Goal: Communication & Community: Answer question/provide support

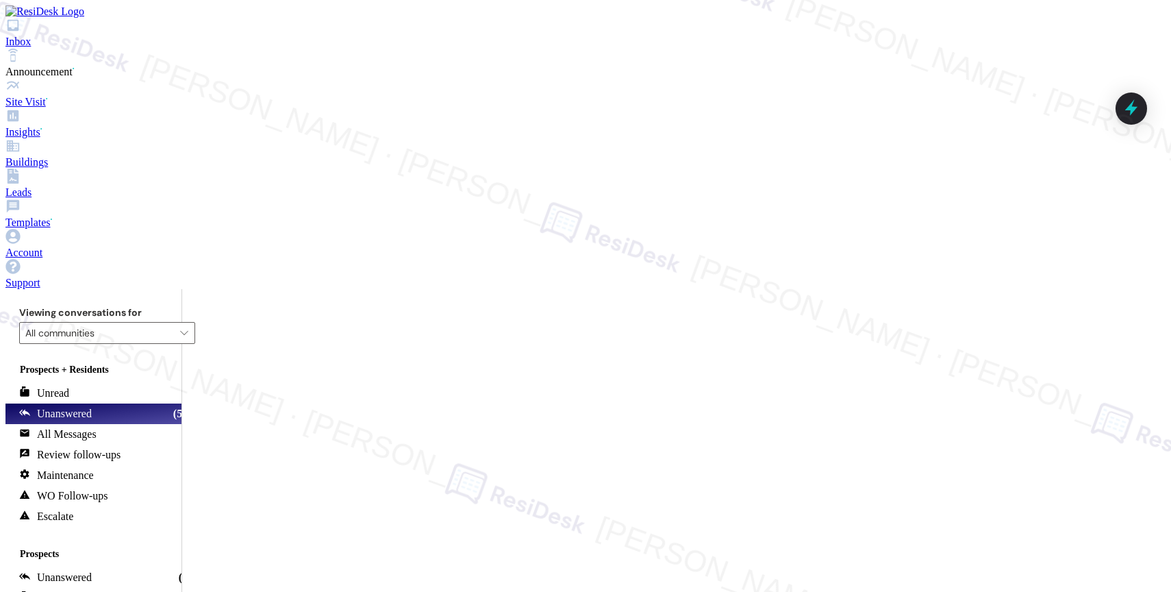
scroll to position [2882, 0]
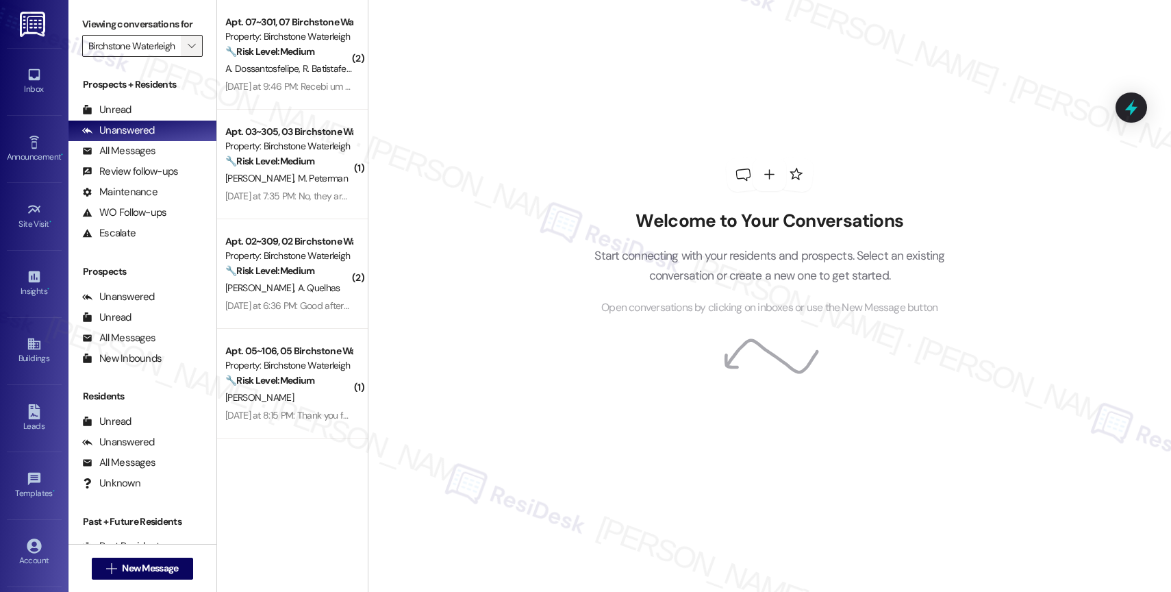
click at [185, 57] on span "" at bounding box center [191, 46] width 13 height 22
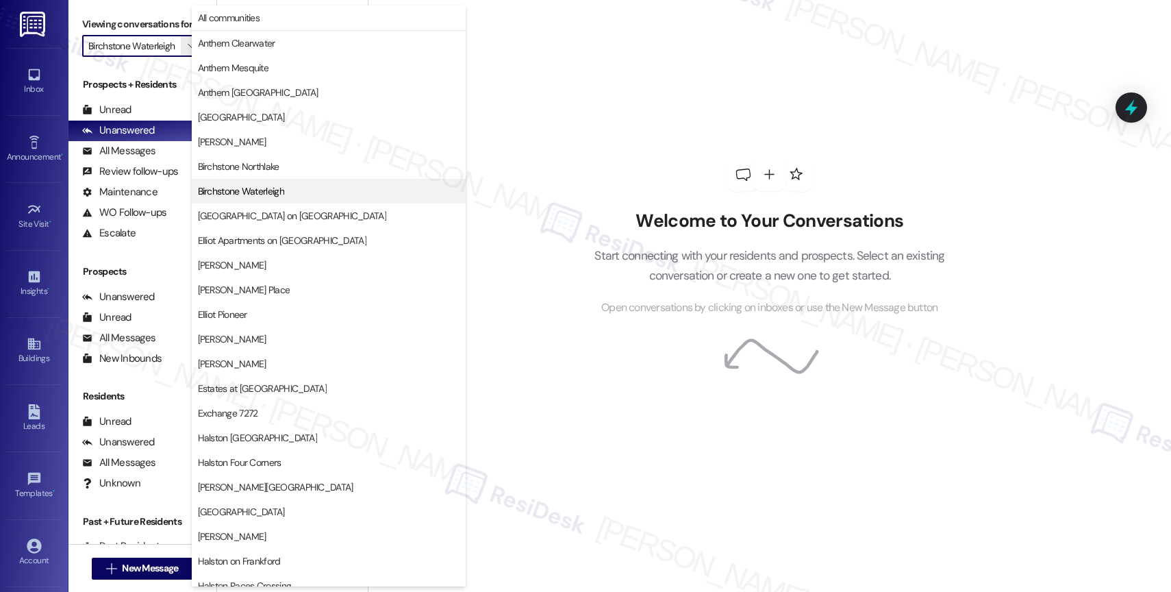
scroll to position [406, 0]
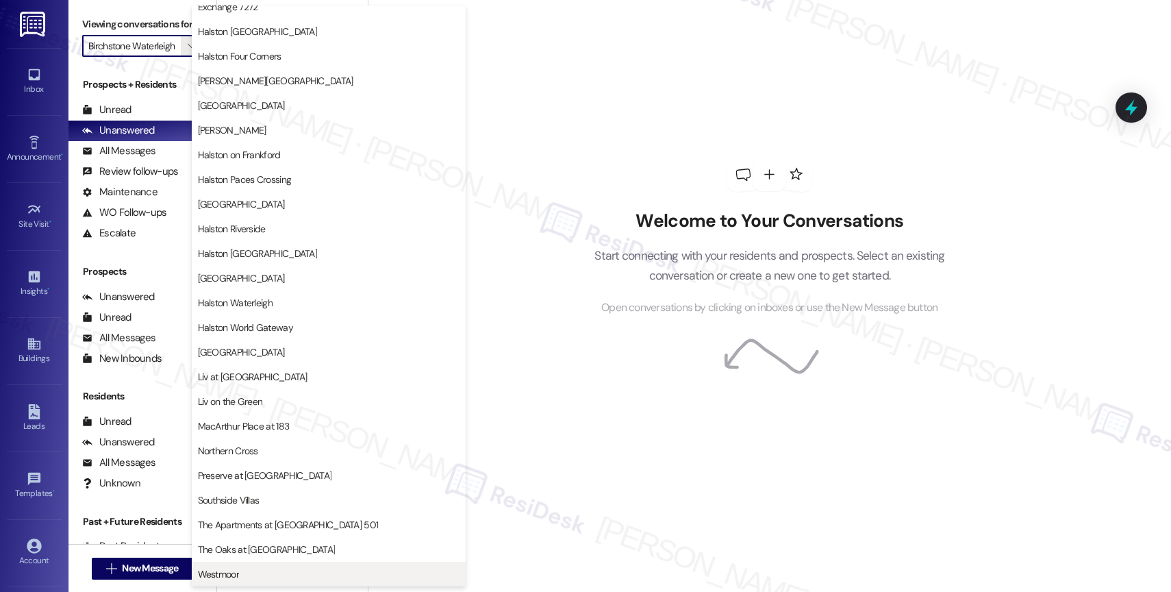
click at [246, 569] on span "Westmoor" at bounding box center [329, 574] width 262 height 14
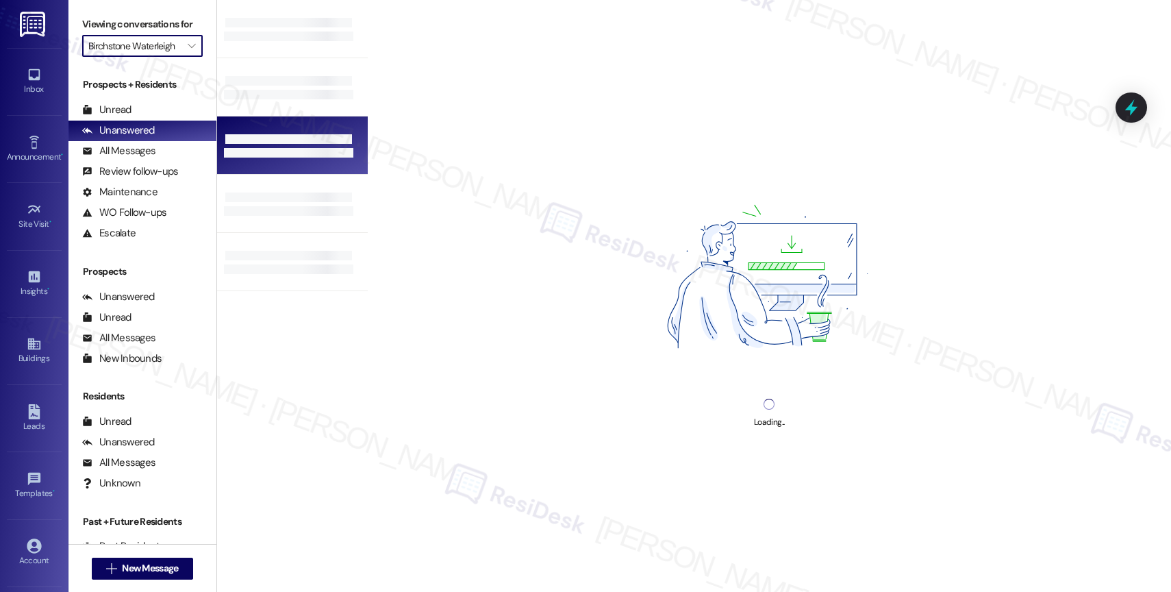
type input "Westmoor"
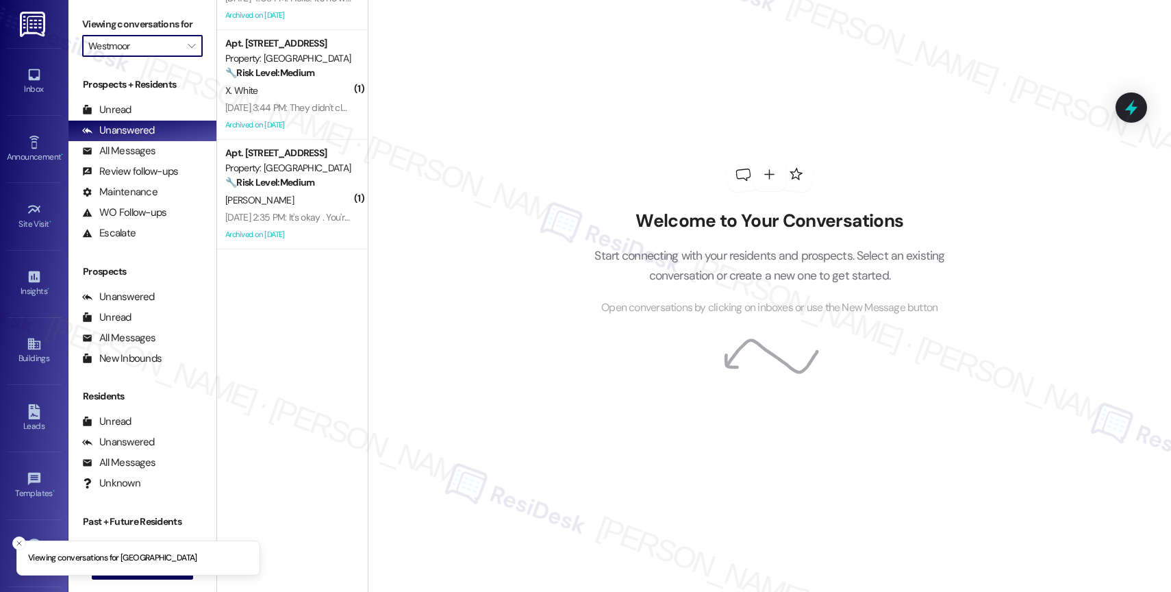
scroll to position [711, 0]
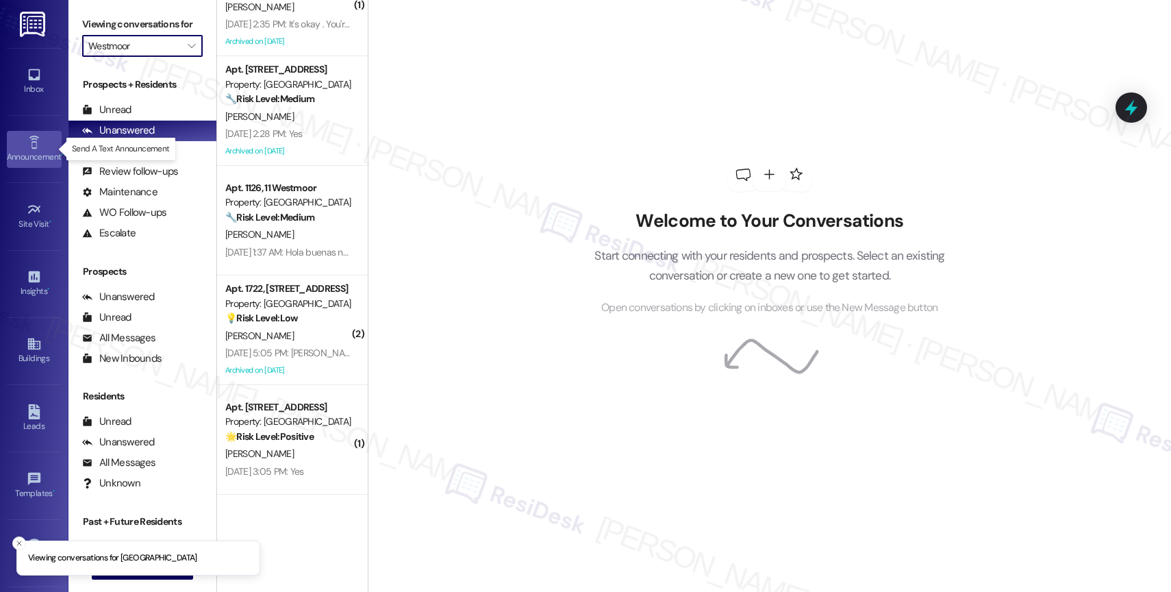
click at [18, 144] on link "Announcement •" at bounding box center [34, 149] width 55 height 37
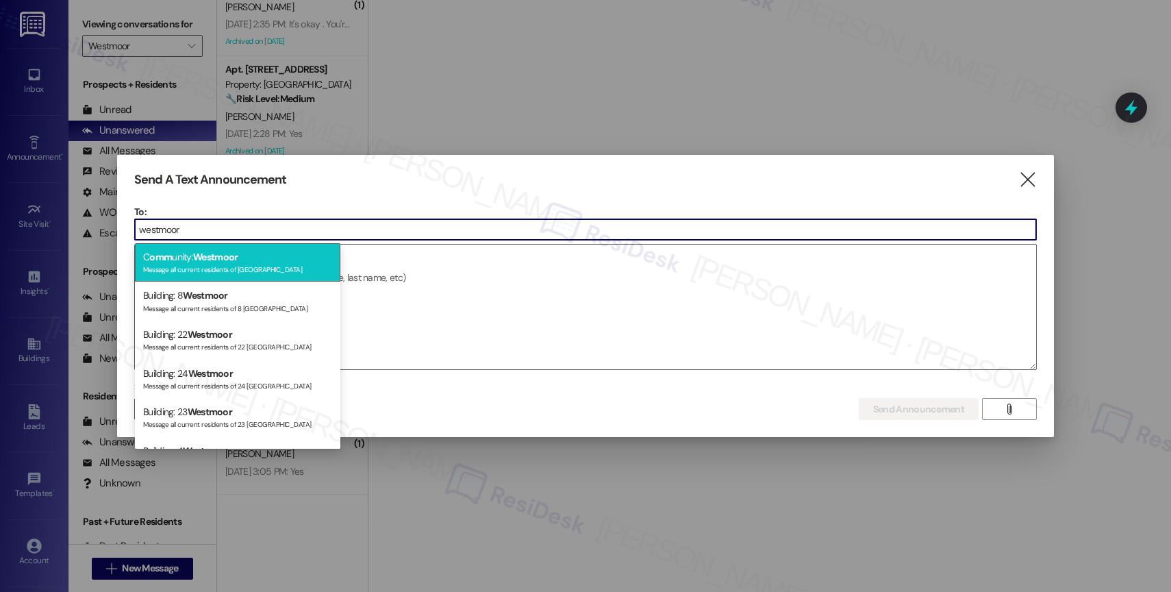
type input "westmoor"
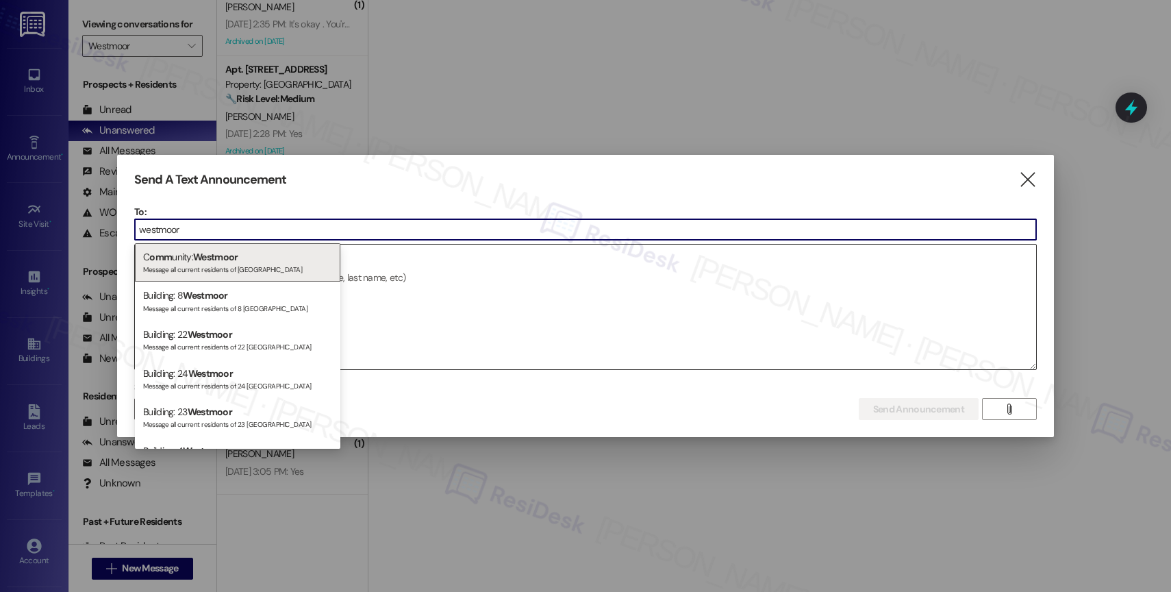
drag, startPoint x: 223, startPoint y: 261, endPoint x: 215, endPoint y: 269, distance: 11.1
click at [223, 261] on span "Westmoor" at bounding box center [215, 257] width 45 height 12
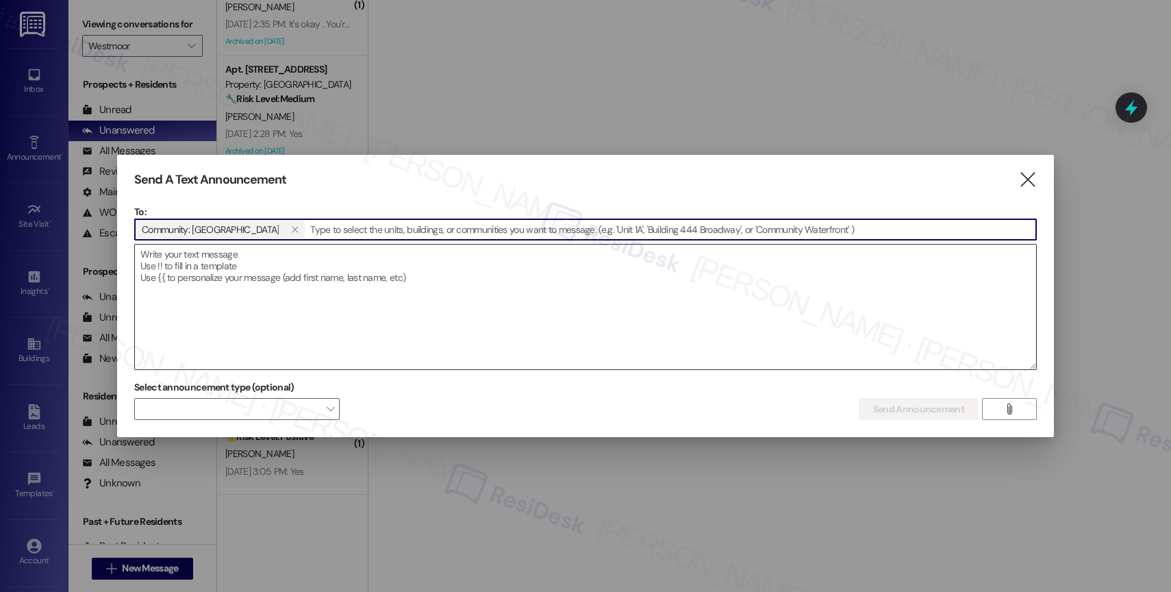
click at [214, 270] on textarea at bounding box center [585, 306] width 901 height 125
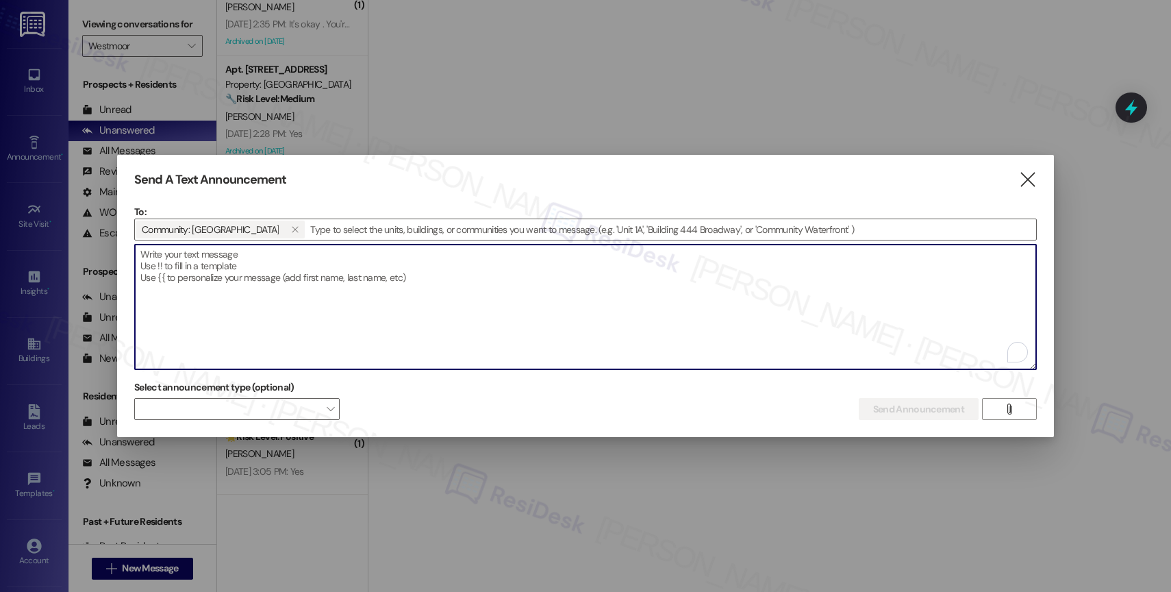
paste textarea "Hi {{first_name}}! Join us Thursday, August 14 in the clubhouse for a Community…"
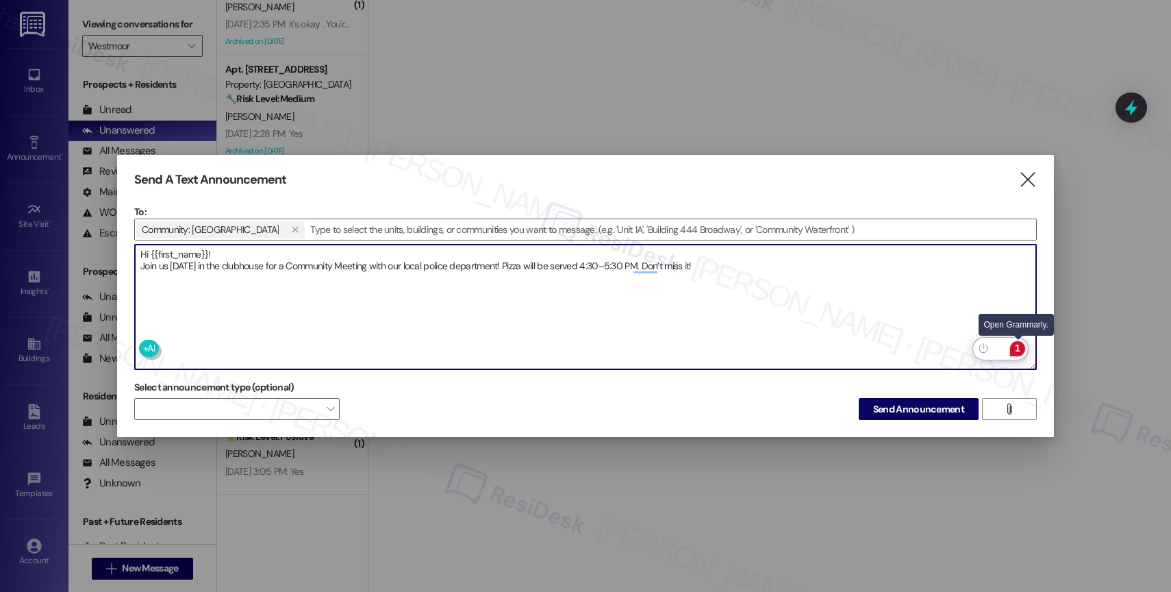
click at [1016, 347] on div "1" at bounding box center [1017, 348] width 15 height 15
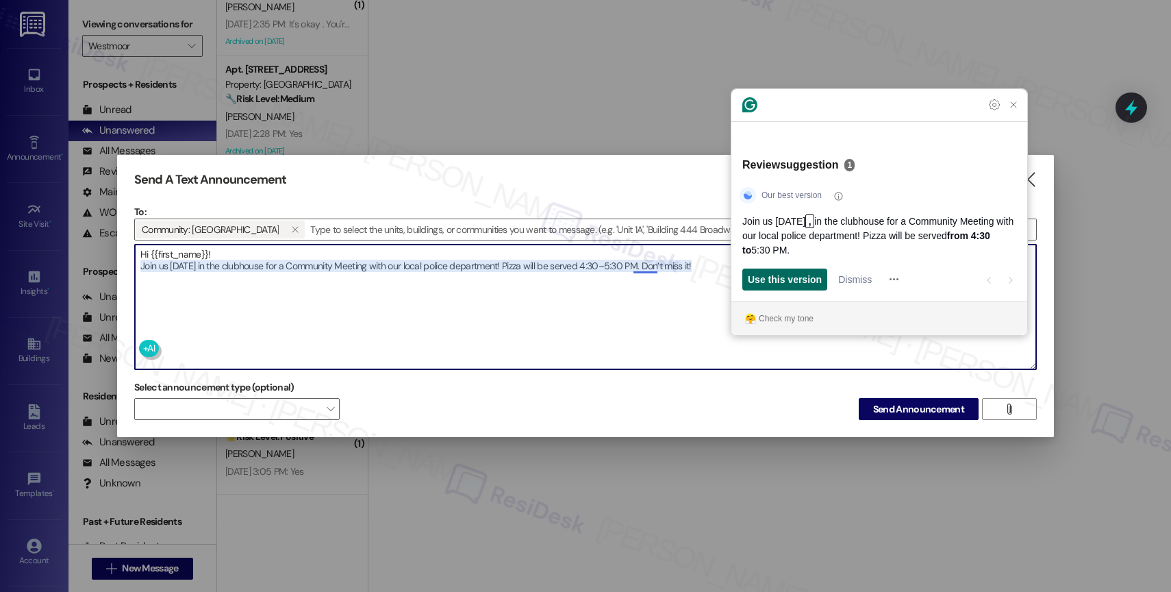
click at [803, 277] on span "Use this version" at bounding box center [785, 279] width 74 height 14
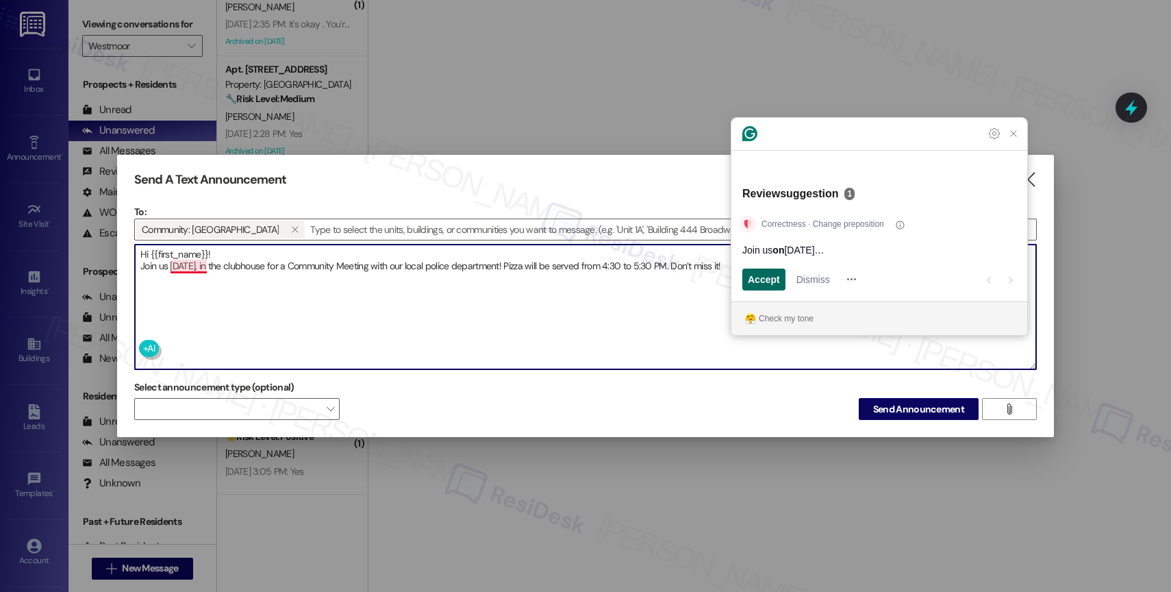
click at [763, 281] on span "Accept" at bounding box center [764, 279] width 32 height 14
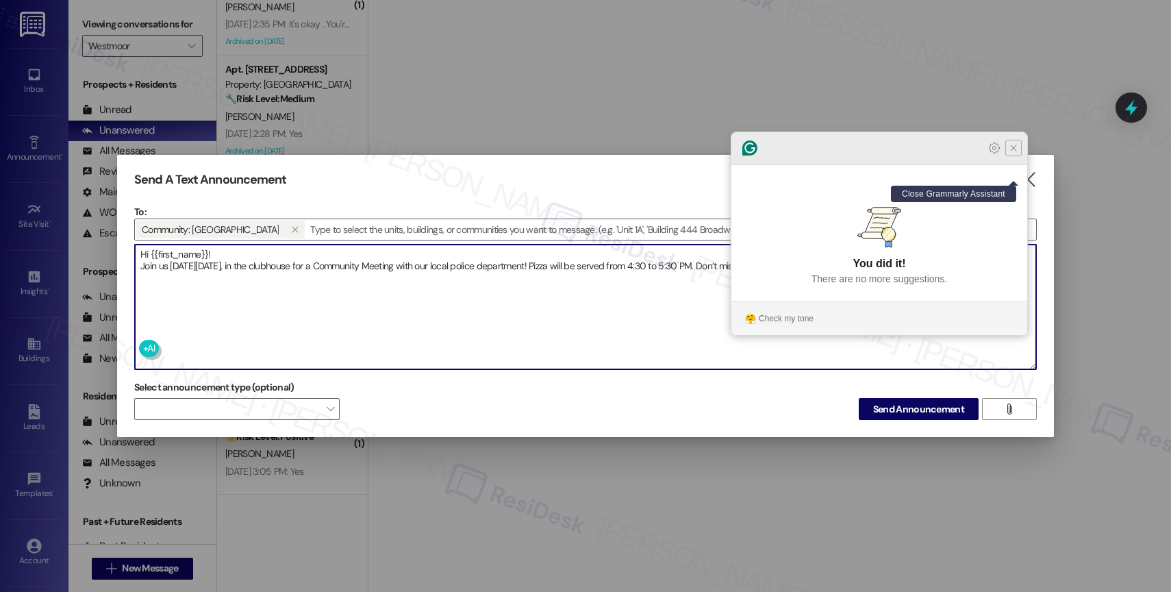
type textarea "Hi {{first_name}}! Join us on Thursday, August 14, in the clubhouse for a Commu…"
click at [1014, 151] on icon "Close Grammarly Assistant" at bounding box center [1013, 147] width 5 height 5
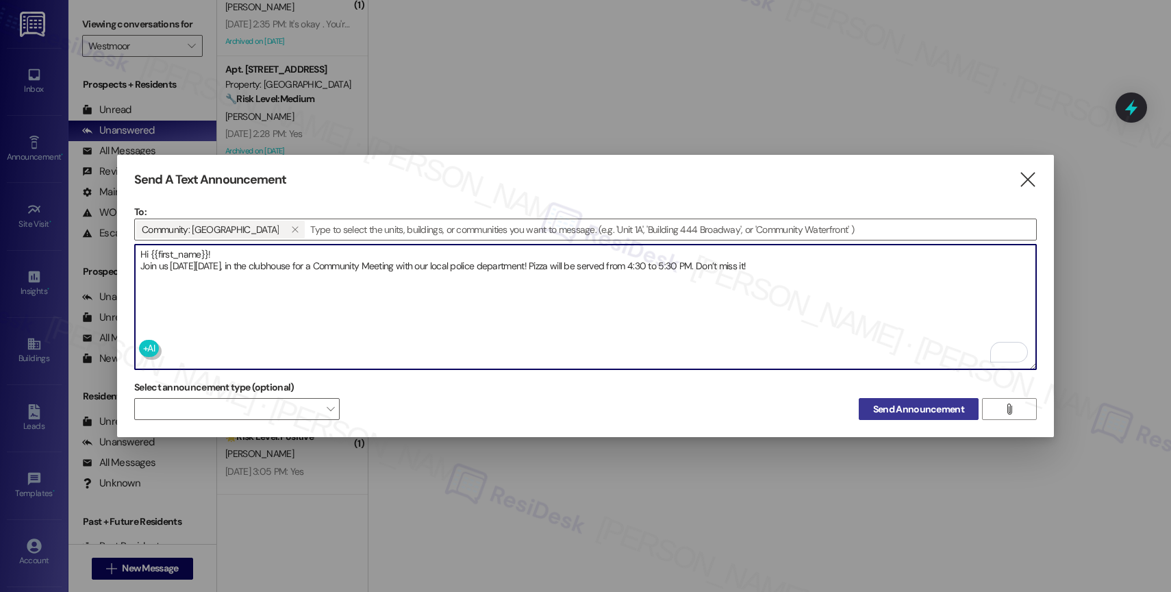
click at [923, 406] on span "Send Announcement" at bounding box center [918, 409] width 91 height 14
click at [827, 264] on textarea "Hi {{first_name}}! Join us on Thursday, August 14, in the clubhouse for a Commu…" at bounding box center [585, 306] width 901 height 125
click at [885, 402] on span "Send Announcement" at bounding box center [918, 409] width 91 height 14
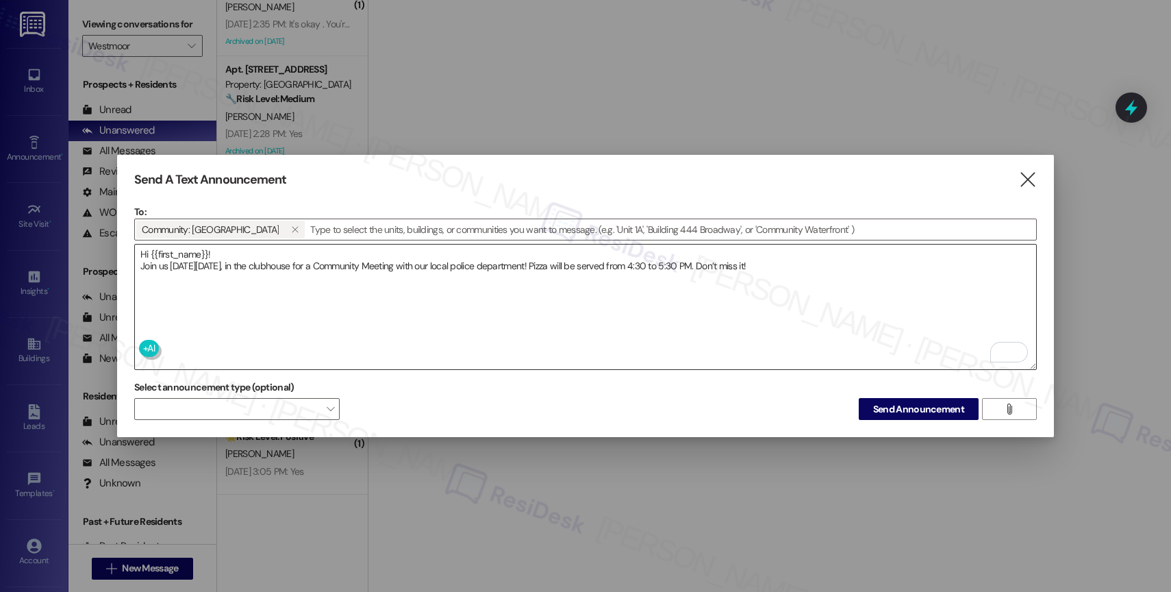
click at [320, 264] on textarea "Hi {{first_name}}! Join us on Thursday, August 14, in the clubhouse for a Commu…" at bounding box center [585, 306] width 901 height 125
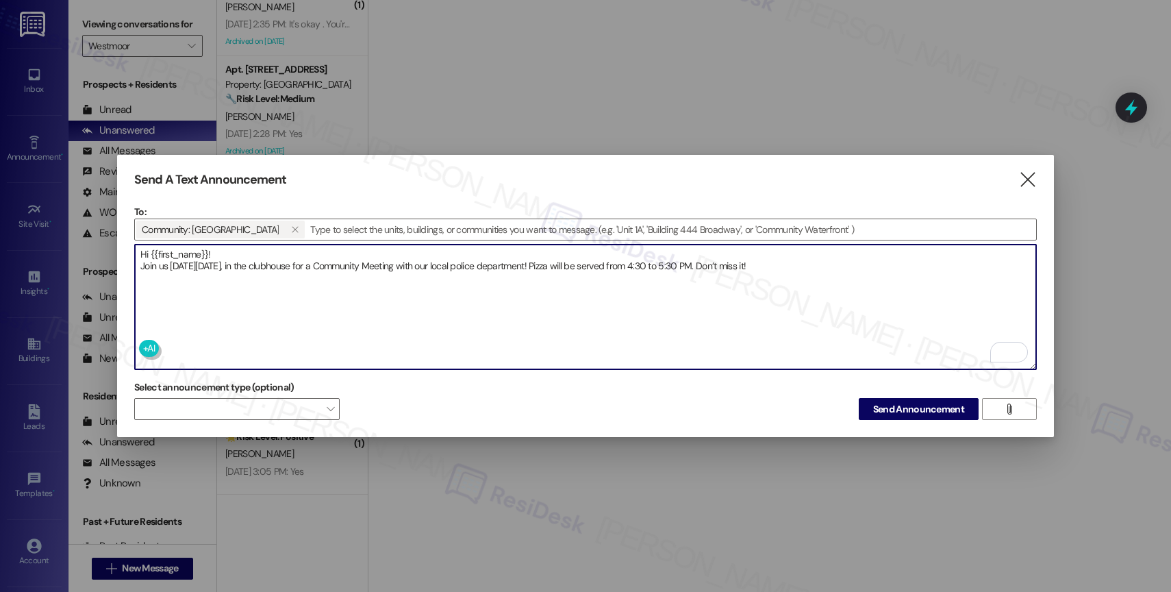
click at [320, 264] on textarea "Hi {{first_name}}! Join us on Thursday, August 14, in the clubhouse for a Commu…" at bounding box center [585, 306] width 901 height 125
click at [319, 264] on textarea "Hi {{first_name}}! Join us on Thursday, August 14, in the clubhouse for a Commu…" at bounding box center [585, 306] width 901 height 125
drag, startPoint x: 825, startPoint y: 265, endPoint x: 138, endPoint y: 254, distance: 687.6
click at [138, 254] on textarea "Hi {{first_name}}! Join us on Thursday, August 14, in the clubhouse for a Commu…" at bounding box center [585, 306] width 901 height 125
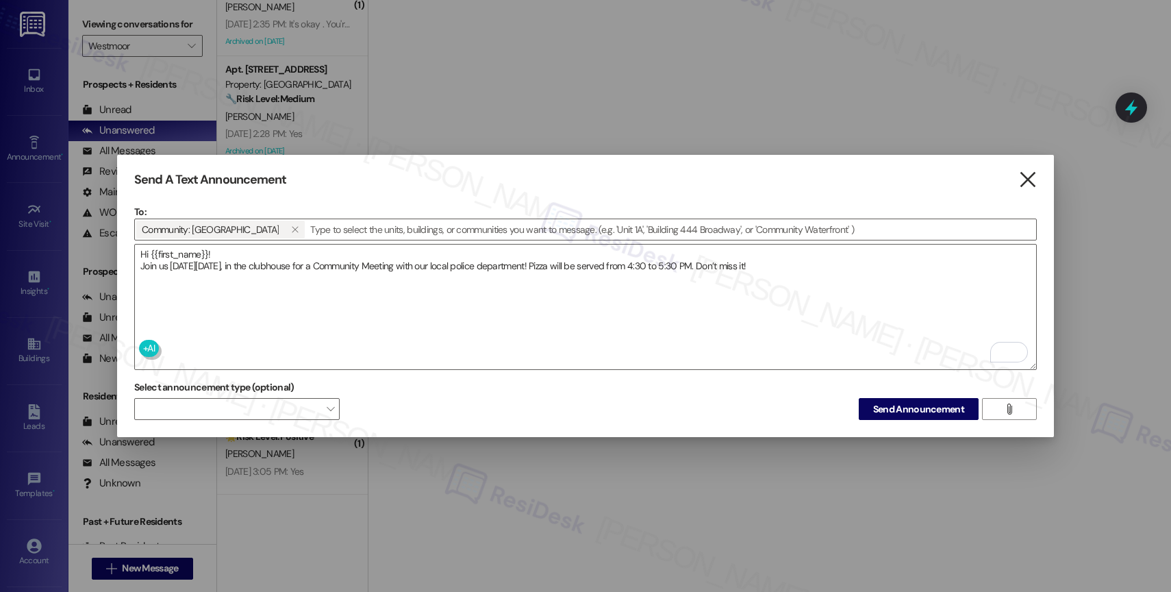
click at [1028, 176] on icon "" at bounding box center [1027, 180] width 18 height 14
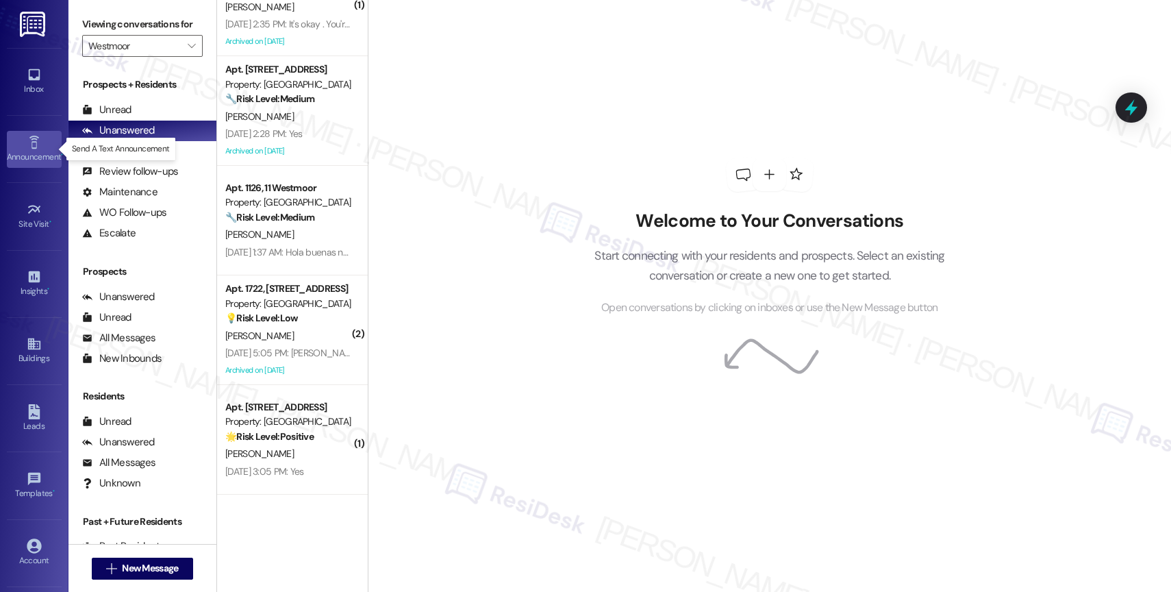
click at [30, 137] on icon at bounding box center [34, 142] width 15 height 15
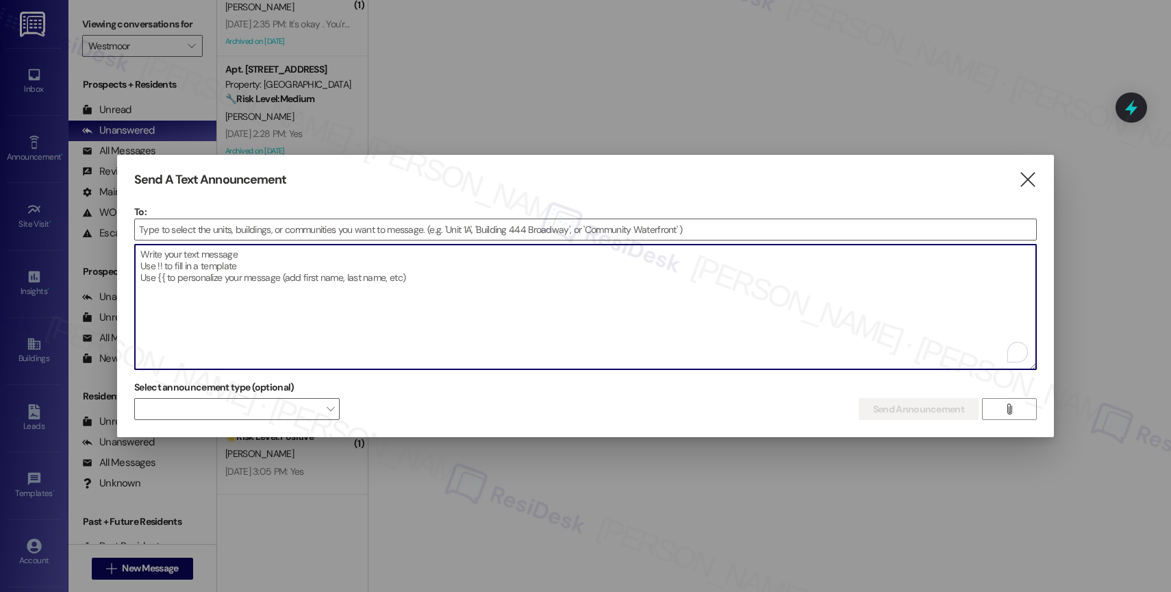
click at [234, 295] on textarea "To enrich screen reader interactions, please activate Accessibility in Grammarl…" at bounding box center [585, 306] width 901 height 125
paste textarea "Hi {{first_name}}! Join us on Thursday, August 14, in the clubhouse for a Commu…"
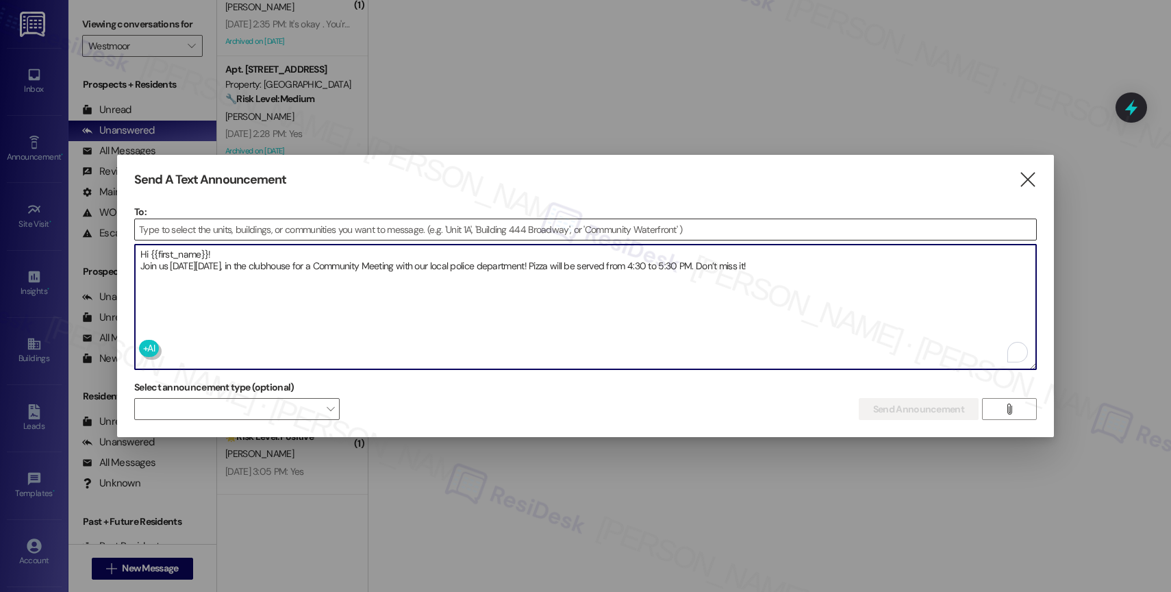
type textarea "Hi {{first_name}}! Join us on Thursday, August 14, in the clubhouse for a Commu…"
click at [164, 227] on input at bounding box center [585, 229] width 901 height 21
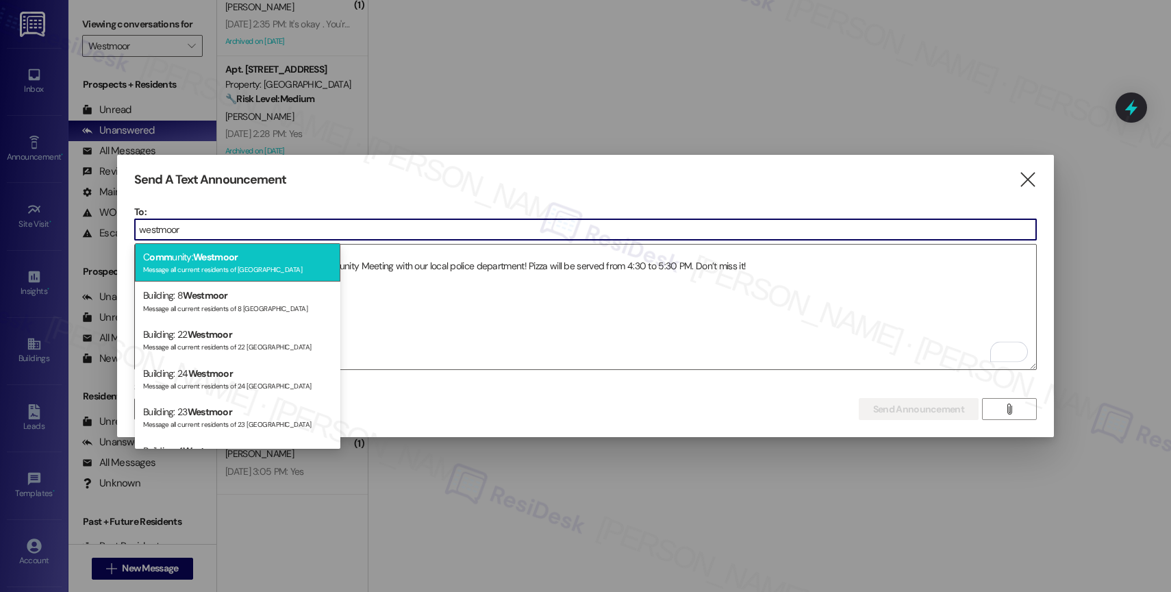
type input "westmoor"
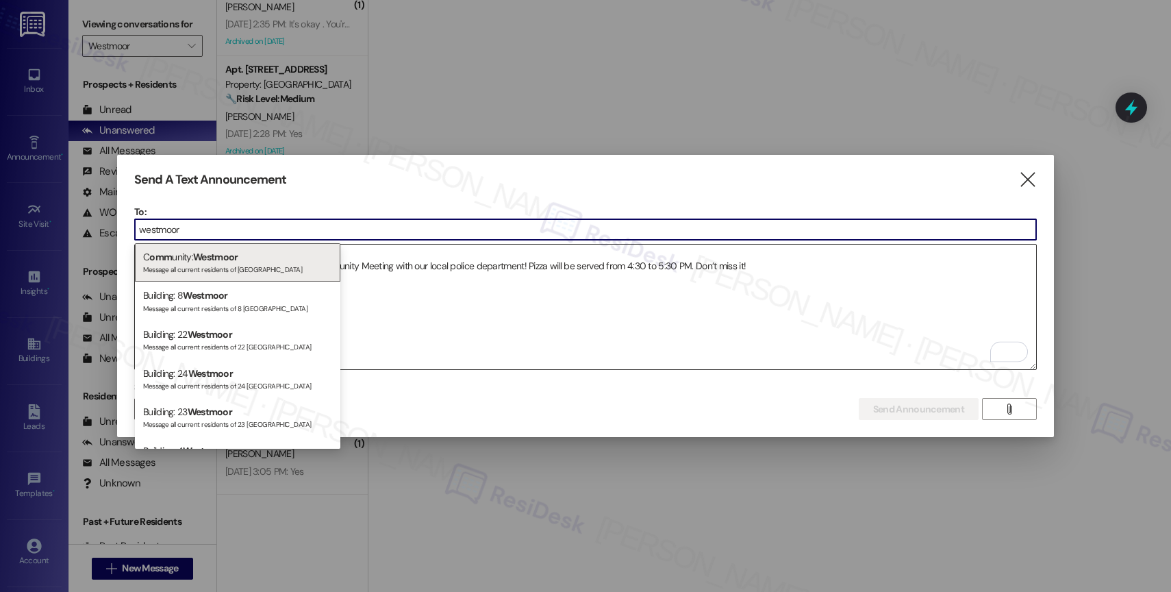
click at [197, 253] on span "Westmoor" at bounding box center [215, 257] width 45 height 12
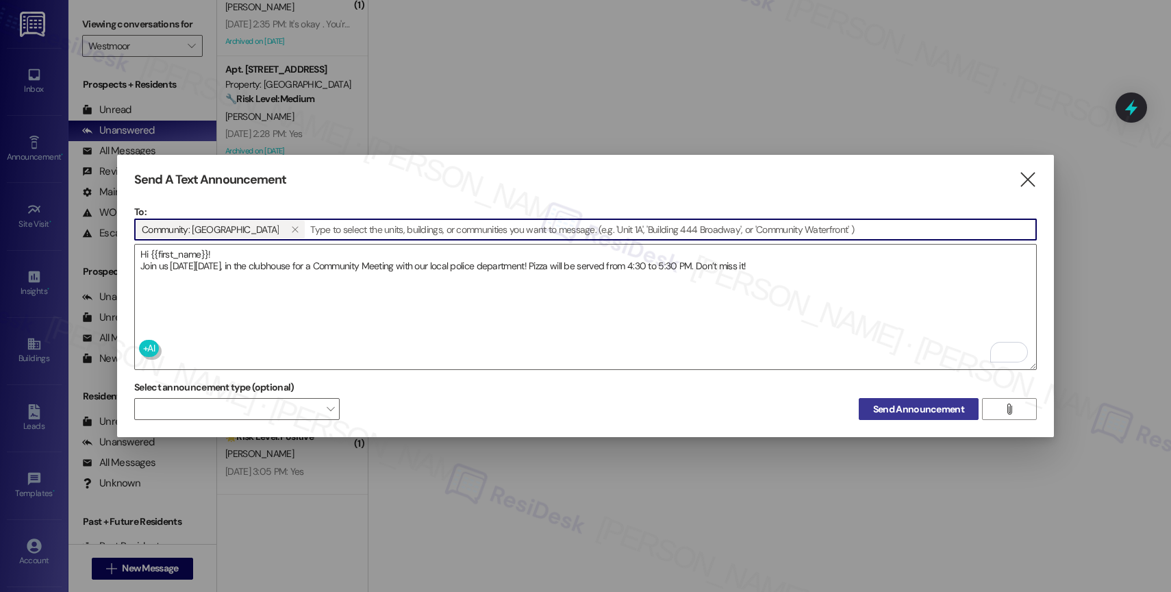
click at [883, 402] on span "Send Announcement" at bounding box center [918, 409] width 91 height 14
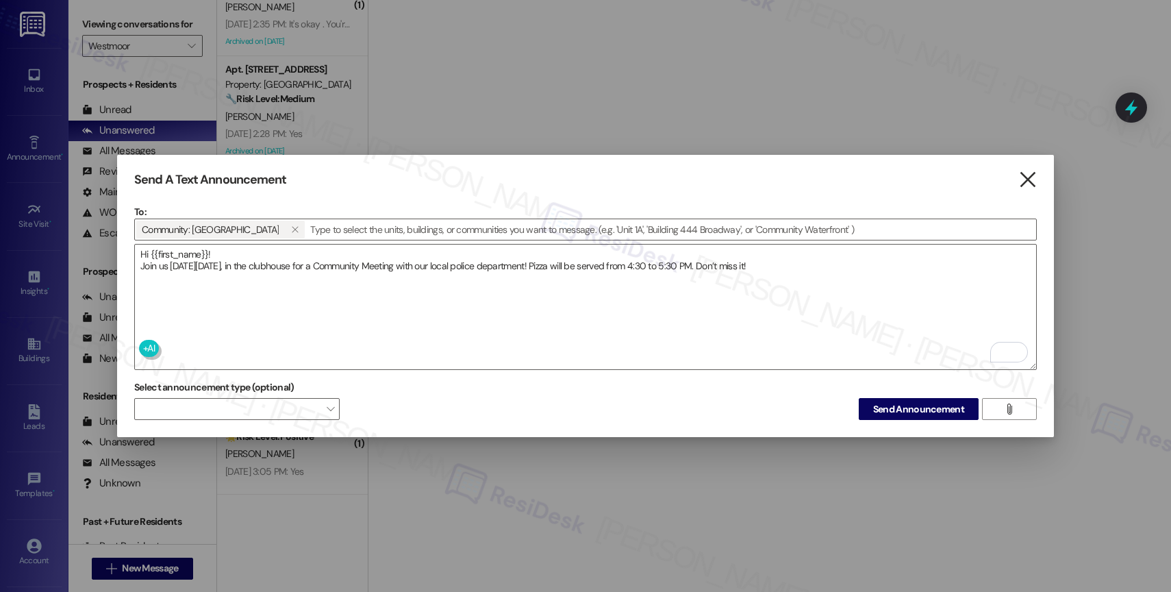
click at [1029, 177] on icon "" at bounding box center [1027, 180] width 18 height 14
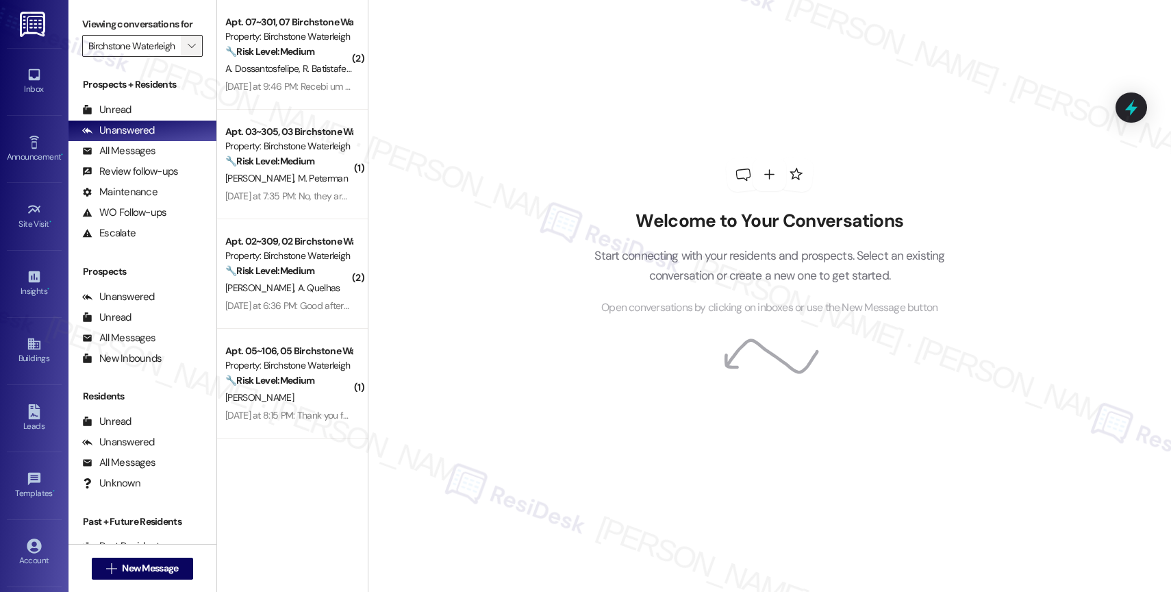
click at [188, 51] on icon "" at bounding box center [192, 45] width 8 height 11
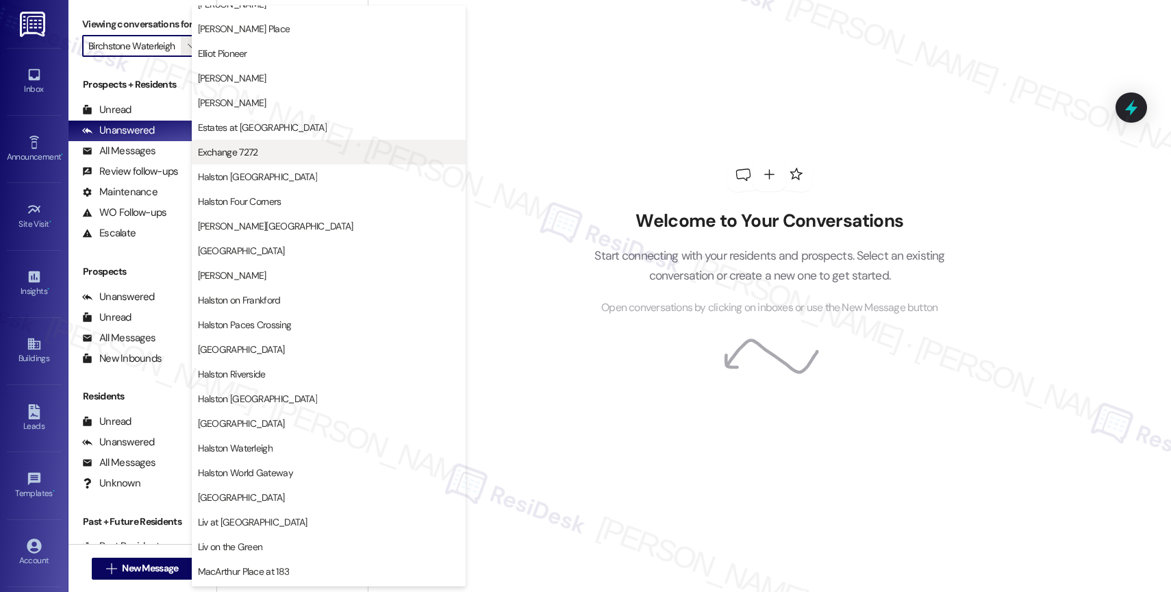
scroll to position [406, 0]
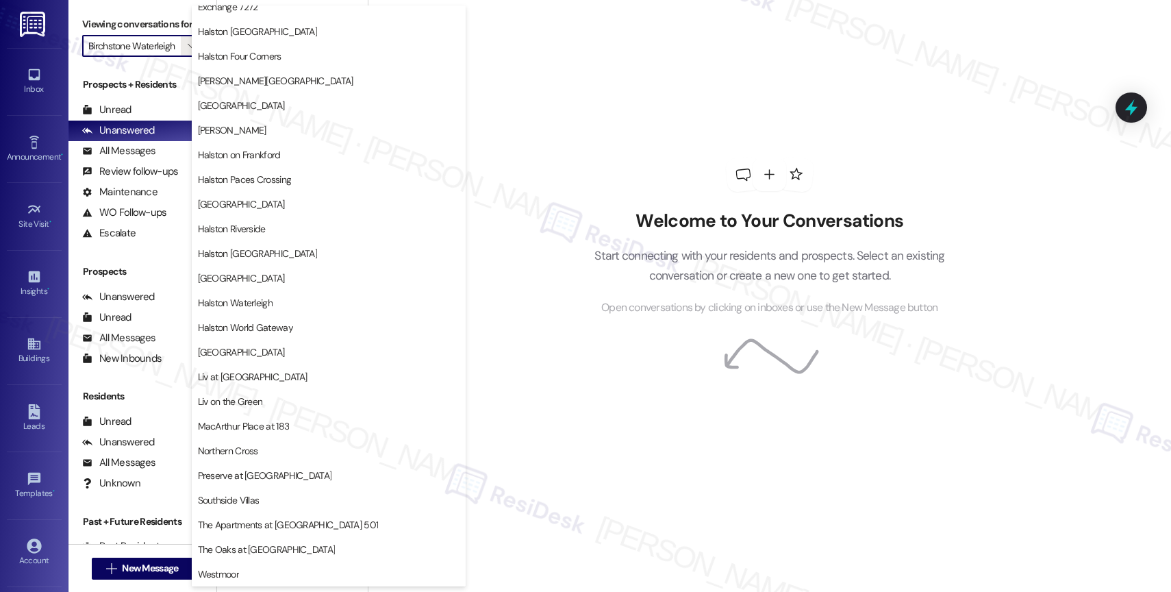
click at [274, 569] on span "Westmoor" at bounding box center [329, 574] width 262 height 14
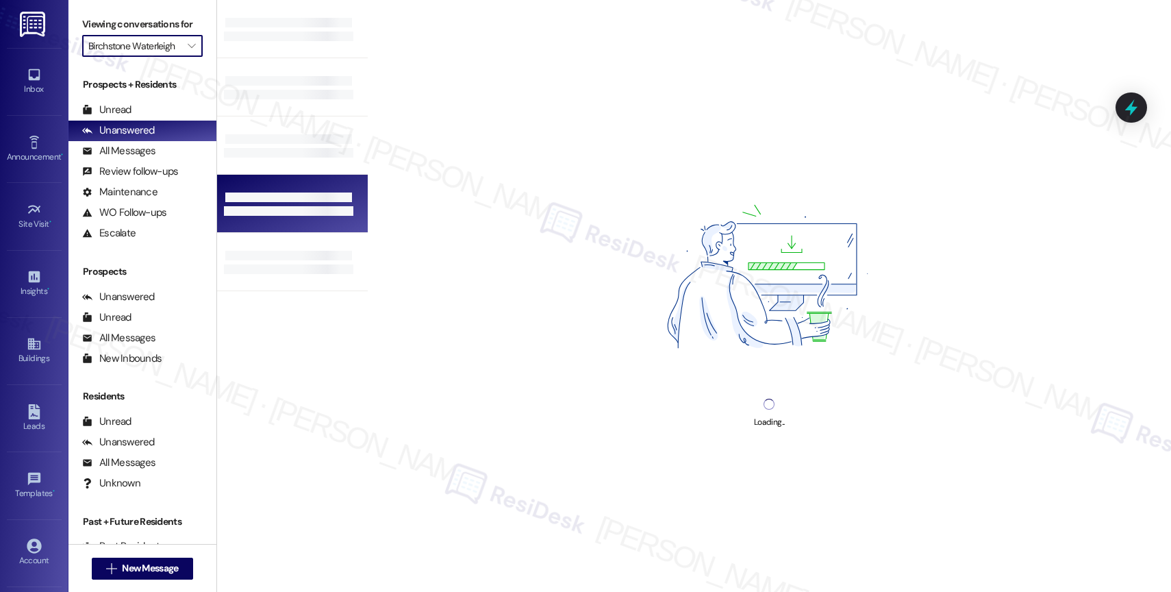
type input "Westmoor"
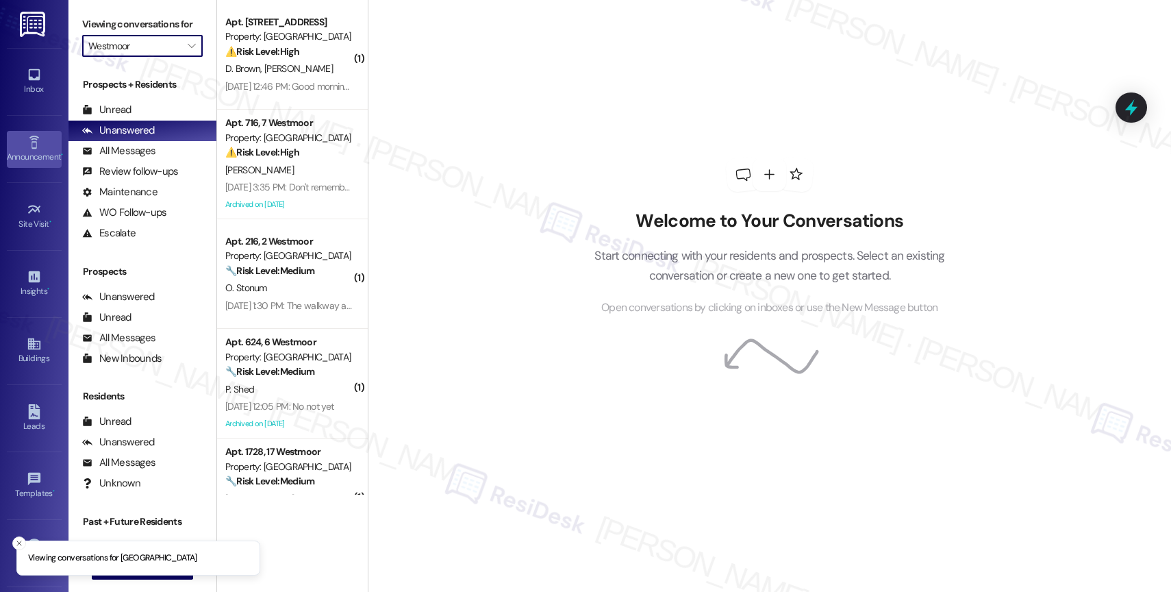
click at [18, 166] on link "Announcement •" at bounding box center [34, 149] width 55 height 37
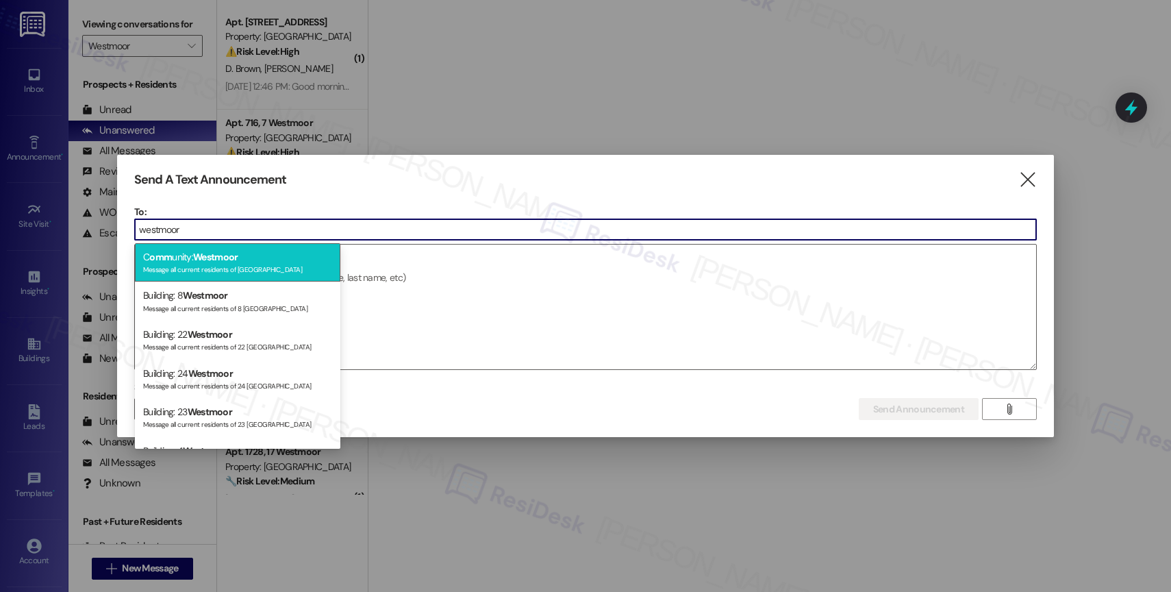
type input "westmoor"
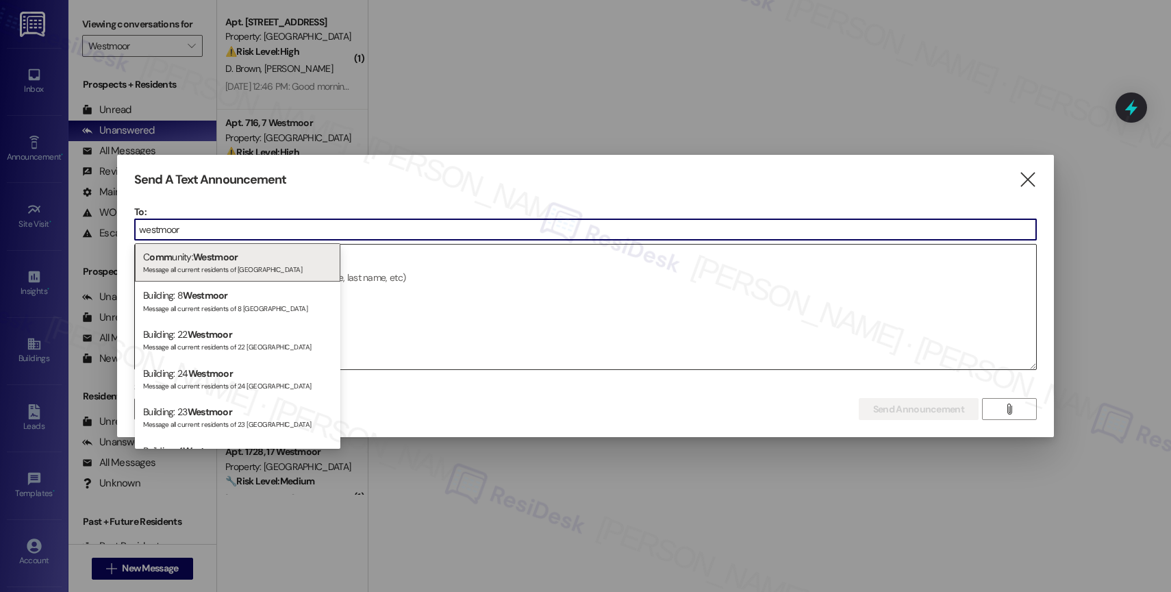
drag, startPoint x: 245, startPoint y: 257, endPoint x: 240, endPoint y: 265, distance: 9.5
click at [245, 256] on div "C omm unity: Westmoor Message all current residents of [GEOGRAPHIC_DATA]" at bounding box center [237, 262] width 205 height 39
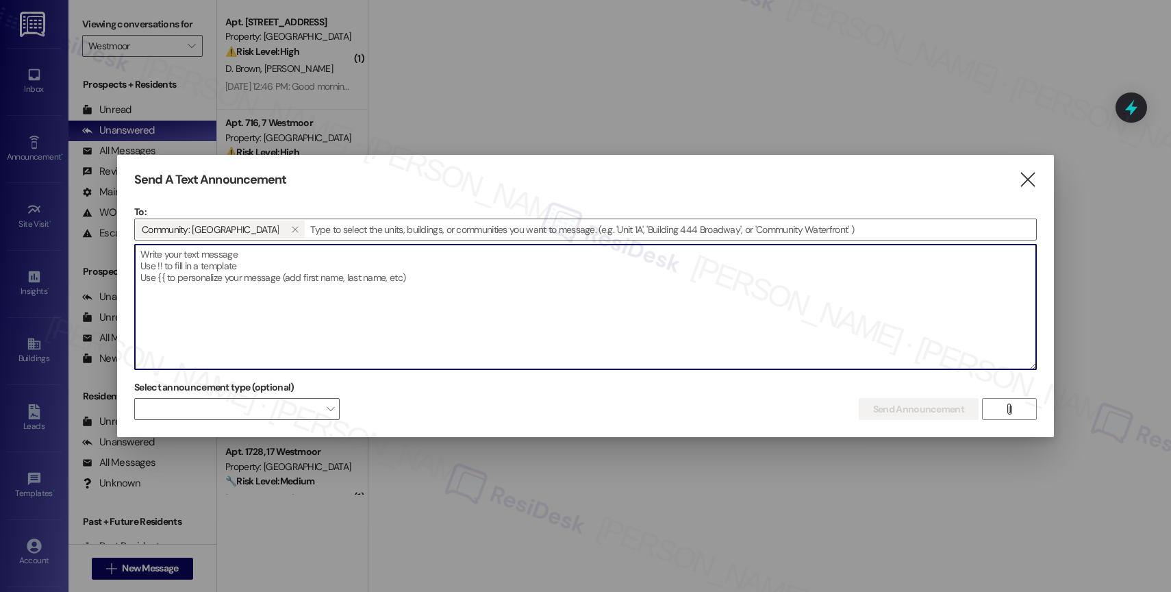
click at [238, 268] on textarea at bounding box center [585, 306] width 901 height 125
paste textarea "Hi {{first_name}}! Join us on Thursday, August 14, in the clubhouse for a Commu…"
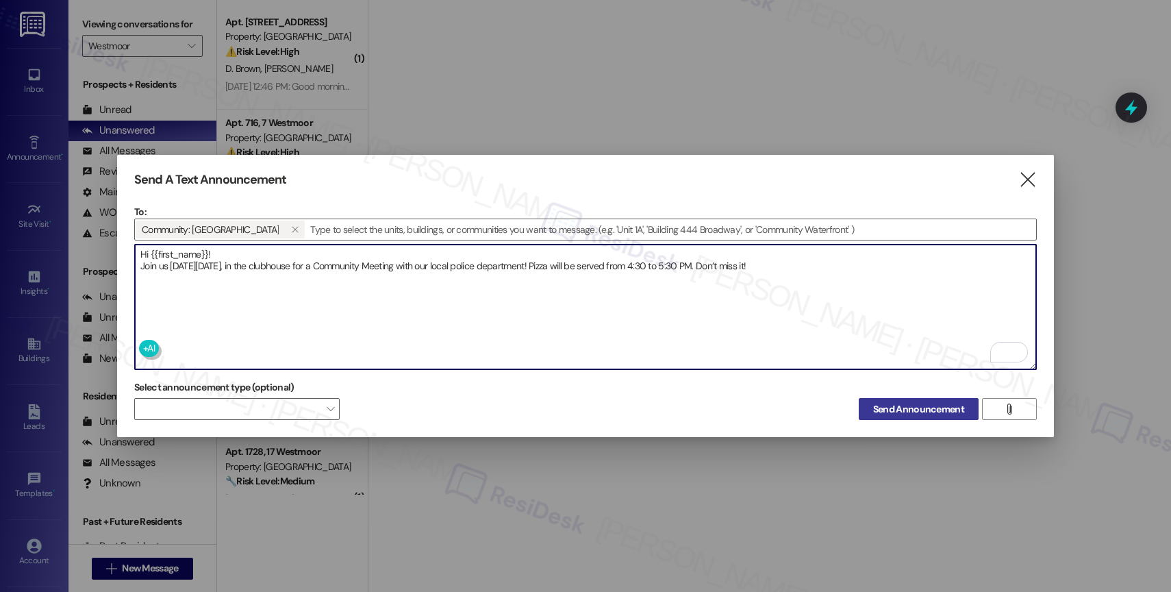
click at [899, 398] on button "Send Announcement" at bounding box center [919, 409] width 120 height 22
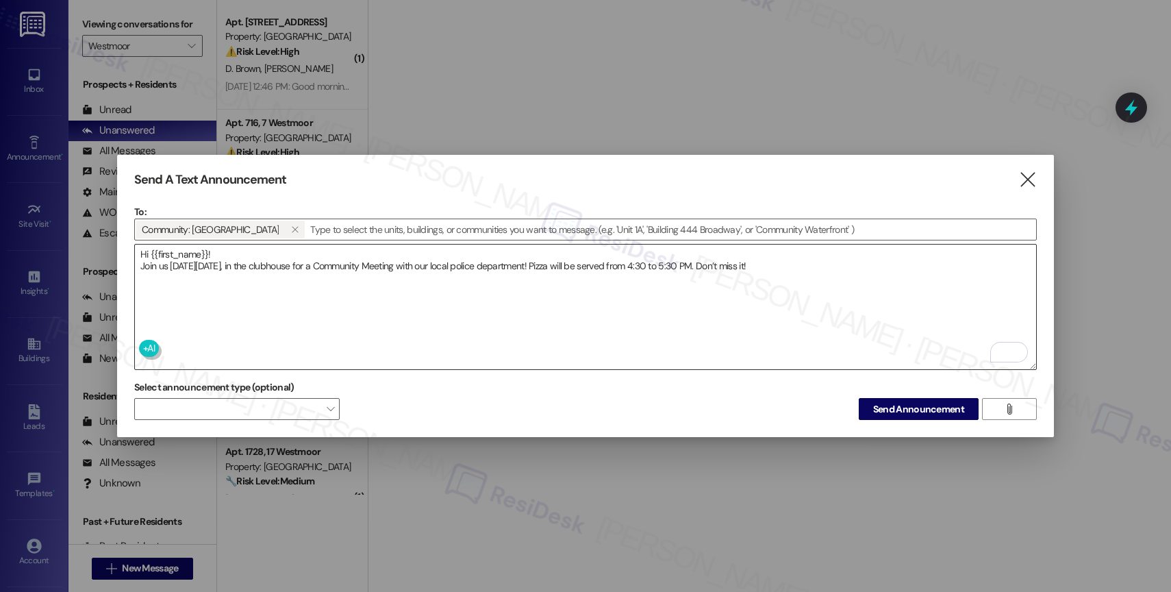
click at [377, 266] on textarea "Hi {{first_name}}! Join us on Thursday, August 14, in the clubhouse for a Commu…" at bounding box center [585, 306] width 901 height 125
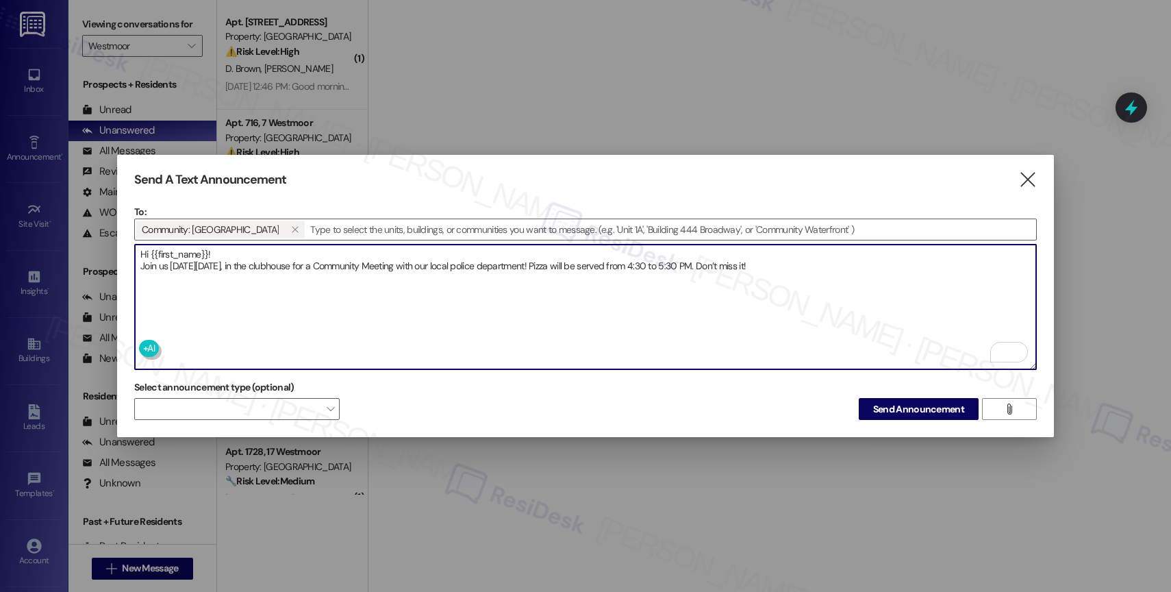
click at [377, 266] on textarea "Hi {{first_name}}! Join us on Thursday, August 14, in the clubhouse for a Commu…" at bounding box center [585, 306] width 901 height 125
click at [385, 273] on textarea "Hi {{first_name}}! Join us on Thursday, August 14, in the clubhouse for a Commu…" at bounding box center [585, 306] width 901 height 125
paste textarea ", Just a reminder—Wine Down Wednesday is happening today, Wednesday, August 13,…"
type textarea "Hi {{first_name}}, Just a reminder—Wine Down Wednesday is happening today, Wedn…"
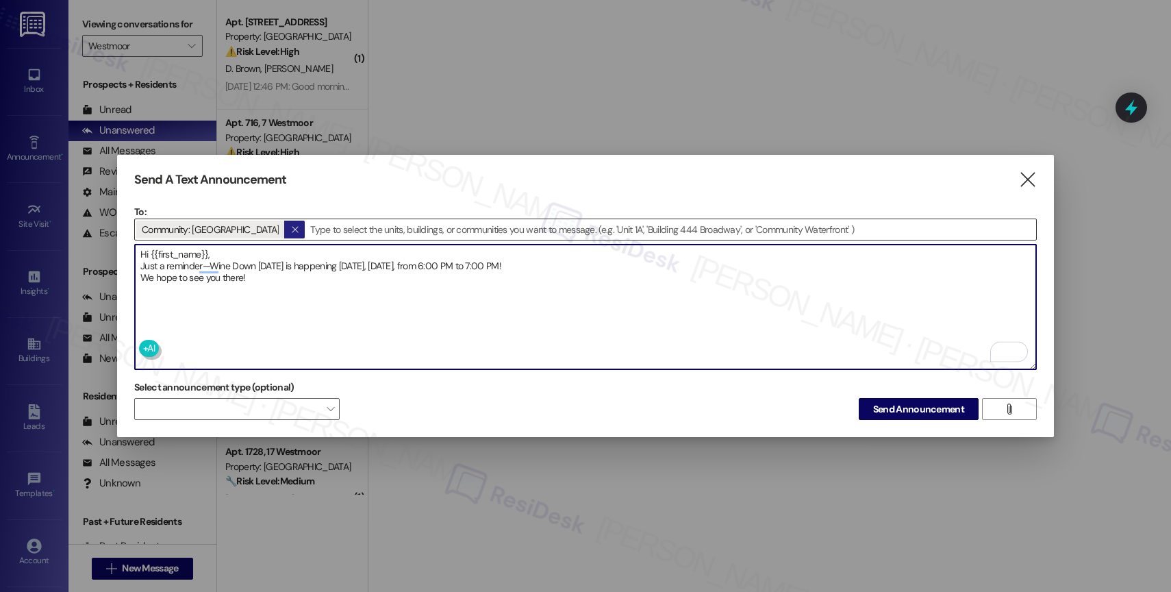
click at [291, 227] on icon "" at bounding box center [295, 229] width 8 height 11
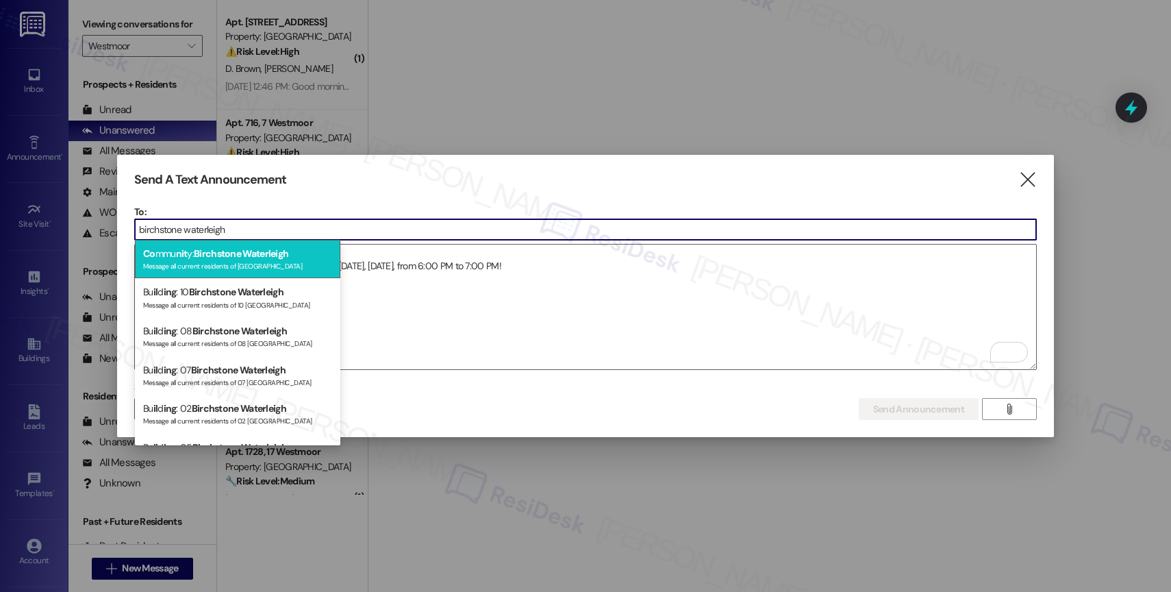
type input "birchstone waterleigh"
click at [262, 249] on span "Birchstone Waterleigh" at bounding box center [241, 253] width 95 height 12
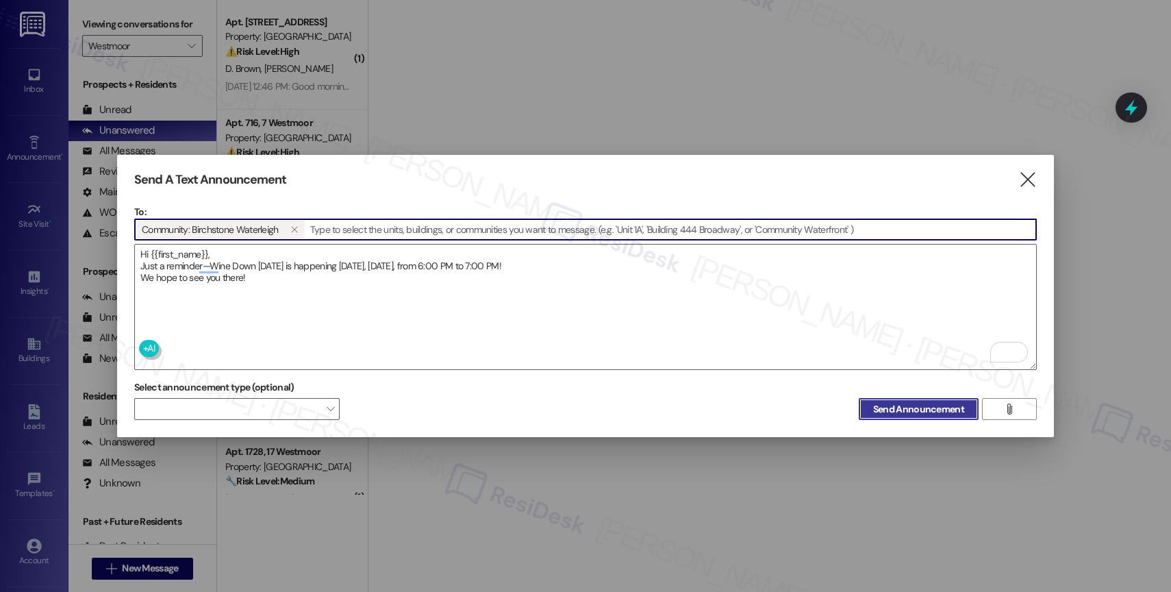
click at [906, 402] on span "Send Announcement" at bounding box center [918, 409] width 91 height 14
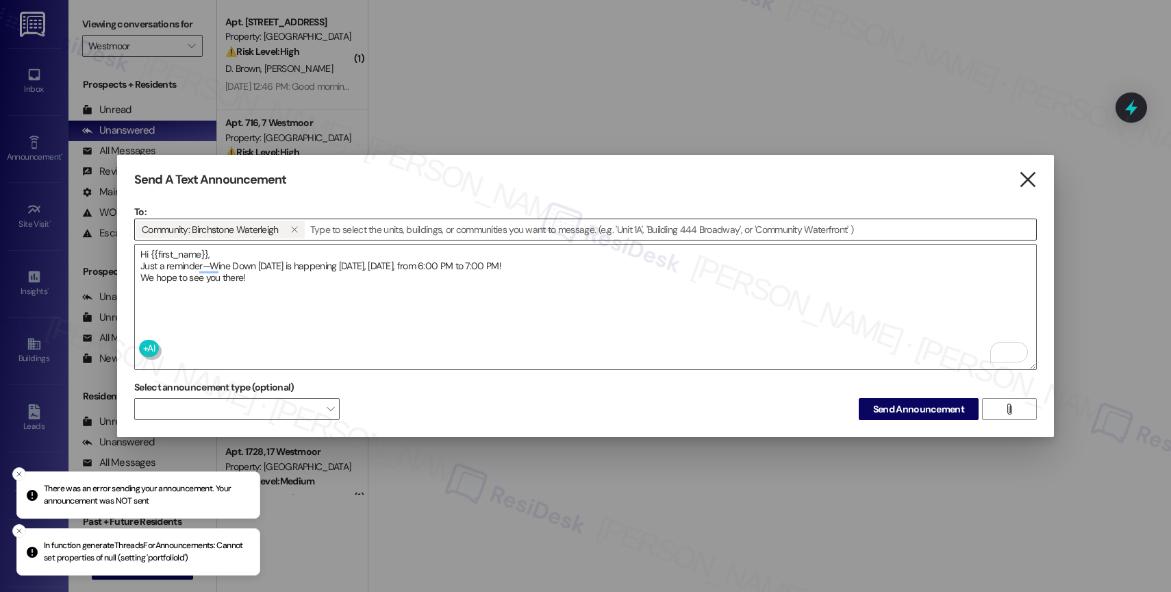
click at [1035, 173] on icon "" at bounding box center [1027, 180] width 18 height 14
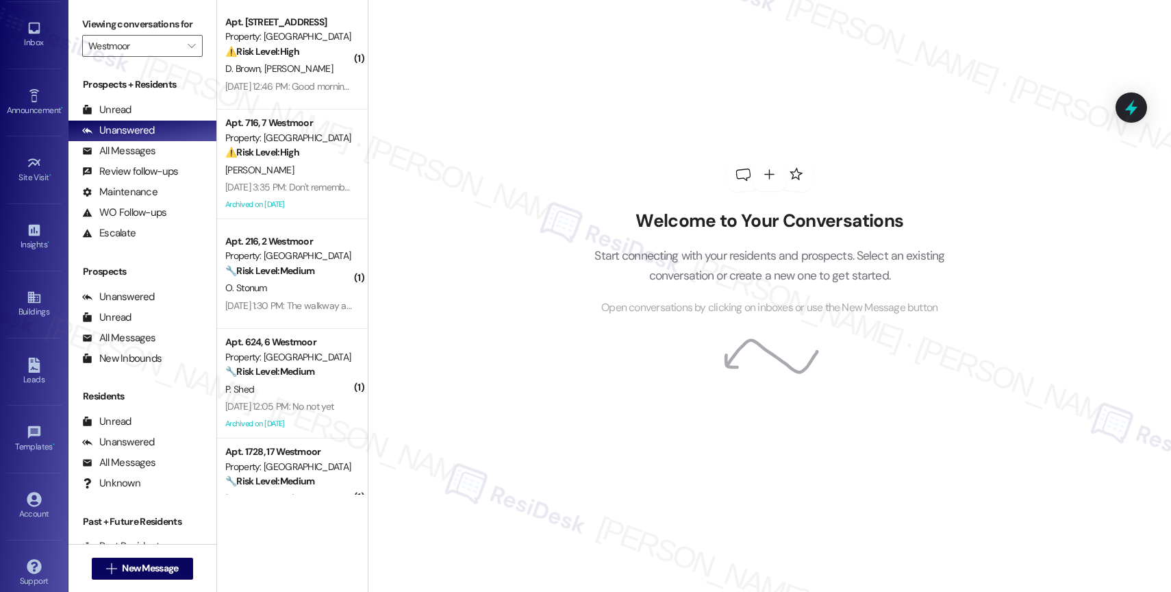
scroll to position [62, 0]
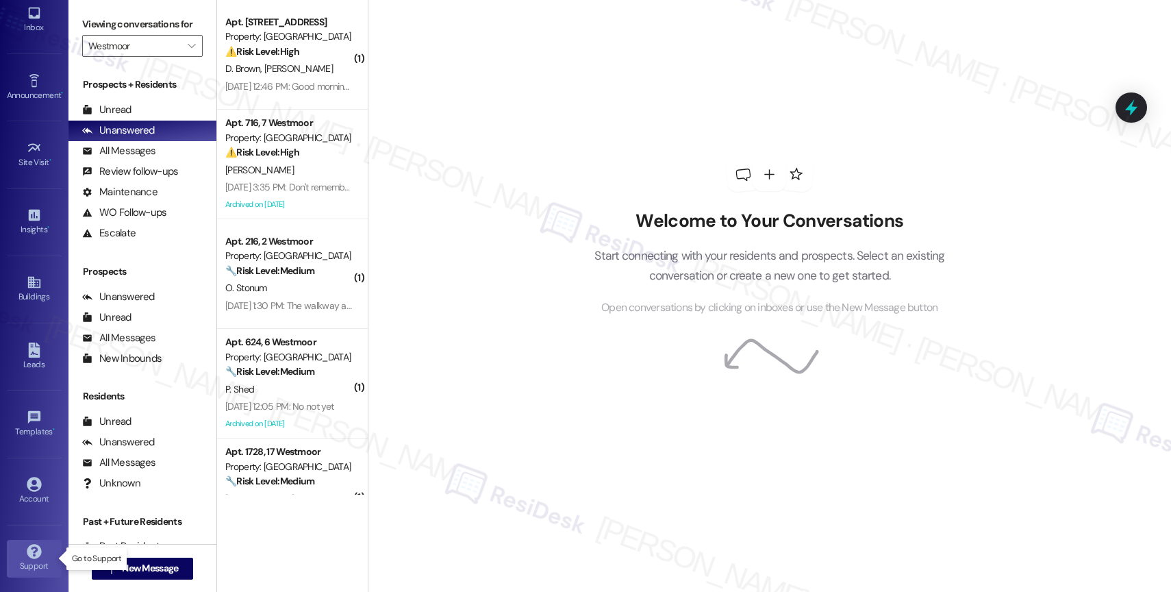
click at [29, 559] on div "Support" at bounding box center [34, 566] width 68 height 14
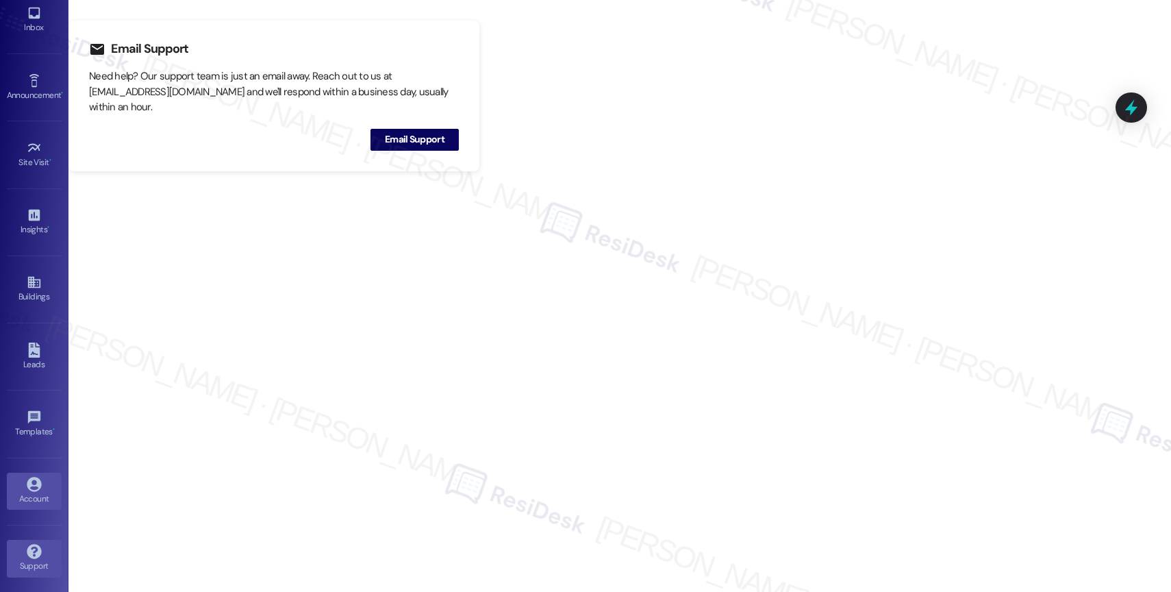
click at [33, 501] on div "Account" at bounding box center [34, 499] width 68 height 14
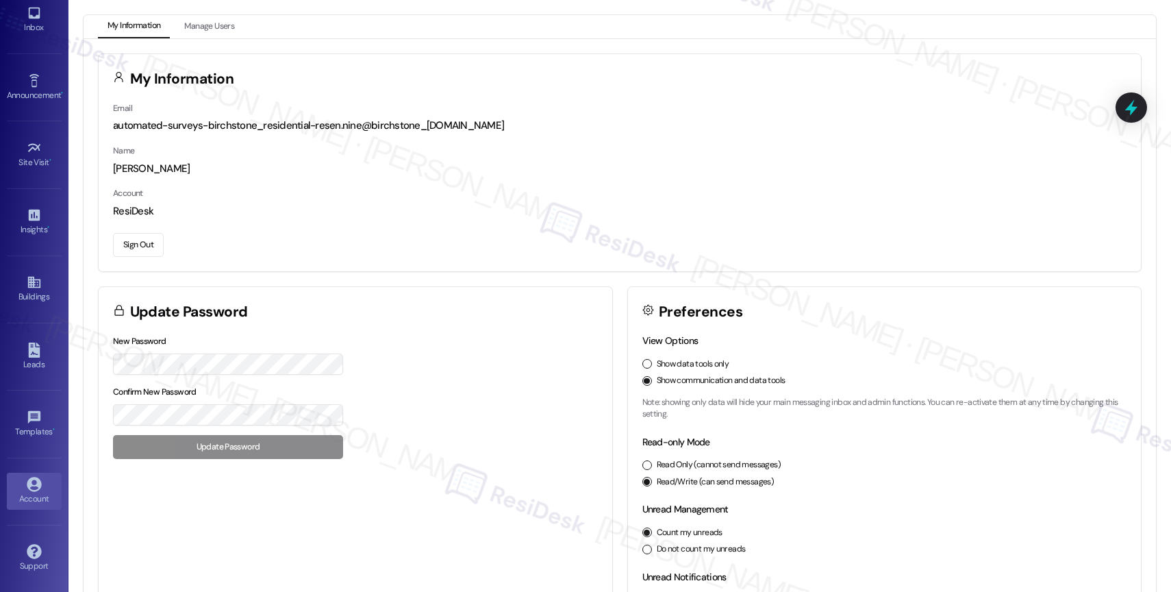
click at [138, 244] on button "Sign Out" at bounding box center [138, 245] width 51 height 24
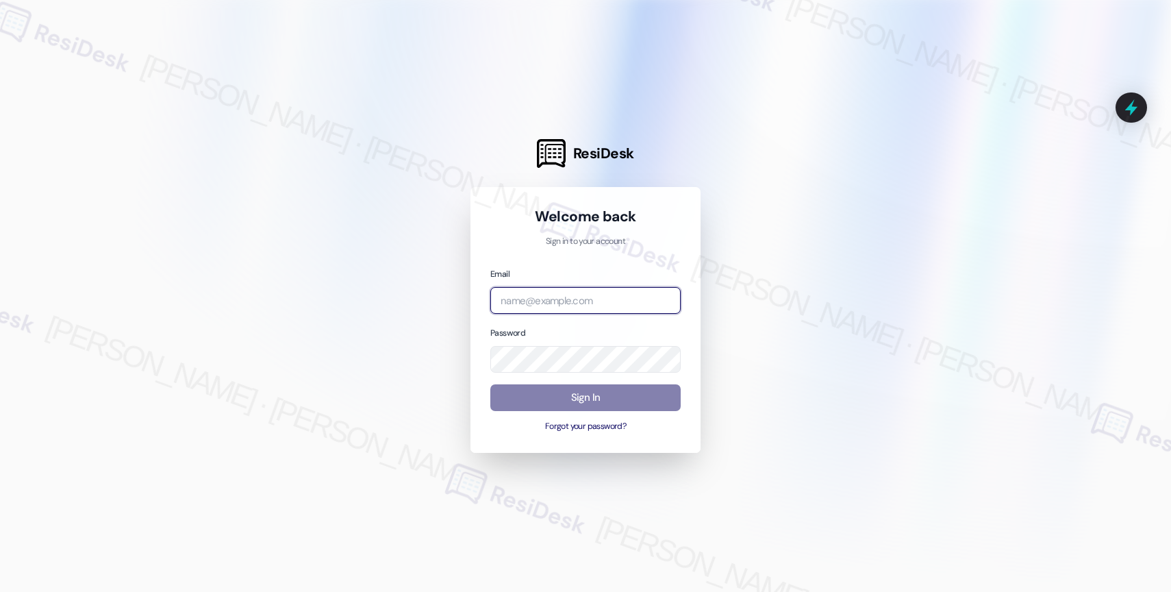
click at [575, 301] on input "email" at bounding box center [585, 300] width 190 height 27
paste input "automated-surveys-birchstone_residential-resen.nine@birchstone_residential.com"
type input "automated-surveys-birchstone_residential-resen.nine@birchstone_residential.com"
click at [830, 241] on div at bounding box center [585, 296] width 1171 height 592
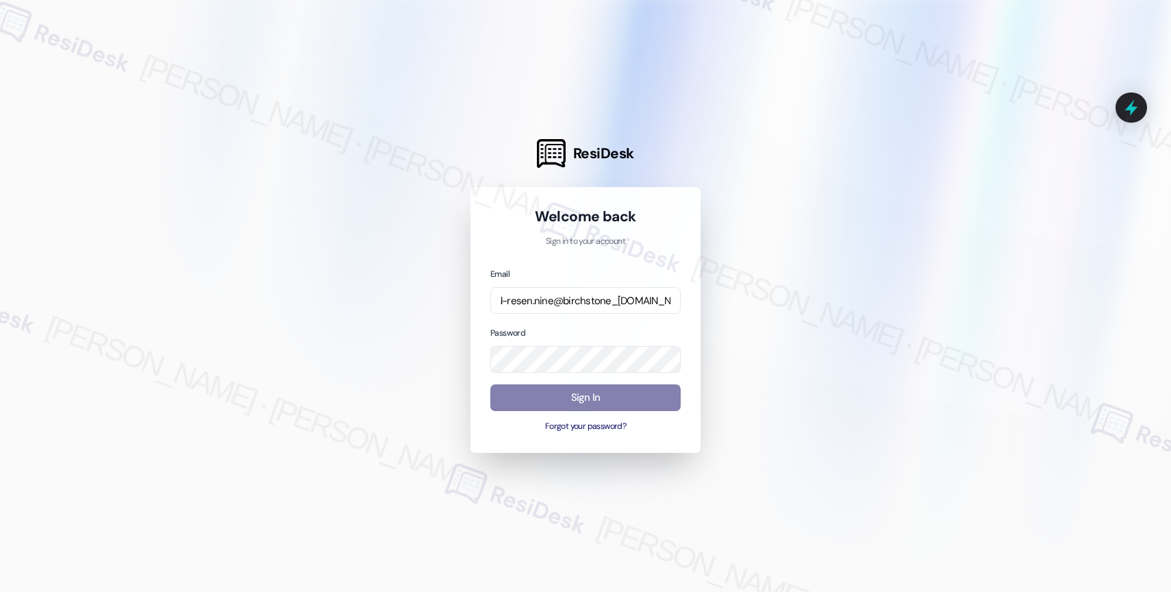
scroll to position [0, 0]
drag, startPoint x: 752, startPoint y: 332, endPoint x: 699, endPoint y: 358, distance: 58.8
click at [752, 332] on div at bounding box center [585, 296] width 1171 height 592
click at [583, 398] on button "Sign In" at bounding box center [585, 397] width 190 height 27
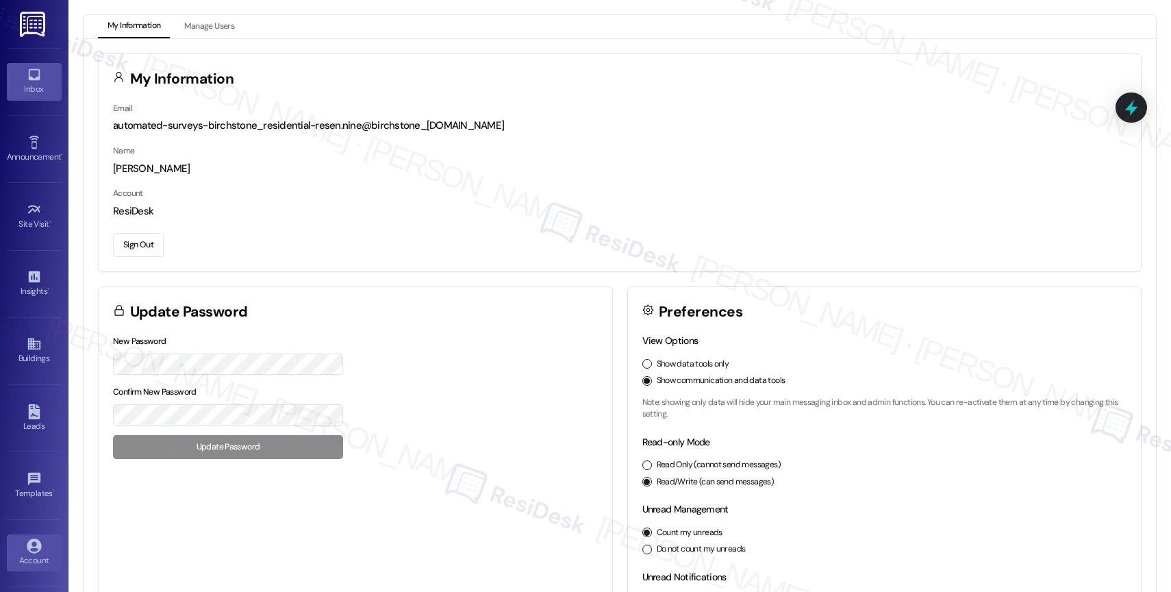
click at [26, 82] on div "Inbox" at bounding box center [34, 89] width 68 height 14
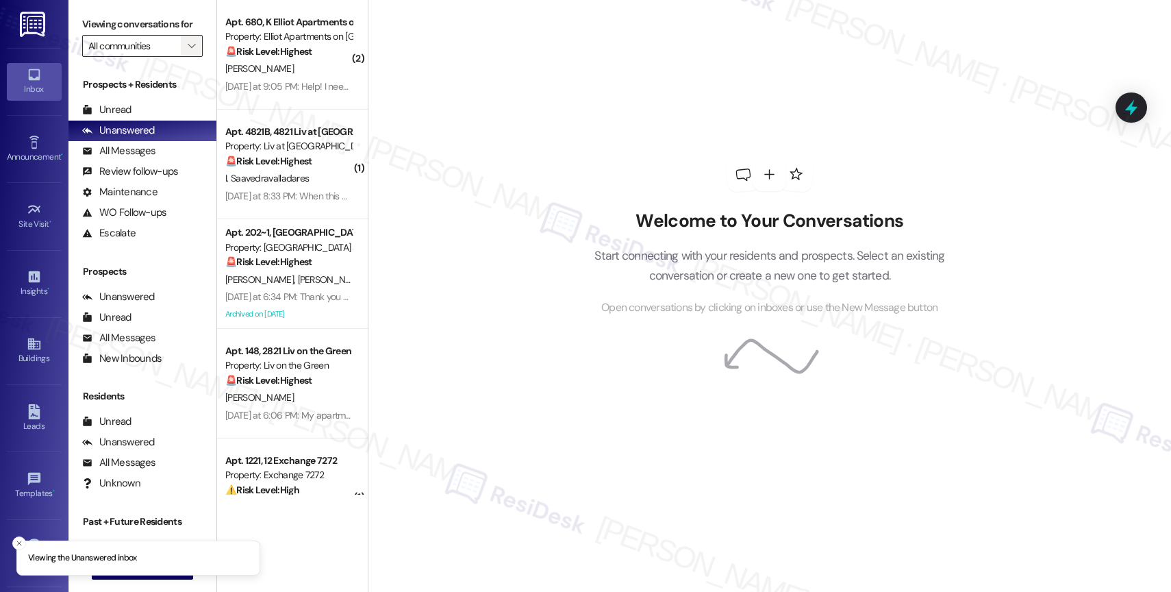
click at [187, 57] on button "" at bounding box center [192, 46] width 22 height 22
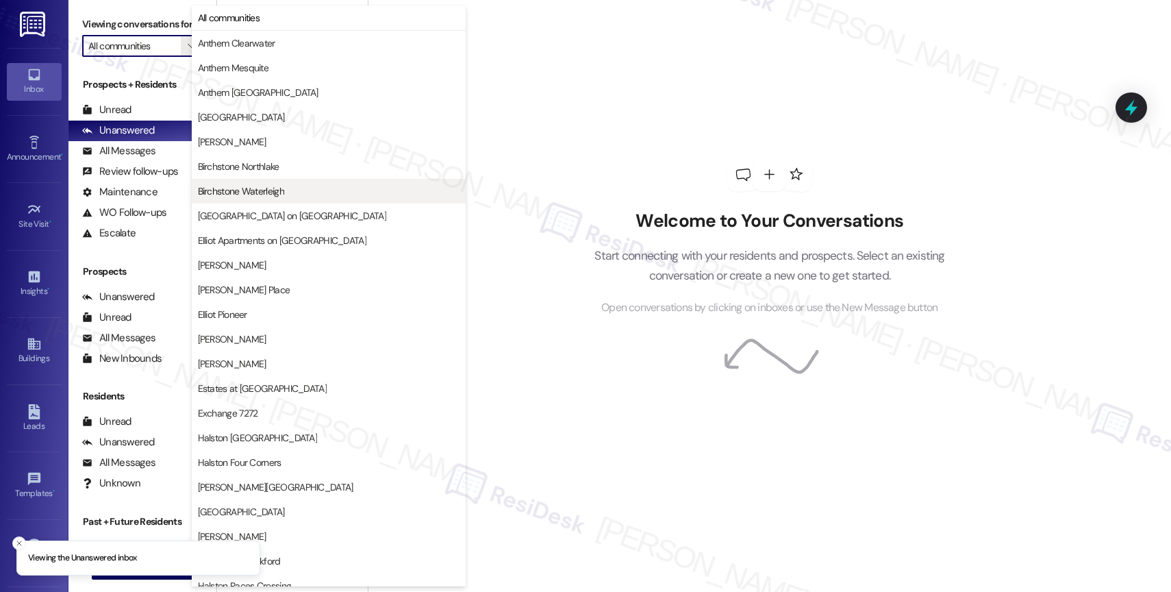
click at [236, 188] on span "Birchstone Waterleigh" at bounding box center [241, 191] width 86 height 14
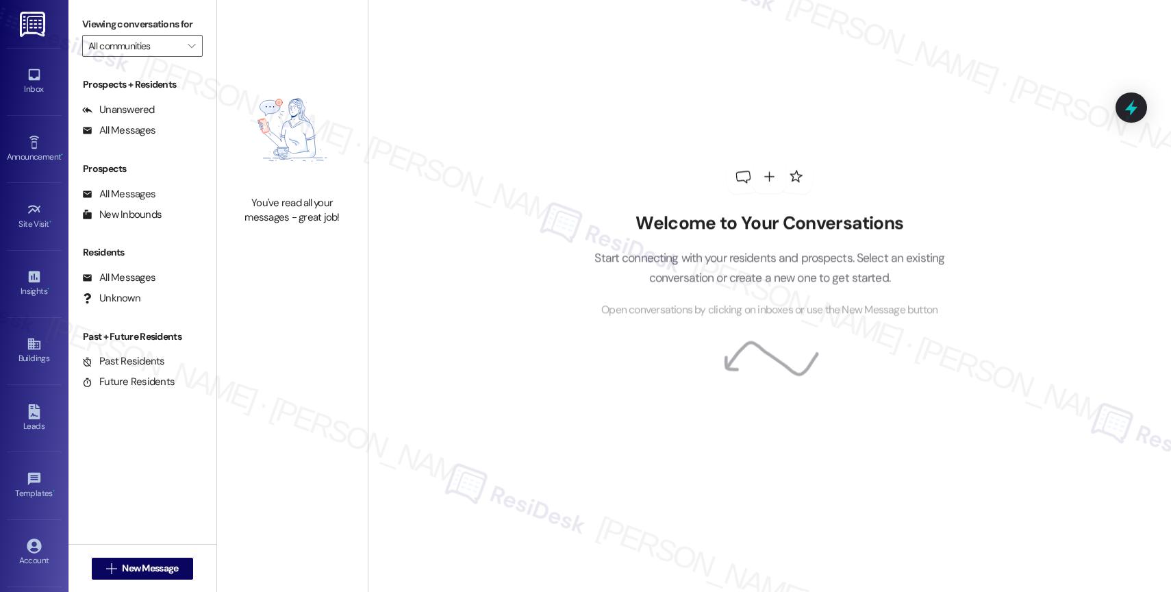
type input "Birchstone Waterleigh"
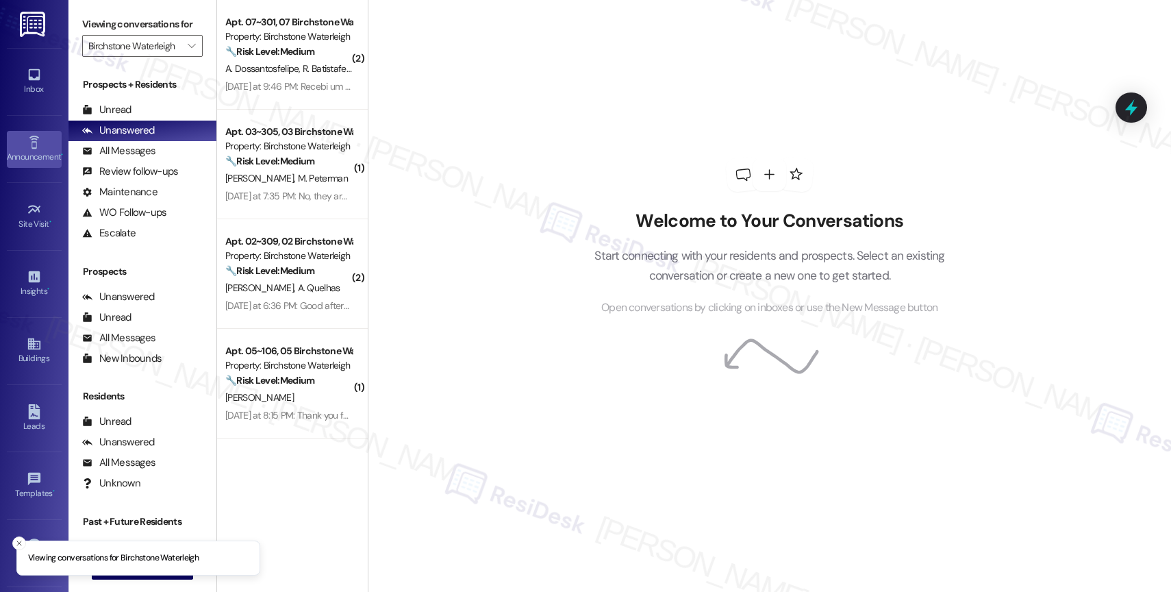
click at [23, 134] on link "Announcement •" at bounding box center [34, 149] width 55 height 37
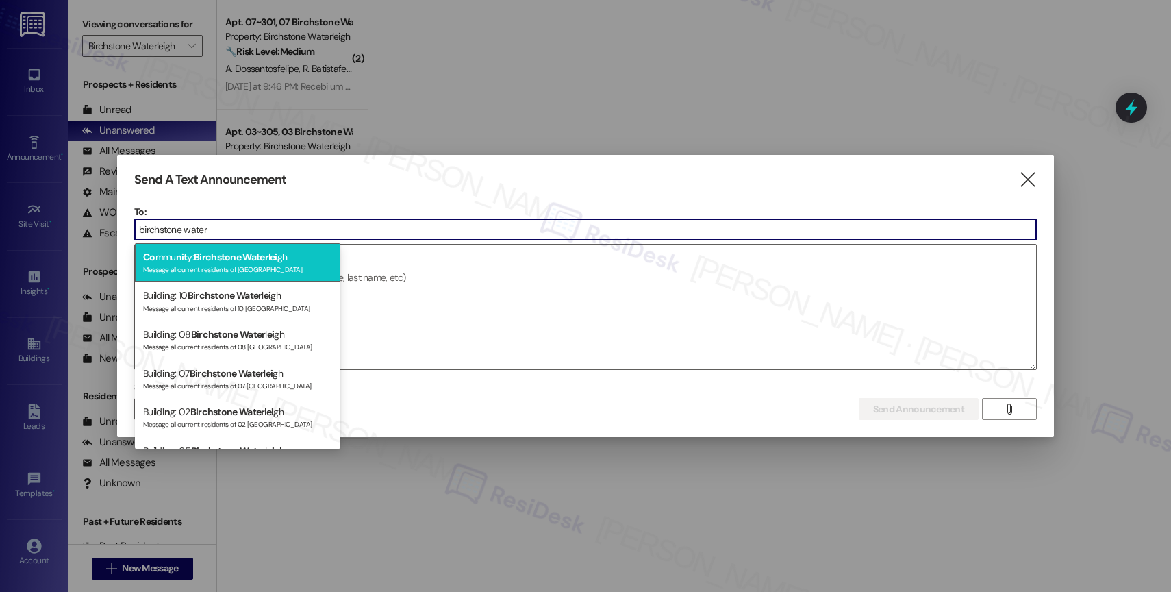
type input "birchstone water"
click at [216, 253] on span "Birchstone Water" at bounding box center [231, 257] width 75 height 12
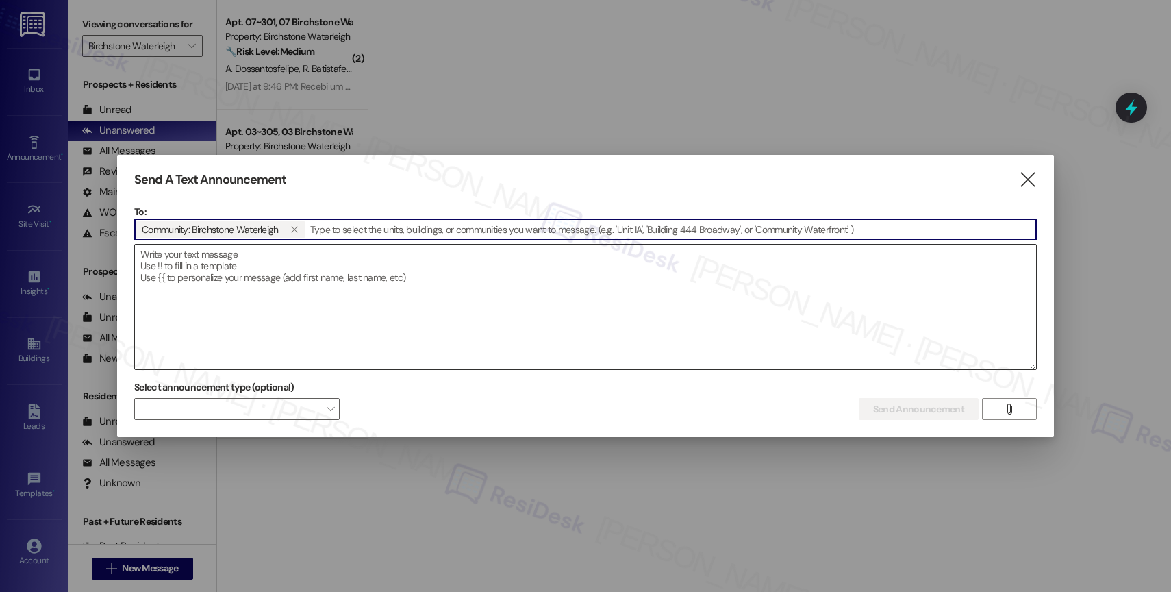
click at [216, 276] on textarea at bounding box center [585, 306] width 901 height 125
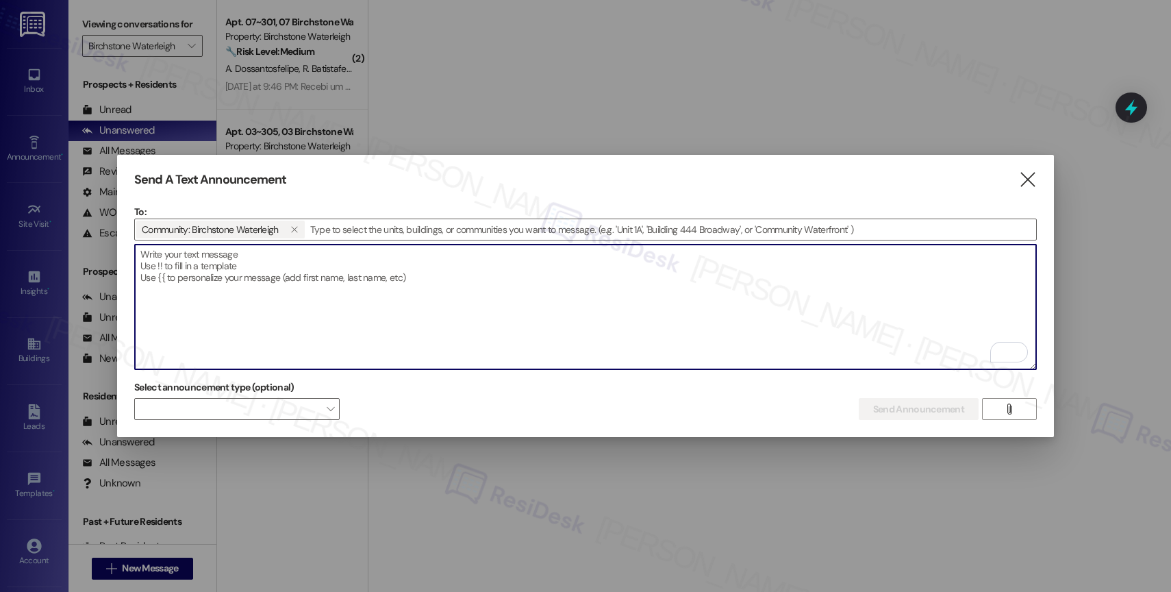
click at [266, 288] on textarea "To enrich screen reader interactions, please activate Accessibility in Grammarl…" at bounding box center [585, 306] width 901 height 125
paste textarea "Hi {{first_name}}, Just a reminder—Wine Down Wednesday is happening today, Wedn…"
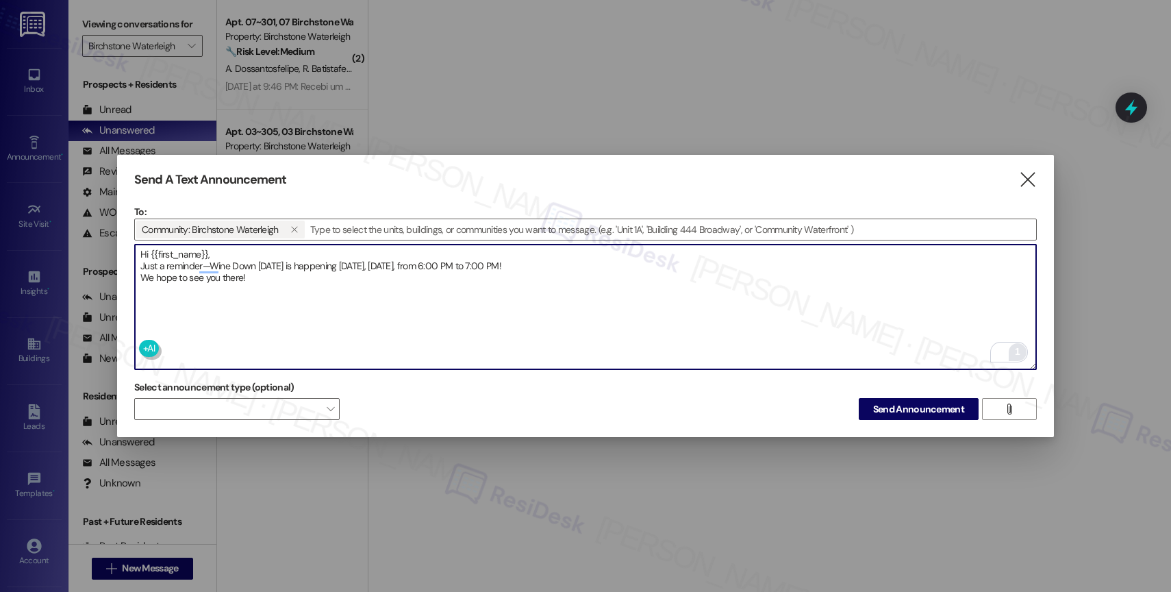
type textarea "Hi {{first_name}}, Just a reminder—Wine Down Wednesday is happening today, Wedn…"
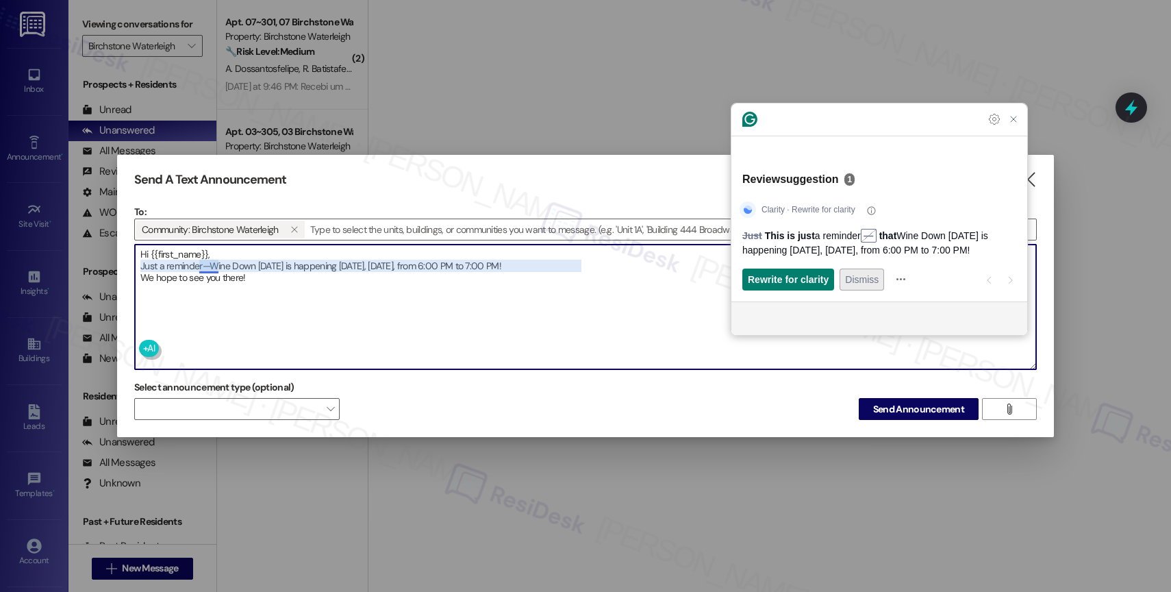
click at [872, 276] on span "Dismiss" at bounding box center [862, 279] width 34 height 14
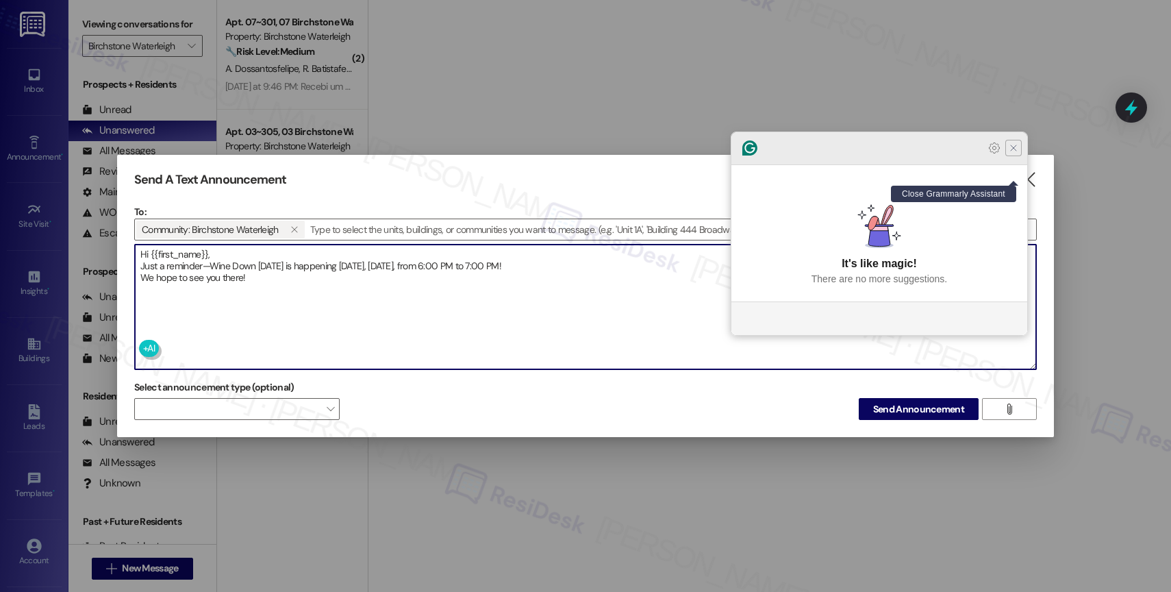
click at [1010, 153] on icon "Close Grammarly Assistant" at bounding box center [1013, 147] width 11 height 11
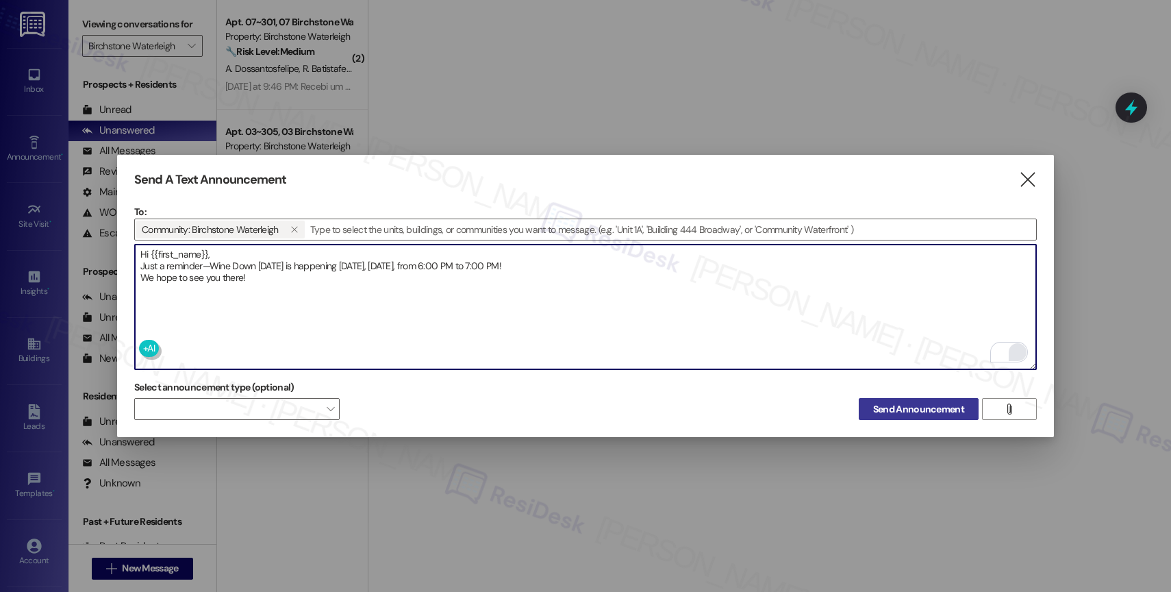
click at [925, 402] on span "Send Announcement" at bounding box center [918, 409] width 91 height 14
drag, startPoint x: 251, startPoint y: 283, endPoint x: 136, endPoint y: 254, distance: 117.9
click at [136, 254] on textarea "Hi {{first_name}}, Just a reminder—Wine Down Wednesday is happening today, Wedn…" at bounding box center [585, 306] width 901 height 125
click at [812, 323] on textarea "Hi {{first_name}}, Just a reminder—Wine Down Wednesday is happening today, Wedn…" at bounding box center [585, 306] width 901 height 125
click at [900, 406] on span "Send Announcement" at bounding box center [918, 409] width 91 height 14
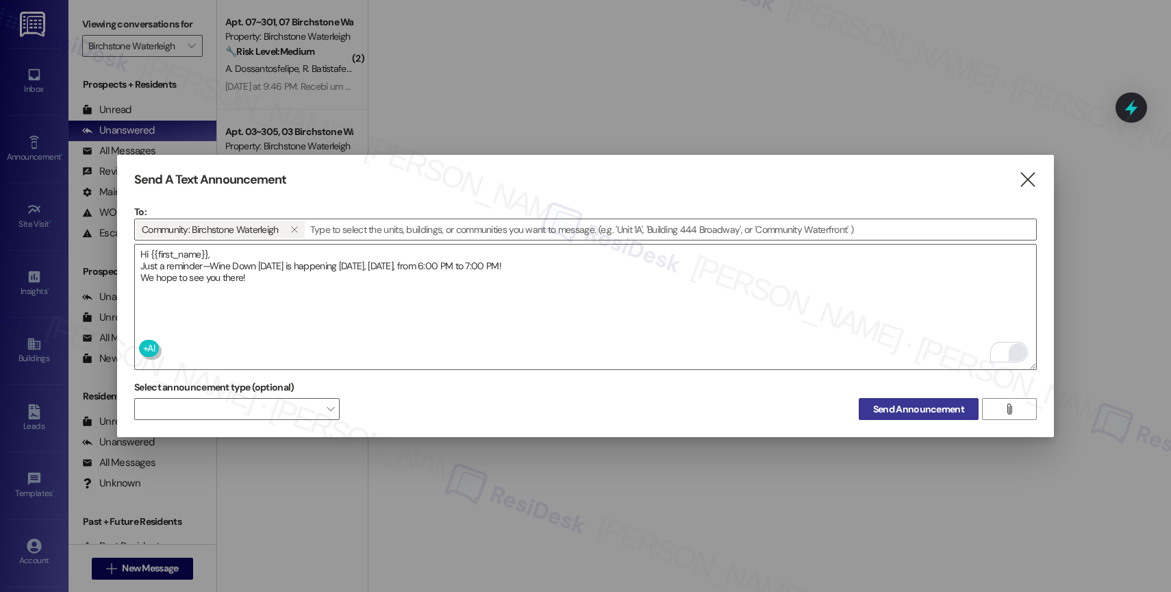
click at [898, 405] on span "Send Announcement" at bounding box center [918, 409] width 91 height 14
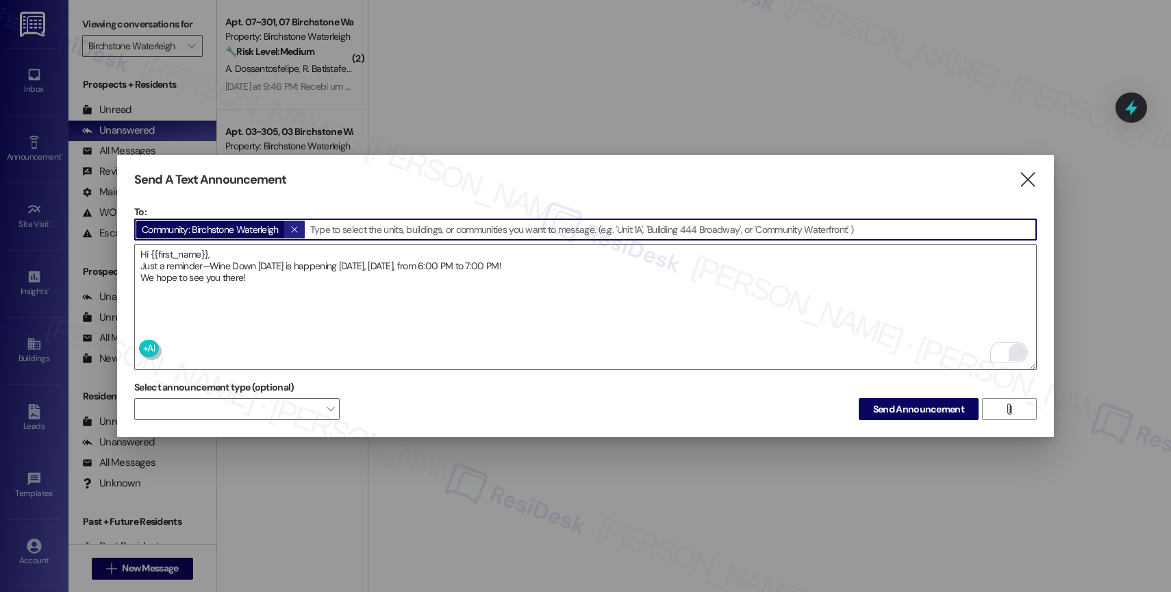
click at [295, 227] on icon "" at bounding box center [294, 229] width 8 height 11
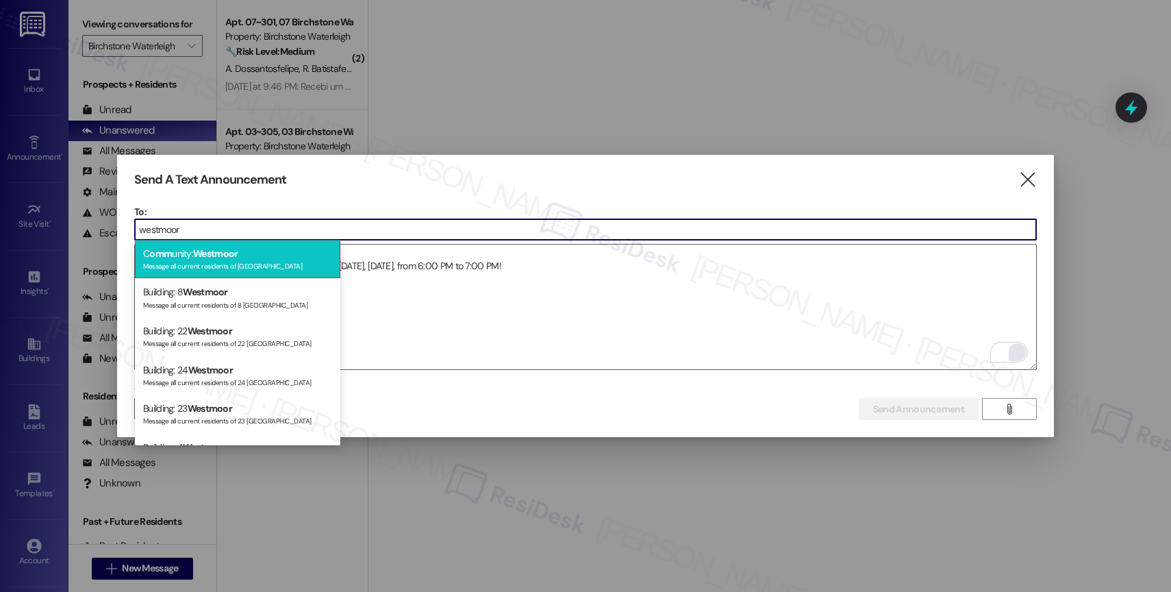
type input "westmoor"
click at [224, 257] on span "Westmoor" at bounding box center [215, 253] width 45 height 12
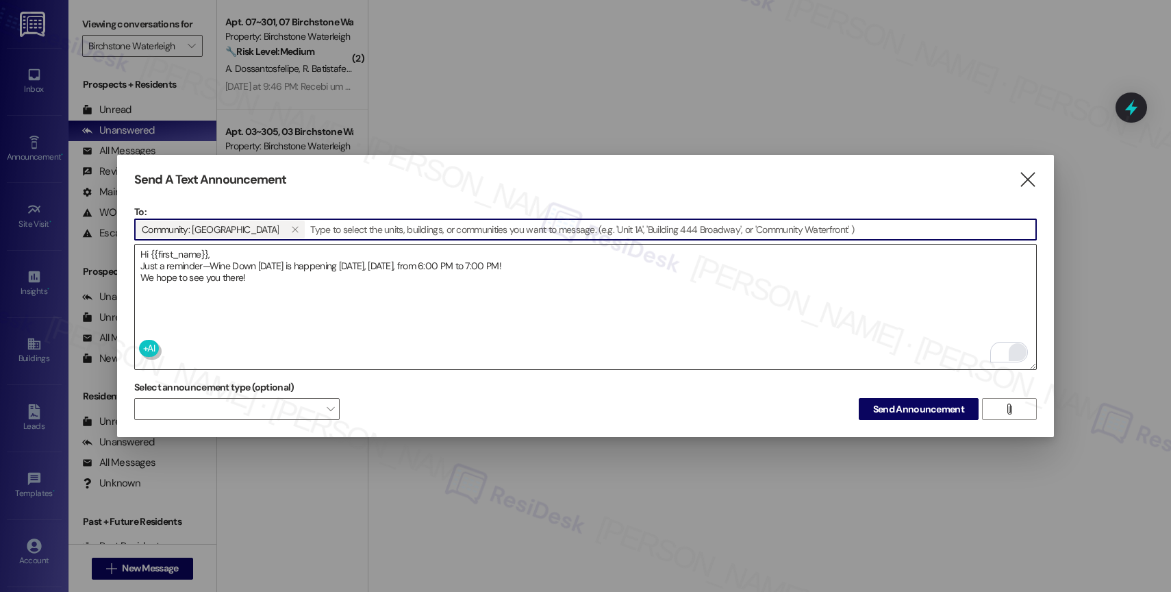
click at [227, 262] on textarea "Hi {{first_name}}, Just a reminder—Wine Down Wednesday is happening today, Wedn…" at bounding box center [585, 306] width 901 height 125
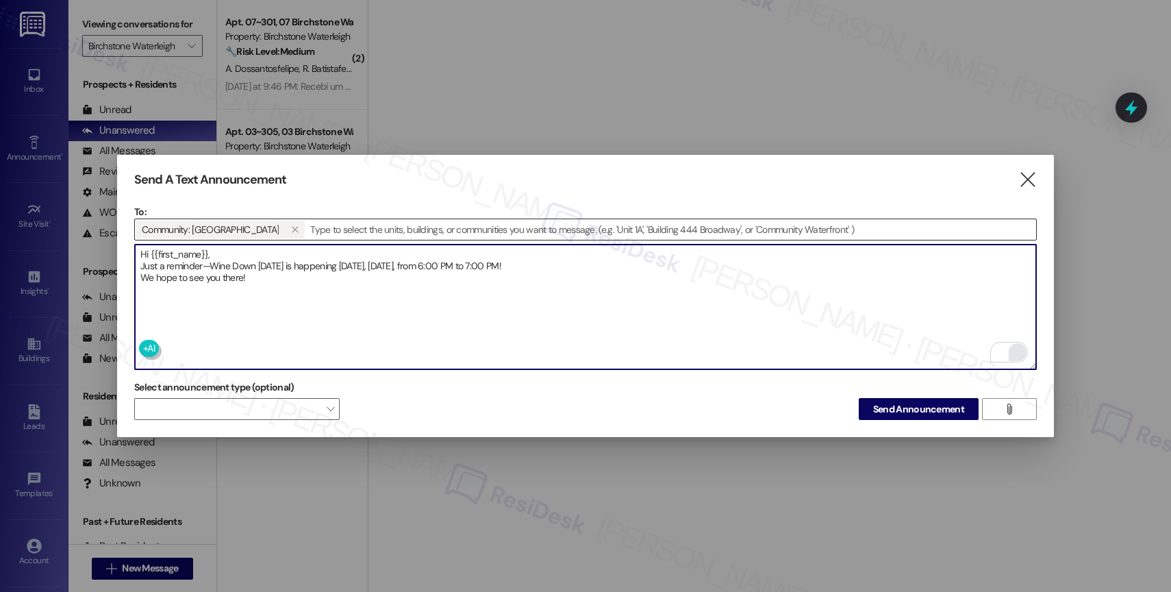
click at [227, 262] on textarea "Hi {{first_name}}, Just a reminder—Wine Down Wednesday is happening today, Wedn…" at bounding box center [585, 306] width 901 height 125
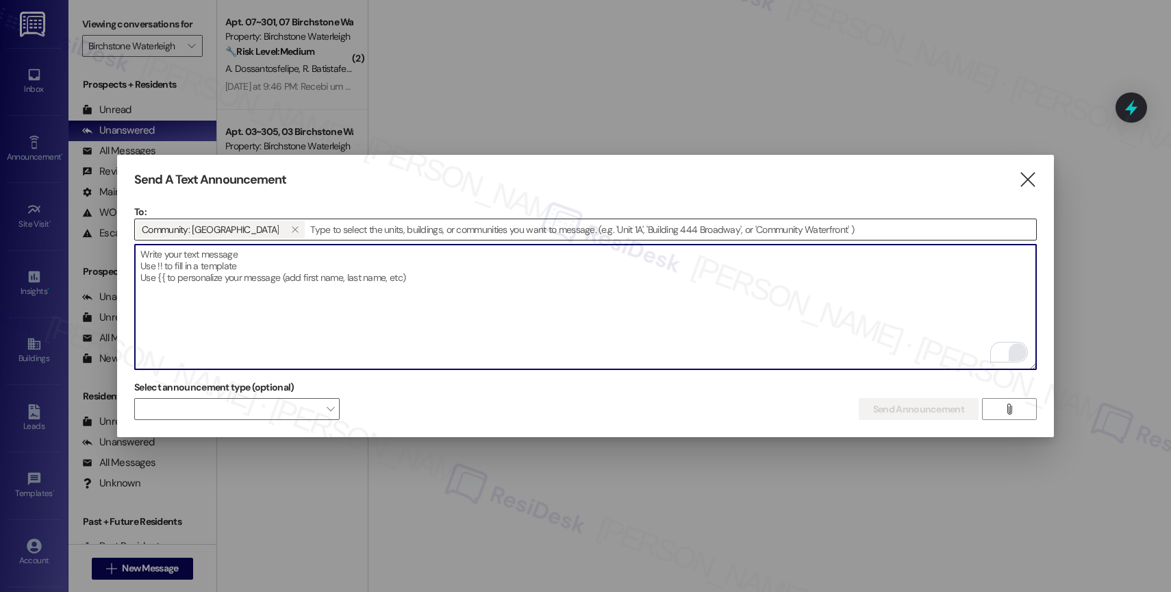
click at [258, 271] on textarea "To enrich screen reader interactions, please activate Accessibility in Grammarl…" at bounding box center [585, 306] width 901 height 125
paste textarea "Hi {{first_name}}! Join us Thursday, August 14 in the clubhouse for a Community…"
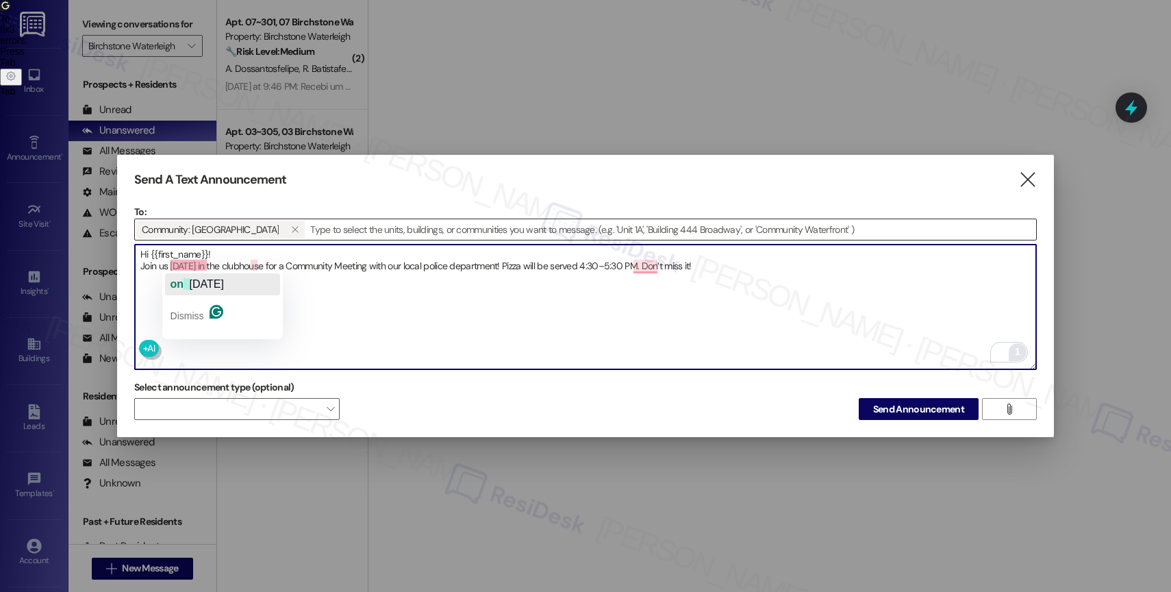
click at [194, 284] on span "Thursday" at bounding box center [207, 284] width 34 height 12
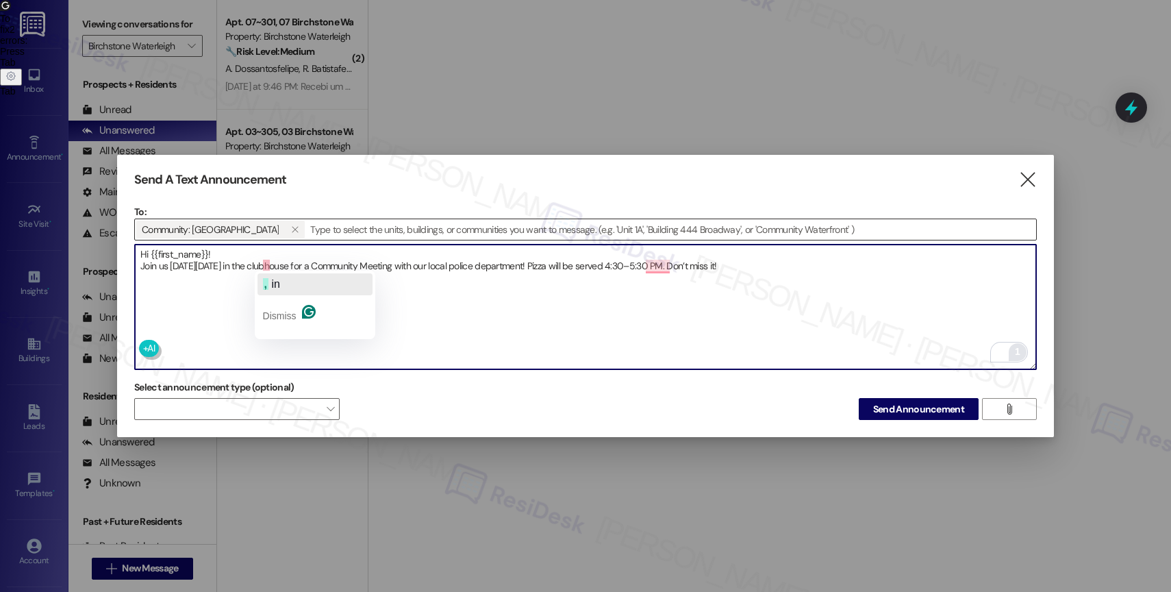
click at [271, 284] on span "button" at bounding box center [269, 284] width 3 height 12
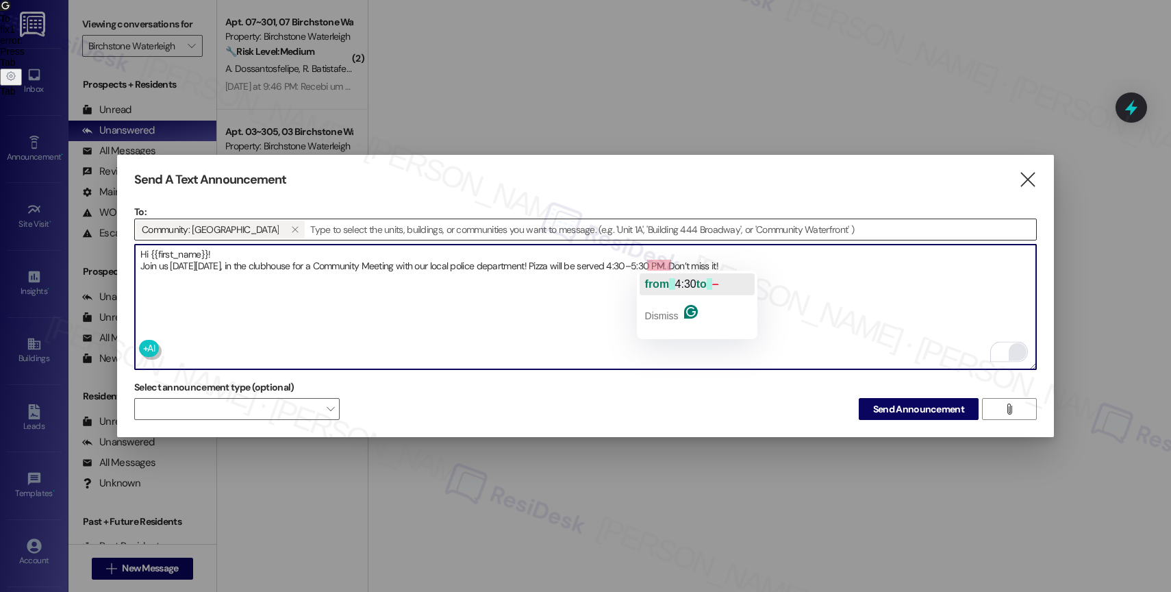
click at [664, 279] on span "from" at bounding box center [657, 284] width 25 height 12
click at [859, 271] on textarea "Hi {{first_name}}! Join us on Thursday, August 14, in the clubhouse for a Commu…" at bounding box center [585, 306] width 901 height 125
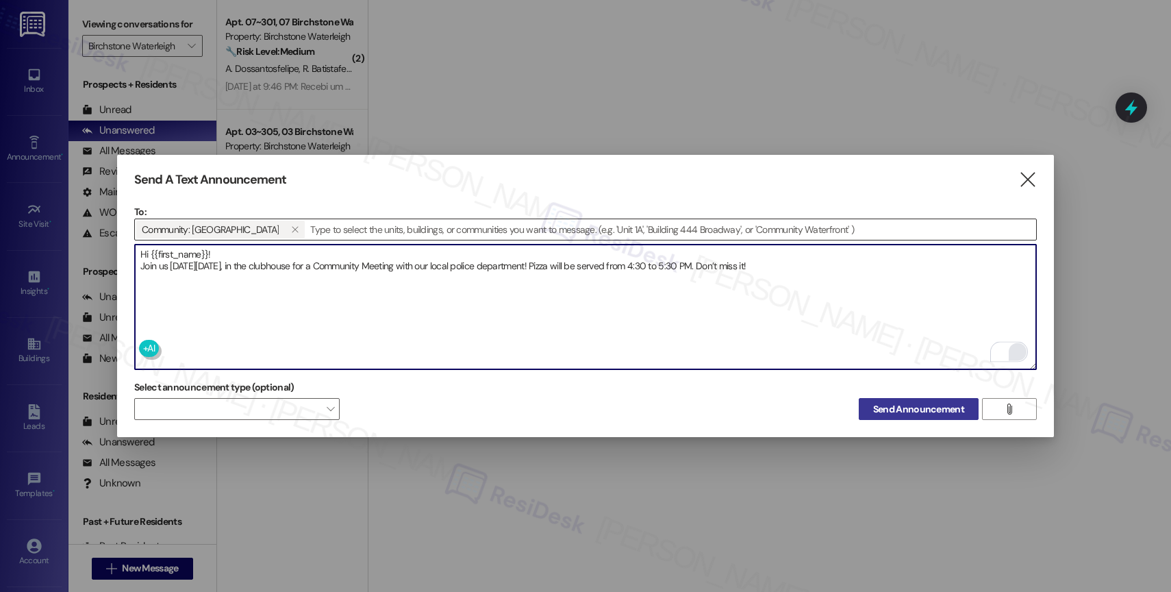
type textarea "Hi {{first_name}}! Join us on Thursday, August 14, in the clubhouse for a Commu…"
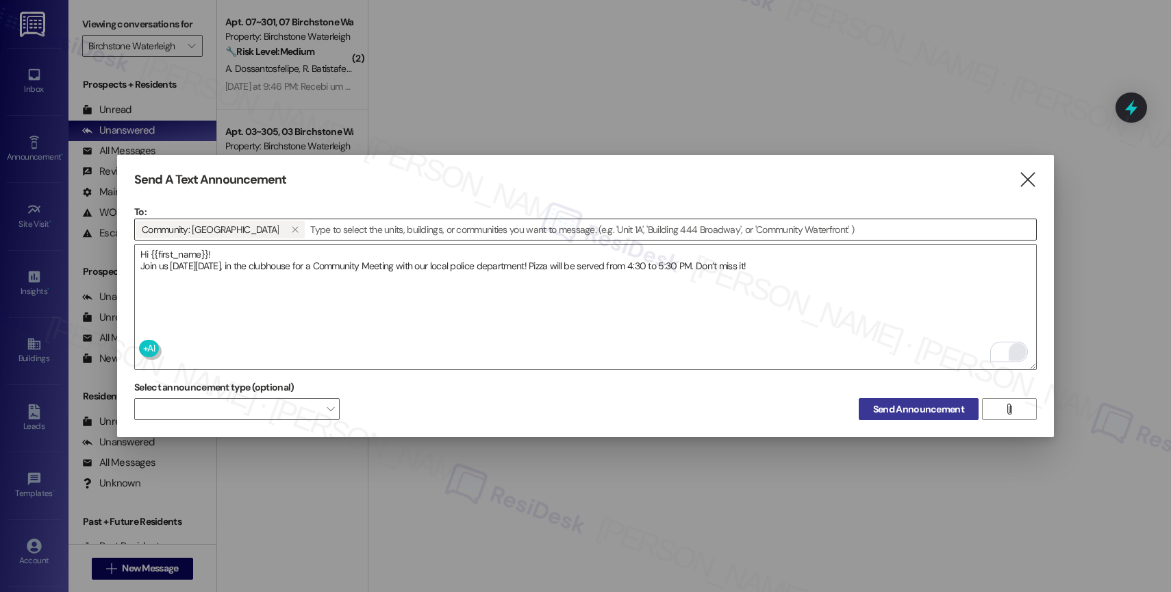
click at [881, 402] on span "Send Announcement" at bounding box center [918, 409] width 91 height 14
click at [877, 274] on textarea "Hi {{first_name}}! Join us on Thursday, August 14, in the clubhouse for a Commu…" at bounding box center [585, 306] width 901 height 125
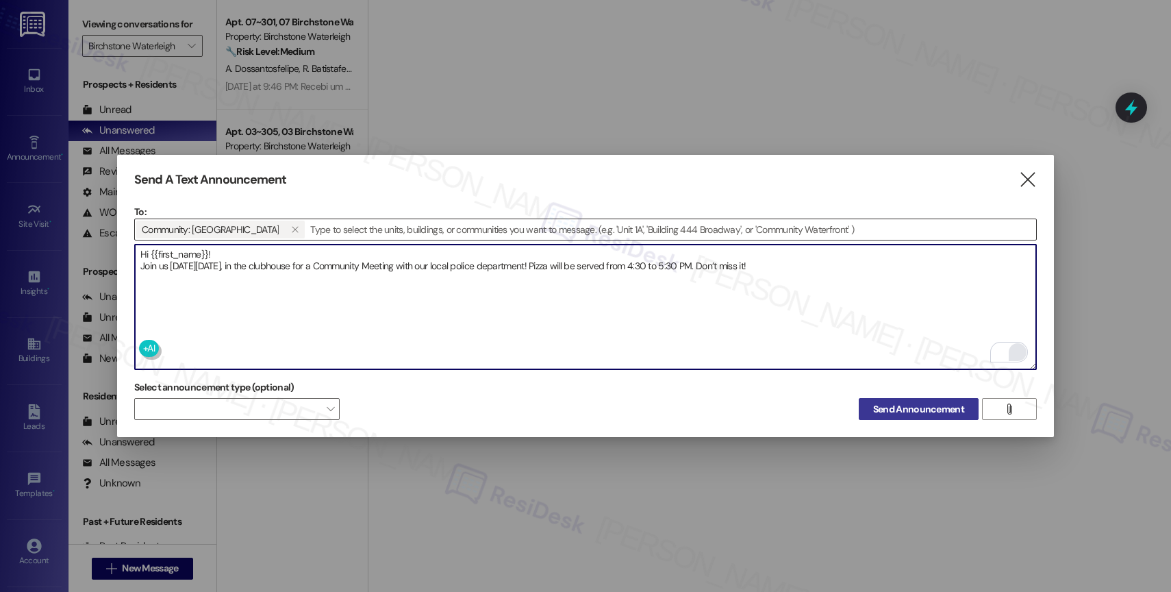
click at [933, 407] on span "Send Announcement" at bounding box center [918, 409] width 91 height 14
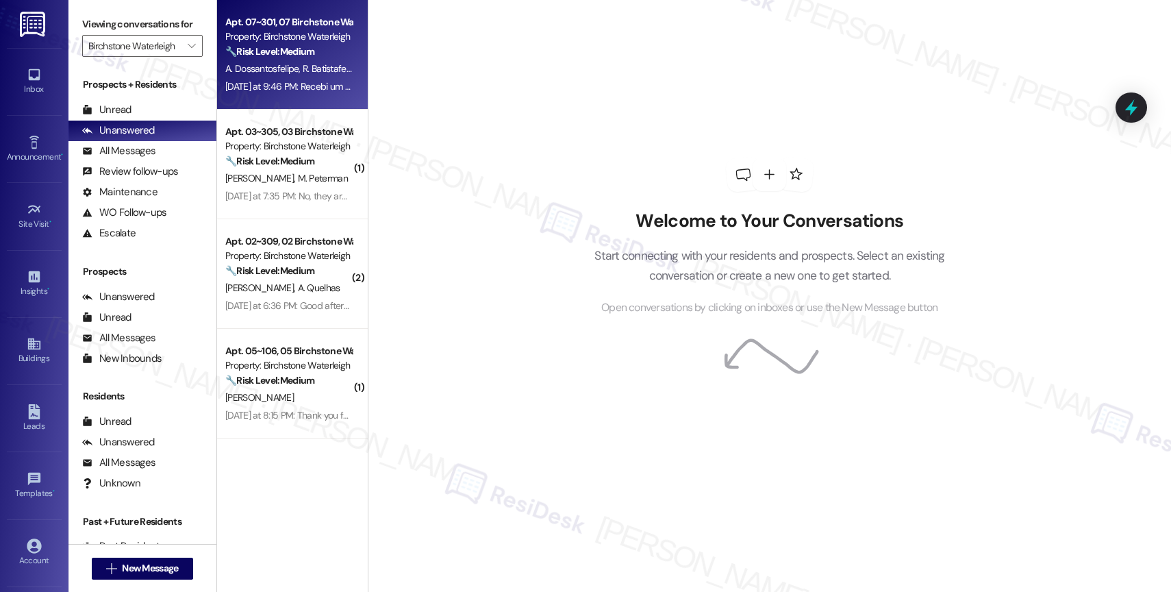
click at [281, 75] on span "A. Dossantosfelipe" at bounding box center [263, 68] width 77 height 12
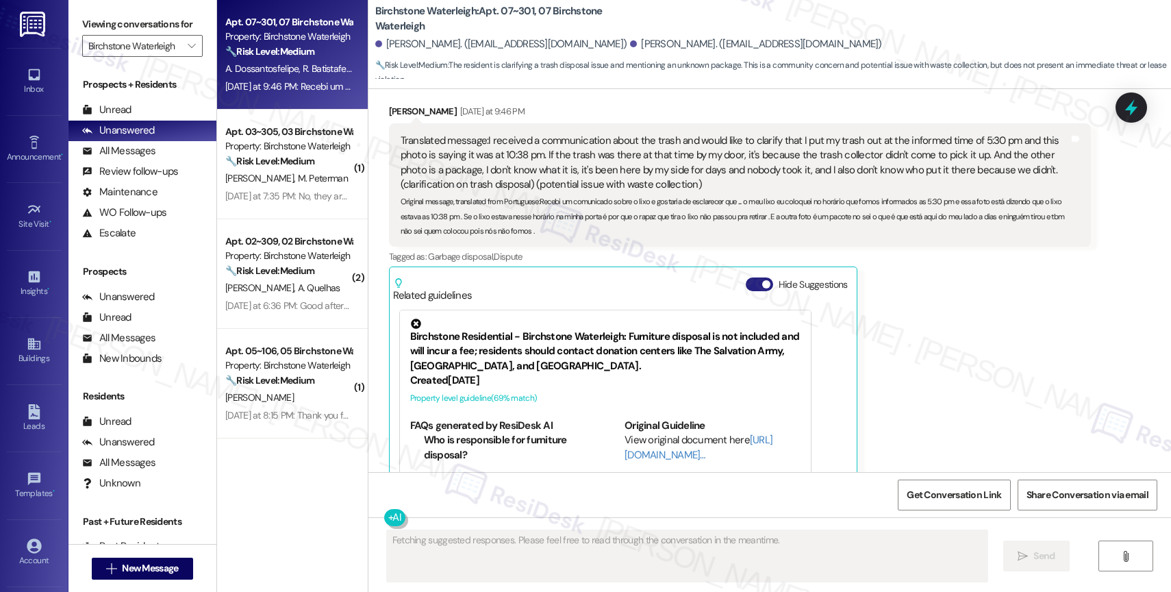
click at [748, 277] on button "Hide Suggestions" at bounding box center [759, 284] width 27 height 14
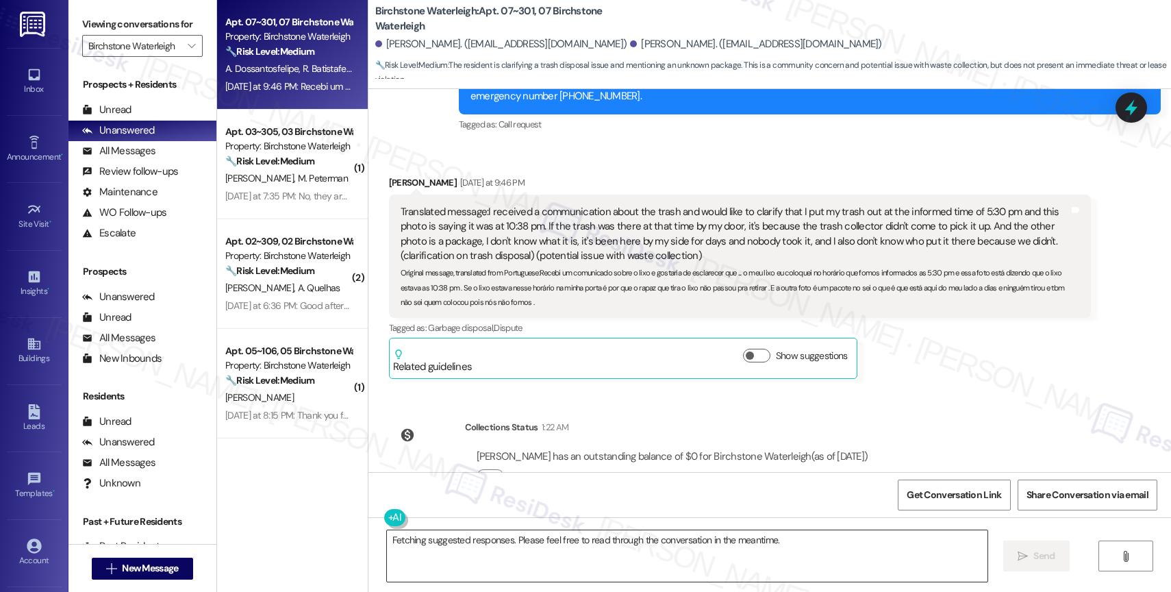
click at [499, 545] on textarea "Fetching suggested responses. Please feel free to read through the conversation…" at bounding box center [687, 555] width 601 height 51
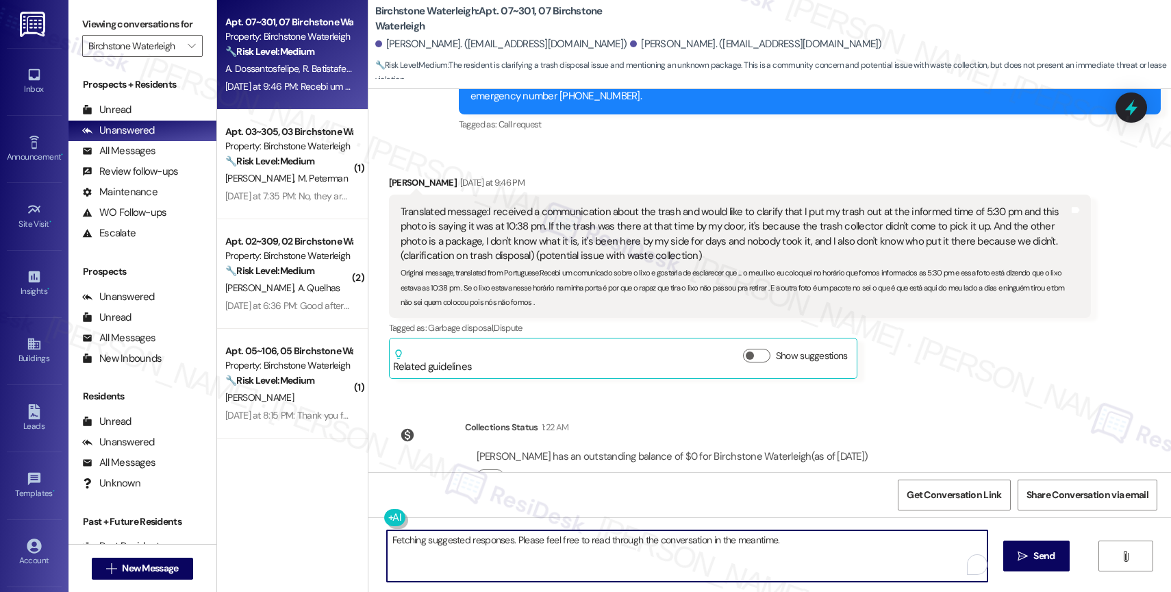
click at [499, 545] on textarea "Fetching suggested responses. Please feel free to read through the conversation…" at bounding box center [687, 555] width 601 height 51
paste textarea "I tried again, and was able to successfully sent this announcement. Thank you!"
type textarea "I tried again and was able to send this announcement successfully. Thank you!"
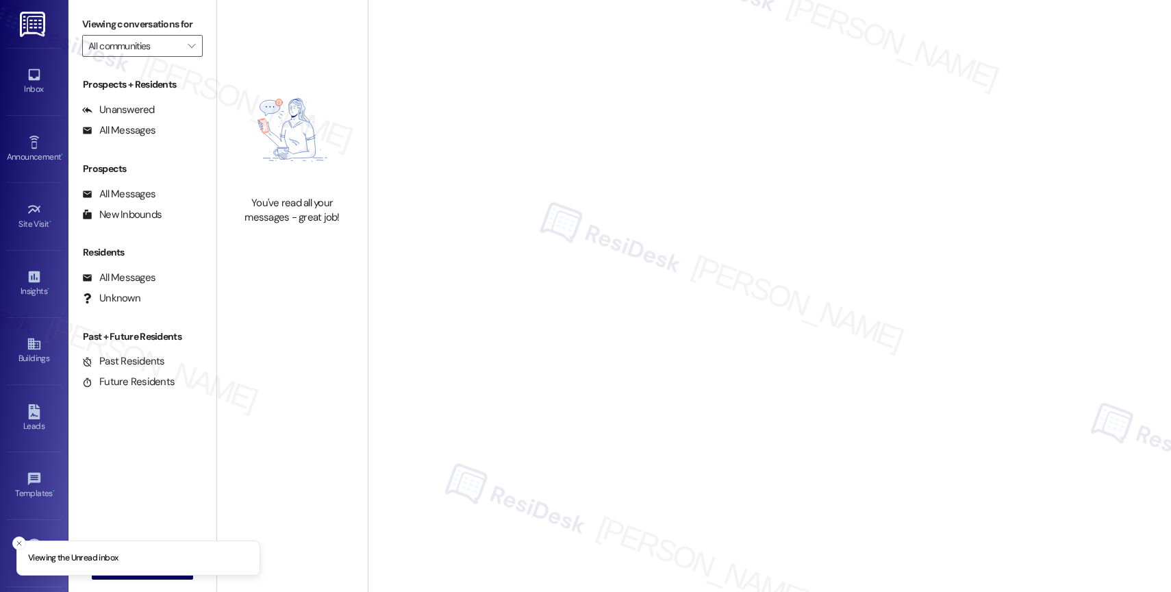
type input "Birchstone Waterleigh"
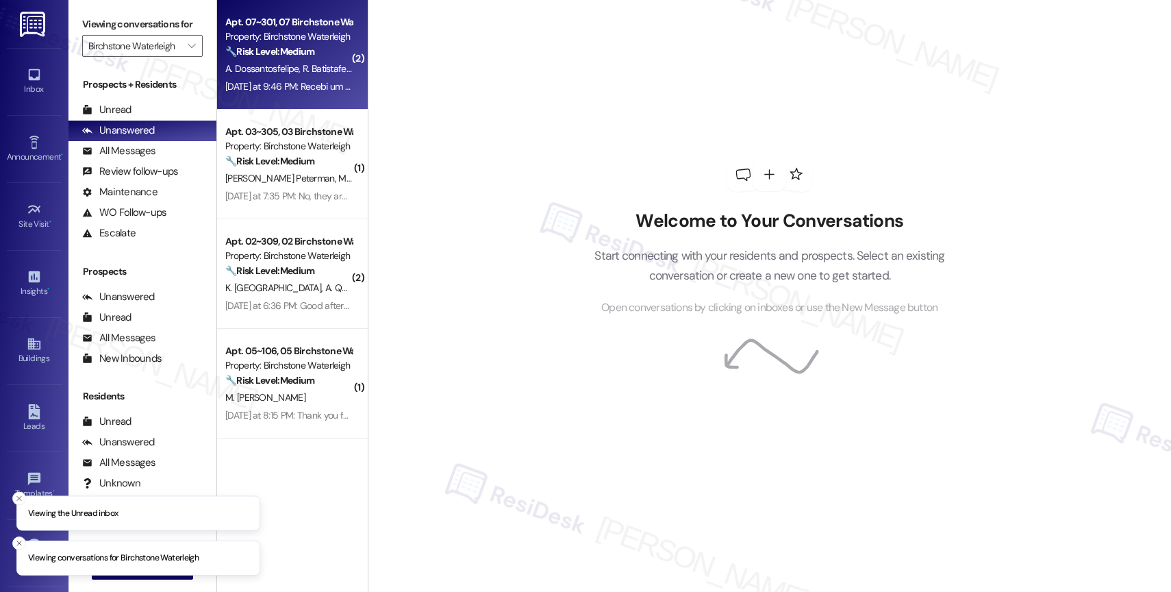
click at [291, 45] on strong "🔧 Risk Level: Medium" at bounding box center [269, 51] width 89 height 12
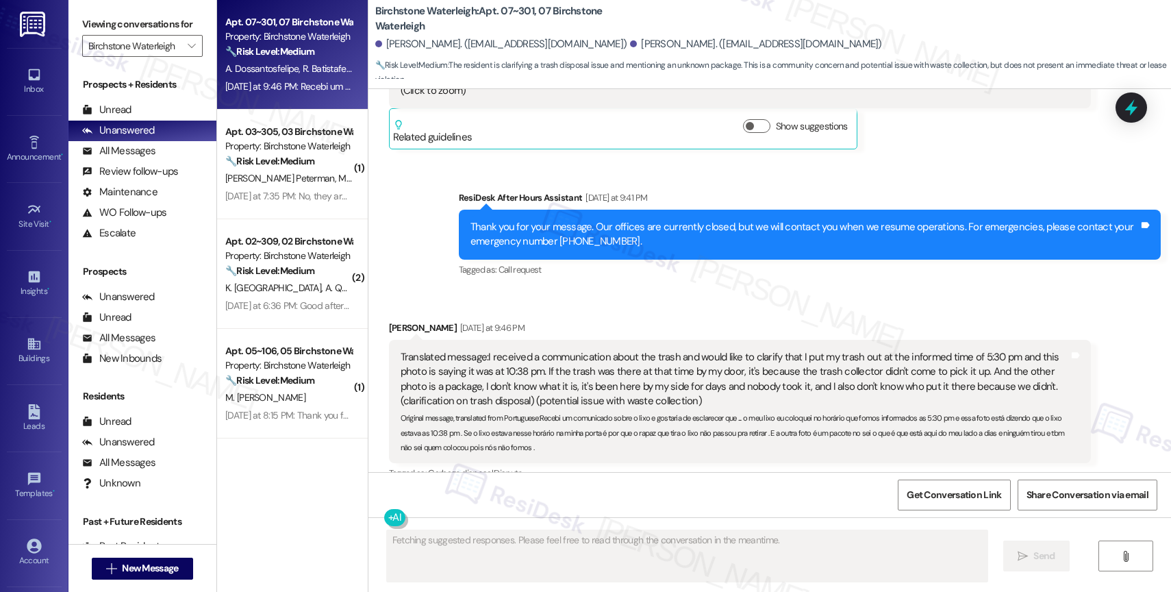
scroll to position [13216, 0]
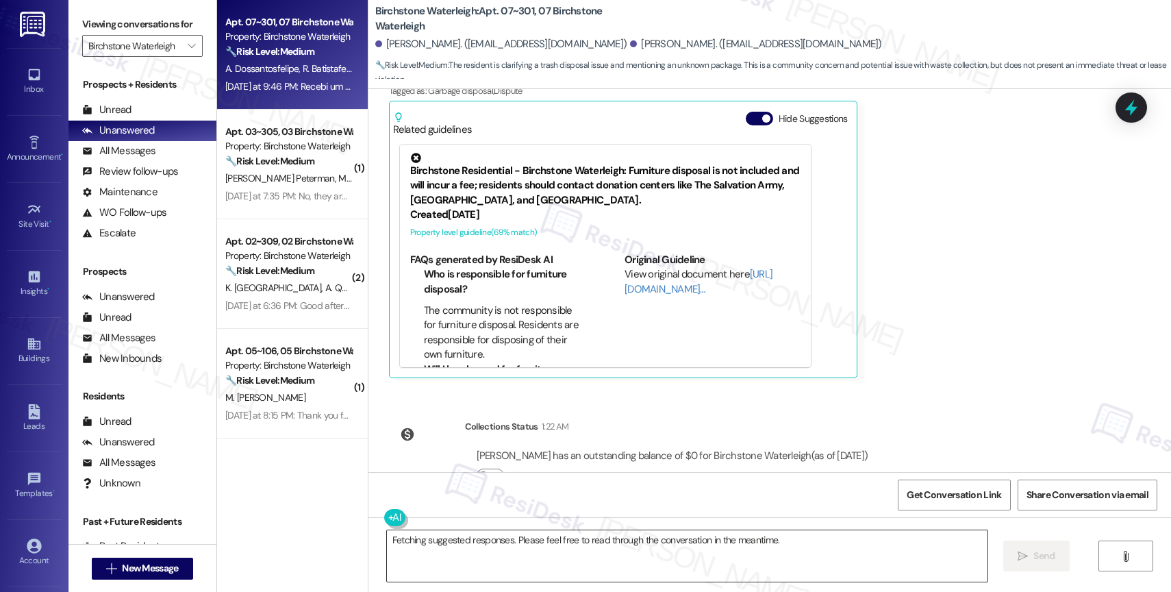
click at [412, 567] on textarea "Fetching suggested responses. Please feel free to read through the conversation…" at bounding box center [687, 555] width 601 height 51
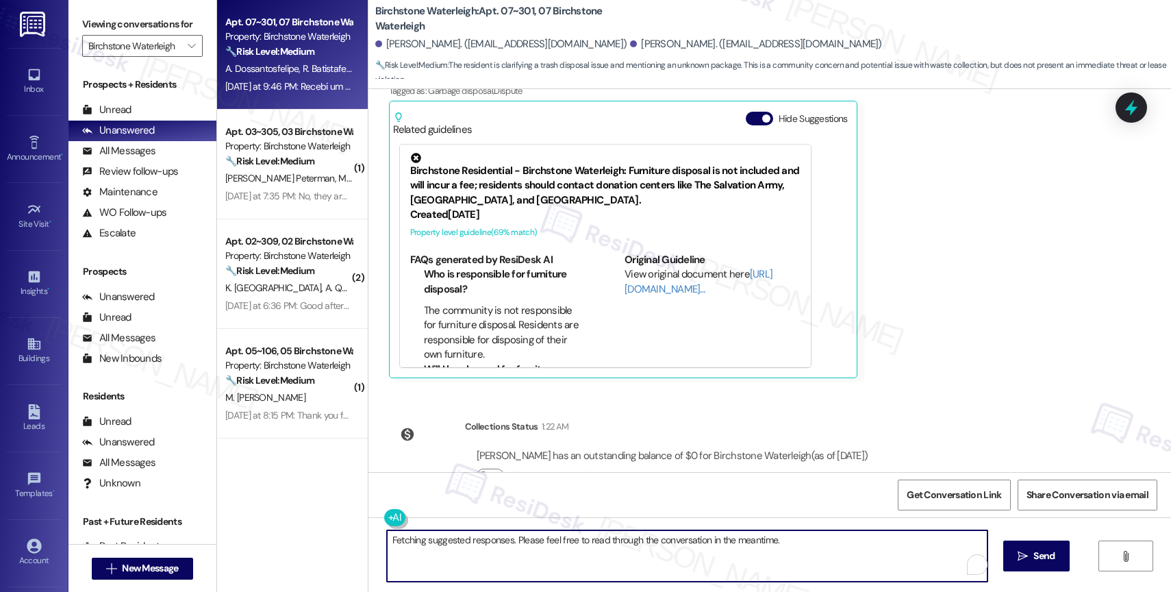
click at [412, 567] on textarea "Fetching suggested responses. Please feel free to read through the conversation…" at bounding box center [687, 555] width 601 height 51
paste textarea "I can't send this announcement due to this error. I've logged out, restarted br…"
type textarea "I can't send this announcement due to this error. I've logged out, restarted br…"
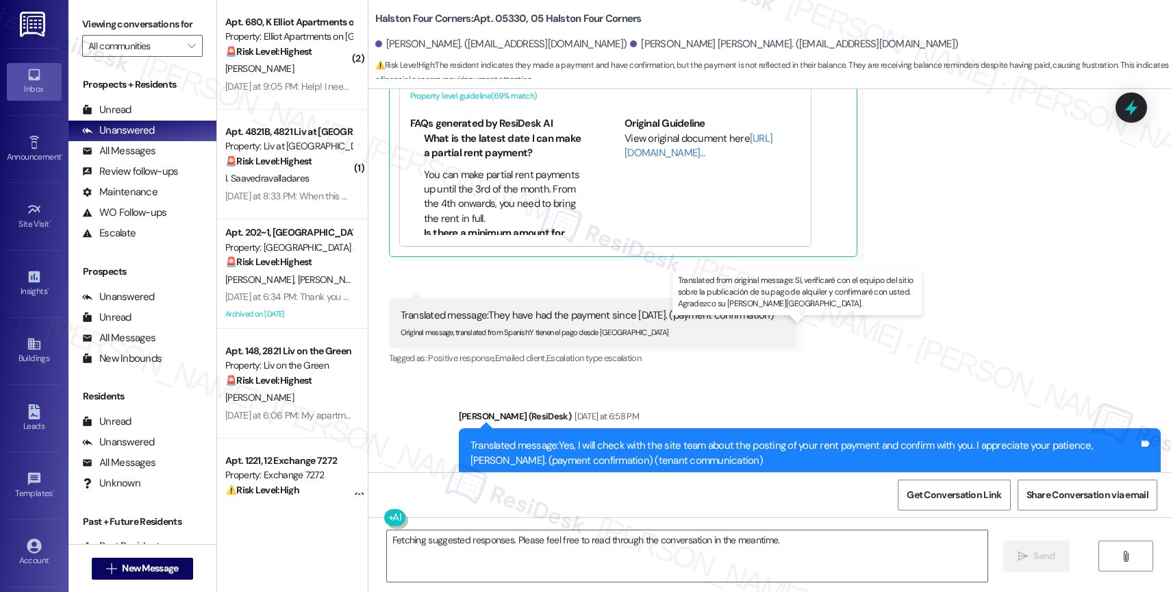
scroll to position [17733, 0]
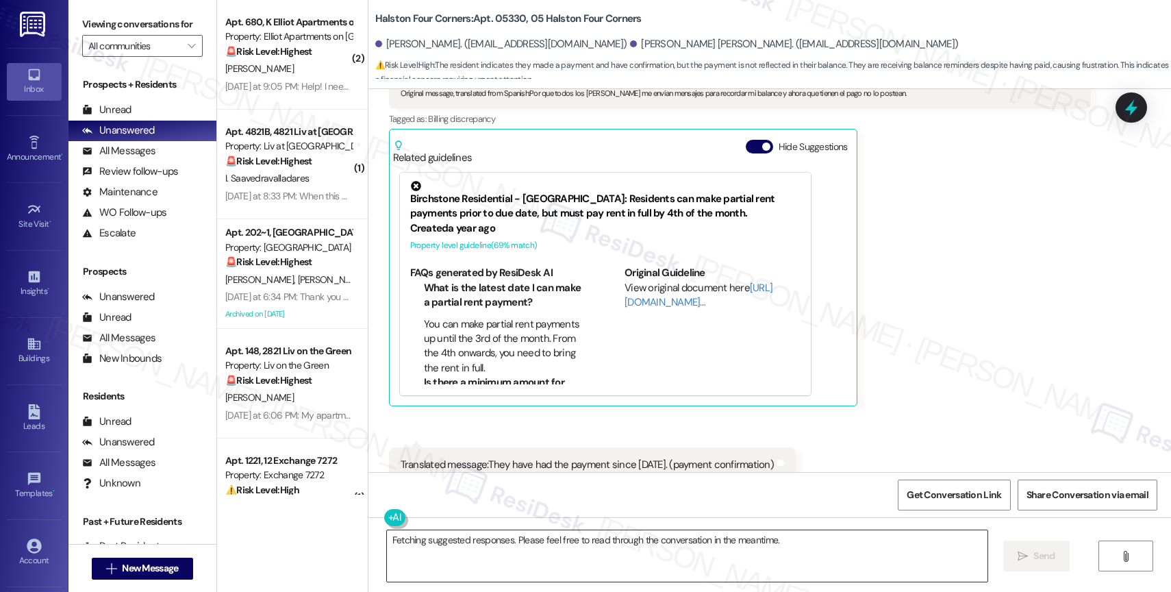
click at [494, 559] on textarea "Fetching suggested responses. Please feel free to read through the conversation…" at bounding box center [687, 555] width 601 height 51
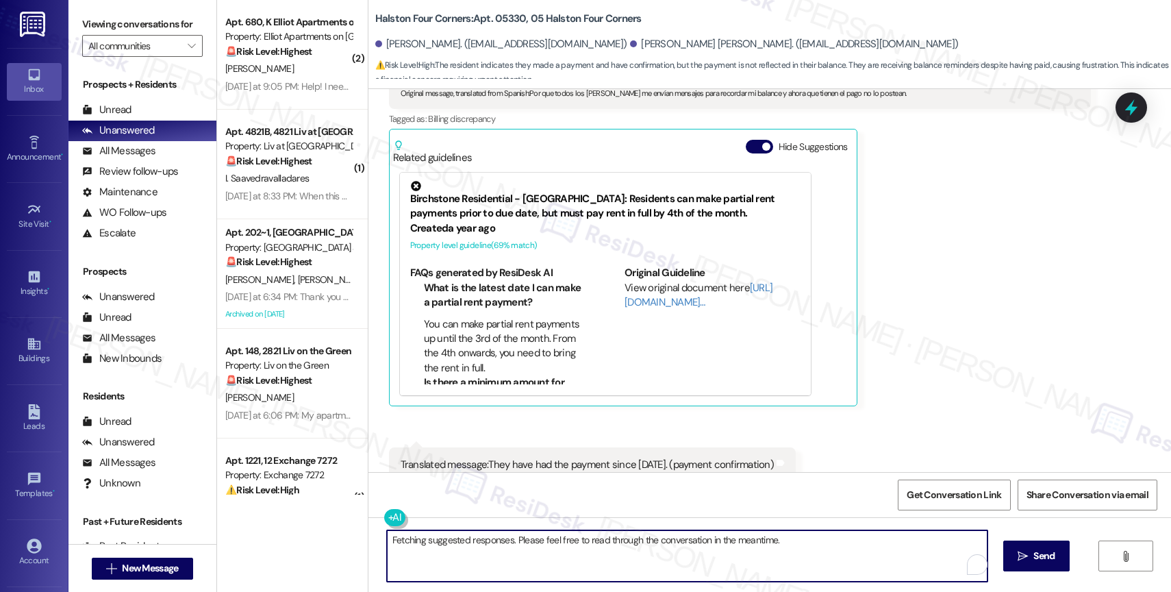
click at [494, 559] on textarea "Fetching suggested responses. Please feel free to read through the conversation…" at bounding box center [687, 555] width 601 height 51
paste textarea "the funds have been processed, and she now has a $0.17 credit on her account. T…"
click at [789, 542] on textarea "Hi Zaida, good morning! I'm reaching out to inform you that the the funds have …" at bounding box center [687, 555] width 601 height 51
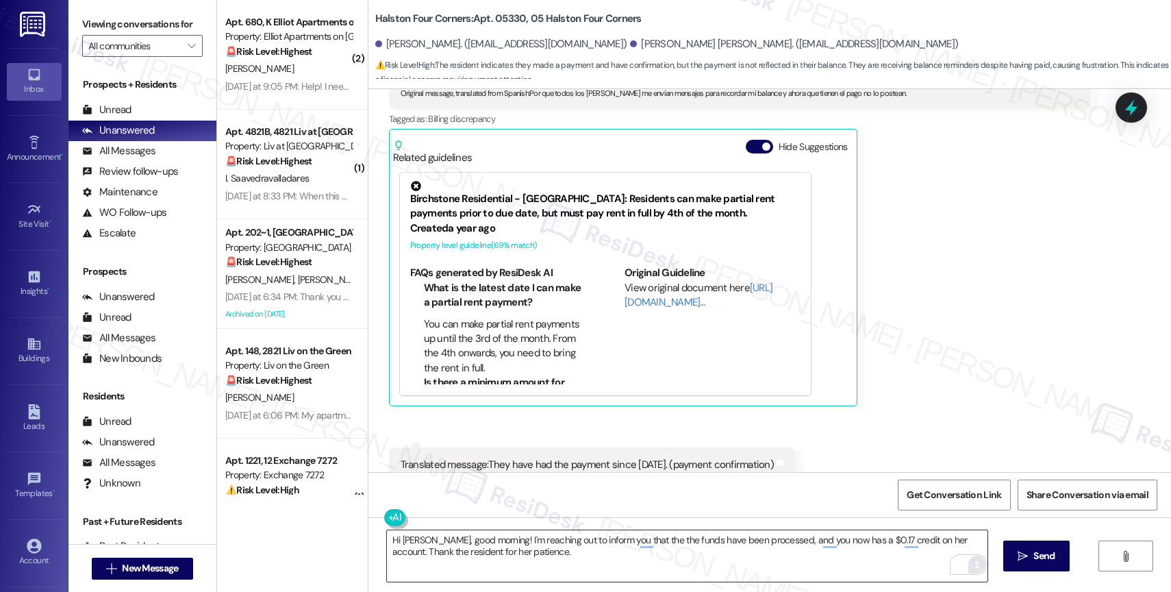
click at [970, 561] on div "1" at bounding box center [977, 564] width 15 height 15
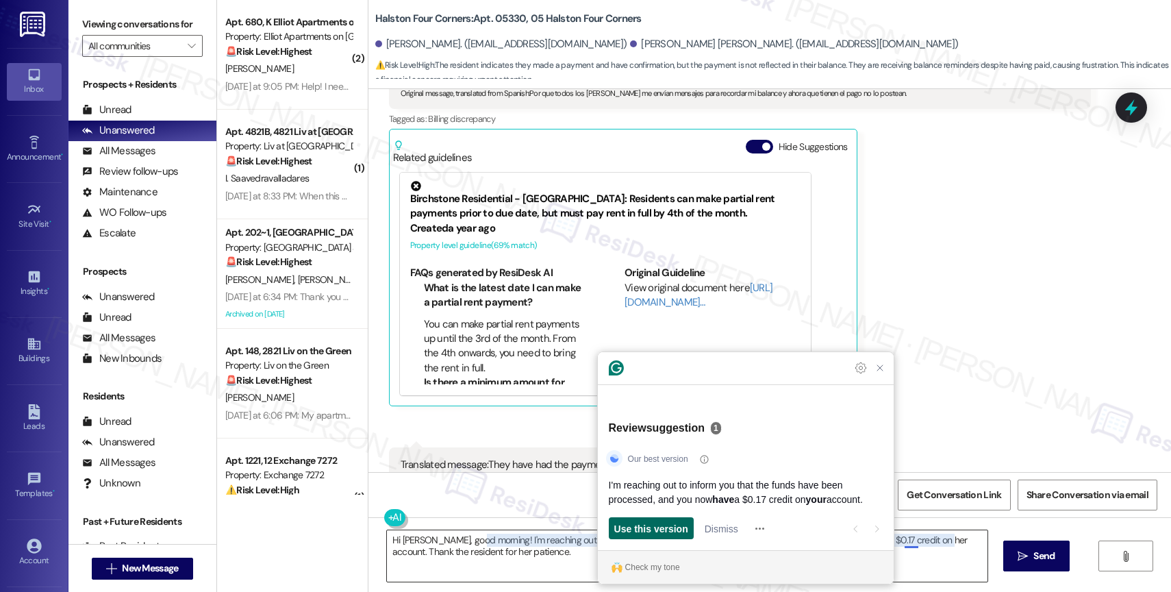
drag, startPoint x: 968, startPoint y: 561, endPoint x: 655, endPoint y: 524, distance: 314.5
click at [655, 524] on span "Use this version" at bounding box center [651, 528] width 74 height 14
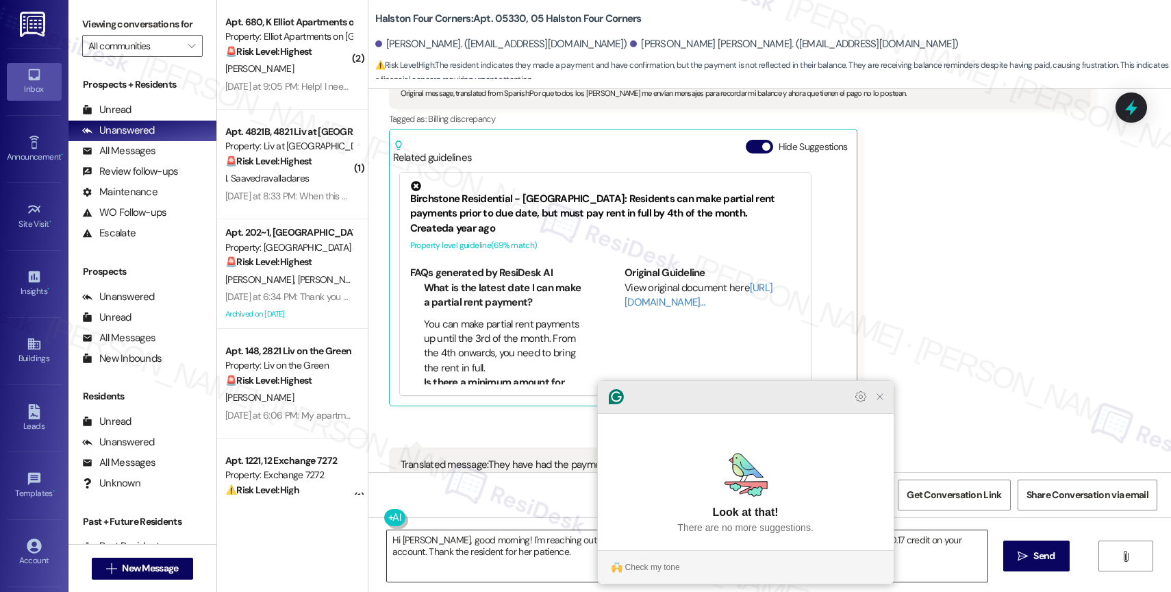
drag, startPoint x: 655, startPoint y: 524, endPoint x: 877, endPoint y: 419, distance: 244.8
click at [877, 402] on icon "Close Grammarly Assistant" at bounding box center [880, 396] width 11 height 11
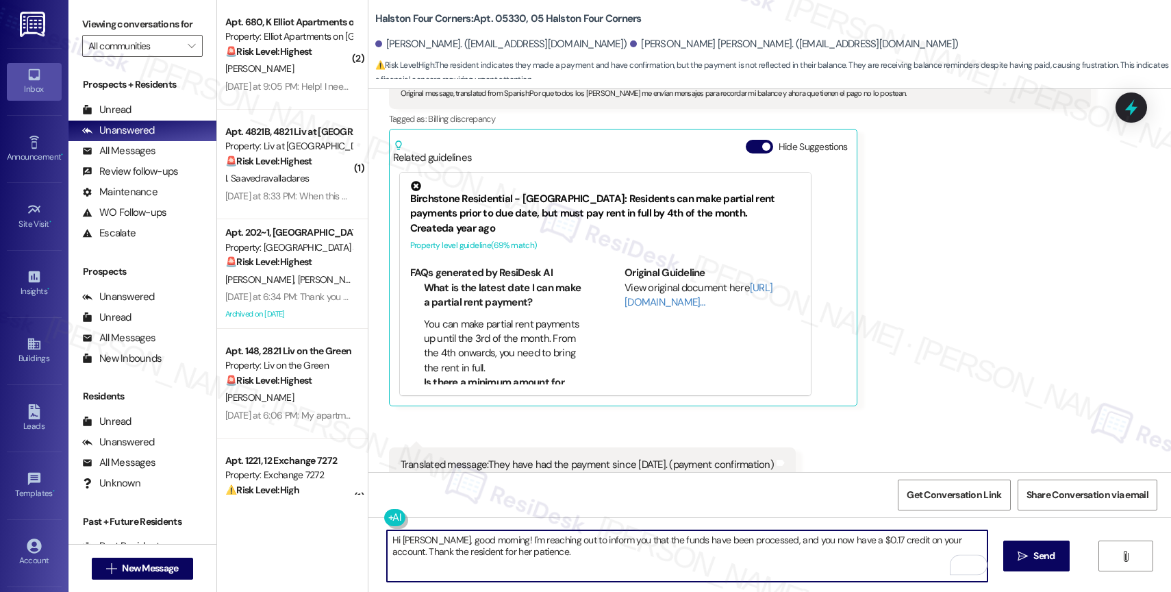
drag, startPoint x: 877, startPoint y: 419, endPoint x: 678, endPoint y: 561, distance: 244.0
click at [678, 561] on textarea "Hi Zaida, good morning! I'm reaching out to inform you that the funds have been…" at bounding box center [687, 555] width 601 height 51
drag, startPoint x: 678, startPoint y: 561, endPoint x: 951, endPoint y: 549, distance: 272.8
click at [951, 549] on textarea "Hi Zaida, good morning! I'm reaching out to inform you that the funds have been…" at bounding box center [687, 555] width 601 height 51
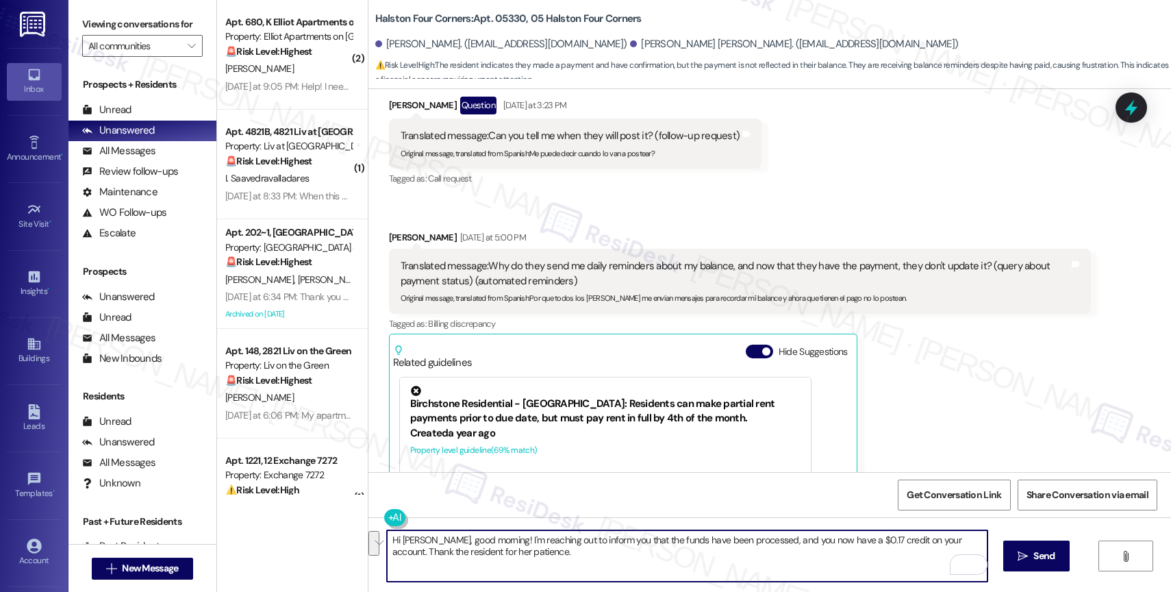
scroll to position [17359, 0]
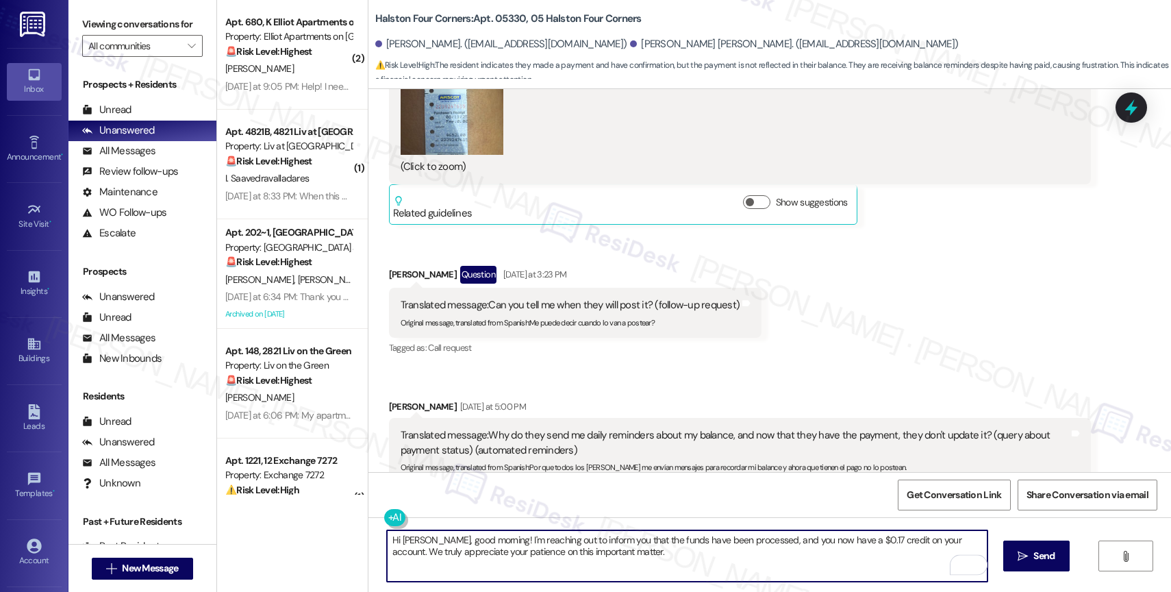
type textarea "Hi Zaida, good morning! I'm reaching out to inform you that the funds have been…"
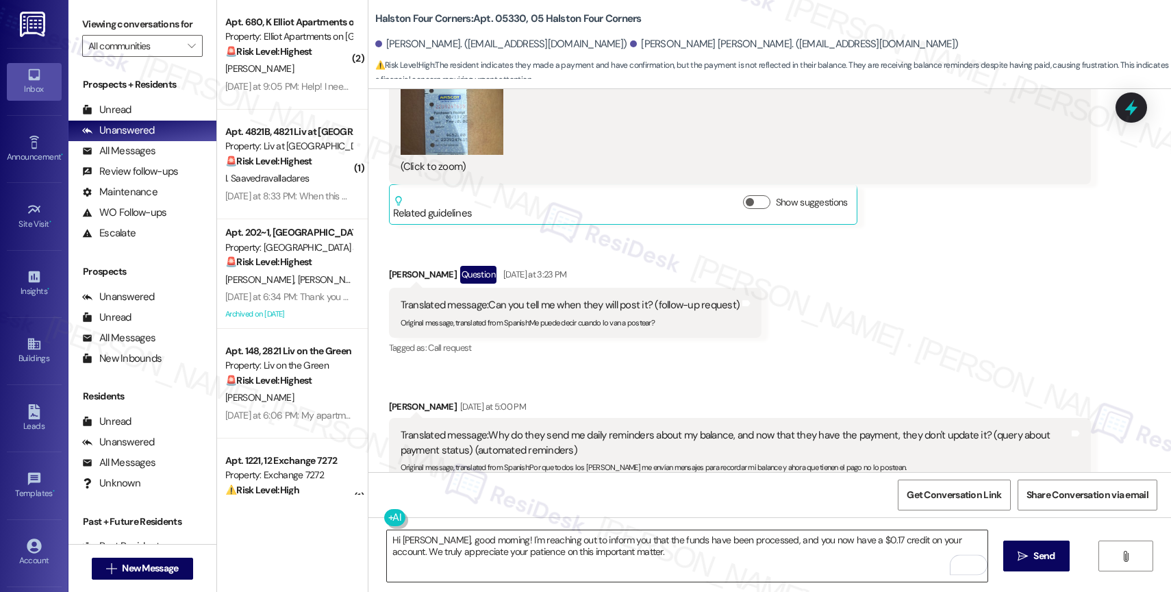
click at [969, 564] on div "Open Grammarly." at bounding box center [977, 564] width 16 height 16
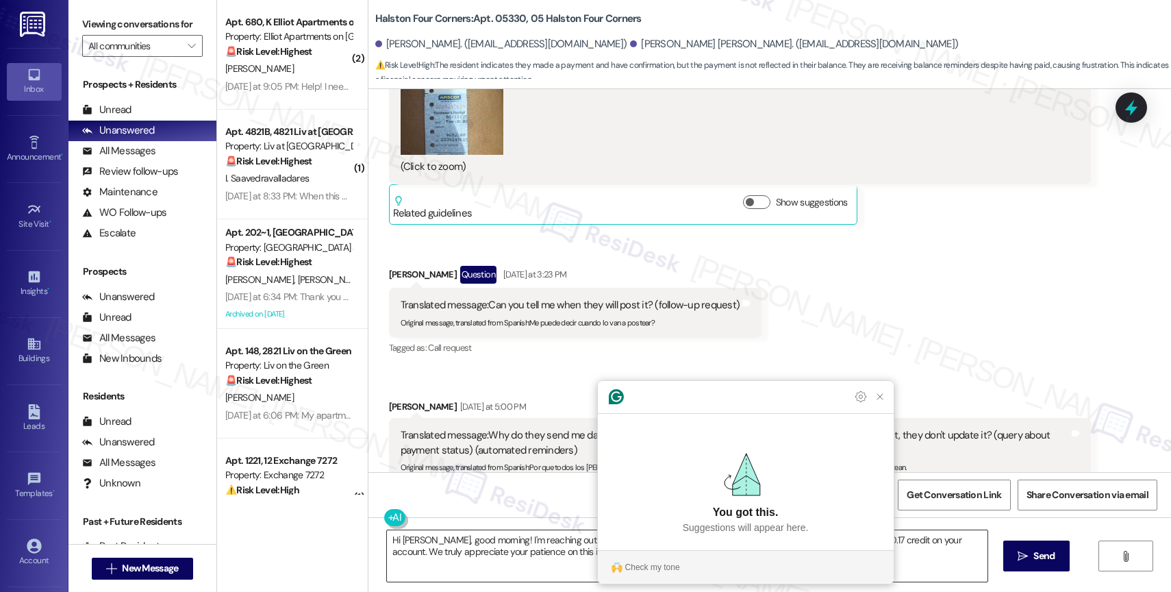
click at [881, 402] on icon "Close Grammarly Assistant" at bounding box center [880, 396] width 11 height 11
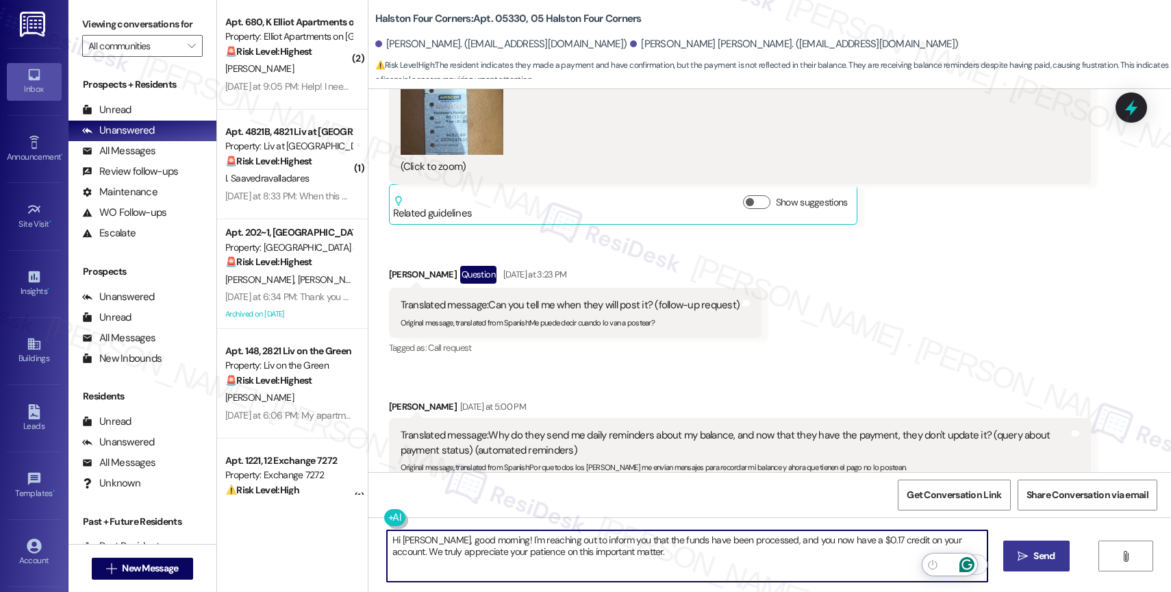
click at [1031, 552] on span "Send" at bounding box center [1044, 556] width 27 height 14
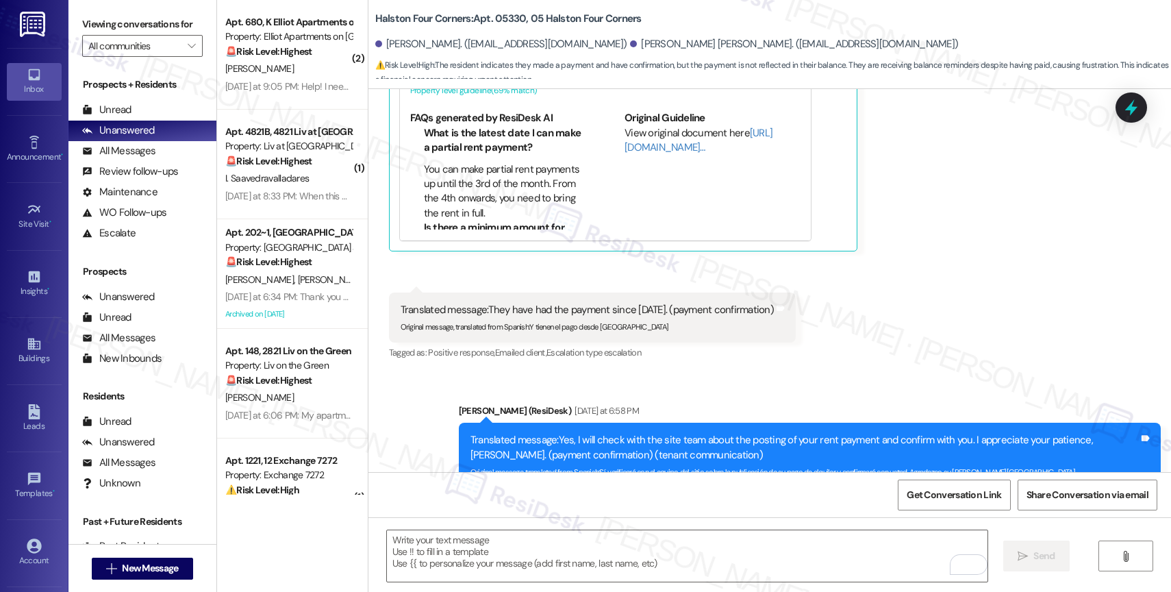
scroll to position [18222, 0]
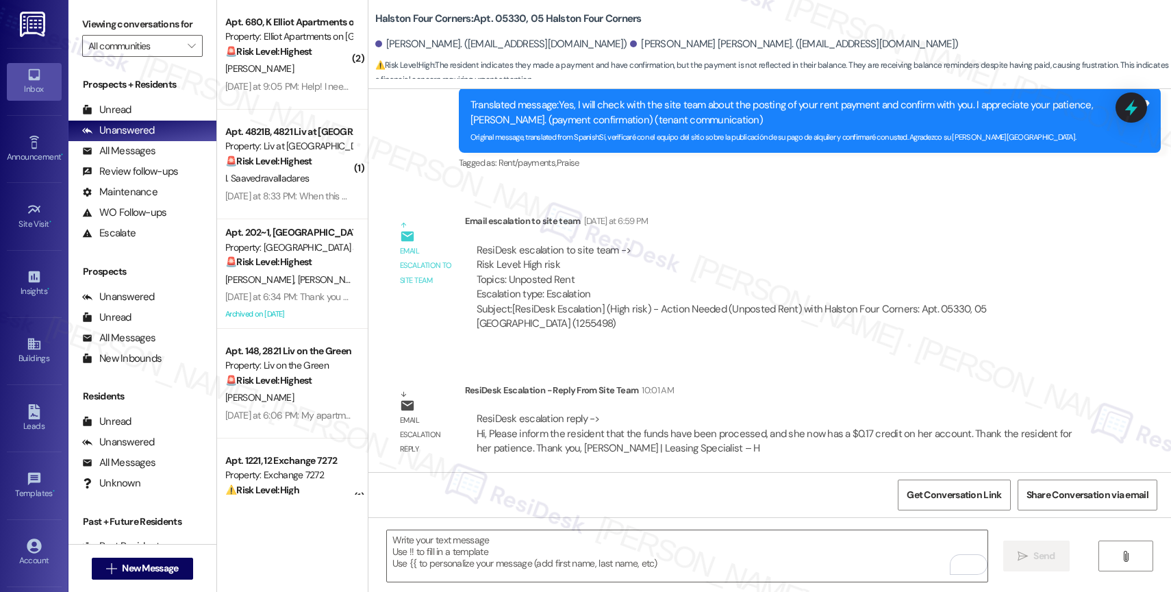
click at [568, 537] on div "Hi Zaida, good morning! I'm reaching out to inform you that the funds have been…" at bounding box center [804, 551] width 668 height 29
copy div "Hi Zaida, good morning! I'm reaching out to inform you that the funds have been…"
click at [570, 477] on div "Sent via SMS Sarah 10:14 AM Hi Zaida, good morning! I'm reaching out to inform …" at bounding box center [769, 532] width 803 height 110
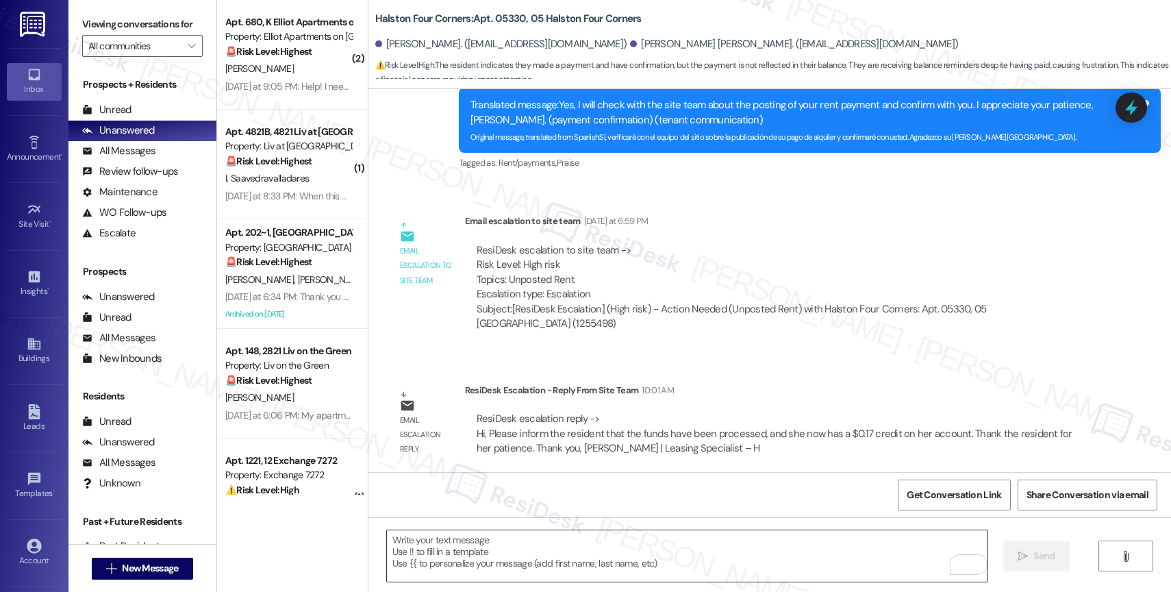
click at [490, 544] on textarea "To enrich screen reader interactions, please activate Accessibility in Grammarl…" at bounding box center [687, 555] width 601 height 51
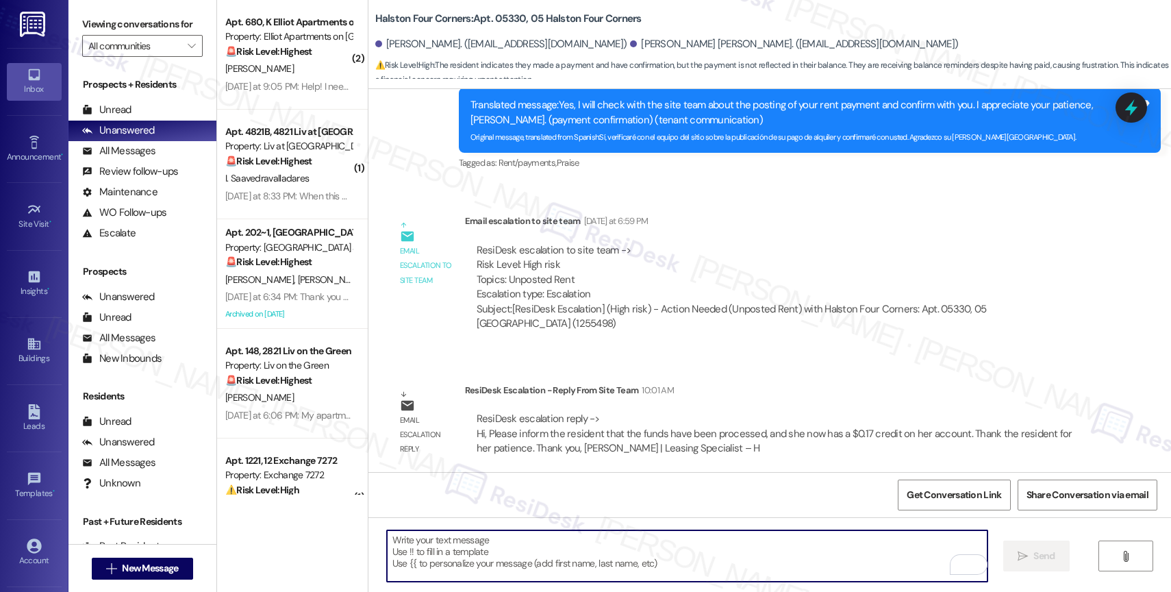
paste textarea "Hi Zaida, good morning! I'm reaching out to inform you that the funds have been…"
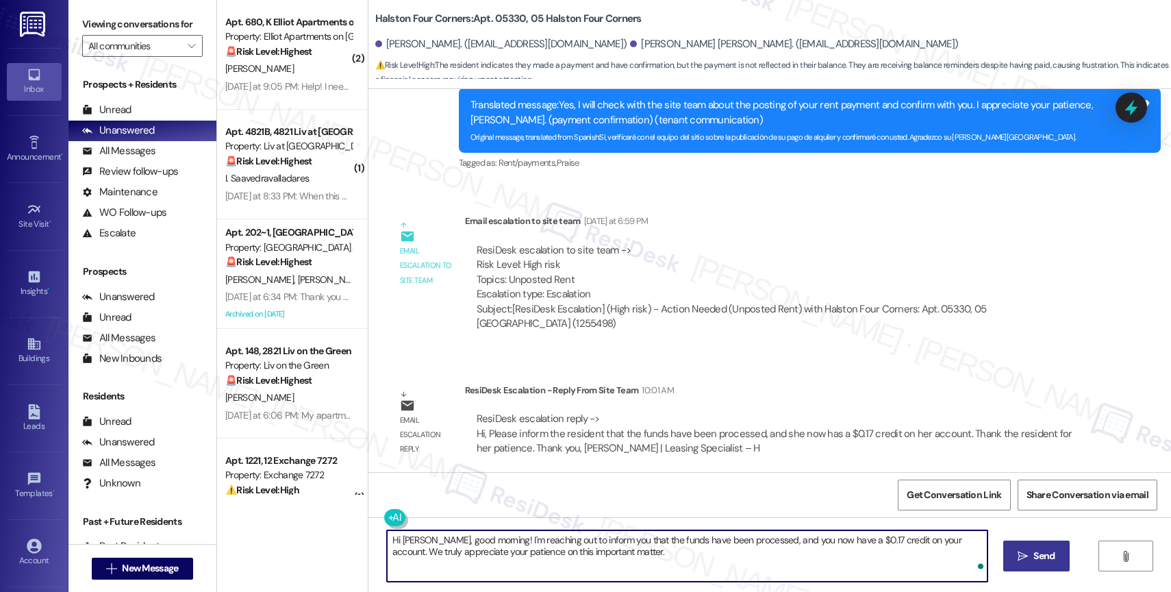
type textarea "Hi Zaida, good morning! I'm reaching out to inform you that the funds have been…"
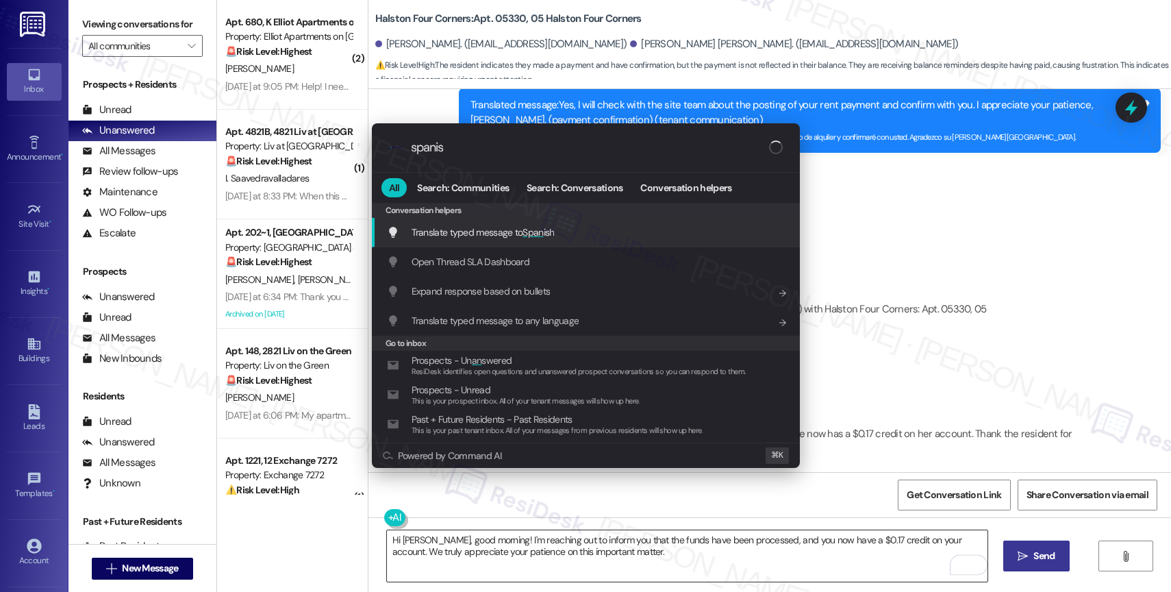
type input "spanish"
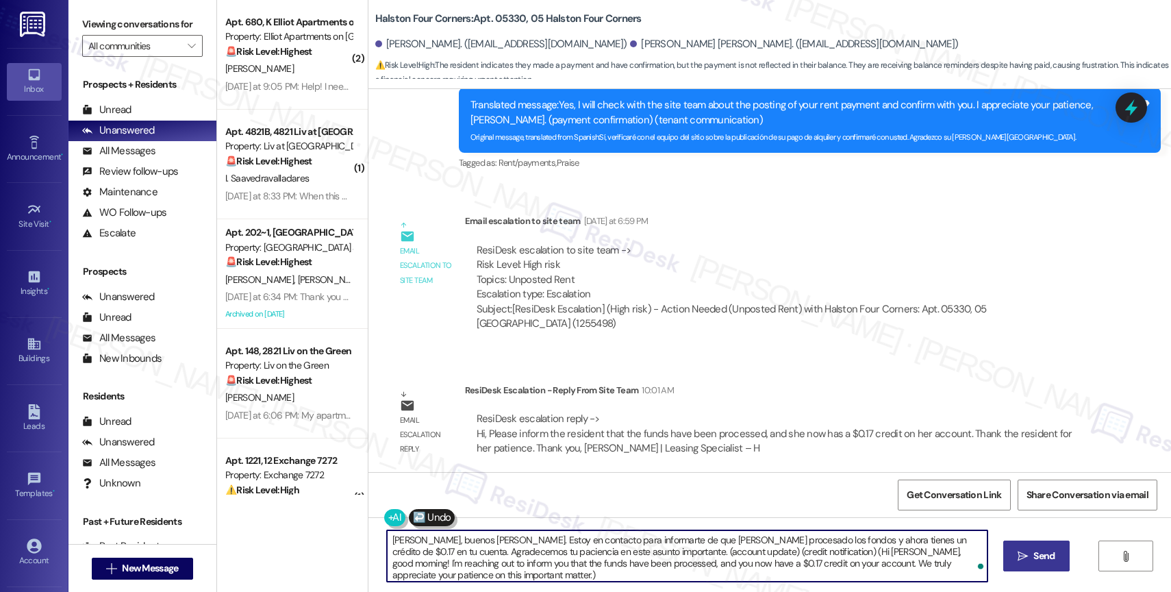
drag, startPoint x: 601, startPoint y: 553, endPoint x: 993, endPoint y: 562, distance: 392.5
click at [993, 562] on div "Hola Zaida, buenos días. Estoy en contacto para informarte de que se han proces…" at bounding box center [769, 568] width 803 height 103
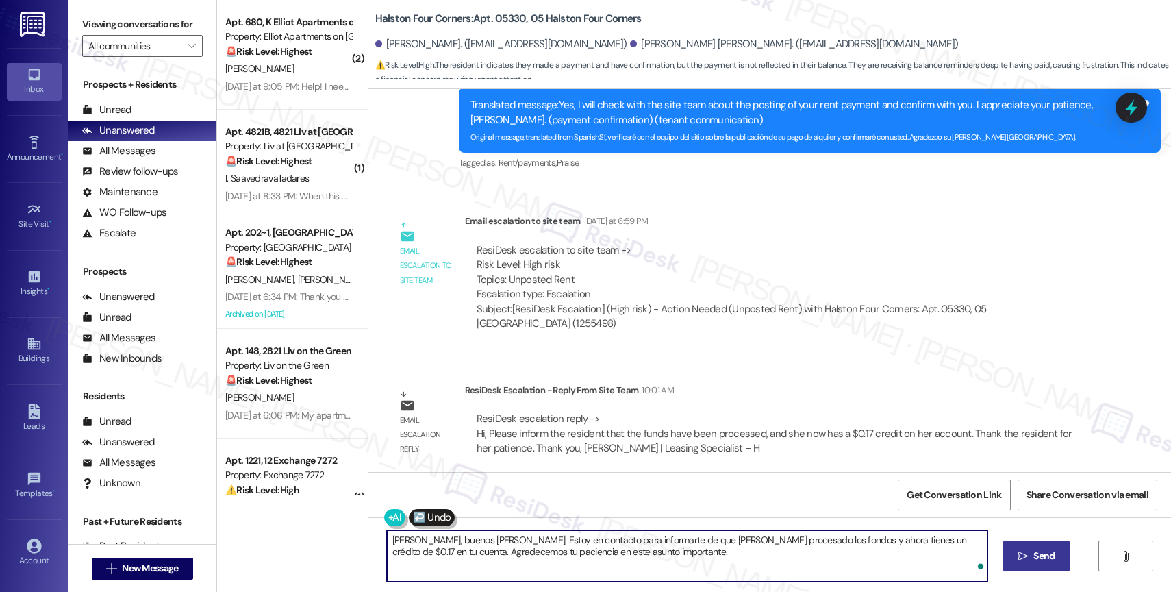
type textarea "Hola Zaida, buenos días. Estoy en contacto para informarte de que se han proces…"
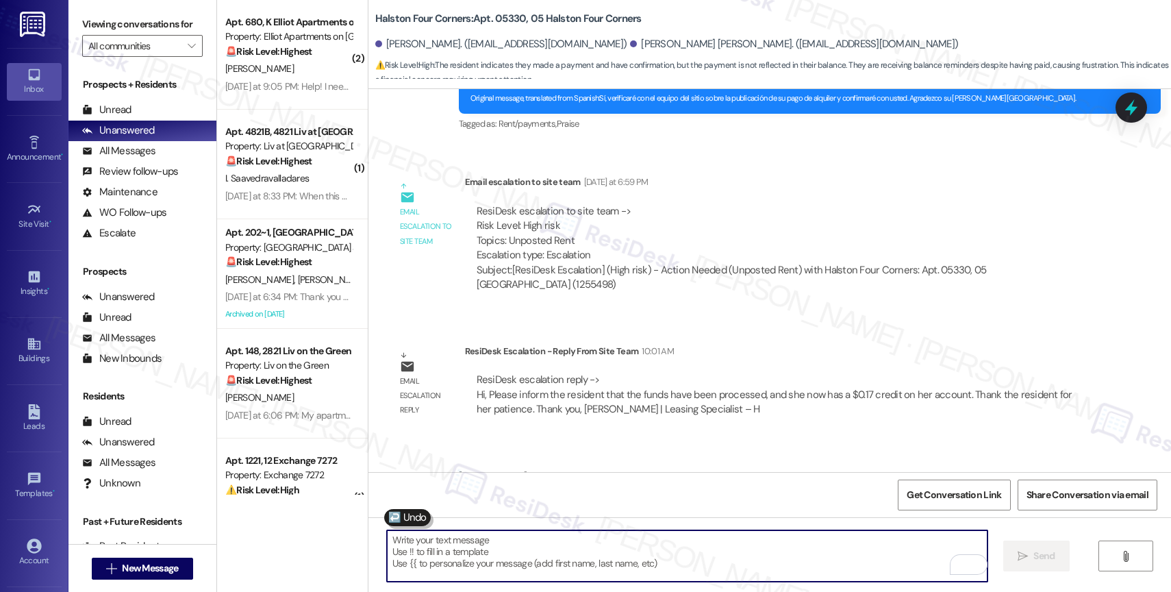
scroll to position [18332, 0]
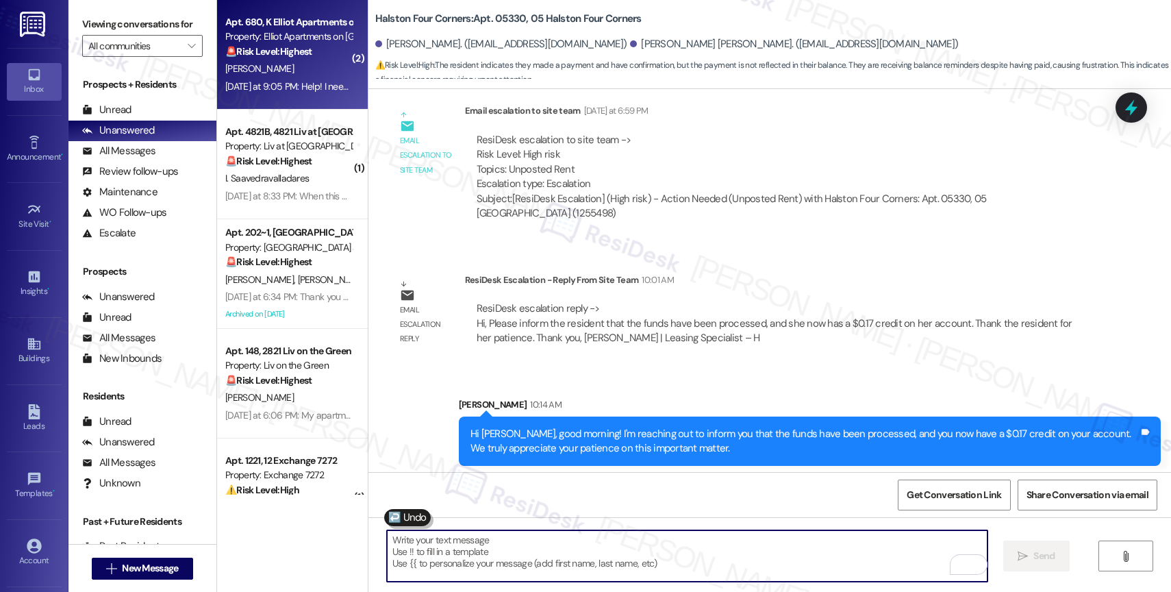
click at [301, 64] on div "M. Moore" at bounding box center [288, 68] width 129 height 17
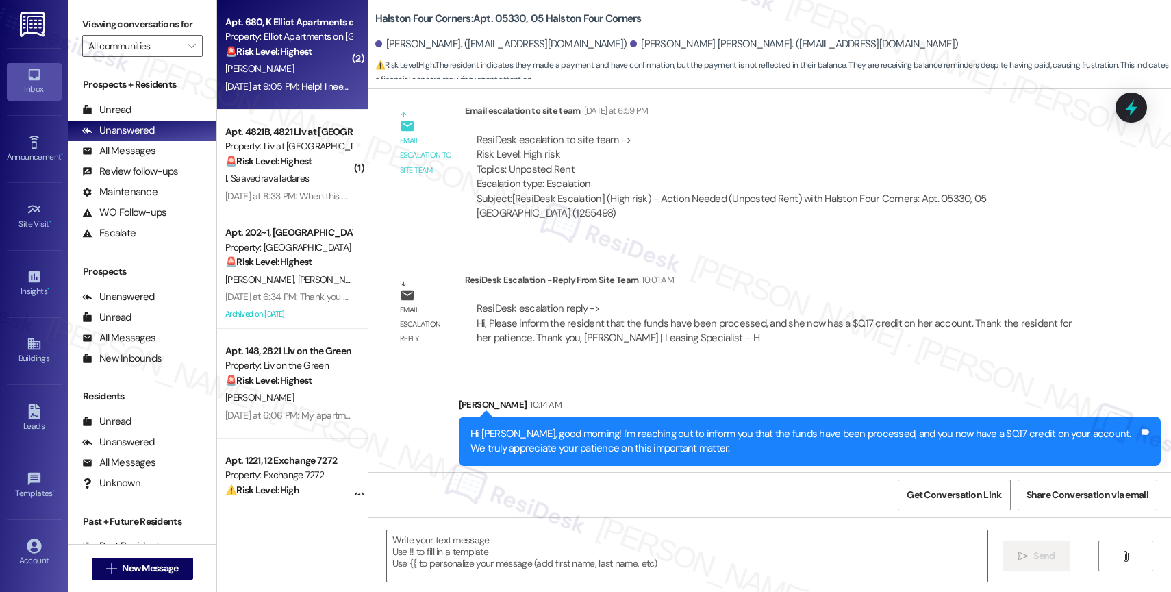
type textarea "Fetching suggested responses. Please feel free to read through the conversation…"
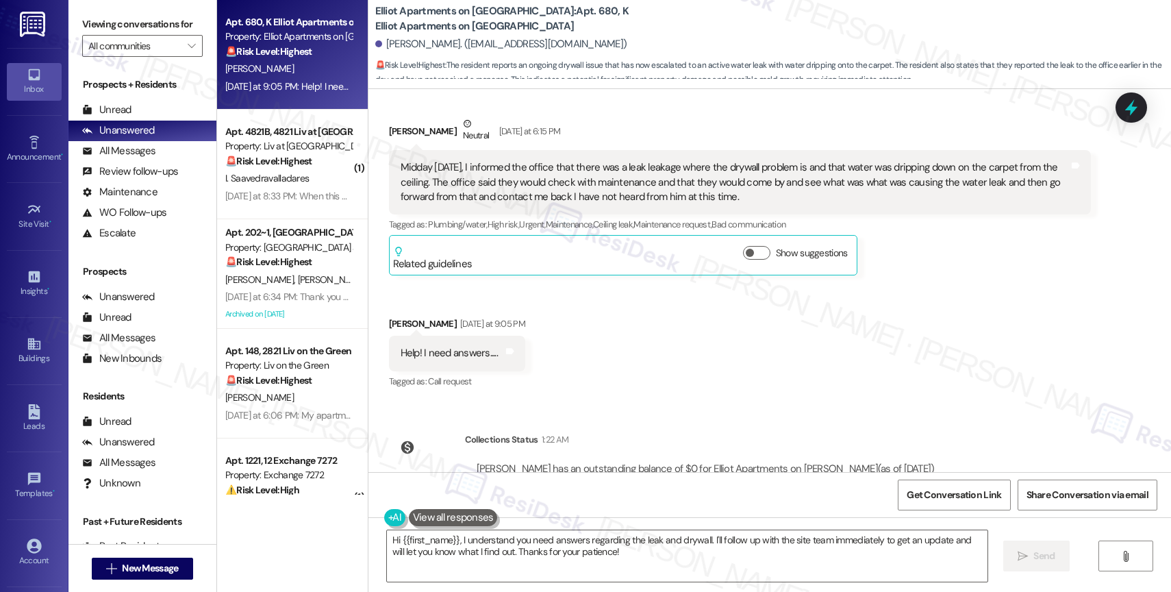
scroll to position [11887, 0]
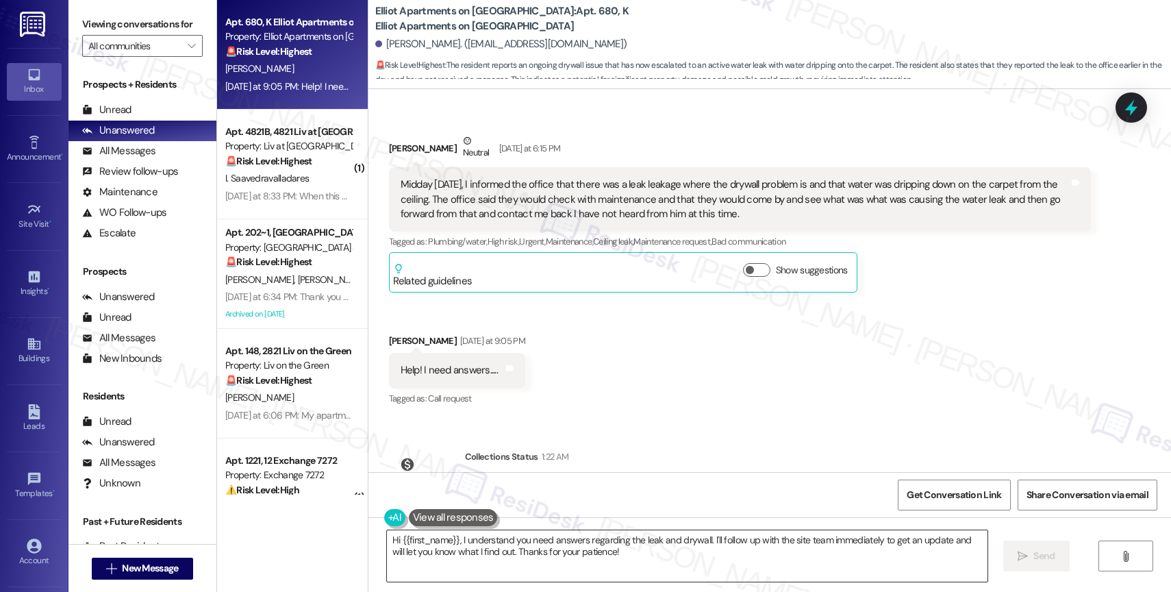
click at [548, 537] on textarea "Hi {{first_name}}, I understand you need answers regarding the leak and drywall…" at bounding box center [687, 555] width 601 height 51
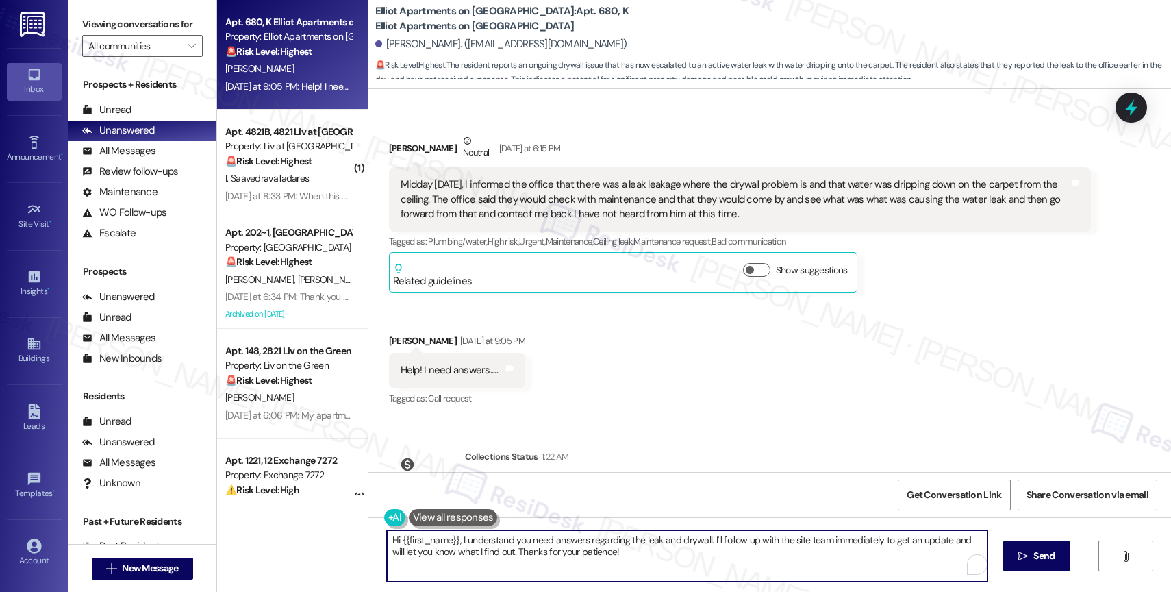
click at [549, 537] on textarea "Hi {{first_name}}, I understand you need answers regarding the leak and drywall…" at bounding box center [687, 555] width 601 height 51
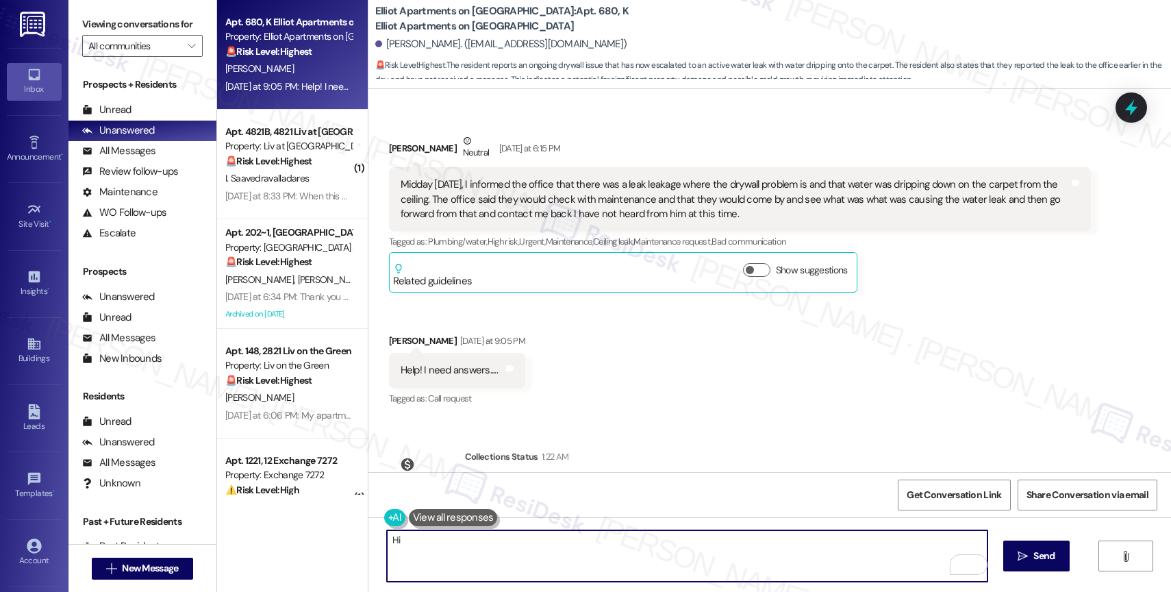
type textarea "H"
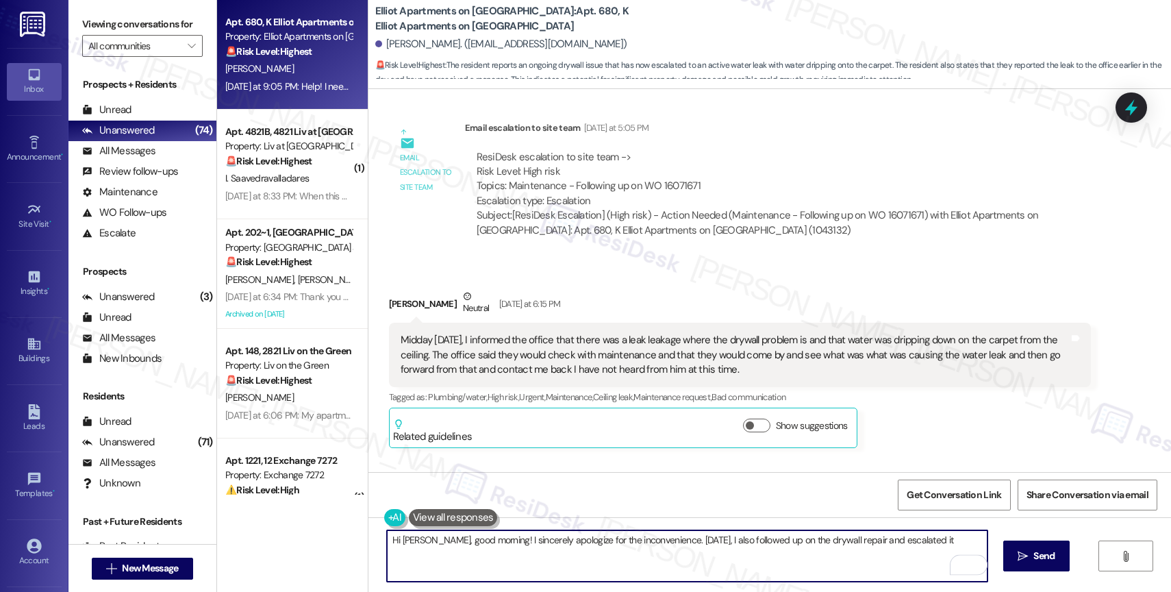
scroll to position [11837, 0]
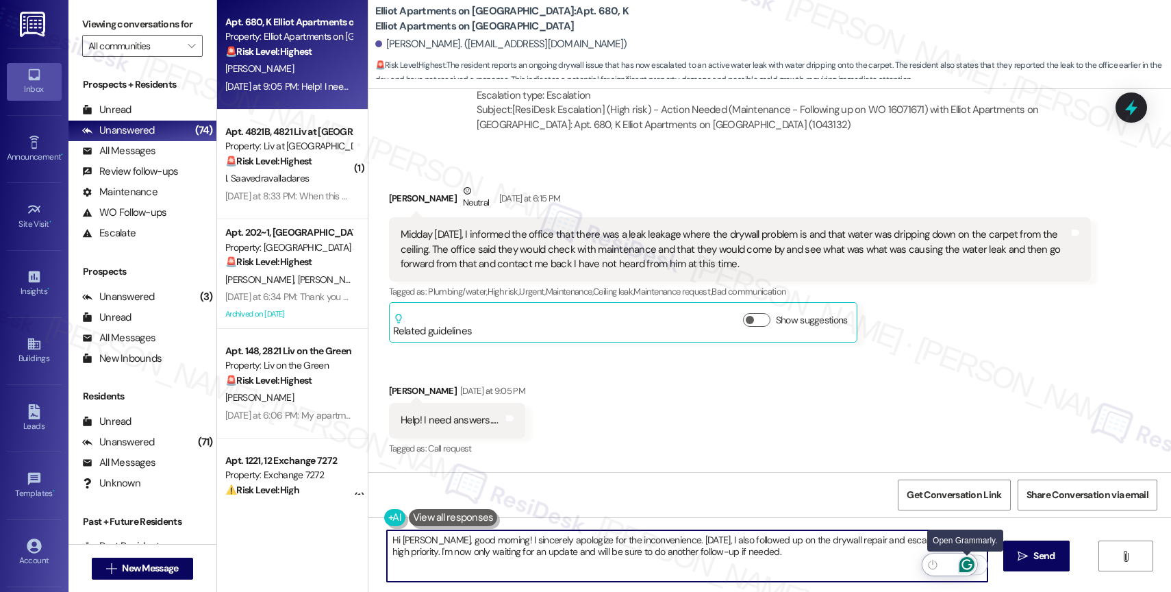
click at [968, 560] on icon "Open Grammarly. 0 Suggestions." at bounding box center [966, 564] width 10 height 10
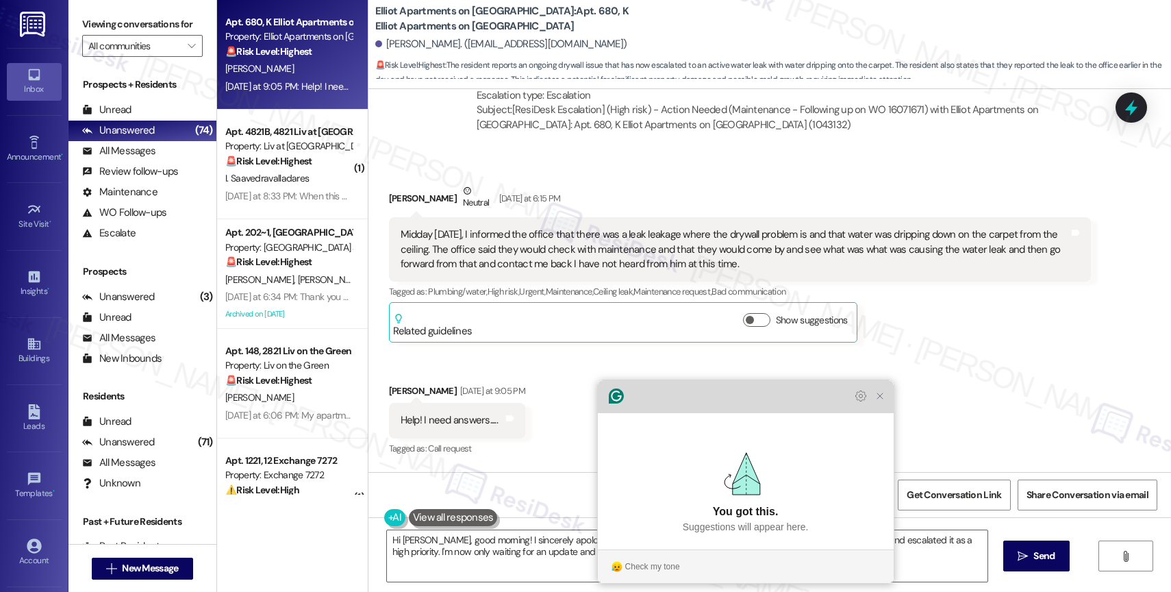
click at [888, 420] on div "Grammarly Assistant You got this. Suggestions will appear here. Check my tone" at bounding box center [746, 481] width 296 height 203
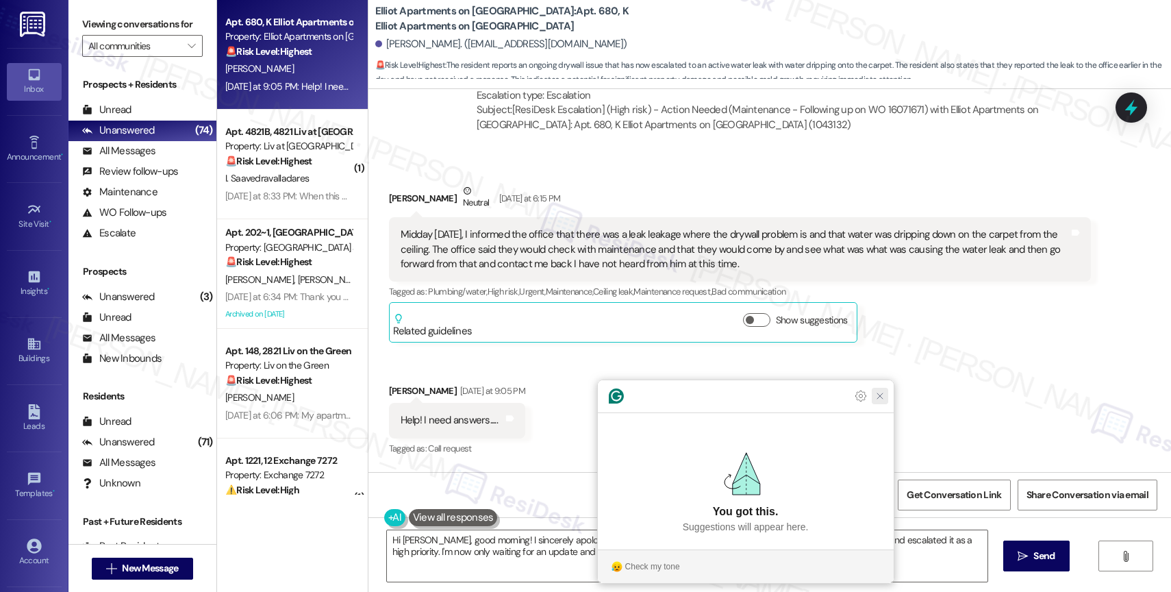
click at [885, 404] on icon "Close Grammarly Assistant" at bounding box center [880, 396] width 16 height 16
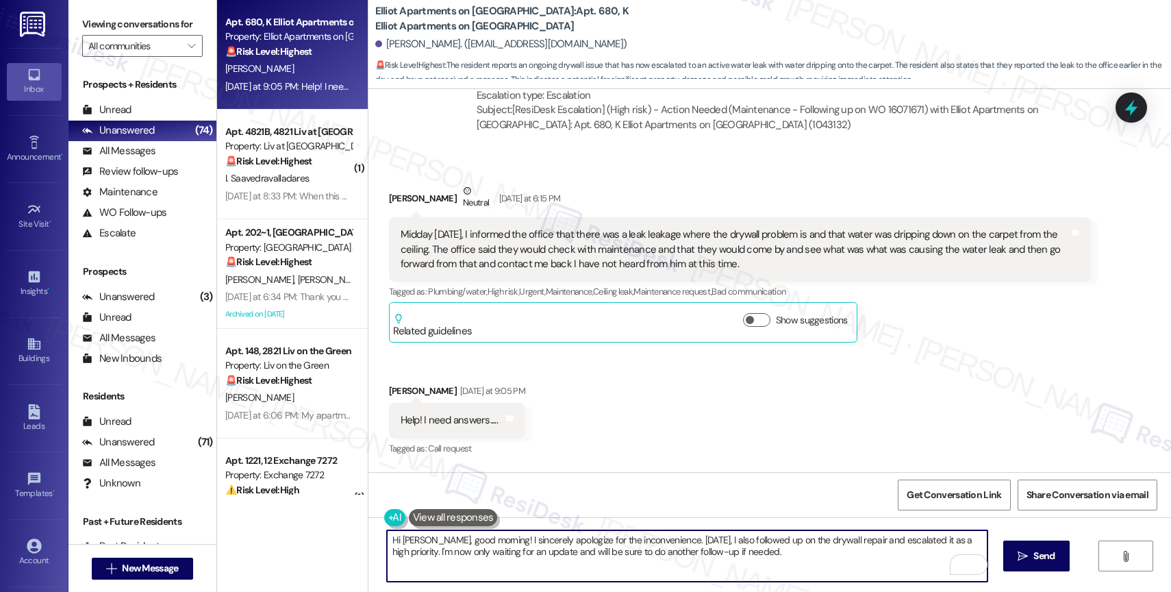
click at [762, 559] on textarea "Hi Morris, good morning! I sincerely apologize for the inconvenience. Yesterday…" at bounding box center [687, 555] width 601 height 51
type textarea "Hi Morris, good morning! I sincerely apologize for the inconvenience. Yesterday…"
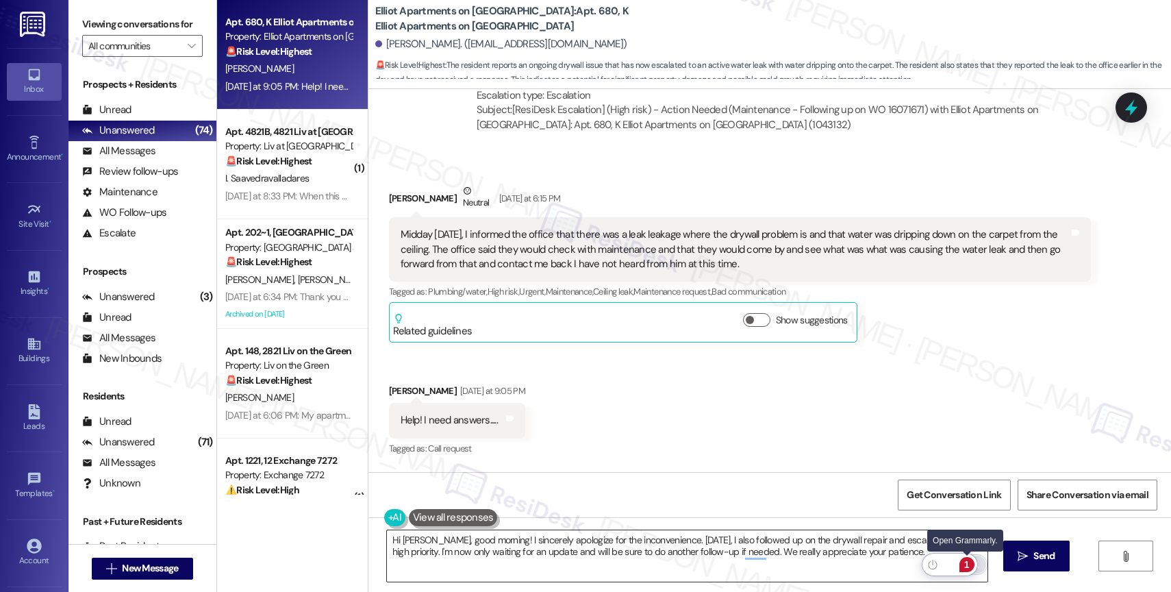
click at [967, 562] on div "1" at bounding box center [966, 564] width 15 height 15
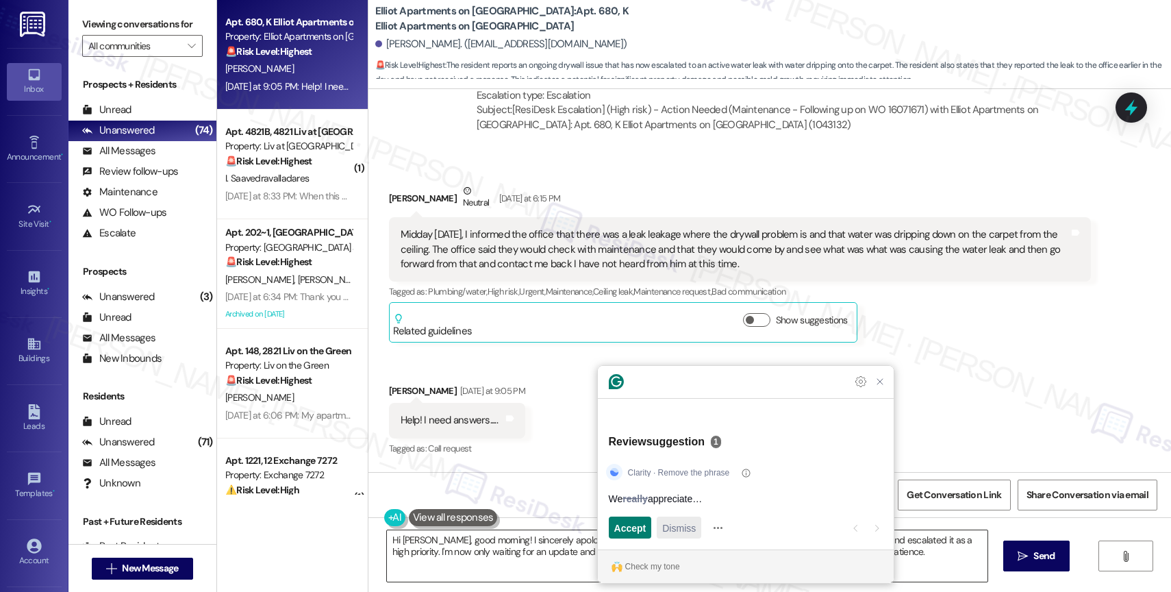
click at [683, 523] on span "Dismiss" at bounding box center [679, 527] width 34 height 14
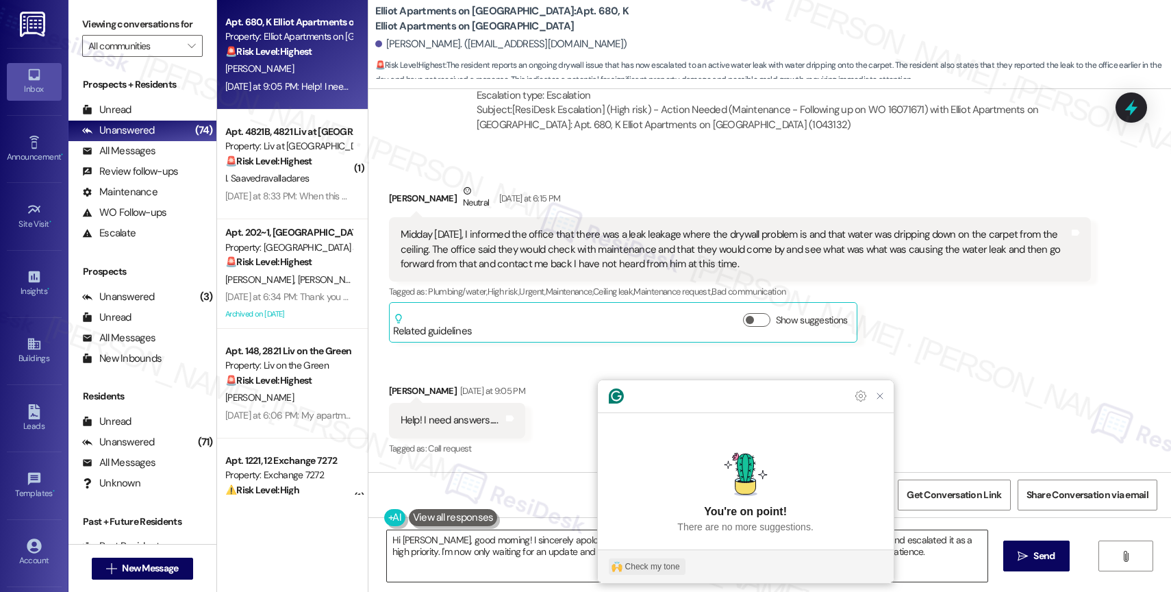
click at [664, 566] on div "Check my tone" at bounding box center [652, 566] width 55 height 12
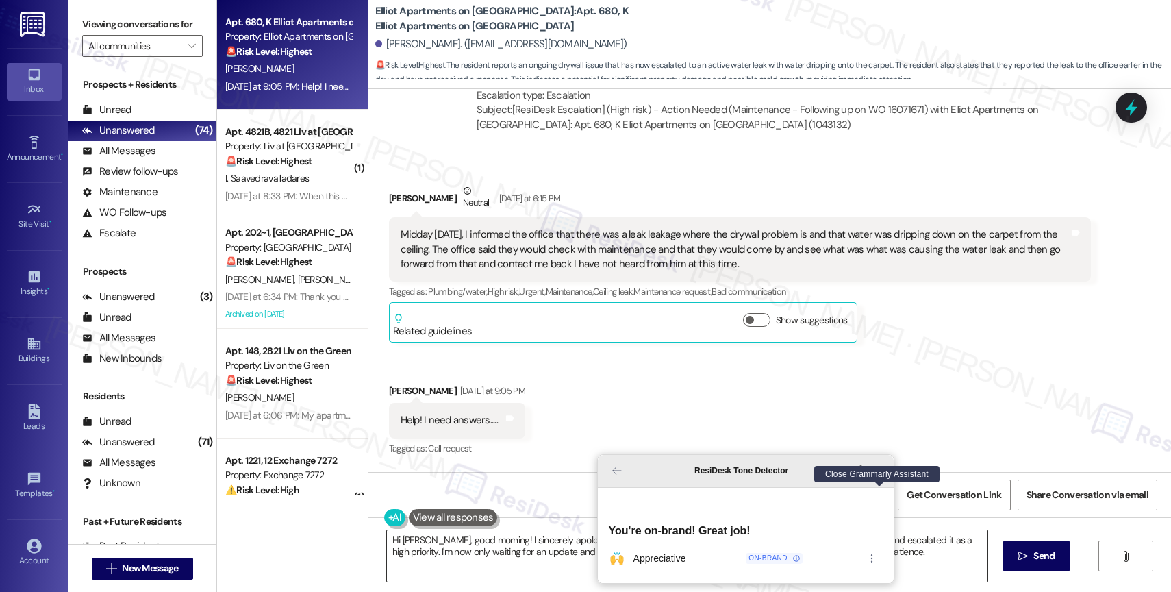
click at [885, 479] on icon "Close Grammarly Assistant" at bounding box center [880, 470] width 16 height 16
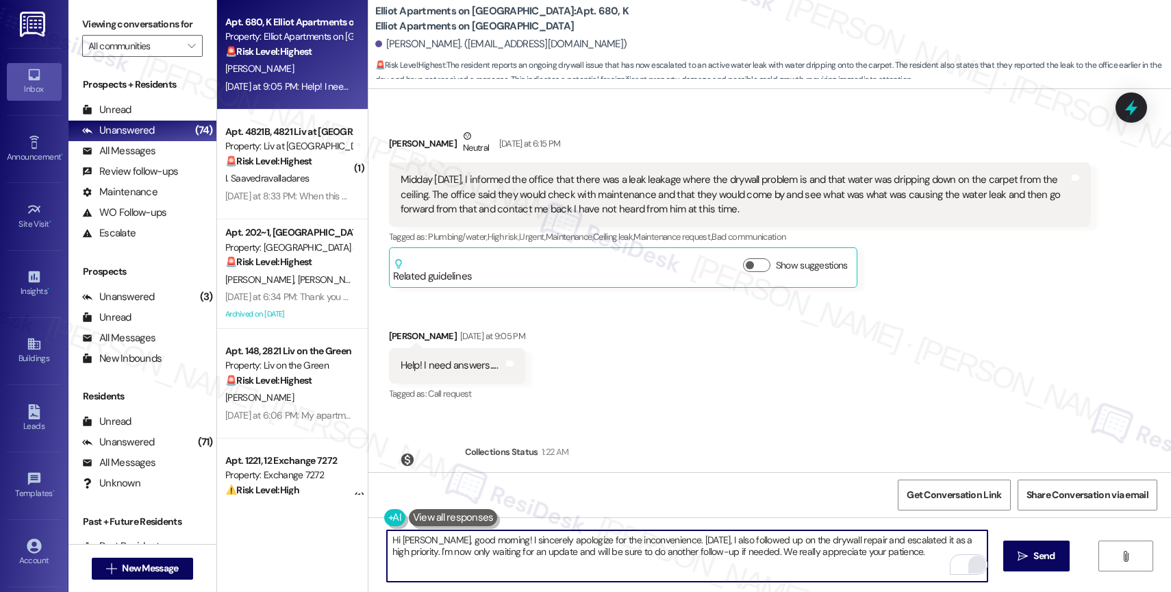
scroll to position [11917, 0]
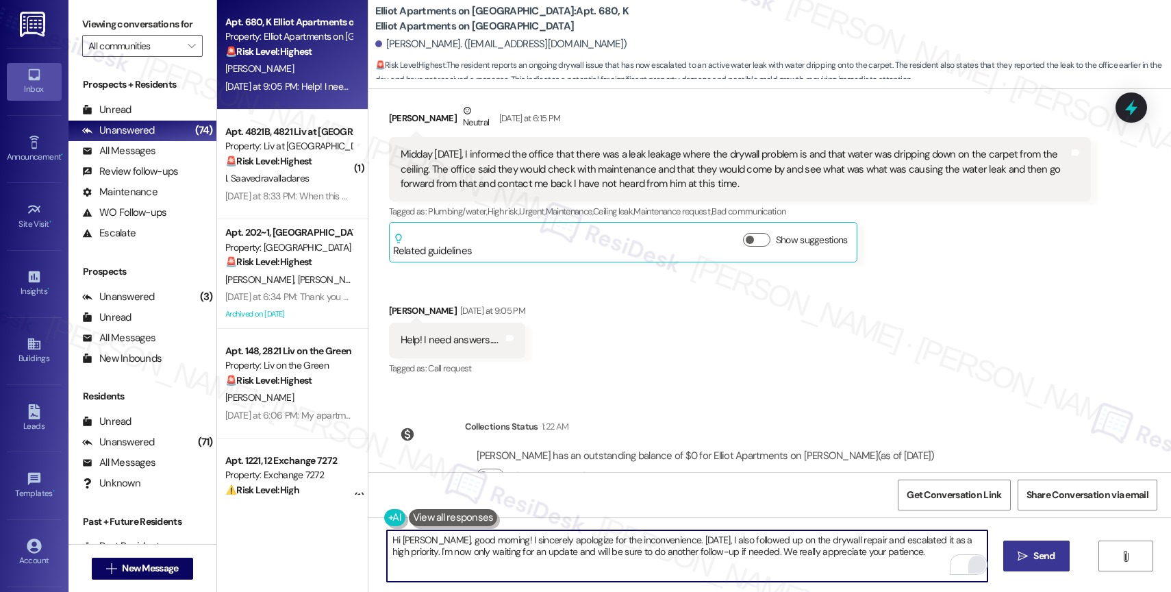
click at [1029, 557] on span " Send" at bounding box center [1036, 556] width 43 height 14
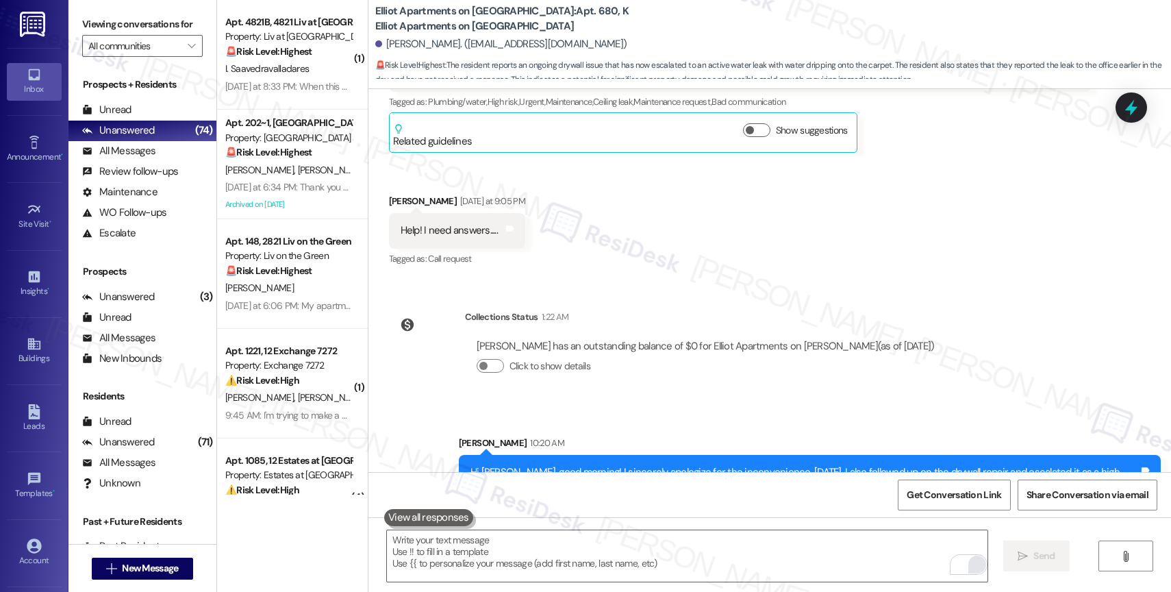
scroll to position [12027, 0]
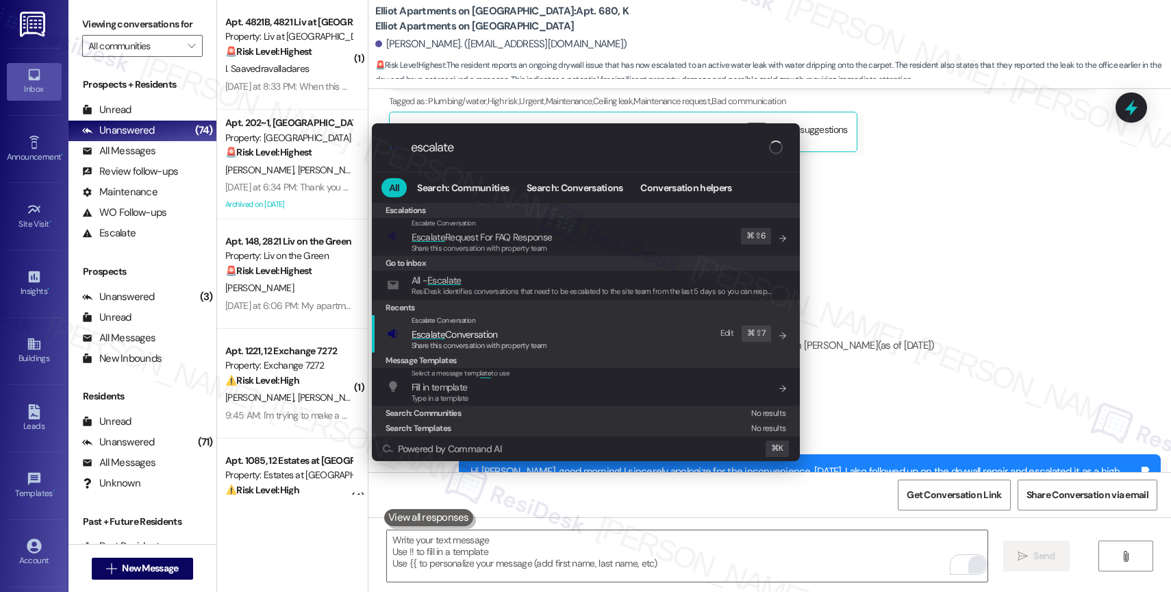
type input "escalate"
click at [479, 330] on span "Escalate Conversation" at bounding box center [455, 334] width 86 height 12
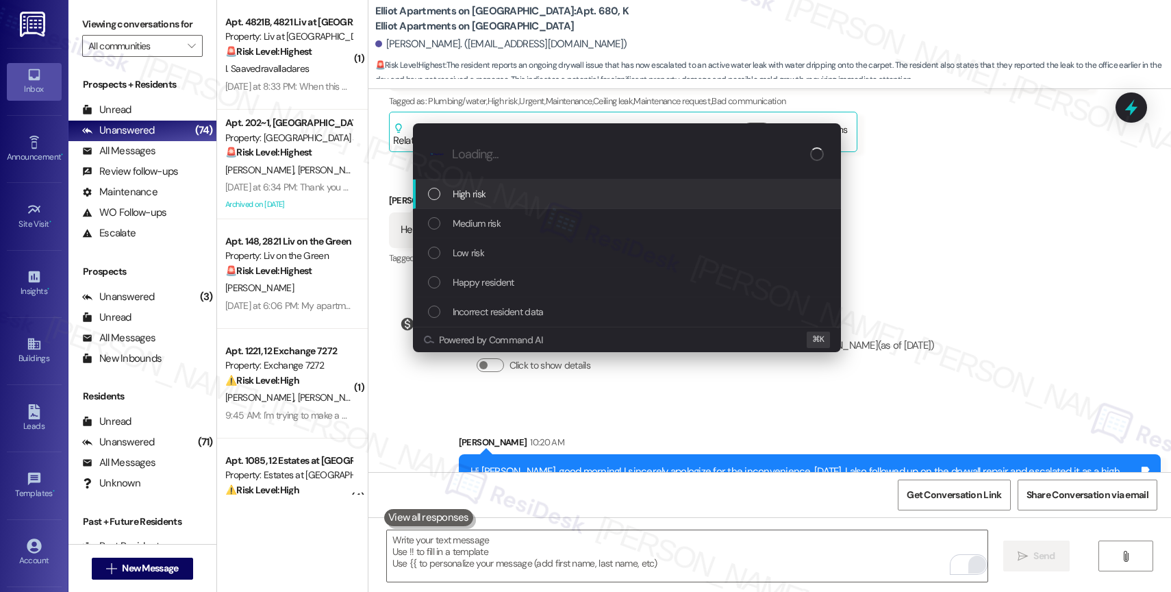
click at [486, 194] on div "High risk" at bounding box center [628, 193] width 401 height 15
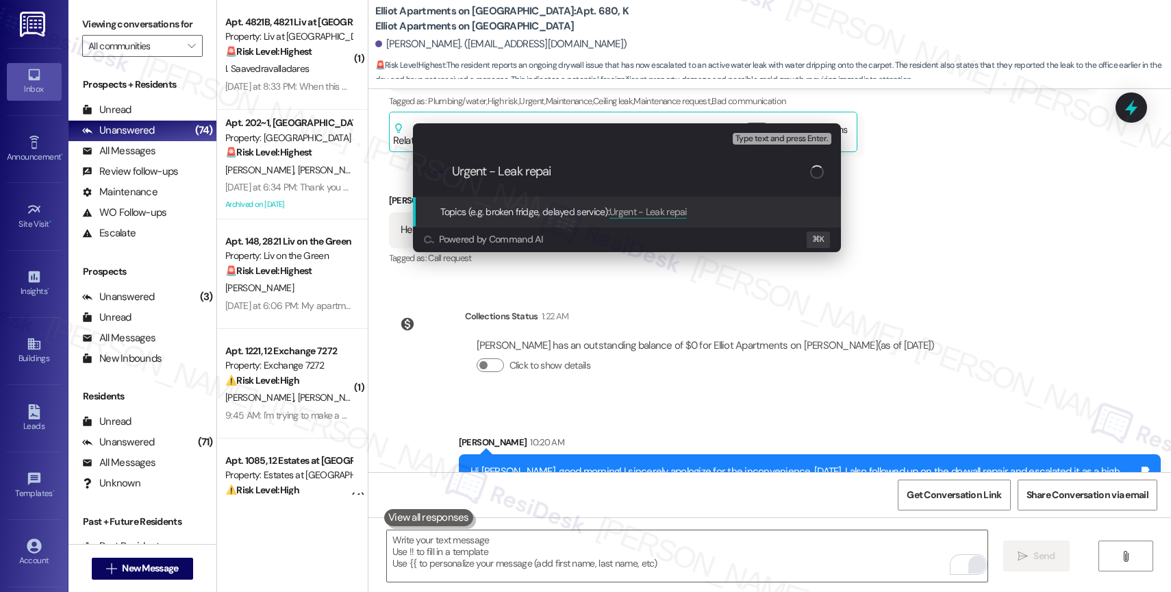
type input "Urgent - Leak repair"
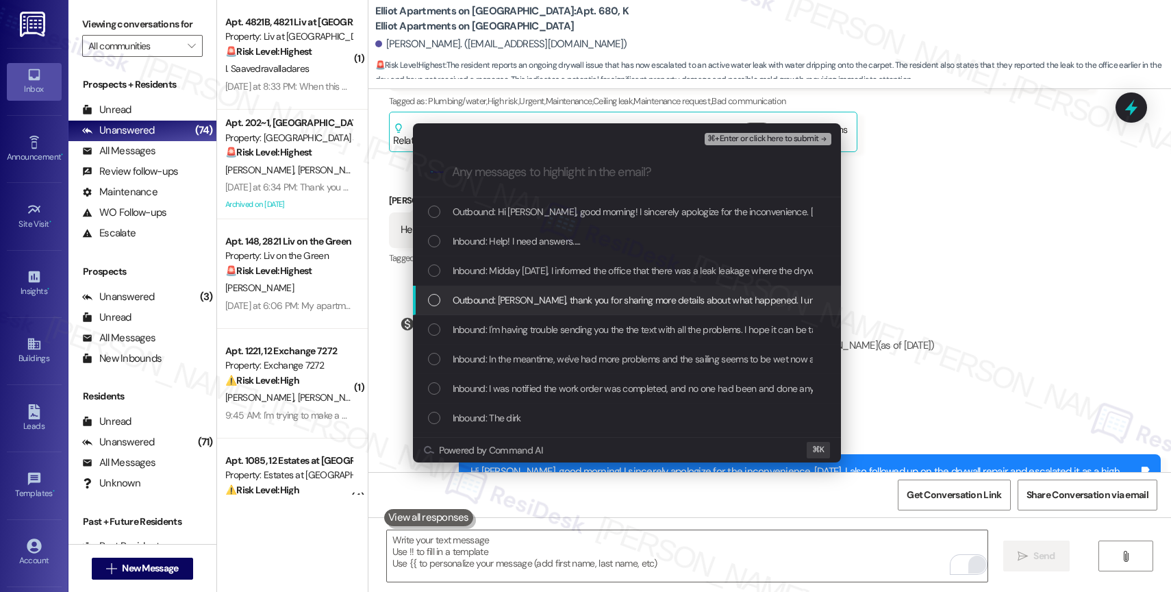
click at [518, 304] on span "Outbound: Morris, thank you for sharing more details about what happened. I und…" at bounding box center [1098, 299] width 1291 height 15
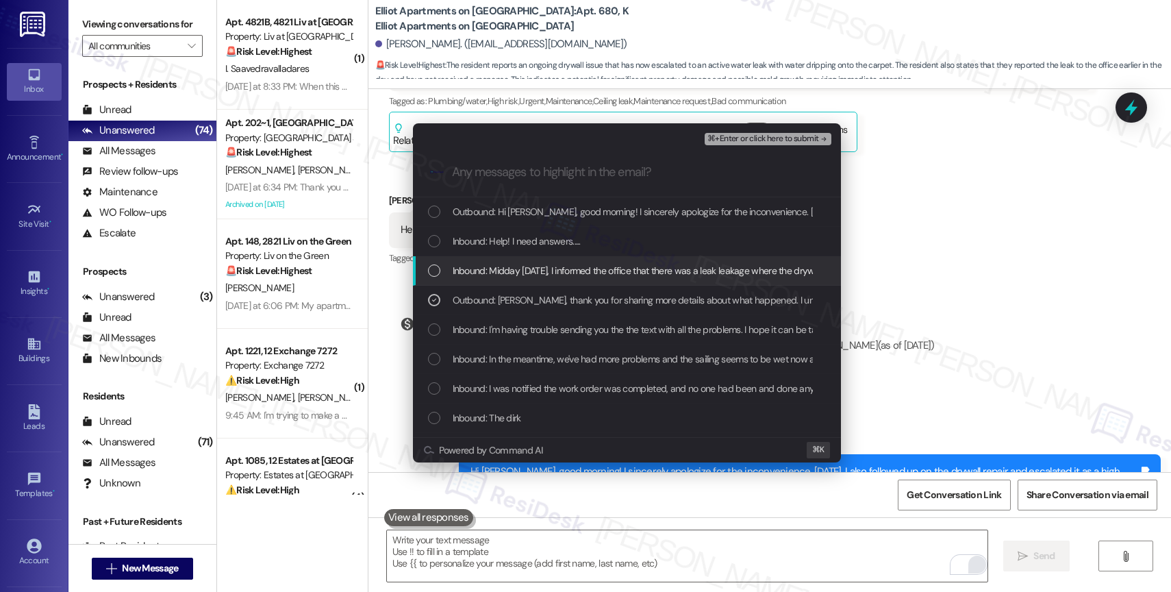
drag, startPoint x: 513, startPoint y: 265, endPoint x: 514, endPoint y: 256, distance: 8.9
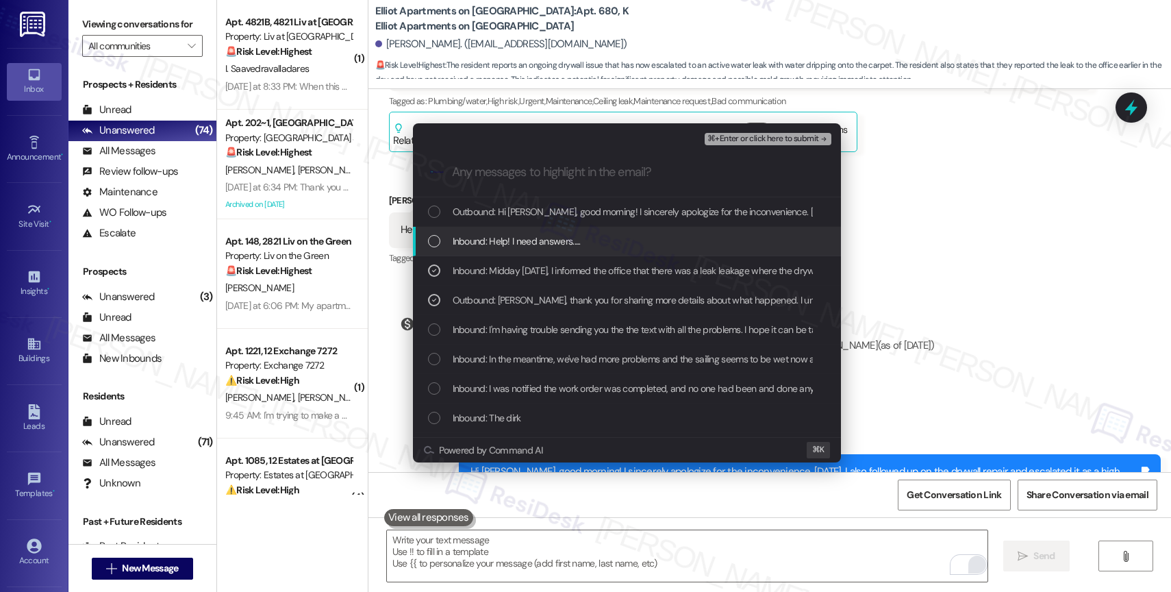
click at [514, 235] on span "Inbound: Help! I need answers....." at bounding box center [517, 241] width 128 height 15
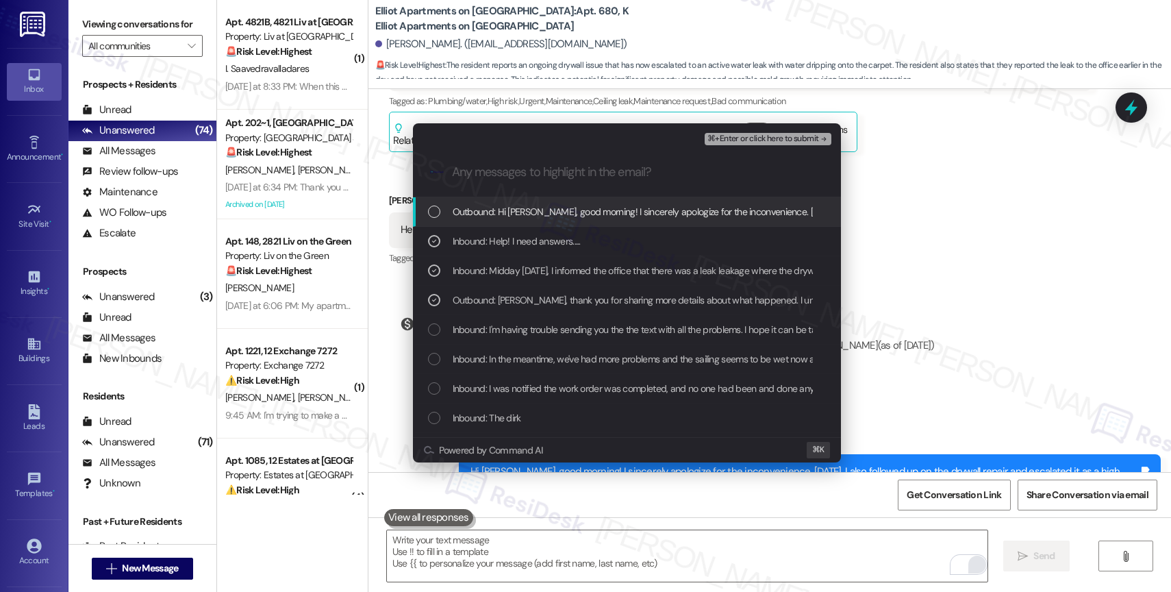
click at [516, 212] on span "Outbound: Hi Morris, good morning! I sincerely apologize for the inconvenience.…" at bounding box center [1033, 211] width 1161 height 15
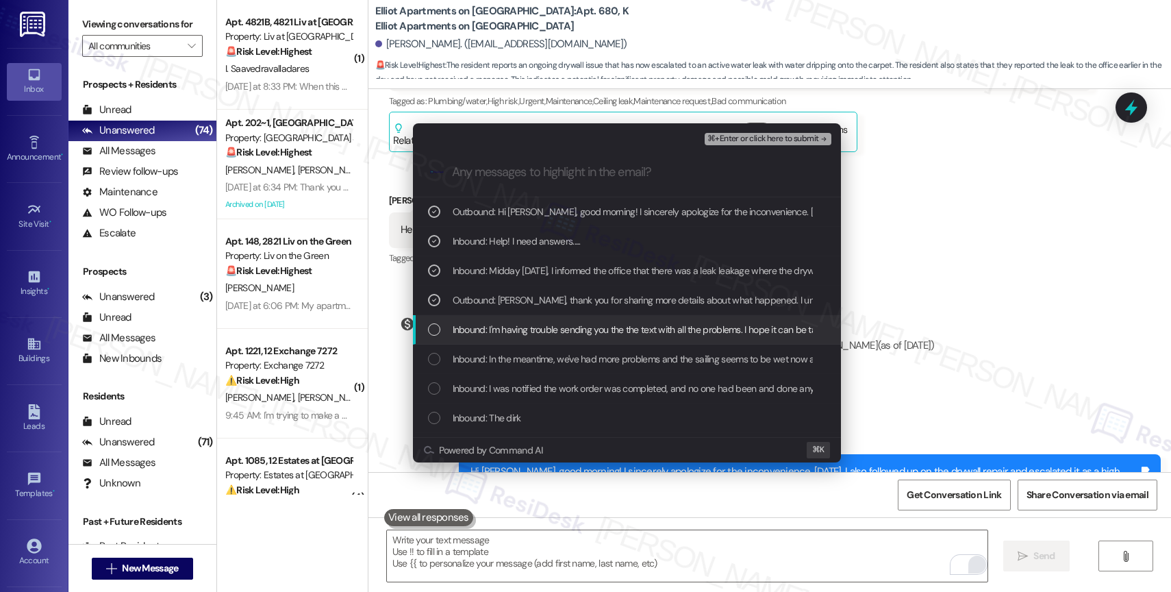
click at [544, 336] on span "Inbound: I'm having trouble sending you the the text with all the problems. I h…" at bounding box center [752, 329] width 598 height 15
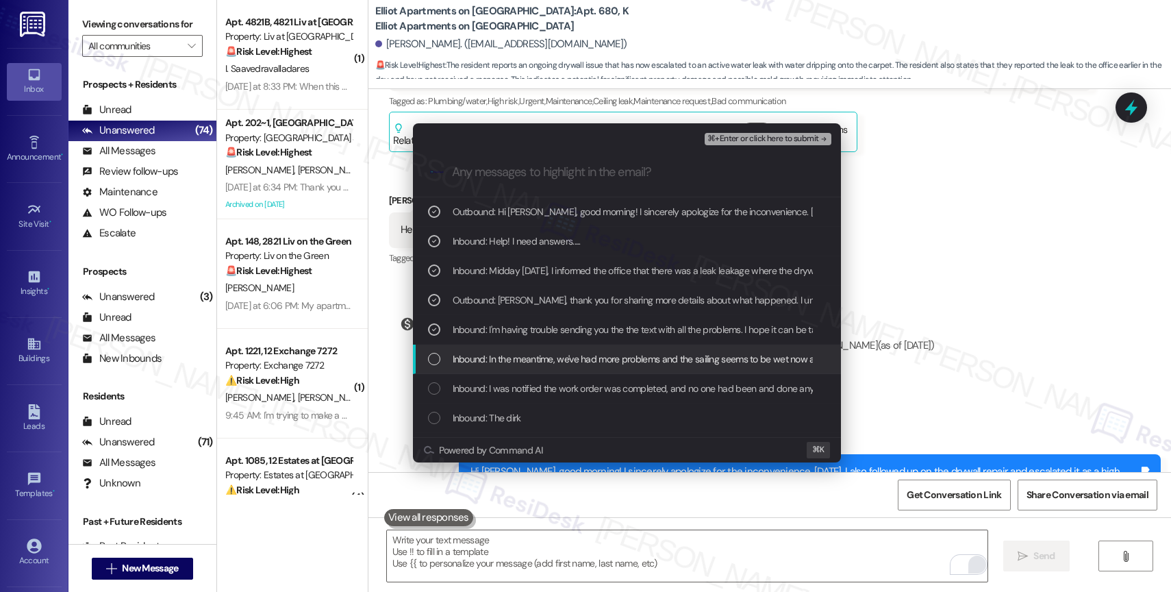
click at [586, 360] on span "Inbound: In the meantime, we've had more problems and the sailing seems to be w…" at bounding box center [694, 358] width 483 height 15
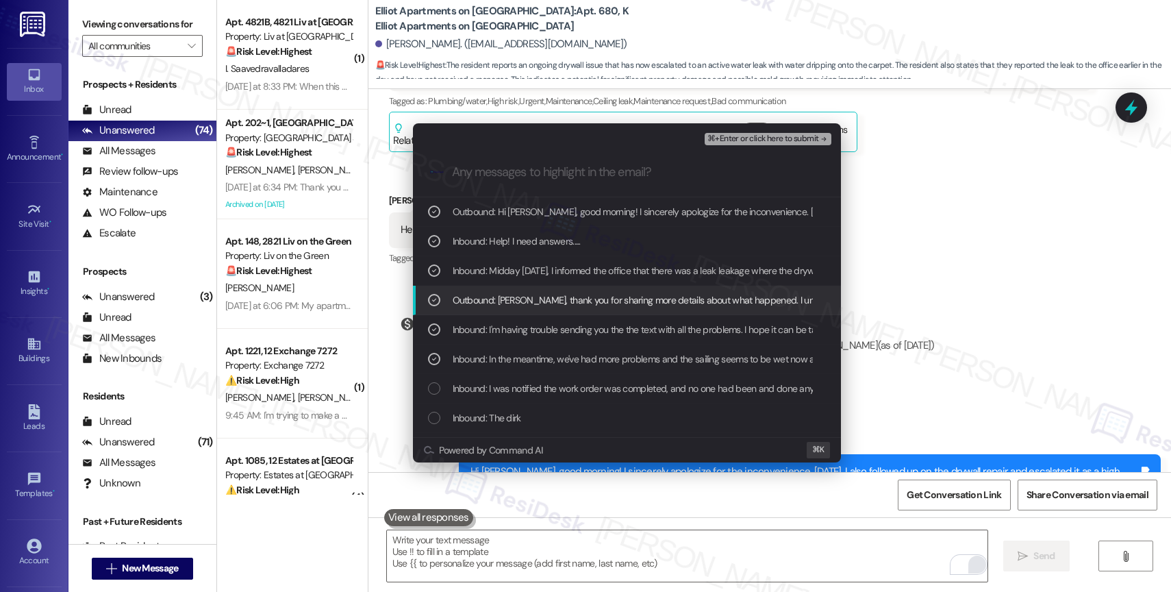
click at [547, 308] on div "Outbound: Morris, thank you for sharing more details about what happened. I und…" at bounding box center [627, 300] width 428 height 29
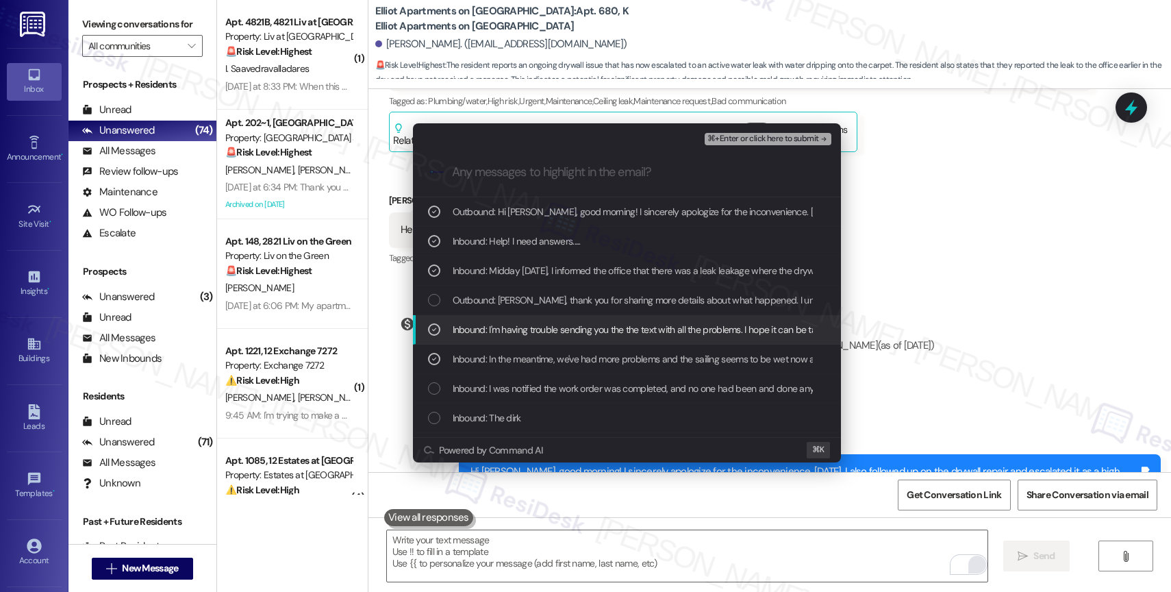
click at [534, 329] on span "Inbound: I'm having trouble sending you the the text with all the problems. I h…" at bounding box center [752, 329] width 598 height 15
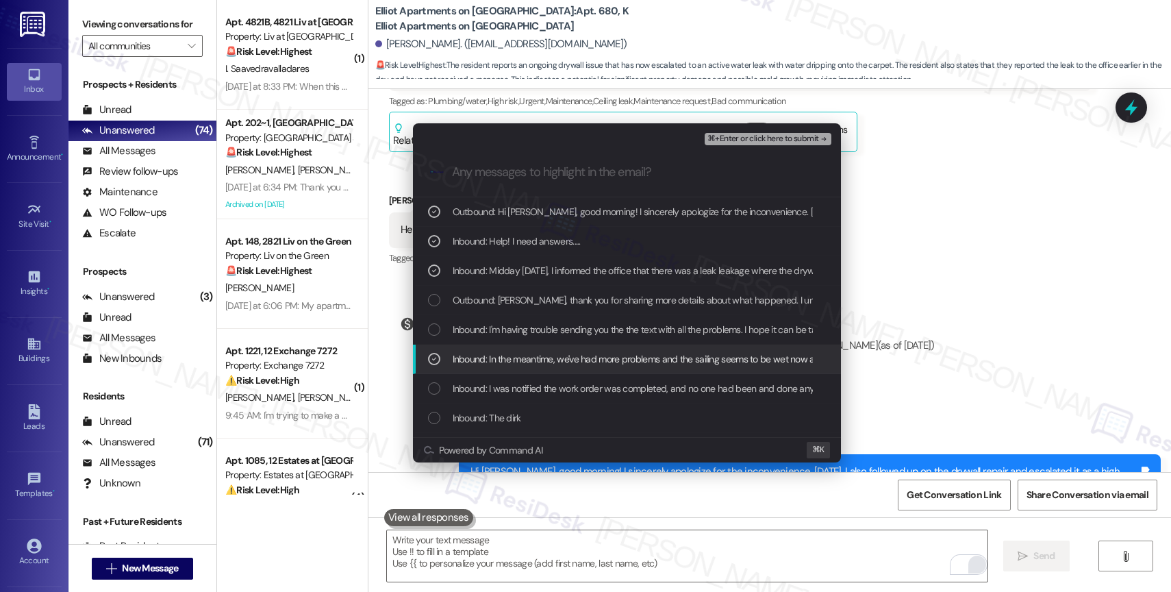
click at [529, 357] on span "Inbound: In the meantime, we've had more problems and the sailing seems to be w…" at bounding box center [694, 358] width 483 height 15
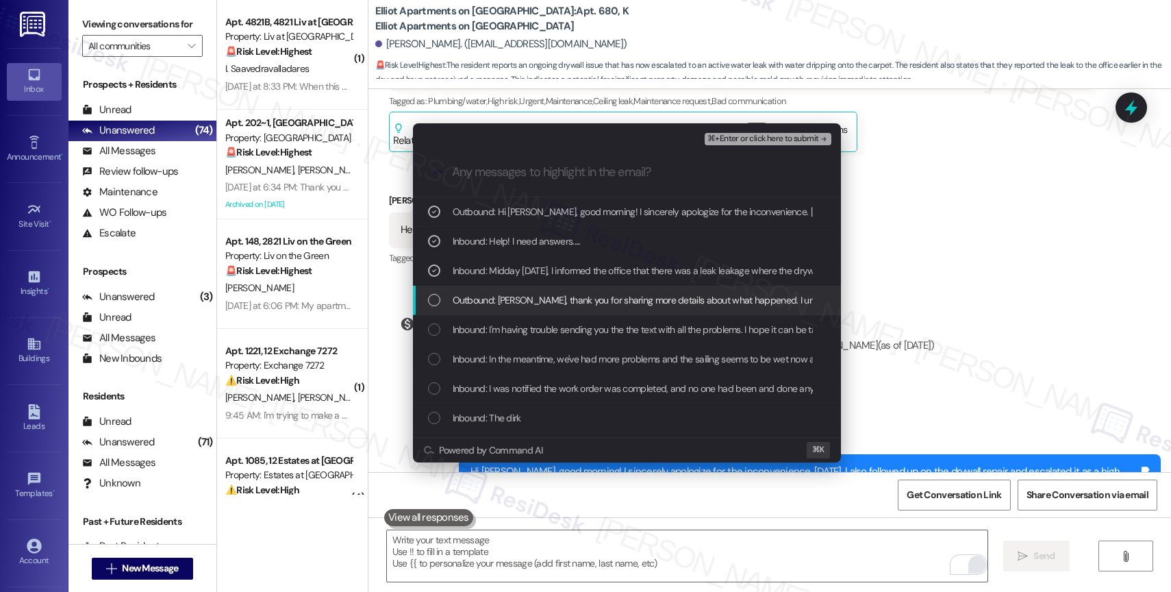
click at [562, 299] on span "Outbound: Morris, thank you for sharing more details about what happened. I und…" at bounding box center [1098, 299] width 1291 height 15
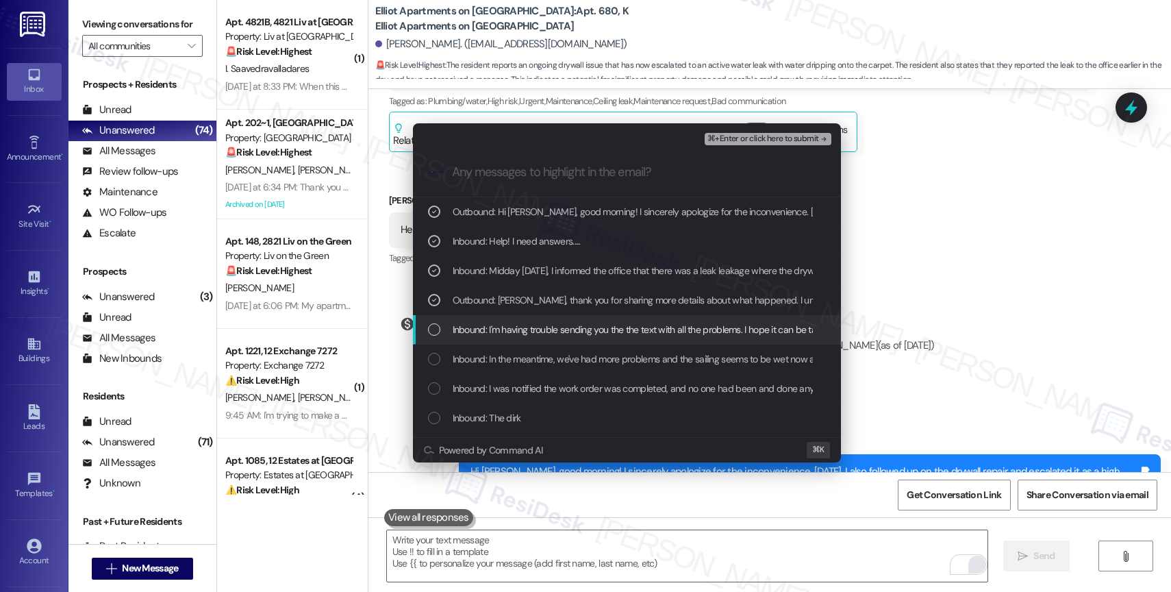
click at [541, 338] on div "Inbound: I'm having trouble sending you the the text with all the problems. I h…" at bounding box center [627, 329] width 428 height 29
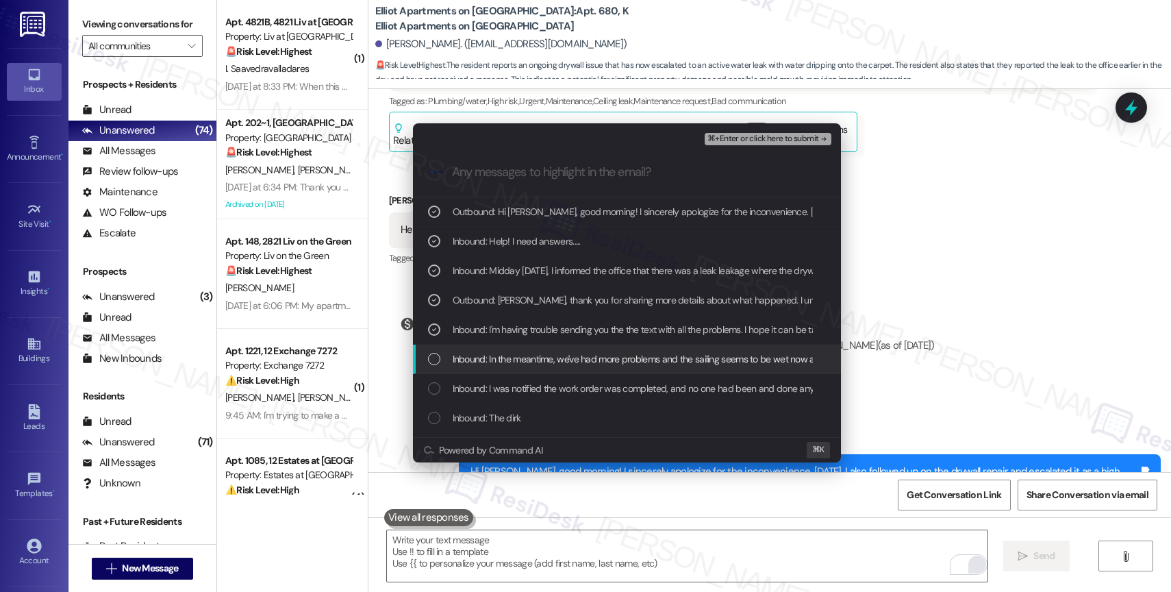
click at [537, 369] on div "Inbound: In the meantime, we've had more problems and the sailing seems to be w…" at bounding box center [627, 358] width 428 height 29
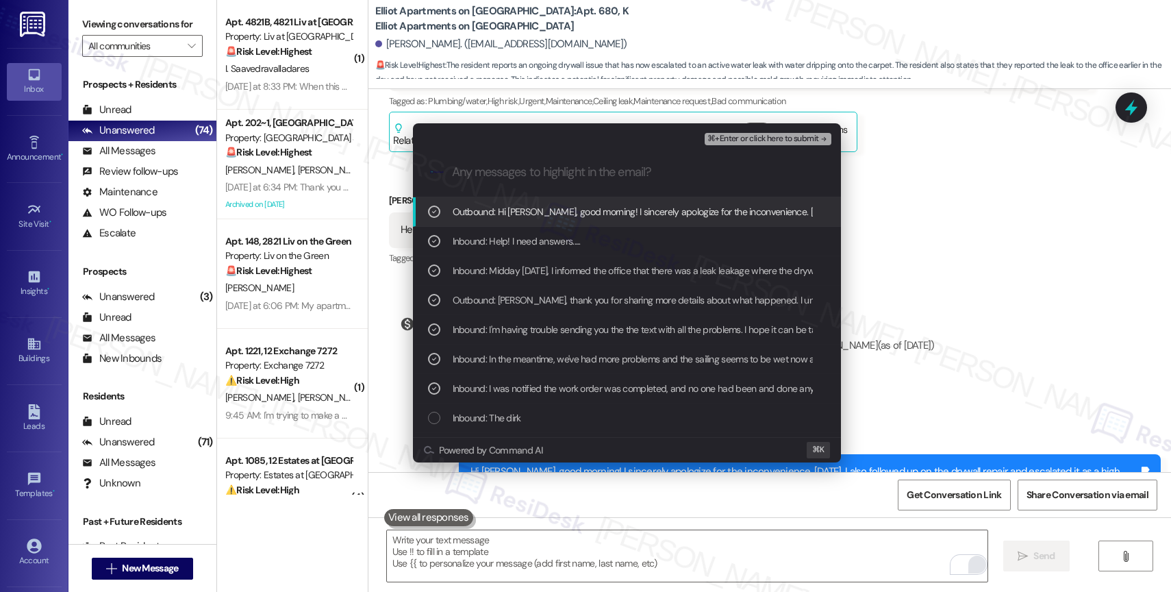
click at [777, 143] on button "⌘+Enter or click here to submit" at bounding box center [768, 139] width 126 height 12
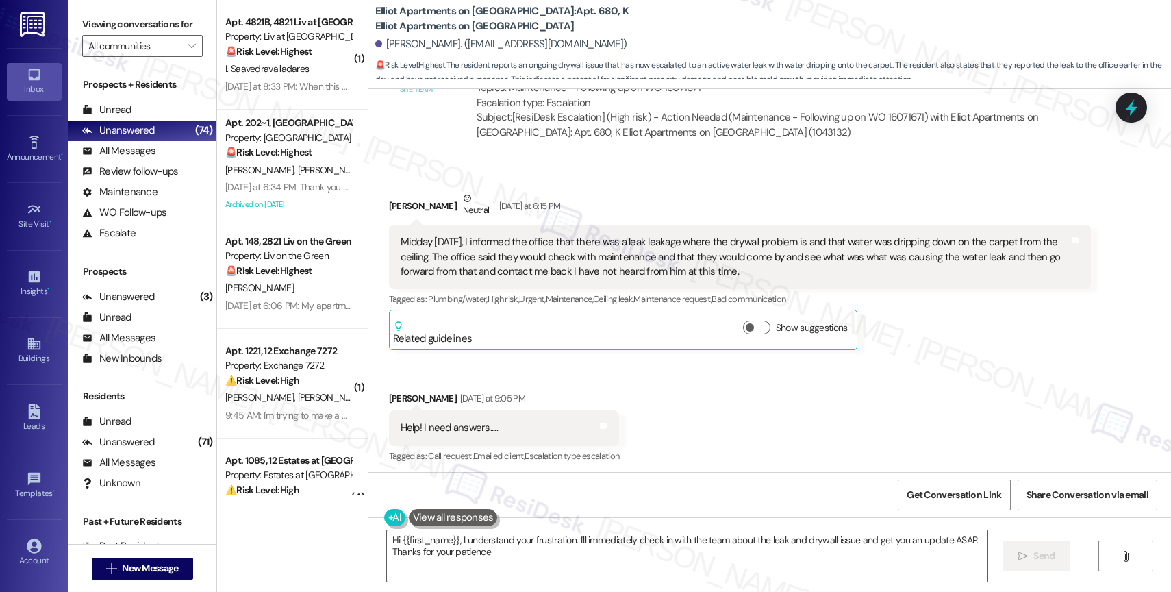
type textarea "Hi {{first_name}}, I understand your frustration. I'll immediately check in wit…"
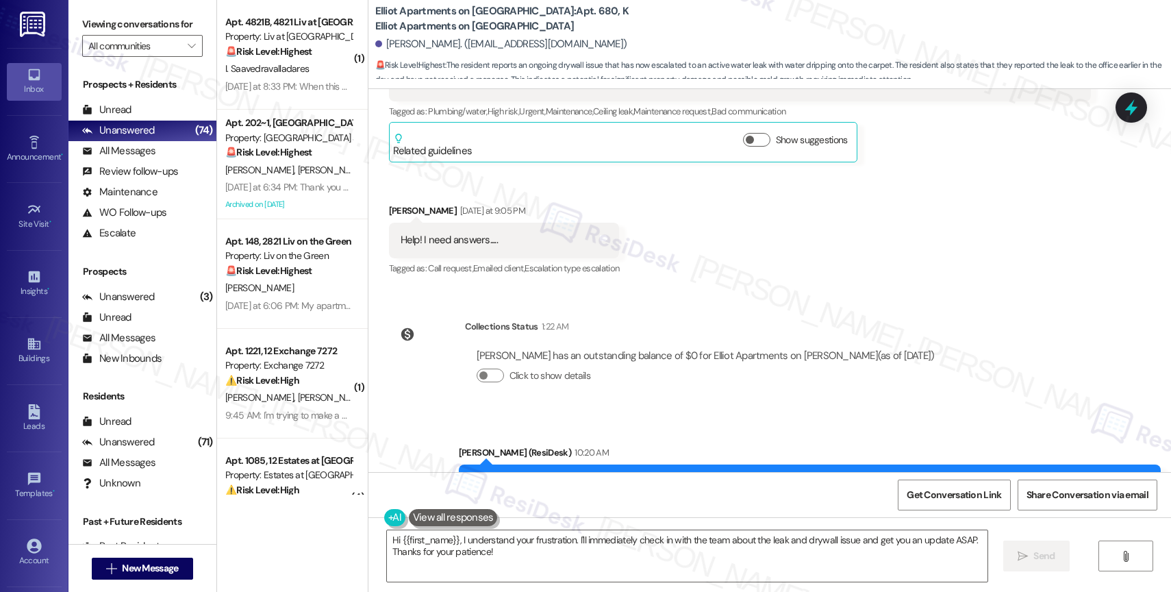
scroll to position [12047, 0]
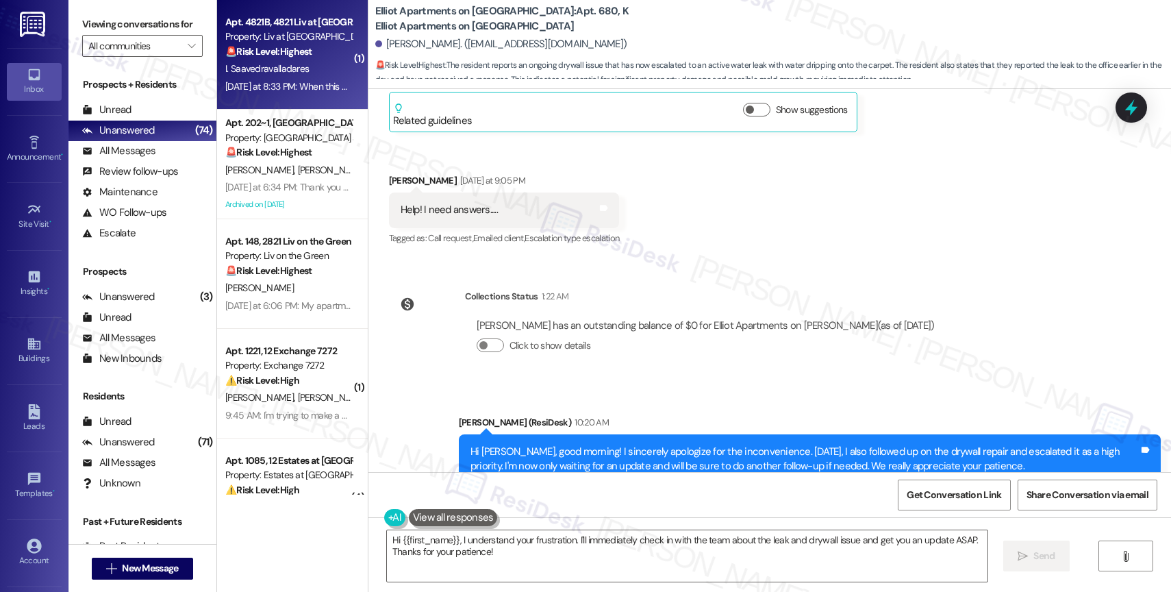
click at [284, 67] on span "I. Saavedravalladares" at bounding box center [267, 68] width 84 height 12
type textarea "Fetching suggested responses. Please feel free to read through the conversation…"
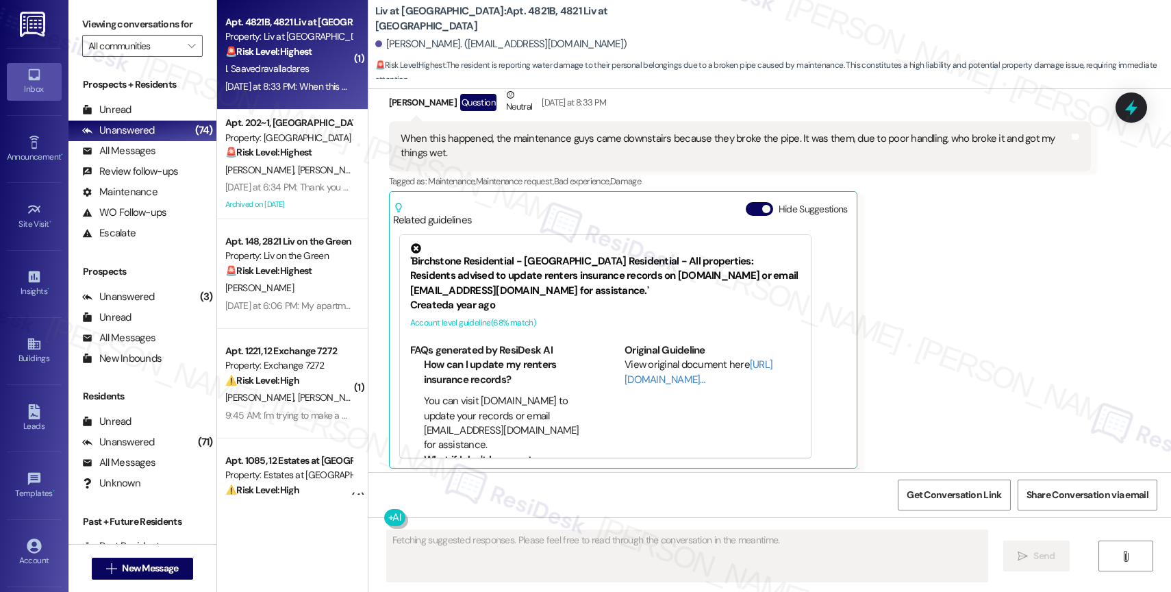
scroll to position [16783, 0]
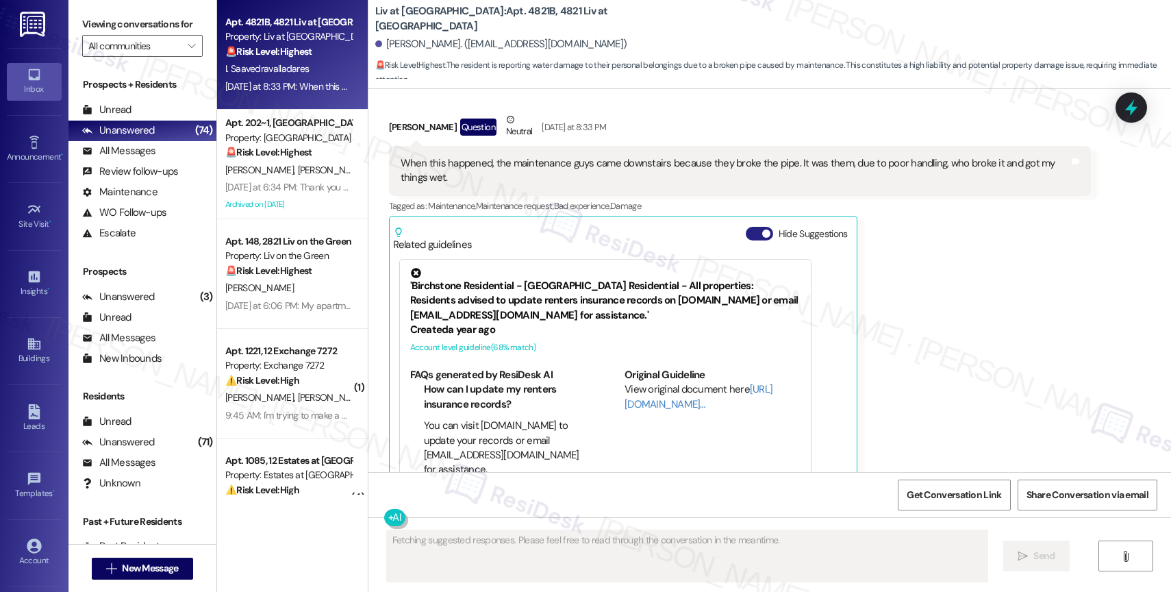
click at [747, 227] on button "Hide Suggestions" at bounding box center [759, 234] width 27 height 14
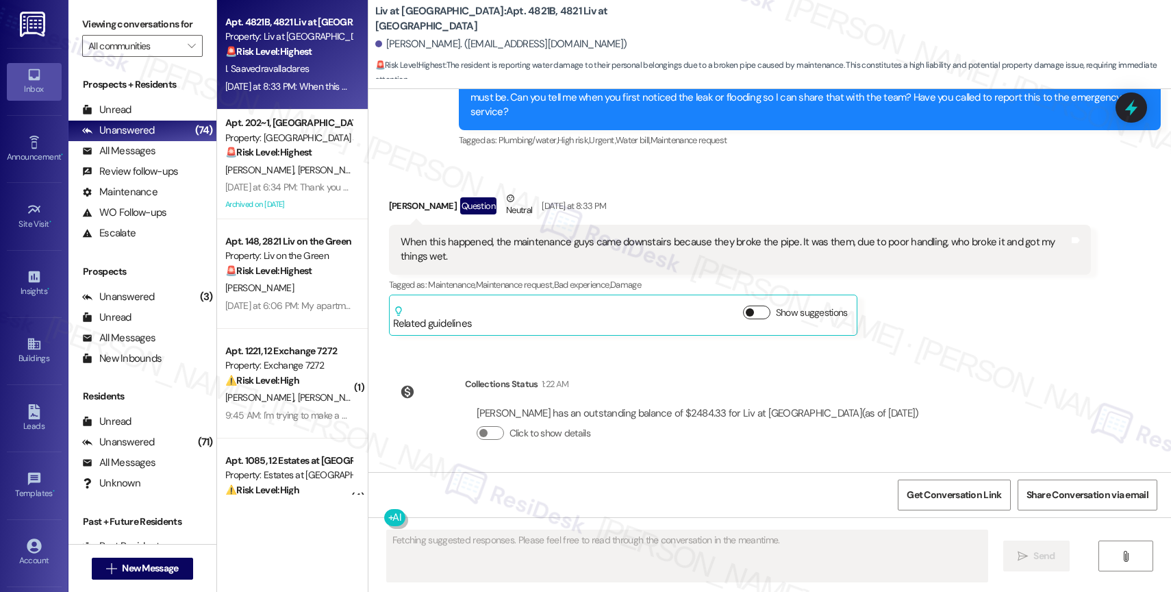
scroll to position [16628, 0]
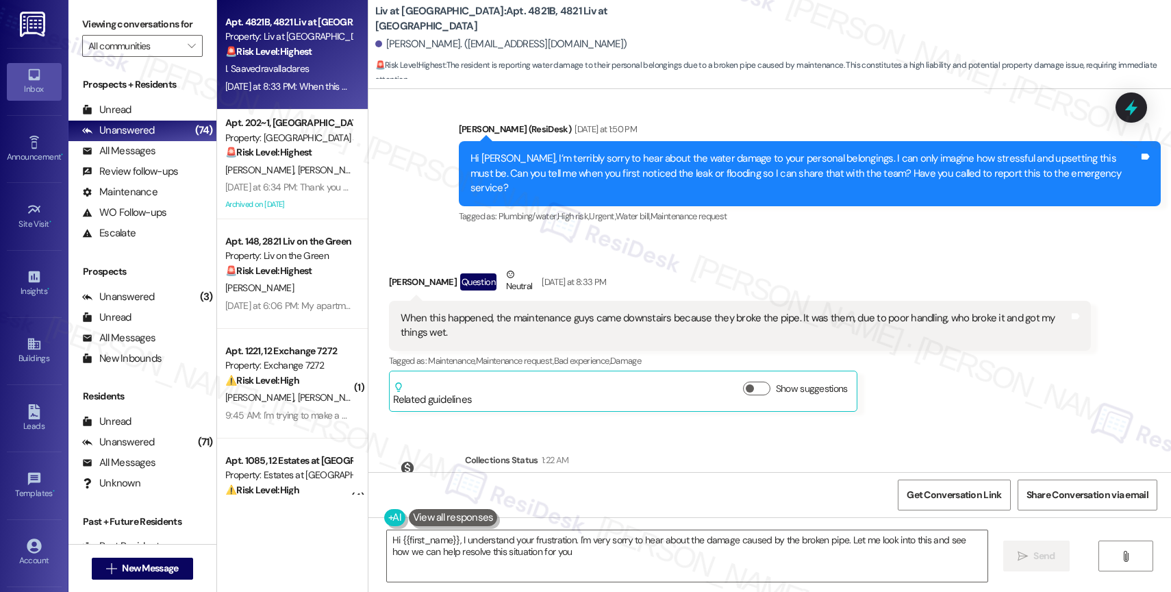
type textarea "Hi {{first_name}}, I understand your frustration. I'm very sorry to hear about …"
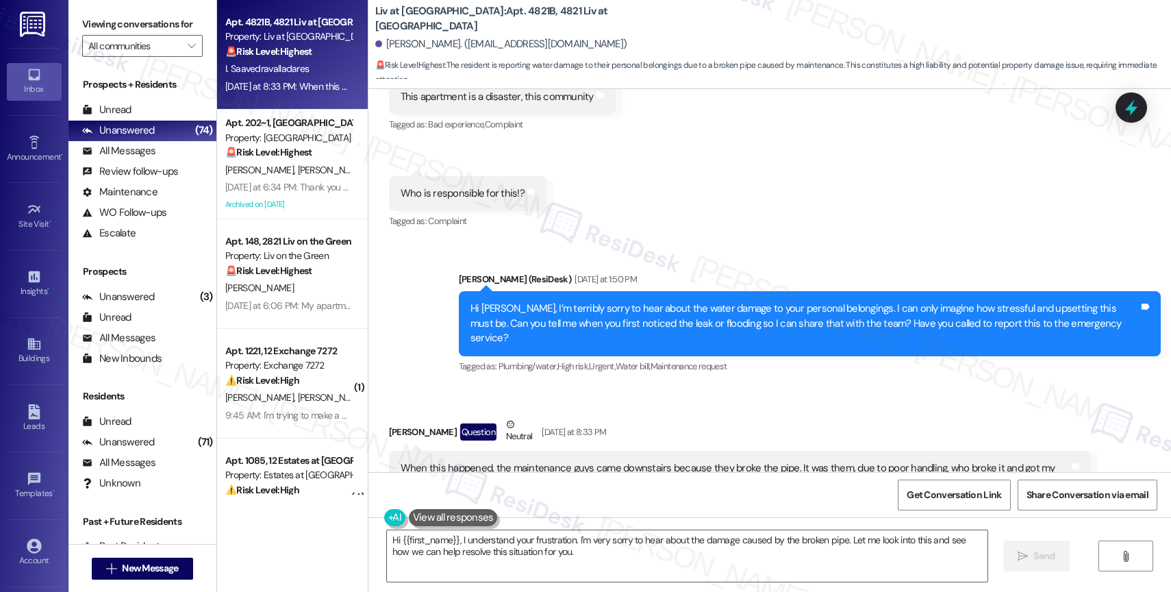
click at [732, 417] on div "Isai Saavedravalladares Question Neutral Yesterday at 8:33 PM" at bounding box center [740, 434] width 702 height 34
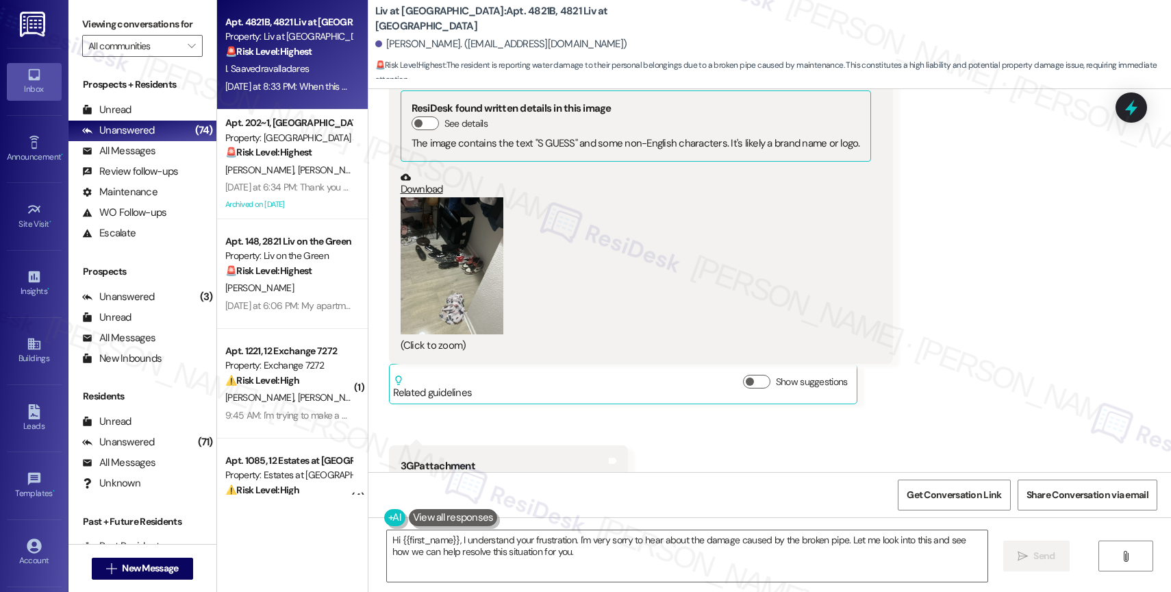
scroll to position [16455, 0]
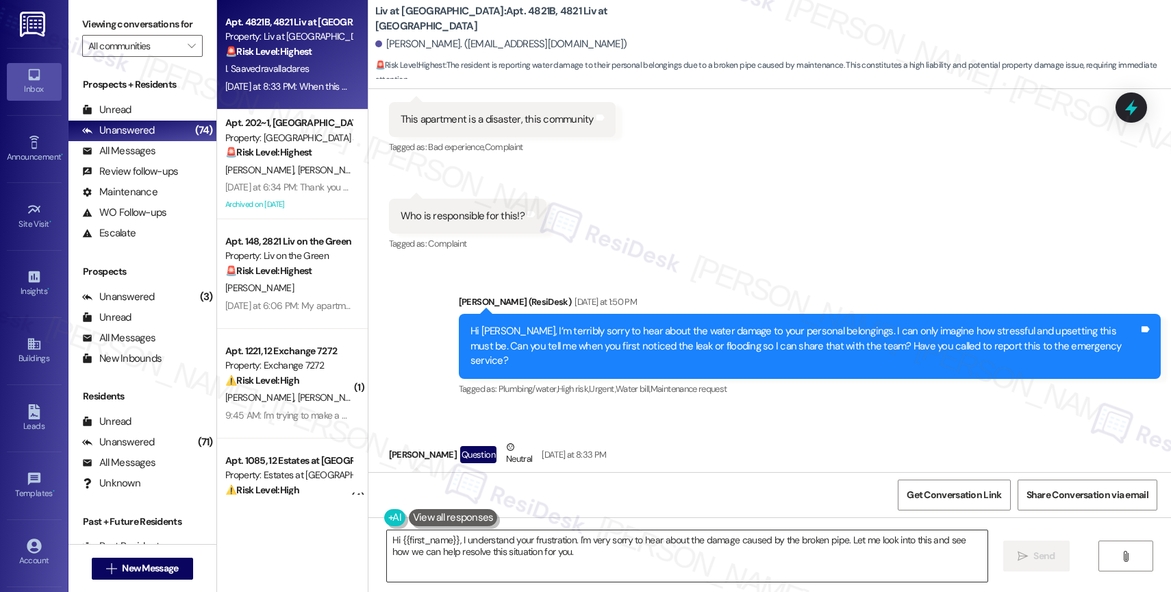
click at [525, 549] on textarea "Hi {{first_name}}, I understand your frustration. I'm very sorry to hear about …" at bounding box center [687, 555] width 601 height 51
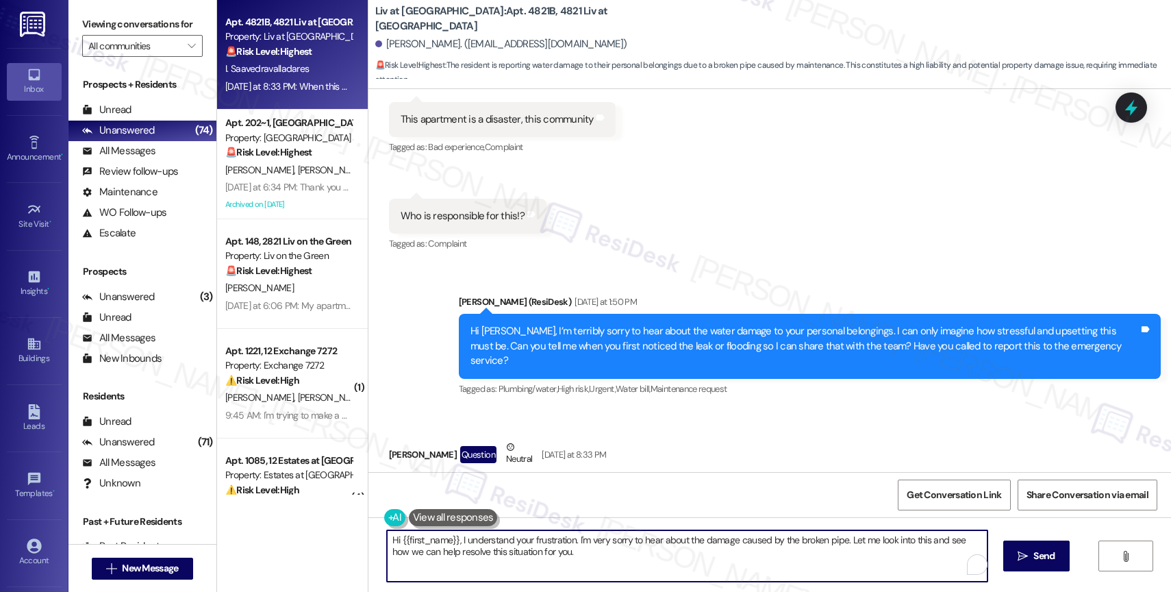
click at [525, 549] on textarea "Hi {{first_name}}, I understand your frustration. I'm very sorry to hear about …" at bounding box center [687, 555] width 601 height 51
click at [588, 559] on textarea "Hi {{first_name}}, I understand your frustration. I'm very sorry to hear about …" at bounding box center [687, 555] width 601 height 51
click at [535, 550] on textarea "Hi {{first_name}}, I understand your frustration. I'm very sorry to hear about …" at bounding box center [687, 555] width 601 height 51
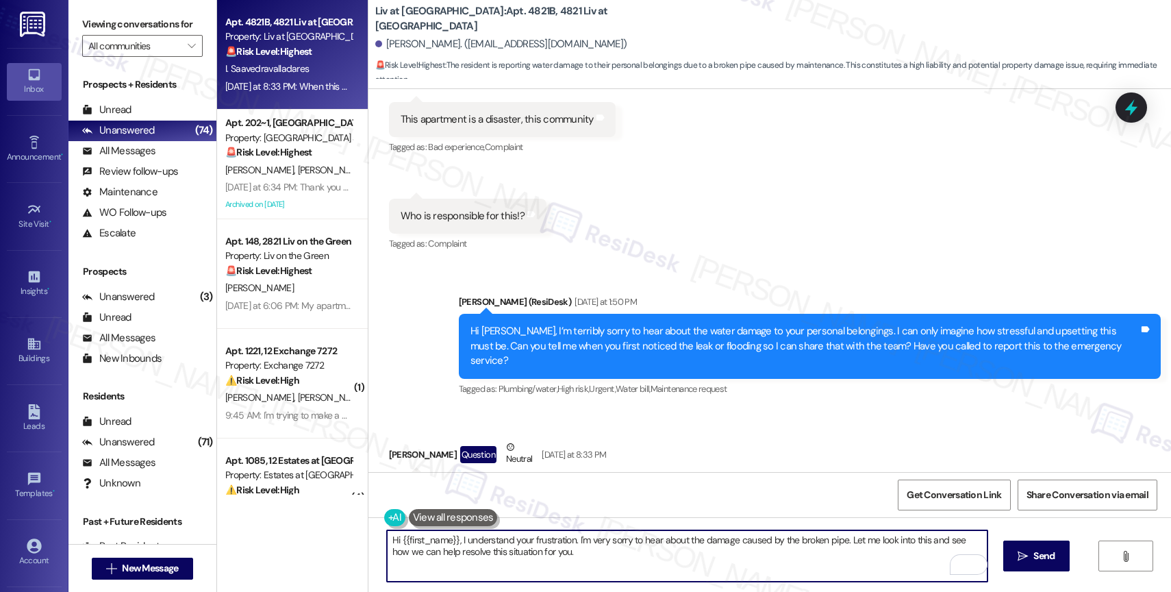
click at [535, 550] on textarea "Hi {{first_name}}, I understand your frustration. I'm very sorry to hear about …" at bounding box center [687, 555] width 601 height 51
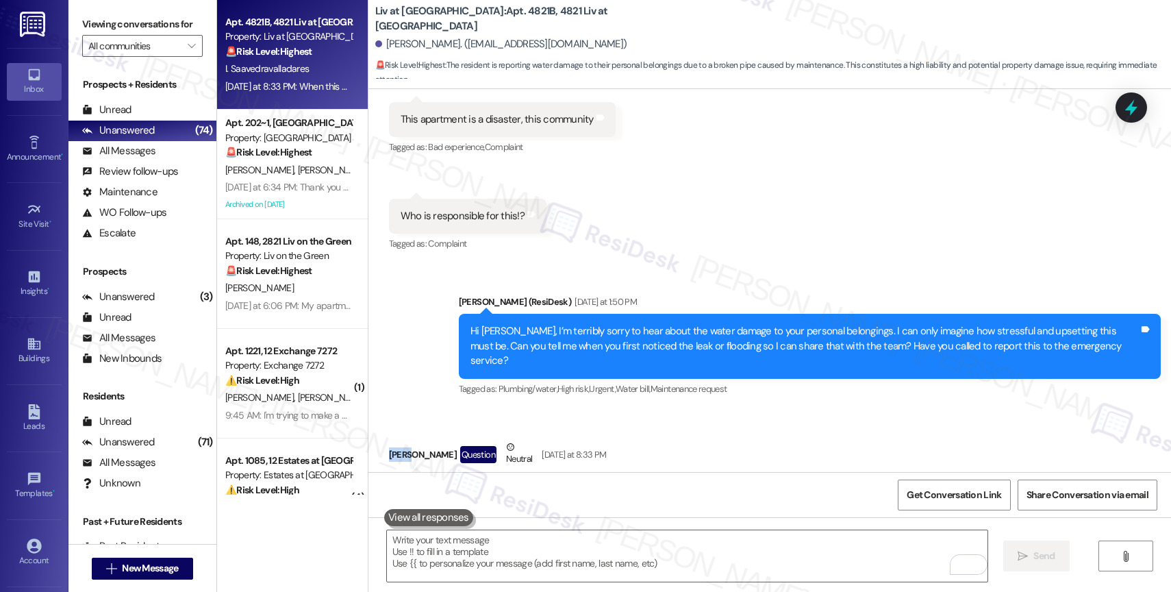
drag, startPoint x: 377, startPoint y: 377, endPoint x: 392, endPoint y: 376, distance: 15.1
click at [392, 440] on div "Isai Saavedravalladares Question Neutral Yesterday at 8:33 PM" at bounding box center [740, 457] width 702 height 34
copy div "Isai"
click at [434, 562] on textarea "To enrich screen reader interactions, please activate Accessibility in Grammarl…" at bounding box center [687, 555] width 601 height 51
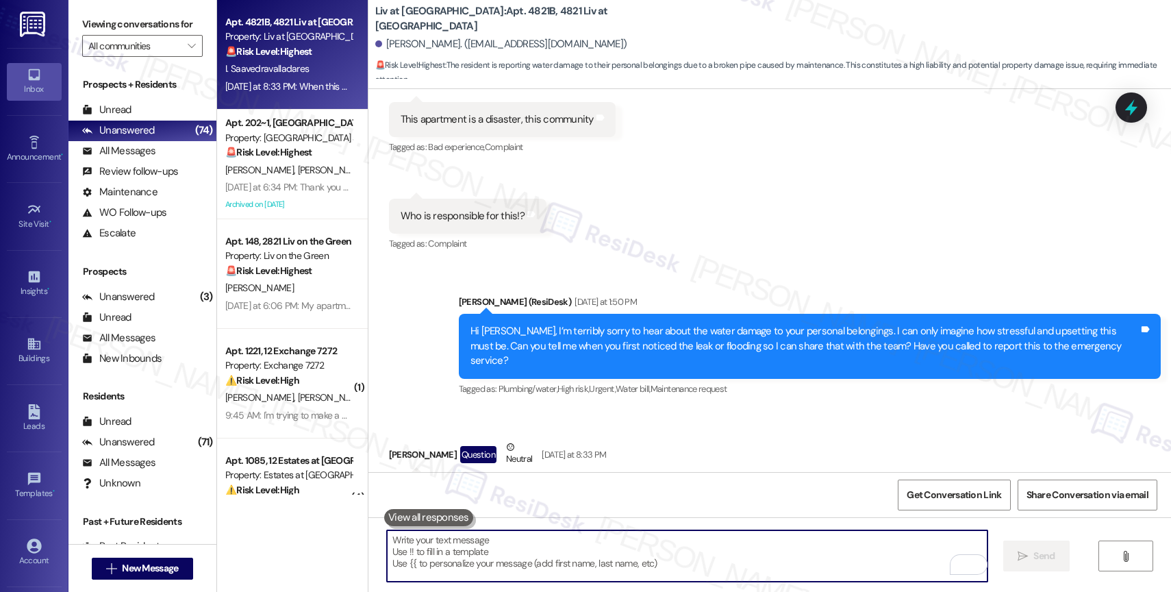
paste textarea "Isai"
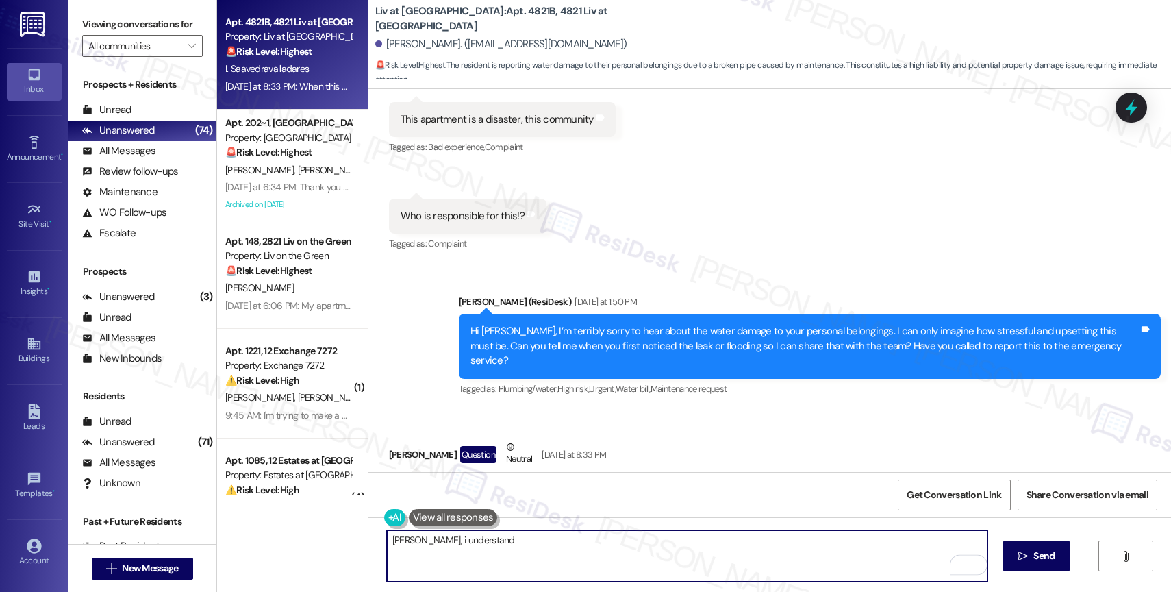
click at [493, 536] on textarea "Isai, i understand" at bounding box center [687, 555] width 601 height 51
drag, startPoint x: 466, startPoint y: 538, endPoint x: 660, endPoint y: 536, distance: 194.5
click at [660, 536] on textarea "Isai, i understand how you're feeling right" at bounding box center [687, 555] width 601 height 51
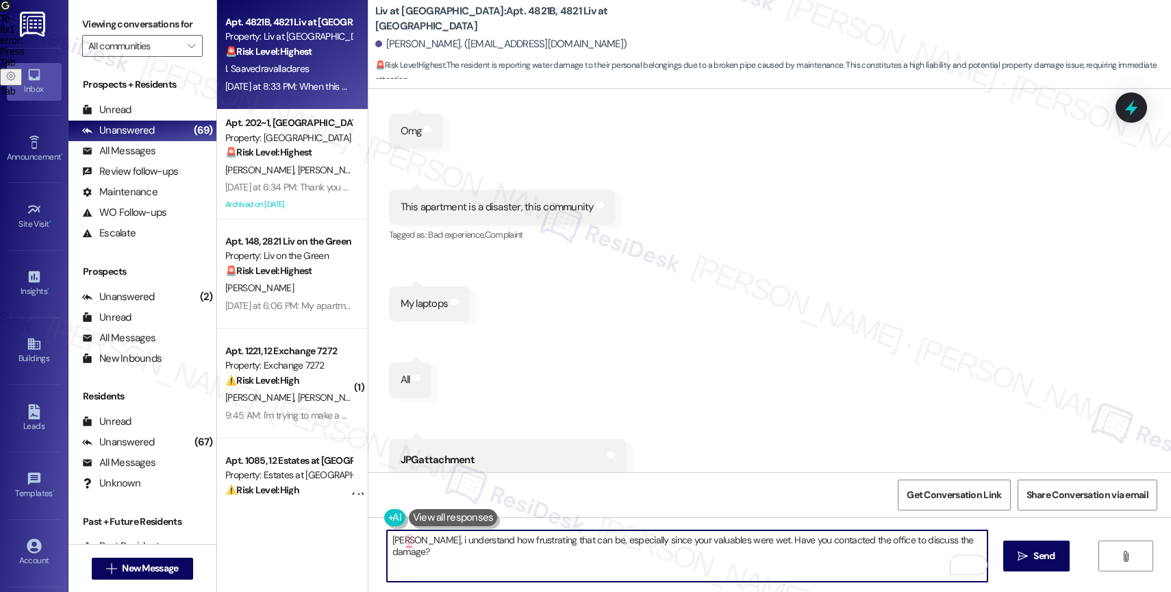
scroll to position [15765, 0]
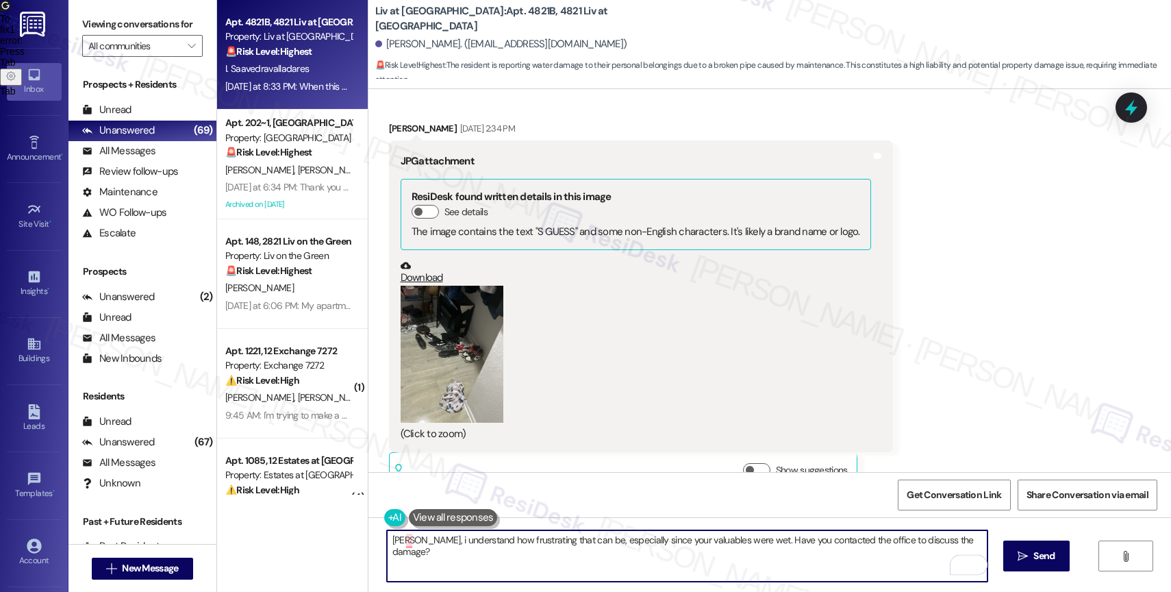
click at [454, 310] on button "Zoom image" at bounding box center [452, 354] width 103 height 137
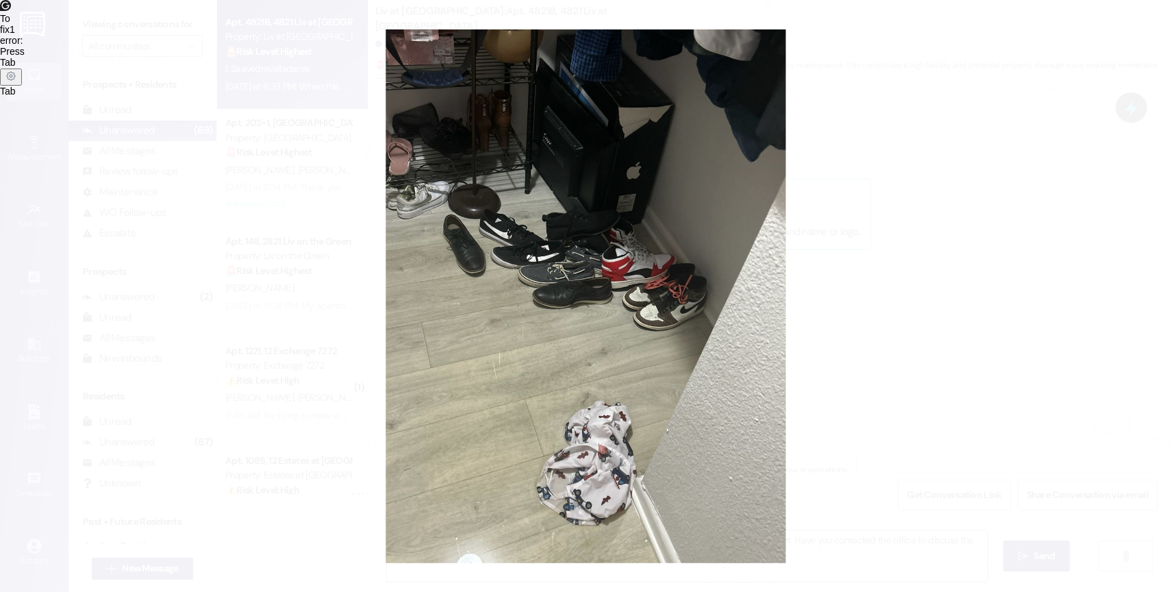
click at [616, 297] on button "Unzoom image" at bounding box center [585, 296] width 1171 height 592
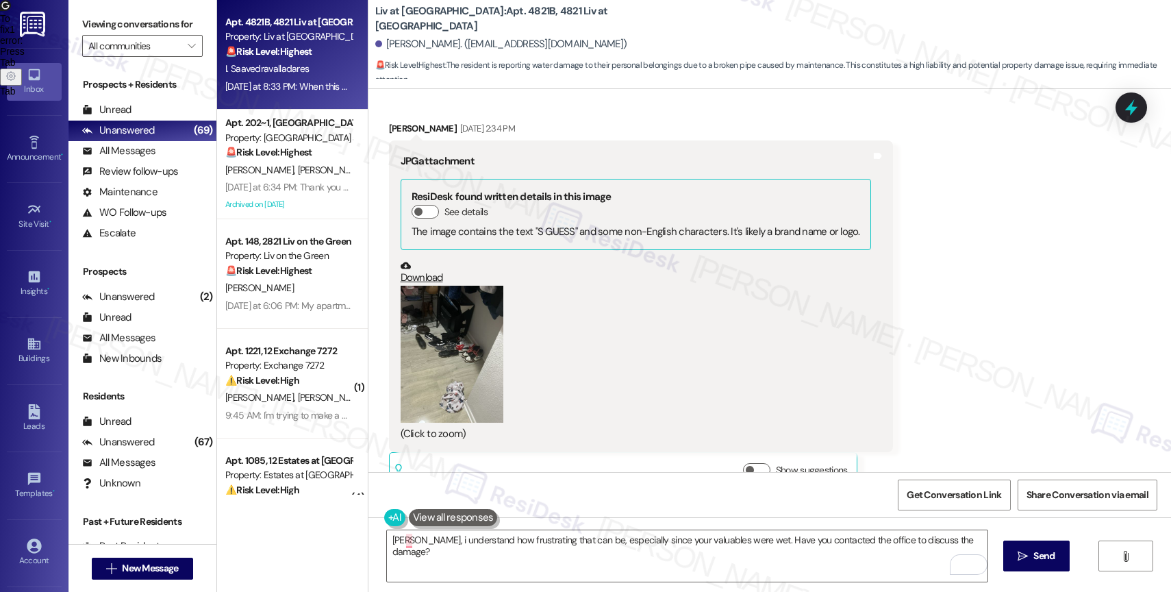
click at [452, 286] on button "Zoom image" at bounding box center [452, 354] width 103 height 137
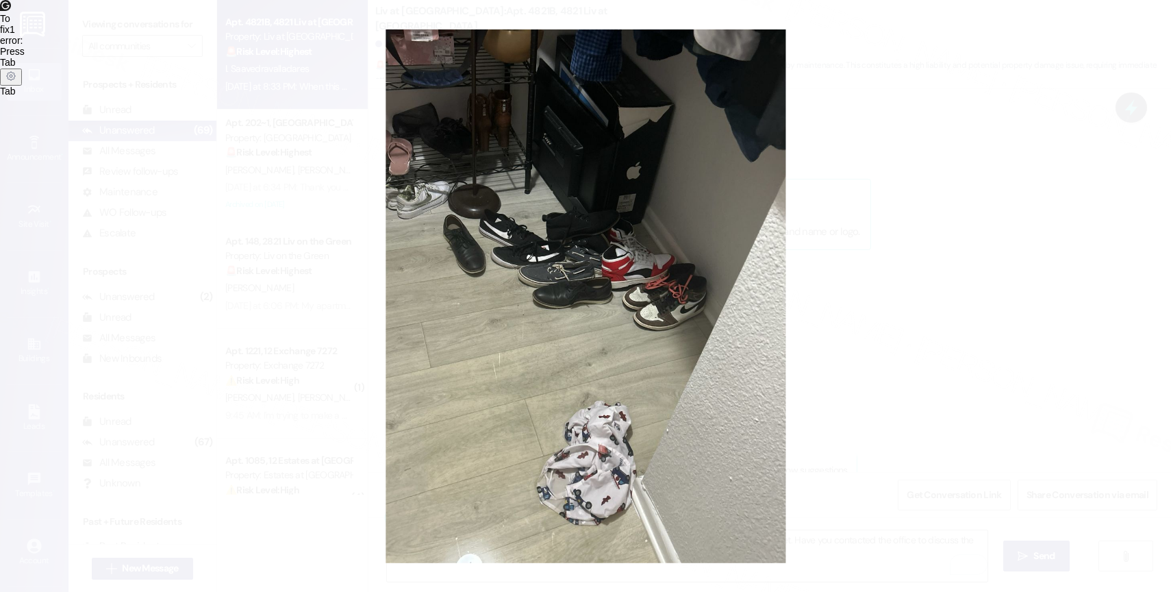
click at [618, 412] on button "Unzoom image" at bounding box center [585, 296] width 1171 height 592
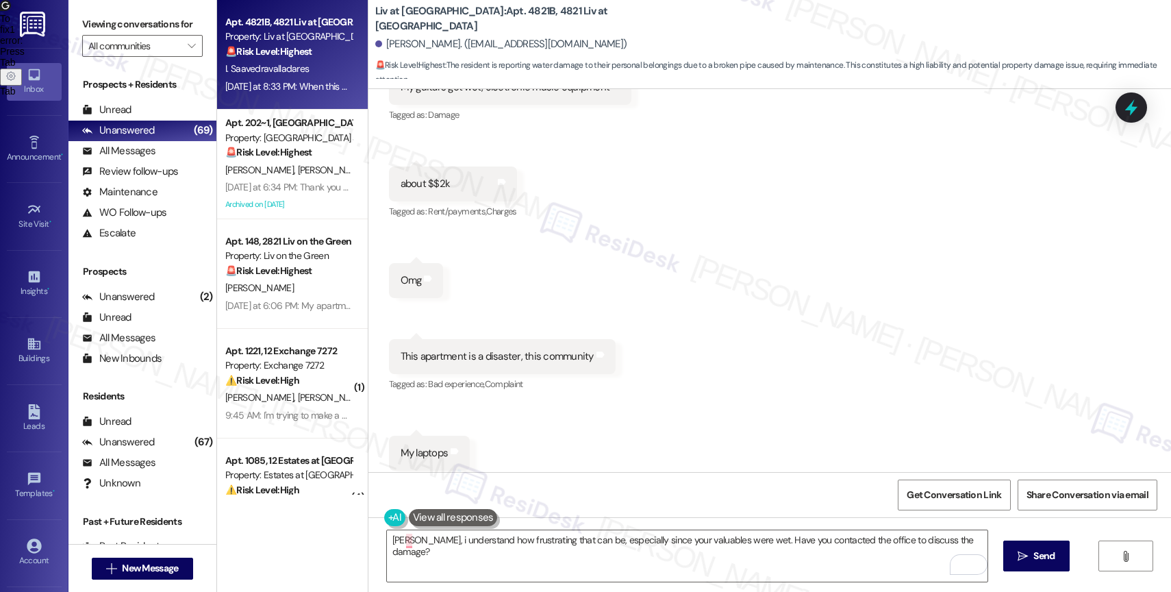
scroll to position [14922, 0]
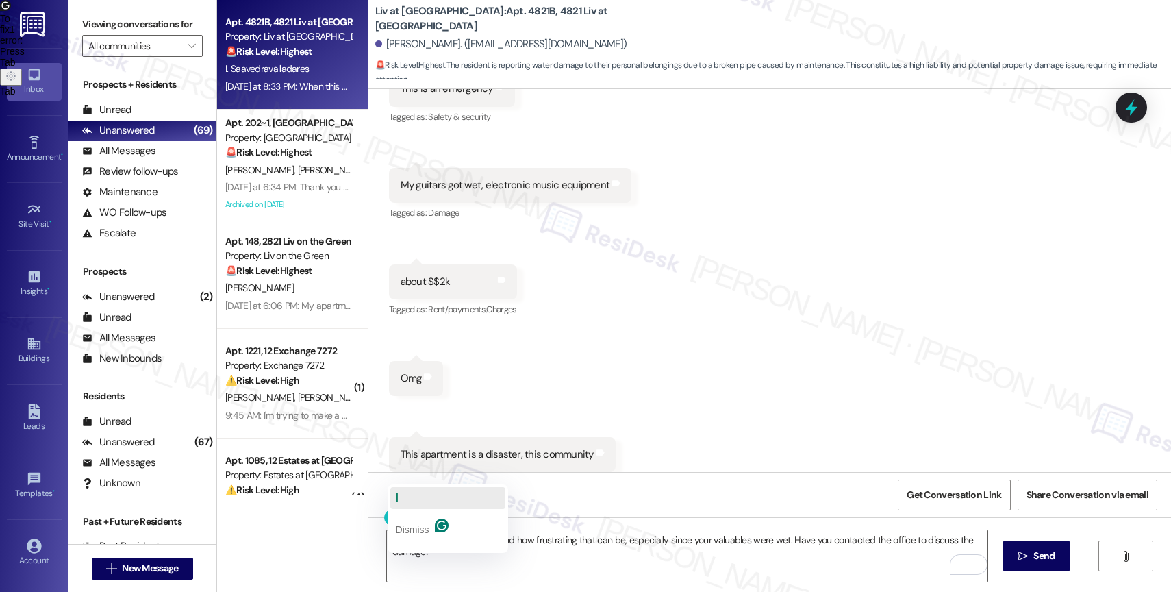
click at [412, 496] on button "I" at bounding box center [447, 498] width 115 height 22
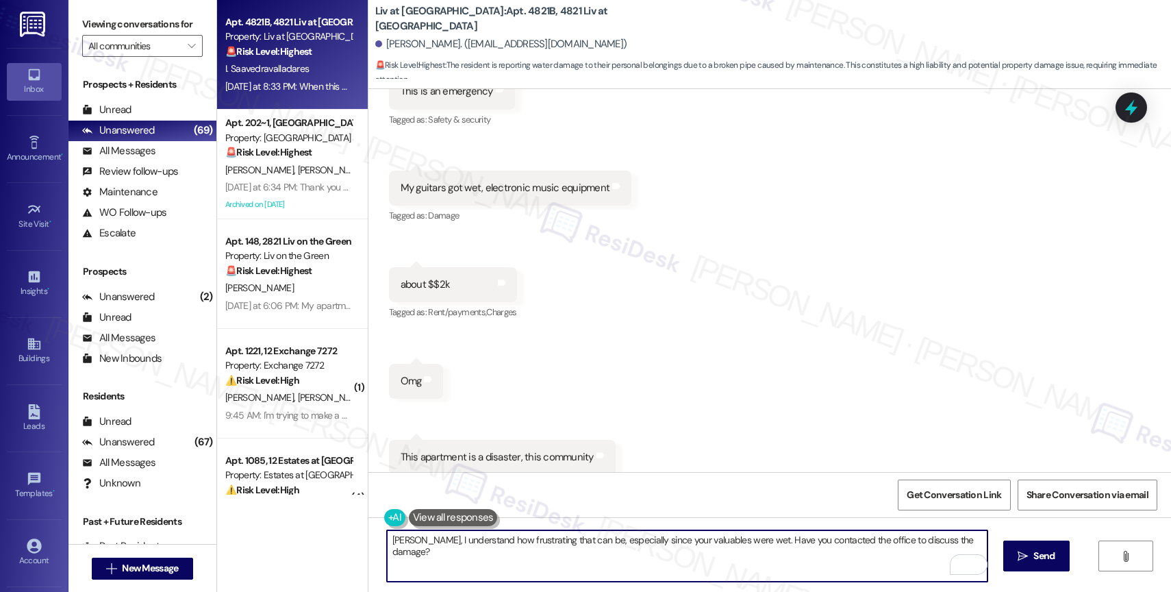
scroll to position [14919, 0]
click at [720, 538] on textarea "Isai, I understand how frustrating that can be, especially since your valuables…" at bounding box center [687, 555] width 601 height 51
type textarea "Isai, I understand how frustrating that can be, especially since your valuables…"
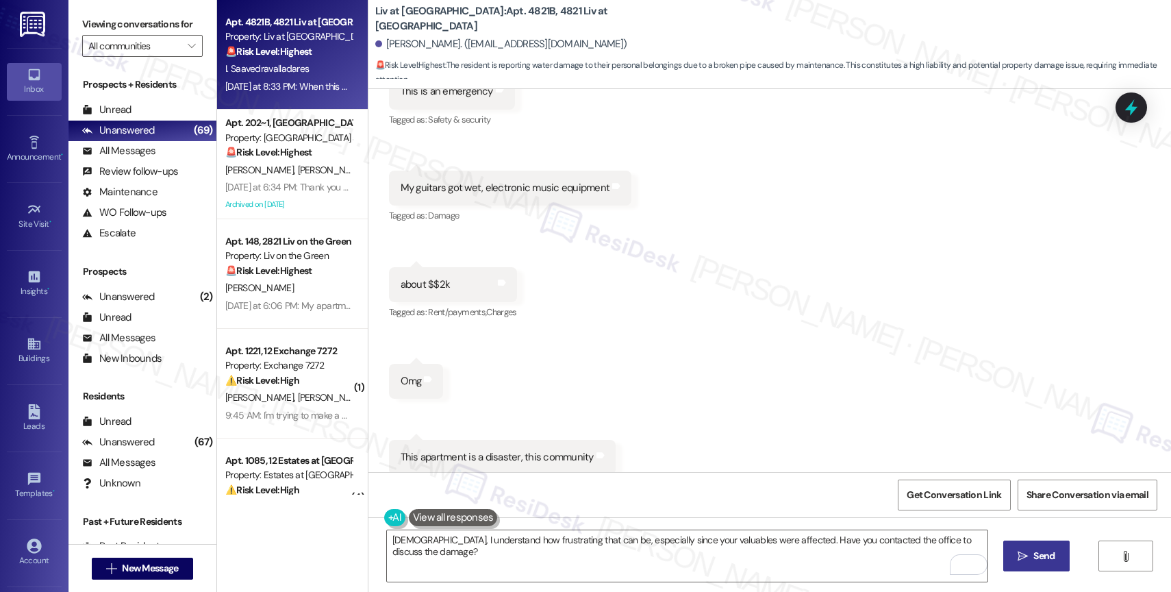
click at [1024, 555] on icon "" at bounding box center [1023, 556] width 10 height 11
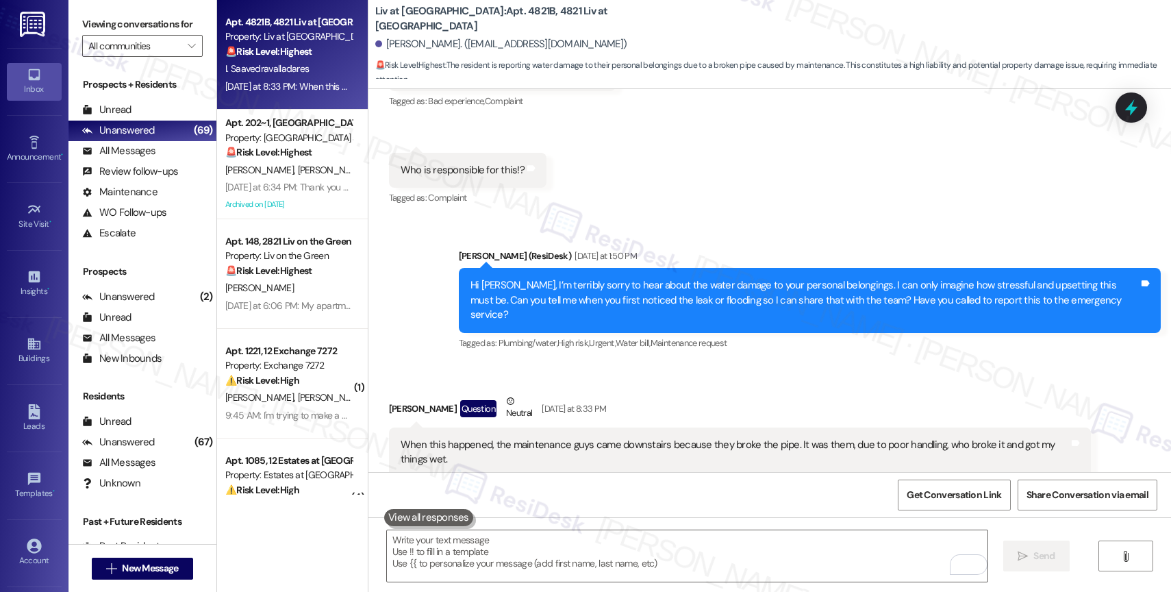
scroll to position [16723, 0]
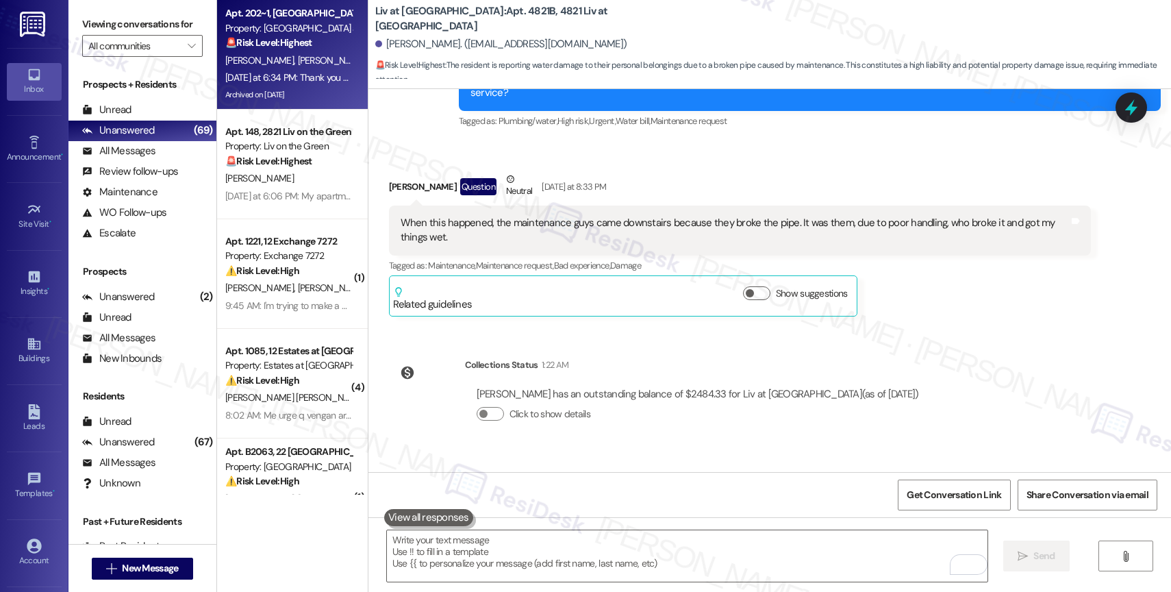
click at [288, 53] on div "M. Patlan R. Martinez" at bounding box center [288, 60] width 129 height 17
type textarea "Fetching suggested responses. Please feel free to read through the conversation…"
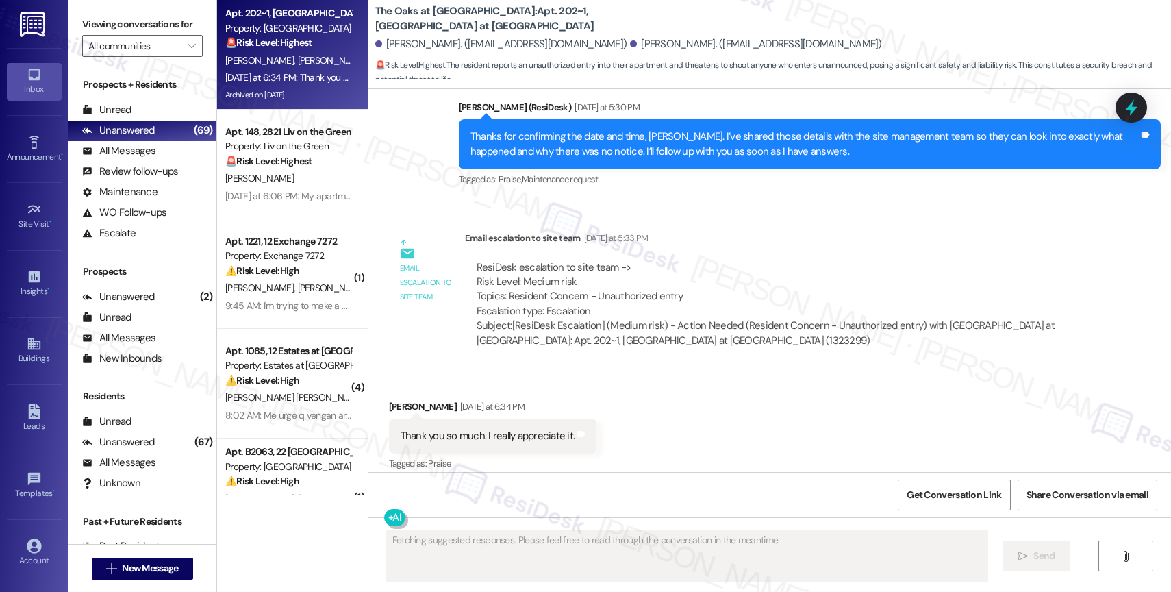
scroll to position [2882, 0]
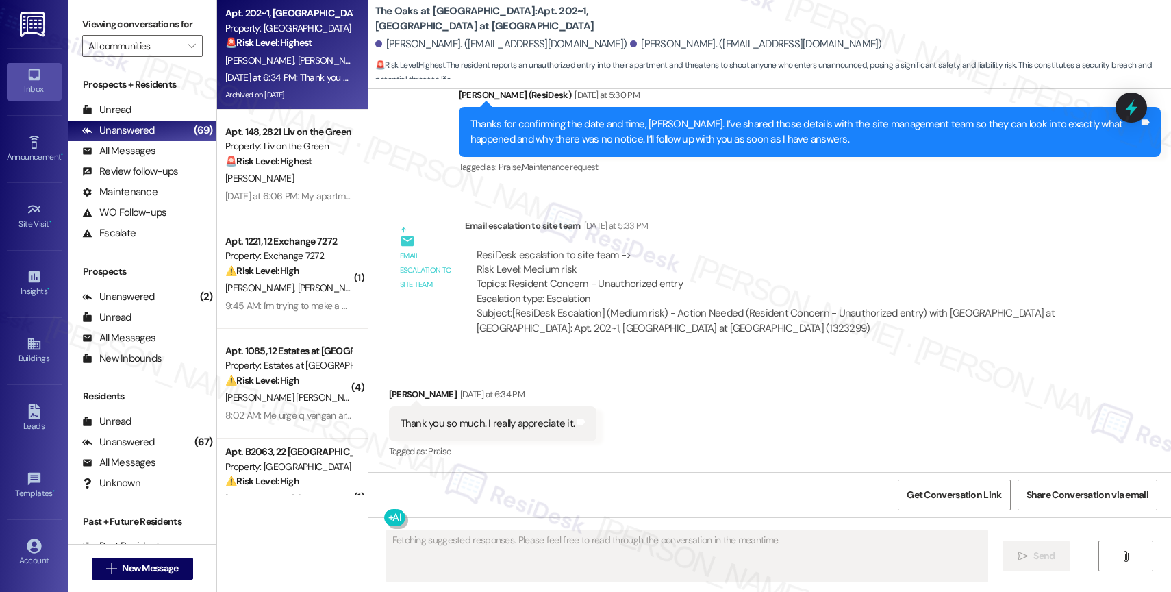
click at [611, 411] on div "Received via SMS Ruben Martinez Yesterday at 6:34 PM Thank you so much. I reall…" at bounding box center [769, 414] width 803 height 116
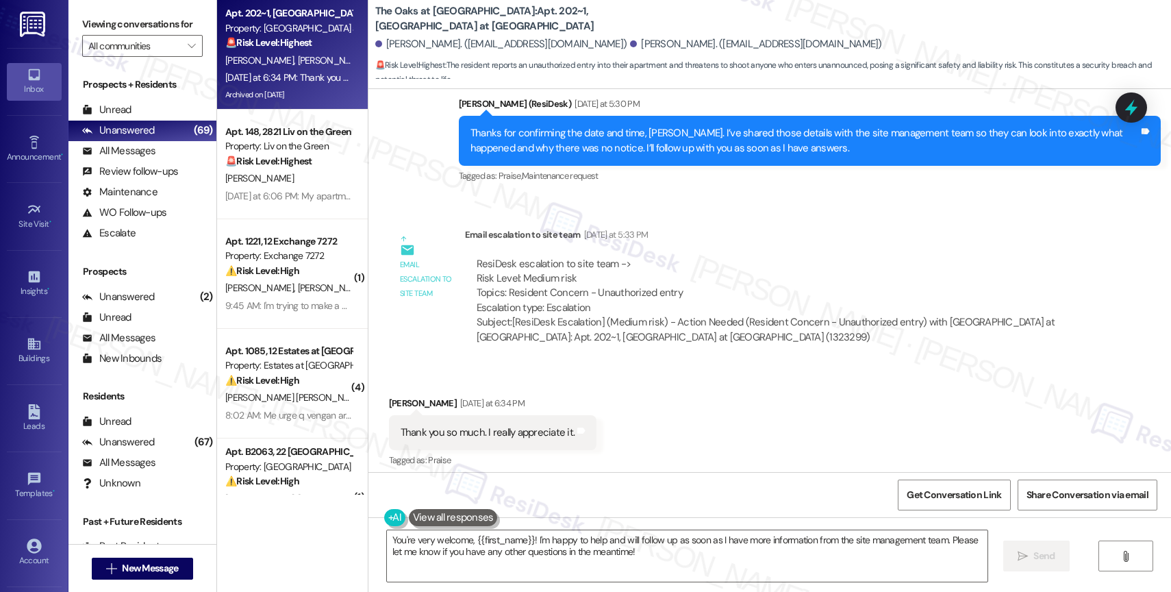
scroll to position [2976, 0]
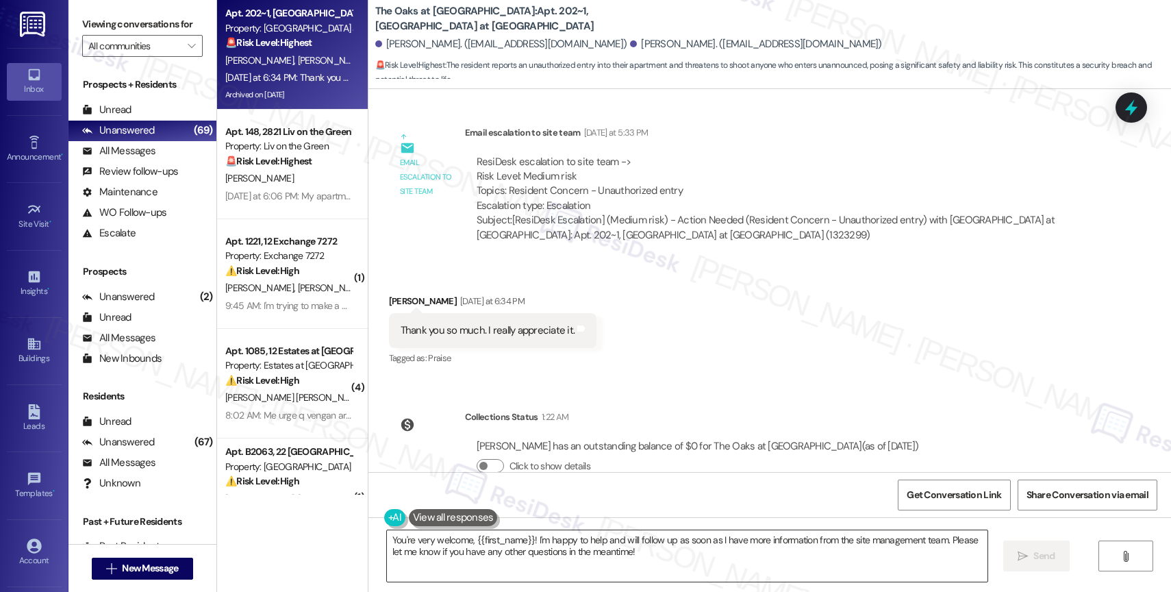
click at [435, 555] on textarea "You're very welcome, {{first_name}}! I'm happy to help and will follow up as so…" at bounding box center [687, 555] width 601 height 51
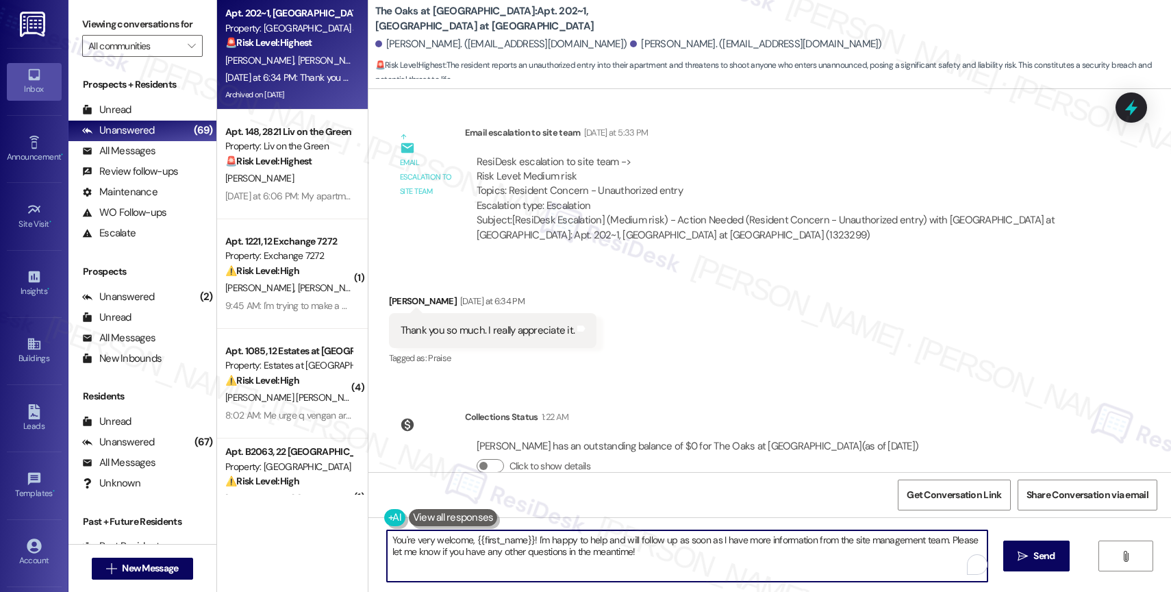
click at [435, 555] on textarea "You're very welcome, {{first_name}}! I'm happy to help and will follow up as so…" at bounding box center [687, 555] width 601 height 51
click at [462, 546] on textarea "You're very welcome, {{first_name}}! I'm happy to help and will follow up as so…" at bounding box center [687, 555] width 601 height 51
drag, startPoint x: 529, startPoint y: 538, endPoint x: 733, endPoint y: 569, distance: 207.1
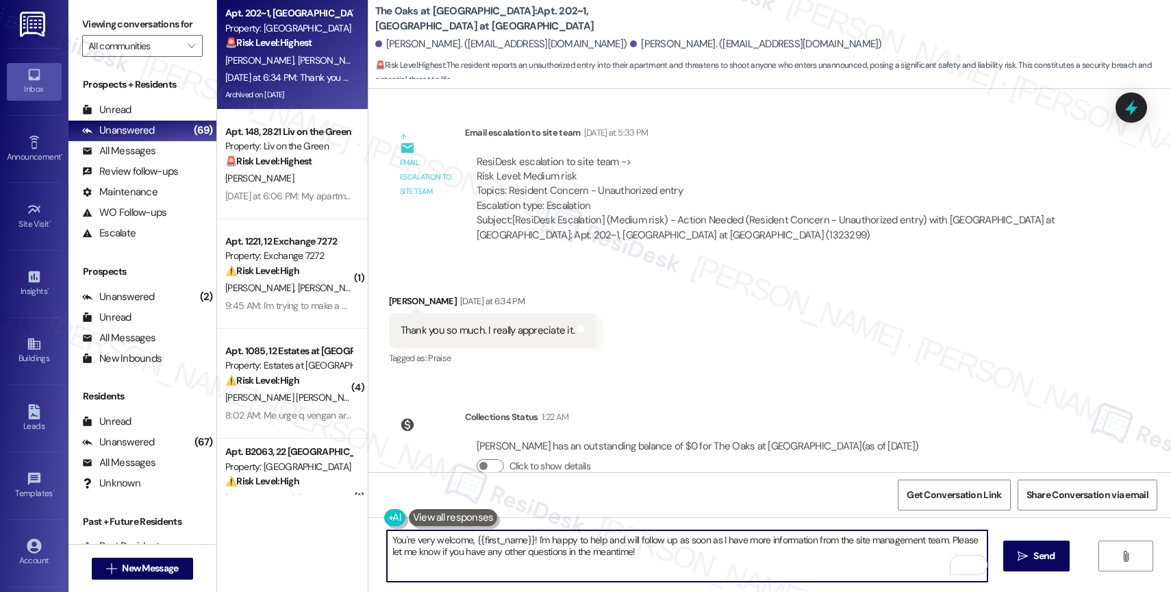
click at [733, 569] on textarea "You're very welcome, {{first_name}}! I'm happy to help and will follow up as so…" at bounding box center [687, 555] width 601 height 51
click at [571, 546] on textarea "You're very welcome, {{first_name}}! I'm happy to help and will follow up as so…" at bounding box center [687, 555] width 601 height 51
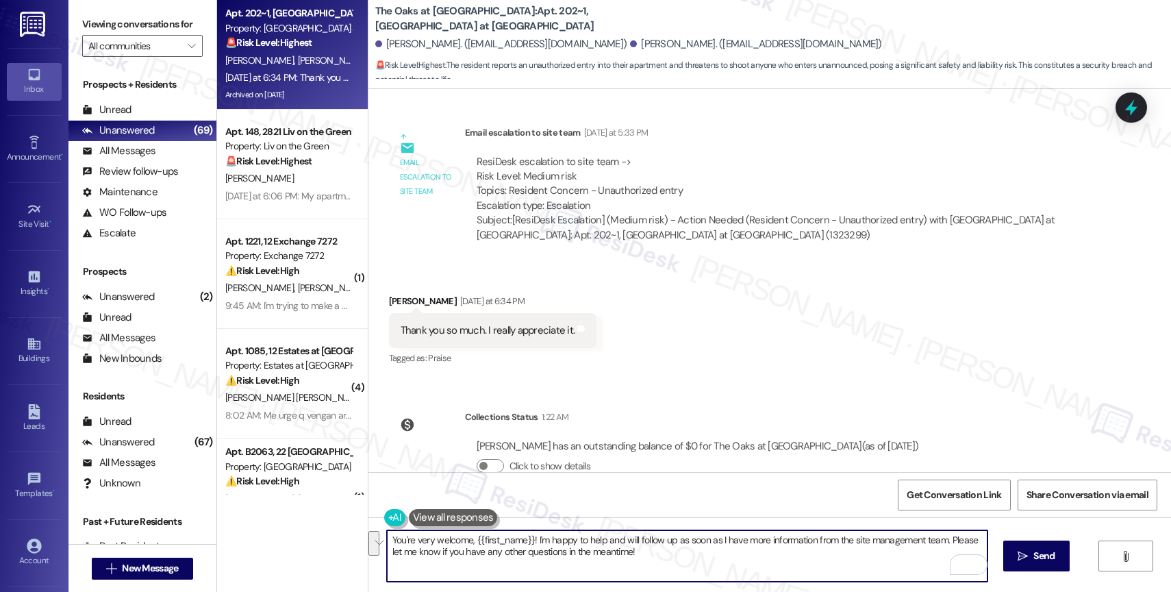
click at [563, 551] on textarea "You're very welcome, {{first_name}}! I'm happy to help and will follow up as so…" at bounding box center [687, 555] width 601 height 51
drag, startPoint x: 467, startPoint y: 540, endPoint x: 788, endPoint y: 560, distance: 321.8
click at [788, 560] on textarea "You're very welcome, {{first_name}}! I'm happy to help and will follow up as so…" at bounding box center [687, 555] width 601 height 51
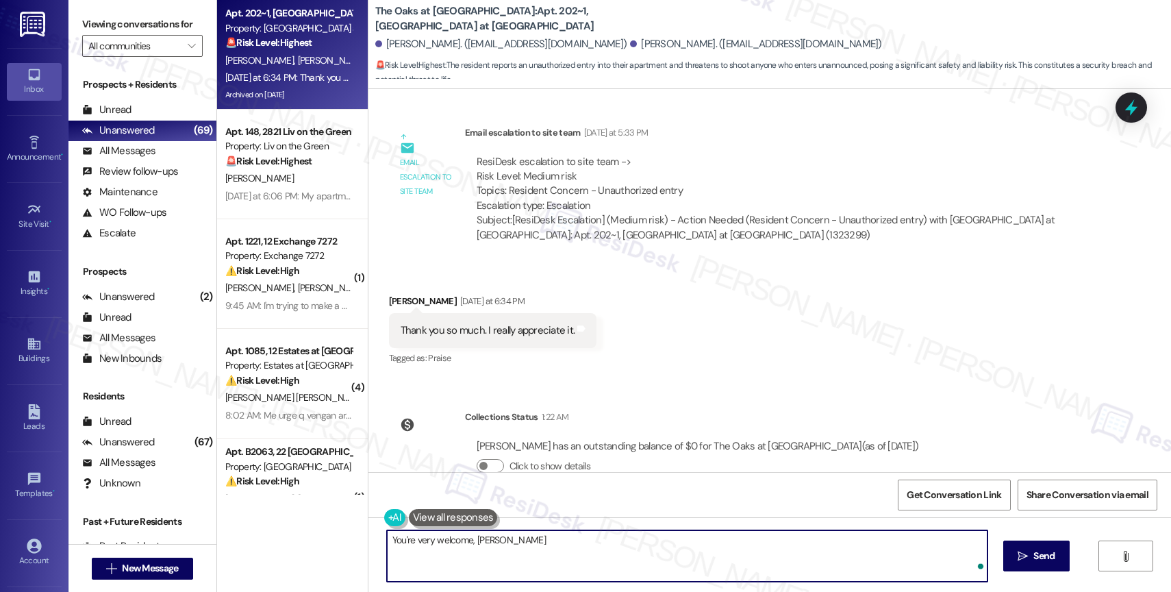
type textarea "You're very welcome, Ruben!"
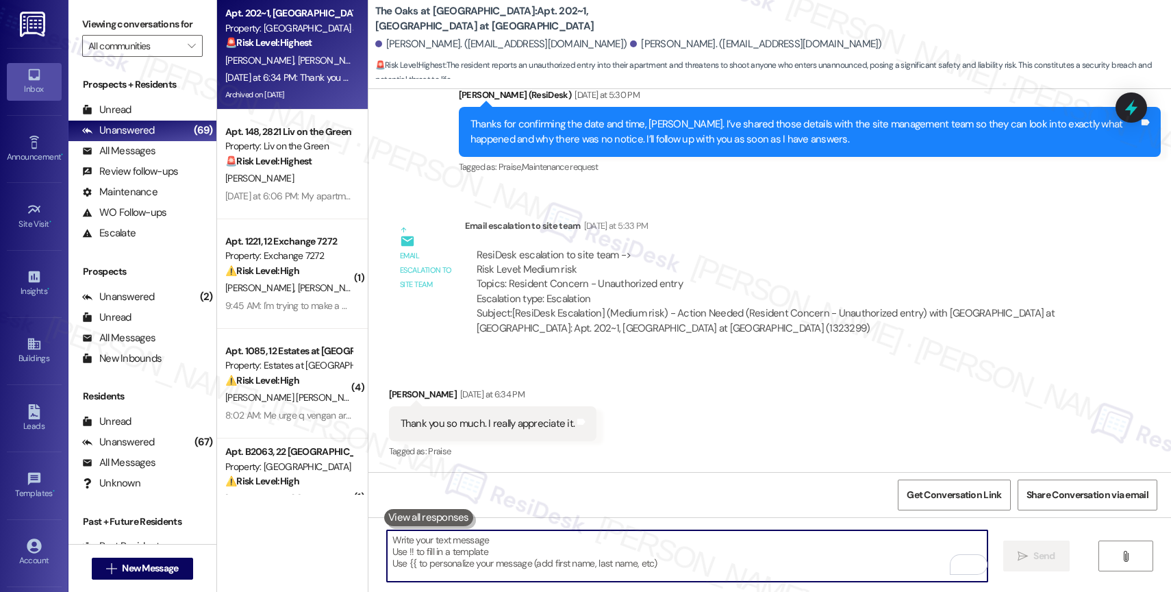
scroll to position [3105, 0]
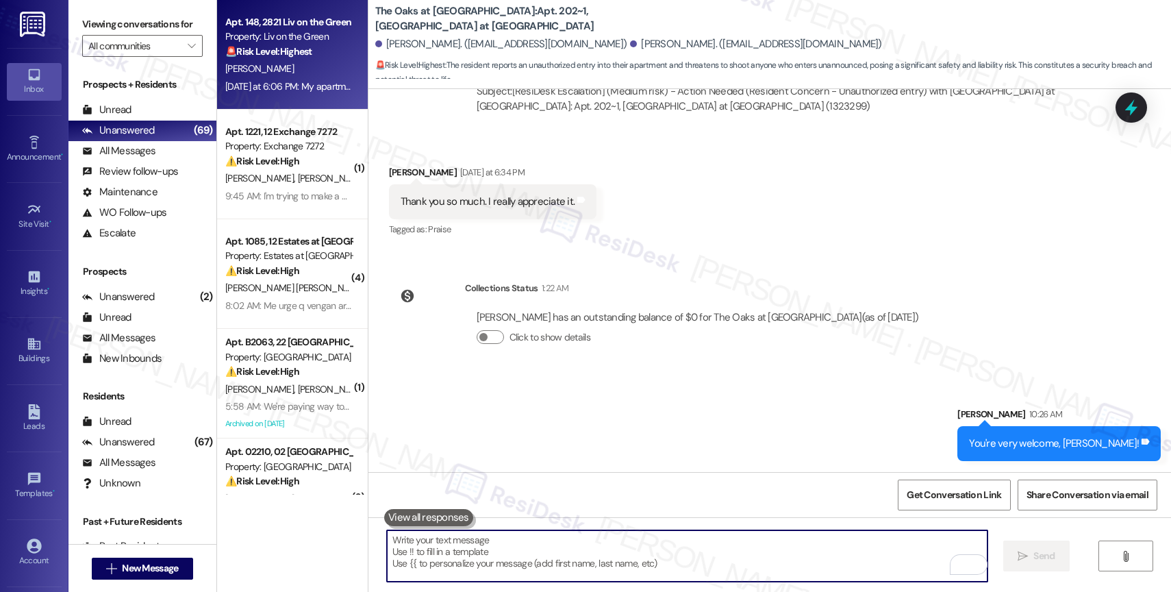
click at [272, 76] on div "T. Adeniyi" at bounding box center [288, 68] width 129 height 17
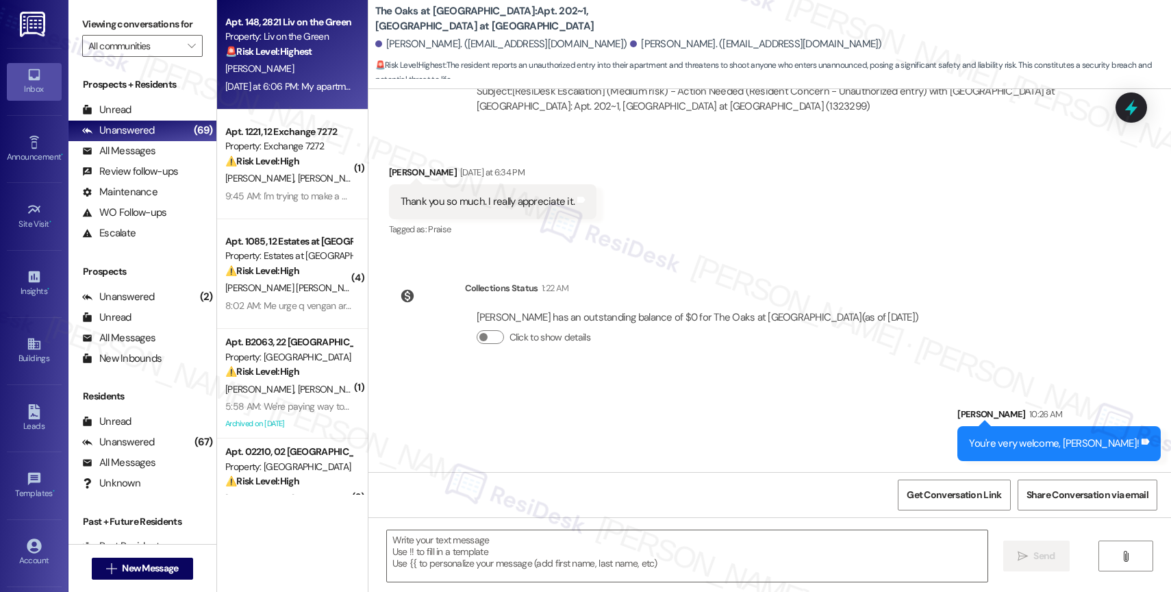
type textarea "Fetching suggested responses. Please feel free to read through the conversation…"
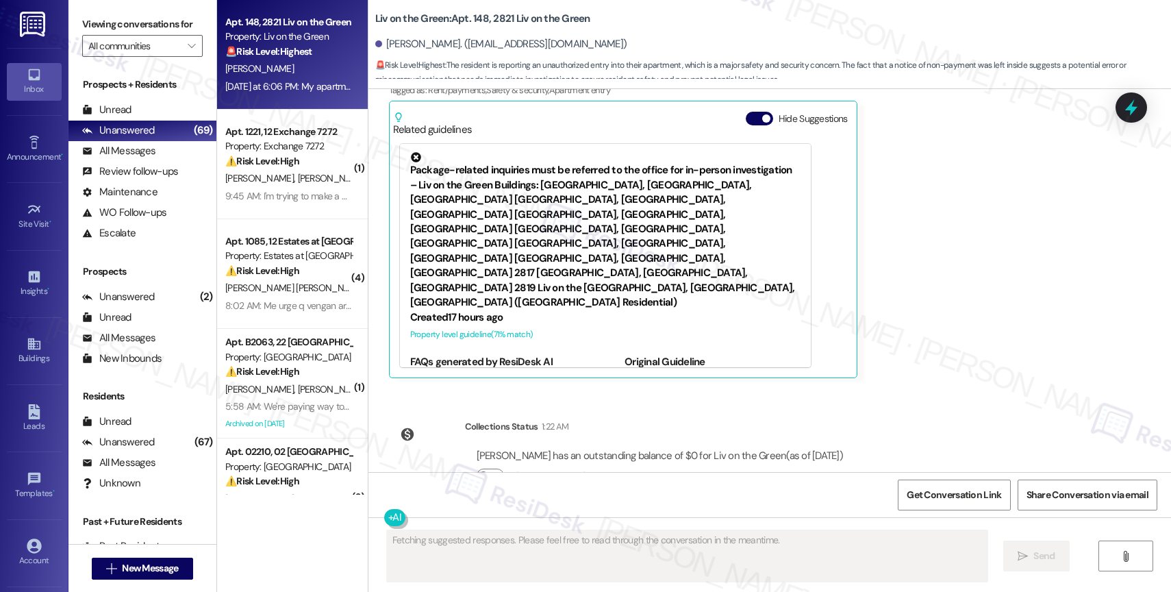
scroll to position [9537, 0]
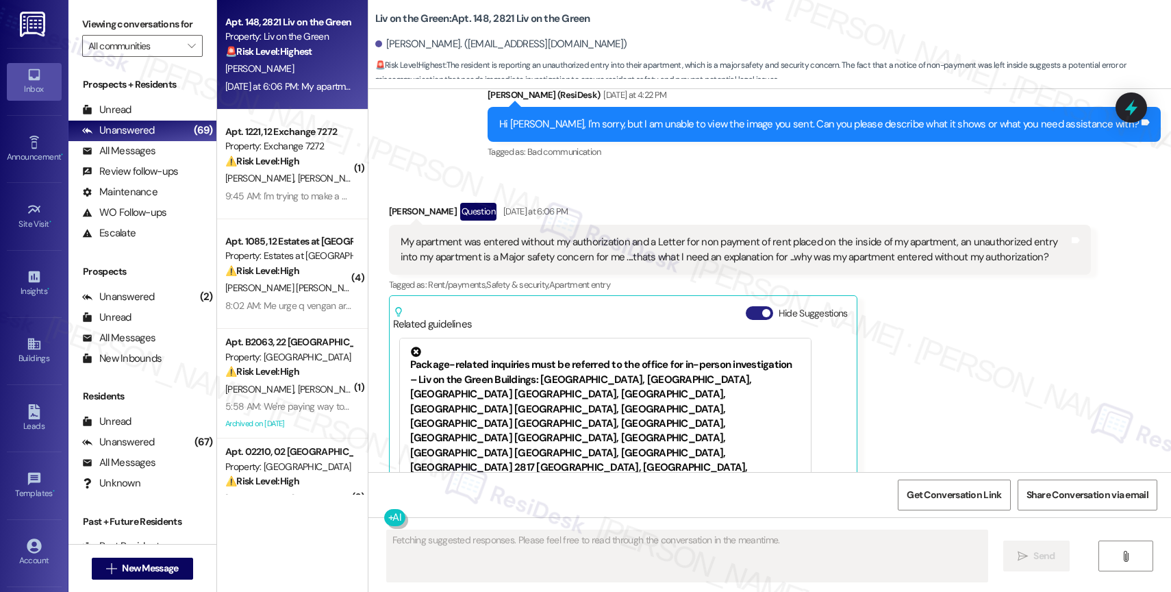
click at [762, 309] on span "button" at bounding box center [766, 313] width 8 height 8
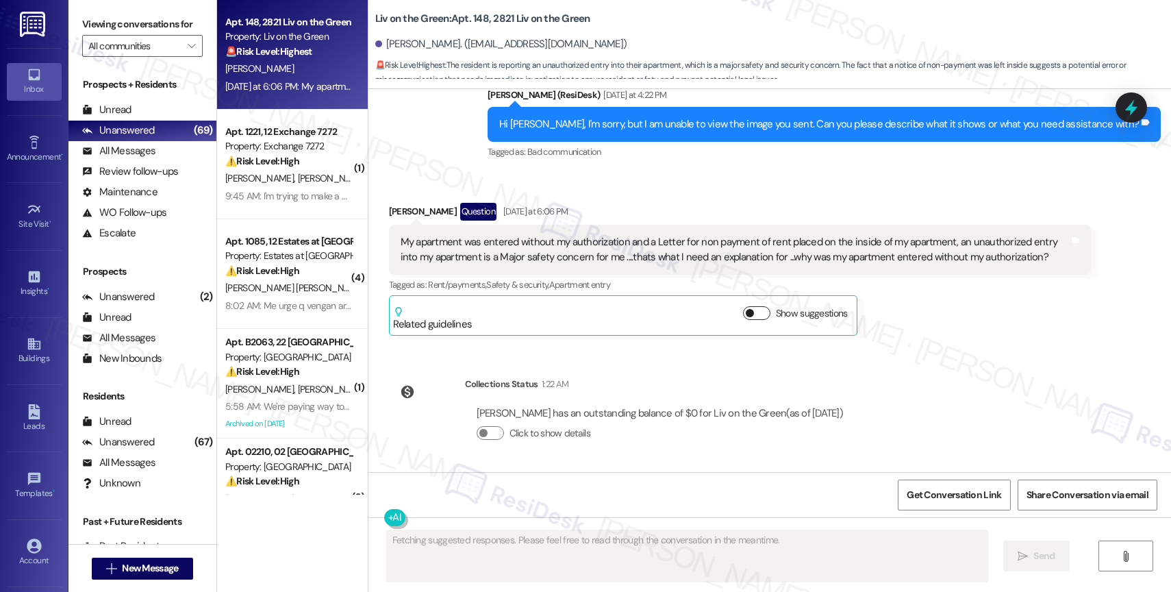
scroll to position [9495, 0]
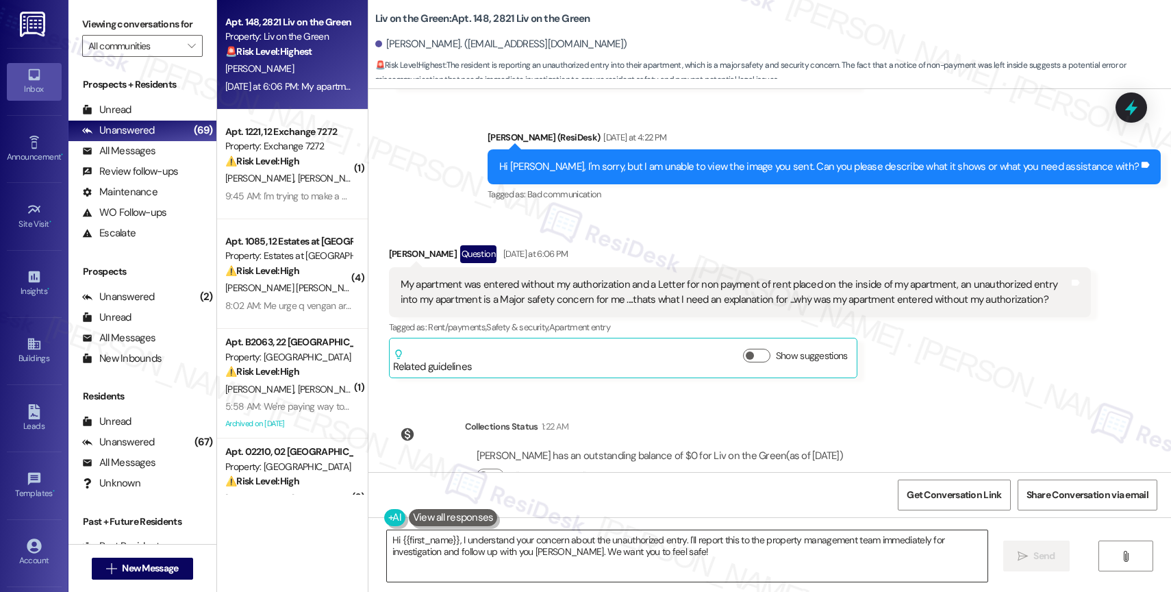
drag, startPoint x: 390, startPoint y: 536, endPoint x: 447, endPoint y: 533, distance: 57.6
click at [390, 536] on textarea "Hi {{first_name}}, I understand your concern about the unauthorized entry. I'll…" at bounding box center [687, 555] width 601 height 51
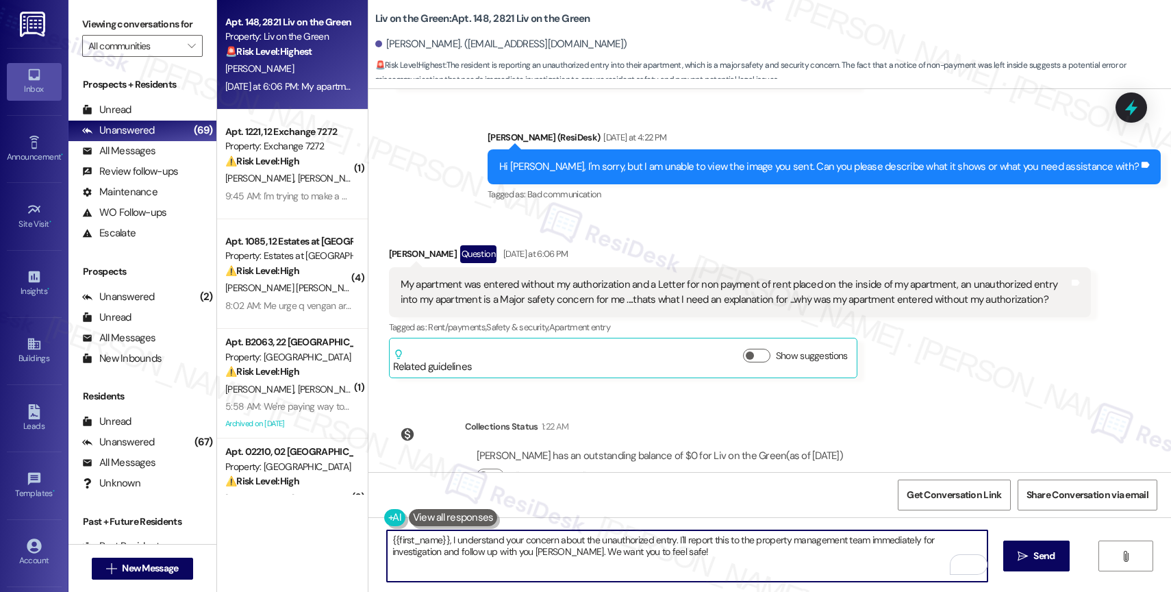
click at [442, 517] on button at bounding box center [453, 517] width 89 height 17
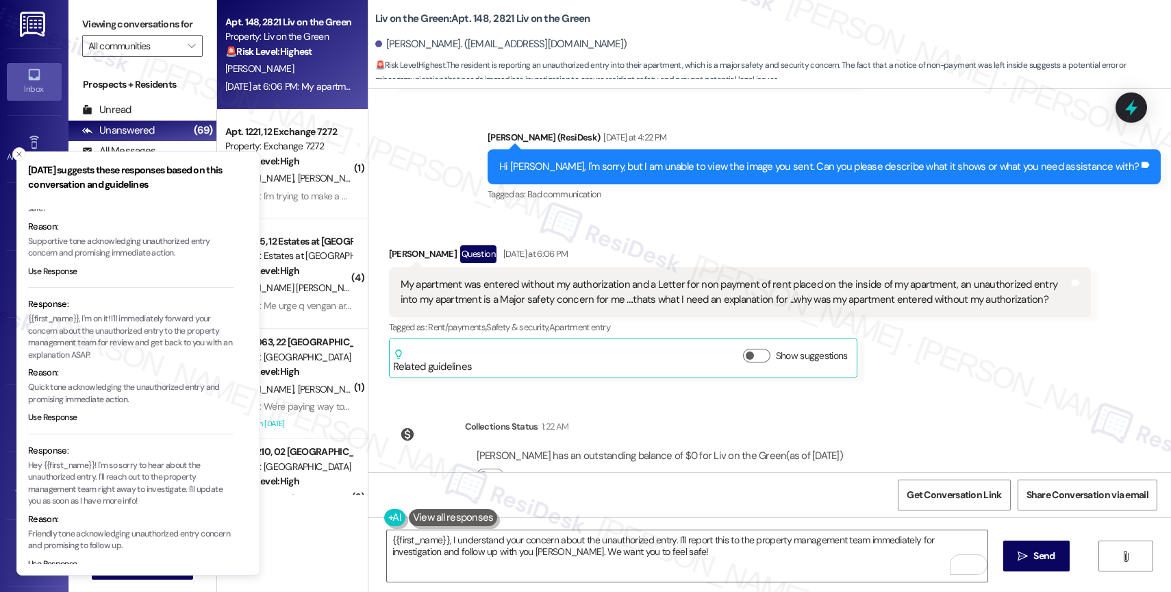
scroll to position [90, 0]
click at [58, 555] on button "Use Response" at bounding box center [52, 561] width 49 height 12
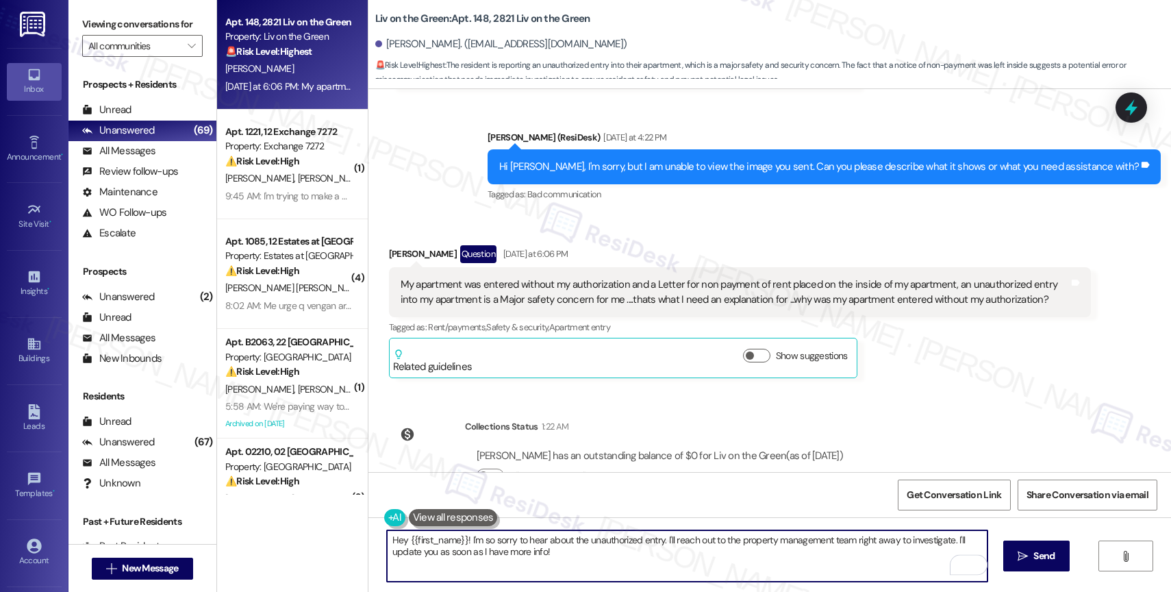
click at [399, 535] on textarea "Hey {{first_name}}! I'm so sorry to hear about the unauthorized entry. I'll rea…" at bounding box center [687, 555] width 601 height 51
type textarea "{{first_name}}! I'm so sorry to hear about the unauthorized entry. I'll reach o…"
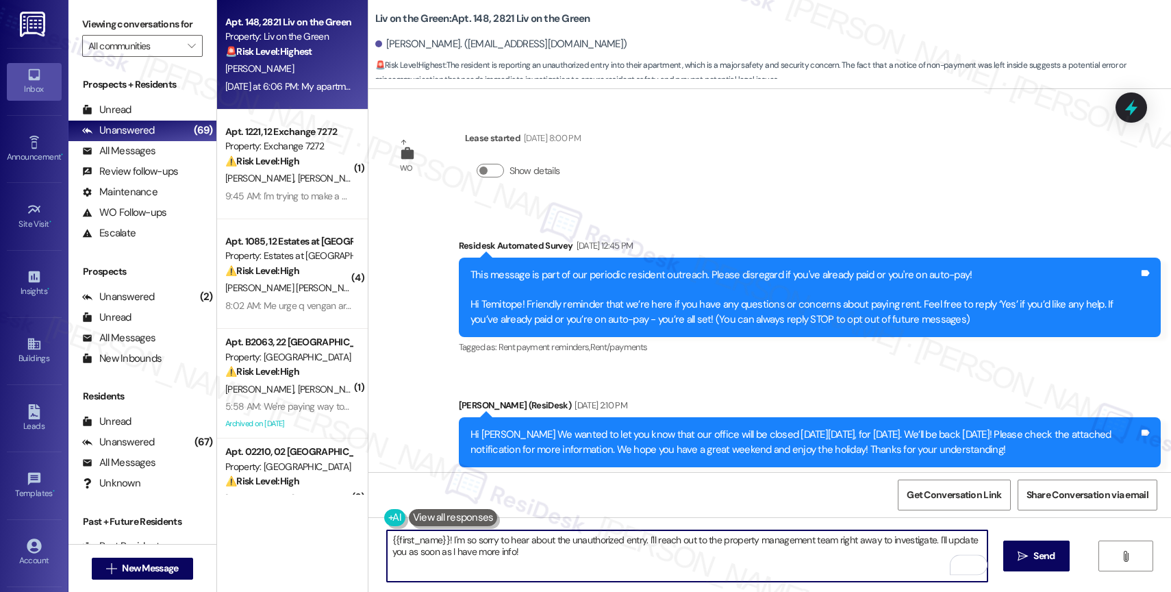
scroll to position [9495, 0]
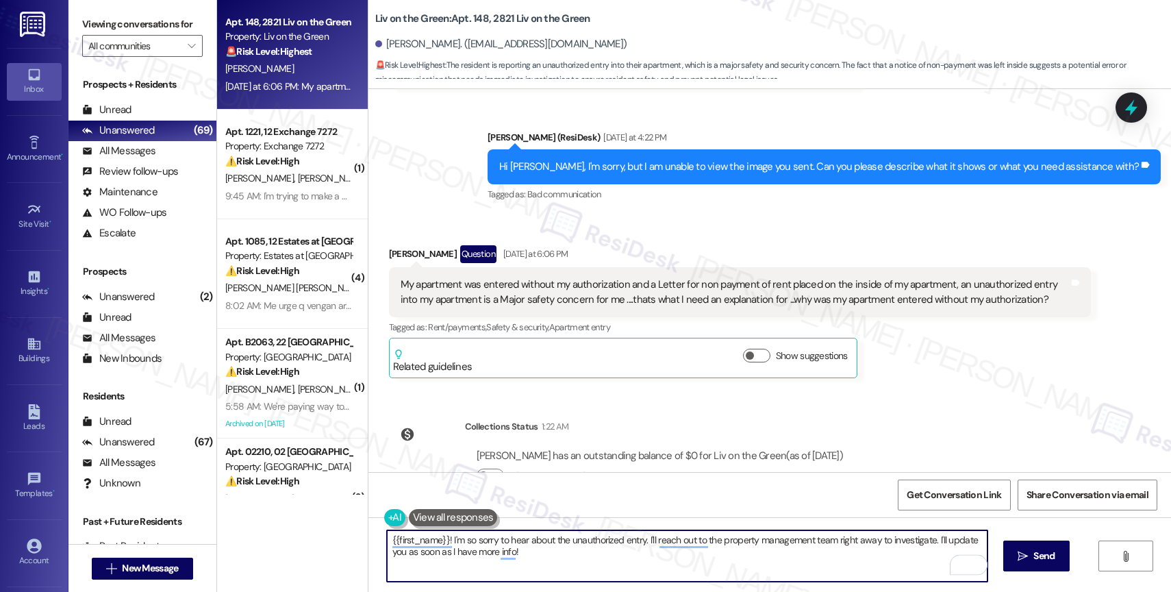
click at [553, 546] on textarea "{{first_name}}! I'm so sorry to hear about the unauthorized entry. I'll reach o…" at bounding box center [687, 555] width 601 height 51
click at [690, 561] on textarea "{{first_name}}! I'm so sorry to hear about the unauthorized entry. I'll reach o…" at bounding box center [687, 555] width 601 height 51
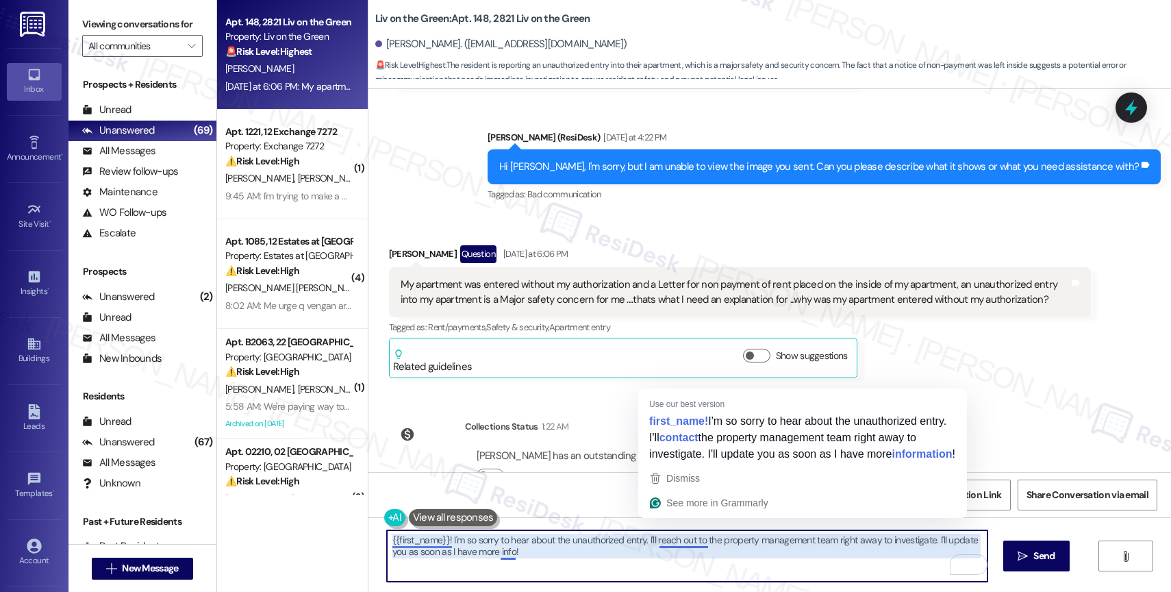
click at [721, 563] on textarea "{{first_name}}! I'm so sorry to hear about the unauthorized entry. I'll reach o…" at bounding box center [687, 555] width 601 height 51
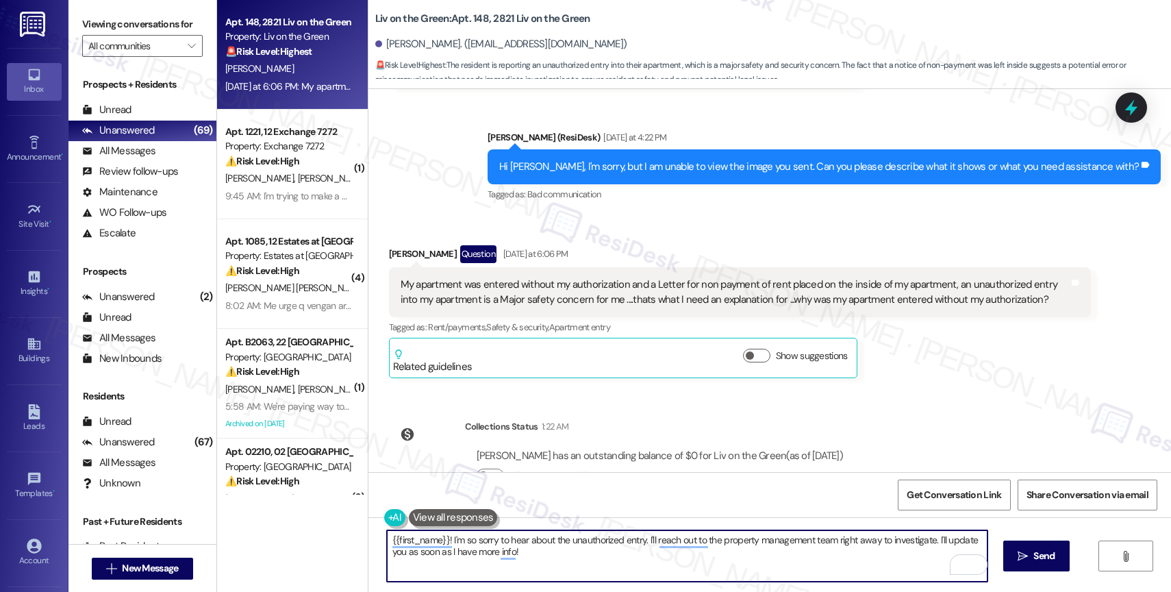
drag, startPoint x: 640, startPoint y: 538, endPoint x: 681, endPoint y: 541, distance: 41.9
click at [640, 538] on textarea "{{first_name}}! I'm so sorry to hear about the unauthorized entry. I'll reach o…" at bounding box center [687, 555] width 601 height 51
drag, startPoint x: 816, startPoint y: 538, endPoint x: 831, endPoint y: 560, distance: 27.0
click at [831, 560] on textarea "{{first_name}}! I'm so sorry to hear about the unauthorized entry. I understand…" at bounding box center [687, 555] width 601 height 51
drag, startPoint x: 816, startPoint y: 537, endPoint x: 840, endPoint y: 592, distance: 59.8
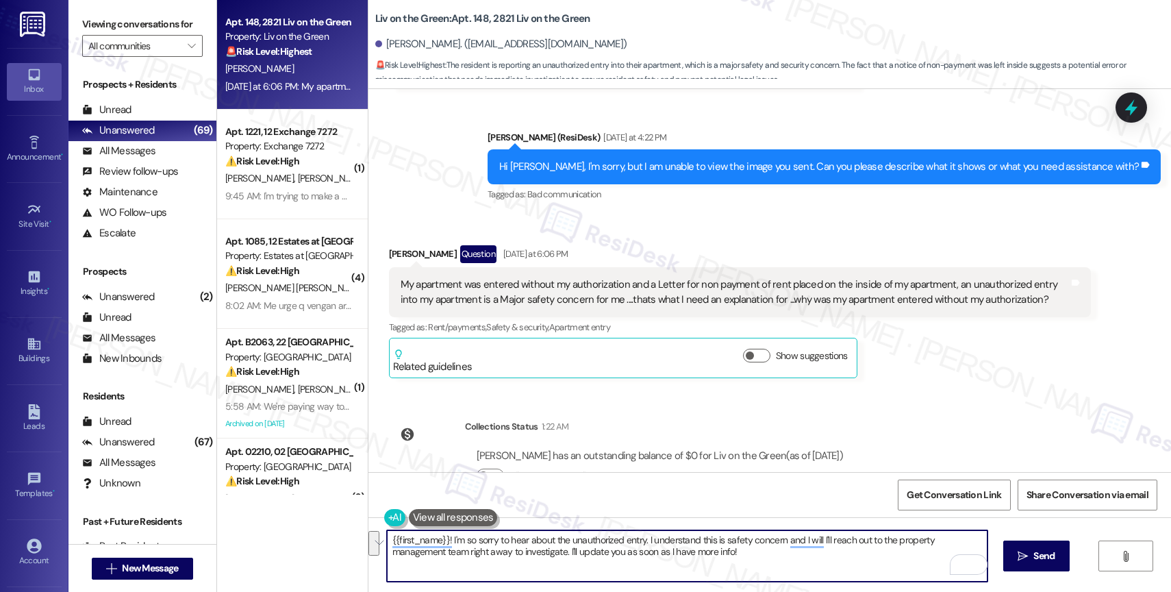
click at [840, 591] on html "Inbox Go to Inbox Announcement • Send A Text Announcement Site Visit • Go to Si…" at bounding box center [585, 296] width 1171 height 592
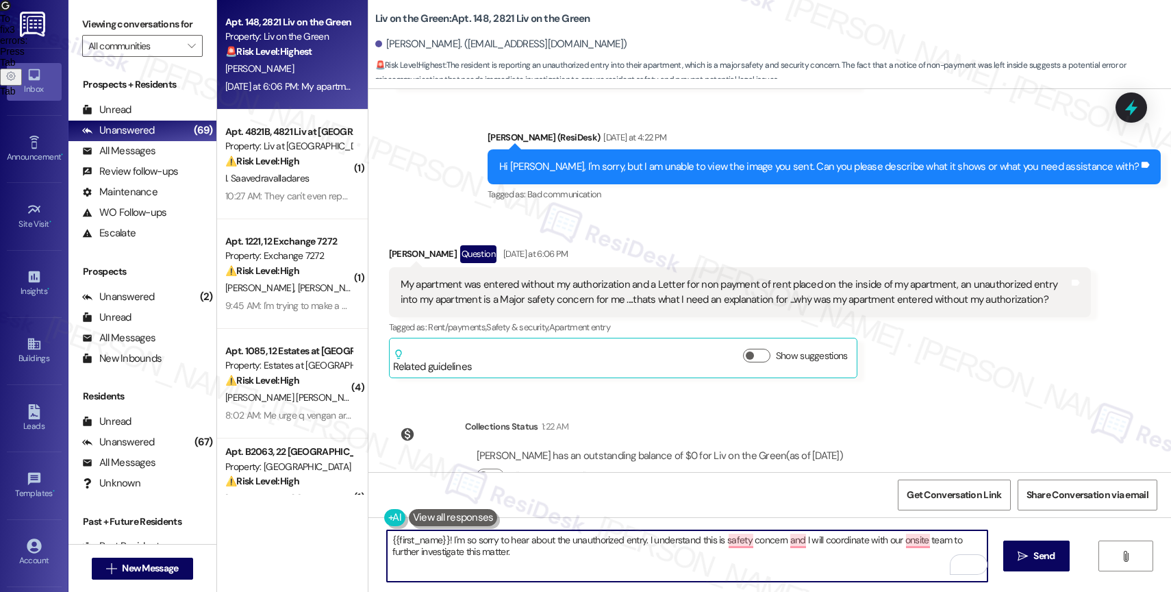
click at [586, 558] on textarea "{{first_name}}! I'm so sorry to hear about the unauthorized entry. I understand…" at bounding box center [687, 555] width 601 height 51
click at [442, 538] on textarea "{{first_name}}! I'm so sorry to hear about the unauthorized entry. I understand…" at bounding box center [687, 555] width 601 height 51
click at [541, 555] on textarea "{{first_name}}, I'm so sorry to hear about the unauthorized entry. I understand…" at bounding box center [687, 555] width 601 height 51
click at [531, 558] on textarea "{{first_name}}, I'm so sorry to hear about the unauthorized entry. I understand…" at bounding box center [687, 555] width 601 height 51
click at [501, 557] on textarea "{{first_name}}, I'm so sorry to hear about the unauthorized entry. I understand…" at bounding box center [687, 555] width 601 height 51
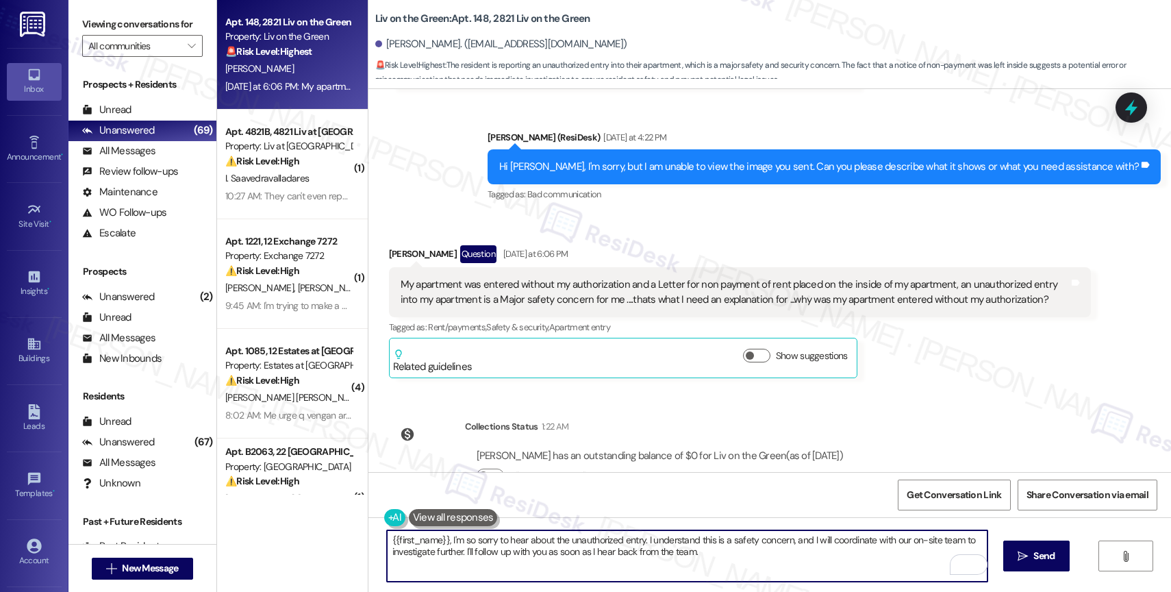
click at [775, 563] on textarea "{{first_name}}, I'm so sorry to hear about the unauthorized entry. I understand…" at bounding box center [687, 555] width 601 height 51
type textarea "{{first_name}}, I'm so sorry to hear about the unauthorized entry. I understand…"
click at [970, 565] on icon "Open Grammarly. 0 Suggestions." at bounding box center [966, 564] width 15 height 15
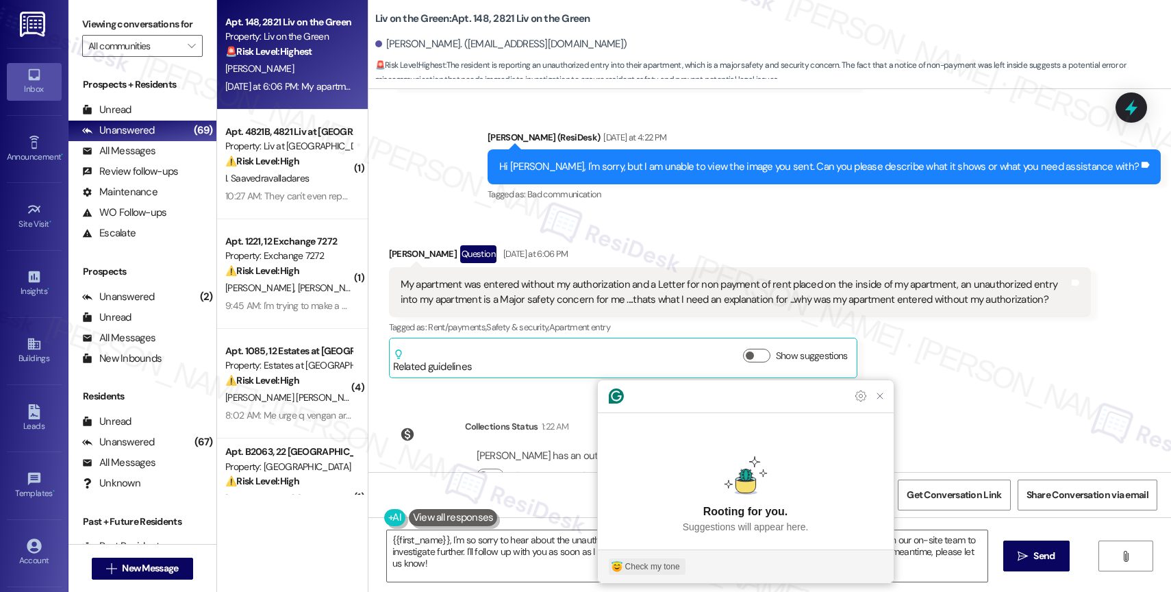
click at [640, 559] on button "Check my tone" at bounding box center [647, 566] width 77 height 16
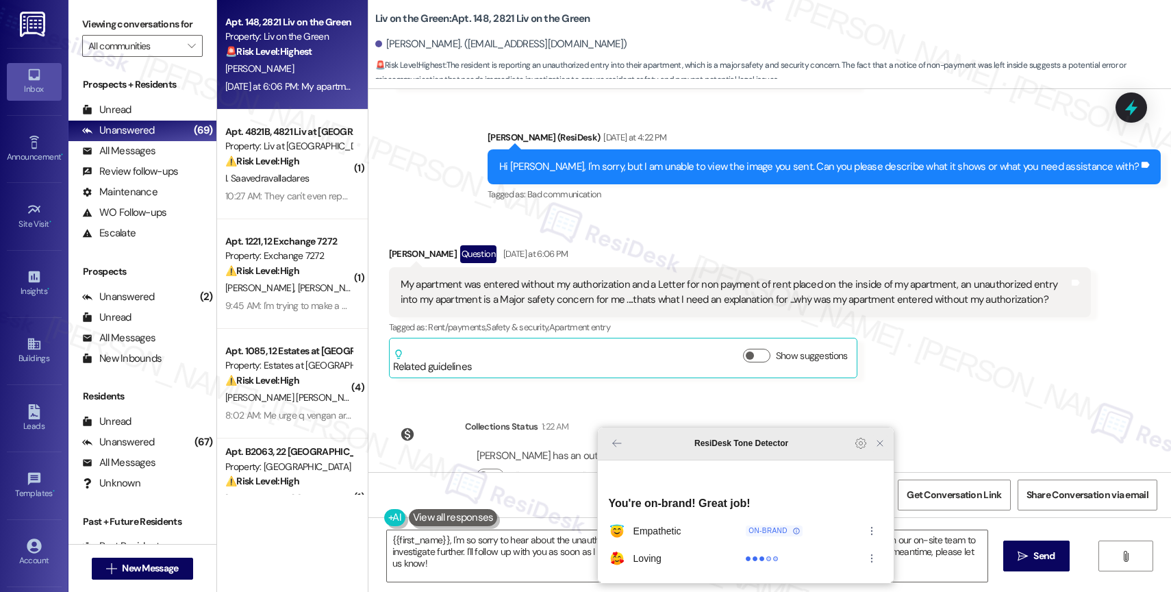
click at [875, 451] on icon "Close Grammarly Assistant" at bounding box center [880, 443] width 16 height 16
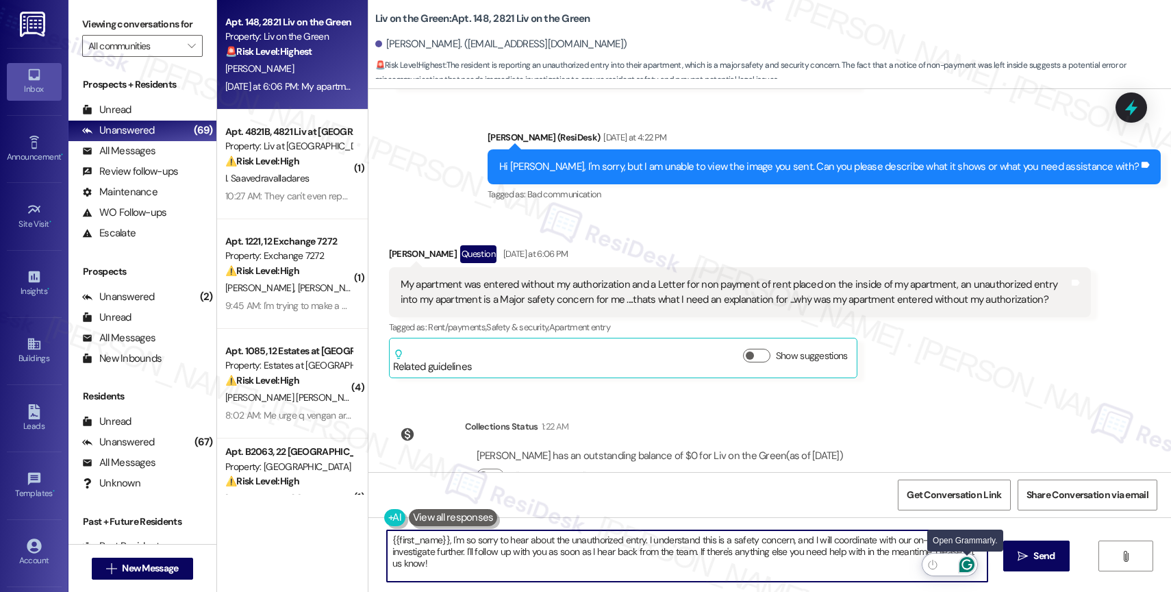
click at [968, 564] on icon "Open Grammarly. 0 Suggestions." at bounding box center [966, 564] width 10 height 10
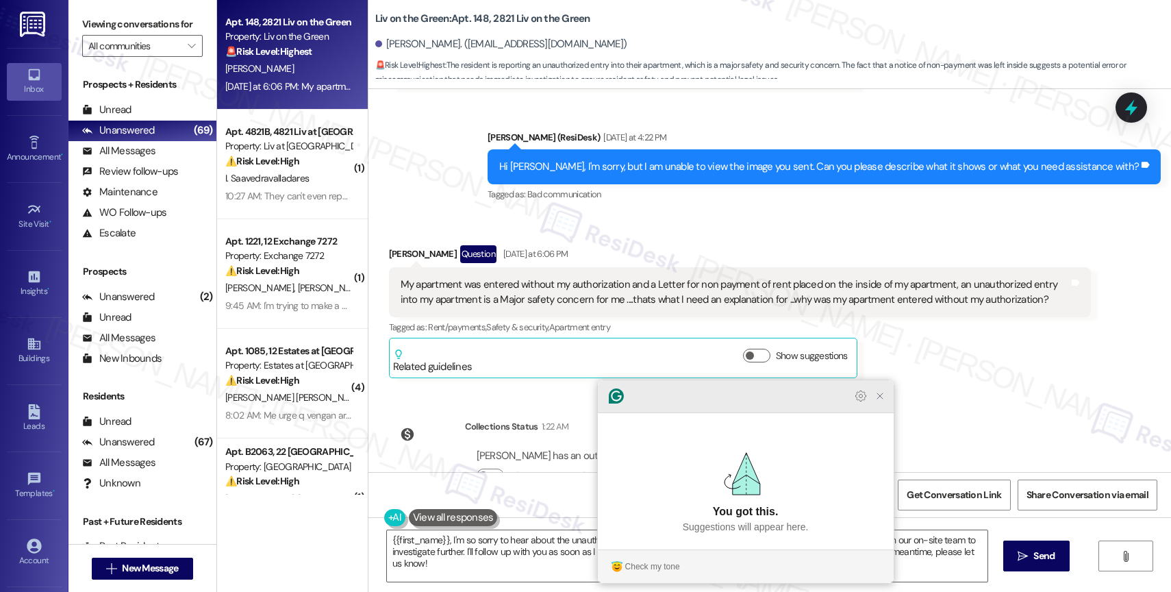
click at [877, 401] on icon "Close Grammarly Assistant" at bounding box center [880, 395] width 11 height 11
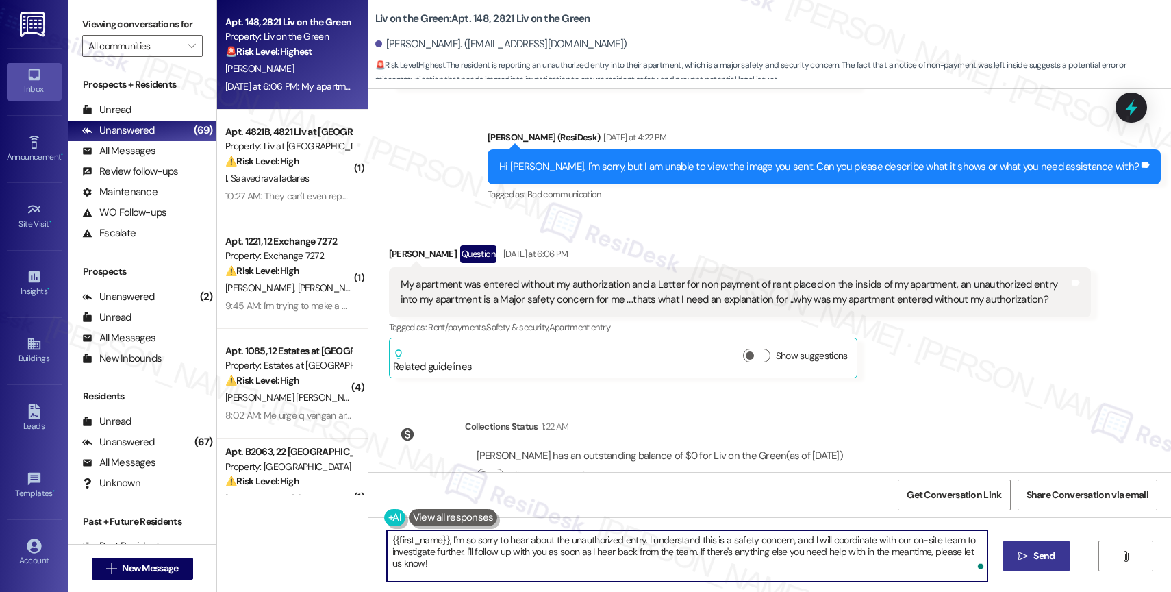
click at [1042, 558] on span "Send" at bounding box center [1043, 556] width 21 height 14
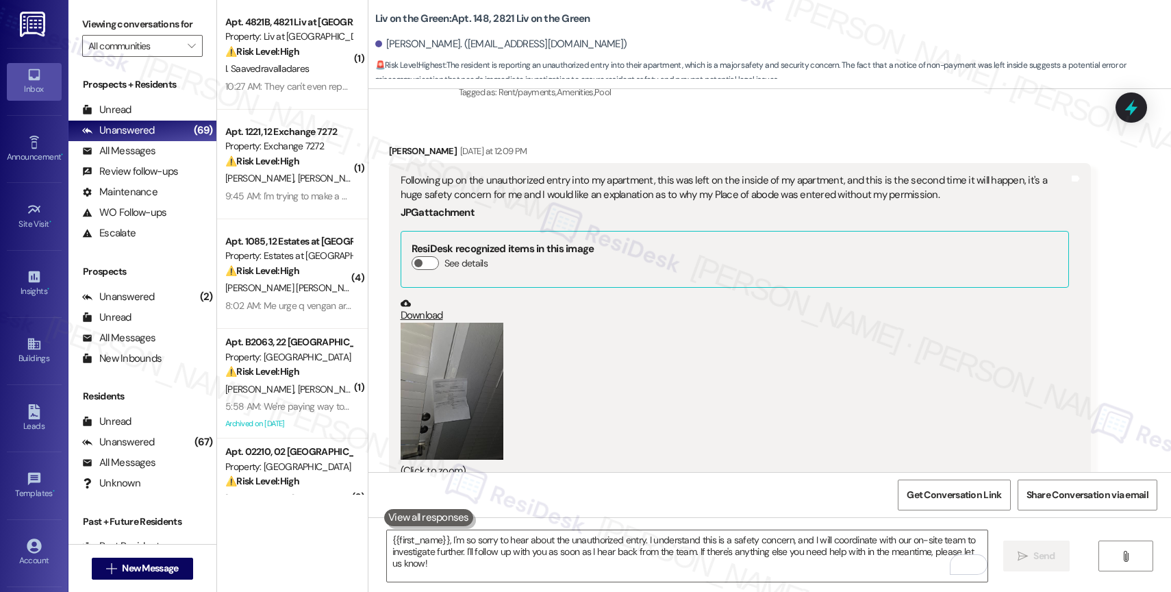
scroll to position [8913, 0]
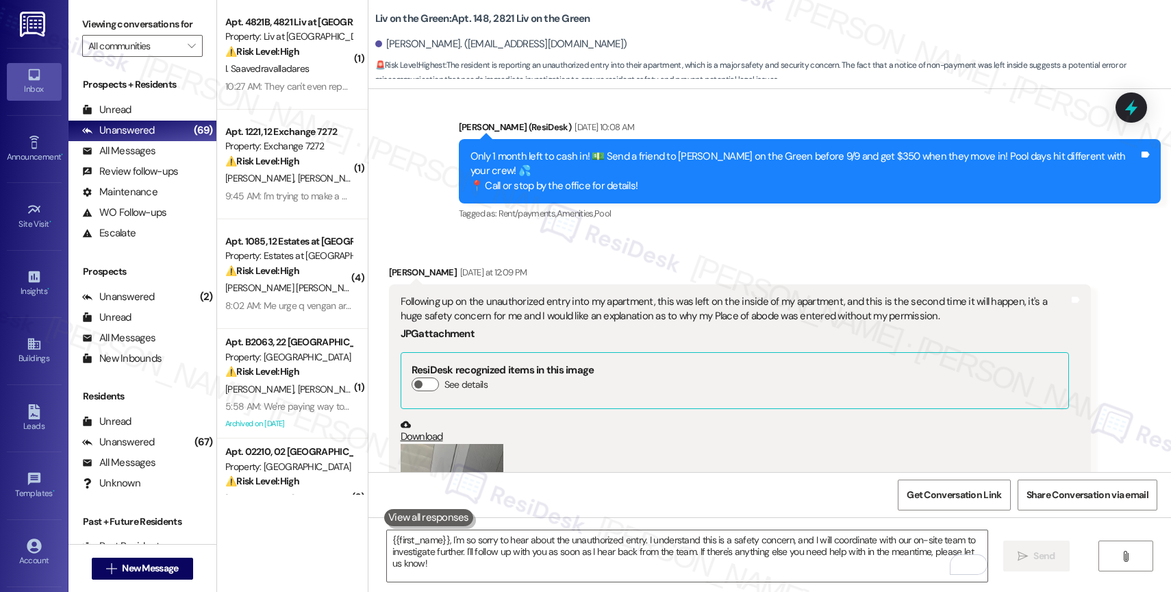
click at [470, 444] on button "Zoom image" at bounding box center [452, 512] width 103 height 137
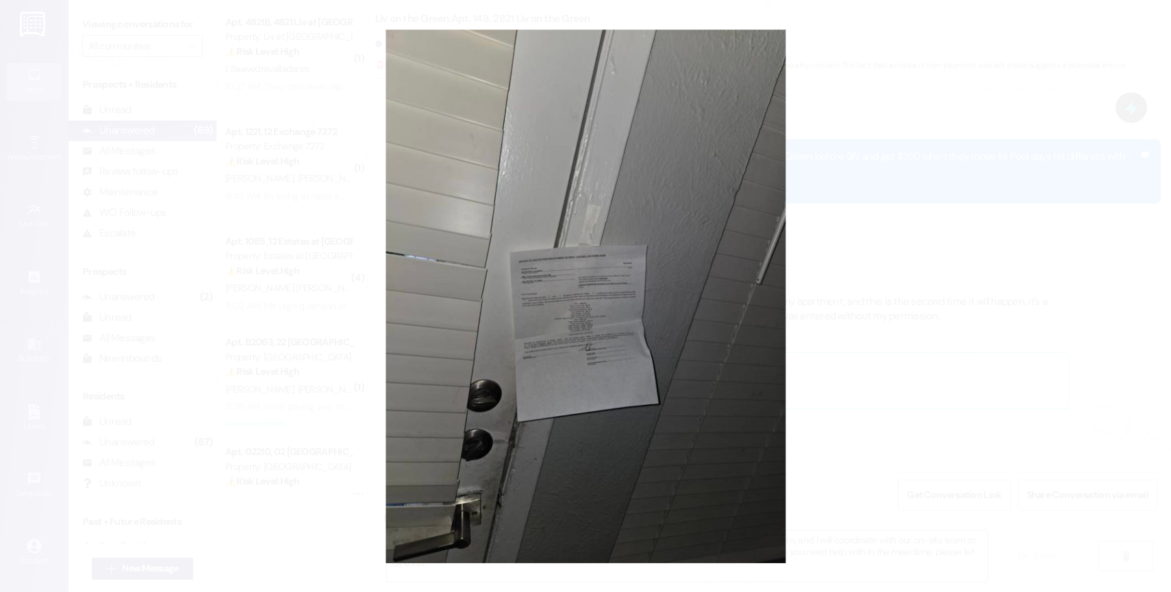
click at [537, 355] on button "Unzoom image" at bounding box center [585, 296] width 1171 height 592
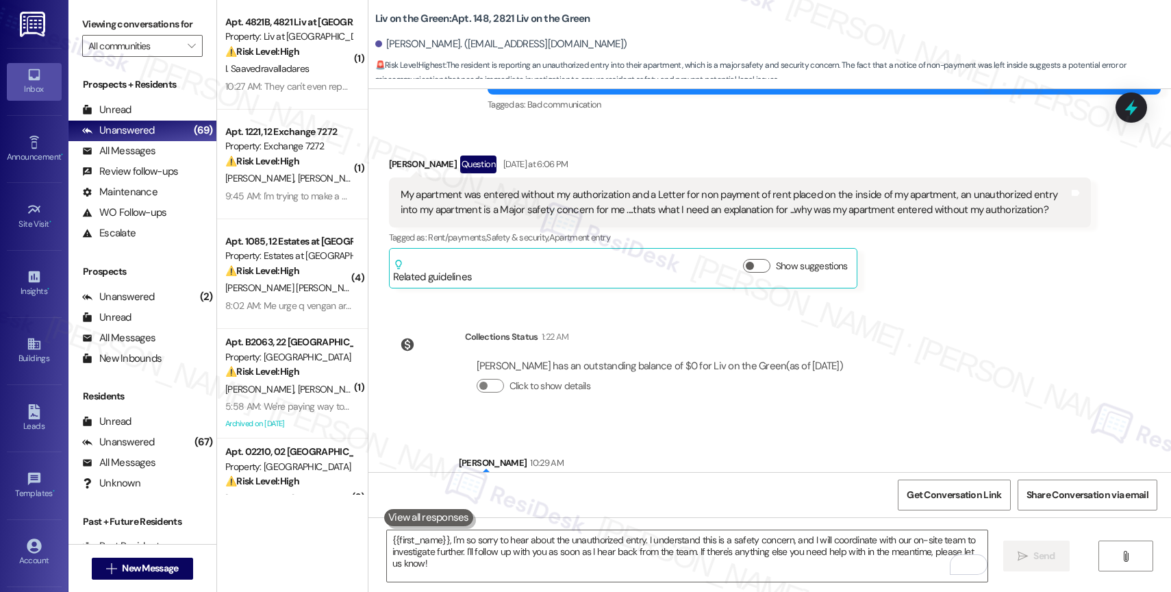
scroll to position [9605, 0]
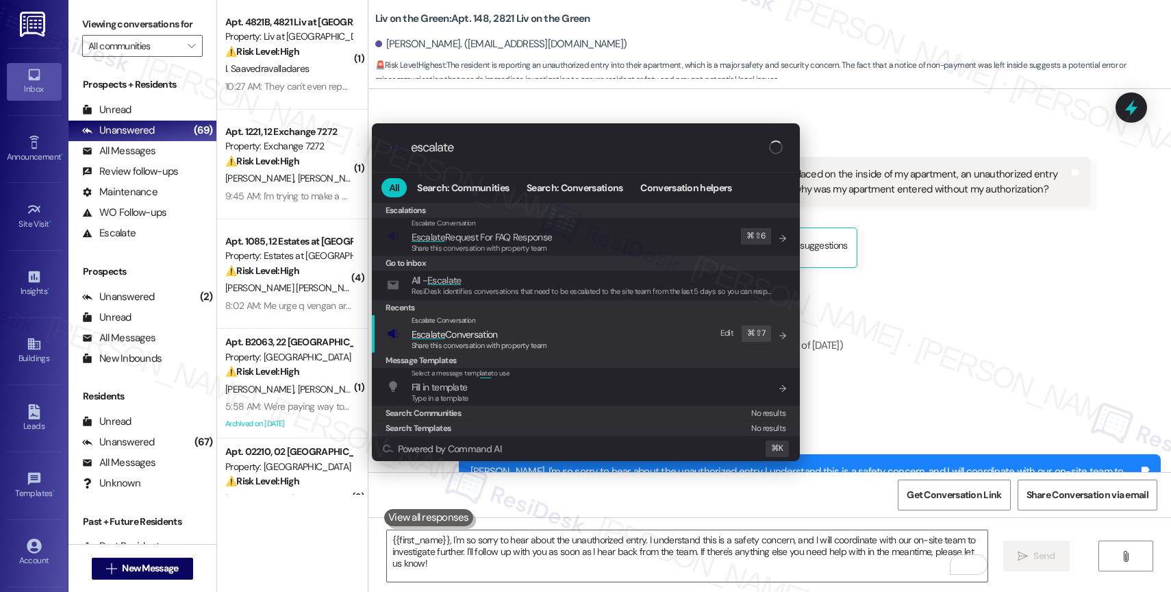
type input "escalate"
click at [458, 344] on span "Share this conversation with property team" at bounding box center [480, 345] width 136 height 10
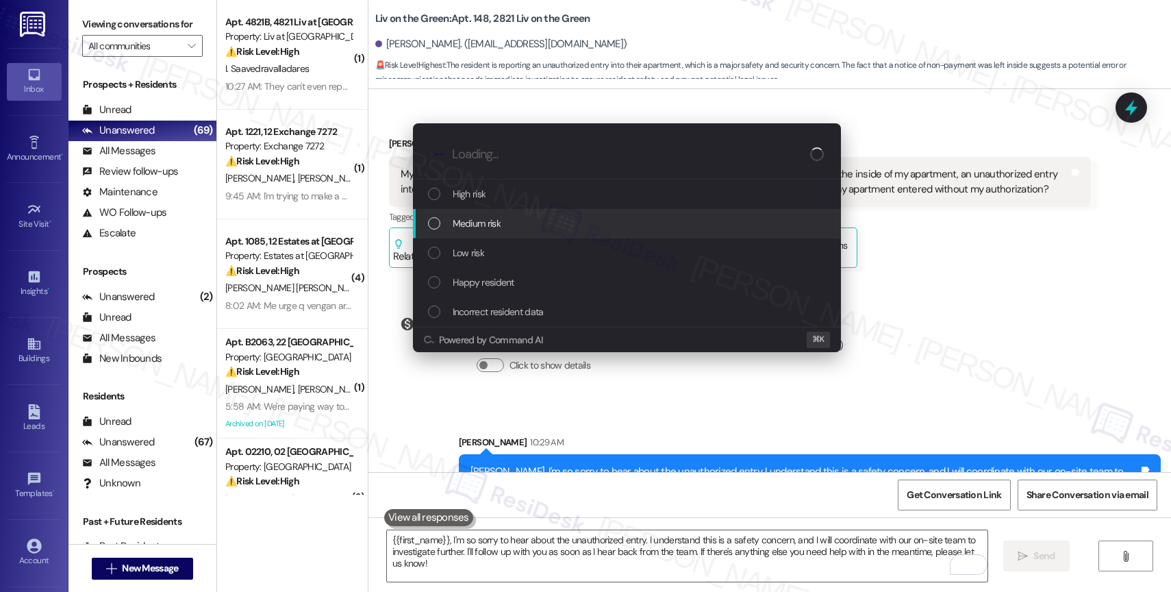
click at [483, 221] on span "Medium risk" at bounding box center [477, 223] width 48 height 15
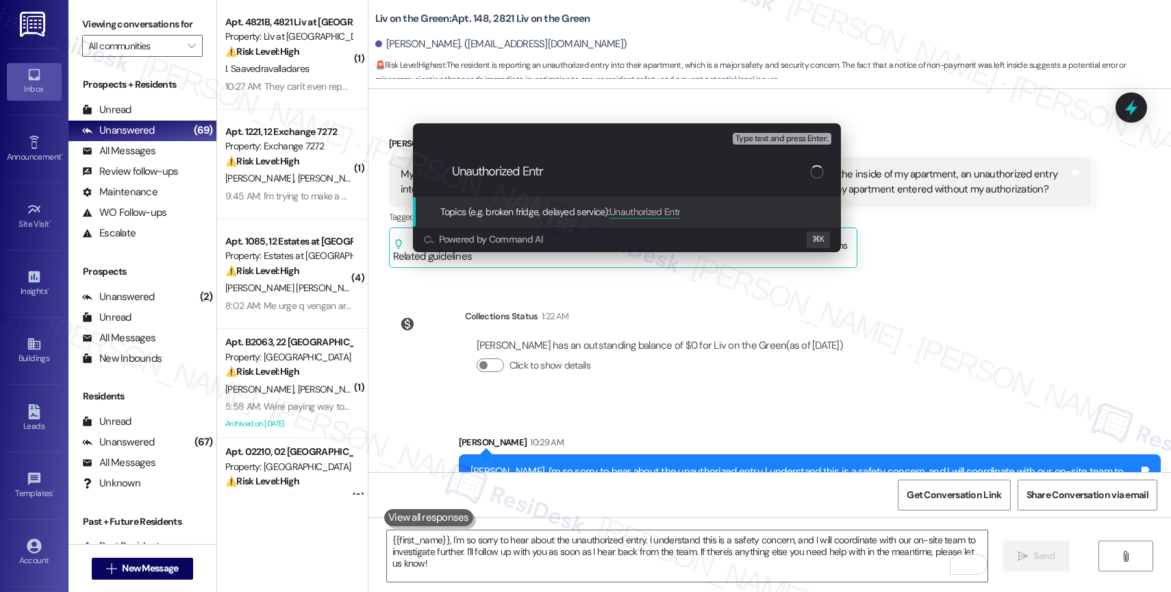
type input "Unauthorized Entry"
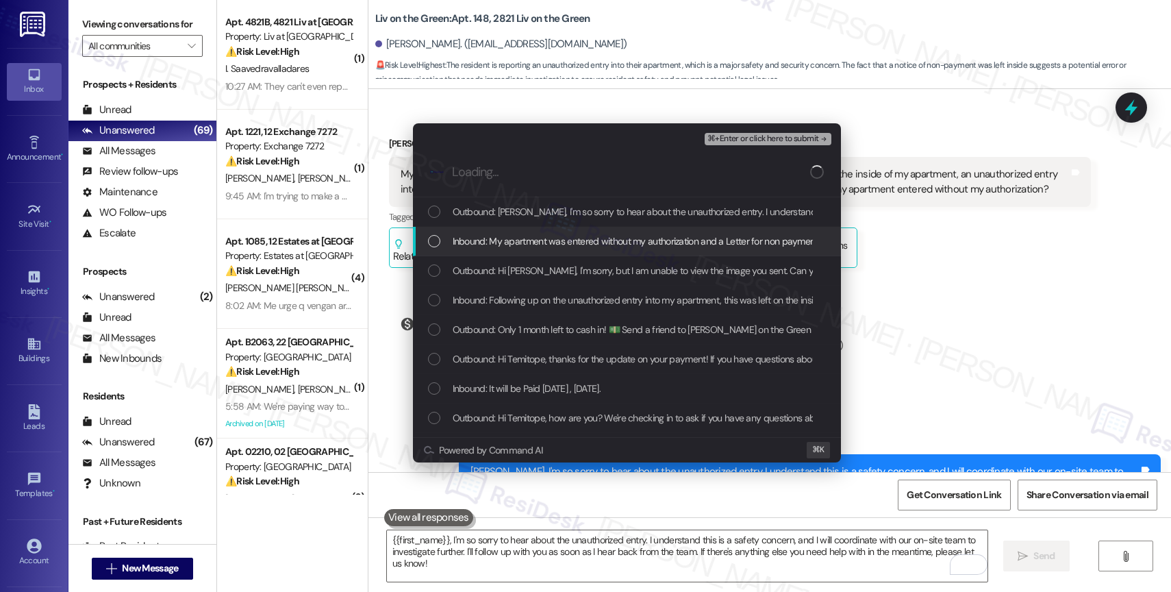
click at [581, 247] on span "Inbound: My apartment was entered without my authorization and a Letter for non…" at bounding box center [1071, 241] width 1237 height 15
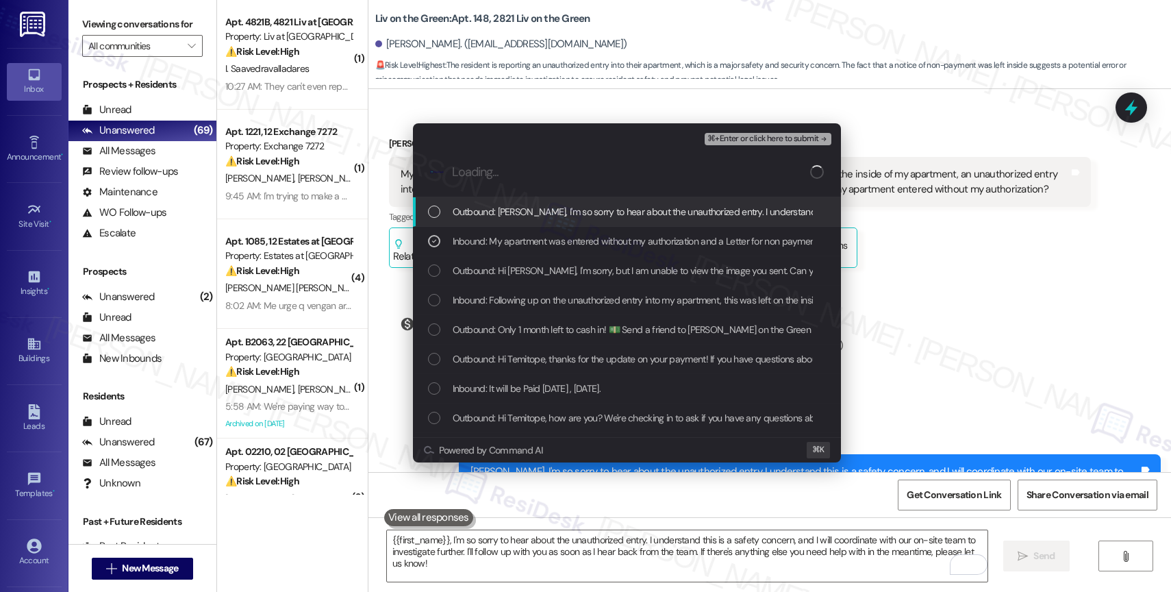
click at [585, 213] on span "Outbound: Temitope, I'm so sorry to hear about the unauthorized entry. I unders…" at bounding box center [1083, 211] width 1261 height 15
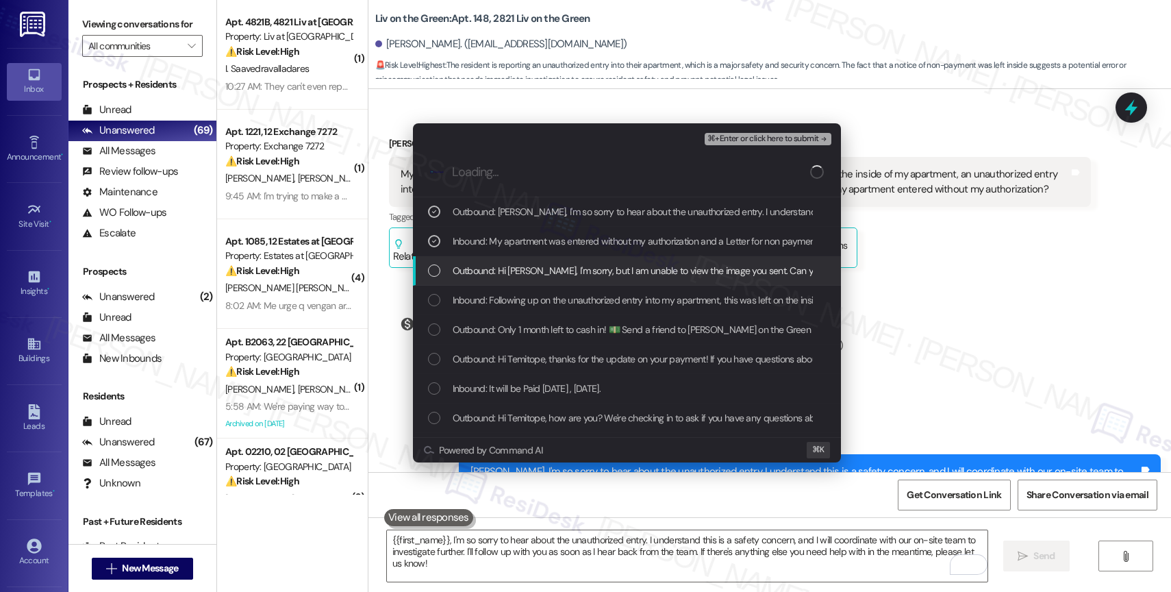
click at [685, 265] on span "Outbound: Hi Temitope, I'm sorry, but I am unable to view the image you sent. C…" at bounding box center [769, 270] width 633 height 15
click at [641, 266] on span "Outbound: Hi Temitope, I'm sorry, but I am unable to view the image you sent. C…" at bounding box center [769, 270] width 633 height 15
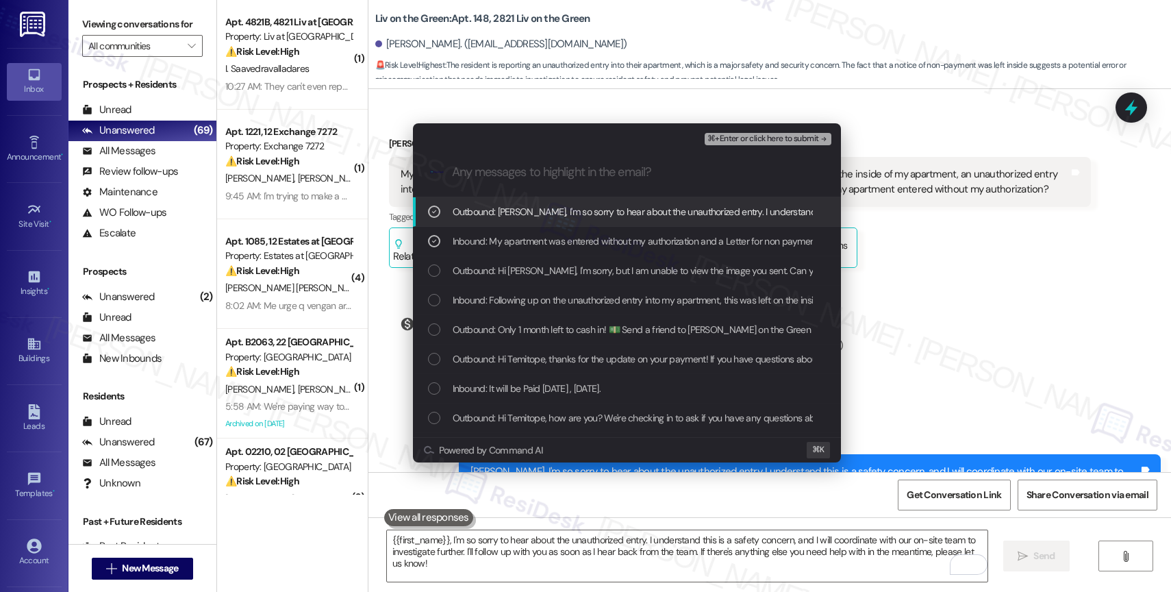
click at [794, 134] on span "⌘+Enter or click here to submit" at bounding box center [762, 139] width 111 height 10
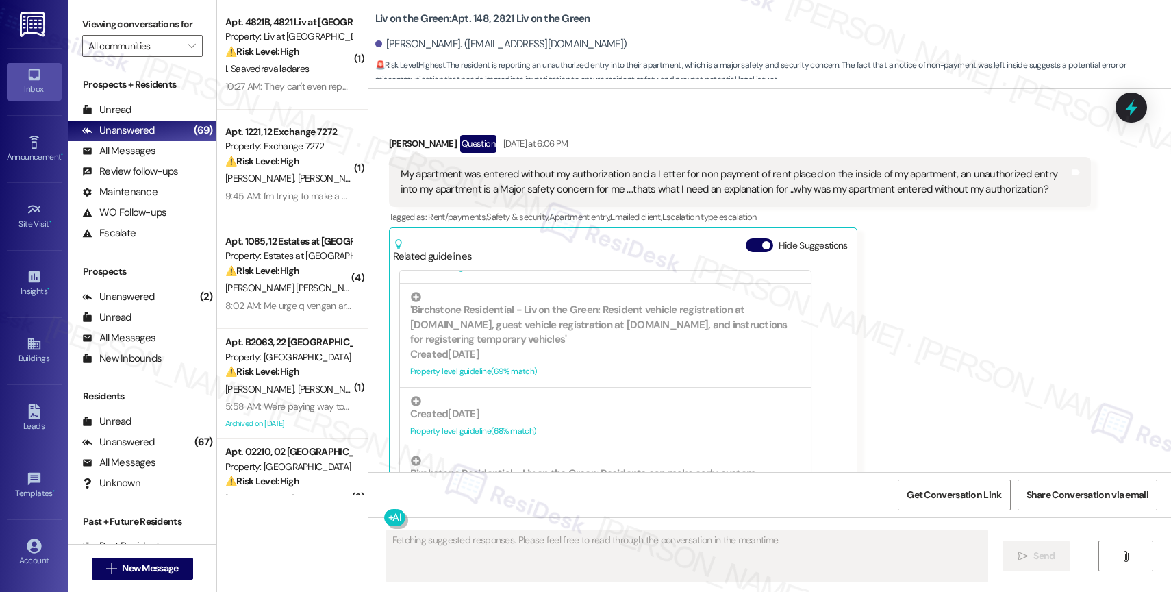
scroll to position [1106, 0]
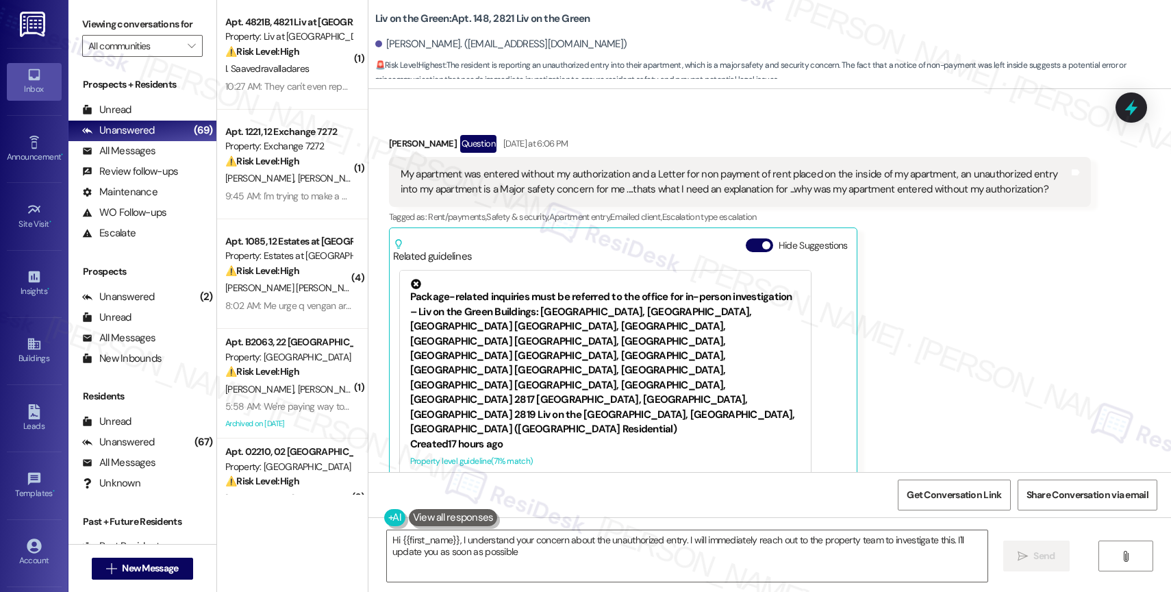
type textarea "Hi {{first_name}}, I understand your concern about the unauthorized entry. I wi…"
click at [747, 238] on button "Hide Suggestions" at bounding box center [759, 245] width 27 height 14
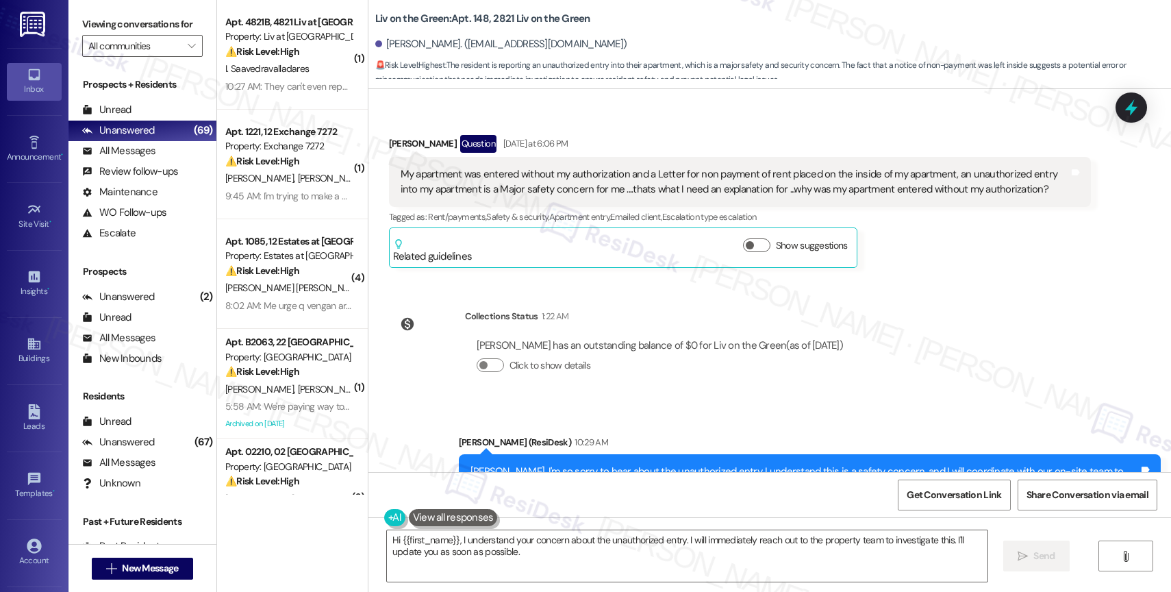
scroll to position [9625, 0]
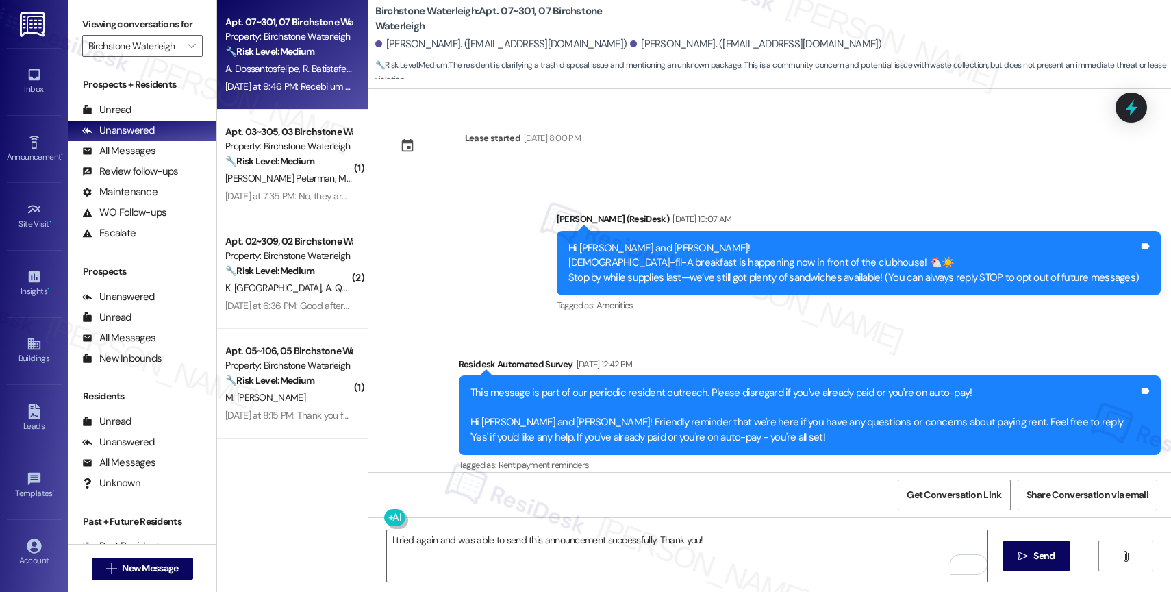
scroll to position [12979, 0]
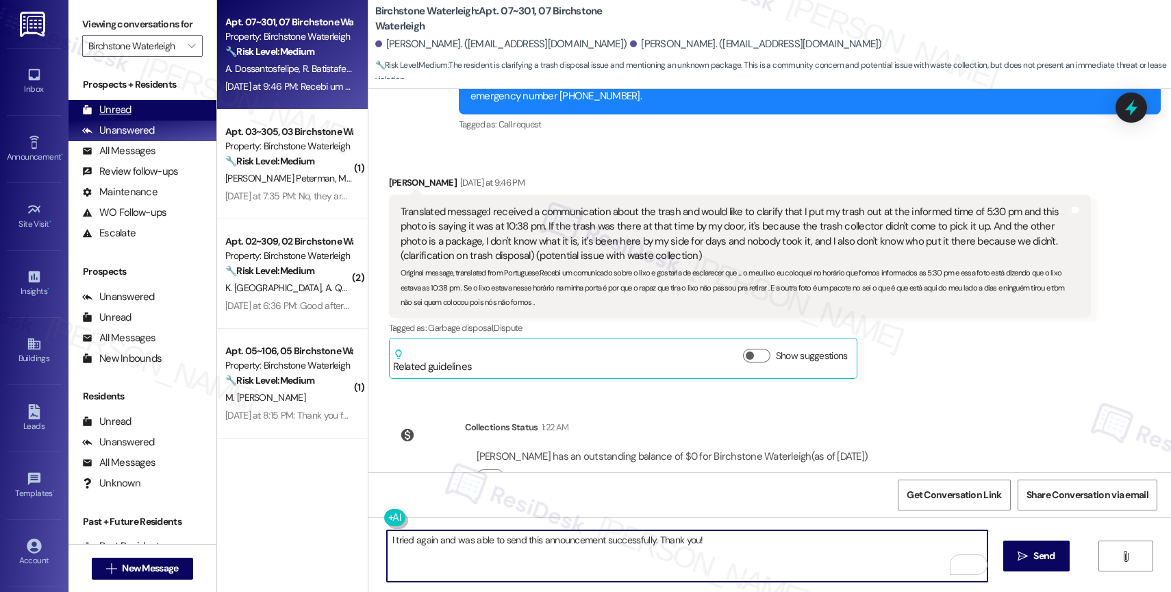
drag, startPoint x: 181, startPoint y: 62, endPoint x: 197, endPoint y: 123, distance: 63.6
click at [188, 51] on icon "" at bounding box center [192, 45] width 8 height 11
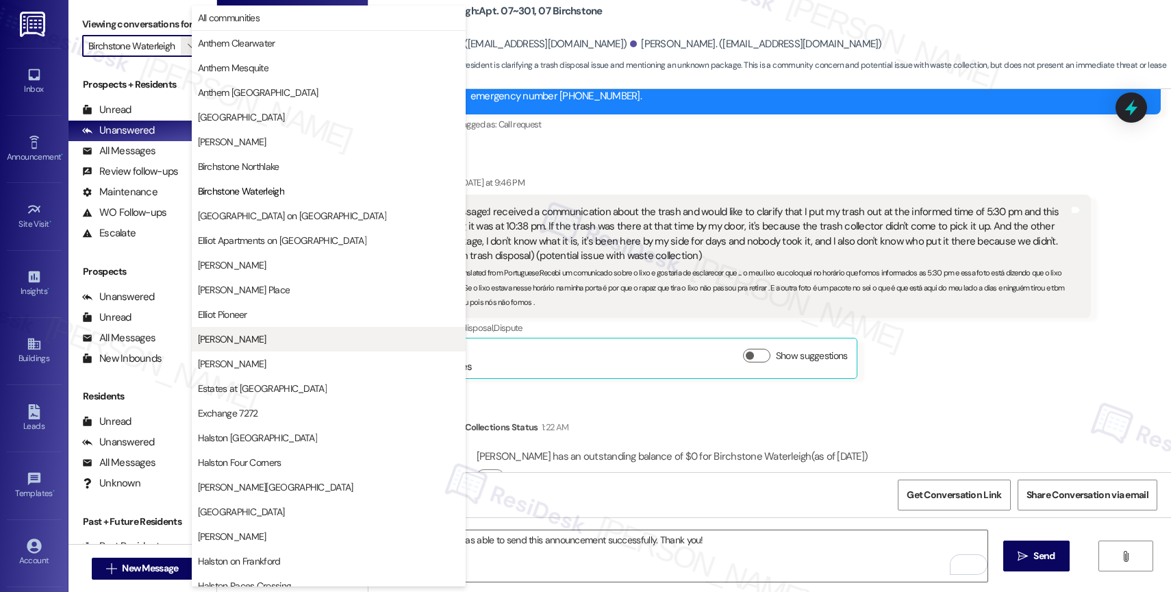
scroll to position [406, 0]
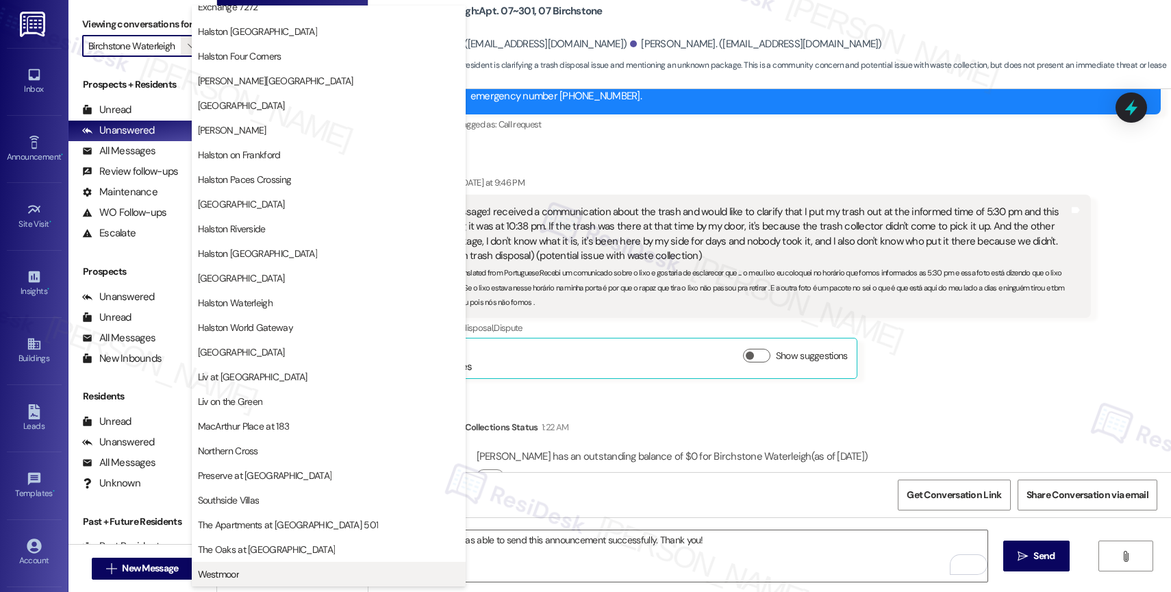
click at [244, 570] on span "Westmoor" at bounding box center [329, 574] width 262 height 14
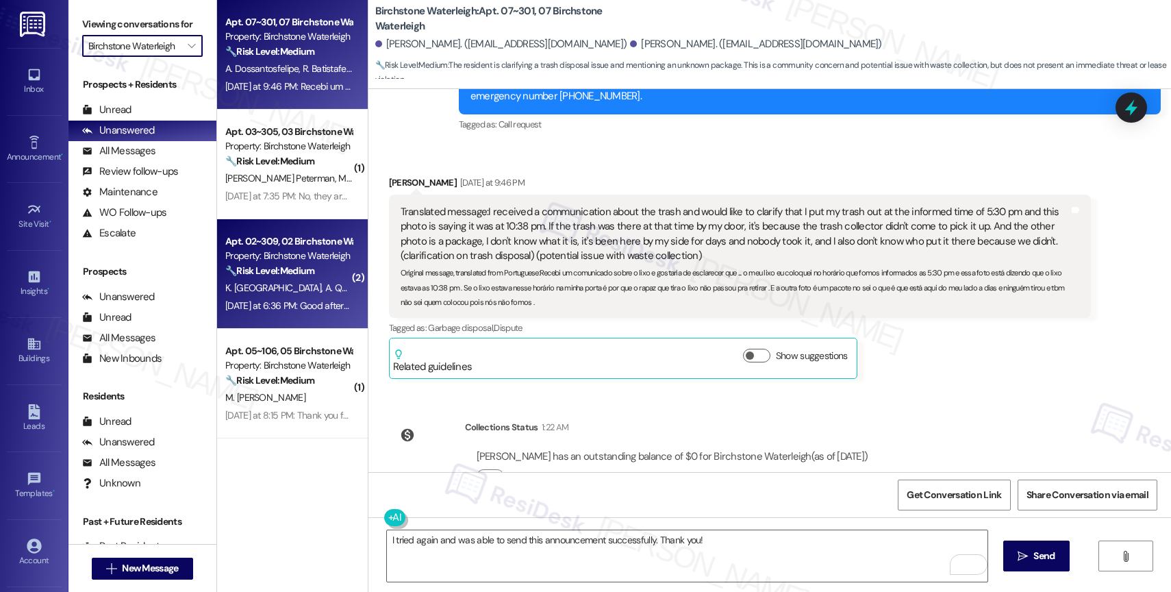
type input "Westmoor"
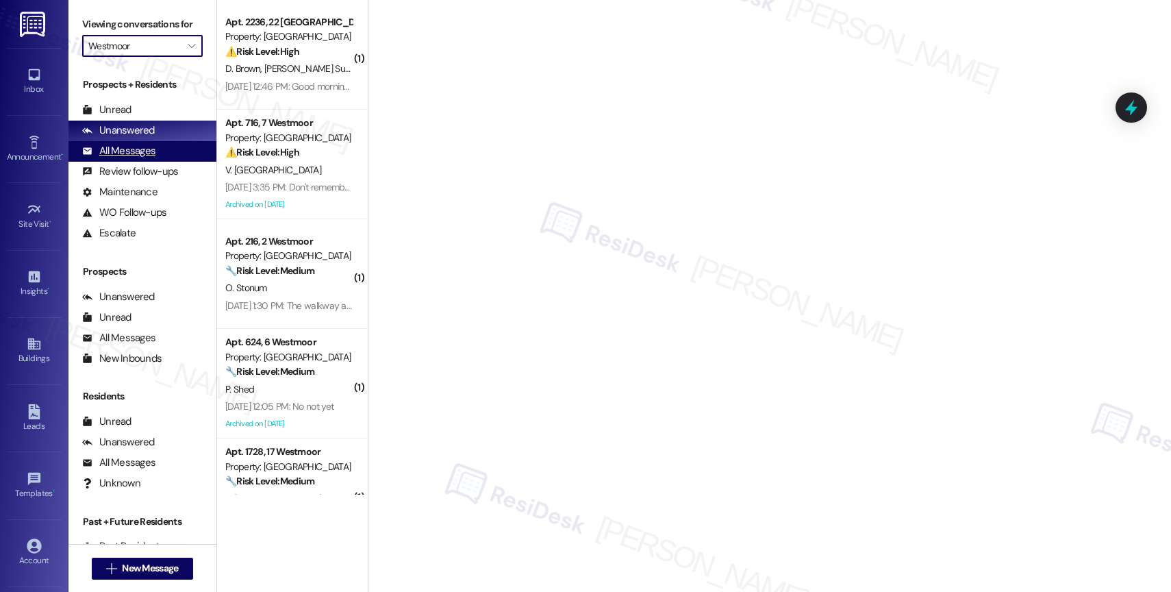
click at [151, 158] on div "All Messages" at bounding box center [118, 151] width 73 height 14
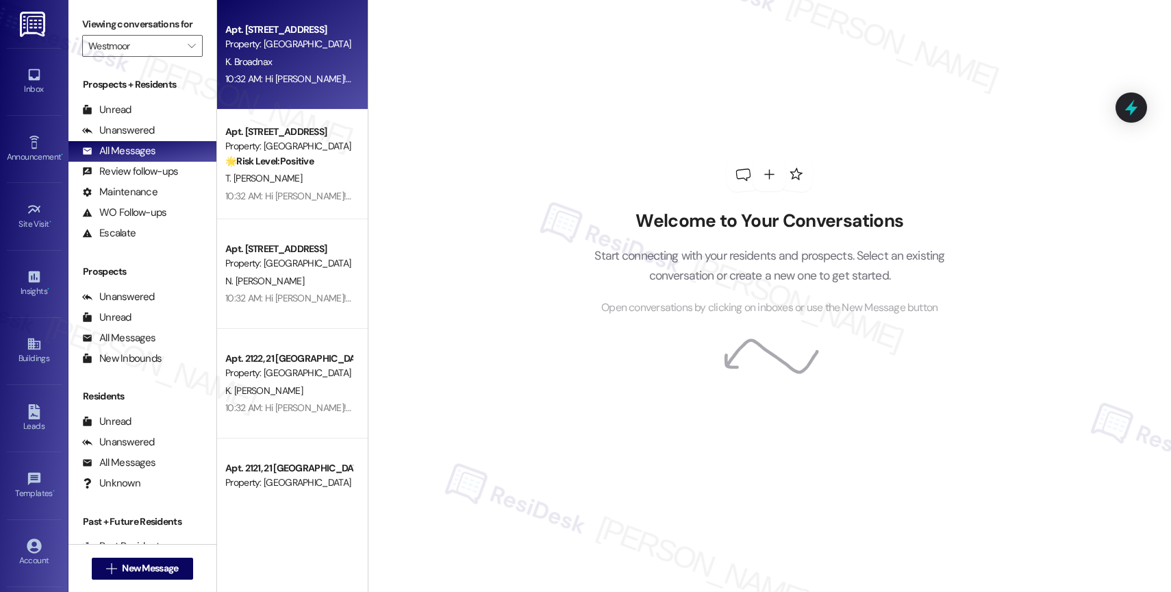
drag, startPoint x: 297, startPoint y: 172, endPoint x: 302, endPoint y: 79, distance: 93.3
click at [302, 79] on div "10:32 AM: Hi [PERSON_NAME]! Join us [DATE][DATE], in the clubhouse for a Commun…" at bounding box center [589, 79] width 729 height 12
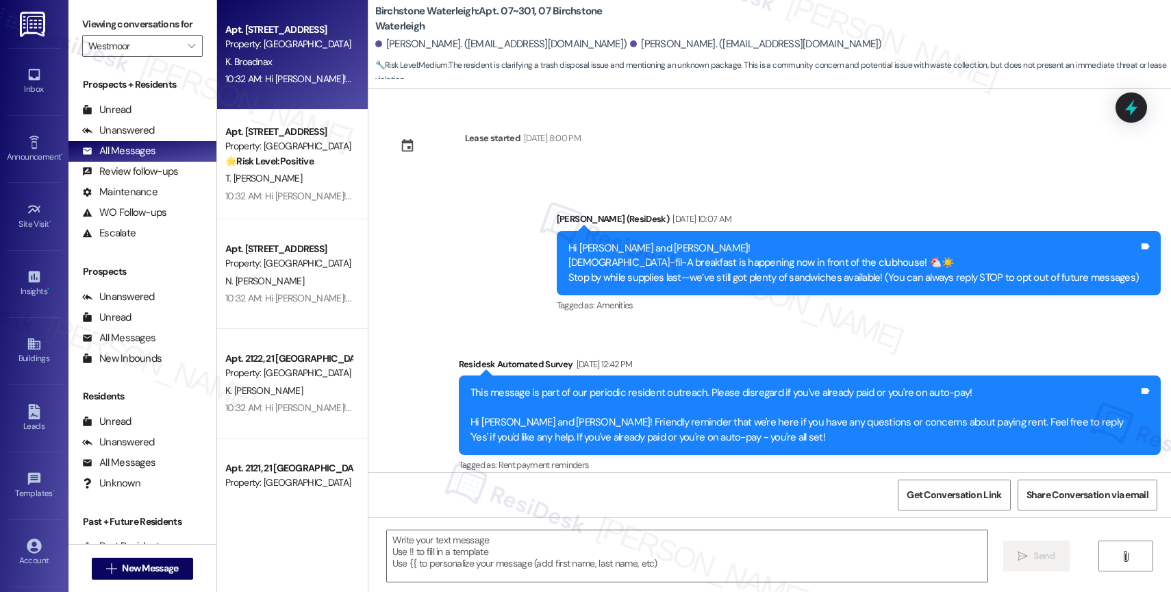
scroll to position [4485, 0]
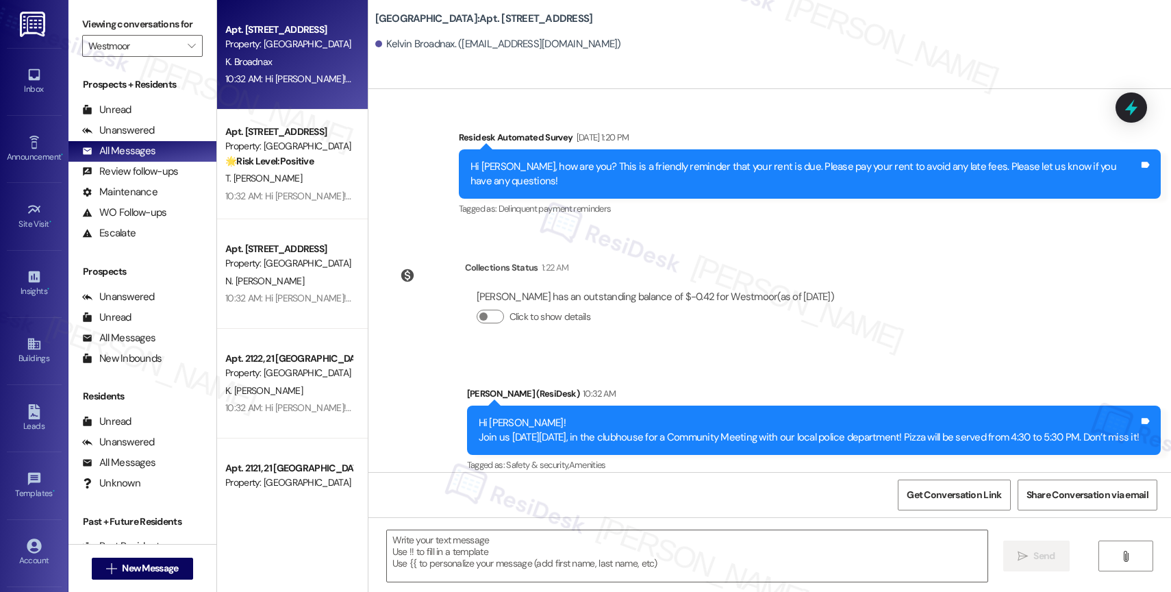
type textarea "Fetching suggested responses. Please feel free to read through the conversation…"
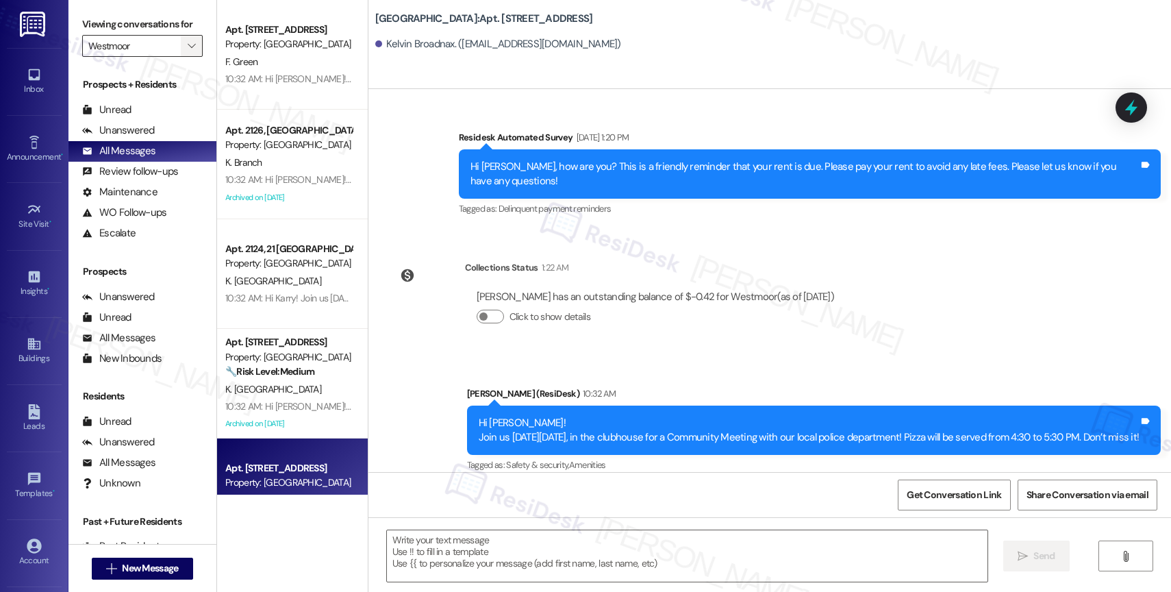
click at [188, 51] on icon "" at bounding box center [192, 45] width 8 height 11
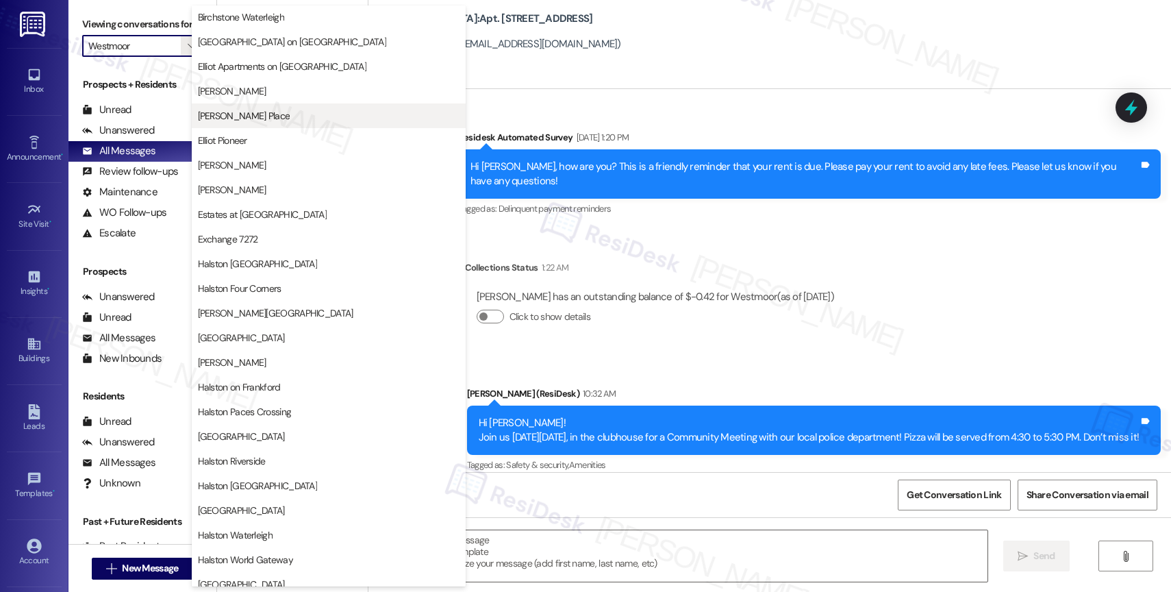
scroll to position [0, 0]
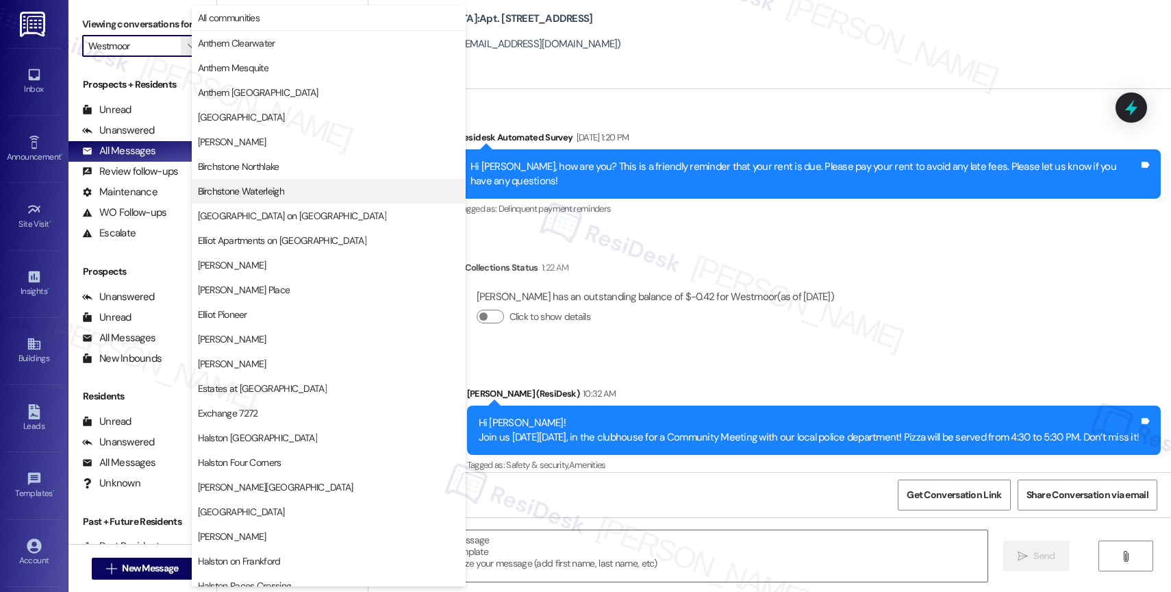
click at [249, 190] on span "Birchstone Waterleigh" at bounding box center [241, 191] width 86 height 14
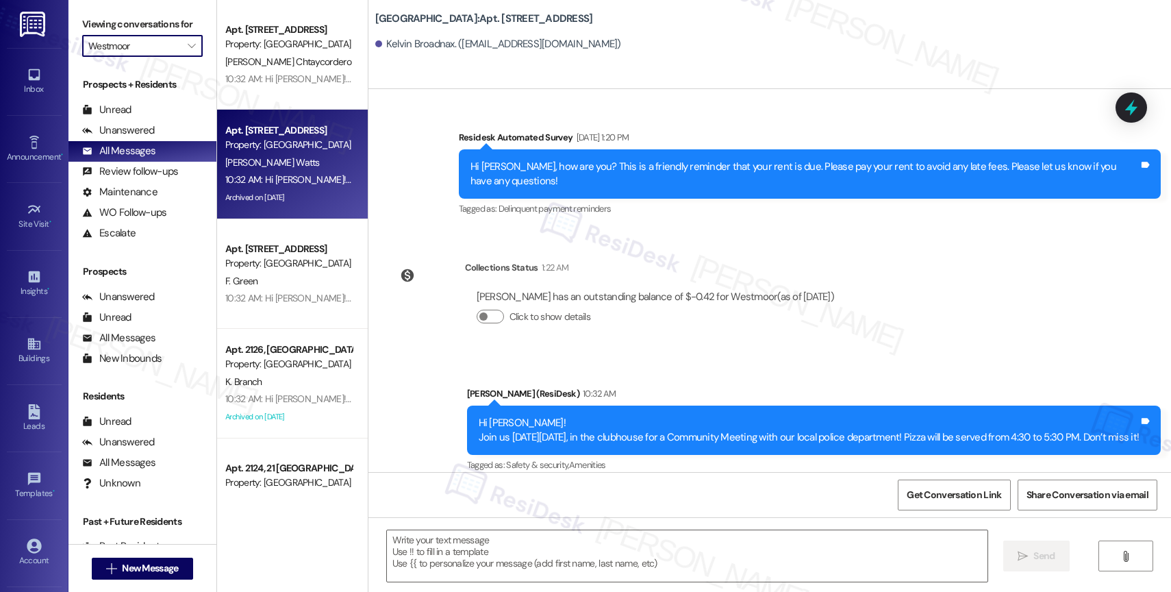
type input "Birchstone Waterleigh"
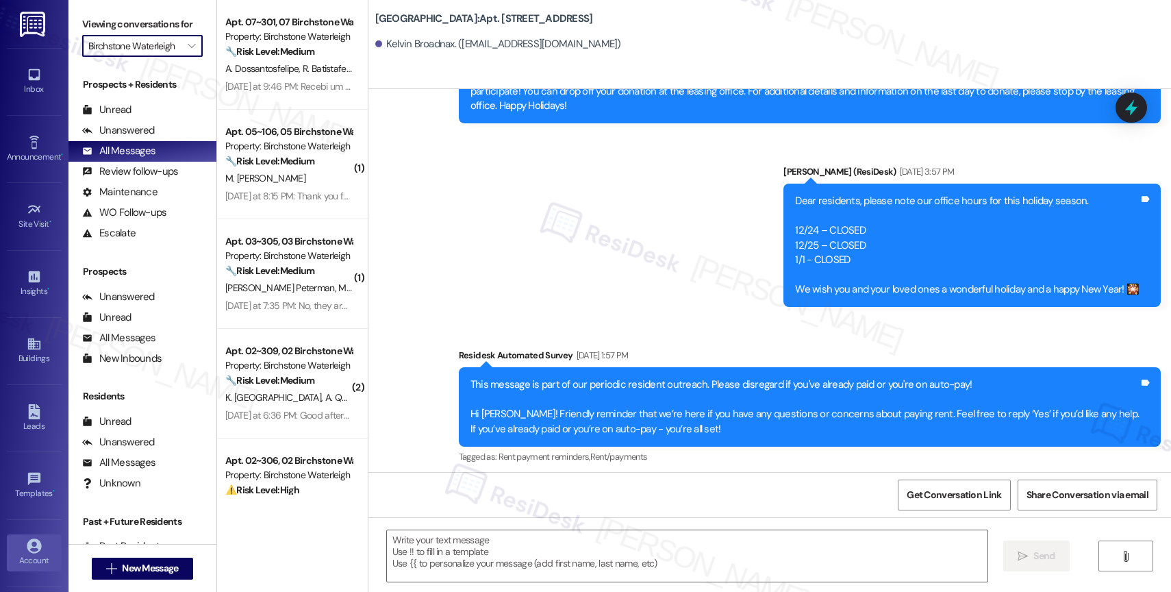
type textarea "Fetching suggested responses. Please feel free to read through the conversation…"
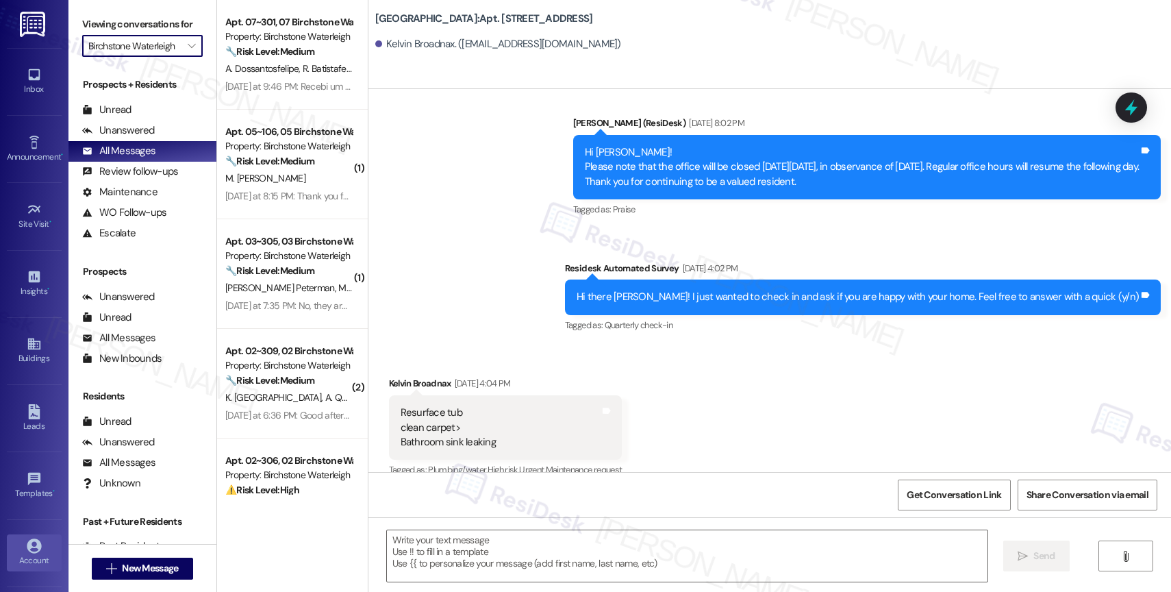
scroll to position [3742, 0]
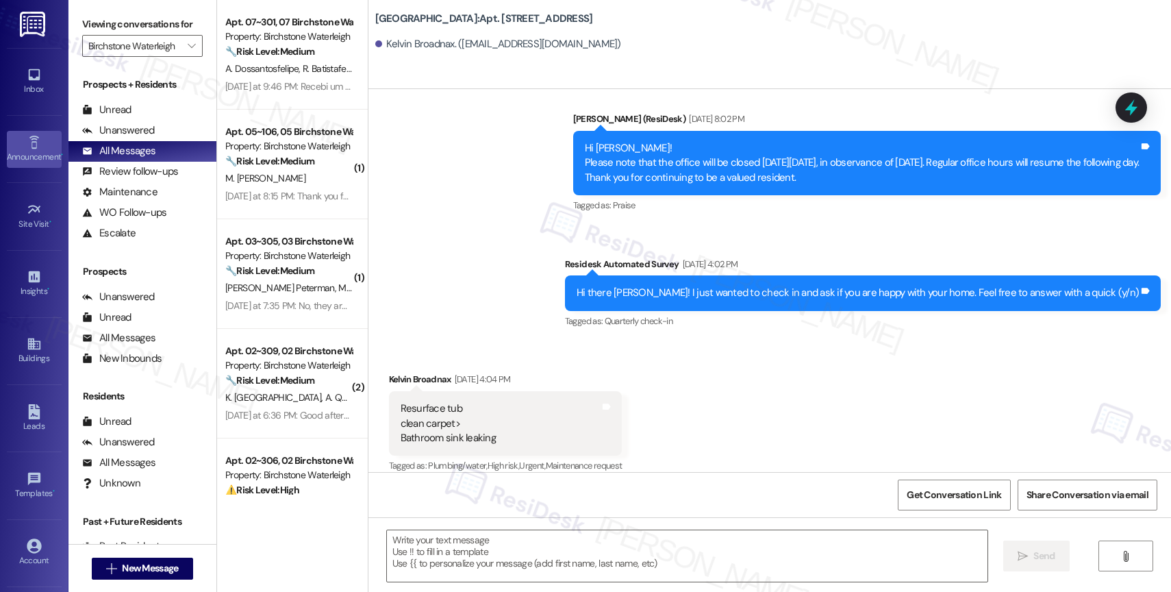
click at [32, 153] on div "Announcement •" at bounding box center [34, 157] width 68 height 14
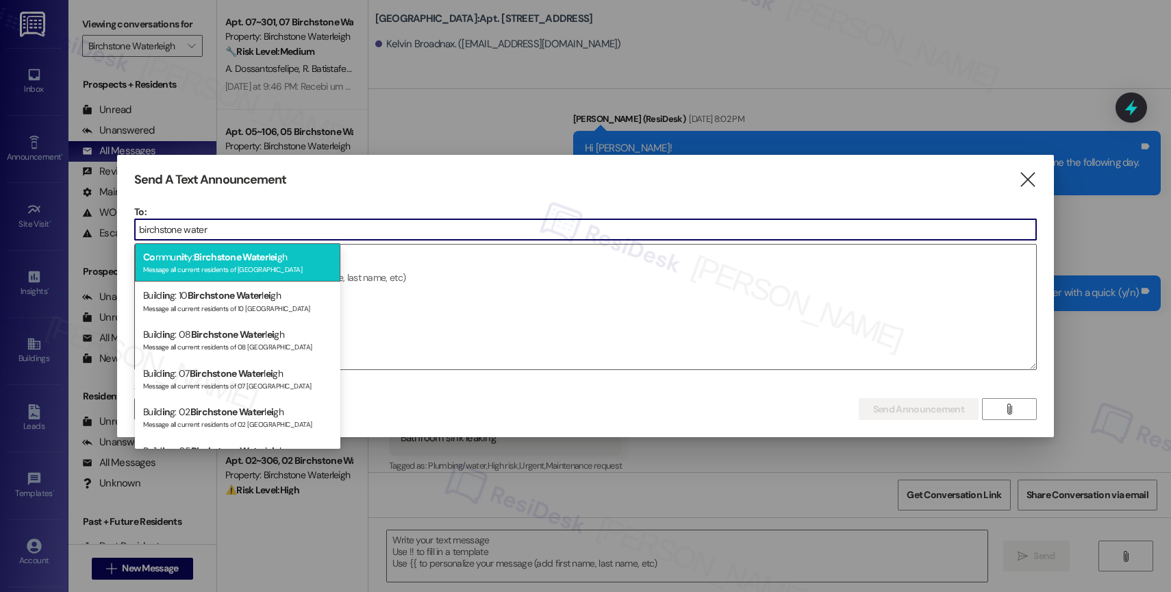
type input "birchstone water"
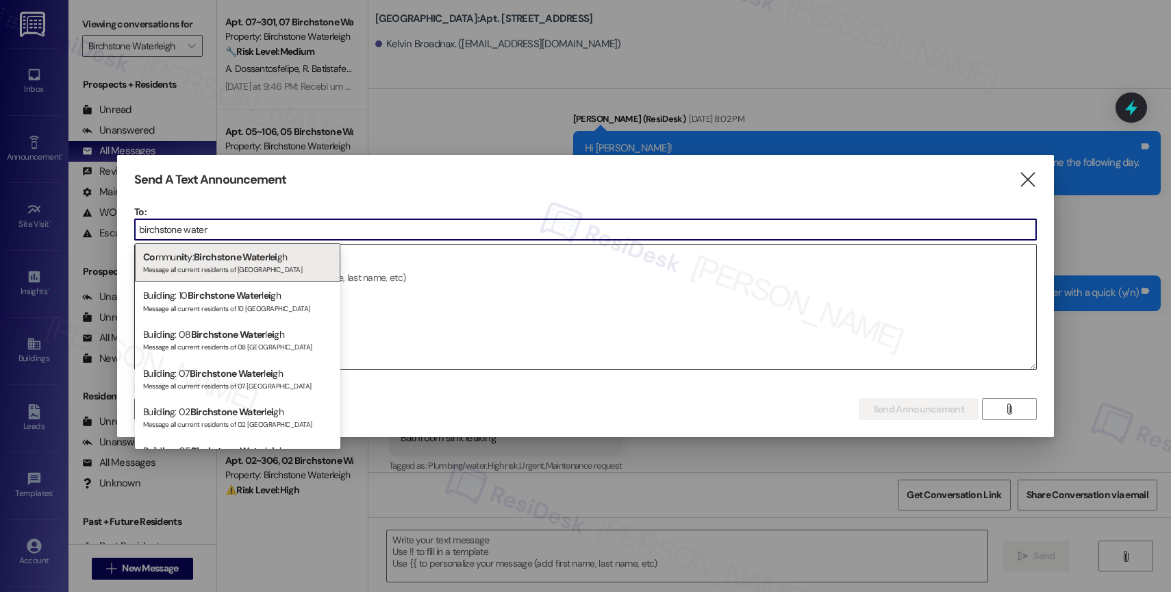
click at [217, 260] on span "Birchstone Water" at bounding box center [231, 257] width 75 height 12
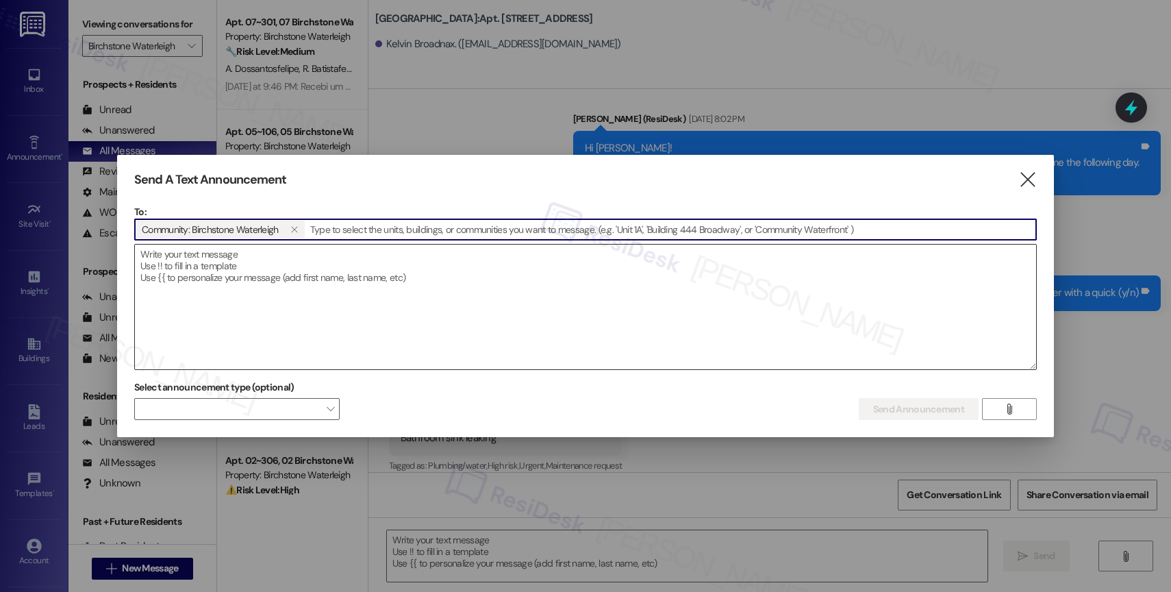
click at [217, 280] on textarea at bounding box center [585, 306] width 901 height 125
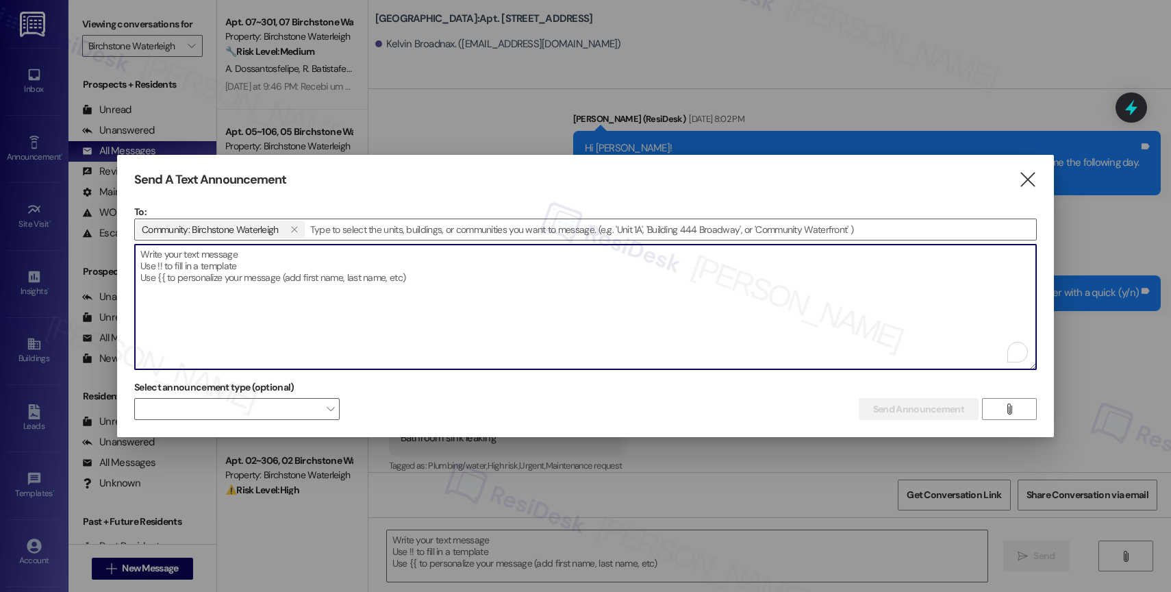
paste textarea "Hi {{first_name}}, Just a reminder—Wine Down [DATE] is happening [DATE], [DATE]…"
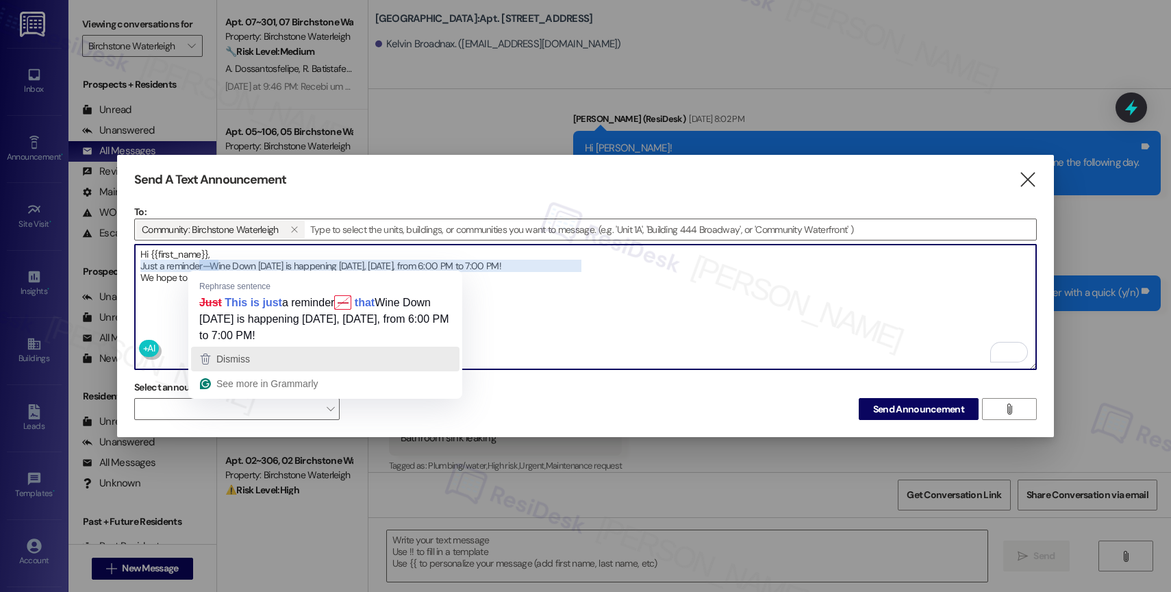
click at [226, 354] on span "Dismiss" at bounding box center [233, 358] width 34 height 11
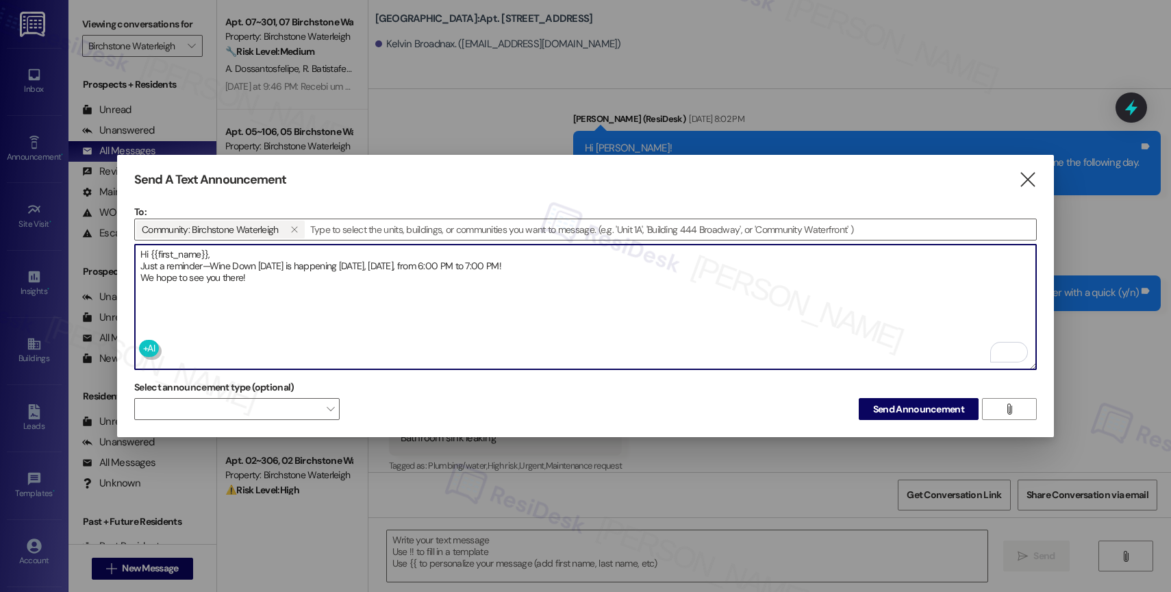
type textarea "Hi {{first_name}}, Just a reminder—Wine Down [DATE] is happening [DATE], [DATE]…"
click at [905, 405] on span "Send Announcement" at bounding box center [918, 409] width 91 height 14
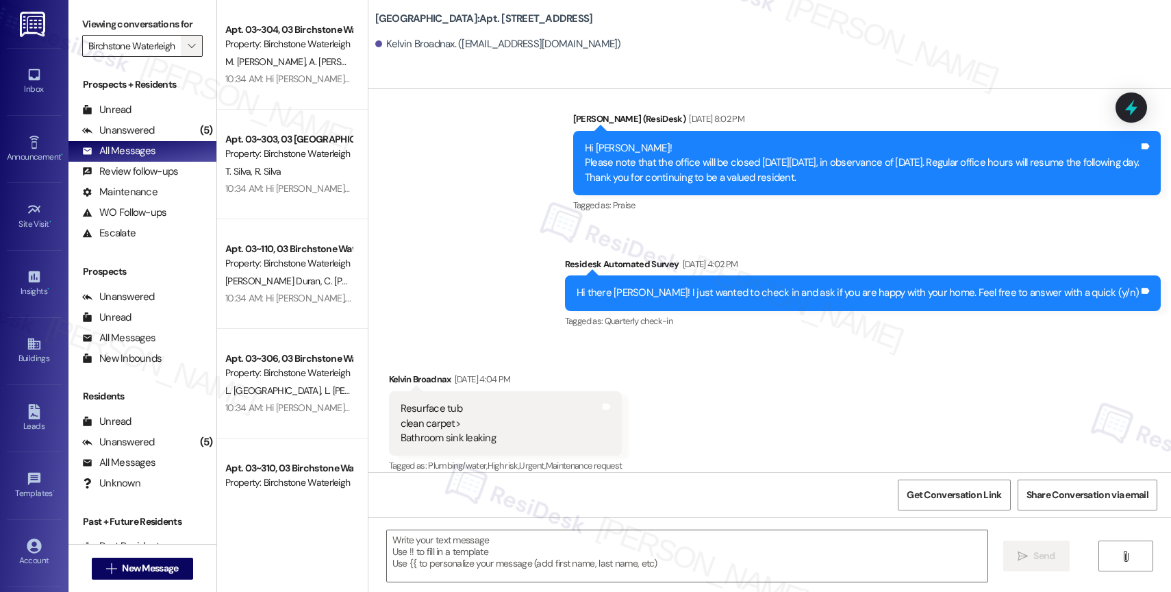
click at [188, 51] on icon "" at bounding box center [192, 45] width 8 height 11
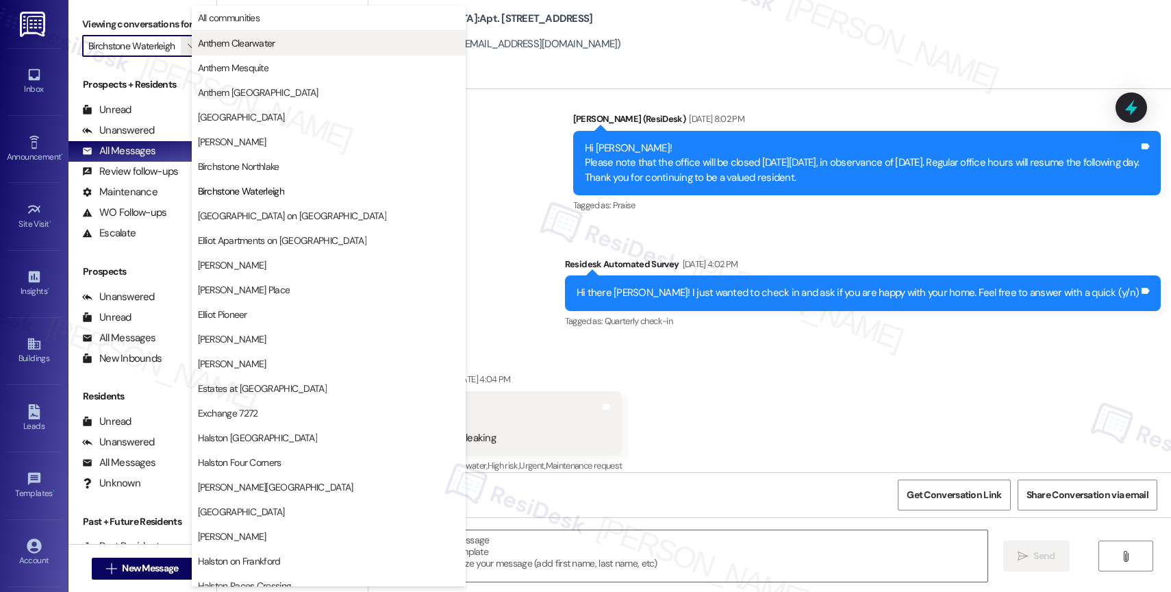
click at [283, 37] on span "Anthem Clearwater" at bounding box center [329, 43] width 262 height 14
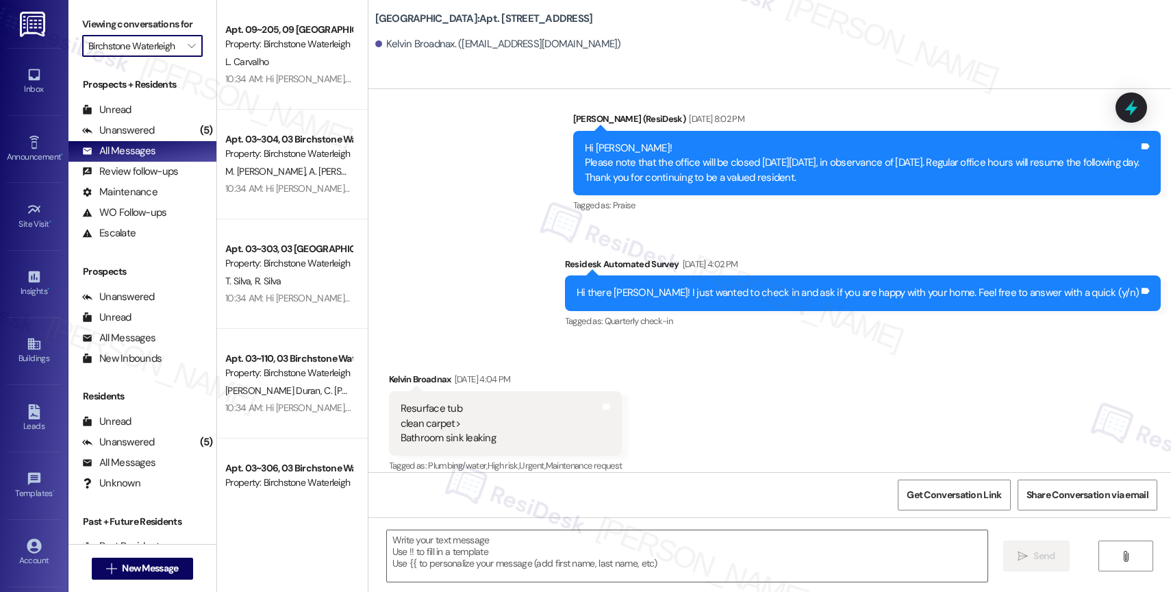
type input "Anthem Clearwater"
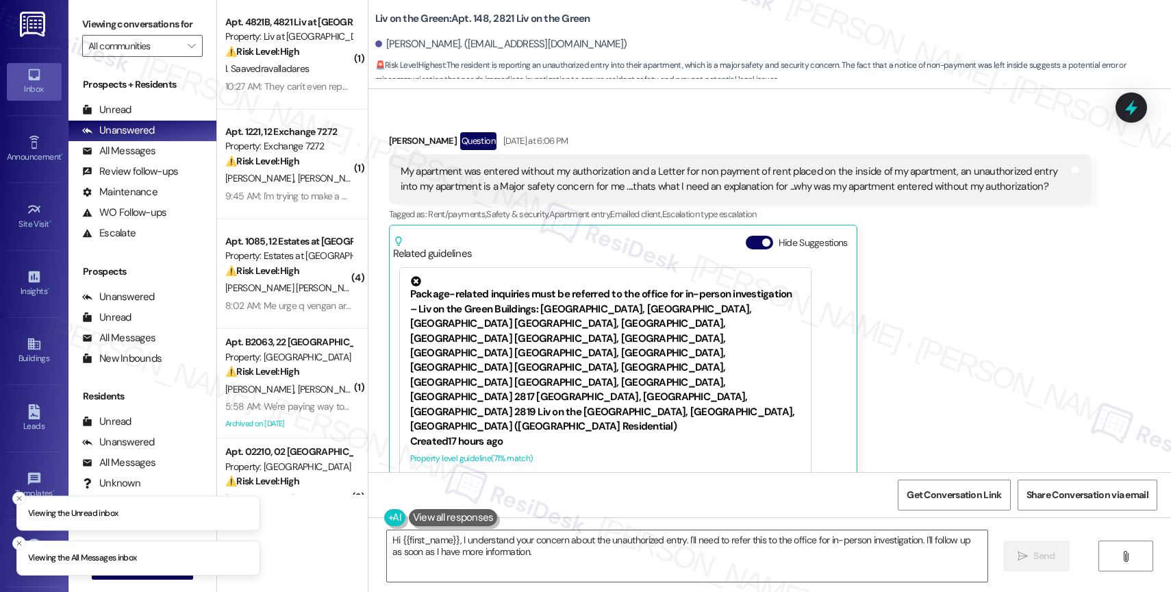
scroll to position [9605, 0]
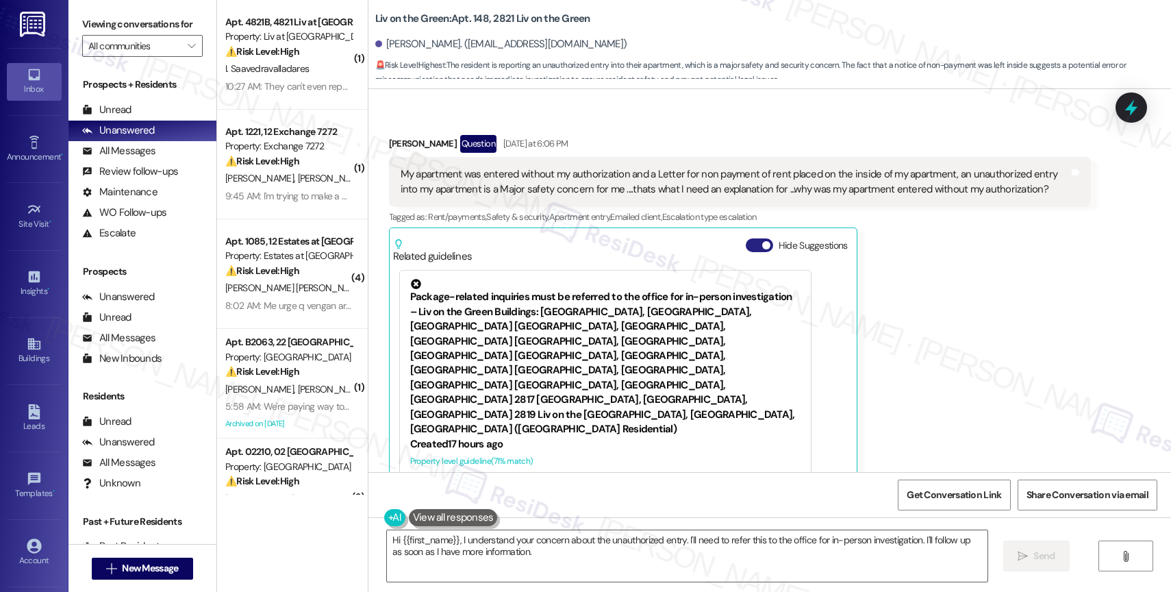
click at [746, 238] on button "Hide Suggestions" at bounding box center [759, 245] width 27 height 14
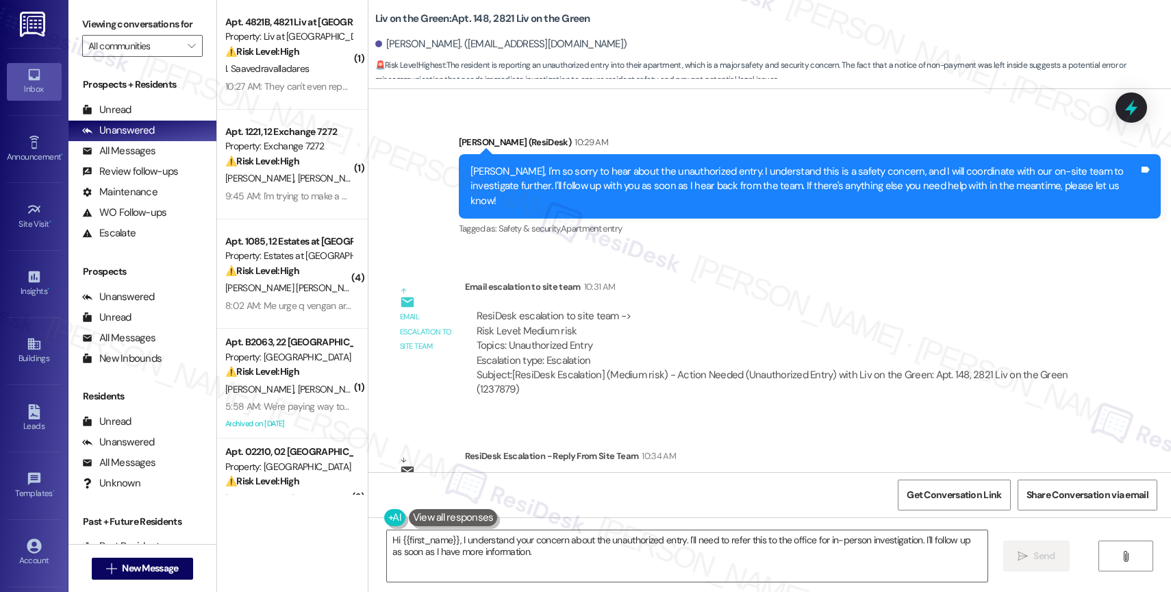
scroll to position [9919, 0]
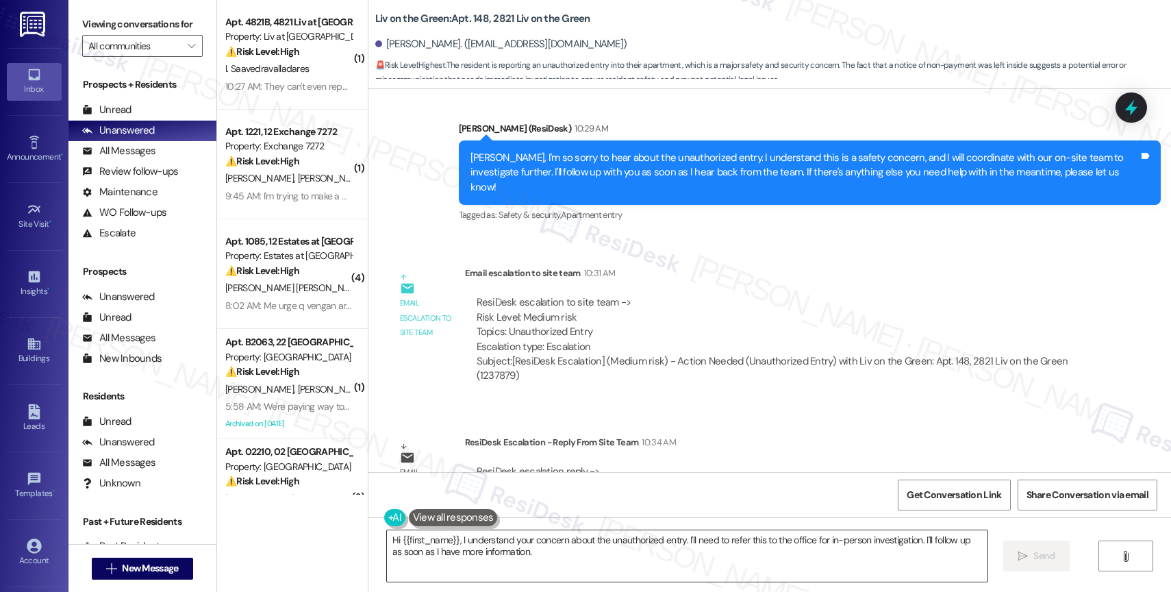
click at [496, 554] on textarea "Hi {{first_name}}, I understand your concern about the unauthorized entry. I'll…" at bounding box center [687, 555] width 601 height 51
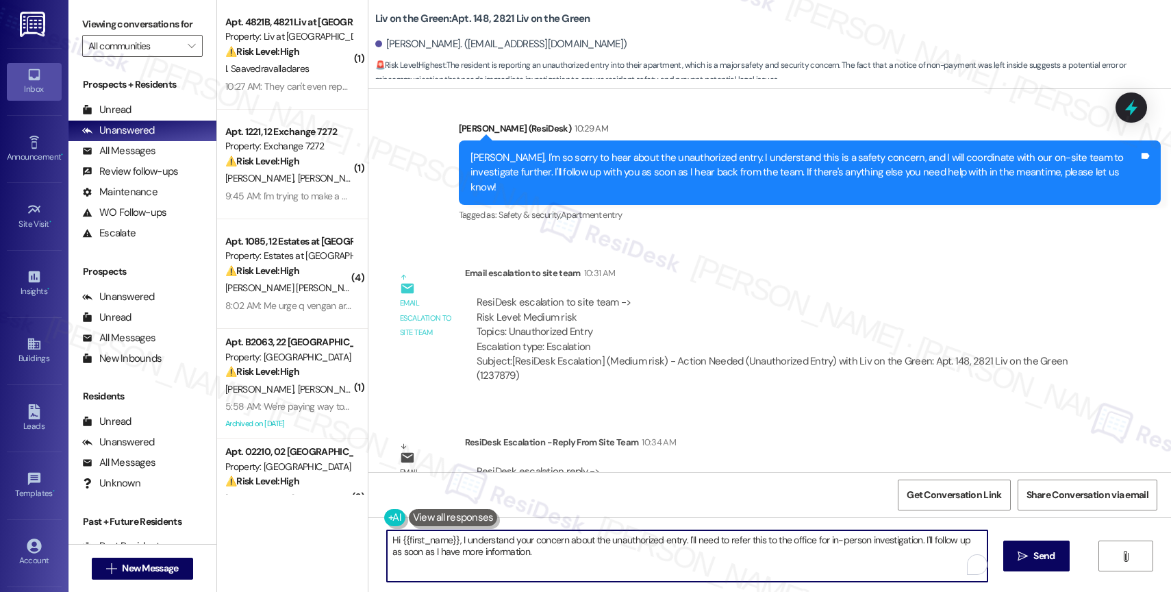
click at [496, 554] on textarea "Hi {{first_name}}, I understand your concern about the unauthorized entry. I'll…" at bounding box center [687, 555] width 601 height 51
paste textarea "Feel free to let us know if you have other questions or concerns so we can assi…"
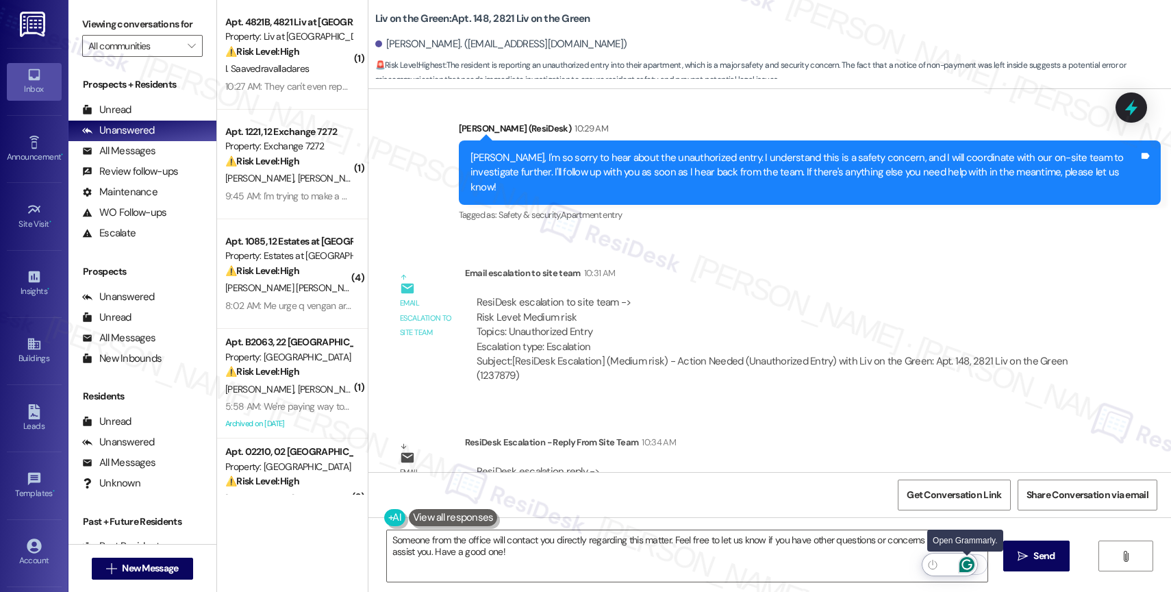
click at [967, 564] on icon "Open Grammarly. 0 Suggestions." at bounding box center [966, 564] width 15 height 15
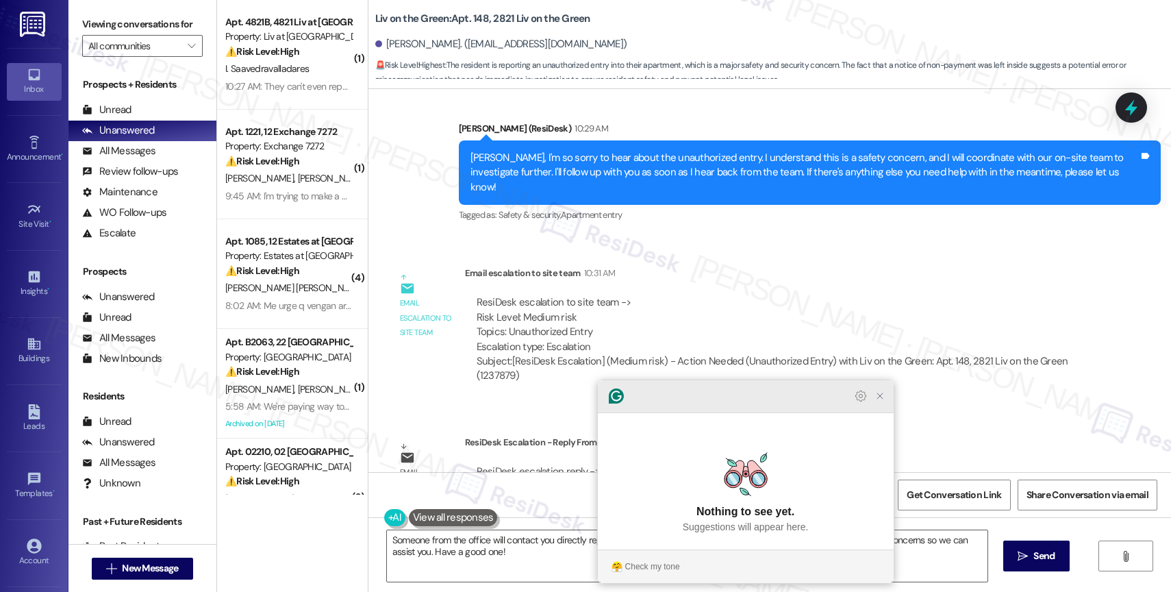
click at [879, 401] on icon "Close Grammarly Assistant" at bounding box center [880, 395] width 11 height 11
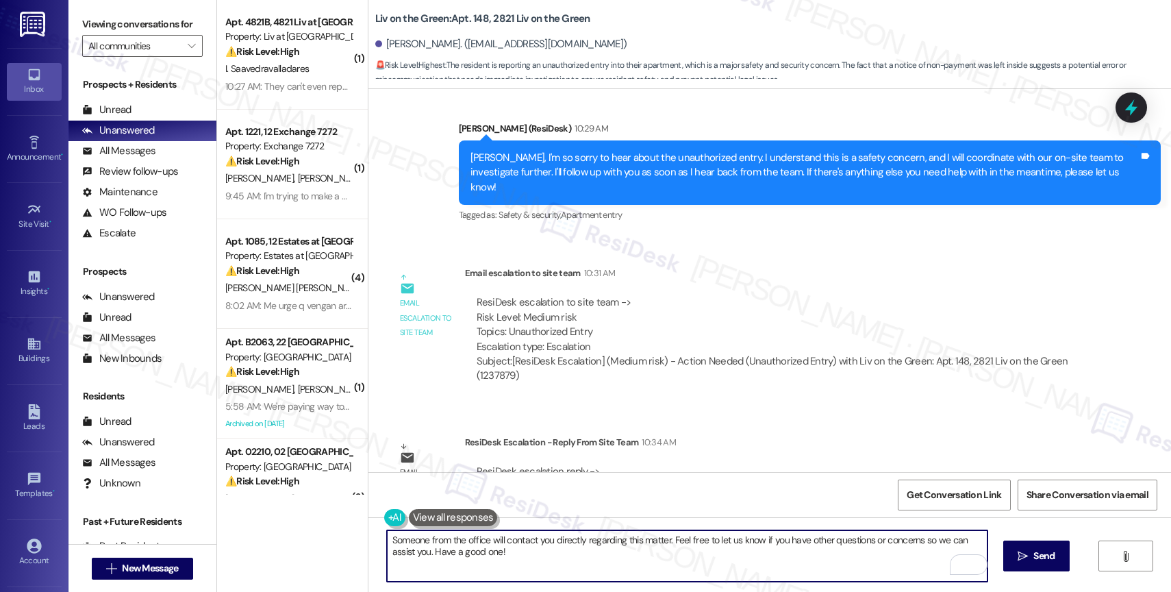
click at [479, 539] on textarea "Someone from the office will contact you directly regarding this matter. Feel f…" at bounding box center [687, 555] width 601 height 51
click at [657, 559] on textarea "Someone from the onsite team will contact you directly regarding this matter. F…" at bounding box center [687, 555] width 601 height 51
click at [469, 537] on textarea "Someone from the onsite team will contact you directly regarding this matter. F…" at bounding box center [687, 555] width 601 height 51
type textarea "Someone from the on-site team will contact you directly regarding this matter. …"
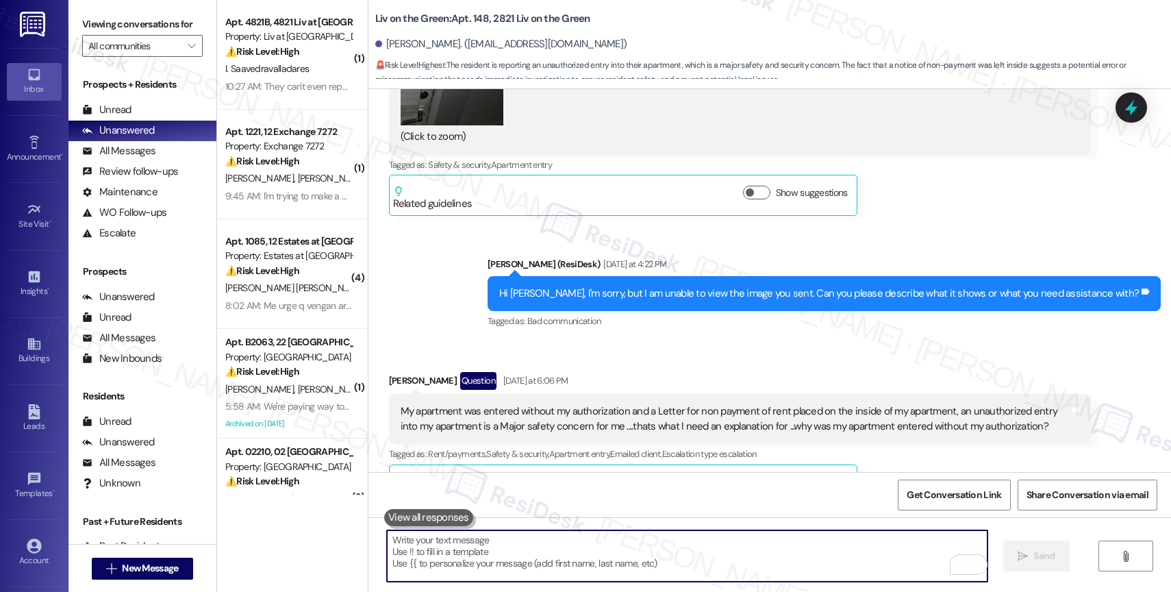
scroll to position [10029, 0]
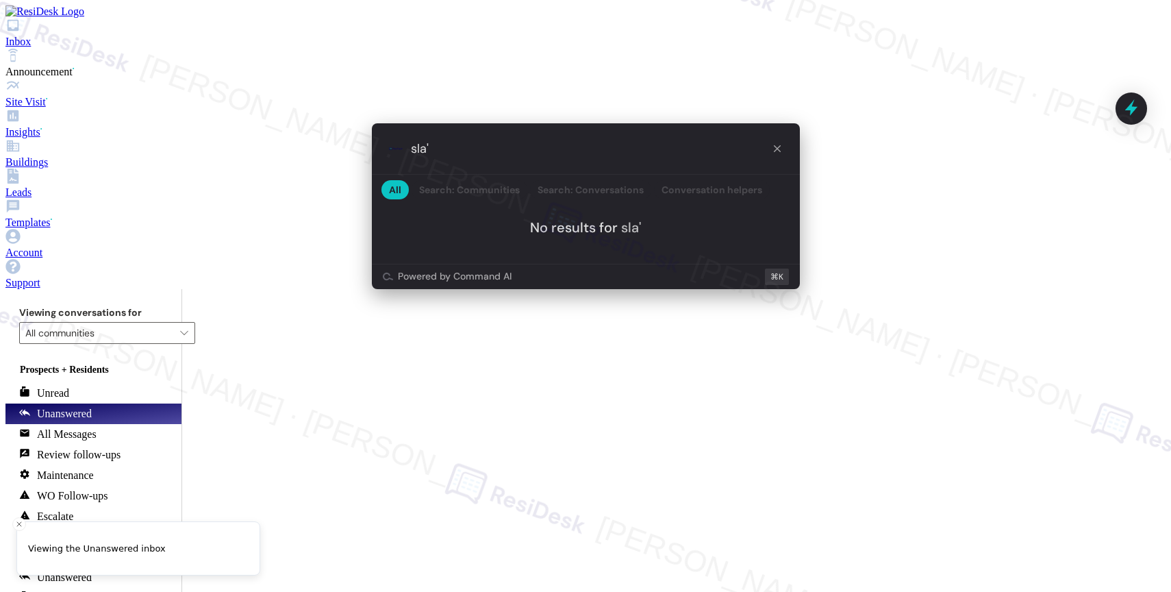
type input "sla"
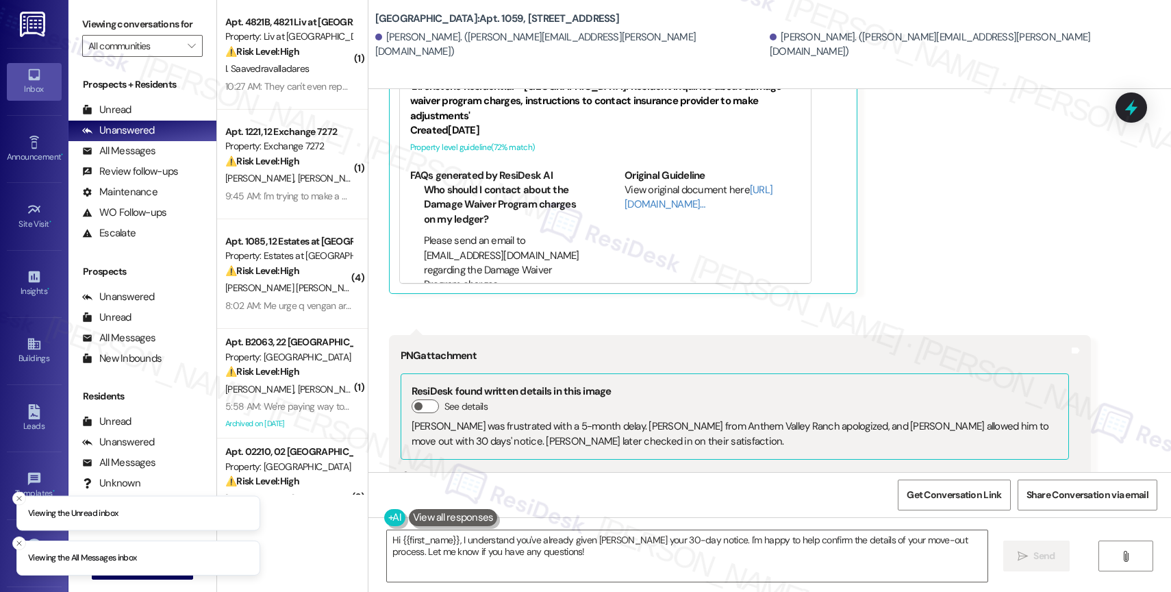
scroll to position [9727, 0]
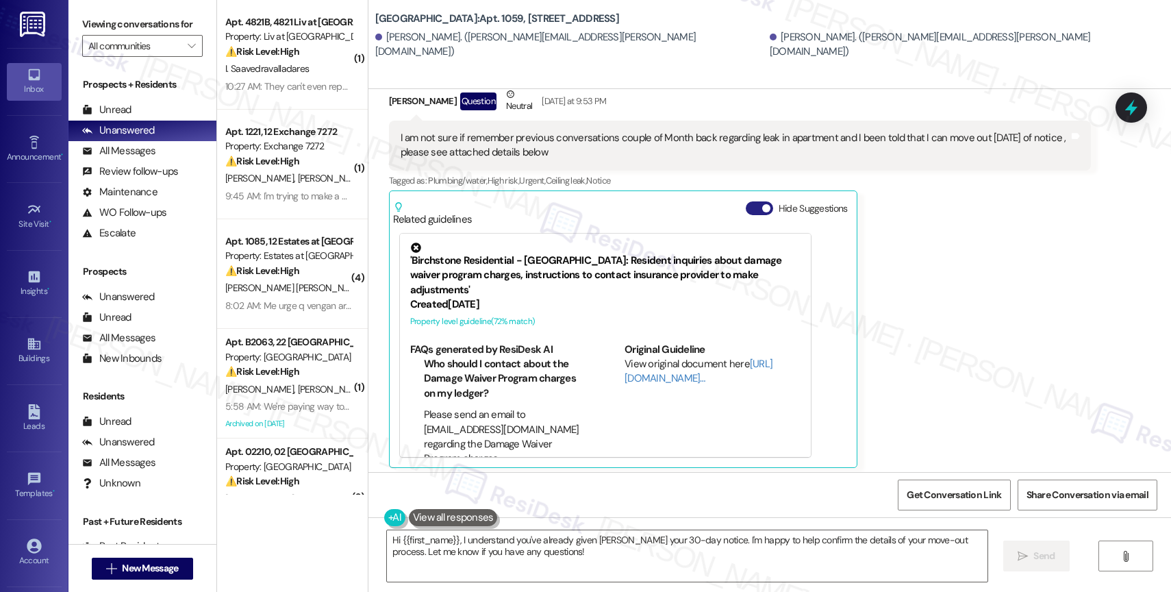
click at [751, 201] on button "Hide Suggestions" at bounding box center [759, 208] width 27 height 14
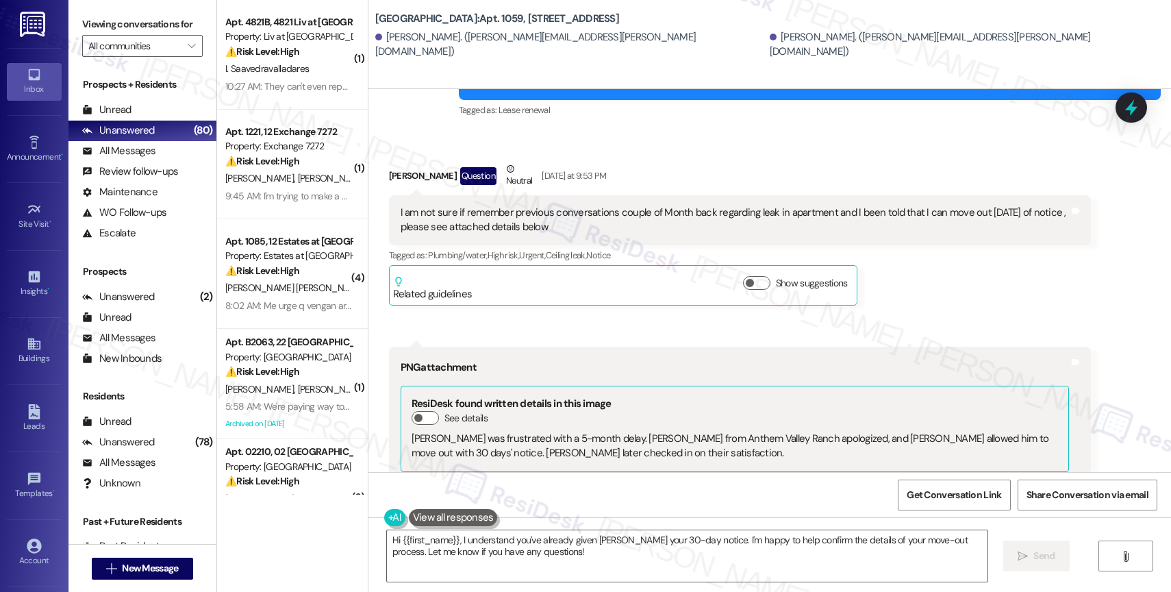
scroll to position [9572, 0]
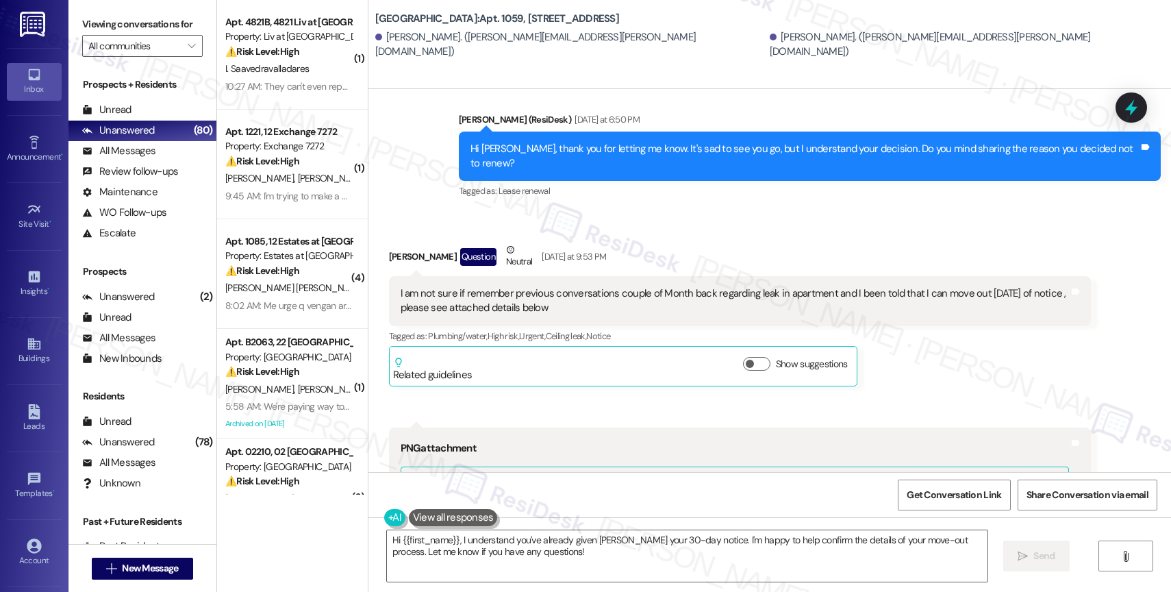
click at [725, 212] on div "Received via SMS Kirtesh Lathkar Question Neutral Yesterday at 9:53 PM I am not…" at bounding box center [769, 599] width 803 height 775
click at [649, 212] on div "Received via SMS Kirtesh Lathkar Question Neutral Yesterday at 9:53 PM I am not…" at bounding box center [769, 599] width 803 height 775
click at [646, 212] on div "Received via SMS Kirtesh Lathkar Question Neutral Yesterday at 9:53 PM I am not…" at bounding box center [769, 599] width 803 height 775
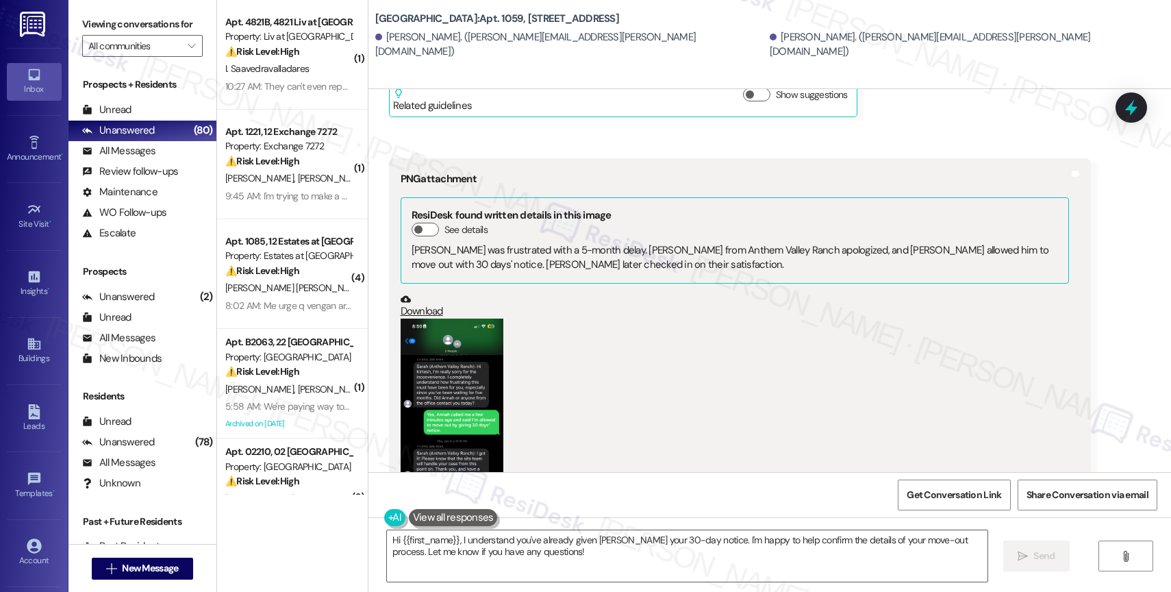
scroll to position [9874, 0]
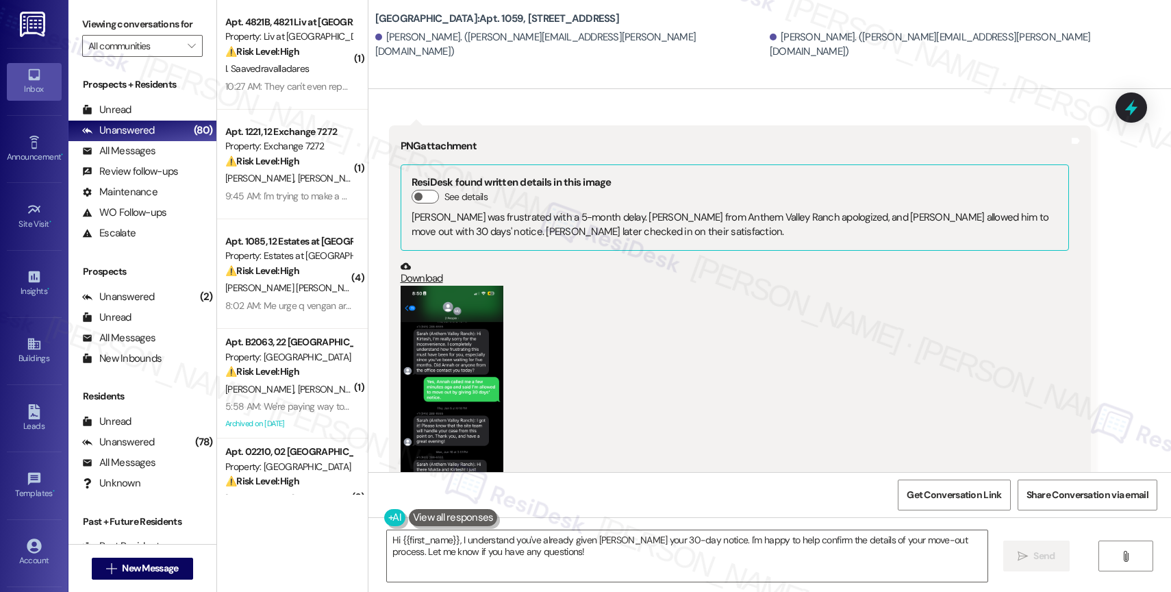
click at [459, 392] on button "Zoom image" at bounding box center [452, 397] width 103 height 223
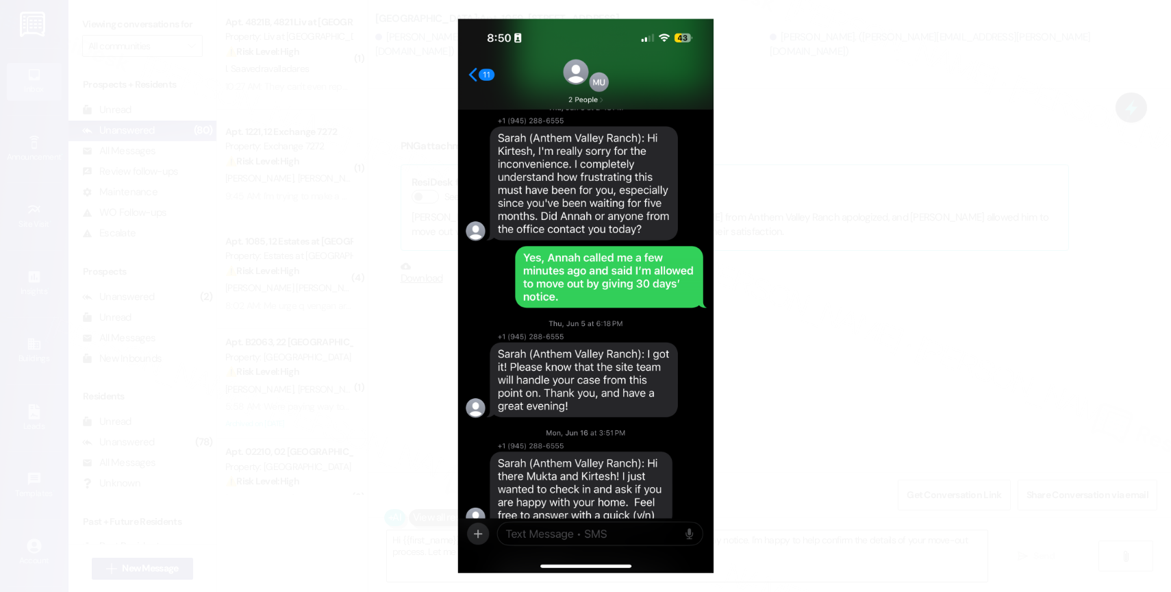
click at [545, 341] on button "Unzoom image" at bounding box center [585, 296] width 1171 height 592
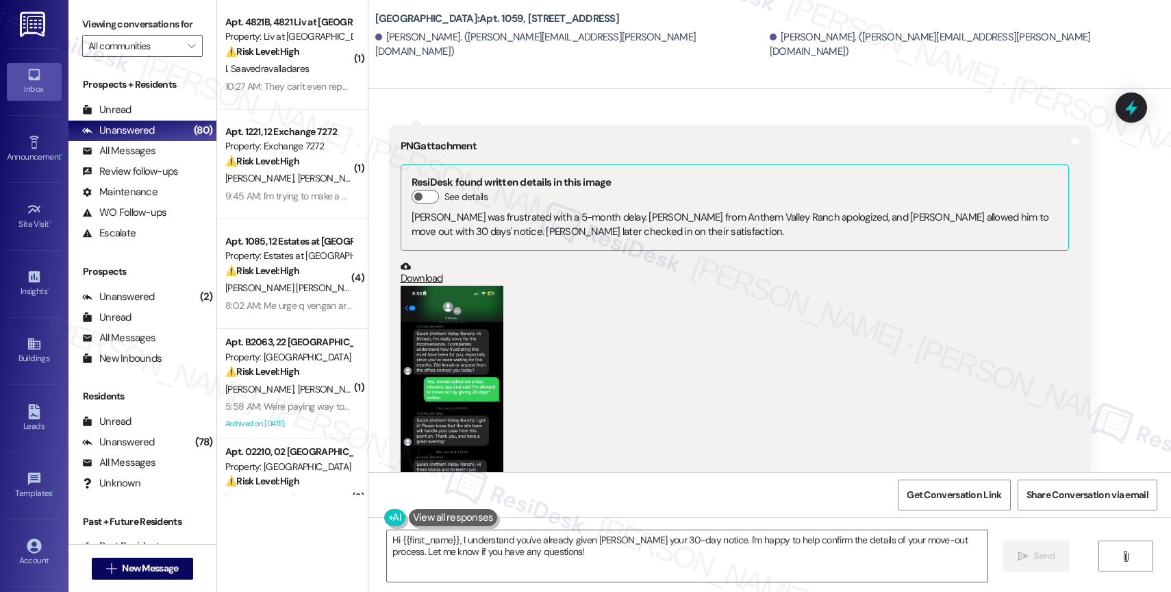
click at [449, 351] on button "Zoom image" at bounding box center [452, 397] width 103 height 223
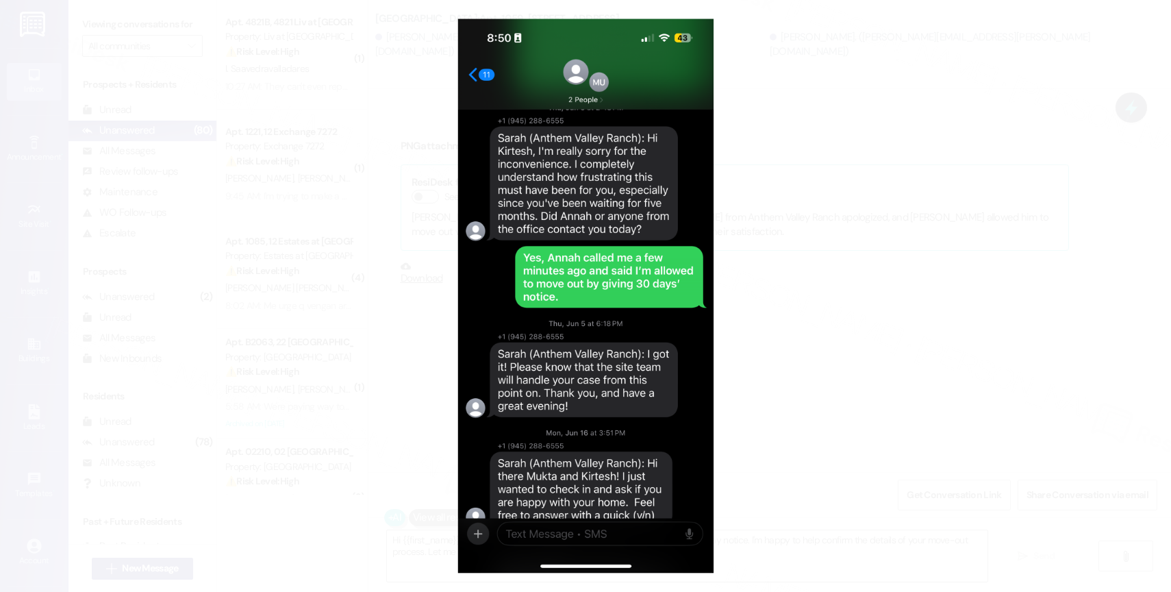
click at [651, 352] on button "Unzoom image" at bounding box center [585, 296] width 1171 height 592
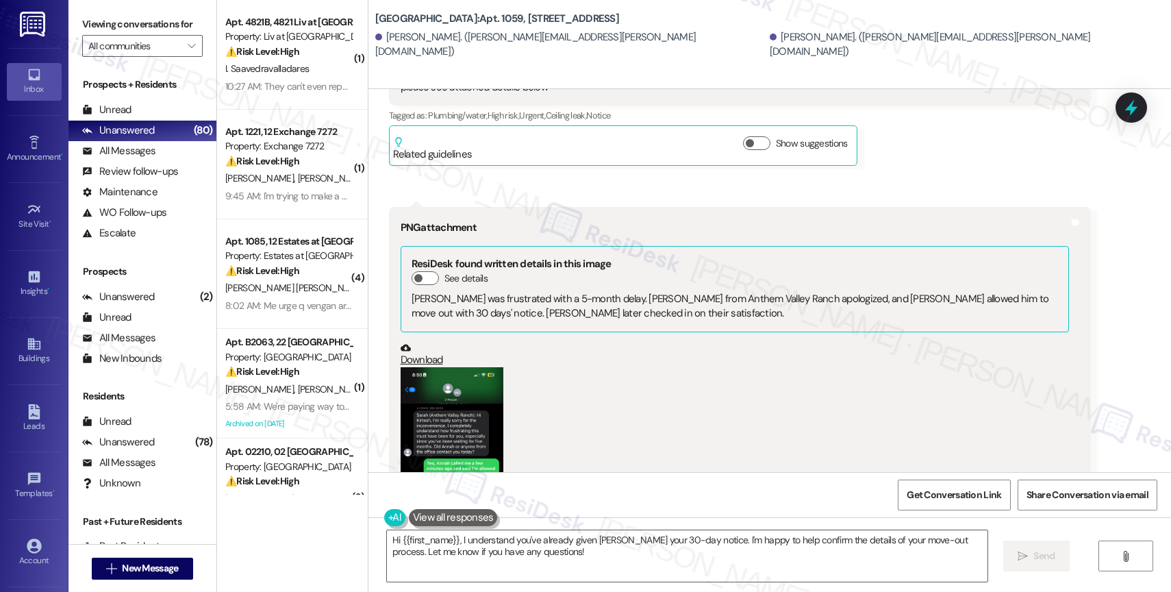
scroll to position [10185, 0]
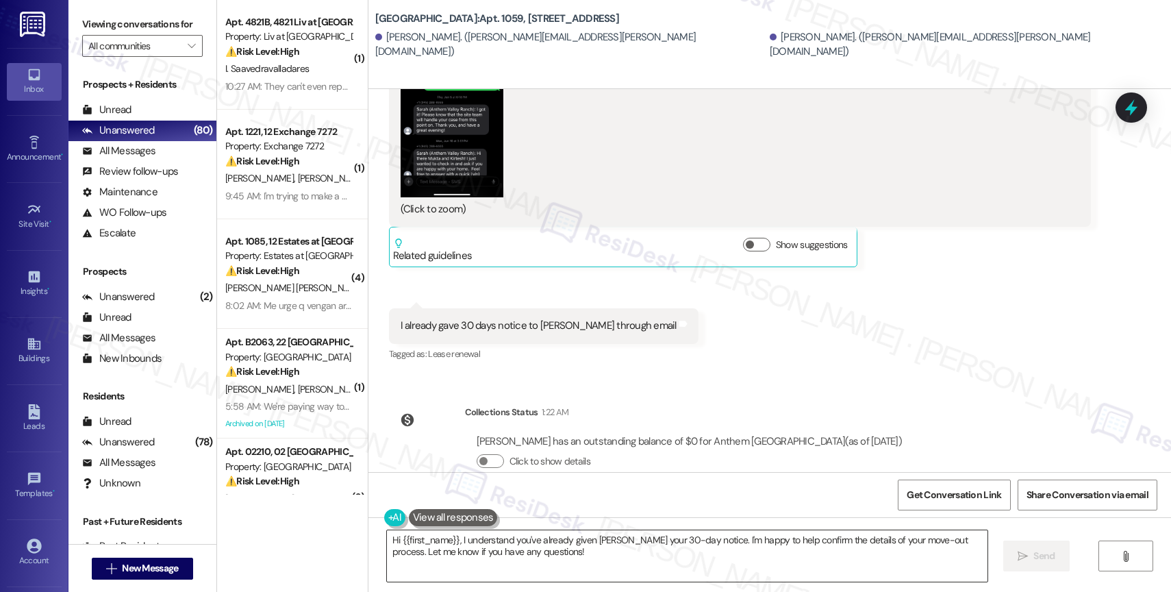
click at [529, 543] on textarea "Hi {{first_name}}, I understand you've already given Annah your 30-day notice. …" at bounding box center [687, 555] width 601 height 51
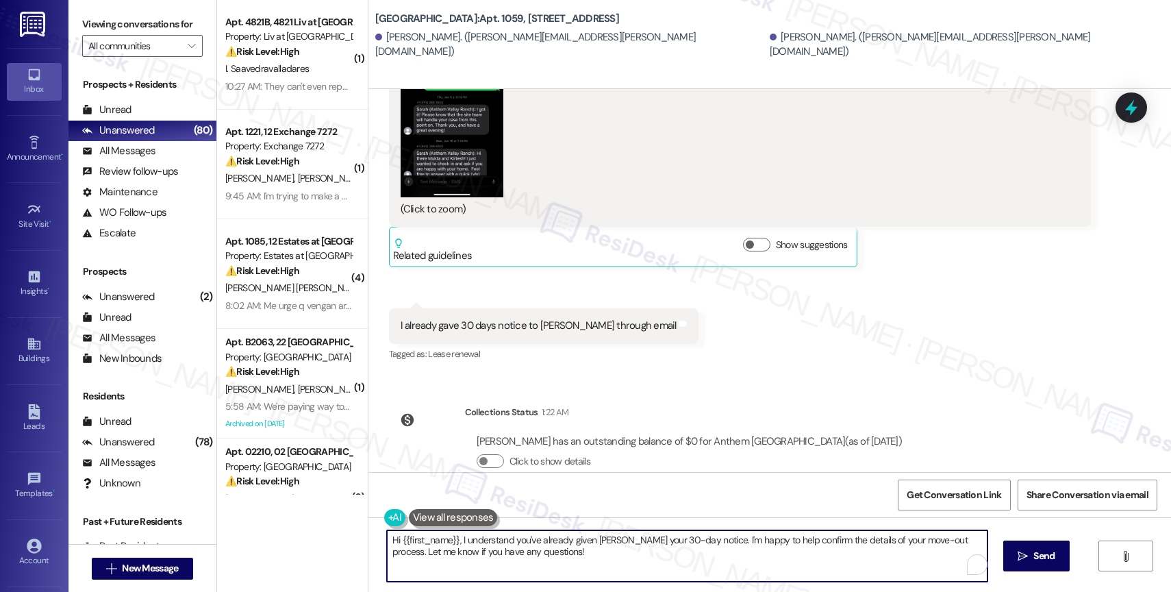
click at [529, 543] on textarea "Hi {{first_name}}, I understand you've already given Annah your 30-day notice. …" at bounding box center [687, 555] width 601 height 51
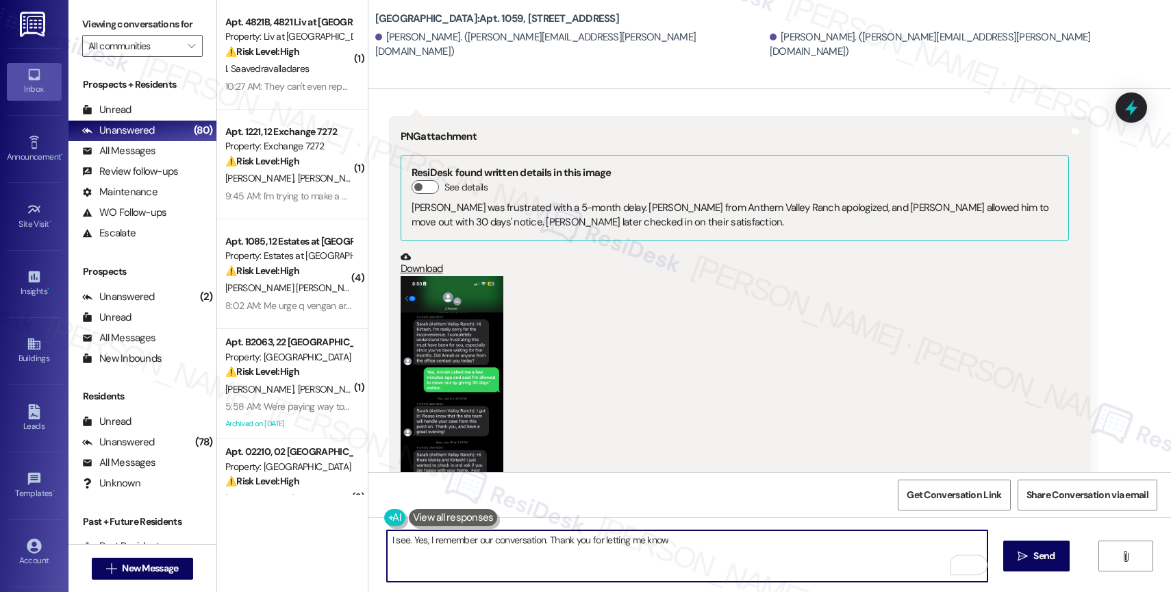
click at [418, 540] on textarea "I see. Yes, I remember our conversation. Thank you for letting me know" at bounding box center [687, 555] width 601 height 51
drag, startPoint x: 524, startPoint y: 538, endPoint x: 710, endPoint y: 540, distance: 186.3
click at [710, 540] on textarea "I see. I remember our conversation. Thank you for letting me know" at bounding box center [687, 555] width 601 height 51
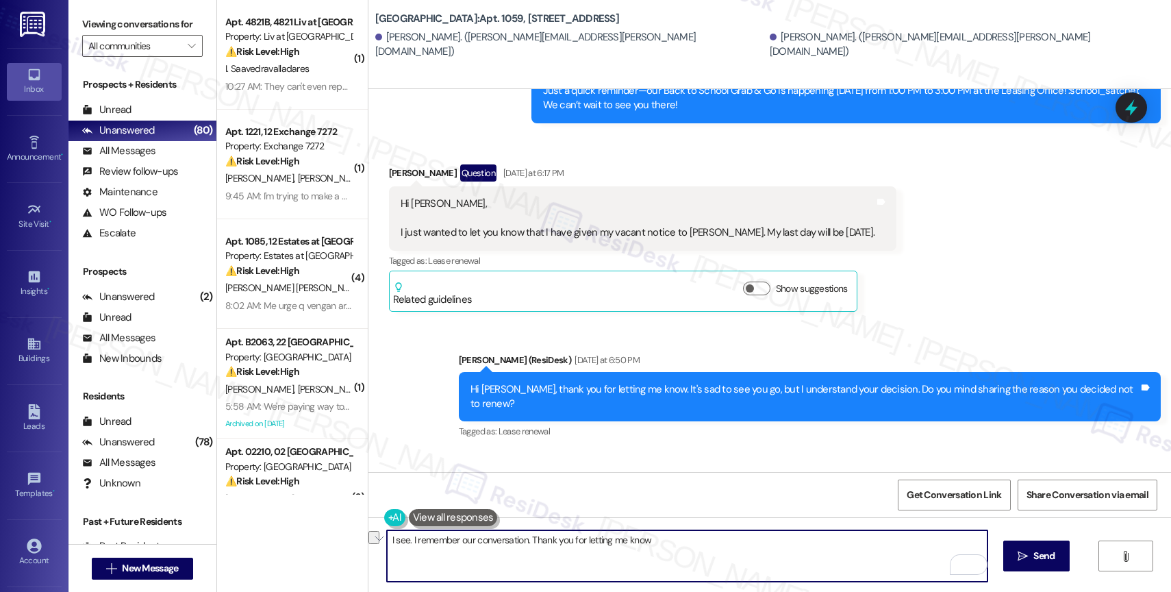
scroll to position [9294, 0]
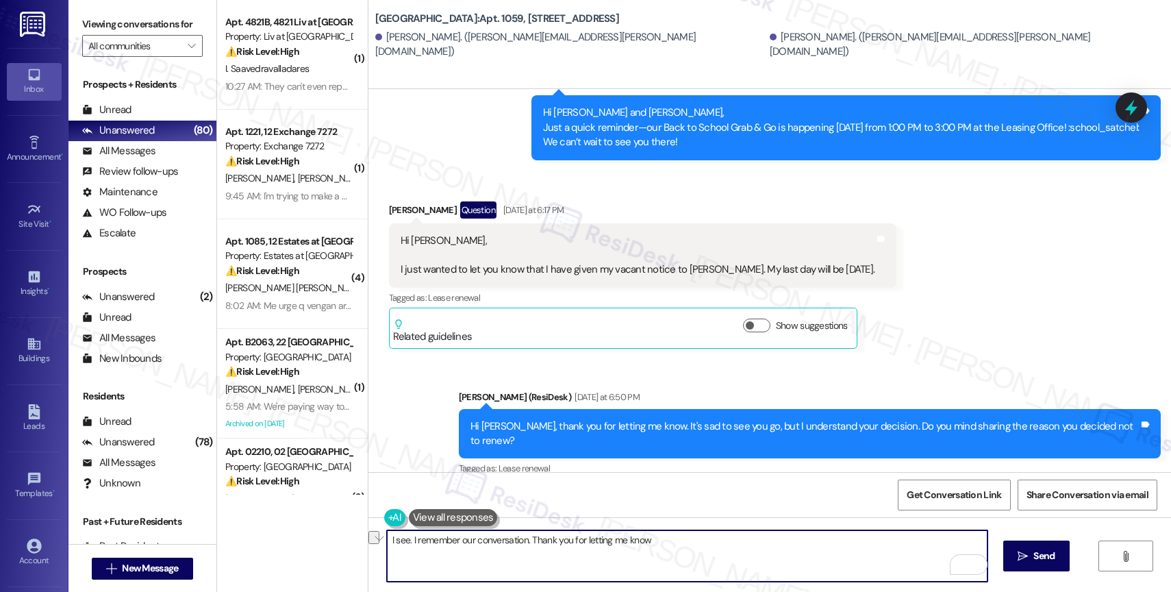
drag, startPoint x: 403, startPoint y: 539, endPoint x: 468, endPoint y: 537, distance: 65.1
click at [403, 538] on textarea "I see. I remember our conversation. Thank you for letting me know" at bounding box center [687, 555] width 601 height 51
click at [698, 545] on textarea "I see... Yes, I remember our conversation. Thank you for letting me know" at bounding box center [687, 555] width 601 height 51
click at [682, 542] on textarea "I see... Yes, I remember our conversation. Thank you for letting me know" at bounding box center [687, 555] width 601 height 51
click at [685, 553] on textarea "I see... Yes, I remember our conversation. Thank you for letting me know" at bounding box center [687, 555] width 601 height 51
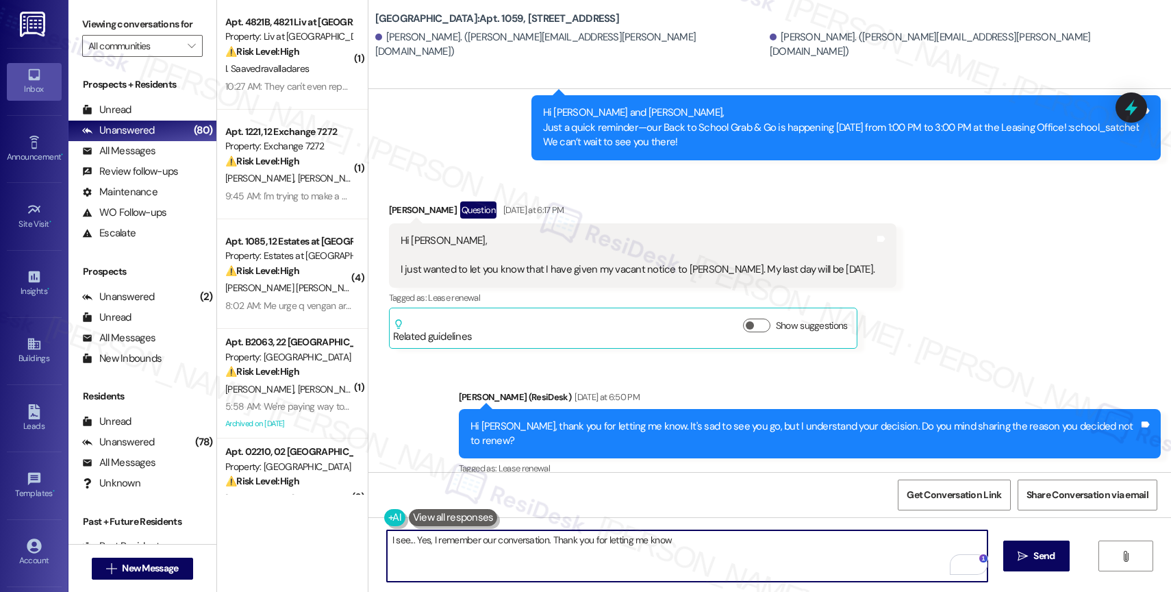
click at [692, 542] on textarea "I see... Yes, I remember our conversation. Thank you for letting me know" at bounding box center [687, 555] width 601 height 51
click at [702, 544] on textarea "I see... Yes, I remember our conversation. Thank you for letting me know" at bounding box center [687, 555] width 601 height 51
drag, startPoint x: 720, startPoint y: 538, endPoint x: 542, endPoint y: 538, distance: 178.7
click at [542, 538] on textarea "I see... Yes, I remember our conversation. Thank you for letting me know, and" at bounding box center [687, 555] width 601 height 51
drag, startPoint x: 571, startPoint y: 539, endPoint x: 747, endPoint y: 533, distance: 176.1
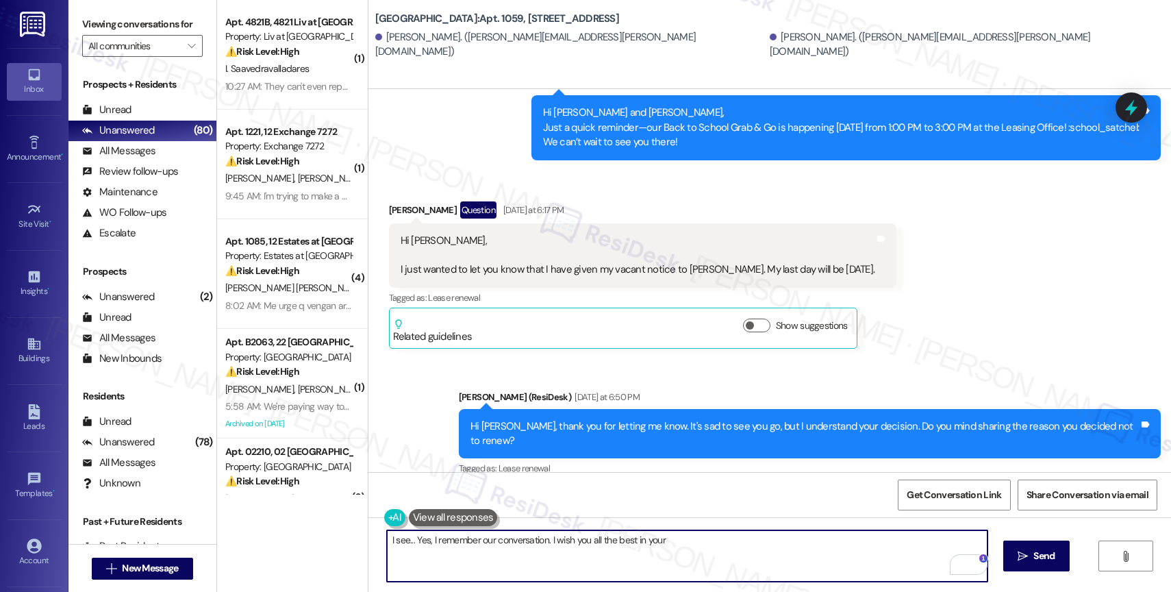
click at [746, 533] on textarea "I see... Yes, I remember our conversation. I wish you all the best in your" at bounding box center [687, 555] width 601 height 51
click at [732, 544] on textarea "I see... Yes, I remember our conversation. I wish you all the best in your" at bounding box center [687, 555] width 601 height 51
drag, startPoint x: 543, startPoint y: 540, endPoint x: 847, endPoint y: 571, distance: 305.7
click at [847, 571] on textarea "I see... Yes, I remember our conversation. I wish you all the best in your" at bounding box center [687, 555] width 601 height 51
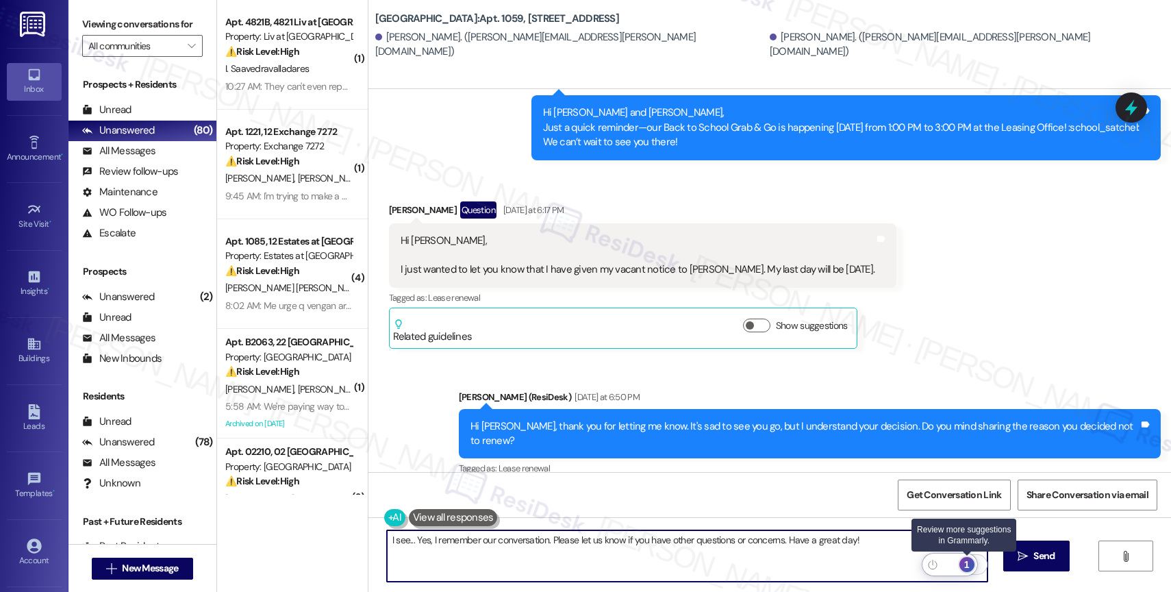
type textarea "I see... Yes, I remember our conversation. Please let us know if you have other…"
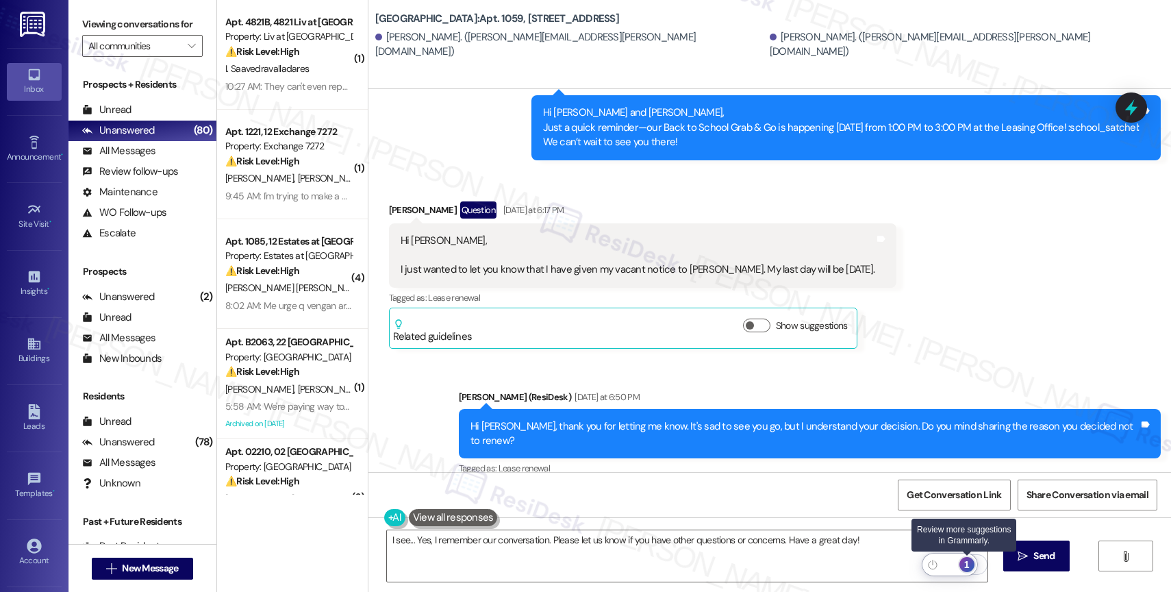
click at [961, 563] on div "1" at bounding box center [966, 564] width 15 height 15
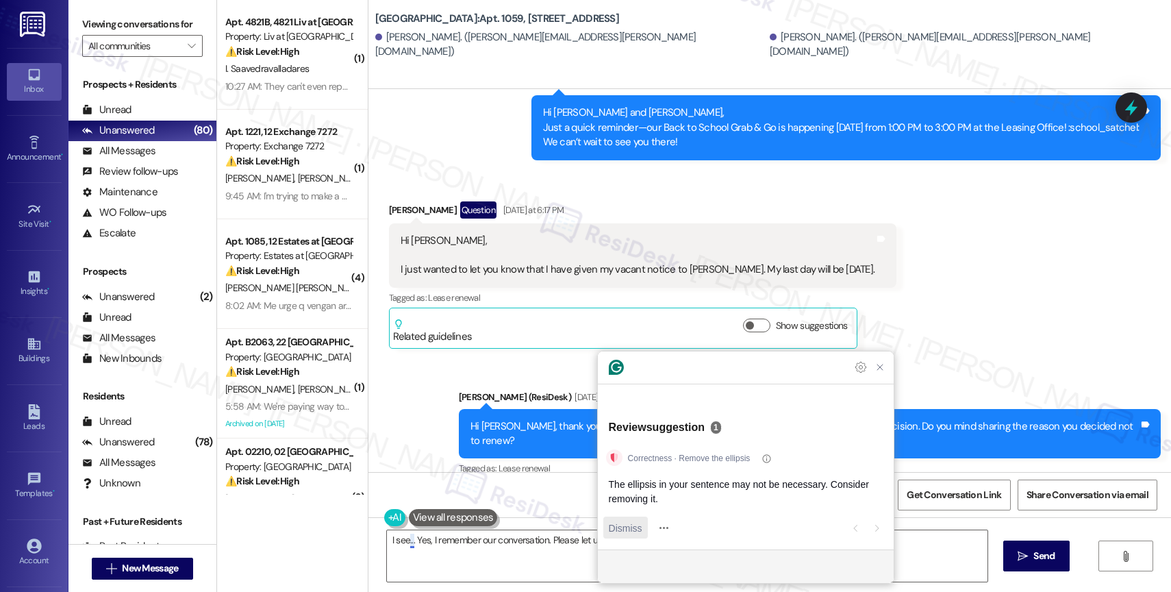
click at [636, 527] on span "Dismiss" at bounding box center [626, 527] width 34 height 14
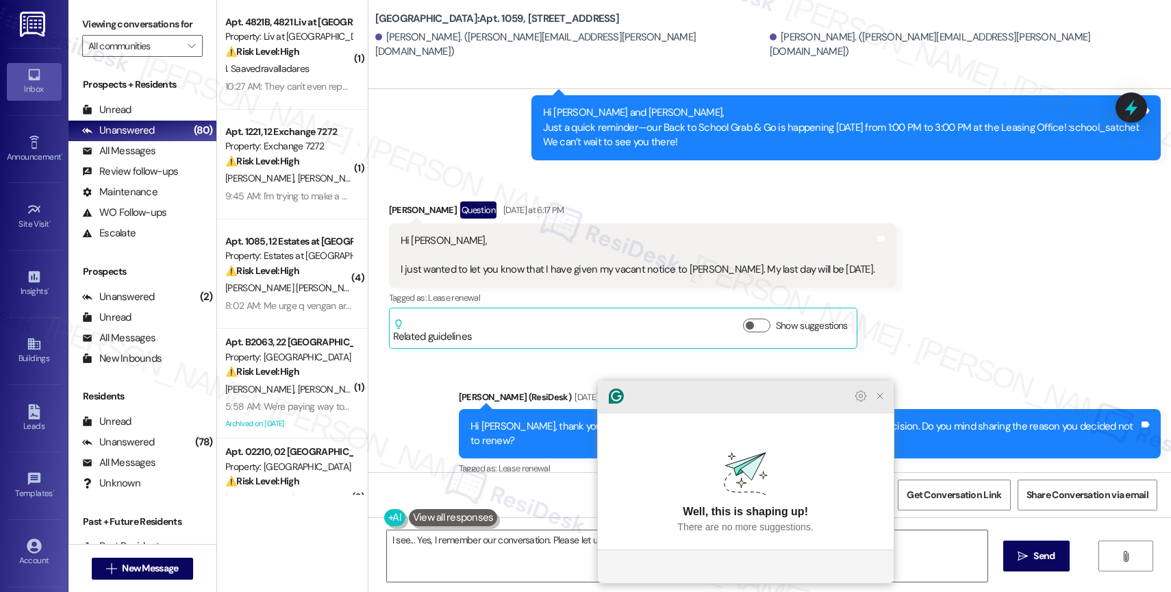
click at [879, 399] on icon "Close Grammarly Assistant" at bounding box center [879, 395] width 5 height 5
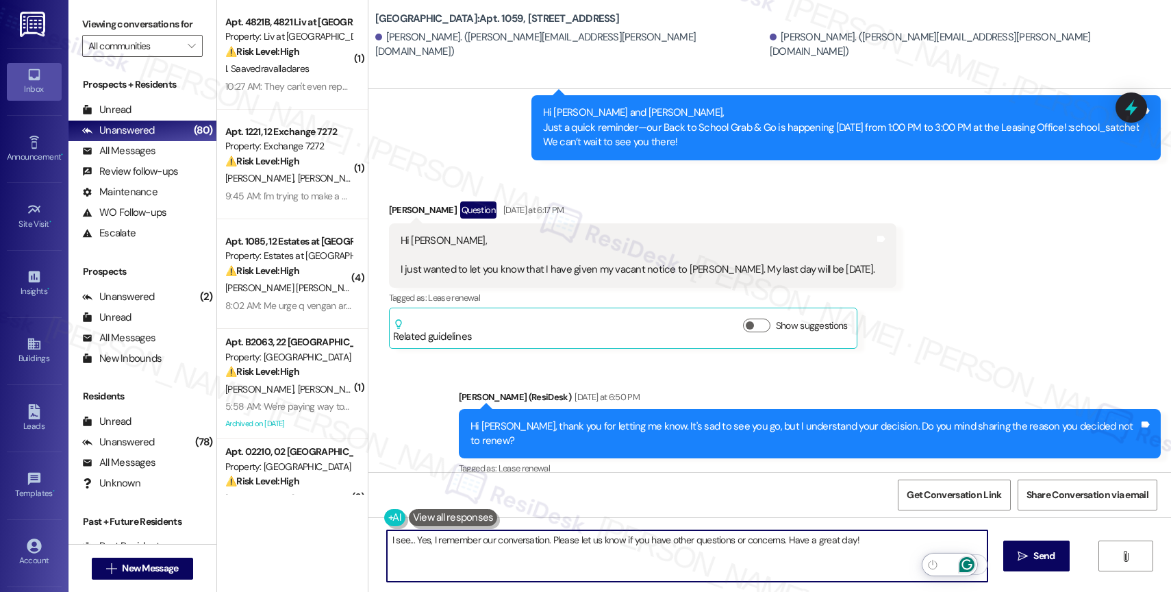
click at [966, 563] on icon "Open Grammarly. 0 Suggestions." at bounding box center [966, 564] width 15 height 15
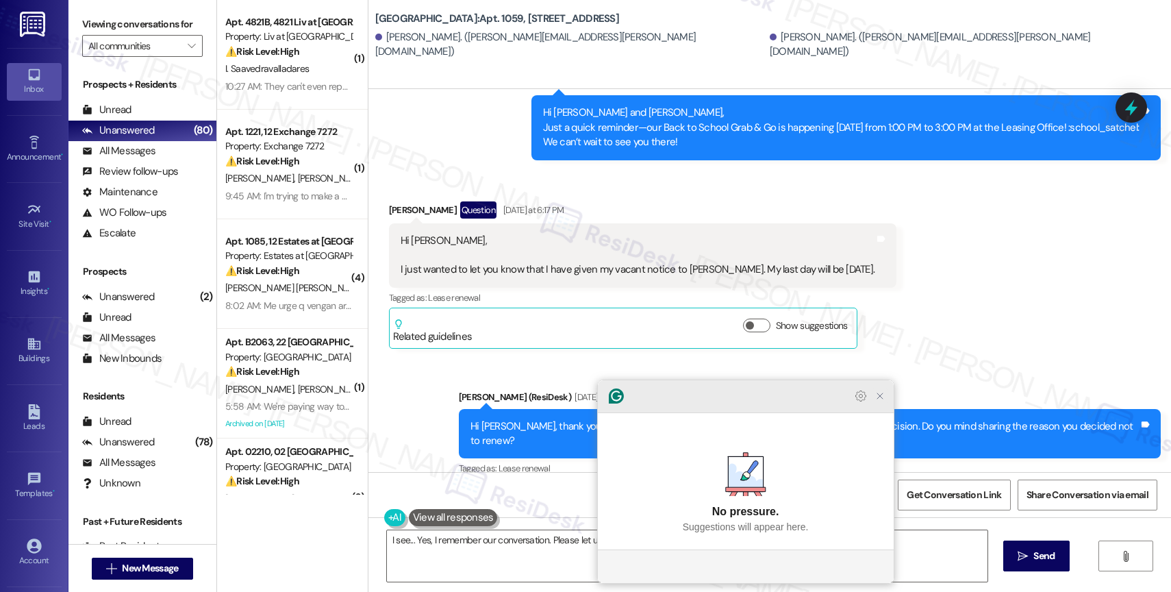
click at [882, 401] on icon "Close Grammarly Assistant" at bounding box center [880, 395] width 11 height 11
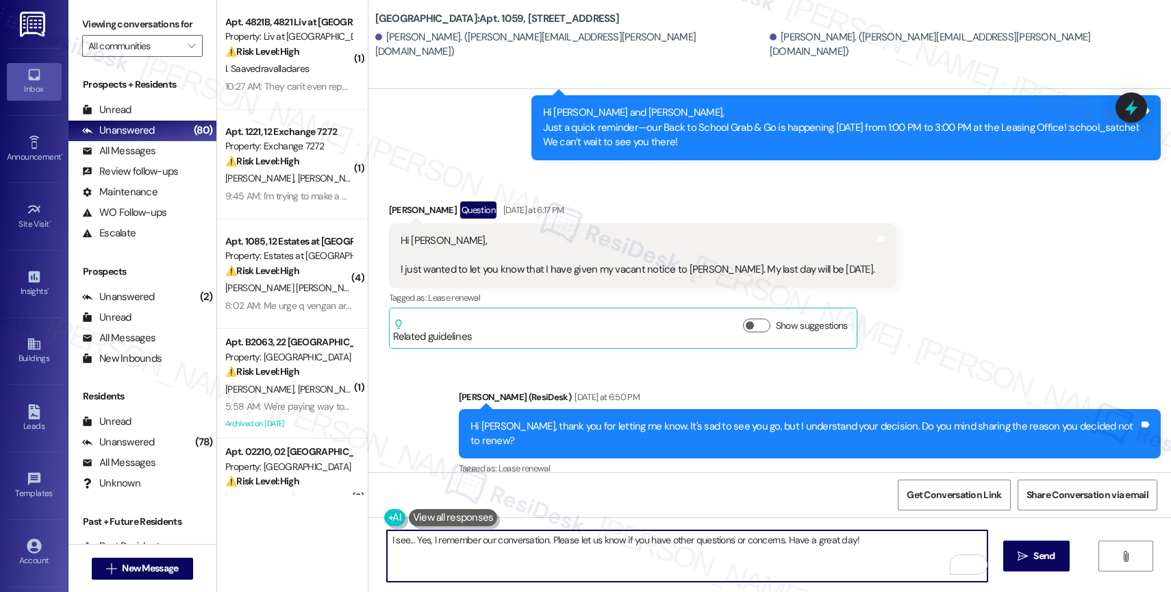
click at [888, 544] on textarea "I see... Yes, I remember our conversation. Please let us know if you have other…" at bounding box center [687, 555] width 601 height 51
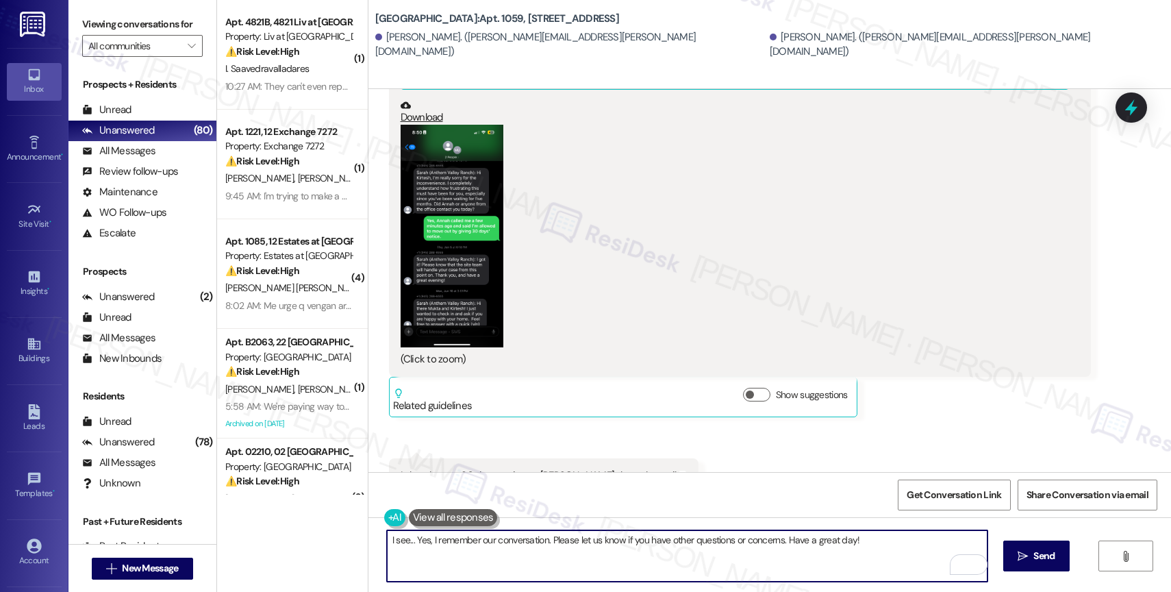
scroll to position [10185, 0]
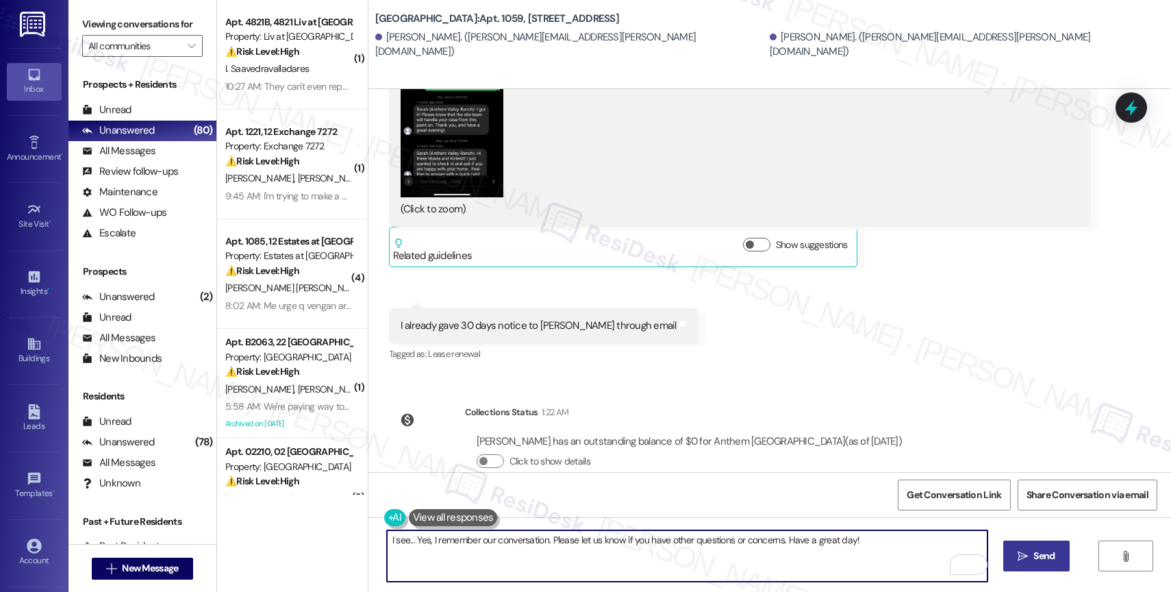
click at [1024, 551] on icon "" at bounding box center [1023, 556] width 10 height 11
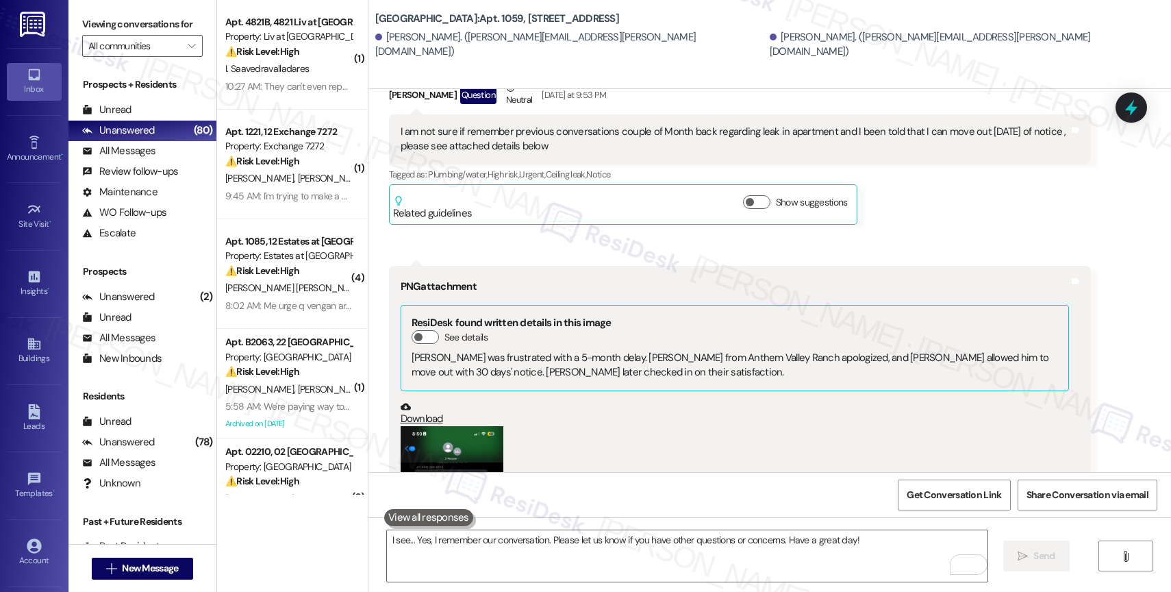
scroll to position [10280, 0]
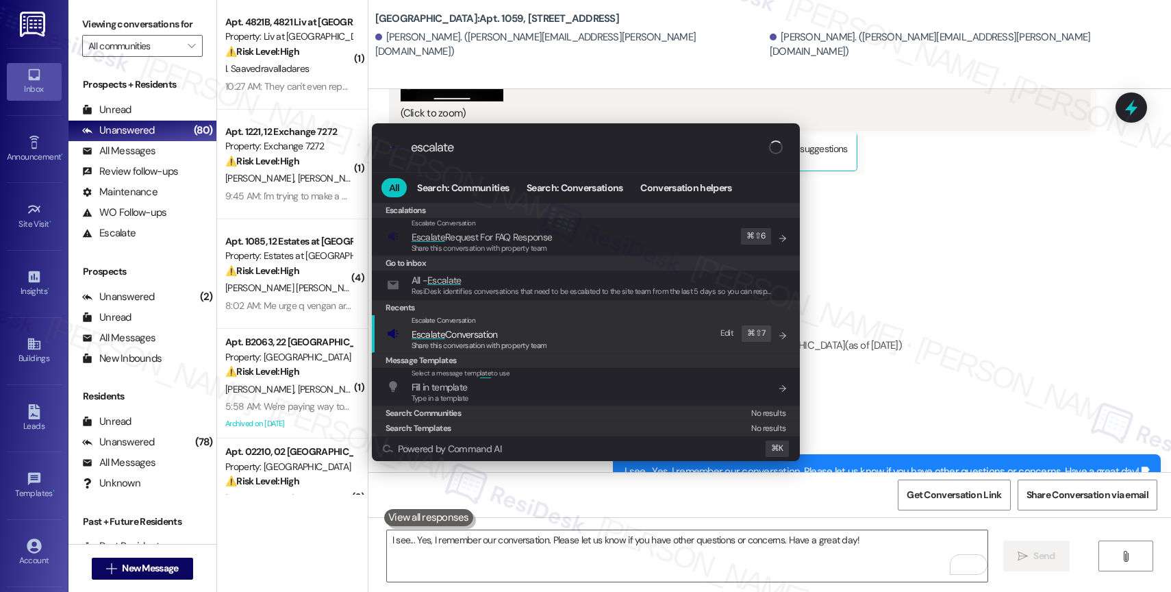
type input "escalate"
click at [481, 333] on span "Escalate Conversation" at bounding box center [455, 334] width 86 height 12
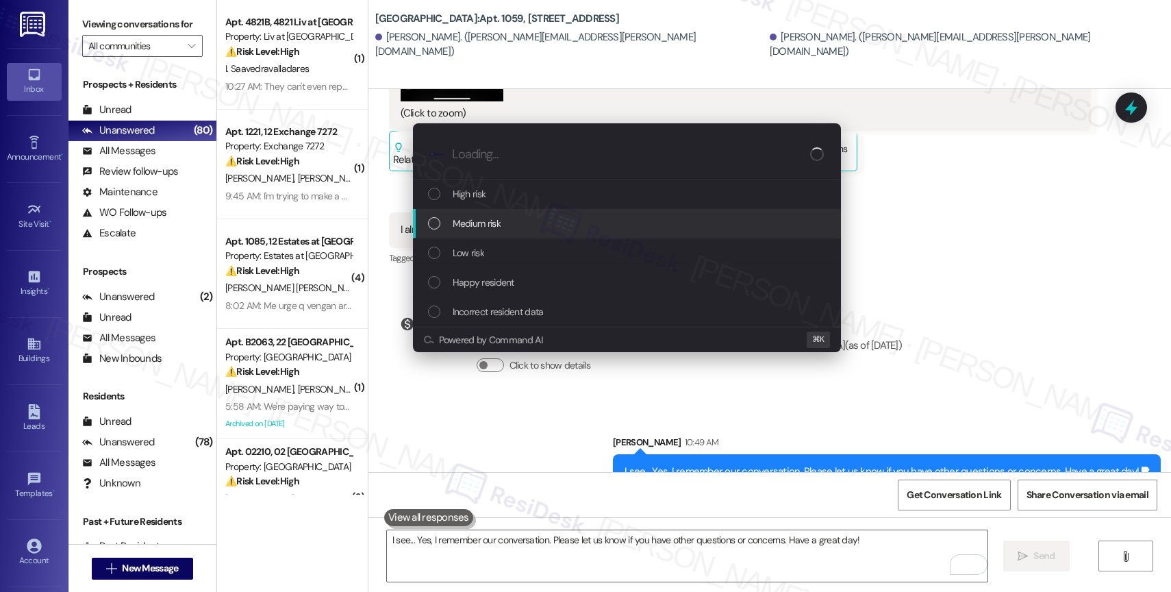
click at [486, 223] on span "Medium risk" at bounding box center [477, 223] width 48 height 15
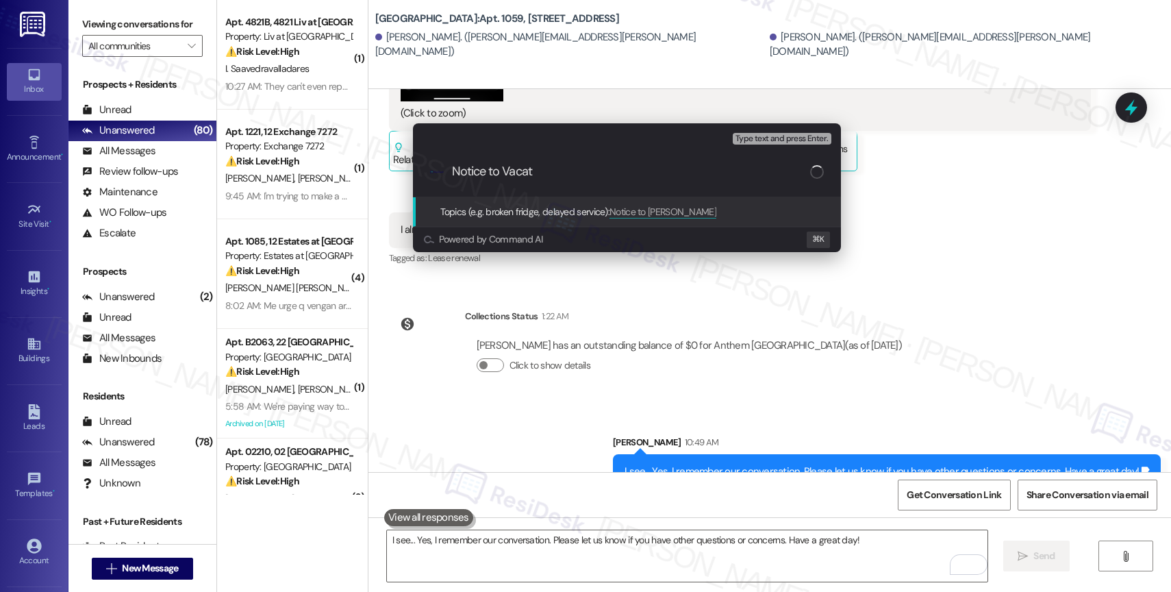
type input "Notice to Vacate"
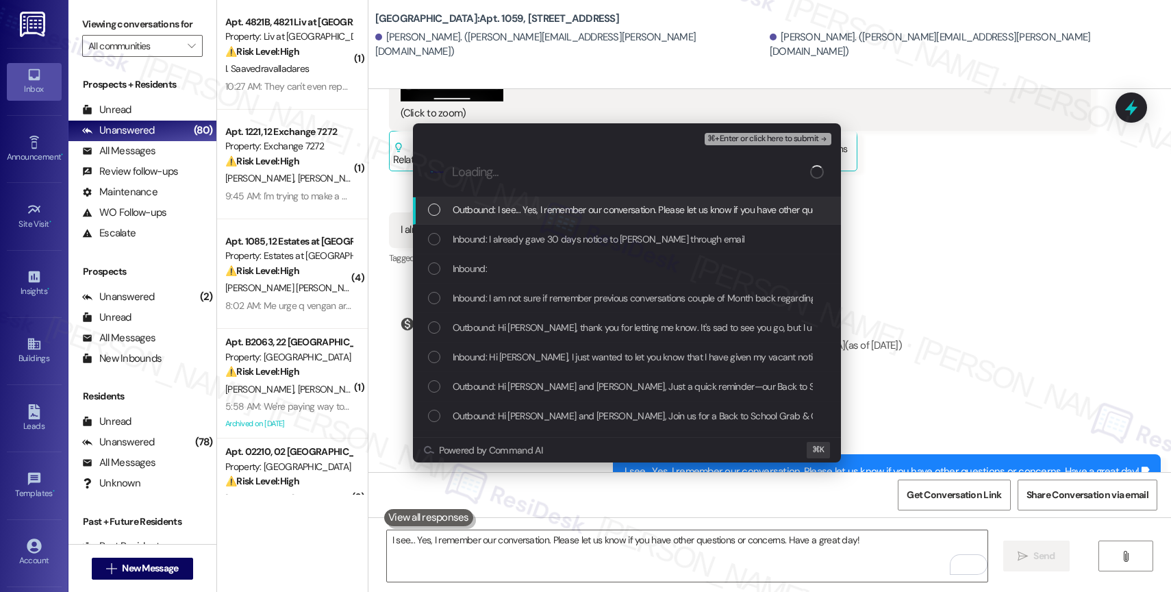
scroll to position [3, 0]
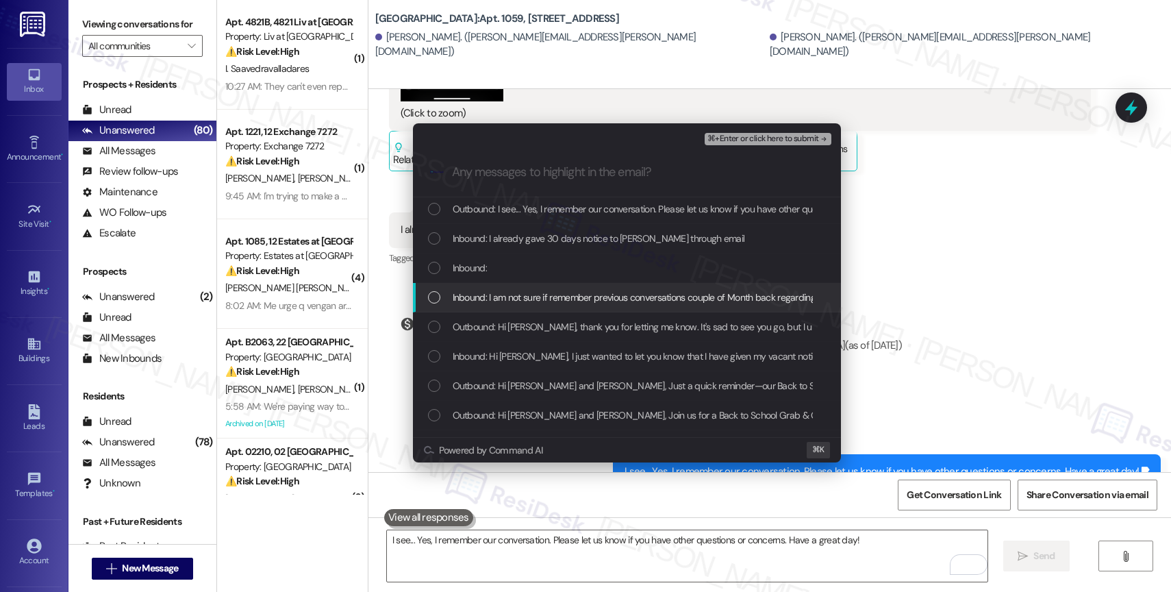
click at [559, 300] on span "Inbound: I am not sure if remember previous conversations couple of Month back …" at bounding box center [844, 297] width 783 height 15
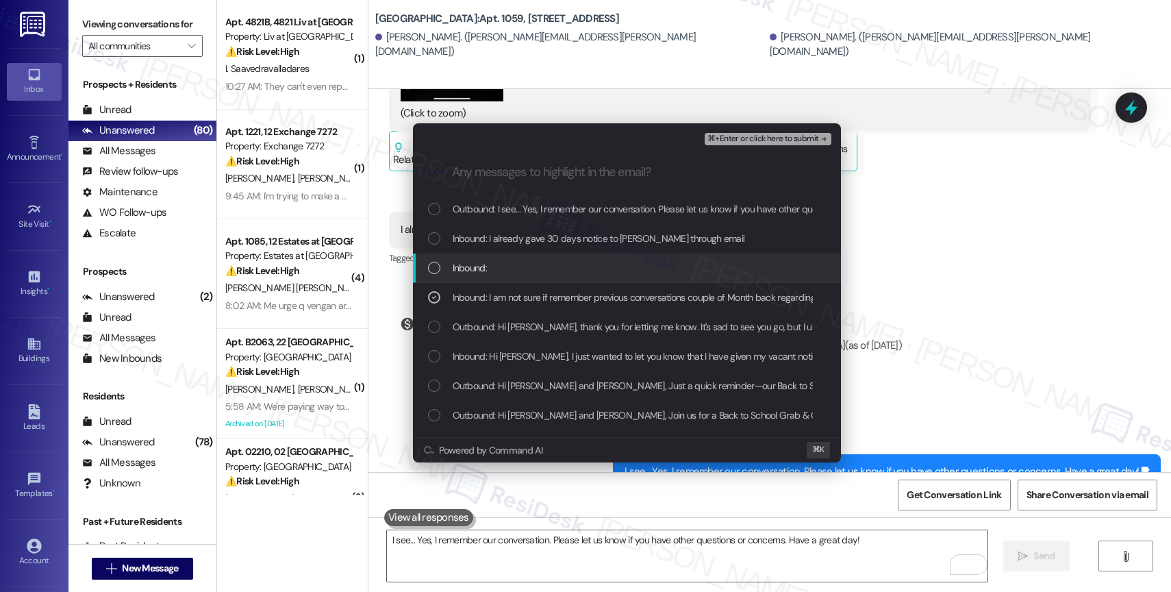
click at [557, 259] on div "Inbound:" at bounding box center [627, 267] width 428 height 29
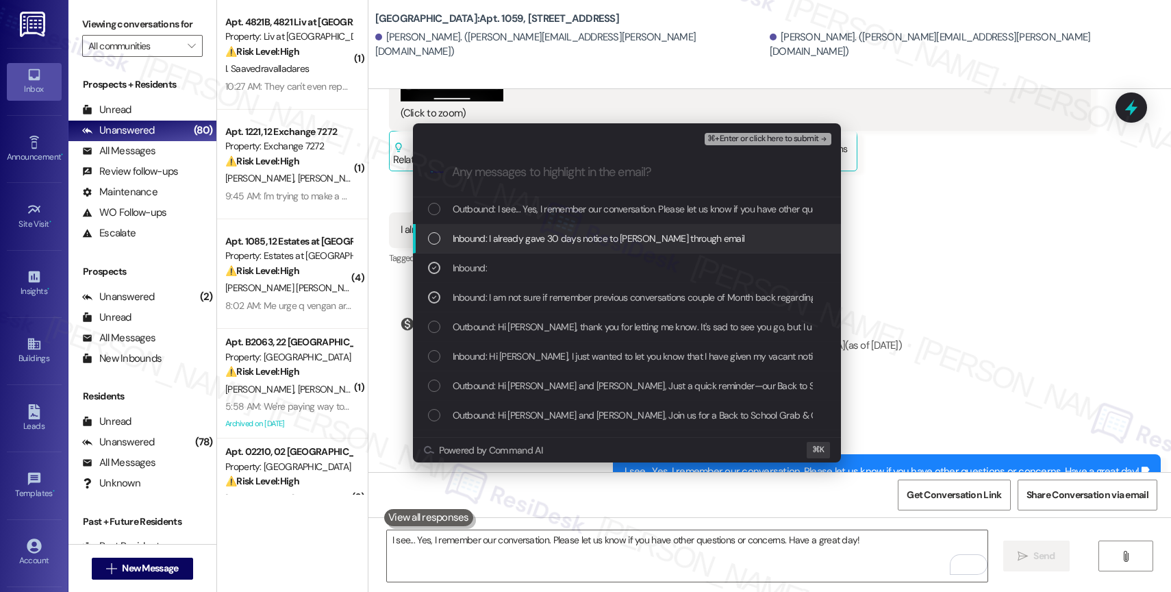
click at [563, 234] on span "Inbound: I already gave 30 days notice to Annah through email" at bounding box center [599, 238] width 292 height 15
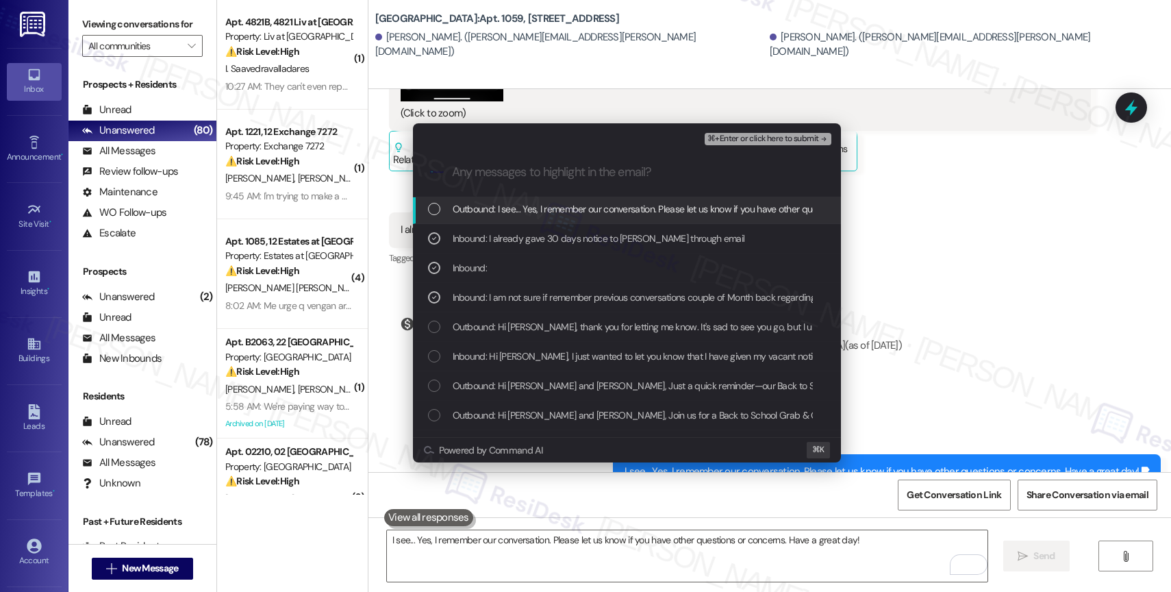
click at [573, 209] on span "Outbound: I see... Yes, I remember our conversation. Please let us know if you …" at bounding box center [709, 208] width 513 height 15
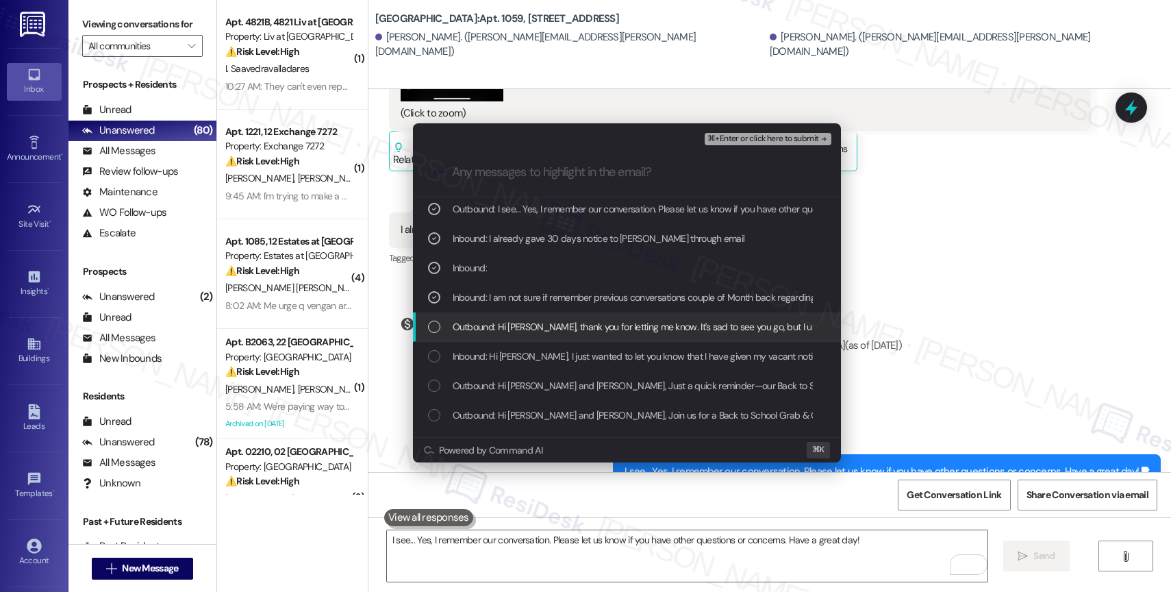
click at [621, 329] on span "Outbound: Hi Kirtesh, thank you for letting me know. It's sad to see you go, bu…" at bounding box center [800, 326] width 695 height 15
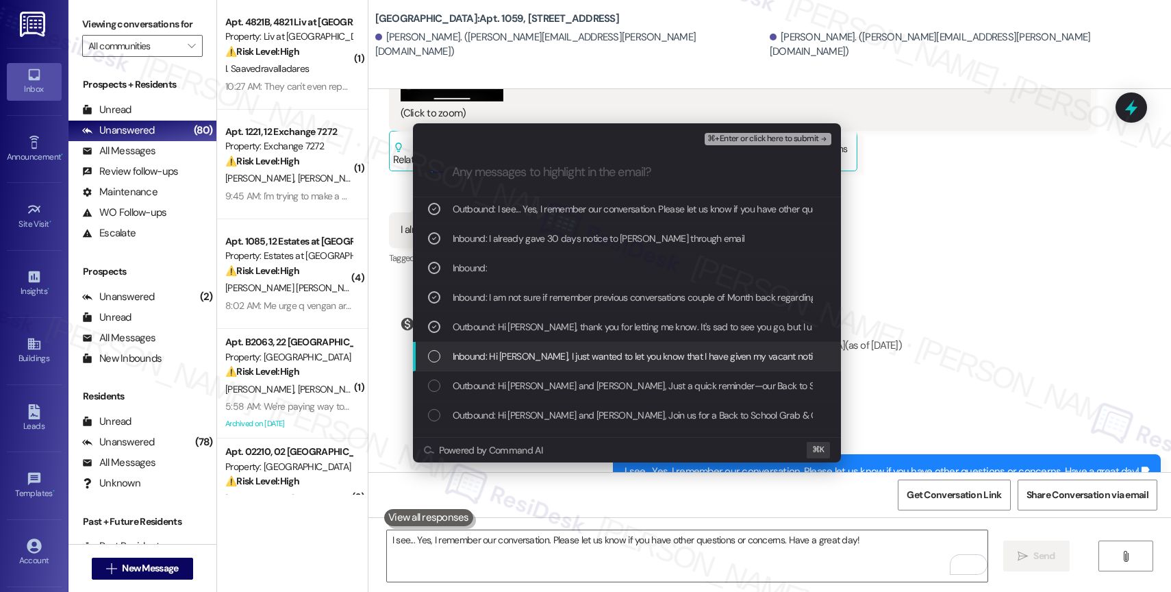
click at [612, 359] on span "Inbound: Hi Sara, I just wanted to let you know that I have given my vacant not…" at bounding box center [731, 356] width 557 height 15
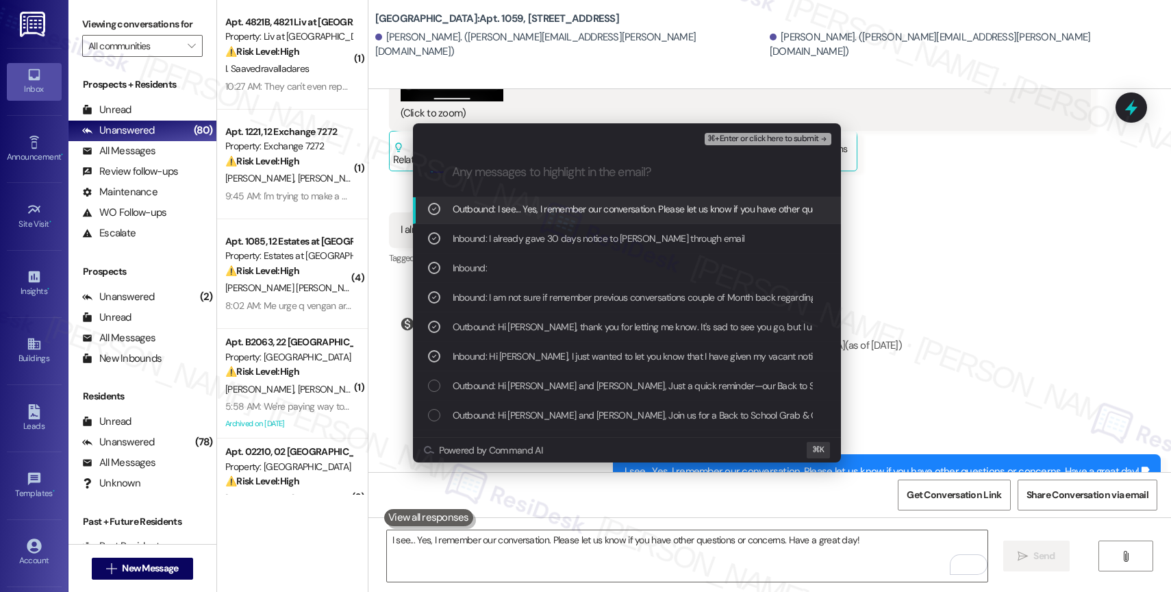
click at [784, 140] on span "⌘+Enter or click here to submit" at bounding box center [762, 139] width 111 height 10
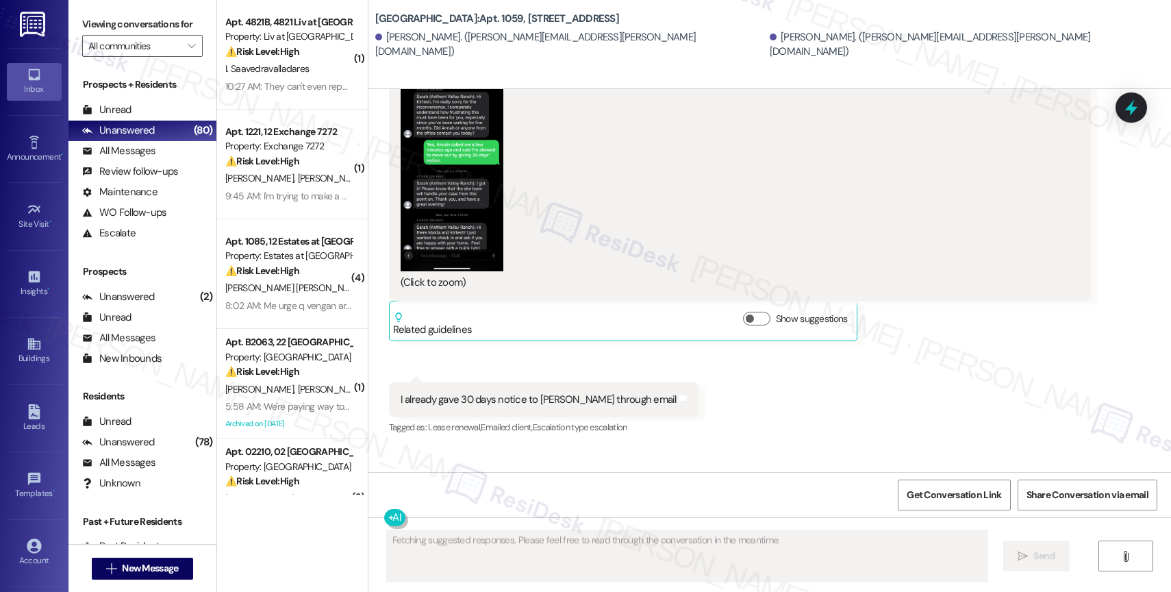
scroll to position [10295, 0]
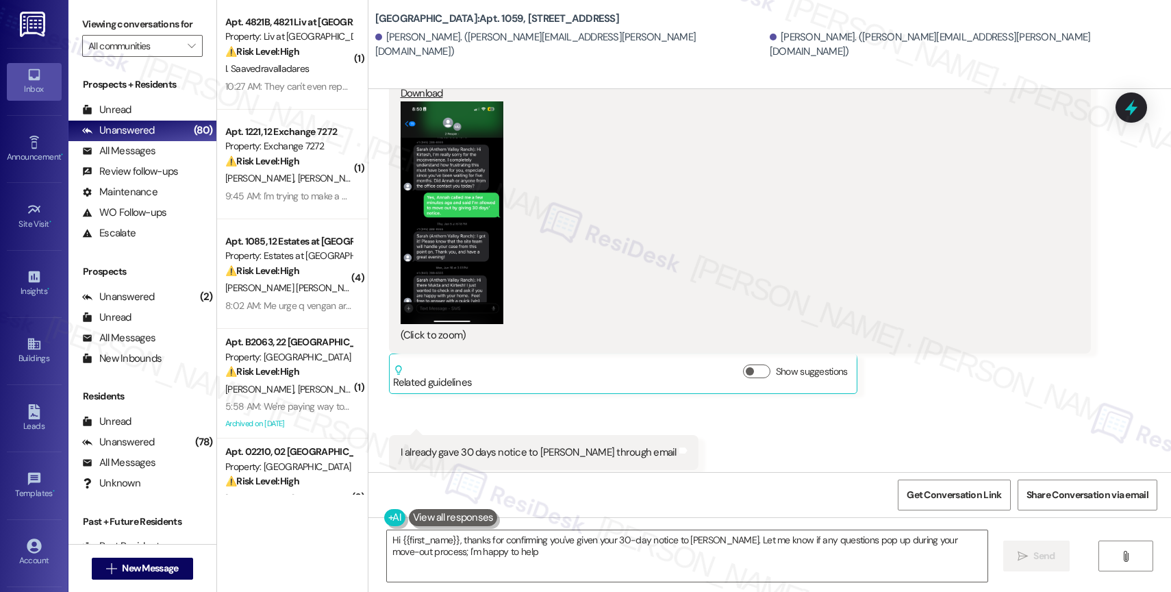
type textarea "Hi {{first_name}}, thanks for confirming you've given your 30-day notice to Ann…"
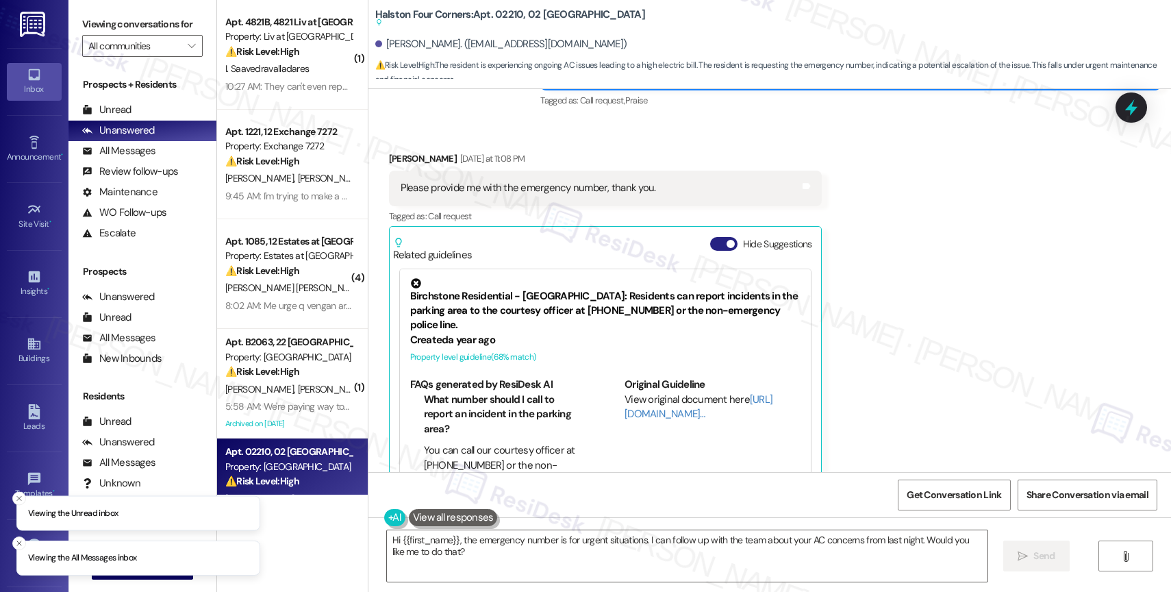
click at [712, 237] on button "Hide Suggestions" at bounding box center [723, 244] width 27 height 14
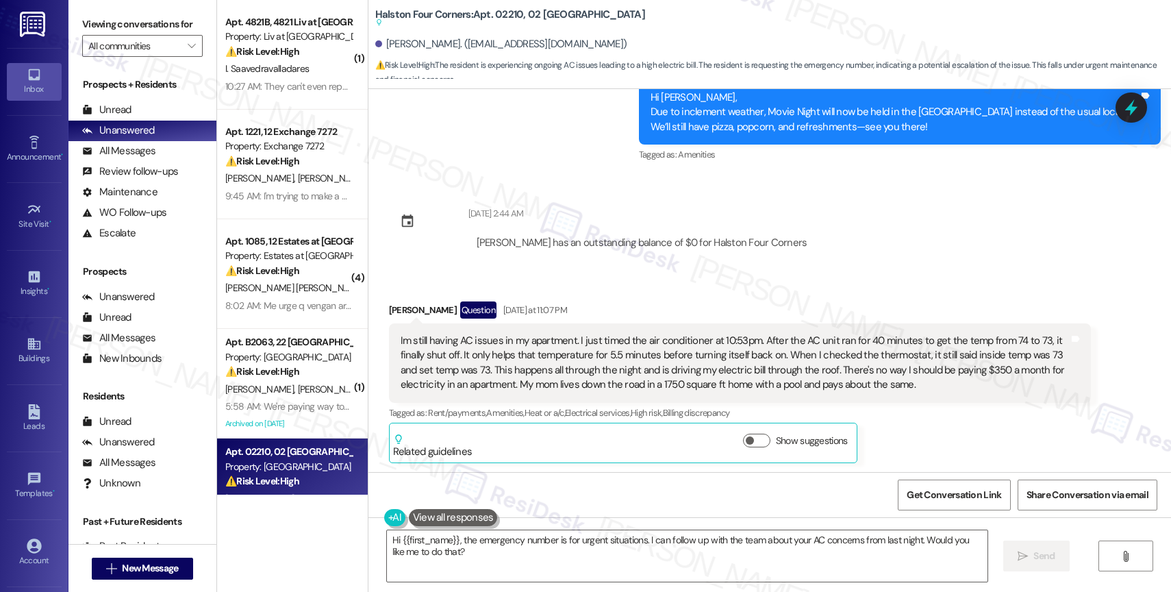
scroll to position [17826, 0]
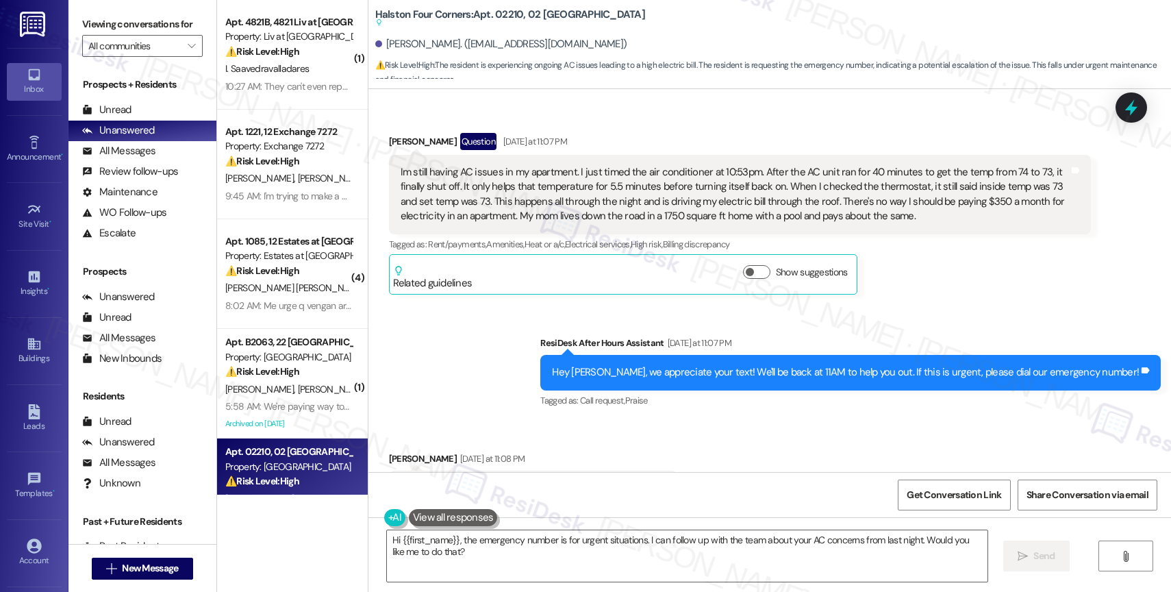
click at [744, 420] on div "Received via SMS [PERSON_NAME] [DATE] at 11:08 PM Please provide me with the em…" at bounding box center [769, 498] width 803 height 156
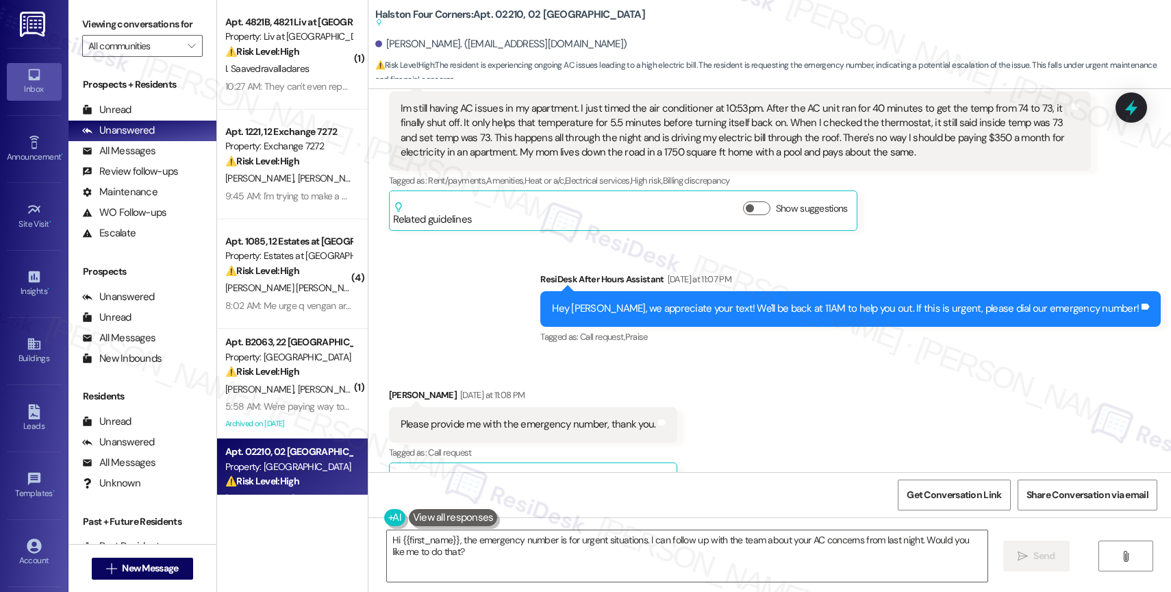
click at [567, 357] on div "Received via SMS [PERSON_NAME] [DATE] at 11:08 PM Please provide me with the em…" at bounding box center [769, 435] width 803 height 156
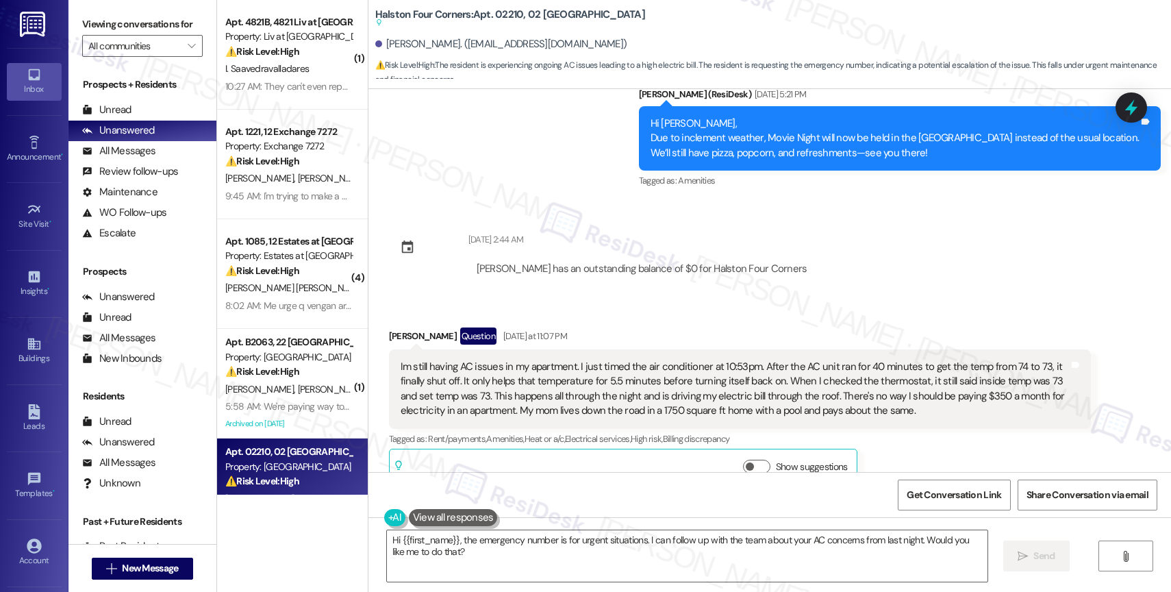
scroll to position [17533, 0]
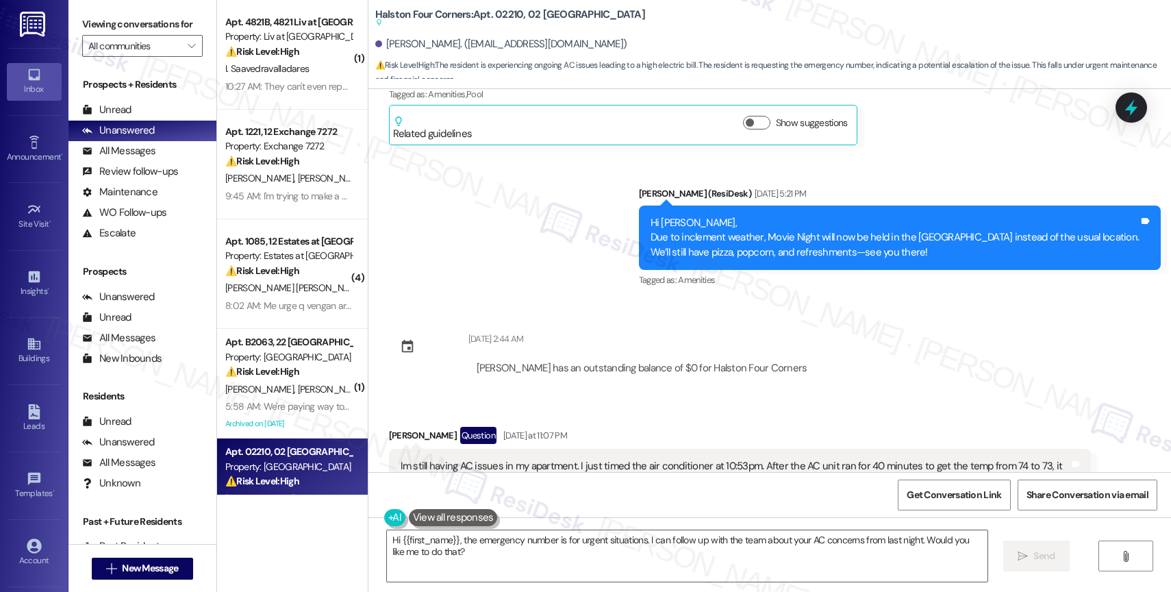
click at [597, 396] on div "Received via SMS [PERSON_NAME] Question [DATE] at 11:07 PM Im still having AC i…" at bounding box center [769, 497] width 803 height 203
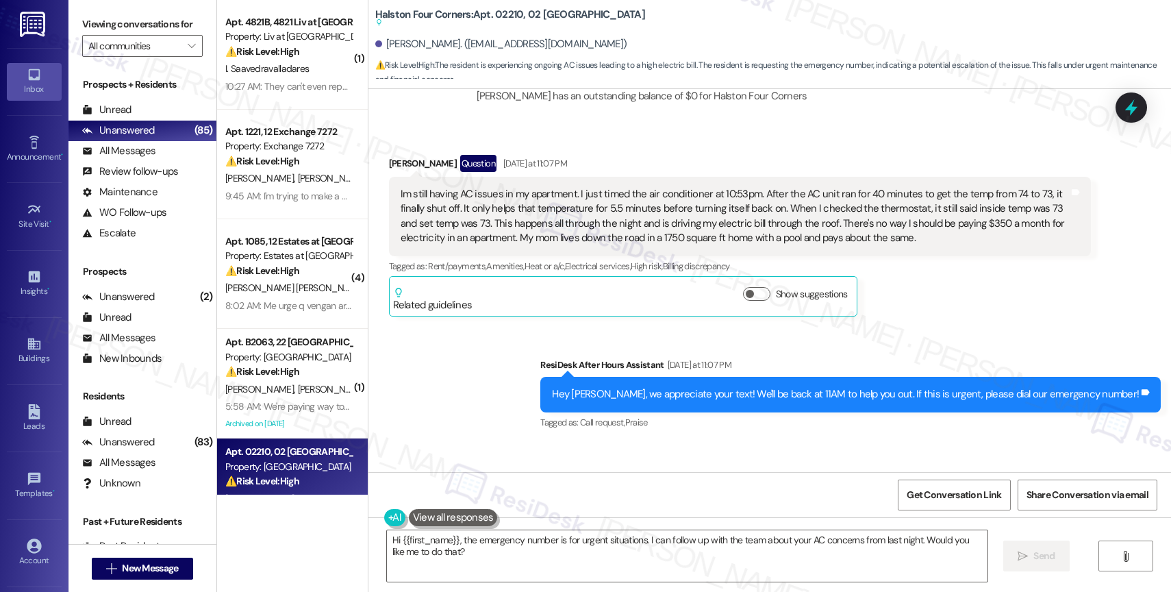
scroll to position [17837, 0]
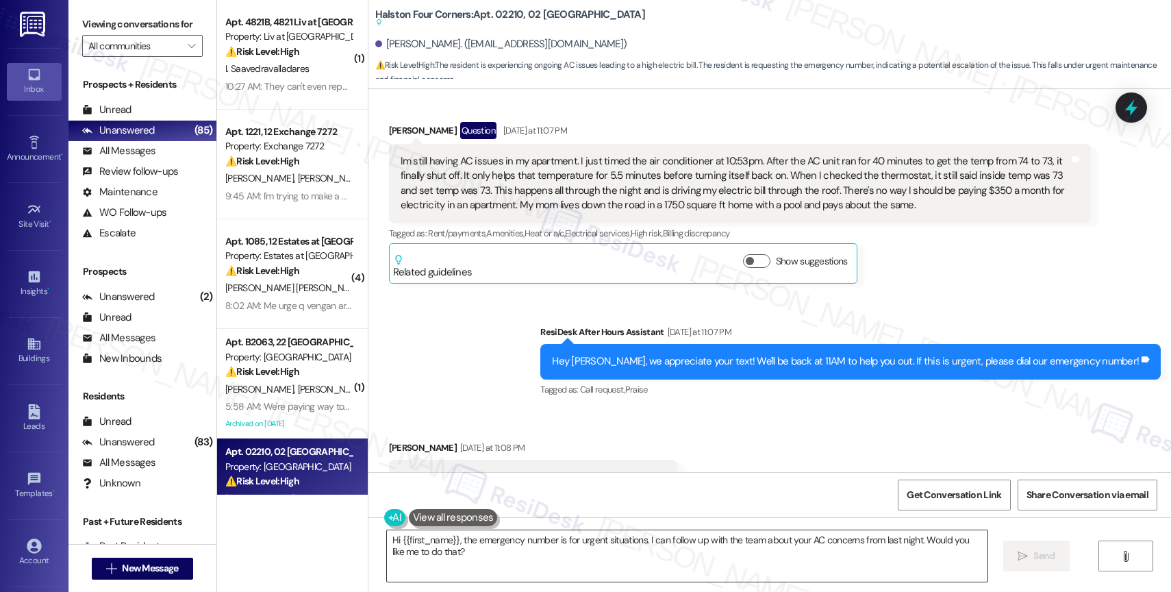
click at [503, 546] on textarea "Hi {{first_name}}, the emergency number is for urgent situations. I can follow …" at bounding box center [687, 555] width 601 height 51
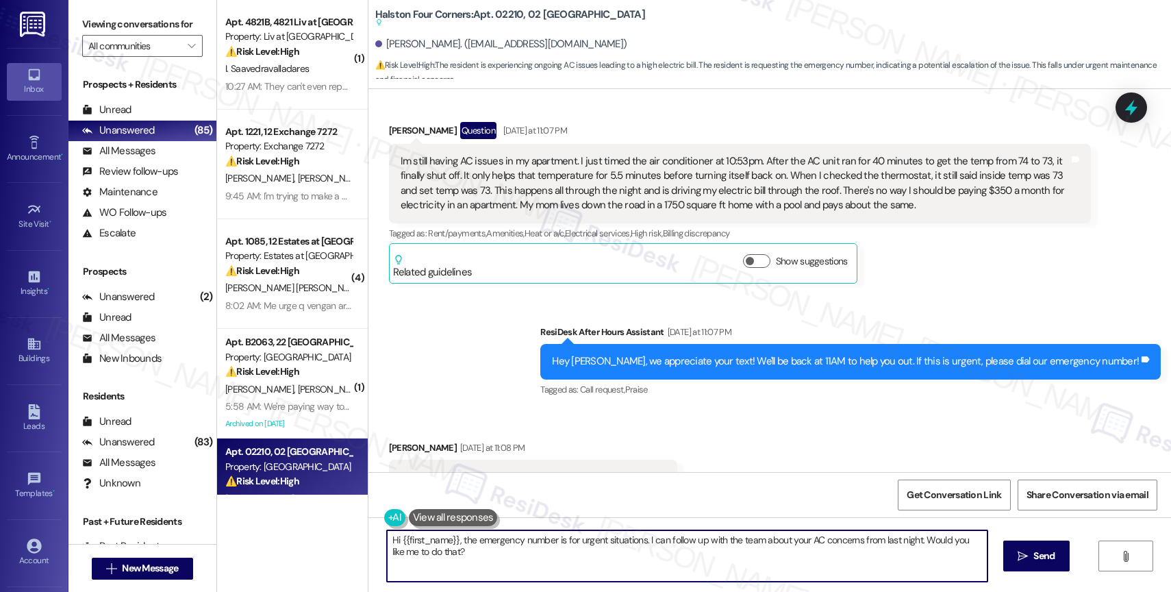
click at [503, 546] on textarea "Hi {{first_name}}, the emergency number is for urgent situations. I can follow …" at bounding box center [687, 555] width 601 height 51
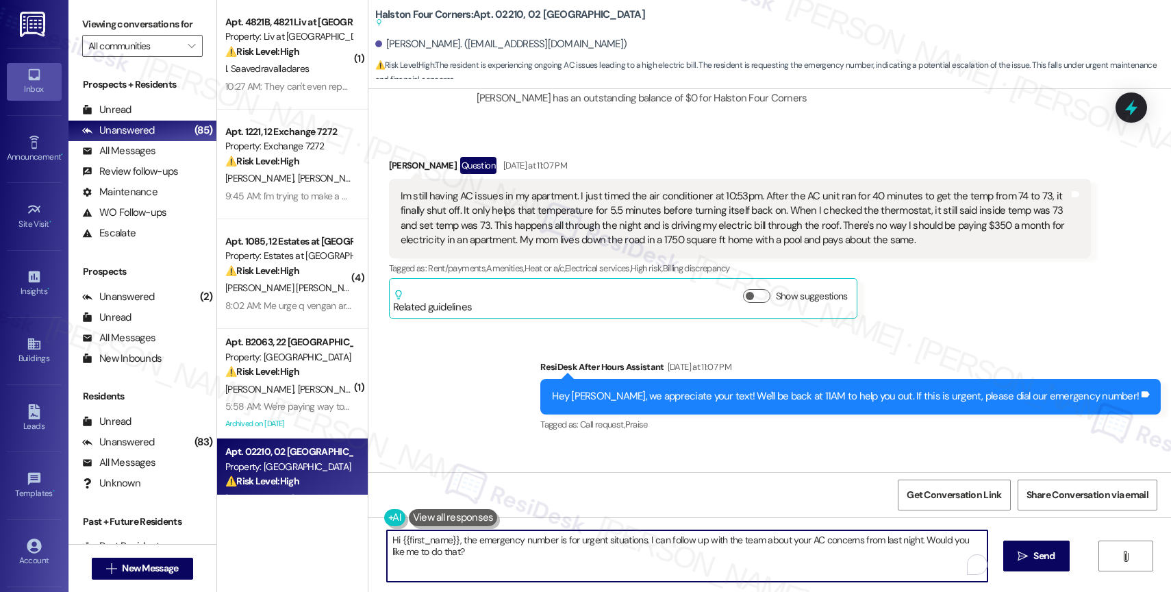
scroll to position [17802, 0]
click at [419, 543] on textarea "Hi [PERSON_NAME], I'm very sorry to hear that your AC isn't working properly ag…" at bounding box center [687, 555] width 601 height 51
click at [766, 561] on textarea "Hi [PERSON_NAME], Good morning! I'm very sorry to hear that your AC isn't worki…" at bounding box center [687, 555] width 601 height 51
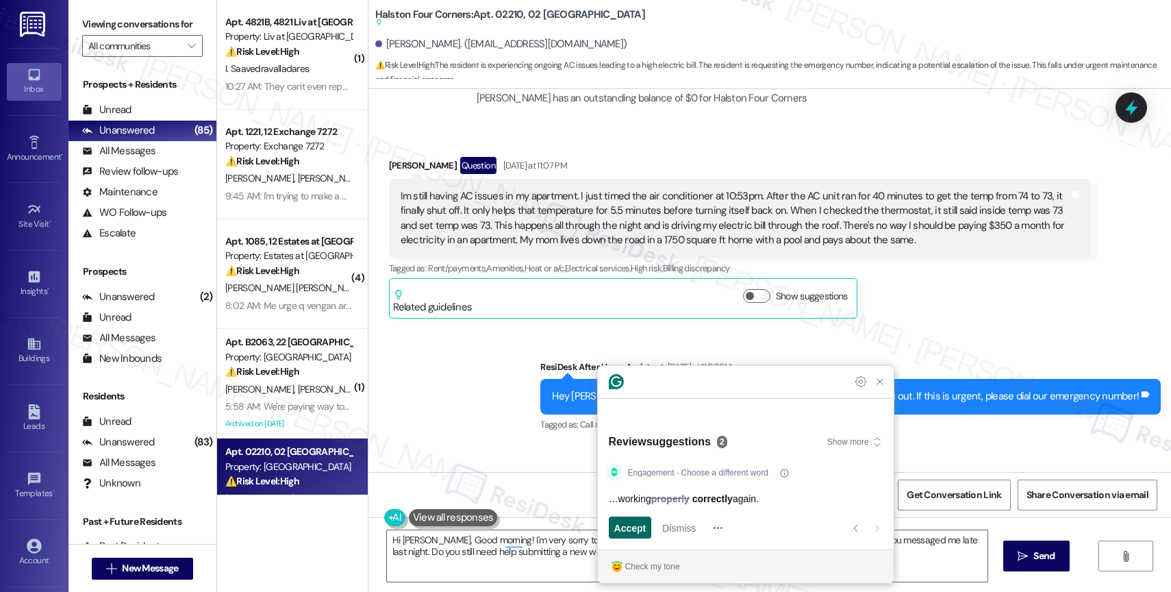
click at [640, 531] on span "Accept" at bounding box center [630, 527] width 32 height 14
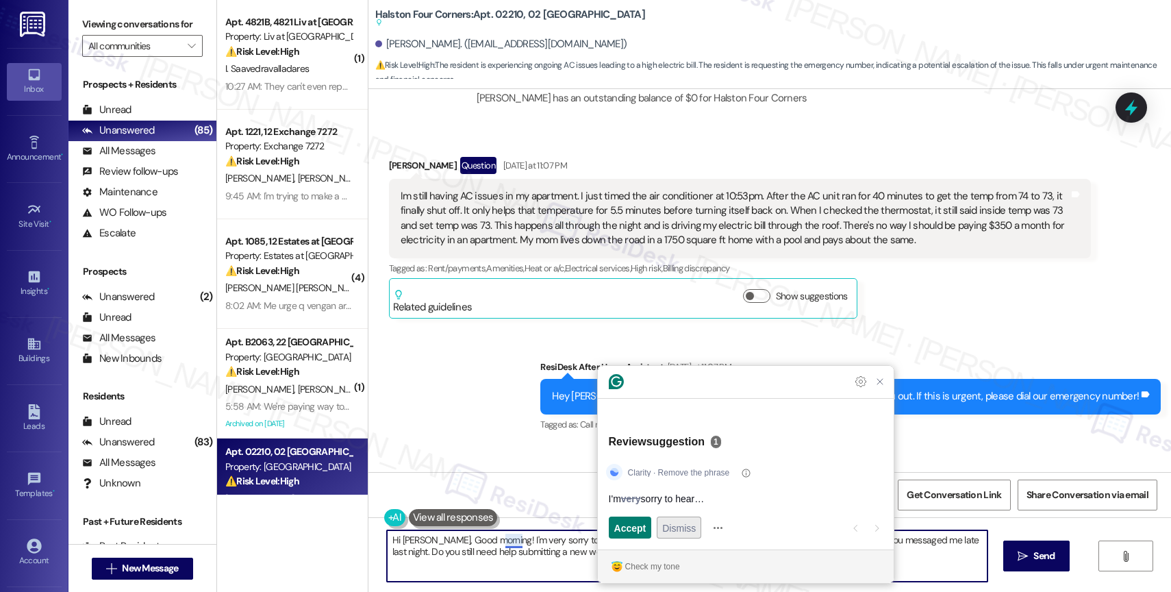
type textarea "Hi [PERSON_NAME], Good morning! I'm very sorry to hear that your AC isn't worki…"
click at [688, 529] on span "Dismiss" at bounding box center [679, 527] width 34 height 14
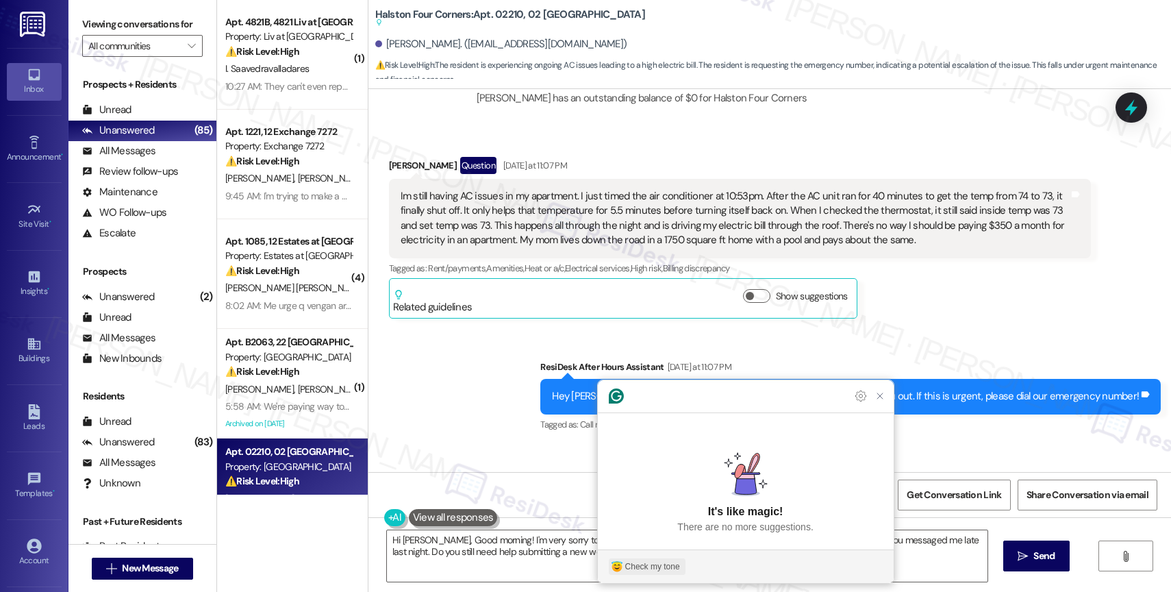
click at [669, 570] on div "Check my tone" at bounding box center [652, 566] width 55 height 12
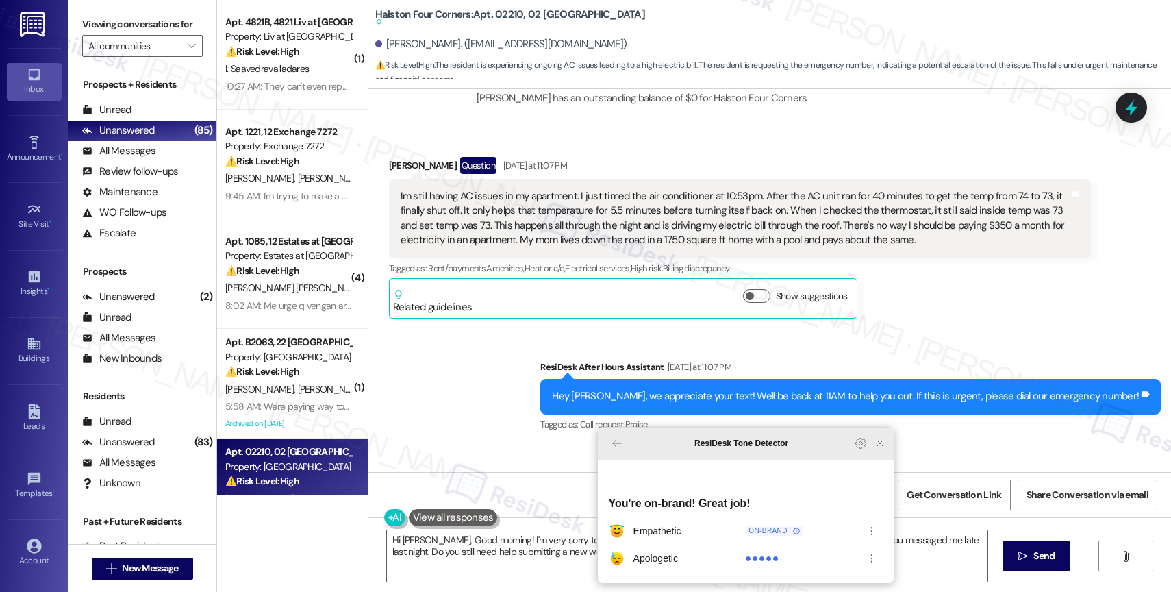
click at [880, 449] on icon "Close Grammarly Assistant" at bounding box center [880, 443] width 11 height 11
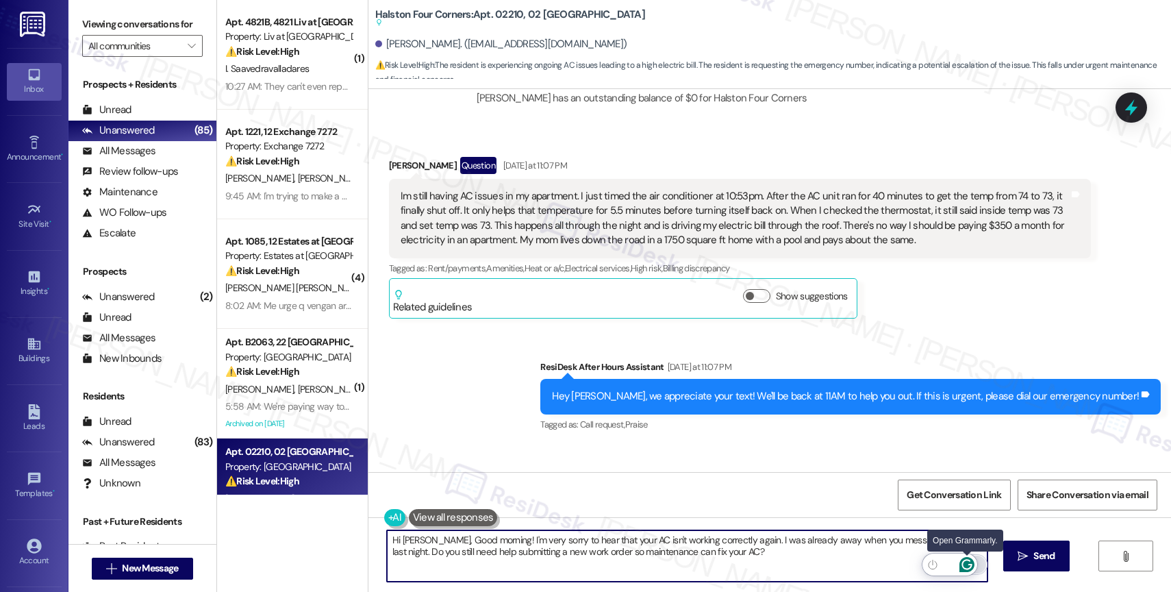
click at [966, 563] on icon "Open Grammarly. 0 Suggestions." at bounding box center [966, 564] width 15 height 15
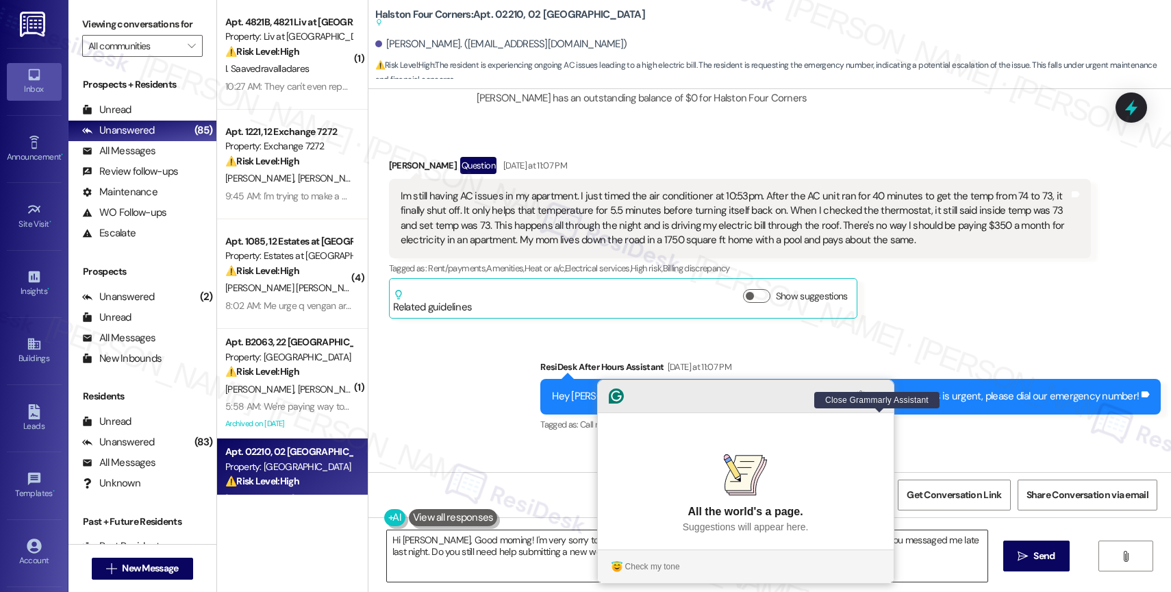
click at [883, 401] on icon "Close Grammarly Assistant" at bounding box center [880, 395] width 11 height 11
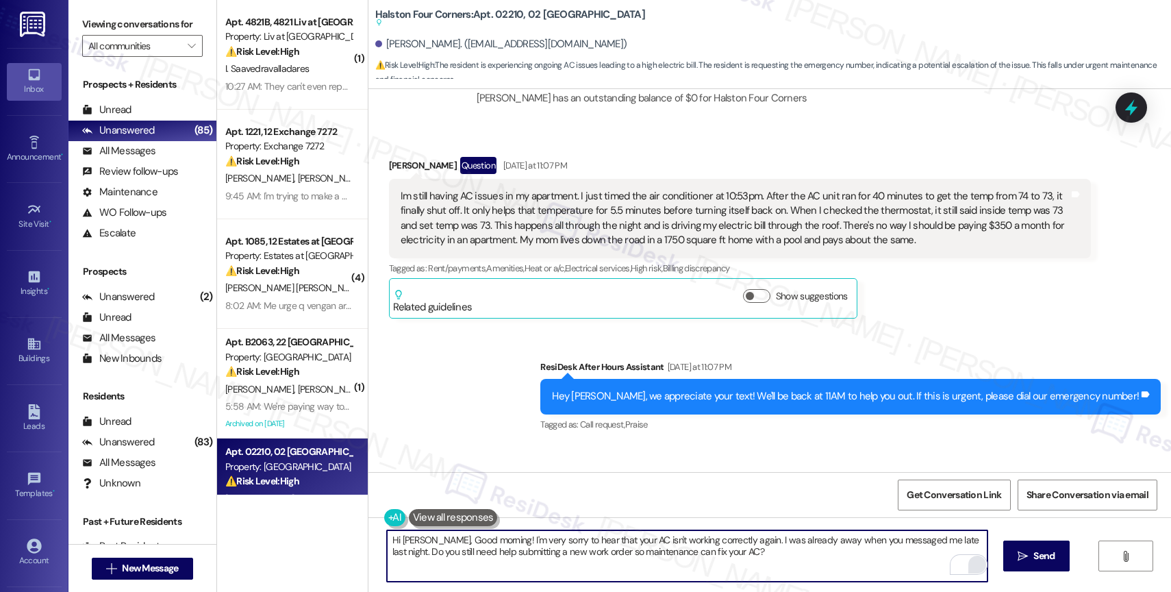
click at [817, 556] on textarea "Hi [PERSON_NAME], Good morning! I'm very sorry to hear that your AC isn't worki…" at bounding box center [687, 555] width 601 height 51
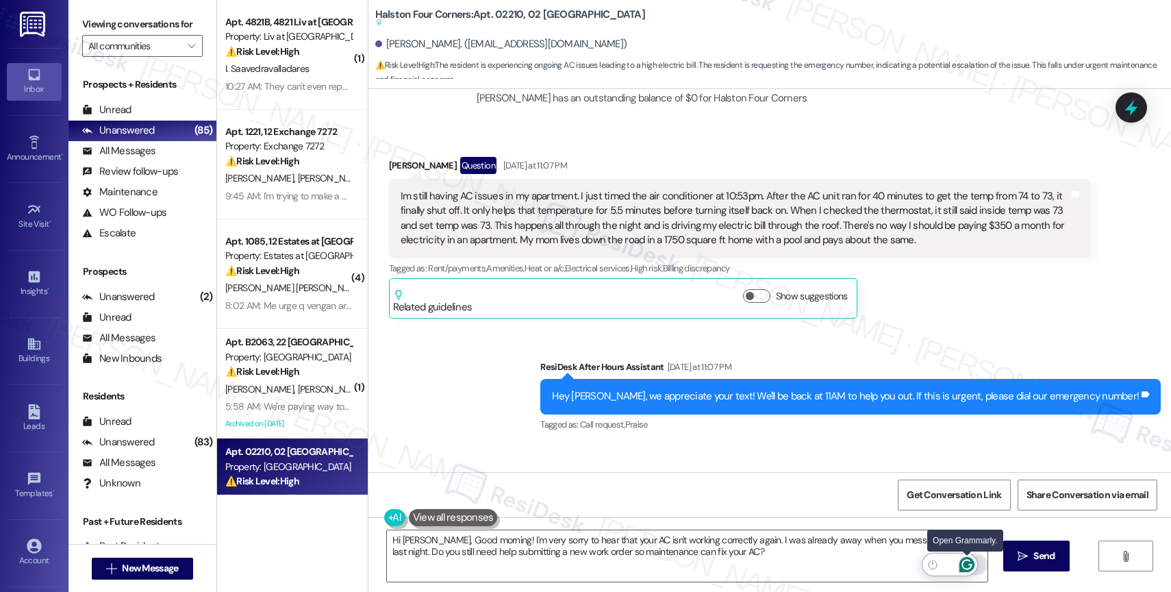
click at [966, 561] on icon "Open Grammarly. 0 Suggestions." at bounding box center [966, 564] width 15 height 15
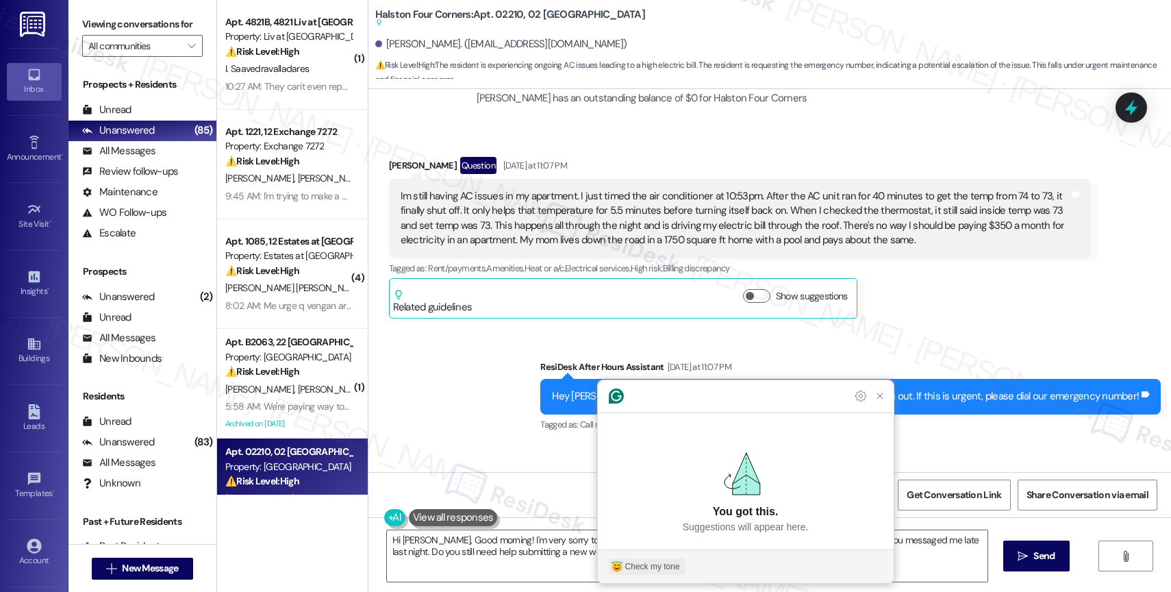
click at [650, 567] on div "Check my tone" at bounding box center [652, 566] width 55 height 12
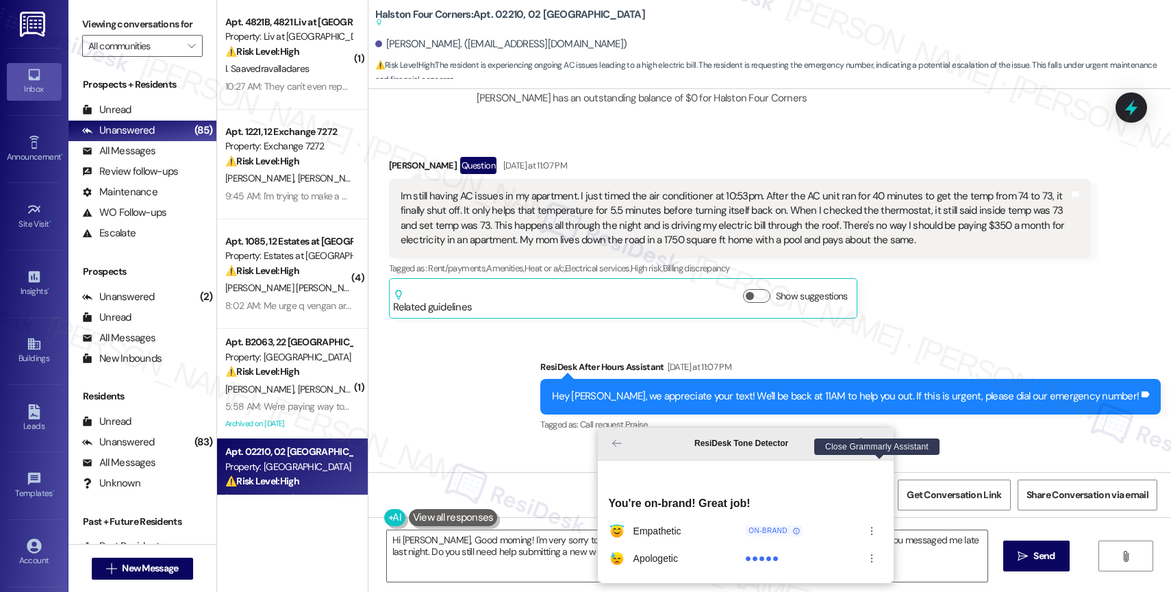
click at [877, 446] on icon "Close Grammarly Assistant" at bounding box center [879, 442] width 5 height 5
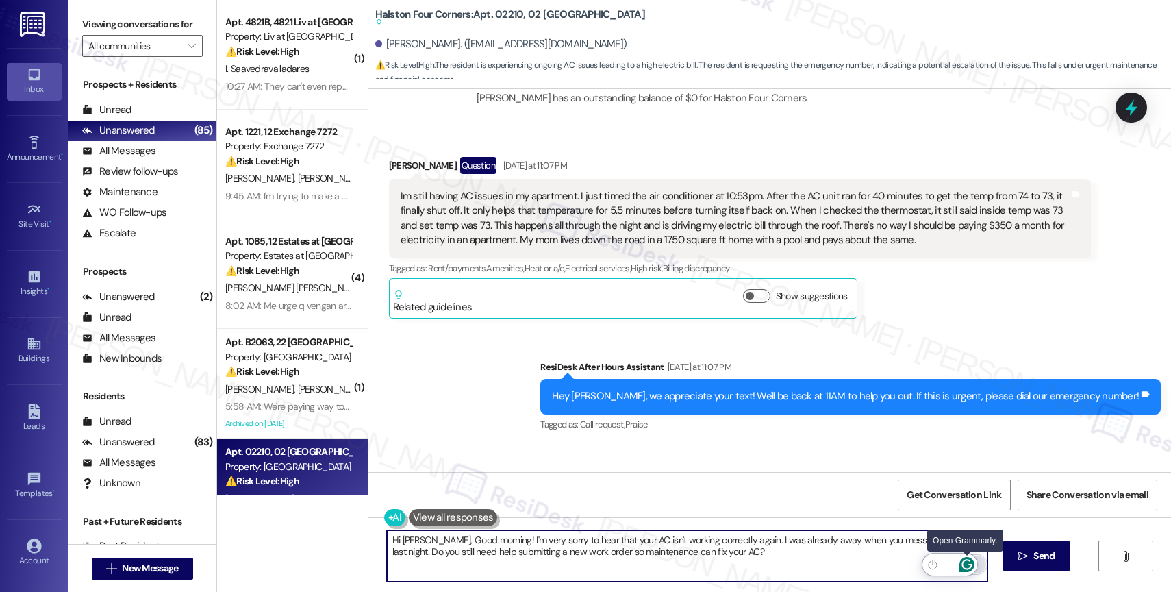
click at [966, 562] on icon "Open Grammarly. 0 Suggestions." at bounding box center [966, 564] width 15 height 15
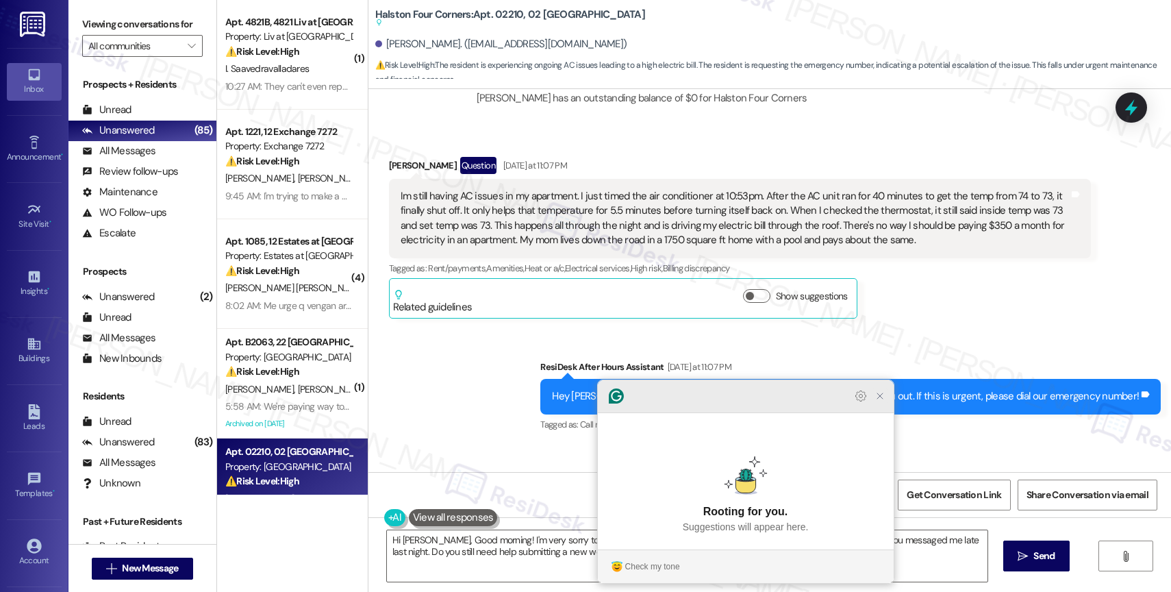
click at [883, 401] on icon "Close Grammarly Assistant" at bounding box center [880, 395] width 11 height 11
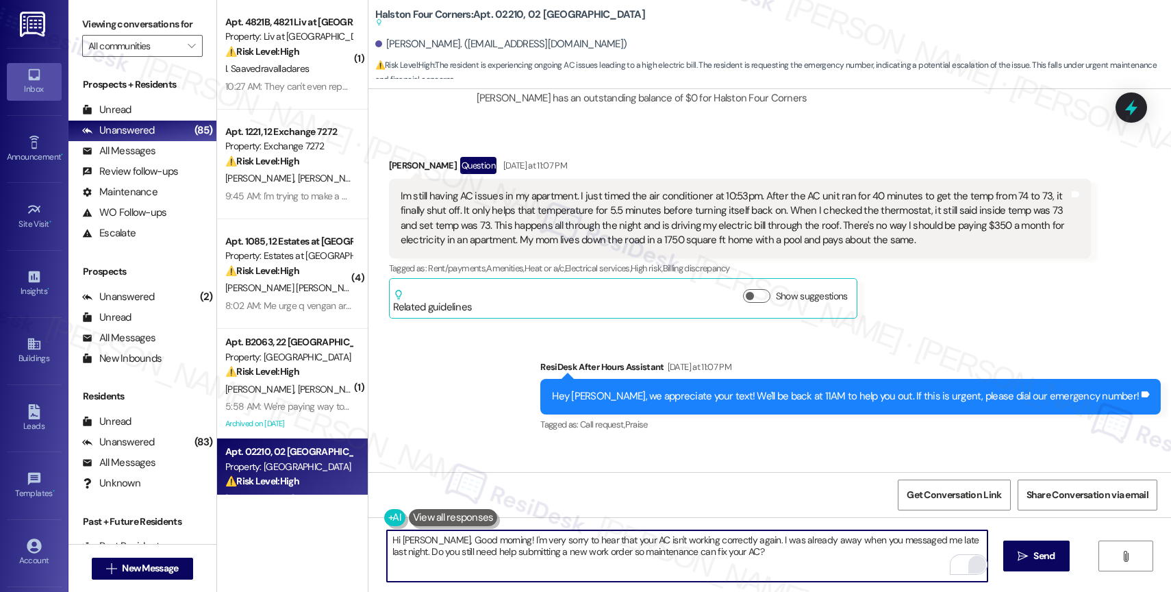
click at [719, 558] on textarea "Hi Sergio, Good morning! I'm very sorry to hear that your AC isn't working corr…" at bounding box center [687, 555] width 601 height 51
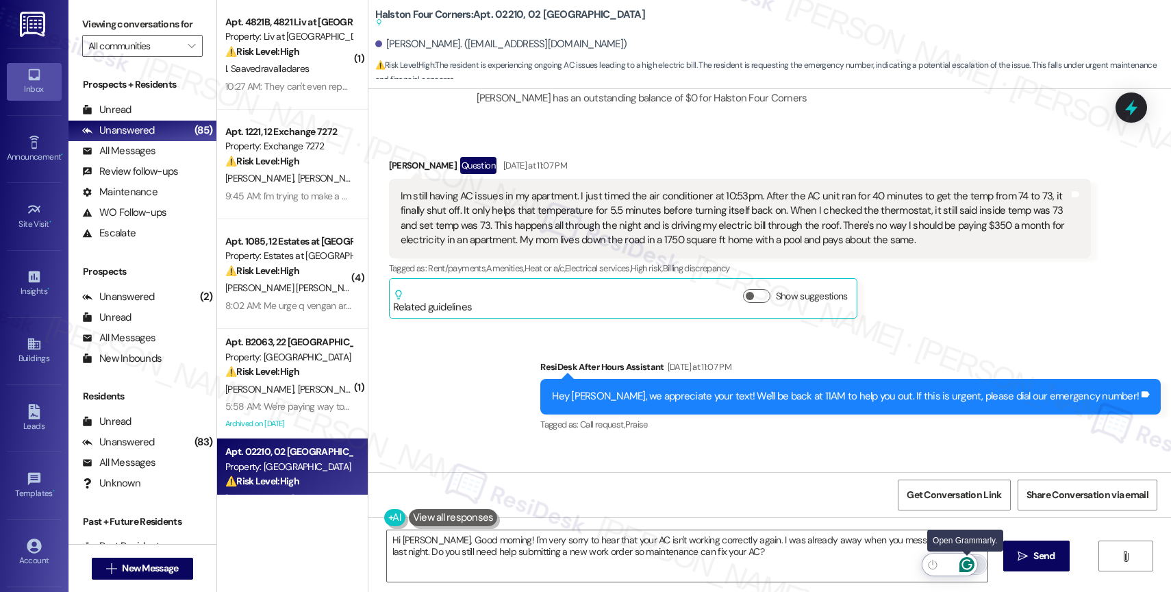
click at [967, 562] on icon "Open Grammarly. 0 Suggestions." at bounding box center [966, 564] width 15 height 15
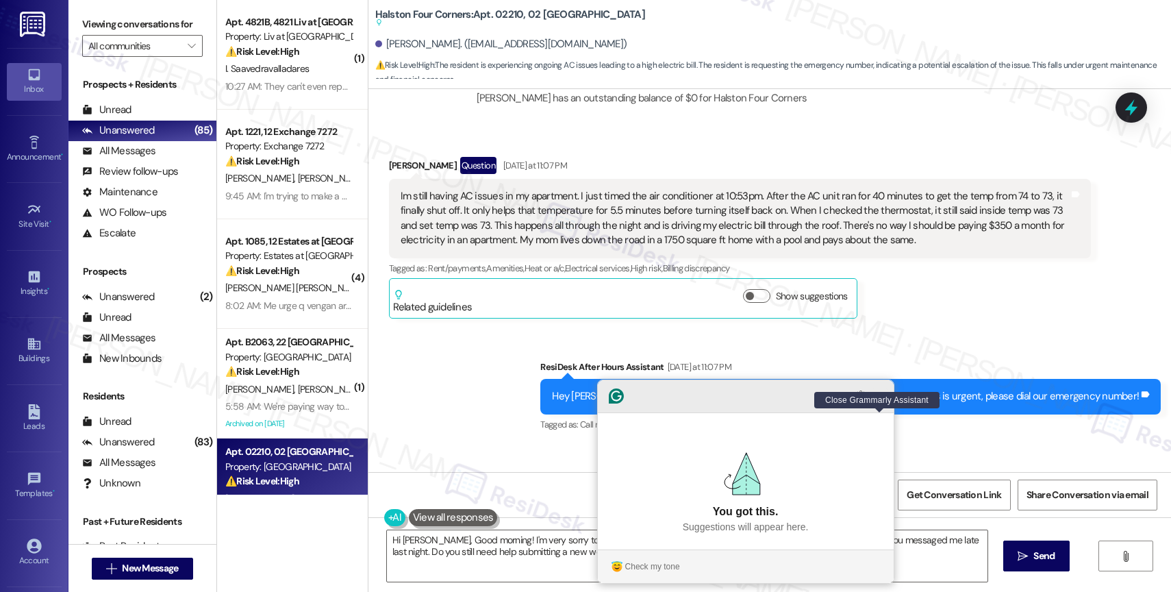
click at [882, 401] on icon "Close Grammarly Assistant" at bounding box center [880, 395] width 11 height 11
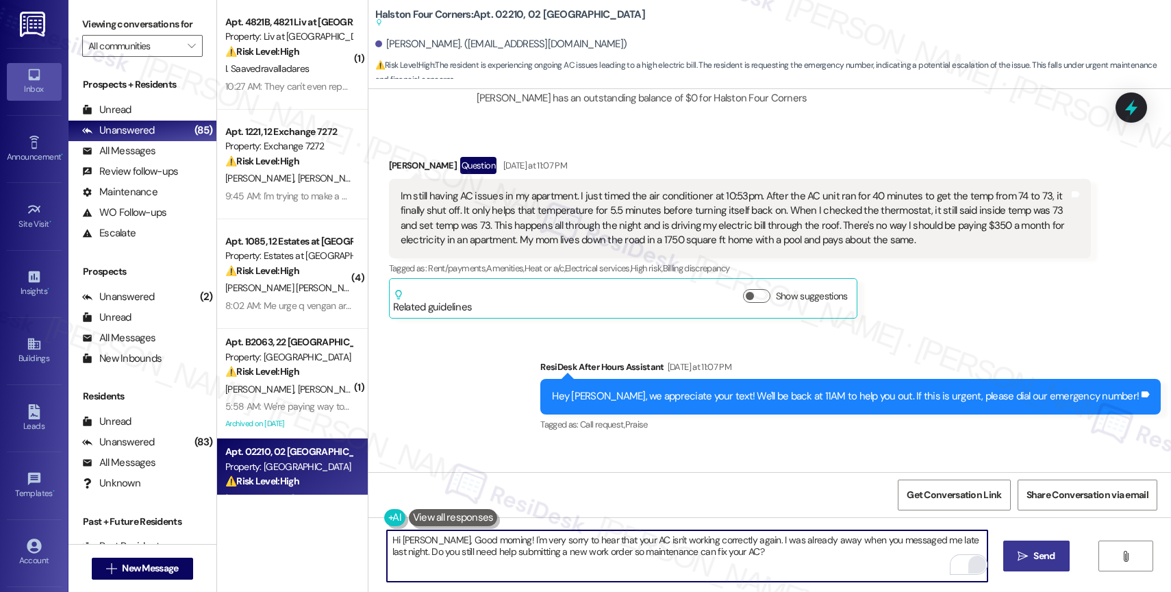
click at [1029, 551] on span " Send" at bounding box center [1036, 556] width 43 height 14
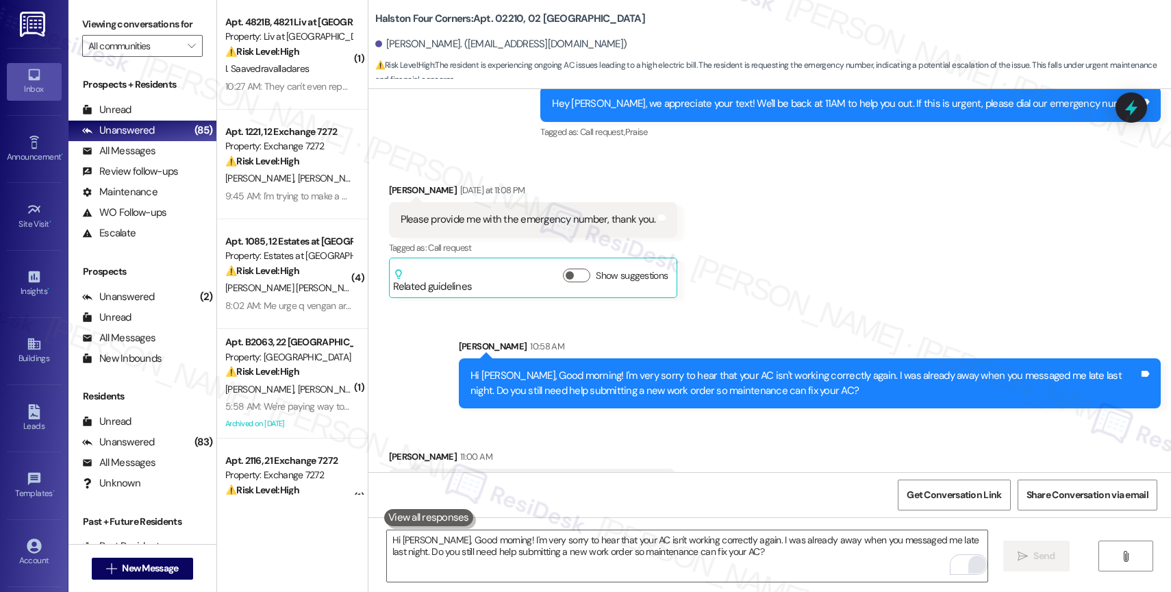
scroll to position [18096, 0]
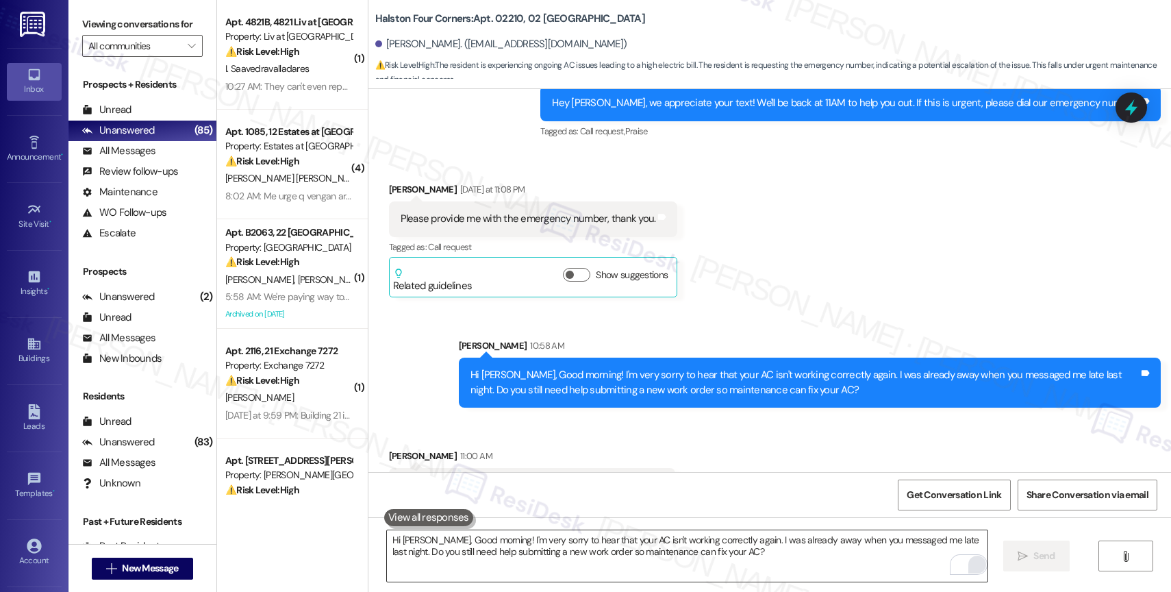
click at [533, 561] on textarea "Hi Sergio, Good morning! I'm very sorry to hear that your AC isn't working corr…" at bounding box center [687, 555] width 601 height 51
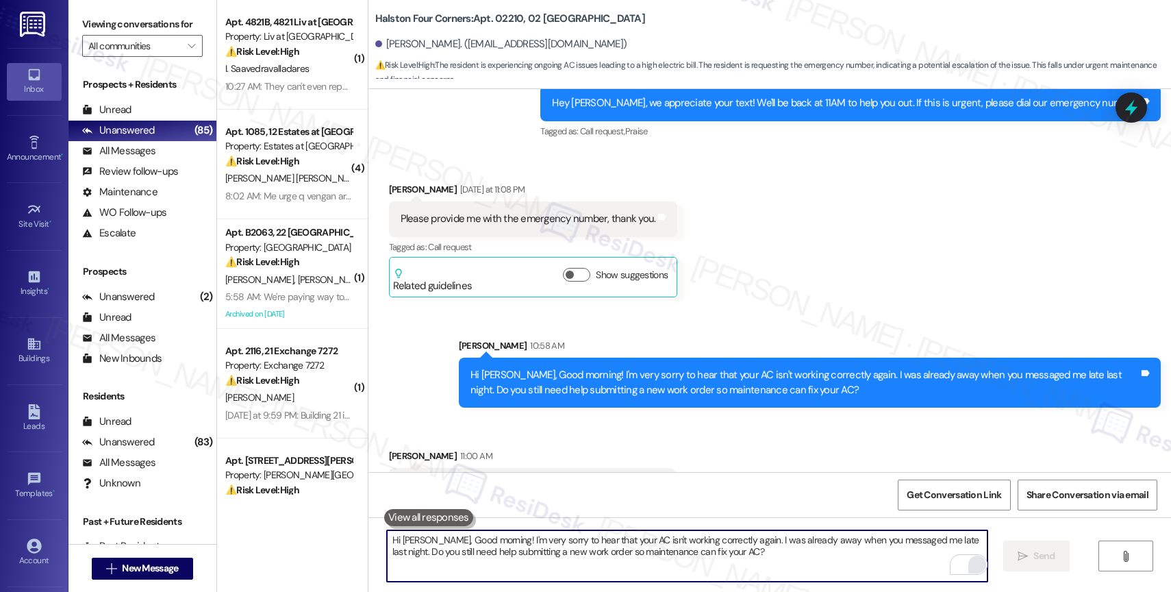
click at [451, 557] on textarea "Hi Sergio, Good morning! I'm very sorry to hear that your AC isn't working corr…" at bounding box center [687, 555] width 601 height 51
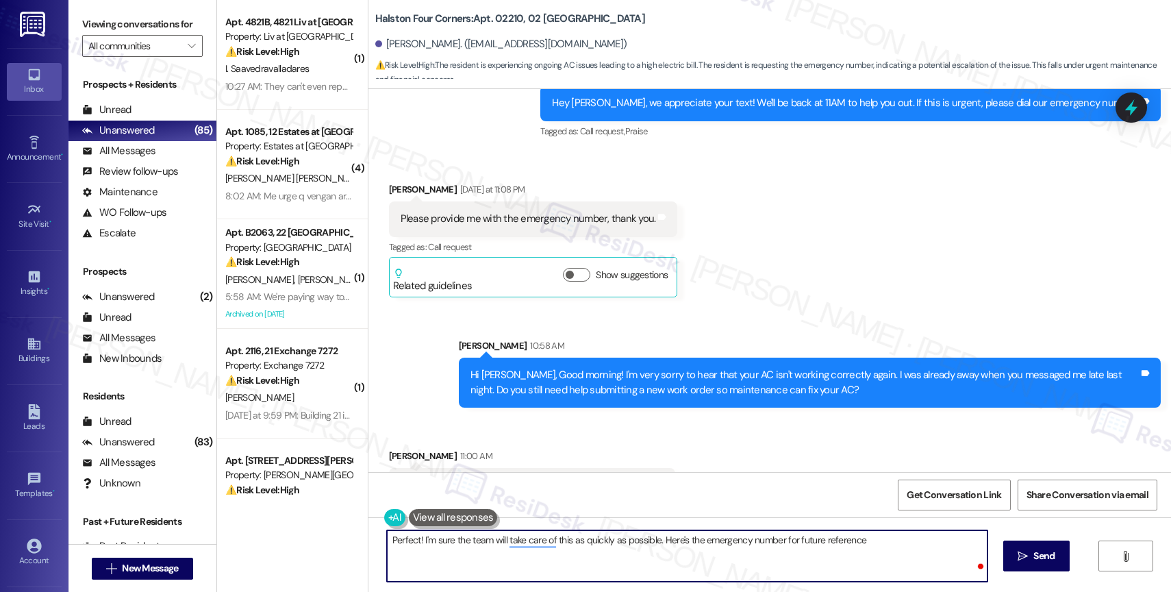
paste textarea "(863) 250-1001"
click at [920, 536] on textarea "Perfect! I'm sure the team will handle this as quickly as possible. The emergen…" at bounding box center [687, 555] width 601 height 51
click at [969, 562] on icon "Open Grammarly. 0 Suggestions." at bounding box center [966, 564] width 15 height 15
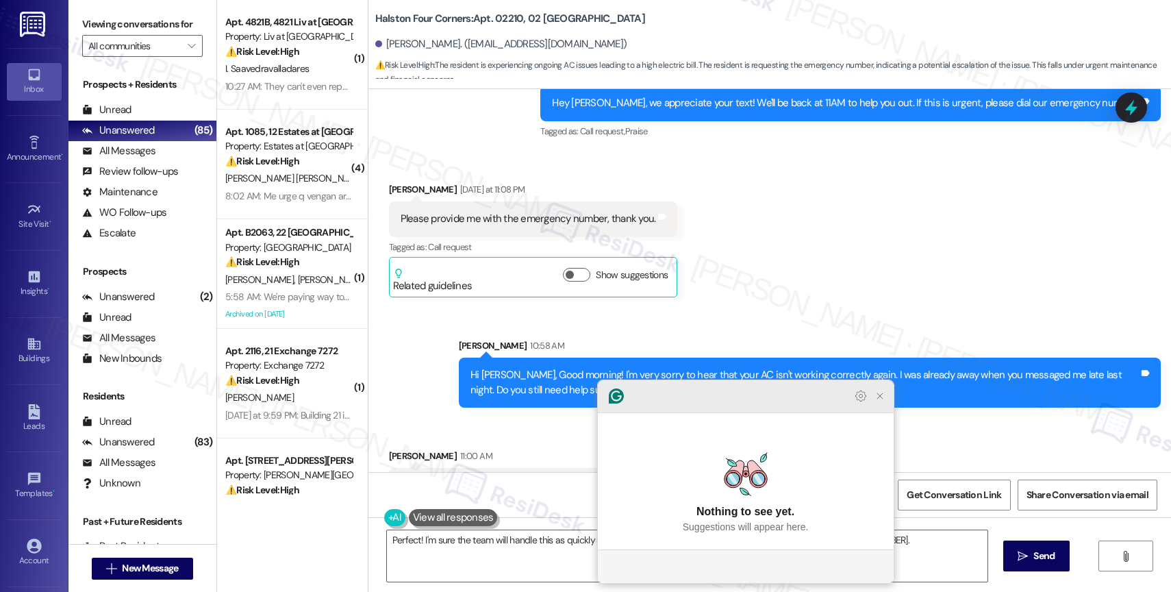
click at [883, 401] on icon "Close Grammarly Assistant" at bounding box center [880, 395] width 11 height 11
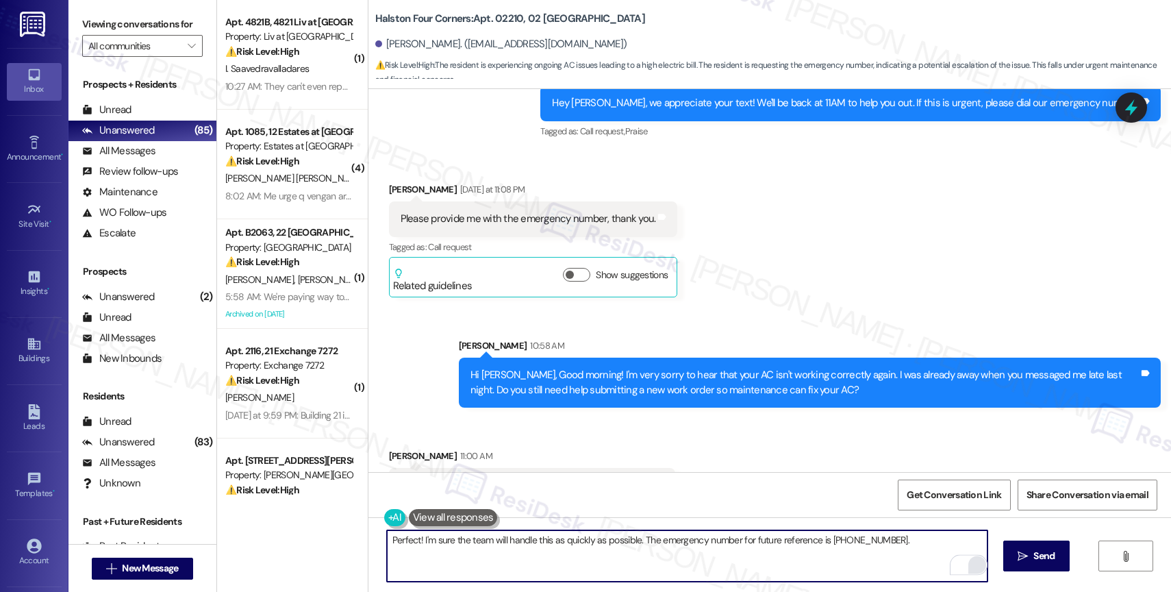
click at [907, 548] on textarea "Perfect! I'm sure the team will handle this as quickly as possible. The emergen…" at bounding box center [687, 555] width 601 height 51
click at [967, 562] on icon "Open Grammarly. 0 Suggestions." at bounding box center [966, 564] width 15 height 15
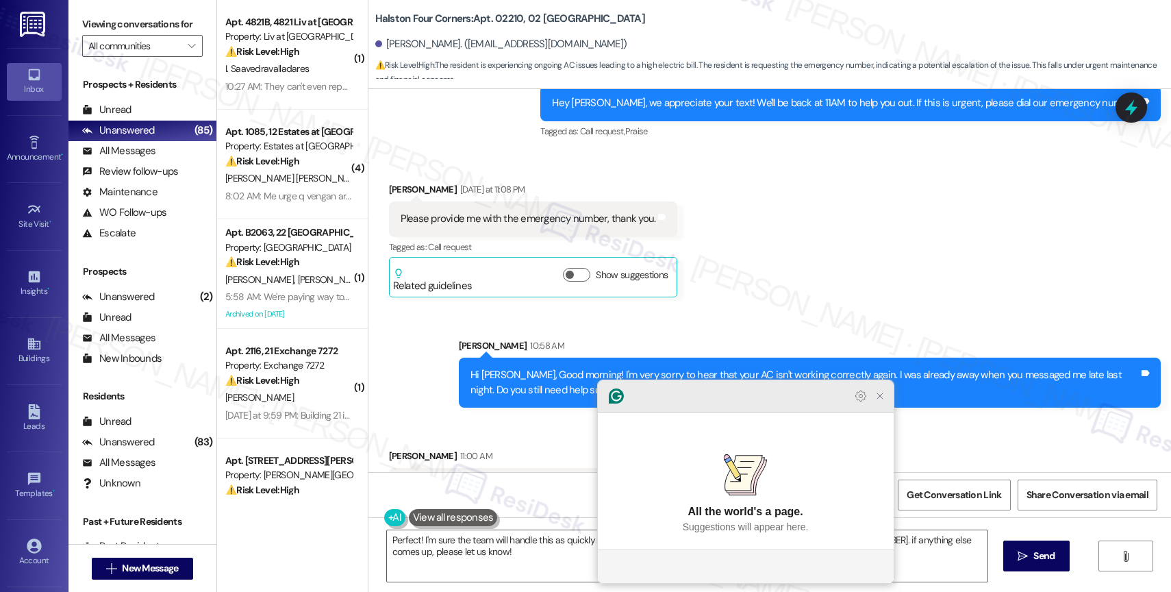
click at [883, 401] on icon "Close Grammarly Assistant" at bounding box center [880, 395] width 11 height 11
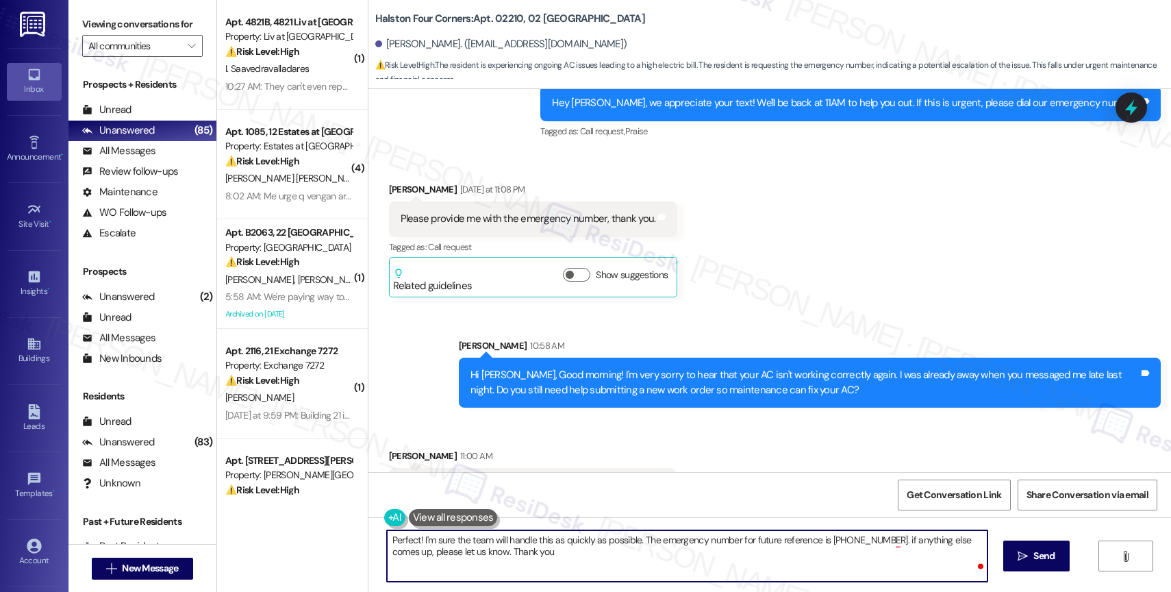
type textarea "Perfect! I'm sure the team will handle this as quickly as possible. The emergen…"
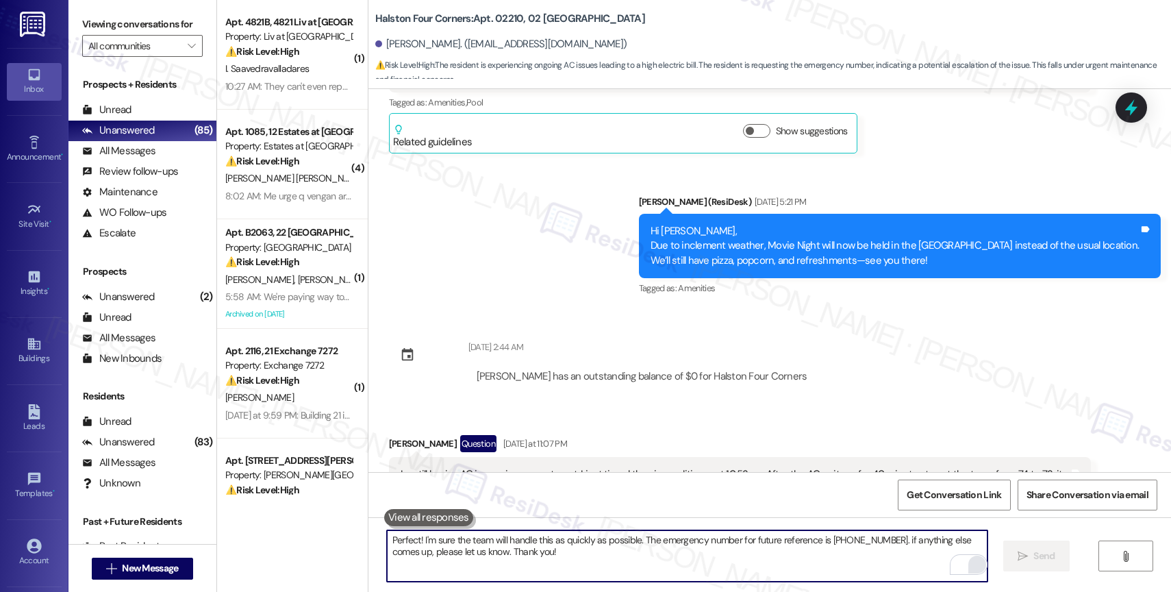
scroll to position [17542, 0]
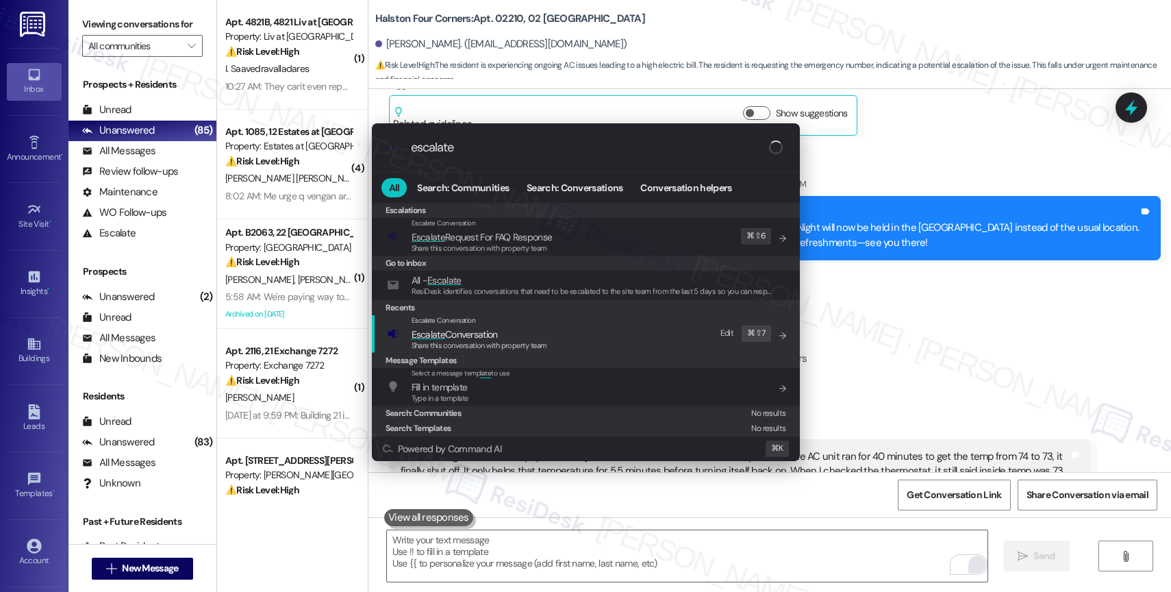
type input "escalate"
click at [510, 338] on span "Escalate Conversation" at bounding box center [480, 334] width 136 height 15
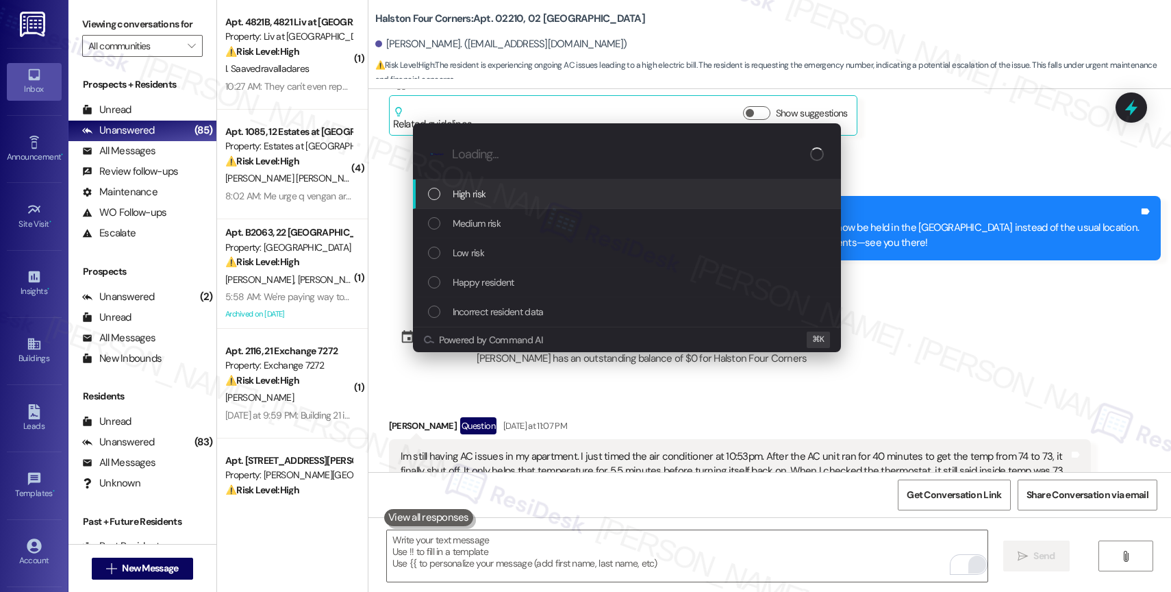
click at [503, 193] on div "High risk" at bounding box center [628, 193] width 401 height 15
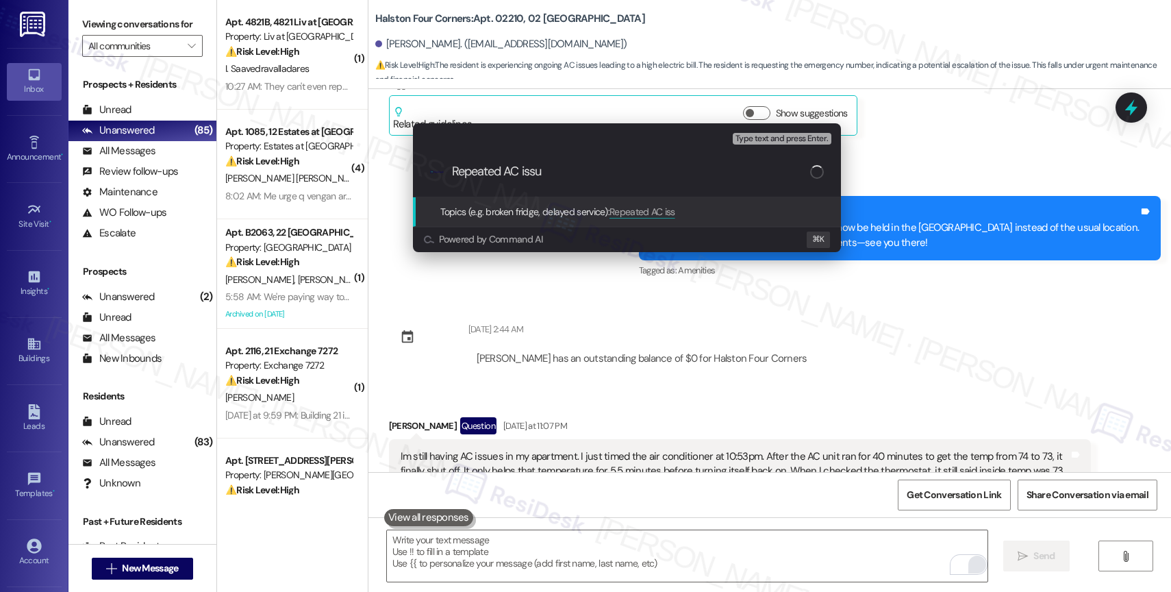
type input "Repeated AC issue"
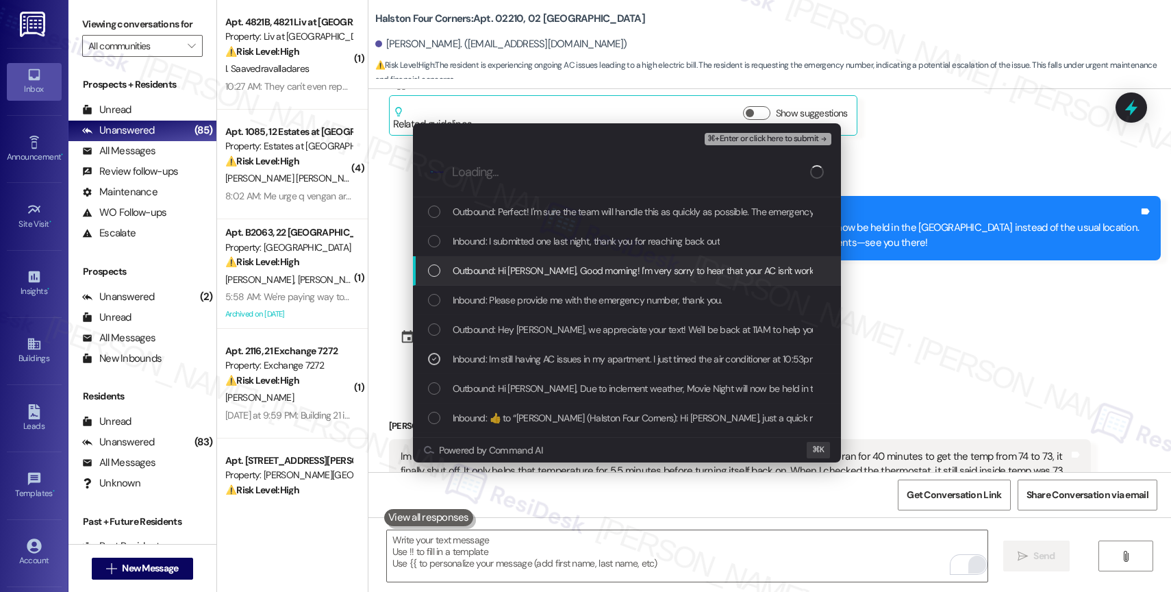
click at [575, 264] on span "Outbound: Hi [PERSON_NAME], Good morning! I'm very sorry to hear that your AC i…" at bounding box center [956, 270] width 1006 height 15
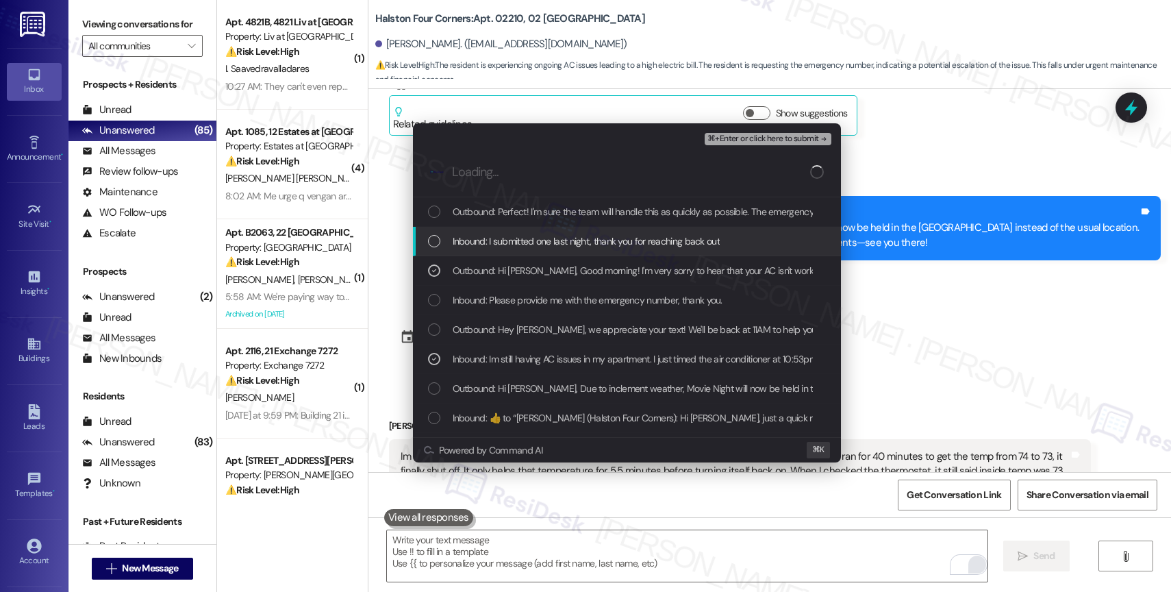
click at [575, 238] on span "Inbound: I submitted one last night, thank you for reaching back out" at bounding box center [586, 241] width 267 height 15
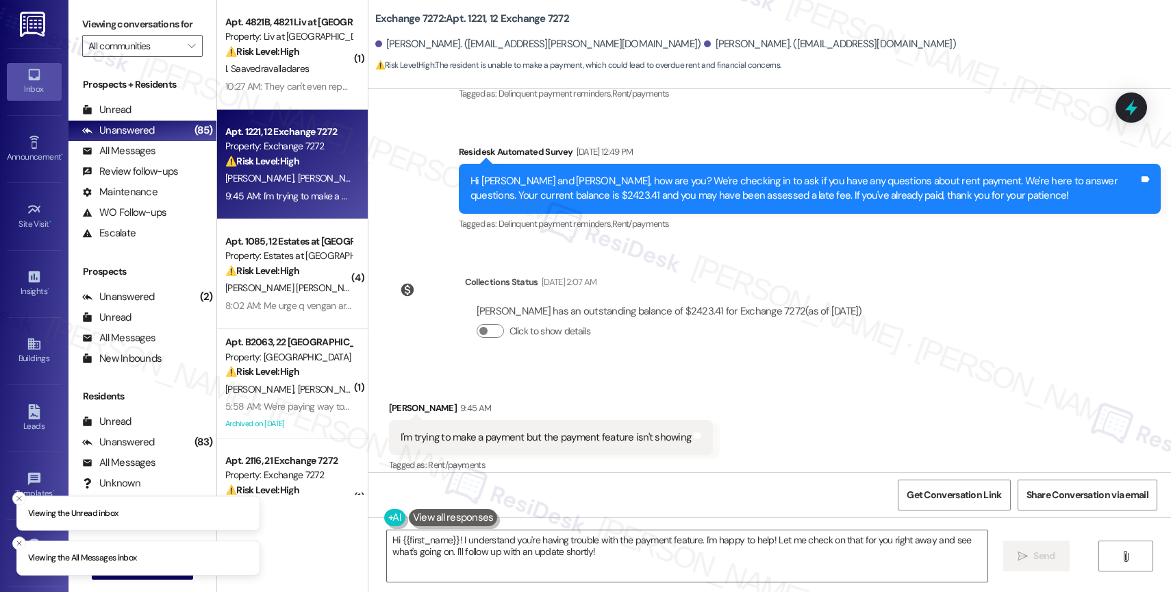
scroll to position [8836, 0]
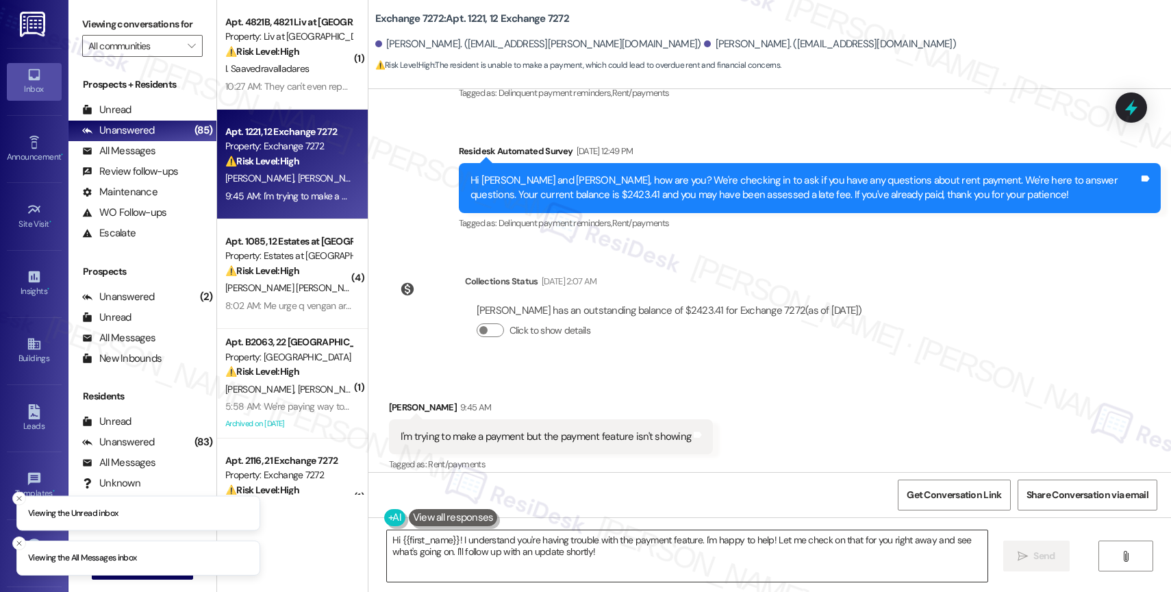
click at [507, 559] on textarea "Hi {{first_name}}! I understand you're having trouble with the payment feature.…" at bounding box center [687, 555] width 601 height 51
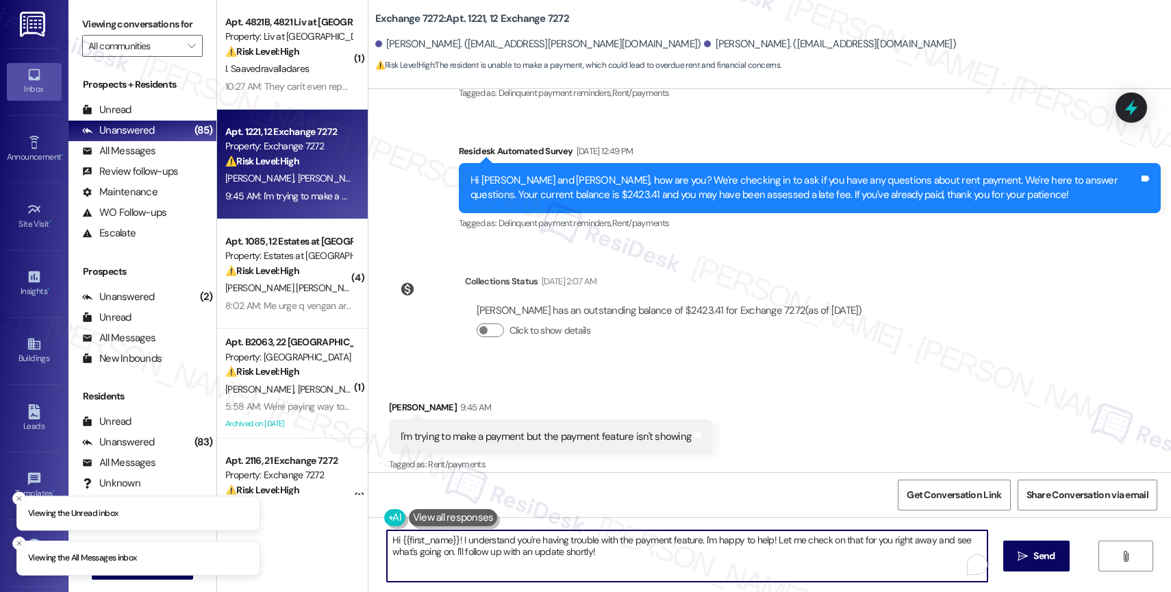
click at [507, 559] on textarea "Hi {{first_name}}! I understand you're having trouble with the payment feature.…" at bounding box center [687, 555] width 601 height 51
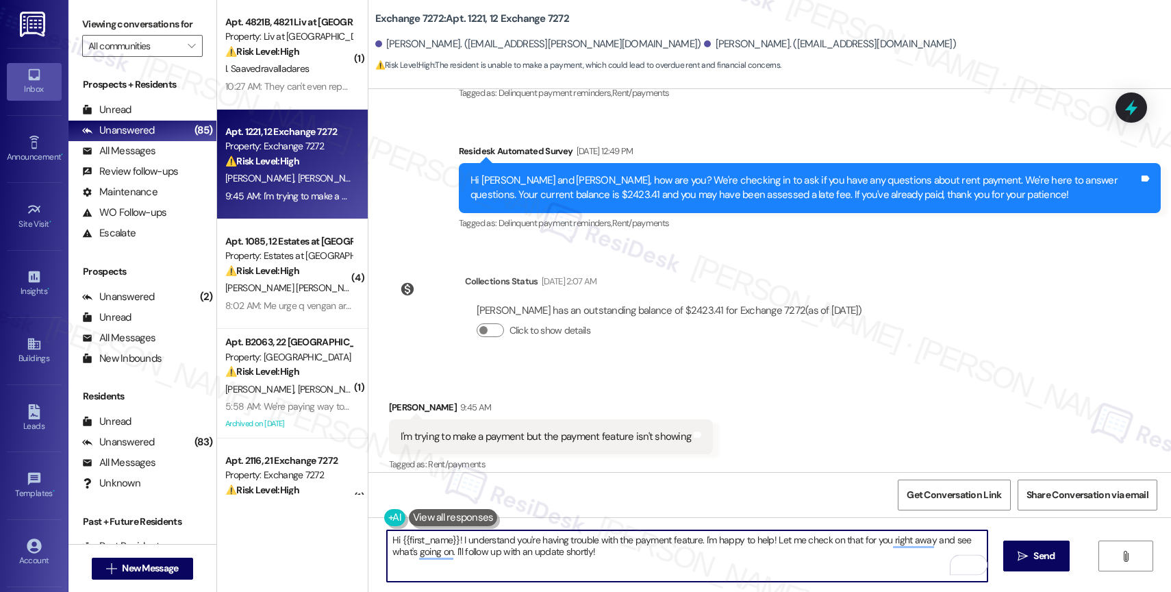
click at [403, 400] on div "[PERSON_NAME] 9:45 AM" at bounding box center [551, 409] width 325 height 19
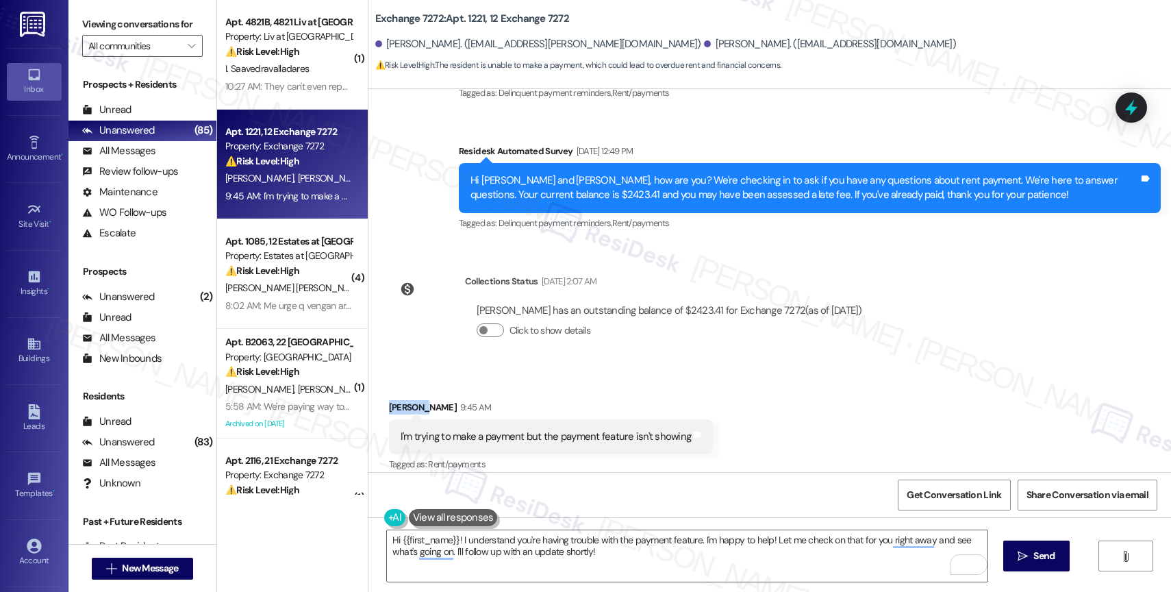
drag, startPoint x: 402, startPoint y: 394, endPoint x: 363, endPoint y: 396, distance: 39.1
click at [368, 396] on div "Received via SMS [PERSON_NAME] 9:45 AM I'm trying to make a payment but the pay…" at bounding box center [769, 427] width 803 height 116
copy div "Alicial"
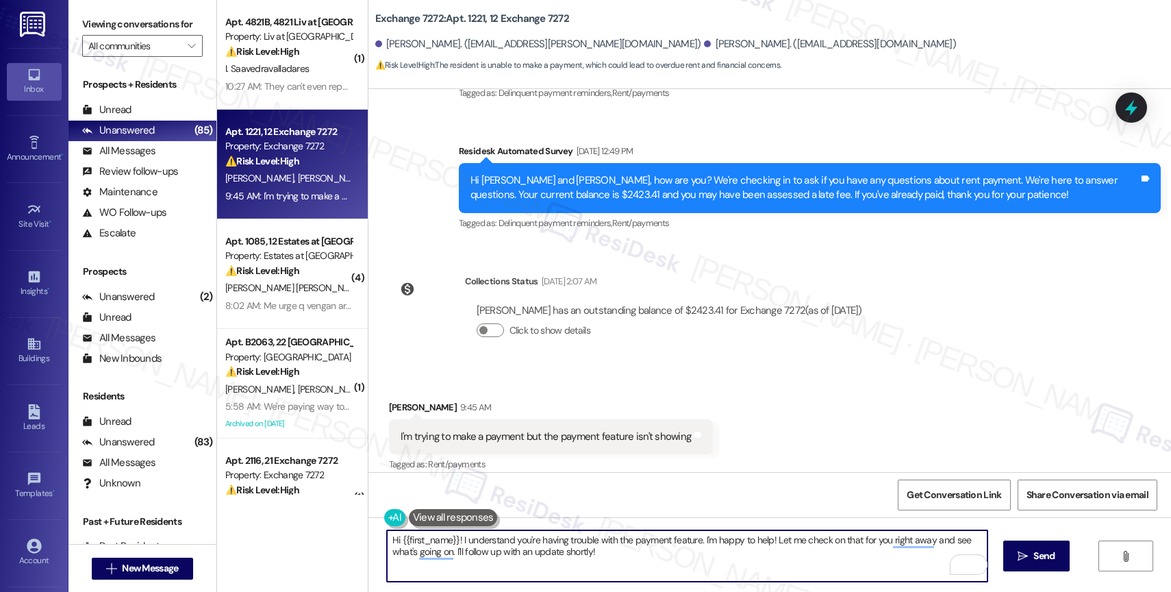
click at [438, 545] on textarea "Hi {{first_name}}! I understand you're having trouble with the payment feature.…" at bounding box center [687, 555] width 601 height 51
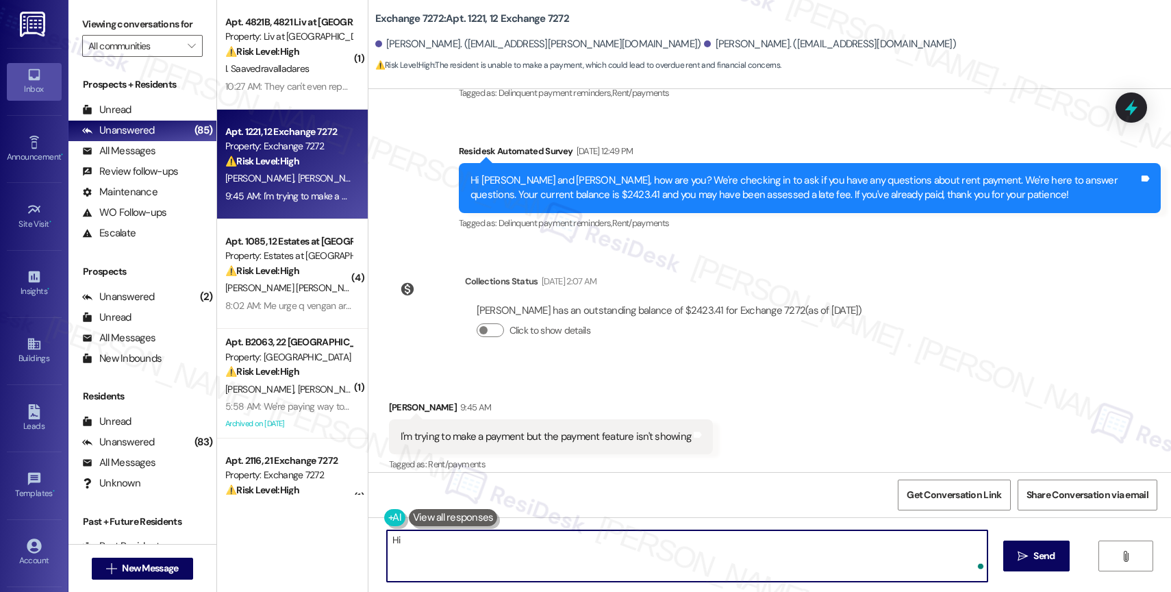
paste textarea "Alicial"
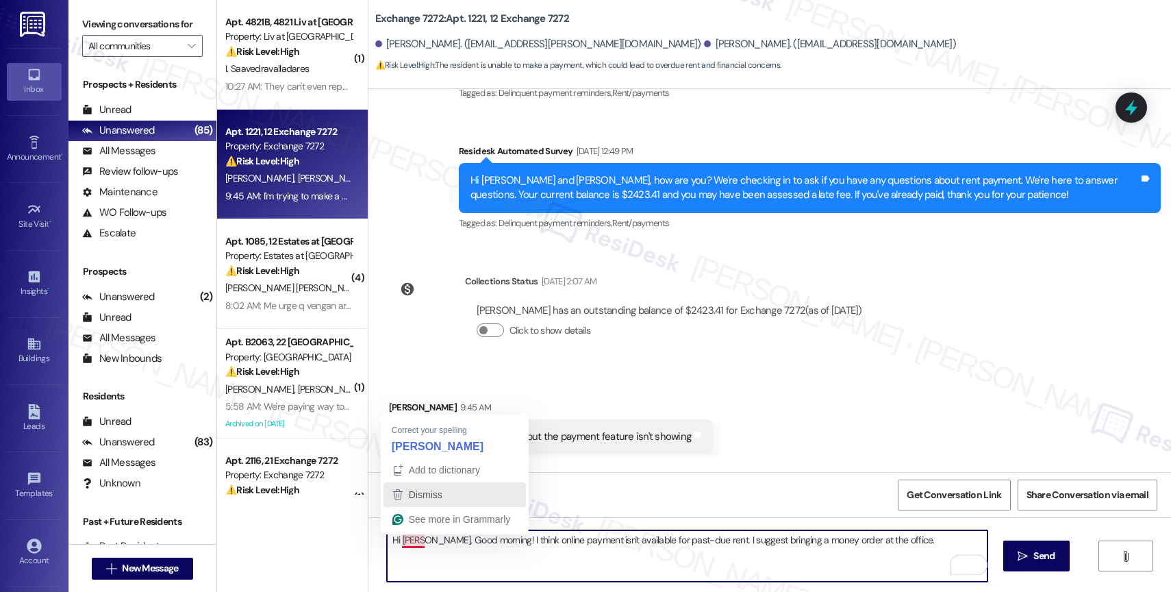
click at [405, 497] on icon "button" at bounding box center [398, 494] width 16 height 16
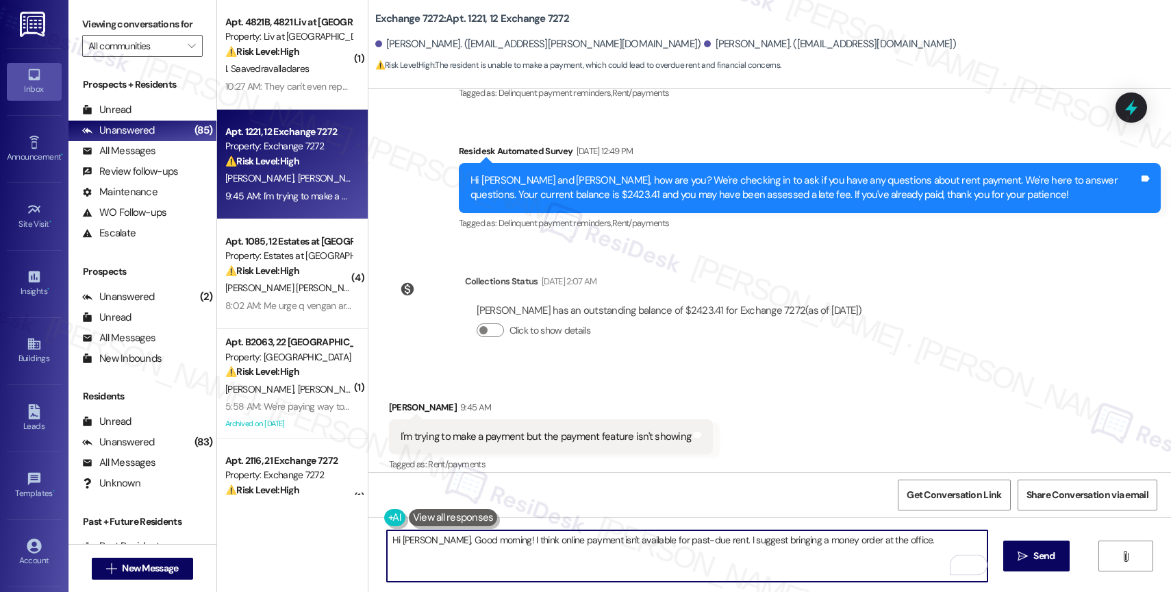
click at [904, 541] on textarea "Hi [PERSON_NAME], Good morning! I think online payment isn't available for past…" at bounding box center [687, 555] width 601 height 51
click at [768, 559] on textarea "Hi [PERSON_NAME], Good morning! I think online payment isn't available for past…" at bounding box center [687, 555] width 601 height 51
click at [967, 536] on textarea "Hi [PERSON_NAME], Good morning! I think online payment isn't available for past…" at bounding box center [687, 555] width 601 height 51
click at [827, 564] on textarea "Hi [PERSON_NAME], Good morning! I think online payment isn't available for past…" at bounding box center [687, 555] width 601 height 51
type textarea "Hi [PERSON_NAME], Good morning! I think online payment isn't available for past…"
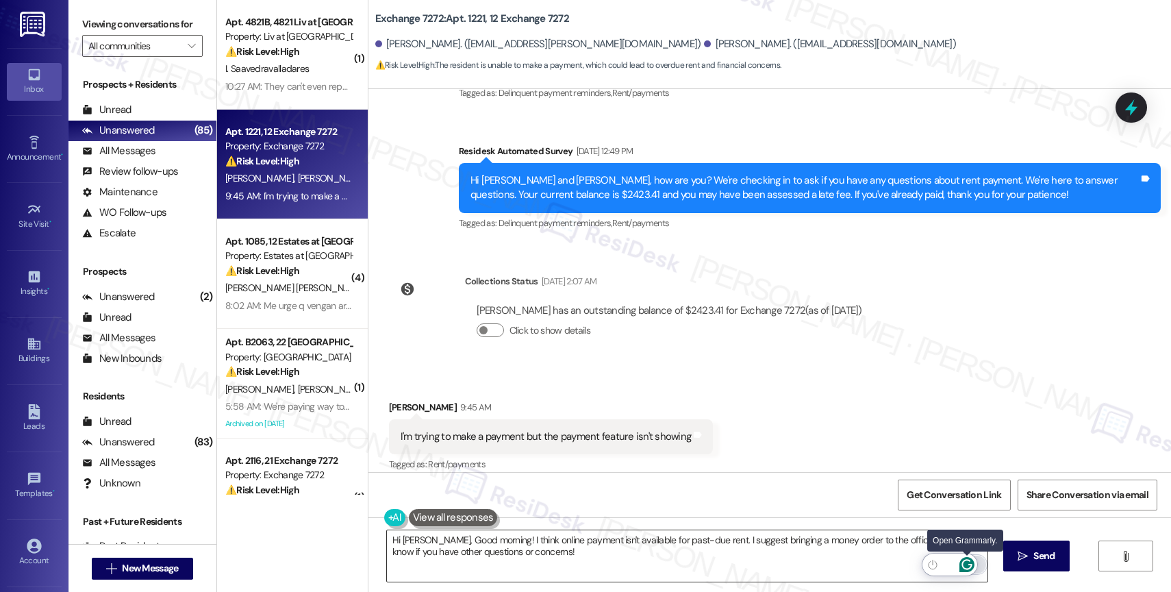
click at [969, 562] on icon "Open Grammarly. 0 Suggestions." at bounding box center [966, 564] width 15 height 15
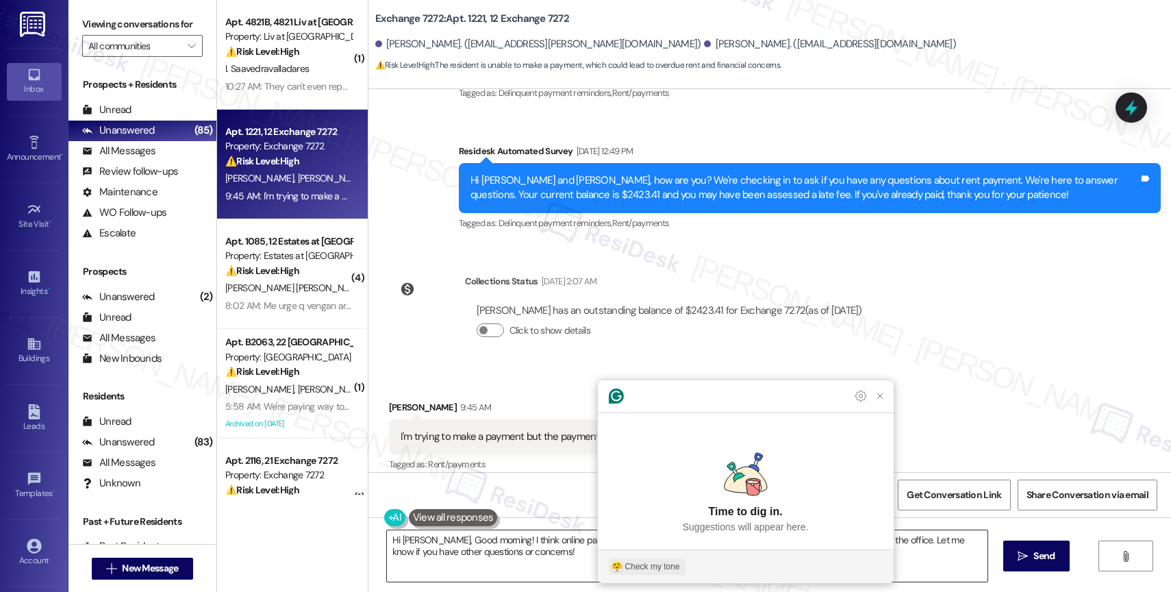
click at [659, 566] on div "Check my tone" at bounding box center [652, 566] width 55 height 12
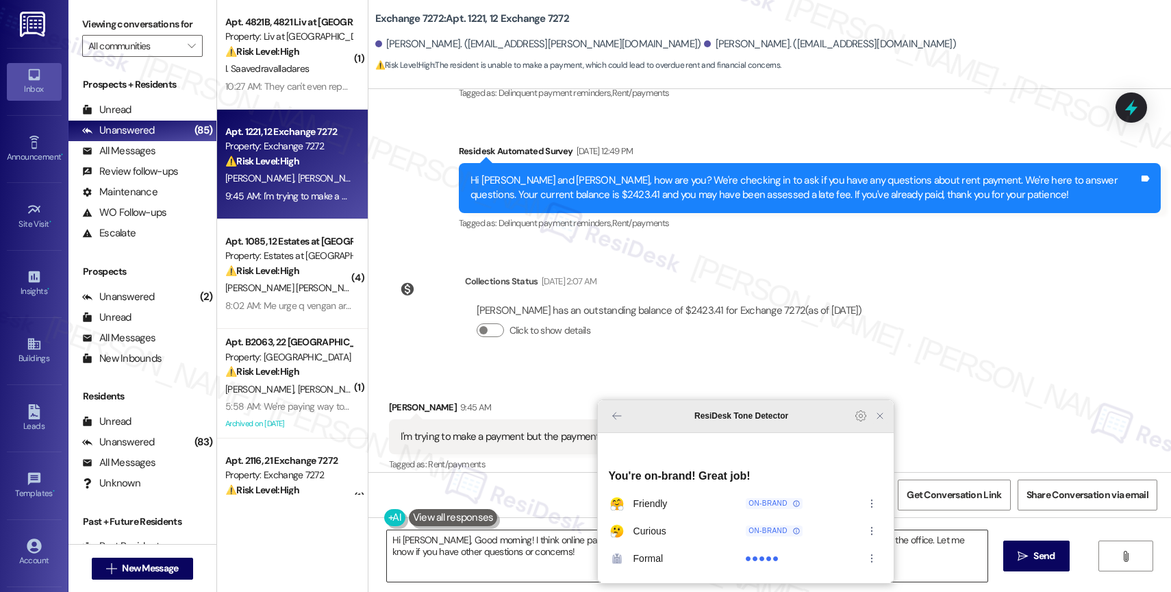
click at [884, 421] on icon "Close Grammarly Assistant" at bounding box center [880, 415] width 11 height 11
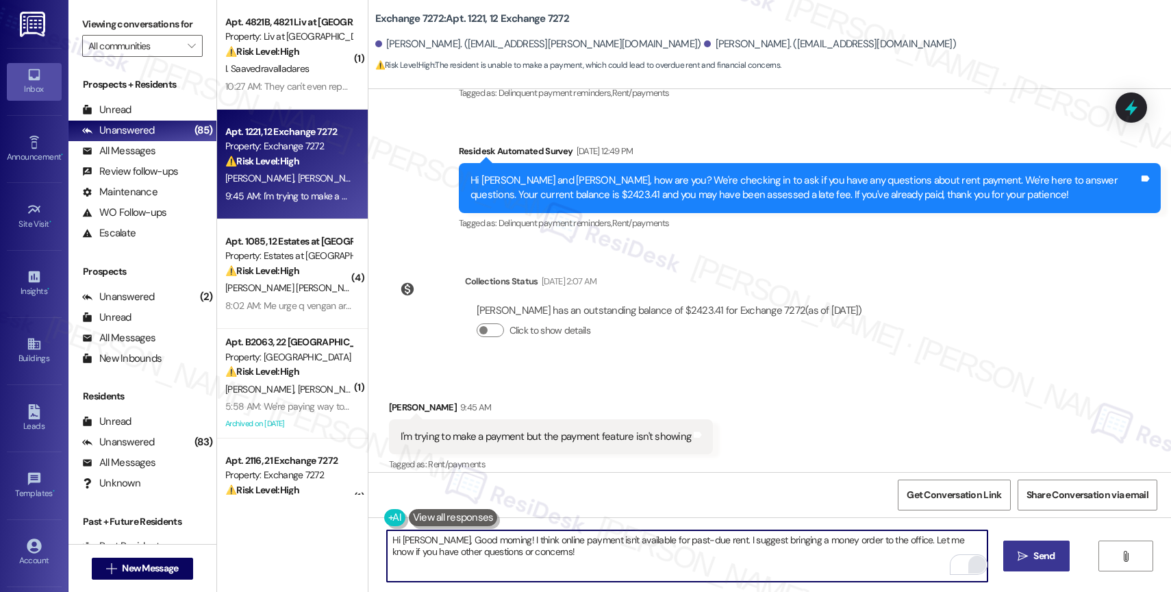
click at [1031, 549] on span "Send" at bounding box center [1044, 556] width 27 height 14
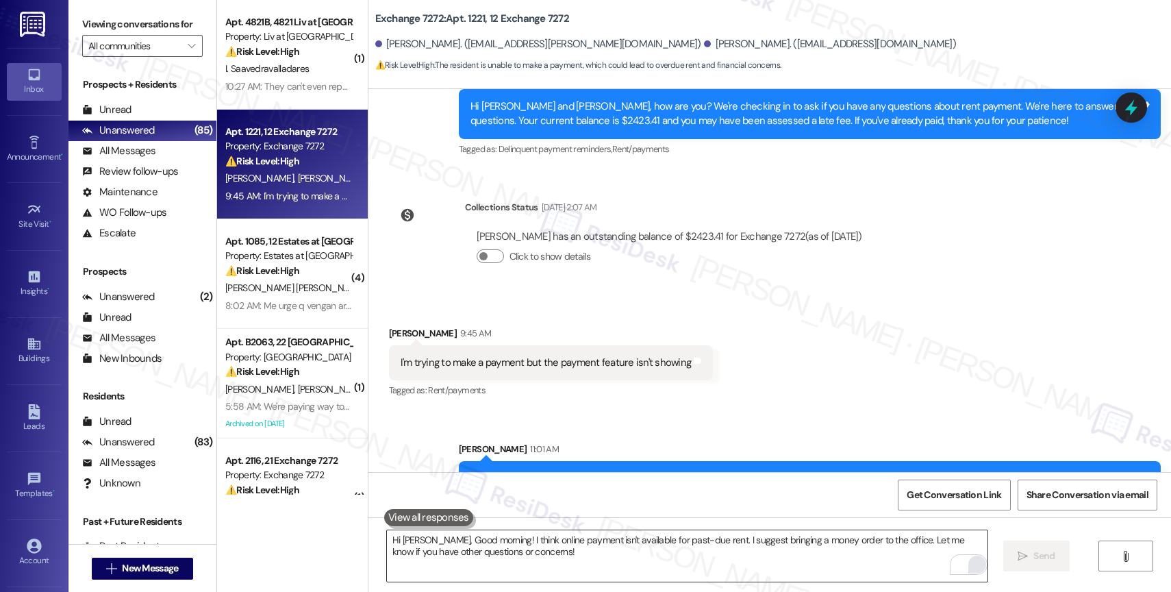
scroll to position [8946, 0]
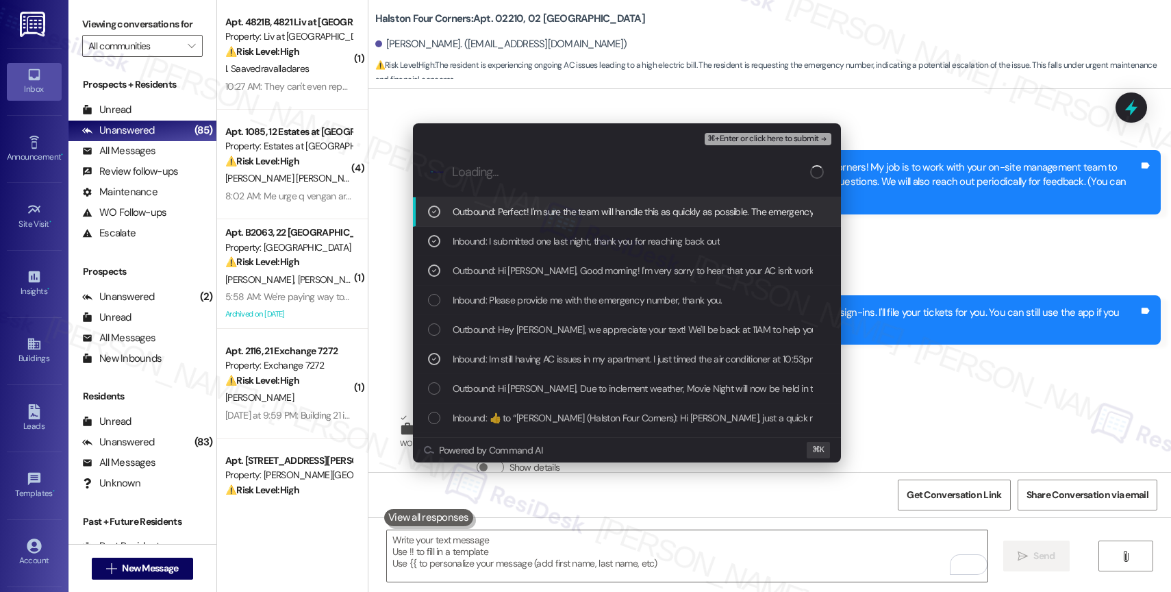
scroll to position [17542, 0]
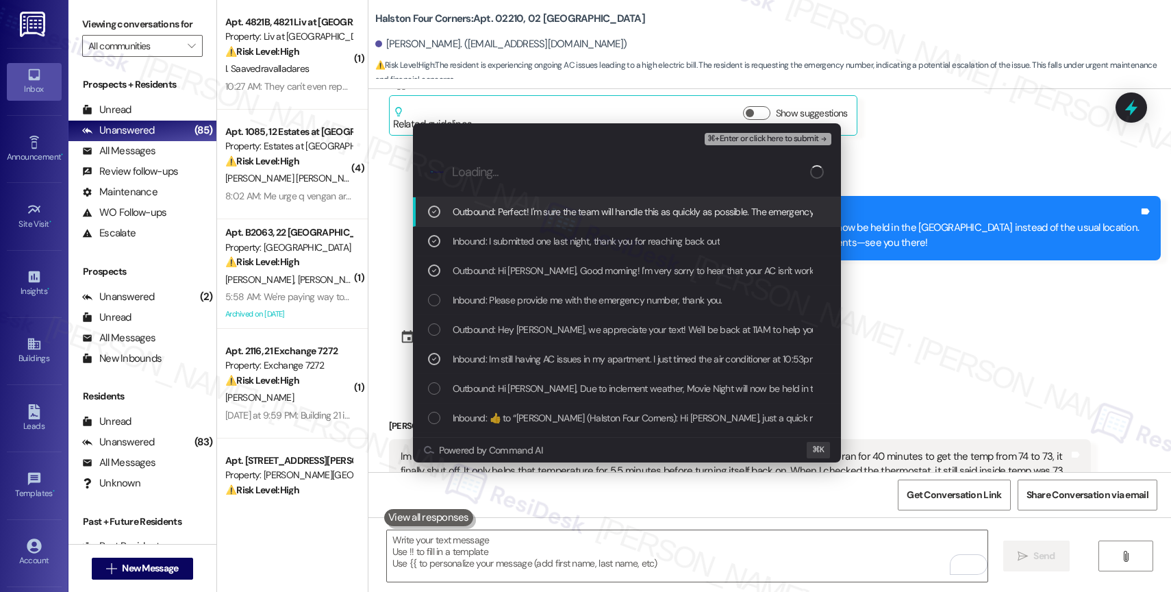
click at [796, 136] on span "⌘+Enter or click here to submit" at bounding box center [762, 139] width 111 height 10
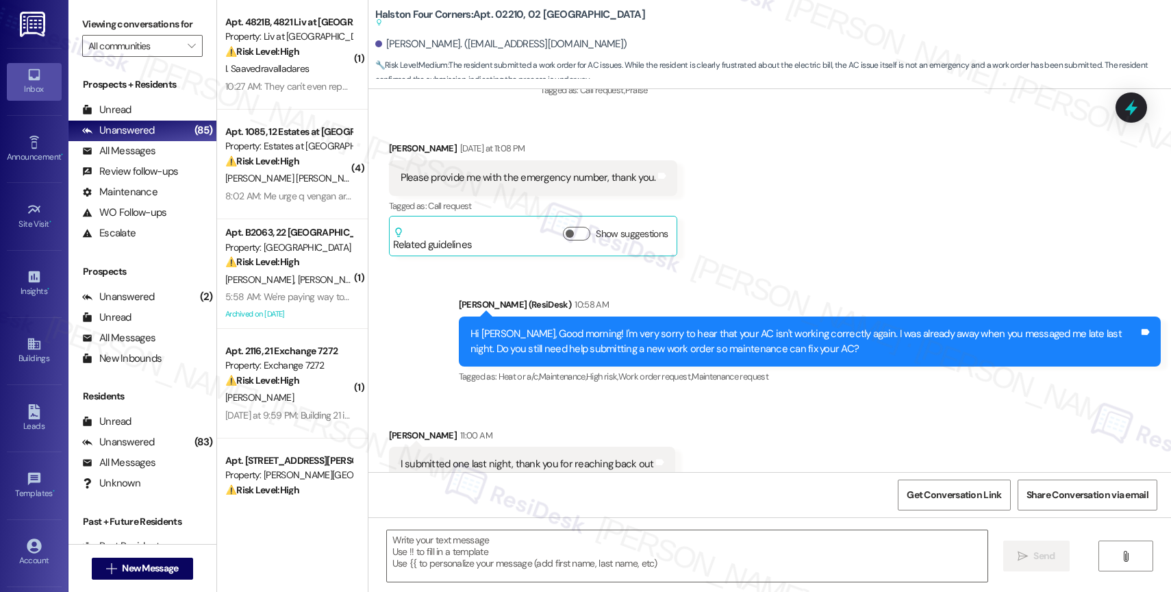
scroll to position [18135, 0]
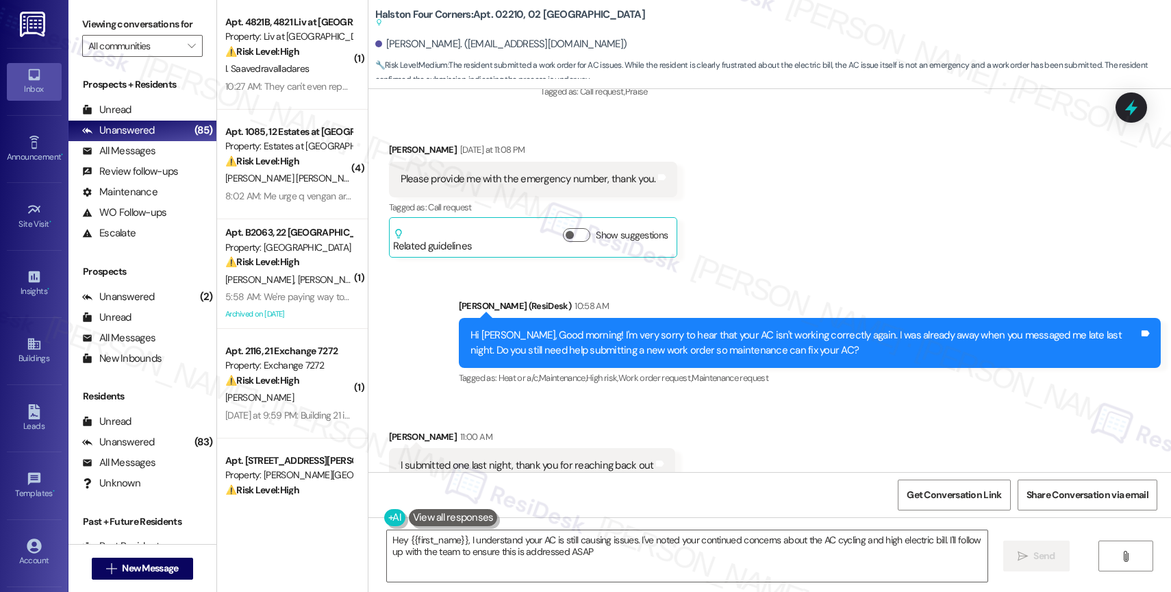
type textarea "Hey {{first_name}}, I understand your AC is still causing issues. I've noted yo…"
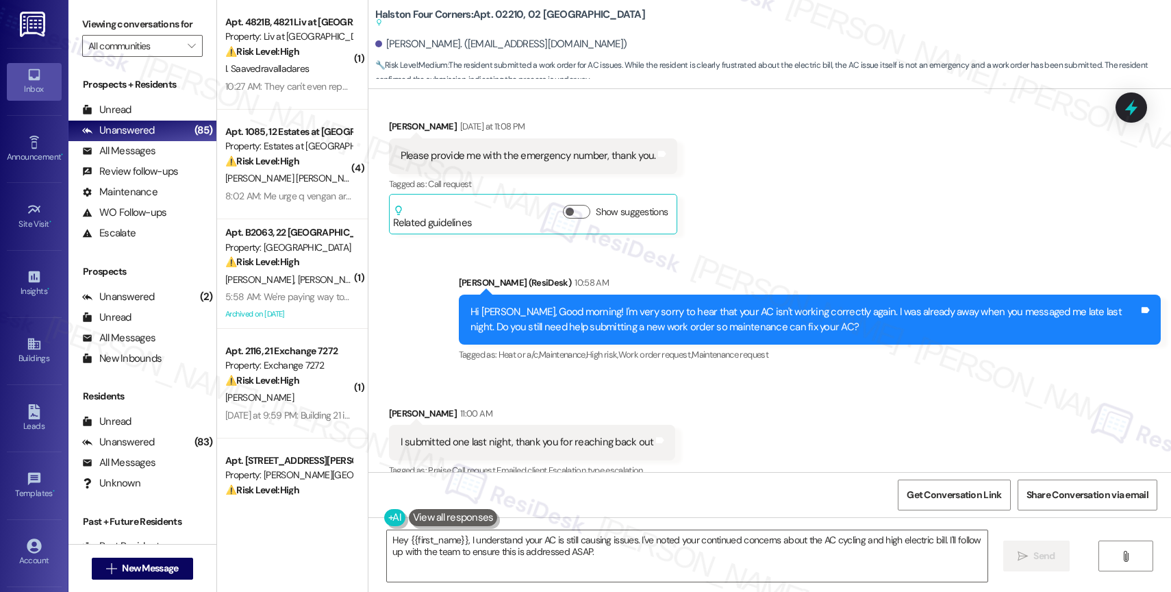
scroll to position [18266, 0]
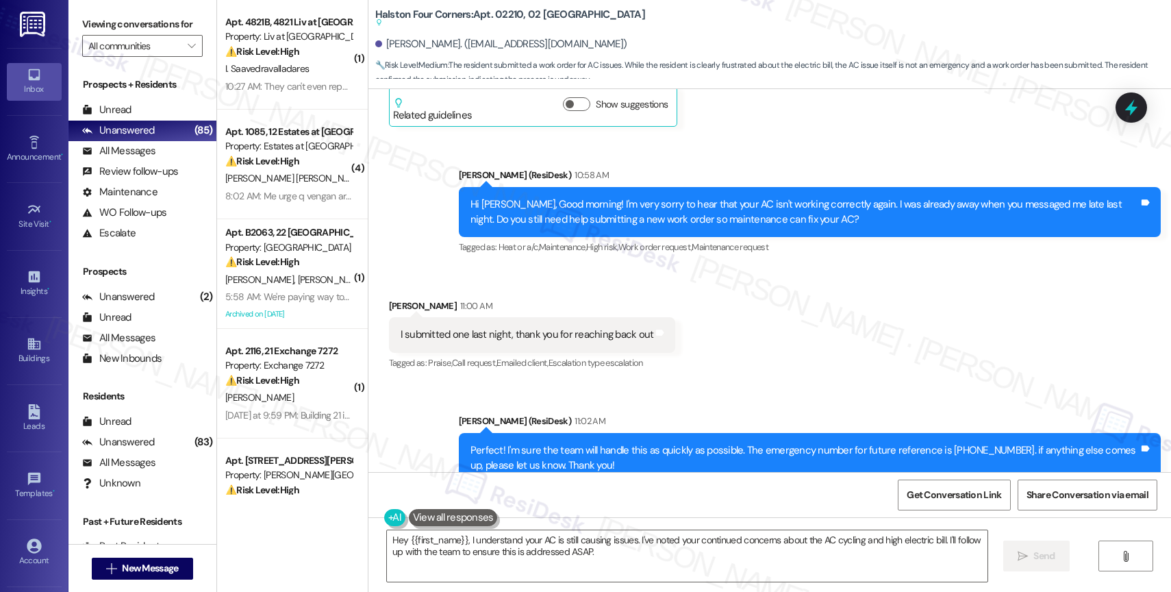
click at [718, 315] on div "Received via SMS Sergio Lee 11:00 AM I submitted one last night, thank you for …" at bounding box center [769, 326] width 803 height 116
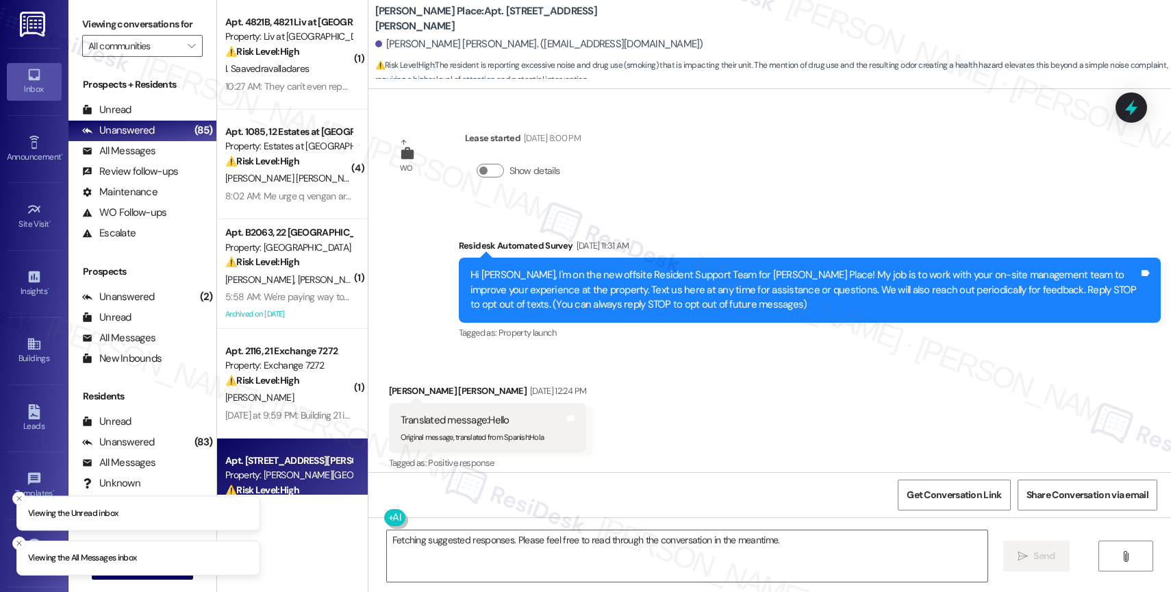
scroll to position [8292, 0]
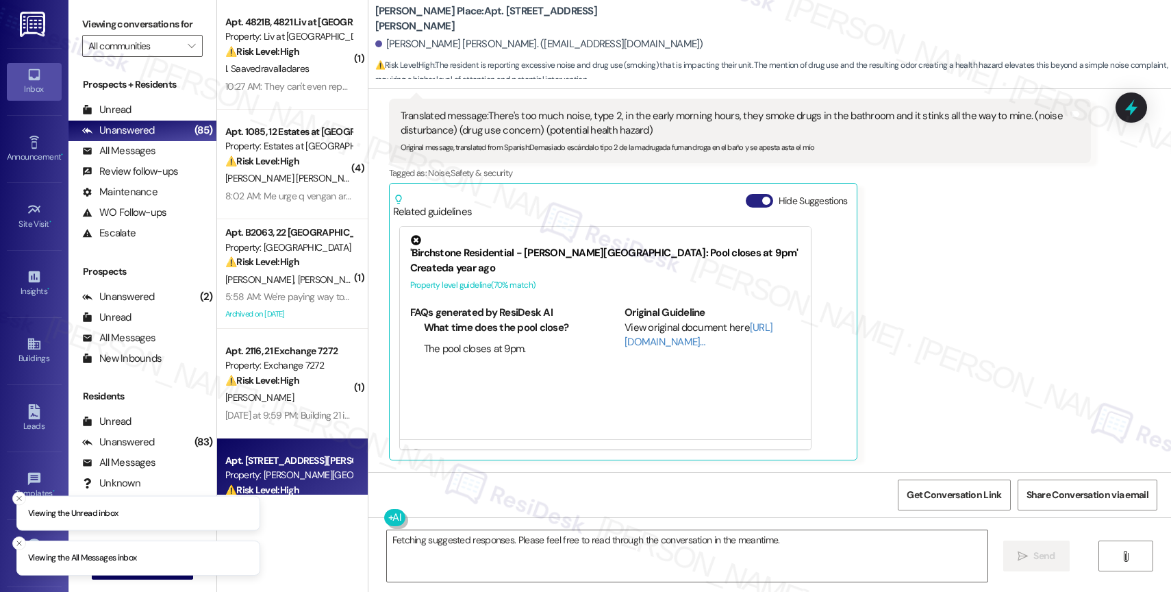
click at [746, 195] on button "Hide Suggestions" at bounding box center [759, 201] width 27 height 14
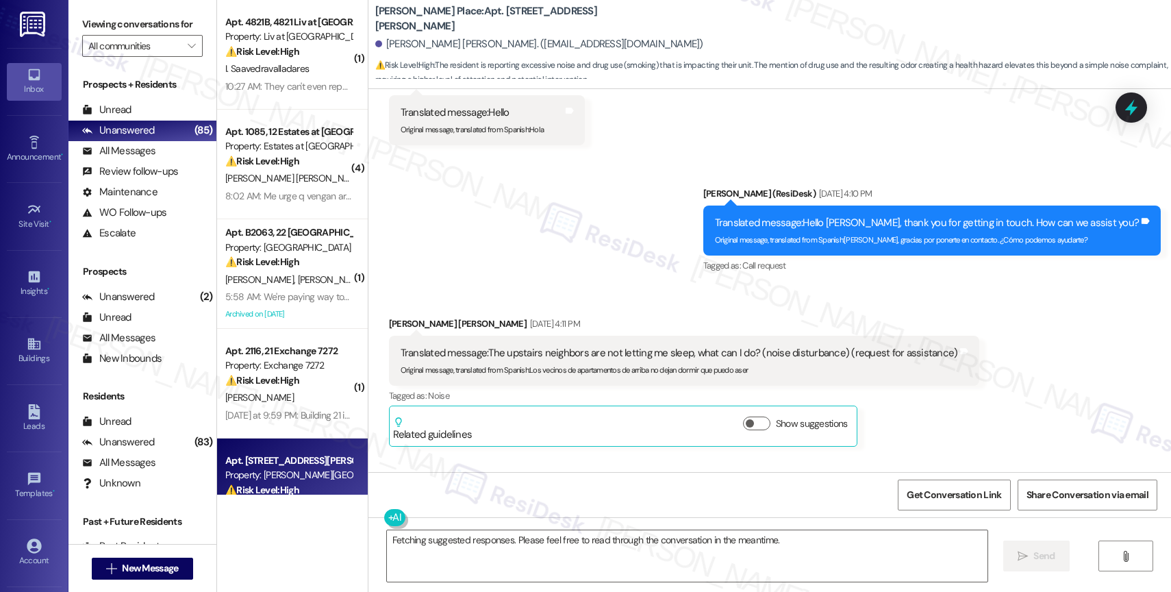
scroll to position [8181, 0]
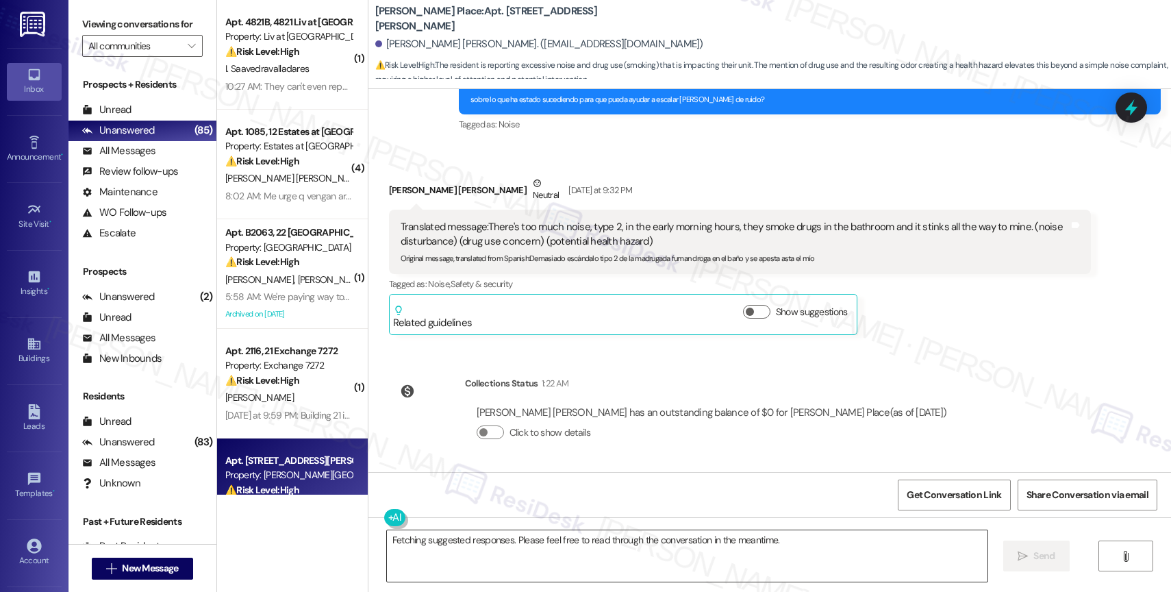
click at [472, 546] on textarea "Fetching suggested responses. Please feel free to read through the conversation…" at bounding box center [687, 555] width 601 height 51
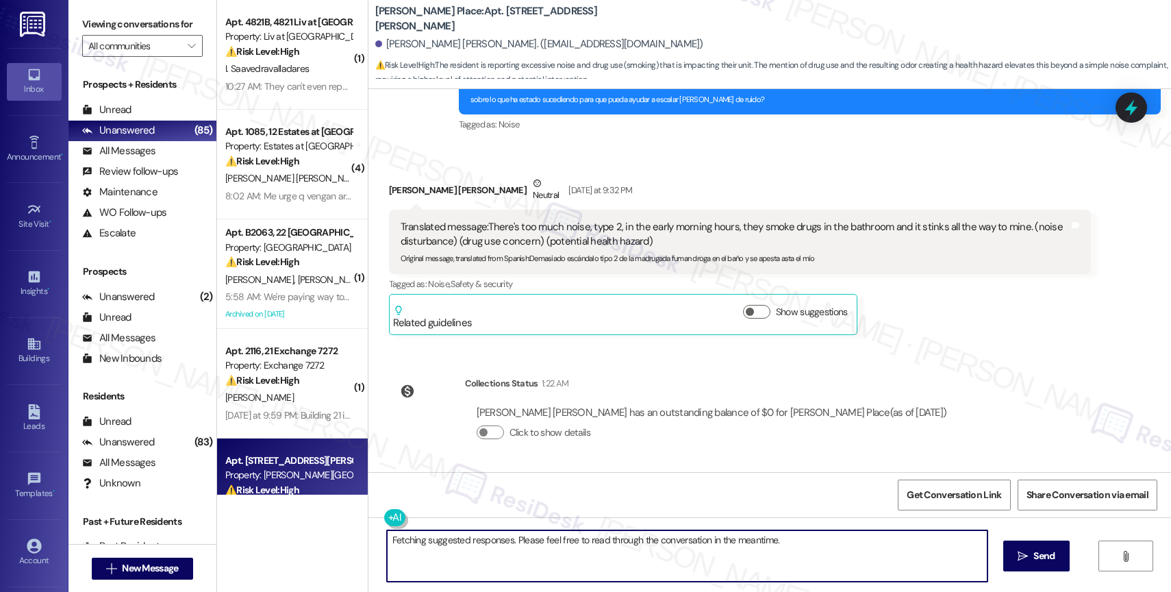
click at [472, 546] on textarea "Fetching suggested responses. Please feel free to read through the conversation…" at bounding box center [687, 555] width 601 height 51
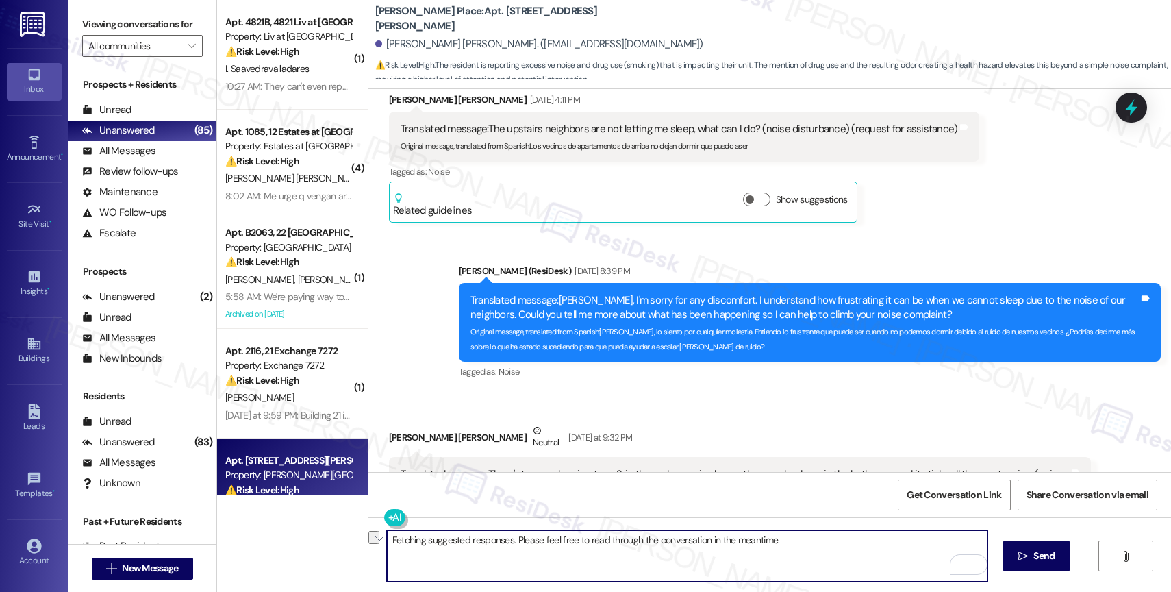
scroll to position [7997, 0]
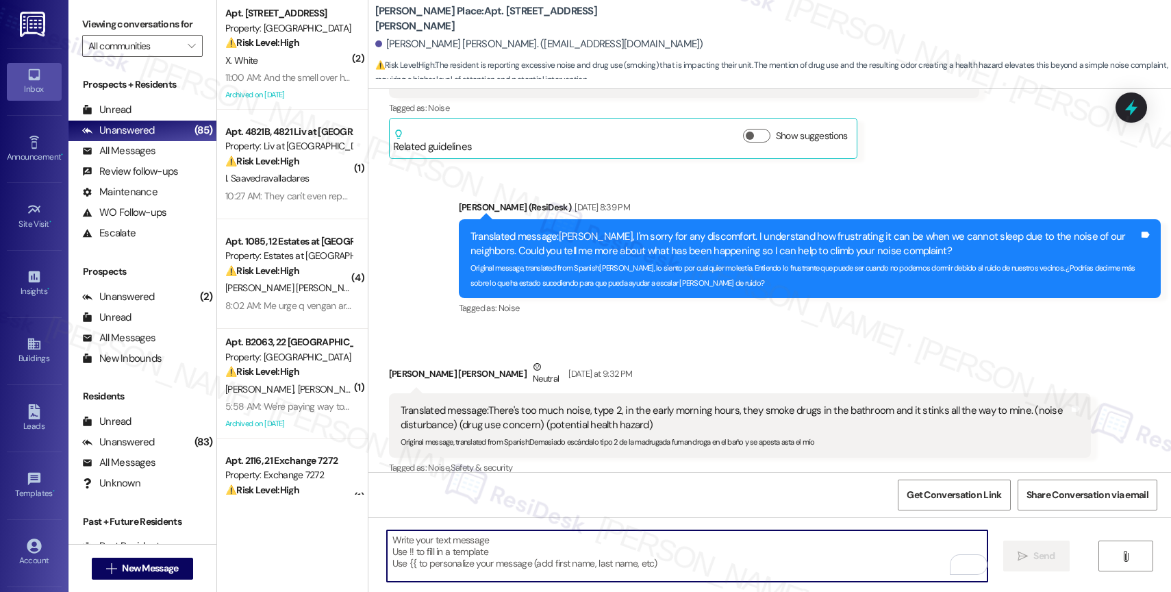
type textarea "o"
type textarea "h"
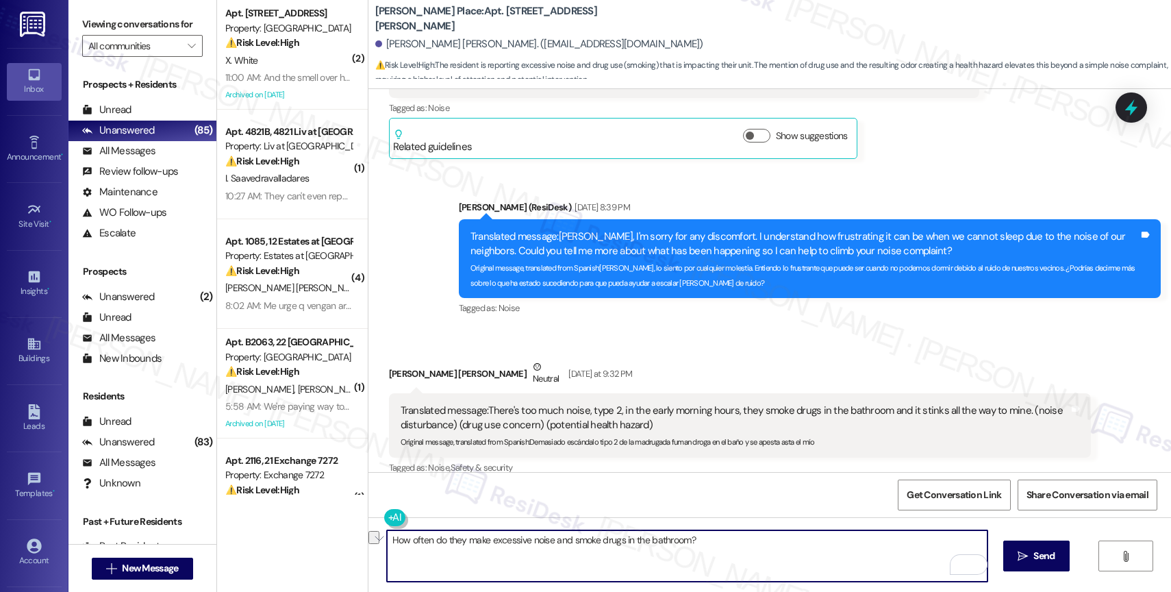
drag, startPoint x: 457, startPoint y: 538, endPoint x: 399, endPoint y: 538, distance: 58.2
click at [399, 538] on textarea "How often do they make excessive noise and smoke drugs in the bathroom?" at bounding box center [687, 555] width 601 height 51
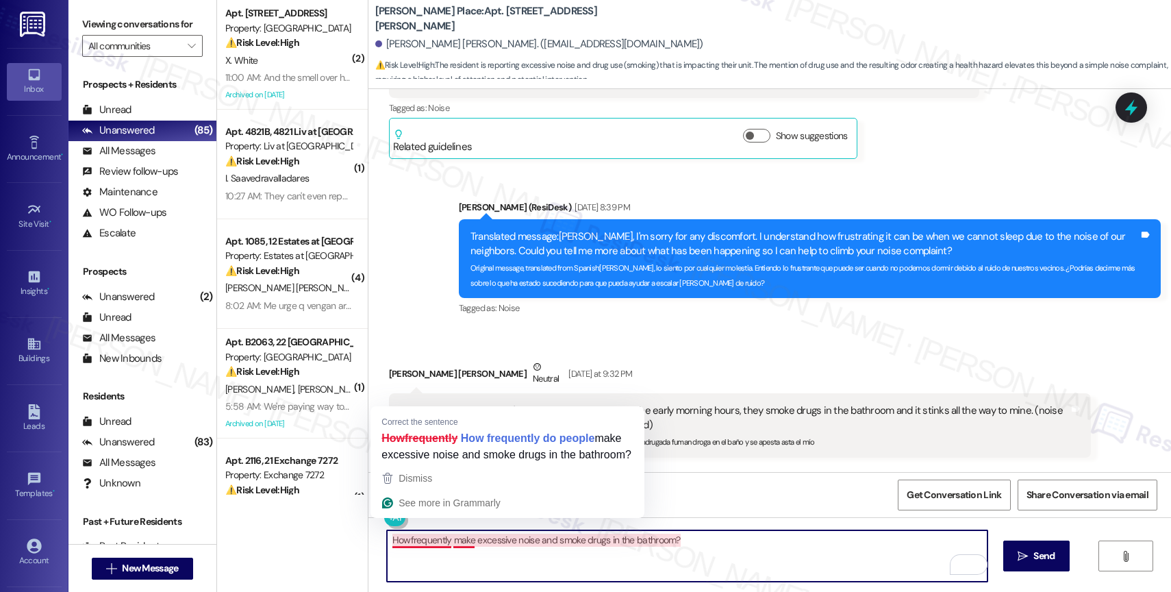
drag, startPoint x: 399, startPoint y: 539, endPoint x: 440, endPoint y: 536, distance: 41.9
click at [399, 539] on textarea "Howfrequently make excessive noise and smoke drugs in the bathroom?" at bounding box center [687, 555] width 601 height 51
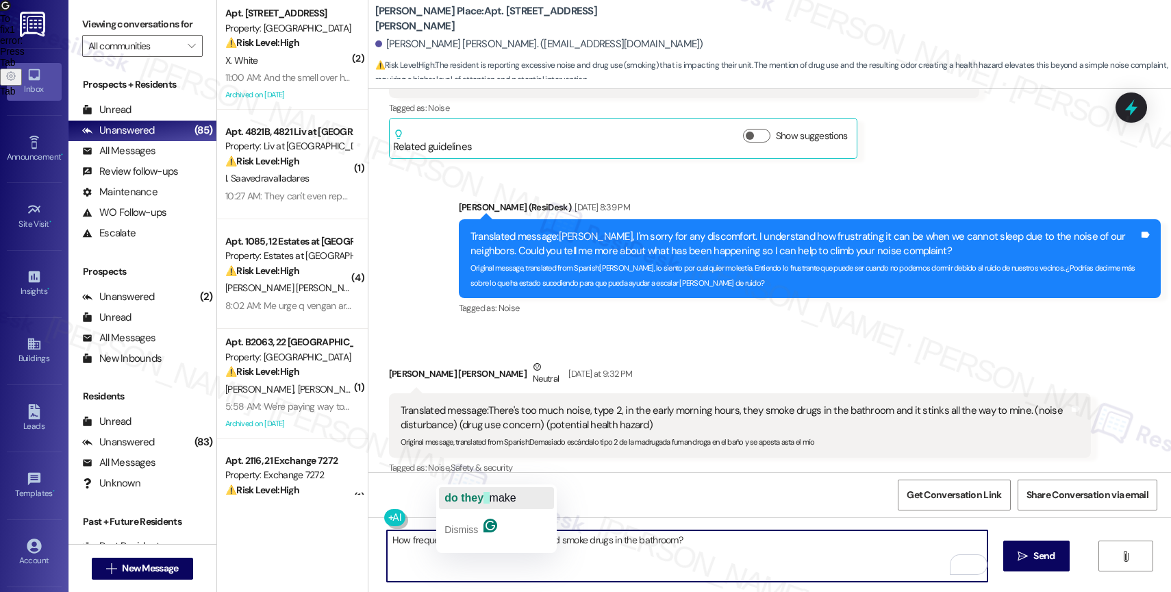
click at [462, 494] on span "do they" at bounding box center [463, 498] width 39 height 12
click at [772, 547] on textarea "How frequently do they make excessive noise and smoke drugs in the bathroom?" at bounding box center [687, 555] width 601 height 51
click at [700, 541] on textarea "How frequently do they make excessive noise and smoke drugs in the bathroom?" at bounding box center [687, 555] width 601 height 51
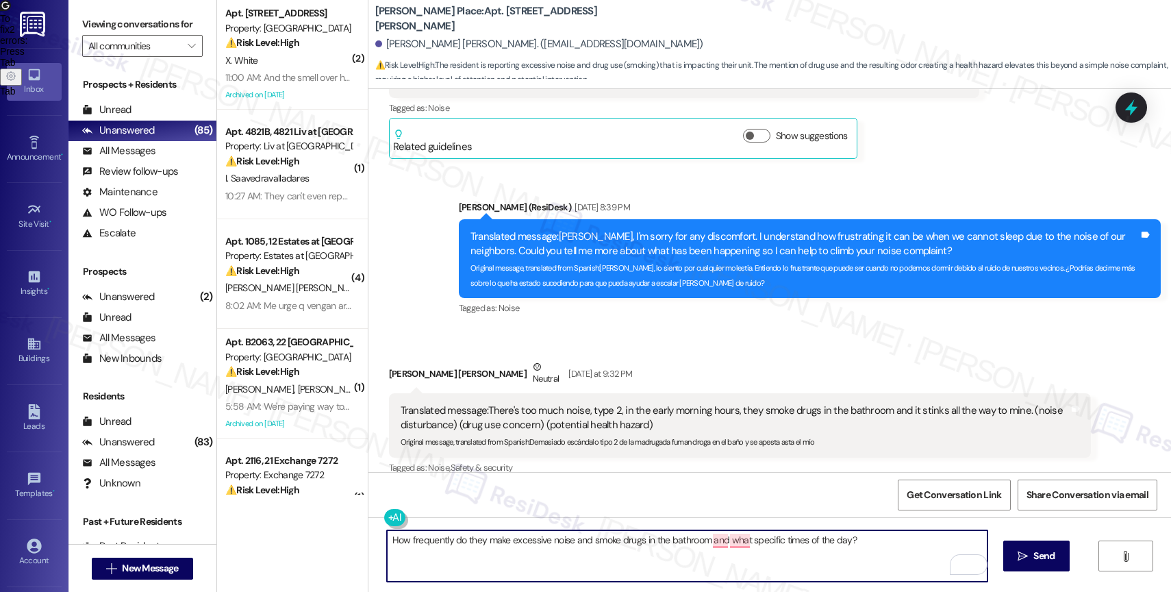
click at [868, 543] on textarea "How frequently do they make excessive noise and smoke drugs in the bathroom and…" at bounding box center [687, 555] width 601 height 51
click at [387, 537] on textarea "How frequently do they make excessive noise and smoke drugs in the bathroom, an…" at bounding box center [687, 555] width 601 height 51
type textarea "Thank you, Daniel. How frequently do they make excessive noise and smoke drugs …"
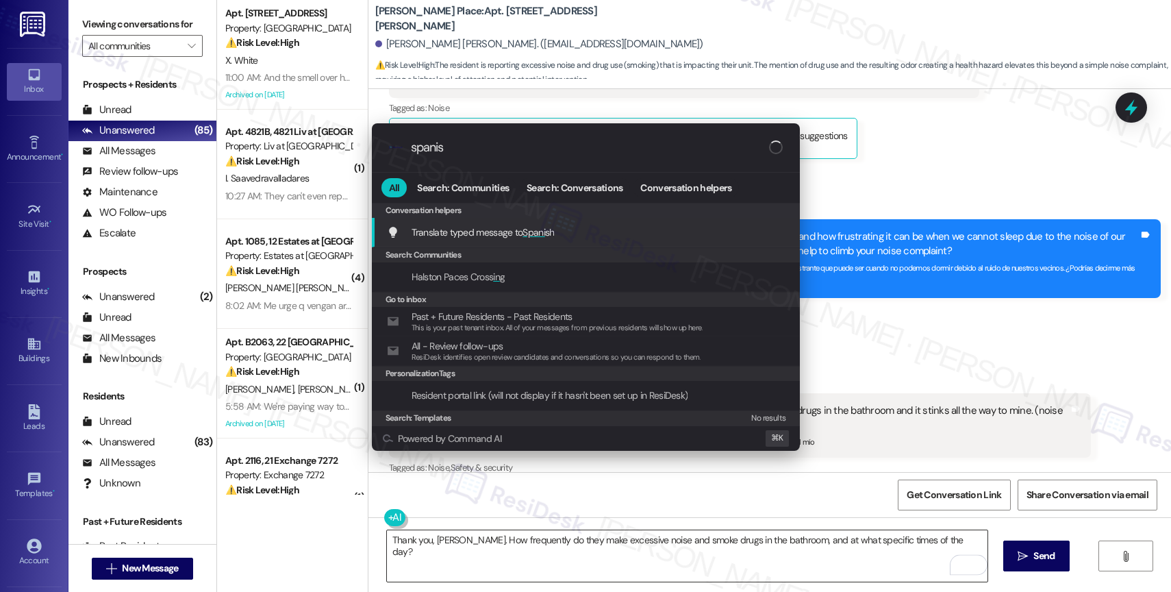
type input "spanish"
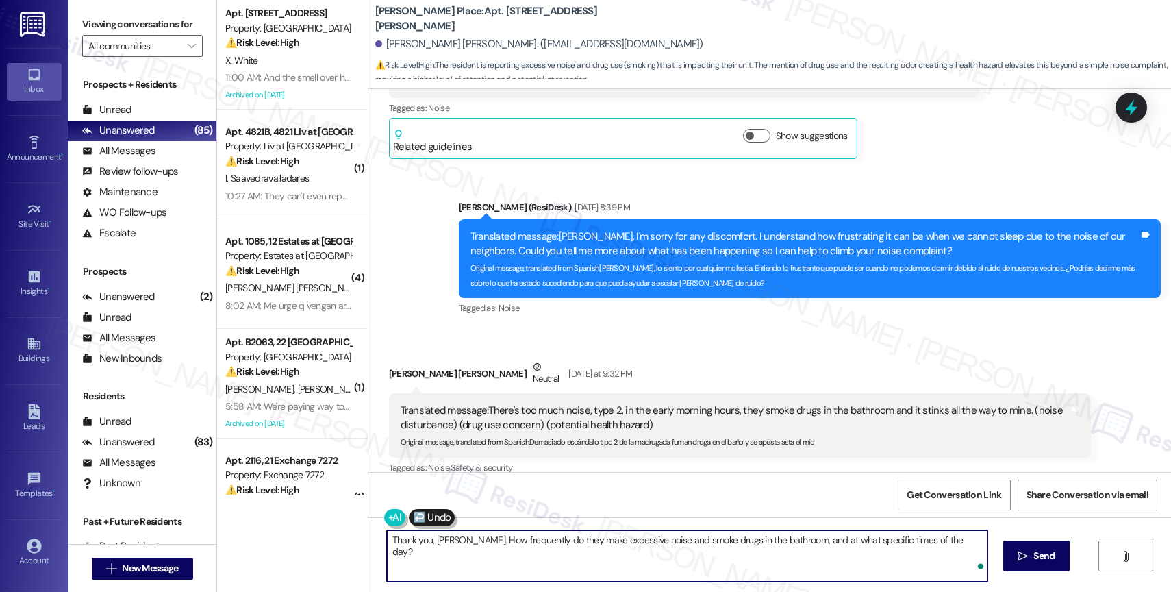
click at [906, 552] on textarea "Gracias, Daniel. ¿Con qué frecuencia hacen ruido excesivo y fuman drogas en el …" at bounding box center [687, 555] width 601 height 51
click at [778, 551] on textarea "Gracias, Daniel. ¿Con qué frecuencia hacen ruido excesivo y fuman drogas en el …" at bounding box center [687, 555] width 601 height 51
click at [848, 568] on textarea "Gracias, Daniel. ¿Con qué frecuencia hacen ruido excesivo y fuman drogas en el …" at bounding box center [687, 555] width 601 height 51
drag, startPoint x: 860, startPoint y: 538, endPoint x: 865, endPoint y: 557, distance: 19.8
click at [865, 557] on textarea "Gracias, Daniel. ¿Con qué frecuencia hacen ruido excesivo y fuman drogas en el …" at bounding box center [687, 555] width 601 height 51
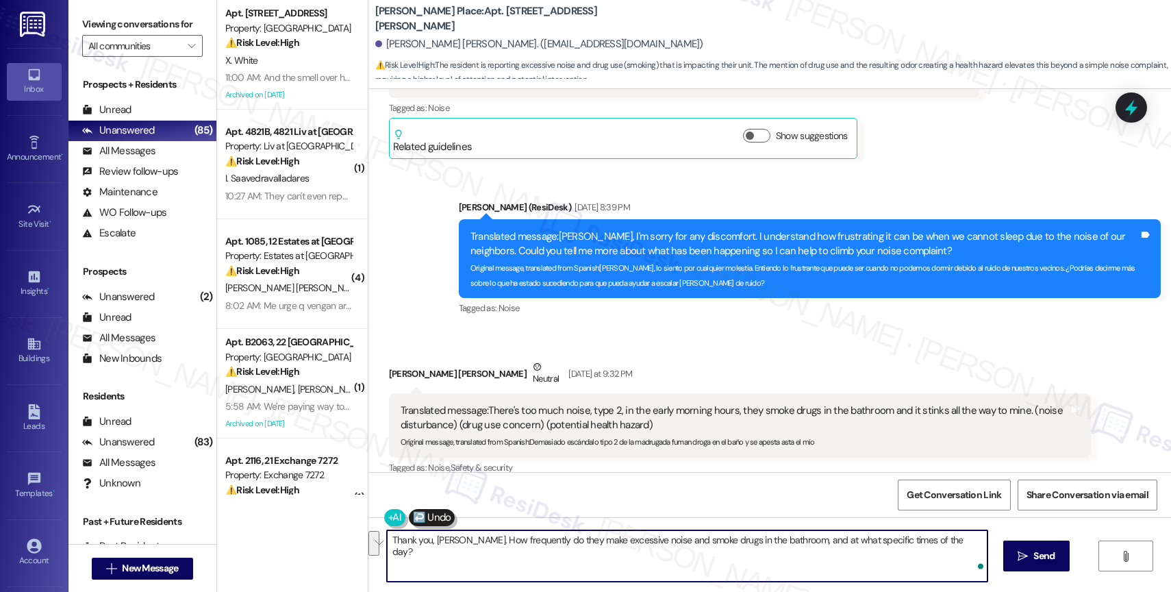
click at [865, 557] on textarea "Gracias, Daniel. ¿Con qué frecuencia hacen ruido excesivo y fuman drogas en el …" at bounding box center [687, 555] width 601 height 51
drag, startPoint x: 859, startPoint y: 542, endPoint x: 881, endPoint y: 580, distance: 43.6
click at [881, 580] on textarea "Gracias, Daniel. ¿Con qué frecuencia hacen ruido excesivo y fuman drogas en el …" at bounding box center [687, 555] width 601 height 51
type textarea "Gracias, Daniel. ¿Con qué frecuencia hacen ruido excesivo y fuman drogas en el …"
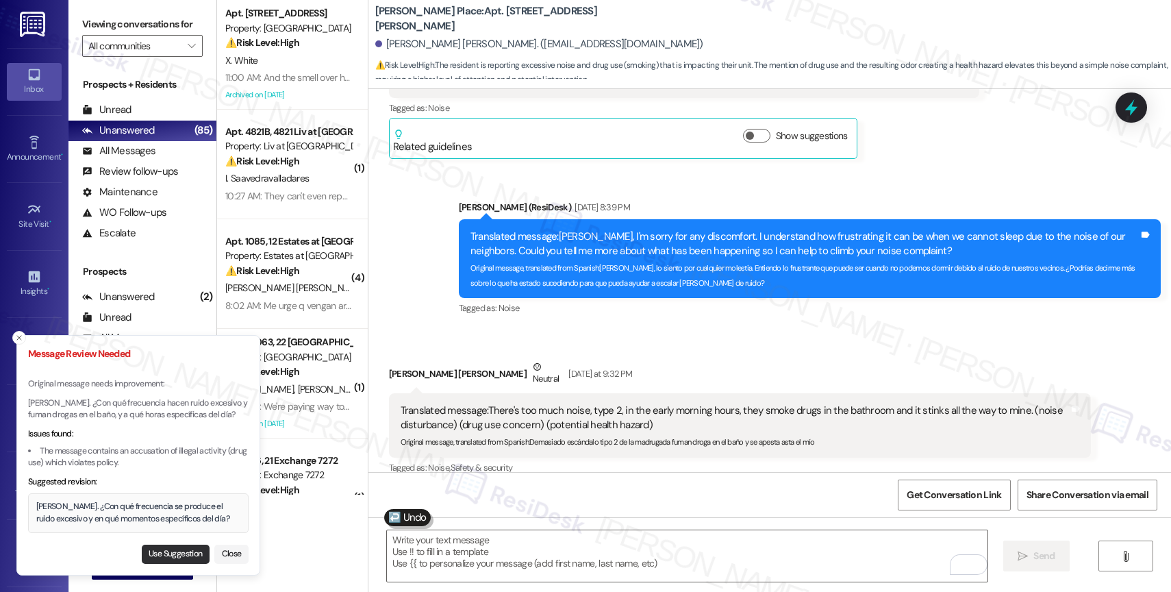
click at [185, 551] on button "Use Suggestion" at bounding box center [176, 553] width 68 height 19
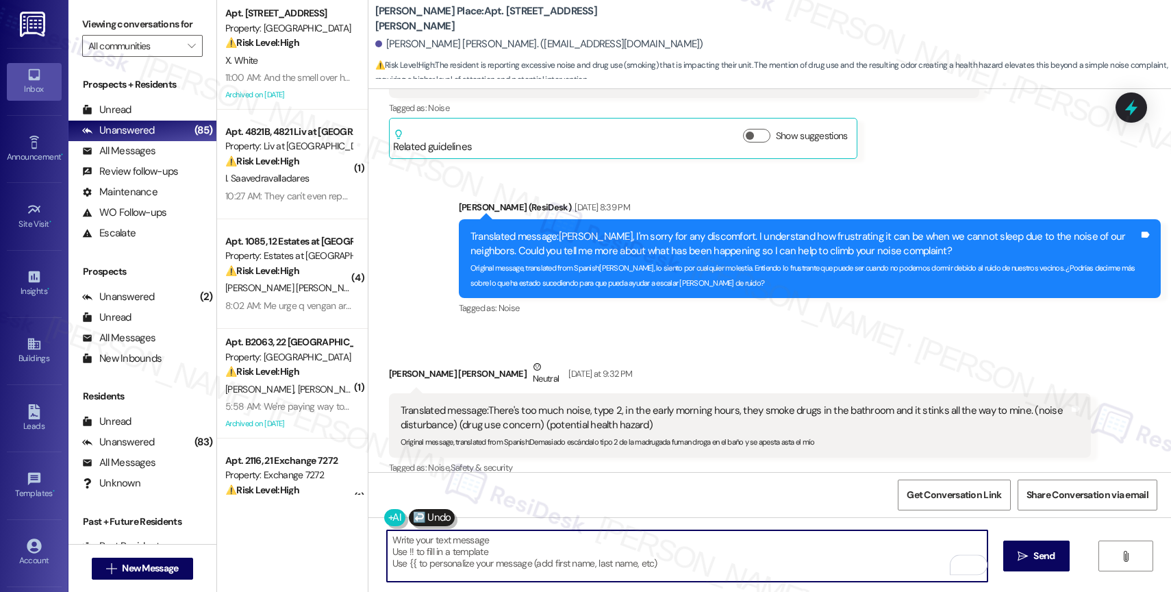
click at [828, 547] on textarea "Gracias, Daniel. ¿Con qué frecuencia se produce el ruido excesivo y en qué mome…" at bounding box center [687, 555] width 601 height 51
type textarea "Gracias, Daniel. ¿Con qué frecuencia se produce el ruido excesivo y en qué mome…"
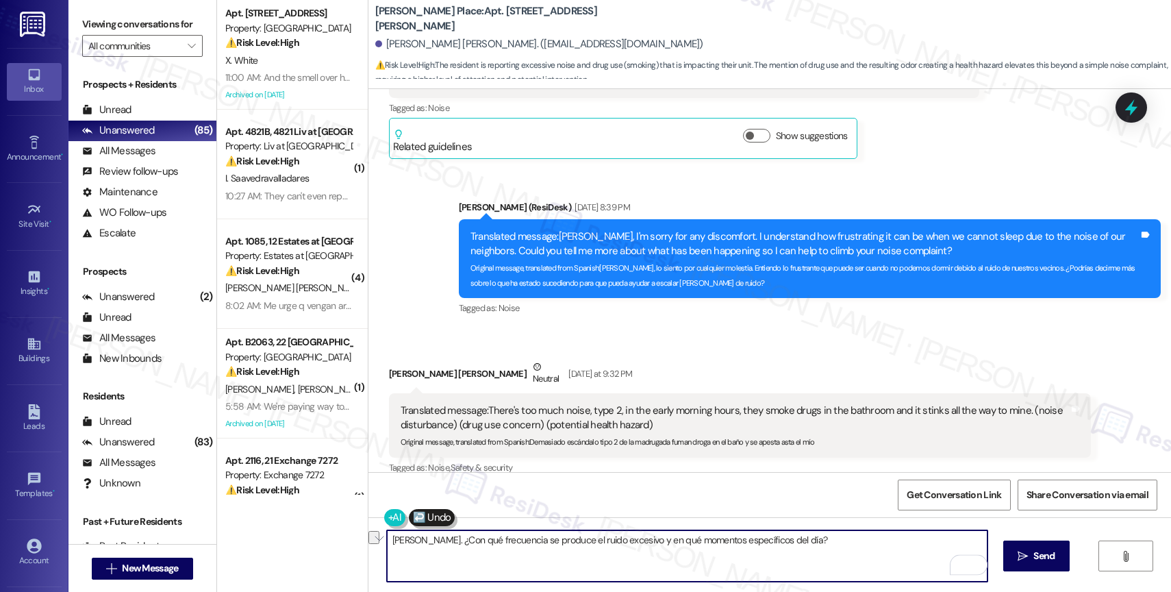
click at [828, 547] on textarea "Gracias, Daniel. ¿Con qué frecuencia se produce el ruido excesivo y en qué mome…" at bounding box center [687, 555] width 601 height 51
click at [761, 545] on textarea "Gracias, Daniel. ¿Con qué frecuencia se produce el ruido excesivo y en qué mome…" at bounding box center [687, 555] width 601 height 51
click at [889, 539] on textarea "Gracias, Daniel. ¿Con qué frecuencia se produce el ruido excesivo y en qué mome…" at bounding box center [687, 555] width 601 height 51
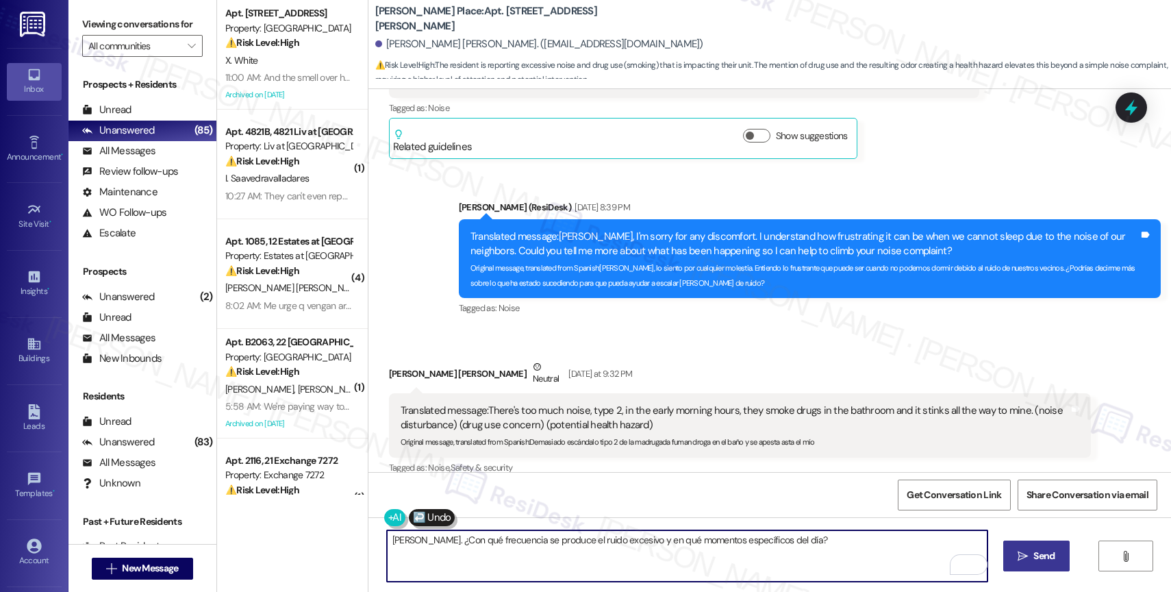
click at [1040, 554] on span "Send" at bounding box center [1043, 556] width 21 height 14
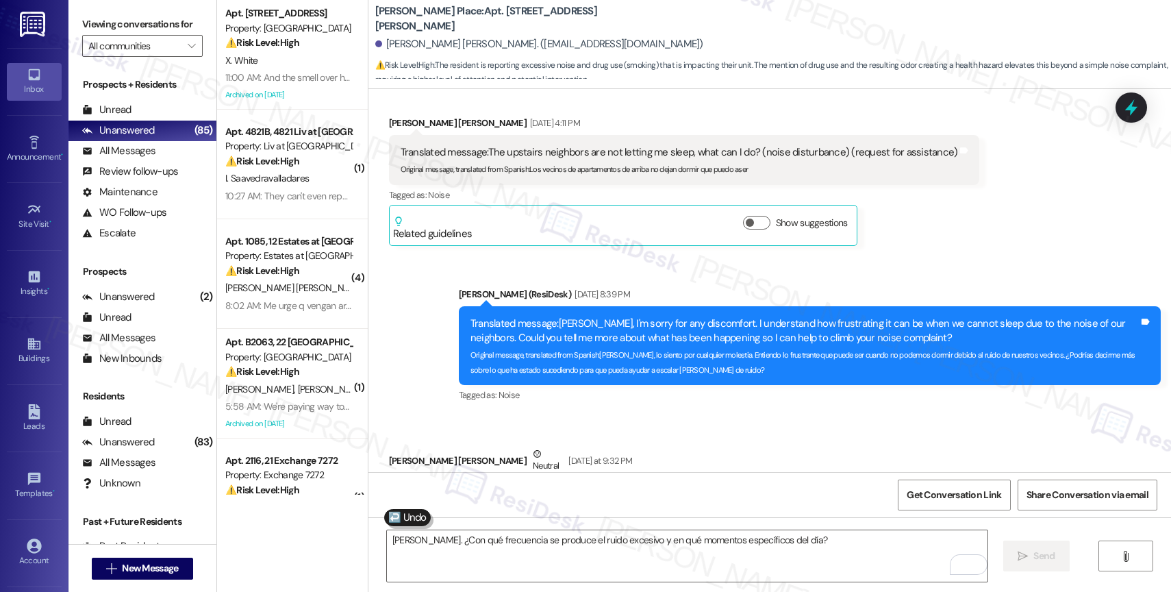
scroll to position [7743, 0]
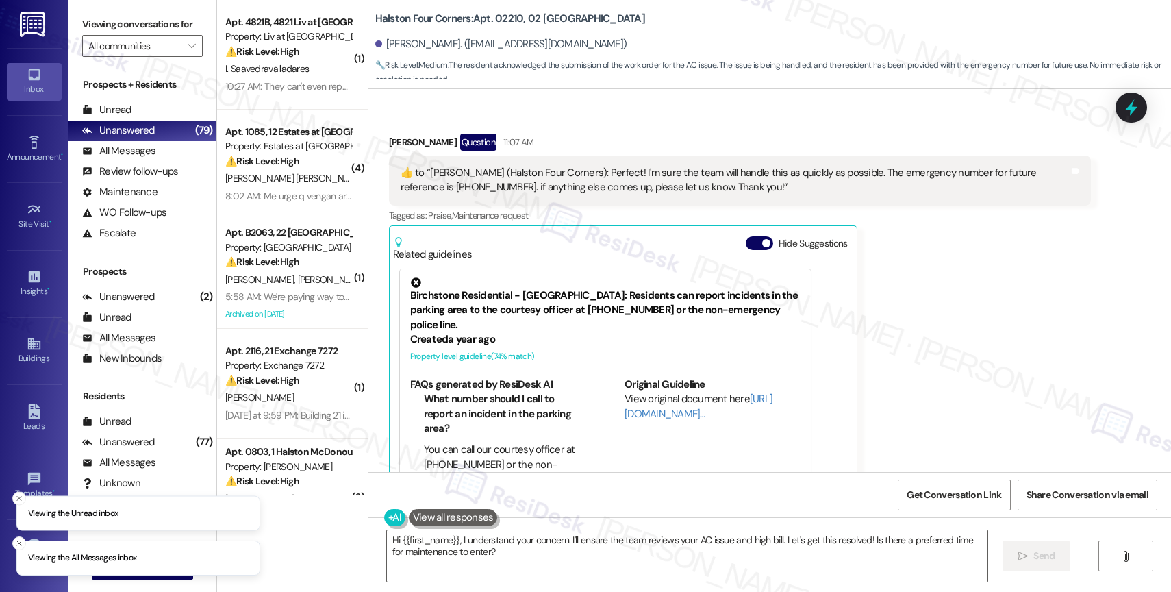
scroll to position [18845, 0]
click at [749, 237] on button "Hide Suggestions" at bounding box center [759, 244] width 27 height 14
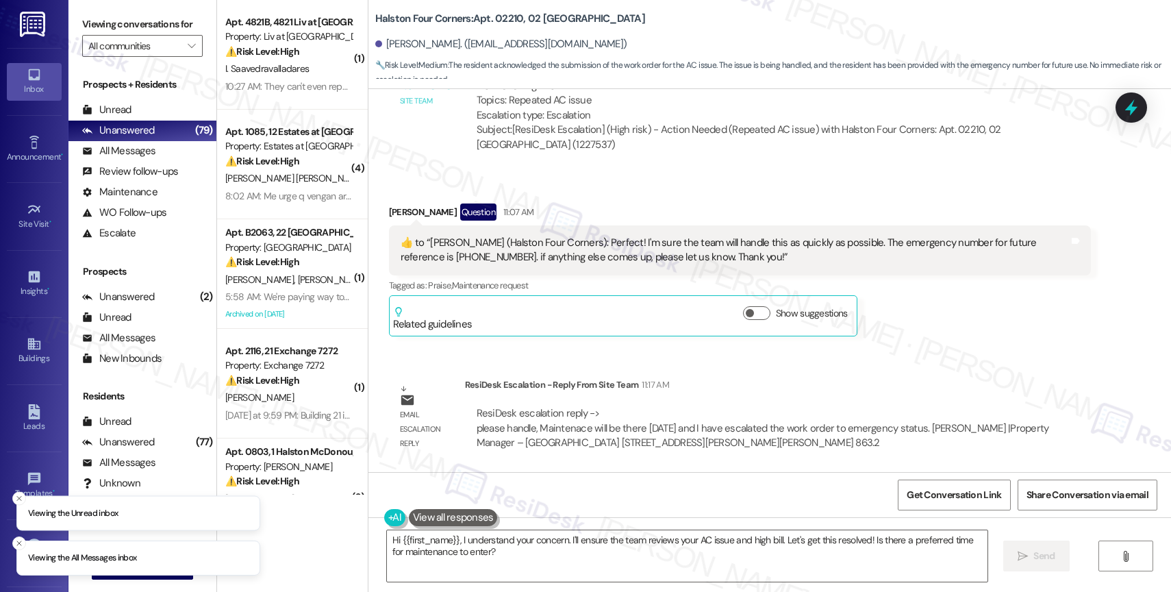
scroll to position [18734, 0]
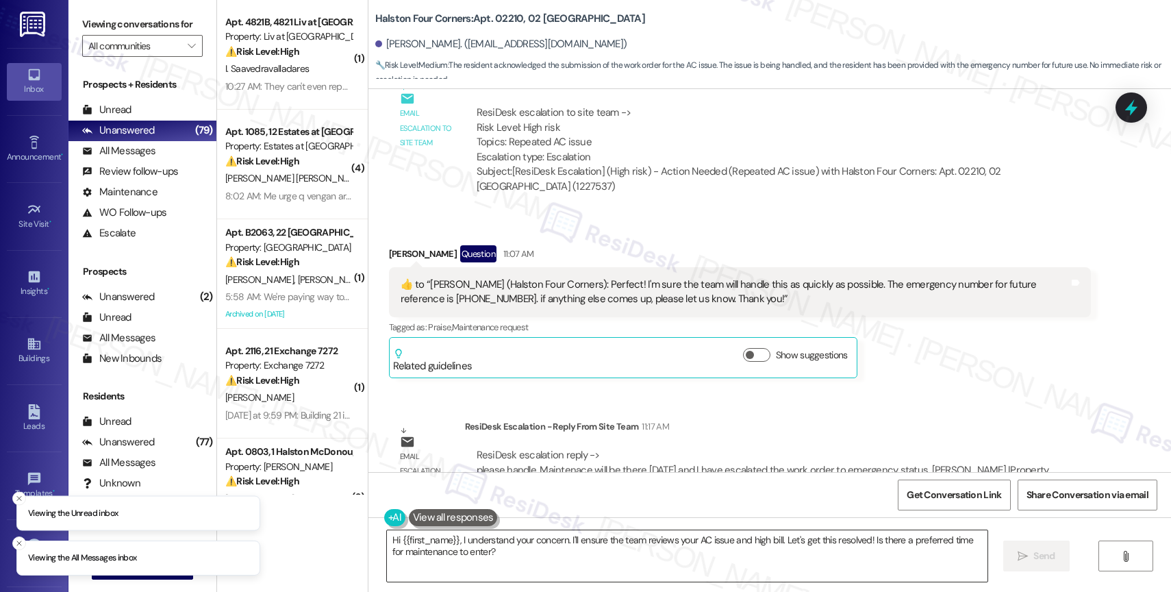
click at [492, 542] on textarea "Hi {{first_name}}, I understand your concern. I'll ensure the team reviews your…" at bounding box center [687, 555] width 601 height 51
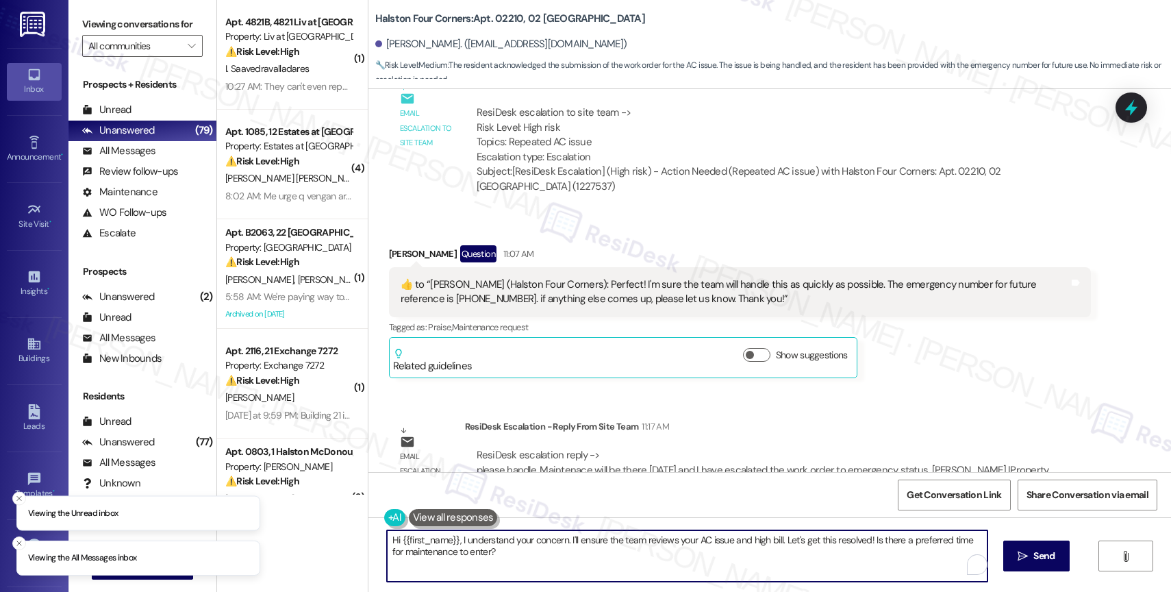
click at [492, 542] on textarea "Hi {{first_name}}, I understand your concern. I'll ensure the team reviews your…" at bounding box center [687, 555] width 601 height 51
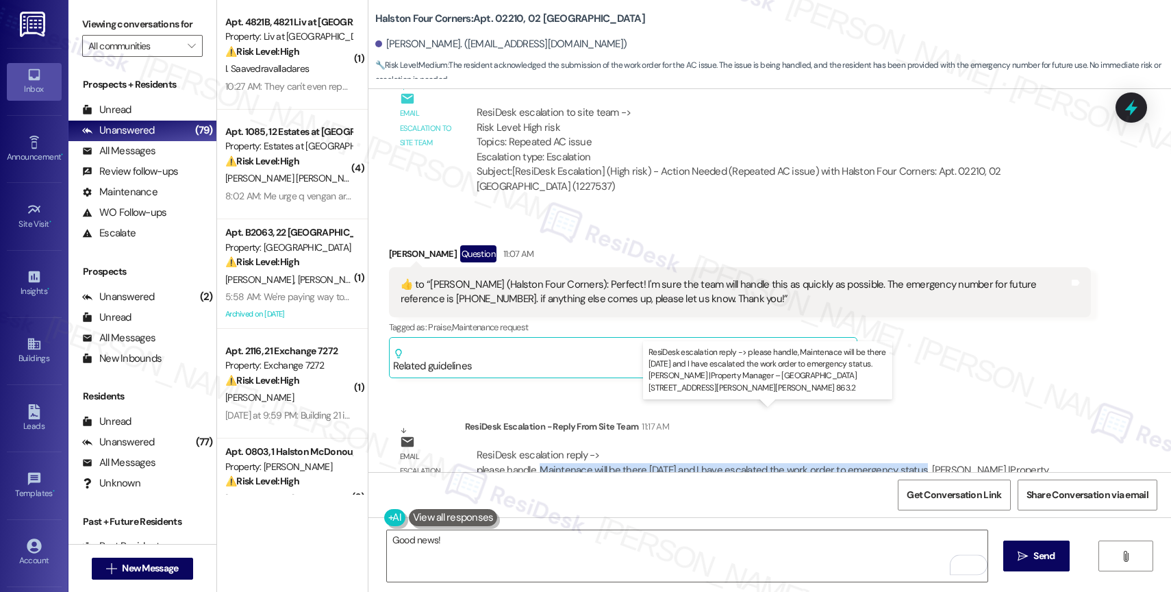
drag, startPoint x: 529, startPoint y: 427, endPoint x: 906, endPoint y: 426, distance: 376.6
click at [906, 448] on div "ResiDesk escalation reply -> please handle, Maintenace will be there today and …" at bounding box center [763, 469] width 573 height 43
copy div "Maintenace will be there today and I have escalated the work order to emergency…"
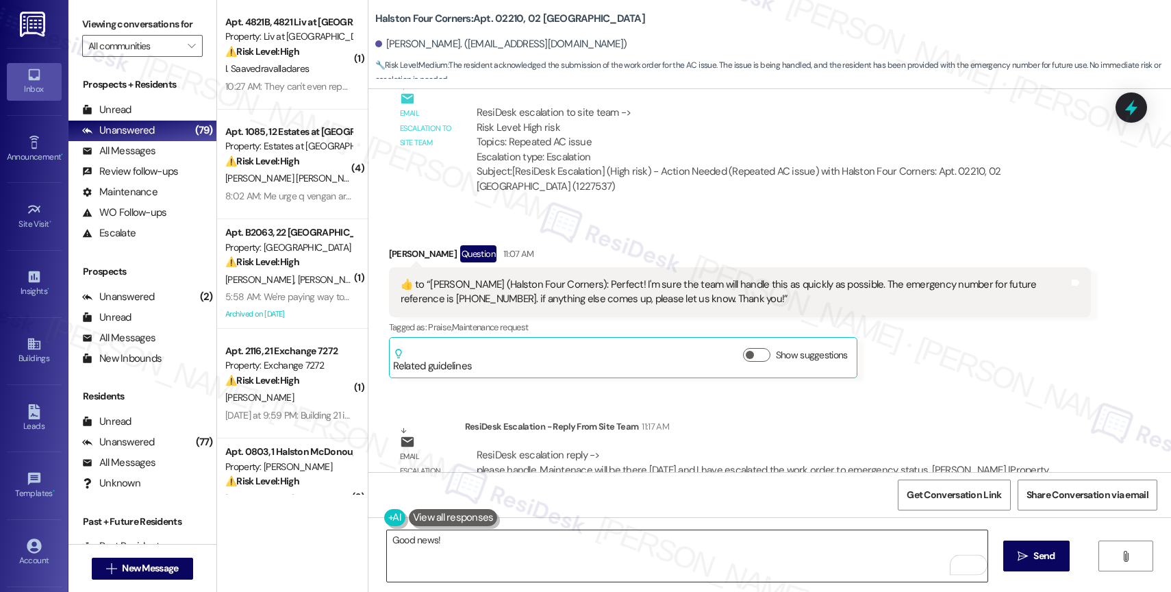
click at [438, 549] on textarea "Good news!" at bounding box center [687, 555] width 601 height 51
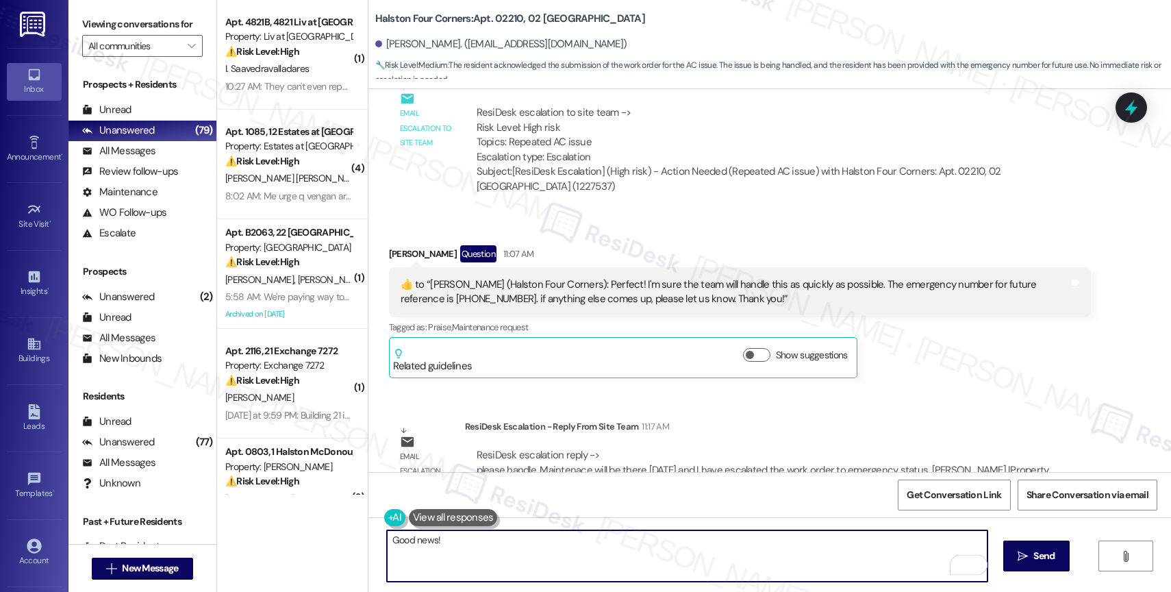
paste textarea "Maintenace will be there today and I have escalated the work order to emergency…"
click at [577, 538] on textarea "Good news! Maintenace will be there today and I have escalated the work order t…" at bounding box center [687, 555] width 601 height 51
click at [847, 548] on textarea "Good news! Maintenace will be there today and we have escalated the work order …" at bounding box center [687, 555] width 601 height 51
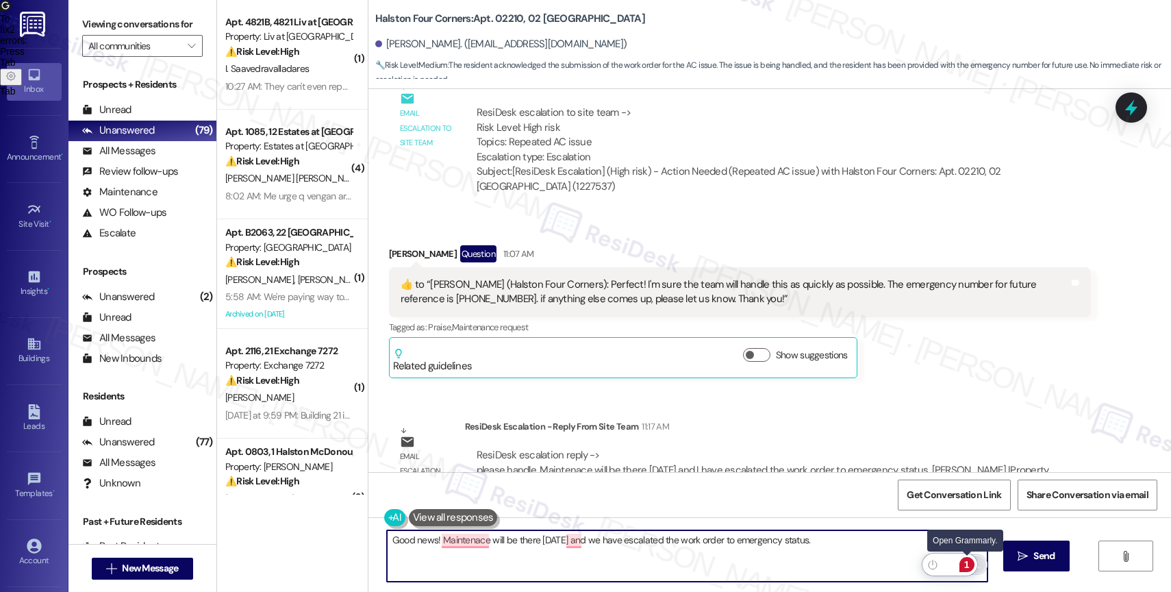
click at [967, 565] on div "1" at bounding box center [966, 564] width 15 height 15
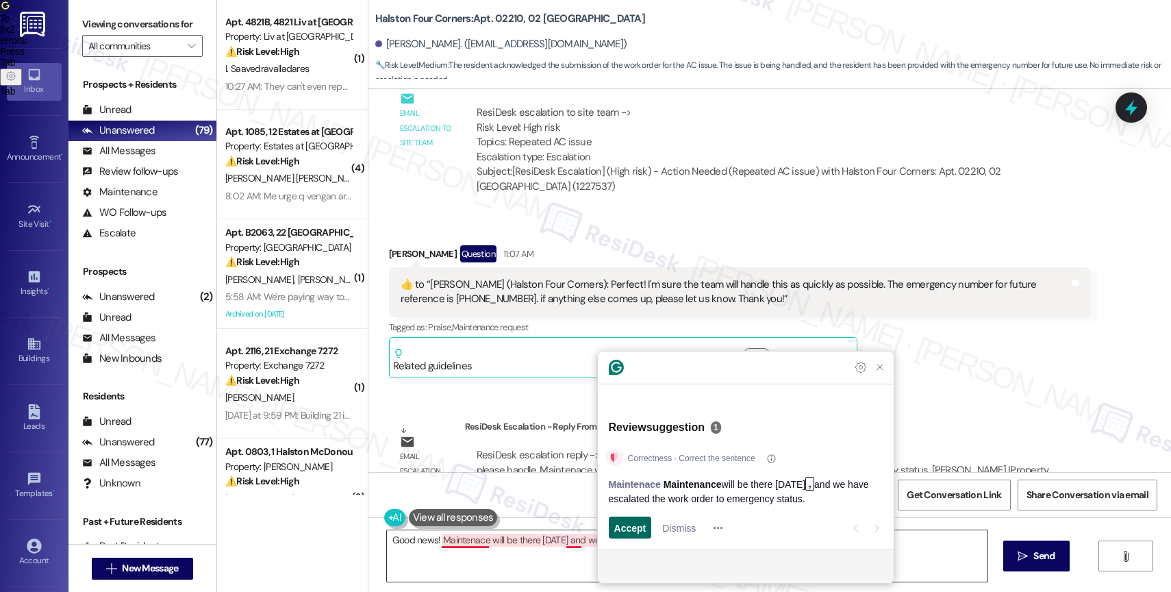
click at [634, 526] on span "Accept" at bounding box center [630, 527] width 32 height 14
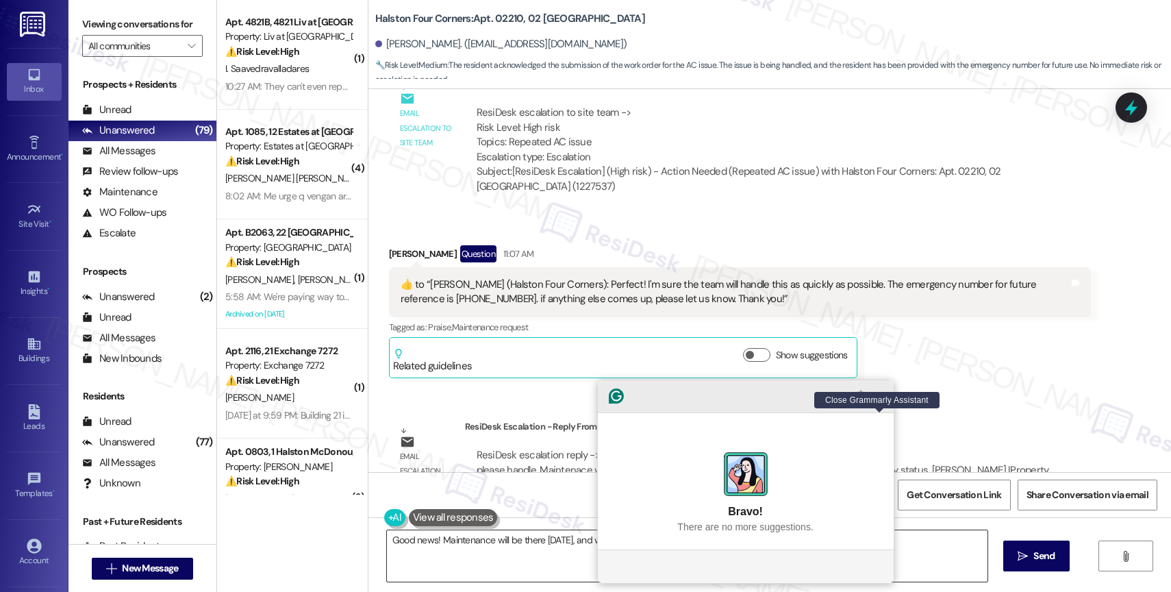
click at [872, 404] on icon "Close Grammarly Assistant" at bounding box center [880, 396] width 16 height 16
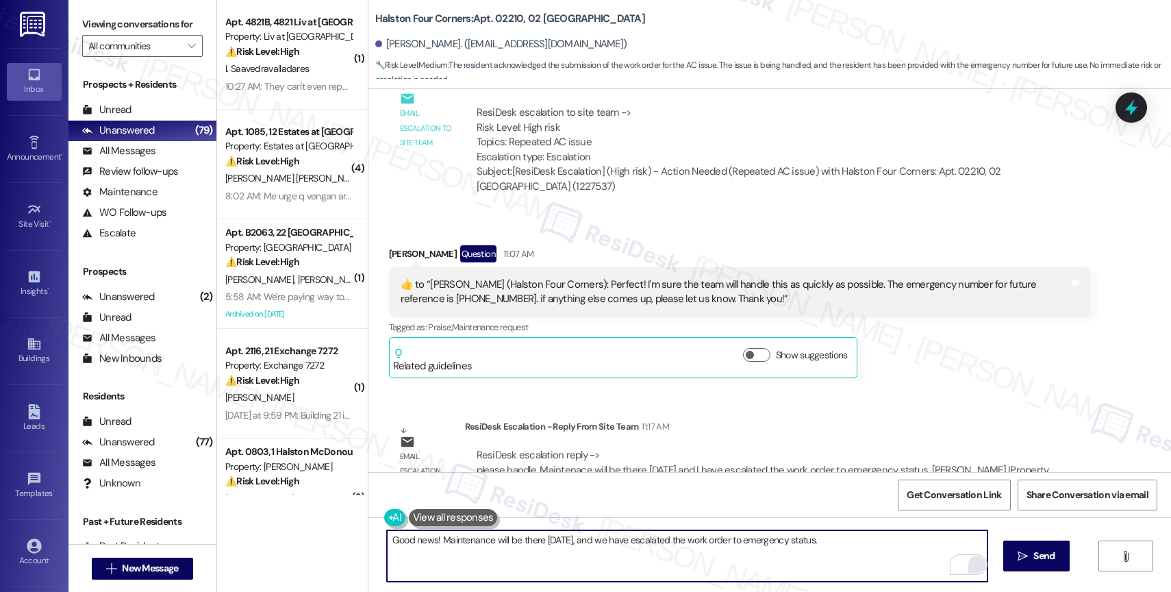
click at [848, 543] on textarea "Good news! Maintenance will be there today, and we have escalated the work orde…" at bounding box center [687, 555] width 601 height 51
type textarea "Good news! Maintenance will be there [DATE], and we have escalated the work ord…"
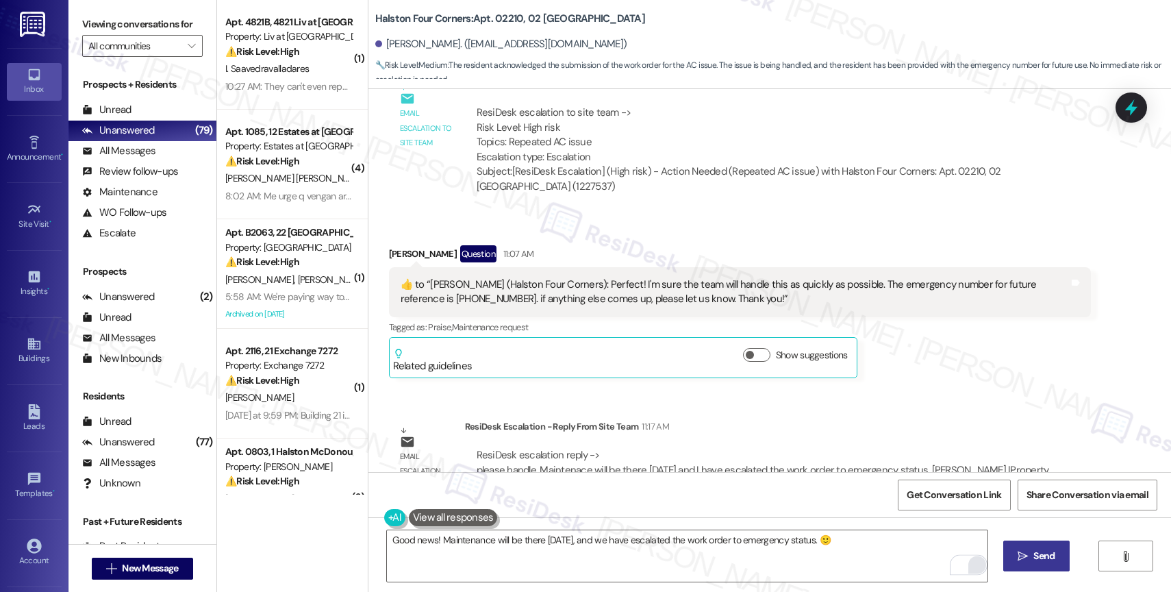
click at [1035, 559] on span "Send" at bounding box center [1043, 556] width 21 height 14
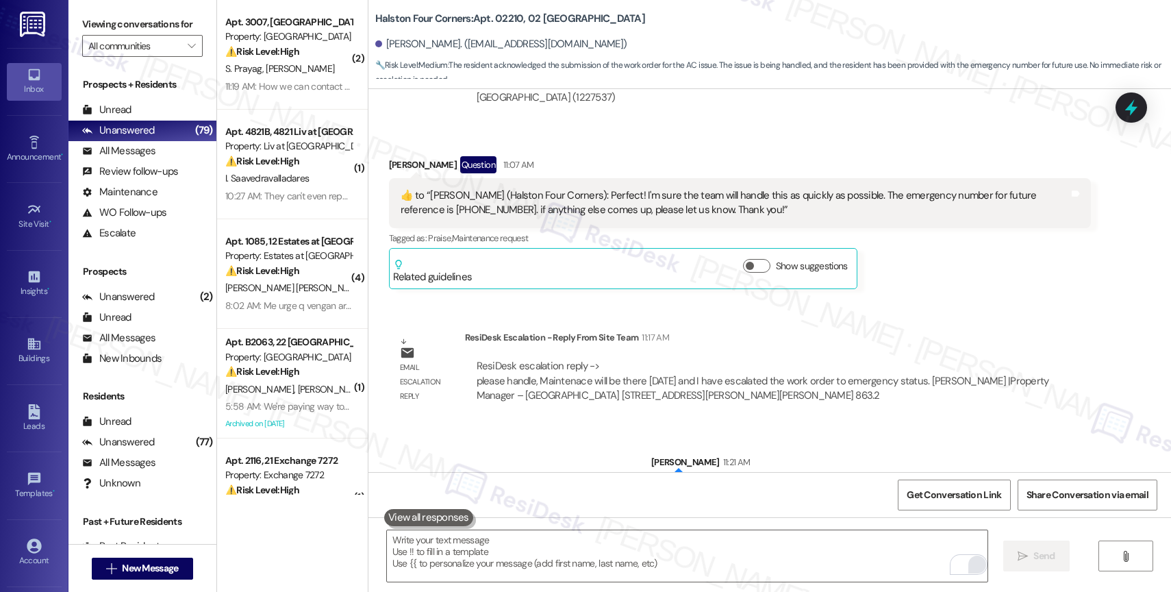
scroll to position [18829, 0]
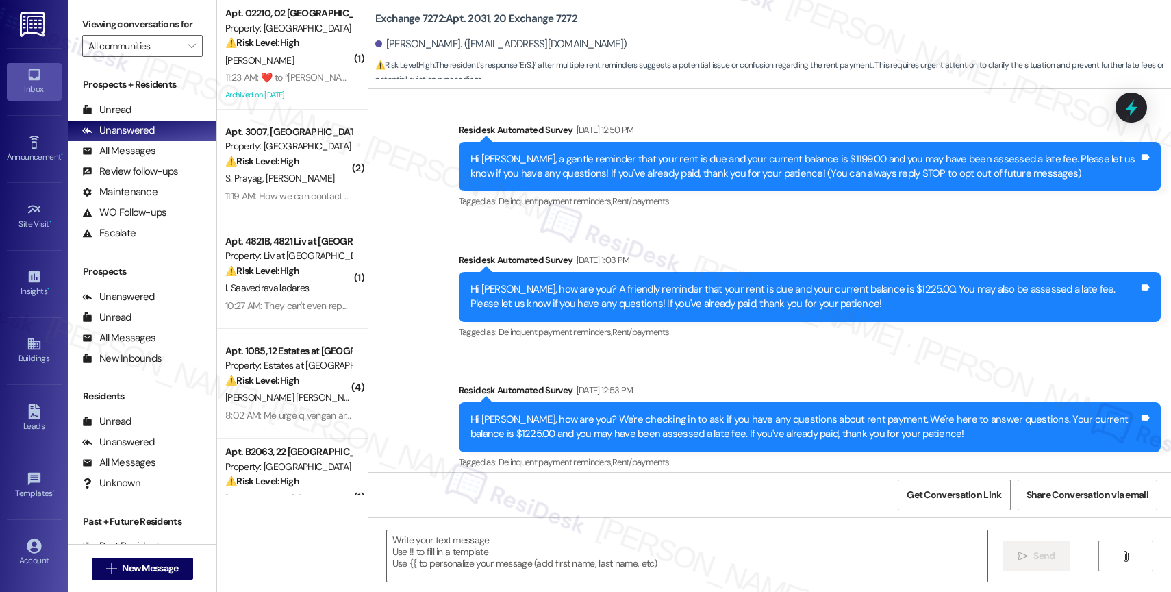
type textarea "Fetching suggested responses. Please feel free to read through the conversation…"
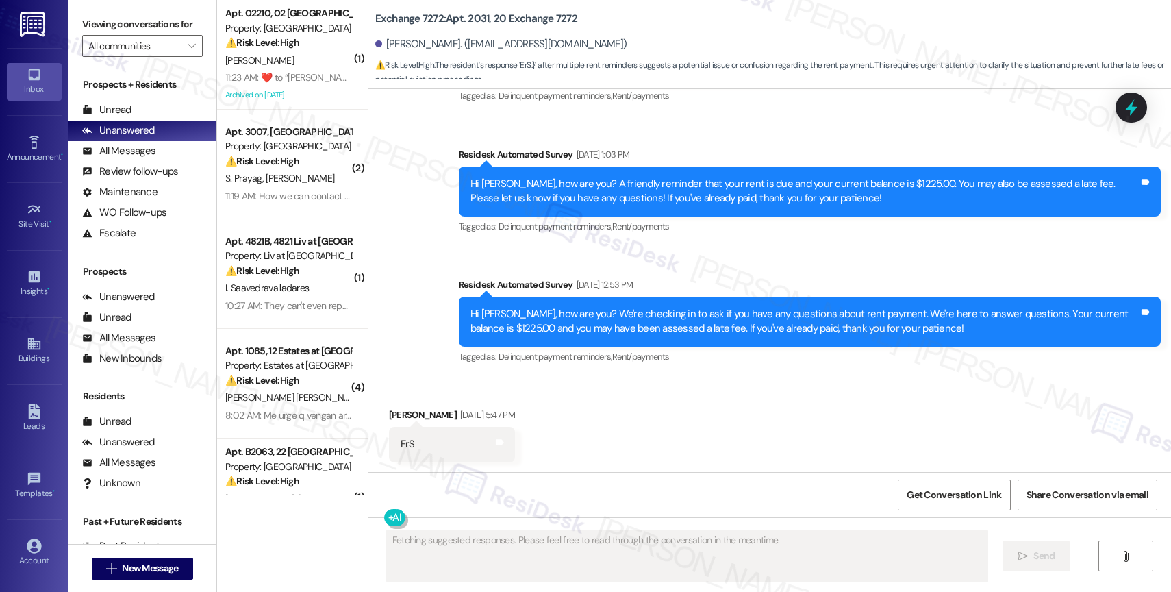
scroll to position [324, 0]
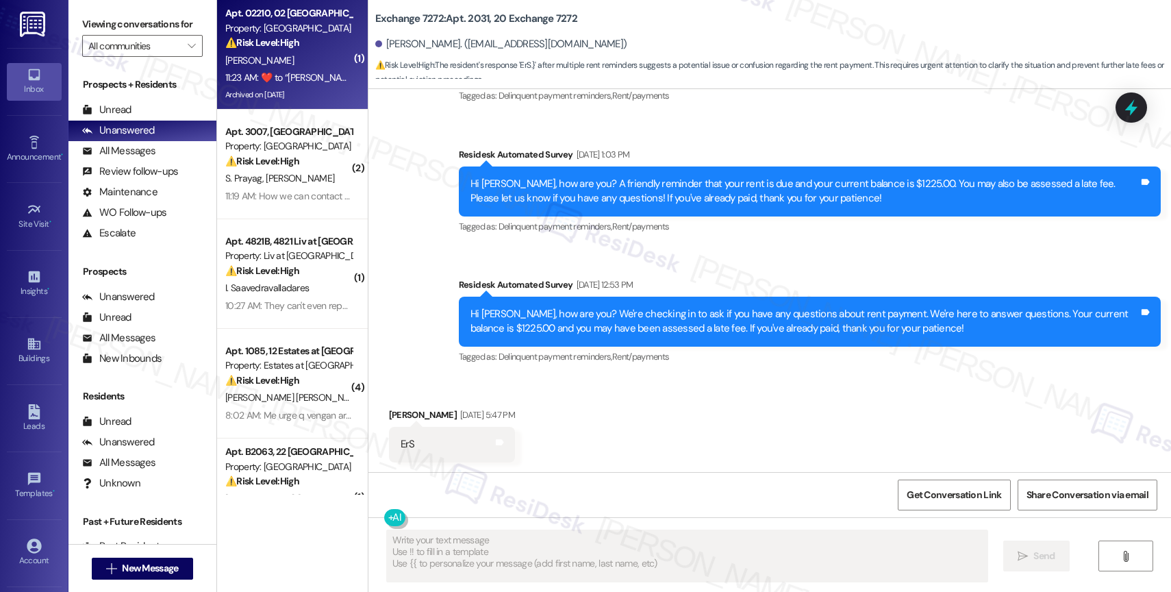
click at [281, 67] on div "[PERSON_NAME]" at bounding box center [288, 60] width 129 height 17
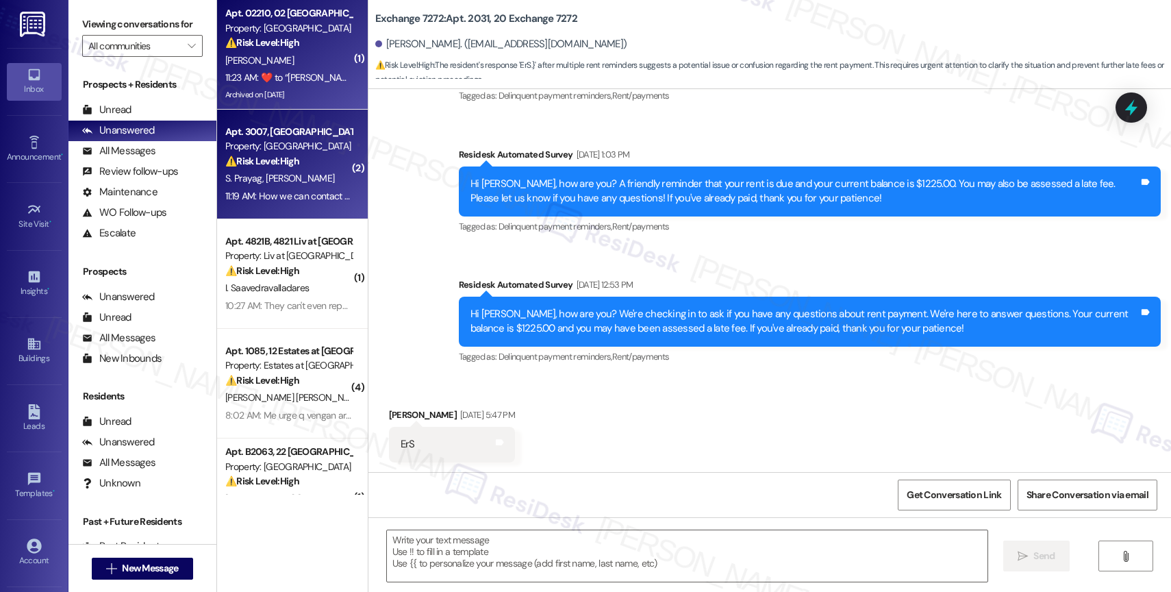
type textarea "Fetching suggested responses. Please feel free to read through the conversation…"
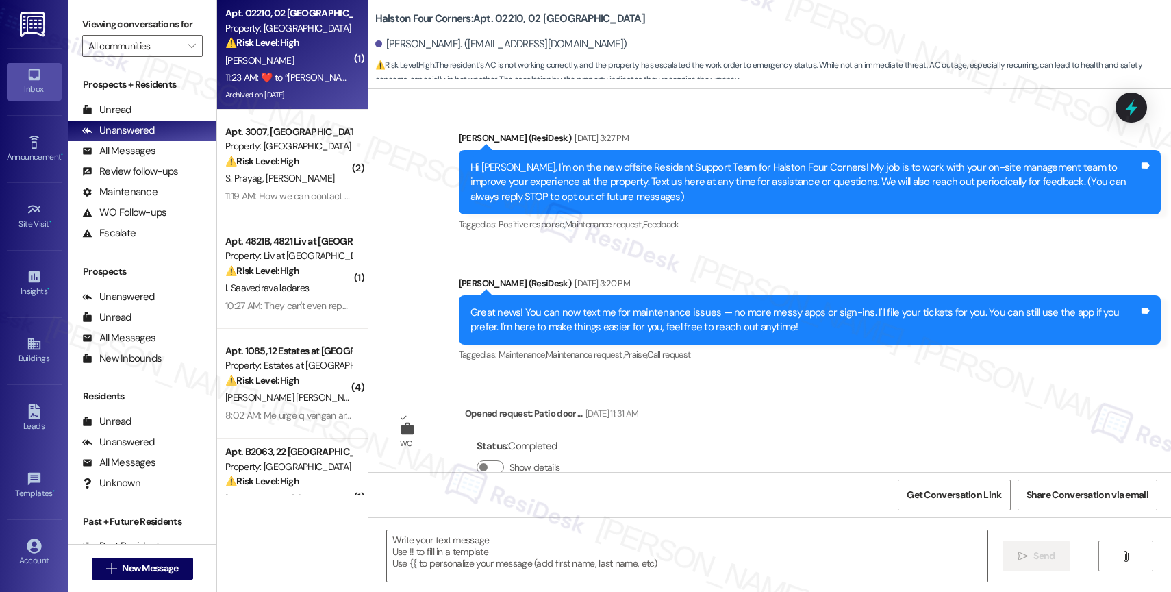
scroll to position [19256, 0]
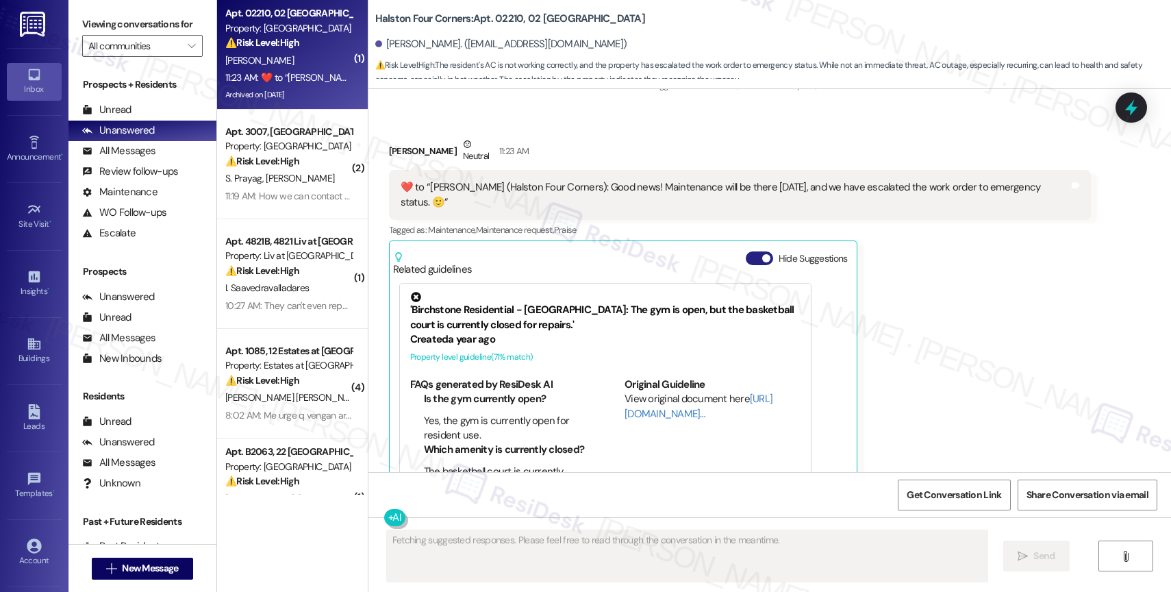
click at [746, 251] on button "Hide Suggestions" at bounding box center [759, 258] width 27 height 14
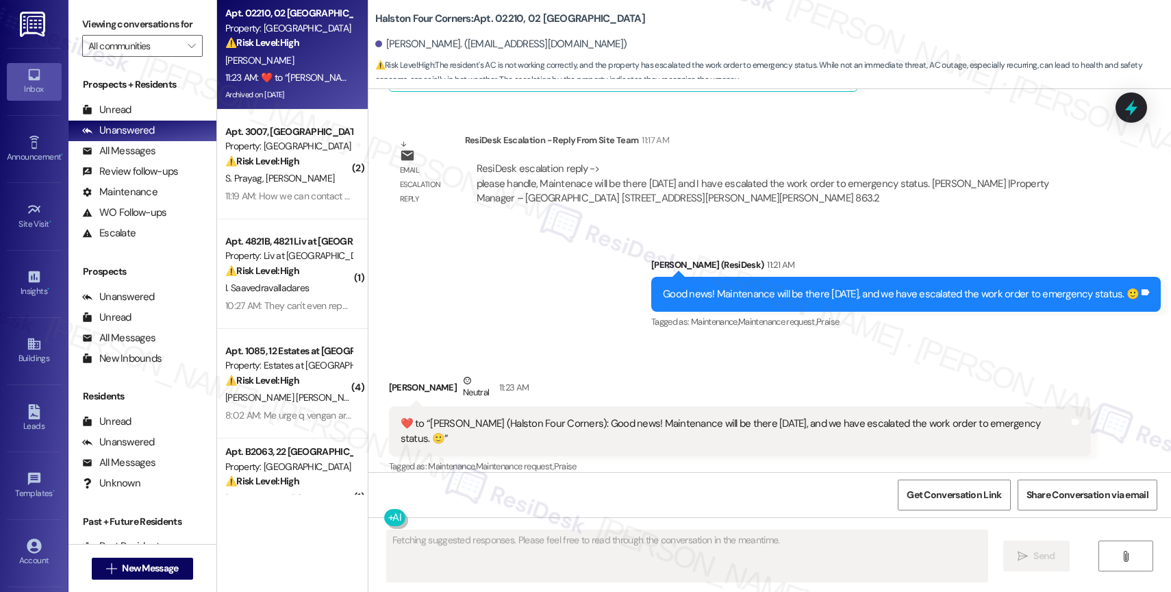
click at [563, 342] on div "Received via SMS [PERSON_NAME] Neutral 11:23 AM  ​❤️​ to “ [PERSON_NAME] (Halst…" at bounding box center [769, 435] width 803 height 186
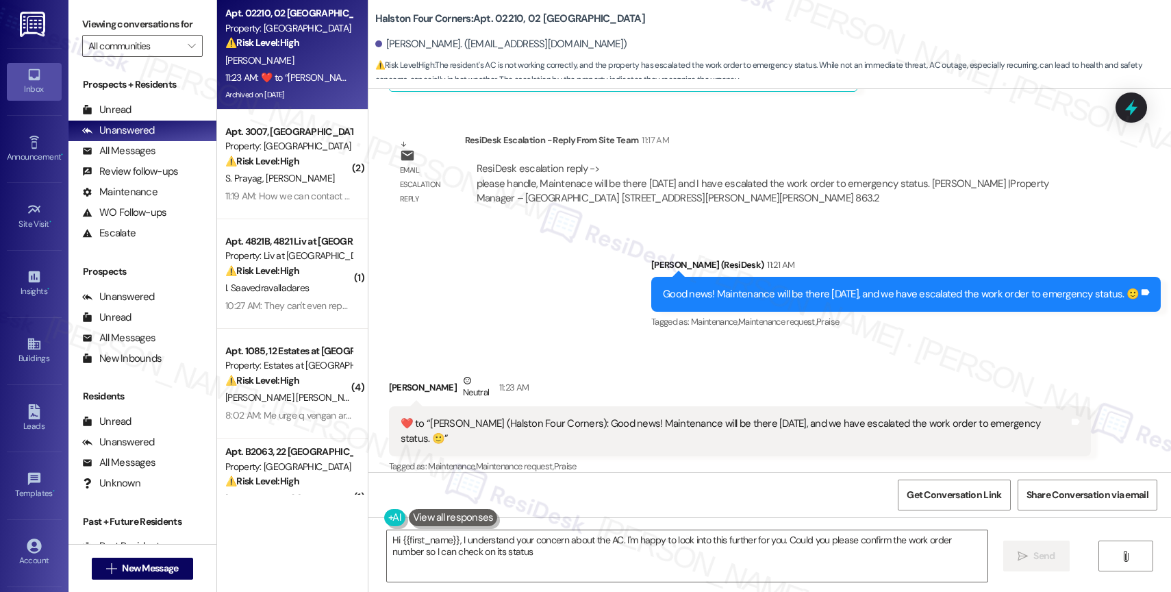
type textarea "Hi {{first_name}}, I understand your concern about the AC. I'm happy to look in…"
click at [503, 540] on textarea "Hi {{first_name}}, I understand your concern about the AC. I'm happy to look in…" at bounding box center [687, 555] width 601 height 51
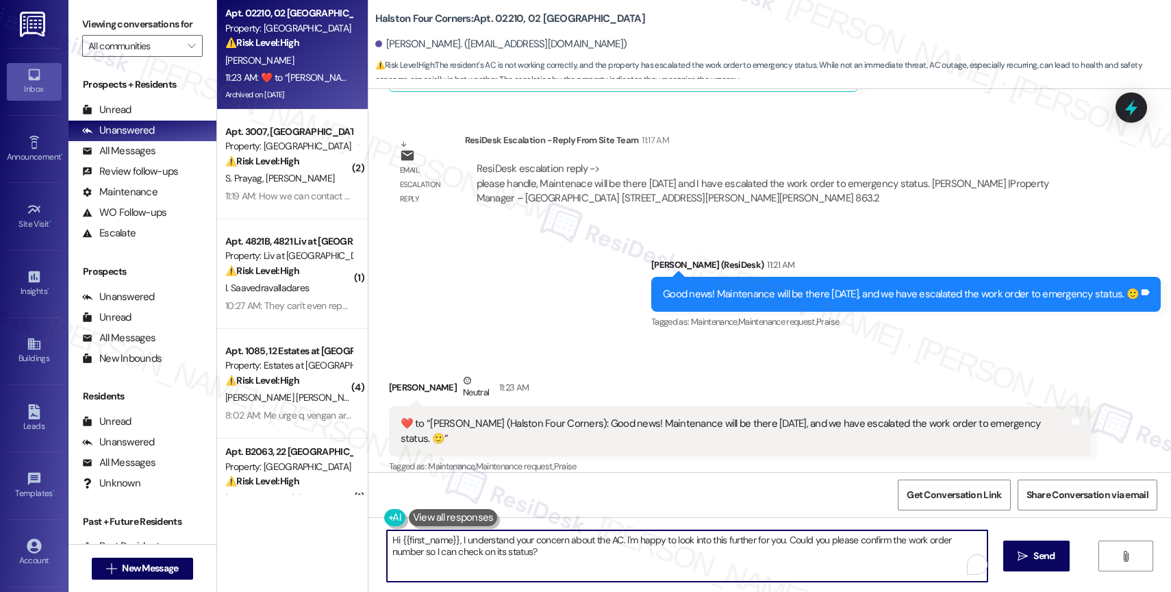
click at [503, 540] on textarea "Hi {{first_name}}, I understand your concern about the AC. I'm happy to look in…" at bounding box center [687, 555] width 601 height 51
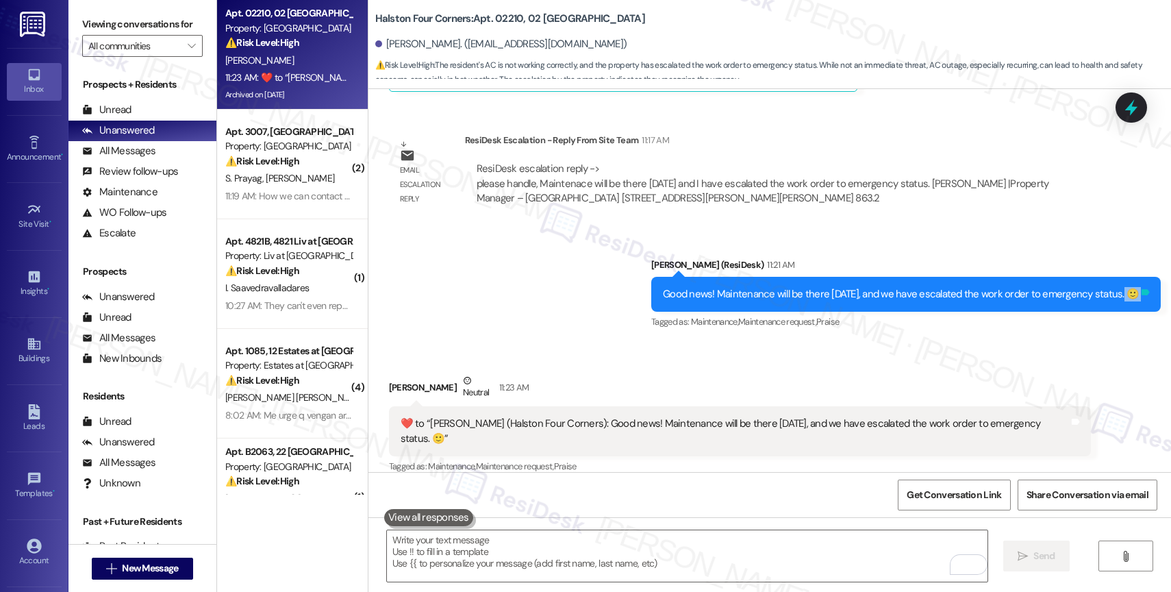
drag, startPoint x: 1127, startPoint y: 253, endPoint x: 1137, endPoint y: 253, distance: 11.0
click at [1137, 277] on div "Good news! Maintenance will be there [DATE], and we have escalated the work ord…" at bounding box center [906, 294] width 510 height 35
copy div "🙂 Tags and notes"
click at [617, 363] on div "Received via SMS [PERSON_NAME] Neutral 11:23 AM  ​❤️​ to “ [PERSON_NAME] (Halst…" at bounding box center [740, 445] width 722 height 165
click at [524, 536] on textarea "To enrich screen reader interactions, please activate Accessibility in Grammarl…" at bounding box center [687, 555] width 601 height 51
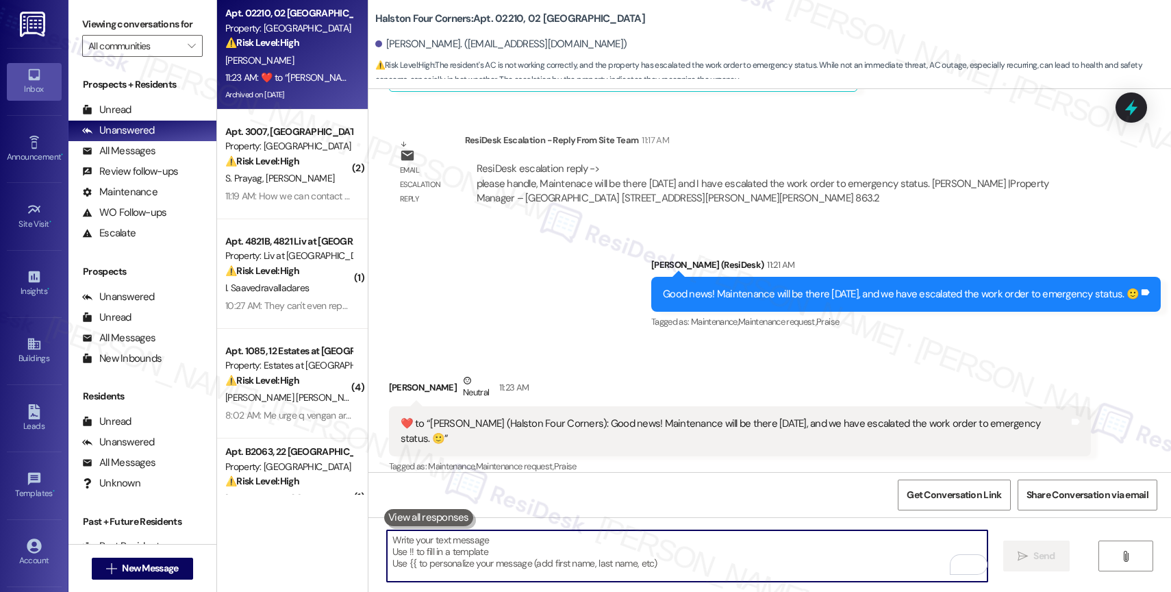
paste textarea "🙂"
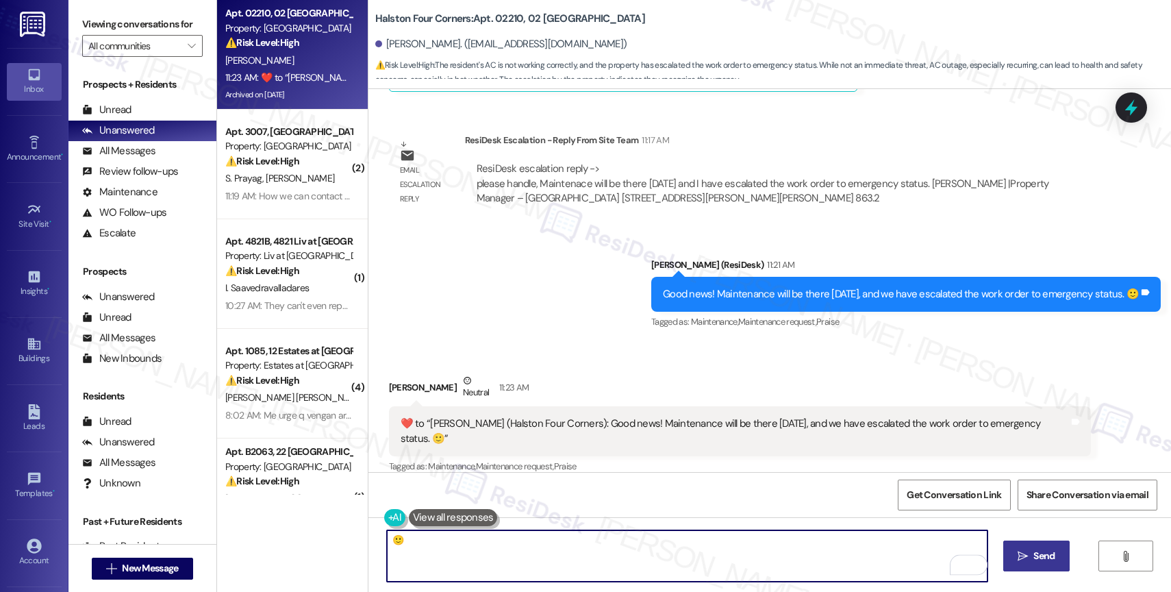
type textarea "🙂"
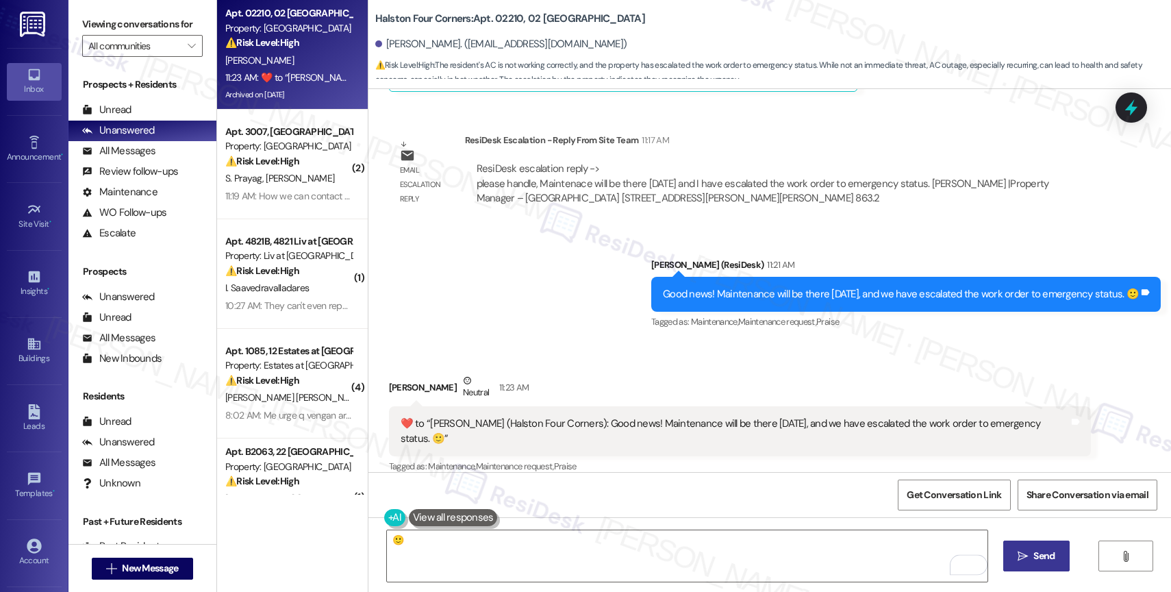
click at [1046, 553] on span "Send" at bounding box center [1043, 556] width 21 height 14
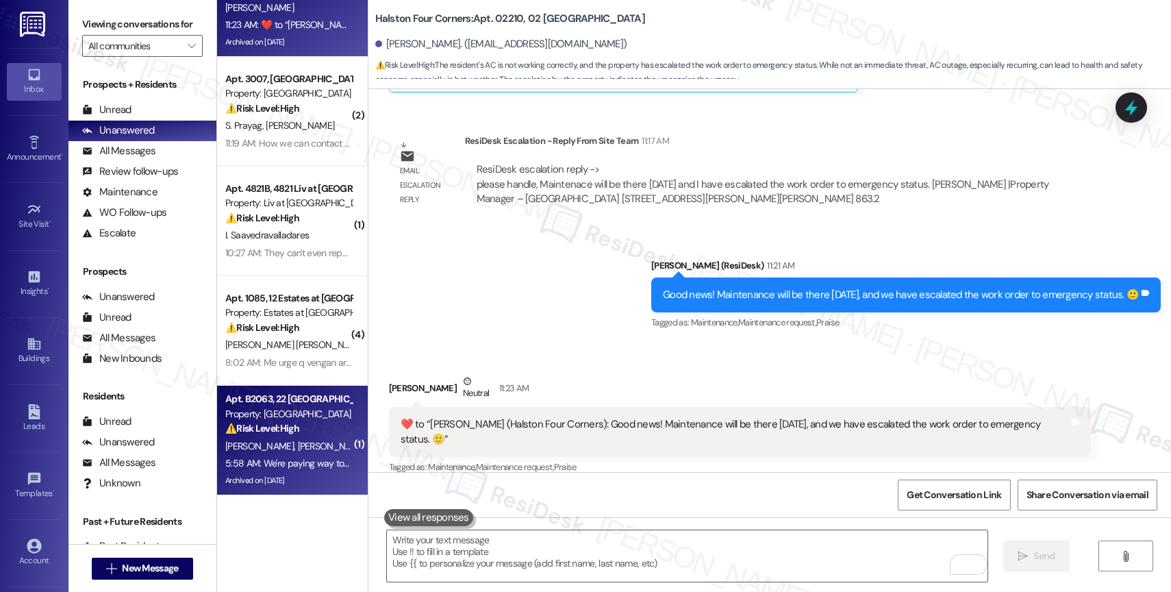
scroll to position [0, 0]
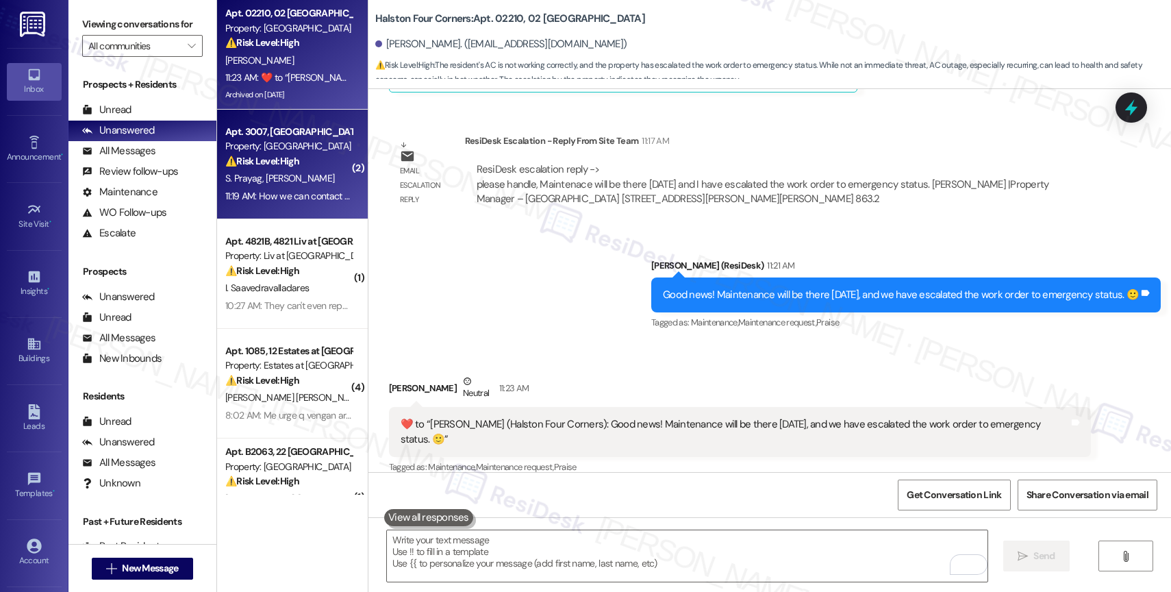
click at [294, 162] on div "⚠️ Risk Level: High The resident is asking how to schedule emergency carpet cle…" at bounding box center [288, 161] width 127 height 14
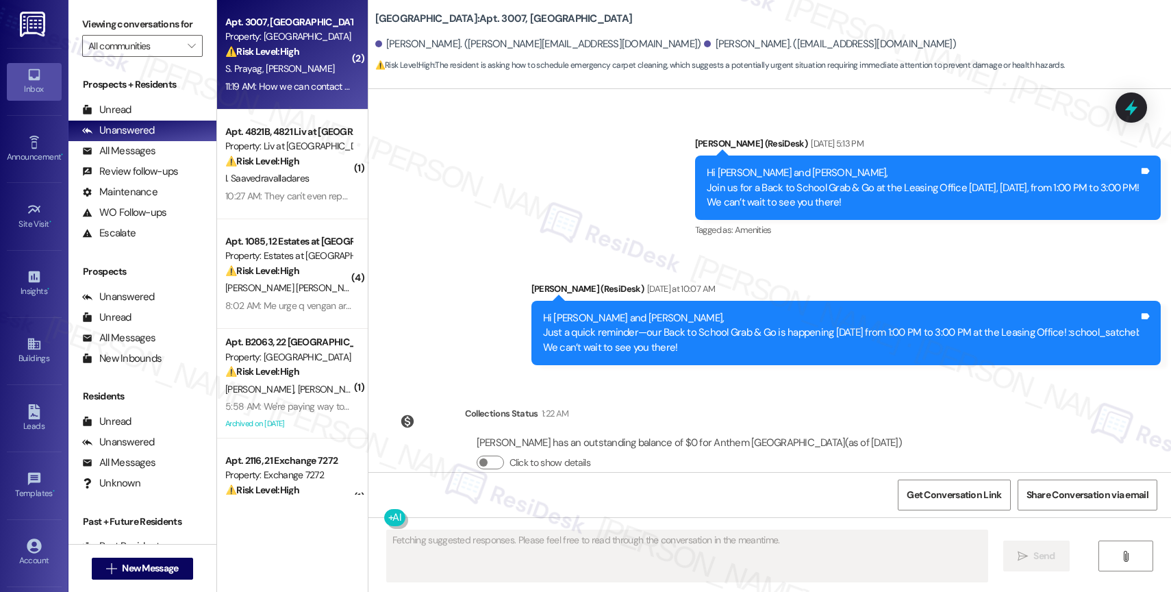
scroll to position [2828, 0]
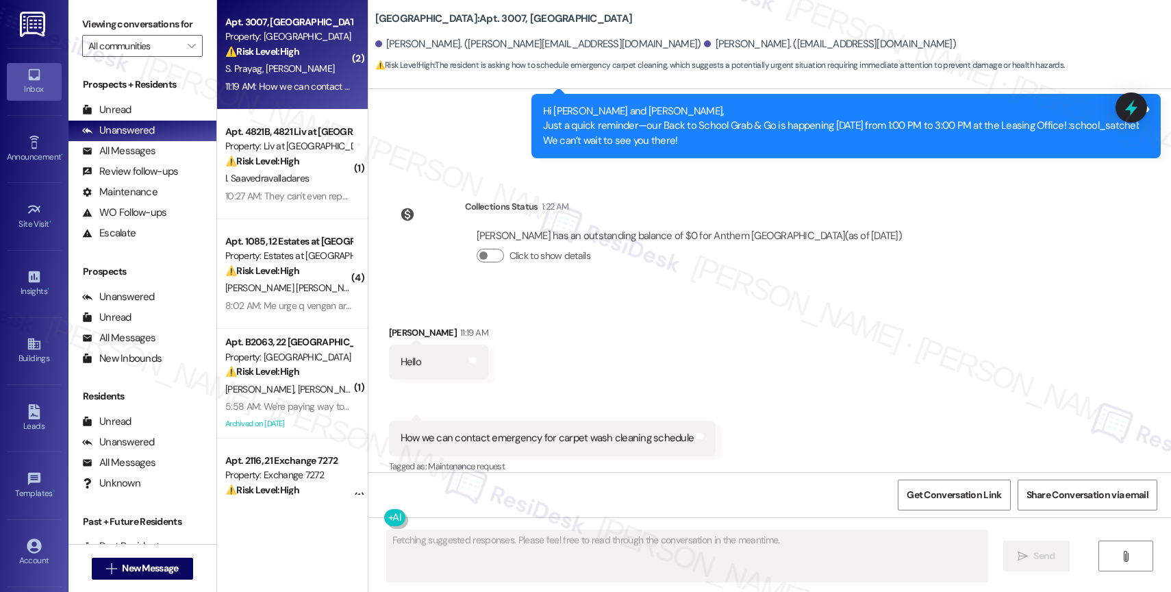
click at [633, 342] on div "Received via SMS Sneha Prayag 11:19 AM Hello Tags and notes Received via SMS 11…" at bounding box center [769, 390] width 803 height 192
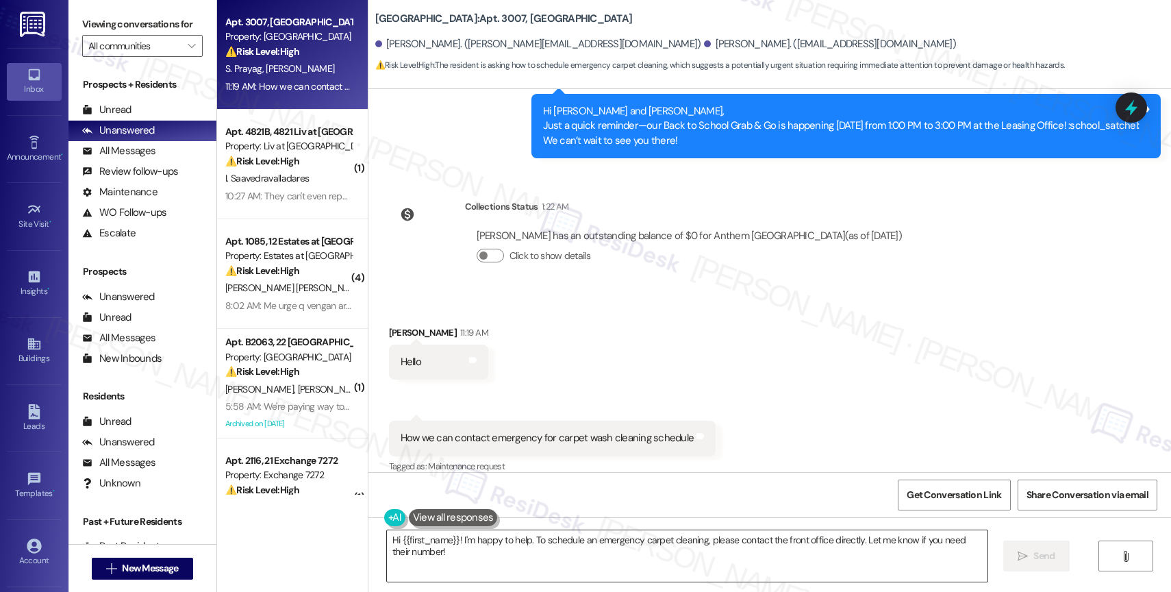
click at [476, 553] on textarea "Hi {{first_name}}! I'm happy to help. To schedule an emergency carpet cleaning,…" at bounding box center [687, 555] width 601 height 51
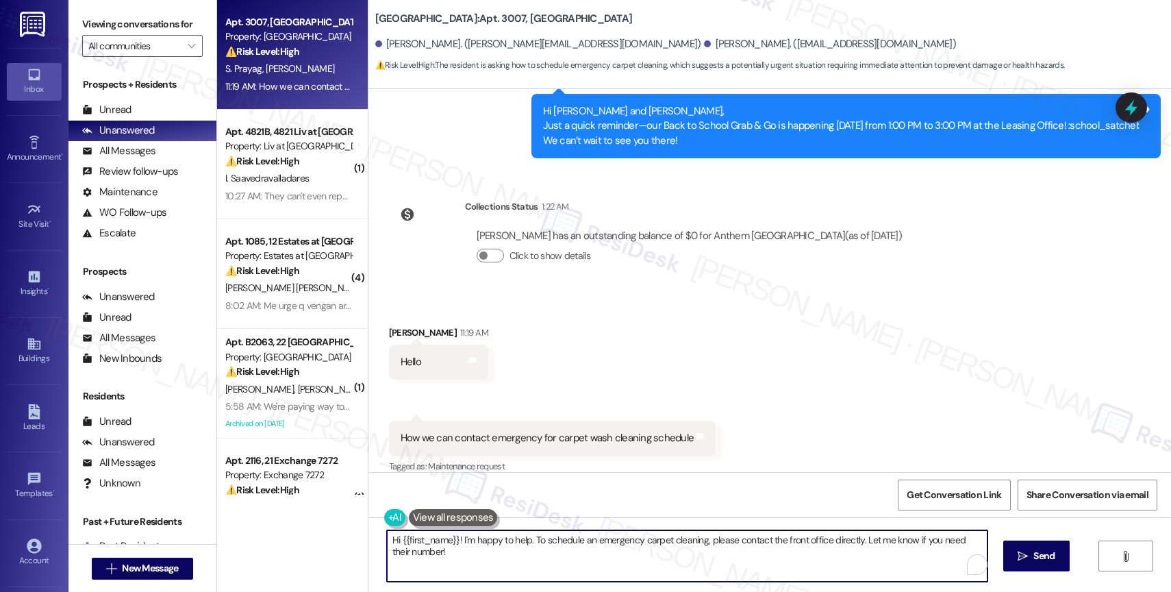
click at [476, 553] on textarea "Hi {{first_name}}! I'm happy to help. To schedule an emergency carpet cleaning,…" at bounding box center [687, 555] width 601 height 51
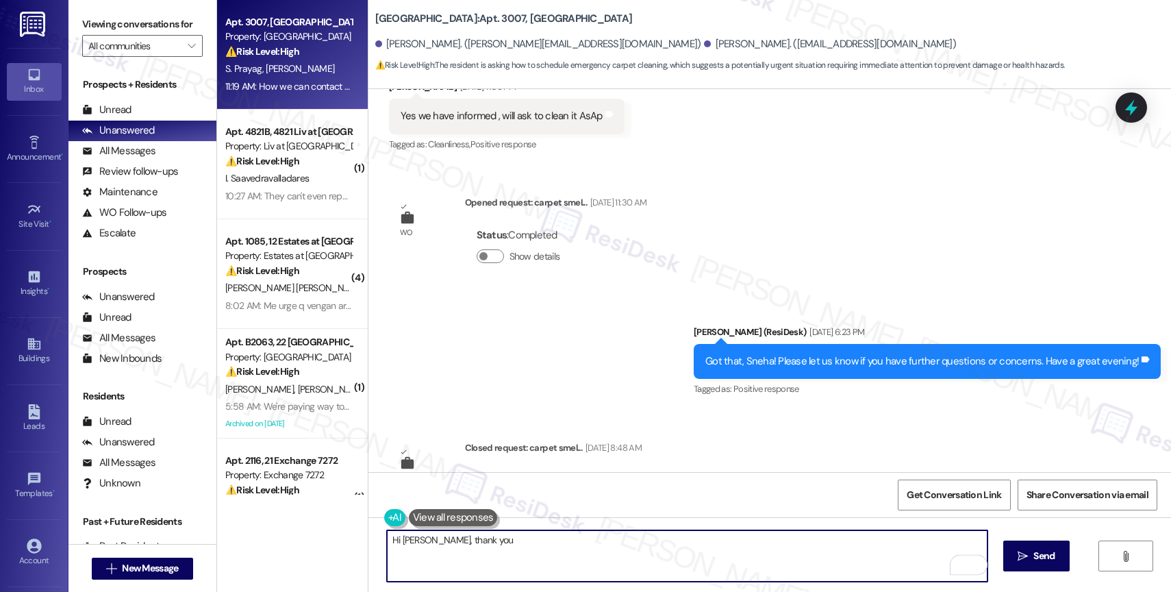
scroll to position [2117, 0]
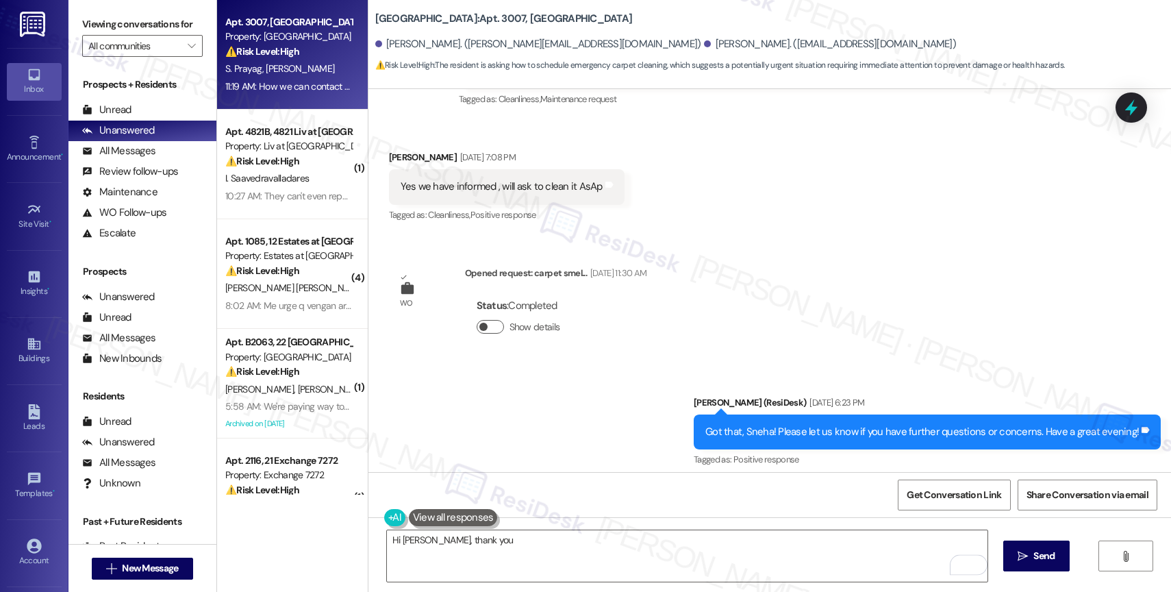
click at [483, 320] on button "Show details" at bounding box center [490, 327] width 27 height 14
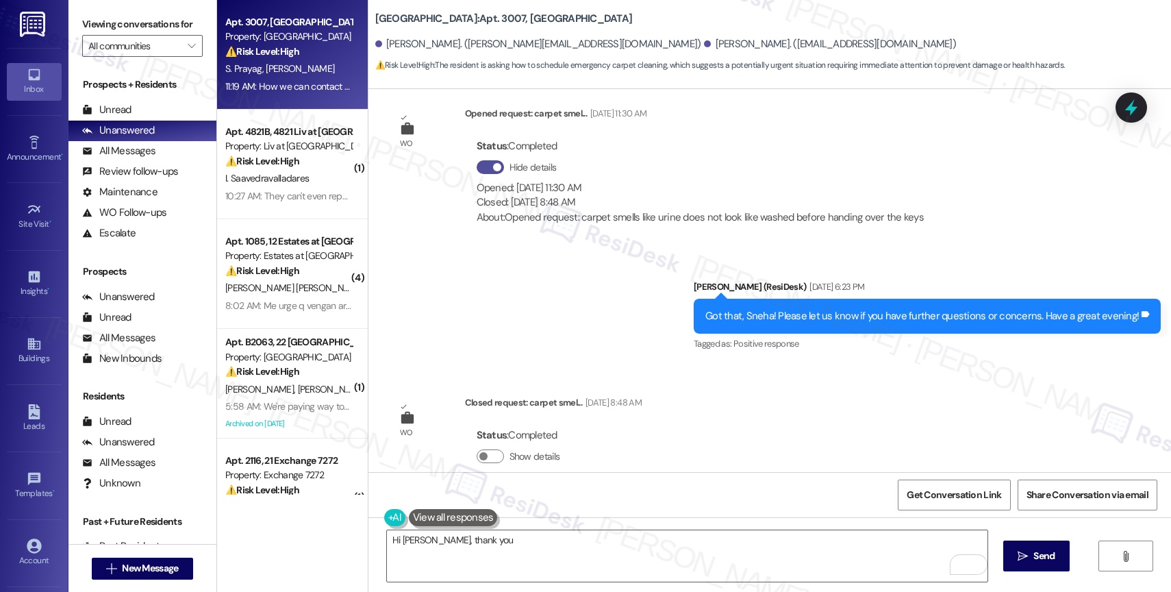
scroll to position [2315, 0]
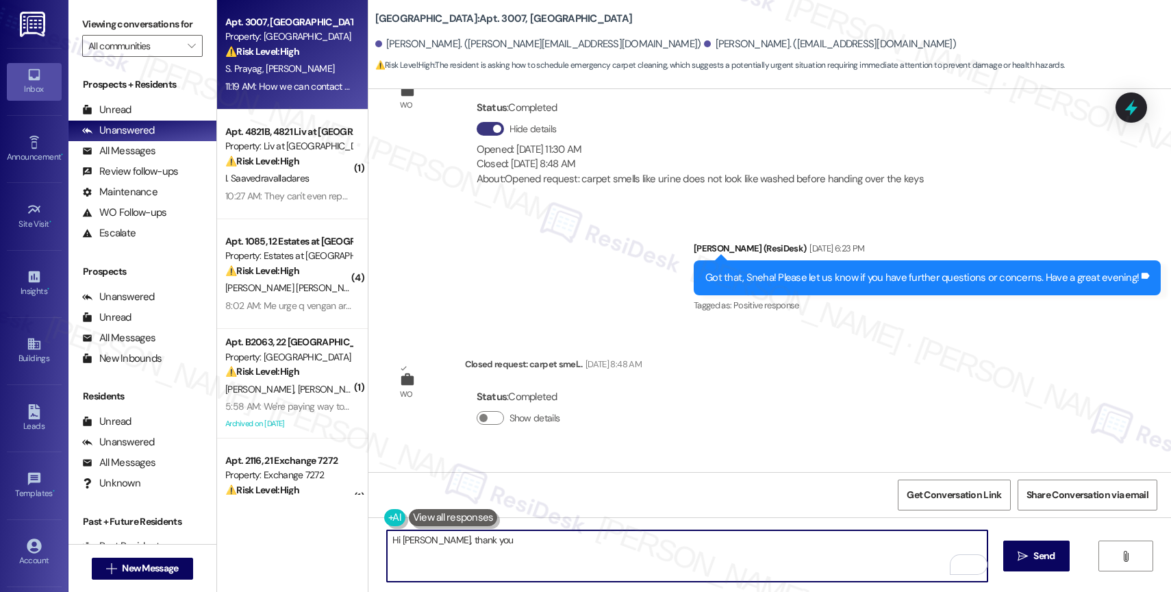
click at [488, 538] on textarea "Hi Sneha, thank you" at bounding box center [687, 555] width 601 height 51
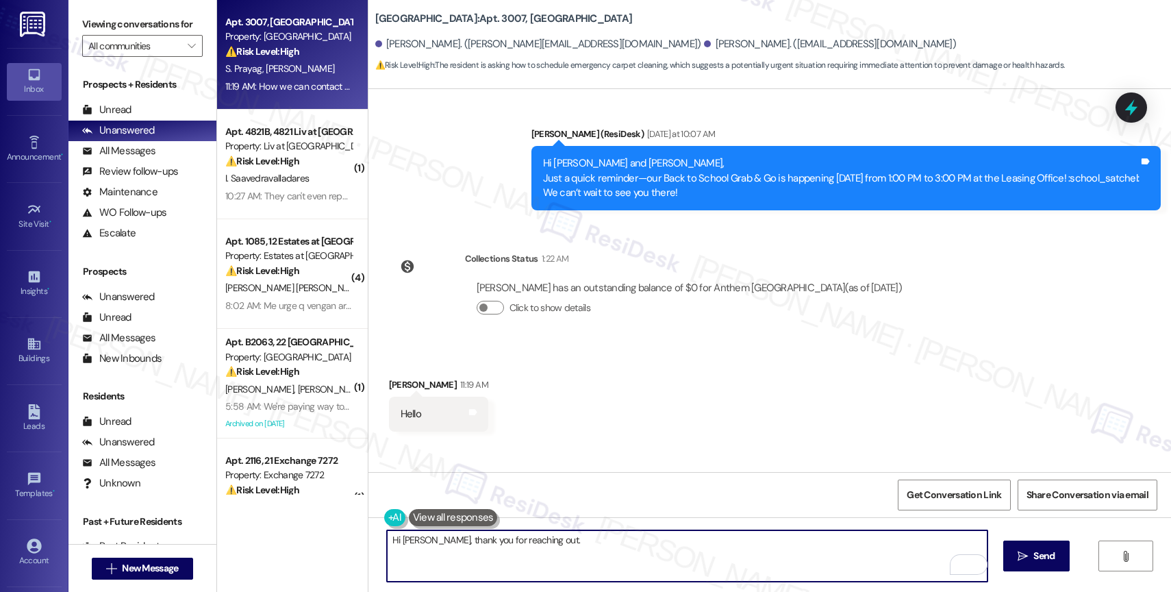
scroll to position [2872, 0]
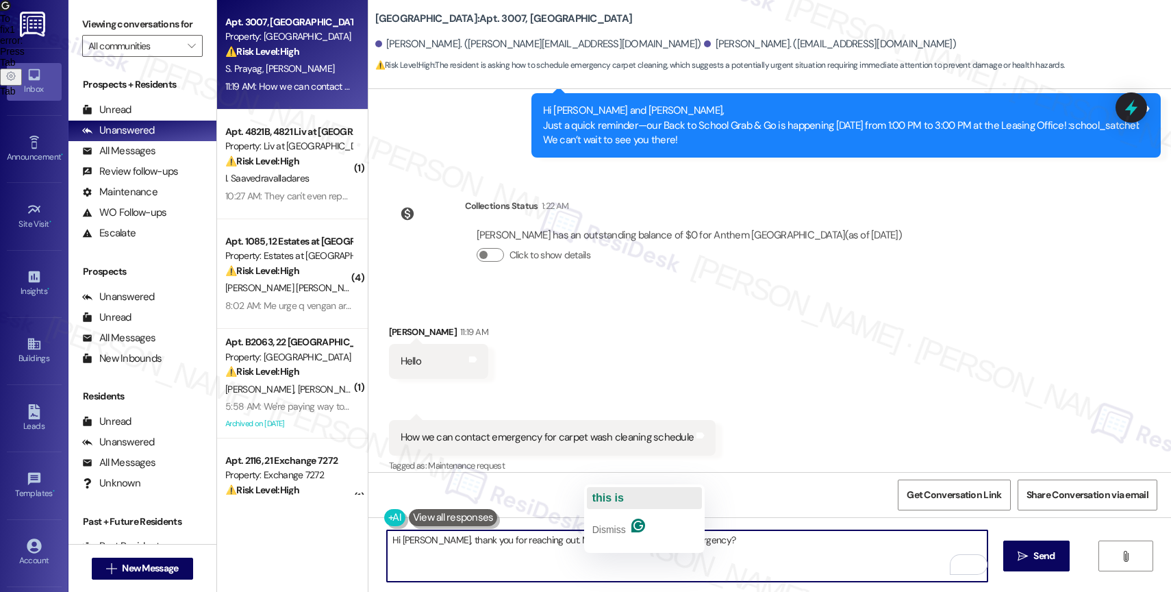
click at [612, 494] on span "this is" at bounding box center [608, 498] width 32 height 12
click at [528, 539] on textarea "Hi Sneha, thank you for reaching out. May I know why this is an emergency?" at bounding box center [687, 555] width 601 height 51
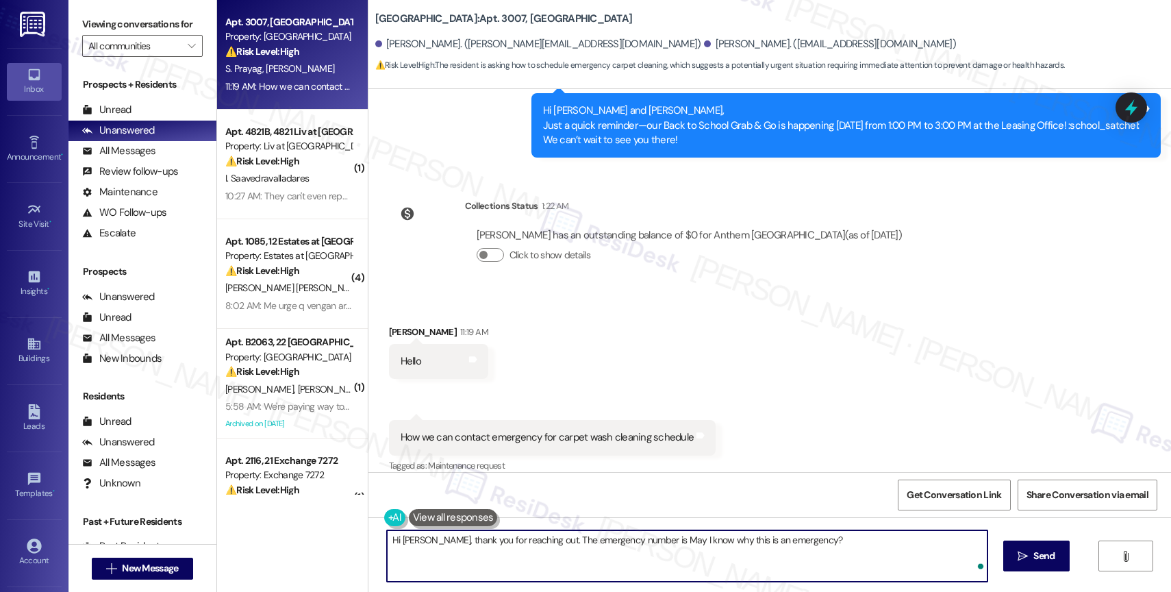
paste textarea "(972) 401-2600"
type textarea "Hi Sneha, thank you for reaching out. The emergency number is (972) 401-2600. M…"
click at [900, 551] on textarea "Hi Sneha, thank you for reaching out. The emergency number is (972) 401-2600. M…" at bounding box center [687, 555] width 601 height 51
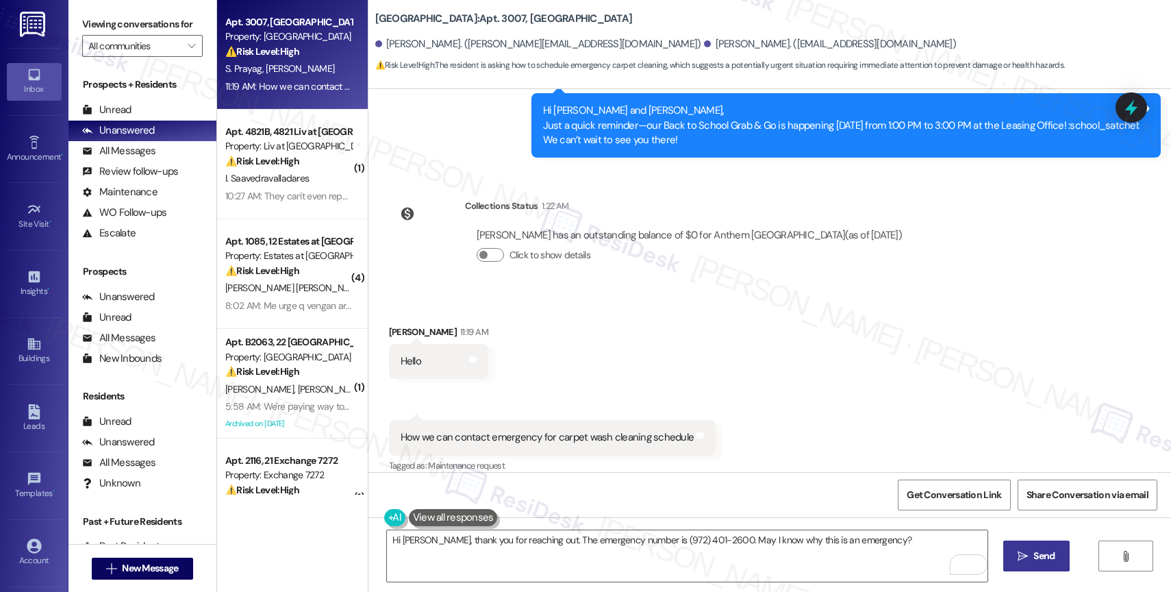
click at [1018, 559] on icon "" at bounding box center [1023, 556] width 10 height 11
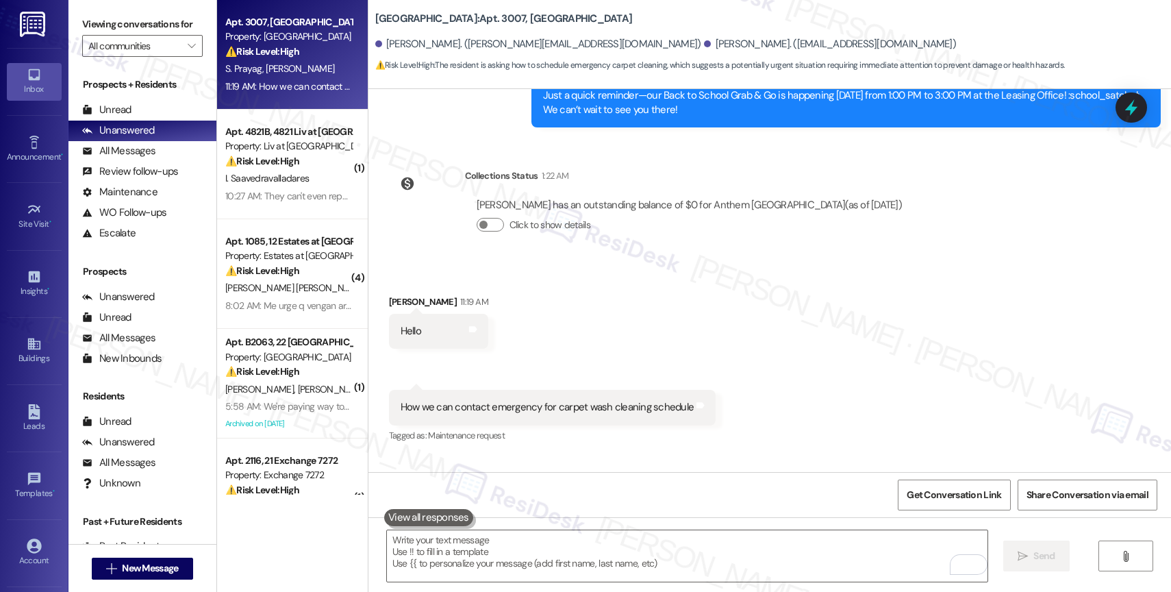
scroll to position [2968, 0]
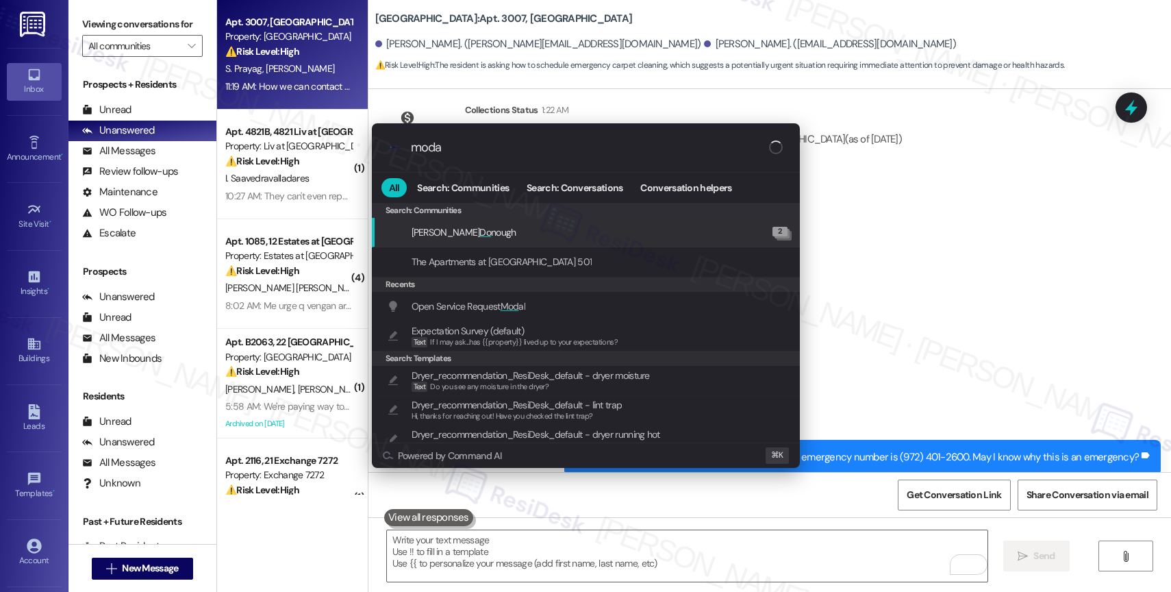
type input "modal"
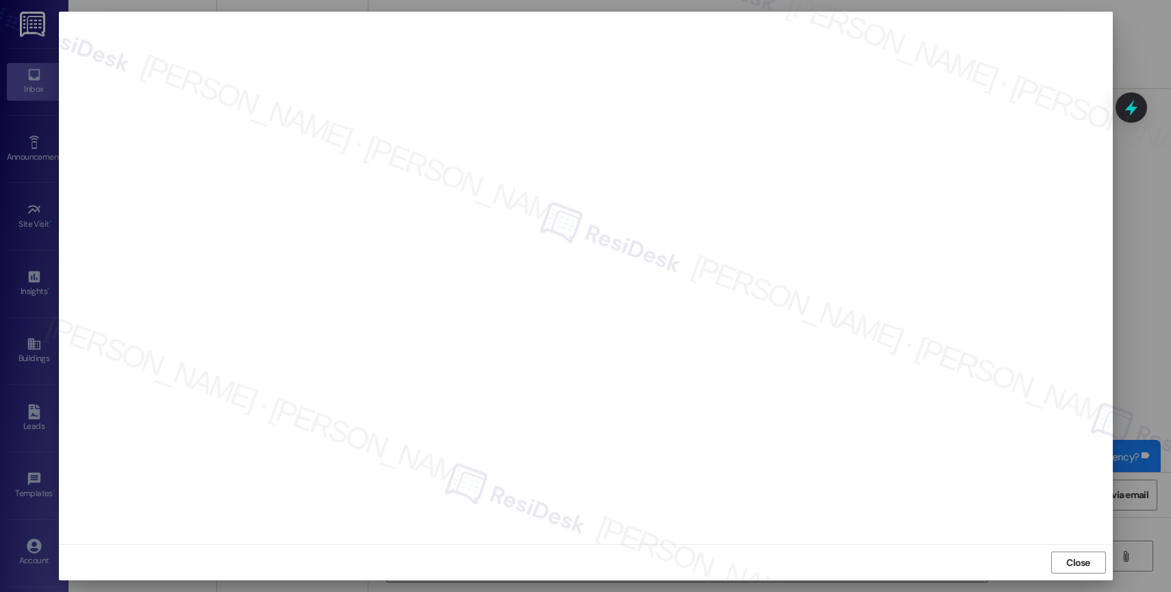
click at [1061, 550] on div "Close" at bounding box center [586, 562] width 1054 height 36
click at [1068, 557] on span "Close" at bounding box center [1078, 562] width 24 height 14
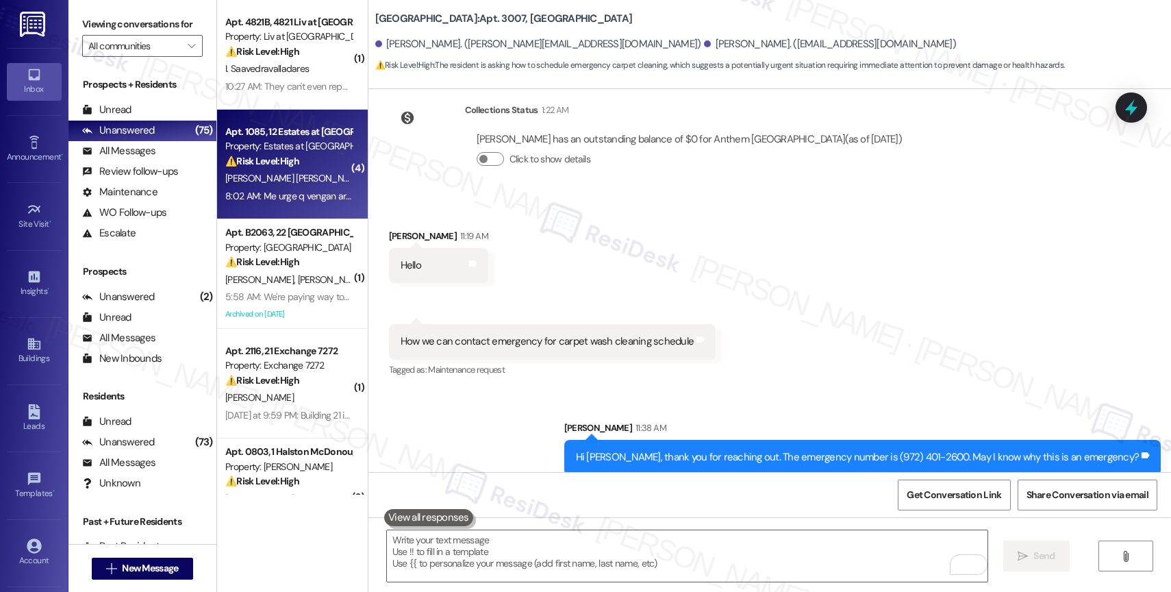
click at [316, 195] on div "8:02 AM: Me urge q vengan arreglar eso tengo La Trituradora dañada 8:02 AM: Me …" at bounding box center [363, 196] width 276 height 12
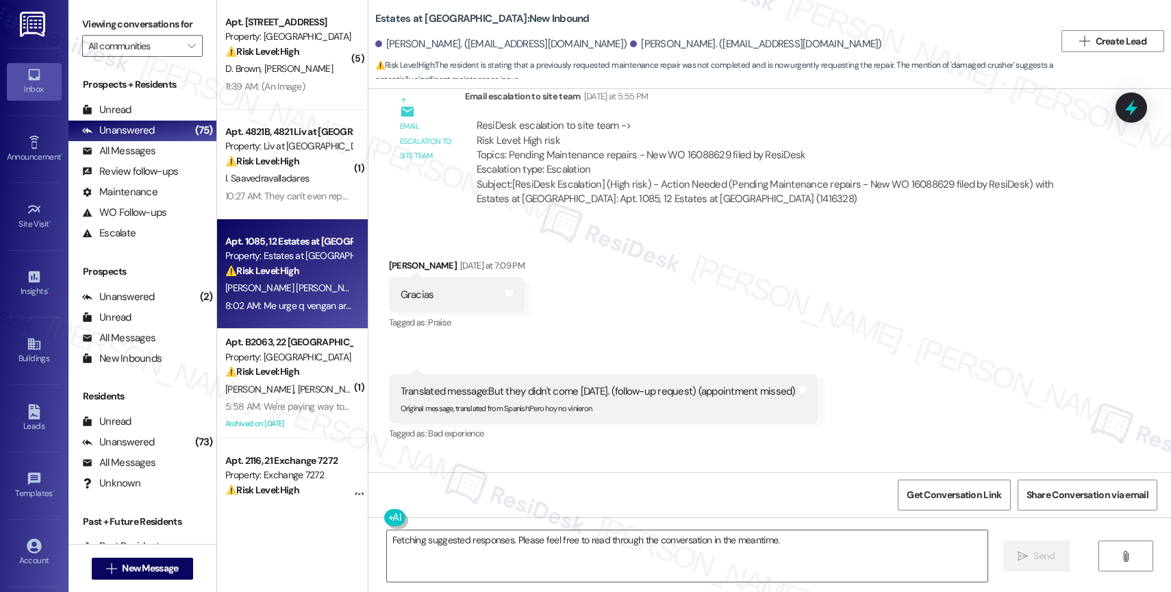
scroll to position [10482, 0]
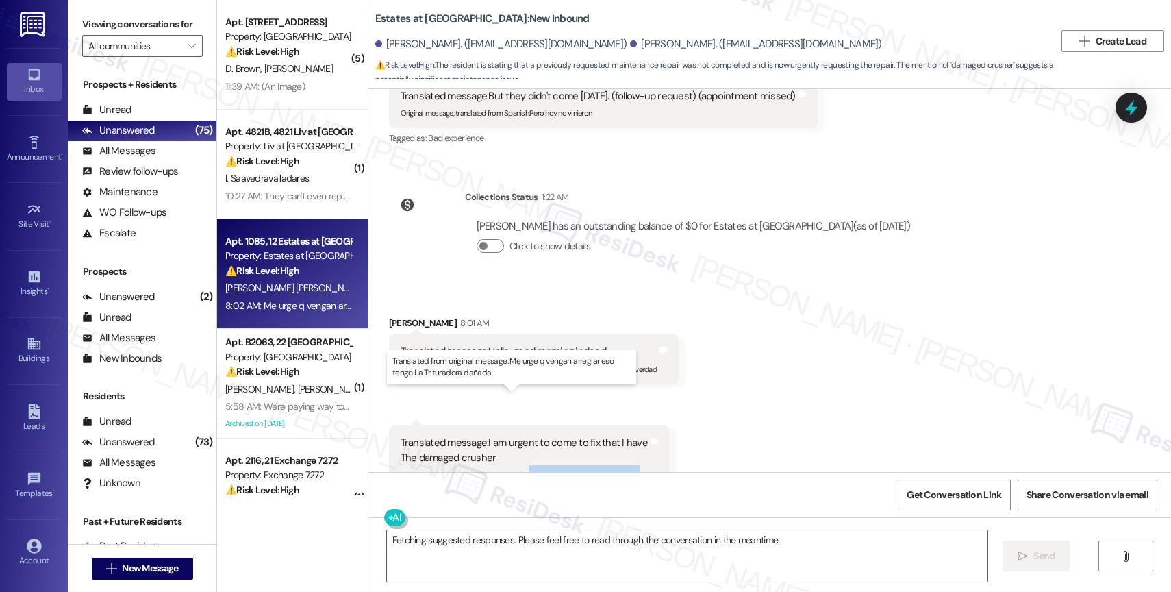
drag, startPoint x: 522, startPoint y: 430, endPoint x: 532, endPoint y: 442, distance: 15.5
click at [532, 465] on div "Original message, translated from Spanish : Me urge q vengan arreglar eso tengo…" at bounding box center [524, 479] width 247 height 29
copy sub "Me urge q vengan arreglar eso tengo La Trituradora dañada"
click at [434, 538] on textarea "Fetching suggested responses. Please feel free to read through the conversation…" at bounding box center [687, 555] width 601 height 51
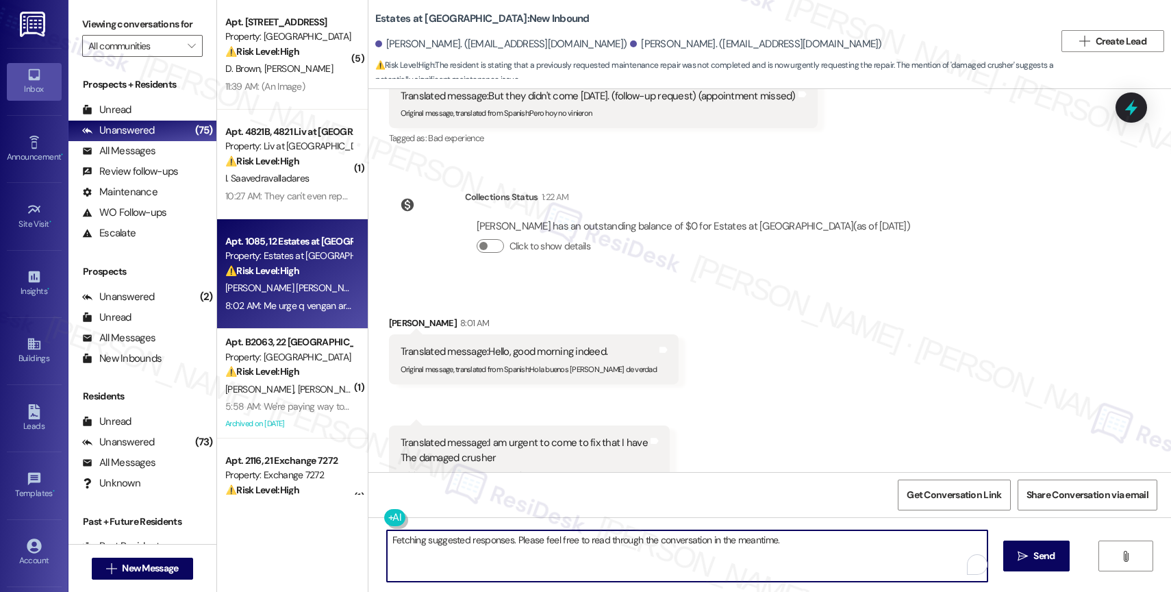
click at [434, 538] on textarea "Fetching suggested responses. Please feel free to read through the conversation…" at bounding box center [687, 555] width 601 height 51
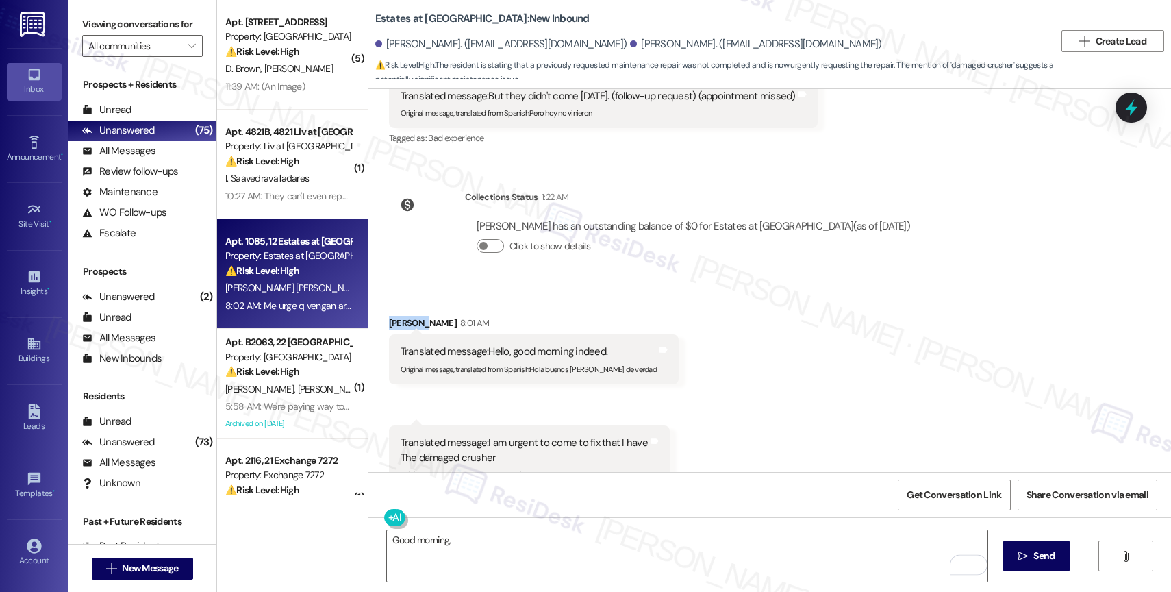
drag, startPoint x: 408, startPoint y: 279, endPoint x: 358, endPoint y: 279, distance: 50.0
click at [368, 285] on div "Received via SMS Yngrith Hernandez 8:01 AM Translated message: Hello, good morn…" at bounding box center [769, 400] width 803 height 230
copy div "Yngrith"
click at [475, 543] on textarea "Good morning," at bounding box center [687, 555] width 601 height 51
paste textarea "Yngrith"
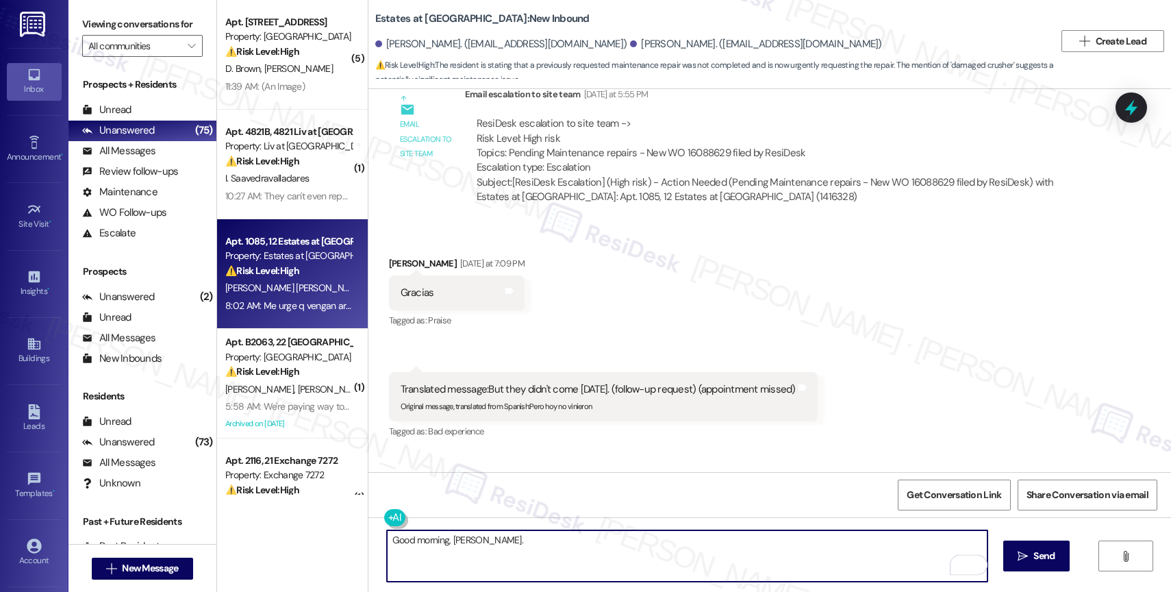
scroll to position [10164, 0]
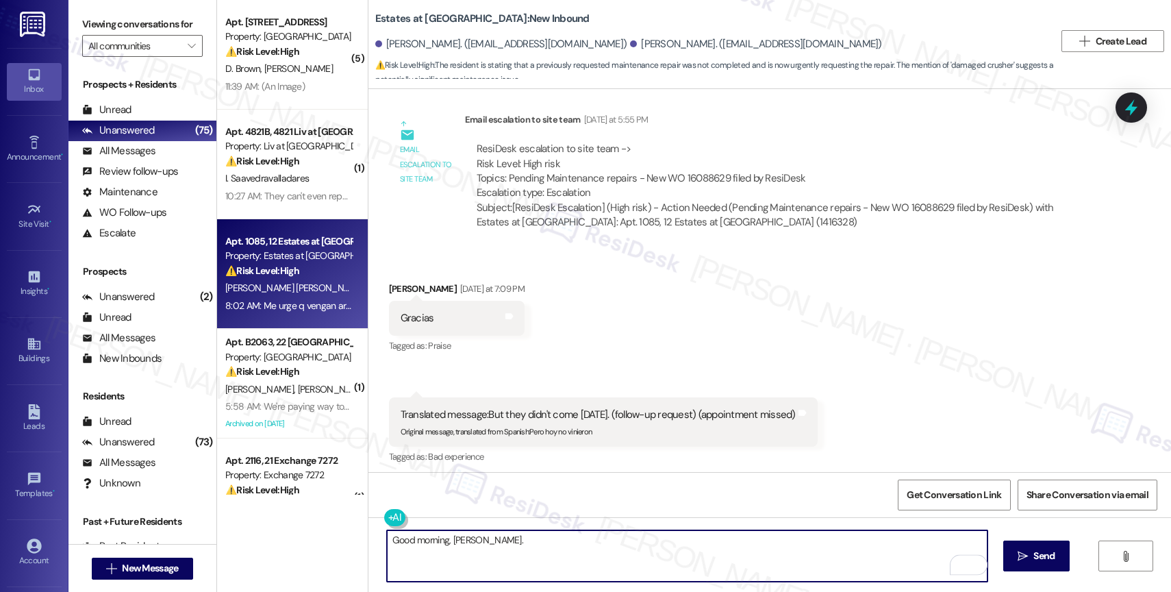
type textarea "Good morning, Yngrith."
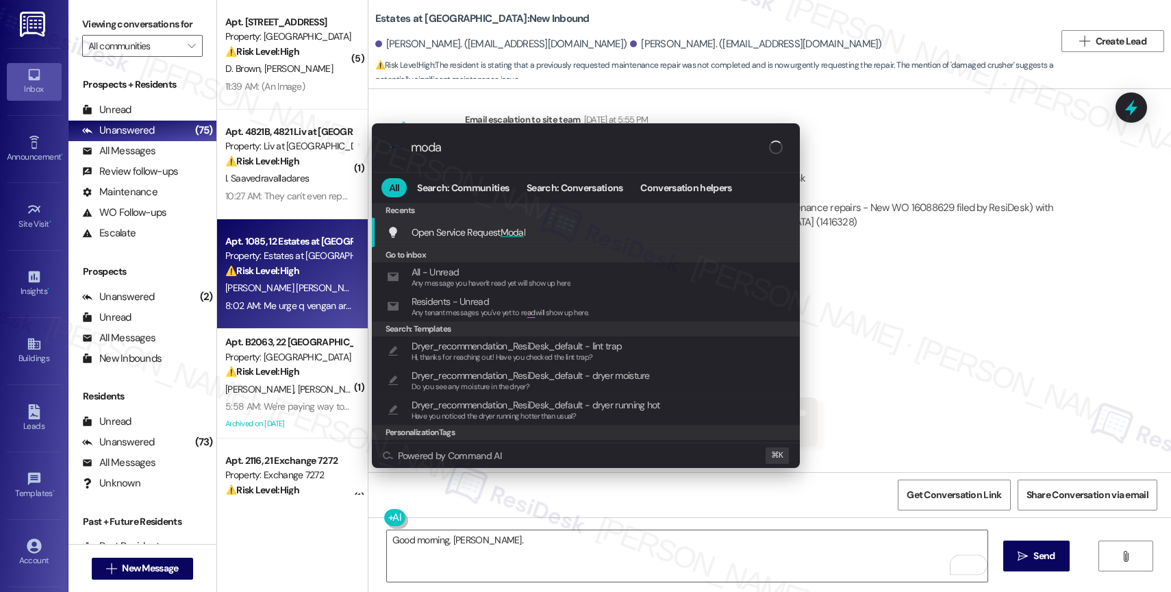
type input "modal"
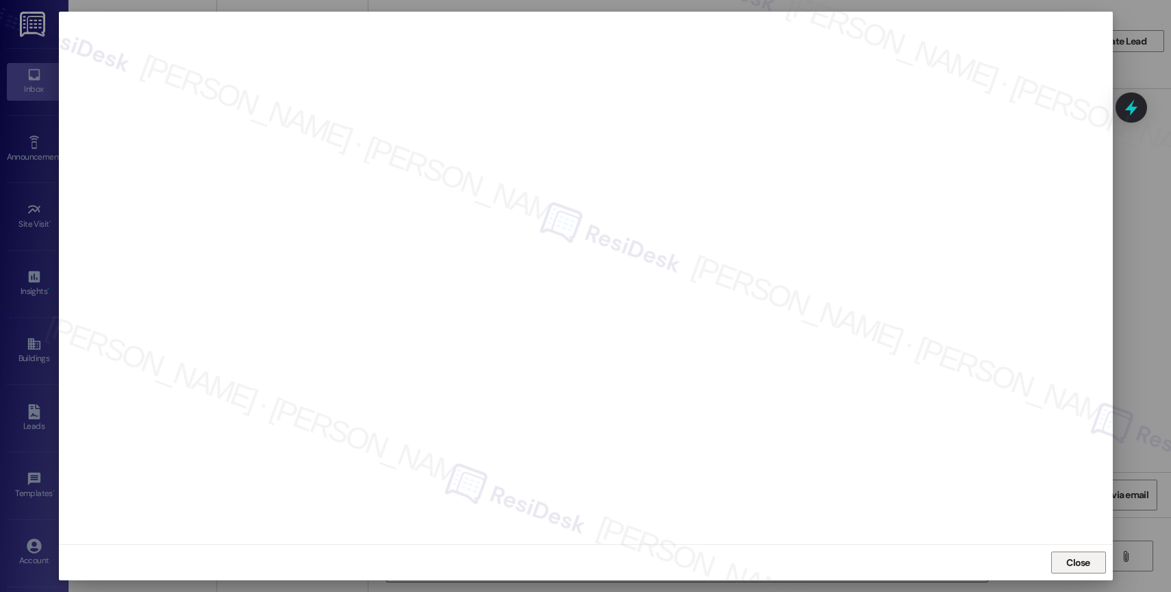
click at [1064, 557] on span "Close" at bounding box center [1078, 562] width 29 height 14
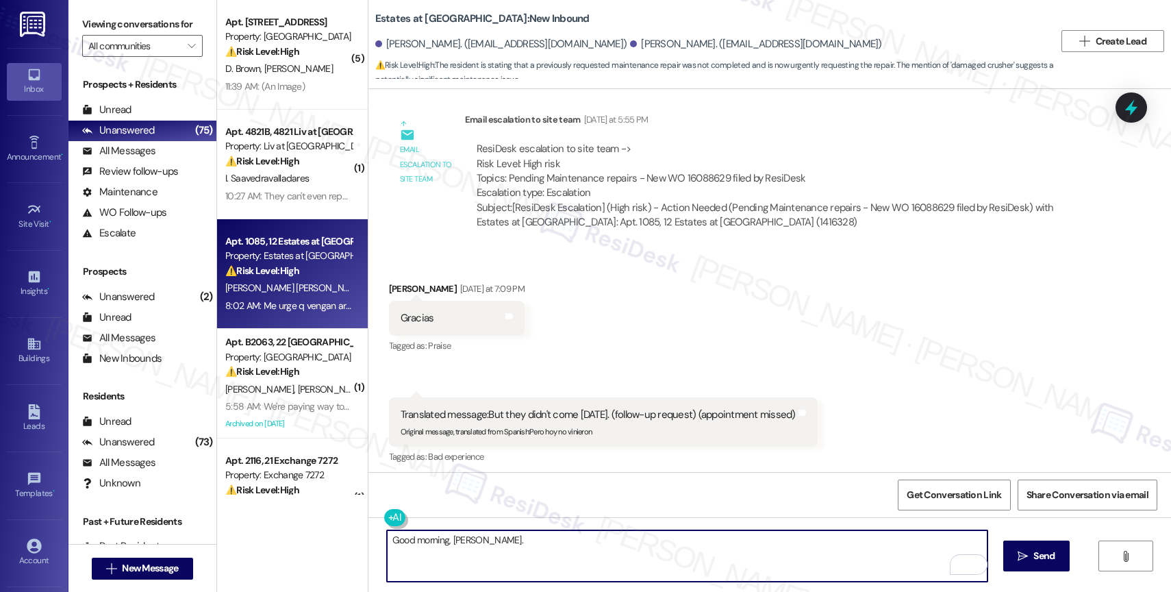
click at [529, 533] on textarea "Good morning, Yngrith." at bounding box center [687, 555] width 601 height 51
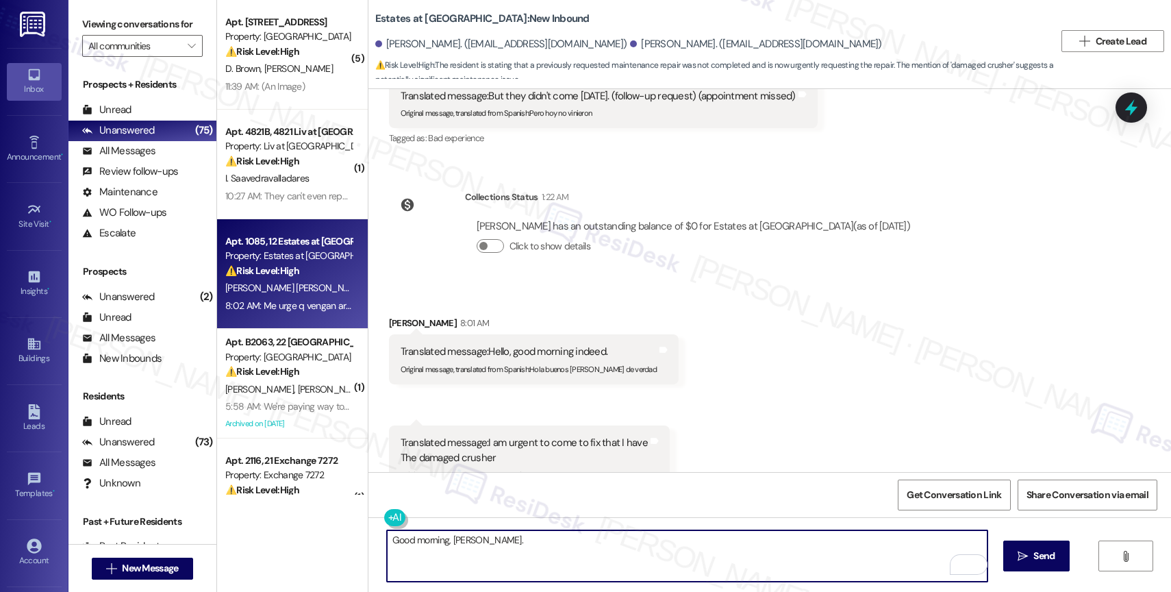
click at [526, 545] on textarea "Good morning, Yngrith." at bounding box center [687, 555] width 601 height 51
click at [867, 541] on textarea "Good morning, Yngrith. Are you referring to the garbage disposal? If so, this w…" at bounding box center [687, 555] width 601 height 51
click at [879, 546] on textarea "Good morning, Yngrith. Are you referring to the garbage disposal? If so, this w…" at bounding box center [687, 555] width 601 height 51
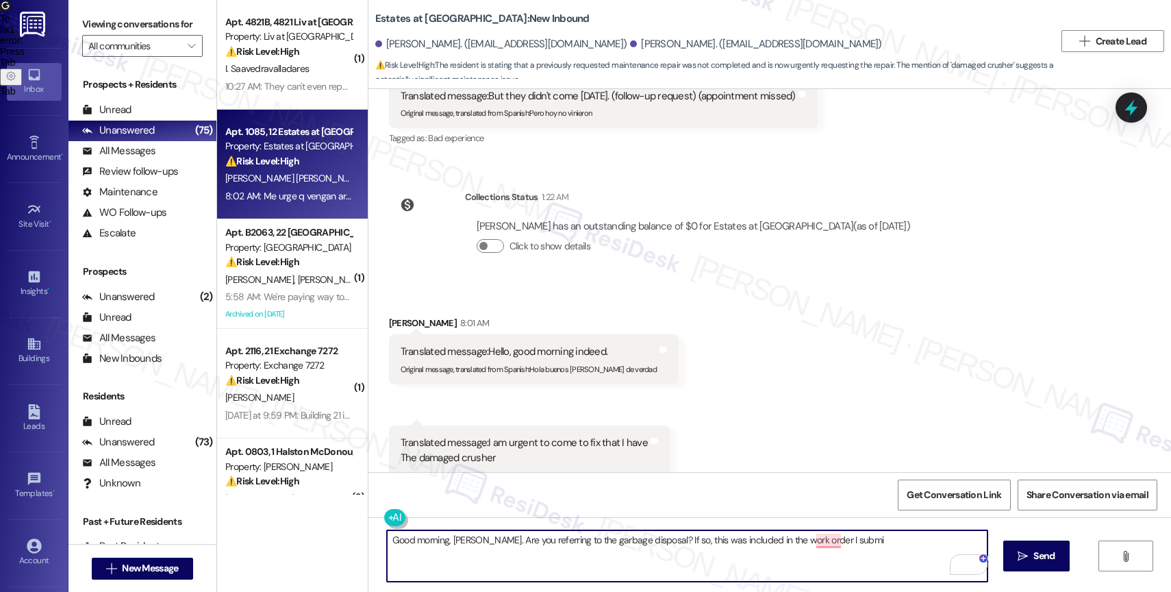
click at [874, 548] on textarea "Good morning, Yngrith. Are you referring to the garbage disposal? If so, this w…" at bounding box center [687, 555] width 601 height 51
drag, startPoint x: 893, startPoint y: 540, endPoint x: 974, endPoint y: 541, distance: 80.8
click at [974, 541] on textarea "Good morning, Yngrith. Are you referring to the garbage disposal? If so, this w…" at bounding box center [687, 555] width 601 height 51
type textarea "Good morning, Yngrith. Are you referring to the garbage disposal? If so, this w…"
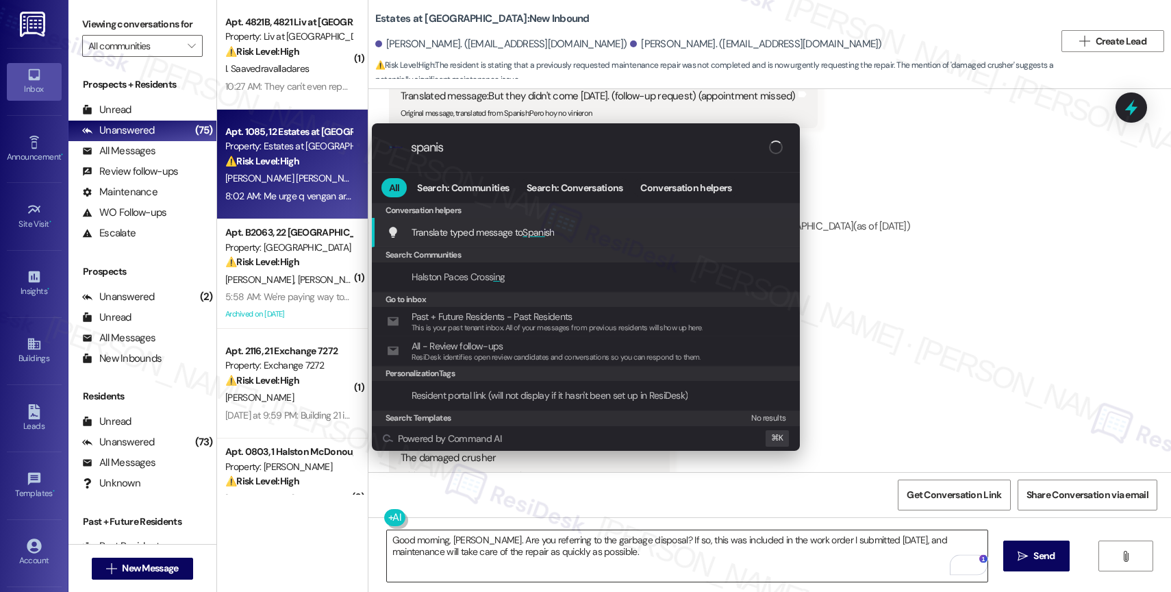
type input "spanish"
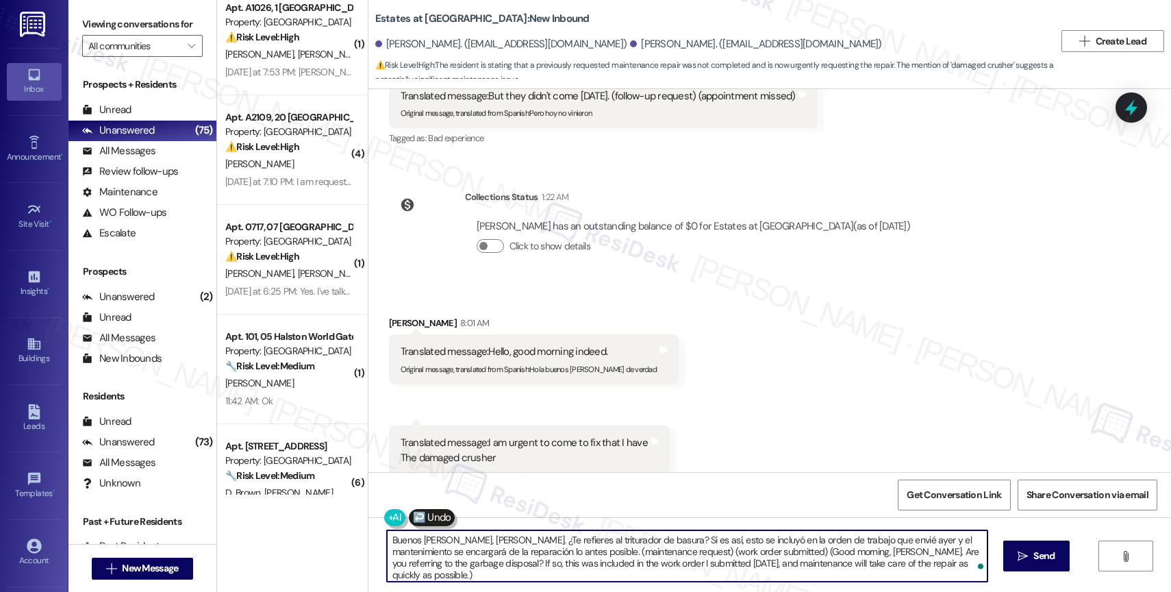
scroll to position [603, 0]
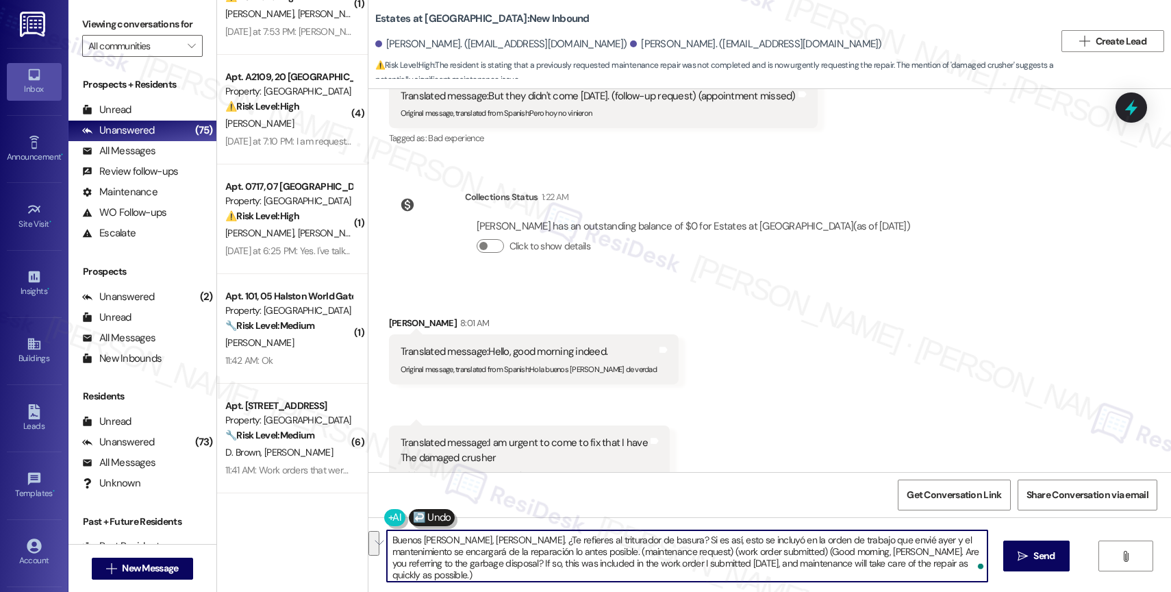
drag, startPoint x: 557, startPoint y: 550, endPoint x: 969, endPoint y: 564, distance: 411.8
click at [969, 564] on div "Buenos días, Yngrith. ¿Te refieres al triturador de basura? Si es así, esto se …" at bounding box center [687, 555] width 602 height 53
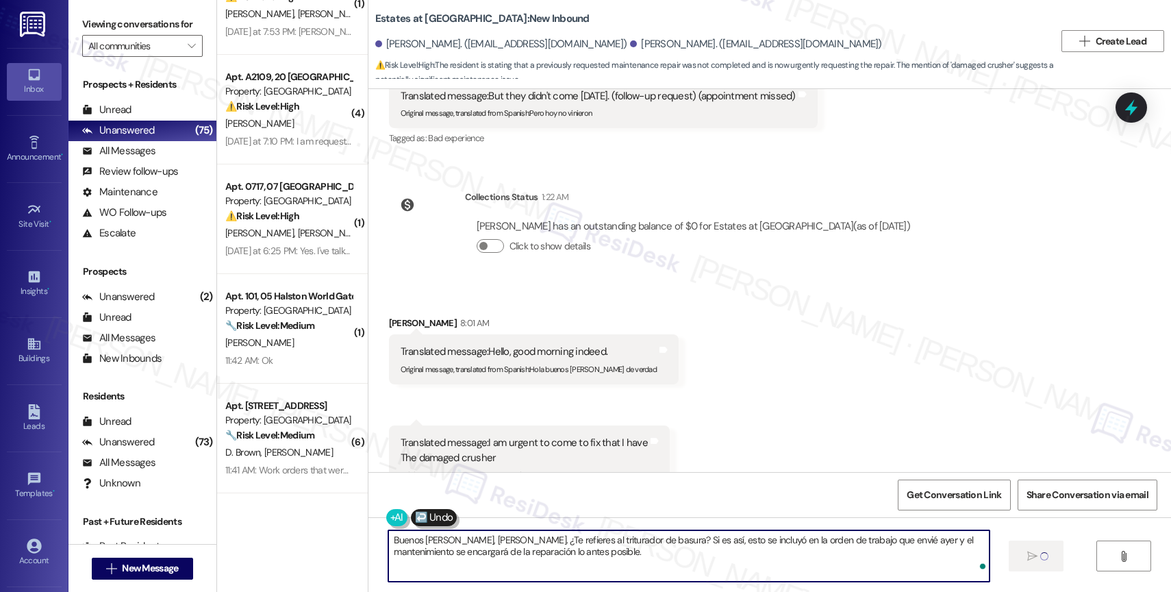
type textarea "Buenos días, Yngrith. ¿Te refieres al triturador de basura? Si es así, esto se …"
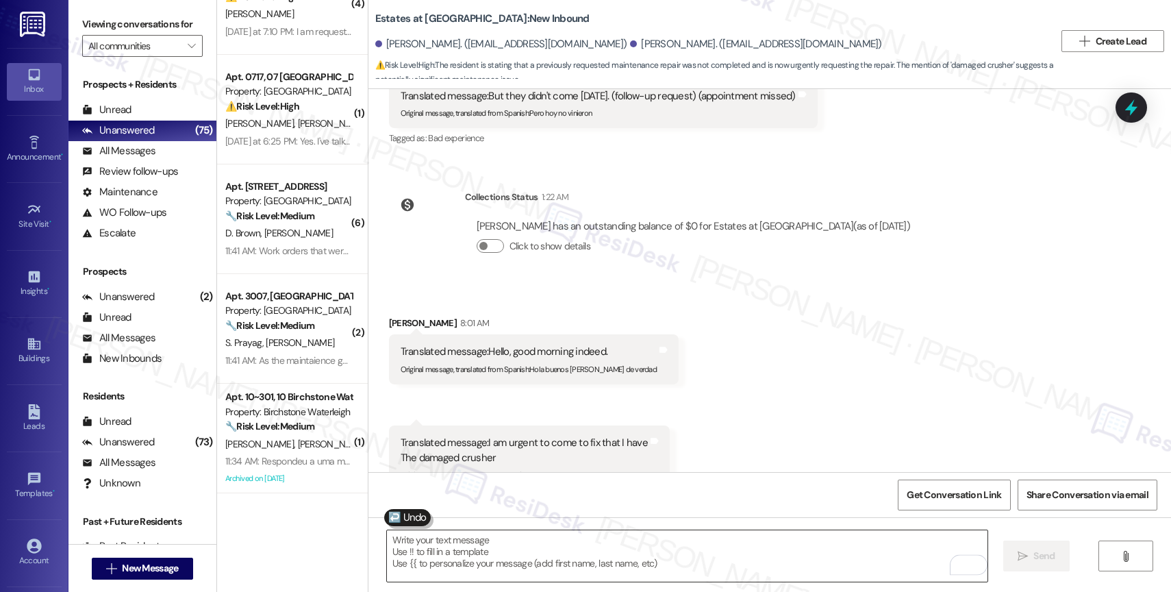
scroll to position [10482, 0]
click at [188, 51] on icon "" at bounding box center [192, 45] width 8 height 11
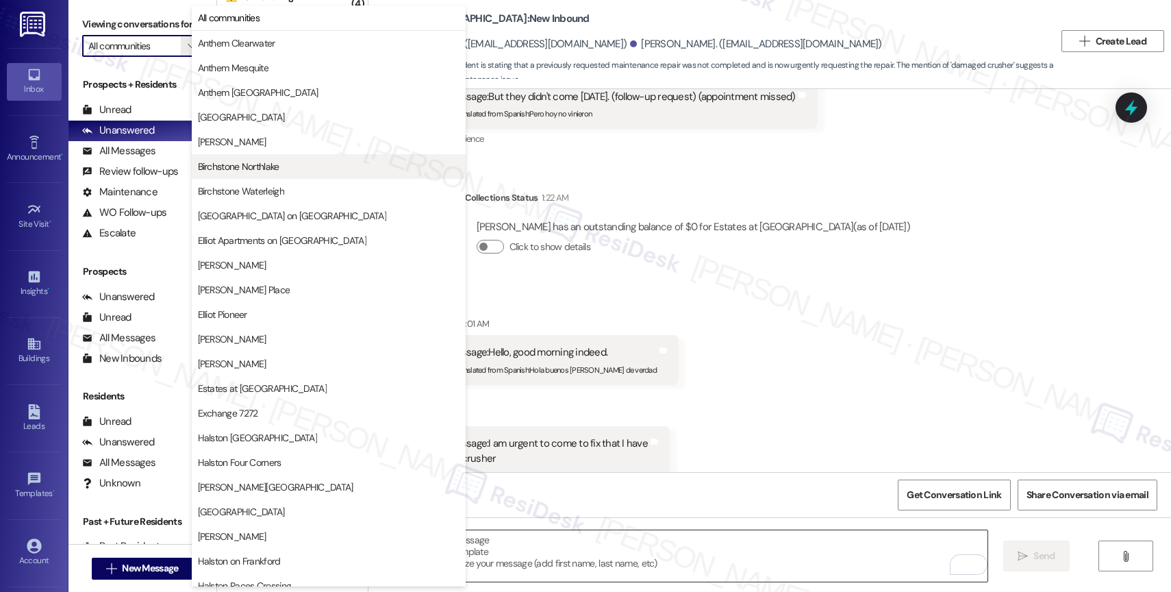
click at [244, 157] on button "Birchstone Northlake" at bounding box center [329, 166] width 274 height 25
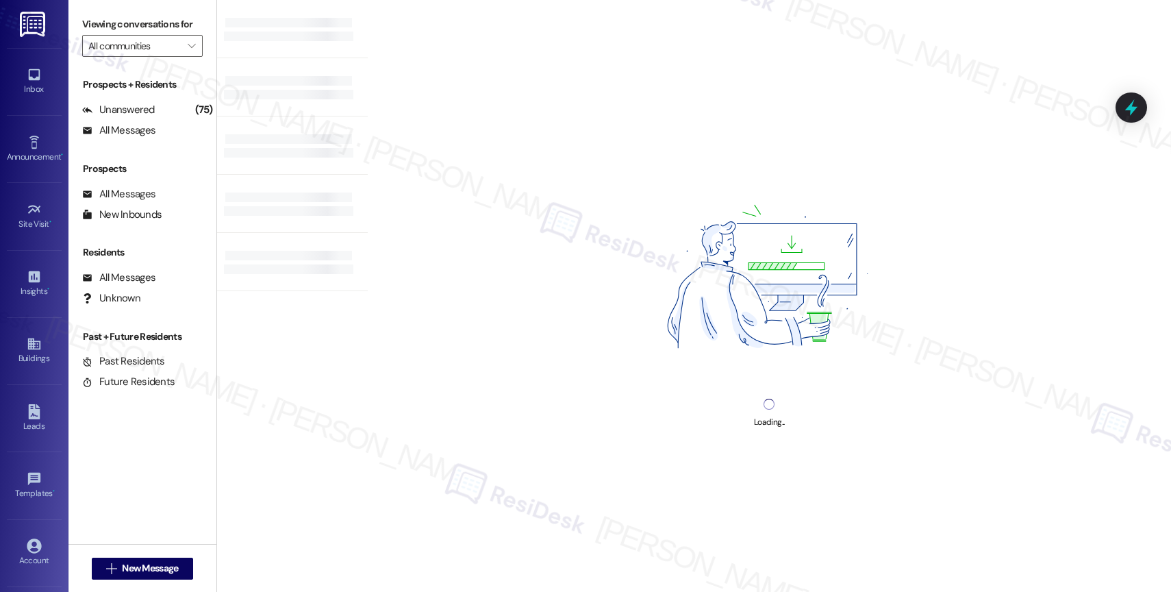
type input "Birchstone Northlake"
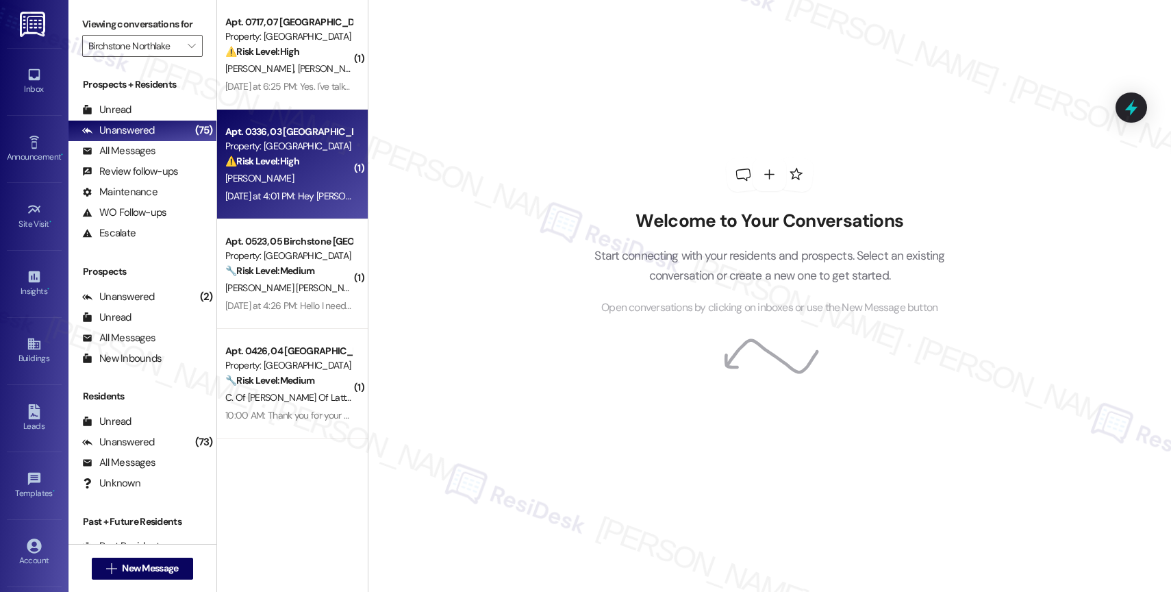
click at [264, 166] on strong "⚠️ Risk Level: High" at bounding box center [262, 161] width 74 height 12
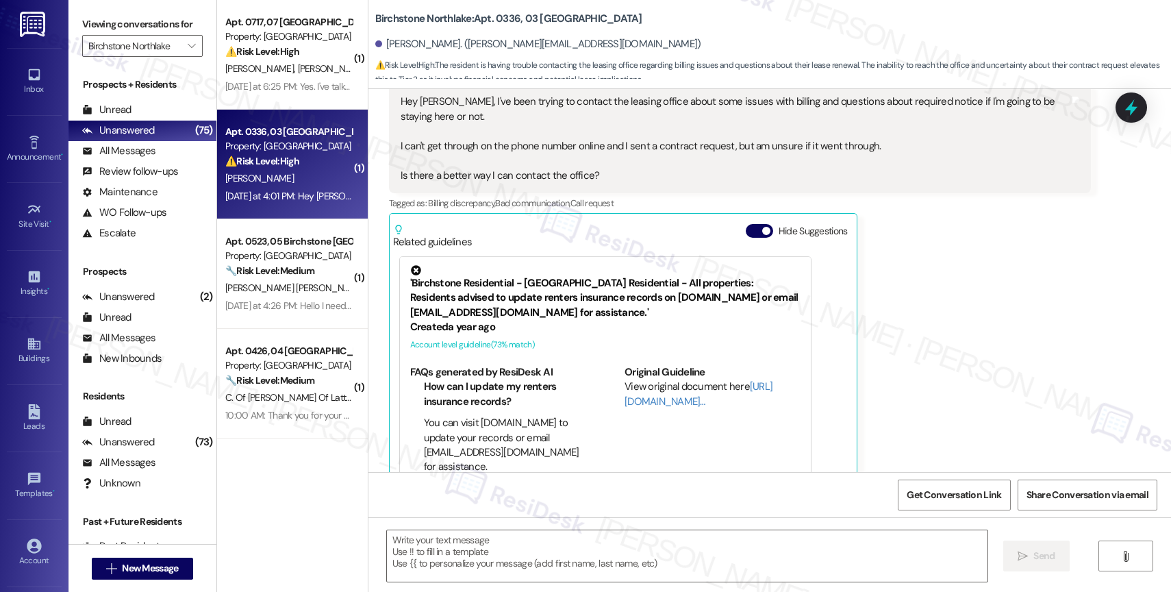
scroll to position [2939, 0]
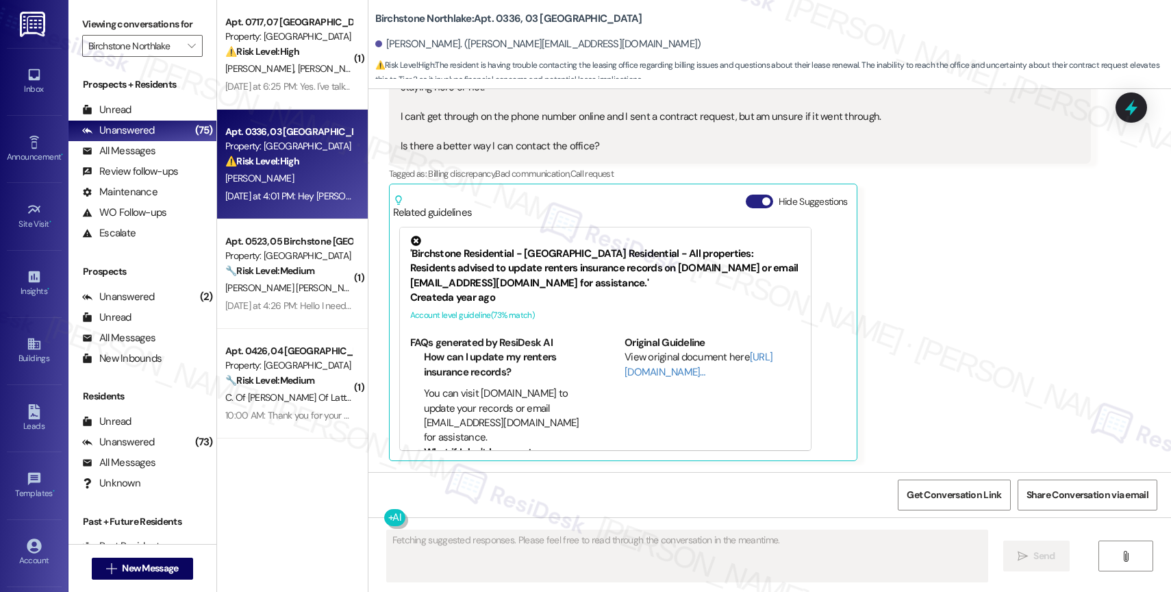
click at [746, 201] on button "Hide Suggestions" at bounding box center [759, 201] width 27 height 14
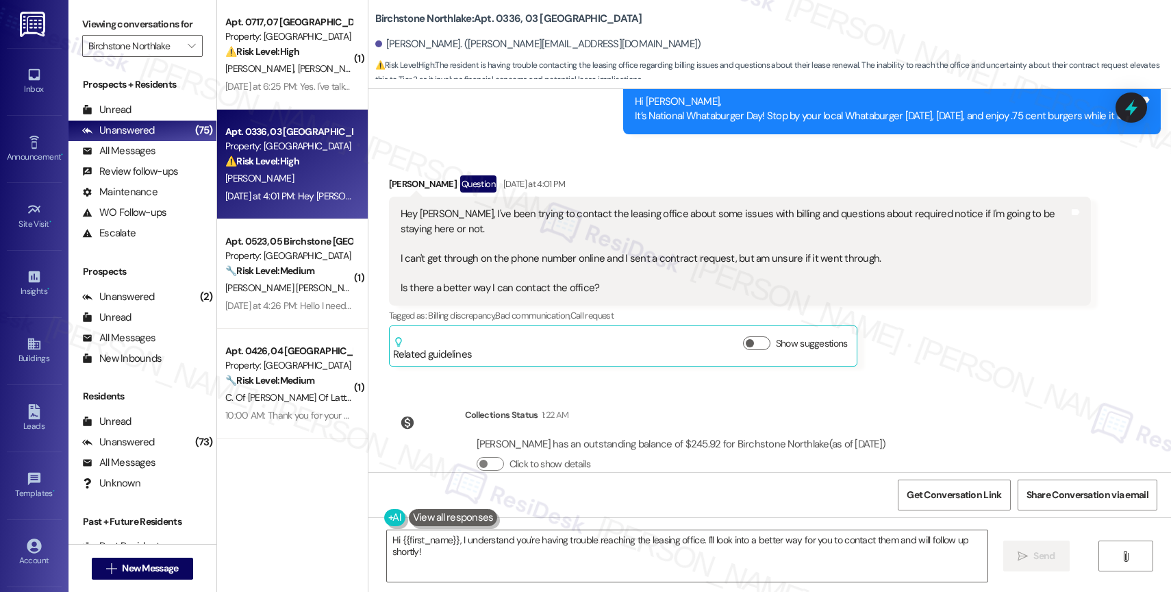
scroll to position [2829, 0]
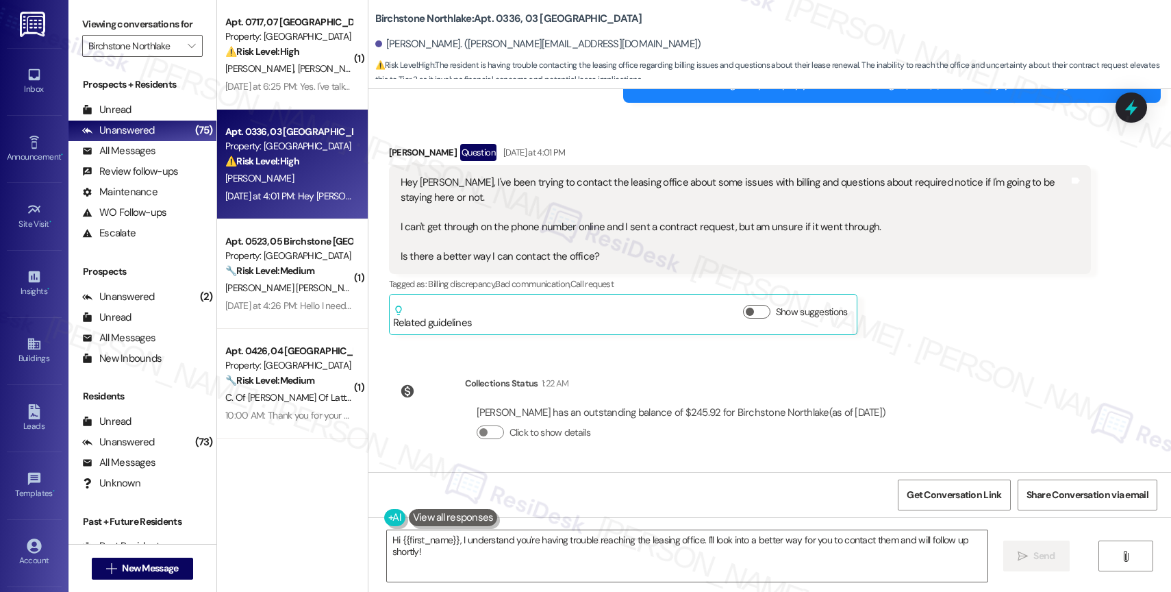
click at [442, 516] on button at bounding box center [453, 517] width 89 height 17
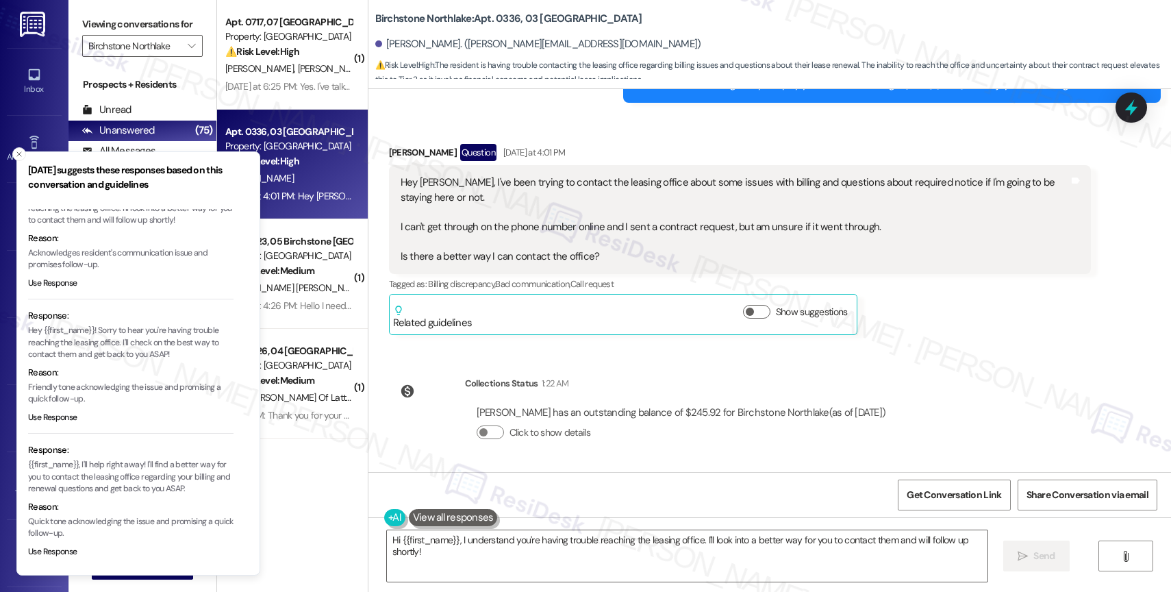
scroll to position [54, 0]
click at [65, 414] on button "Use Response" at bounding box center [52, 414] width 49 height 12
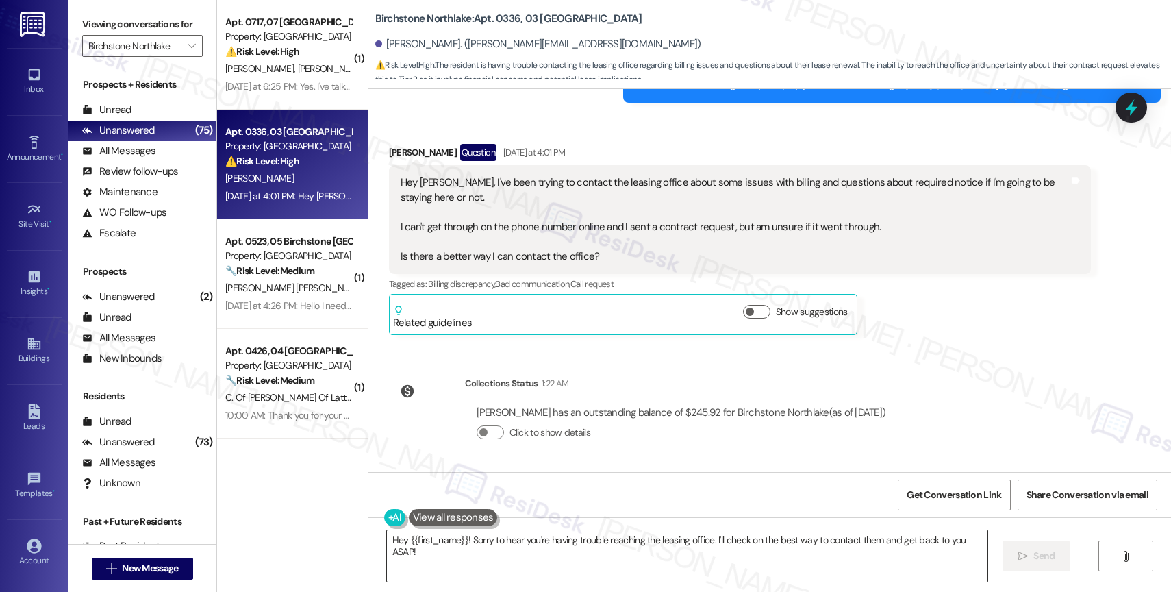
click at [397, 538] on textarea "Hey {{first_name}}! Sorry to hear you're having trouble reaching the leasing of…" at bounding box center [687, 555] width 601 height 51
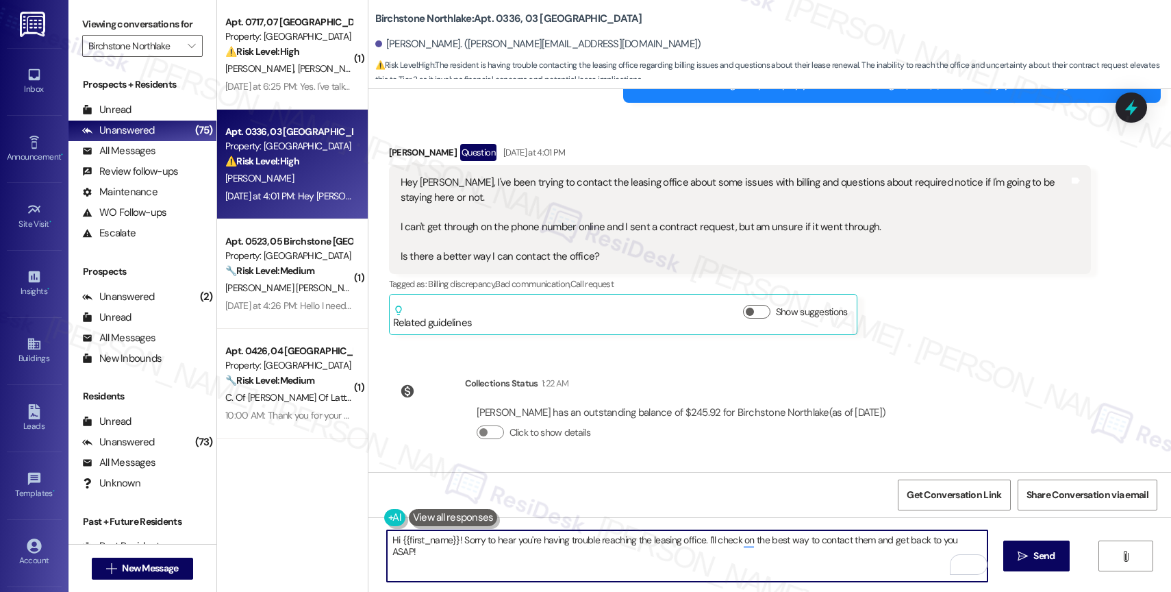
click at [460, 538] on textarea "Hi {{first_name}}! Sorry to hear you're having trouble reaching the leasing off…" at bounding box center [687, 555] width 601 height 51
click at [592, 549] on textarea "Hi {{first_name}}! I'm sorry to hear you're having trouble reaching the leasing…" at bounding box center [687, 555] width 601 height 51
click at [692, 559] on textarea "Hi {{first_name}}! I'm sorry to hear you're having trouble reaching the leasing…" at bounding box center [687, 555] width 601 height 51
drag, startPoint x: 710, startPoint y: 537, endPoint x: 731, endPoint y: 557, distance: 28.6
click at [731, 557] on textarea "Hi {{first_name}}! I'm sorry to hear you're having trouble reaching the leasing…" at bounding box center [687, 555] width 601 height 51
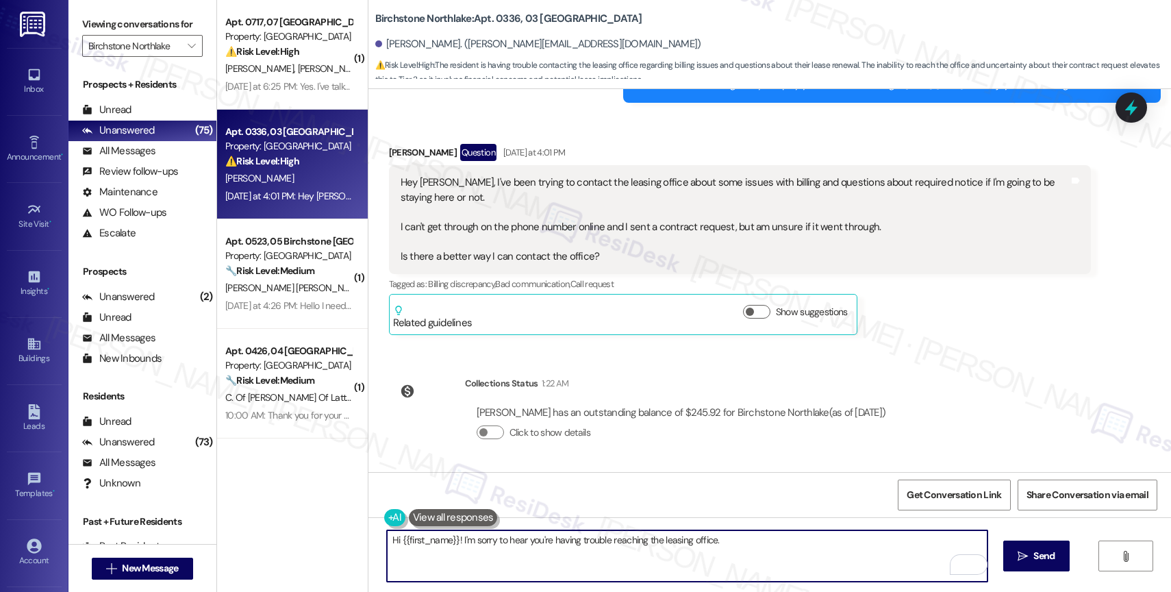
click at [760, 553] on textarea "Hi {{first_name}}! I'm sorry to hear you're having trouble reaching the leasing…" at bounding box center [687, 555] width 601 height 51
drag, startPoint x: 642, startPoint y: 538, endPoint x: 825, endPoint y: 552, distance: 182.7
click at [825, 552] on textarea "Hi {{first_name}}! I'm sorry to hear you're having trouble reaching the leasing…" at bounding box center [687, 555] width 601 height 51
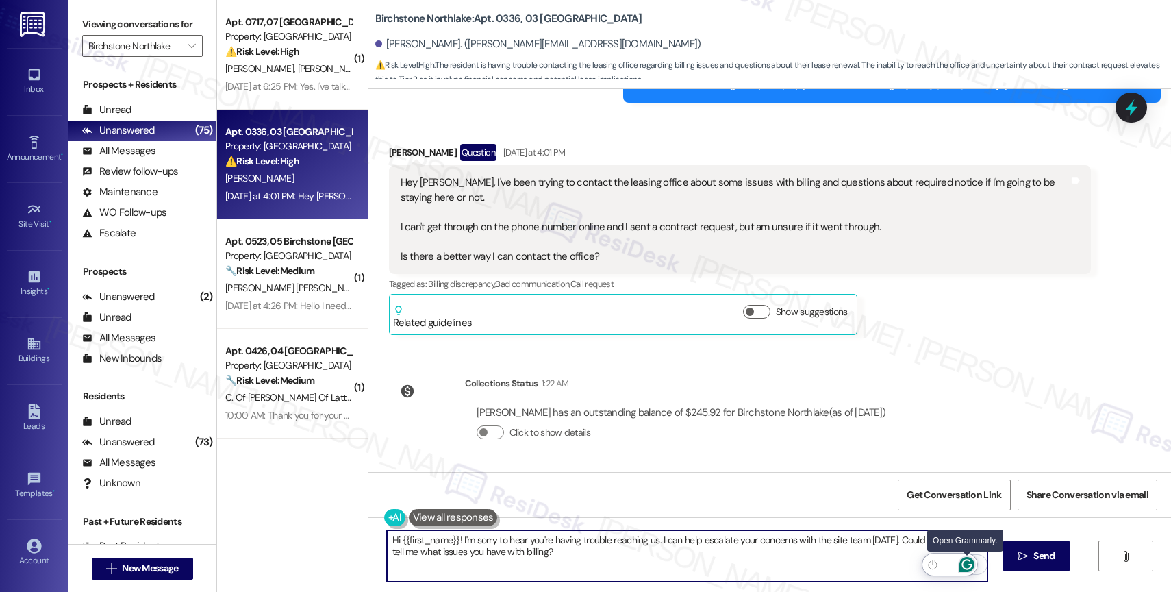
type textarea "Hi {{first_name}}! I'm sorry to hear you're having trouble reaching us. I can h…"
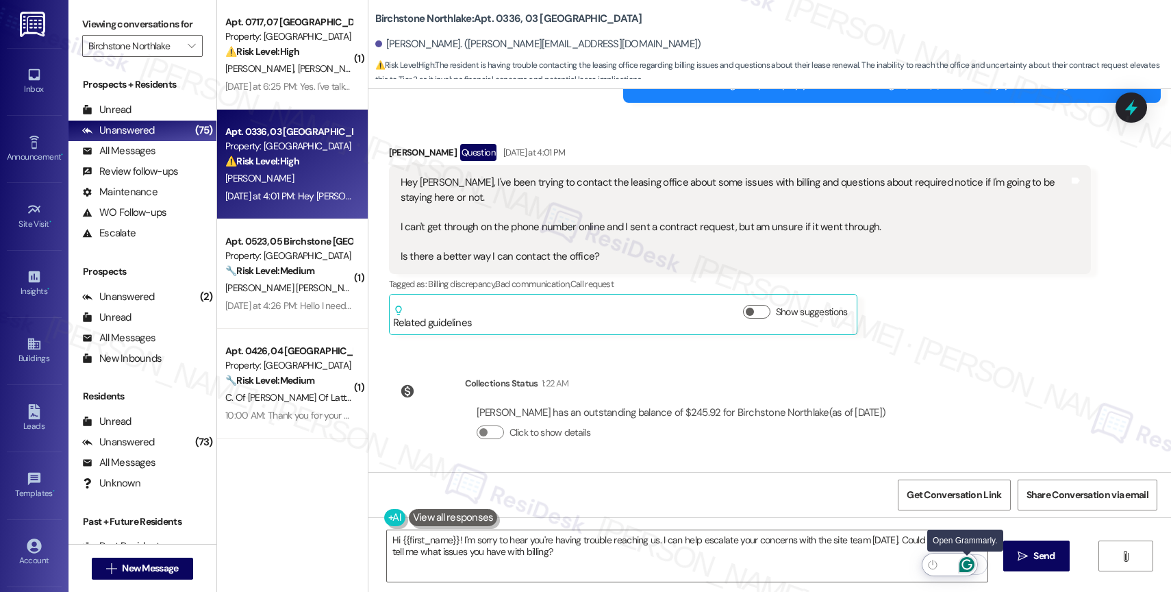
click at [967, 560] on icon "Open Grammarly. 0 Suggestions." at bounding box center [966, 564] width 10 height 10
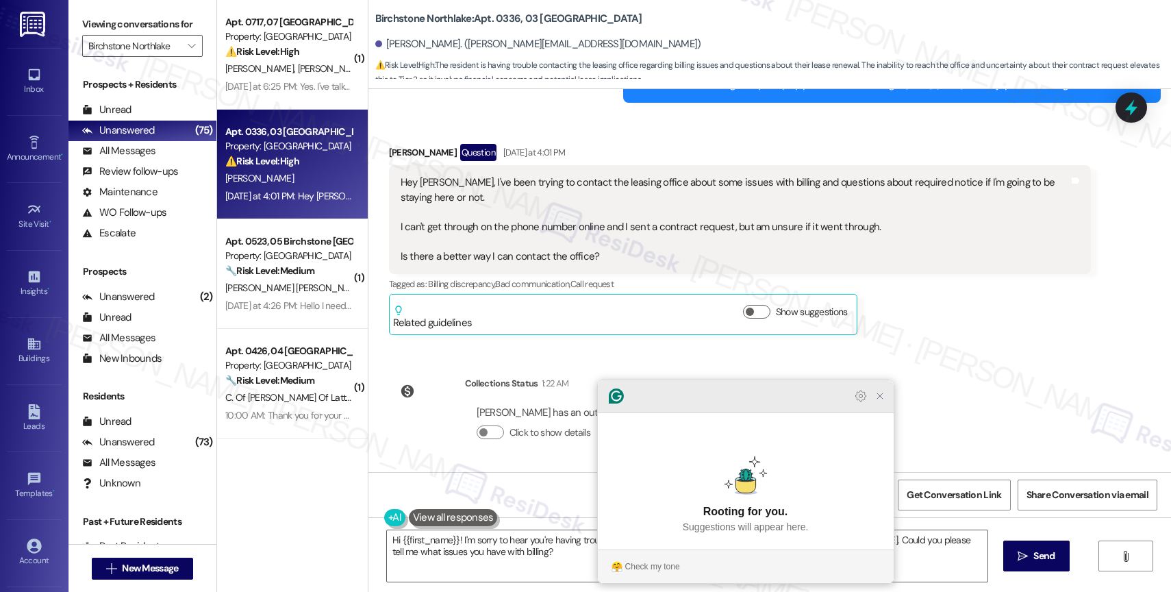
click at [883, 401] on icon "Close Grammarly Assistant" at bounding box center [880, 395] width 11 height 11
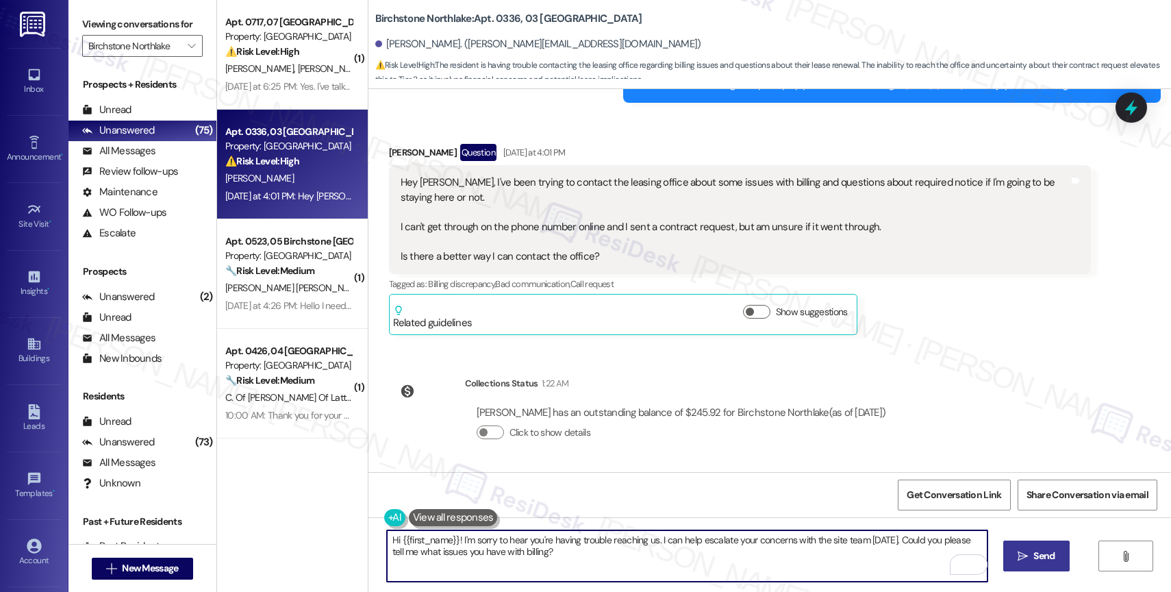
click at [1053, 562] on span "Send" at bounding box center [1043, 556] width 21 height 14
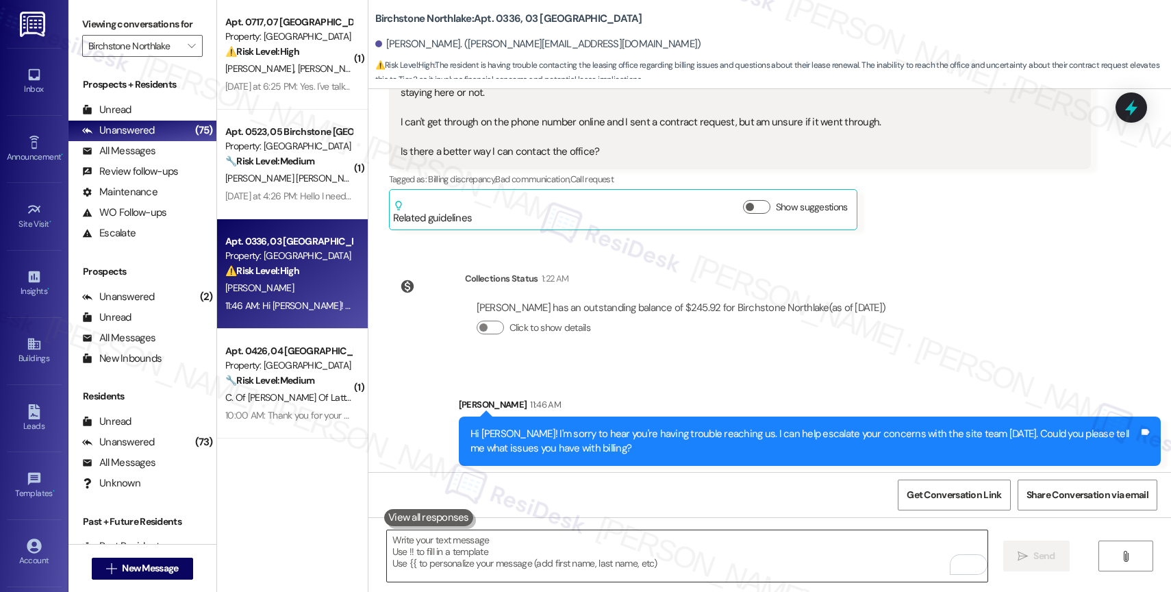
scroll to position [2939, 0]
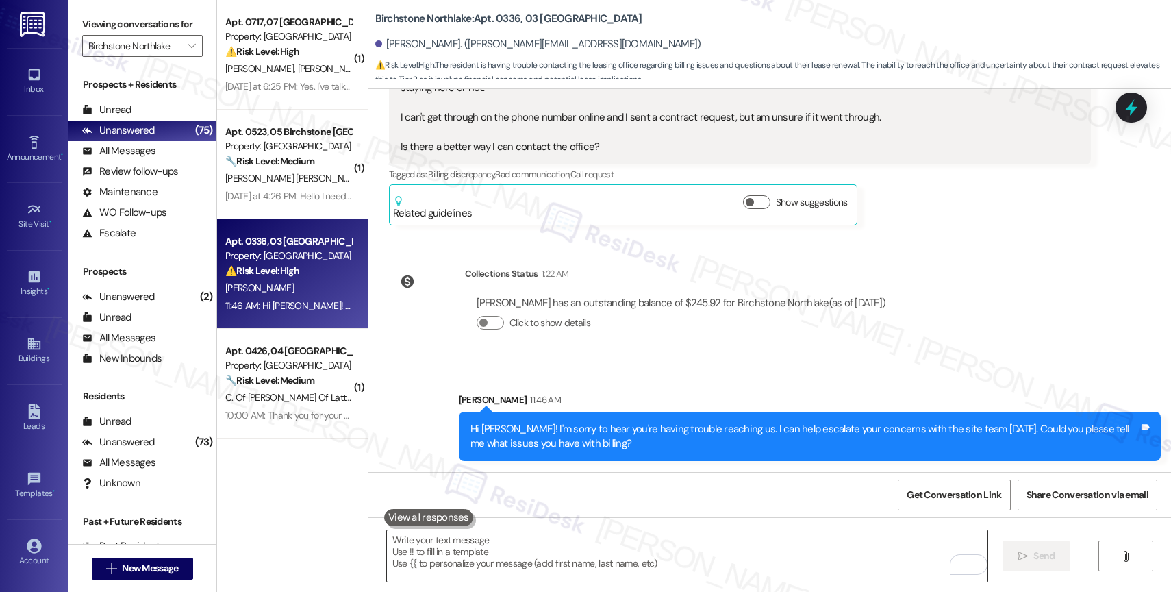
click at [448, 573] on textarea "To enrich screen reader interactions, please activate Accessibility in Grammarl…" at bounding box center [687, 555] width 601 height 51
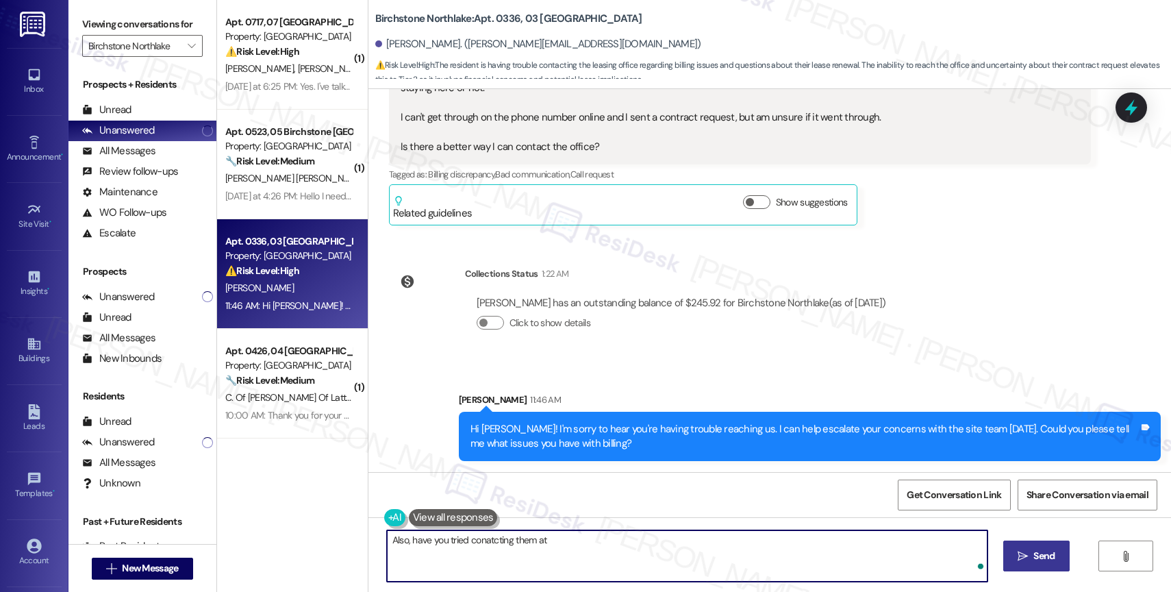
paste textarea "817.491.9991"
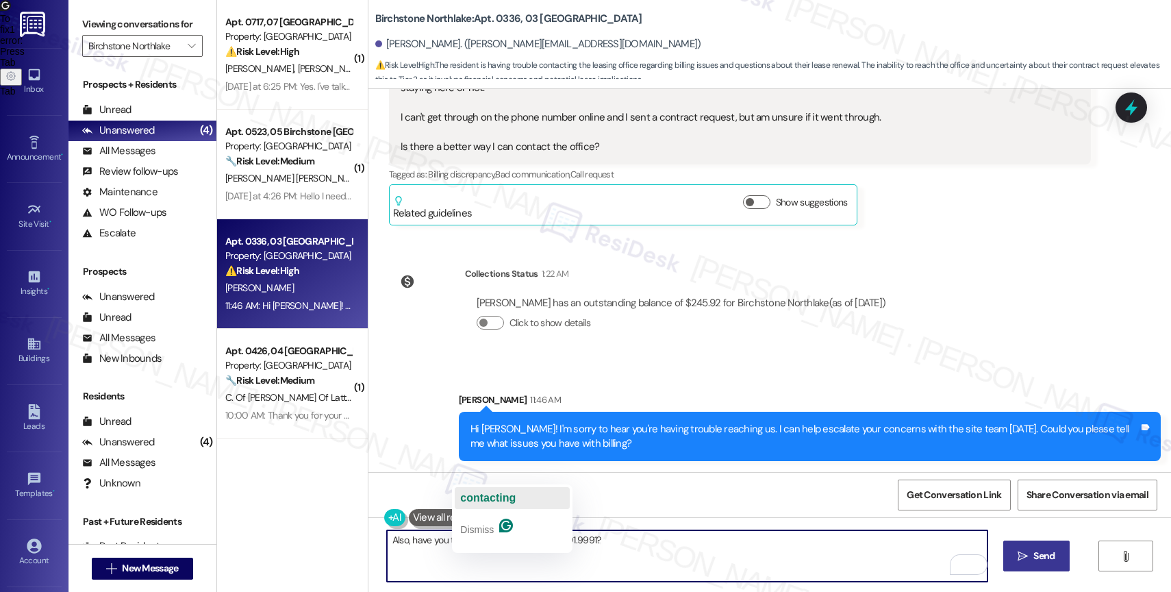
click at [496, 488] on div "contacting" at bounding box center [487, 498] width 55 height 22
click at [686, 549] on textarea "Also, have you tried contacting them at 817.491.9991?" at bounding box center [687, 555] width 601 height 51
type textarea "Also, have you tried contacting them at 817.491.9991?"
click at [1035, 547] on button " Send" at bounding box center [1036, 555] width 66 height 31
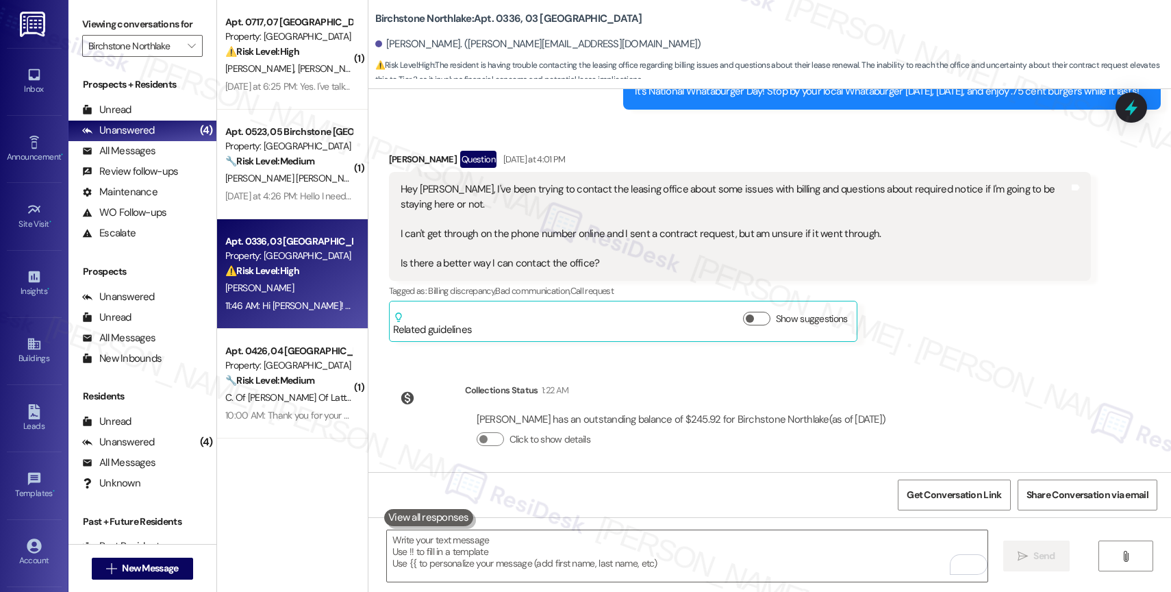
scroll to position [2702, 0]
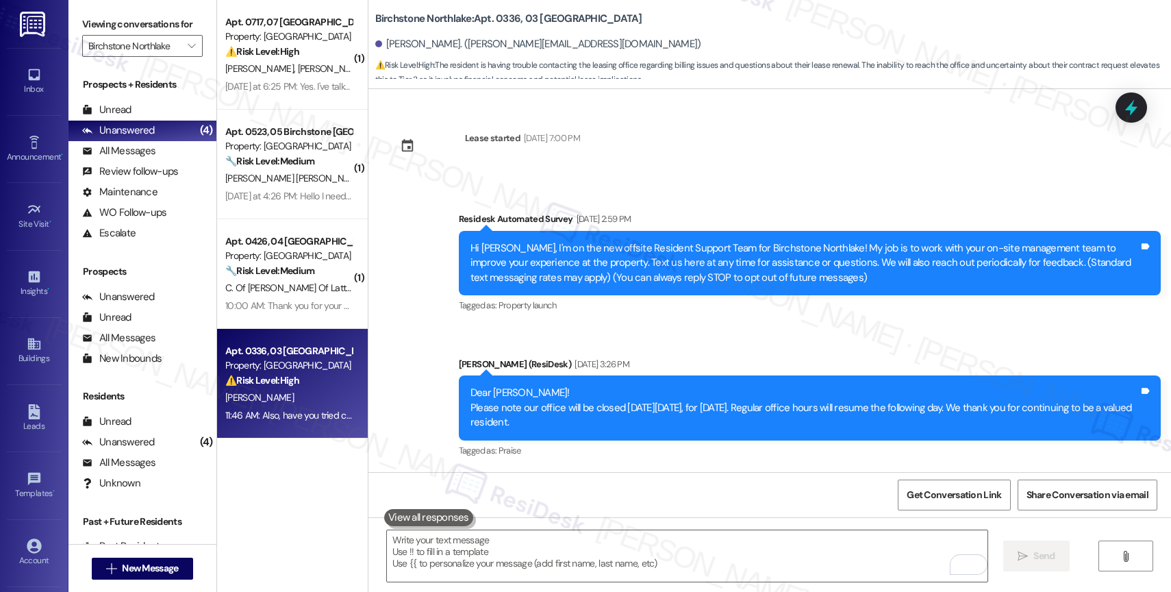
scroll to position [2702, 0]
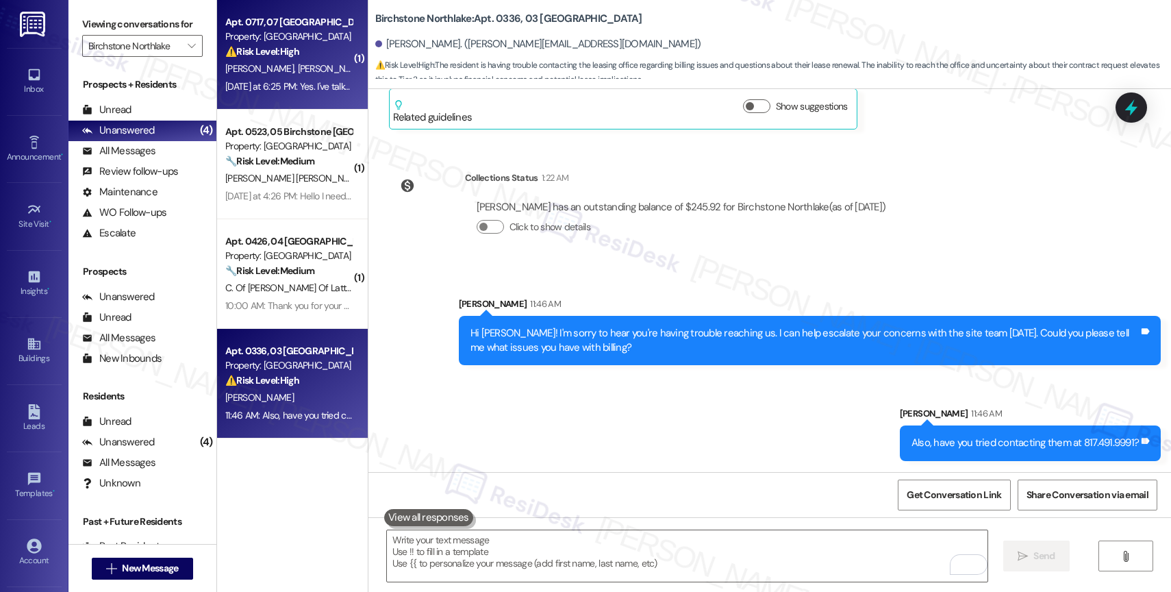
click at [297, 73] on span "A. Herrman" at bounding box center [331, 68] width 68 height 12
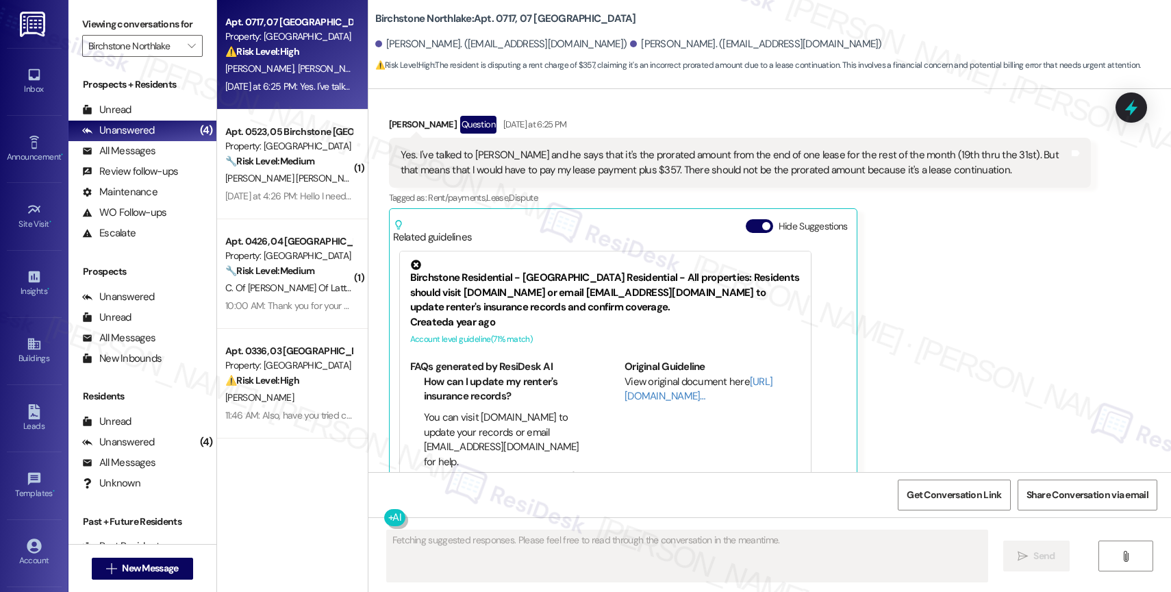
scroll to position [2843, 0]
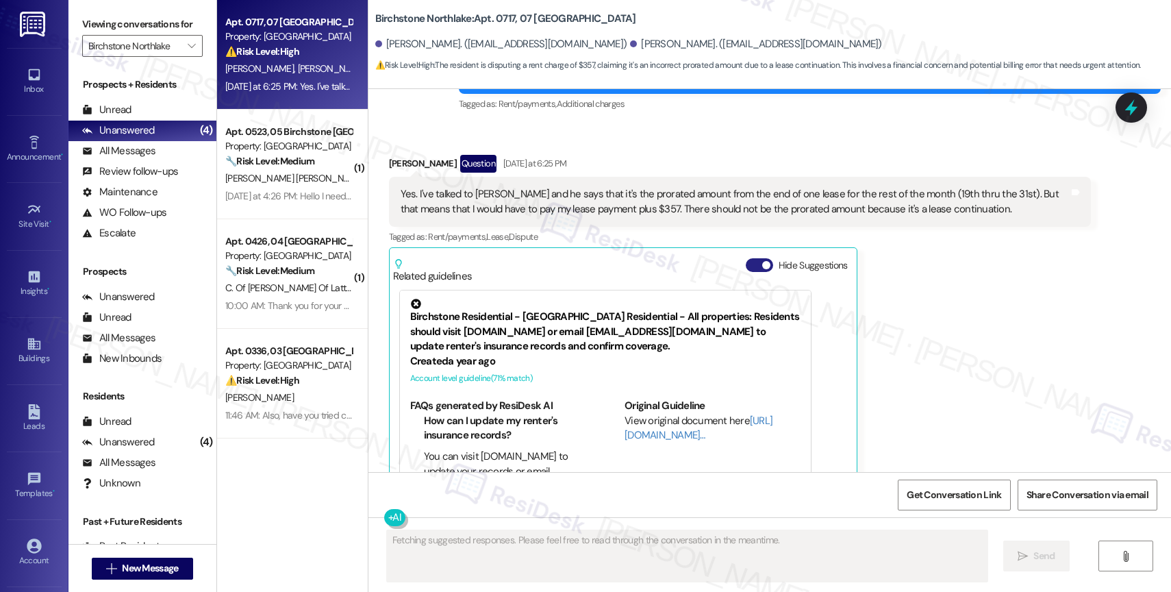
click at [746, 258] on button "Hide Suggestions" at bounding box center [759, 265] width 27 height 14
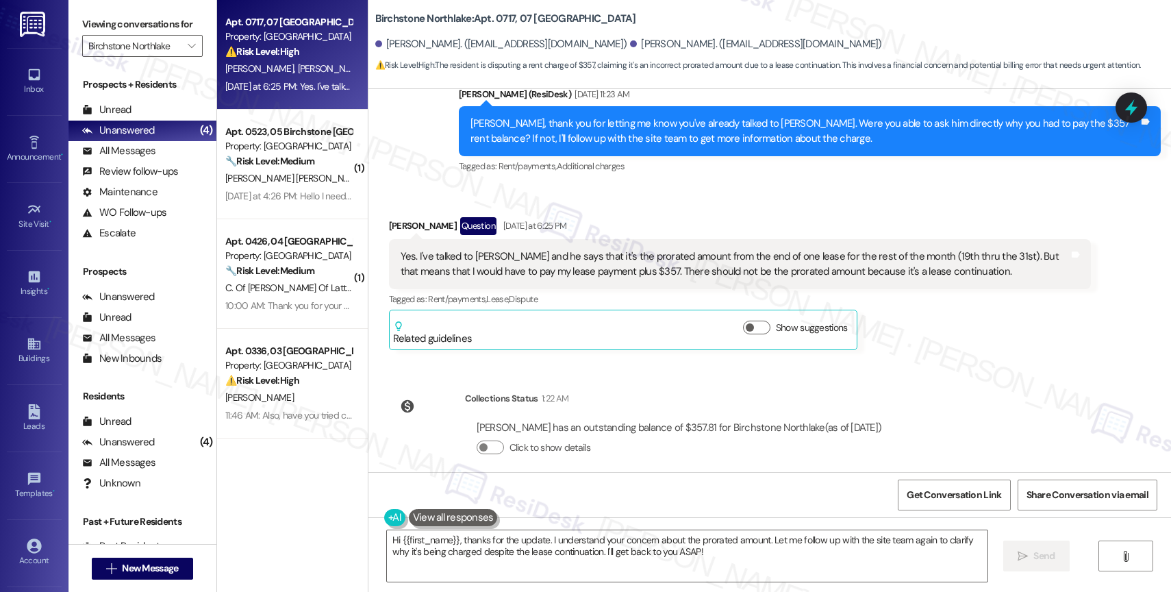
click at [659, 189] on div "Received via SMS Michael Herrera Question Yesterday at 6:25 PM Yes. I've talked…" at bounding box center [769, 273] width 803 height 174
click at [649, 381] on div "Collections Status 1:22 AM Michael Herrera has an outstanding balance of $357.8…" at bounding box center [641, 433] width 525 height 105
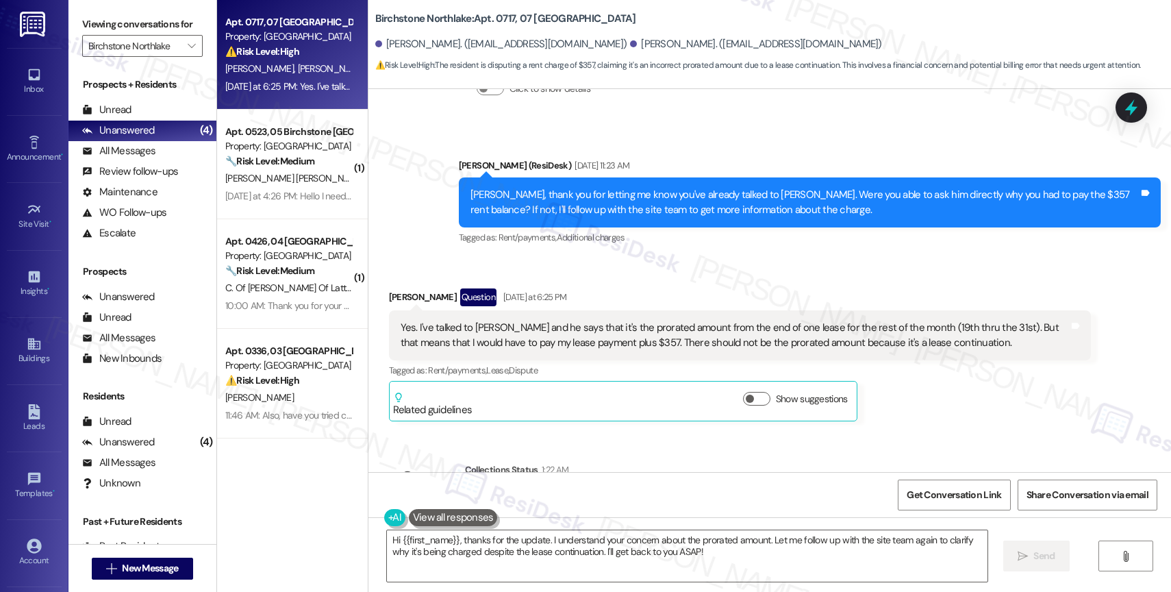
scroll to position [2630, 0]
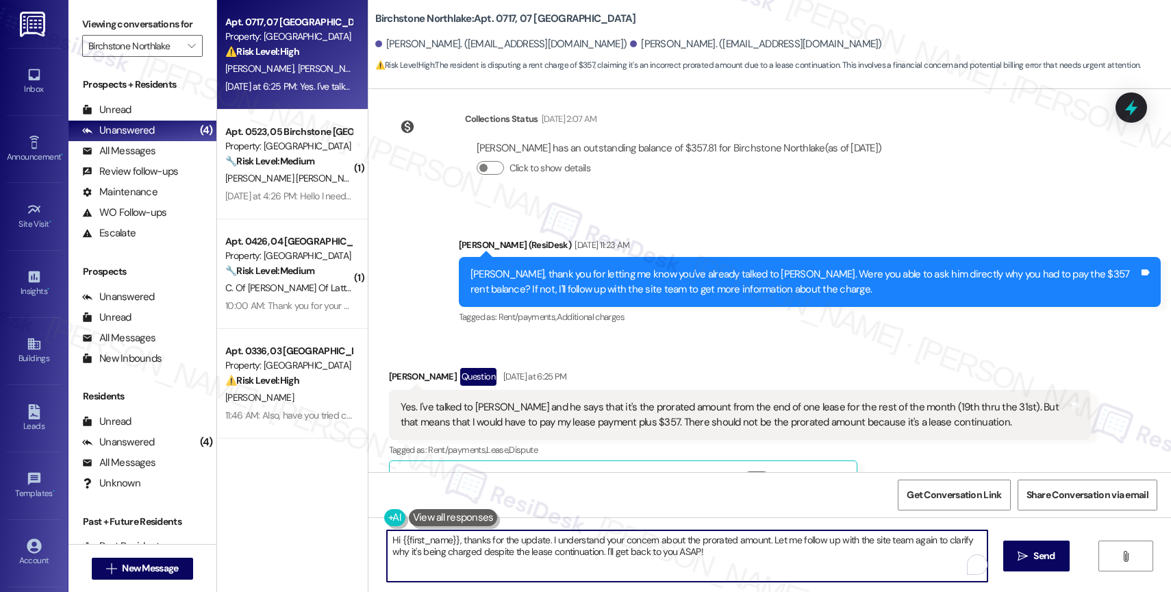
click at [570, 550] on textarea "Hi {{first_name}}, thanks for the update. I understand your concern about the p…" at bounding box center [687, 555] width 601 height 51
click at [670, 550] on textarea "Hi {{first_name}}, thanks for the update. I understand your concern about the p…" at bounding box center [687, 555] width 601 height 51
click at [679, 550] on textarea "Hi {{first_name}}, thanks for the update. I understand your concern about the p…" at bounding box center [687, 555] width 601 height 51
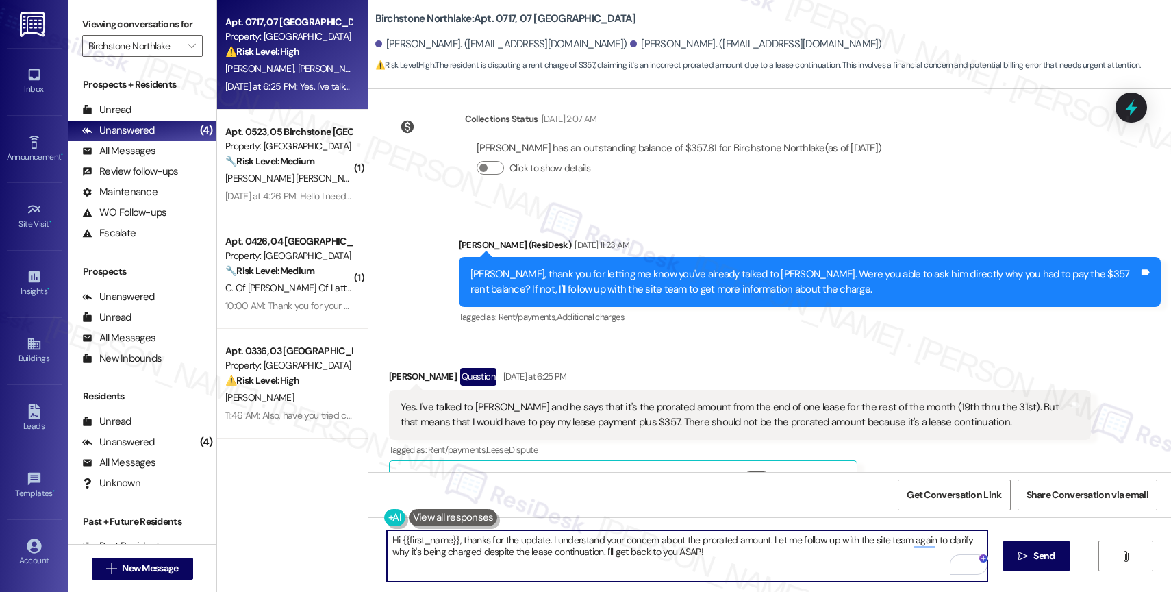
click at [503, 550] on textarea "Hi {{first_name}}, thanks for the update. I understand your concern about the p…" at bounding box center [687, 555] width 601 height 51
click at [700, 562] on textarea "Hi {{first_name}}, thanks for the update. I understand your concern about the p…" at bounding box center [687, 555] width 601 height 51
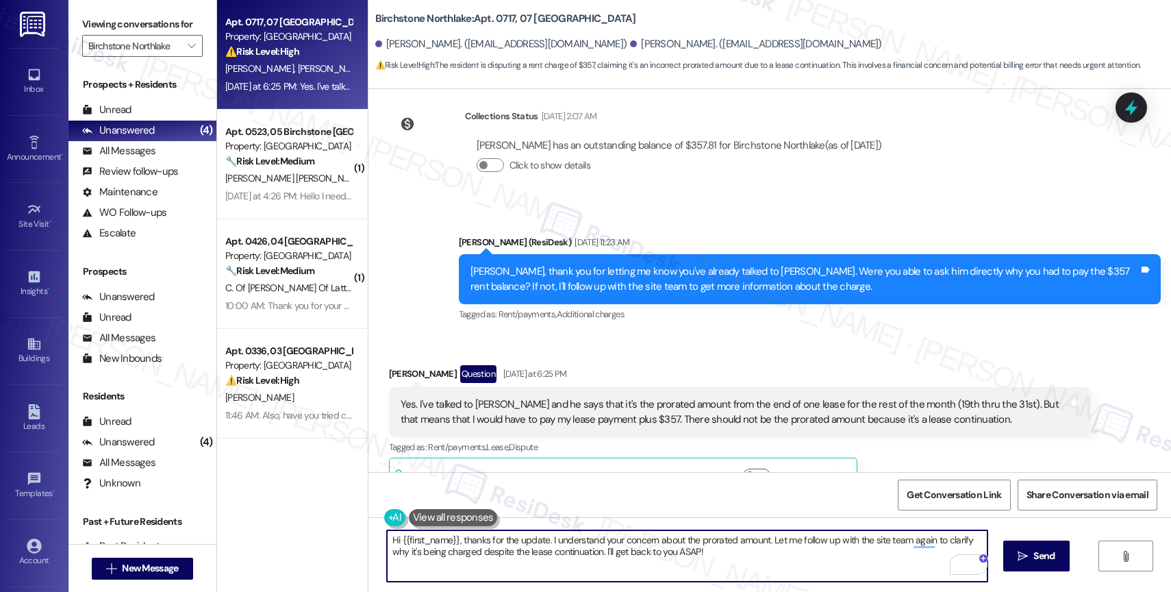
scroll to position [2632, 0]
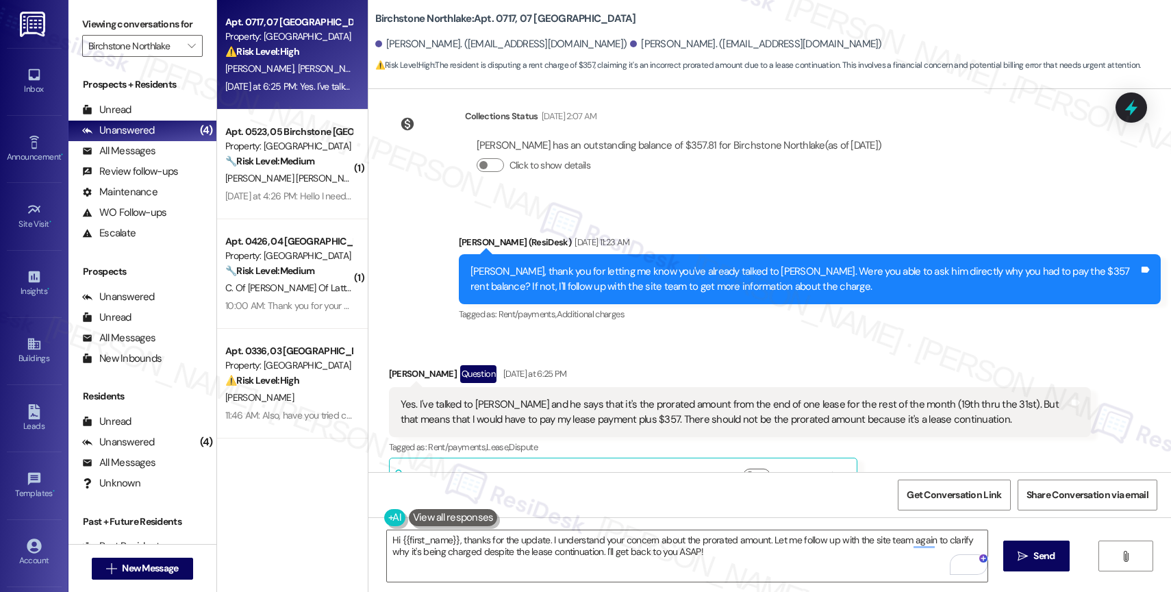
click at [733, 401] on div "Yes. I've talked to Joseph and he says that it's the prorated amount from the e…" at bounding box center [735, 411] width 668 height 29
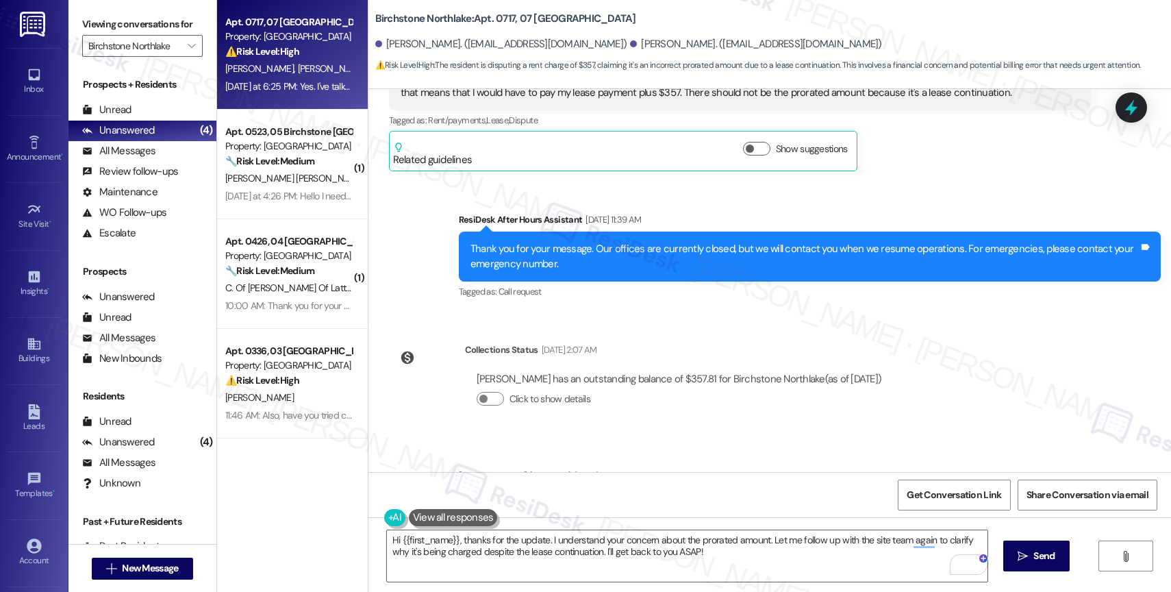
scroll to position [2779, 0]
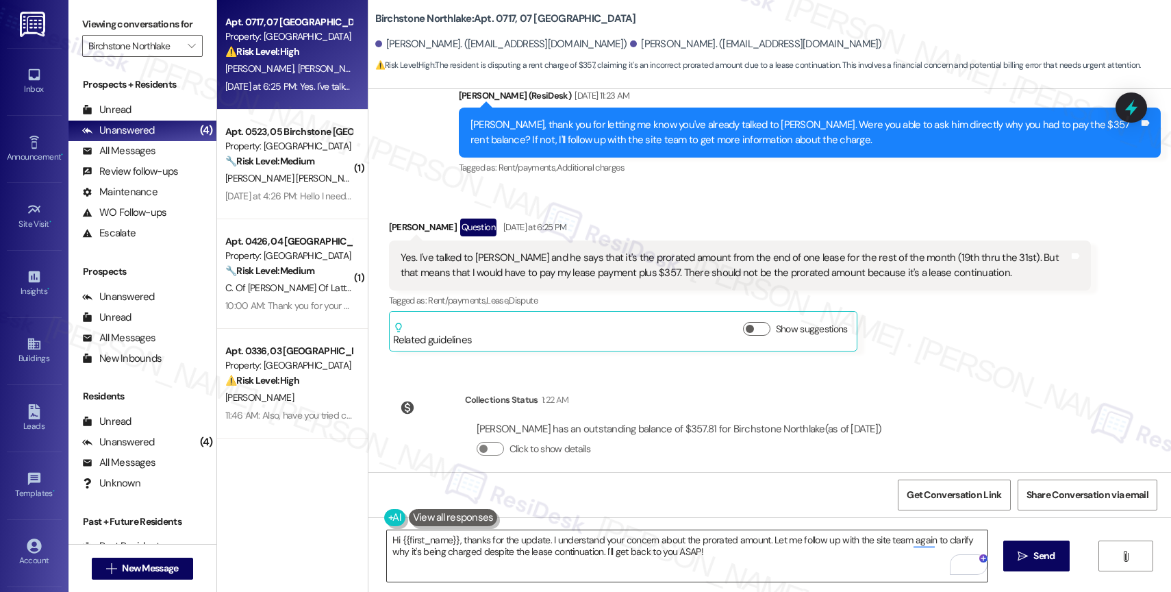
click at [492, 545] on textarea "Hi {{first_name}}, thanks for the update. I understand your concern about the p…" at bounding box center [687, 555] width 601 height 51
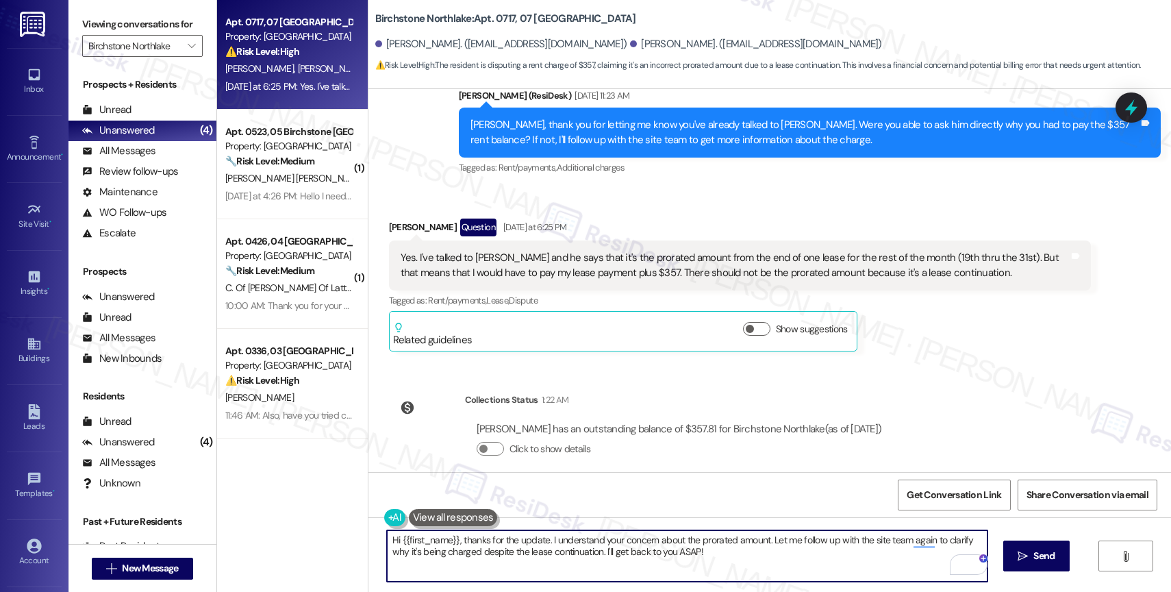
click at [492, 545] on textarea "Hi {{first_name}}, thanks for the update. I understand your concern about the p…" at bounding box center [687, 555] width 601 height 51
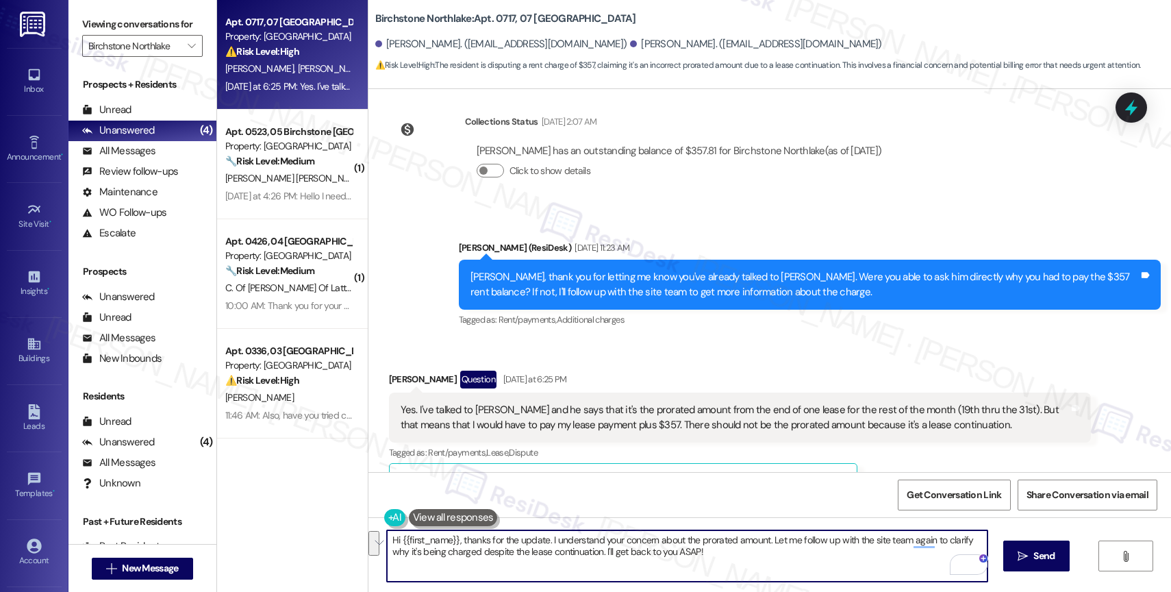
scroll to position [2628, 0]
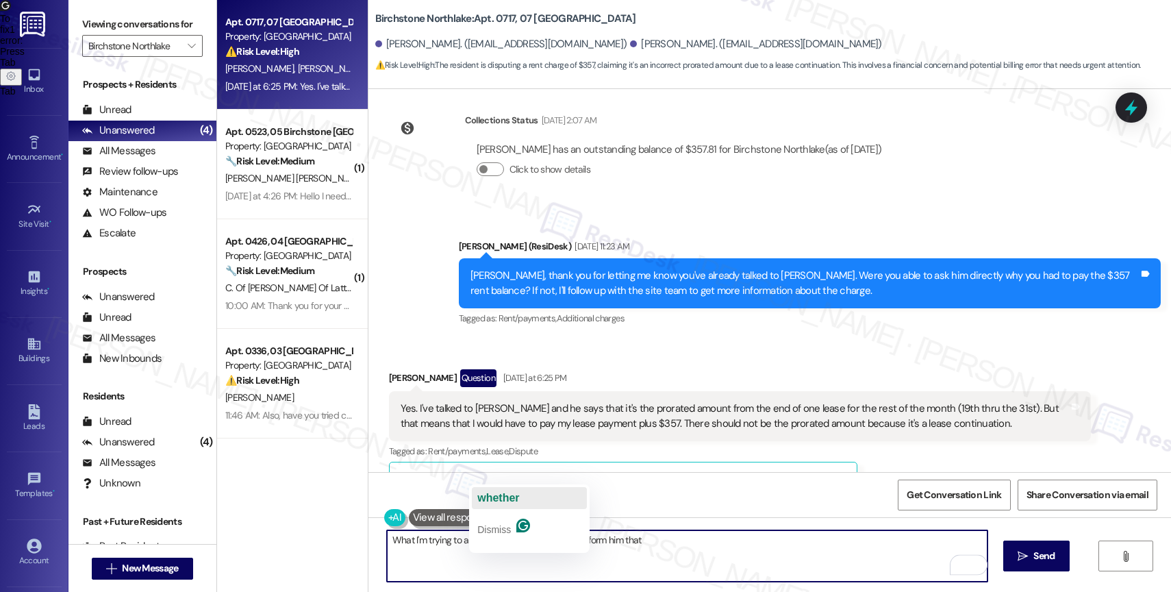
click at [513, 497] on span "whether" at bounding box center [498, 498] width 42 height 12
type textarea "What I'm trying to ask is whether you were able to inform him that"
click at [423, 541] on textarea "What I'm trying to ask is whether you were able to inform him that" at bounding box center [687, 555] width 601 height 51
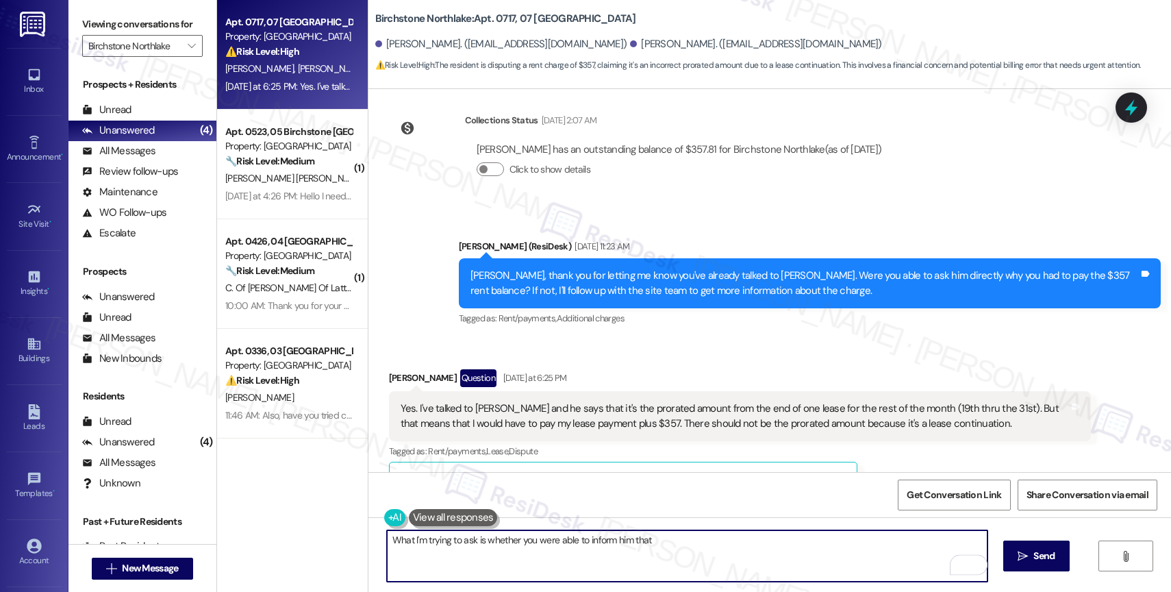
click at [423, 541] on textarea "What I'm trying to ask is whether you were able to inform him that" at bounding box center [687, 555] width 601 height 51
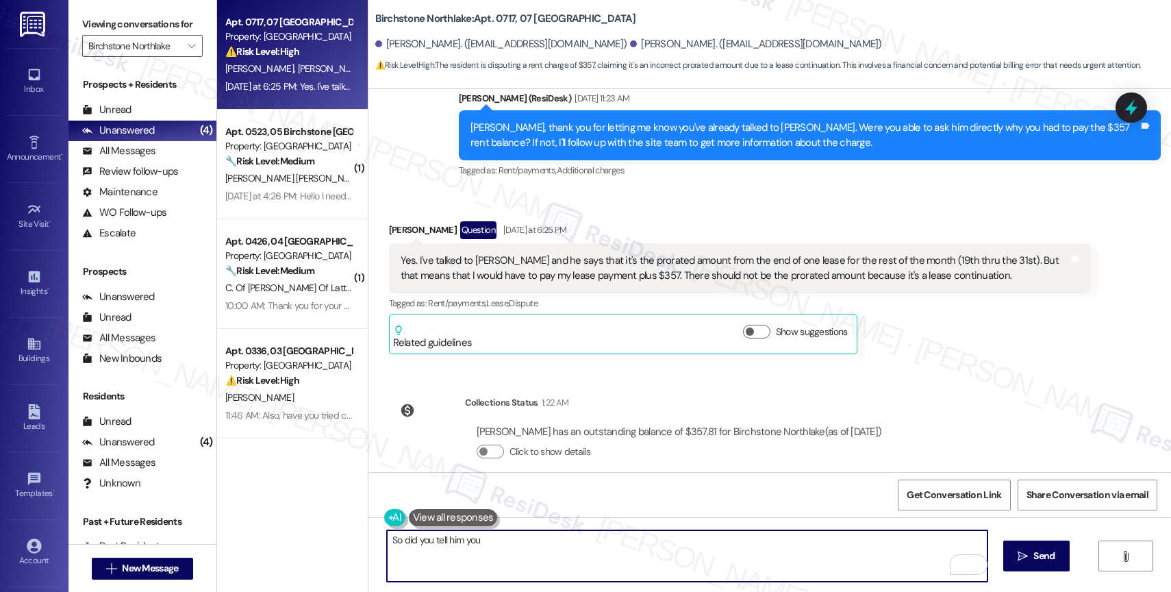
scroll to position [2780, 0]
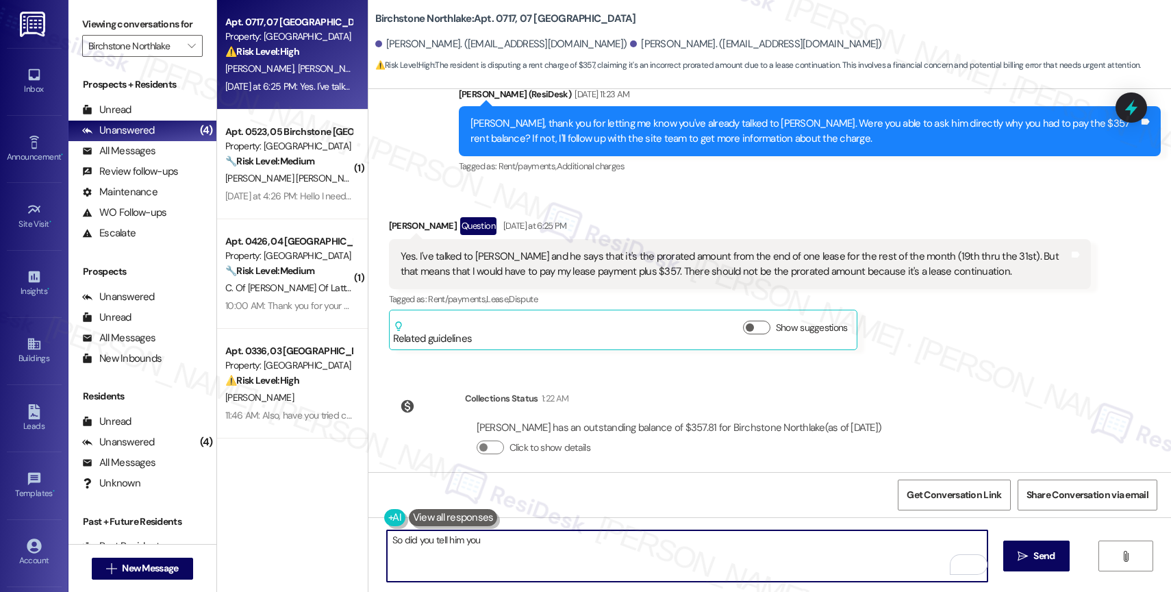
click at [505, 545] on textarea "So did you tell him you" at bounding box center [687, 555] width 601 height 51
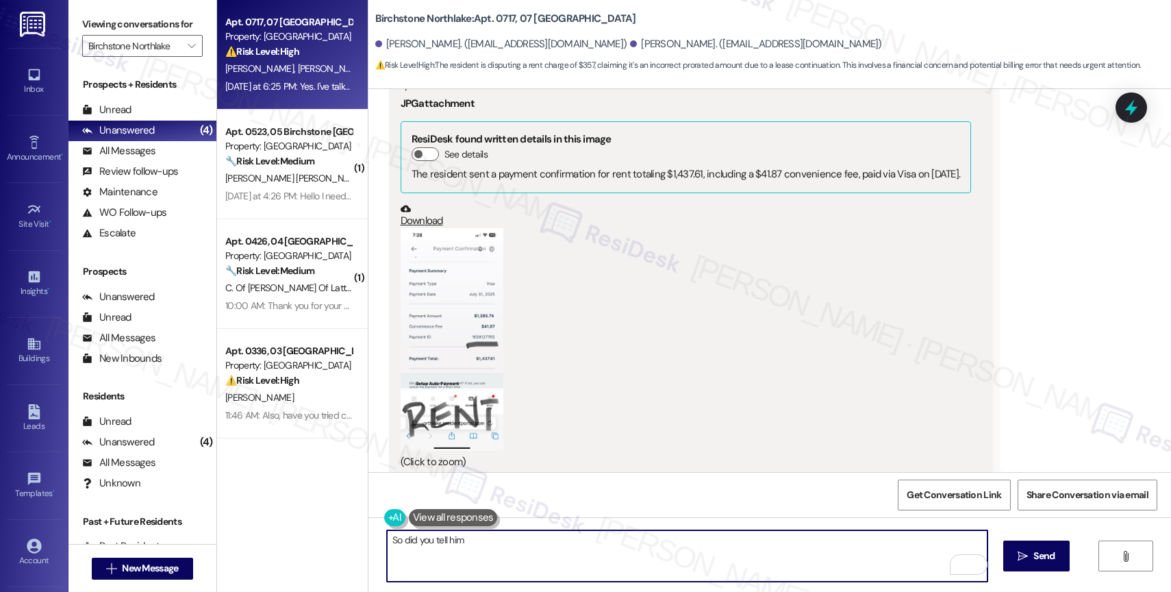
scroll to position [1357, 0]
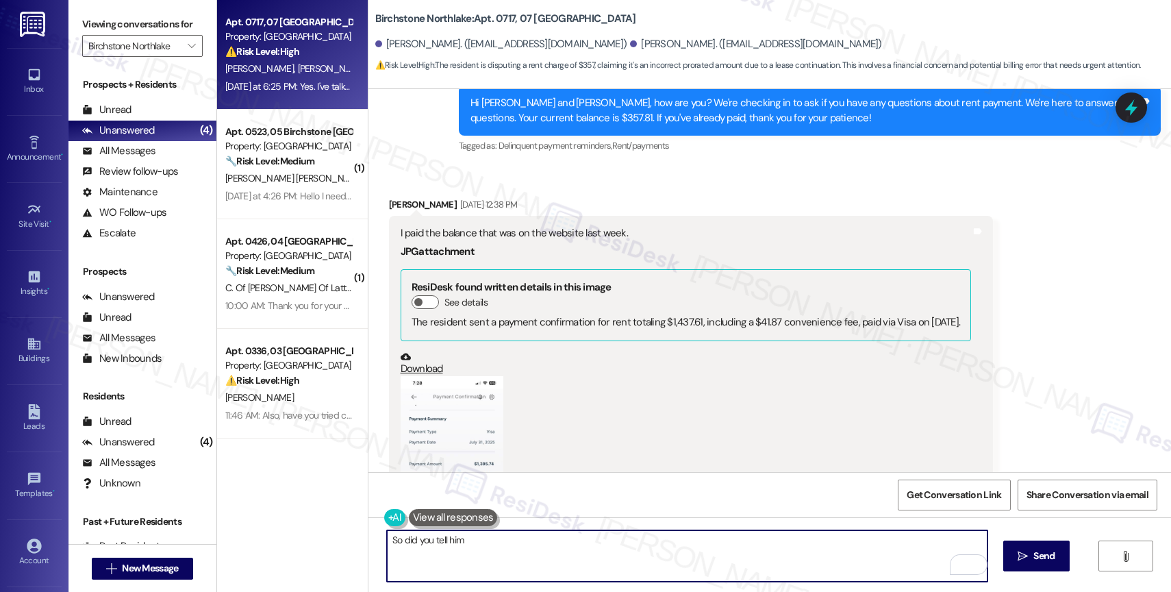
click at [459, 420] on button "Zoom image" at bounding box center [452, 487] width 103 height 223
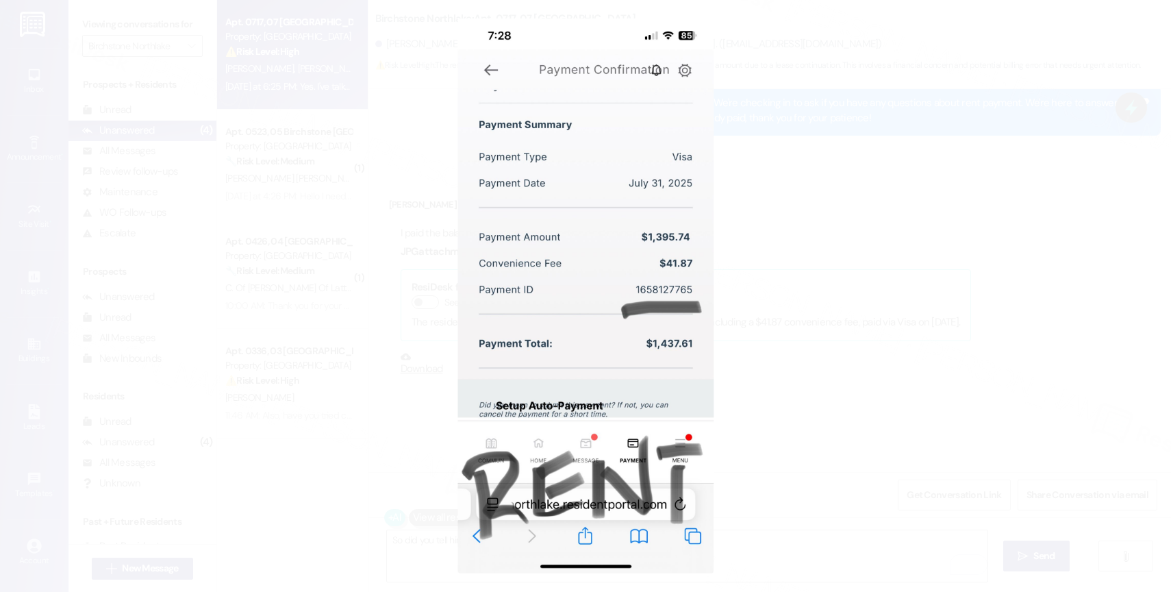
click at [644, 301] on button "Unzoom image" at bounding box center [585, 296] width 1171 height 592
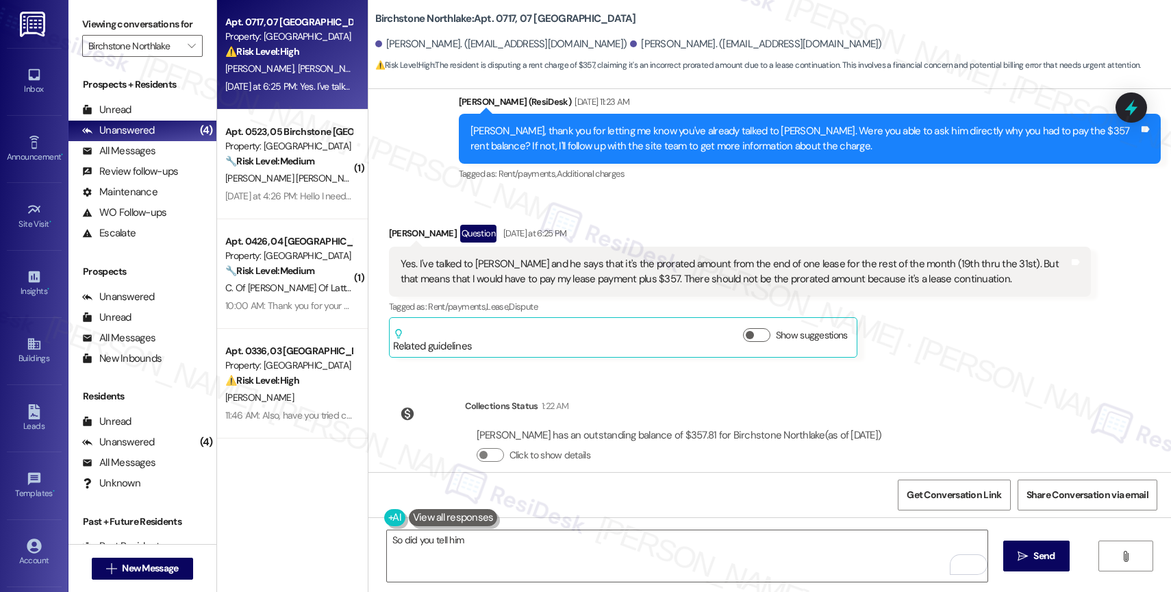
scroll to position [2780, 0]
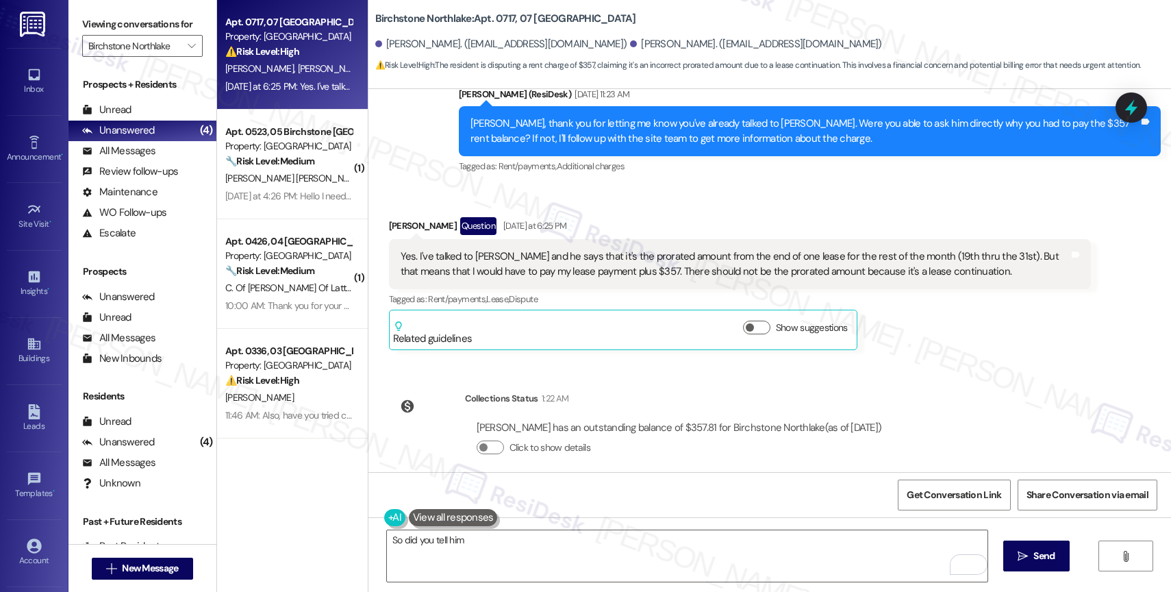
drag, startPoint x: 470, startPoint y: 543, endPoint x: 338, endPoint y: 534, distance: 132.5
click at [338, 534] on div "Apt. 0717, 07 Birchstone Northlake Property: Birchstone Northlake ⚠️ Risk Level…" at bounding box center [694, 296] width 954 height 592
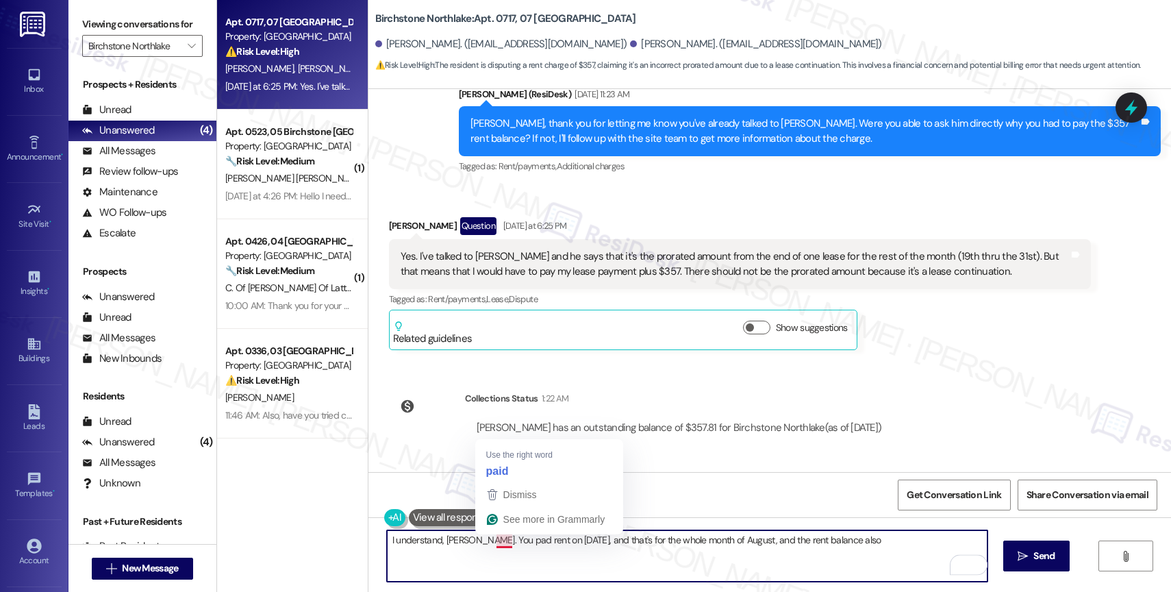
click at [496, 542] on textarea "I understand, Michael. You pad rent on July 31st, and that's for the whole mont…" at bounding box center [687, 555] width 601 height 51
drag, startPoint x: 740, startPoint y: 544, endPoint x: 924, endPoint y: 555, distance: 185.2
click at [924, 555] on textarea "I understand, Michael. You paid rent on July 31st, and that's for the whole mon…" at bounding box center [687, 555] width 601 height 51
click at [800, 546] on textarea "I understand, Michael. You paid rent on July 31st, and that's for the whole mon…" at bounding box center [687, 555] width 601 height 51
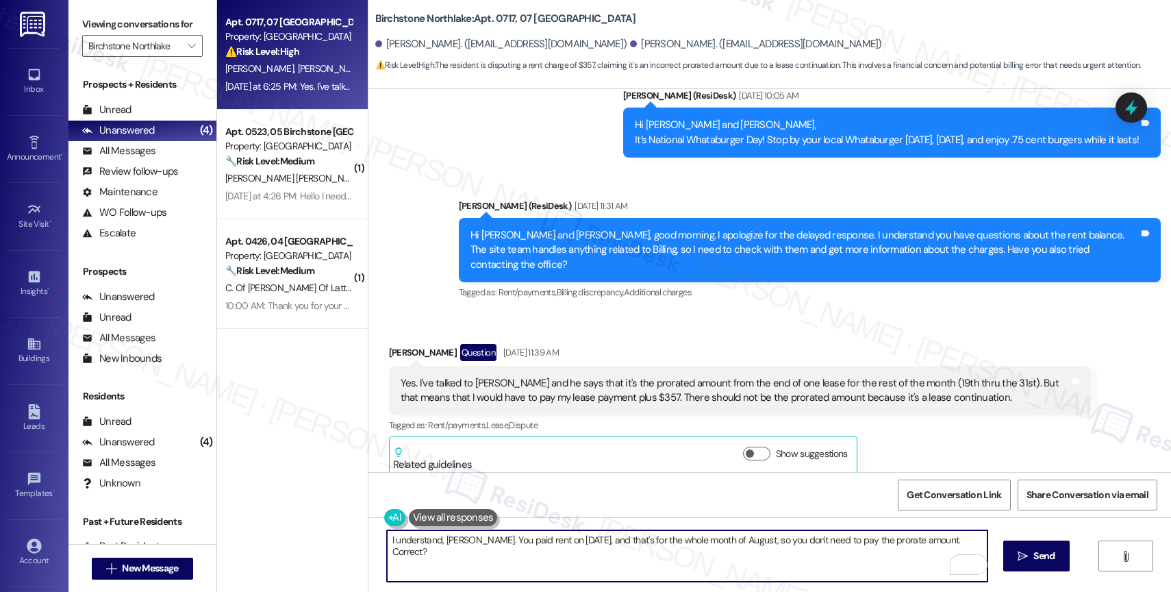
scroll to position [2432, 0]
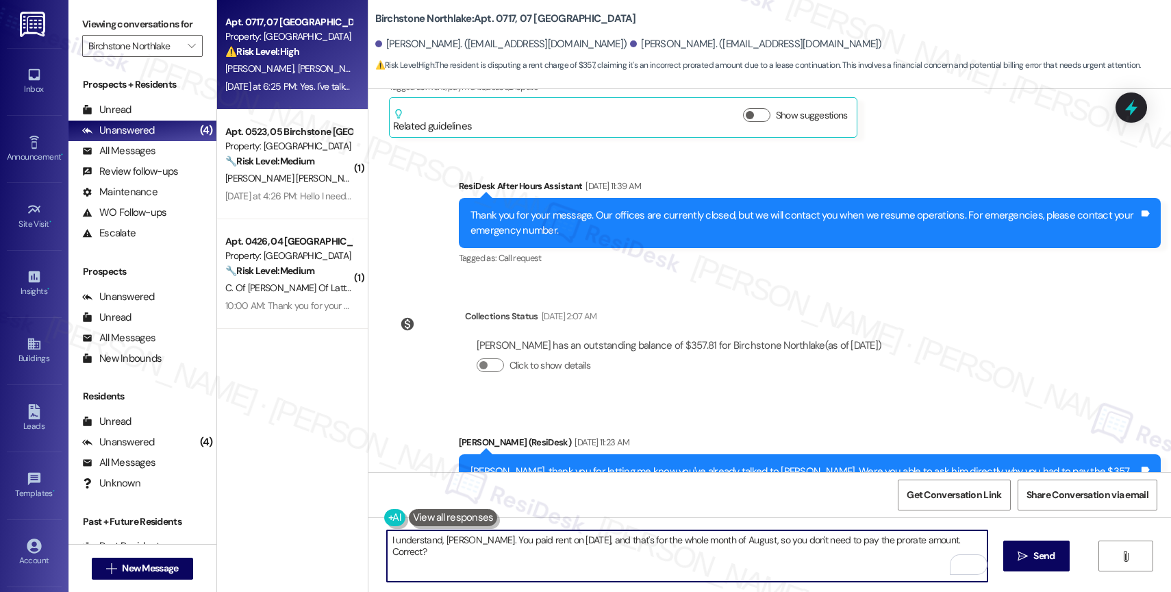
click at [579, 540] on textarea "I understand, Michael. You paid rent on July 31st, and that's for the whole mon…" at bounding box center [687, 555] width 601 height 51
paste textarea "which covers the entire month of August, so you won’t need to pay a prorated am…"
click at [774, 538] on textarea "I understand, Michael. You paid rent on July 31st, which covers the entire mont…" at bounding box center [687, 555] width 601 height 51
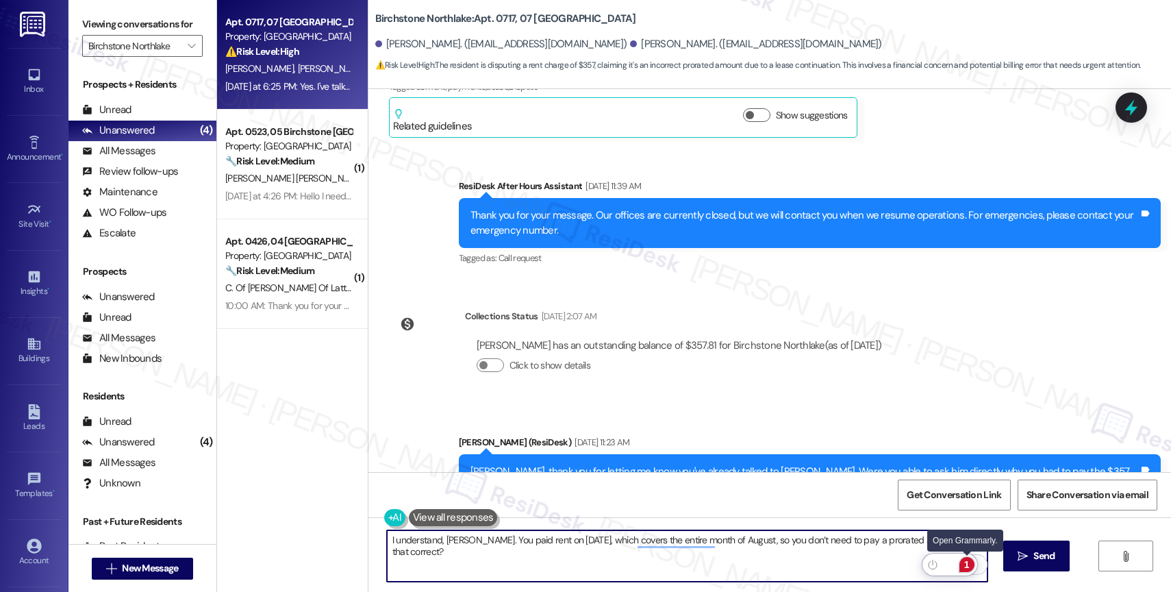
click at [969, 563] on div "1" at bounding box center [966, 564] width 15 height 15
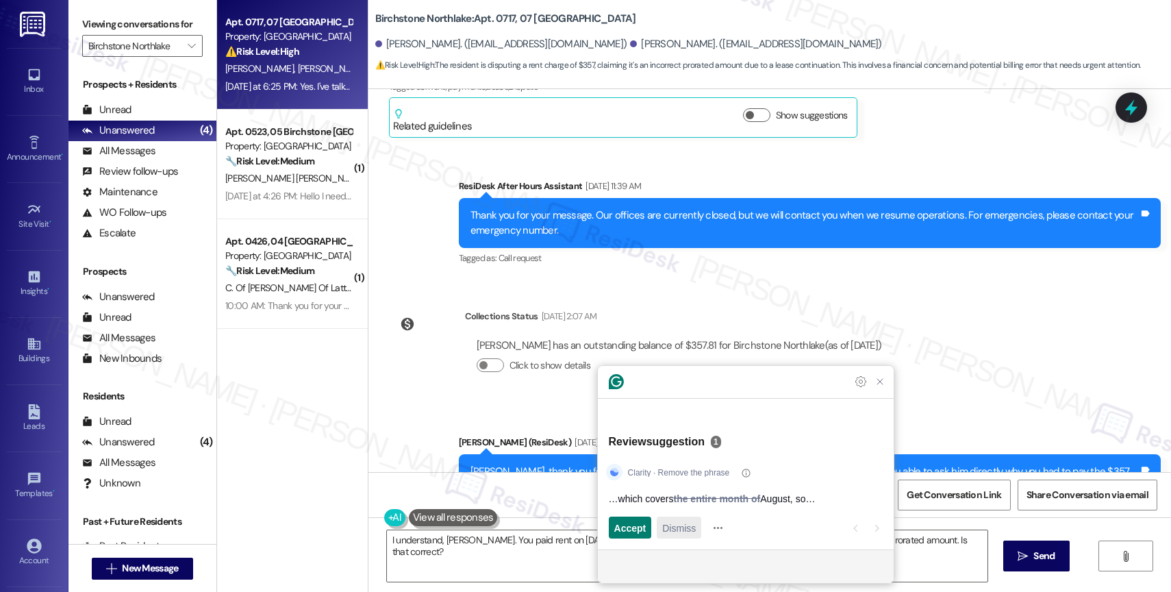
click at [691, 532] on span "Dismiss" at bounding box center [679, 527] width 34 height 14
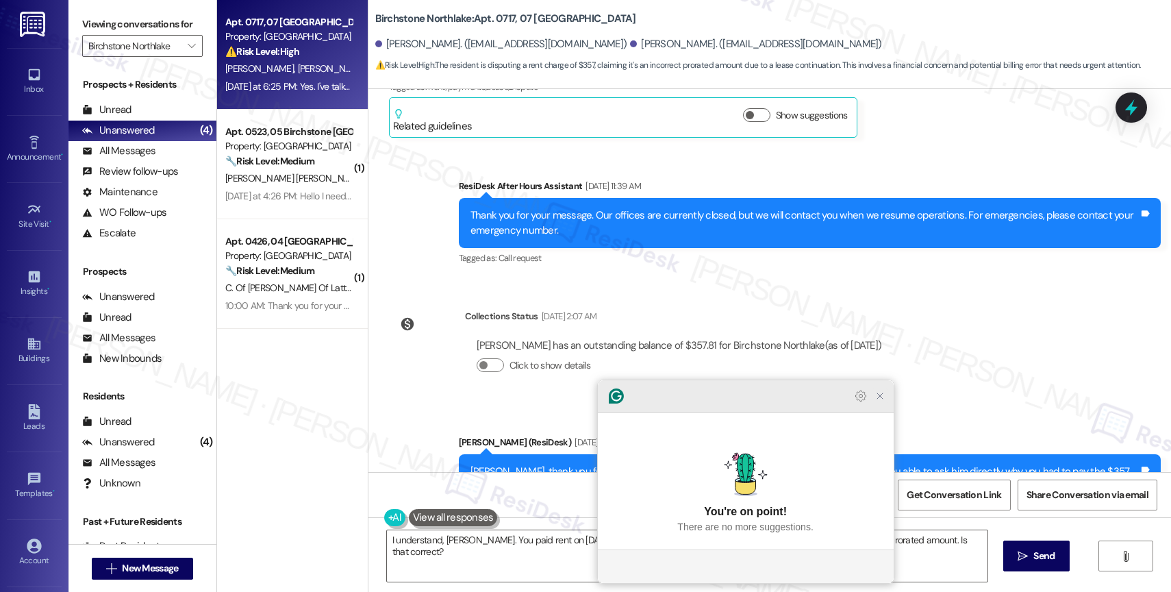
click at [885, 404] on icon "Close Grammarly Assistant" at bounding box center [880, 396] width 16 height 16
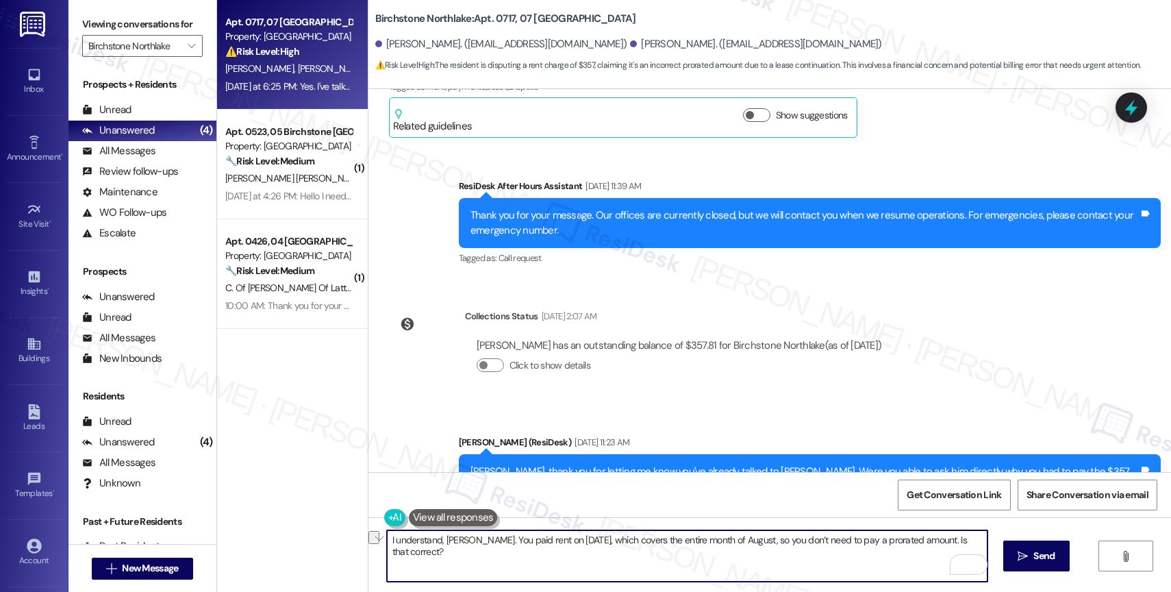
drag, startPoint x: 918, startPoint y: 538, endPoint x: 976, endPoint y: 536, distance: 57.6
click at [976, 536] on textarea "I understand, Michael. You paid rent on July 31st, which covers the entire mont…" at bounding box center [687, 555] width 601 height 51
type textarea "I understand, Michael. You paid rent on July 31st, which covers the entire mont…"
click at [1014, 564] on button " Send" at bounding box center [1036, 555] width 66 height 31
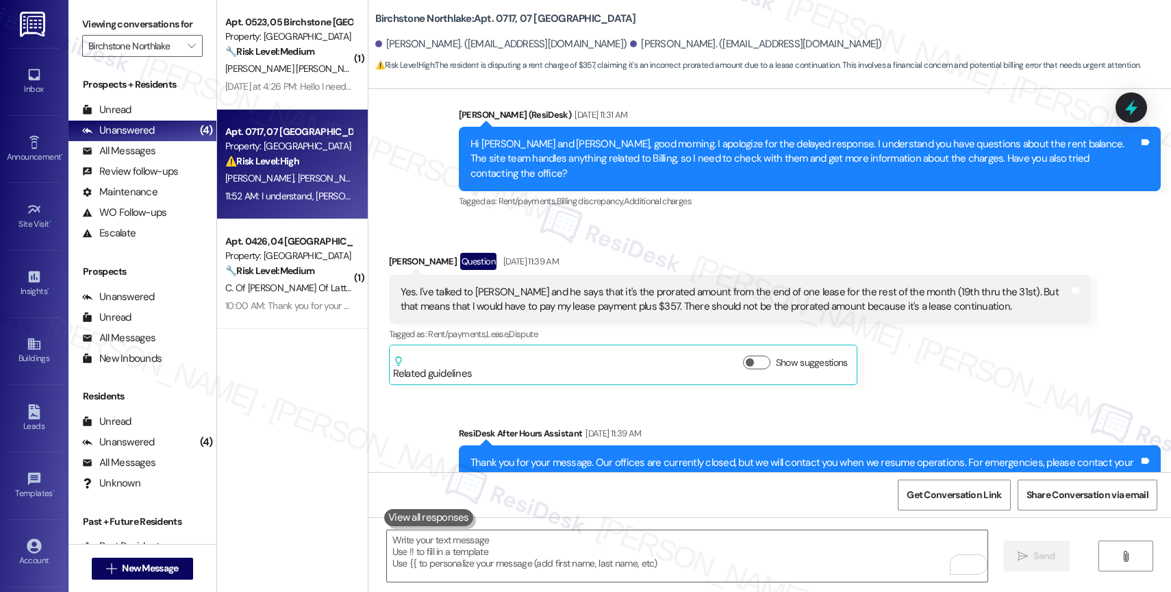
scroll to position [1552, 0]
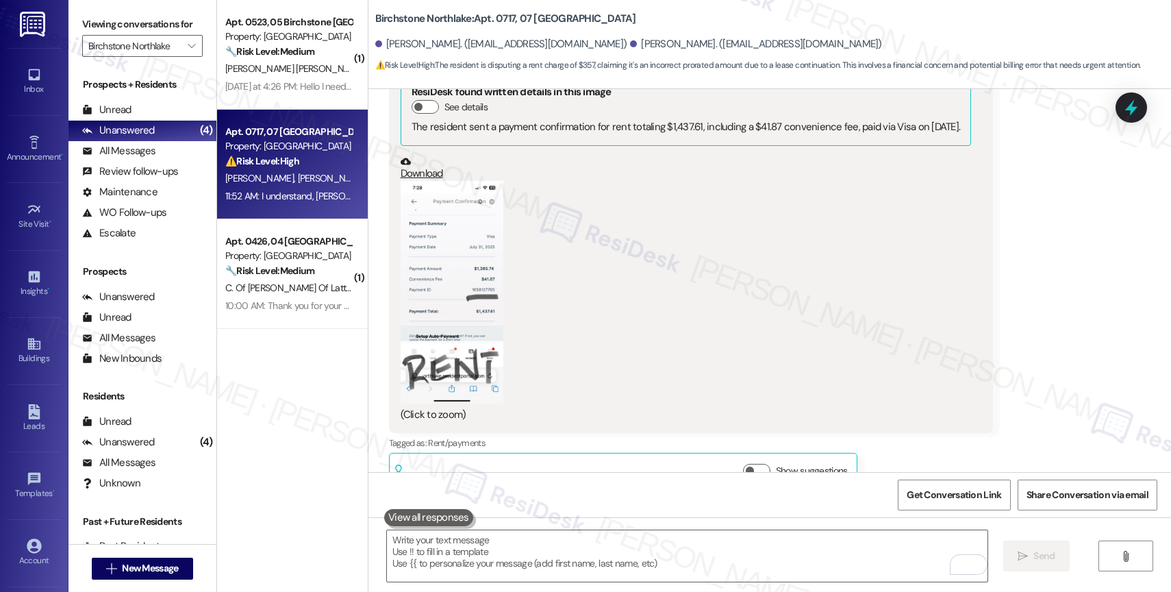
click at [457, 281] on button "Zoom image" at bounding box center [452, 292] width 103 height 223
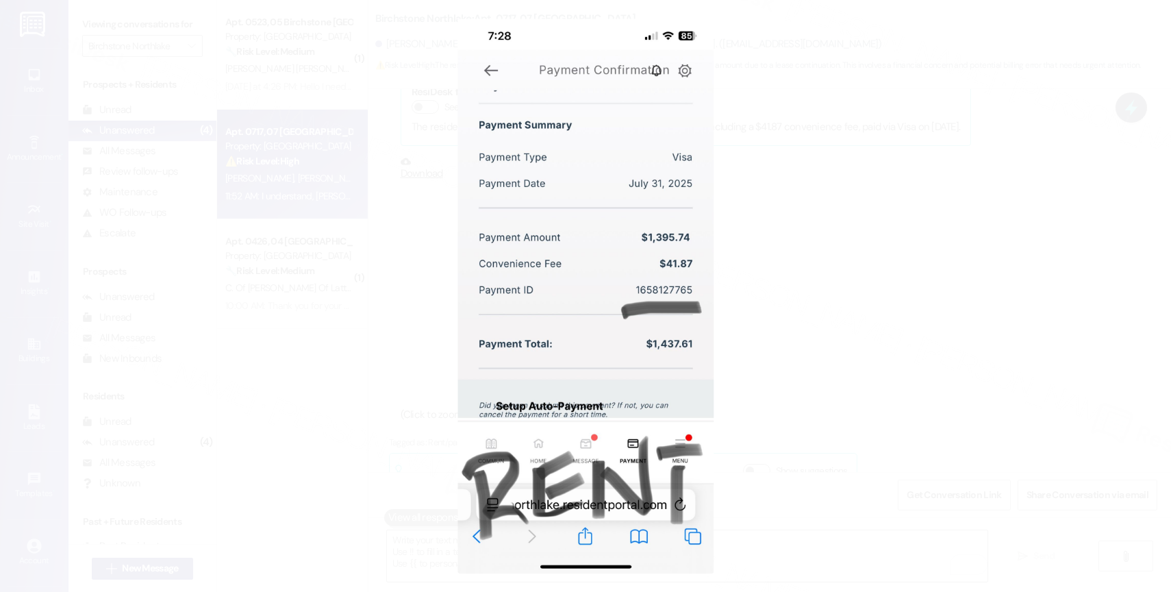
click at [637, 266] on button "Unzoom image" at bounding box center [585, 296] width 1171 height 592
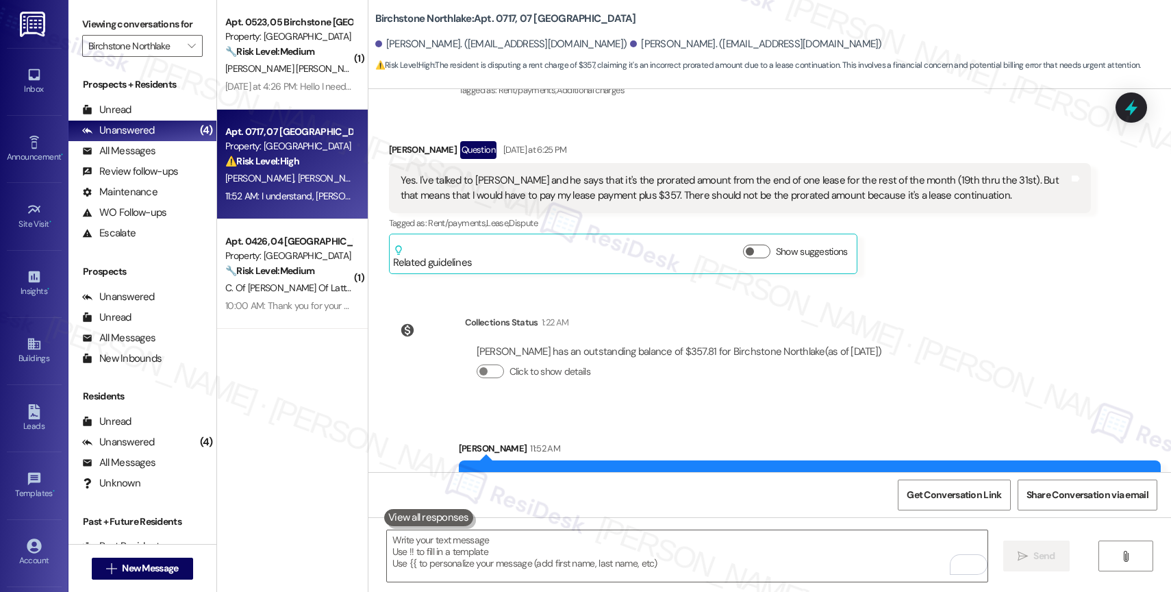
scroll to position [2719, 0]
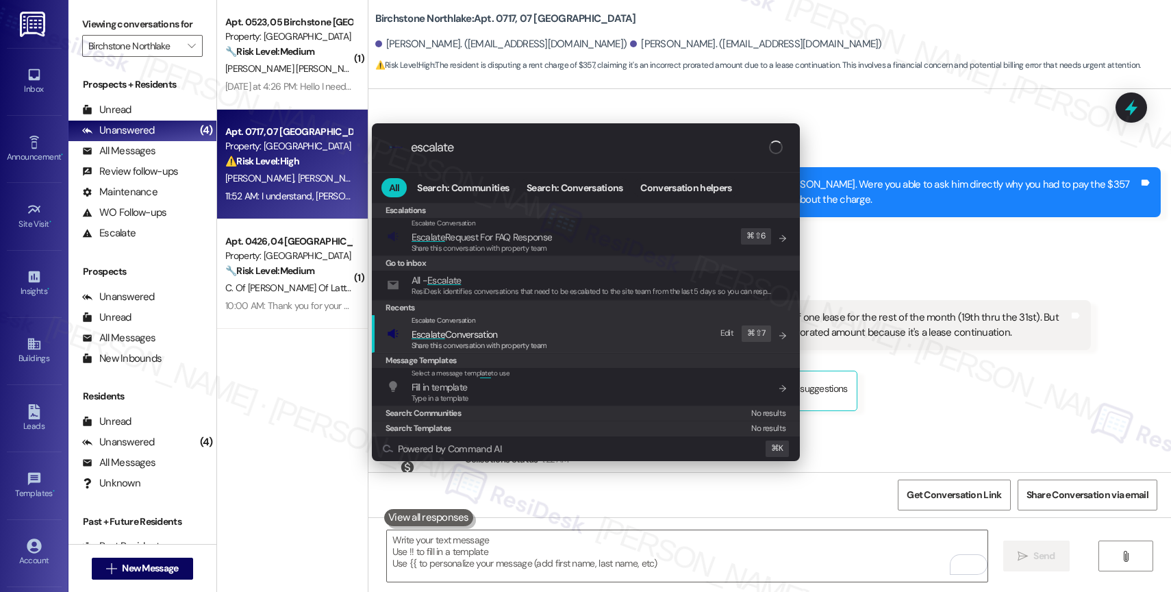
type input "escalate"
click at [477, 342] on span "Share this conversation with property team" at bounding box center [480, 345] width 136 height 10
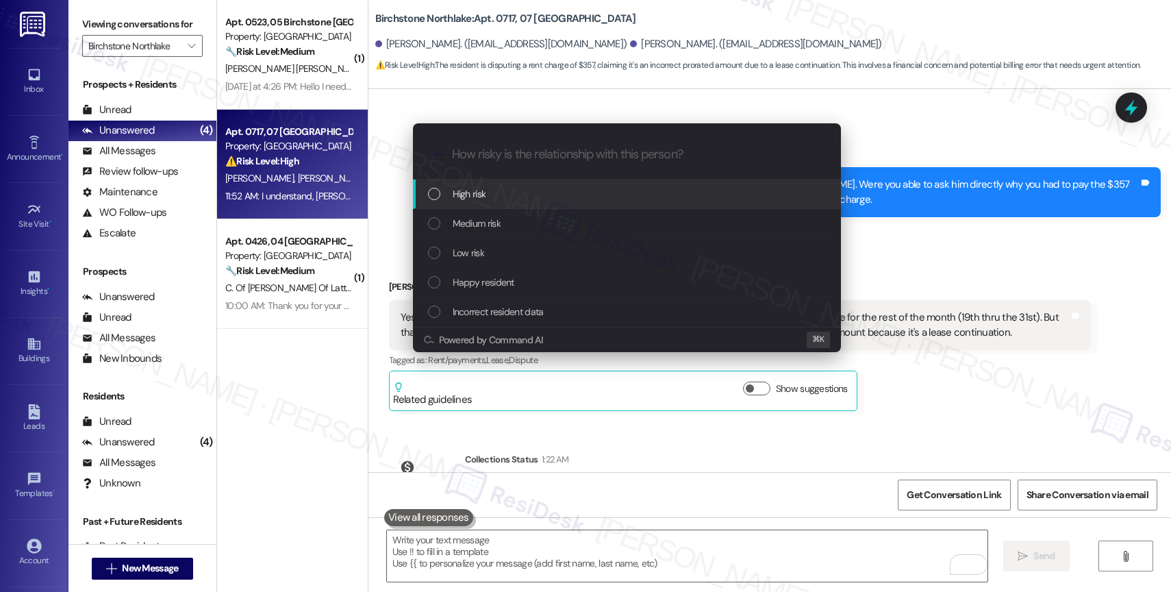
click at [494, 186] on div "High risk" at bounding box center [628, 193] width 401 height 15
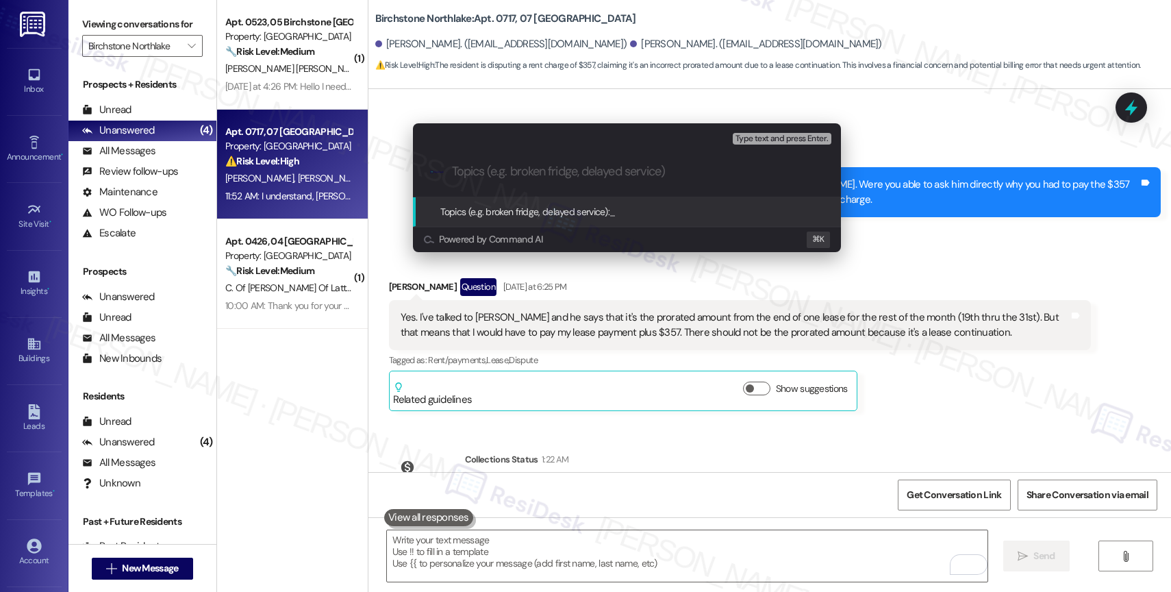
click at [488, 171] on input "Topics (e.g. broken fridge, delayed service)" at bounding box center [638, 171] width 372 height 14
type input "Rent Balance Dispute"
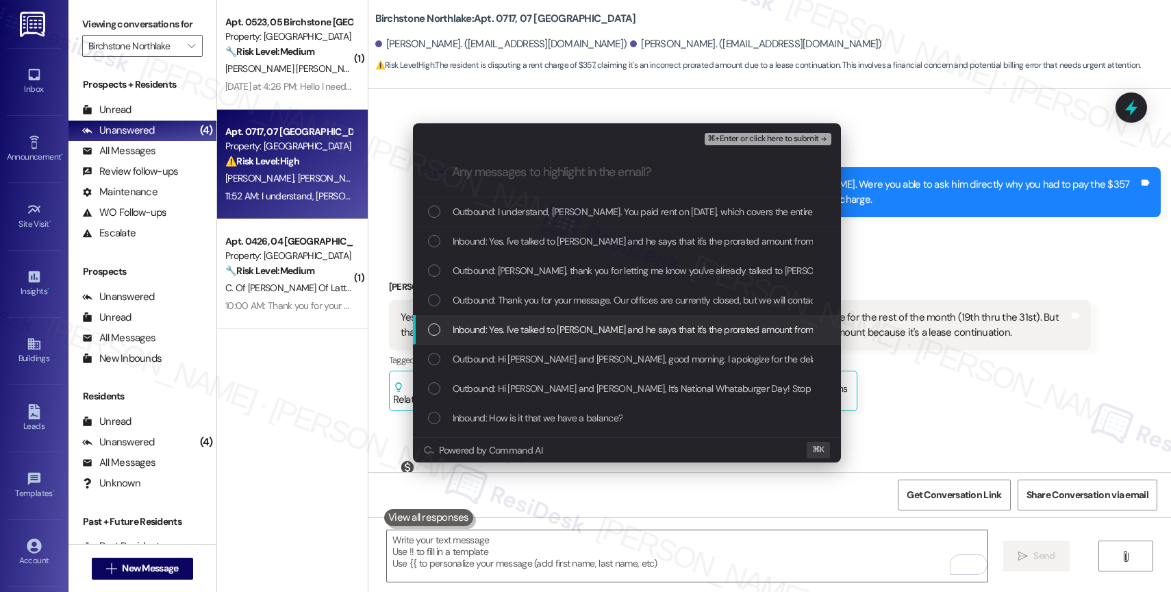
click at [549, 332] on span "Inbound: Yes. I've talked to Joseph and he says that it's the prorated amount f…" at bounding box center [1052, 329] width 1199 height 15
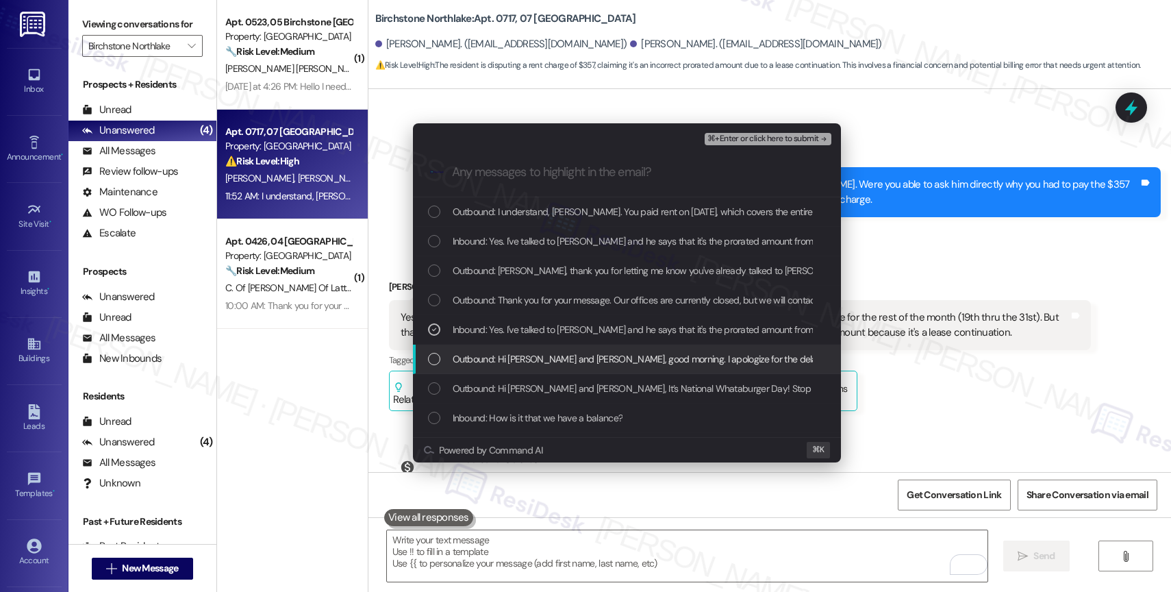
click at [573, 357] on span "Outbound: Hi Angela and Michael, good morning. I apologize for the delayed resp…" at bounding box center [1105, 358] width 1305 height 15
click at [567, 353] on span "Outbound: Hi Angela and Michael, good morning. I apologize for the delayed resp…" at bounding box center [1105, 358] width 1305 height 15
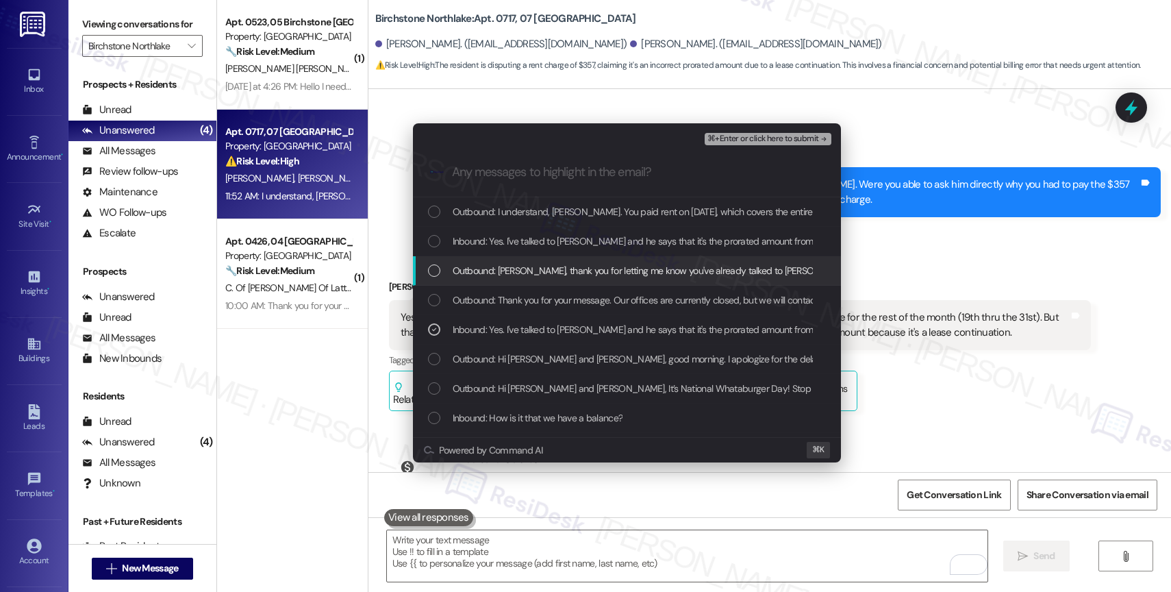
click at [559, 276] on span "Outbound: Michael, thank you for letting me know you've already talked to Josep…" at bounding box center [965, 270] width 1024 height 15
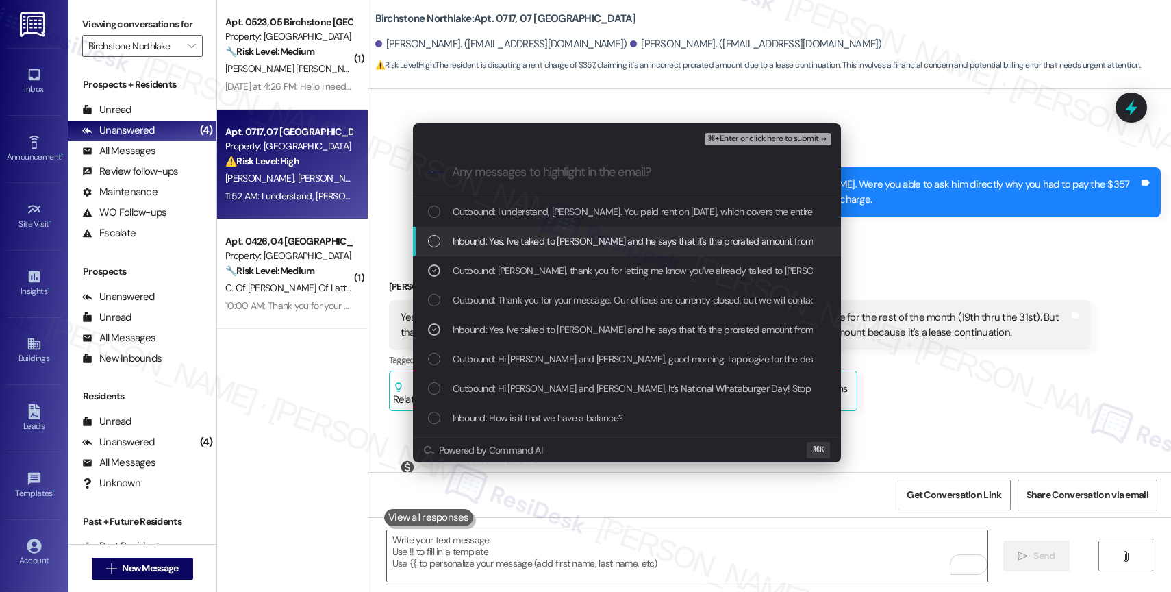
click at [569, 238] on span "Inbound: Yes. I've talked to Joseph and he says that it's the prorated amount f…" at bounding box center [1052, 241] width 1199 height 15
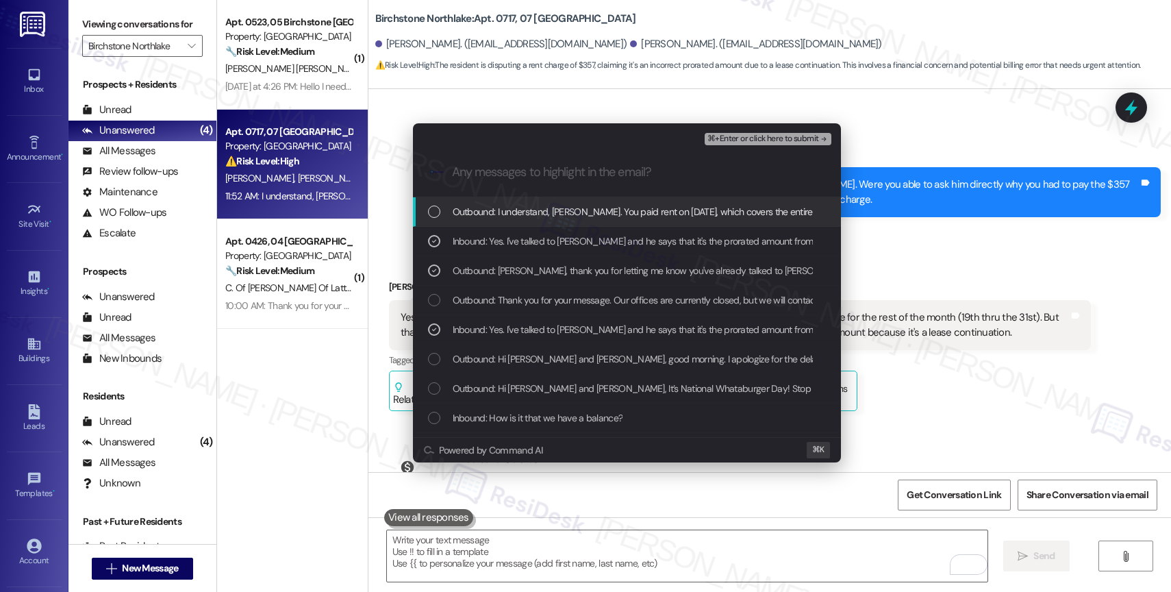
click at [580, 204] on span "Outbound: I understand, Michael. You paid rent on July 31st, which covers the e…" at bounding box center [797, 211] width 689 height 15
click at [794, 138] on span "⌘+Enter or click here to submit" at bounding box center [762, 139] width 111 height 10
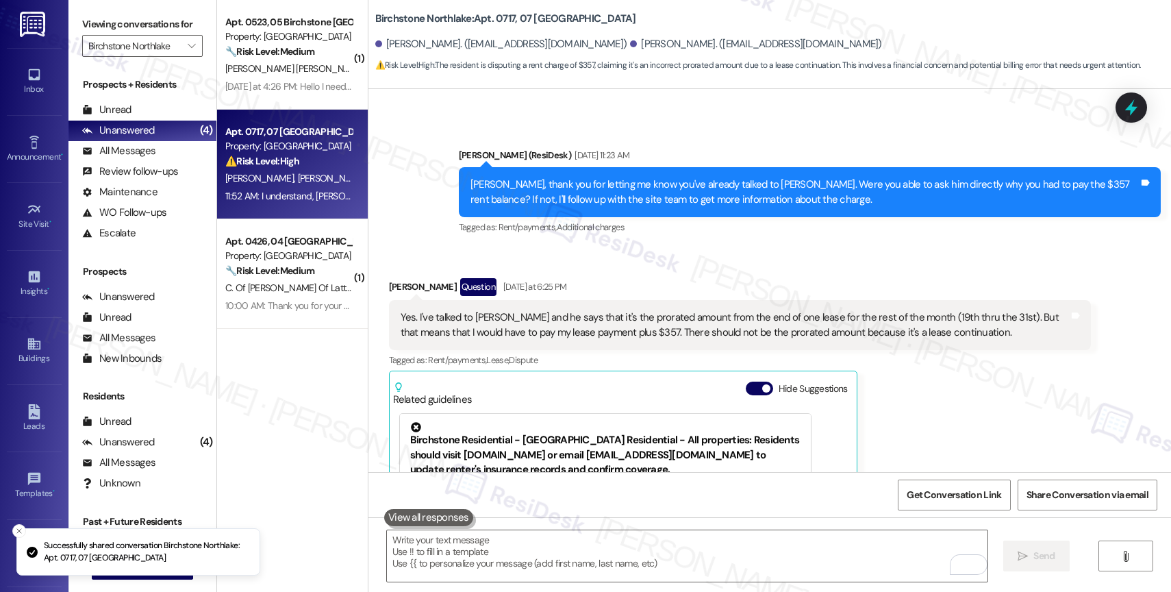
scroll to position [3112, 0]
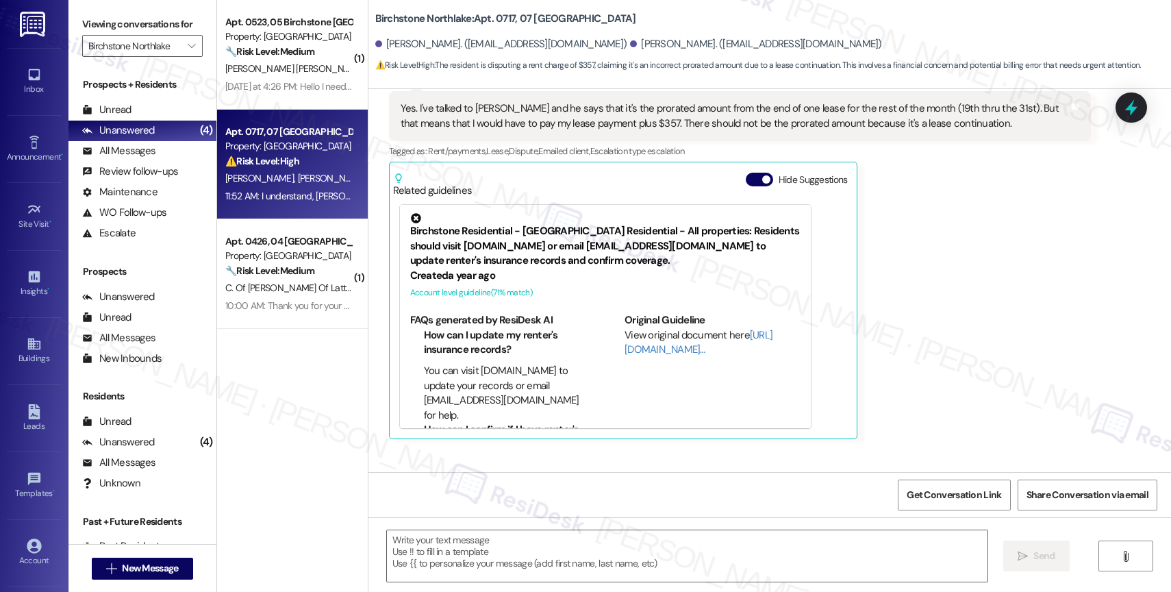
type textarea "Fetching suggested responses. Please feel free to read through the conversation…"
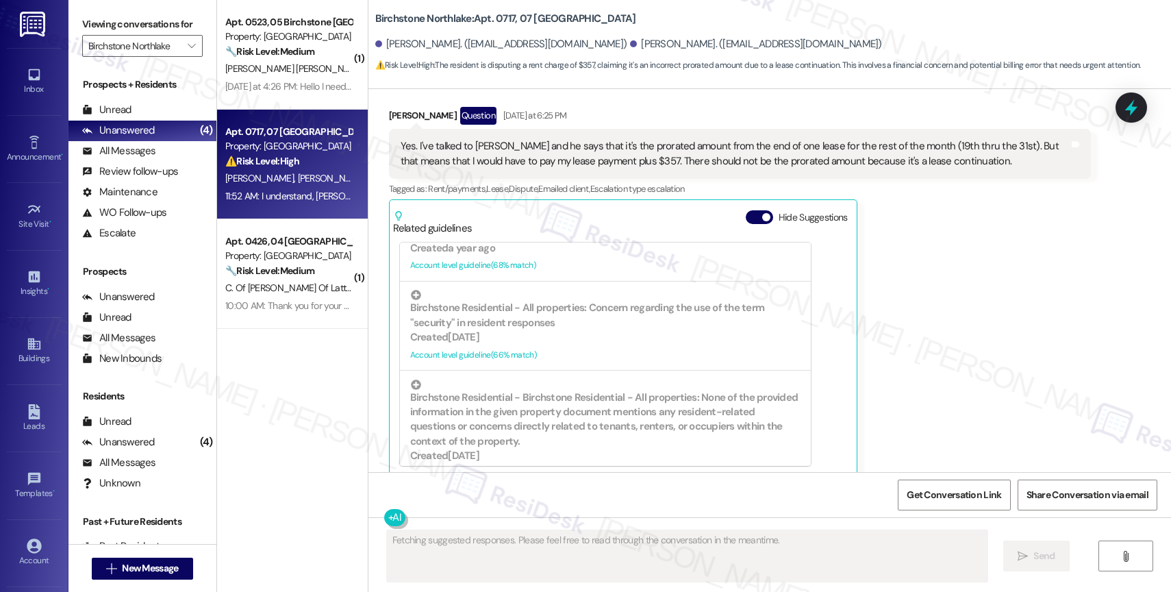
scroll to position [449, 0]
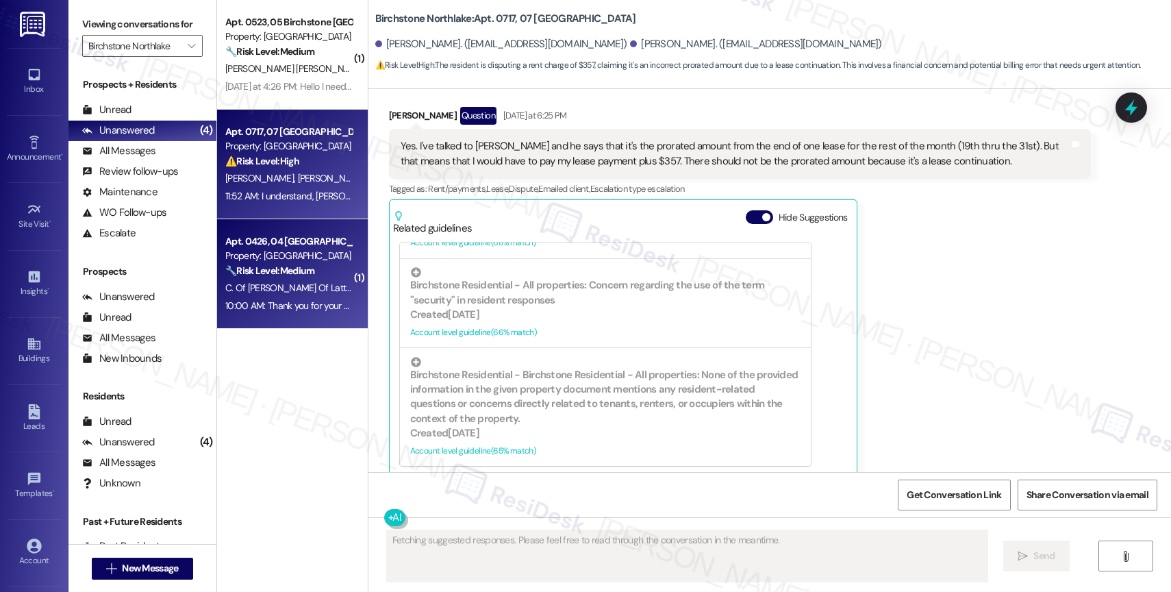
click at [259, 269] on strong "🔧 Risk Level: Medium" at bounding box center [269, 270] width 89 height 12
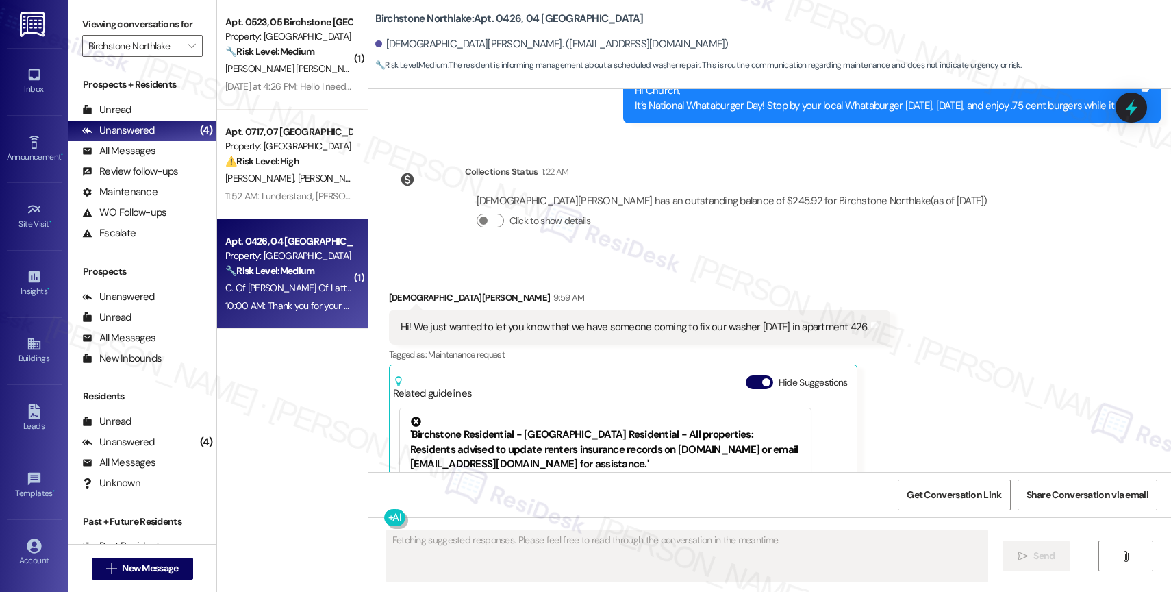
scroll to position [1942, 0]
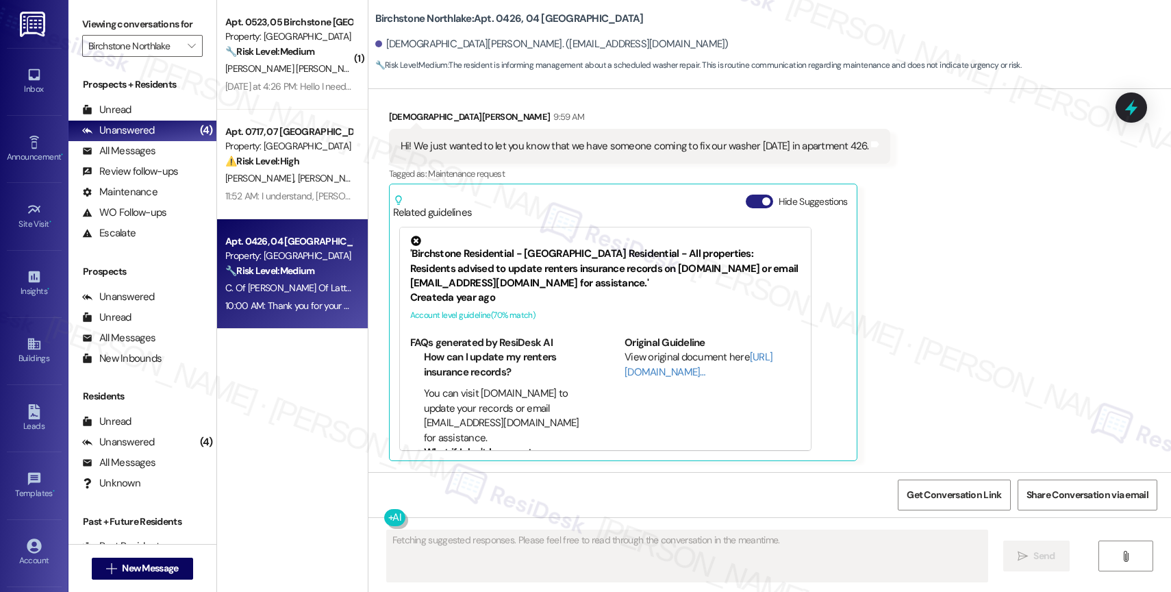
click at [746, 199] on button "Hide Suggestions" at bounding box center [759, 201] width 27 height 14
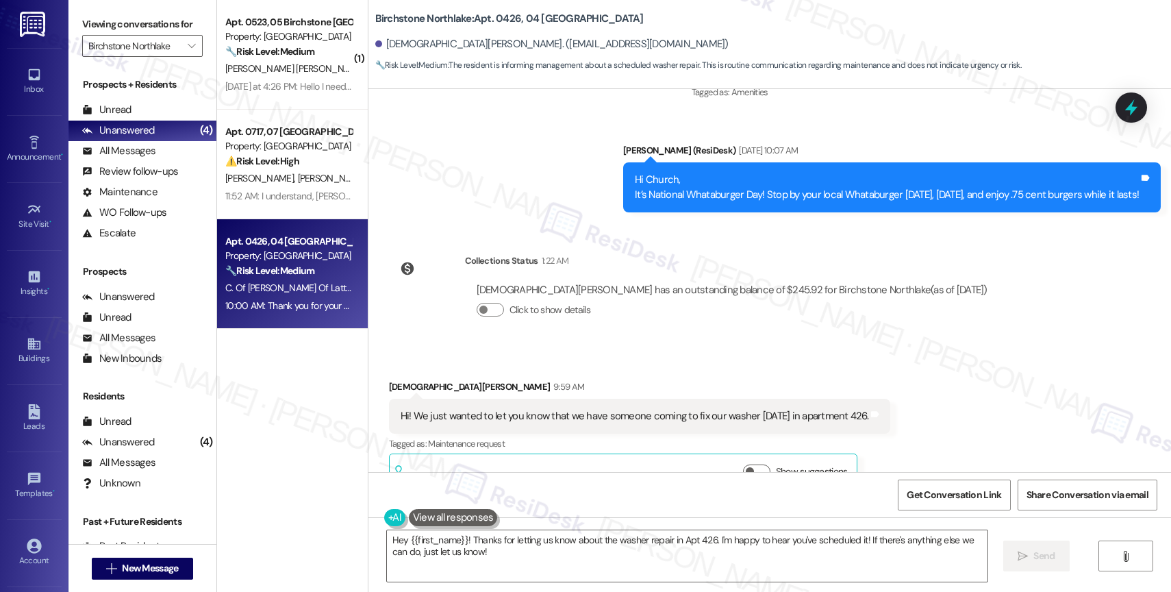
scroll to position [1836, 0]
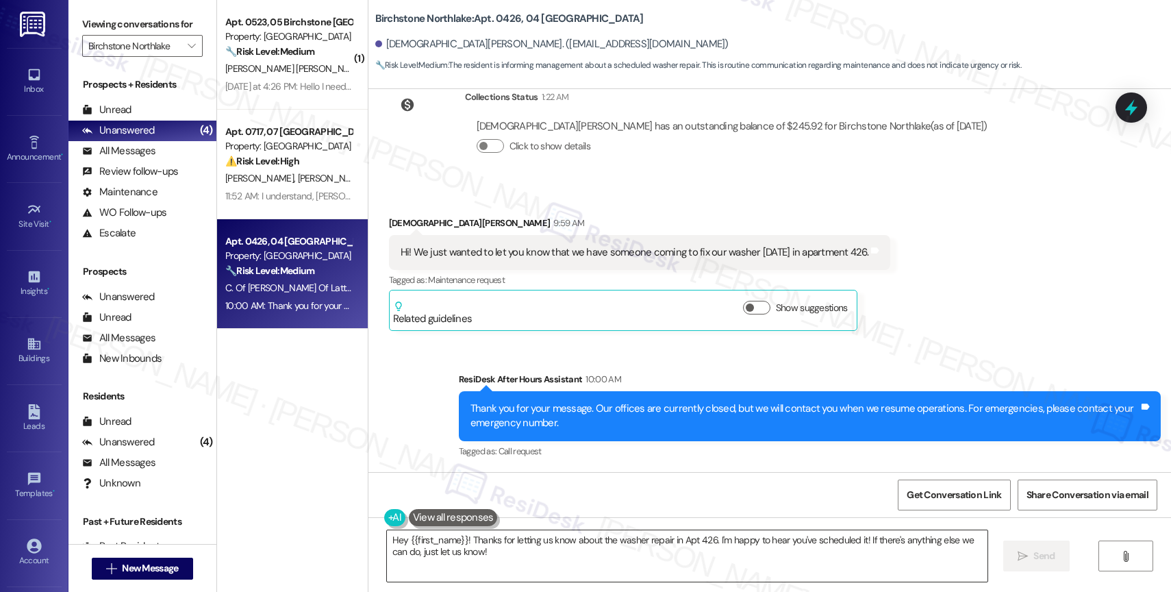
click at [397, 539] on textarea "Hey {{first_name}}! Thanks for letting us know about the washer repair in Apt 4…" at bounding box center [687, 555] width 601 height 51
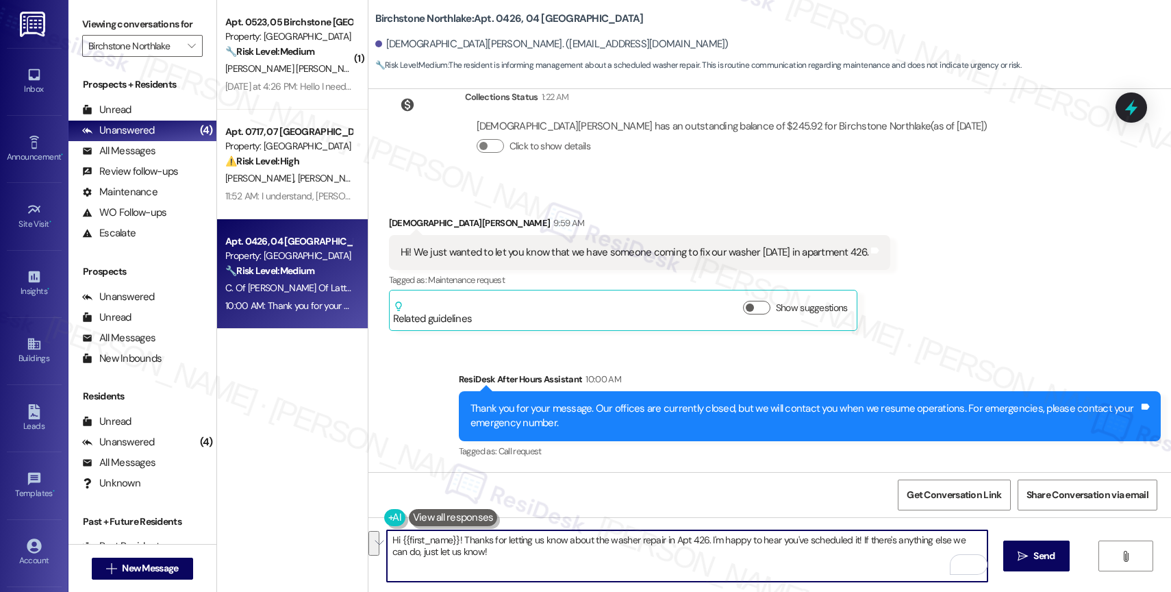
drag, startPoint x: 699, startPoint y: 538, endPoint x: 720, endPoint y: 560, distance: 30.5
click at [720, 560] on textarea "Hi {{first_name}}! Thanks for letting us know about the washer repair in Apt 42…" at bounding box center [687, 555] width 601 height 51
drag, startPoint x: 861, startPoint y: 539, endPoint x: 967, endPoint y: 538, distance: 105.5
click at [967, 538] on textarea "Hi {{first_name}}! Thanks for letting us know about the washer repair in Apt 42…" at bounding box center [687, 555] width 601 height 51
click at [884, 544] on textarea "Hi {{first_name}}! Thanks for letting us know about the washer repair in Apt 42…" at bounding box center [687, 555] width 601 height 51
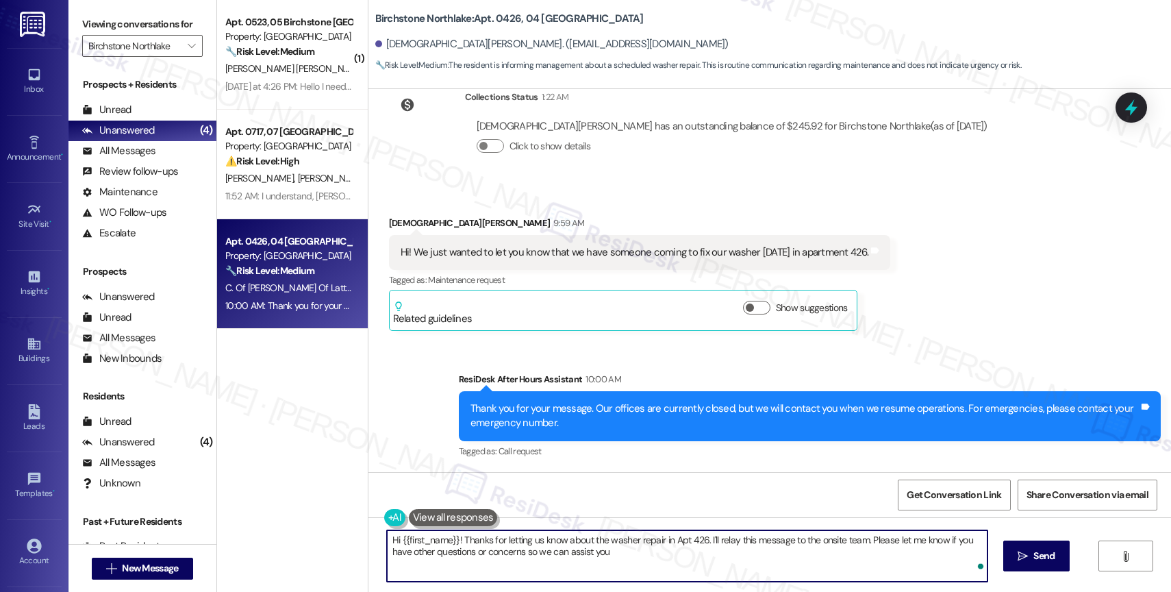
type textarea "Hi {{first_name}}! Thanks for letting us know about the washer repair in Apt 42…"
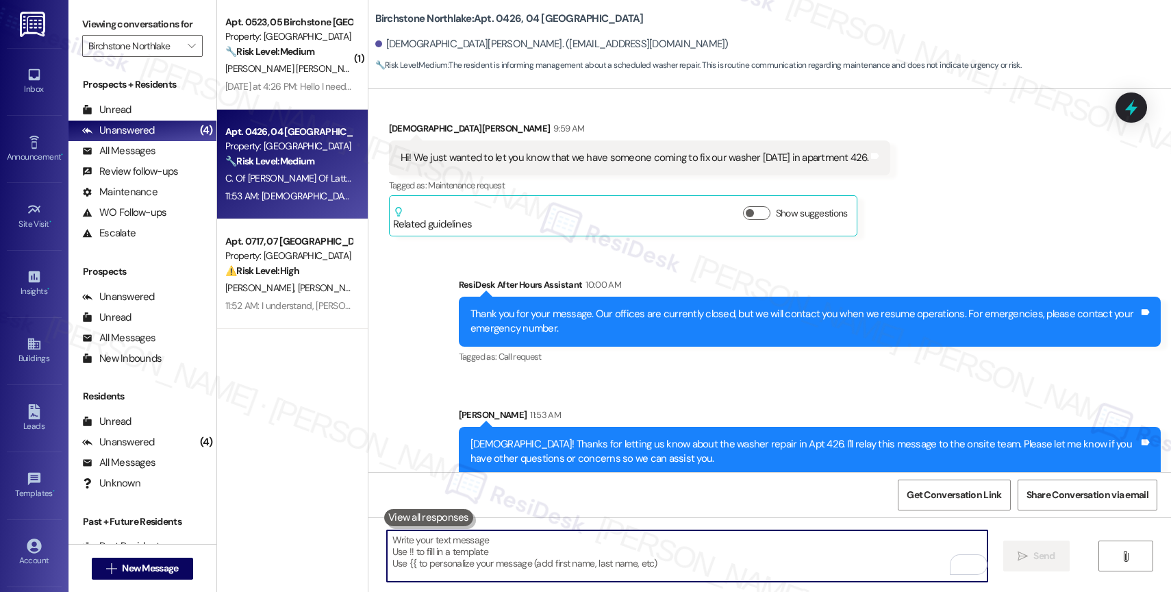
scroll to position [1946, 0]
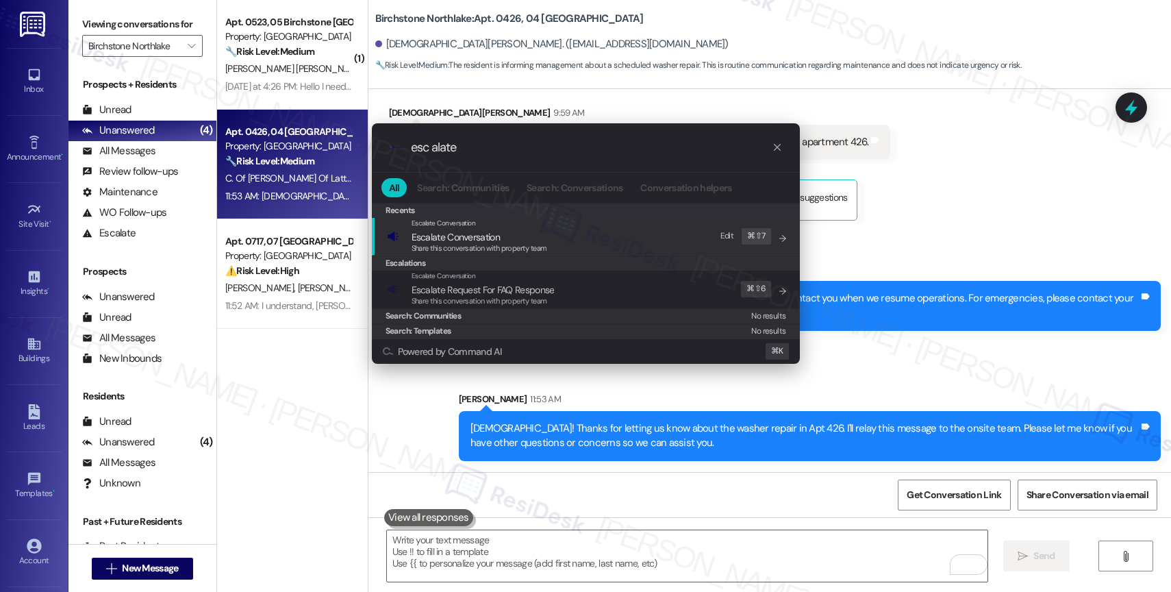
type input "esc alate"
click at [493, 234] on span "Escalate Conversation" at bounding box center [456, 237] width 88 height 12
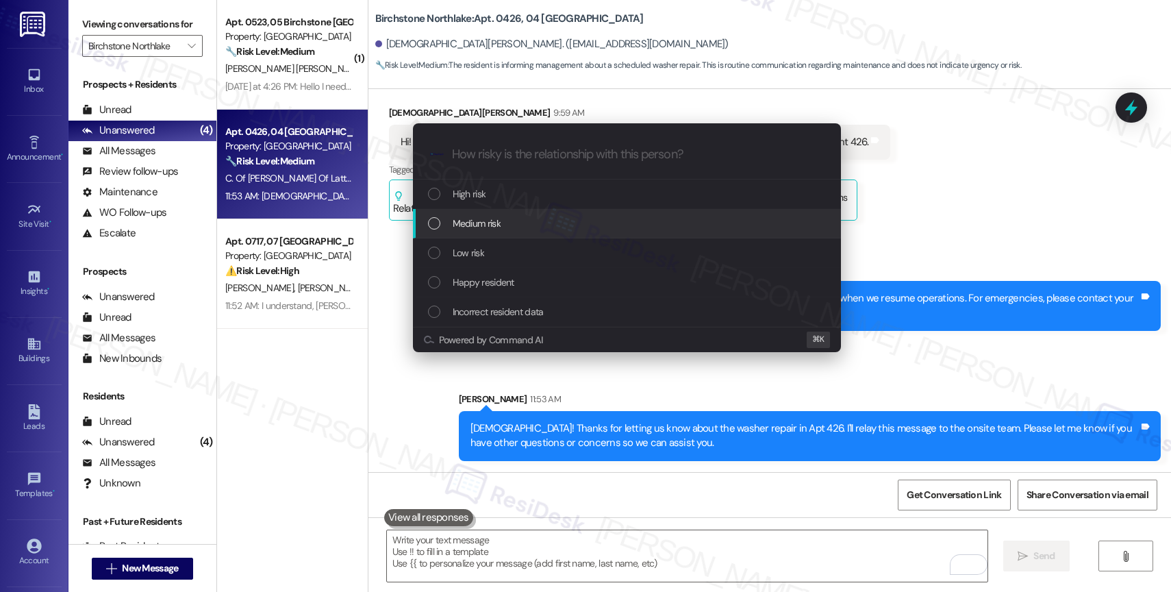
click at [514, 229] on div "Medium risk" at bounding box center [628, 223] width 401 height 15
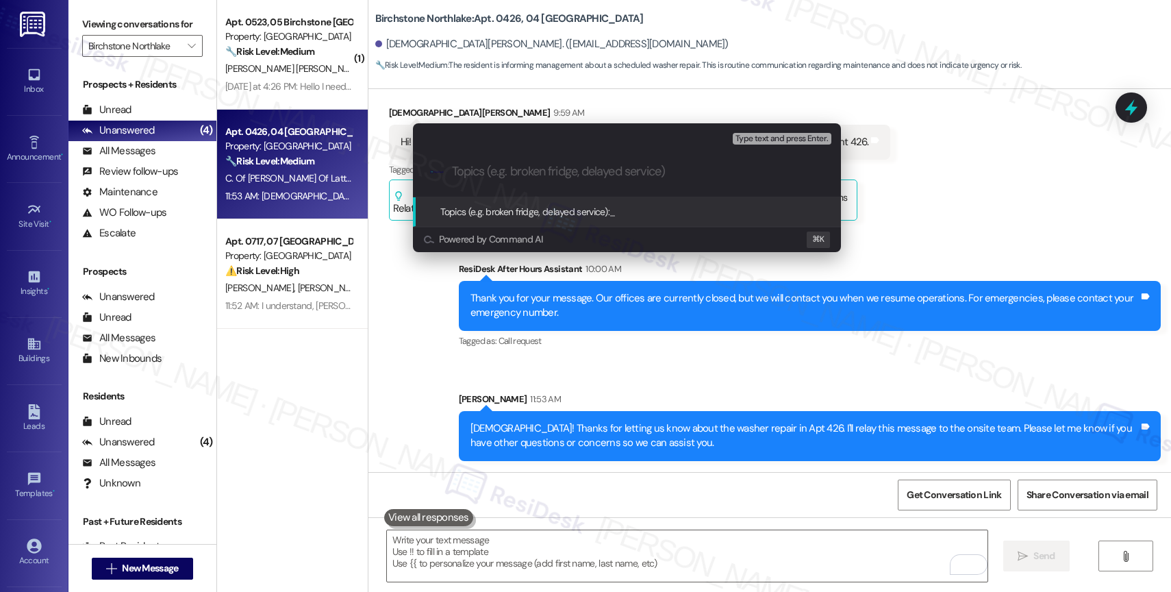
type input "T"
type input "FYI - someone will fix their washer today"
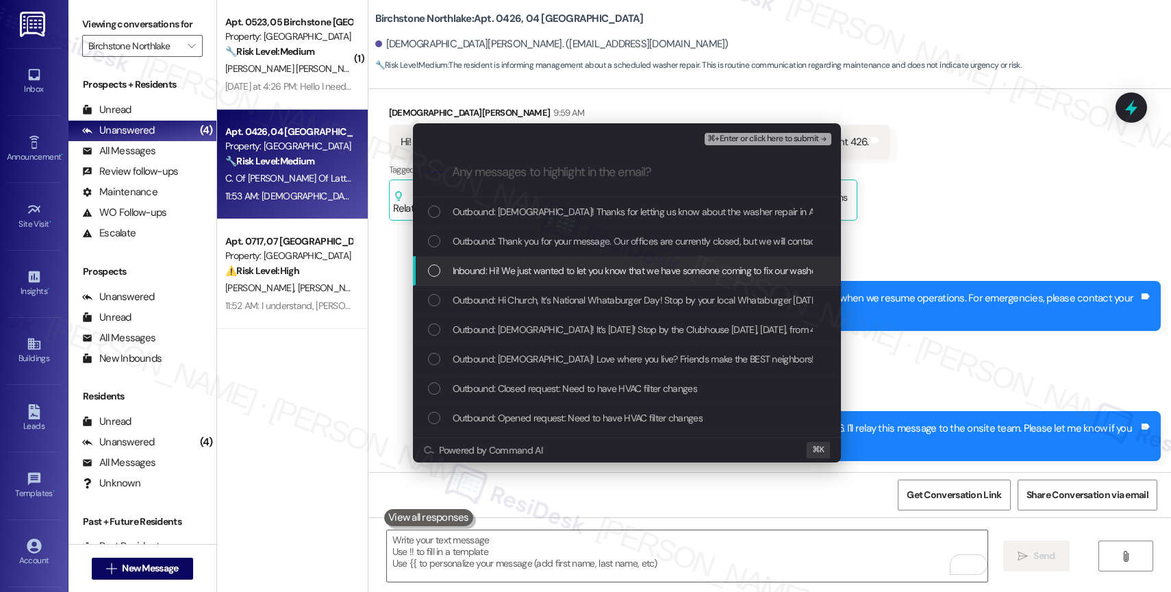
click at [596, 271] on span "Inbound: Hi! We just wanted to let you know that we have someone coming to fix …" at bounding box center [686, 270] width 467 height 15
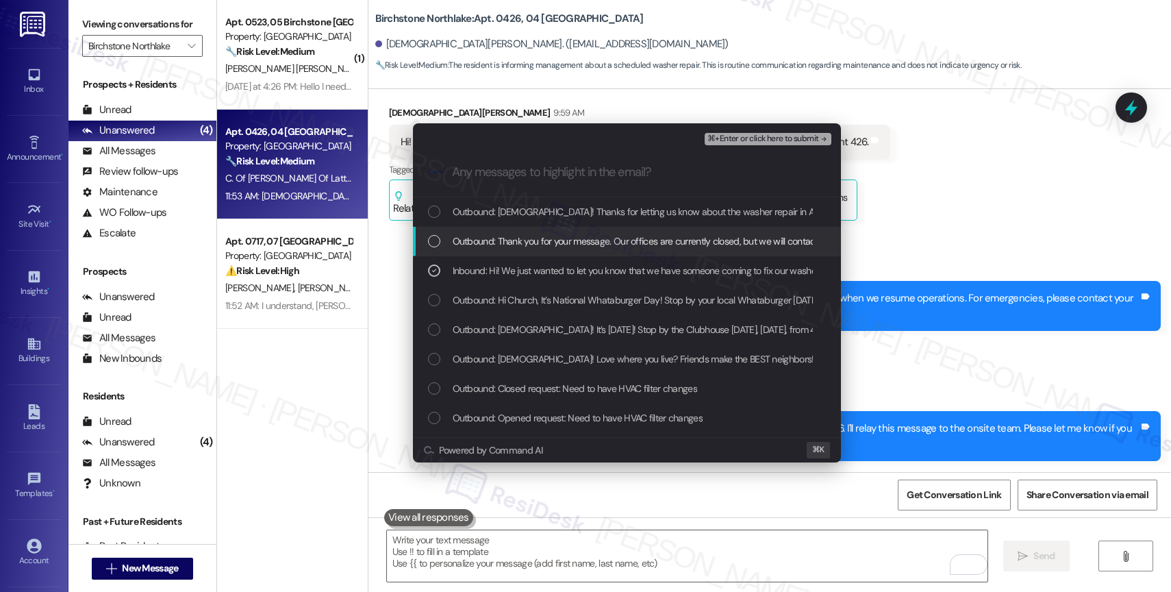
click at [955, 228] on div "Escalate Conversation Medium risk FYI - someone will fix their washer today Inb…" at bounding box center [585, 296] width 1171 height 592
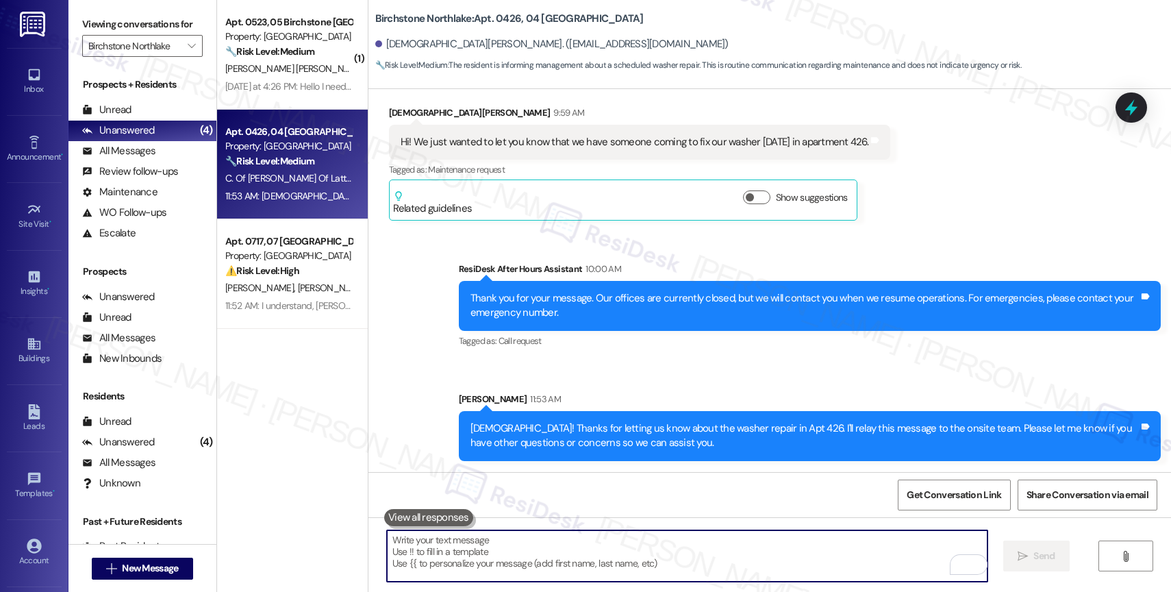
click at [546, 550] on textarea "To enrich screen reader interactions, please activate Accessibility in Grammarl…" at bounding box center [687, 555] width 601 height 51
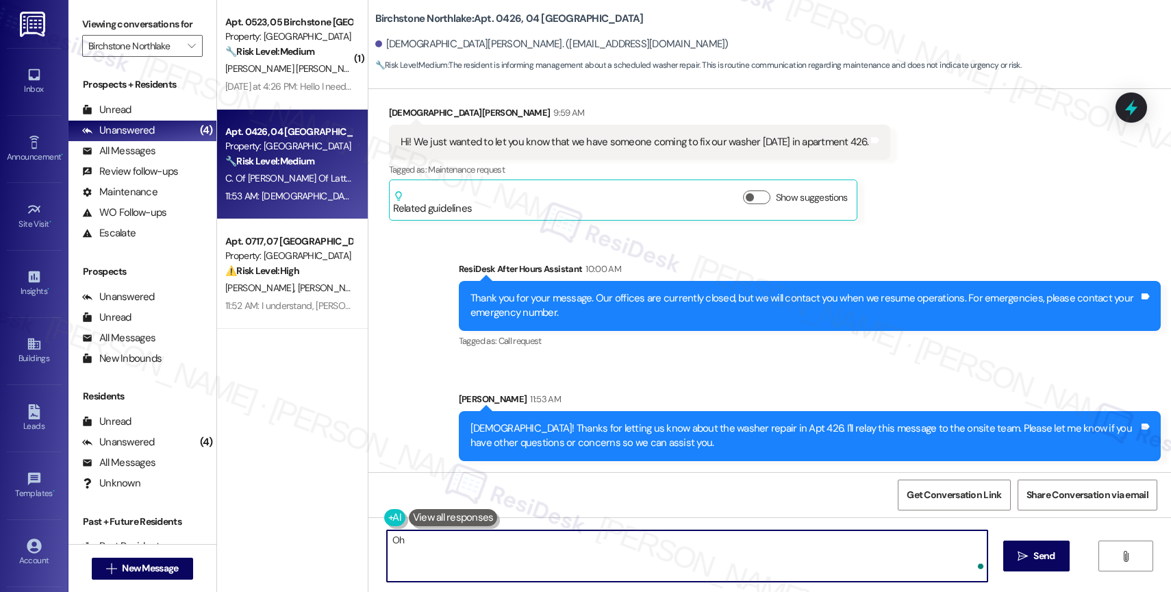
type textarea "O"
type textarea "Oh, wait, I forgot to ask. What time is the repair scheduled today?"
click at [1041, 555] on span "Send" at bounding box center [1043, 556] width 21 height 14
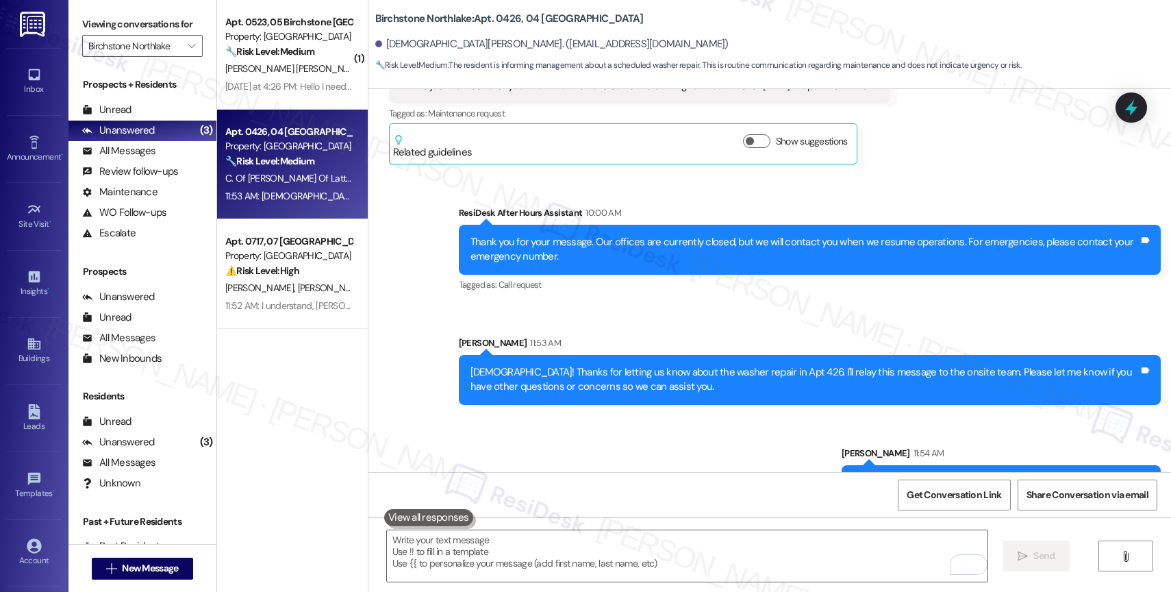
scroll to position [2041, 0]
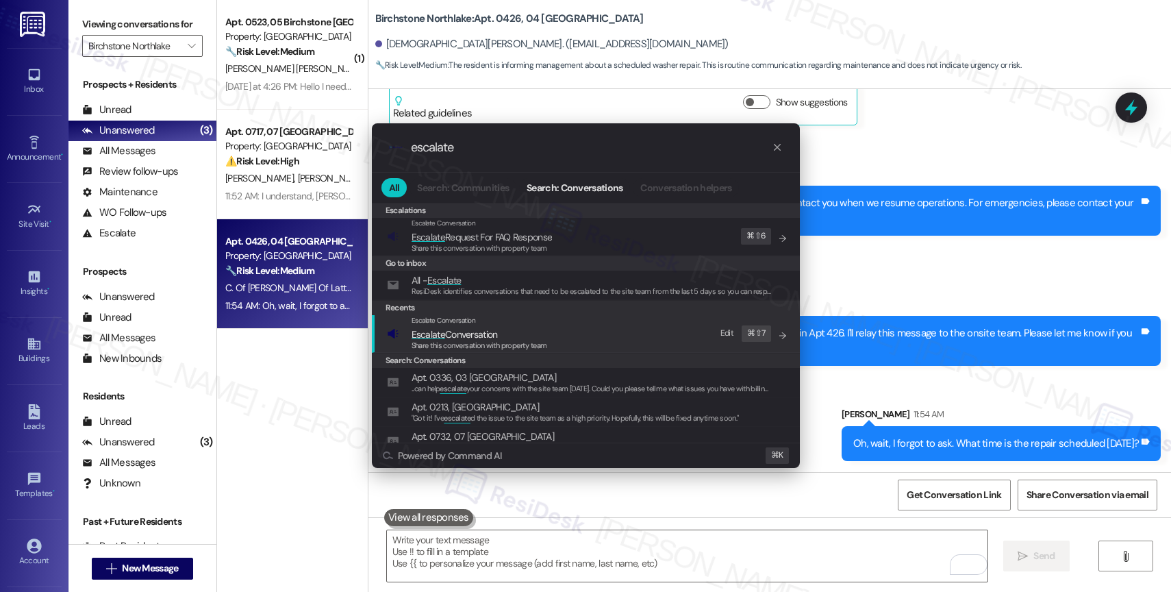
type input "escalate"
click at [492, 337] on span "Escalate Conversation" at bounding box center [455, 334] width 86 height 12
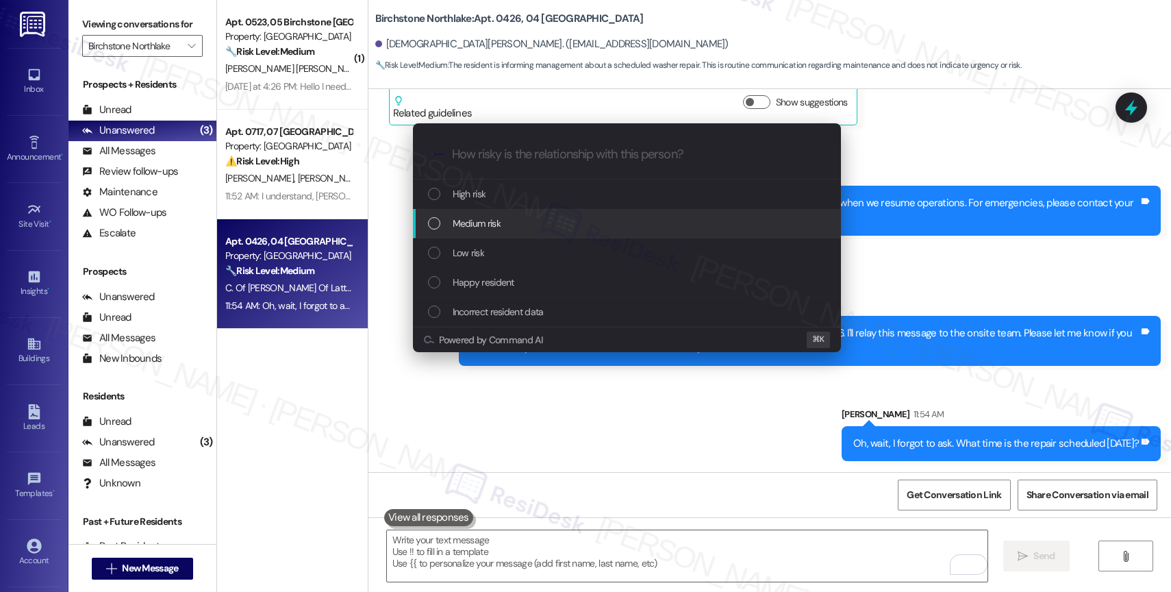
click at [515, 214] on div "Medium risk" at bounding box center [627, 223] width 428 height 29
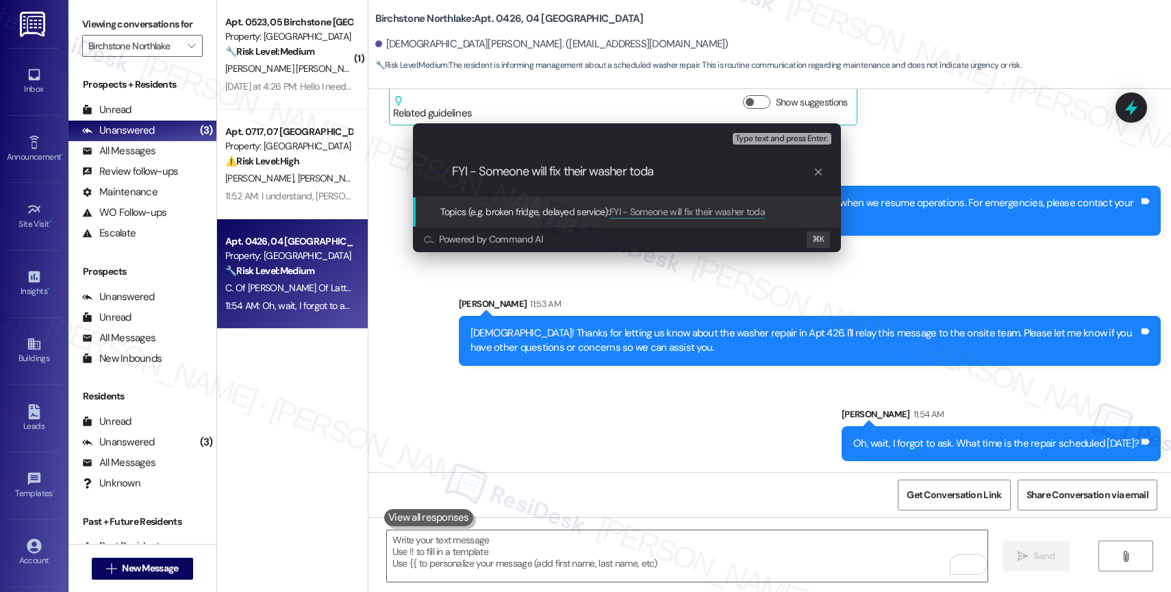
type input "FYI - Someone will fix their washer today"
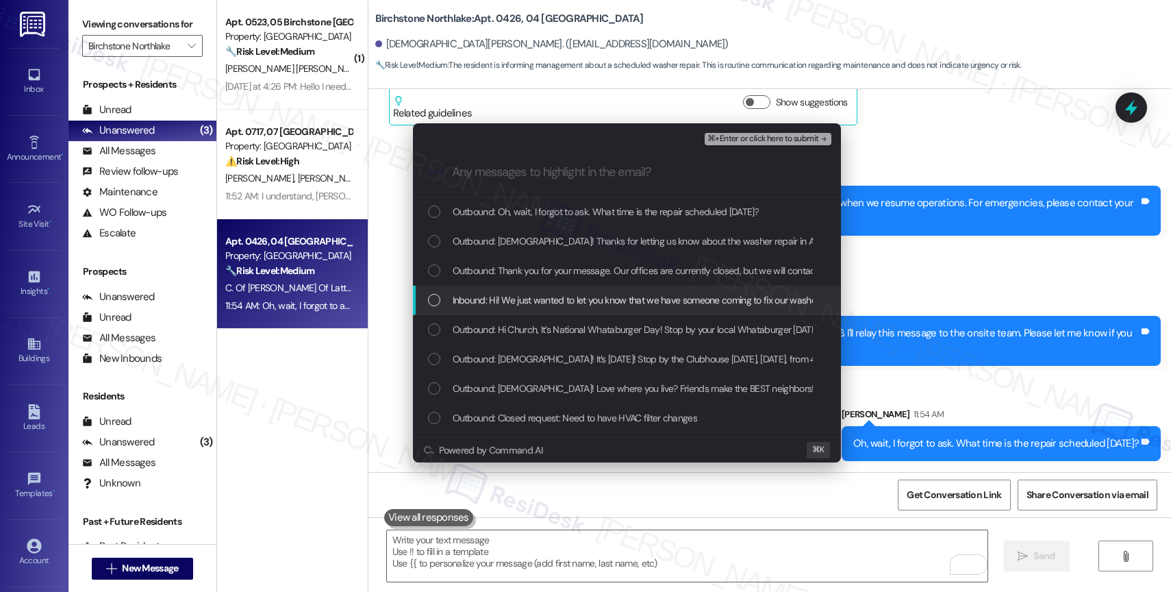
click at [596, 303] on span "Inbound: Hi! We just wanted to let you know that we have someone coming to fix …" at bounding box center [686, 299] width 467 height 15
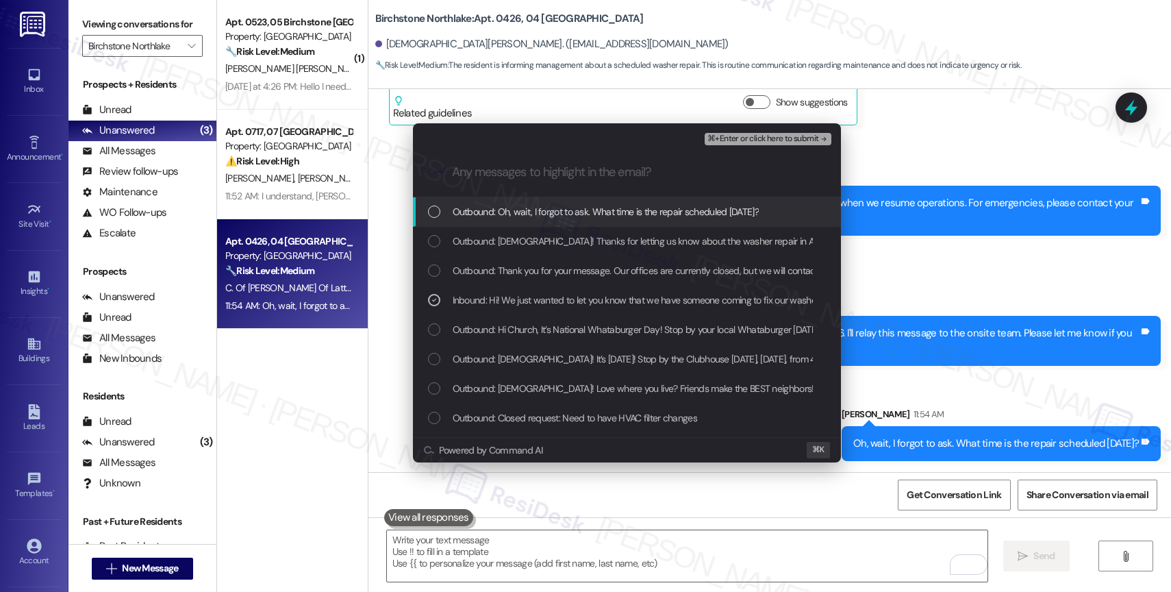
click at [755, 139] on span "⌘+Enter or click here to submit" at bounding box center [762, 139] width 111 height 10
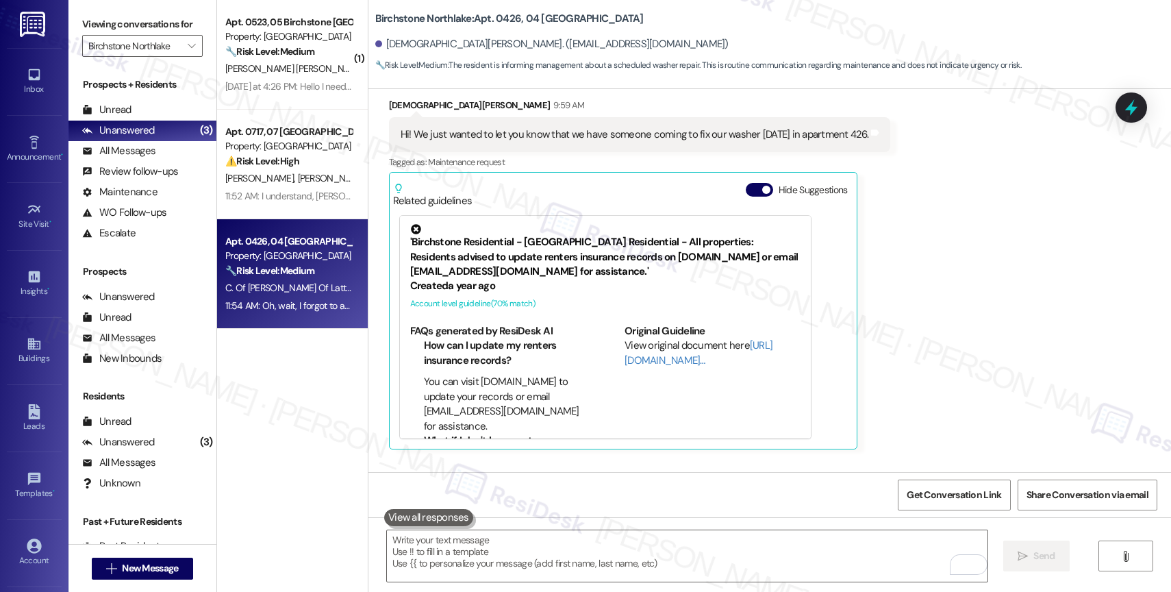
scroll to position [1942, 0]
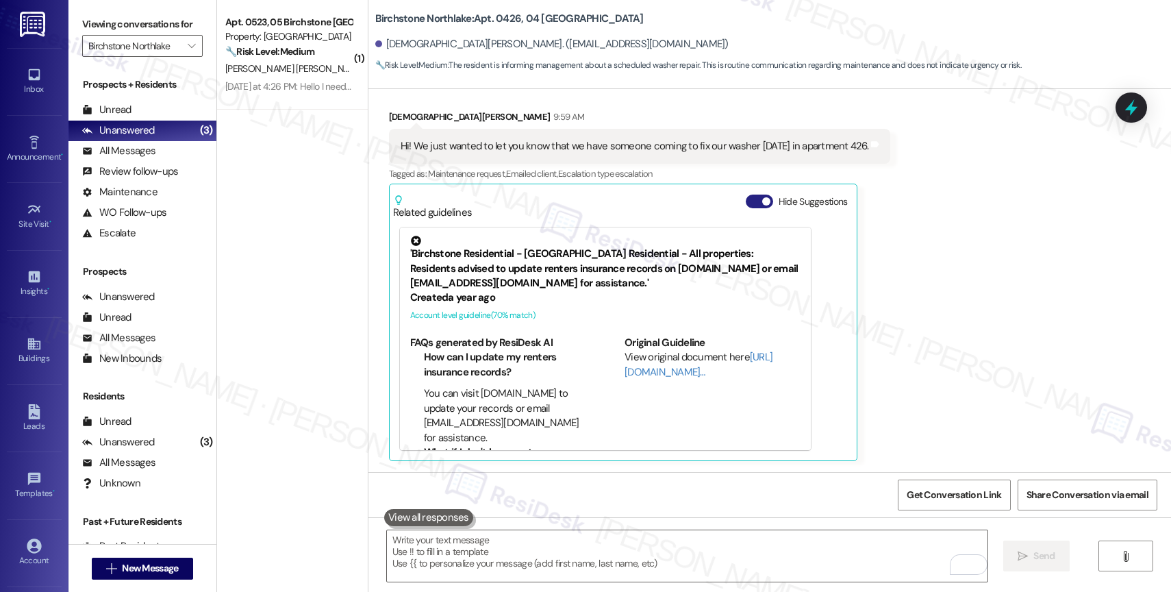
click at [747, 205] on button "Hide Suggestions" at bounding box center [759, 201] width 27 height 14
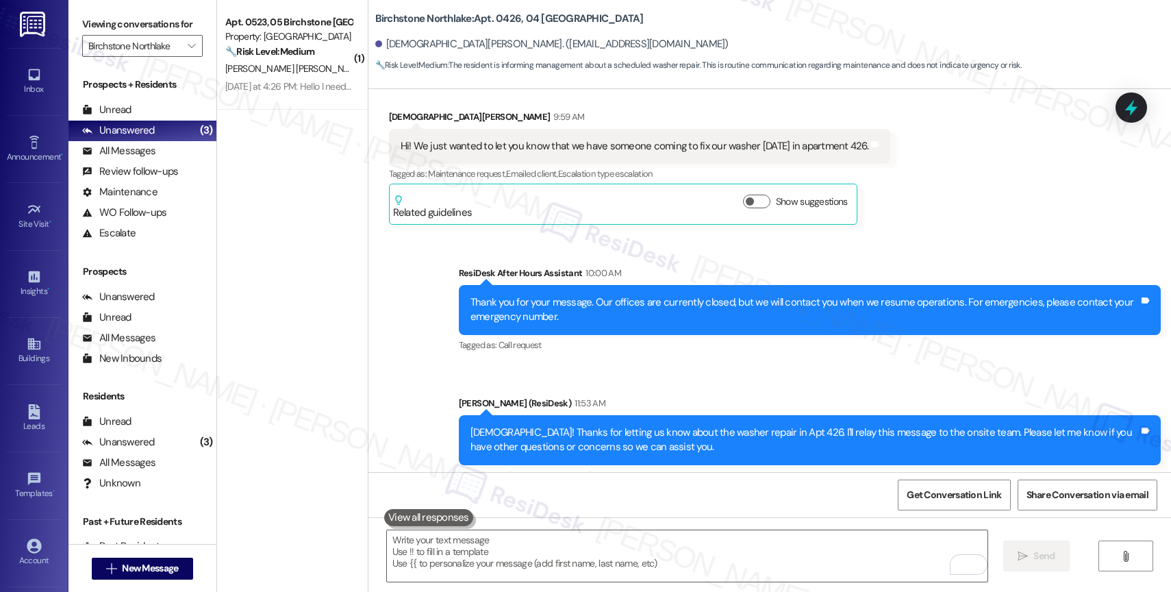
scroll to position [2063, 0]
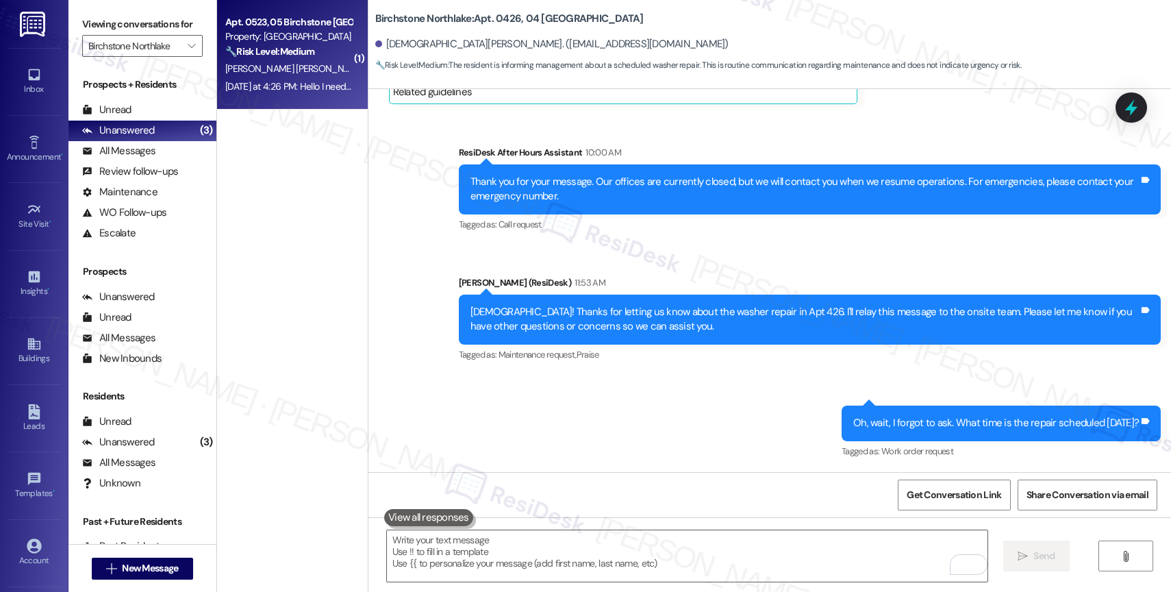
click at [314, 73] on div "A. Garcia Rubio" at bounding box center [288, 68] width 129 height 17
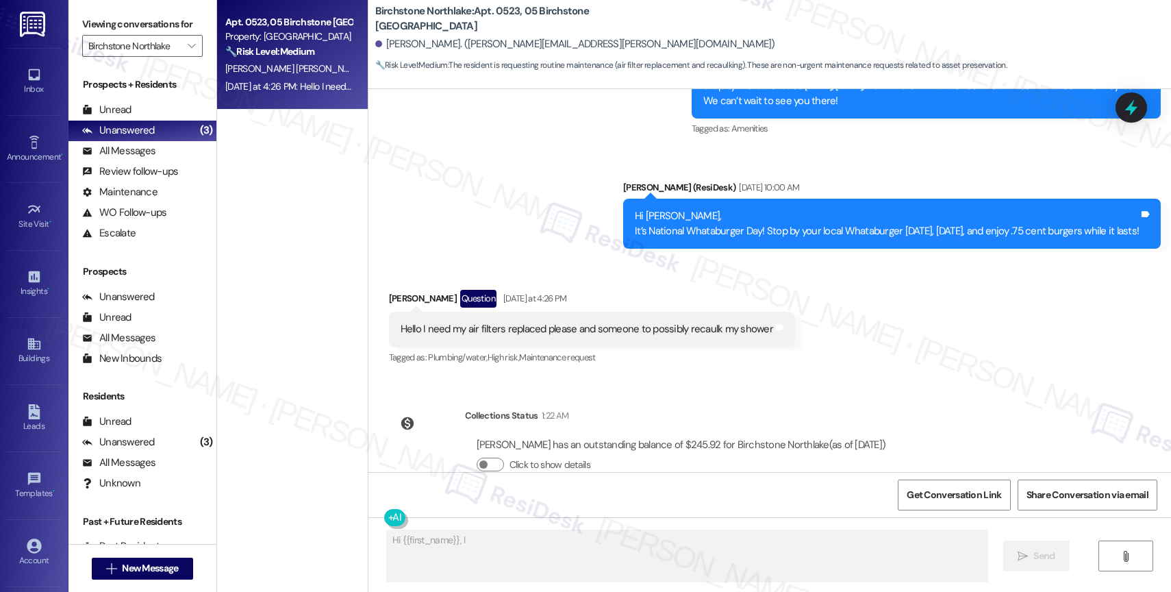
scroll to position [1020, 0]
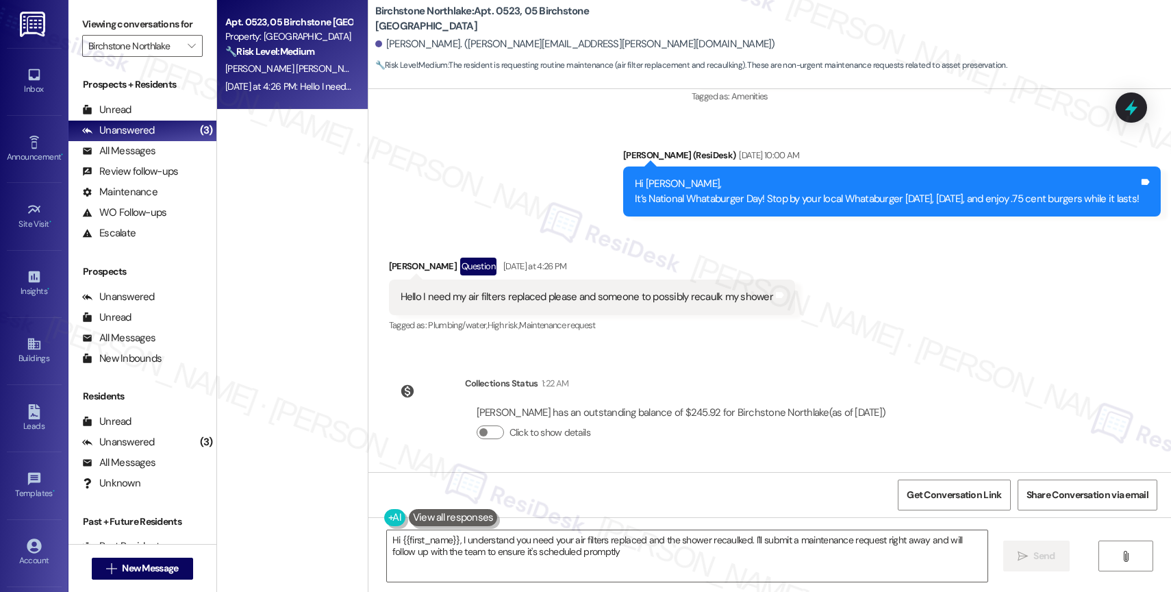
type textarea "Hi {{first_name}}, I understand you need your air filters replaced and the show…"
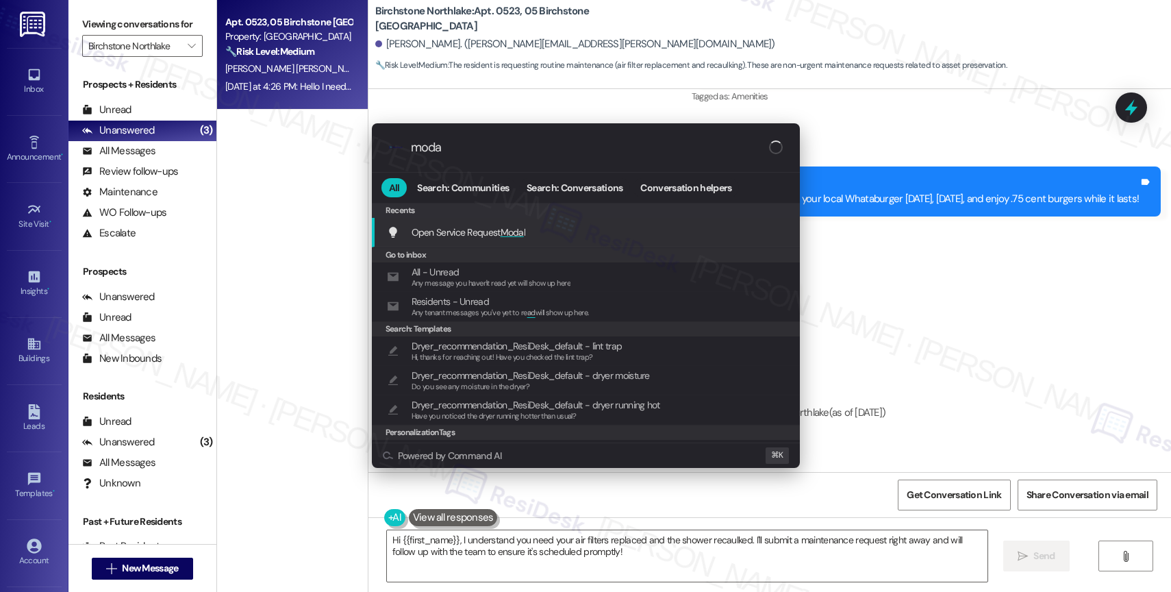
type input "modal"
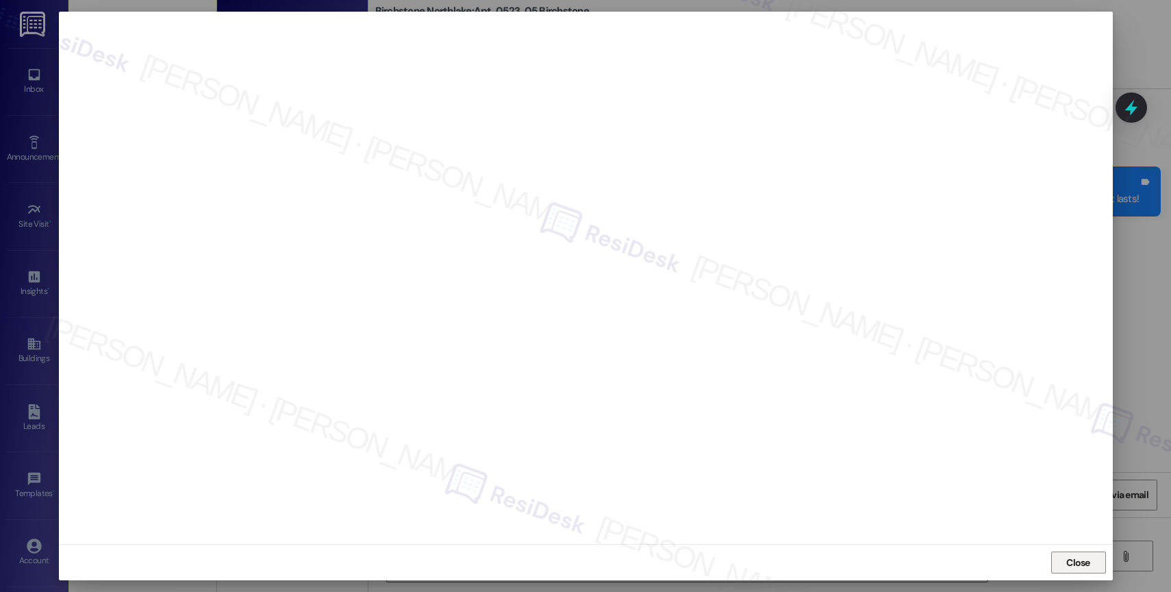
click at [1087, 565] on span "Close" at bounding box center [1078, 562] width 24 height 14
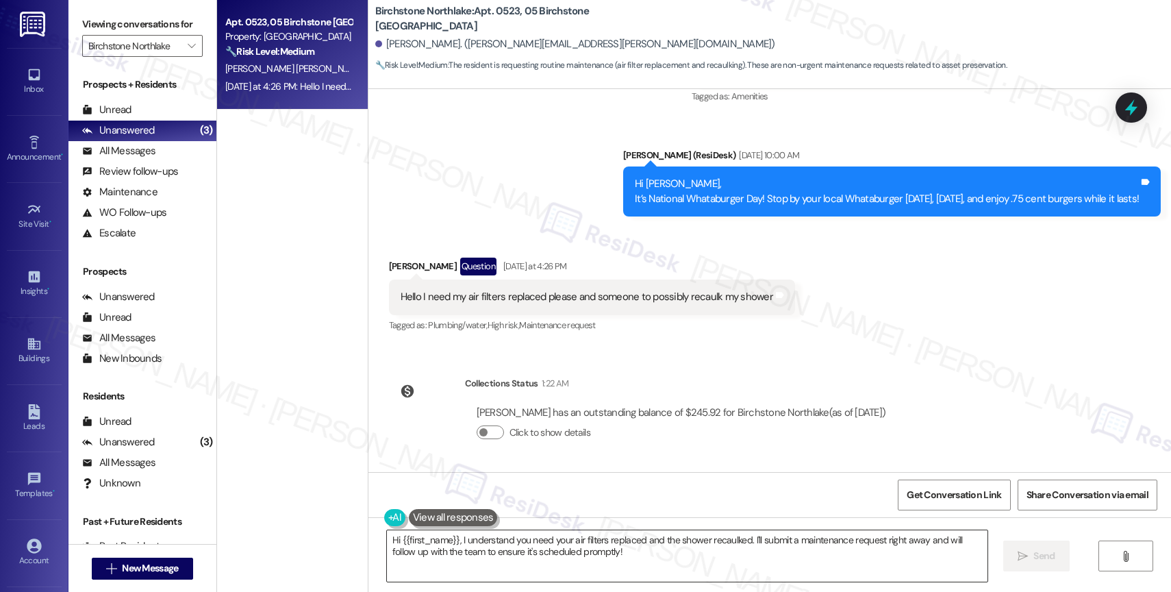
click at [747, 555] on textarea "Hi {{first_name}}, I understand you need your air filters replaced and the show…" at bounding box center [687, 555] width 601 height 51
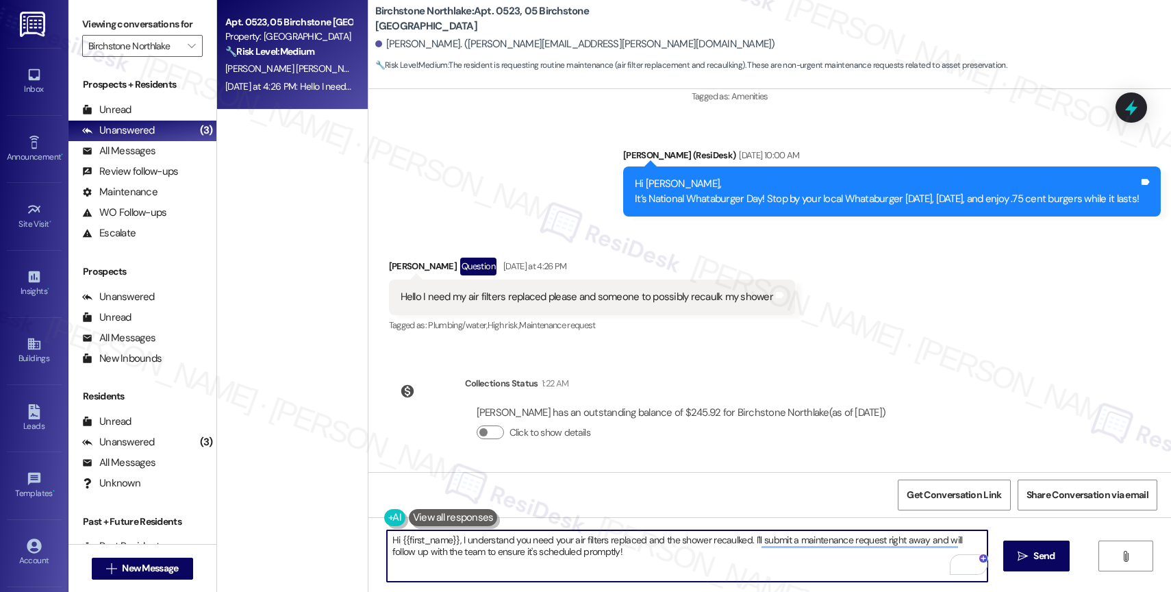
click at [760, 562] on textarea "Hi {{first_name}}, I understand you need your air filters replaced and the show…" at bounding box center [687, 555] width 601 height 51
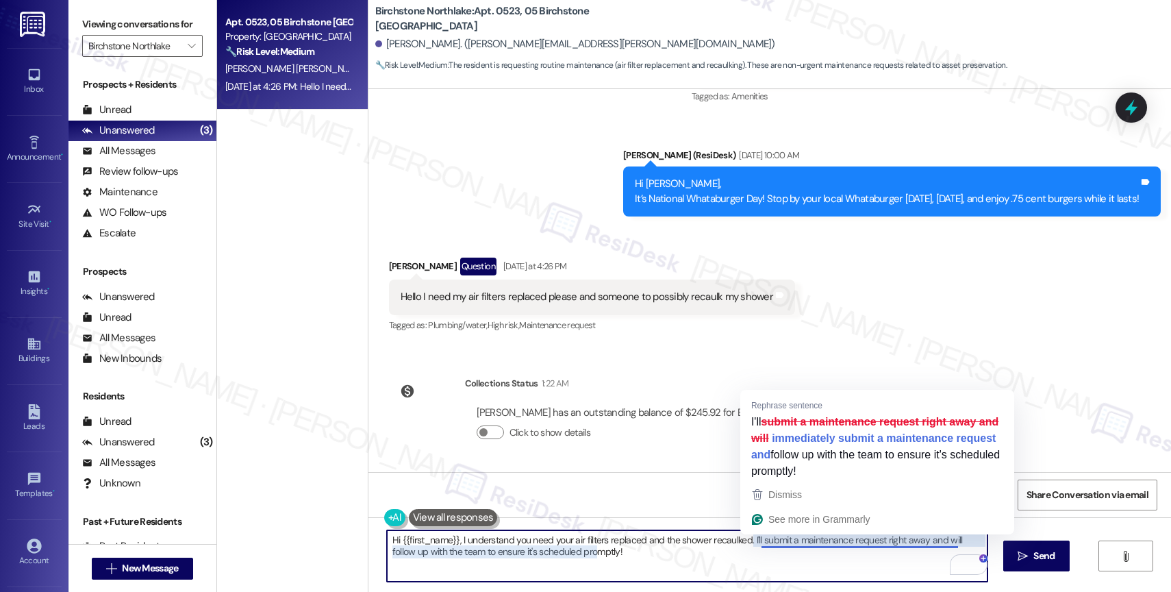
drag, startPoint x: 878, startPoint y: 546, endPoint x: 892, endPoint y: 566, distance: 24.1
click at [892, 566] on textarea "Hi {{first_name}}, I understand you need your air filters replaced and the show…" at bounding box center [687, 555] width 601 height 51
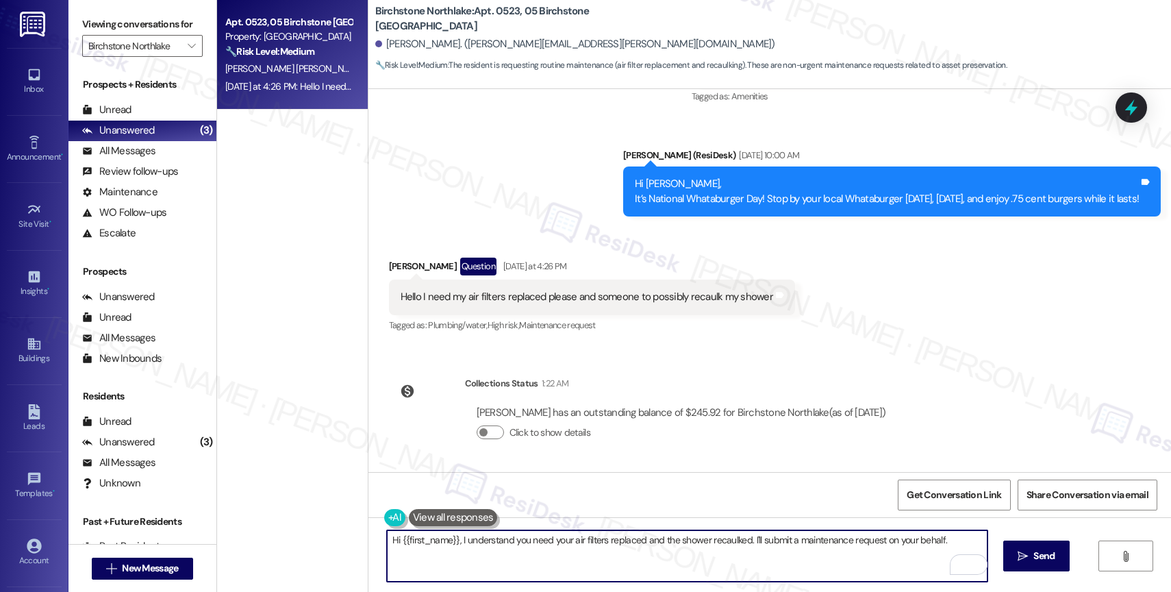
click at [957, 545] on textarea "Hi {{first_name}}, I understand you need your air filters replaced and the show…" at bounding box center [687, 555] width 601 height 51
type textarea "Hi {{first_name}}, I understand you need your air filters replaced and the show…"
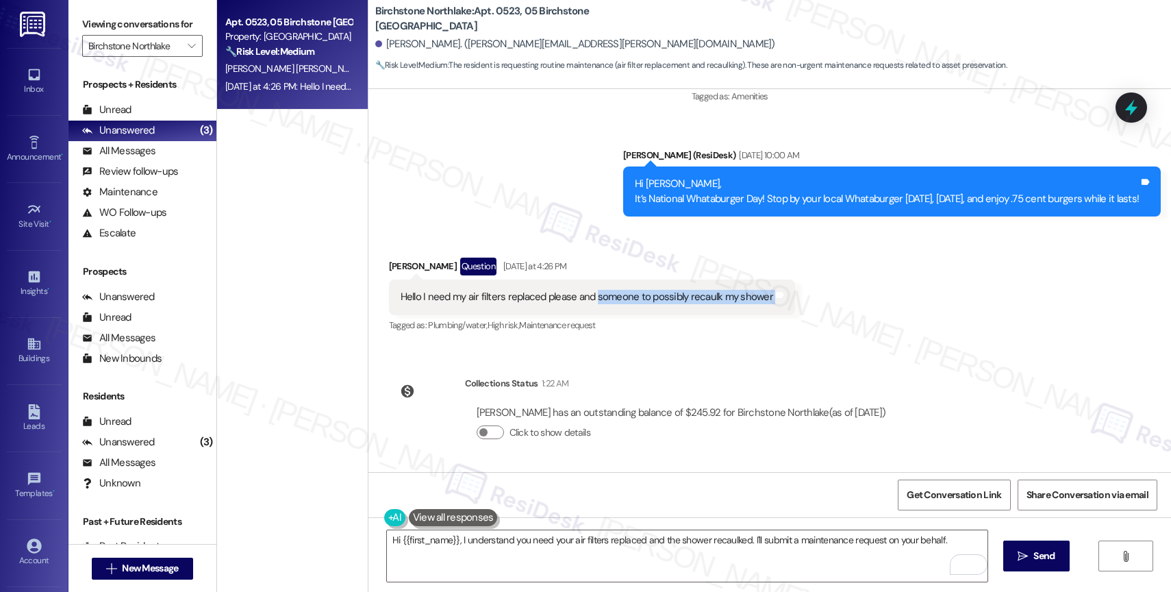
drag, startPoint x: 586, startPoint y: 294, endPoint x: 783, endPoint y: 293, distance: 197.2
click at [783, 293] on div "Received via SMS Ana Garcia Rubio Question Yesterday at 4:26 PM Hello I need my…" at bounding box center [592, 296] width 427 height 98
copy div "someone to possibly recaulk my shower Tags and notes"
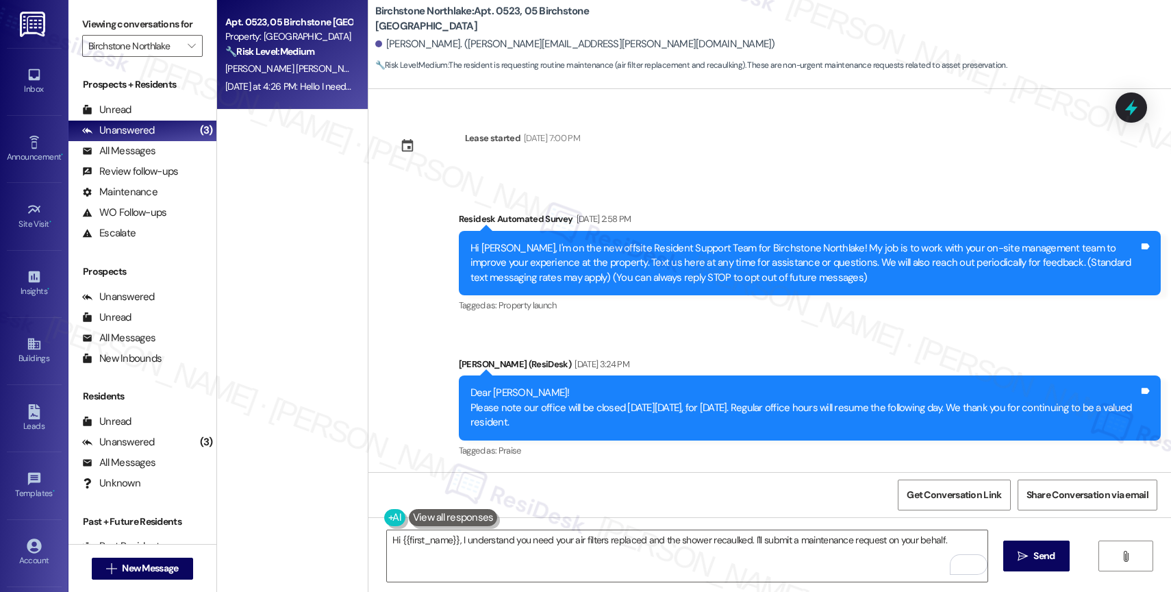
scroll to position [1020, 0]
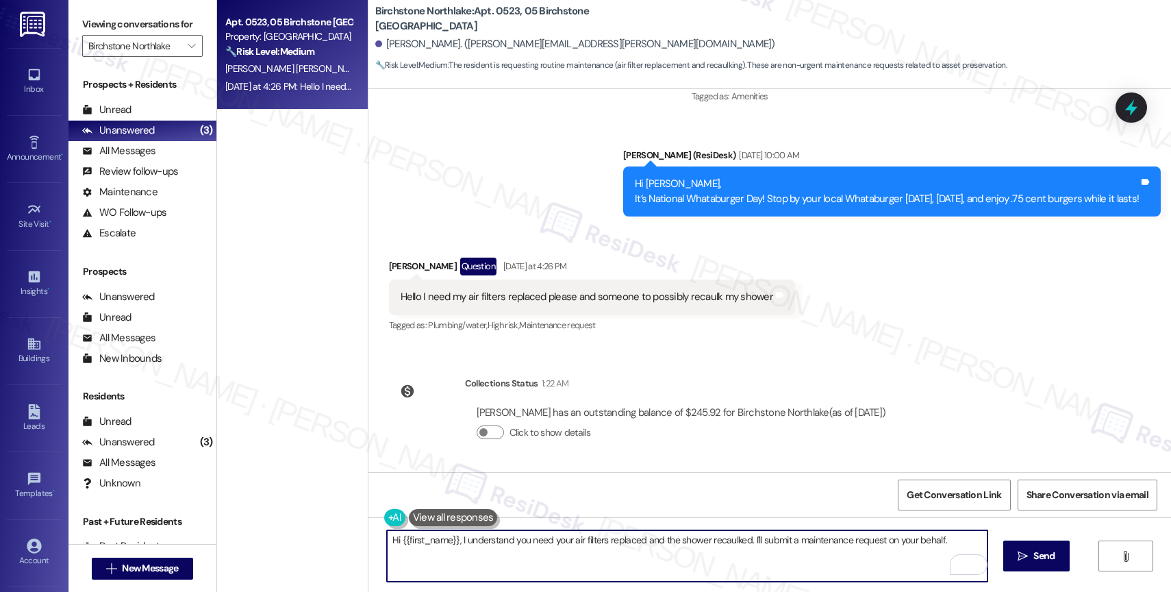
drag, startPoint x: 452, startPoint y: 540, endPoint x: 538, endPoint y: 369, distance: 191.1
click at [452, 540] on textarea "Hi {{first_name}}, I understand you need your air filters replaced and the show…" at bounding box center [687, 555] width 601 height 51
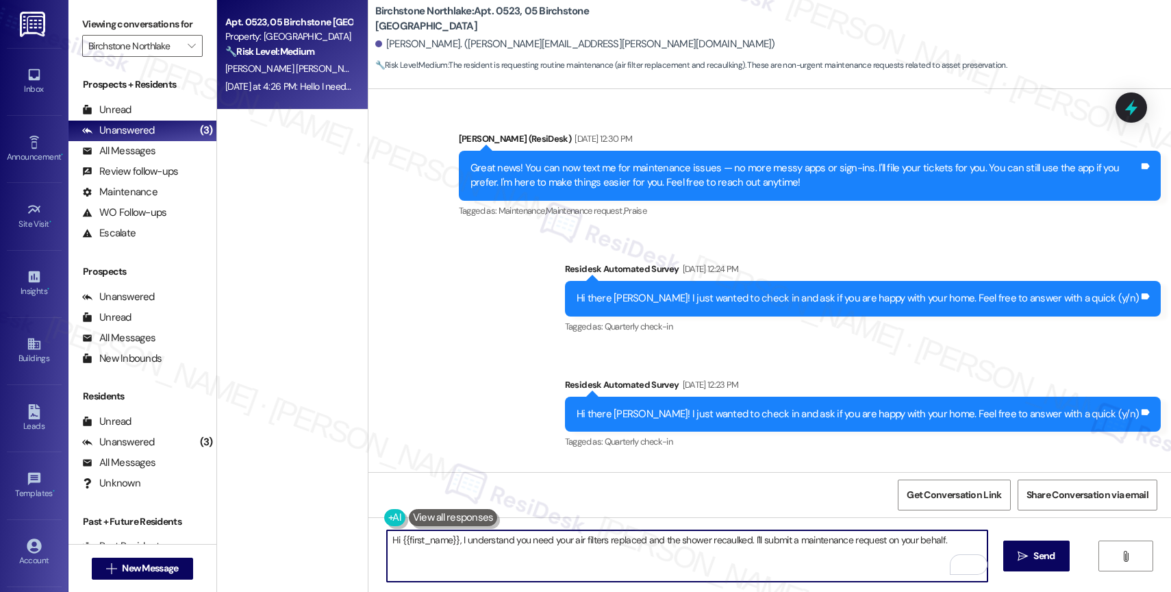
scroll to position [258, 0]
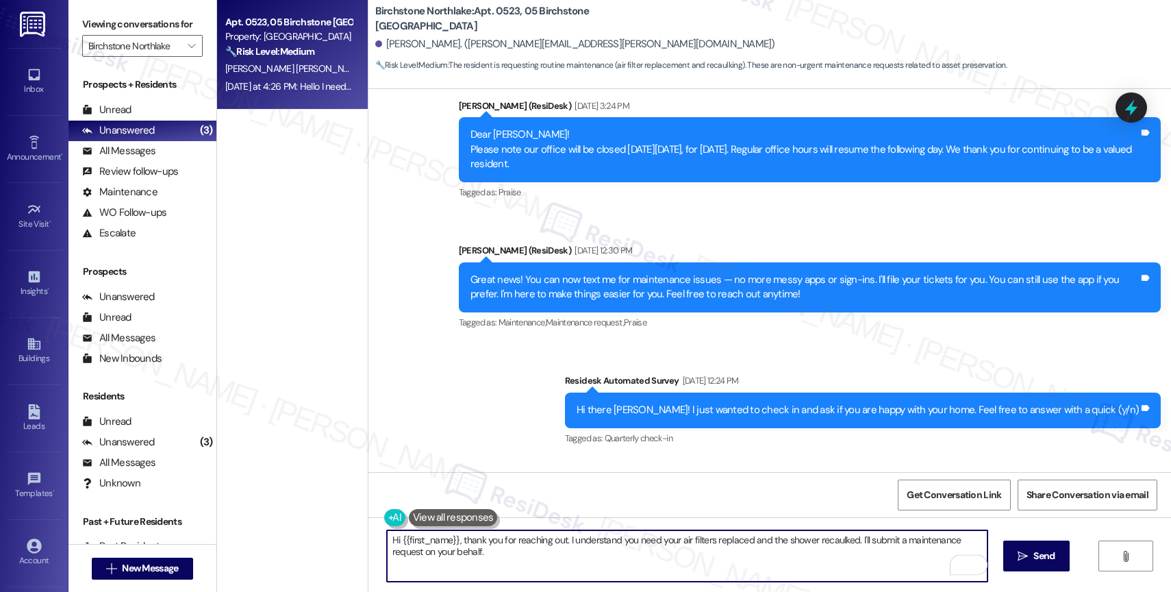
click at [538, 558] on textarea "Hi {{first_name}}, thank you for reaching out. I understand you need your air f…" at bounding box center [687, 555] width 601 height 51
paste textarea "Is it the entire shower that needs recaulking, or just certain areas (e.g., cor…"
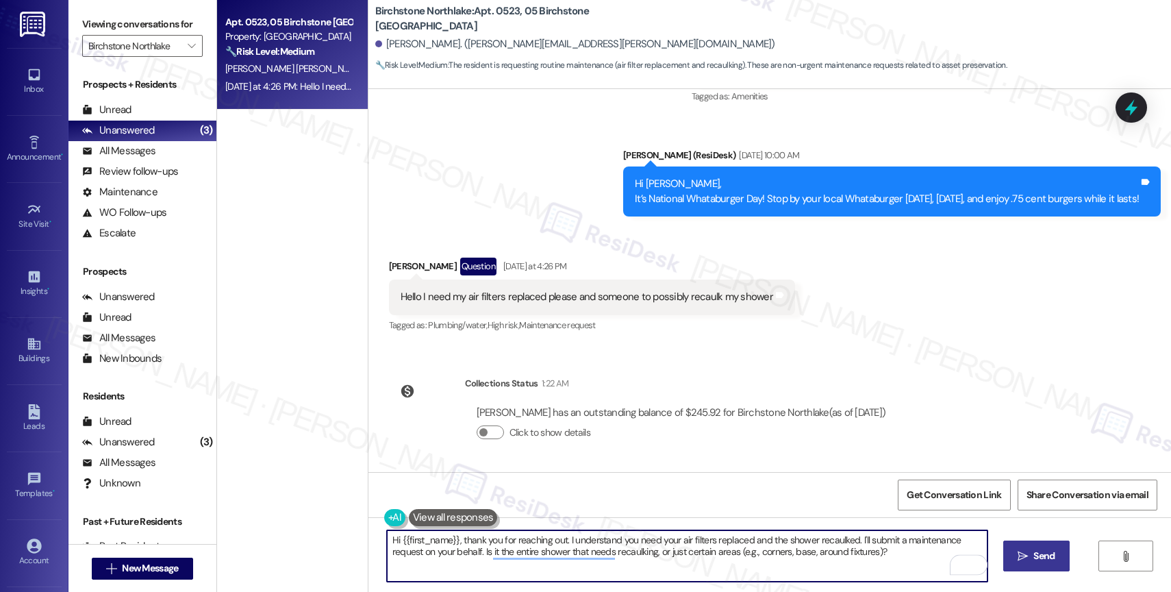
type textarea "Hi {{first_name}}, thank you for reaching out. I understand you need your air f…"
click at [1033, 559] on span "Send" at bounding box center [1043, 556] width 21 height 14
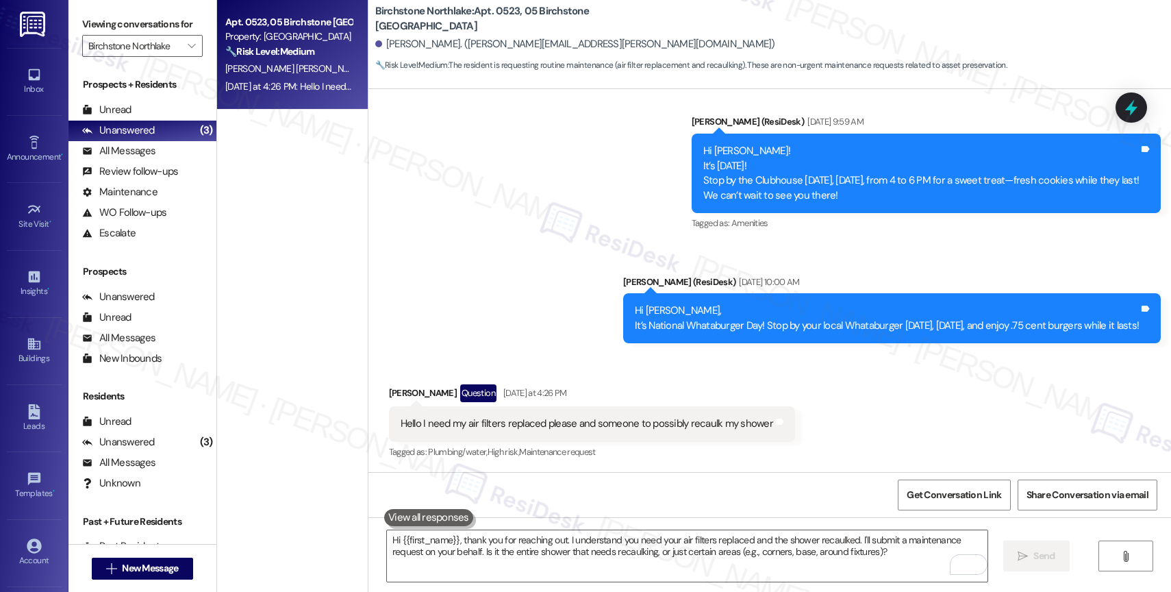
scroll to position [1130, 0]
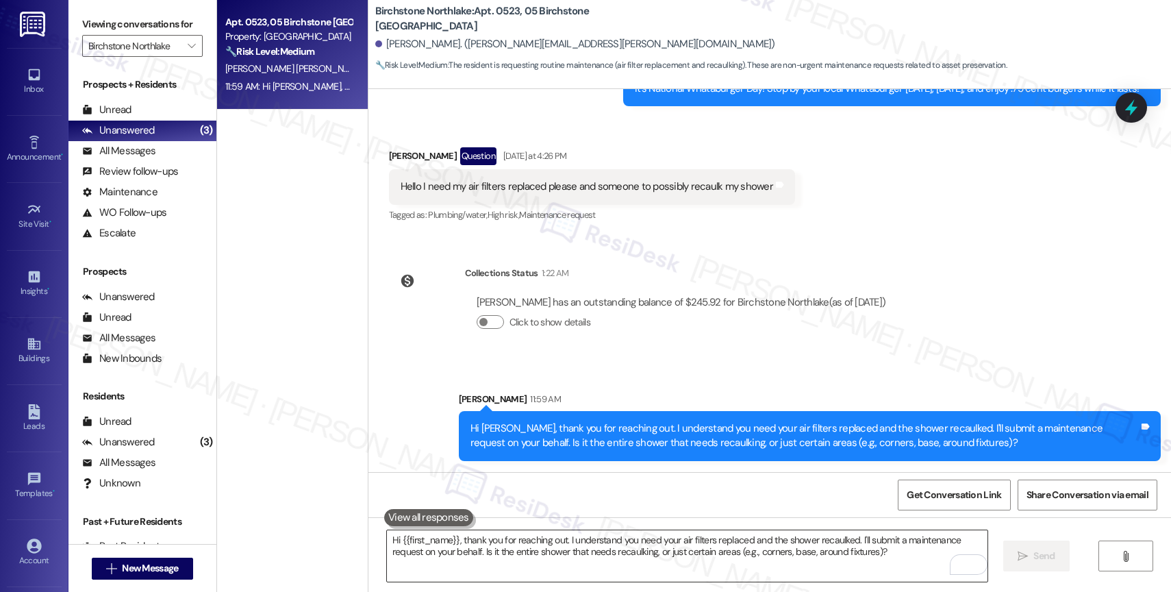
click at [507, 562] on textarea "Hi {{first_name}}, thank you for reaching out. I understand you need your air f…" at bounding box center [687, 555] width 601 height 51
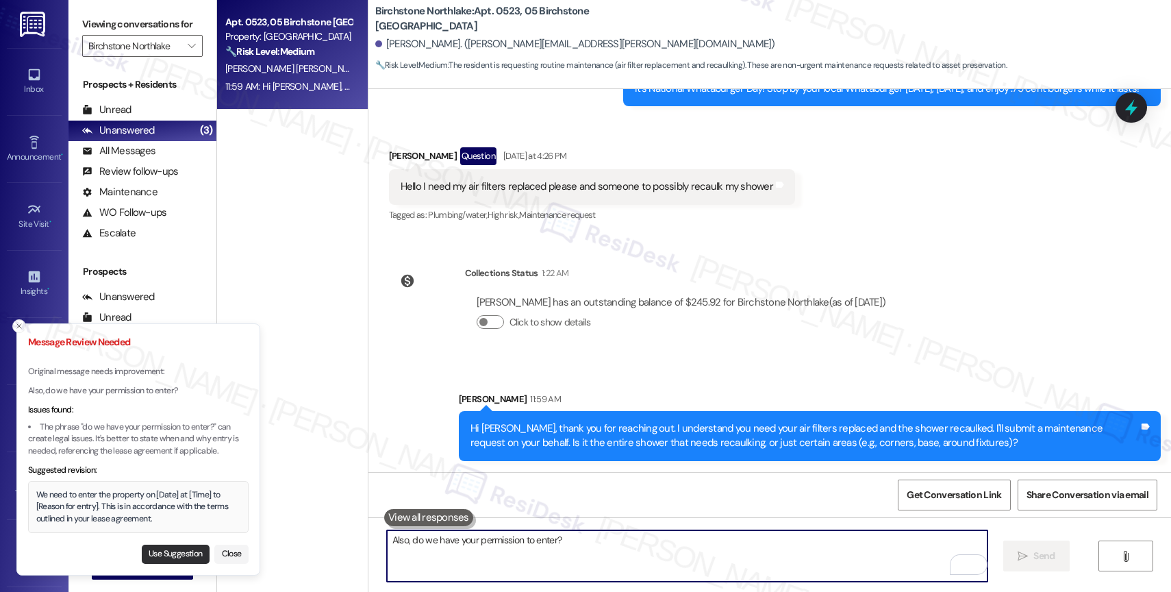
click at [165, 553] on button "Use Suggestion" at bounding box center [176, 553] width 68 height 19
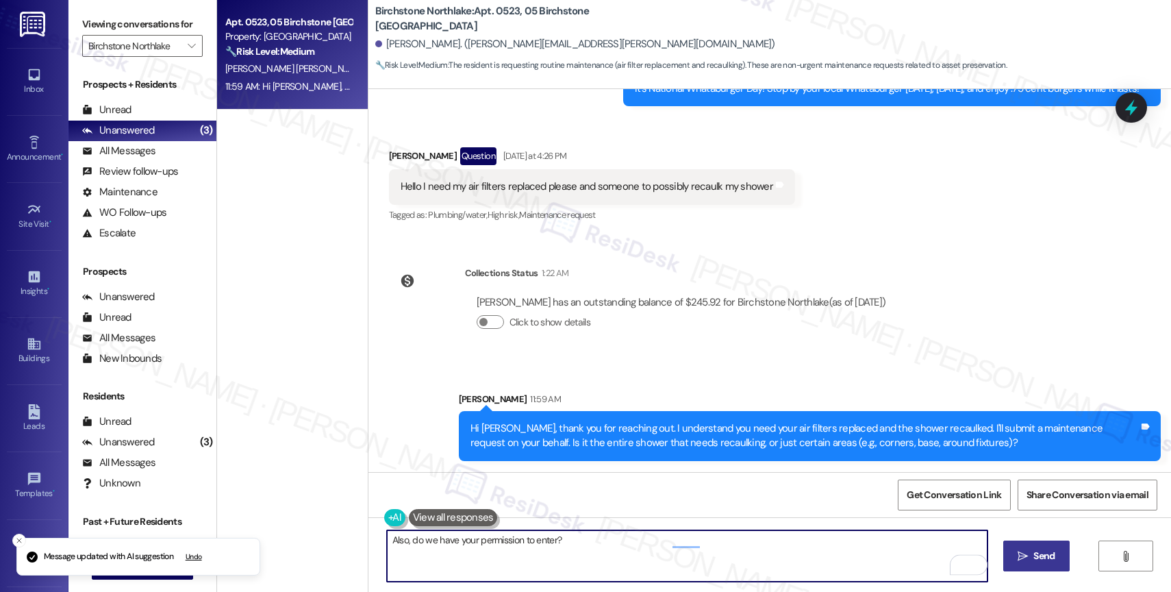
click at [484, 539] on textarea "We need to enter the property on [Date] at [Time] to [Reason for entry]. This i…" at bounding box center [687, 555] width 601 height 51
type textarea "We need to enter the property on [Date] at [Time] to [Reason for entry]. This i…"
drag, startPoint x: 495, startPoint y: 545, endPoint x: 353, endPoint y: 536, distance: 142.1
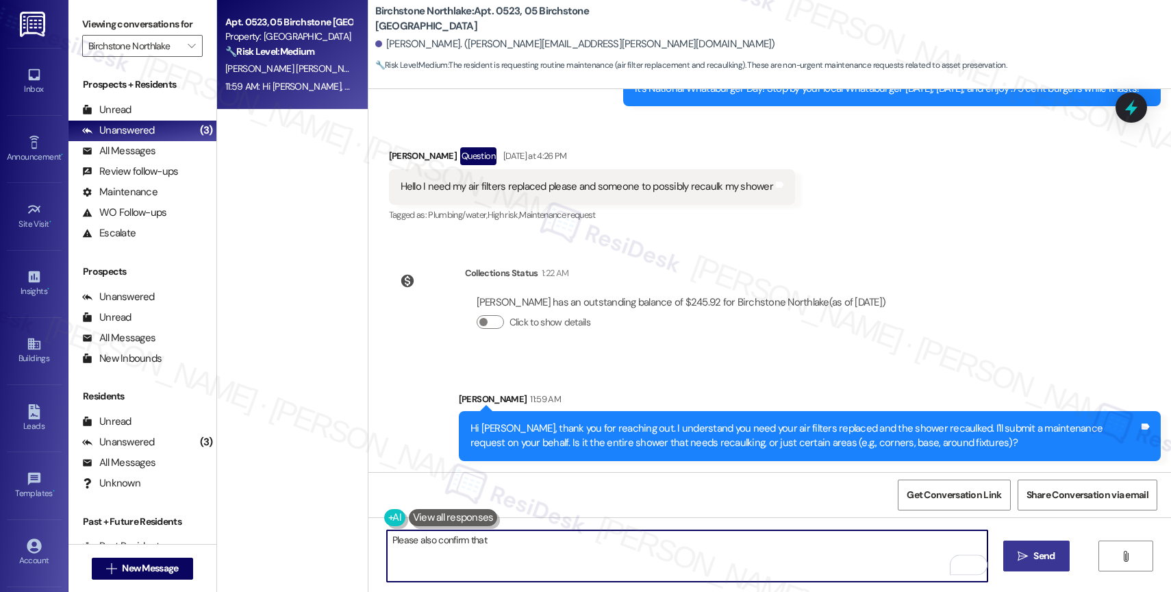
click at [353, 536] on div "Apt. 0523, 05 Birchstone Northlake Property: Birchstone Northlake 🔧 Risk Level:…" at bounding box center [694, 296] width 954 height 592
click at [732, 564] on textarea "Also, do we have your permission to enter at any time?" at bounding box center [687, 555] width 601 height 51
click at [741, 557] on textarea "Also, do we have your permission to enter at any time?" at bounding box center [687, 555] width 601 height 51
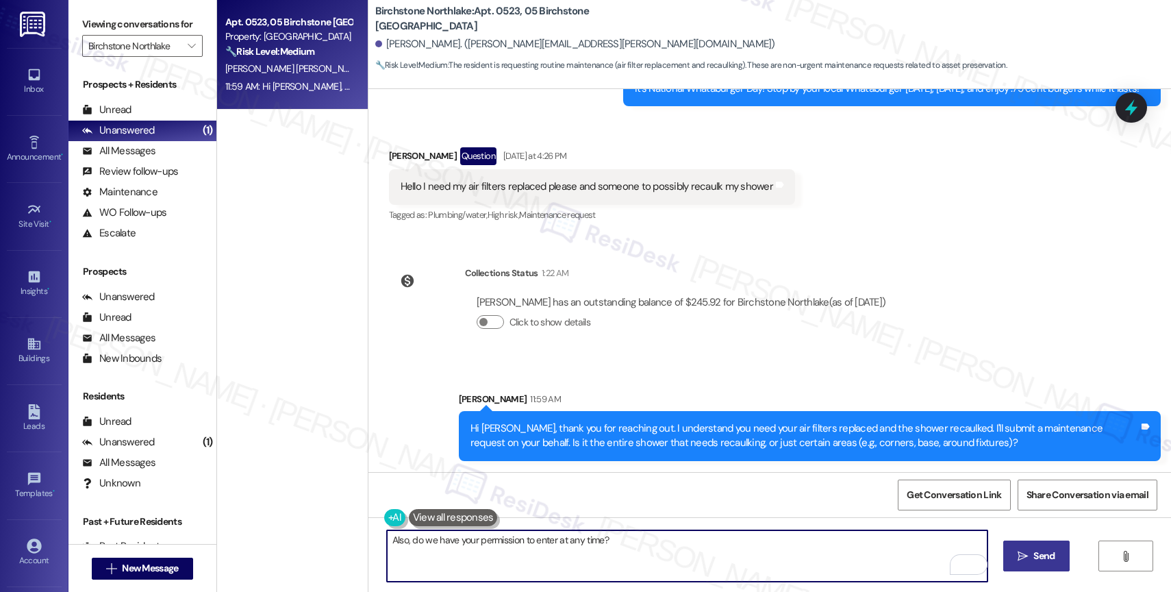
type textarea "Also, do we have your permission to enter at any time?"
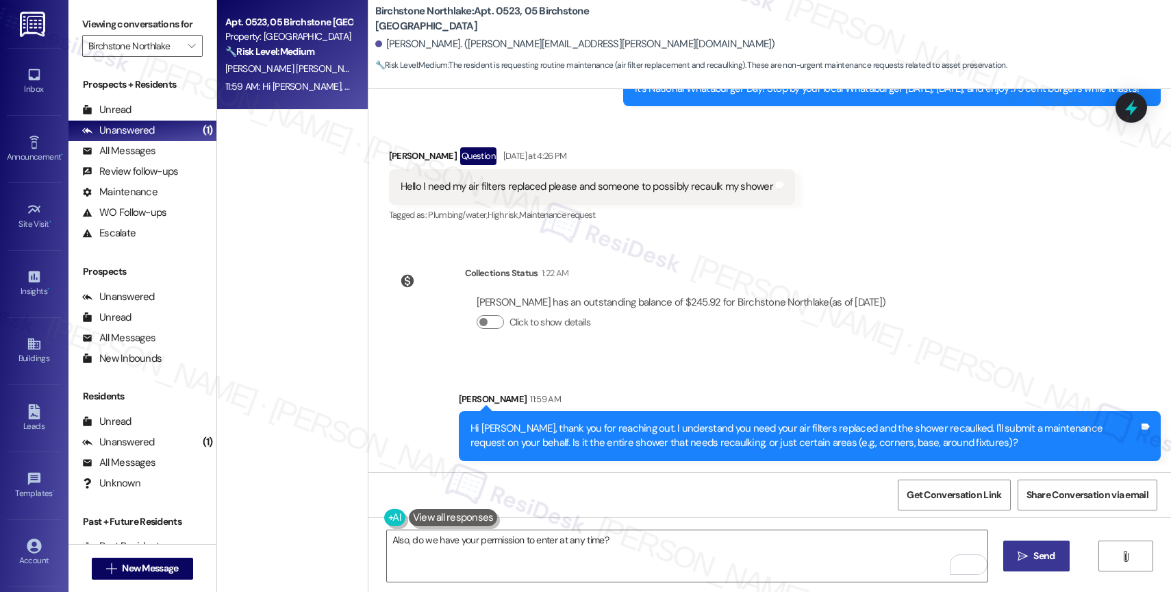
click at [1033, 553] on span "Send" at bounding box center [1043, 556] width 21 height 14
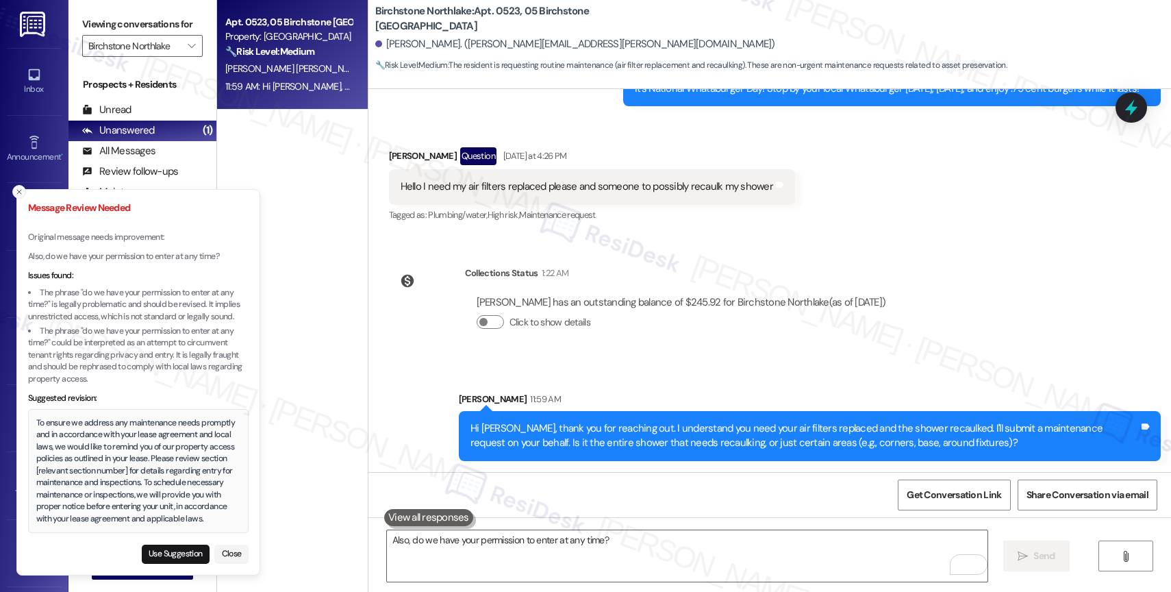
click at [15, 188] on icon "Close toast" at bounding box center [19, 192] width 8 height 8
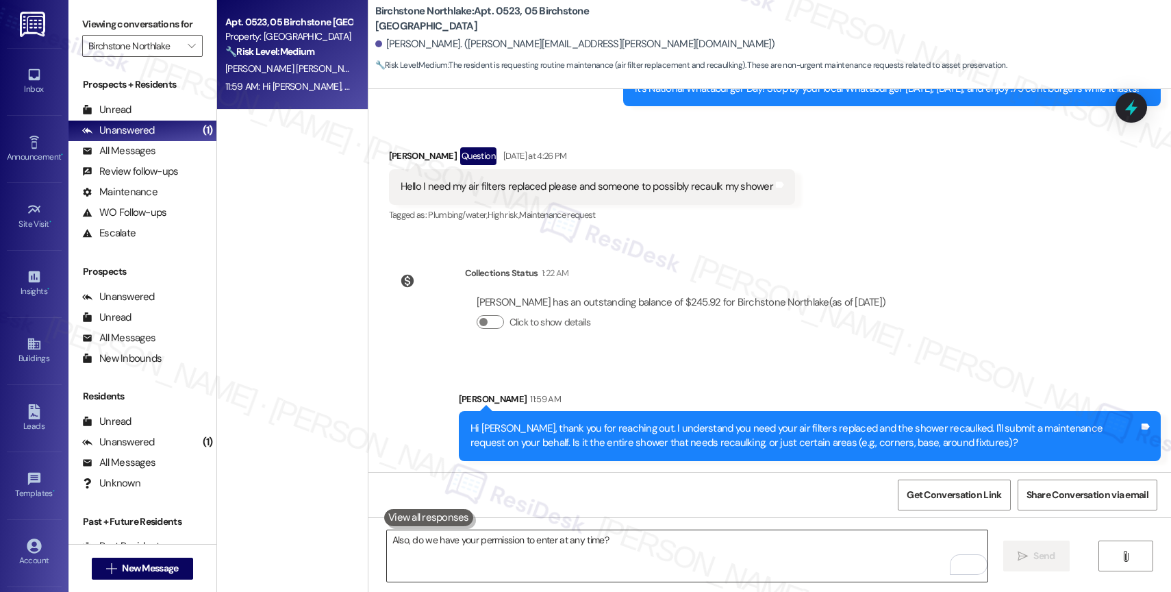
click at [519, 562] on textarea "Also, do we have your permission to enter at any time?" at bounding box center [687, 555] width 601 height 51
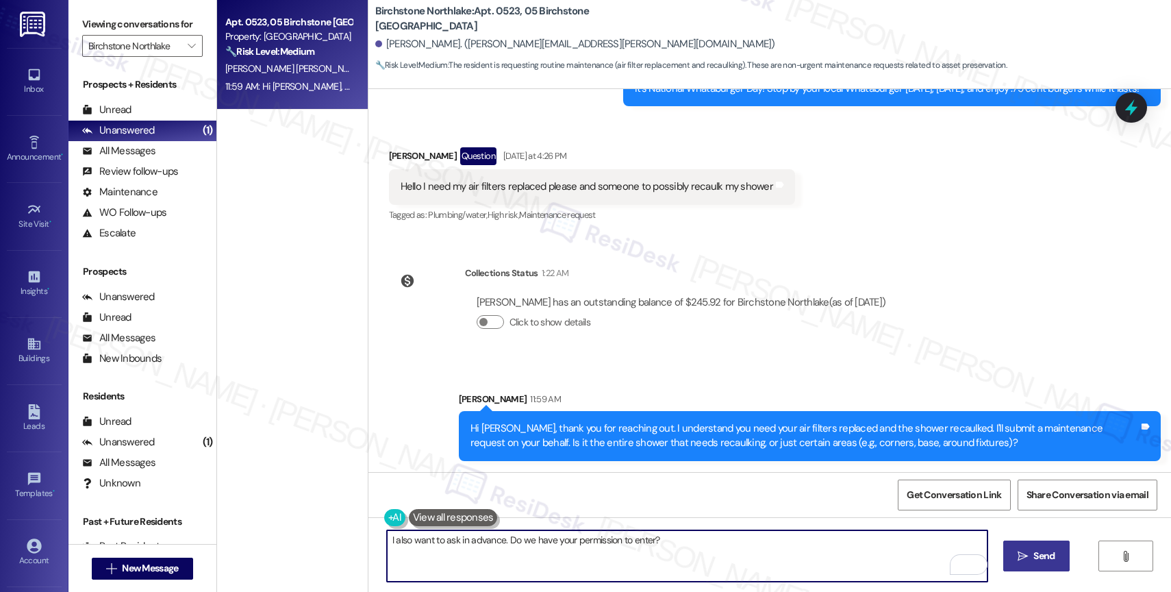
type textarea "I also want to ask in advance. Do we have your permission to enter?"
click at [1007, 553] on button " Send" at bounding box center [1036, 555] width 66 height 31
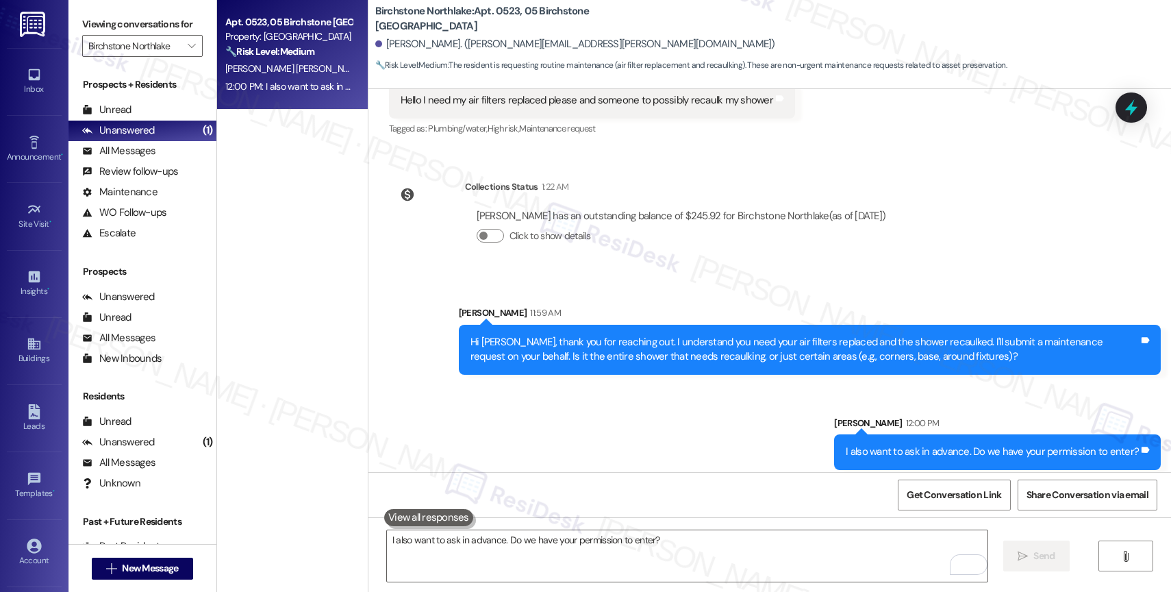
scroll to position [1225, 0]
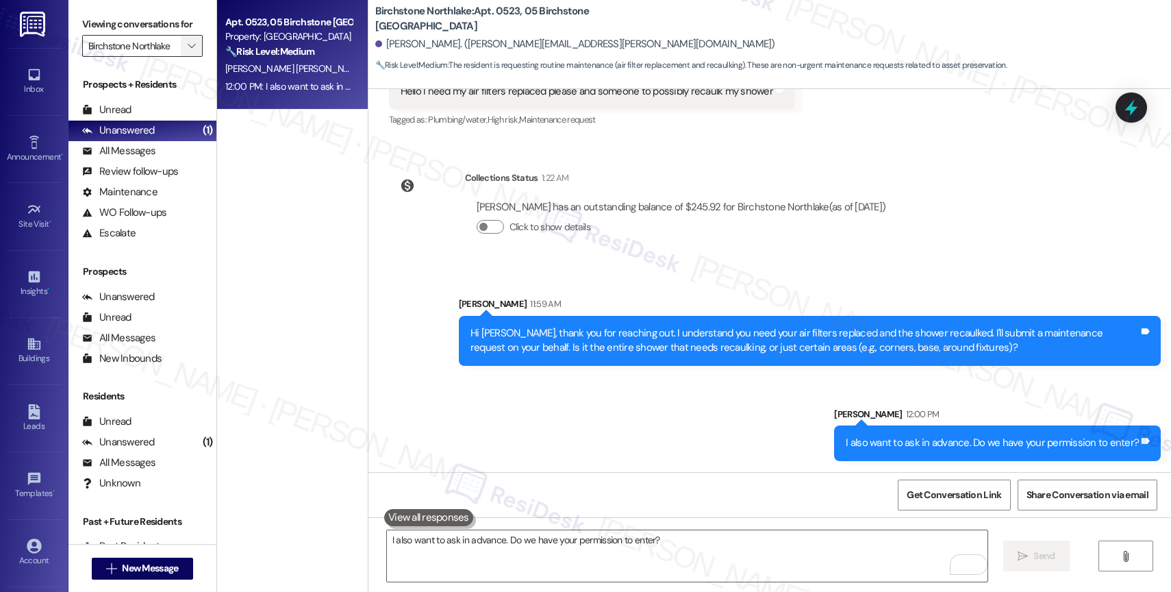
click at [188, 51] on icon "" at bounding box center [192, 45] width 8 height 11
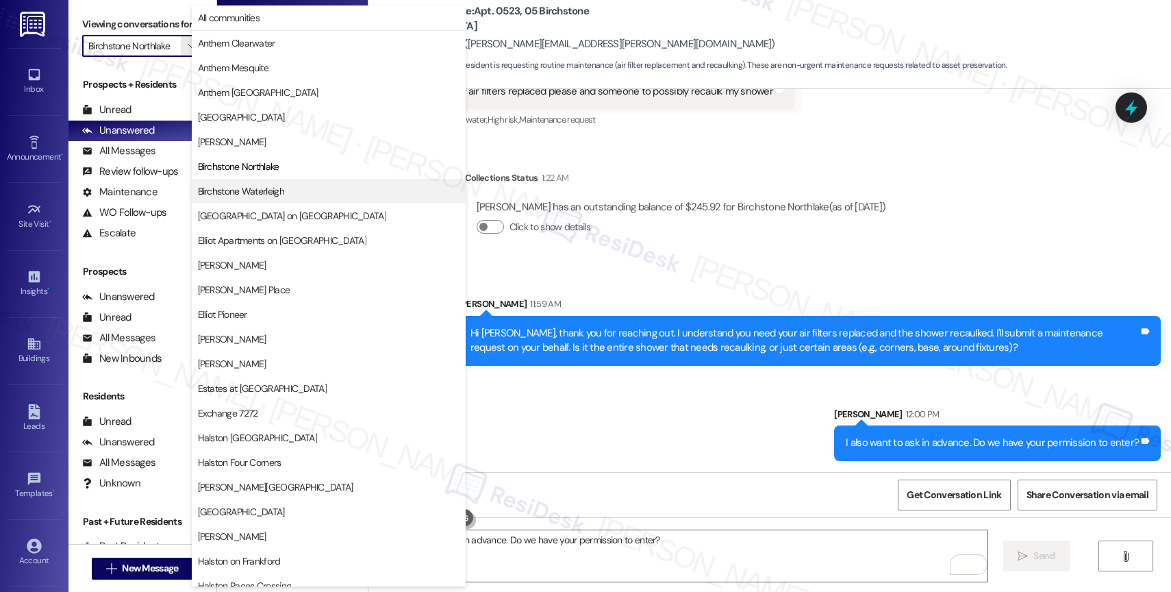
click at [263, 191] on span "Birchstone Waterleigh" at bounding box center [241, 191] width 86 height 14
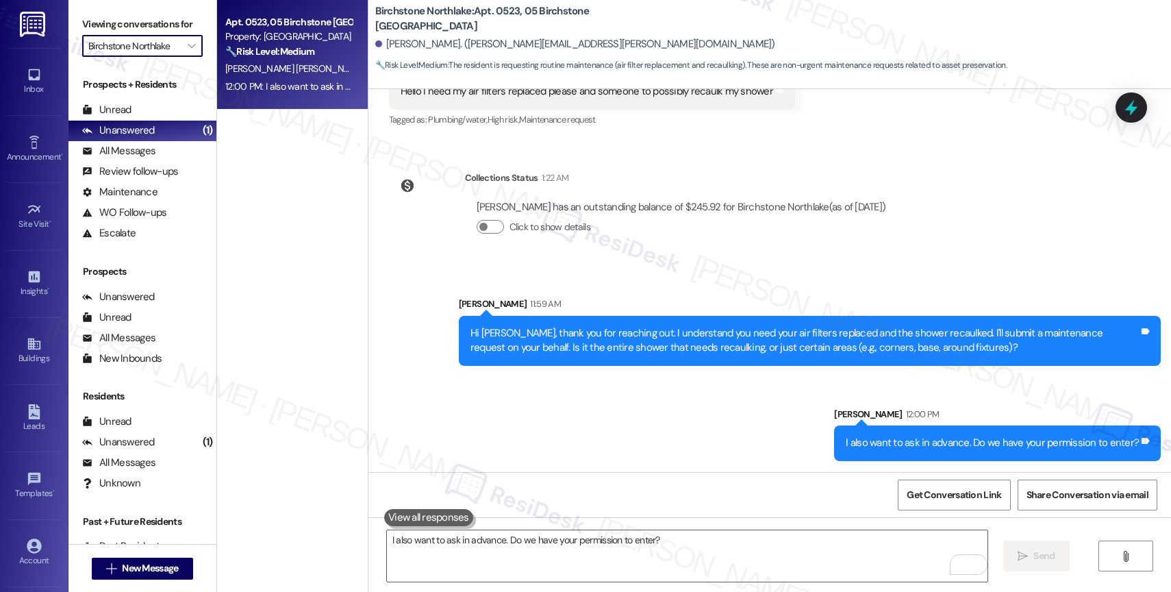
type input "Birchstone Waterleigh"
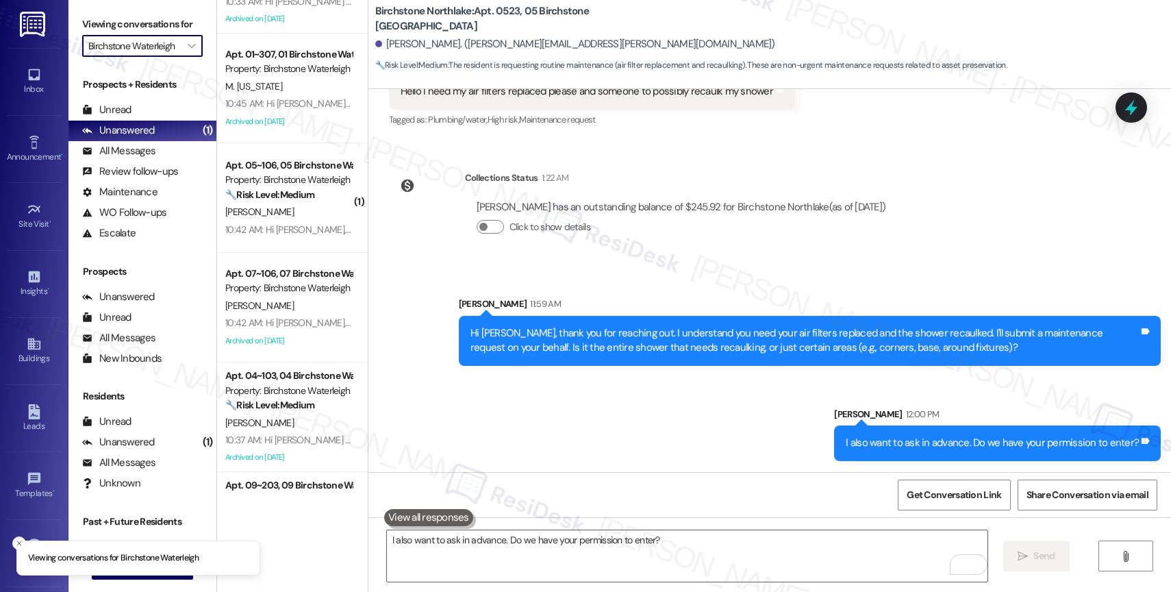
scroll to position [1368, 0]
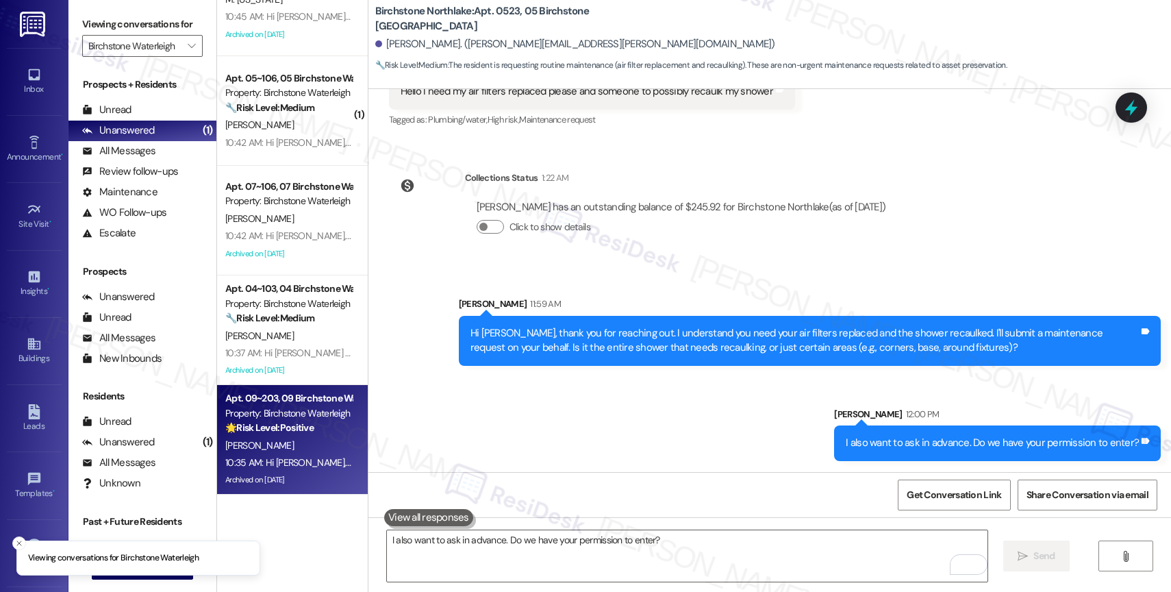
click at [275, 434] on div "🌟 Risk Level: Positive The resident is expressing gratitude for the assistance …" at bounding box center [288, 427] width 127 height 14
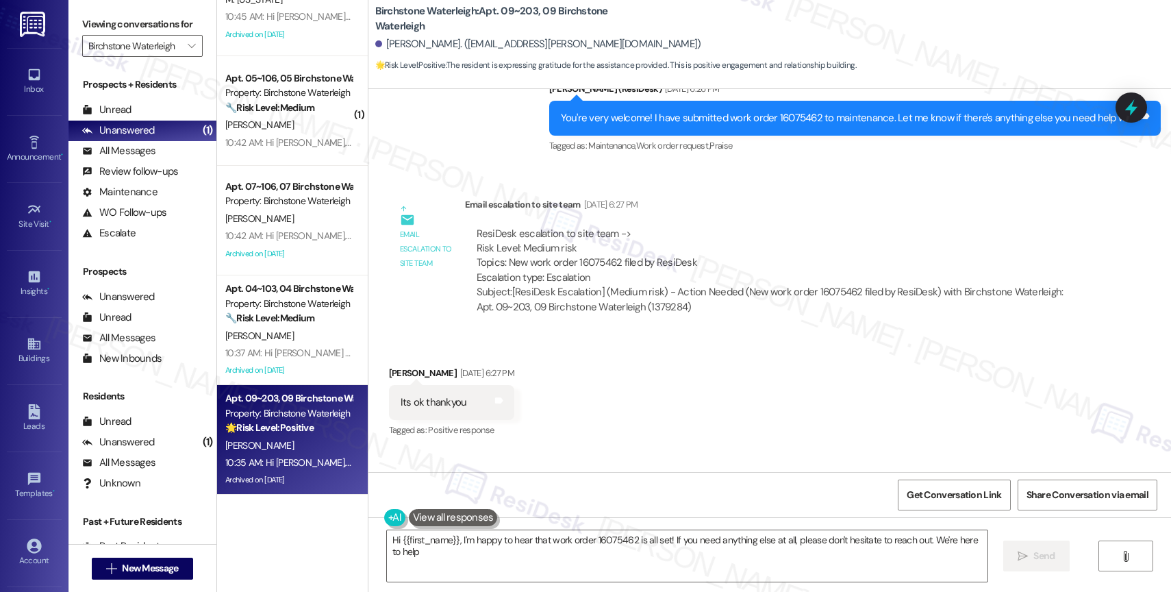
type textarea "Hi {{first_name}}, I'm happy to hear that work order 16075462 is all set! If yo…"
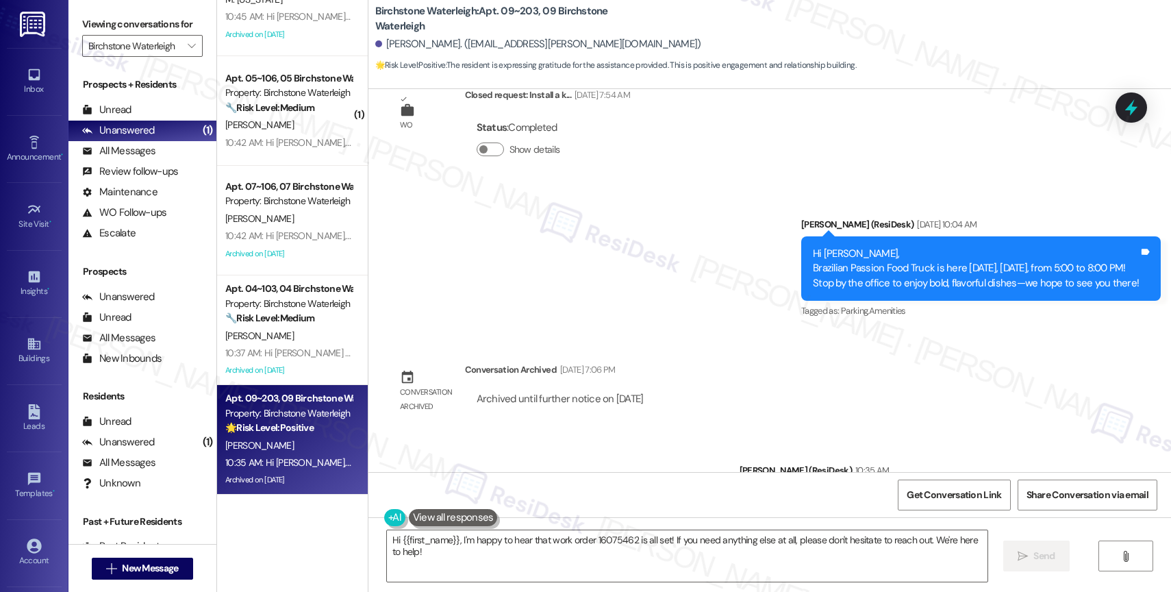
scroll to position [13533, 0]
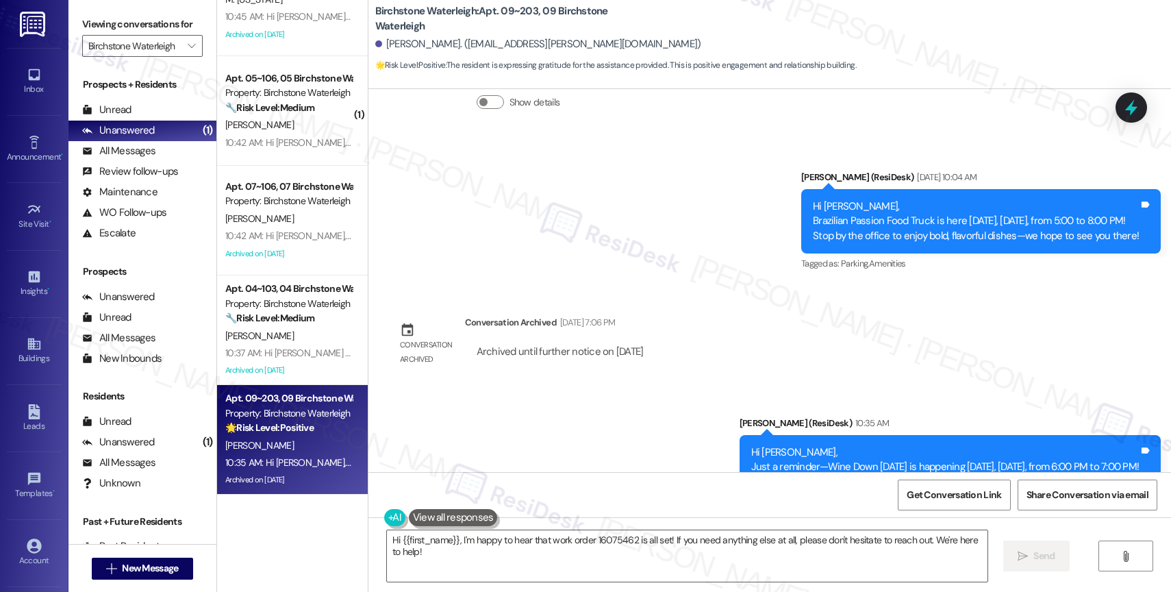
click at [494, 385] on div "Announcement, sent via SMS Jane (ResiDesk) 10:35 AM Hi Daiane, Just a reminder—…" at bounding box center [769, 457] width 803 height 145
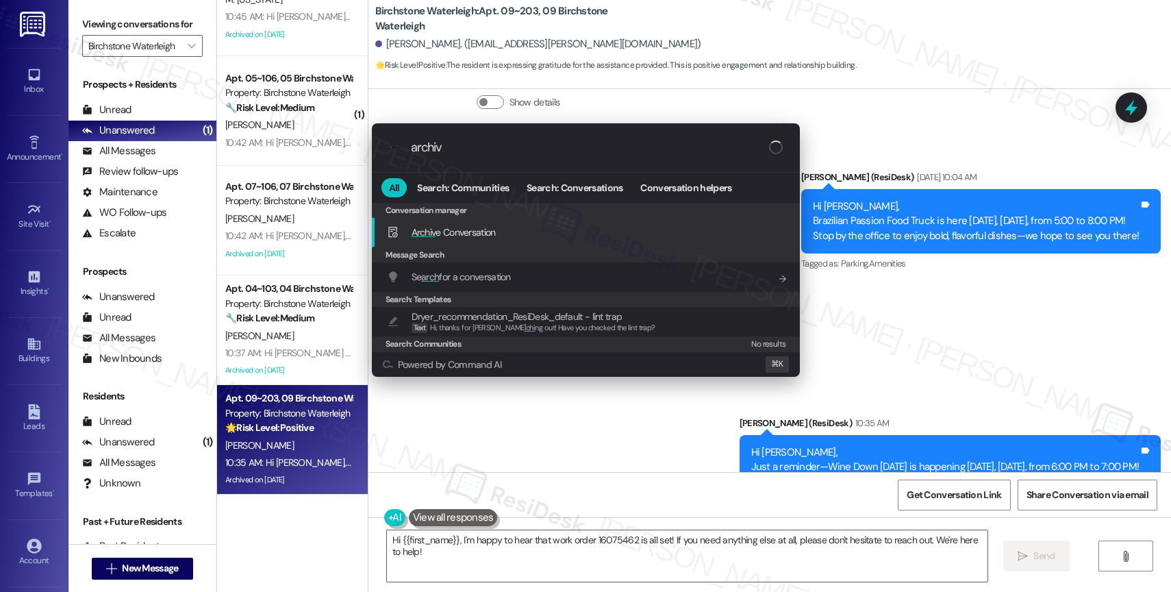
type input "archive"
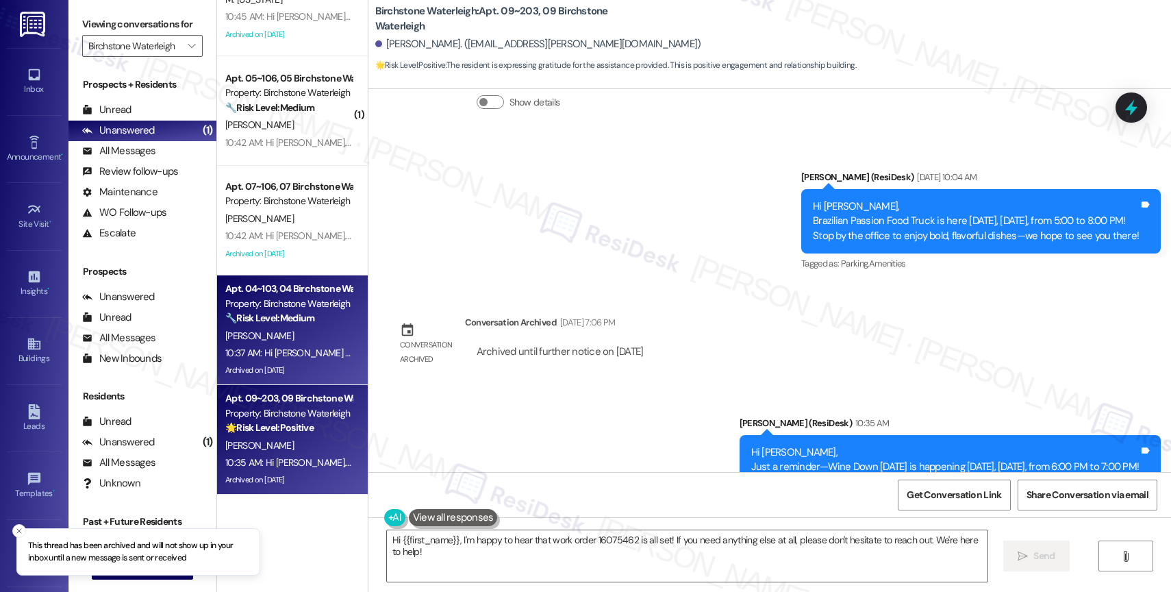
click at [250, 336] on span "M. Vargas" at bounding box center [259, 335] width 68 height 12
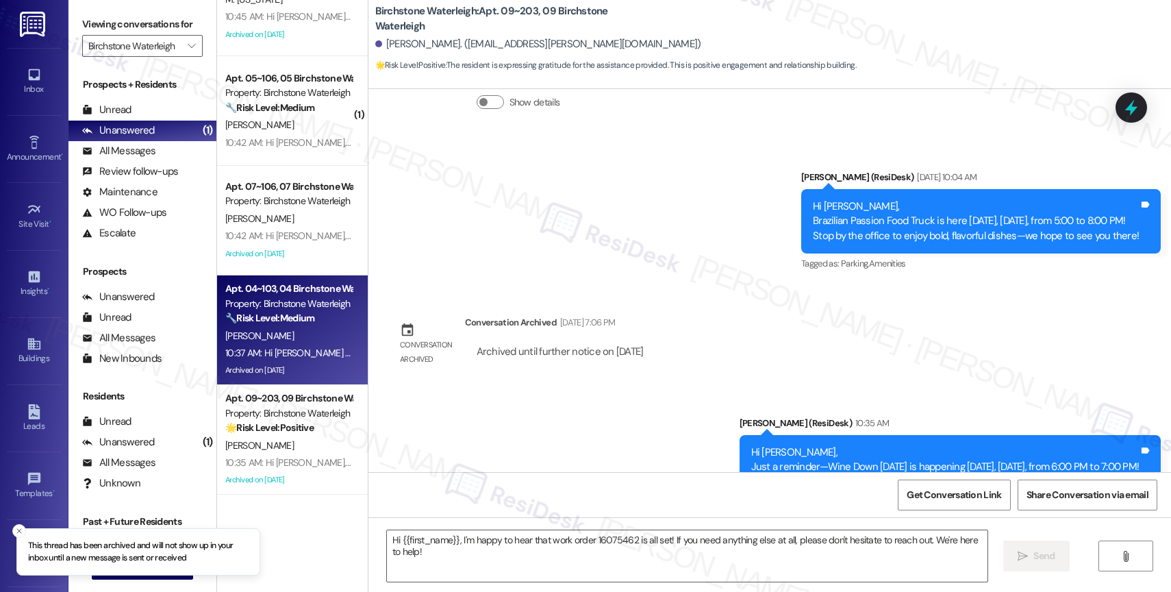
type textarea "Fetching suggested responses. Please feel free to read through the conversation…"
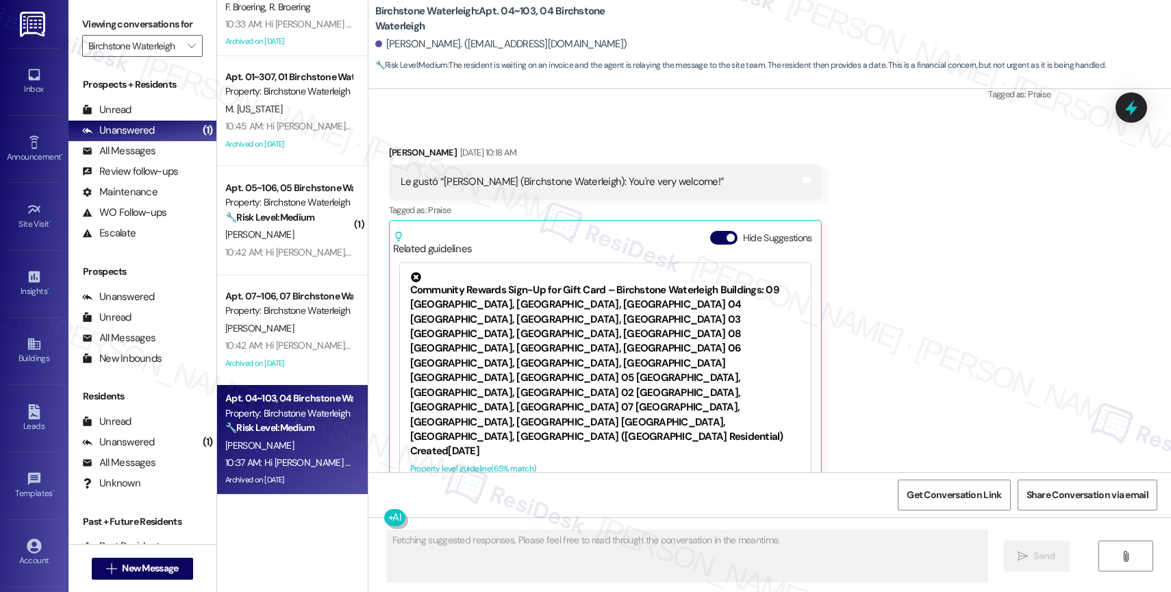
scroll to position [1259, 0]
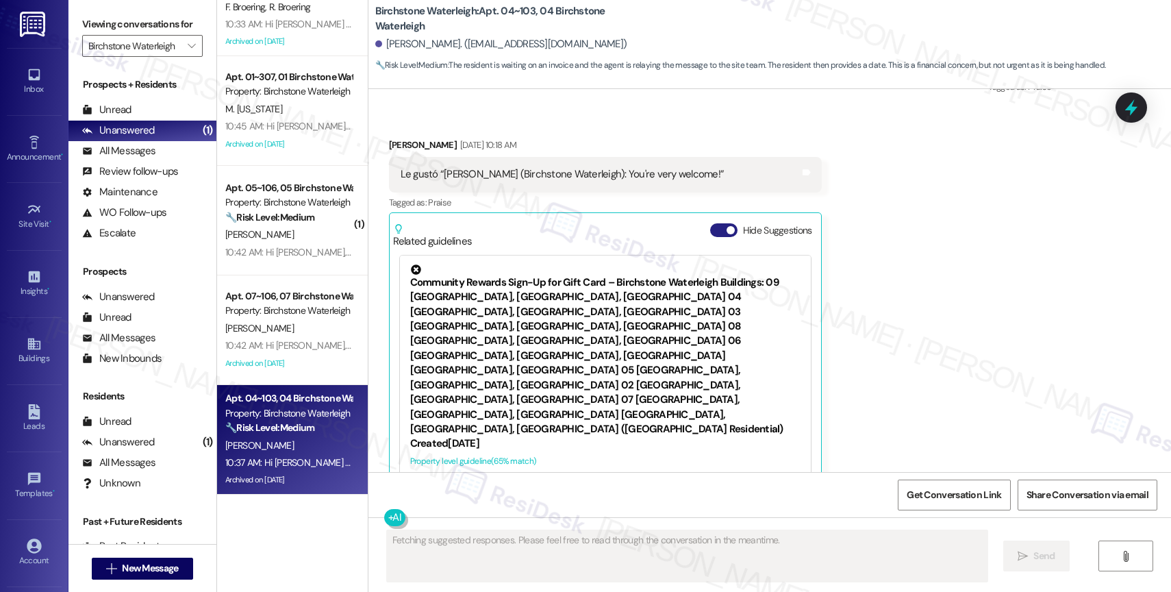
click at [710, 223] on button "Hide Suggestions" at bounding box center [723, 230] width 27 height 14
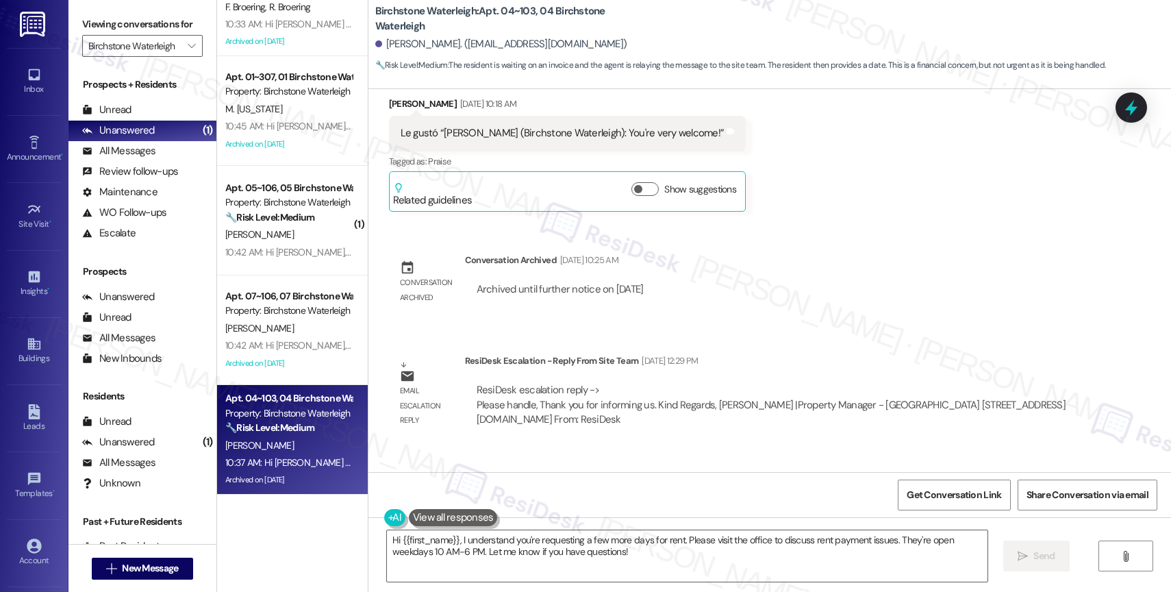
scroll to position [7013, 0]
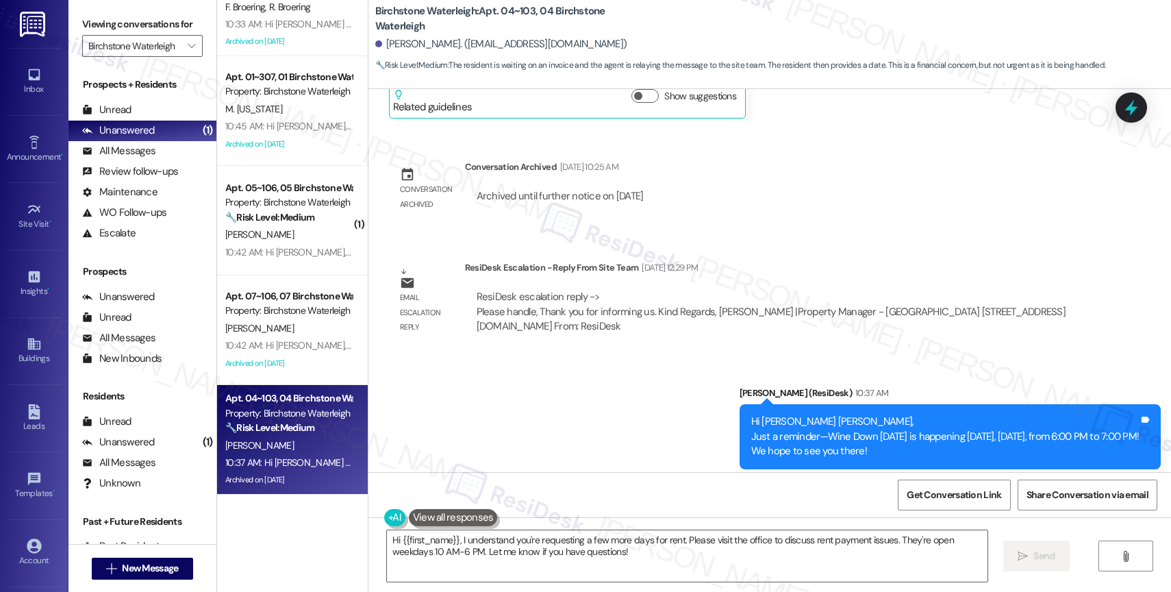
click at [560, 355] on div "Announcement, sent via SMS Jane (ResiDesk) 10:37 AM Hi Mary Laura, Just a remin…" at bounding box center [769, 427] width 803 height 145
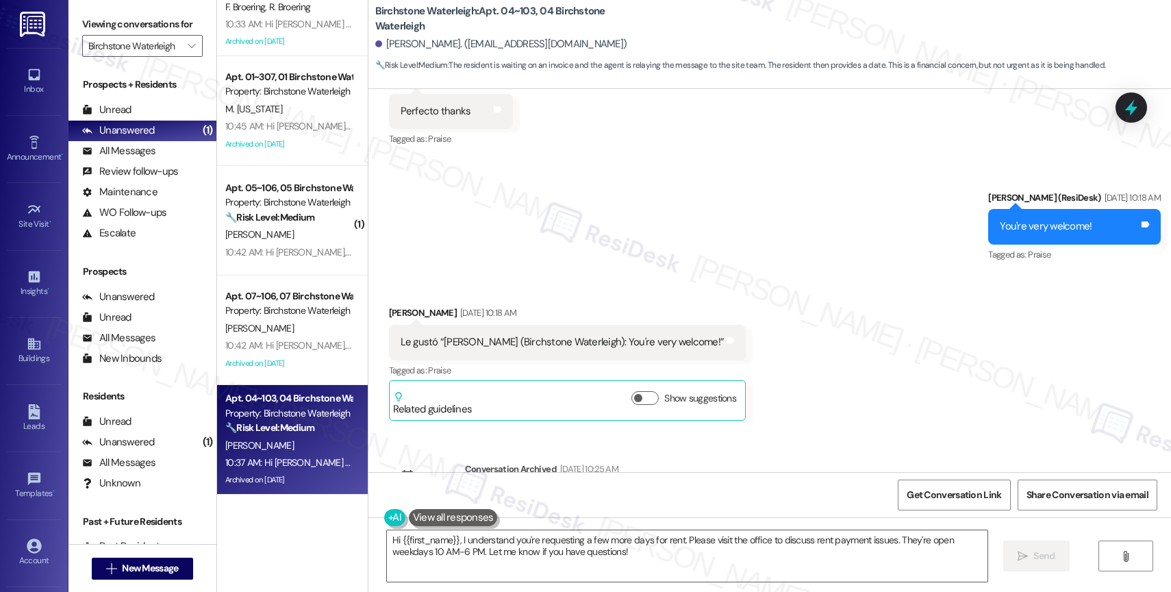
scroll to position [6676, 0]
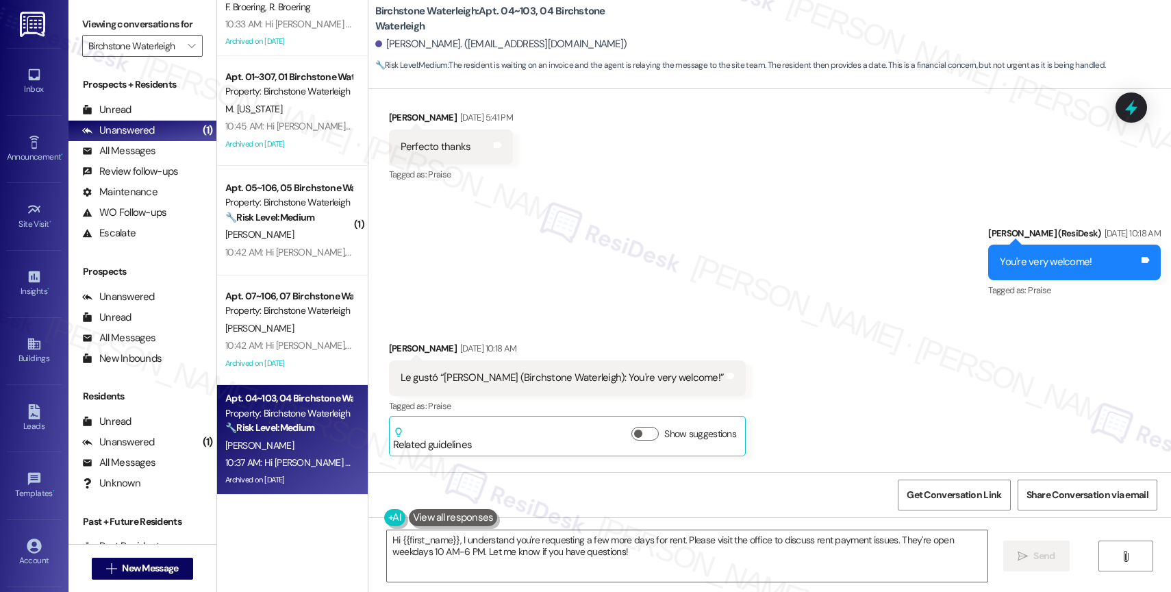
click at [722, 325] on div "Received via SMS Mary Laura Vargas Aug 08, 2025 at 10:18 AM Le gustó “Jane (Bir…" at bounding box center [769, 388] width 803 height 156
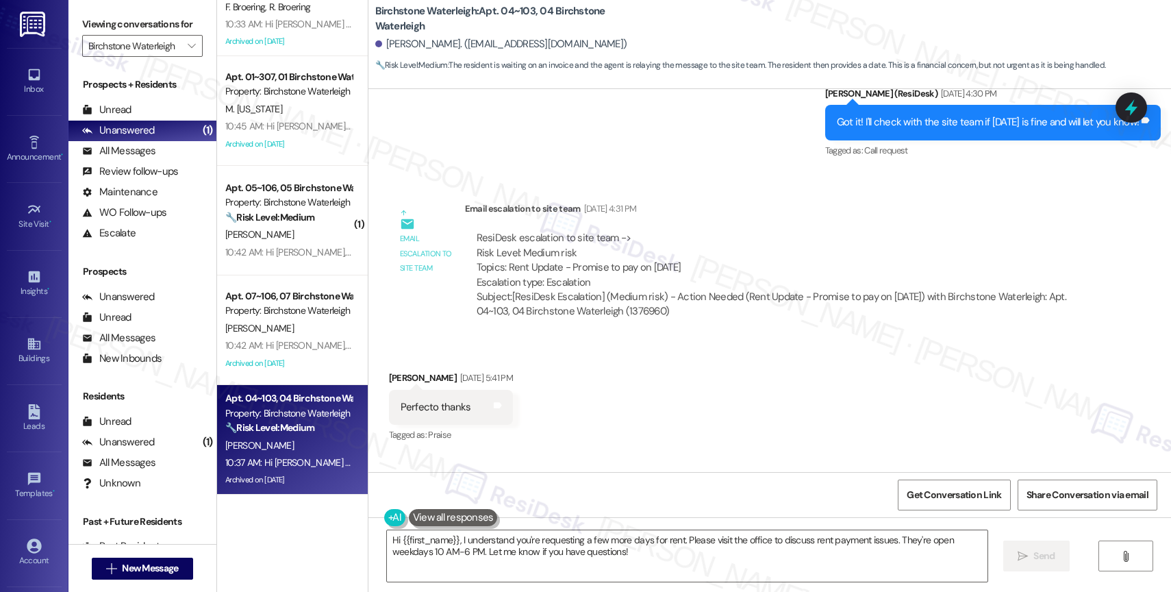
scroll to position [6292, 0]
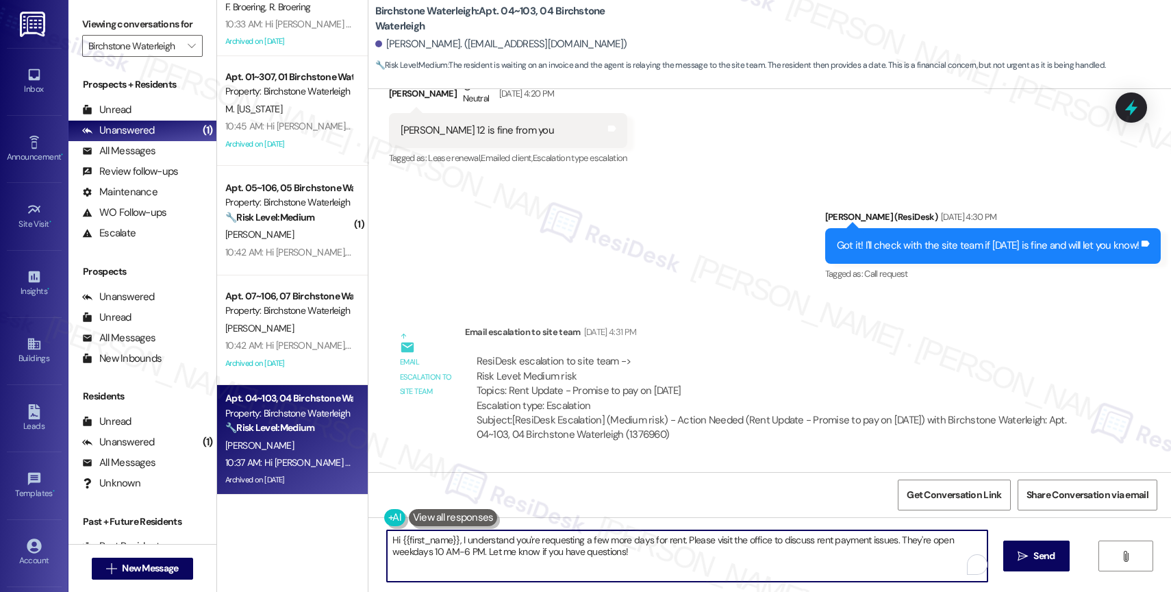
click at [509, 563] on textarea "Hi {{first_name}}, I understand you're requesting a few more days for rent. Ple…" at bounding box center [687, 555] width 601 height 51
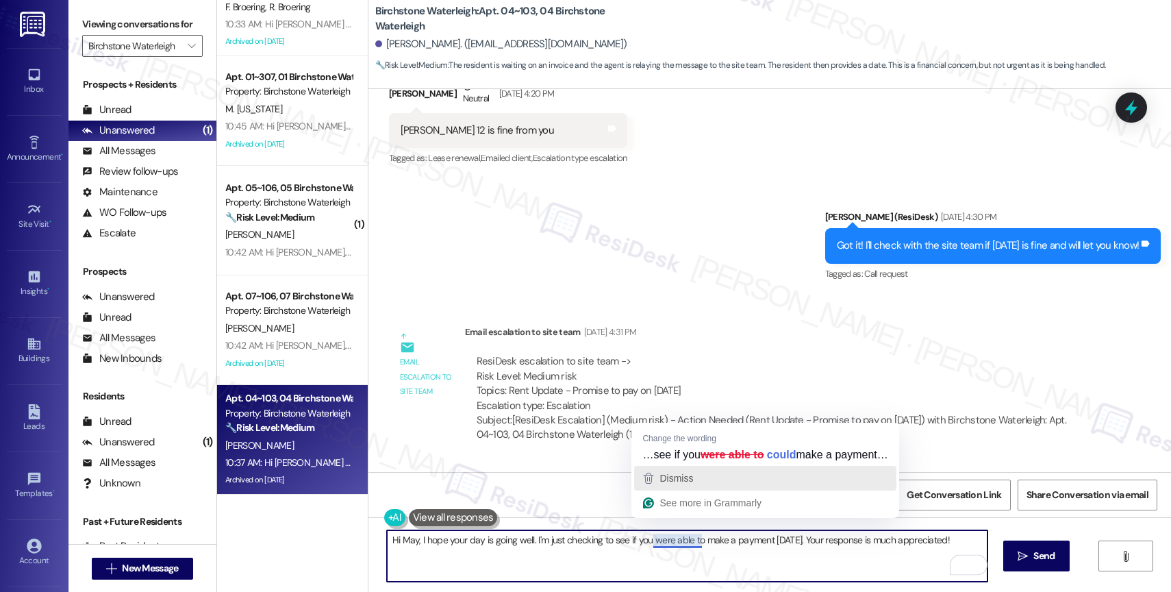
click at [692, 483] on span "Dismiss" at bounding box center [676, 478] width 34 height 11
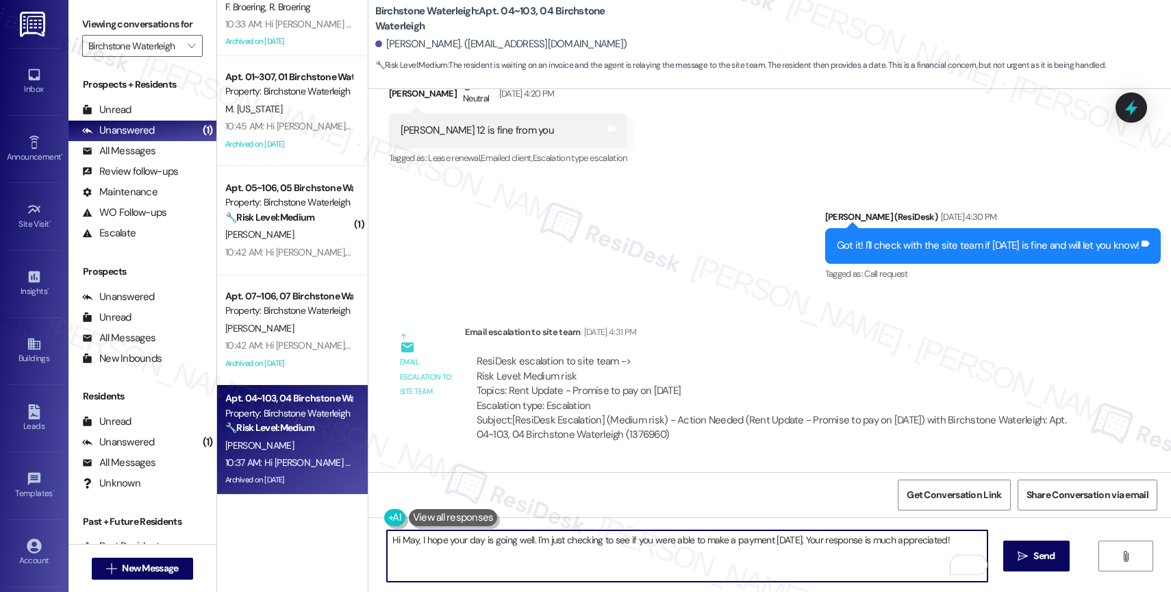
click at [403, 538] on textarea "Hi May, I hope your day is going well. I'm just checking to see if you were abl…" at bounding box center [687, 555] width 601 height 51
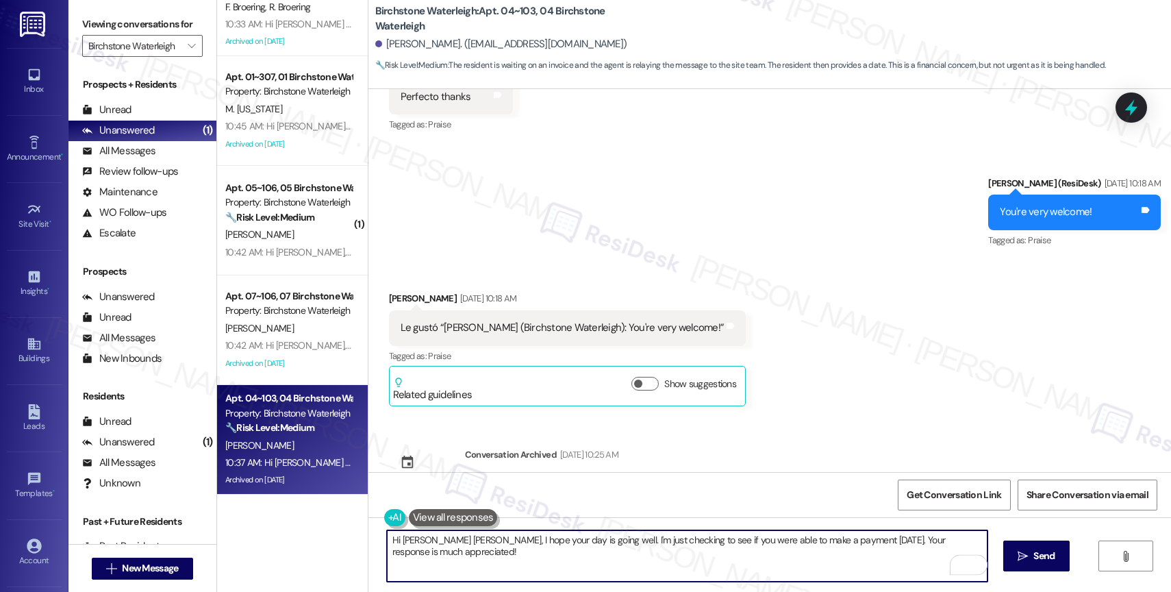
scroll to position [7013, 0]
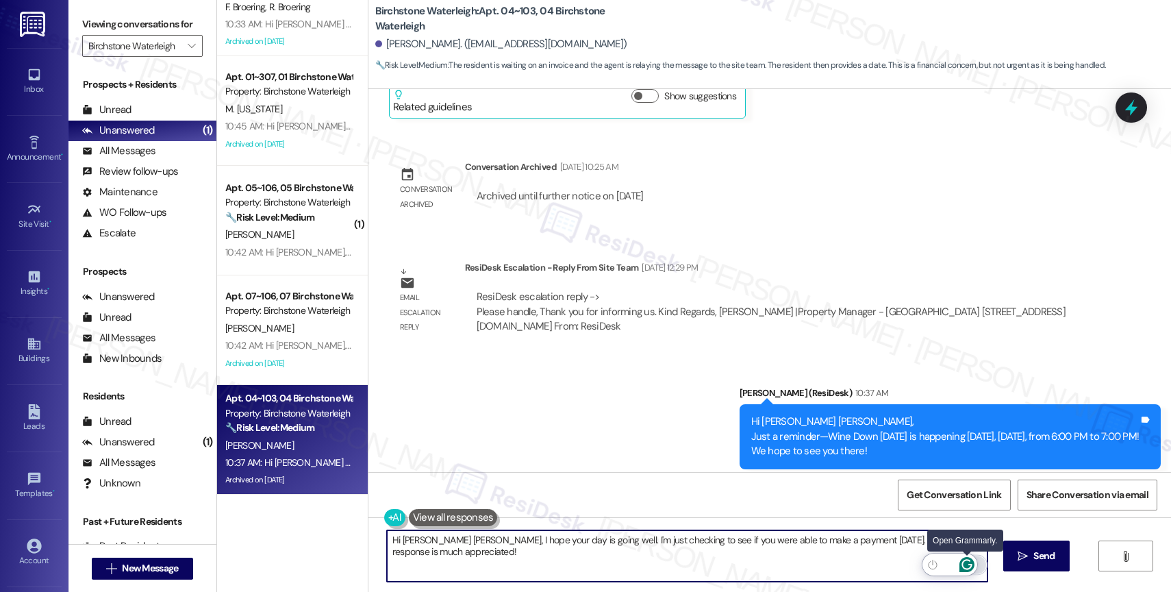
type textarea "Hi Mary Laura, I hope your day is going well. I'm just checking to see if you w…"
click at [970, 564] on icon "Open Grammarly. 0 Suggestions." at bounding box center [966, 564] width 10 height 10
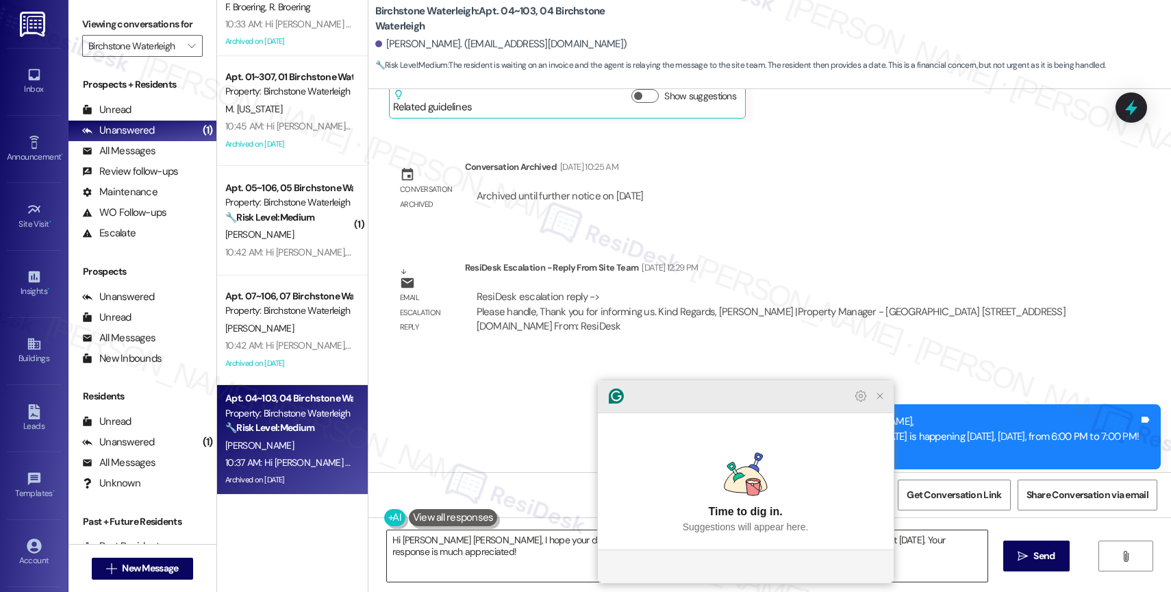
click at [881, 401] on icon "Close Grammarly Assistant" at bounding box center [880, 395] width 11 height 11
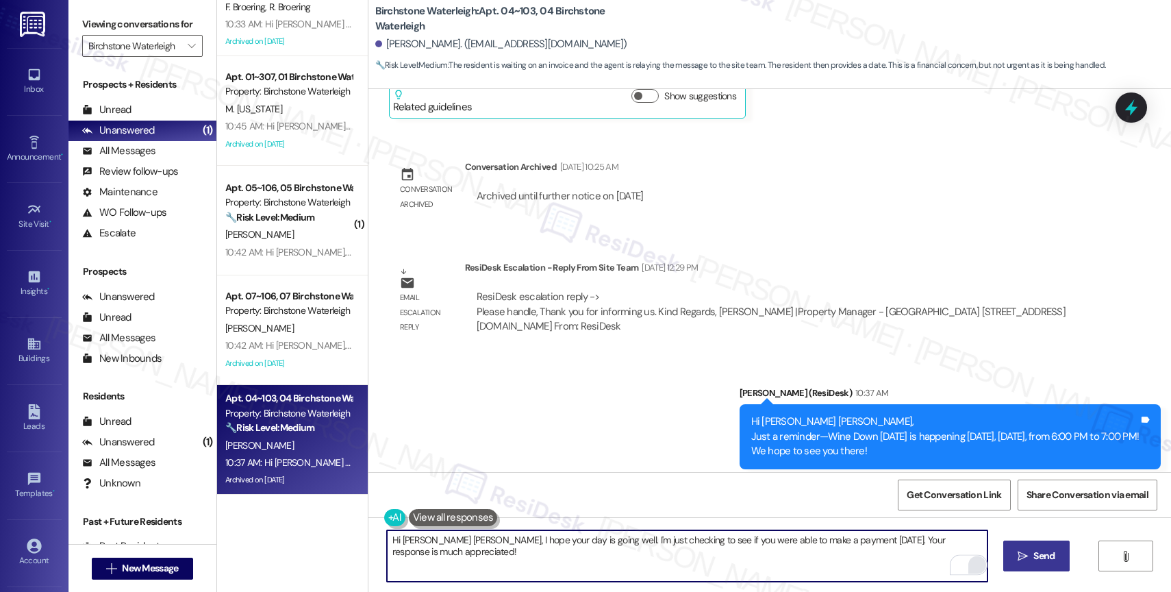
click at [1046, 564] on button " Send" at bounding box center [1036, 555] width 66 height 31
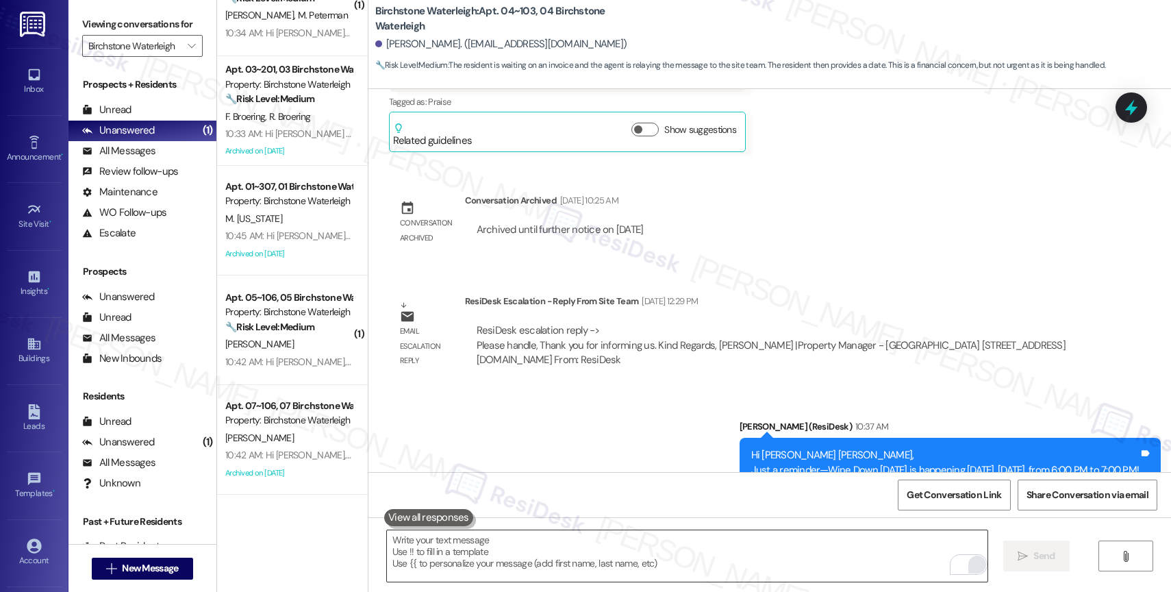
scroll to position [7108, 0]
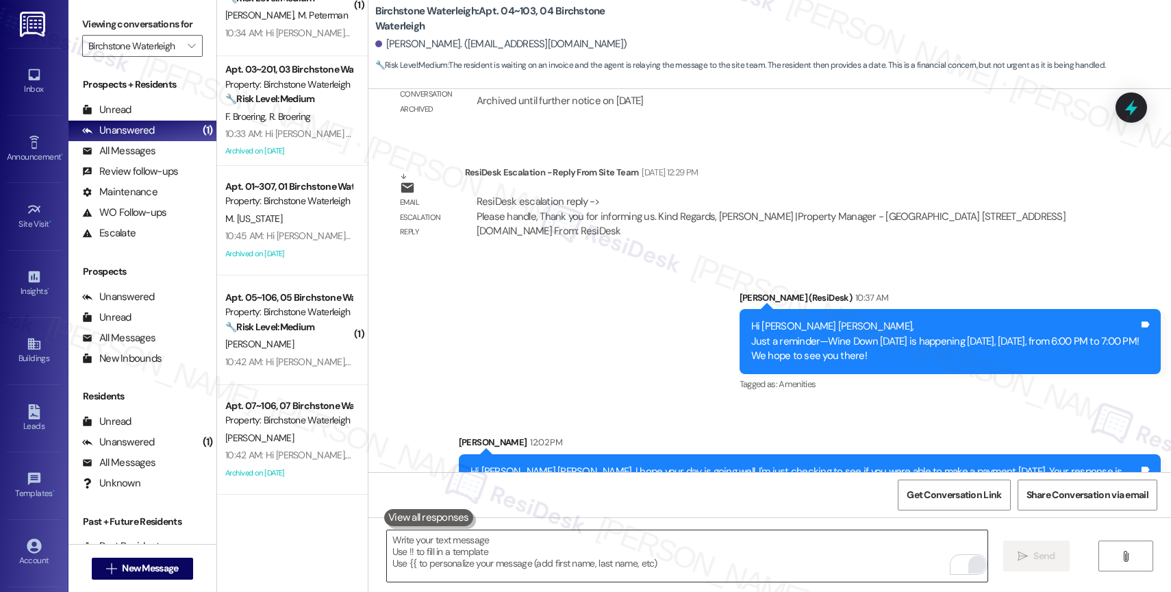
click at [483, 334] on div "Announcement, sent via SMS Jane (ResiDesk) 10:37 AM Hi Mary Laura, Just a remin…" at bounding box center [769, 387] width 803 height 255
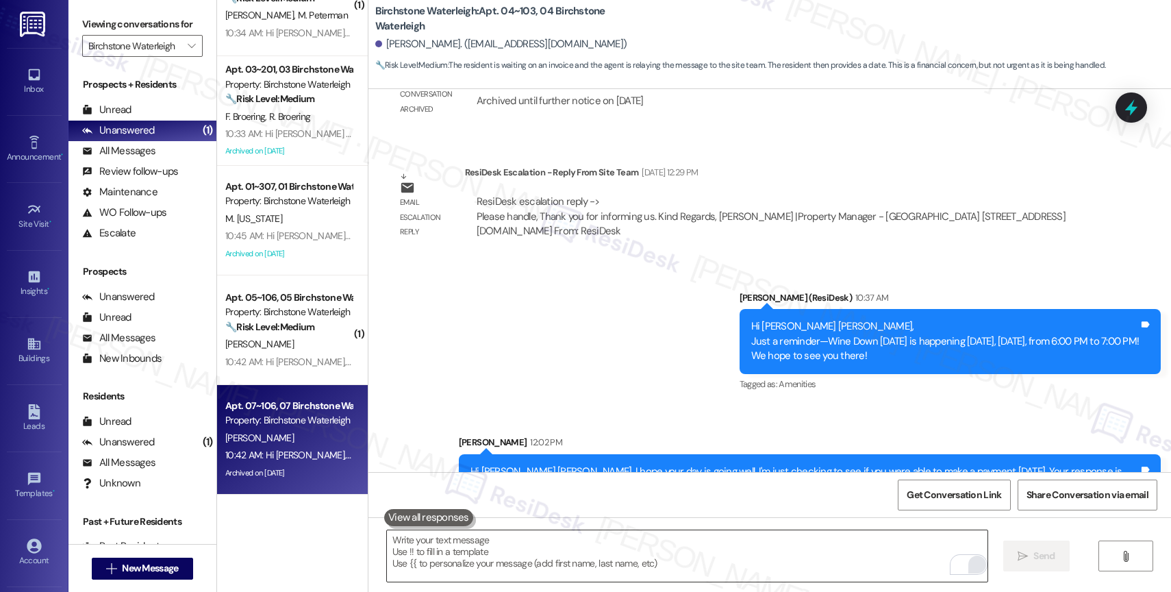
click at [279, 427] on div "Property: Birchstone Waterleigh" at bounding box center [288, 420] width 127 height 14
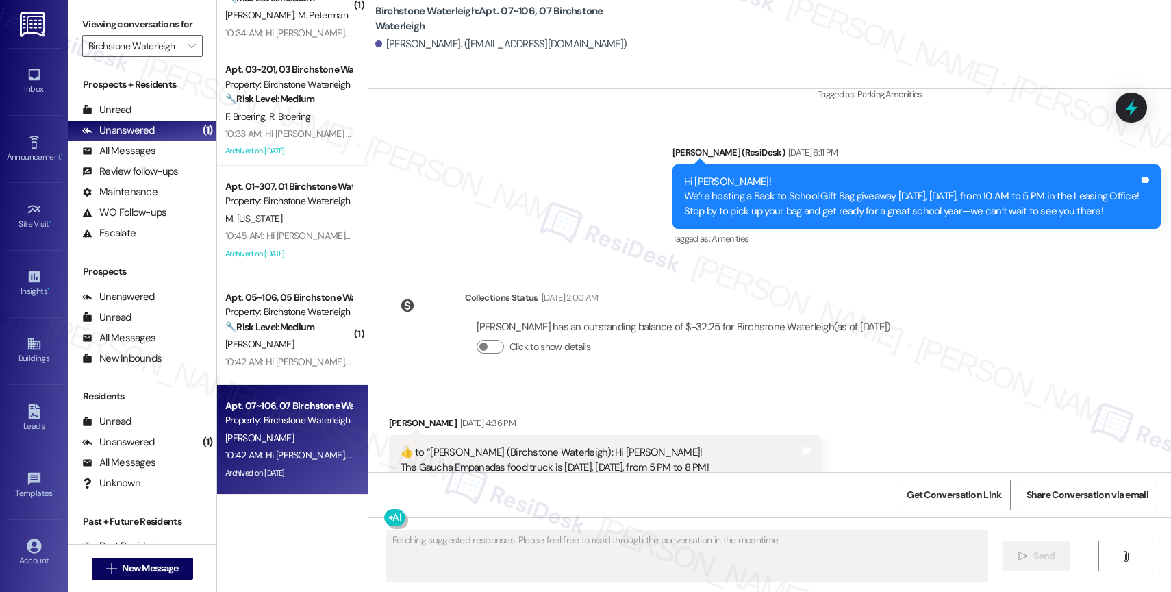
scroll to position [5764, 0]
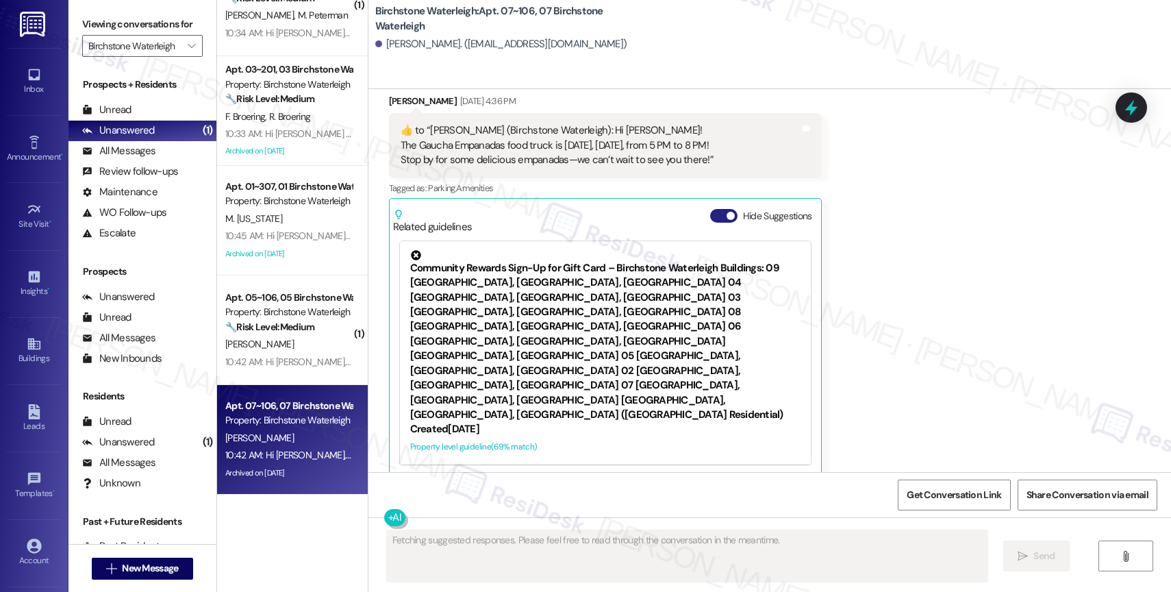
click at [710, 209] on button "Hide Suggestions" at bounding box center [723, 216] width 27 height 14
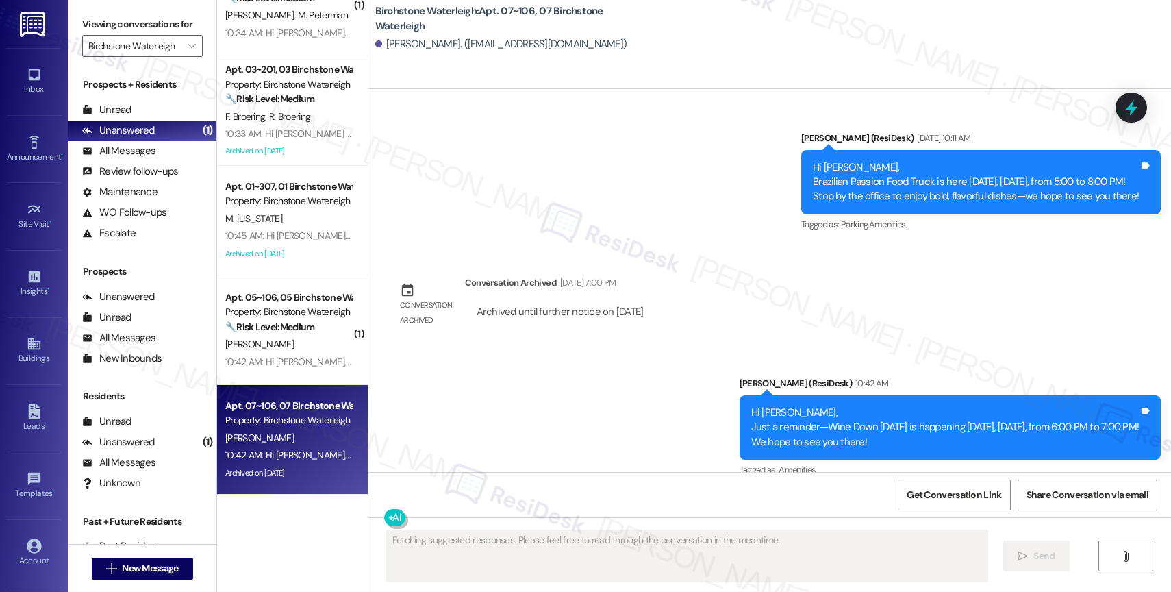
scroll to position [6049, 0]
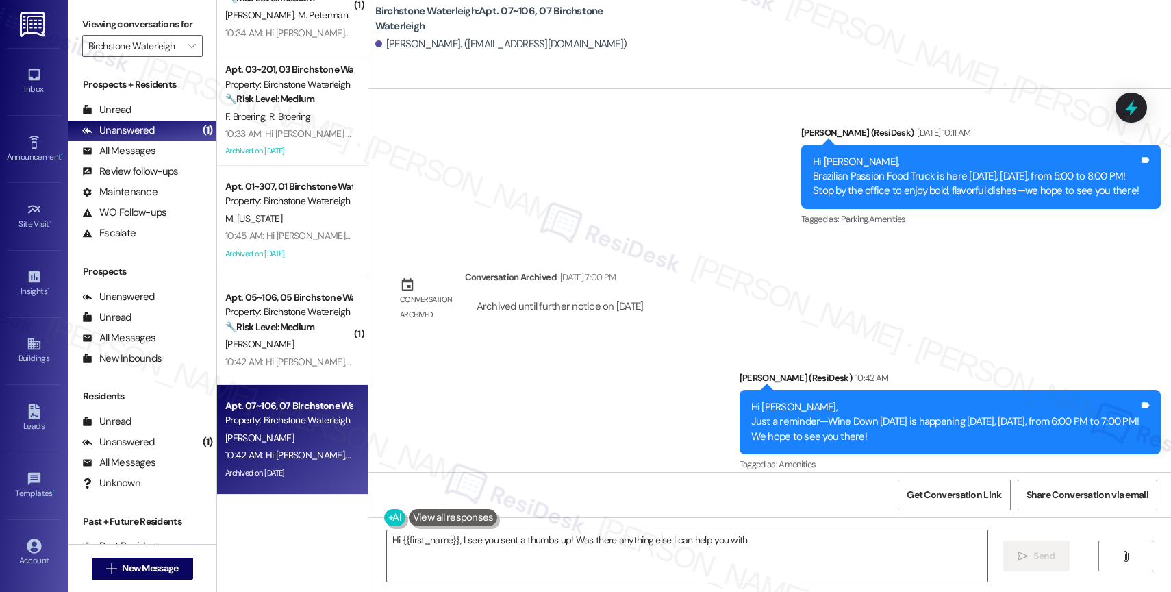
click at [490, 367] on div "Announcement, sent via SMS Jane (ResiDesk) 10:42 AM Hi Lara, Just a reminder—Wi…" at bounding box center [769, 412] width 803 height 145
type textarea "Hi {{first_name}}, I see you sent a thumbs up! Was there anything else I can he…"
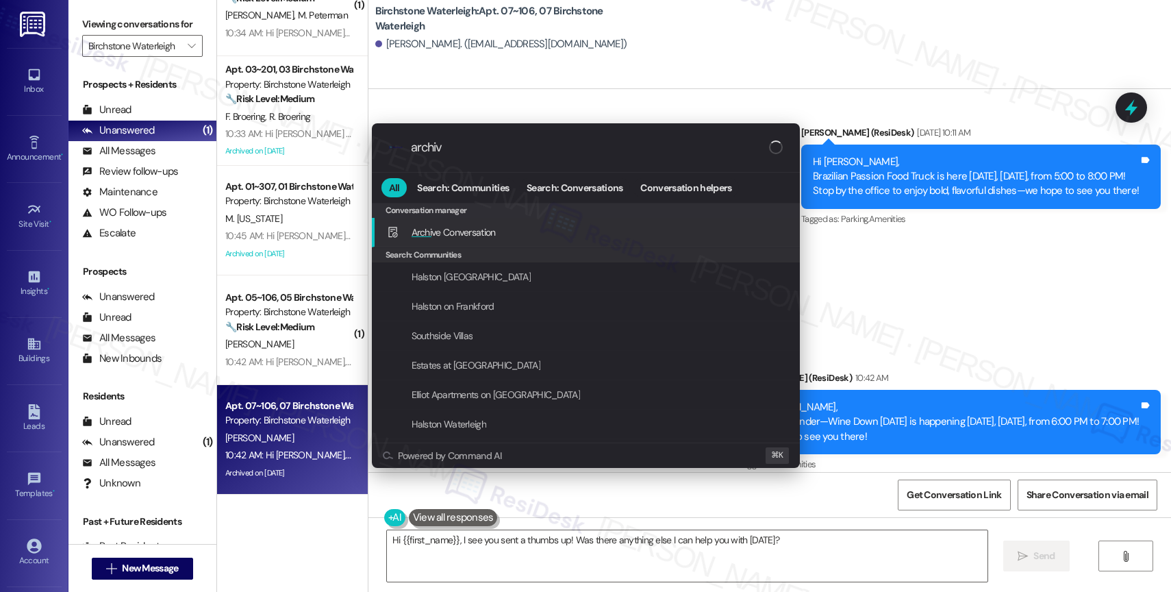
type input "archive"
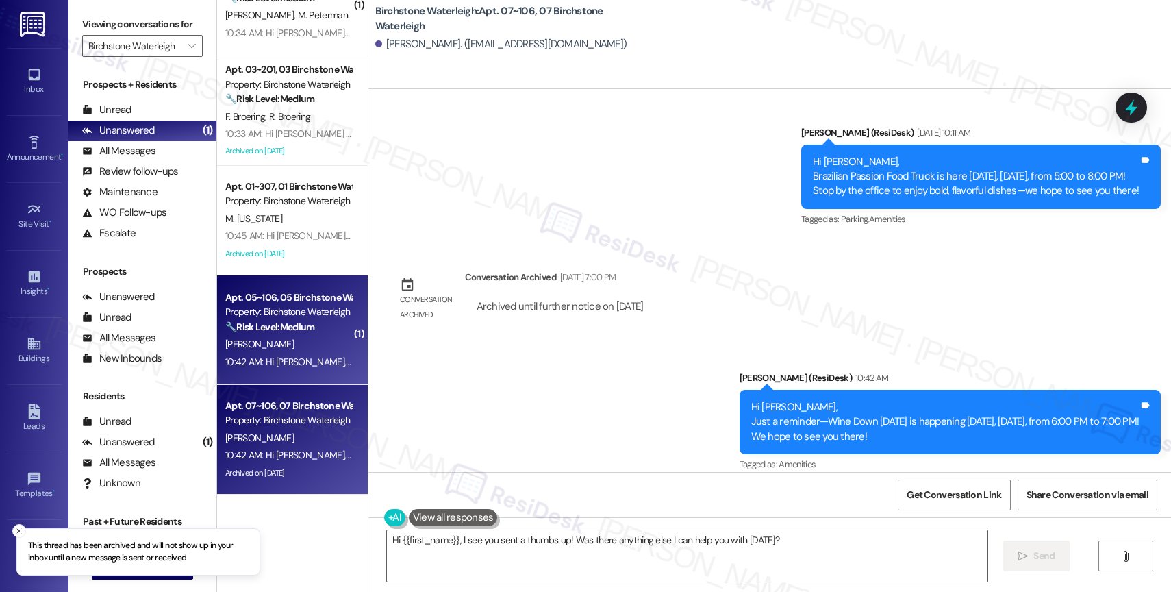
click at [230, 347] on span "M. Goldstein" at bounding box center [259, 344] width 68 height 12
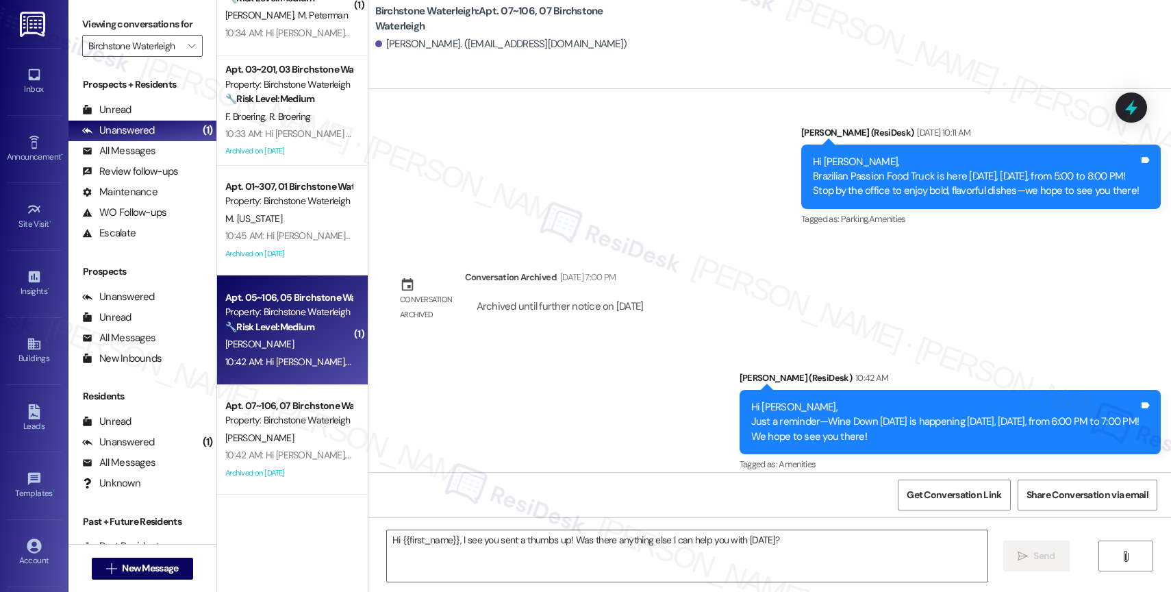
type textarea "Fetching suggested responses. Please feel free to read through the conversation…"
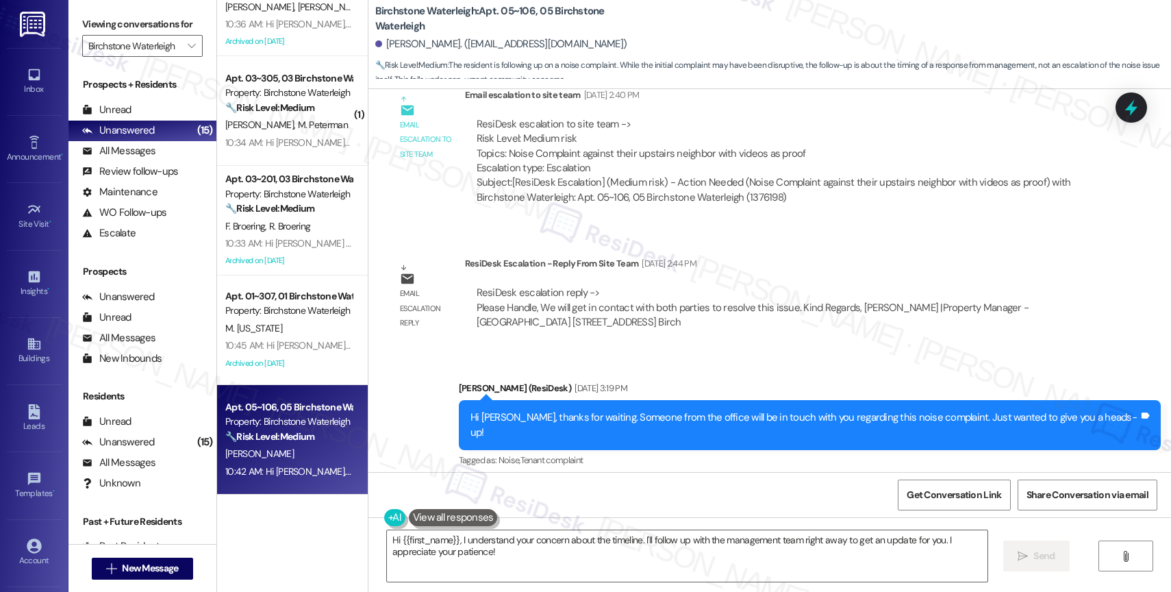
scroll to position [18682, 0]
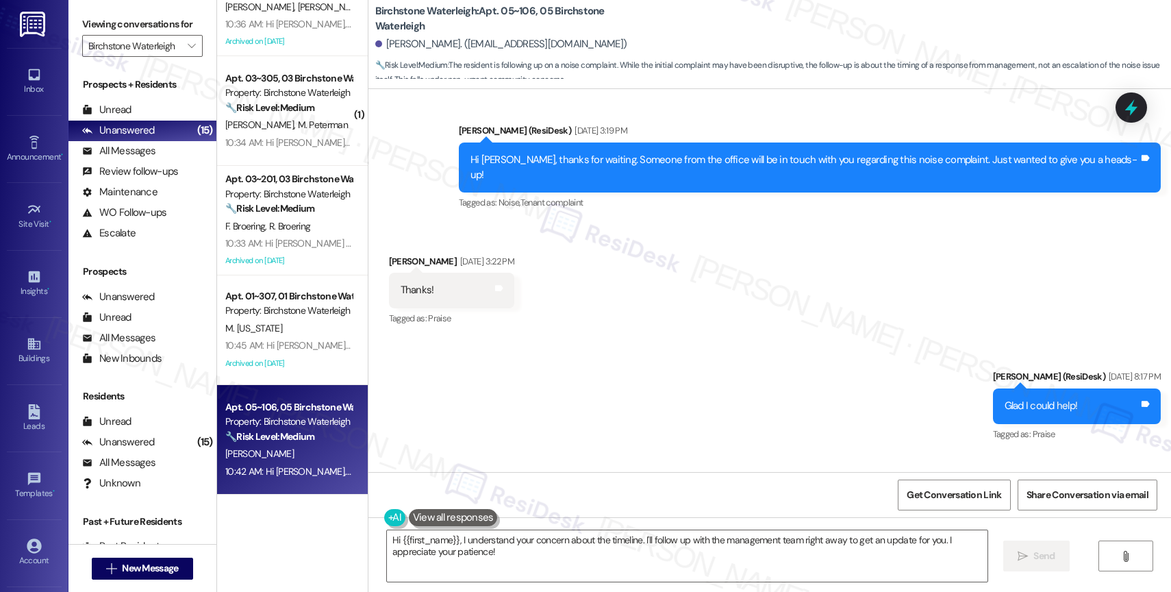
click at [579, 338] on div "Sent via SMS Jane (ResiDesk) Aug 11, 2025 at 8:17 PM Glad I could help! Tags an…" at bounding box center [769, 396] width 803 height 116
click at [493, 553] on textarea "Hi {{first_name}}, I understand your concern about the timeline. I'll follow up…" at bounding box center [687, 555] width 601 height 51
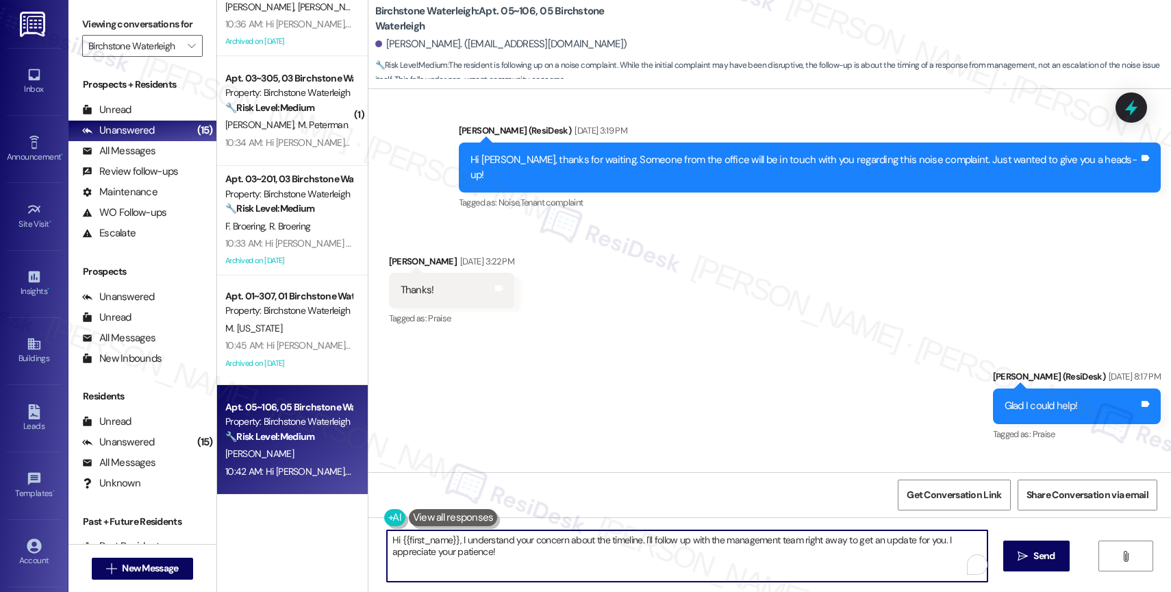
click at [493, 553] on textarea "Hi {{first_name}}, I understand your concern about the timeline. I'll follow up…" at bounding box center [687, 555] width 601 height 51
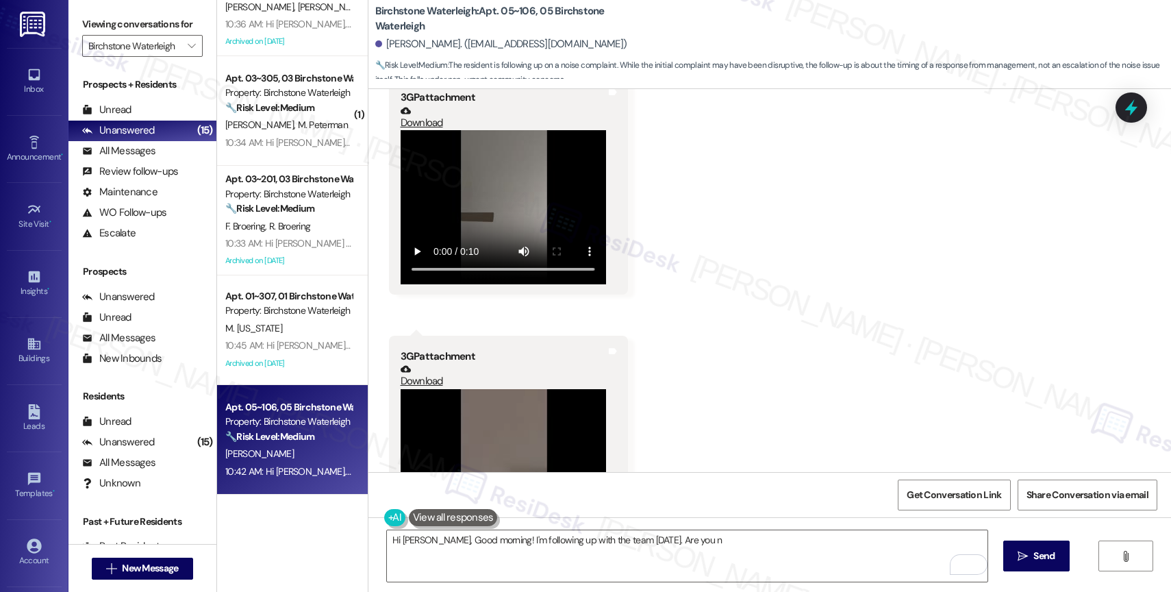
scroll to position [17850, 0]
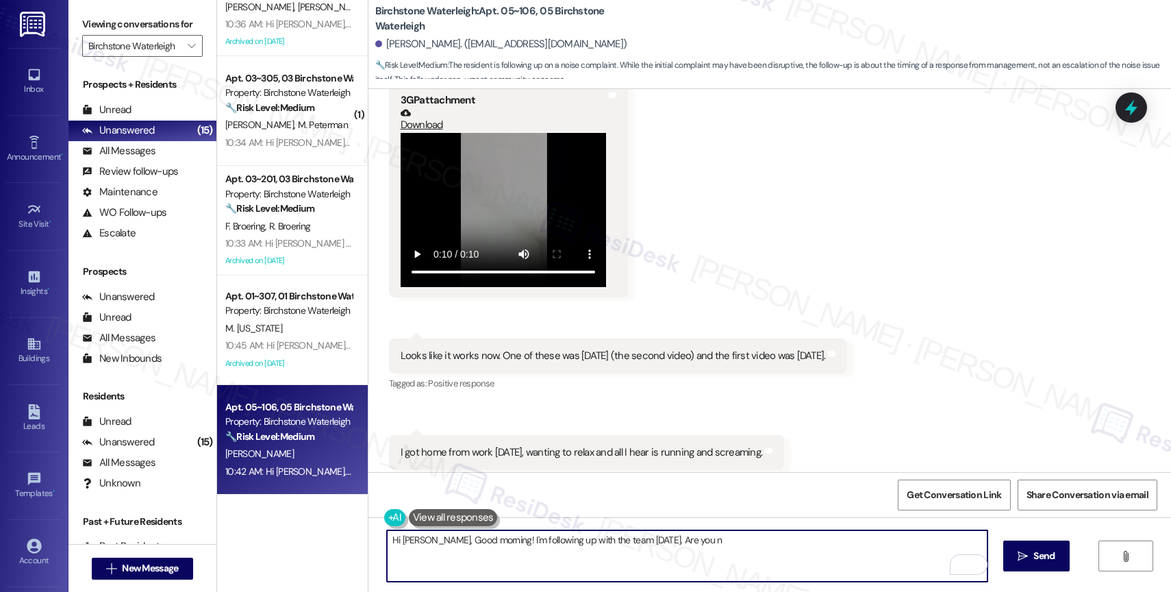
drag, startPoint x: 632, startPoint y: 542, endPoint x: 772, endPoint y: 555, distance: 140.4
click at [771, 555] on textarea "Hi Mallory, Good morning! I'm following up with the team today. Are you n" at bounding box center [687, 555] width 601 height 51
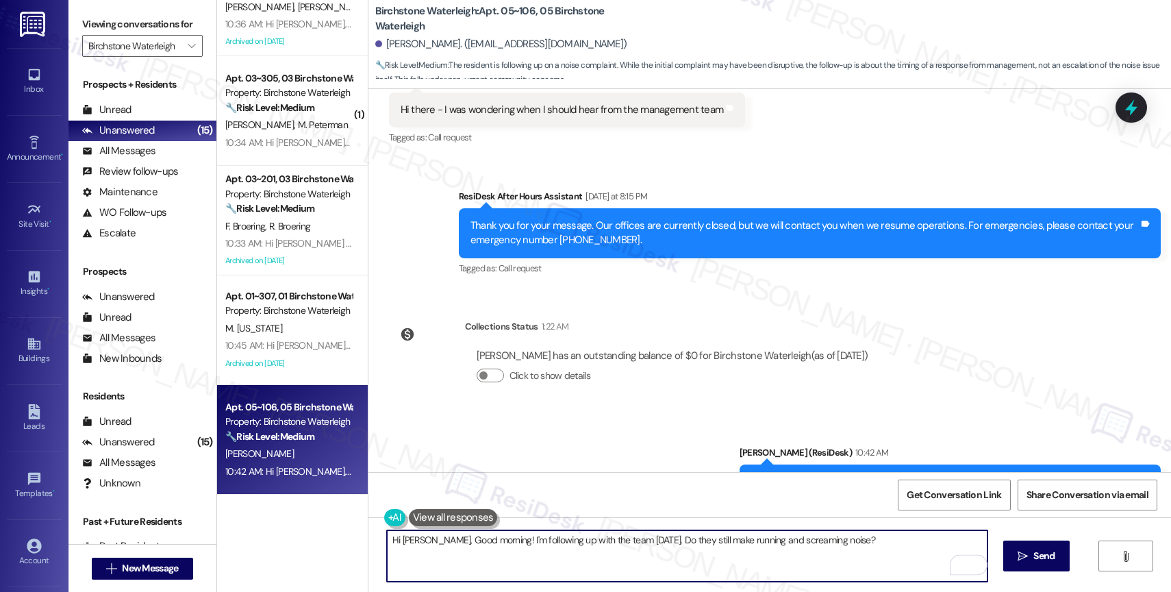
scroll to position [19095, 0]
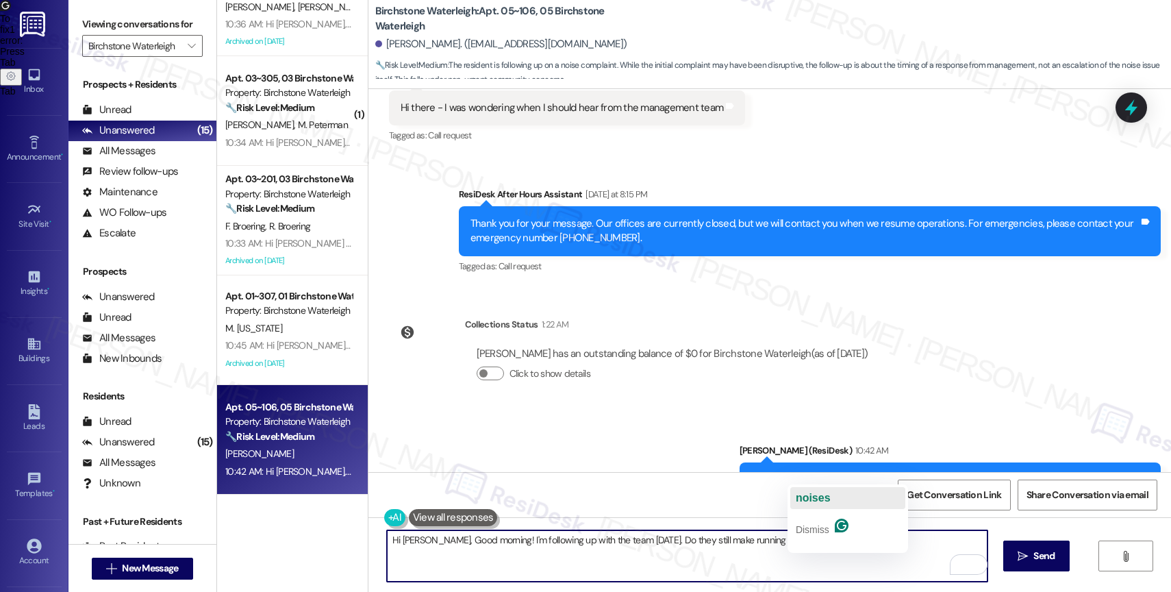
click at [823, 500] on span "noises" at bounding box center [813, 498] width 35 height 12
click at [860, 550] on textarea "Hi Mallory, Good morning! I'm following up with the team today. Do they still m…" at bounding box center [687, 555] width 601 height 51
drag, startPoint x: 631, startPoint y: 539, endPoint x: 662, endPoint y: 538, distance: 30.2
click at [662, 538] on textarea "Hi Mallory, Good morning! I'm following up with the team today. Do they still m…" at bounding box center [687, 555] width 601 height 51
click at [916, 550] on textarea "Hi Mallory, Good morning! I'm following up with the team today. Are your neighb…" at bounding box center [687, 555] width 601 height 51
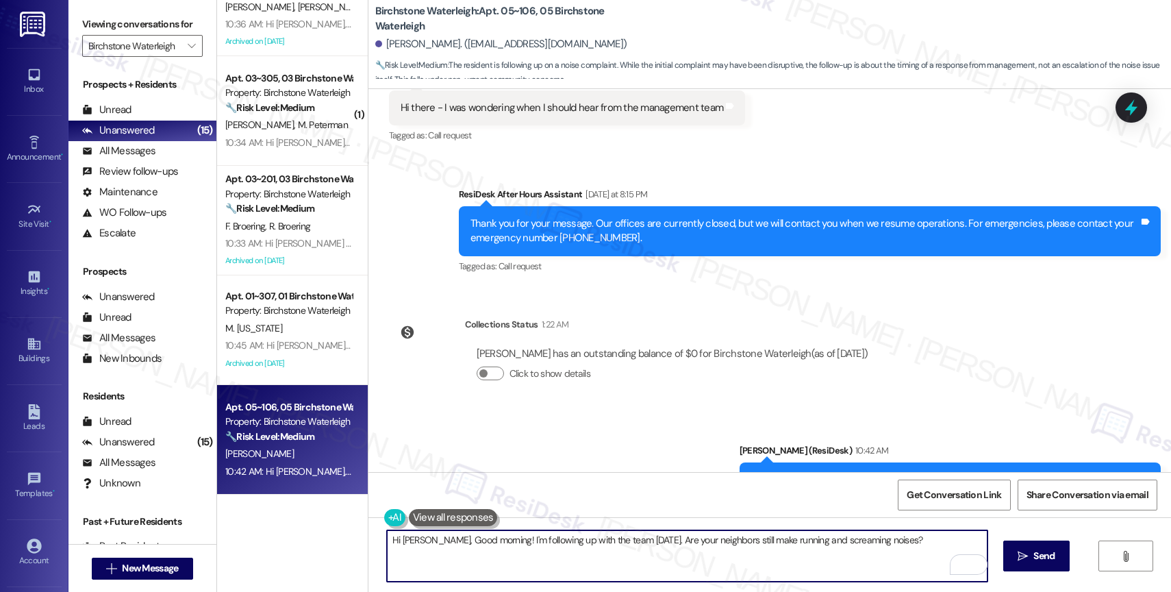
scroll to position [1040, 0]
click at [753, 495] on span "making" at bounding box center [742, 498] width 38 height 12
click at [895, 546] on textarea "Hi Mallory, Good morning! I'm following up with the team today. Are your neighb…" at bounding box center [687, 555] width 601 height 51
type textarea "Hi Mallory, Good morning! I'm following up with the team today. Are your neighb…"
click at [1040, 559] on span "Send" at bounding box center [1043, 556] width 21 height 14
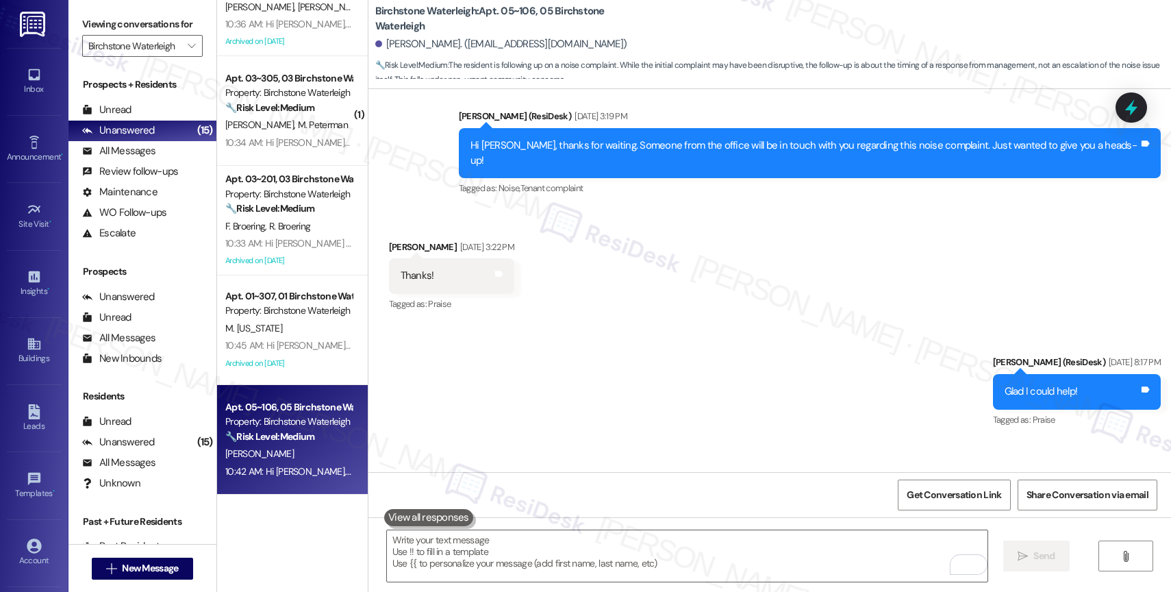
scroll to position [19191, 0]
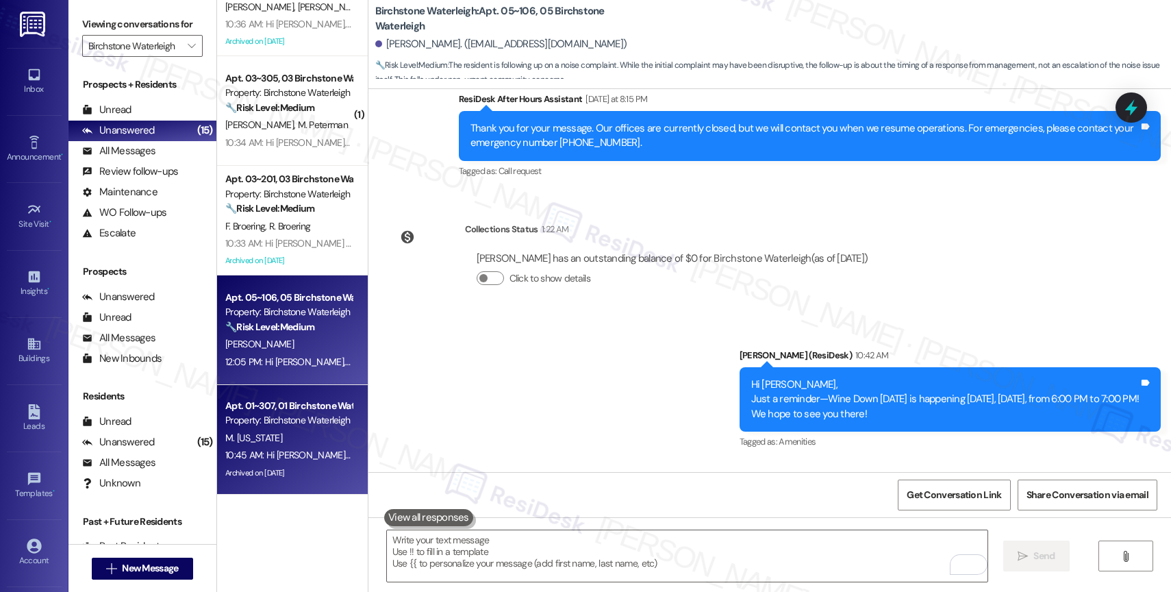
click at [328, 444] on div "M. Montana" at bounding box center [288, 437] width 129 height 17
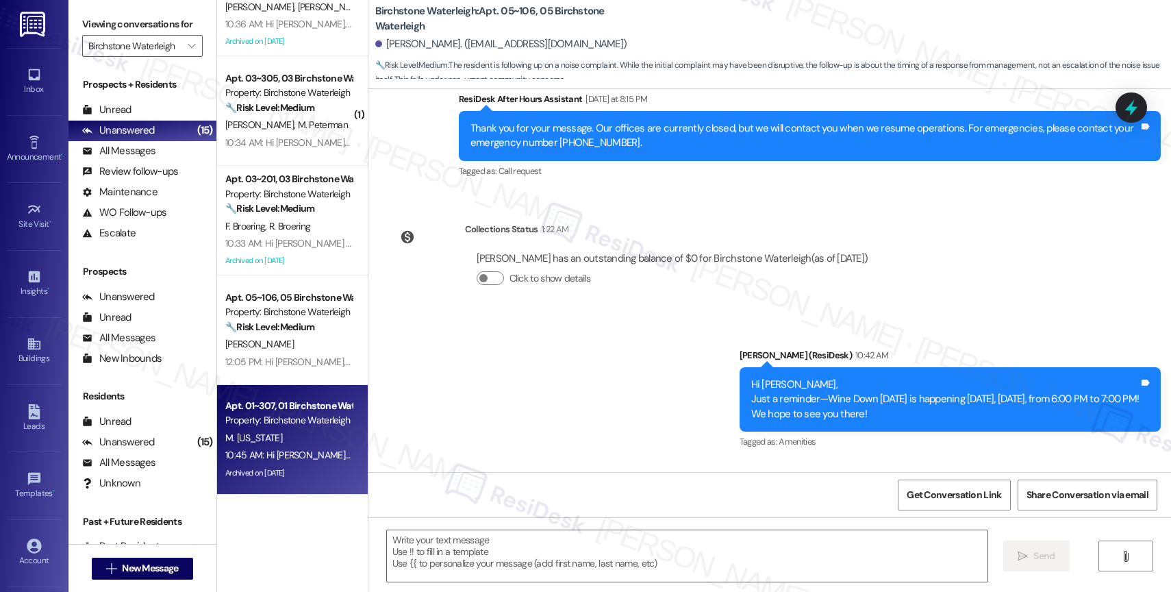
type textarea "Fetching suggested responses. Please feel free to read through the conversation…"
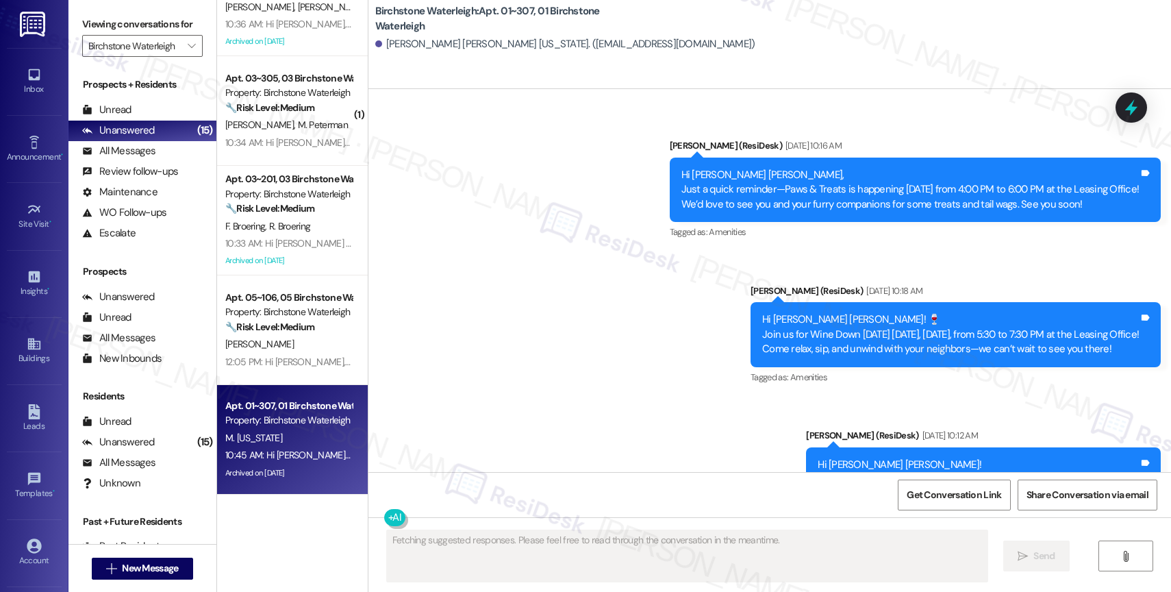
scroll to position [8348, 0]
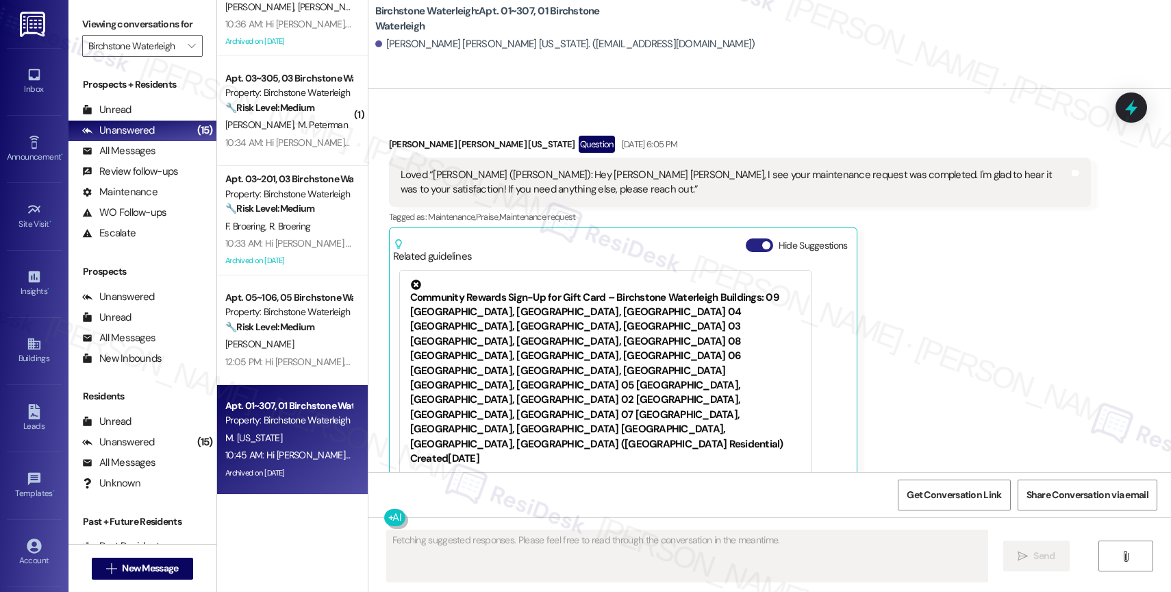
click at [746, 238] on button "Hide Suggestions" at bounding box center [759, 245] width 27 height 14
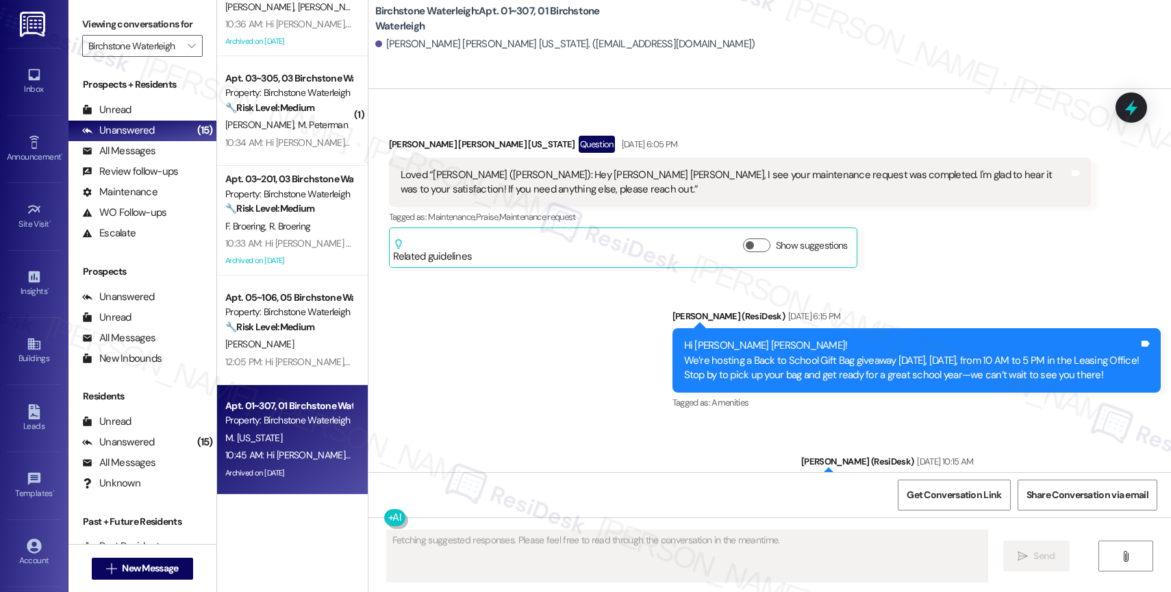
scroll to position [8648, 0]
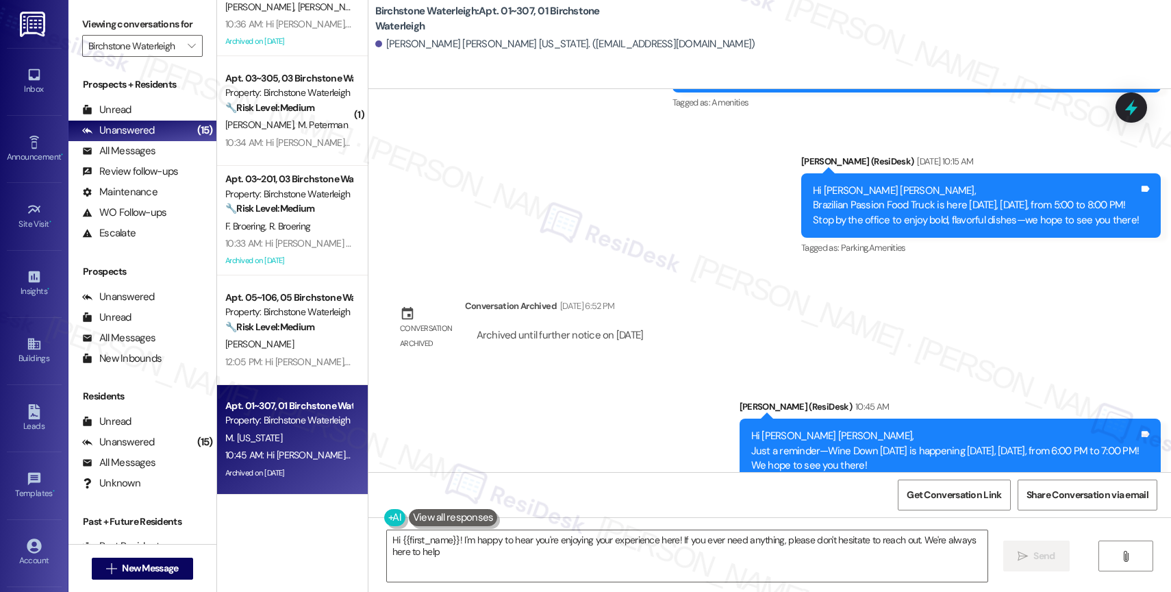
type textarea "Hi {{first_name}}! I'm happy to hear you're enjoying your experience here! If y…"
click at [569, 400] on div "Announcement, sent via SMS Jane (ResiDesk) 10:45 AM Hi Maria Paula, Just a remi…" at bounding box center [769, 440] width 803 height 145
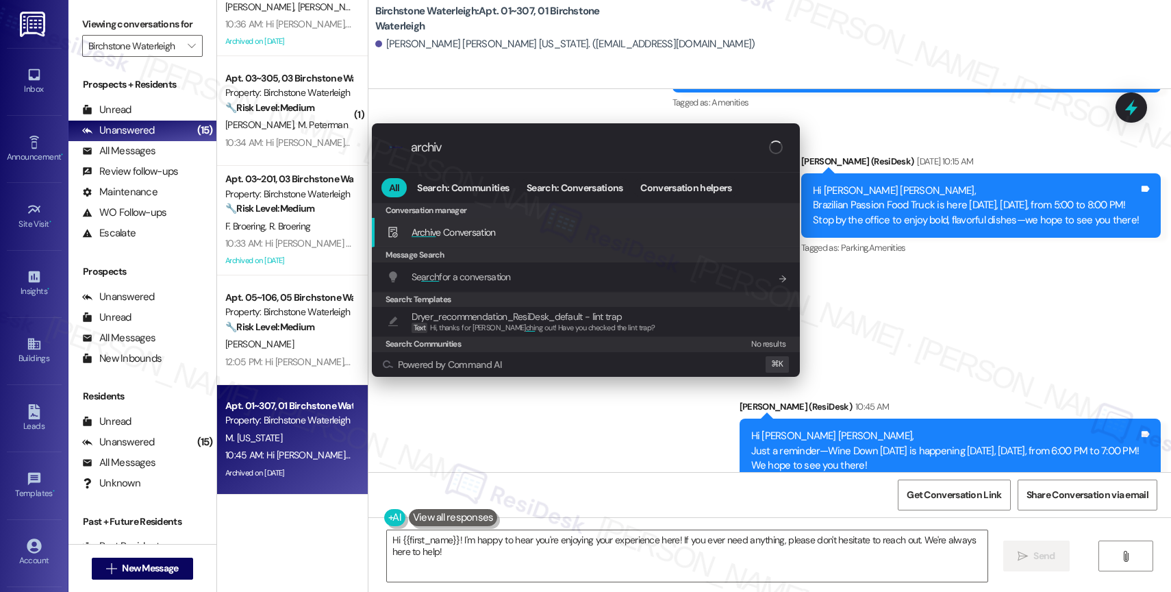
type input "archive"
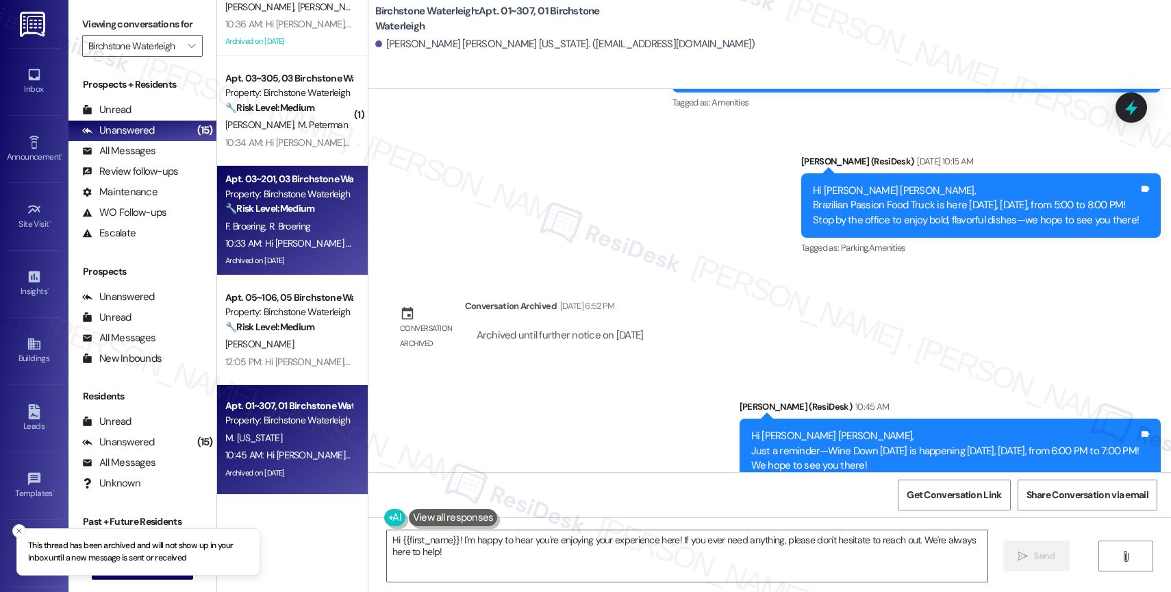
click at [303, 239] on div "10:33 AM: Hi Fernanda and Roni Evaristo, Just a reminder—Wine Down Wednesday is…" at bounding box center [564, 243] width 679 height 12
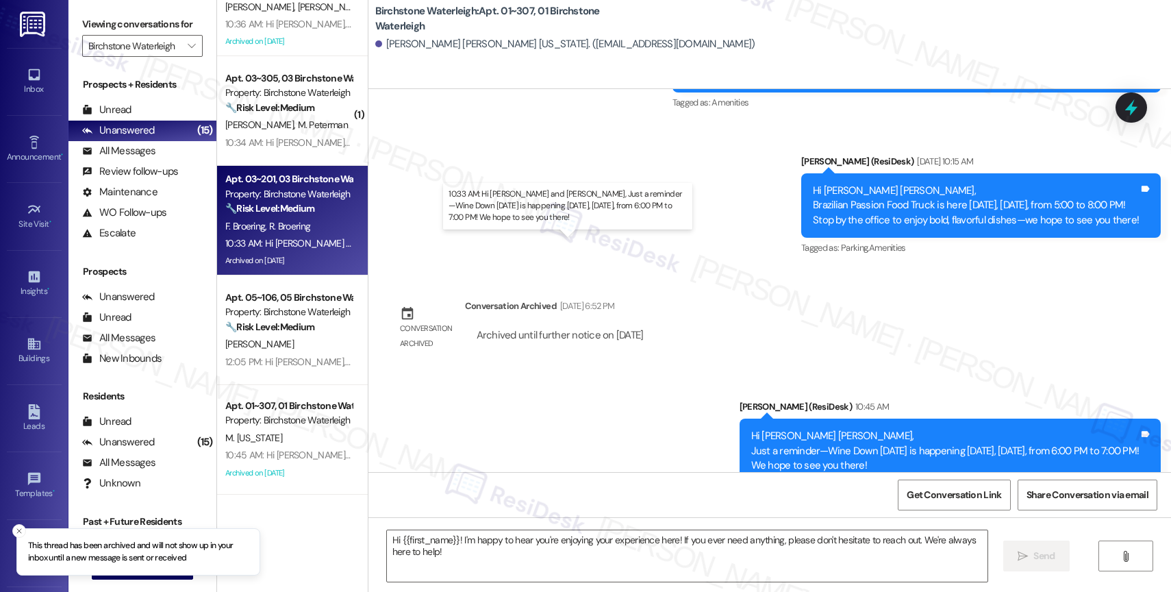
type textarea "Fetching suggested responses. Please feel free to read through the conversation…"
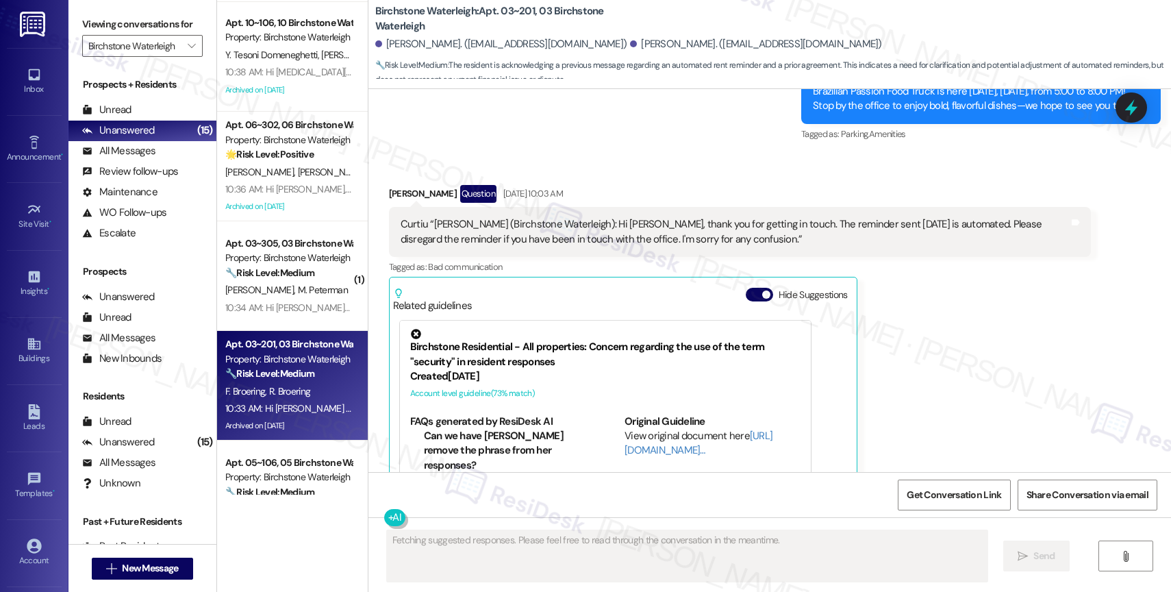
scroll to position [16243, 0]
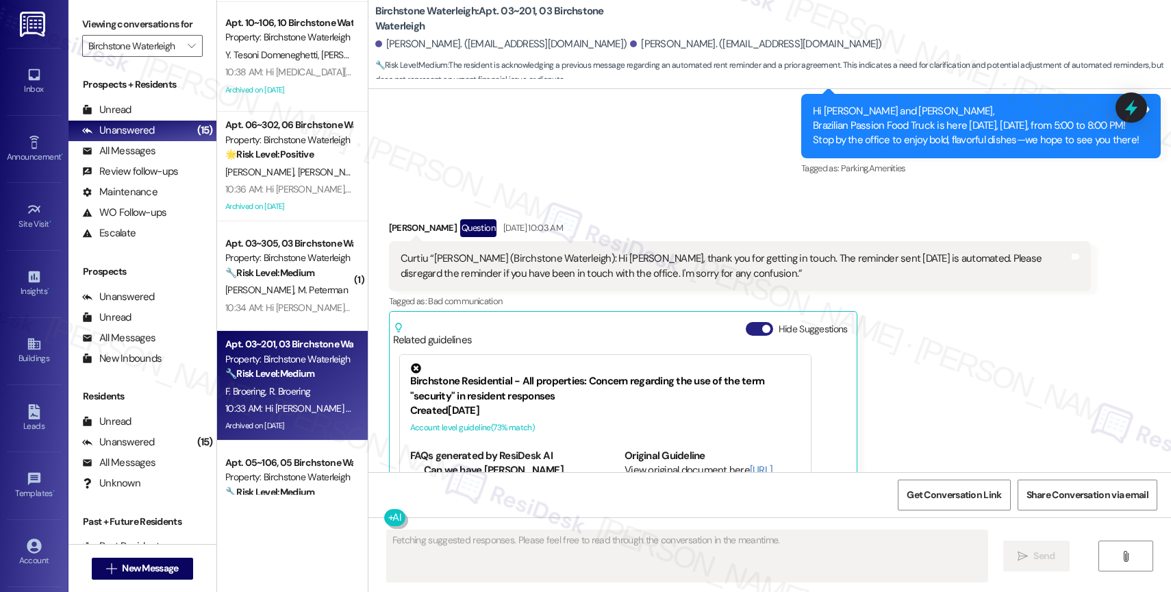
click at [746, 322] on button "Hide Suggestions" at bounding box center [759, 329] width 27 height 14
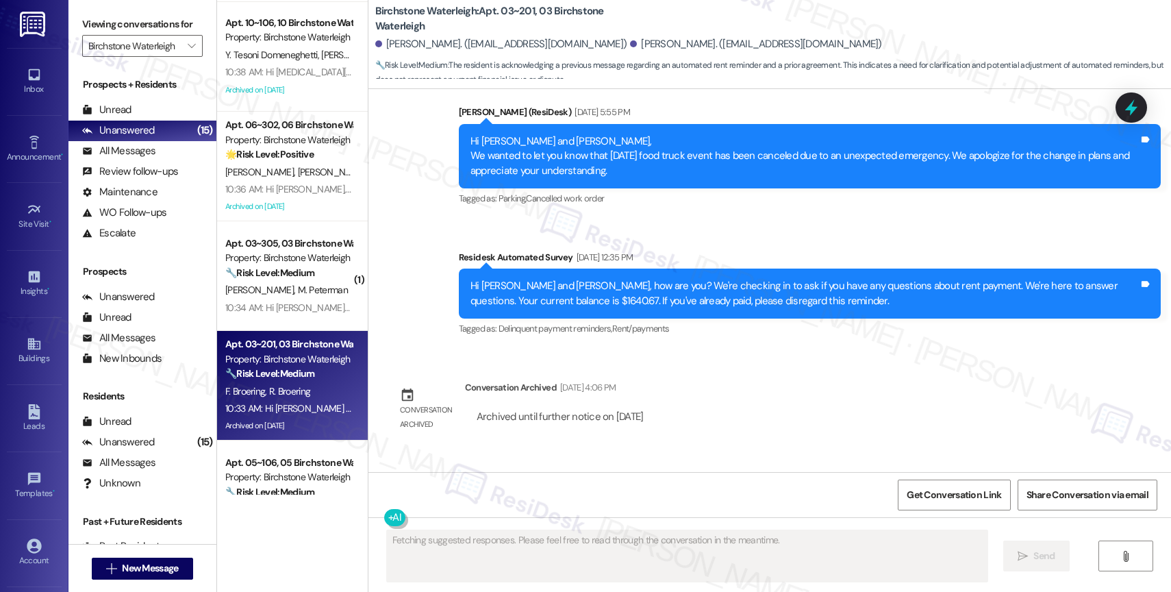
scroll to position [16554, 0]
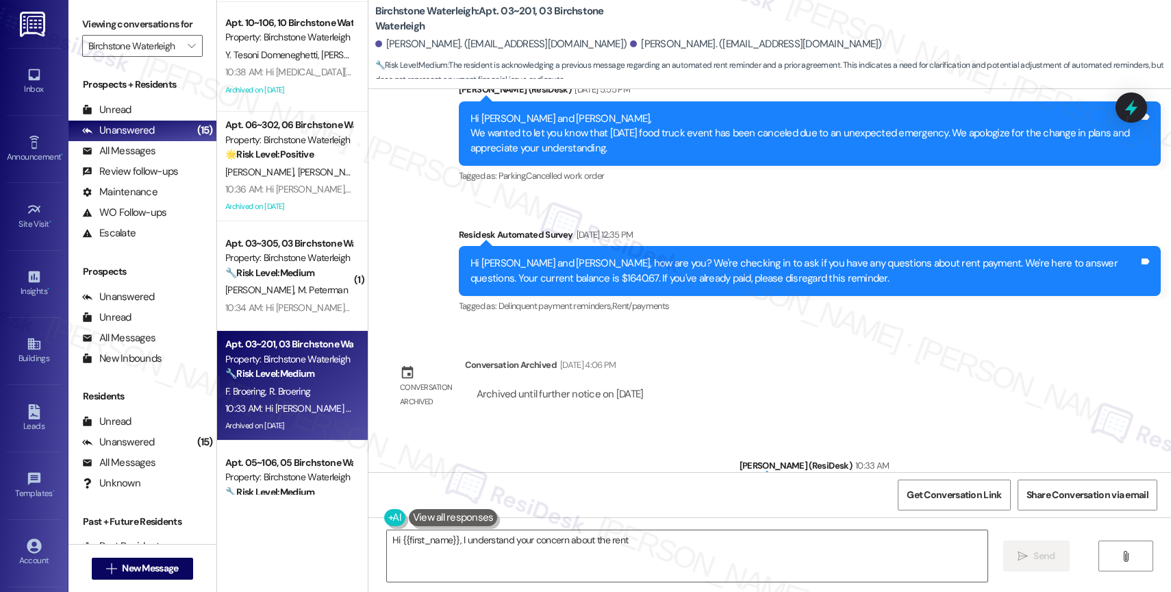
click at [573, 427] on div "Announcement, sent via SMS Jane (ResiDesk) 10:33 AM Hi Fernanda and Roni Evaris…" at bounding box center [769, 499] width 803 height 145
type textarea "Hi {{first_name}}, I understand your concern about the rent reminder. Since you…"
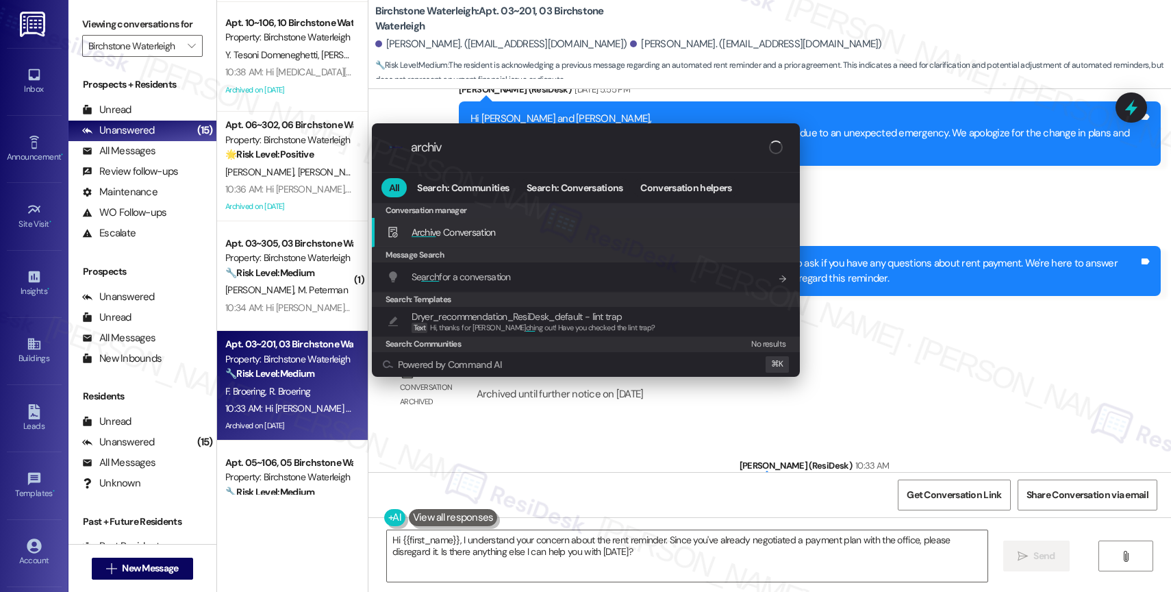
type input "archive"
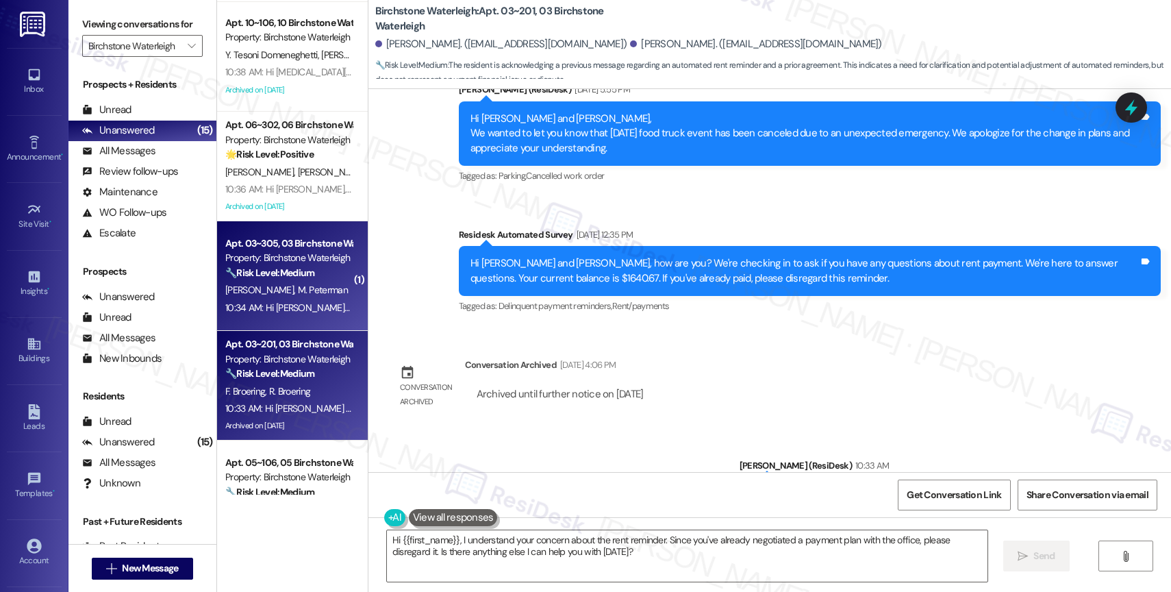
click at [270, 279] on strong "🔧 Risk Level: Medium" at bounding box center [269, 272] width 89 height 12
type textarea "Fetching suggested responses. Please feel free to read through the conversation…"
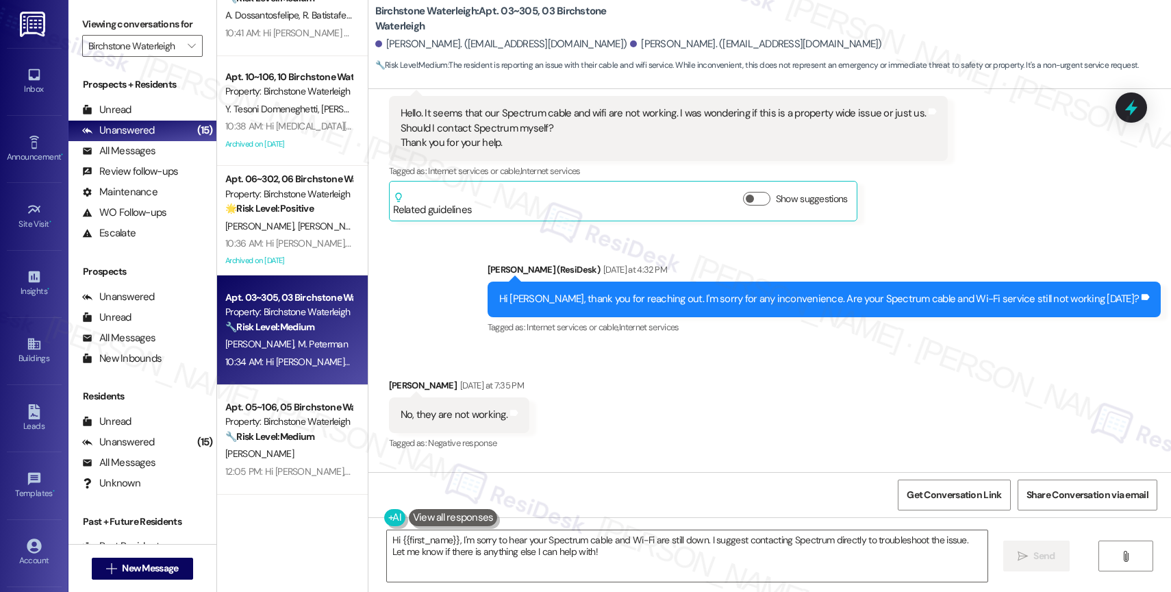
scroll to position [8303, 0]
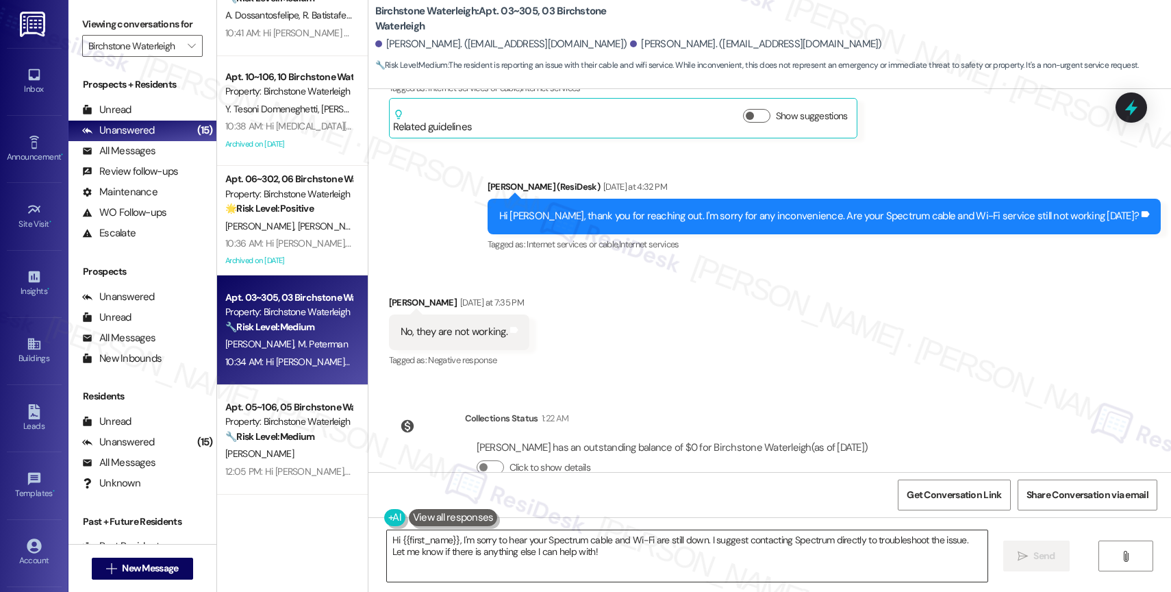
click at [487, 535] on textarea "Hi {{first_name}}, I'm sorry to hear your Spectrum cable and Wi-Fi are still do…" at bounding box center [687, 555] width 601 height 51
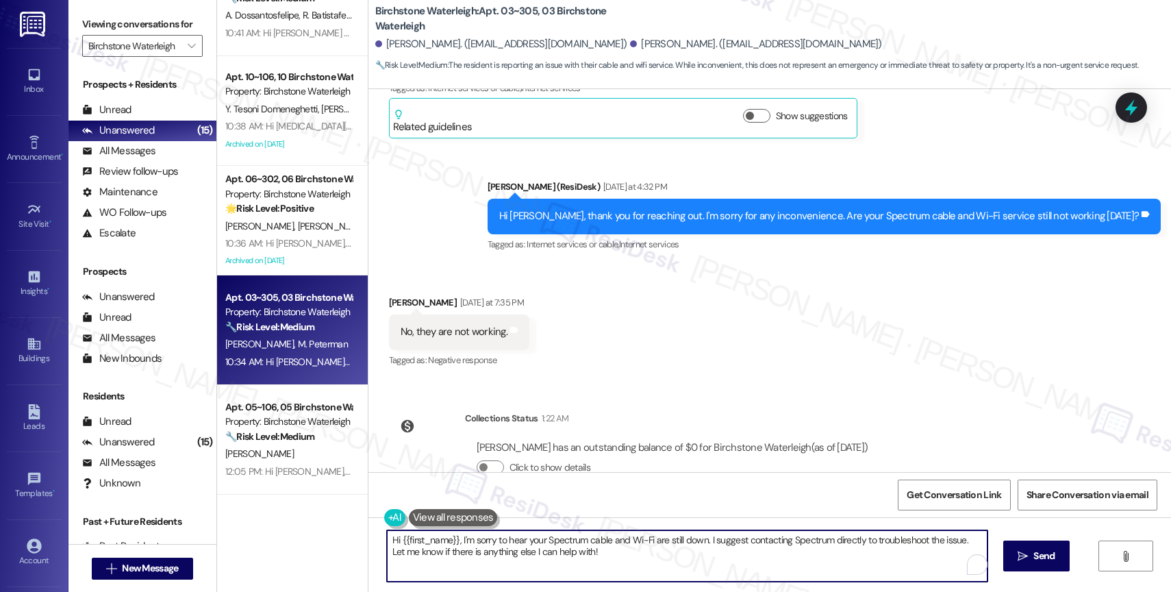
click at [487, 535] on textarea "Hi {{first_name}}, I'm sorry to hear your Spectrum cable and Wi-Fi are still do…" at bounding box center [687, 555] width 601 height 51
click at [387, 536] on textarea "I didn't receive complaints from other residents. Please contact spectrum so th…" at bounding box center [687, 555] width 601 height 51
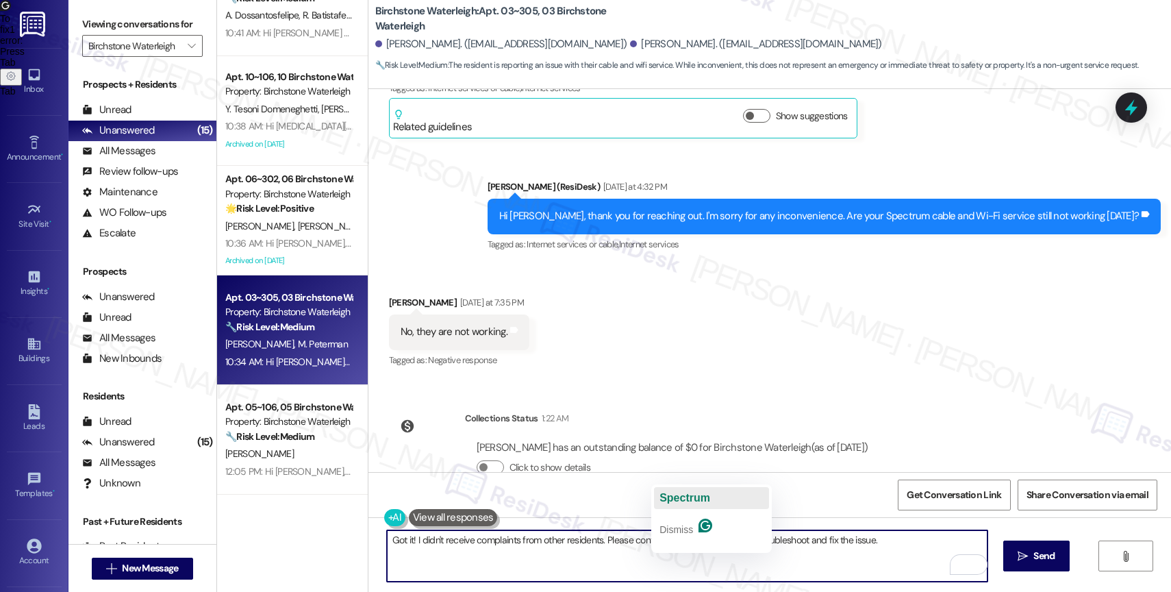
click at [695, 503] on span "Spectrum" at bounding box center [684, 498] width 51 height 12
click at [896, 542] on textarea "Got it! I didn't receive complaints from other residents. Please contact Spectr…" at bounding box center [687, 555] width 601 height 51
paste textarea "If anything else comes up or you have more questions, feel free to reach out an…"
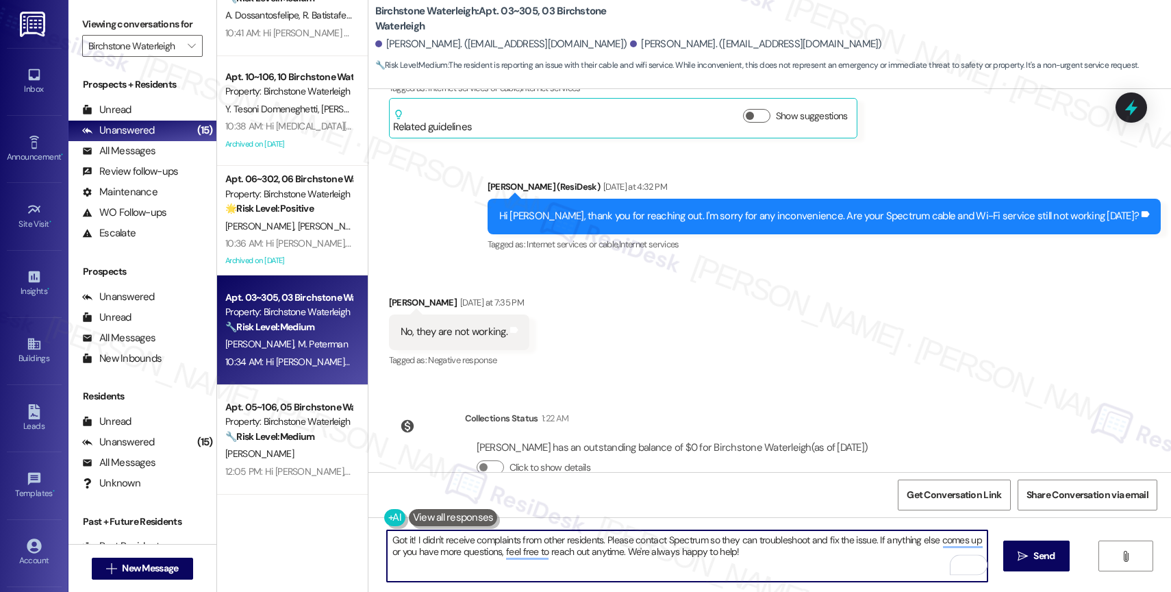
drag, startPoint x: 688, startPoint y: 560, endPoint x: 868, endPoint y: 565, distance: 180.2
click at [866, 565] on textarea "Got it! I didn't receive complaints from other residents. Please contact Spectr…" at bounding box center [687, 555] width 601 height 51
type textarea "Got it! I didn't receive complaints from other residents. Please contact Spectr…"
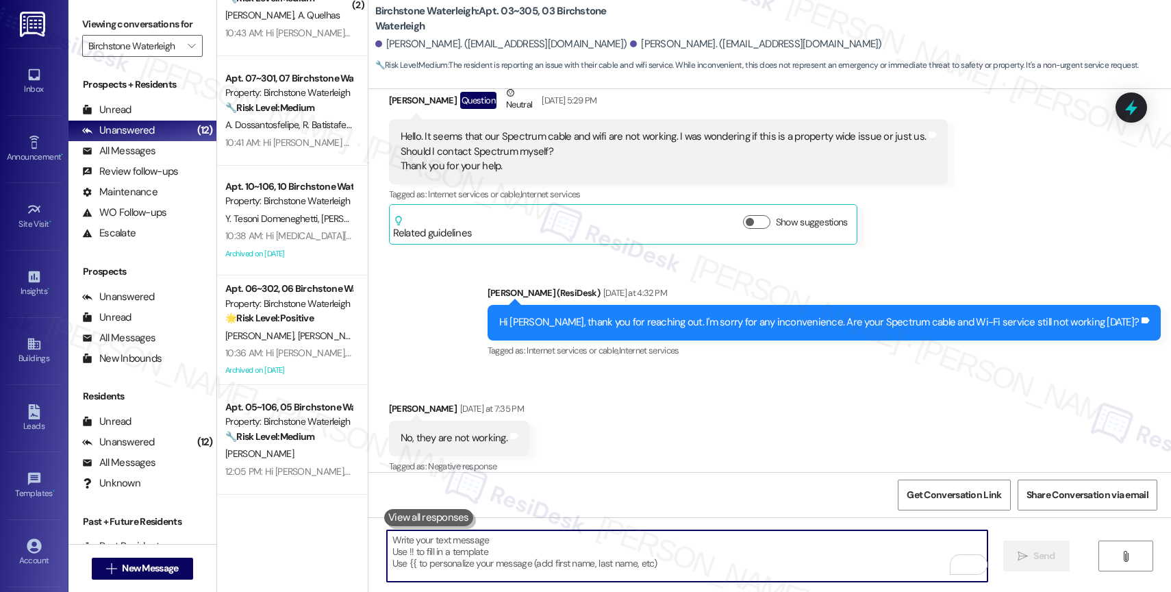
scroll to position [8579, 0]
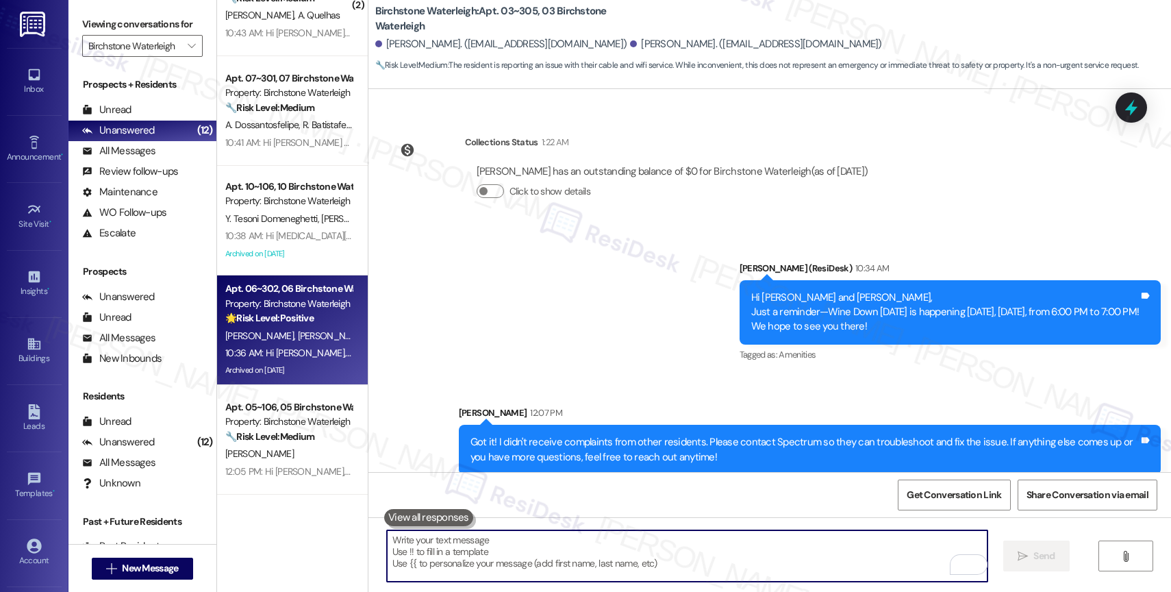
click at [291, 325] on div "Apt. 06~302, 06 Birchstone Waterleigh Property: Birchstone Waterleigh 🌟 Risk Le…" at bounding box center [288, 303] width 129 height 47
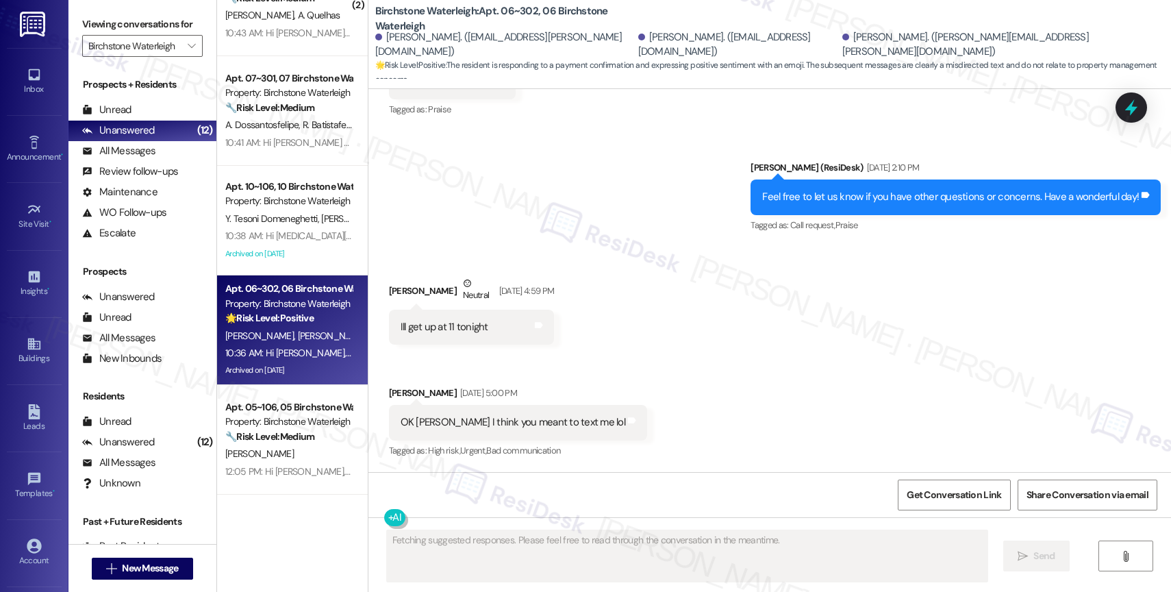
scroll to position [27604, 0]
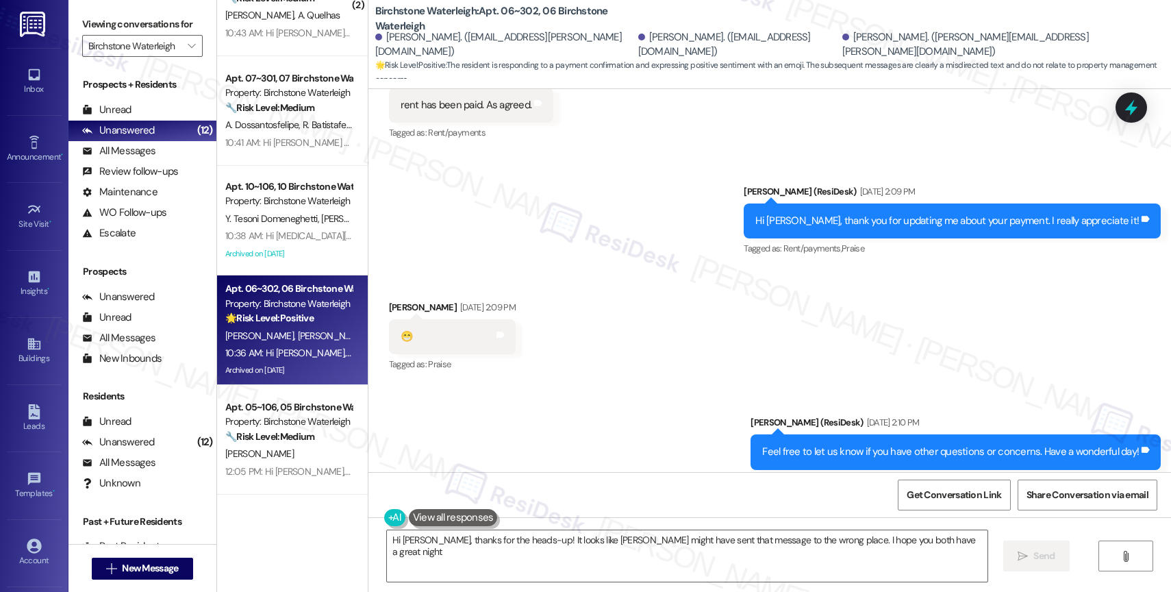
type textarea "Hi Sharon, thanks for the heads-up! It looks like Heather might have sent that …"
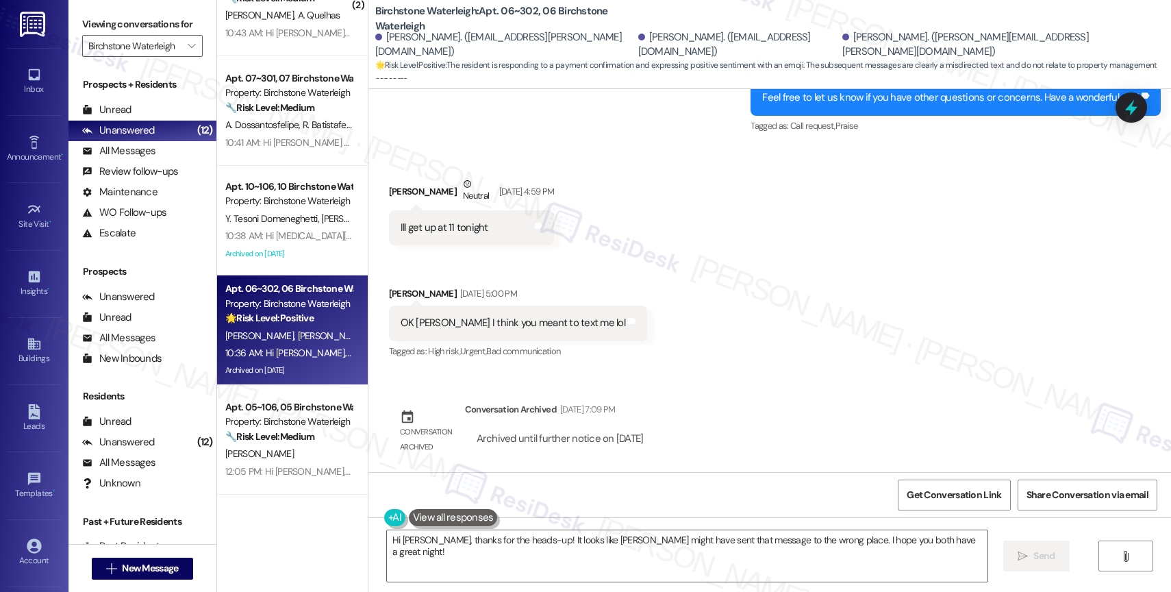
scroll to position [27601, 0]
click at [538, 472] on div "Announcement, sent via SMS Jane (ResiDesk) 10:36 AM Hi Heather, Tommy and Sharo…" at bounding box center [769, 544] width 803 height 145
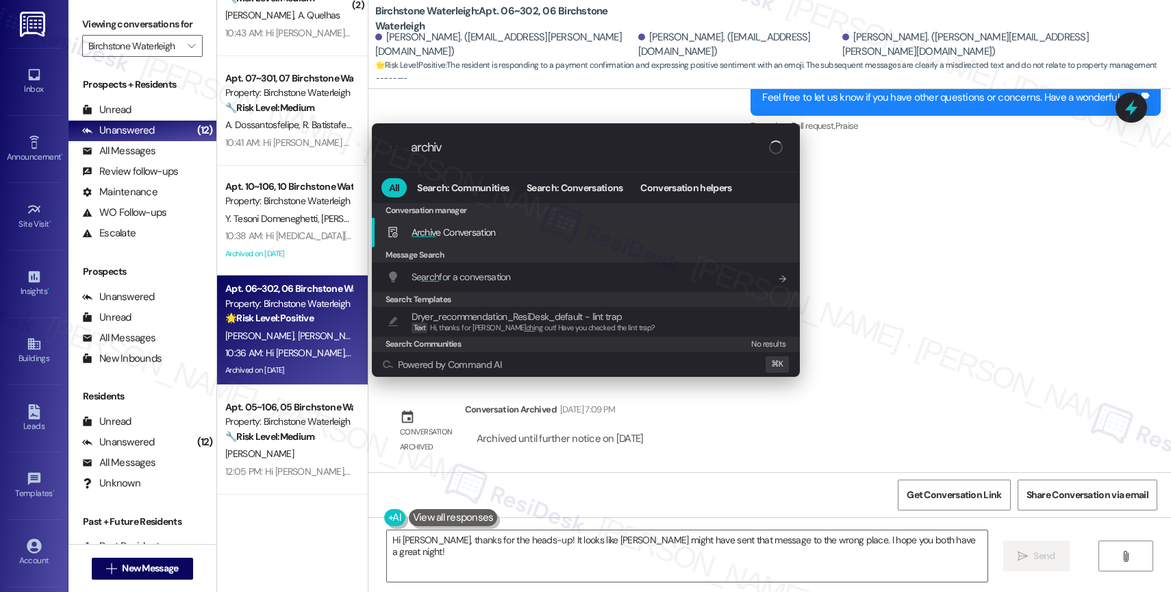
type input "archive"
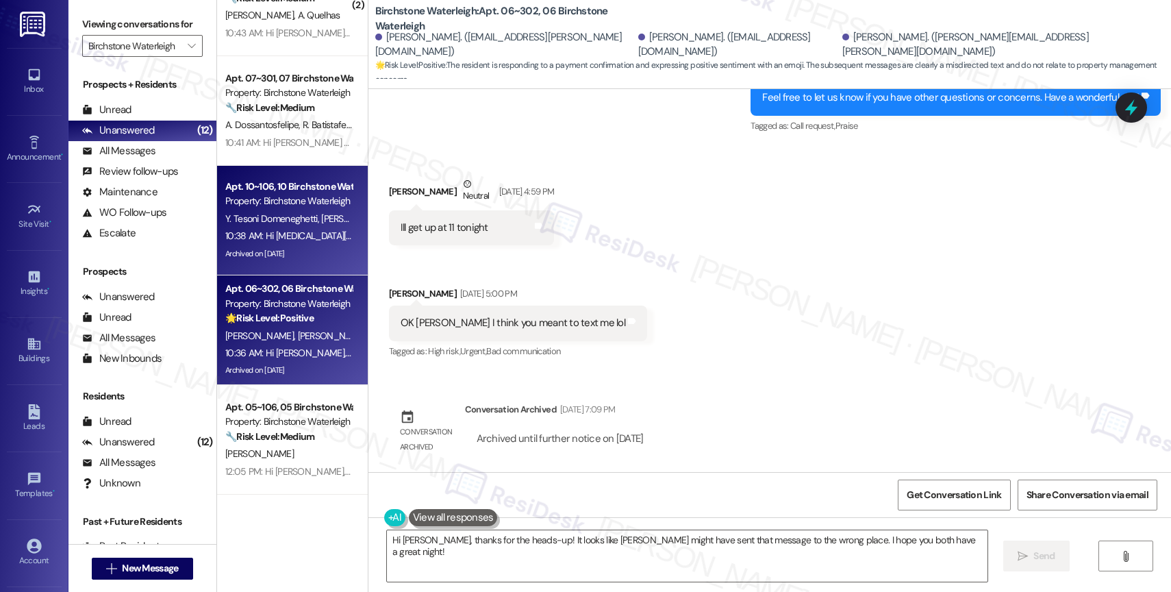
click at [301, 218] on span "Y. Tesoni Domeneghetti" at bounding box center [273, 218] width 96 height 12
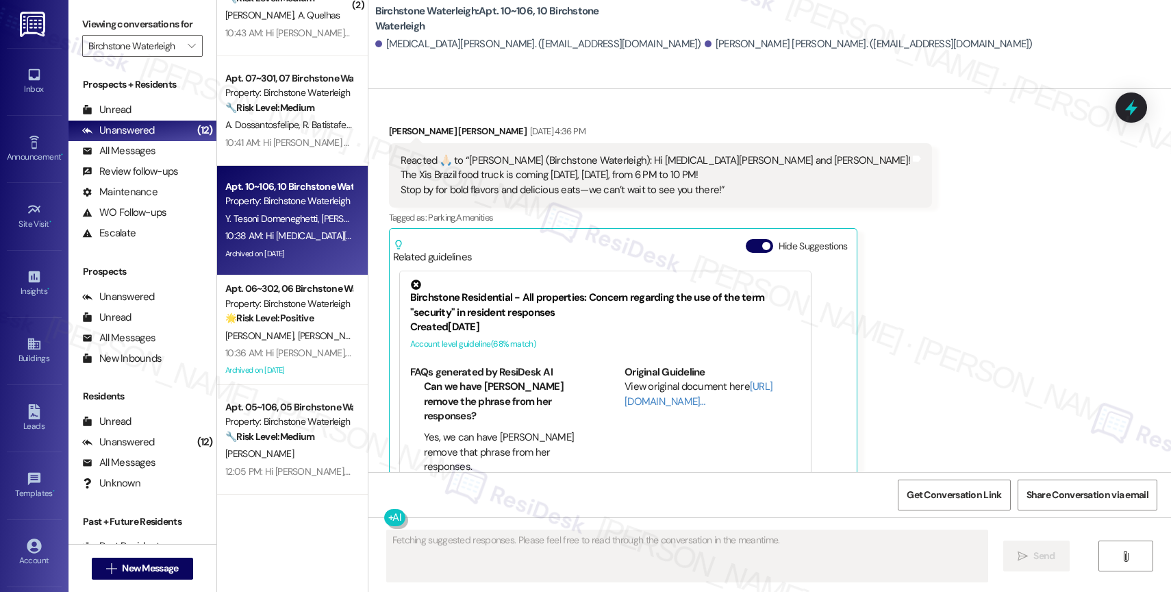
scroll to position [711, 0]
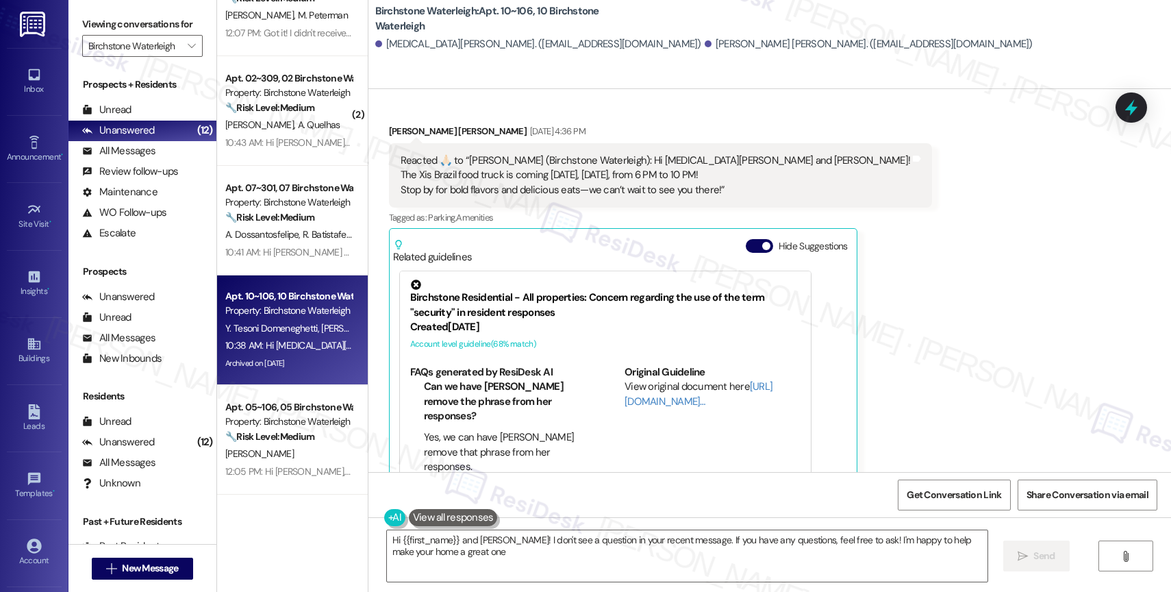
type textarea "Hi {{first_name}} and Joao! I don't see a question in your recent message. If y…"
click at [746, 239] on button "Hide Suggestions" at bounding box center [759, 246] width 27 height 14
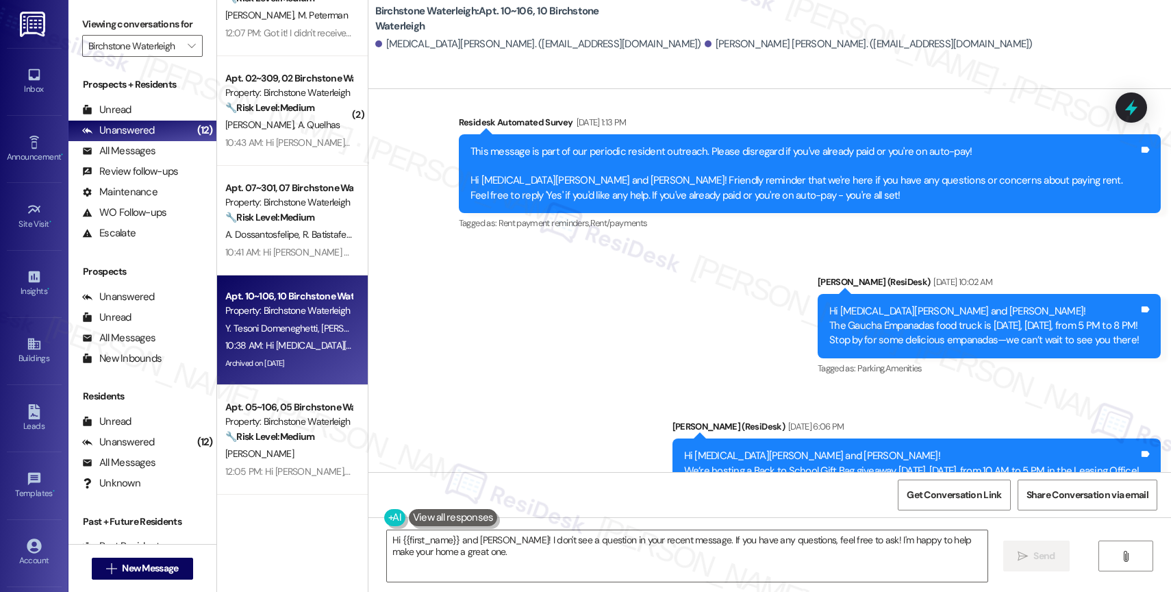
scroll to position [5024, 0]
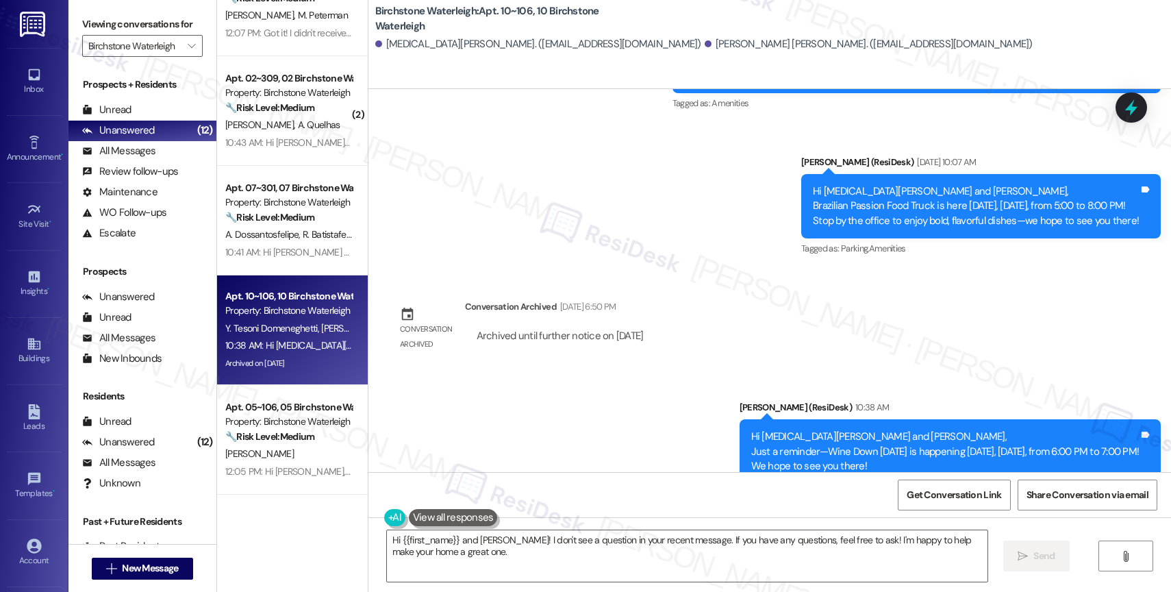
click at [534, 387] on div "Announcement, sent via SMS Jane (ResiDesk) 10:38 AM Hi Yasmin Soubihe and Joao …" at bounding box center [769, 441] width 803 height 145
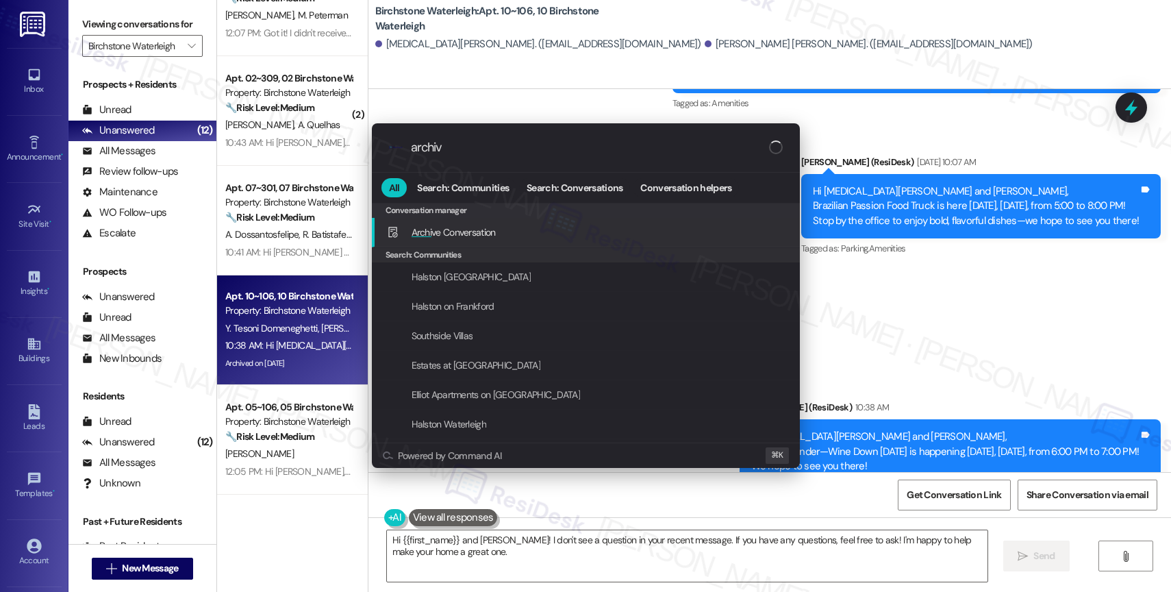
type input "archive"
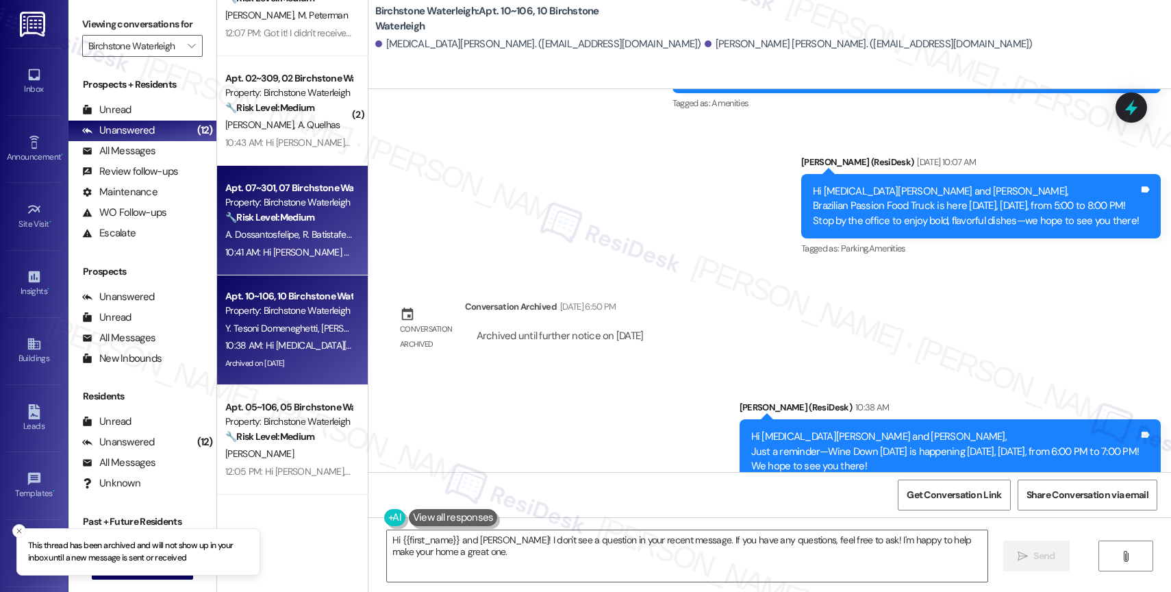
click at [268, 234] on span "A. Dossantosfelipe" at bounding box center [263, 234] width 77 height 12
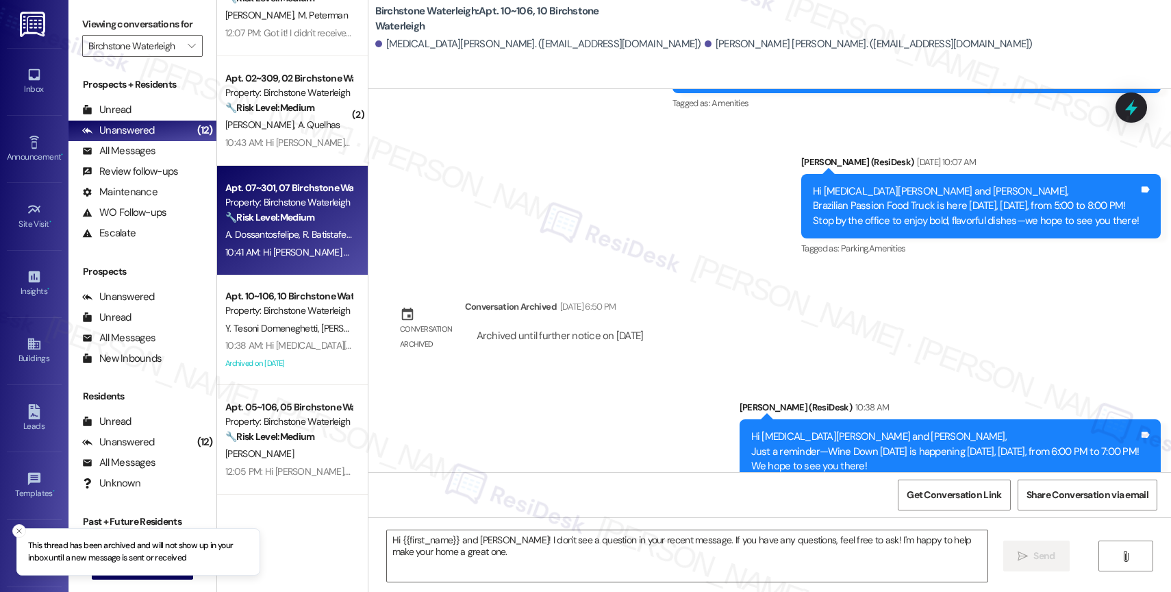
type textarea "Fetching suggested responses. Please feel free to read through the conversation…"
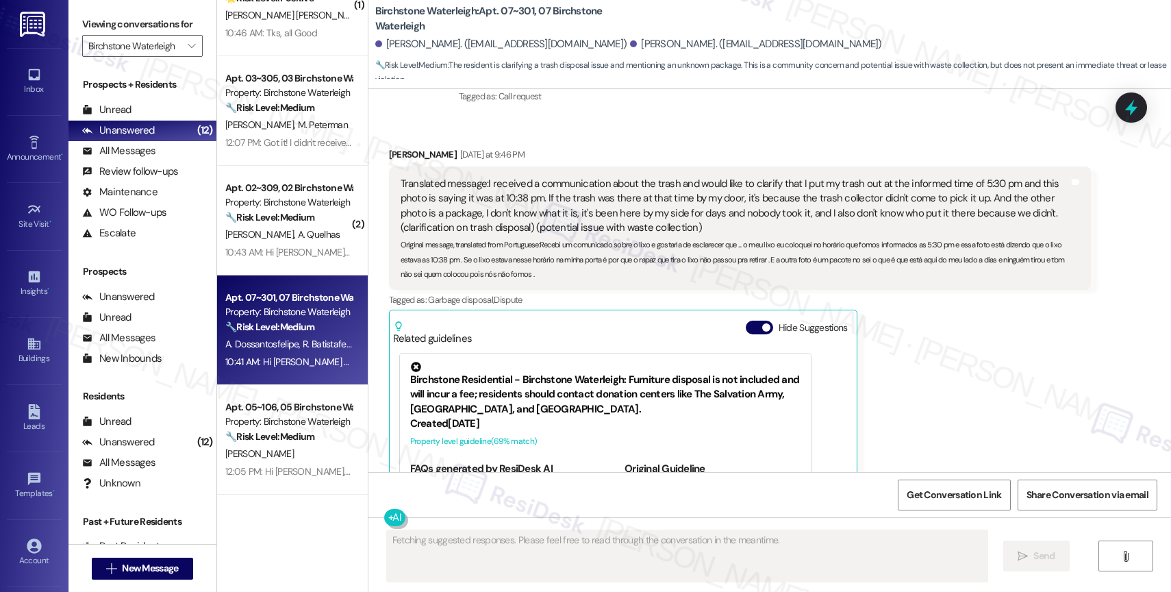
scroll to position [601, 0]
click at [751, 320] on button "Hide Suggestions" at bounding box center [759, 327] width 27 height 14
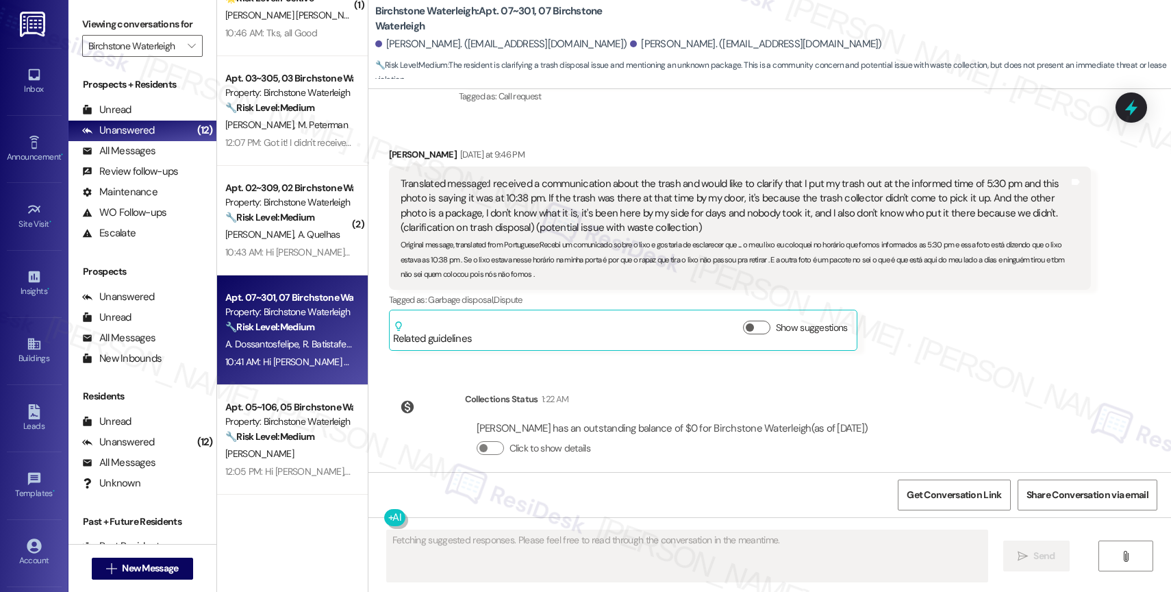
scroll to position [12849, 0]
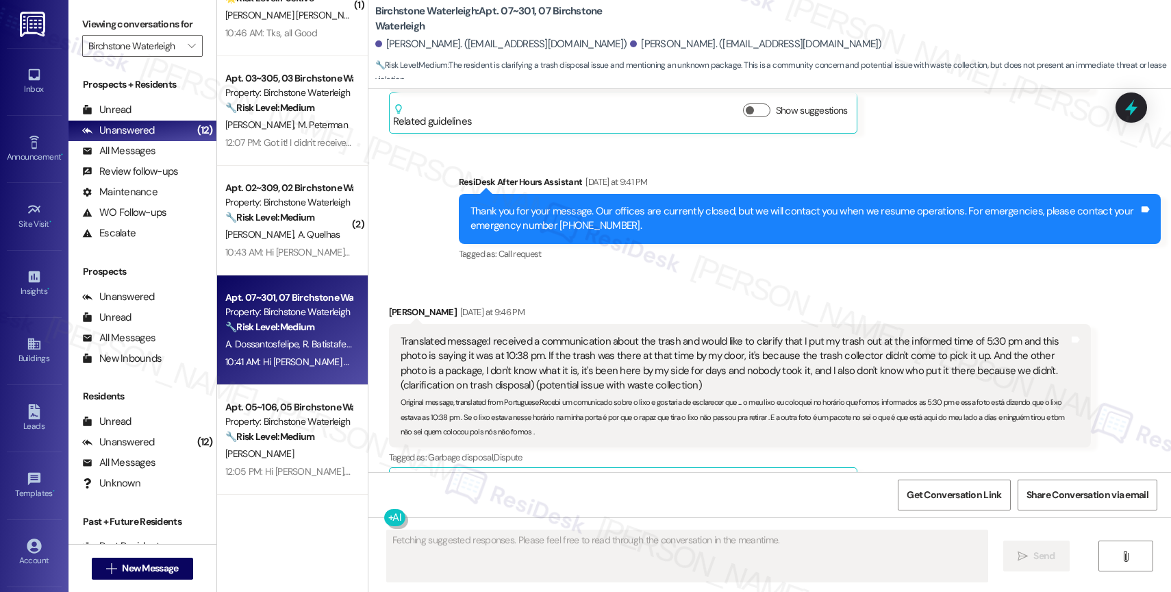
click at [632, 305] on div "Rodrigo Batistafelipe Yesterday at 9:46 PM" at bounding box center [740, 314] width 702 height 19
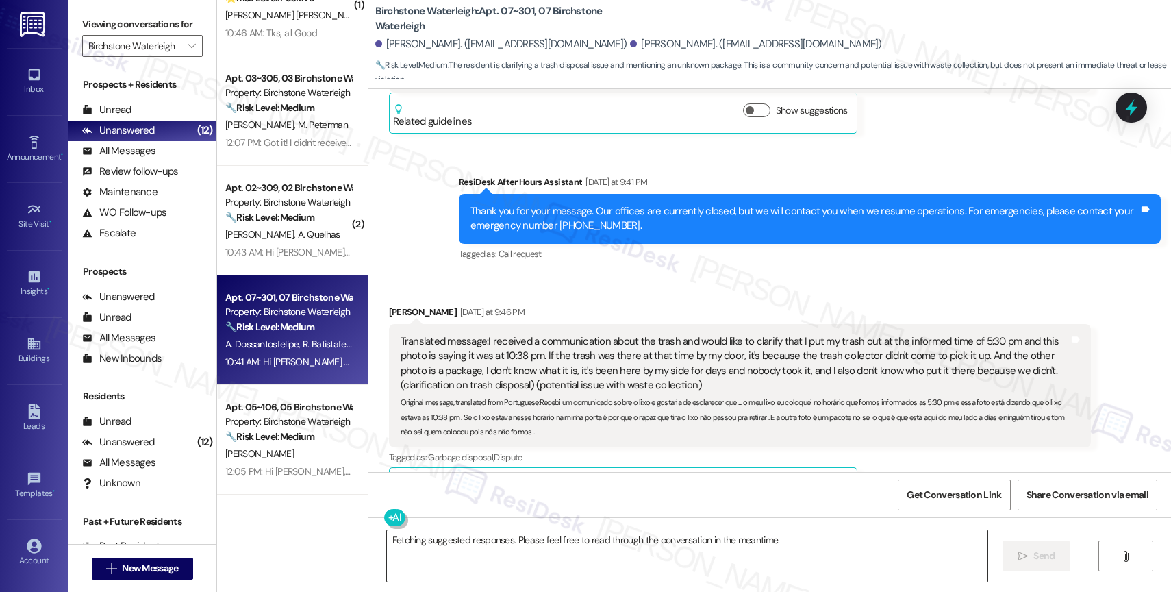
click at [487, 557] on textarea "Fetching suggested responses. Please feel free to read through the conversation…" at bounding box center [687, 555] width 601 height 51
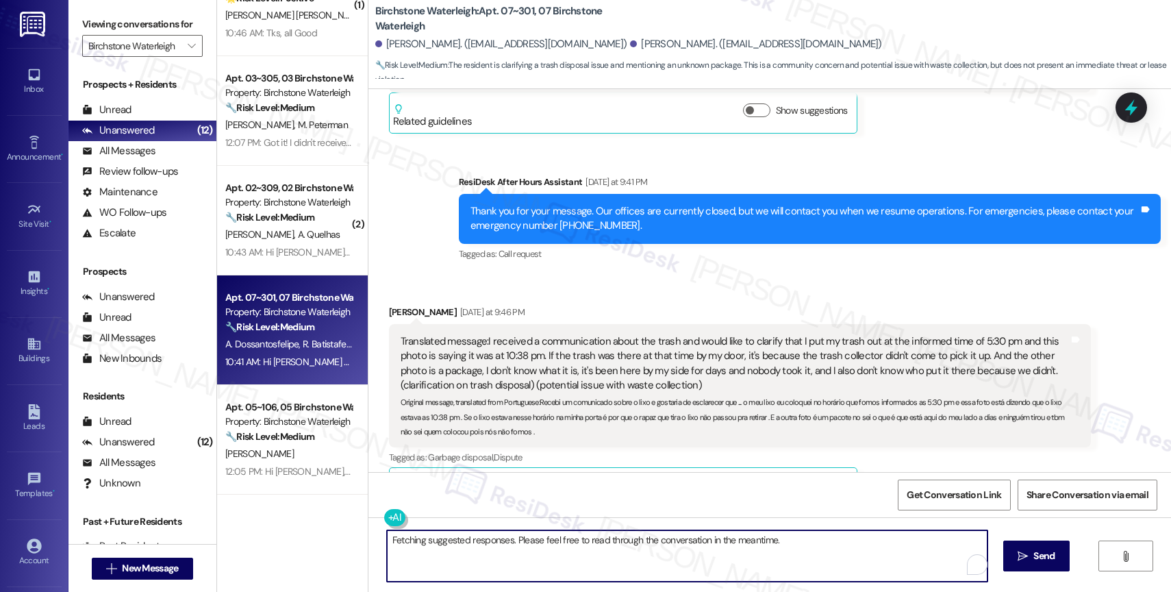
click at [487, 557] on textarea "Fetching suggested responses. Please feel free to read through the conversation…" at bounding box center [687, 555] width 601 height 51
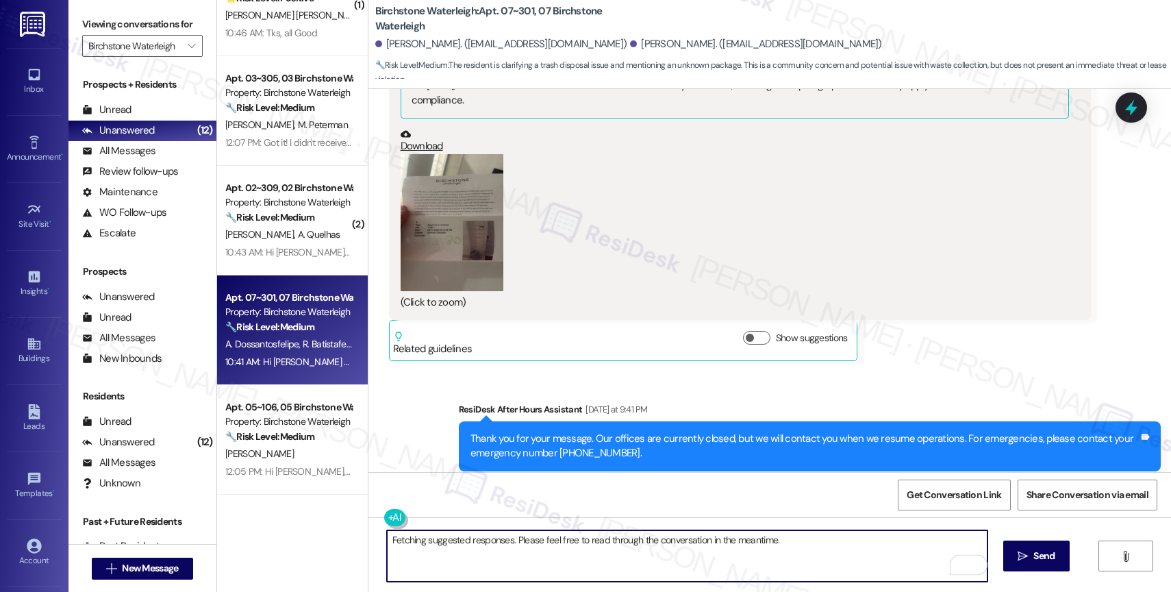
scroll to position [12464, 0]
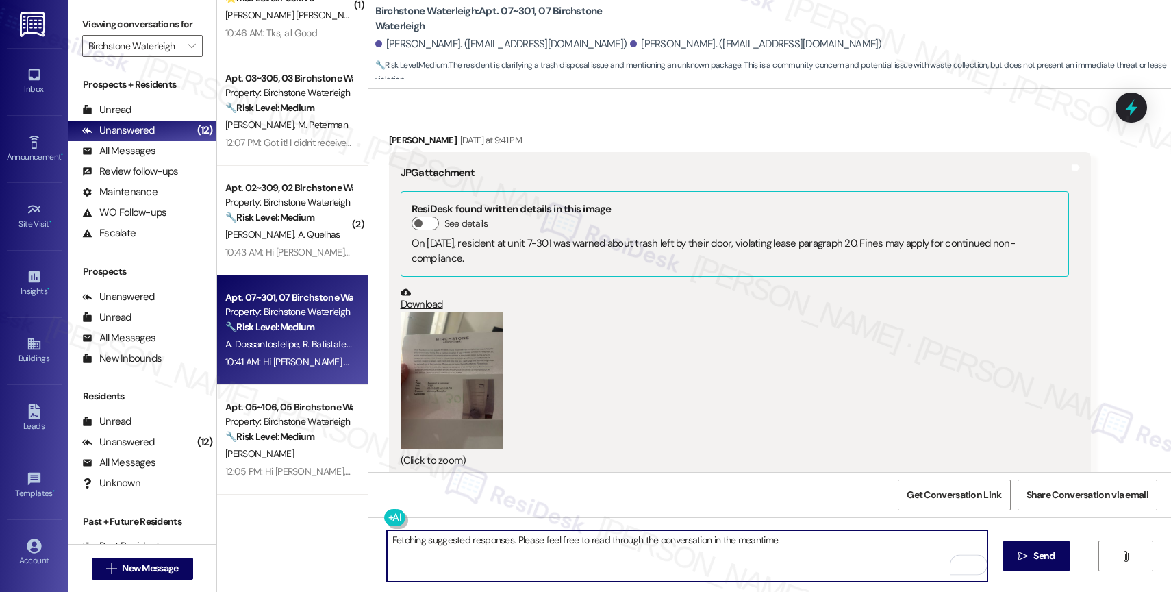
click at [455, 328] on button "Zoom image" at bounding box center [452, 380] width 103 height 137
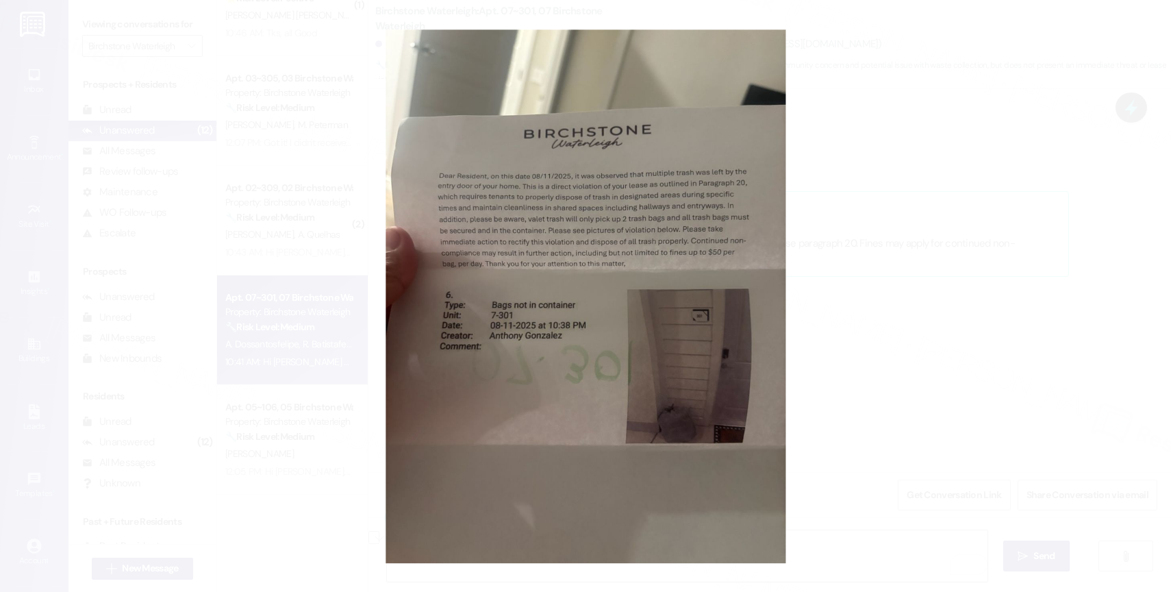
click at [646, 353] on button "Unzoom image" at bounding box center [585, 296] width 1171 height 592
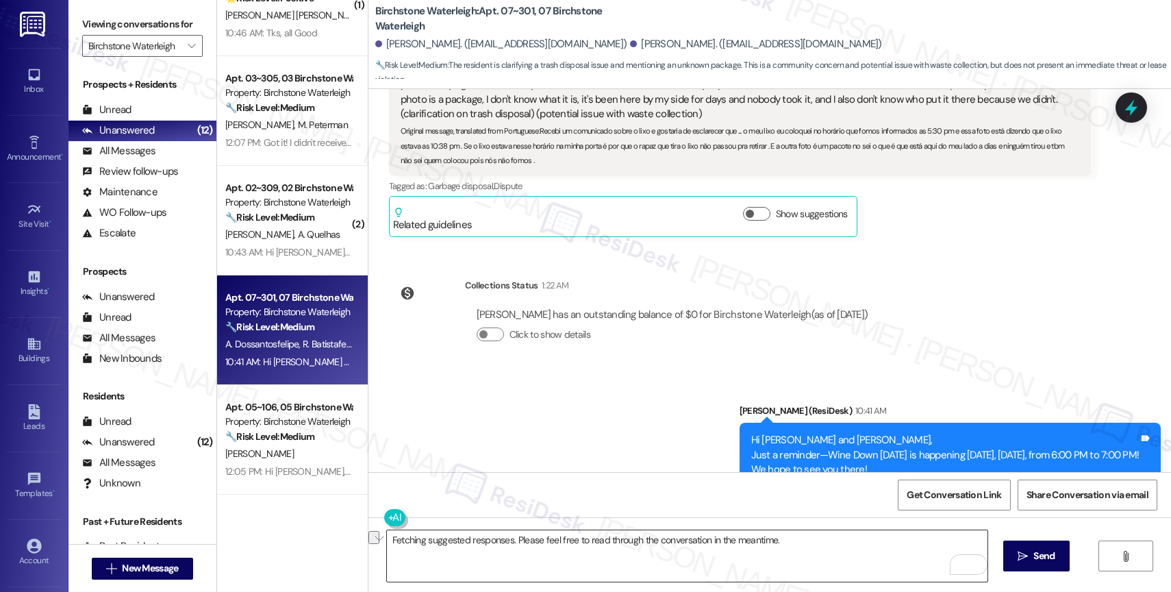
scroll to position [13124, 0]
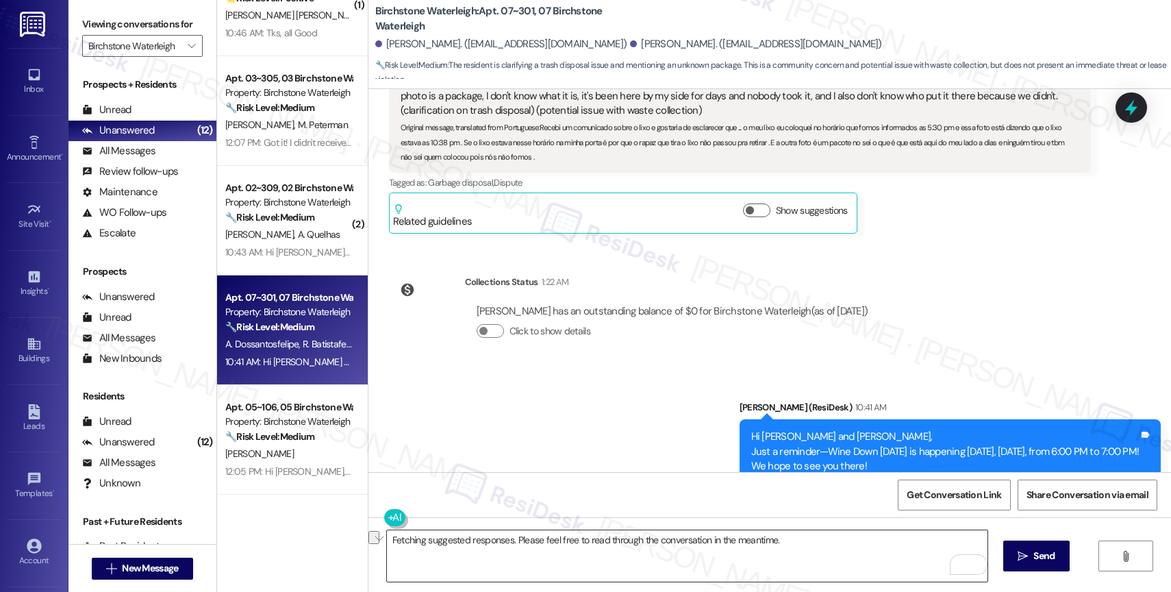
click at [516, 538] on textarea "Fetching suggested responses. Please feel free to read through the conversation…" at bounding box center [687, 555] width 601 height 51
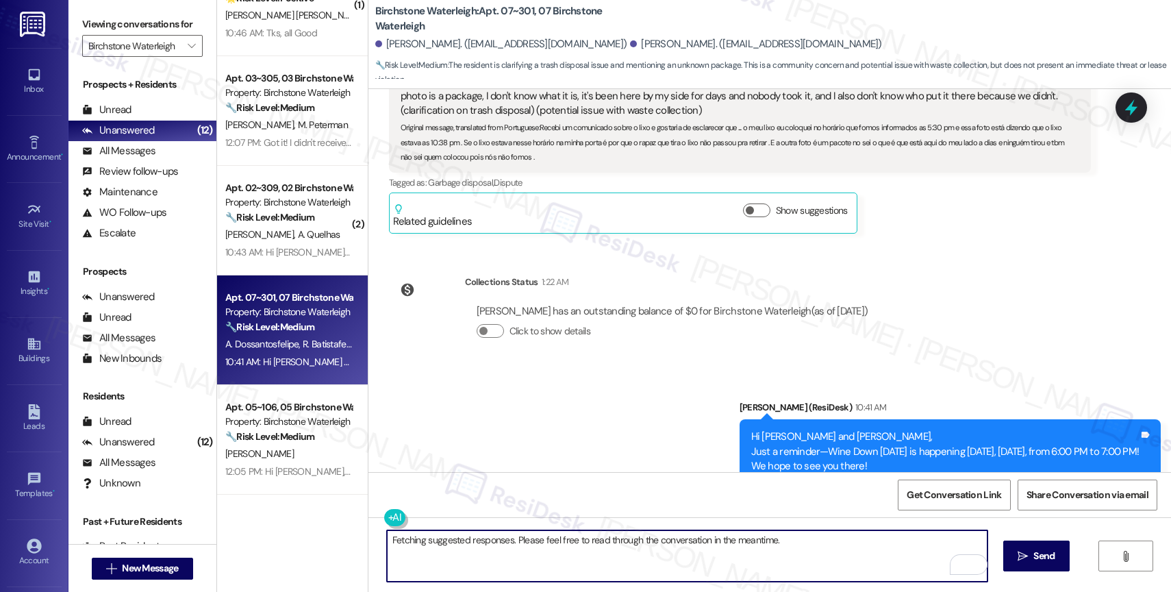
click at [516, 538] on textarea "Fetching suggested responses. Please feel free to read through the conversation…" at bounding box center [687, 555] width 601 height 51
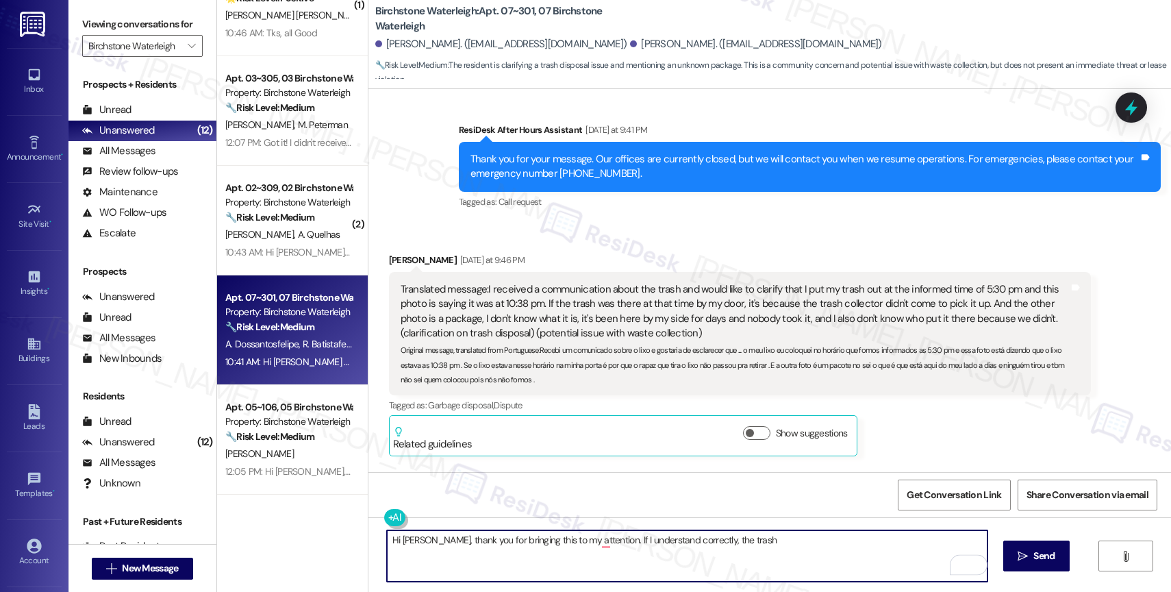
scroll to position [12983, 0]
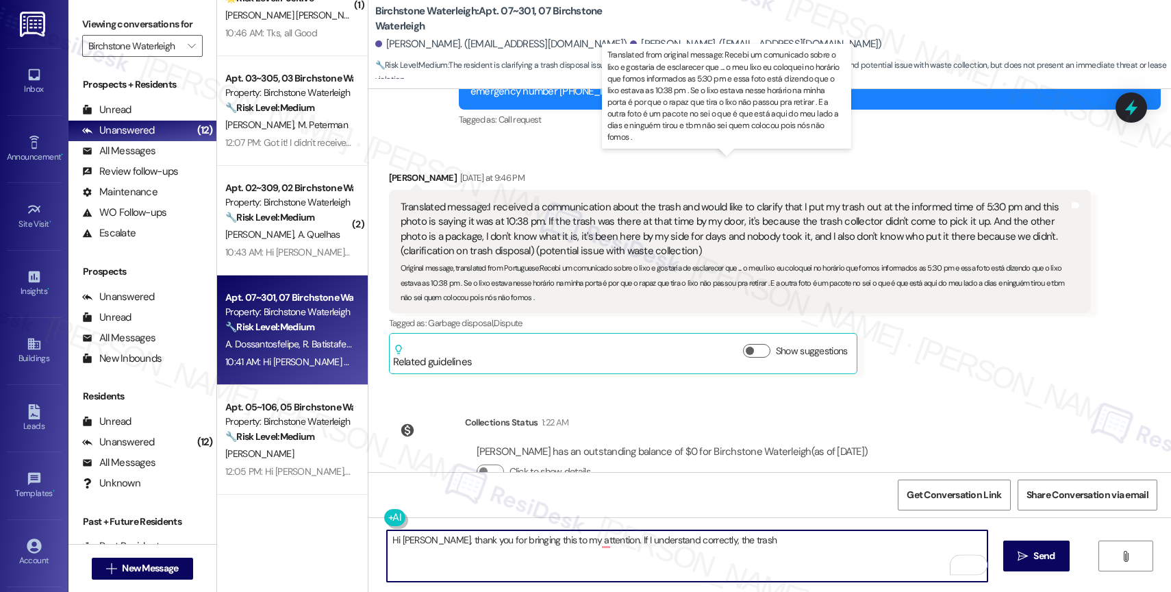
type textarea "Hi Rodrigo, thank you for bringing this to my attention. If I understand correc…"
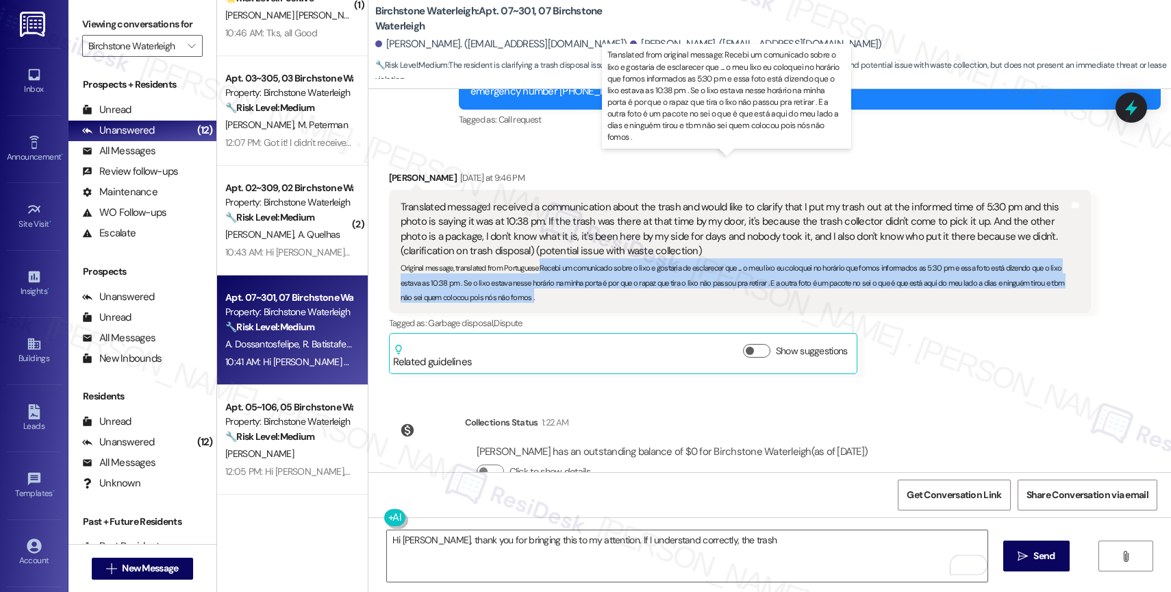
drag, startPoint x: 532, startPoint y: 224, endPoint x: 538, endPoint y: 247, distance: 24.1
click at [538, 259] on div "Original message, translated from Portuguese : Recebi um comunicado sobre o lix…" at bounding box center [735, 281] width 668 height 44
copy sub "Recebi um comunicado sobre o lixo e gostaria de esclarecer que .... o meu lixo …"
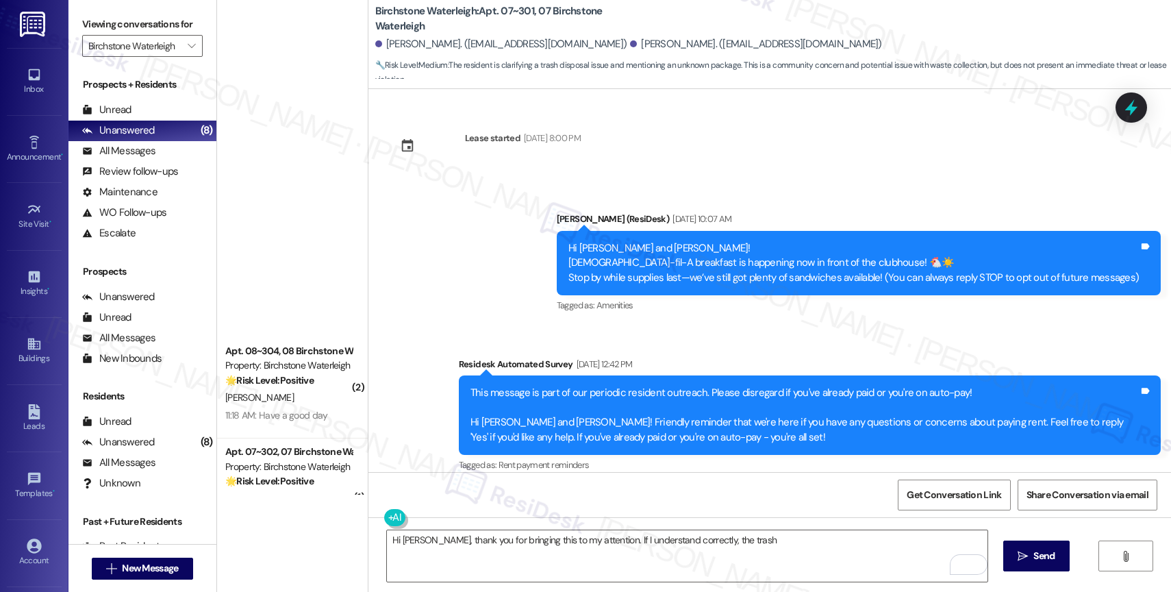
scroll to position [12983, 0]
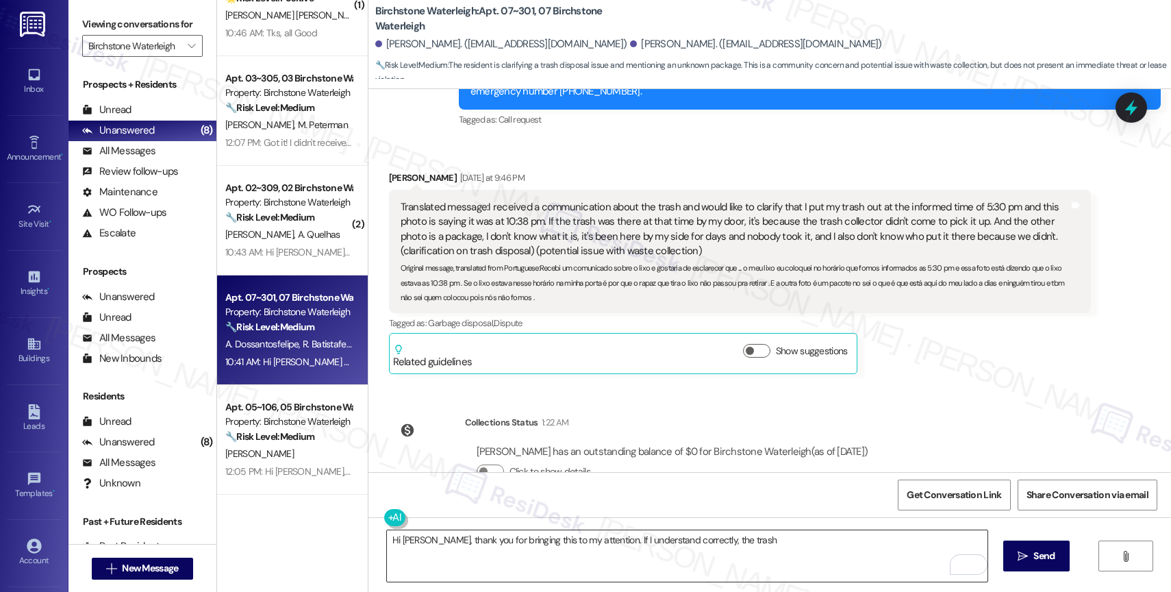
click at [775, 546] on textarea "Hi [PERSON_NAME], thank you for bringing this to my attention. If I understand …" at bounding box center [687, 555] width 601 height 51
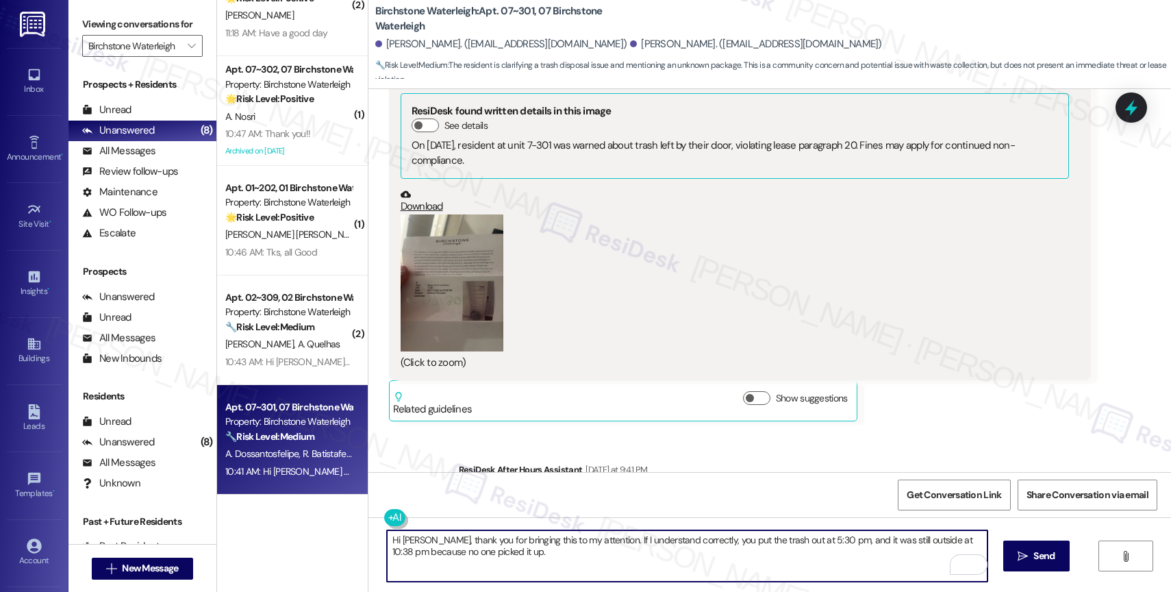
scroll to position [12544, 0]
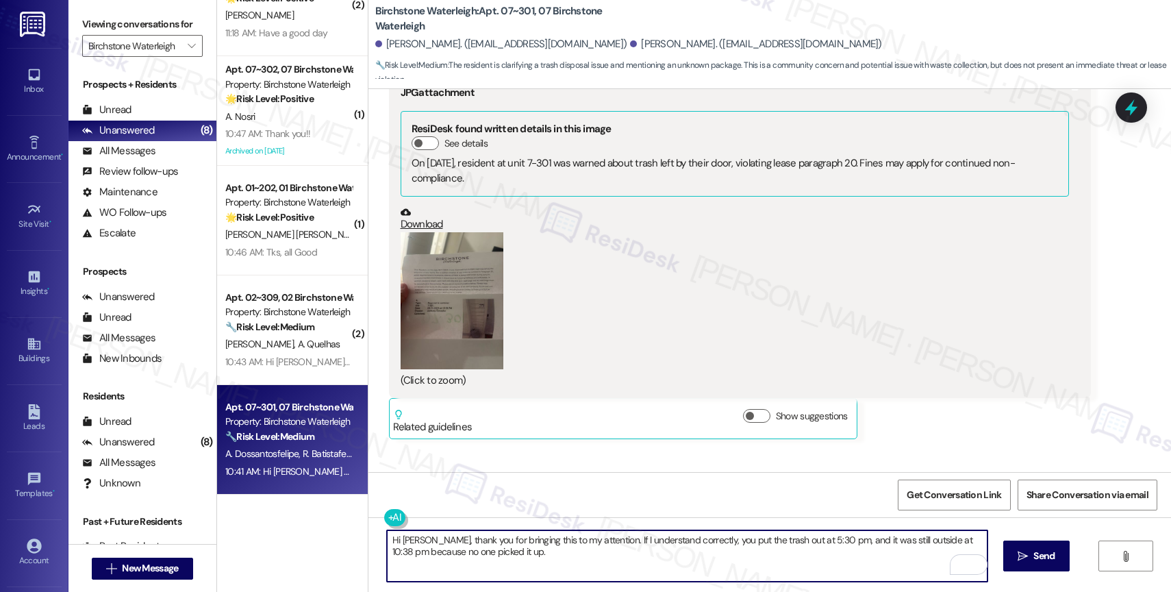
click at [474, 288] on button "Zoom image" at bounding box center [452, 300] width 103 height 137
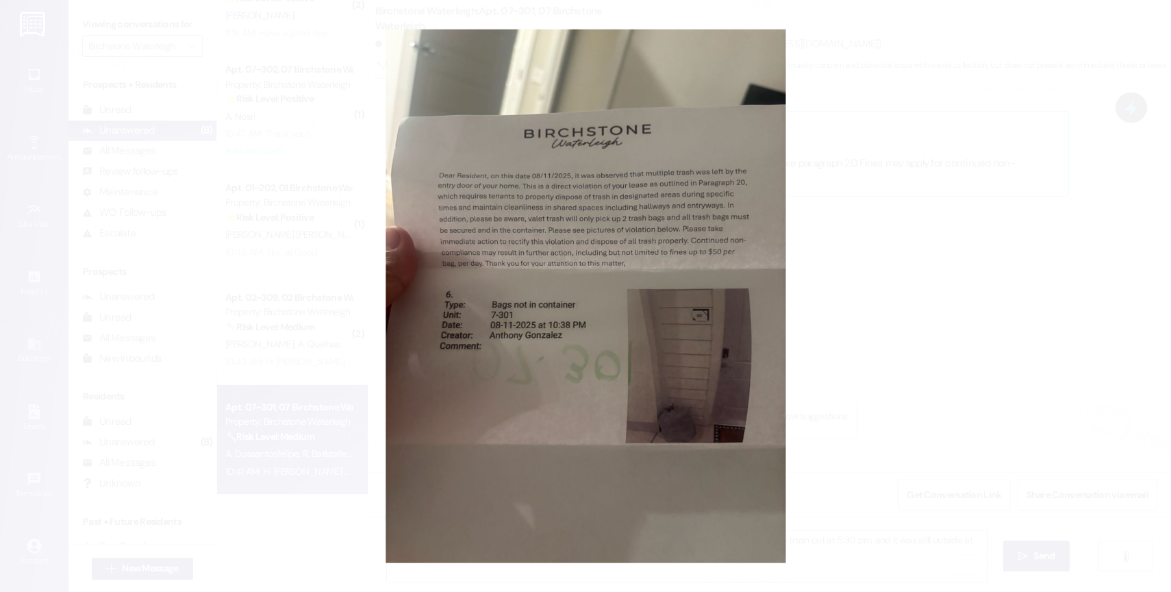
click at [694, 341] on button "Unzoom image" at bounding box center [585, 296] width 1171 height 592
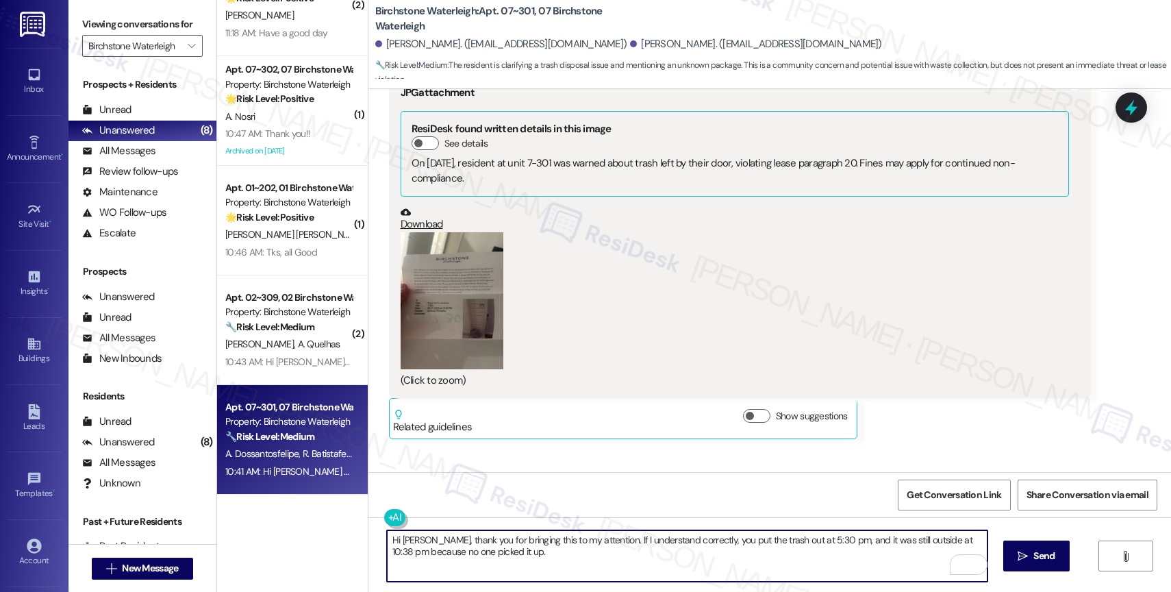
drag, startPoint x: 595, startPoint y: 541, endPoint x: 601, endPoint y: 564, distance: 23.4
click at [601, 564] on textarea "Hi [PERSON_NAME], thank you for bringing this to my attention. If I understand …" at bounding box center [687, 555] width 601 height 51
click at [460, 255] on button "Zoom image" at bounding box center [452, 300] width 103 height 137
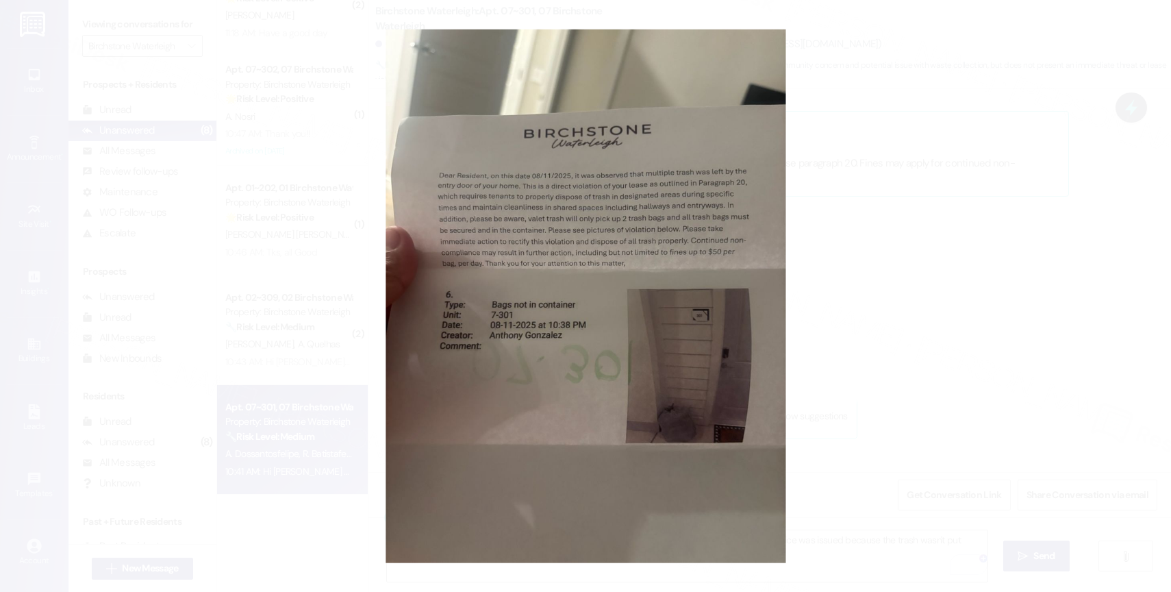
click at [638, 366] on button "Unzoom image" at bounding box center [585, 296] width 1171 height 592
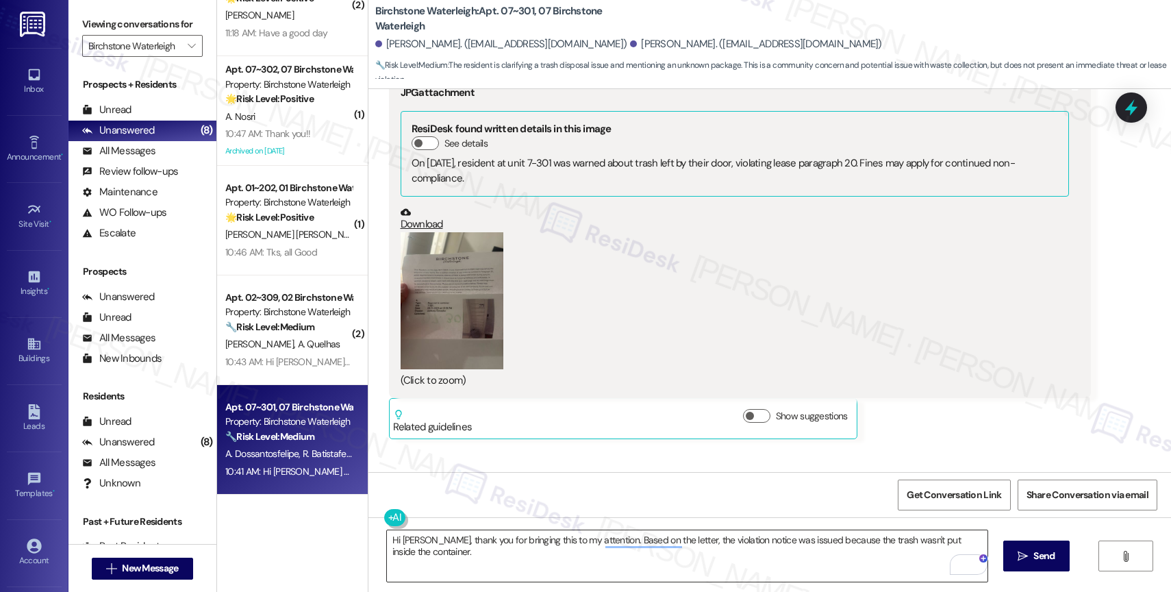
click at [492, 562] on textarea "Hi [PERSON_NAME], thank you for bringing this to my attention. Based on the let…" at bounding box center [687, 555] width 601 height 51
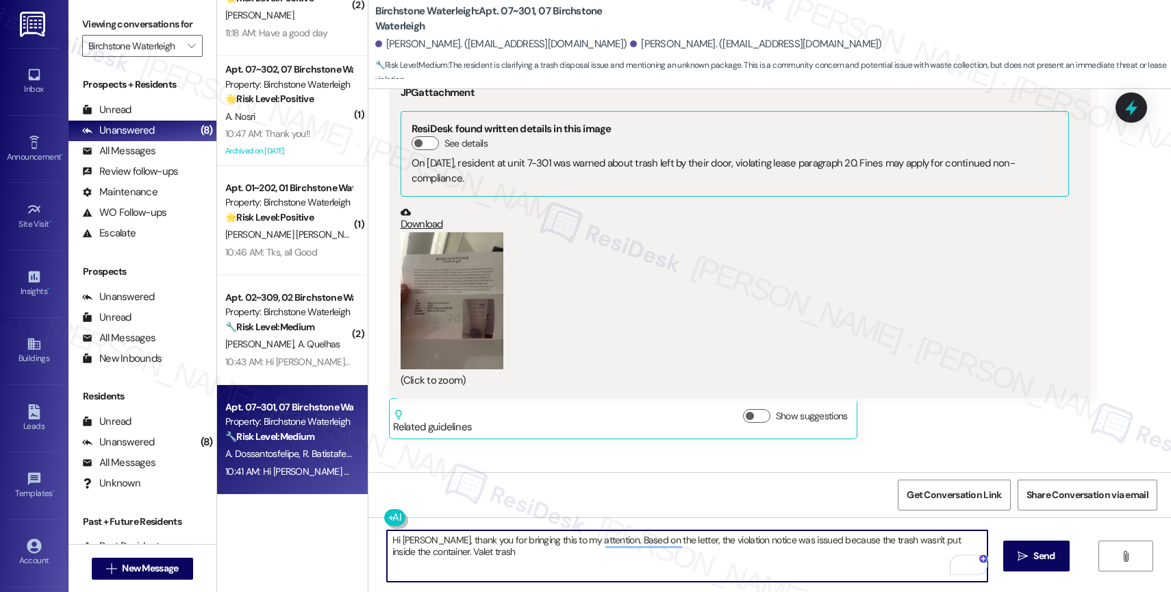
click at [466, 266] on button "Zoom image" at bounding box center [452, 300] width 103 height 137
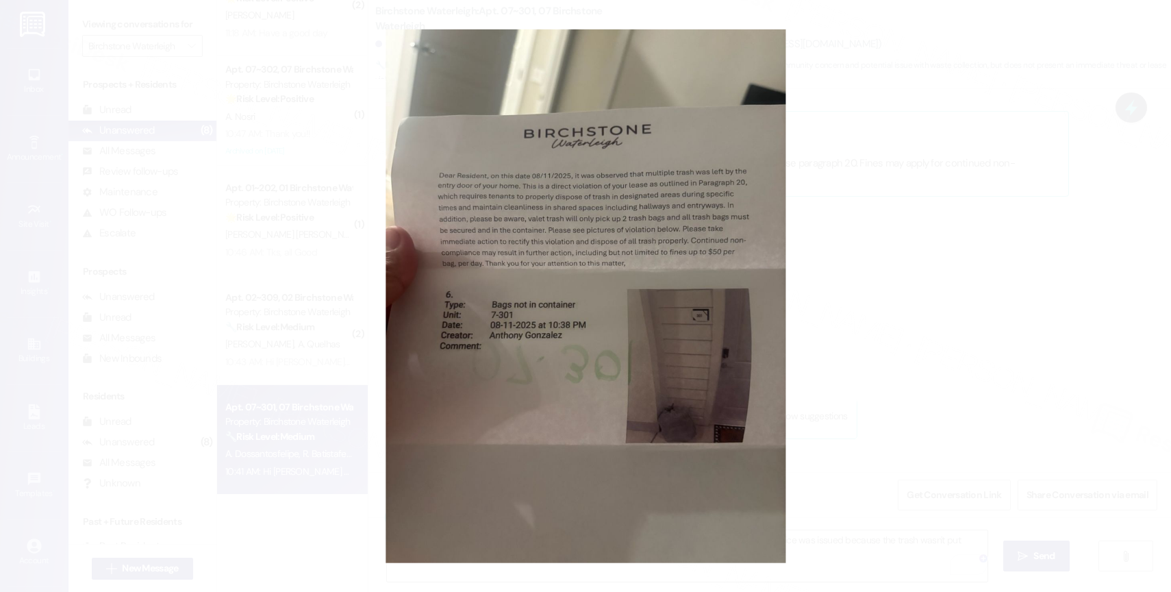
click at [616, 377] on button "Unzoom image" at bounding box center [585, 296] width 1171 height 592
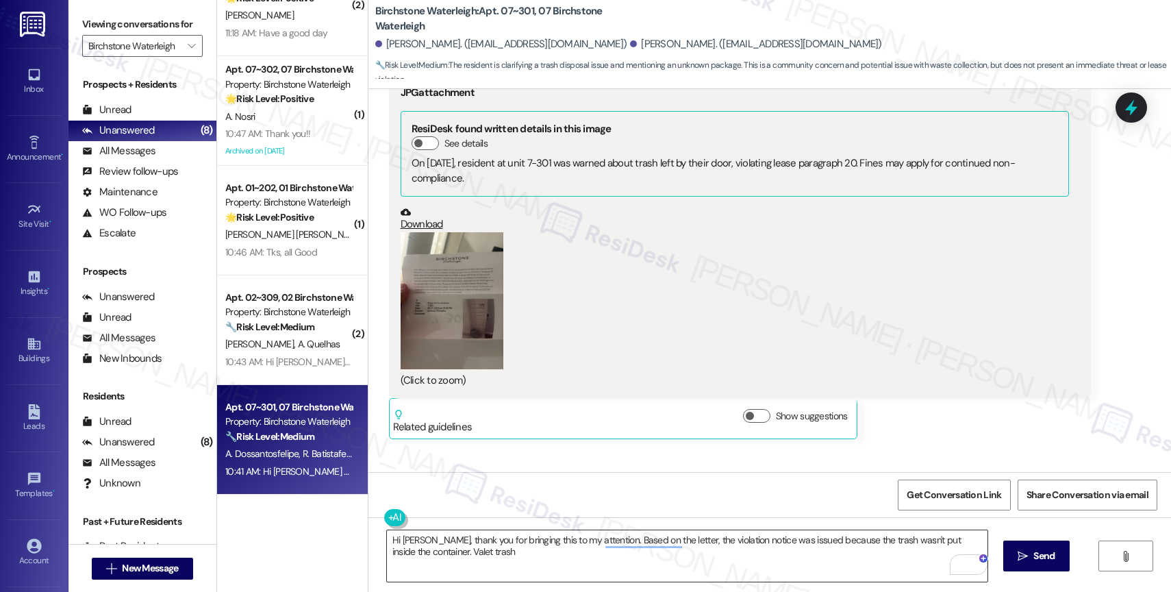
click at [511, 553] on textarea "Hi [PERSON_NAME], thank you for bringing this to my attention. Based on the let…" at bounding box center [687, 555] width 601 height 51
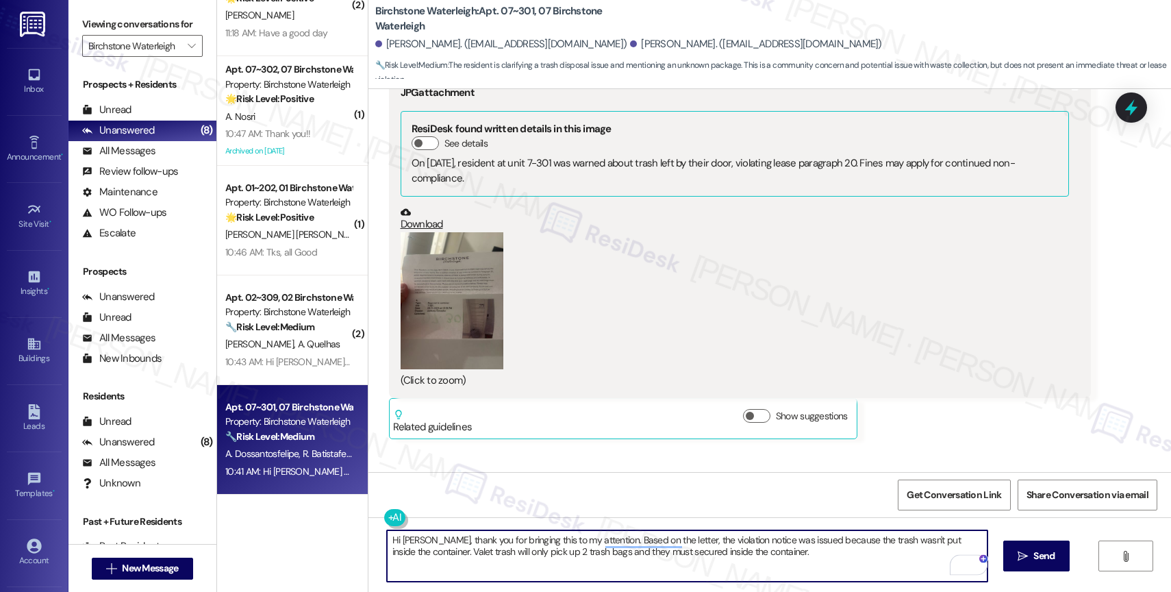
click at [464, 285] on button "Zoom image" at bounding box center [452, 300] width 103 height 137
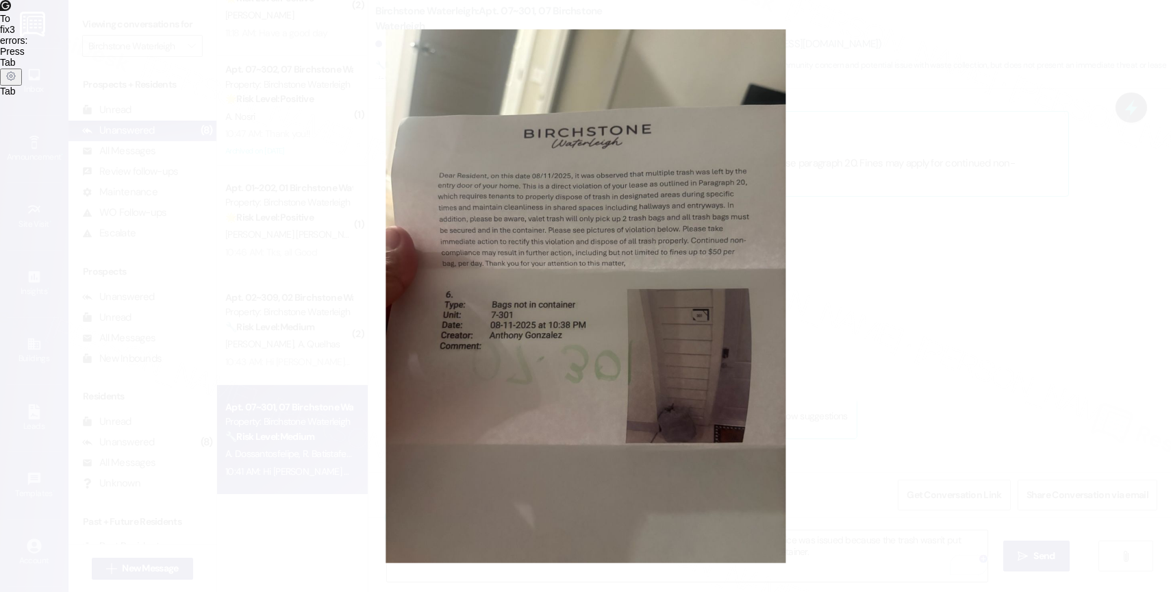
click at [709, 496] on button "Unzoom image" at bounding box center [585, 296] width 1171 height 592
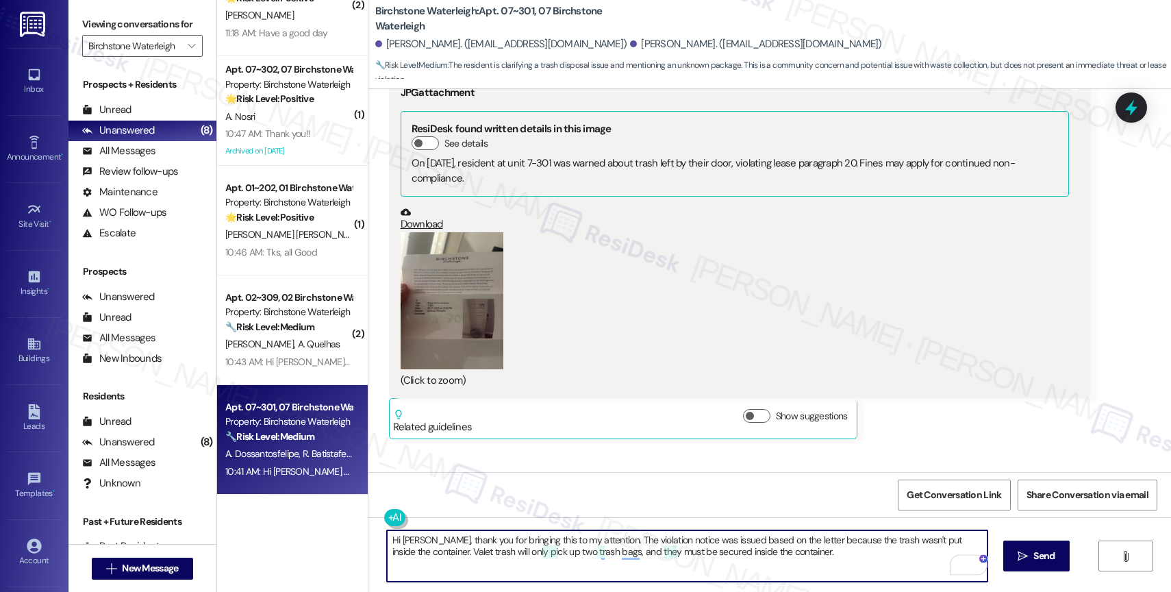
click at [467, 264] on button "Zoom image" at bounding box center [452, 300] width 103 height 137
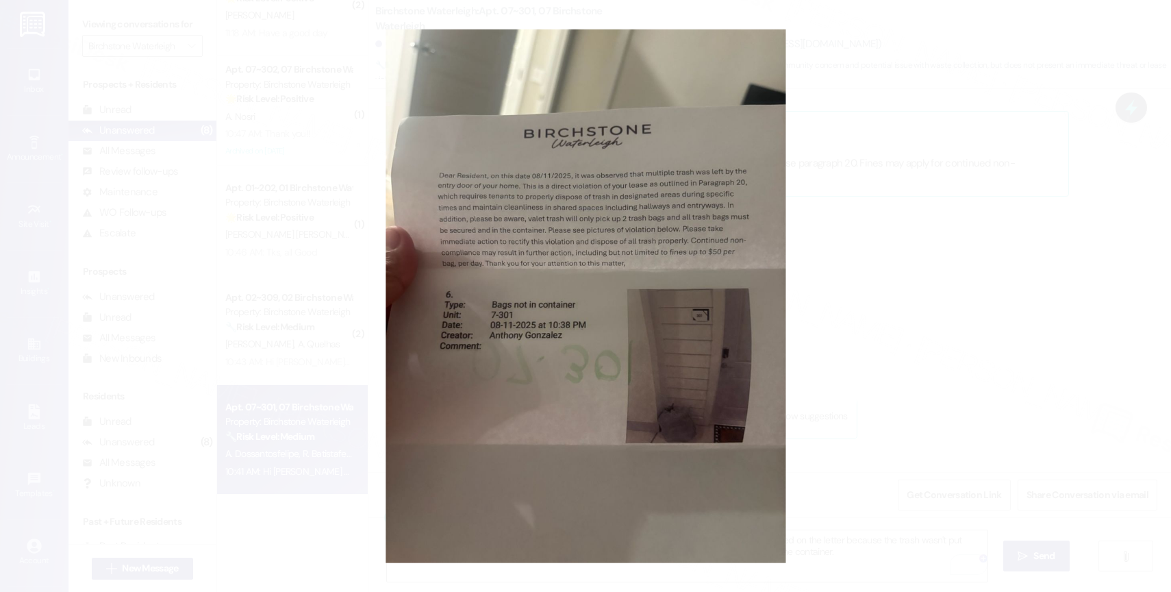
click at [620, 392] on button "Unzoom image" at bounding box center [585, 296] width 1171 height 592
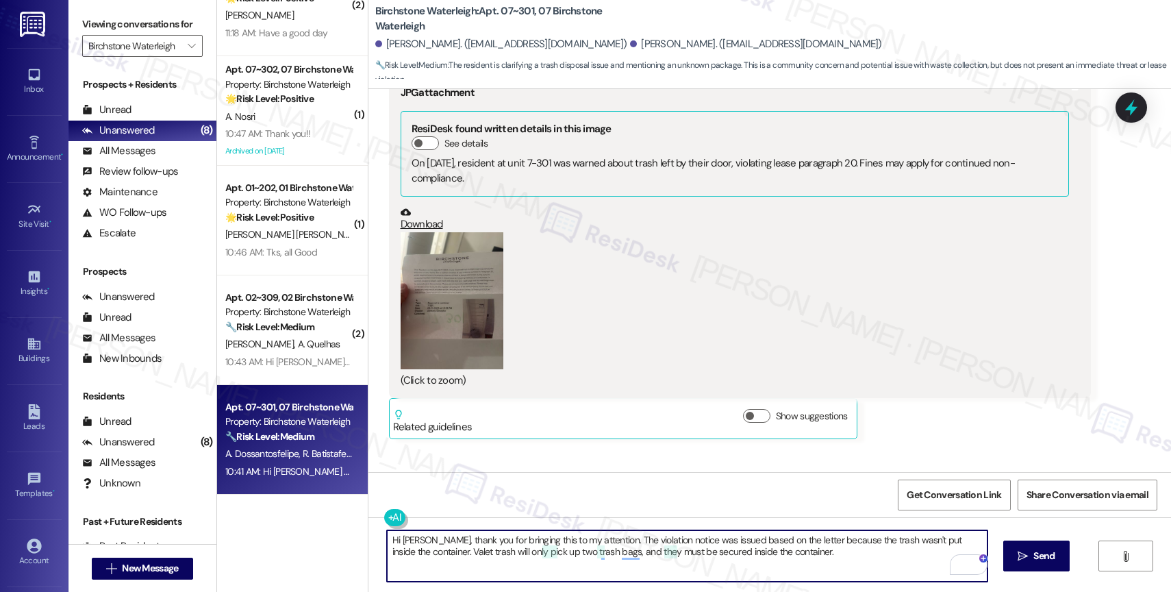
click at [804, 559] on textarea "Hi Rodrigo, thank you for bringing this to my attention. The violation notice w…" at bounding box center [687, 555] width 601 height 51
click at [868, 559] on textarea "Hi Rodrigo, thank you for bringing this to my attention. The violation notice w…" at bounding box center [687, 555] width 601 height 51
click at [789, 561] on textarea "Hi Rodrigo, thank you for bringing this to my attention. The violation notice w…" at bounding box center [687, 555] width 601 height 51
click at [817, 560] on textarea "Hi Rodrigo, thank you for bringing this to my attention. The violation notice w…" at bounding box center [687, 555] width 601 height 51
type textarea "Hi Rodrigo, thank you for bringing this to my attention. The violation notice w…"
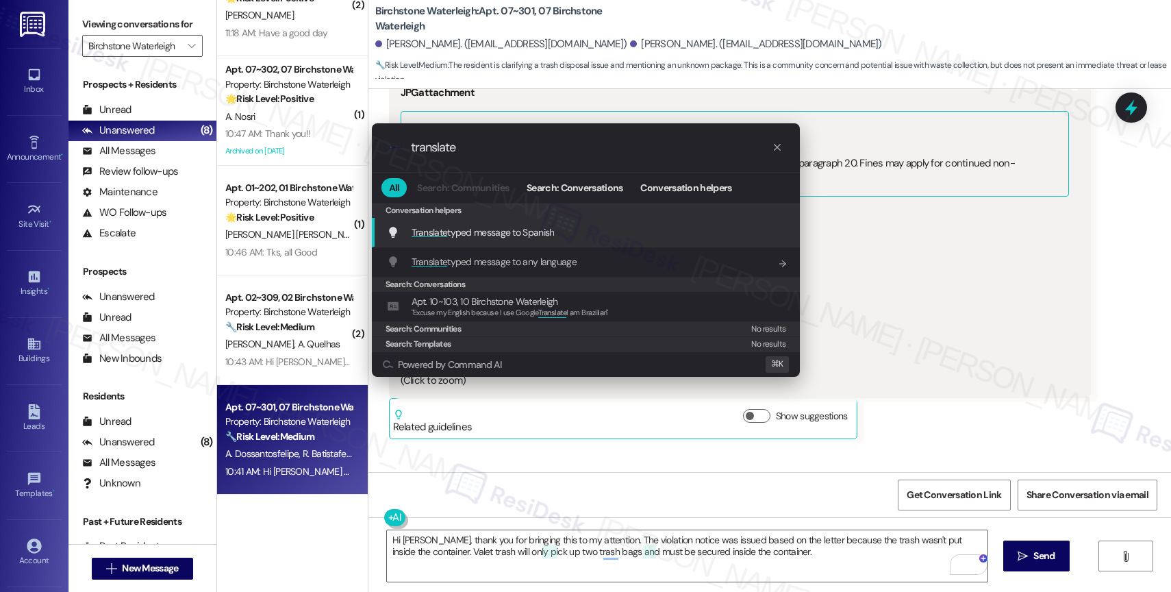
type input "translate"
click at [803, 566] on div ".cls-1{fill:#0a055f;}.cls-2{fill:#0cc4c4;} resideskLogoBlueOrange translate All…" at bounding box center [585, 296] width 1171 height 592
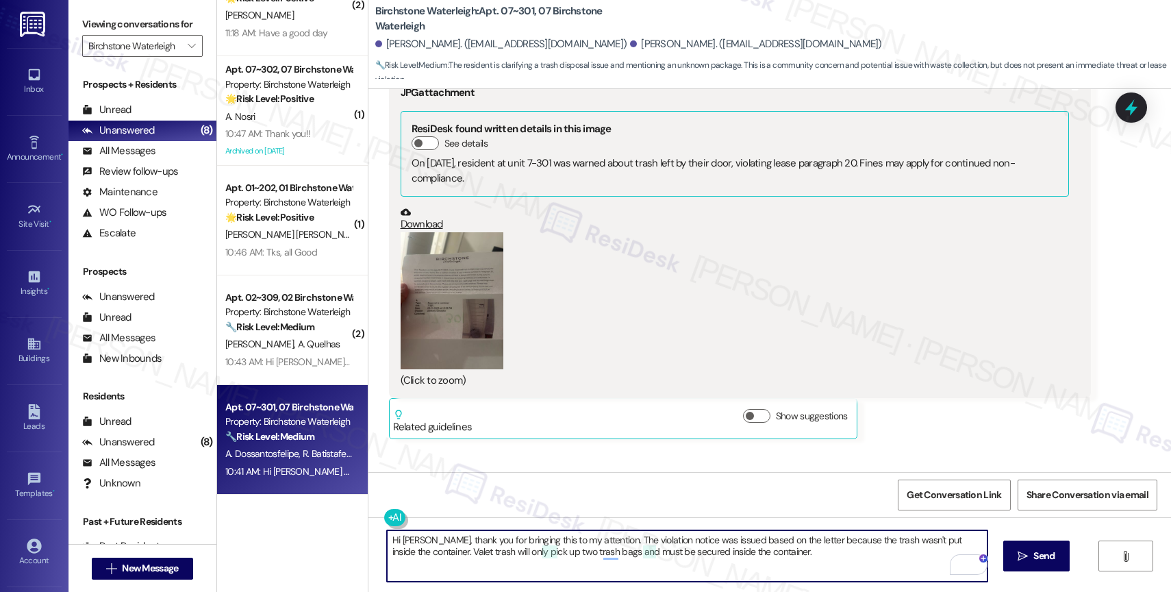
click at [810, 552] on textarea "Hi Rodrigo, thank you for bringing this to my attention. The violation notice w…" at bounding box center [687, 555] width 601 height 51
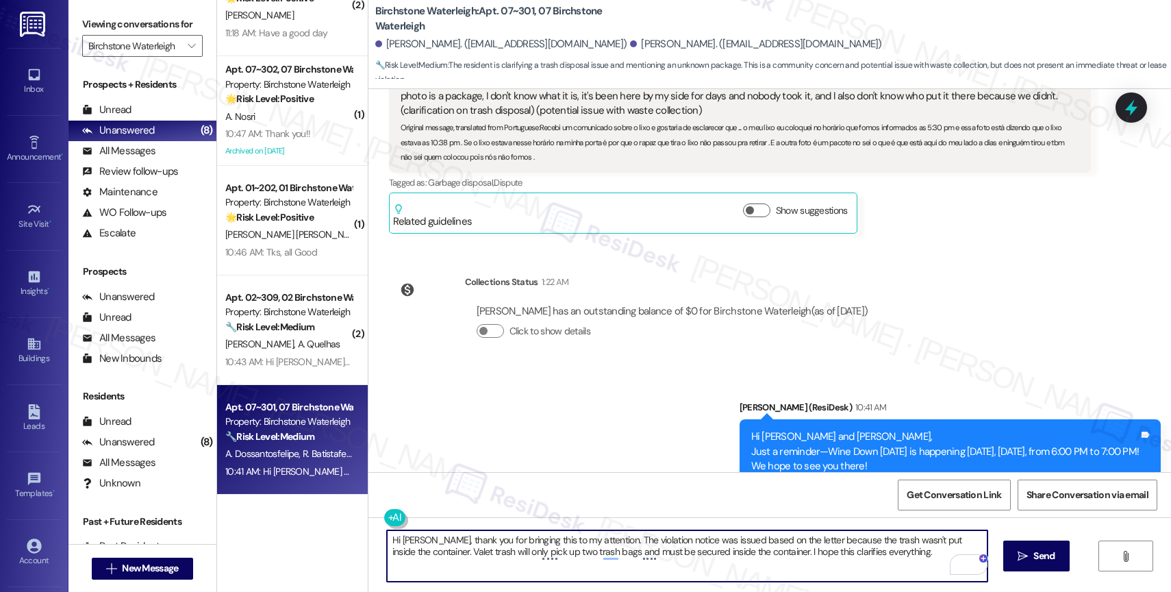
scroll to position [12972, 0]
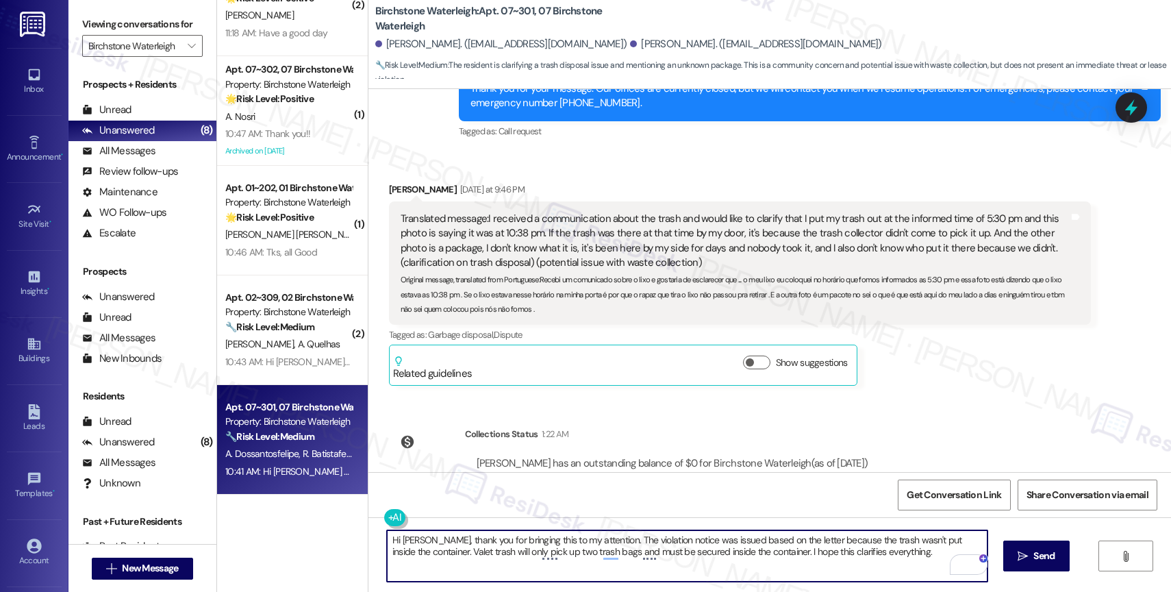
click at [909, 562] on textarea "Hi Rodrigo, thank you for bringing this to my attention. The violation notice w…" at bounding box center [687, 555] width 601 height 51
drag, startPoint x: 766, startPoint y: 553, endPoint x: 942, endPoint y: 549, distance: 176.0
click at [942, 549] on textarea "Hi Rodrigo, thank you for bringing this to my attention. The violation notice w…" at bounding box center [687, 555] width 601 height 51
type textarea "Hi Rodrigo, thank you for bringing this to my attention. The violation notice w…"
click at [666, 416] on div "Collections Status 1:22 AM Anelize Dossantosfelipe has an outstanding balance o…" at bounding box center [635, 468] width 512 height 105
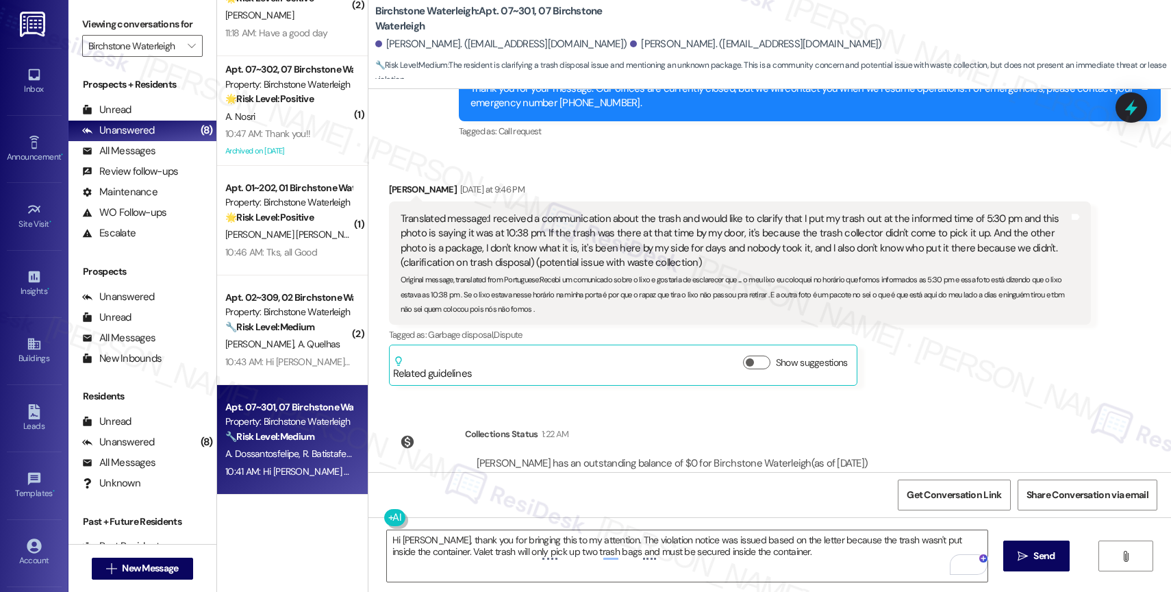
click at [673, 476] on div "Click to show details" at bounding box center [673, 483] width 392 height 14
click at [932, 391] on div "Lease started Apr 23, 2025 at 8:00 PM Announcement, sent via SMS Jane (ResiDesk…" at bounding box center [769, 280] width 803 height 383
click at [895, 316] on div "Rodrigo Batistafelipe Yesterday at 9:46 PM Translated message: I received a com…" at bounding box center [740, 283] width 702 height 203
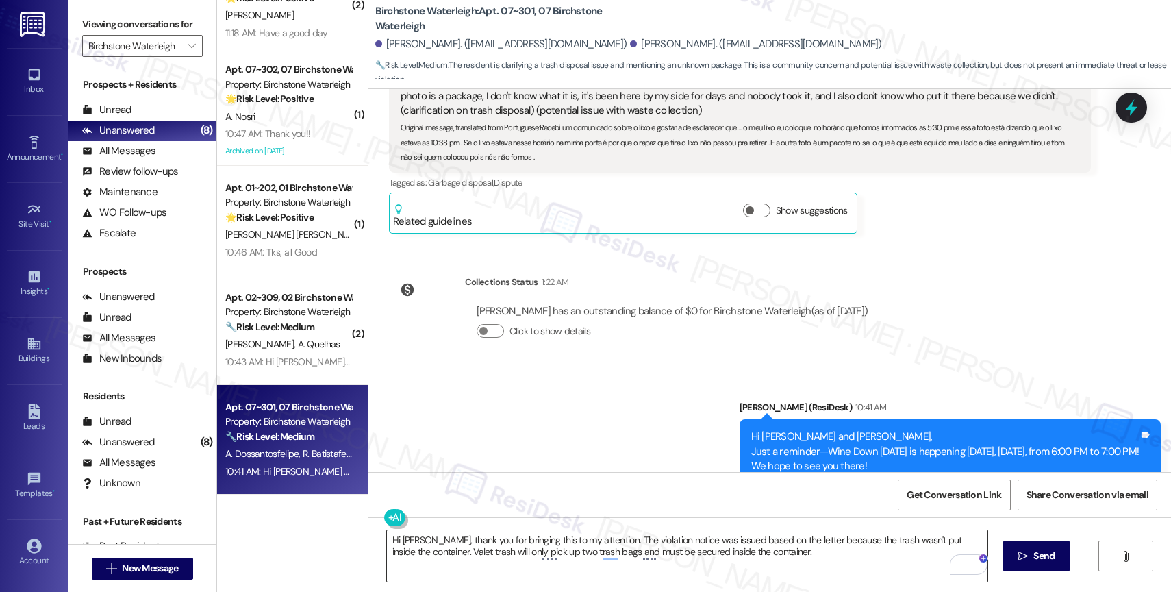
click at [793, 561] on textarea "Hi Rodrigo, thank you for bringing this to my attention. The violation notice w…" at bounding box center [687, 555] width 601 height 51
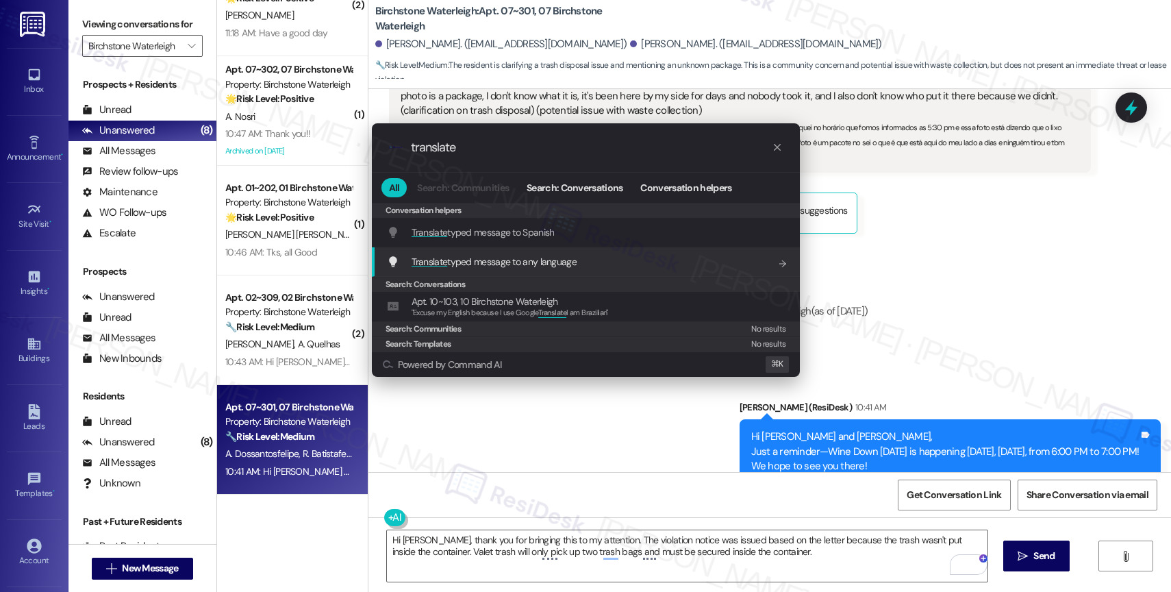
type input "translate"
click at [504, 267] on span "Translate typed message to any language" at bounding box center [494, 261] width 165 height 12
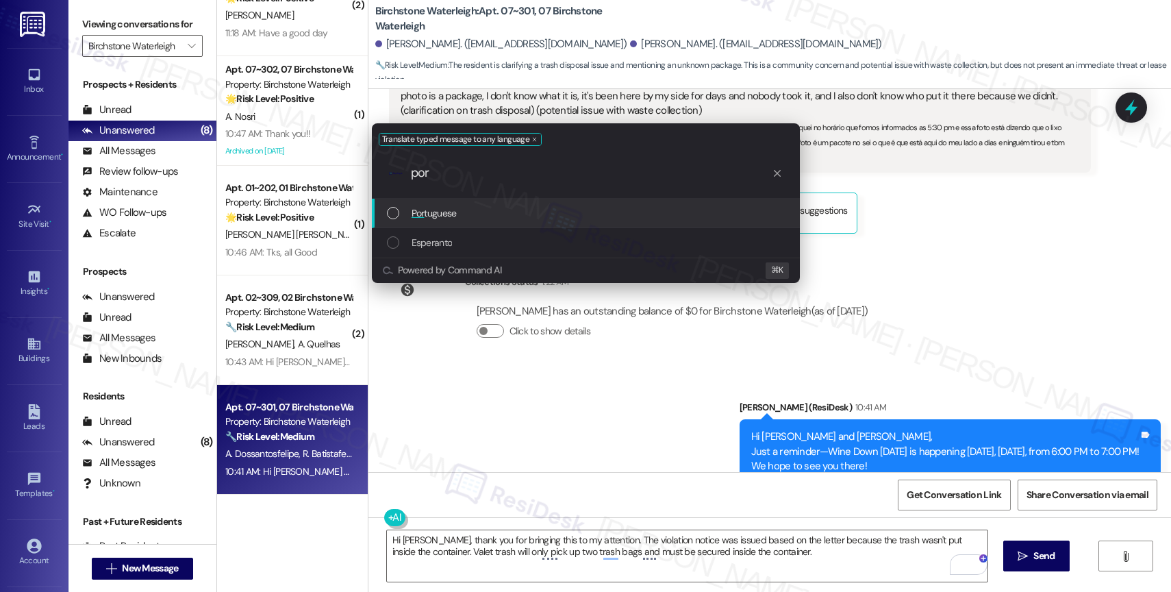
type input "por"
click at [449, 204] on div "Por tuguese" at bounding box center [586, 213] width 428 height 29
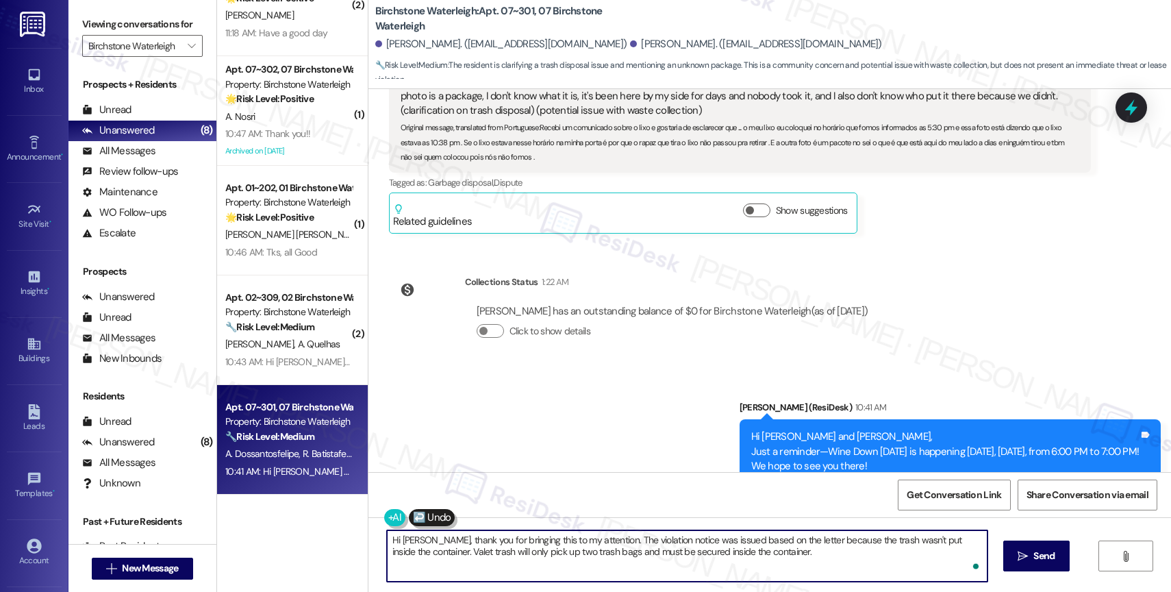
scroll to position [3, 0]
click at [596, 567] on textarea "Olá Rodrigo, obrigado por trazer isso à minha atenção. O aviso de violação foi …" at bounding box center [687, 555] width 601 height 51
click at [743, 562] on textarea "Olá Rodrigo, obrigado por trazer isso à minha atenção. O aviso de violação foi …" at bounding box center [687, 555] width 601 height 51
click at [885, 559] on textarea "Olá Rodrigo, obrigado por trazer isso à minha atenção. O aviso de violação foi …" at bounding box center [687, 555] width 601 height 51
click at [685, 563] on textarea "Olá Rodrigo, obrigado por trazer isso à minha atenção. O aviso de violação foi …" at bounding box center [687, 555] width 601 height 51
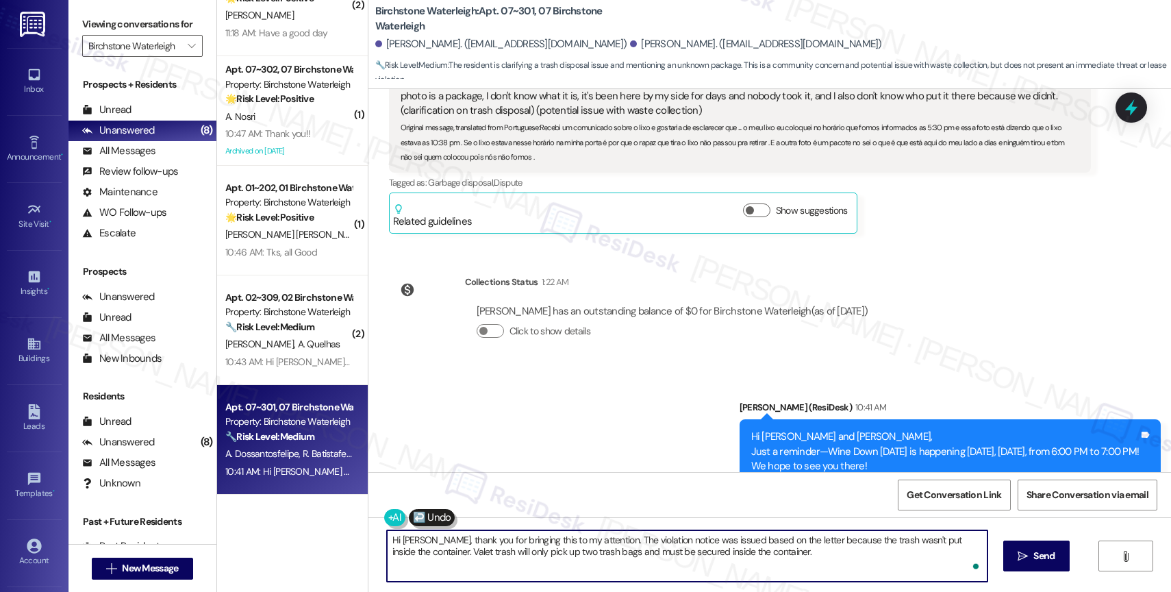
drag, startPoint x: 899, startPoint y: 566, endPoint x: 938, endPoint y: 572, distance: 39.4
click at [938, 572] on textarea "Olá Rodrigo, obrigado por trazer isso à minha atenção. O aviso de violação foi …" at bounding box center [687, 555] width 601 height 51
type textarea "Olá Rodrigo, obrigado por trazer isso à minha atenção. O aviso de violação foi …"
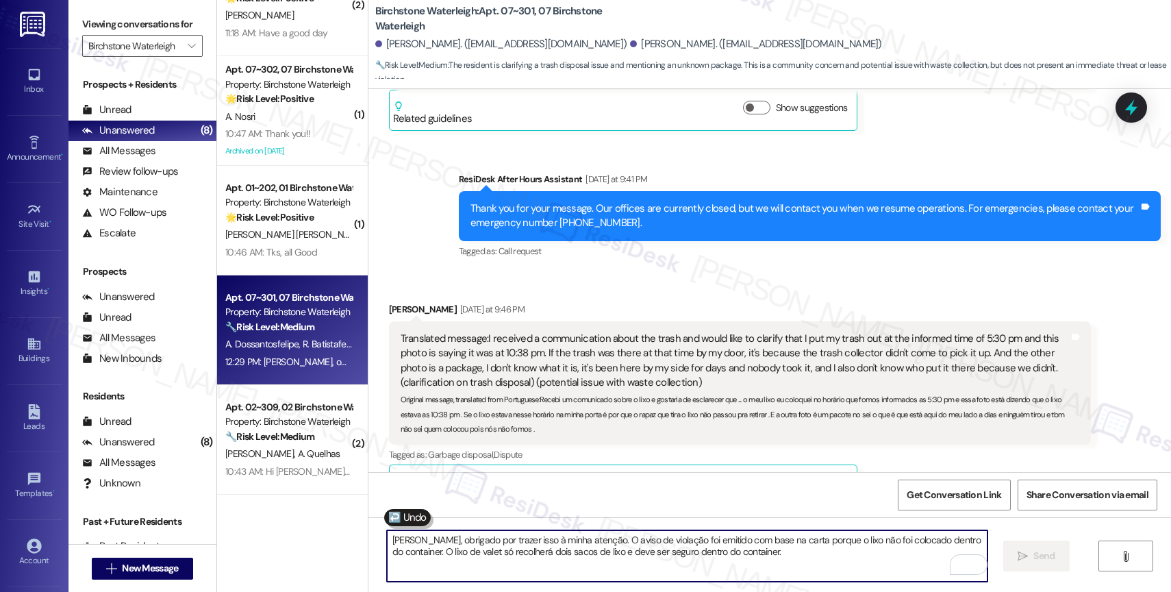
scroll to position [12873, 0]
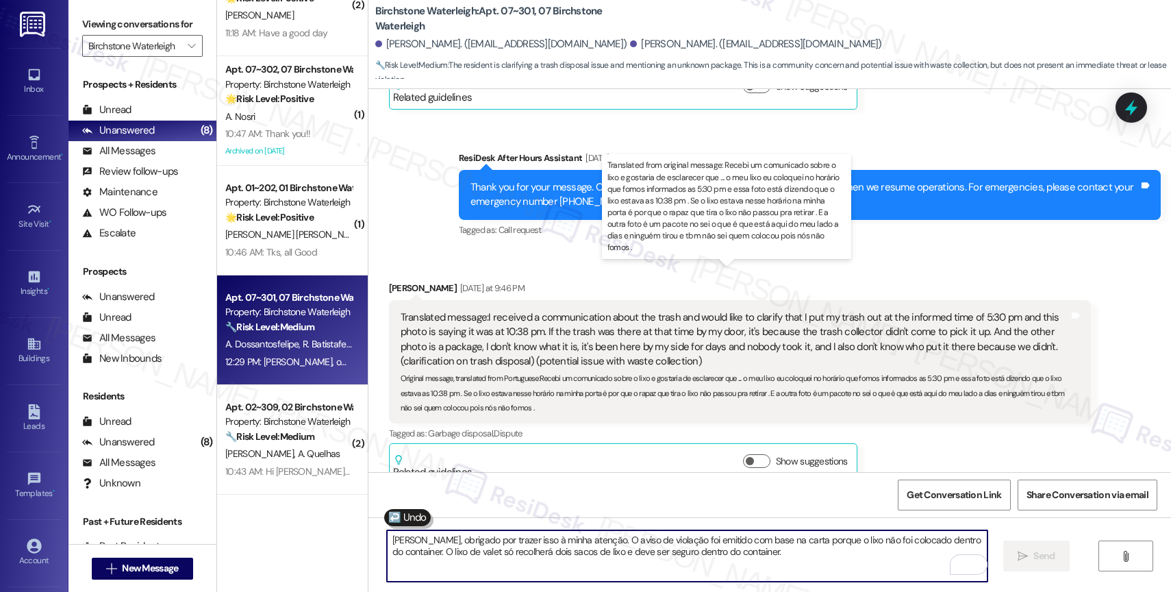
click at [695, 310] on div "Translated message: I received a communication about the trash and would like t…" at bounding box center [735, 339] width 668 height 59
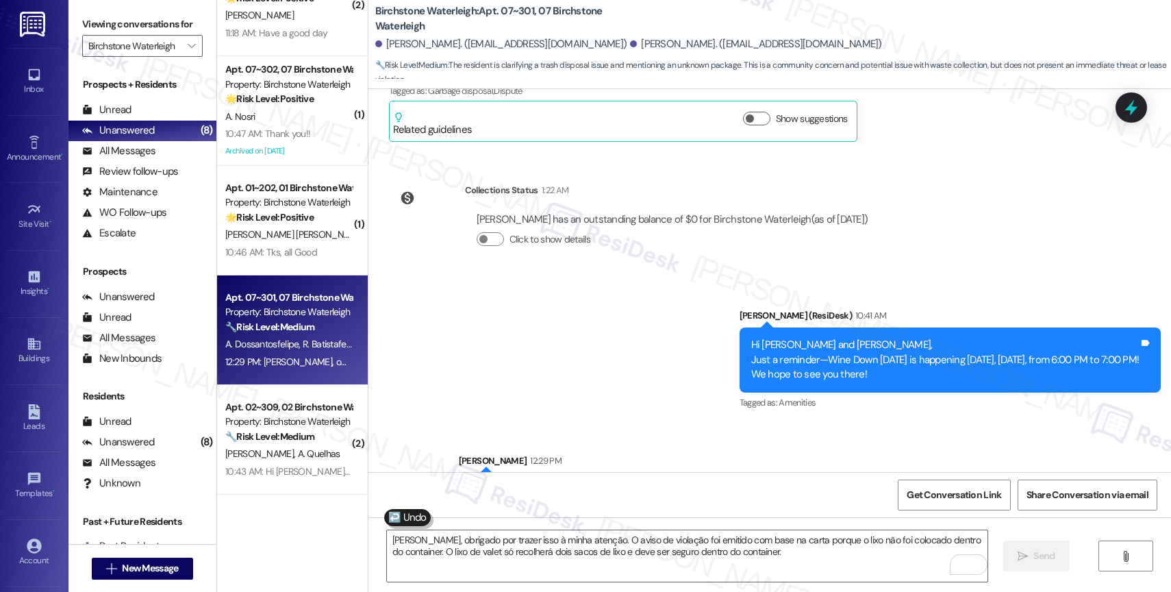
scroll to position [13234, 0]
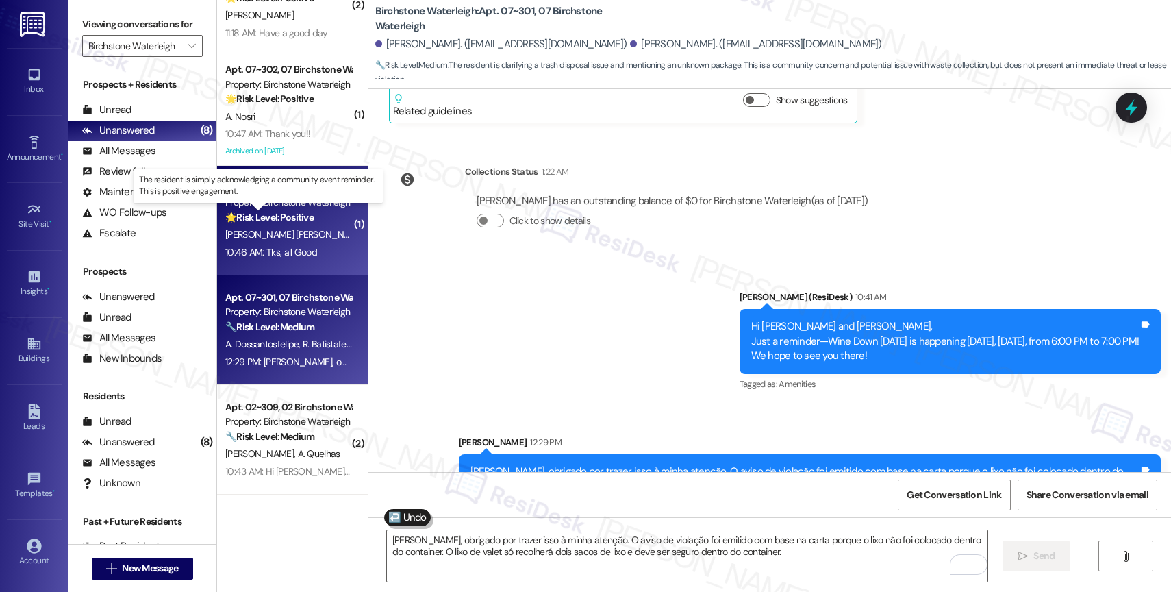
click at [280, 213] on strong "🌟 Risk Level: Positive" at bounding box center [269, 217] width 88 height 12
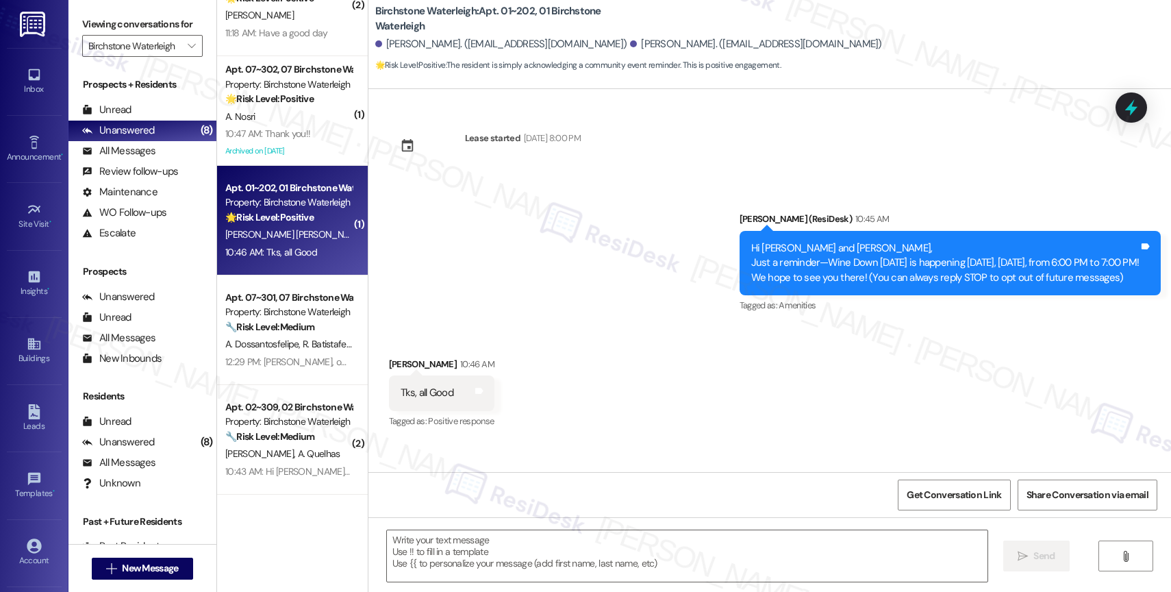
type textarea "Fetching suggested responses. Please feel free to read through the conversation…"
click at [496, 547] on textarea at bounding box center [687, 555] width 601 height 51
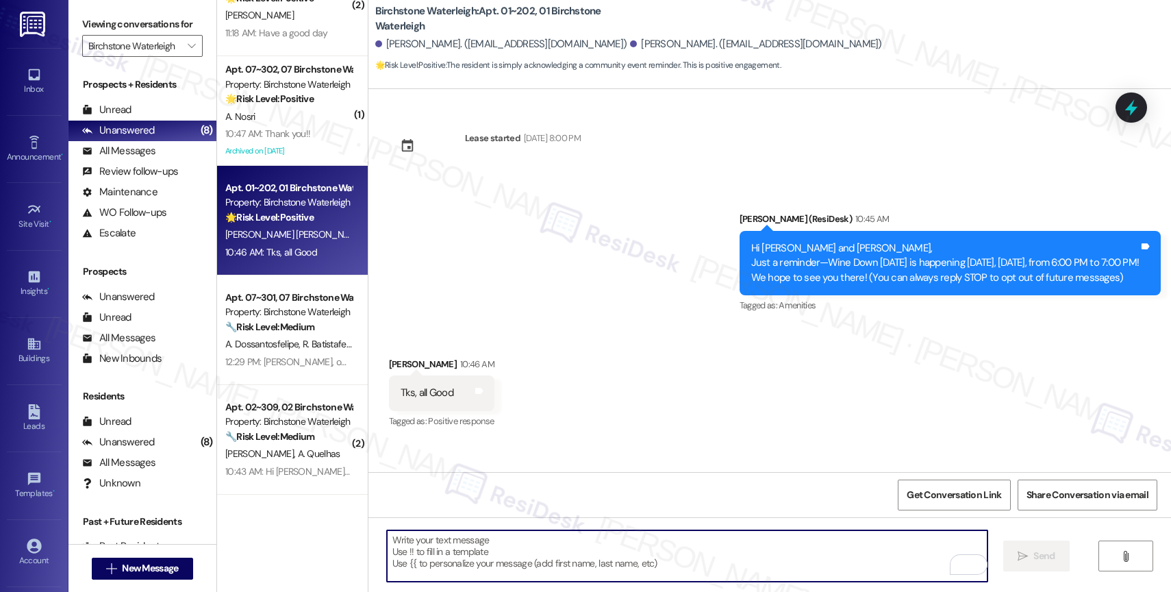
click at [497, 551] on textarea "To enrich screen reader interactions, please activate Accessibility in Grammarl…" at bounding box center [687, 555] width 601 height 51
click at [493, 542] on textarea "To enrich screen reader interactions, please activate Accessibility in Grammarl…" at bounding box center [687, 555] width 601 height 51
type textarea "Have fun! 🙂"
click at [1033, 559] on span "Send" at bounding box center [1043, 556] width 21 height 14
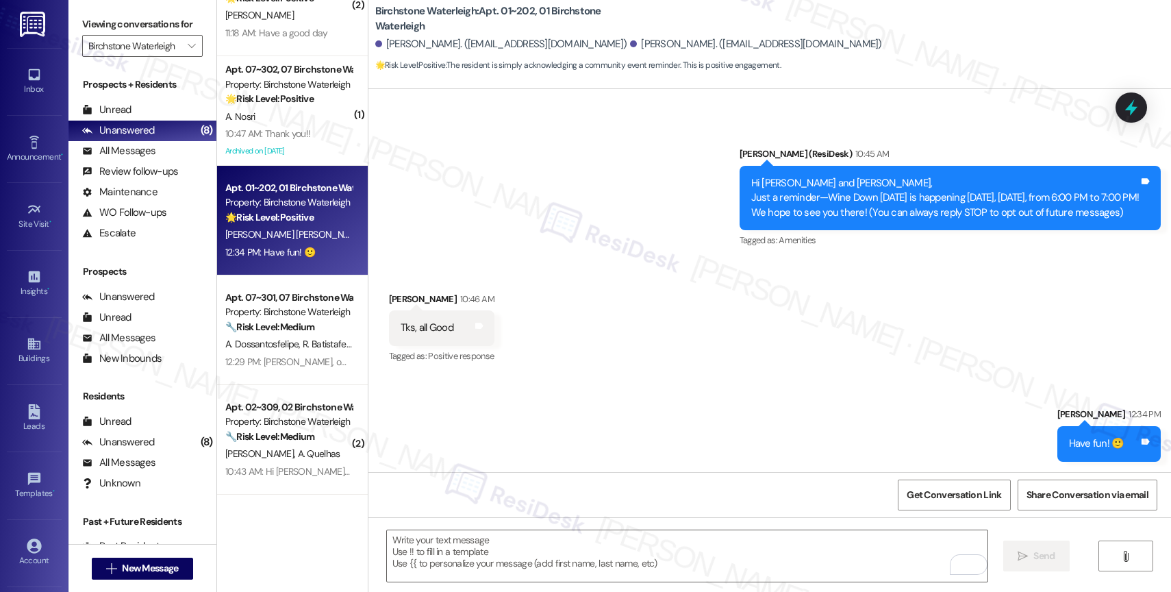
scroll to position [65, 0]
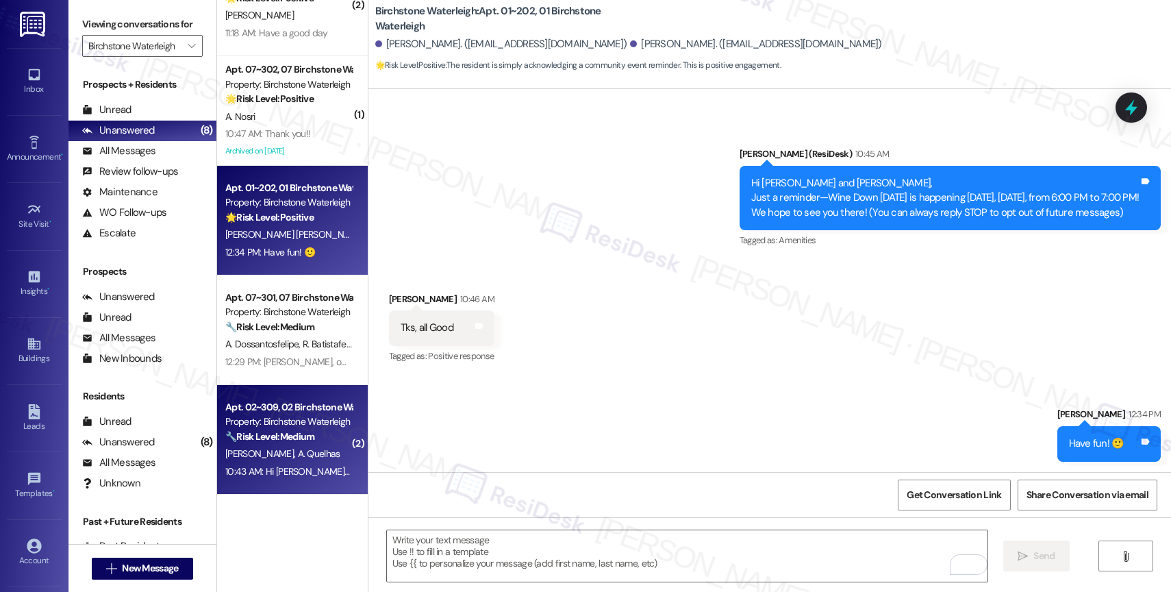
click at [297, 456] on span "A. Quelhas" at bounding box center [318, 453] width 42 height 12
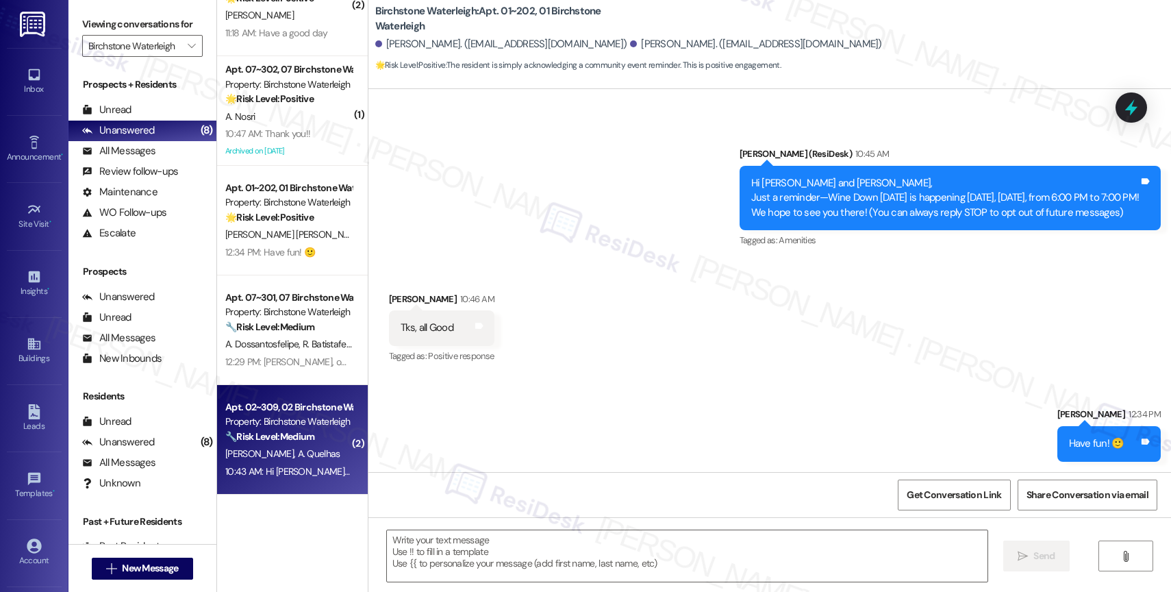
type textarea "Fetching suggested responses. Please feel free to read through the conversation…"
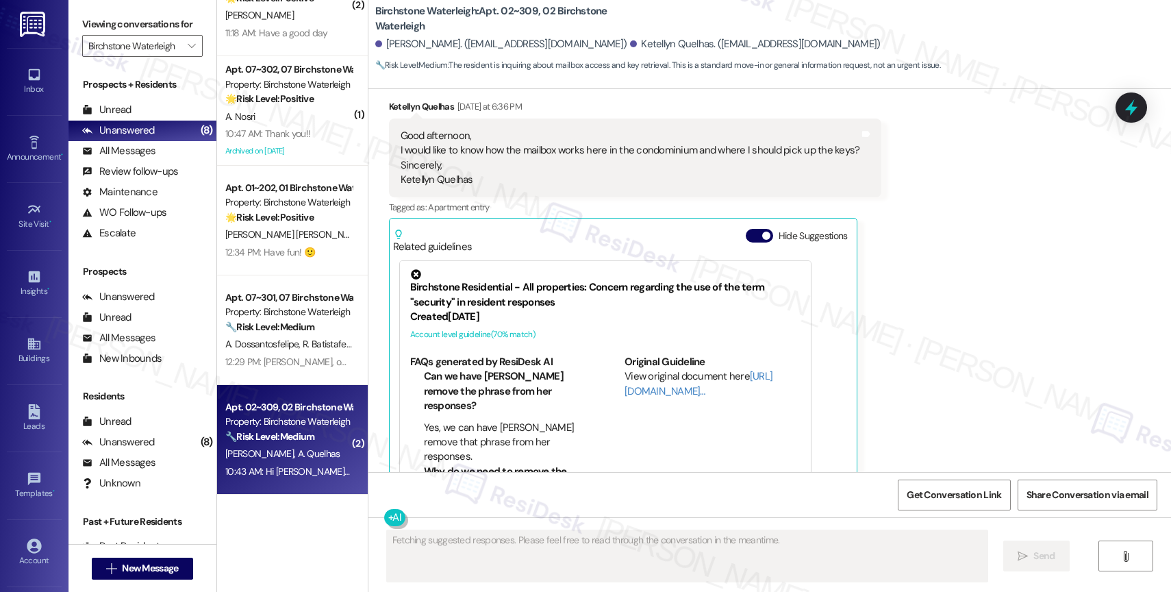
scroll to position [4161, 0]
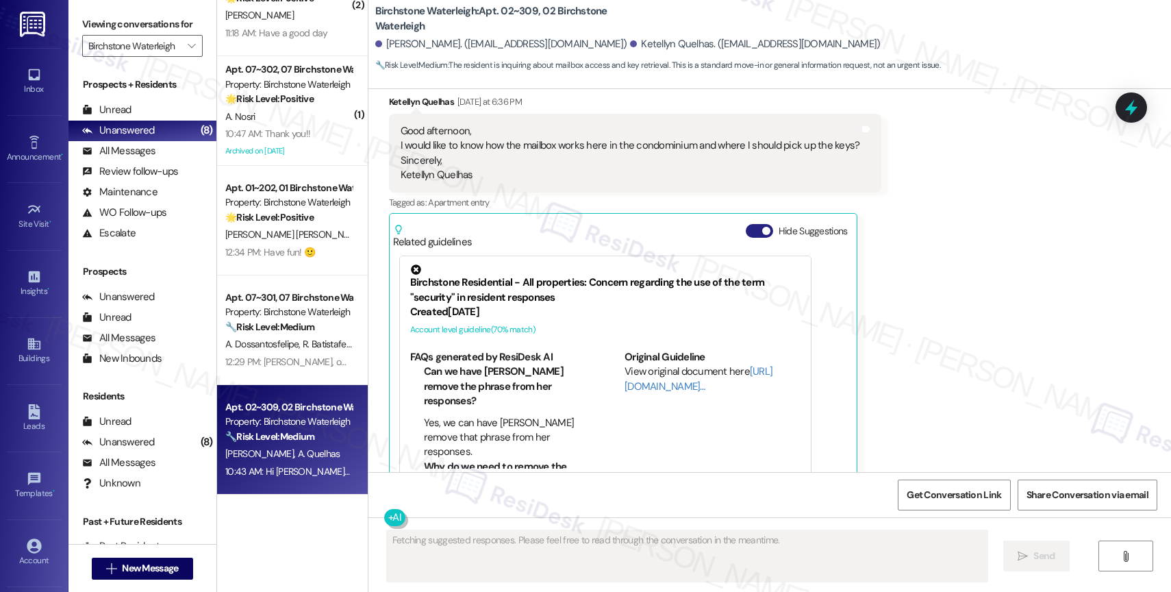
click at [746, 224] on button "Hide Suggestions" at bounding box center [759, 231] width 27 height 14
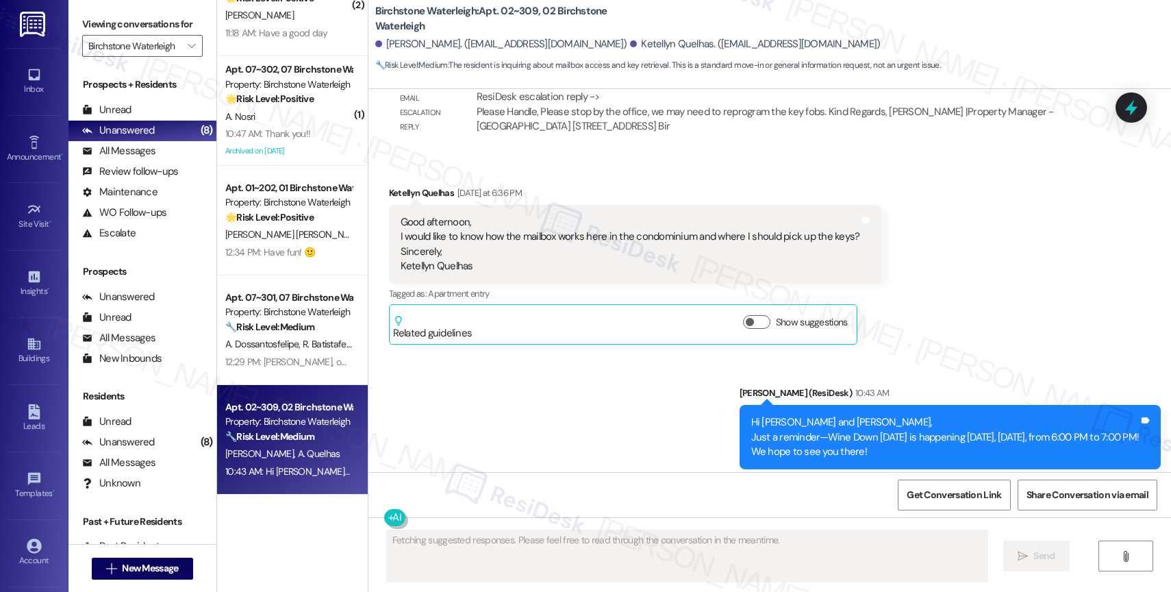
scroll to position [4067, 0]
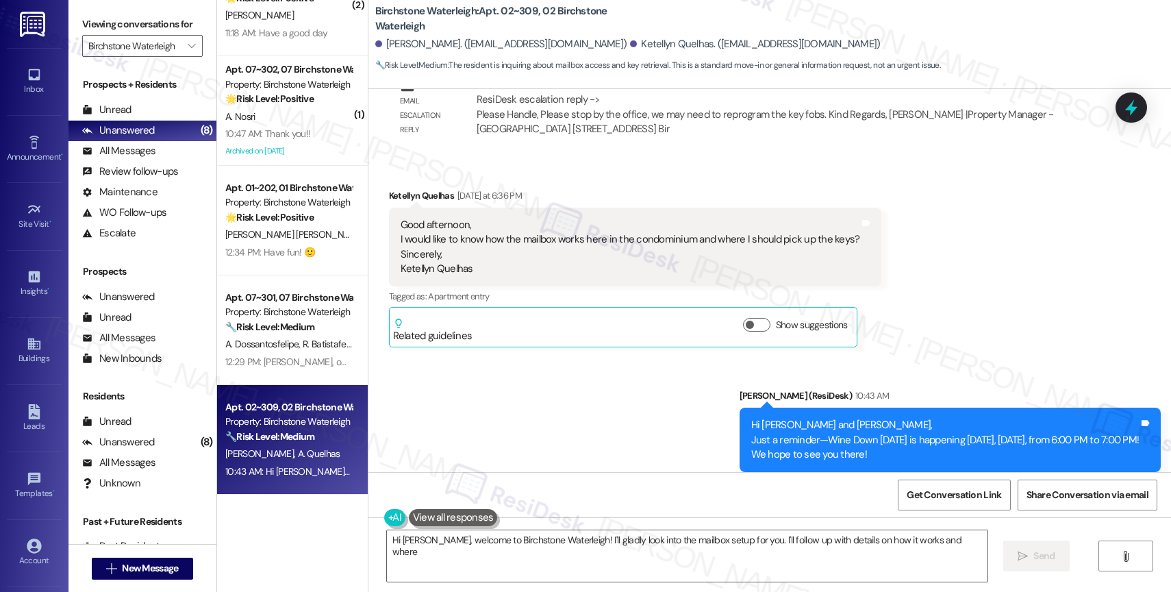
click at [553, 436] on div "Announcement, sent via SMS Jane (ResiDesk) 10:43 AM Hi Alan and Ketellyn, Just …" at bounding box center [769, 429] width 803 height 145
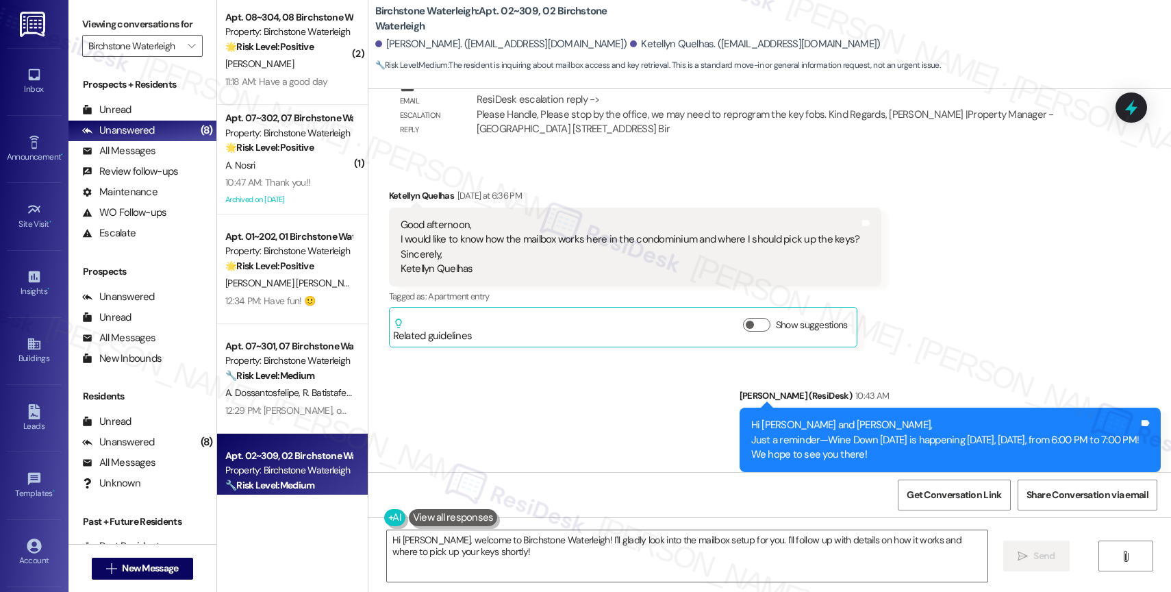
scroll to position [382, 0]
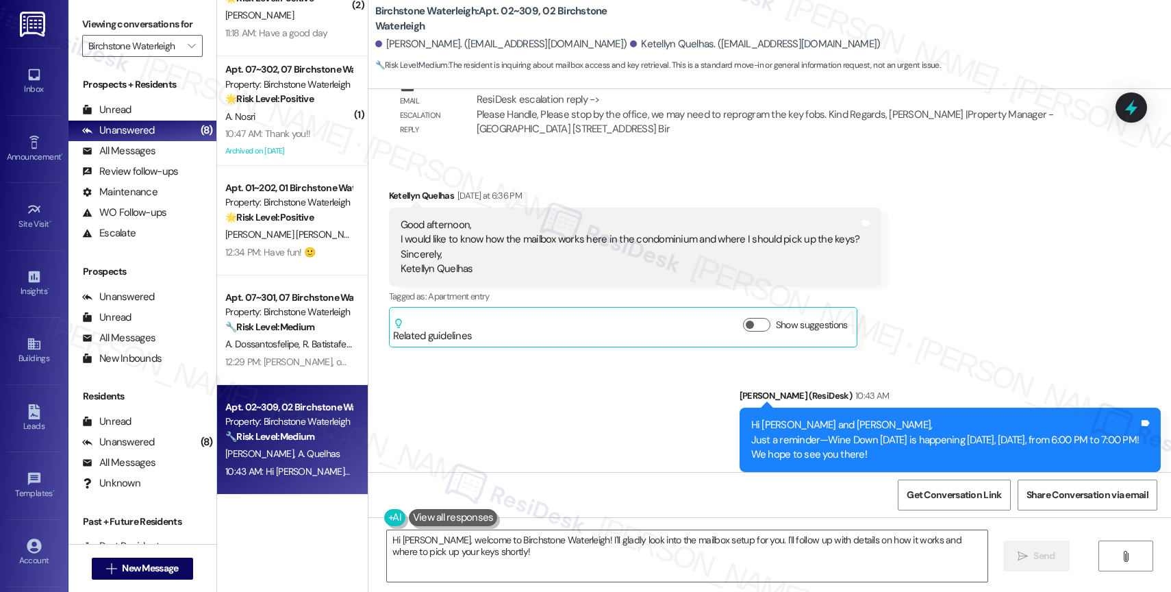
click at [523, 362] on div "Announcement, sent via SMS Jane (ResiDesk) 10:43 AM Hi Alan and Ketellyn, Just …" at bounding box center [769, 429] width 803 height 145
click at [491, 382] on div "Announcement, sent via SMS Jane (ResiDesk) 10:43 AM Hi Alan and Ketellyn, Just …" at bounding box center [769, 429] width 803 height 145
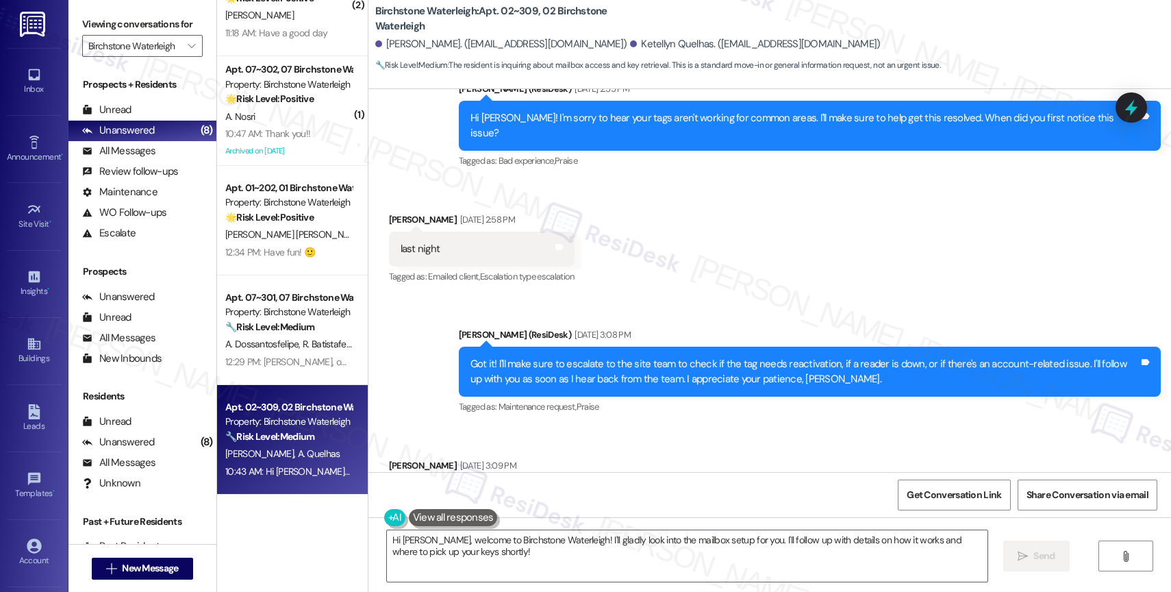
scroll to position [4070, 0]
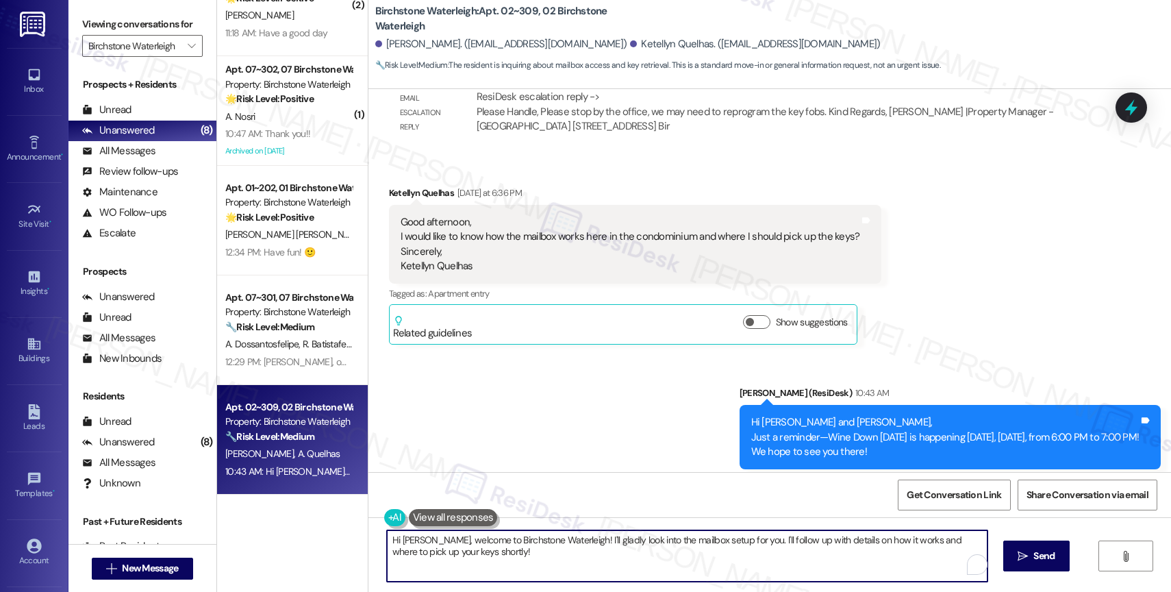
drag, startPoint x: 573, startPoint y: 555, endPoint x: 580, endPoint y: 568, distance: 14.1
click at [580, 568] on textarea "Hi Ketellyn, welcome to Birchstone Waterleigh! I'll gladly look into the mailbo…" at bounding box center [687, 555] width 601 height 51
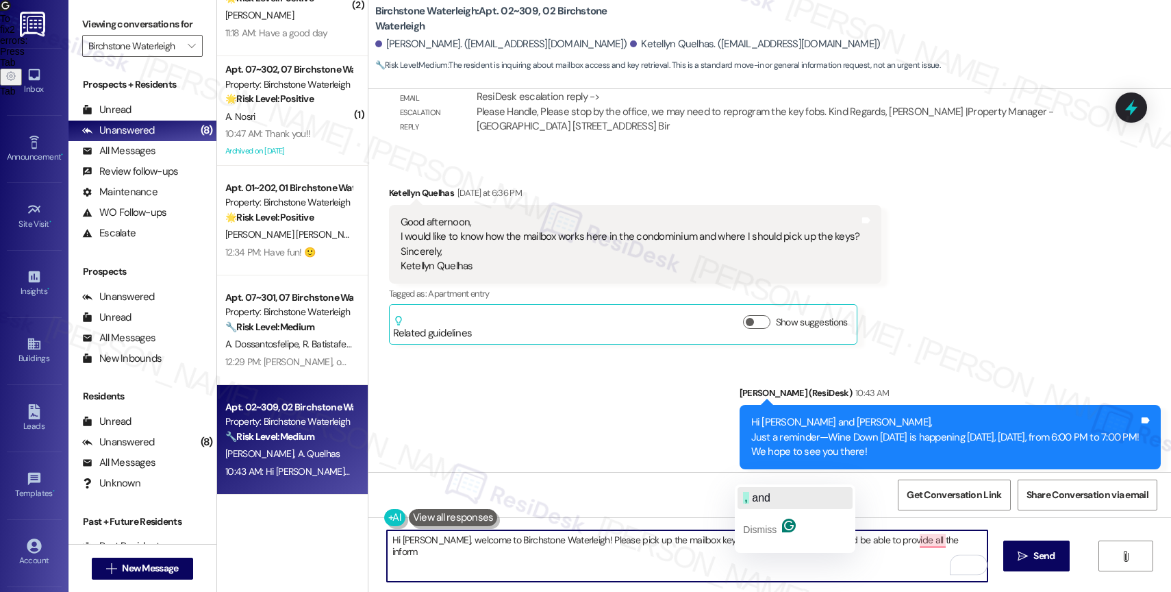
click at [770, 496] on span "and" at bounding box center [761, 498] width 18 height 12
drag, startPoint x: 854, startPoint y: 538, endPoint x: 980, endPoint y: 542, distance: 126.1
click at [980, 542] on textarea "Hi Ketellyn, welcome to Birchstone Waterleigh! Please pick up the mailbox keys …" at bounding box center [687, 555] width 601 height 51
drag, startPoint x: 944, startPoint y: 542, endPoint x: 969, endPoint y: 542, distance: 24.7
click at [969, 542] on textarea "Hi Ketellyn, welcome to Birchstone Waterleigh! Please pick up the mailbox keys …" at bounding box center [687, 555] width 601 height 51
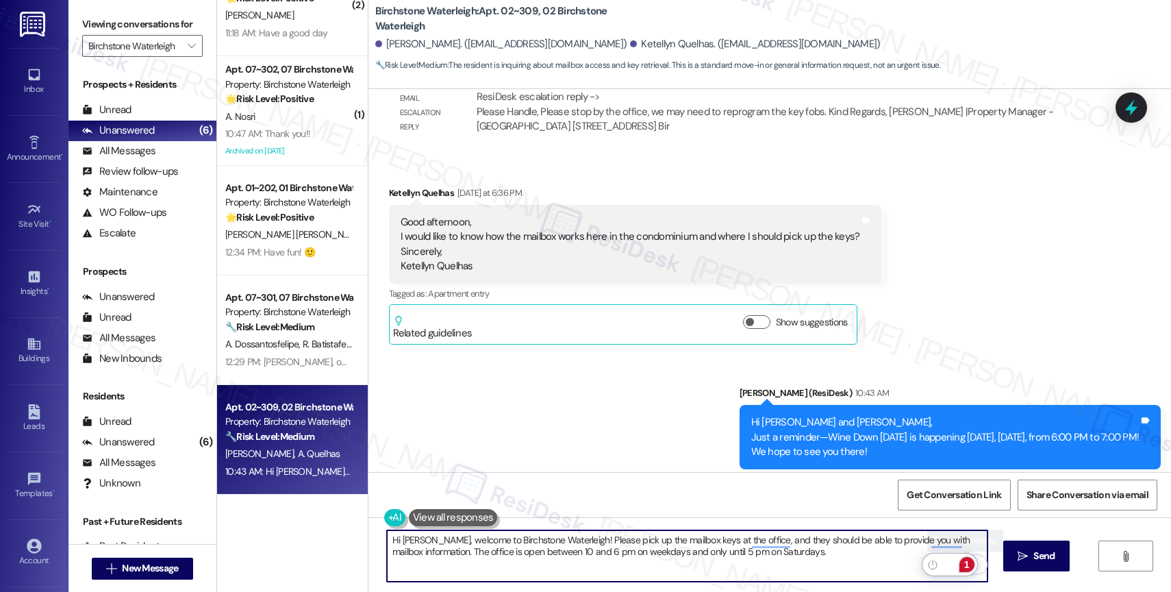
click at [967, 564] on div "1" at bounding box center [966, 564] width 15 height 15
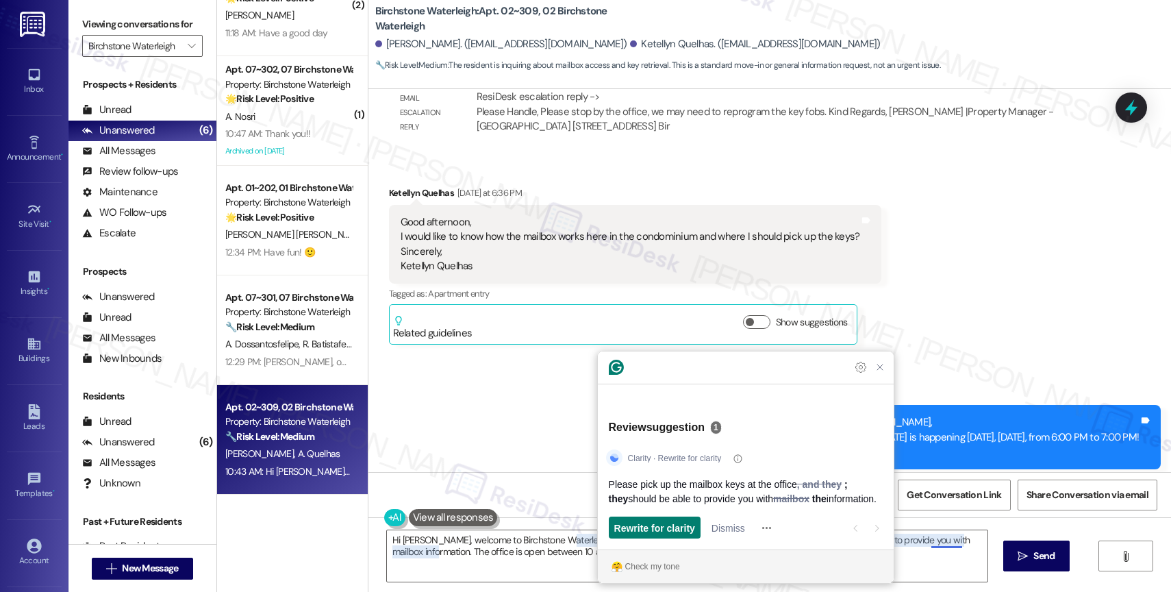
scroll to position [163, 0]
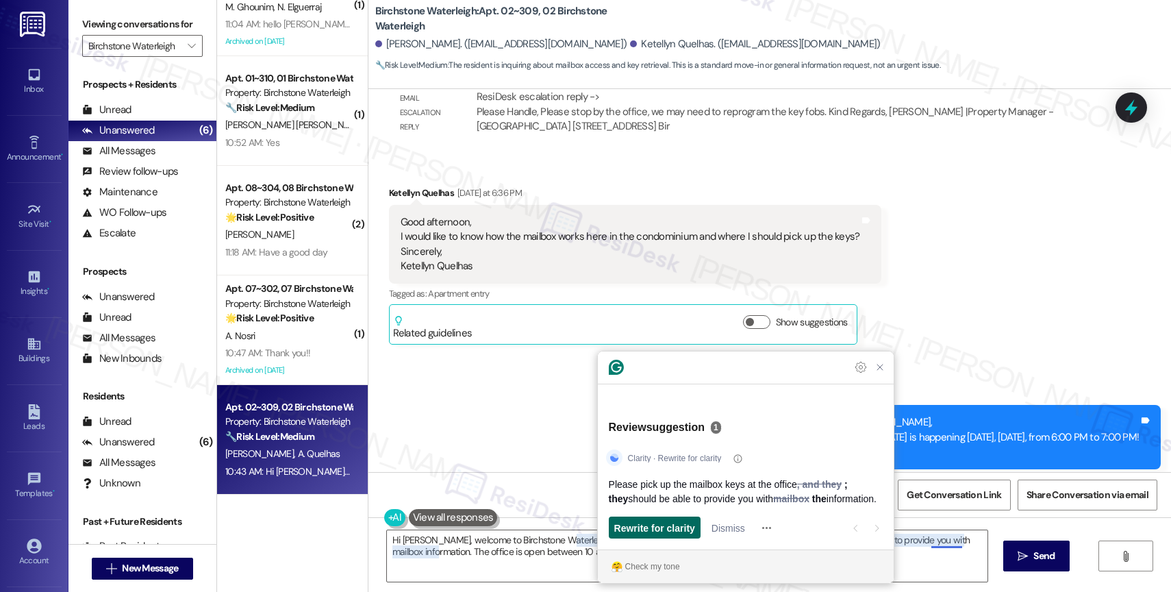
click at [671, 524] on span "Rewrite for clarity" at bounding box center [654, 527] width 81 height 14
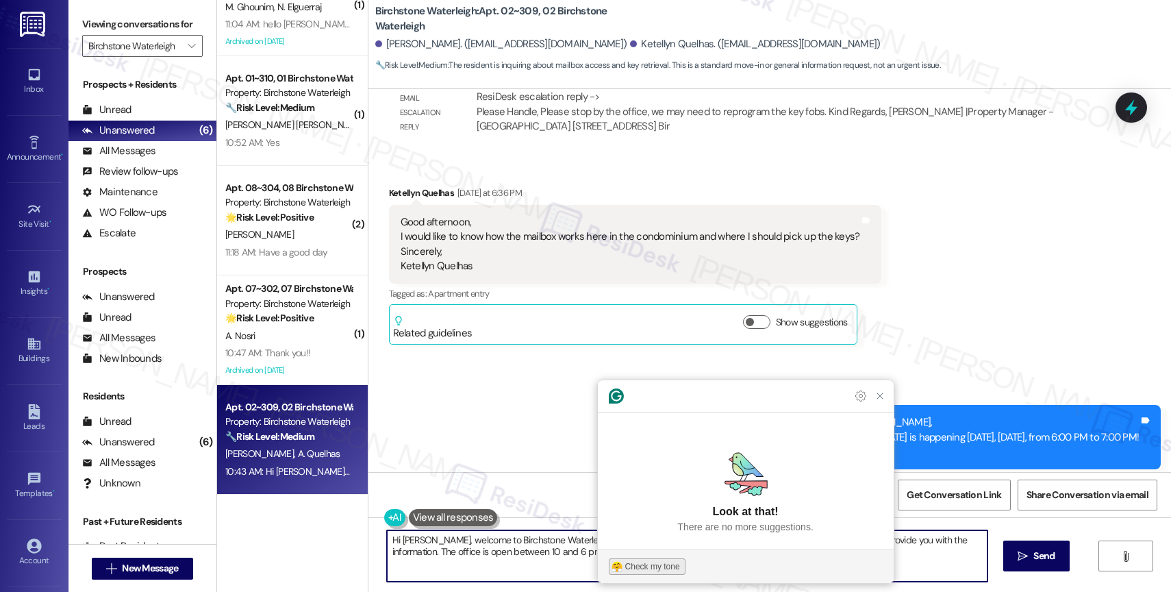
type textarea "Hi [PERSON_NAME], welcome to Birchstone Waterleigh! Please pick up the mailbox …"
click at [642, 564] on div "Check my tone" at bounding box center [652, 566] width 55 height 12
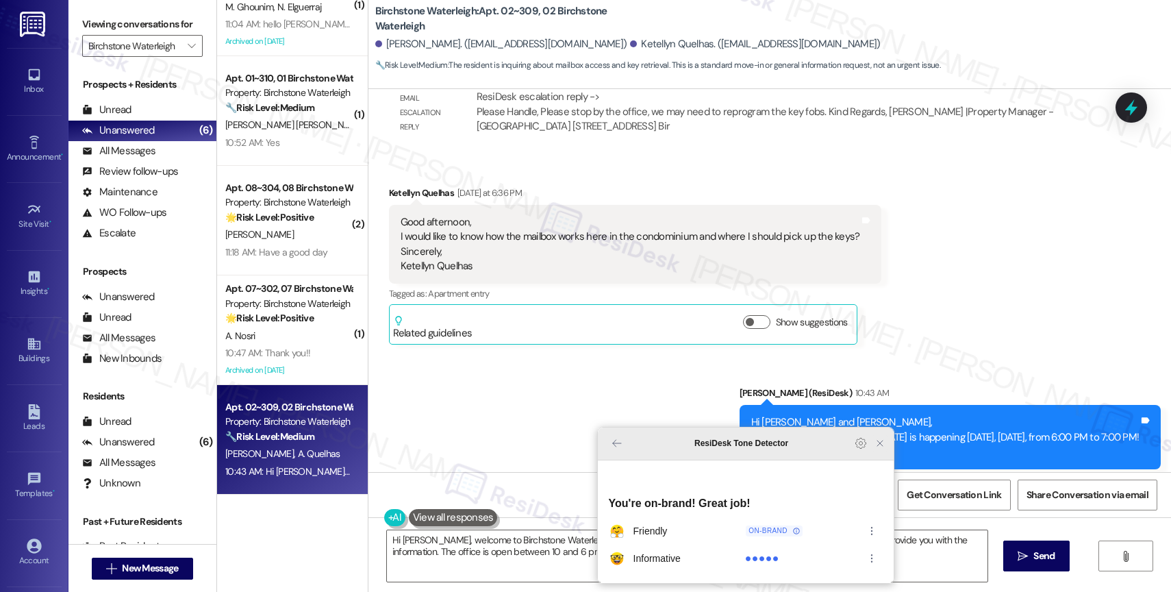
click at [880, 449] on icon "Close Grammarly Assistant" at bounding box center [880, 443] width 11 height 11
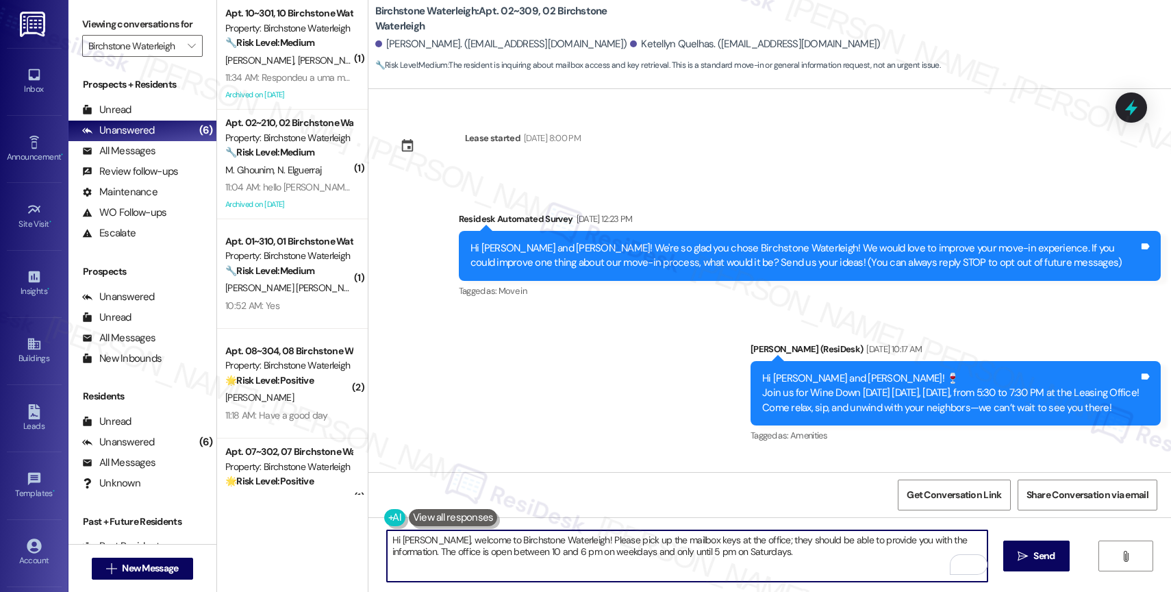
scroll to position [4070, 0]
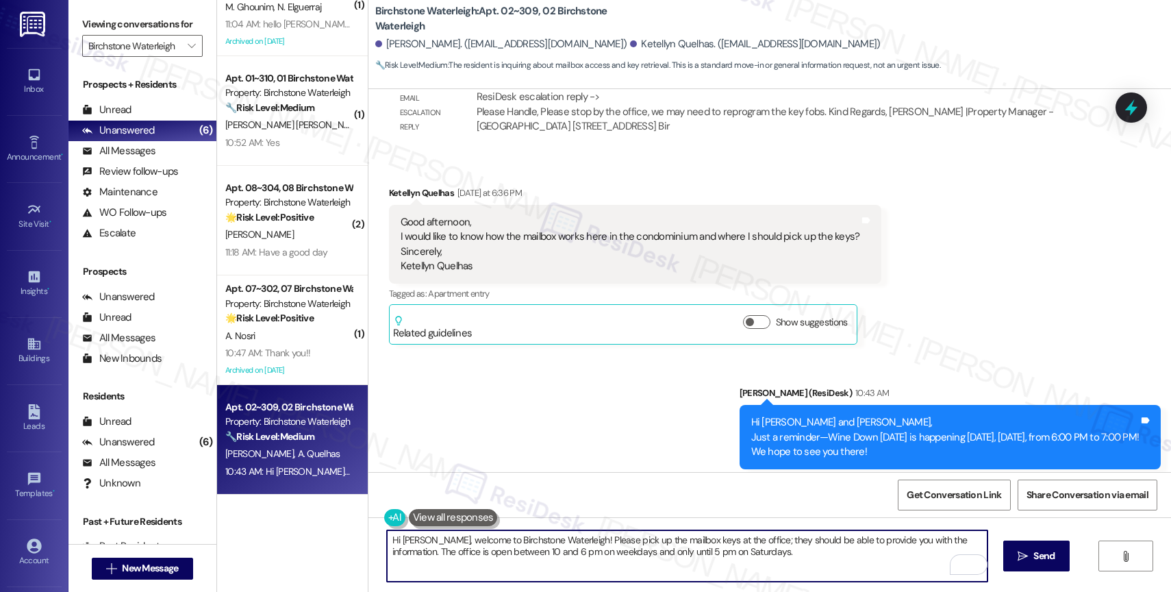
click at [781, 561] on textarea "Hi [PERSON_NAME], welcome to Birchstone Waterleigh! Please pick up the mailbox …" at bounding box center [687, 555] width 601 height 51
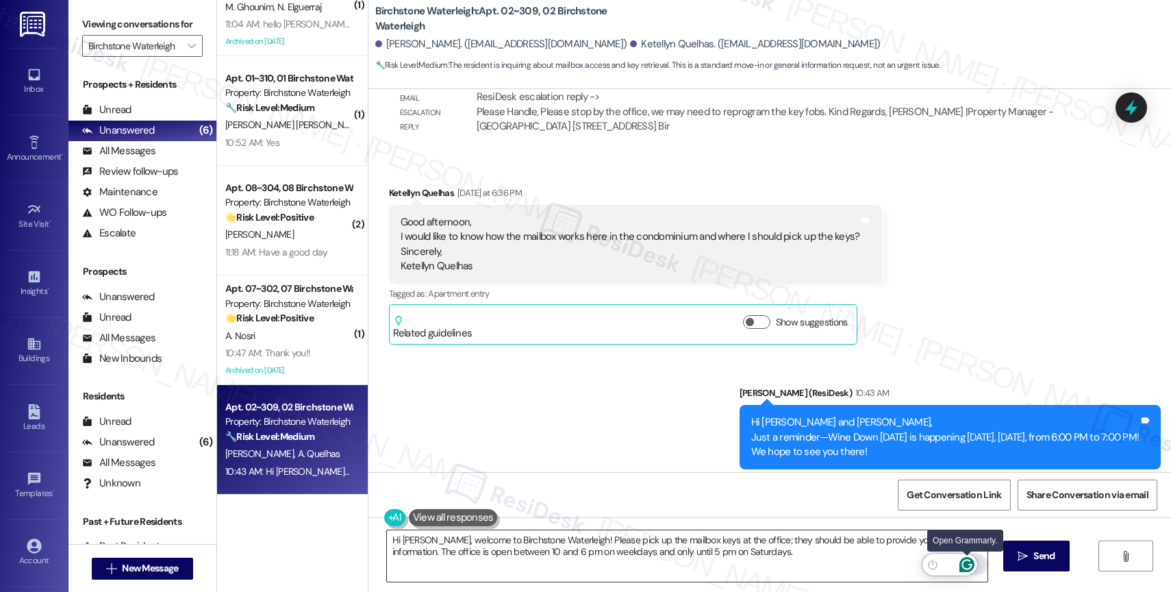
click at [968, 562] on icon "Open Grammarly. 0 Suggestions." at bounding box center [966, 564] width 15 height 15
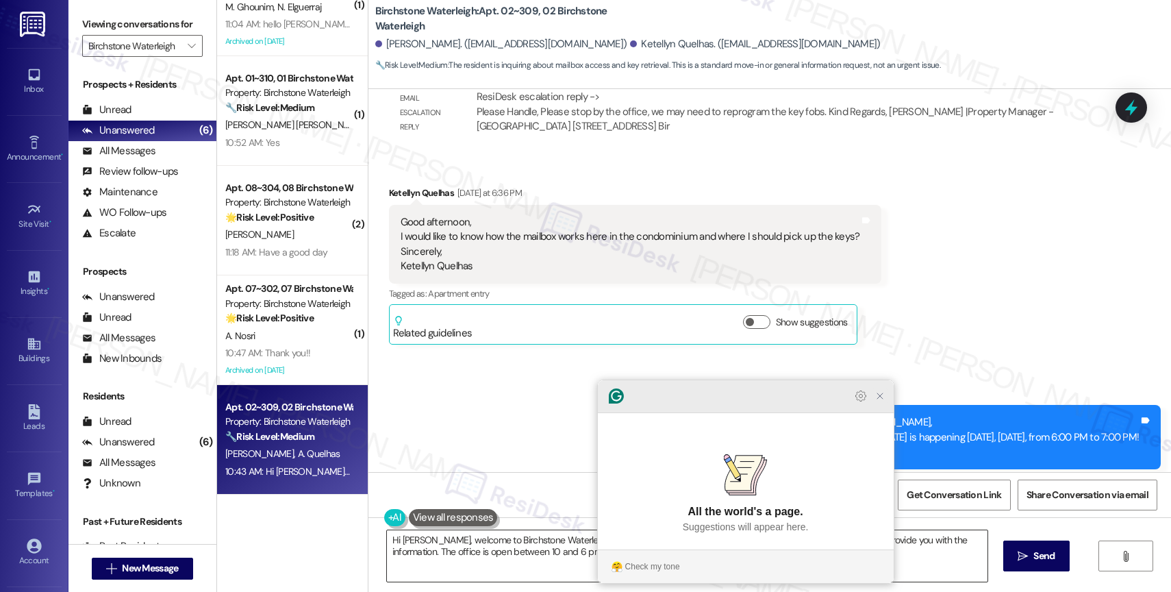
click at [878, 401] on icon "Close Grammarly Assistant" at bounding box center [880, 395] width 11 height 11
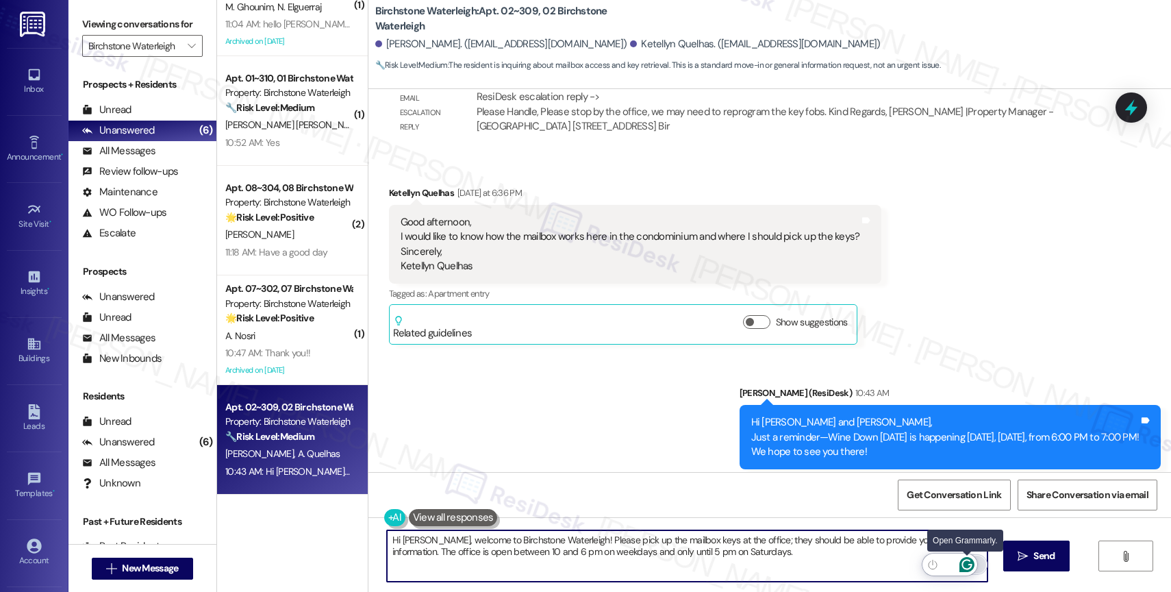
click at [966, 564] on icon "Open Grammarly. 0 Suggestions." at bounding box center [966, 564] width 15 height 15
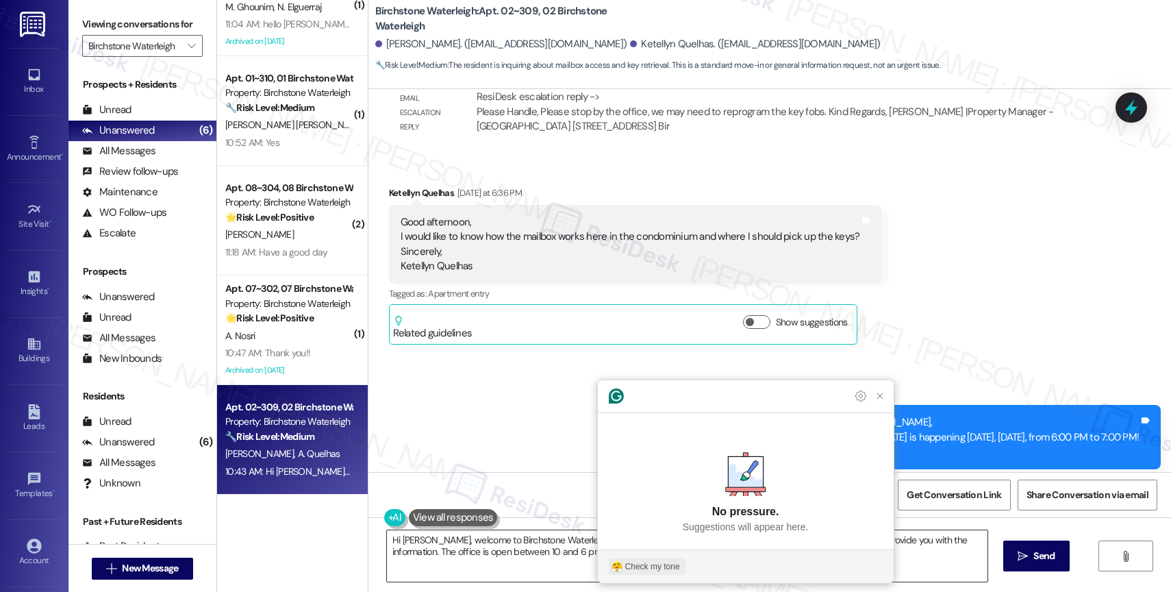
click at [662, 559] on button "Check my tone" at bounding box center [647, 566] width 77 height 16
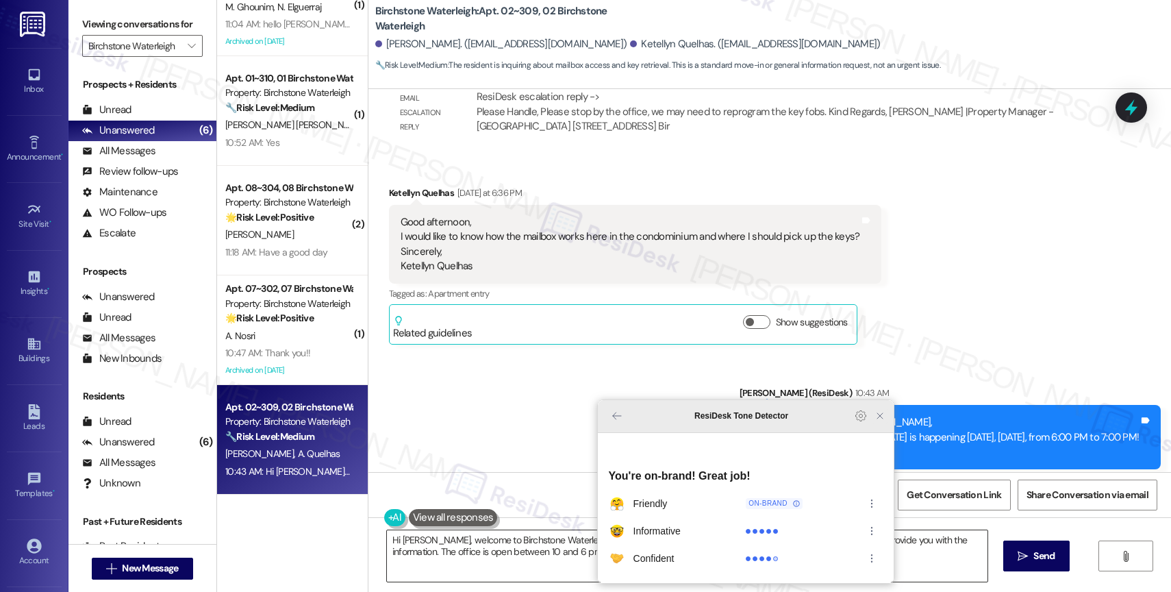
click at [881, 421] on icon "Close Grammarly Assistant" at bounding box center [880, 415] width 11 height 11
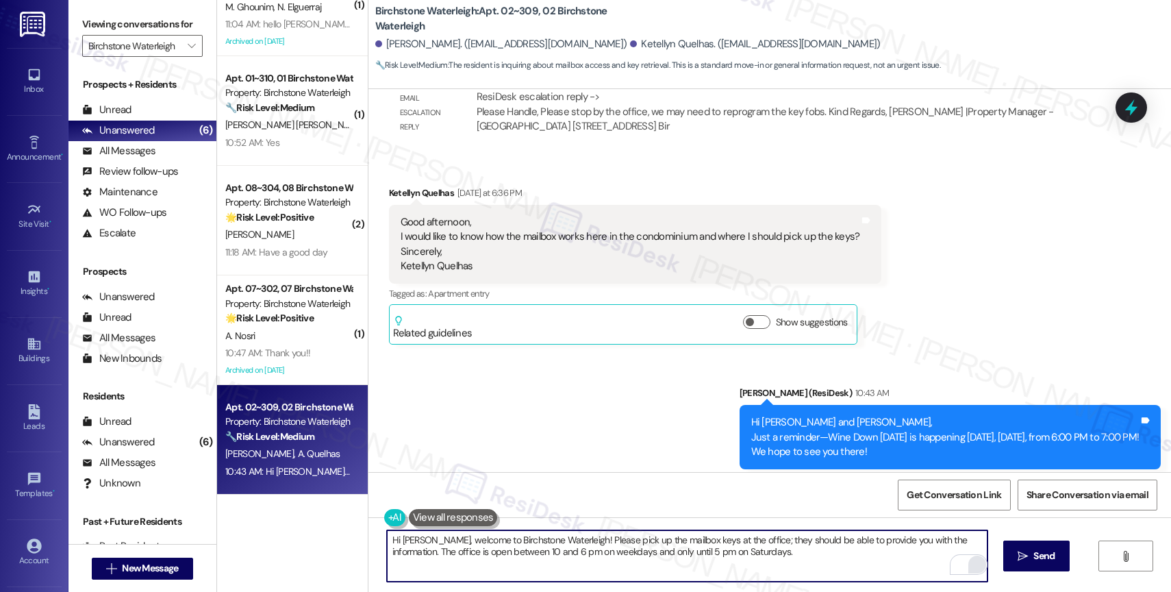
click at [777, 556] on textarea "Hi [PERSON_NAME], welcome to Birchstone Waterleigh! Please pick up the mailbox …" at bounding box center [687, 555] width 601 height 51
click at [1031, 551] on span "Send" at bounding box center [1044, 556] width 27 height 14
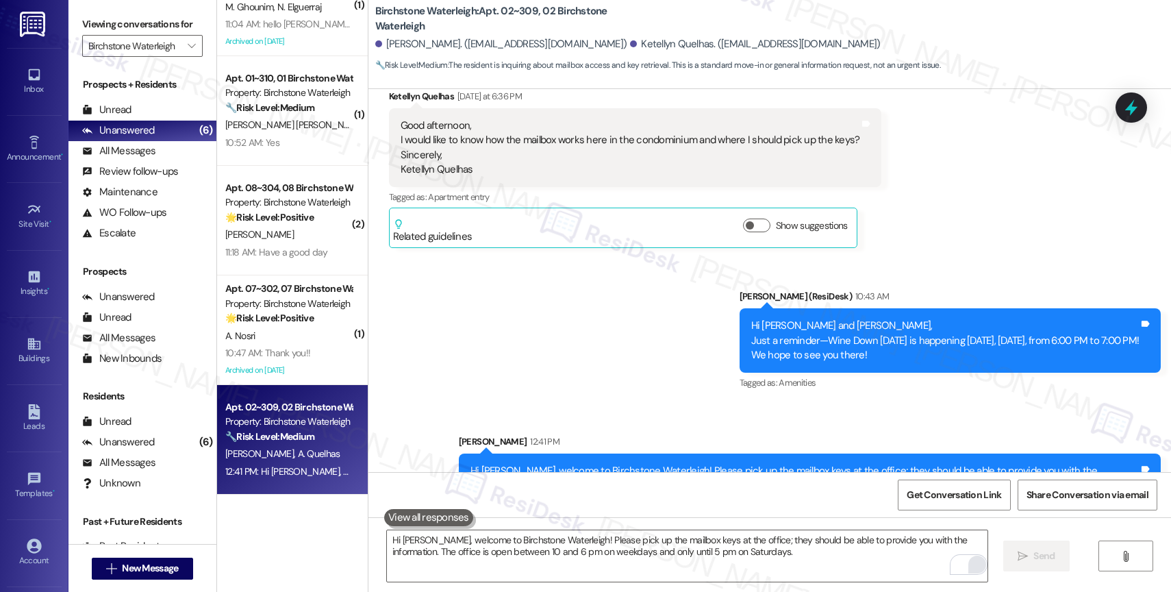
scroll to position [4180, 0]
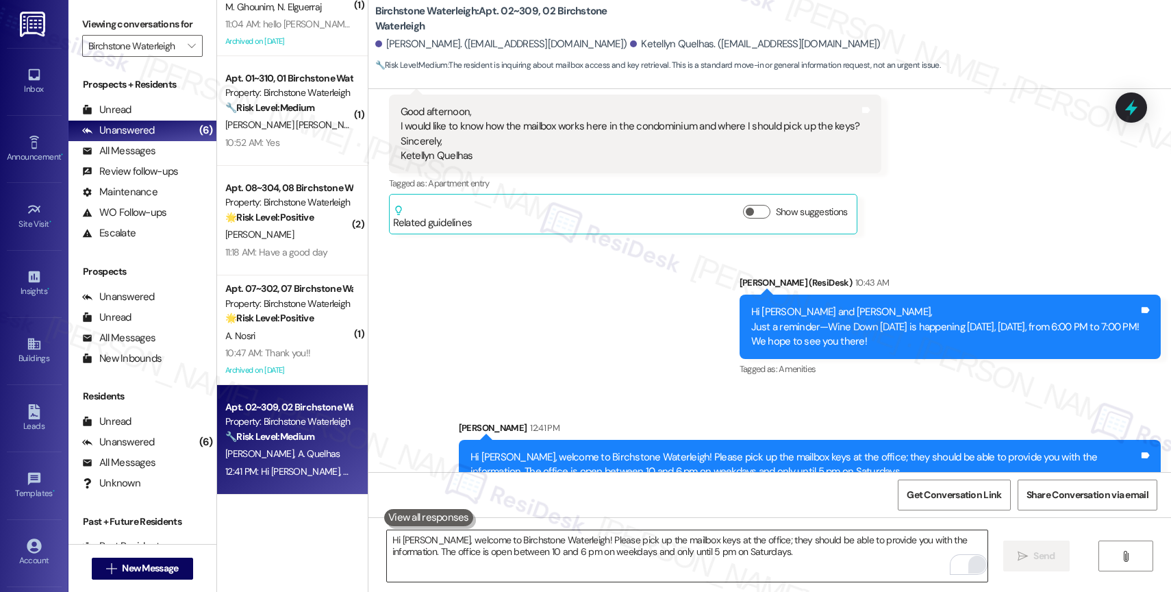
click at [437, 542] on textarea "Hi [PERSON_NAME], welcome to Birchstone Waterleigh! Please pick up the mailbox …" at bounding box center [687, 555] width 601 height 51
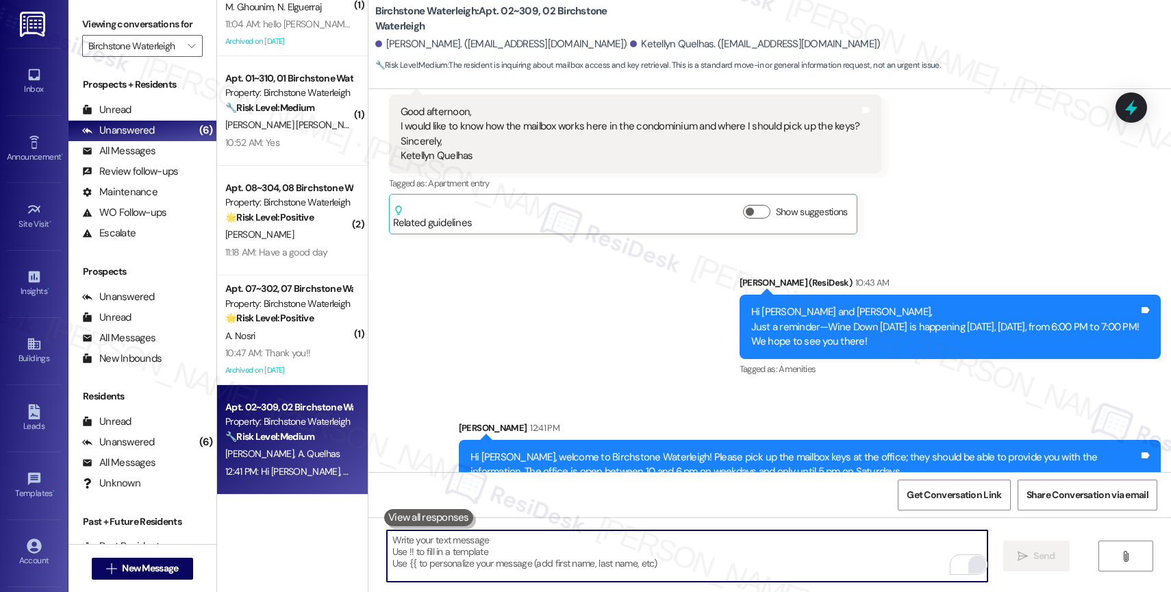
paste textarea "Feel free to let us know if you have other questions or concerns so we can assi…"
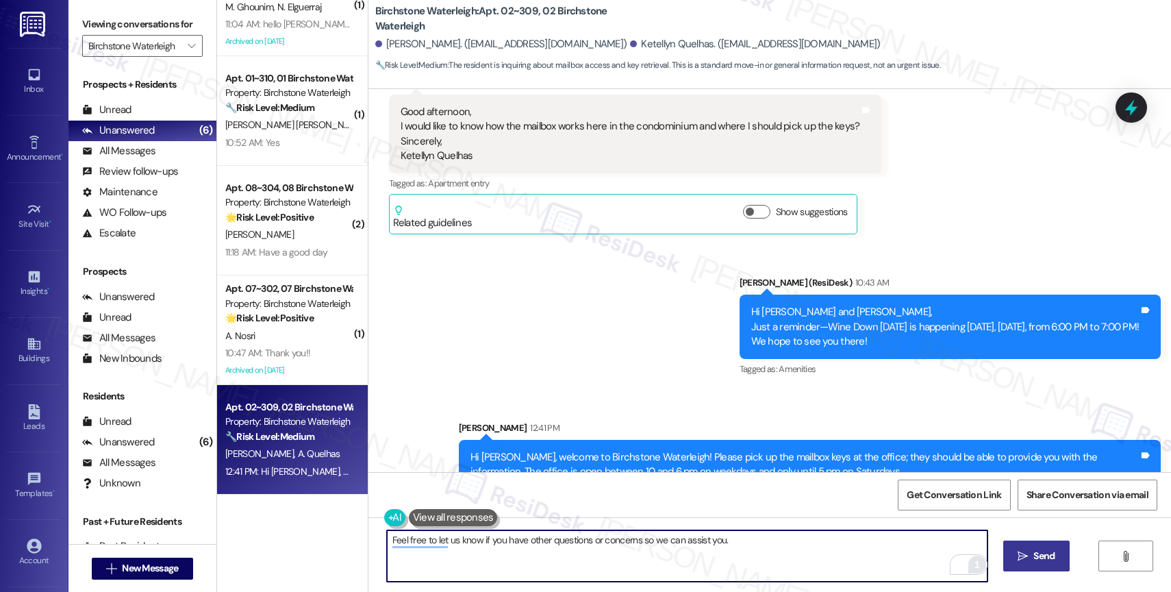
click at [768, 549] on textarea "Feel free to let us know if you have other questions or concerns so we can assi…" at bounding box center [687, 555] width 601 height 51
type textarea "Feel free to let us know if you have other questions or concerns so we can assi…"
click at [1033, 554] on span "Send" at bounding box center [1043, 556] width 21 height 14
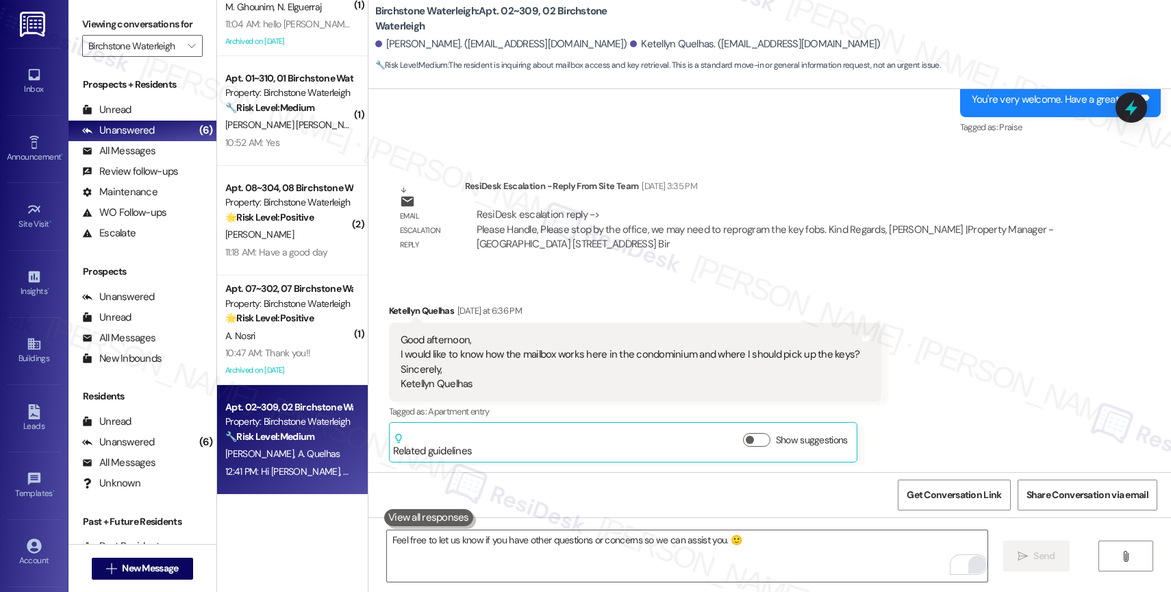
scroll to position [3924, 0]
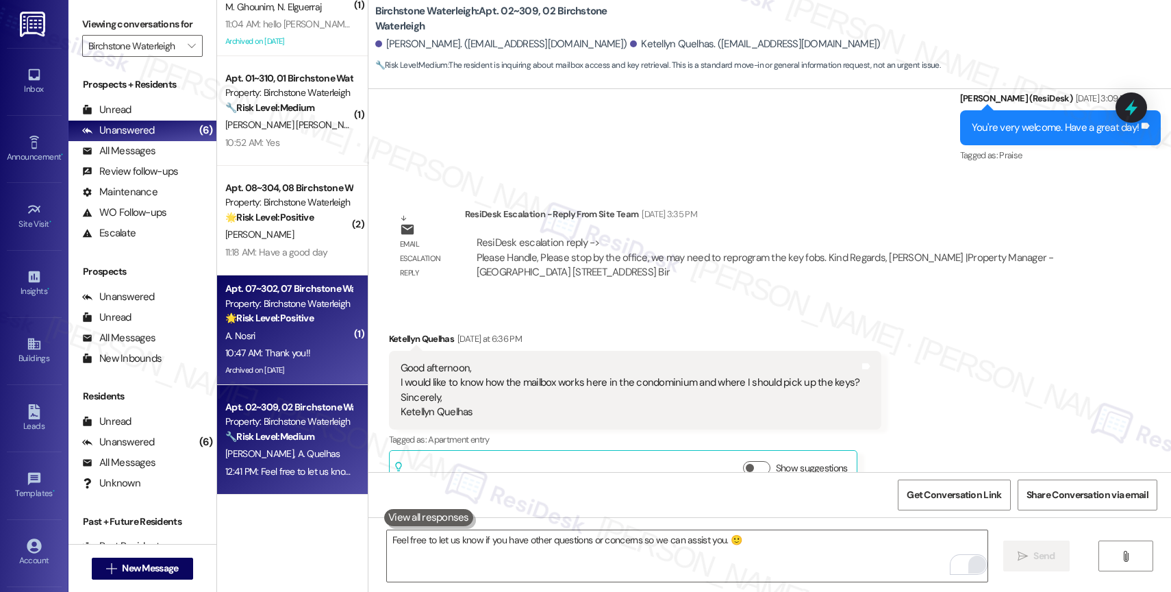
click at [275, 325] on div "Apt. 07~302, 07 Birchstone Waterleigh Property: Birchstone Waterleigh 🌟 Risk Le…" at bounding box center [288, 303] width 129 height 47
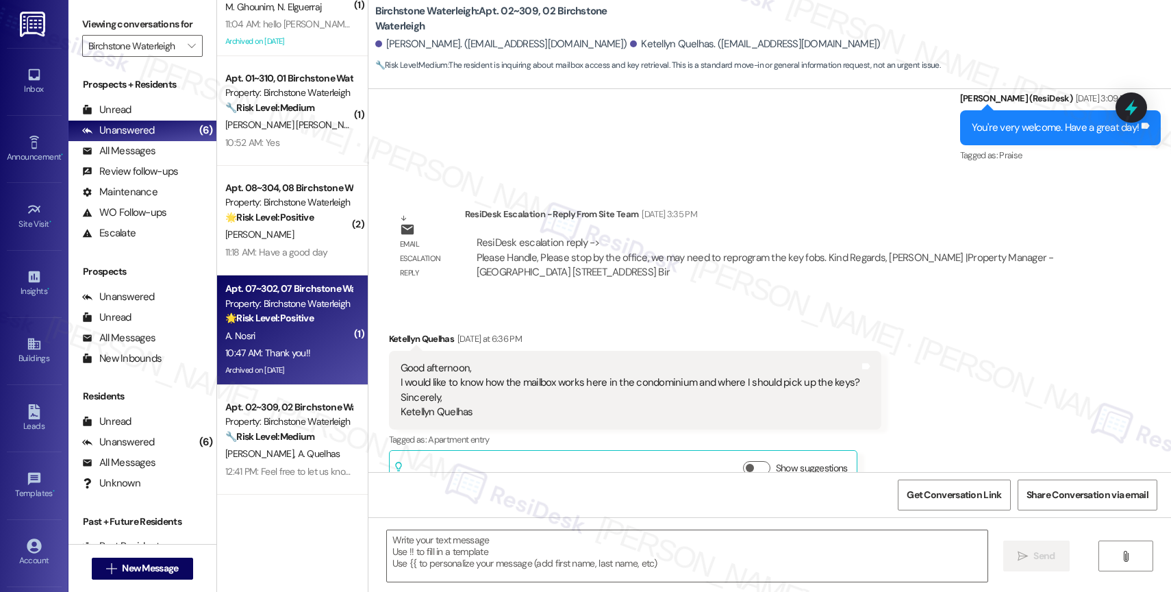
type textarea "Fetching suggested responses. Please feel free to read through the conversation…"
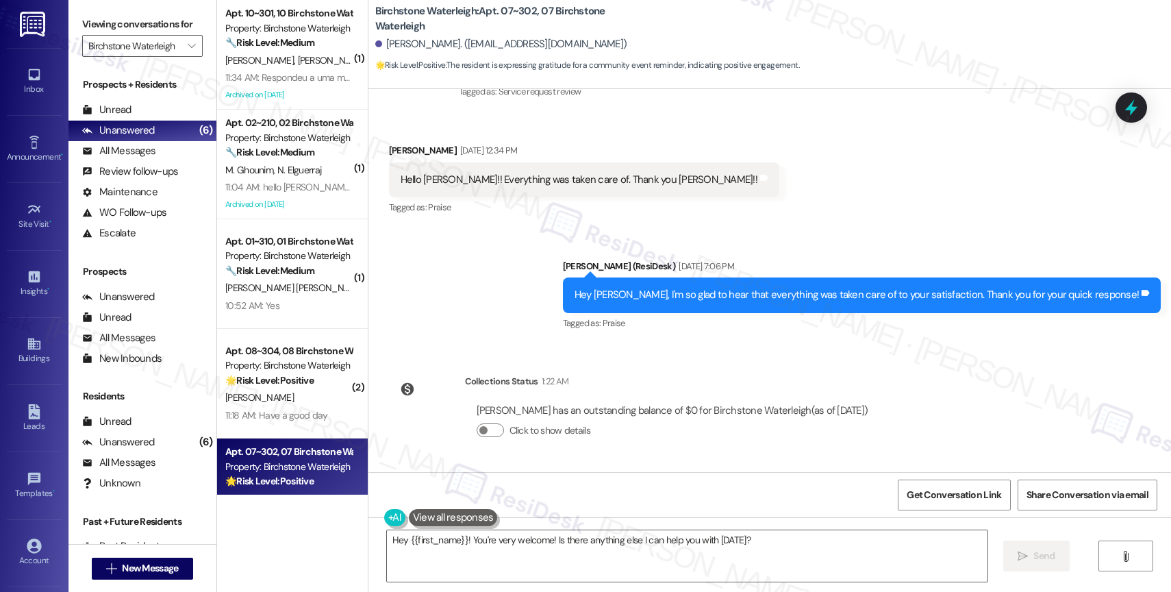
scroll to position [10506, 0]
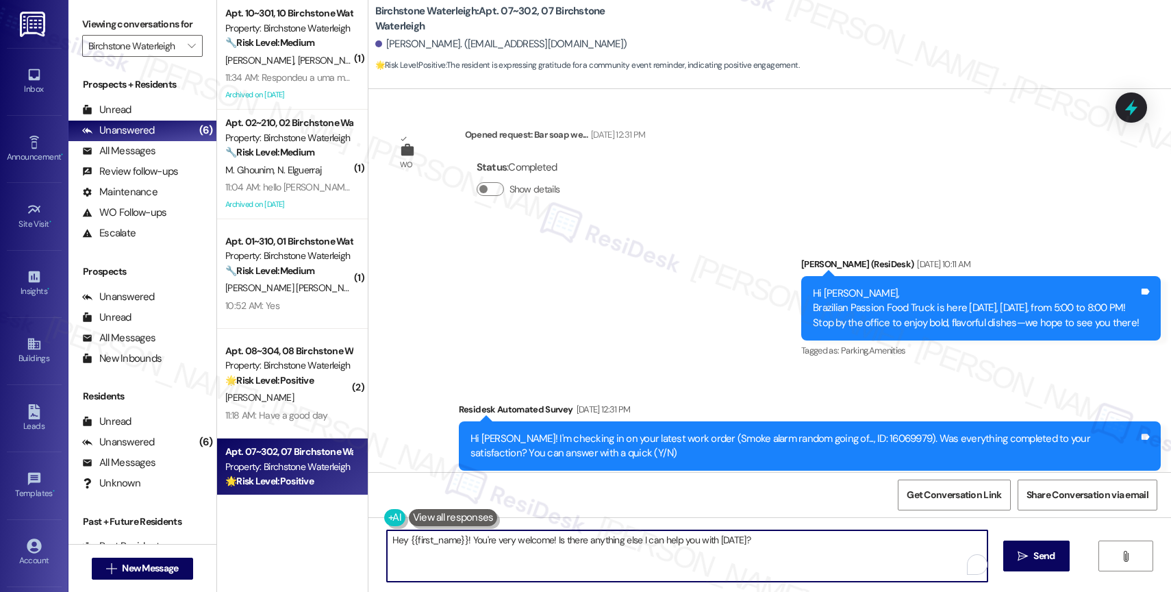
click at [540, 544] on textarea "Hey {{first_name}}! You're very welcome! Is there anything else I can help you …" at bounding box center [687, 555] width 601 height 51
type textarea "My pleasure!"
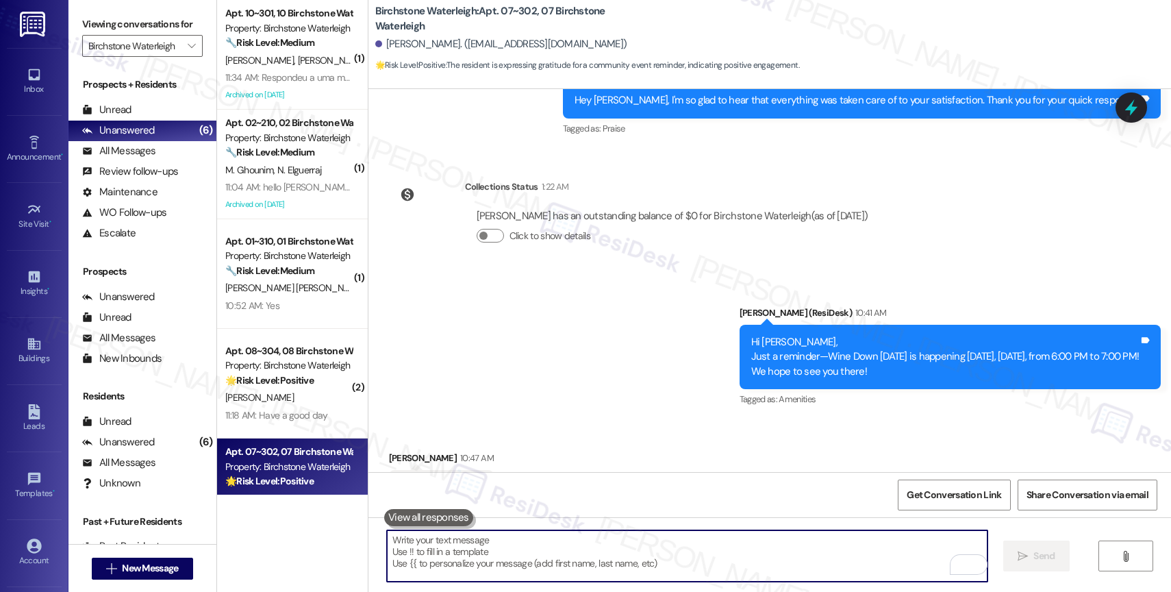
scroll to position [11105, 0]
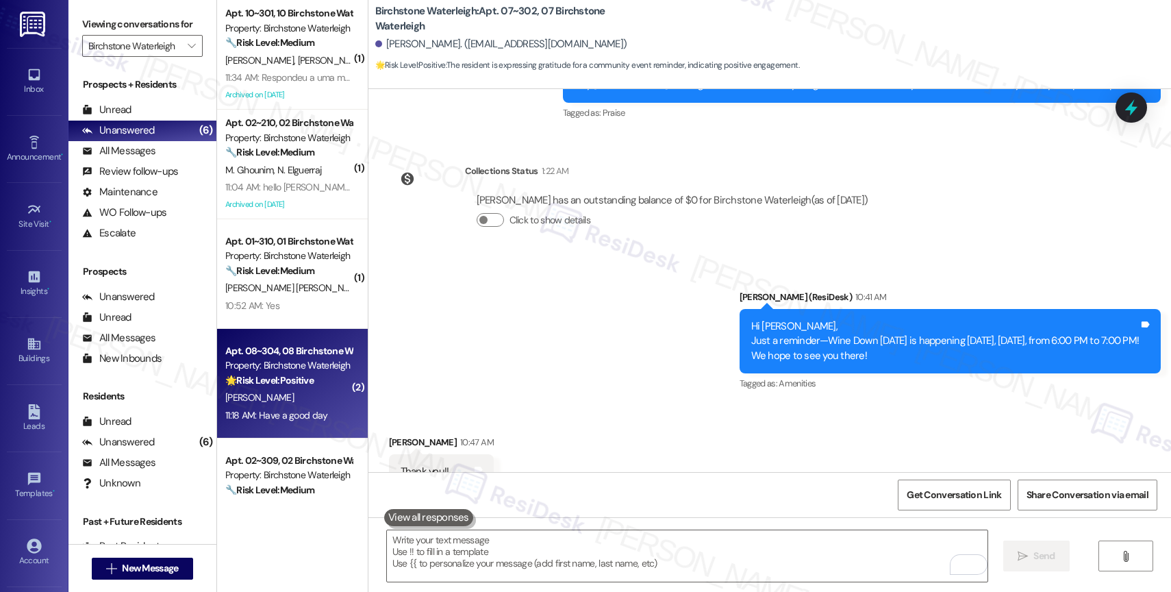
click at [270, 388] on div "Apt. 08~304, 08 Birchstone Waterleigh Property: Birchstone Waterleigh 🌟 Risk Le…" at bounding box center [288, 365] width 129 height 47
type textarea "Fetching suggested responses. Please feel free to read through the conversation…"
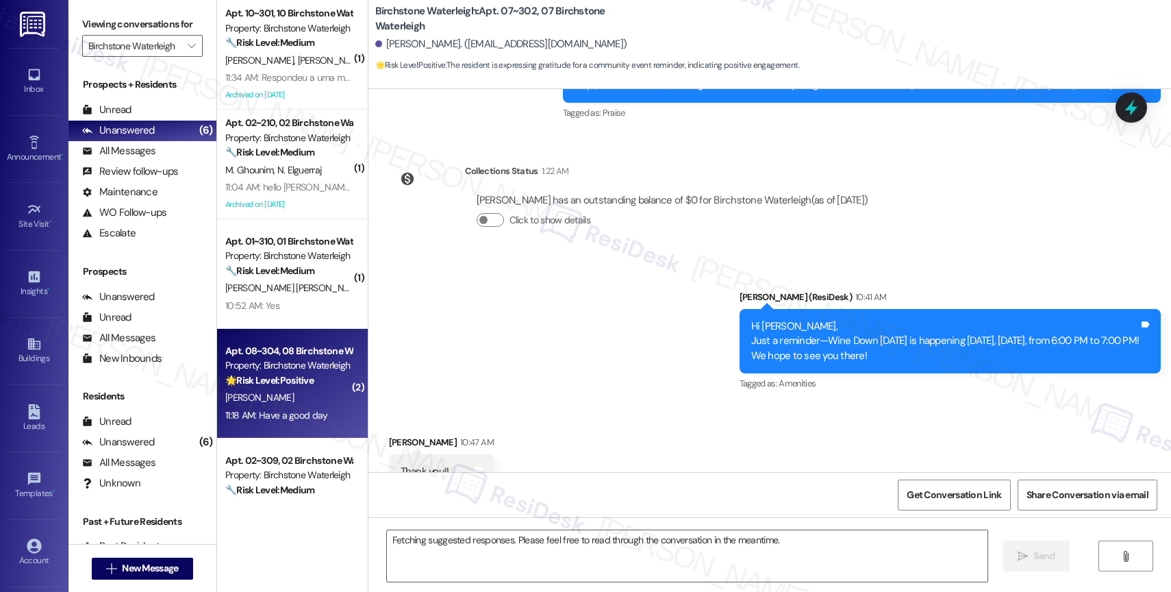
scroll to position [93, 0]
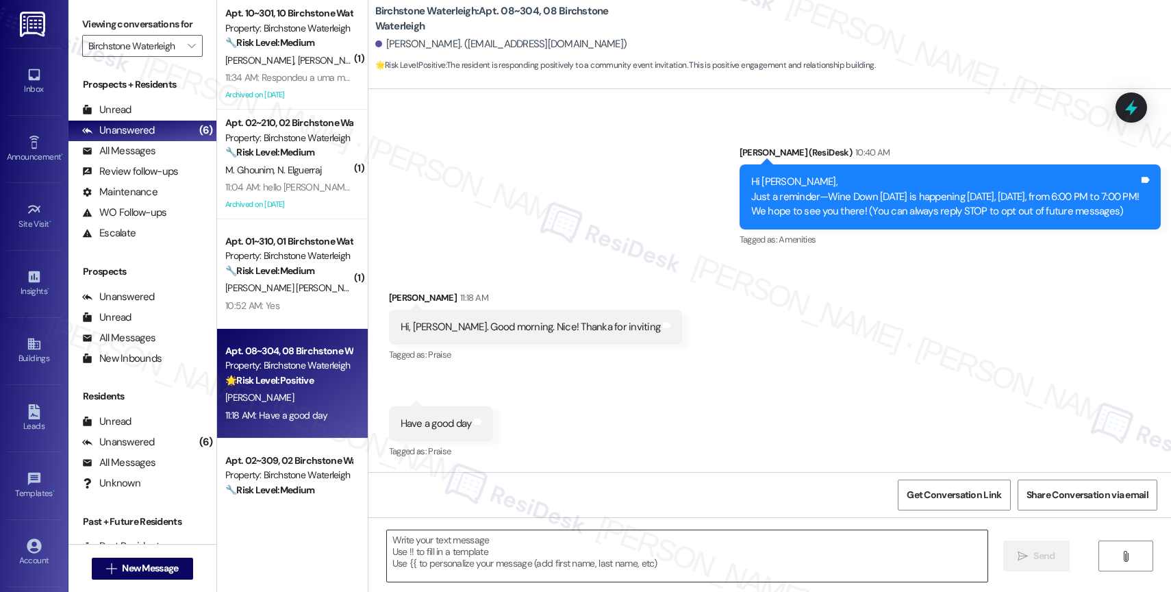
click at [476, 545] on textarea at bounding box center [687, 555] width 601 height 51
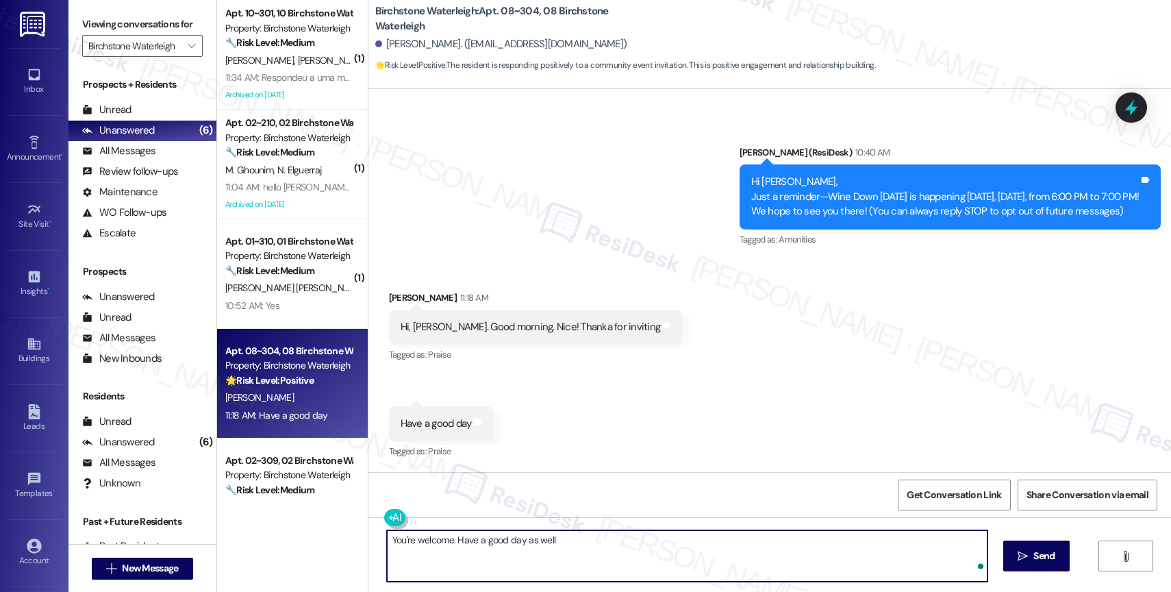
type textarea "You're welcome. Have a good day as well!"
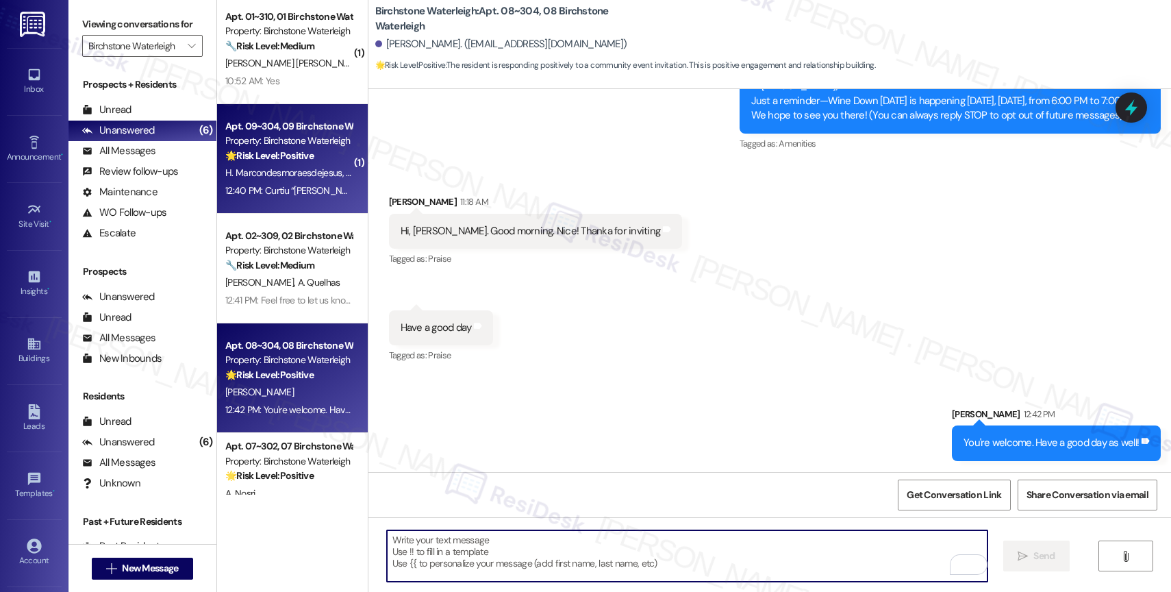
scroll to position [273, 0]
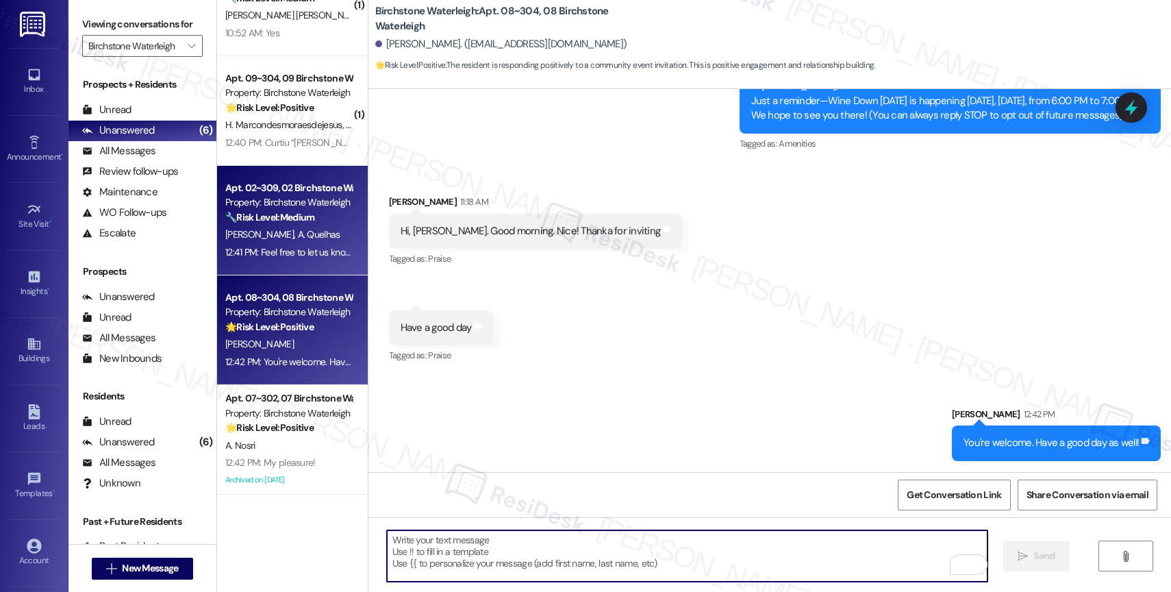
click at [299, 212] on strong "🔧 Risk Level: Medium" at bounding box center [269, 217] width 89 height 12
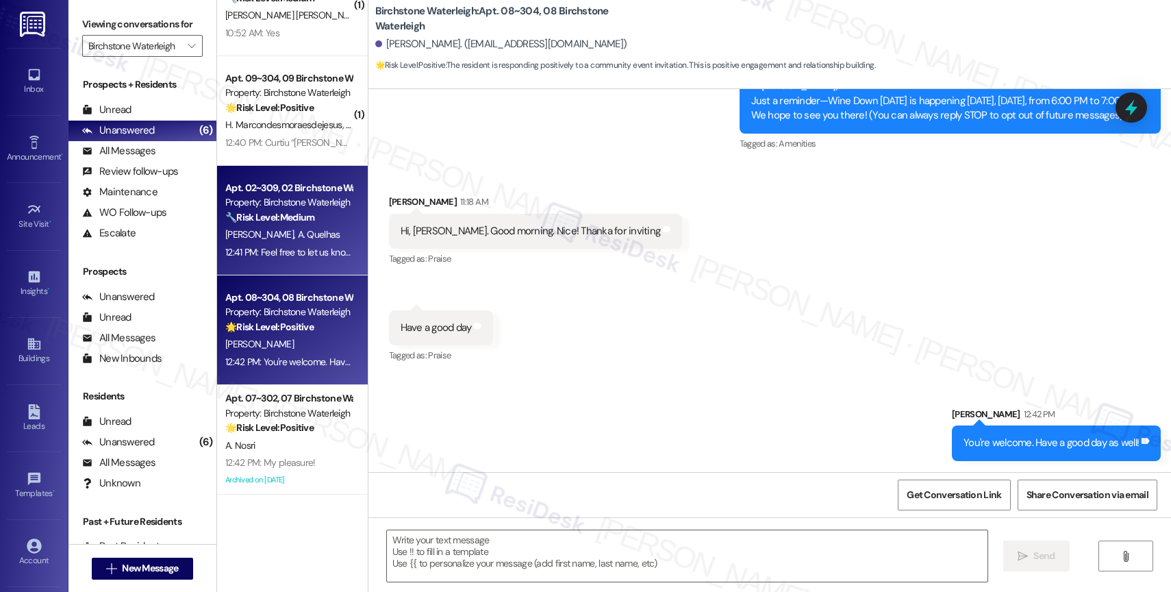
type textarea "Fetching suggested responses. Please feel free to read through the conversation…"
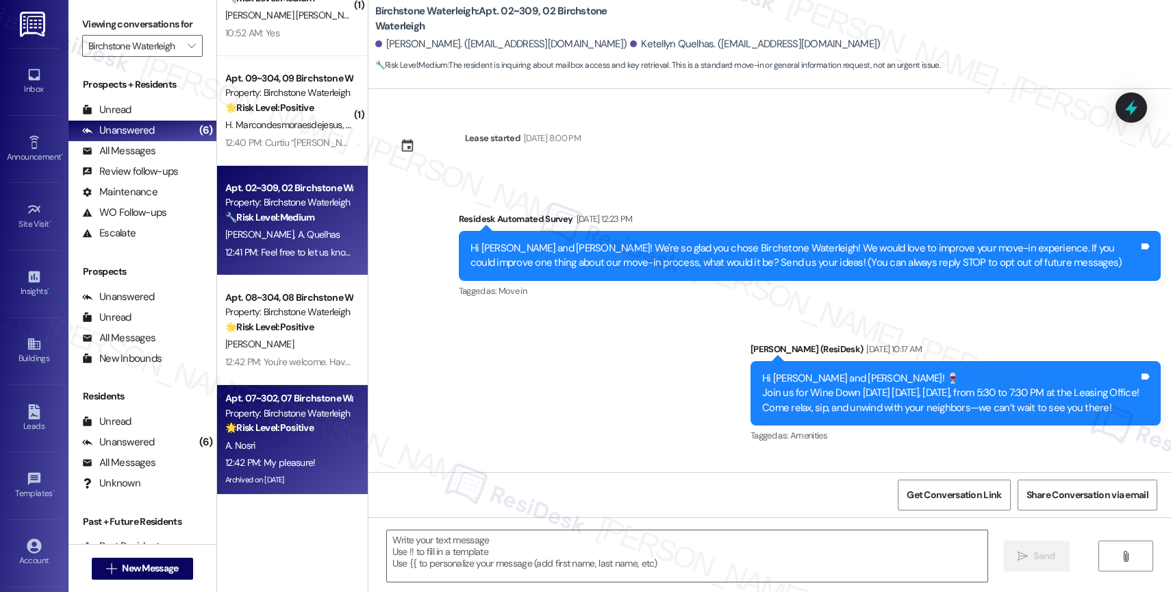
scroll to position [68, 0]
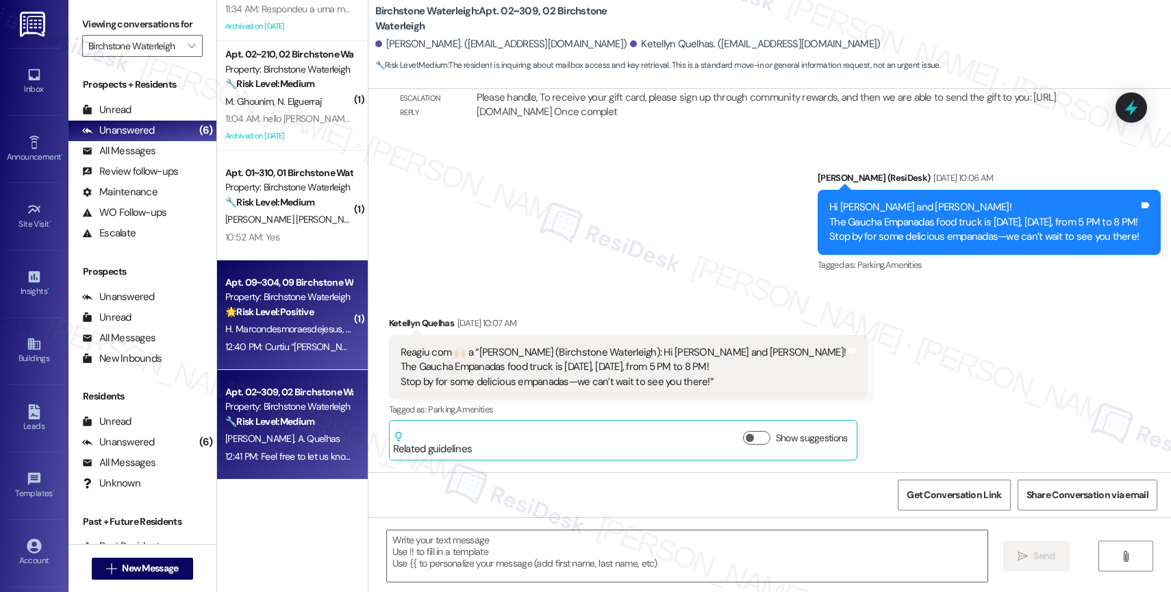
type textarea "Fetching suggested responses. Please feel free to read through the conversation…"
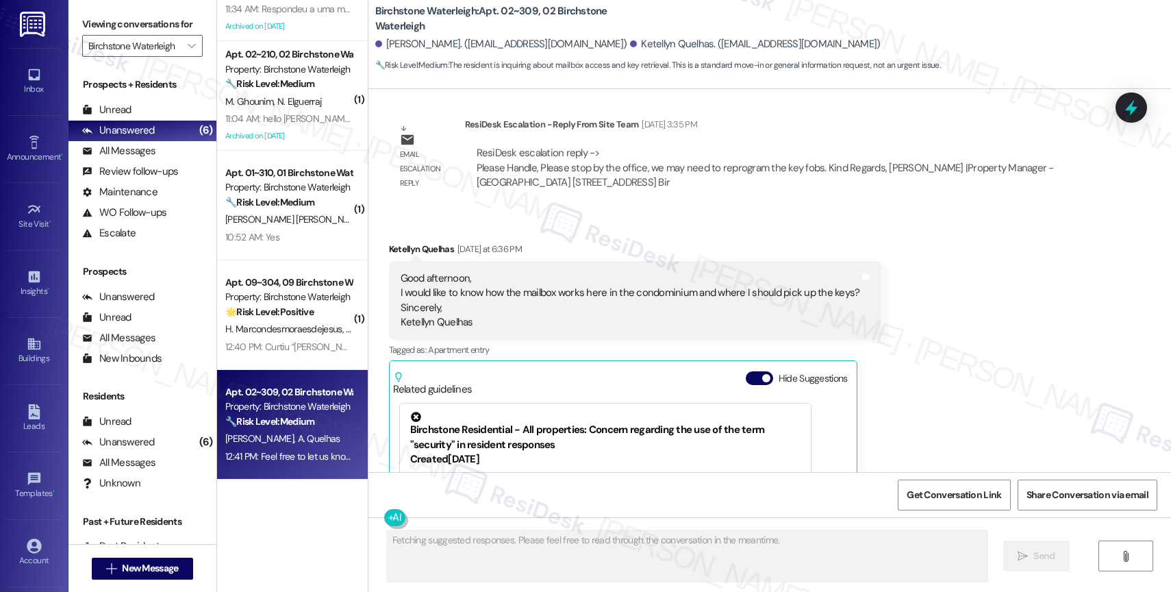
click at [290, 293] on div "Property: Birchstone Waterleigh" at bounding box center [288, 297] width 127 height 14
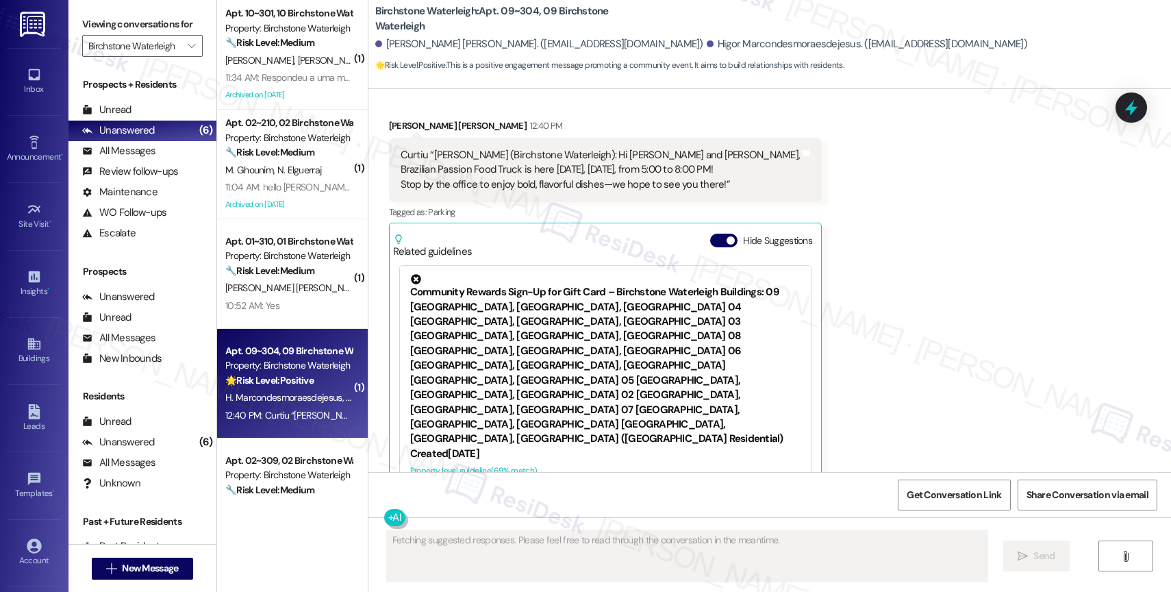
scroll to position [5283, 0]
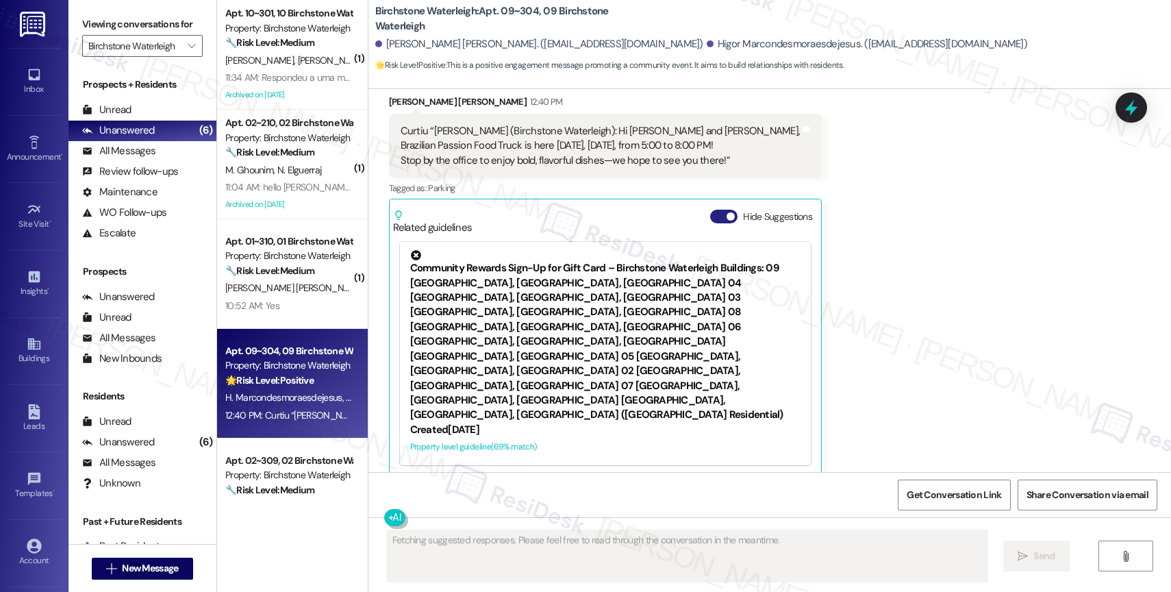
click at [710, 210] on button "Hide Suggestions" at bounding box center [723, 217] width 27 height 14
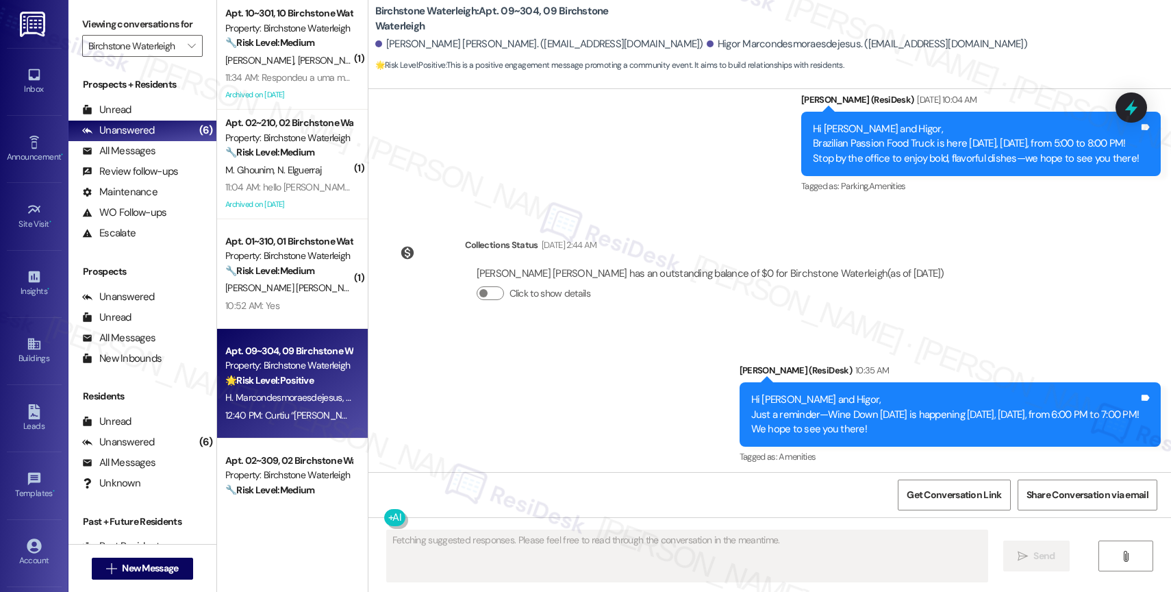
scroll to position [5047, 0]
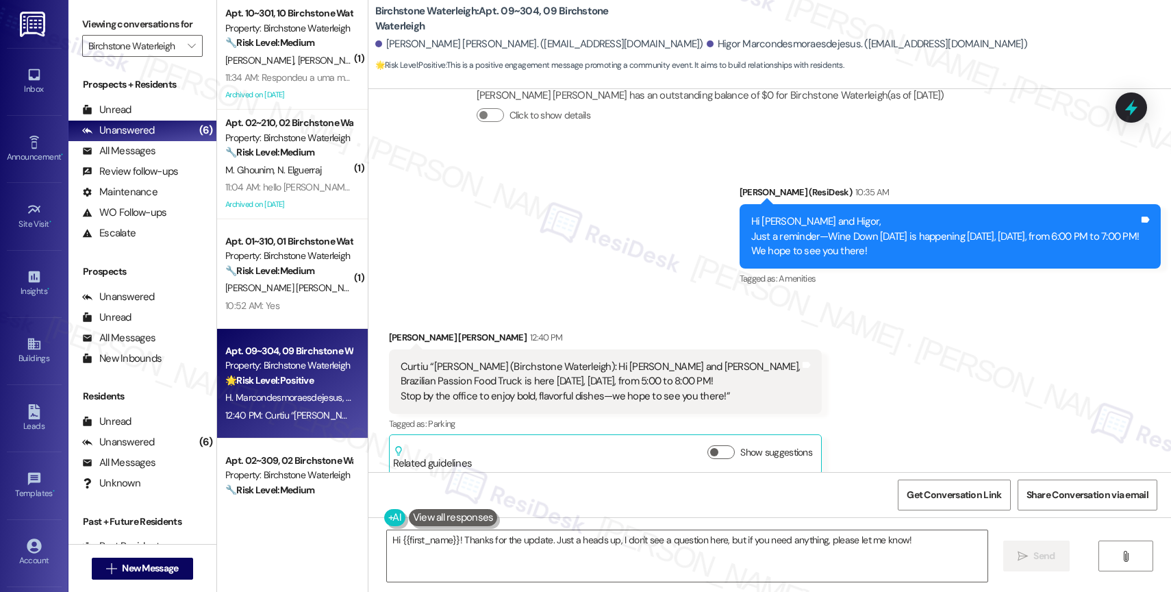
click at [533, 222] on div "Announcement, sent via SMS [PERSON_NAME] (ResiDesk) 10:35 AM Hi [PERSON_NAME] a…" at bounding box center [769, 226] width 803 height 145
click at [440, 536] on textarea "Hi {{first_name}}! Thanks for the update. Just a heads up, I don't see a questi…" at bounding box center [687, 555] width 601 height 51
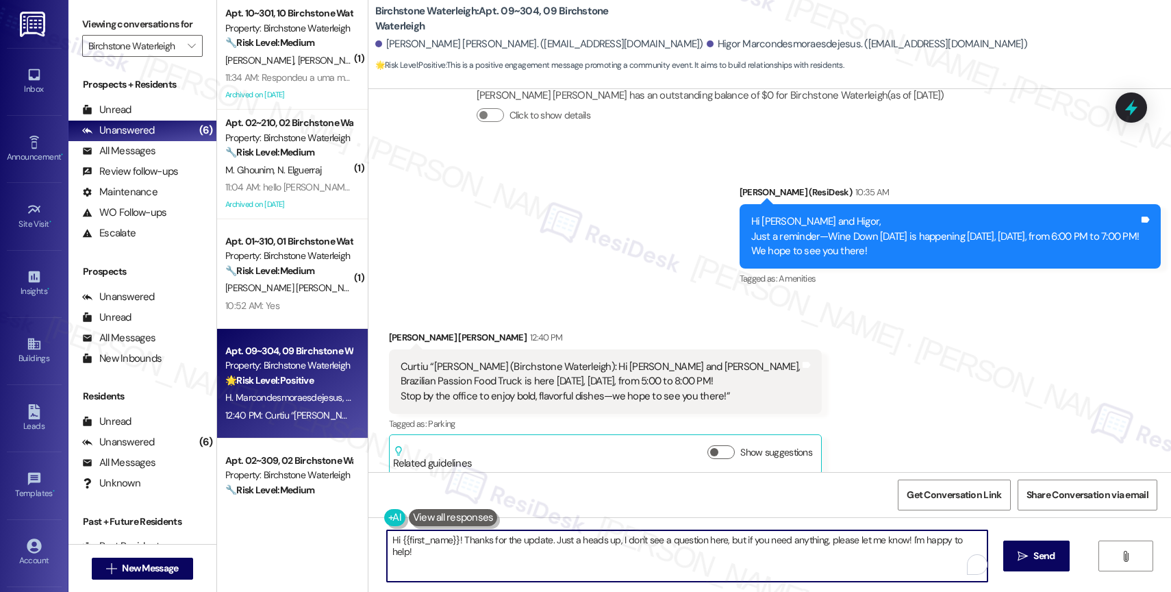
click at [440, 536] on textarea "Hi {{first_name}}! Thanks for the update. Just a heads up, I don't see a questi…" at bounding box center [687, 555] width 601 height 51
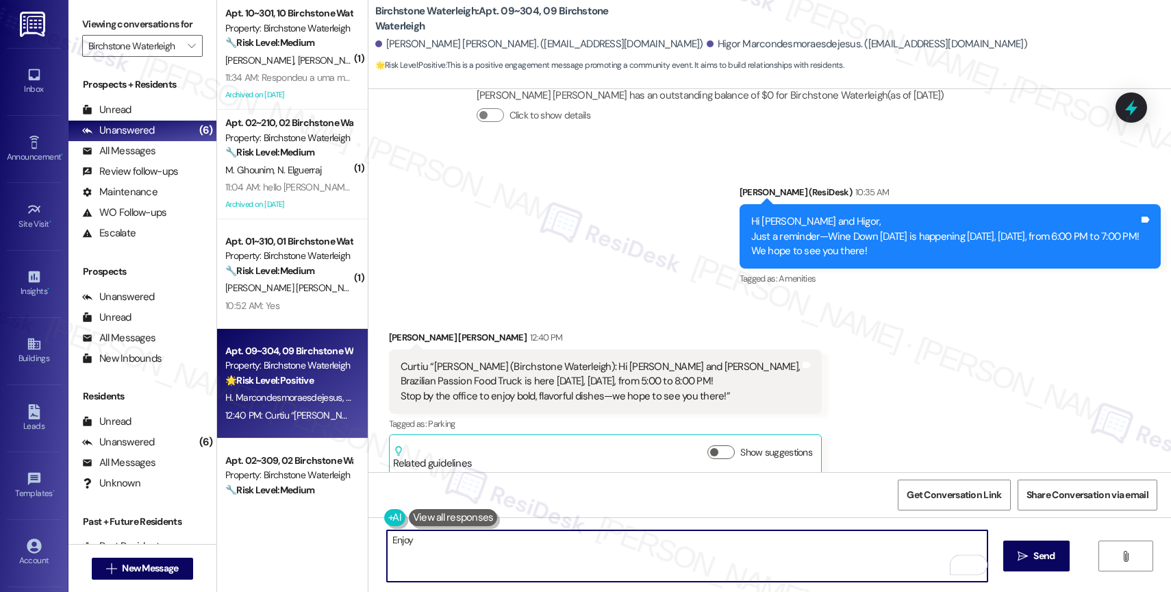
click at [421, 543] on textarea "Enjoy" at bounding box center [687, 555] width 601 height 51
type textarea "Enjoy 🙂"
click at [1031, 552] on span "Send" at bounding box center [1044, 556] width 27 height 14
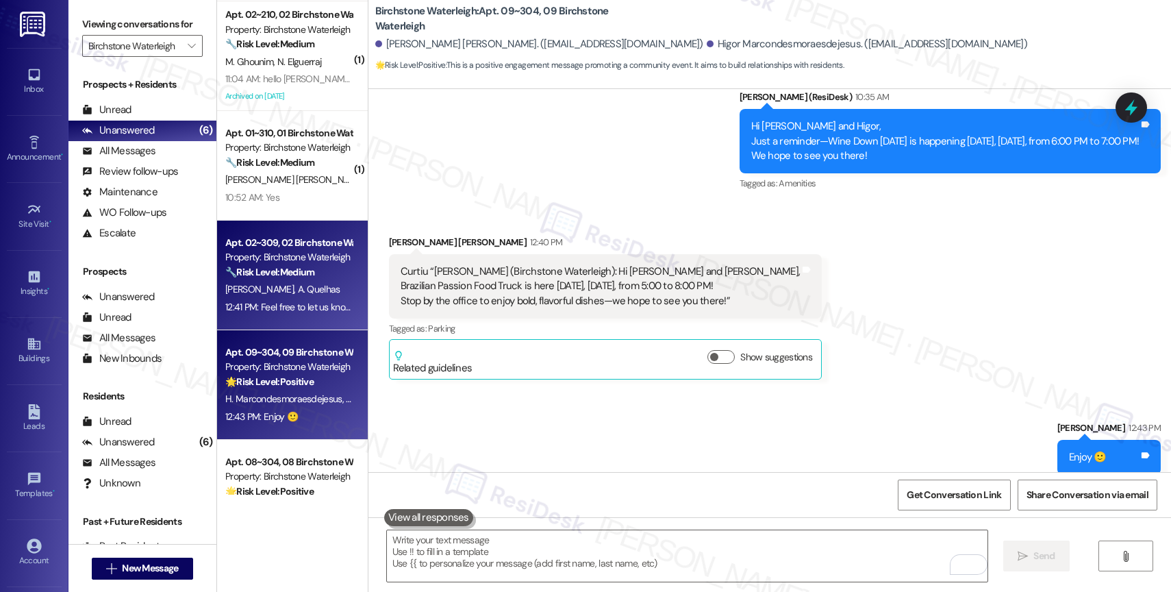
scroll to position [0, 0]
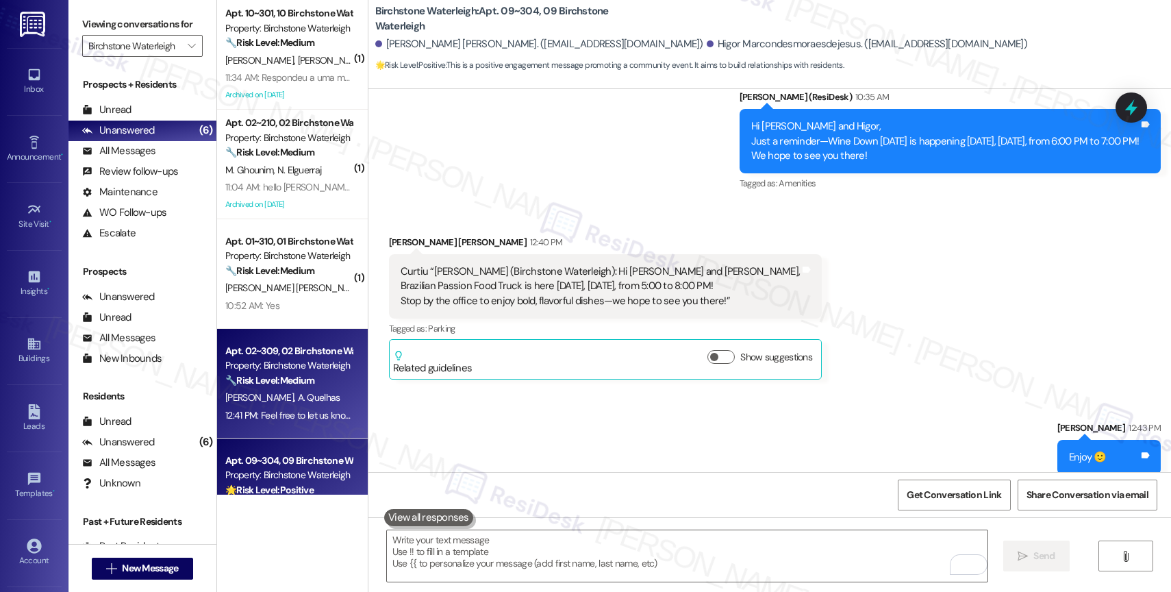
click at [278, 360] on div "Property: Birchstone Waterleigh" at bounding box center [288, 365] width 127 height 14
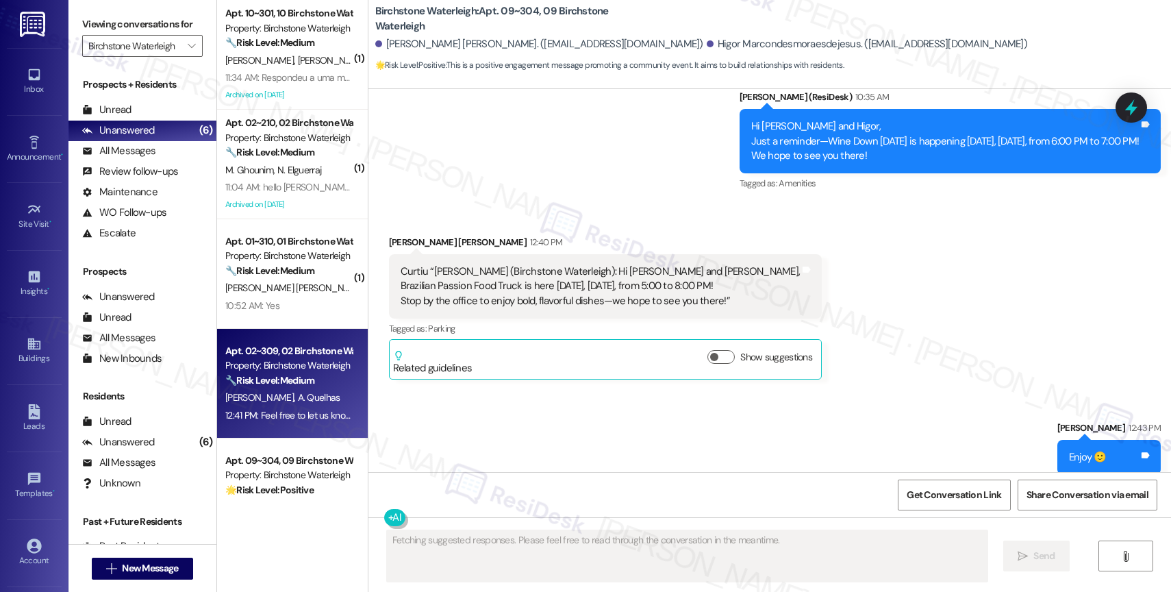
type textarea "Fetching suggested responses. Please feel free to read through the conversation…"
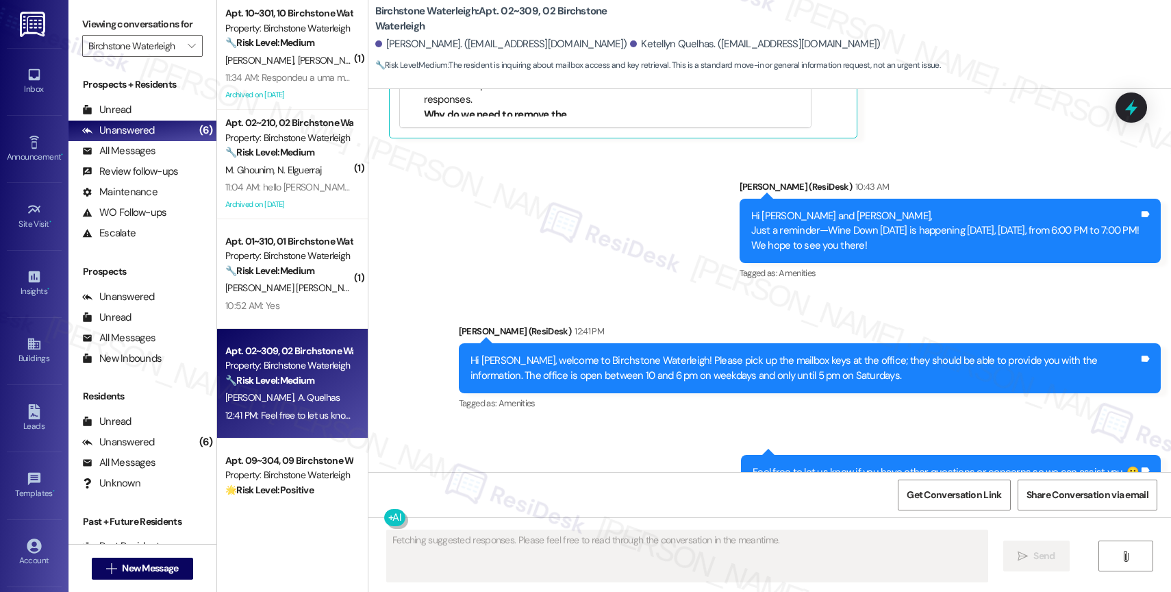
scroll to position [4146, 0]
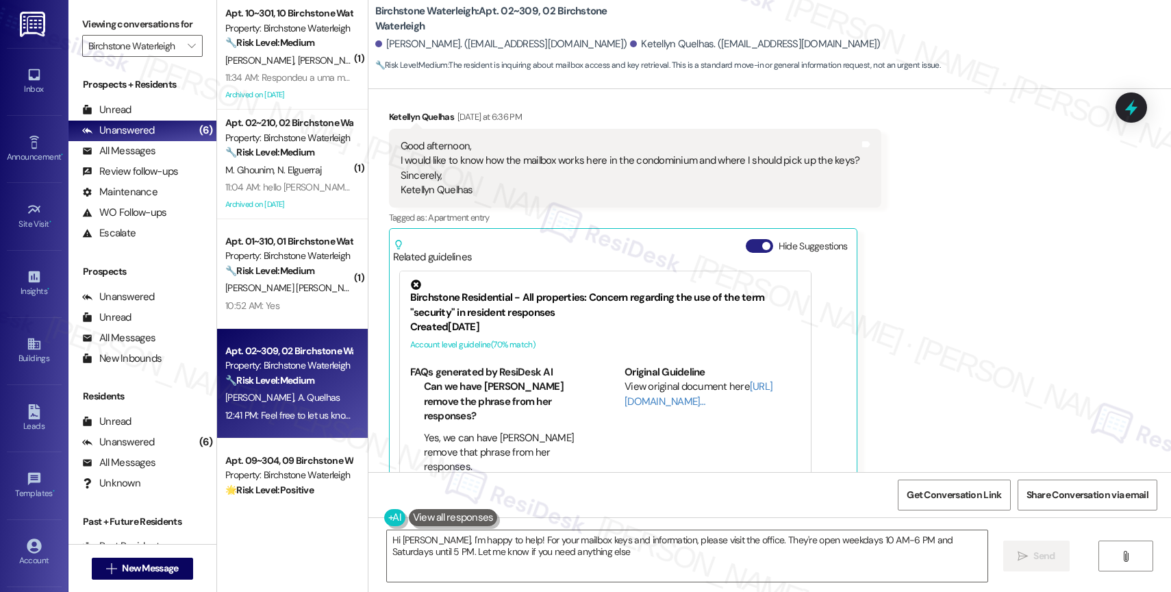
type textarea "Hi [PERSON_NAME], I'm happy to help! For your mailbox keys and information, ple…"
click at [747, 239] on button "Hide Suggestions" at bounding box center [759, 246] width 27 height 14
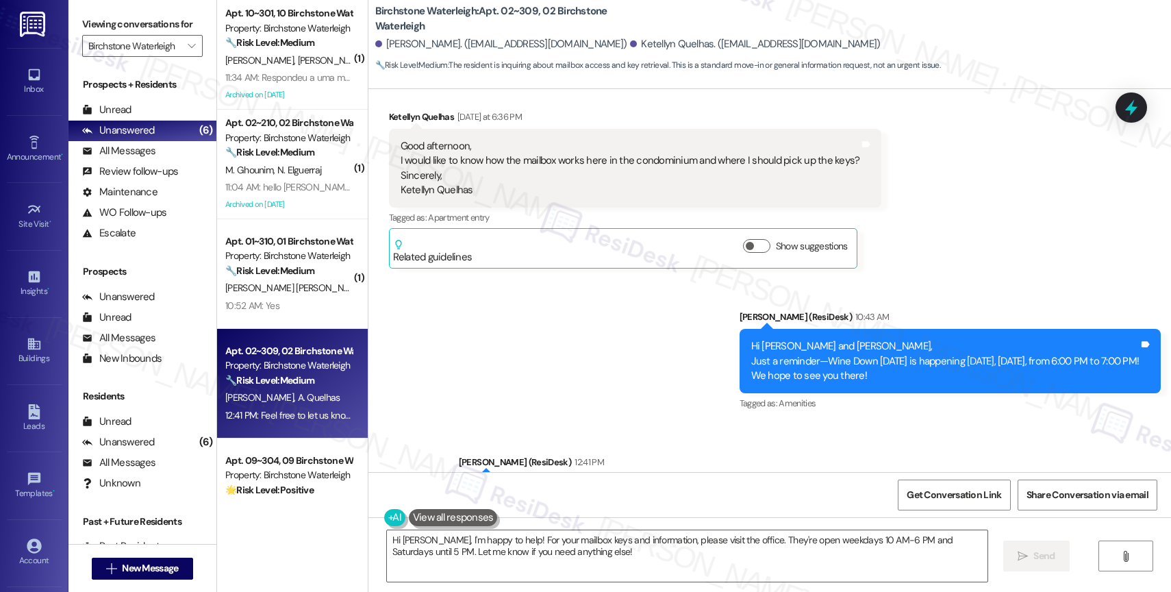
scroll to position [4276, 0]
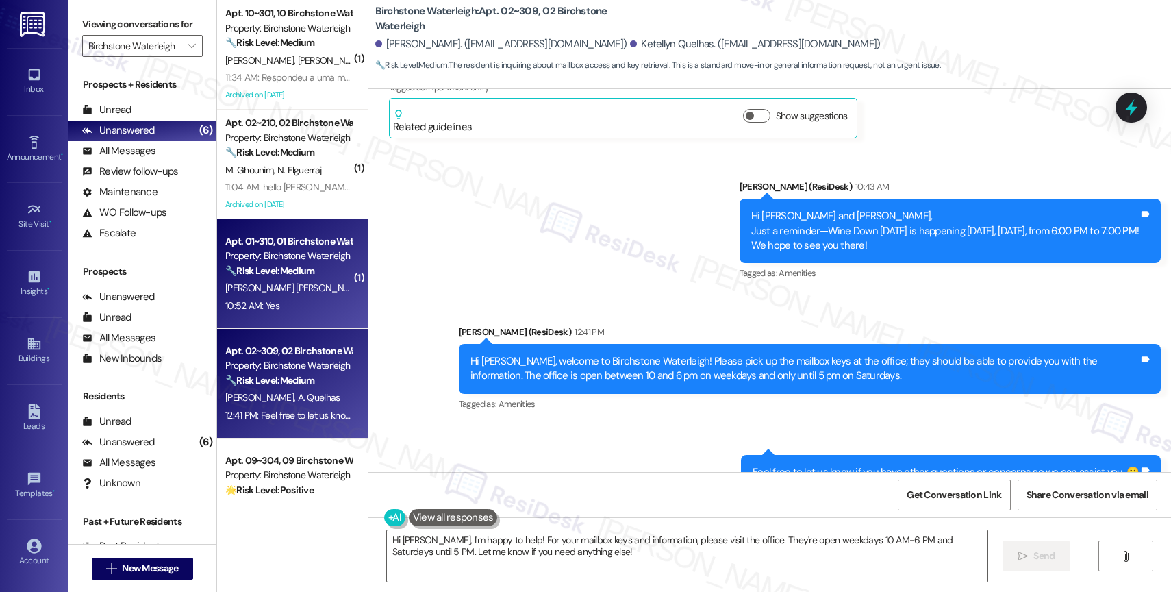
click at [305, 282] on span "[PERSON_NAME] [PERSON_NAME] Brasil" at bounding box center [306, 287] width 162 height 12
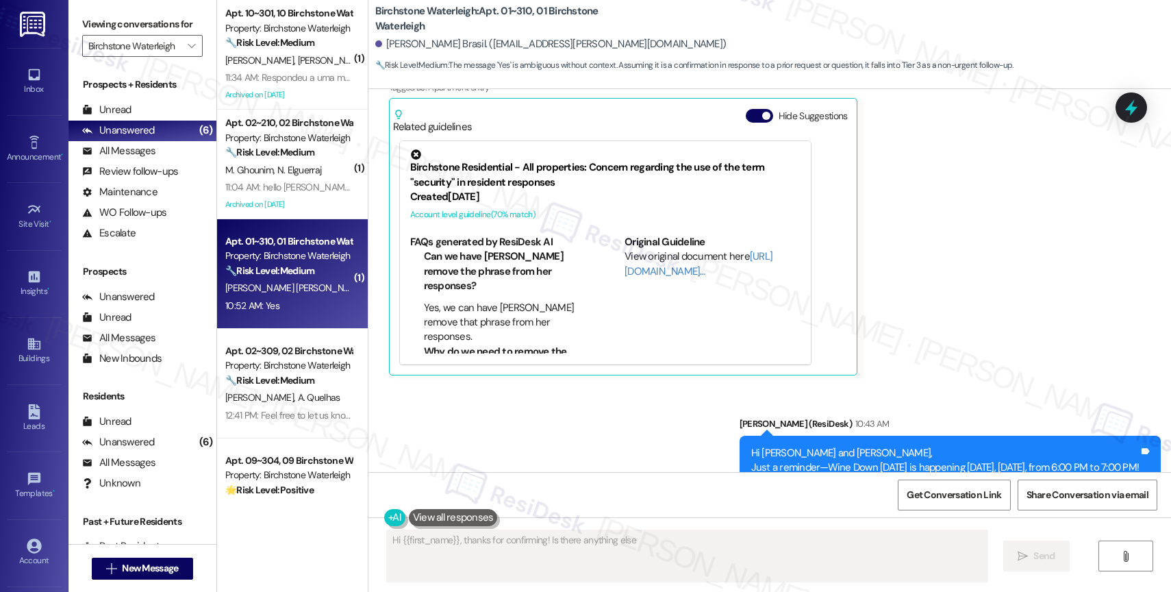
scroll to position [0, 0]
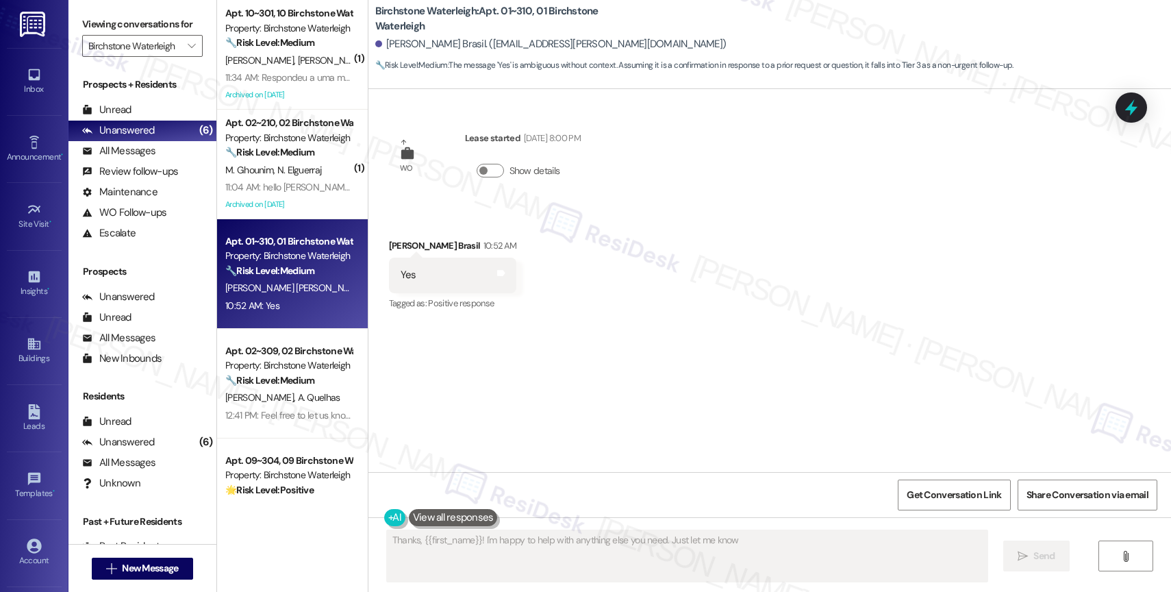
type textarea "Thanks, {{first_name}}! I'm happy to help with anything else you need. Just let…"
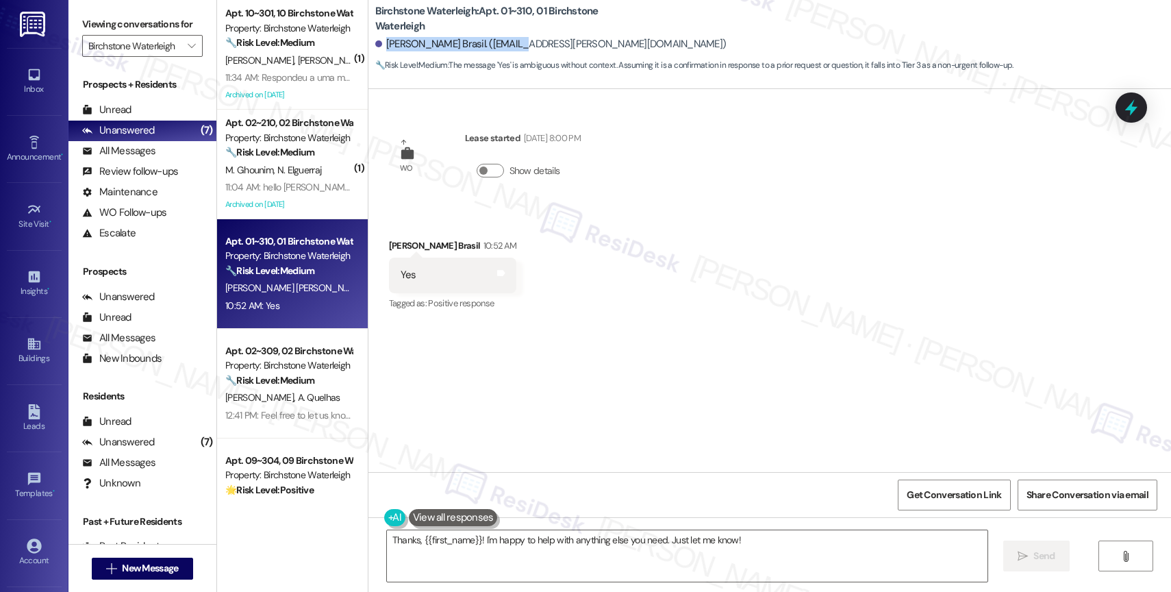
drag, startPoint x: 376, startPoint y: 45, endPoint x: 501, endPoint y: 42, distance: 124.7
click at [501, 42] on div "[PERSON_NAME] Brasil. ([EMAIL_ADDRESS][PERSON_NAME][DOMAIN_NAME])" at bounding box center [550, 44] width 351 height 14
copy div "[PERSON_NAME] Brasil"
click at [722, 275] on div "Received via SMS [PERSON_NAME] Brasil 10:52 AM Yes Tags and notes Tagged as: Po…" at bounding box center [769, 265] width 803 height 116
click at [138, 568] on span "New Message" at bounding box center [150, 568] width 56 height 14
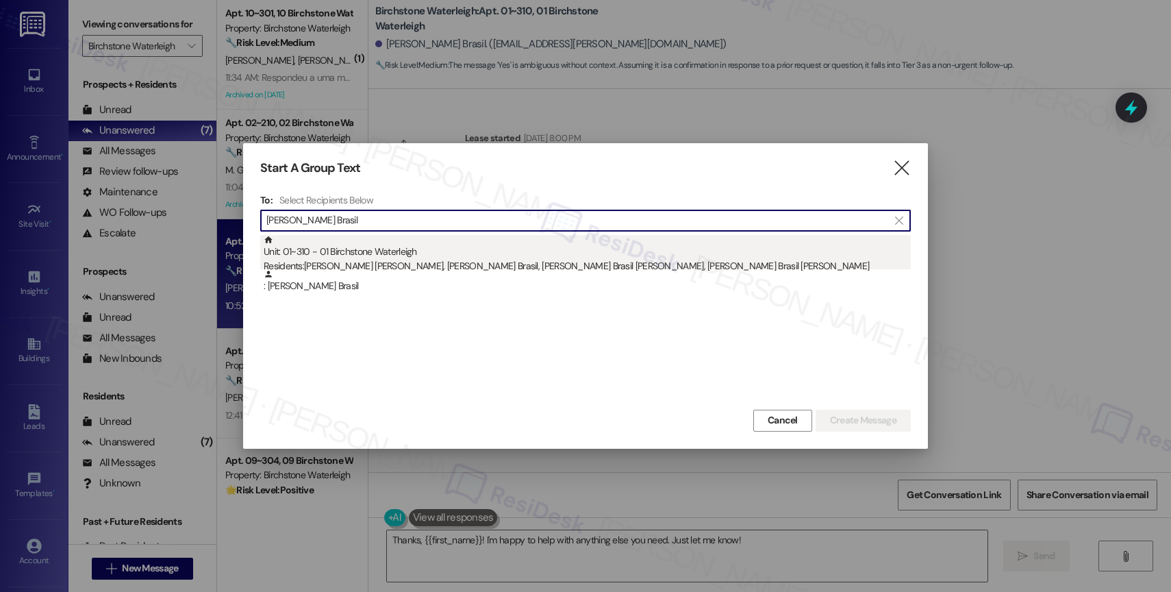
type input "[PERSON_NAME] Brasil"
click at [556, 264] on div "Residents: [PERSON_NAME] [PERSON_NAME], [PERSON_NAME] Brasil, [PERSON_NAME] Bra…" at bounding box center [587, 266] width 647 height 14
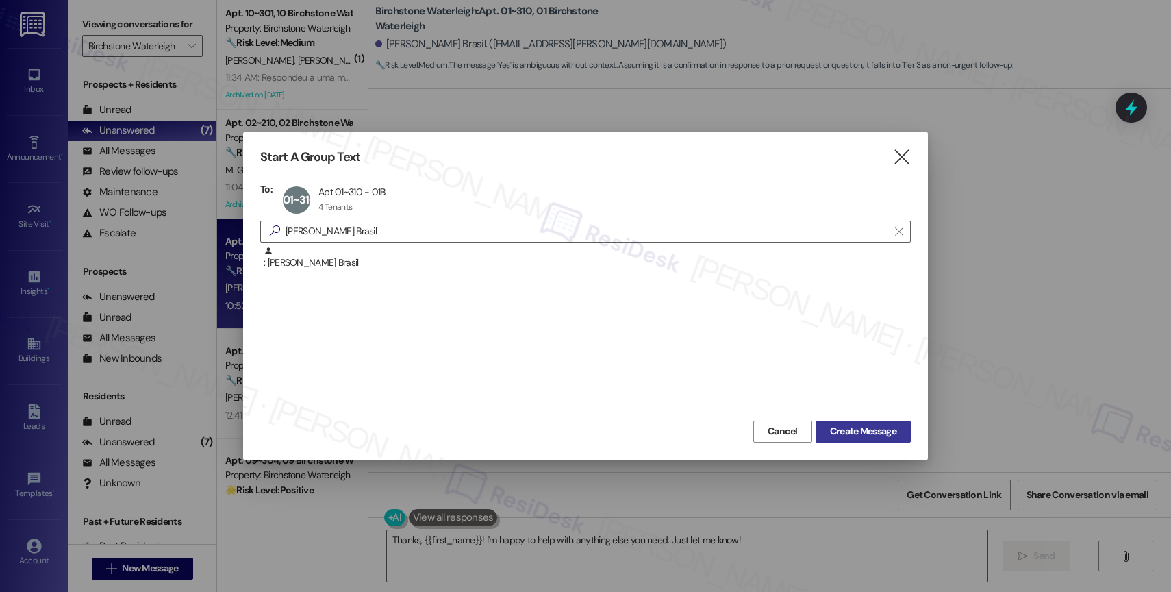
click at [864, 433] on span "Create Message" at bounding box center [863, 431] width 66 height 14
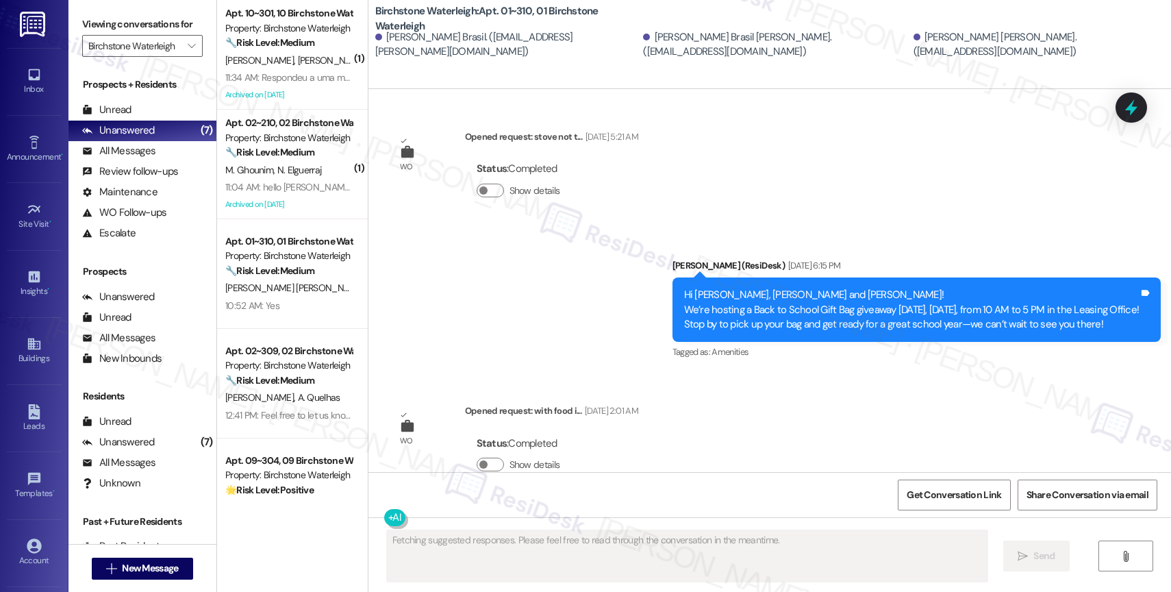
scroll to position [1658, 0]
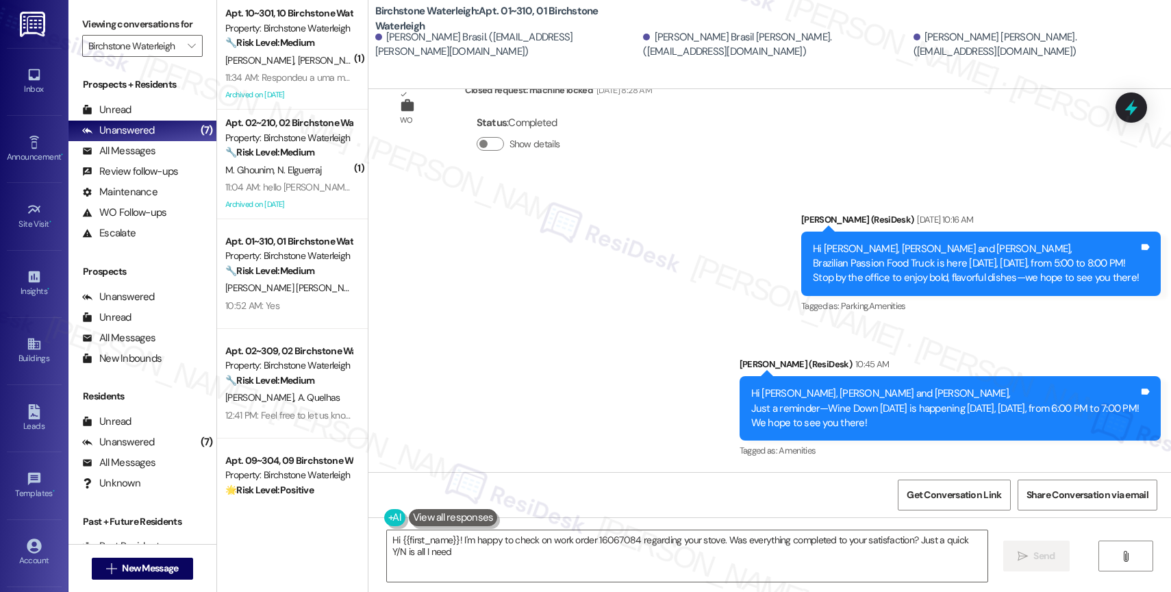
type textarea "Hi {{first_name}}! I'm happy to check on work order 16067084 regarding your sto…"
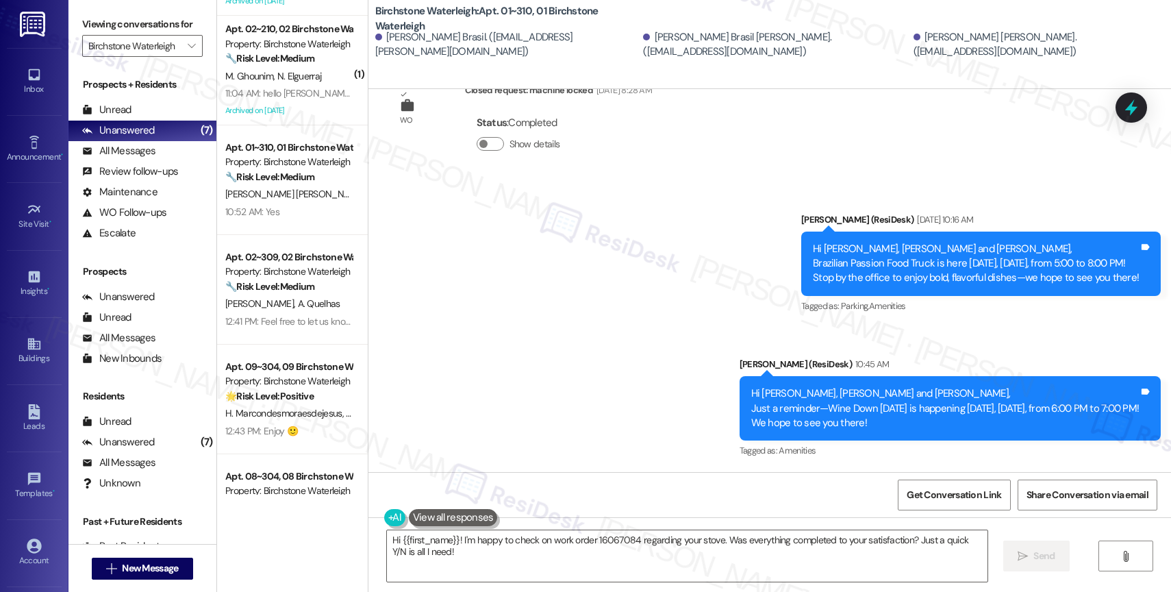
scroll to position [0, 0]
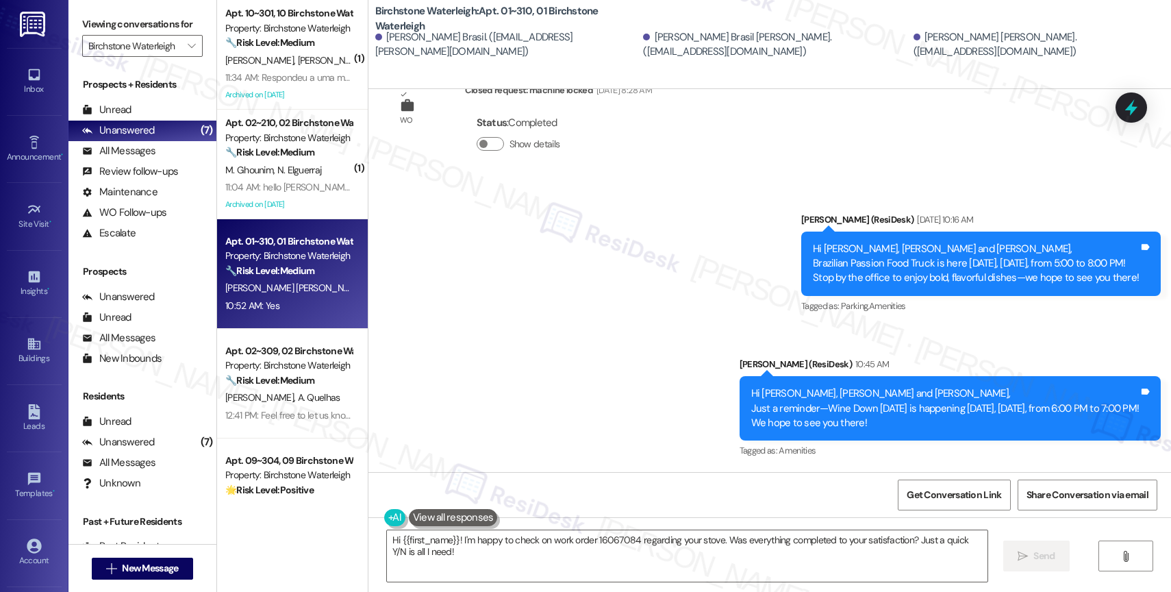
click at [295, 270] on strong "🔧 Risk Level: Medium" at bounding box center [269, 270] width 89 height 12
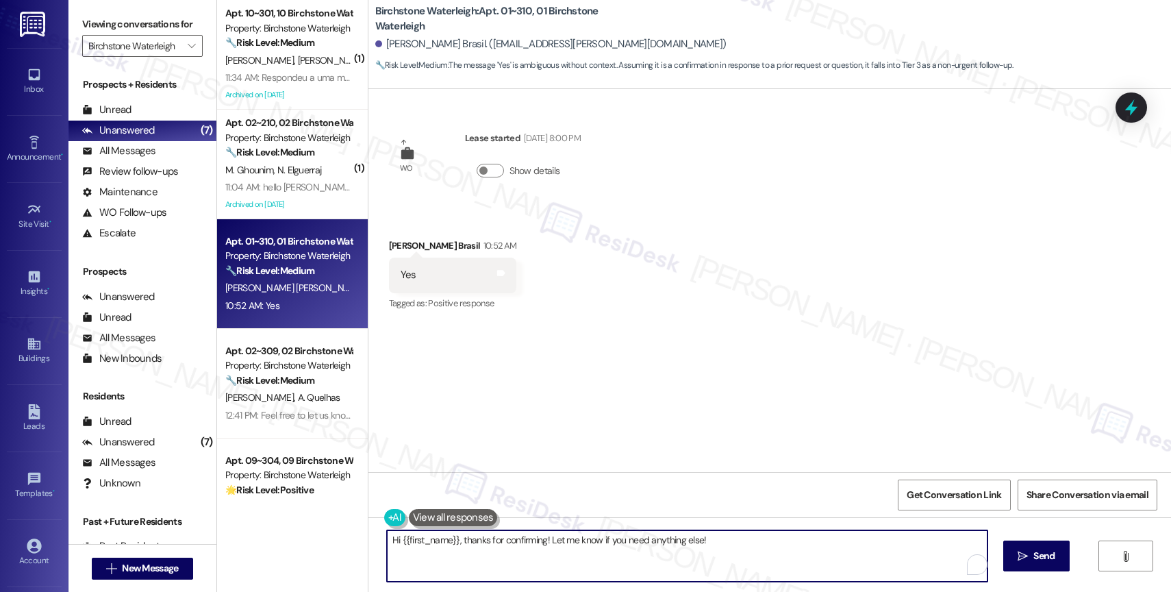
click at [494, 562] on textarea "Hi {{first_name}}, thanks for confirming! Let me know if you need anything else!" at bounding box center [687, 555] width 601 height 51
type textarea "Have fun! 🙂"
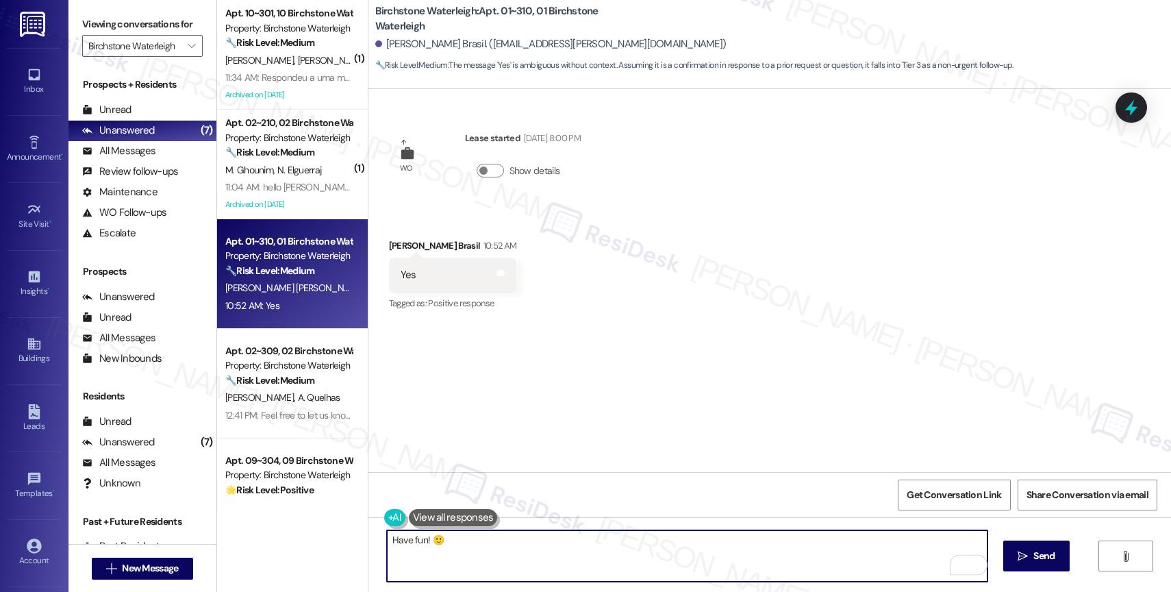
drag, startPoint x: 1016, startPoint y: 557, endPoint x: 978, endPoint y: 540, distance: 42.0
click at [1018, 557] on icon "" at bounding box center [1023, 556] width 10 height 11
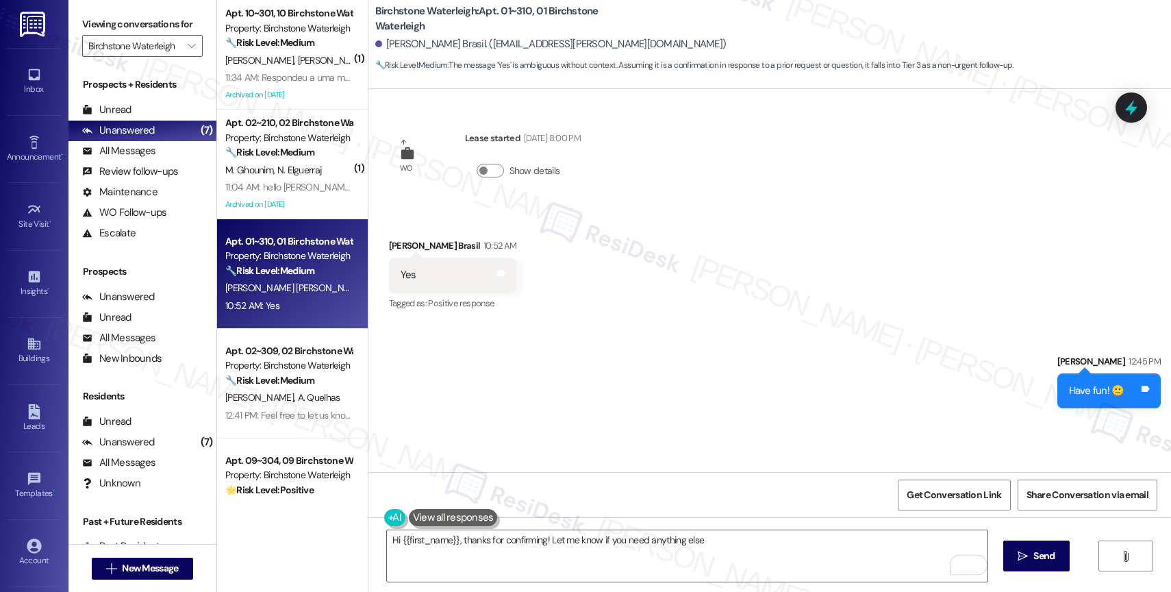
type textarea "Hi {{first_name}}, thanks for confirming! Let me know if you need anything else!"
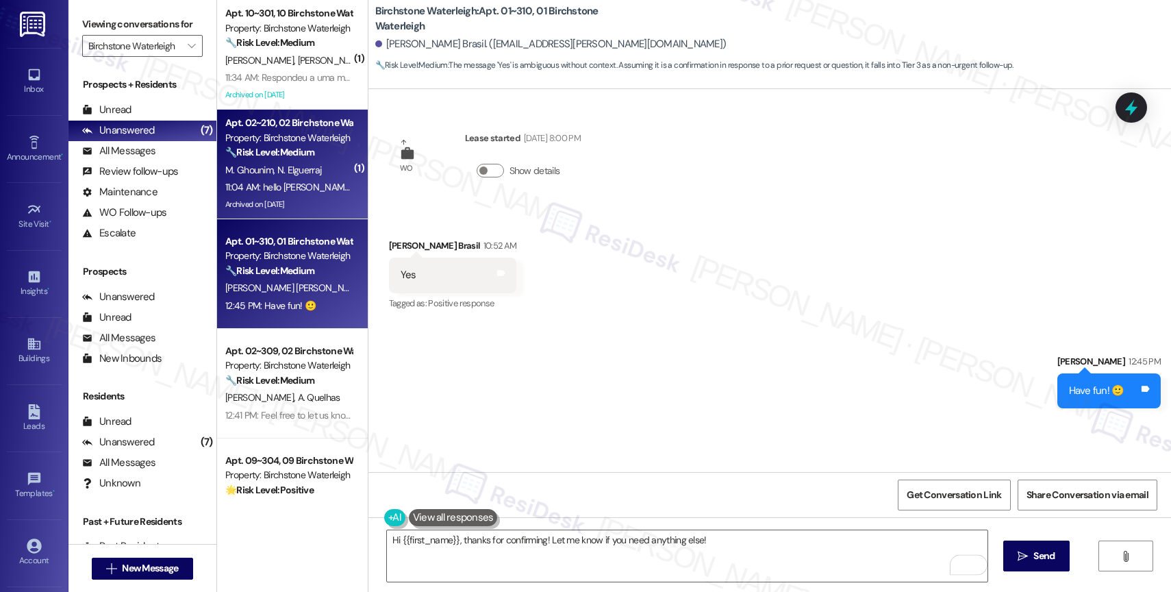
click at [292, 153] on strong "🔧 Risk Level: Medium" at bounding box center [269, 152] width 89 height 12
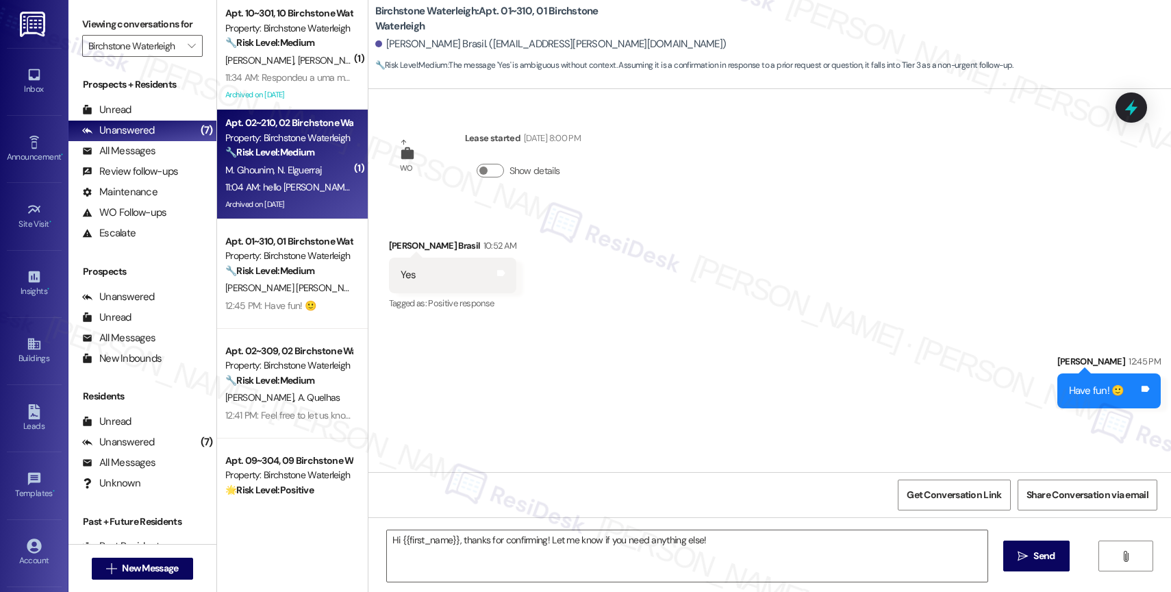
type textarea "Fetching suggested responses. Please feel free to read through the conversation…"
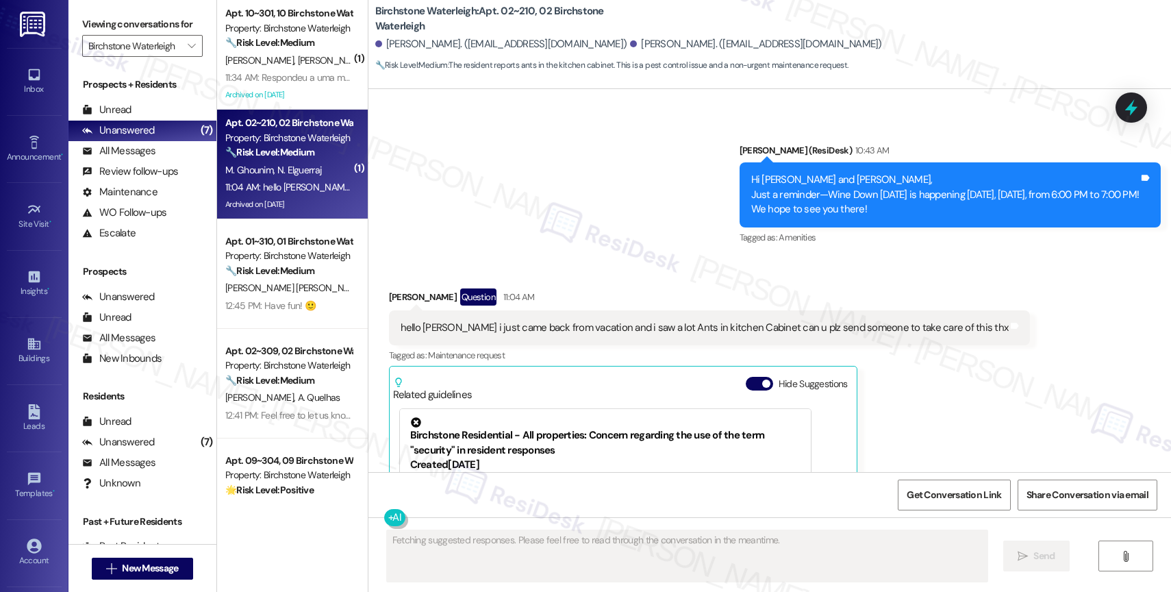
scroll to position [5936, 0]
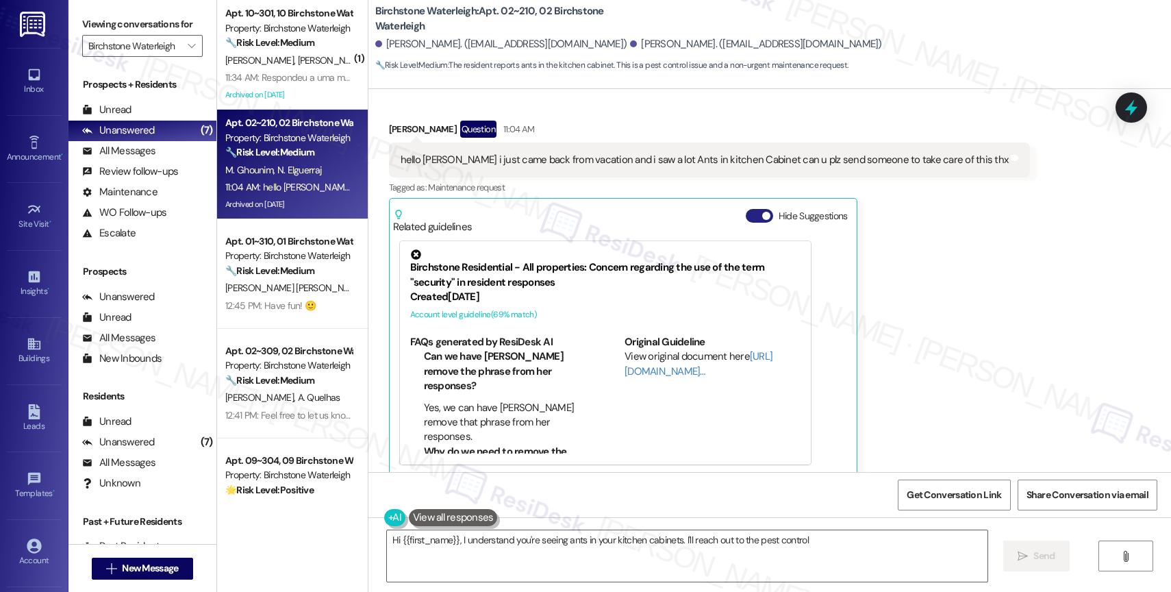
click at [762, 212] on span "button" at bounding box center [766, 216] width 8 height 8
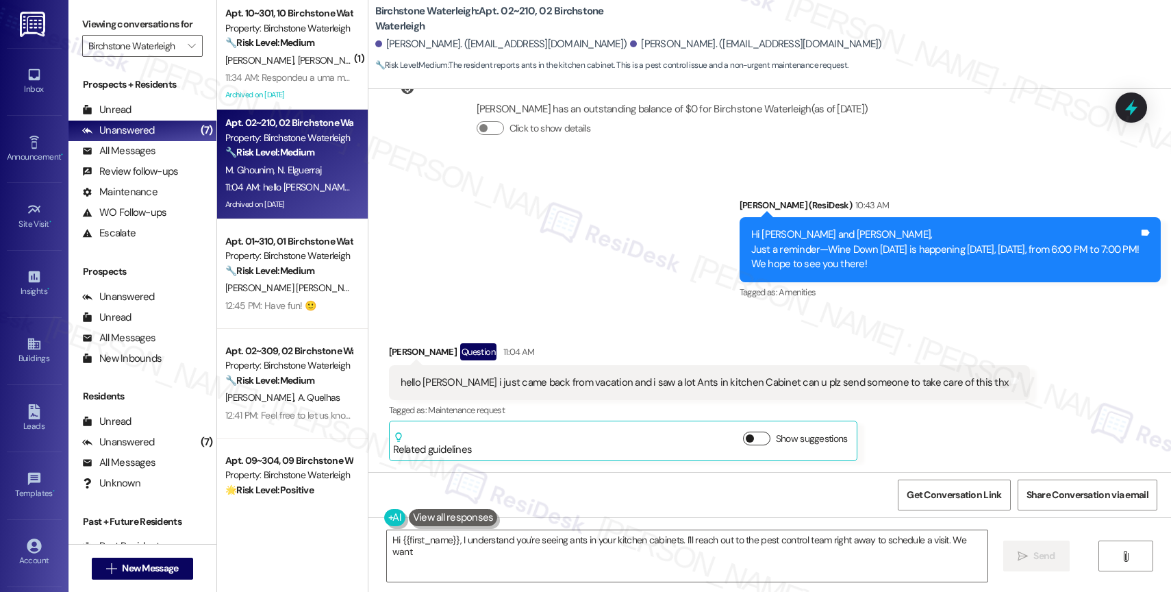
scroll to position [5700, 0]
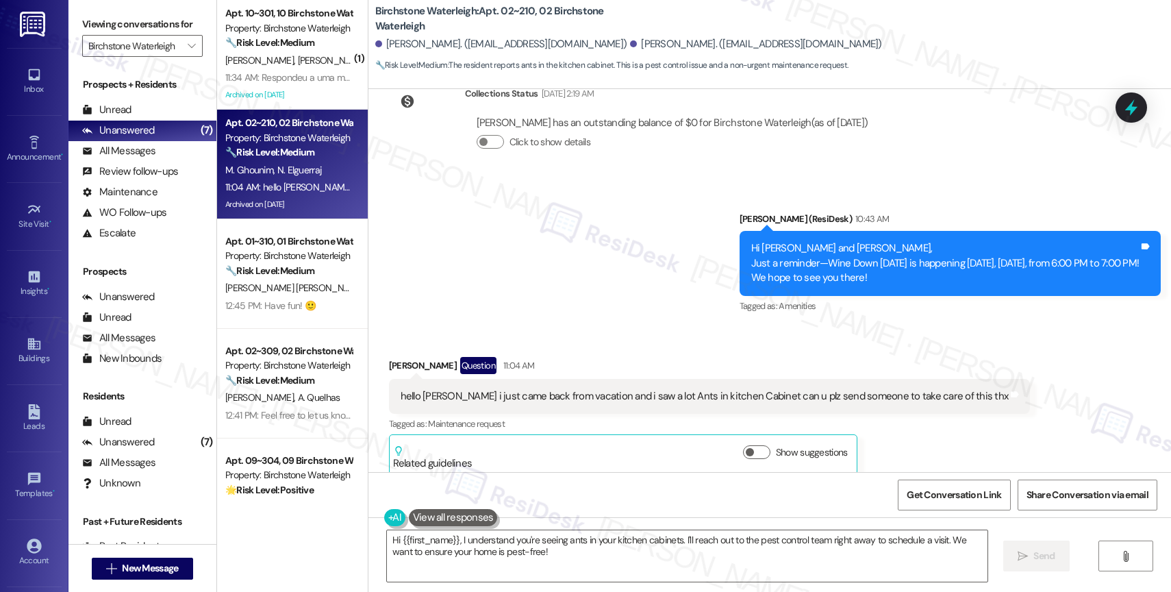
click at [533, 223] on div "Announcement, sent via SMS [PERSON_NAME] (ResiDesk) 10:43 AM Hi [PERSON_NAME] a…" at bounding box center [769, 253] width 803 height 145
click at [481, 557] on textarea "Hi {{first_name}}, I understand you're seeing ants in your kitchen cabinets. I'…" at bounding box center [687, 555] width 601 height 51
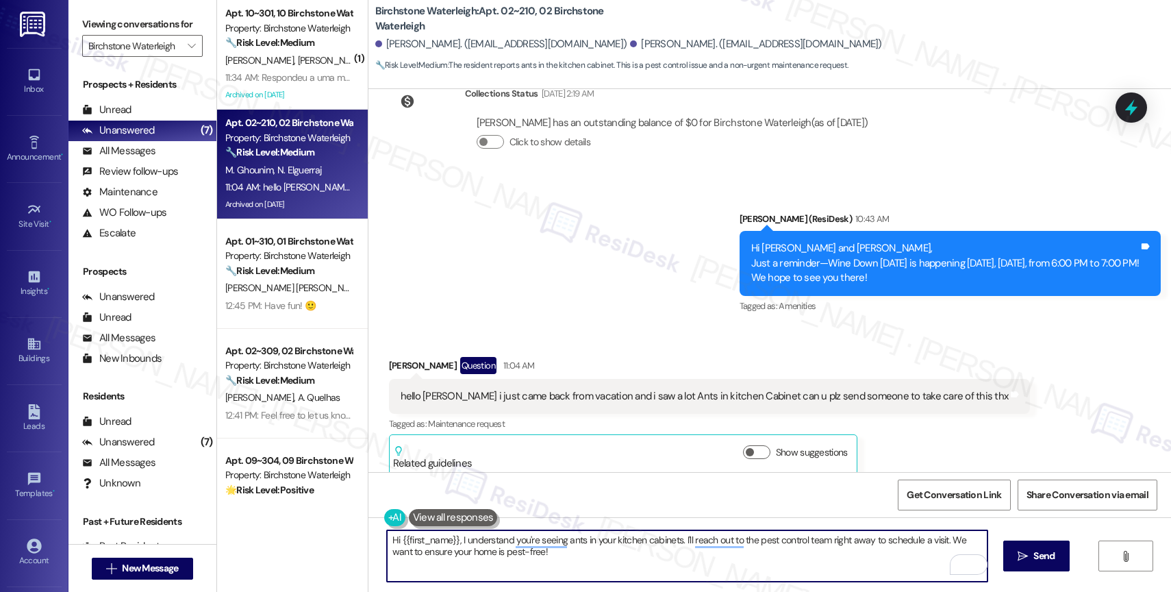
click at [524, 555] on textarea "Hi {{first_name}}, I understand you're seeing ants in your kitchen cabinets. I'…" at bounding box center [687, 555] width 601 height 51
click at [544, 549] on textarea "Hi {{first_name}}, I understand you're seeing ants in your kitchen cabinets. I'…" at bounding box center [687, 555] width 601 height 51
click at [549, 551] on textarea "Hi {{first_name}}, I understand you're seeing ants in your kitchen cabinets. I'…" at bounding box center [687, 555] width 601 height 51
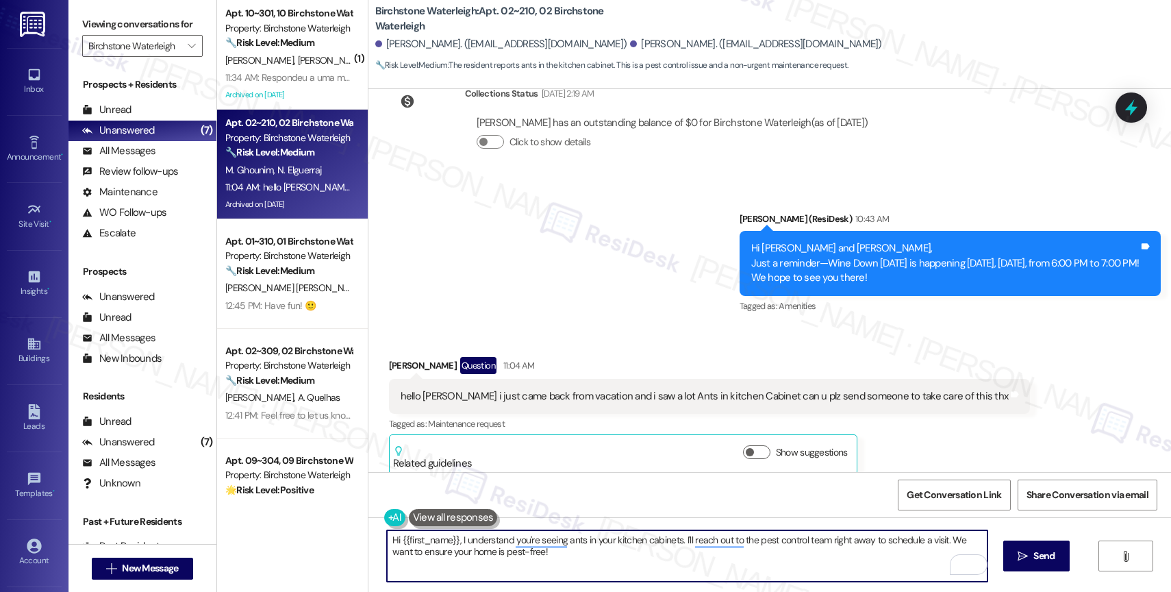
click at [549, 551] on textarea "Hi {{first_name}}, I understand you're seeing ants in your kitchen cabinets. I'…" at bounding box center [687, 555] width 601 height 51
click at [560, 558] on textarea "Hi {{first_name}}, I understand you're seeing ants in your kitchen cabinets. I'…" at bounding box center [687, 555] width 601 height 51
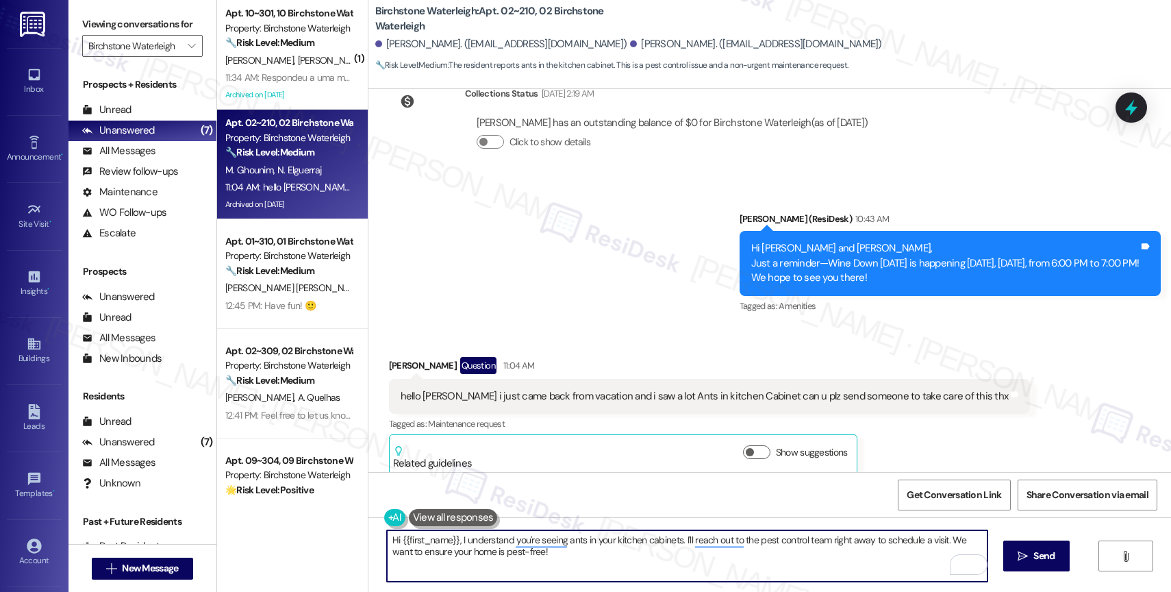
click at [560, 558] on textarea "Hi {{first_name}}, I understand you're seeing ants in your kitchen cabinets. I'…" at bounding box center [687, 555] width 601 height 51
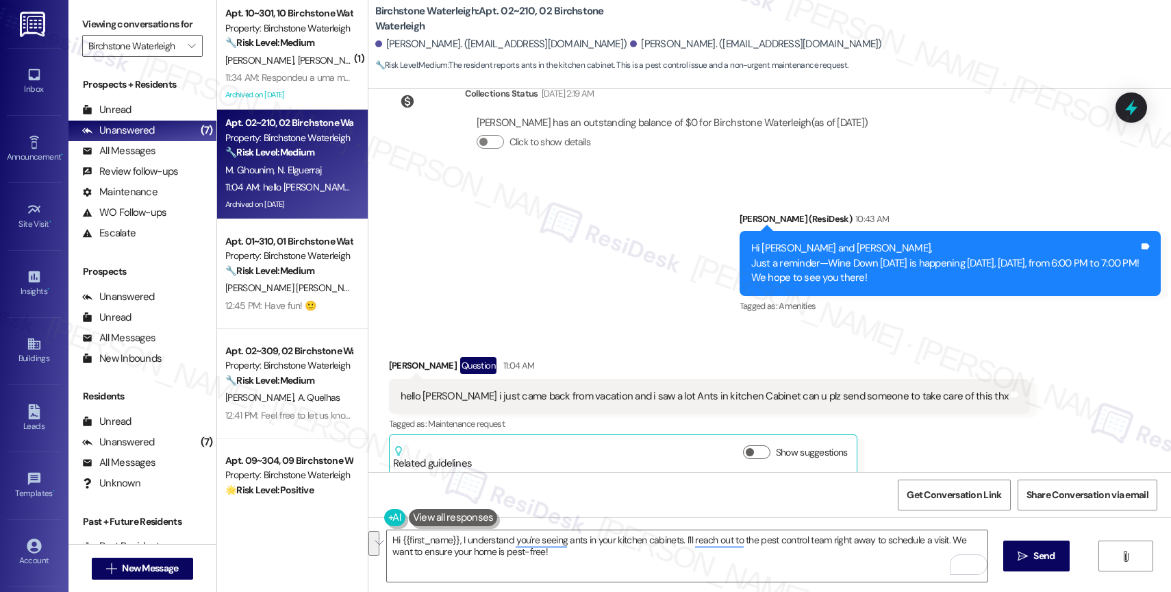
click at [577, 300] on div "Announcement, sent via SMS [PERSON_NAME] (ResiDesk) 10:43 AM Hi [PERSON_NAME] a…" at bounding box center [769, 253] width 803 height 145
click at [463, 551] on textarea "Hi {{first_name}}, I understand you're seeing ants in your kitchen cabinets. I'…" at bounding box center [687, 555] width 601 height 51
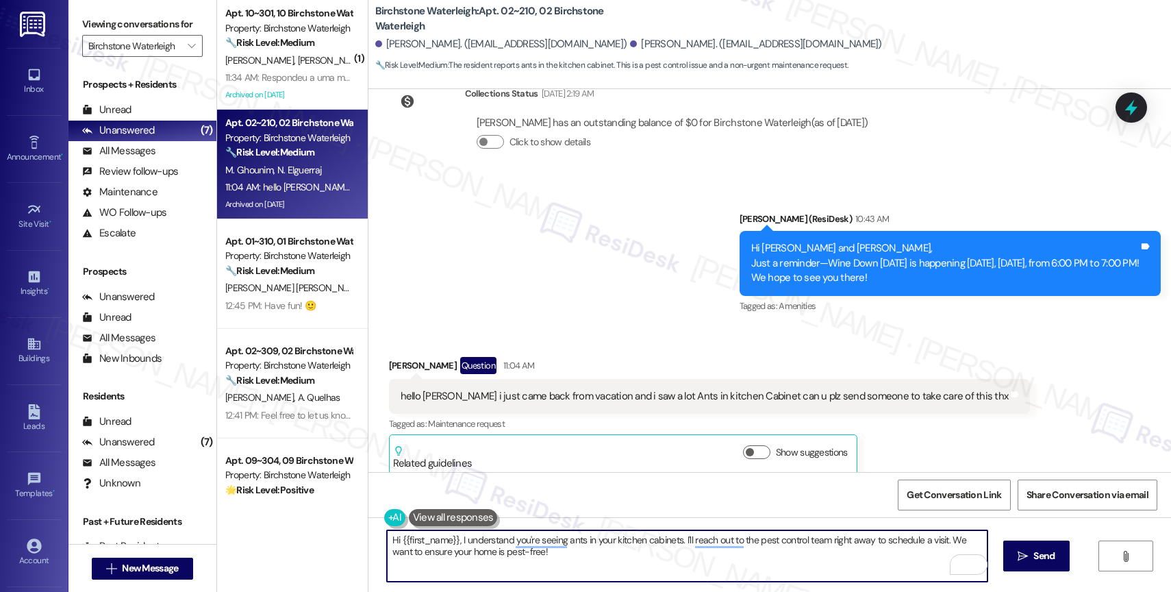
click at [463, 551] on textarea "Hi {{first_name}}, I understand you're seeing ants in your kitchen cabinets. I'…" at bounding box center [687, 555] width 601 height 51
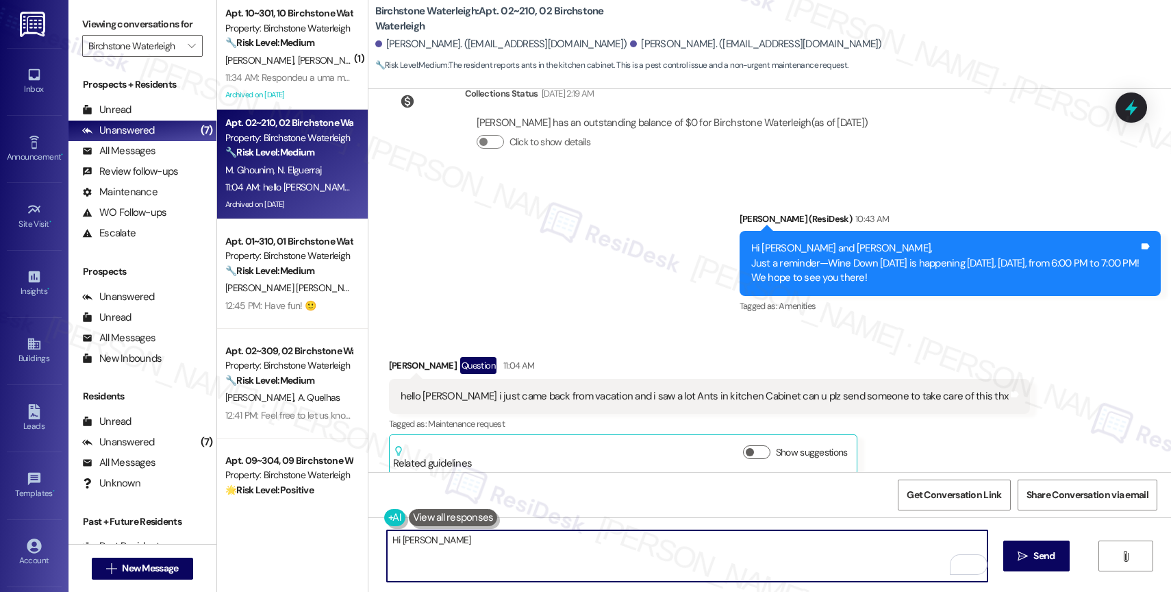
click at [475, 548] on textarea "Hi [PERSON_NAME]" at bounding box center [687, 555] width 601 height 51
click at [542, 260] on div "Announcement, sent via SMS [PERSON_NAME] (ResiDesk) 10:43 AM Hi [PERSON_NAME] a…" at bounding box center [769, 253] width 803 height 145
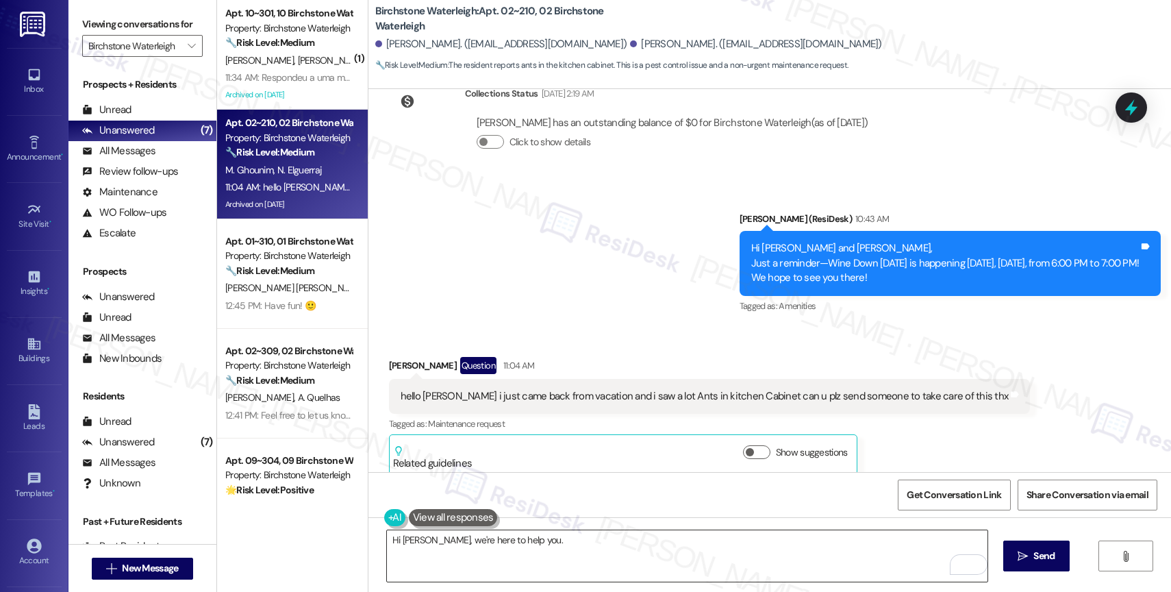
click at [549, 549] on textarea "Hi [PERSON_NAME], we're here to help you." at bounding box center [687, 555] width 601 height 51
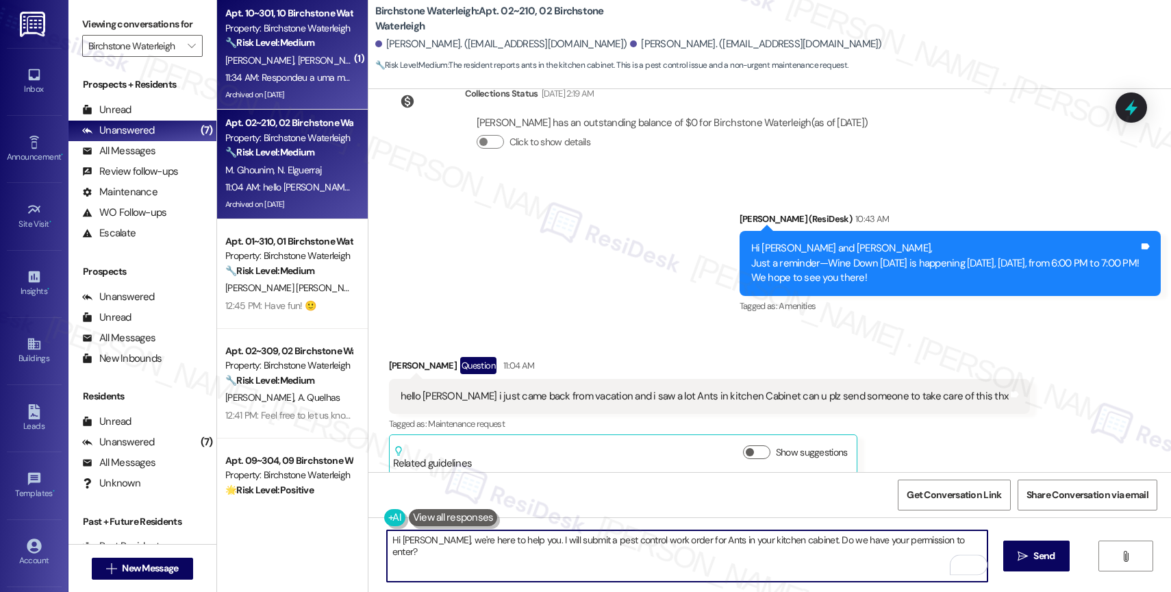
type textarea "Hi [PERSON_NAME], we're here to help you. I will submit a pest control work ord…"
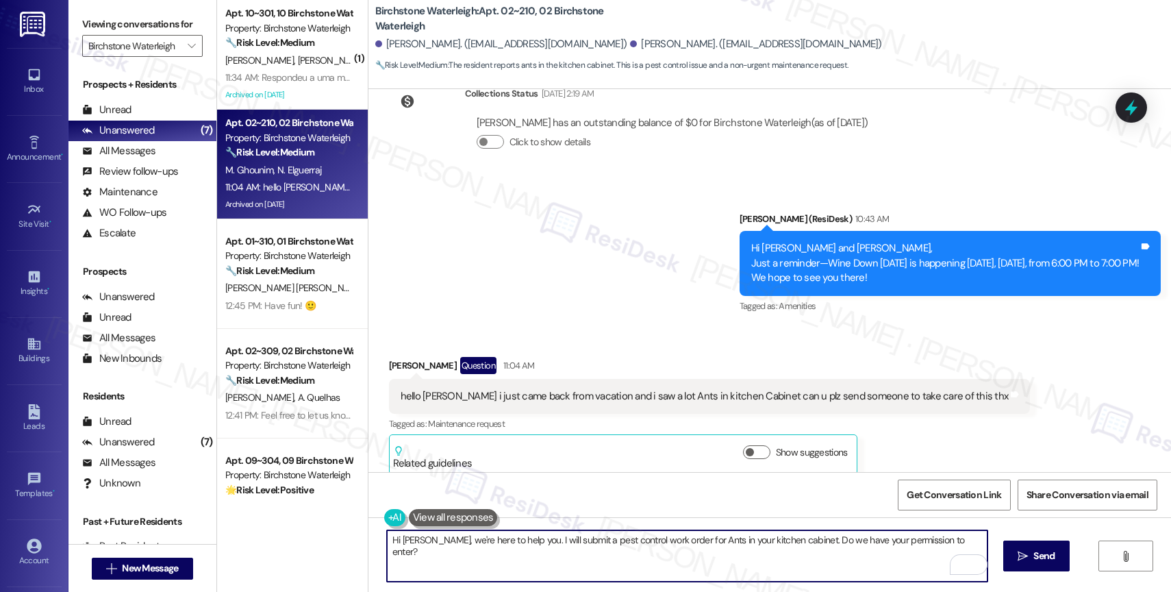
click at [554, 275] on div "Announcement, sent via SMS [PERSON_NAME] (ResiDesk) 10:43 AM Hi [PERSON_NAME] a…" at bounding box center [769, 253] width 803 height 145
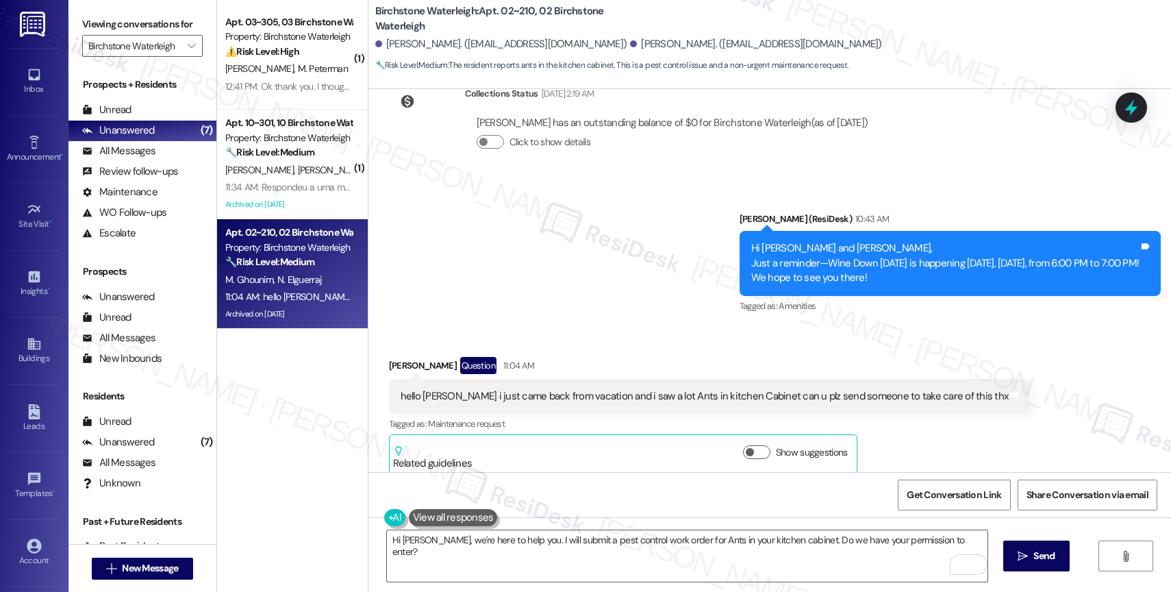
click at [574, 270] on div "Announcement, sent via SMS [PERSON_NAME] (ResiDesk) 10:43 AM Hi [PERSON_NAME] a…" at bounding box center [769, 253] width 803 height 145
click at [1045, 551] on span "Send" at bounding box center [1043, 556] width 21 height 14
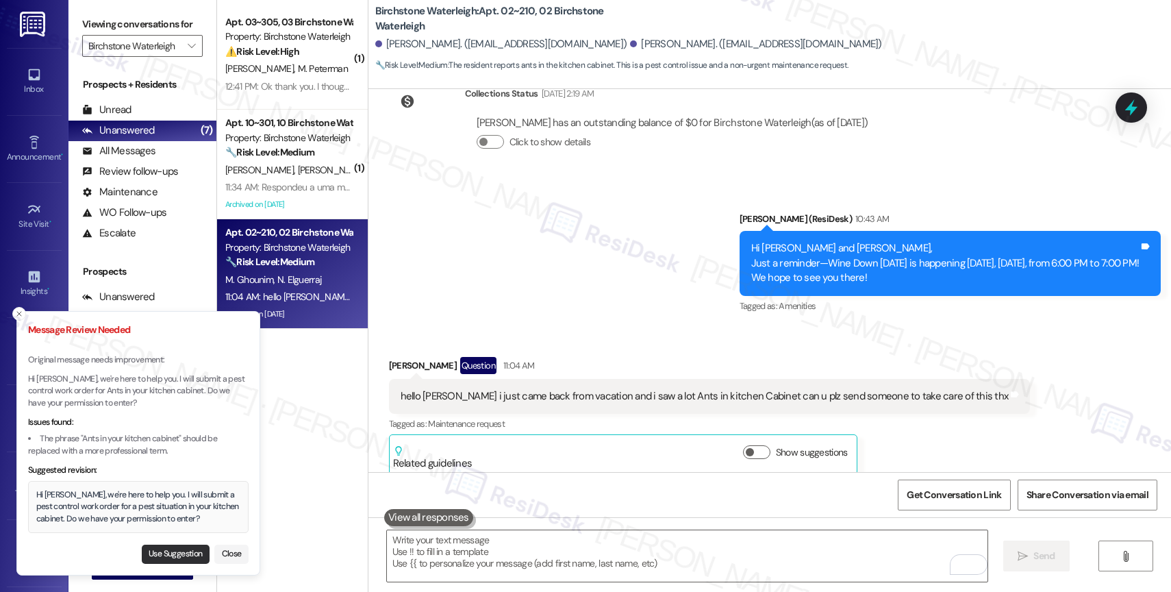
click at [159, 552] on button "Use Suggestion" at bounding box center [176, 553] width 68 height 19
type textarea "Hi Nadia, we're here to help you. I will submit a pest control work order for a…"
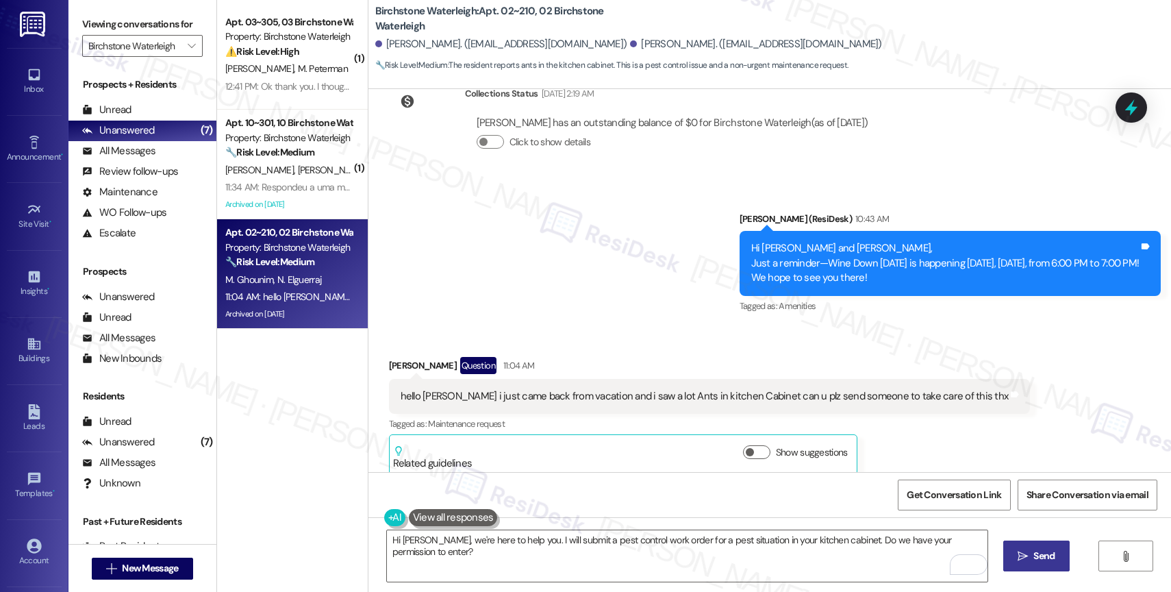
click at [1033, 555] on span "Send" at bounding box center [1043, 556] width 21 height 14
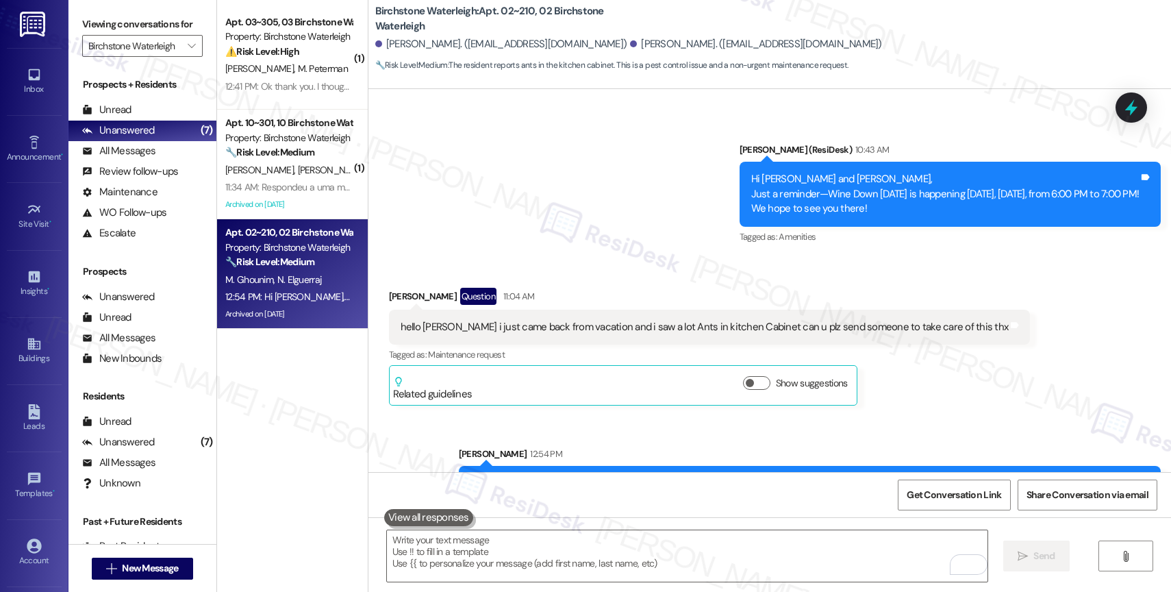
scroll to position [5795, 0]
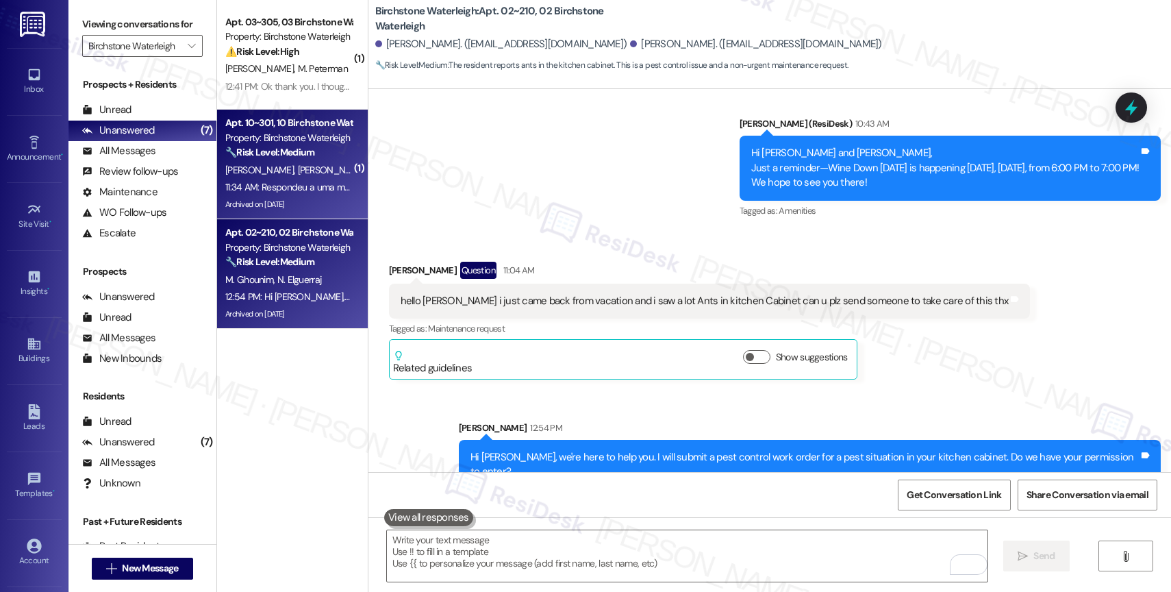
click at [312, 148] on div "🔧 Risk Level: Medium The resident confirmed permission for pest control to ente…" at bounding box center [288, 152] width 127 height 14
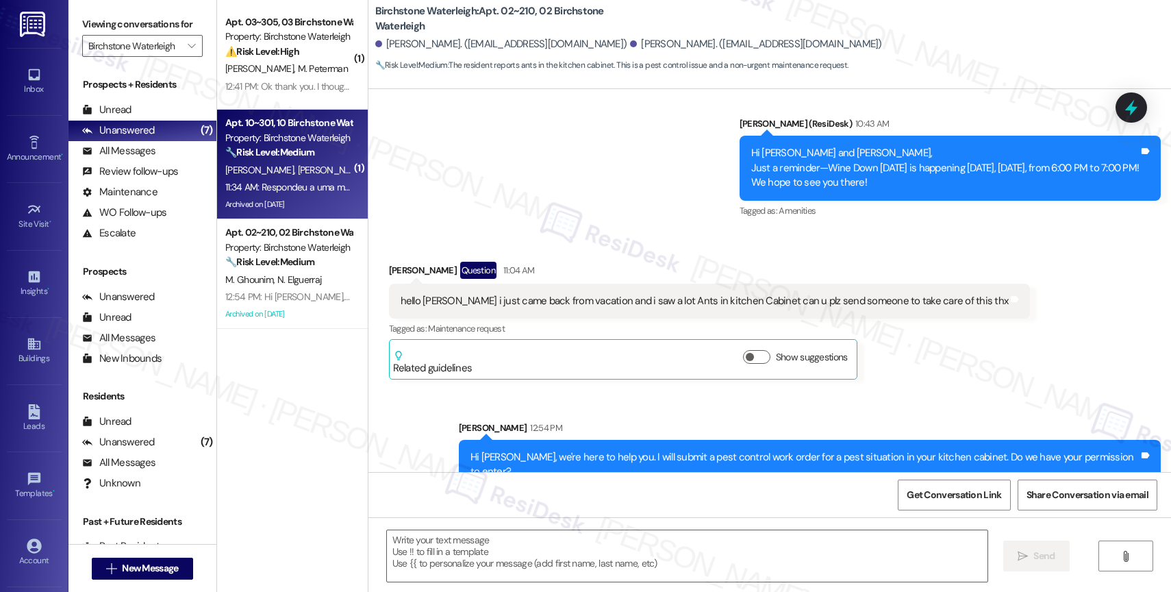
type textarea "Fetching suggested responses. Please feel free to read through the conversation…"
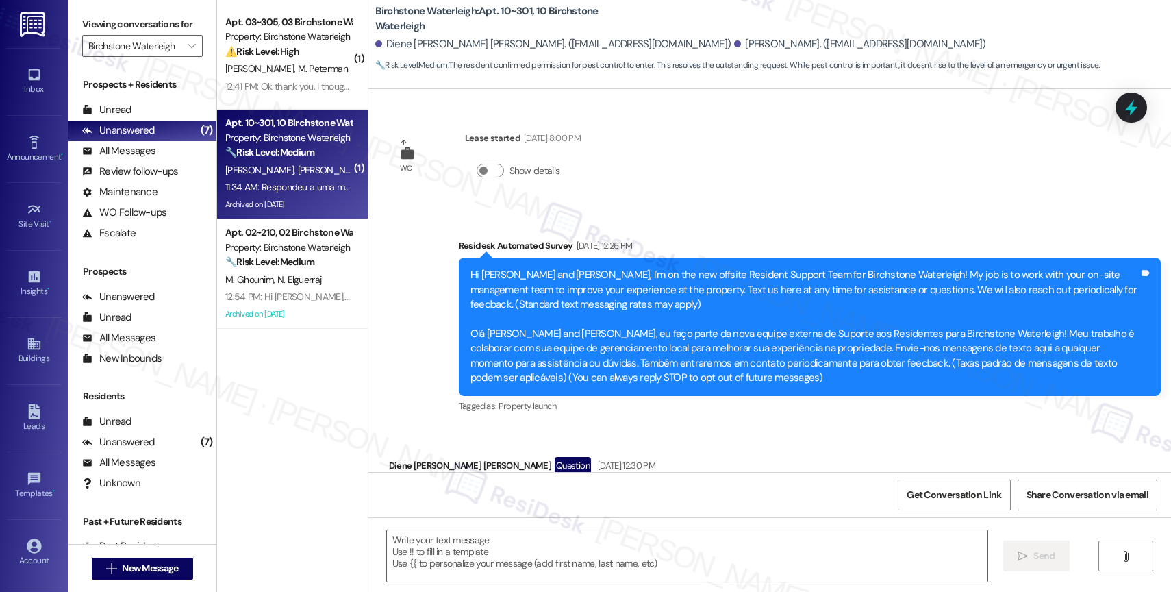
scroll to position [23766, 0]
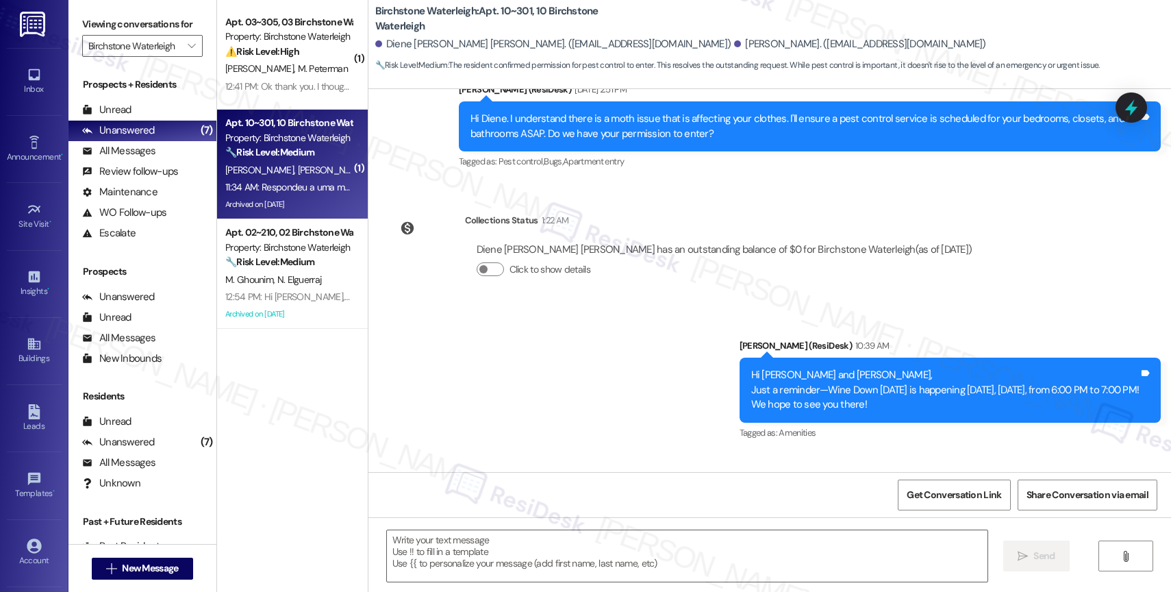
type textarea "Fetching suggested responses. Please feel free to read through the conversation…"
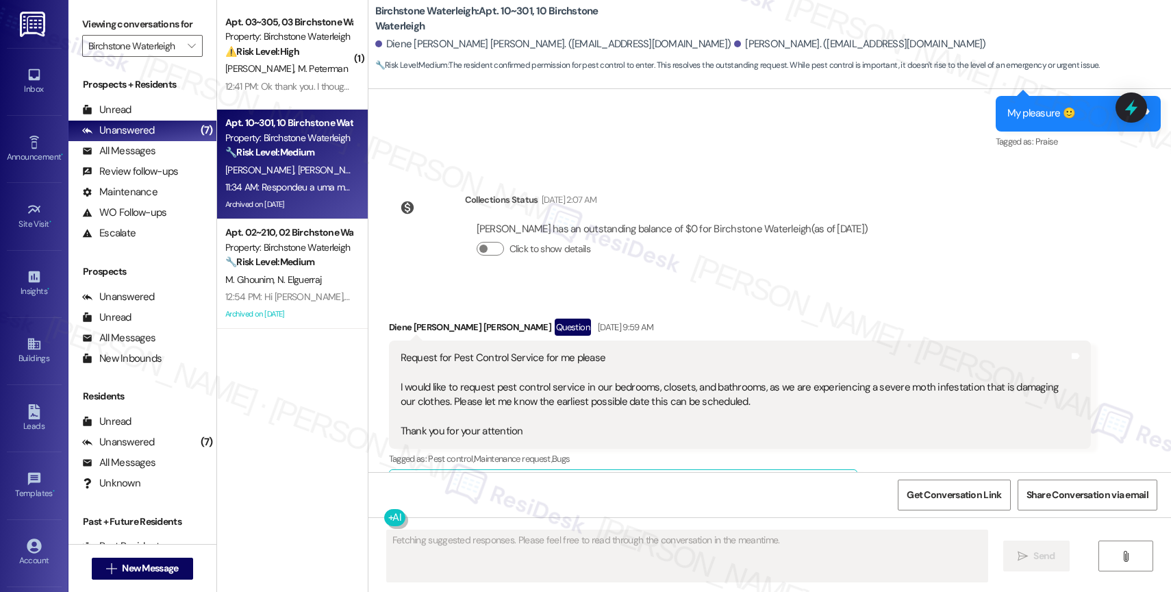
scroll to position [23154, 0]
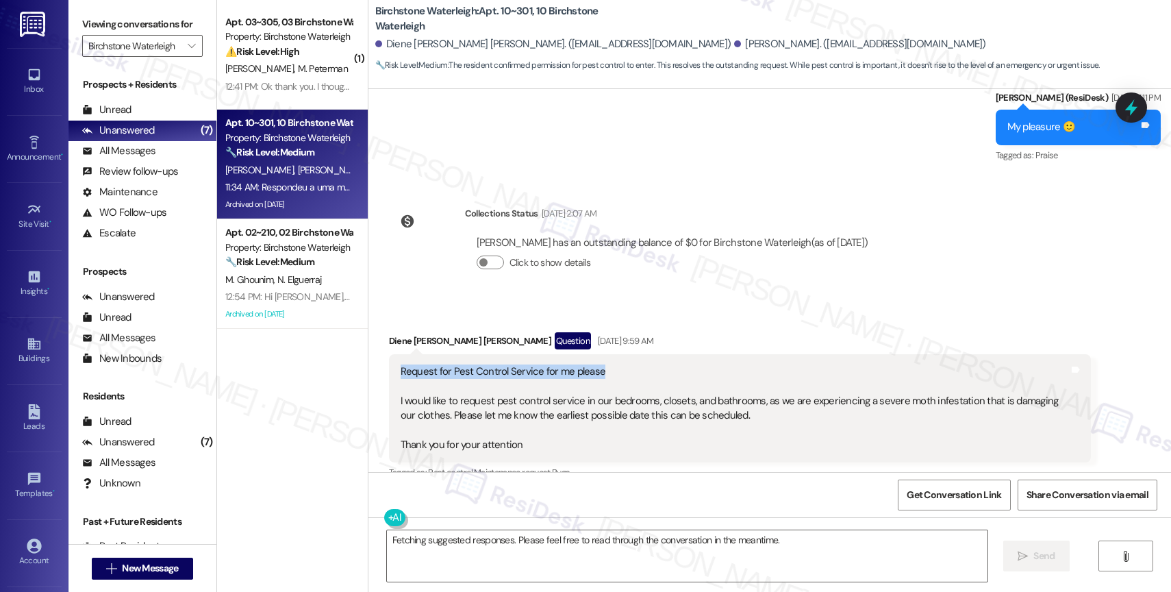
drag, startPoint x: 383, startPoint y: 255, endPoint x: 588, endPoint y: 256, distance: 205.4
click at [588, 354] on div "Request for Pest Control Service for me please I would like to request pest con…" at bounding box center [740, 408] width 702 height 109
click at [665, 364] on div "Request for Pest Control Service for me please I would like to request pest con…" at bounding box center [735, 408] width 668 height 88
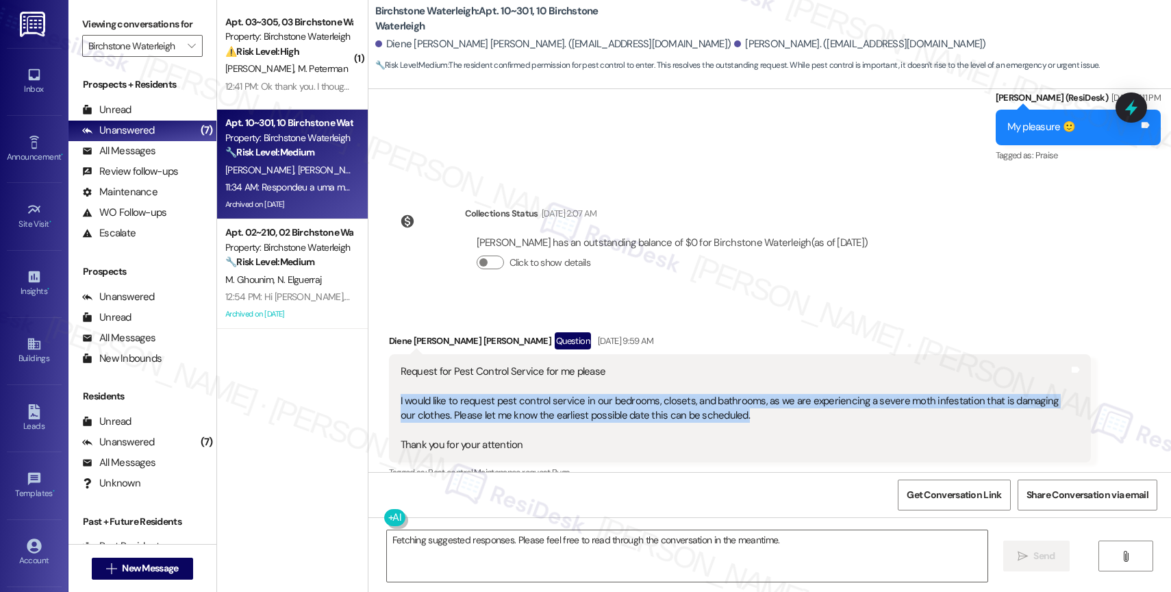
drag, startPoint x: 740, startPoint y: 306, endPoint x: 381, endPoint y: 289, distance: 359.3
click at [389, 354] on div "Request for Pest Control Service for me please I would like to request pest con…" at bounding box center [740, 408] width 702 height 109
copy div "I would like to request pest control service in our bedrooms, closets, and bath…"
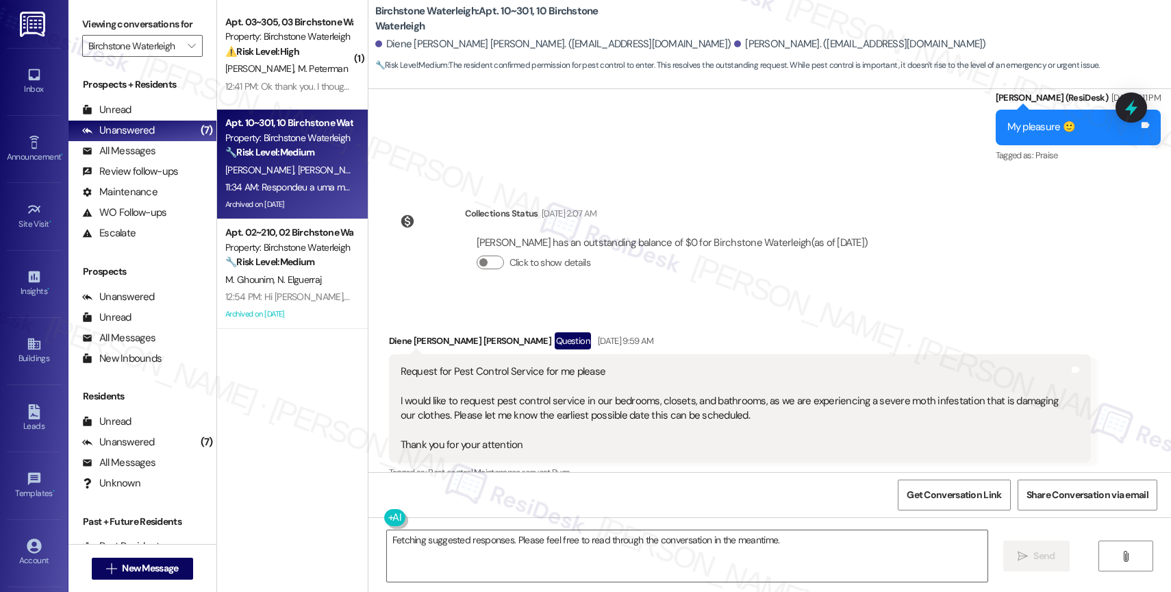
click at [581, 487] on div "Related guidelines Show suggestions" at bounding box center [623, 503] width 460 height 32
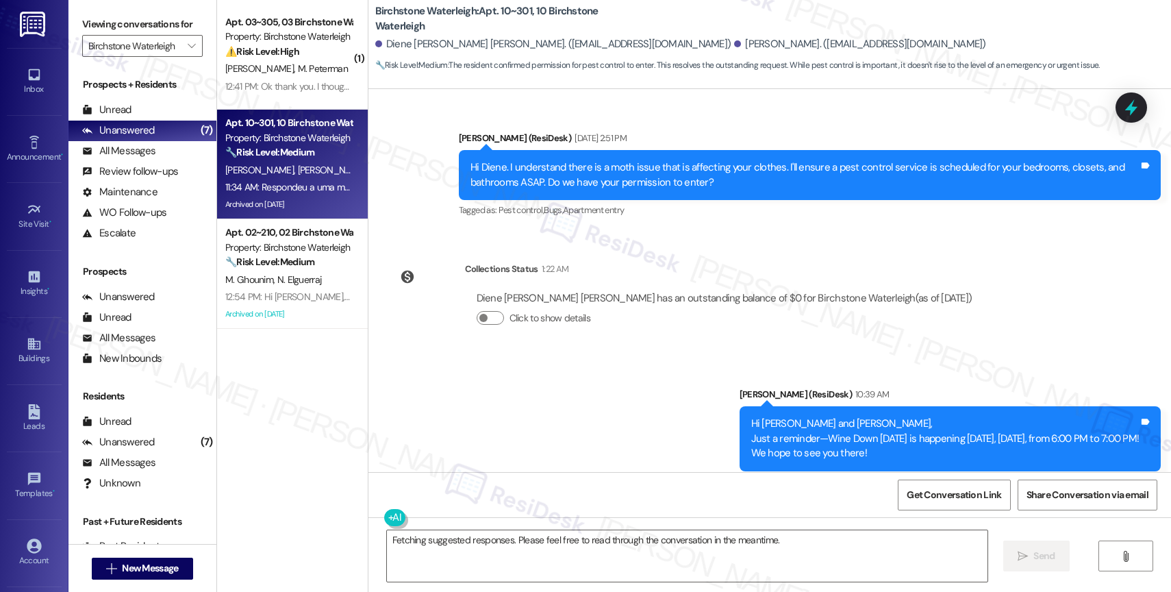
scroll to position [23766, 0]
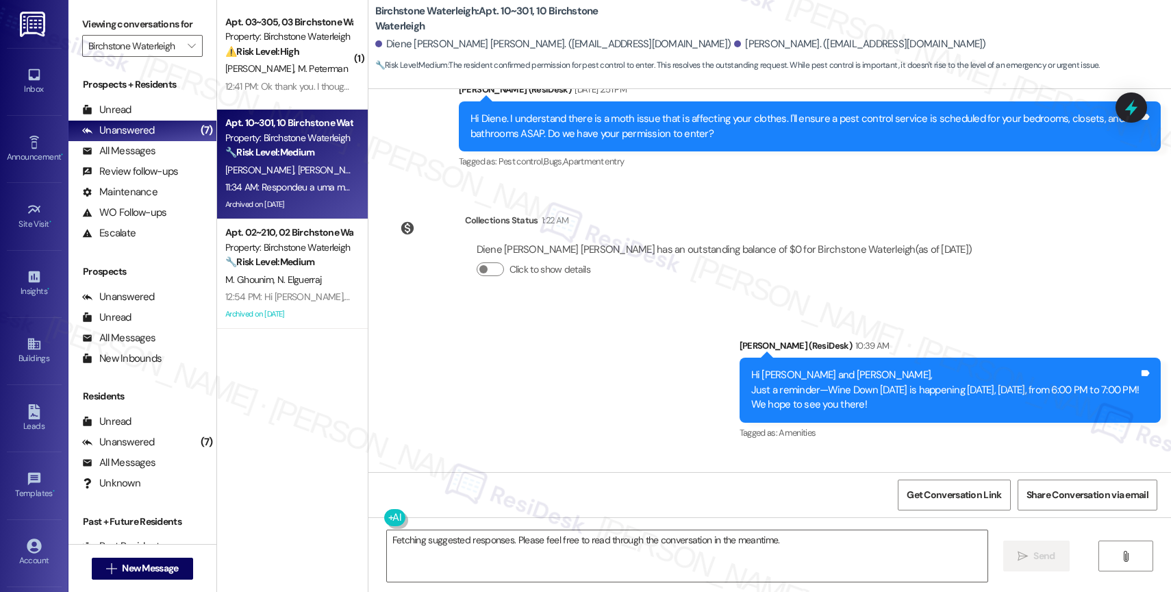
click at [614, 316] on div "Announcement, sent via SMS Jane (ResiDesk) 10:39 AM Hi Diene De Moura and Alexa…" at bounding box center [769, 379] width 803 height 145
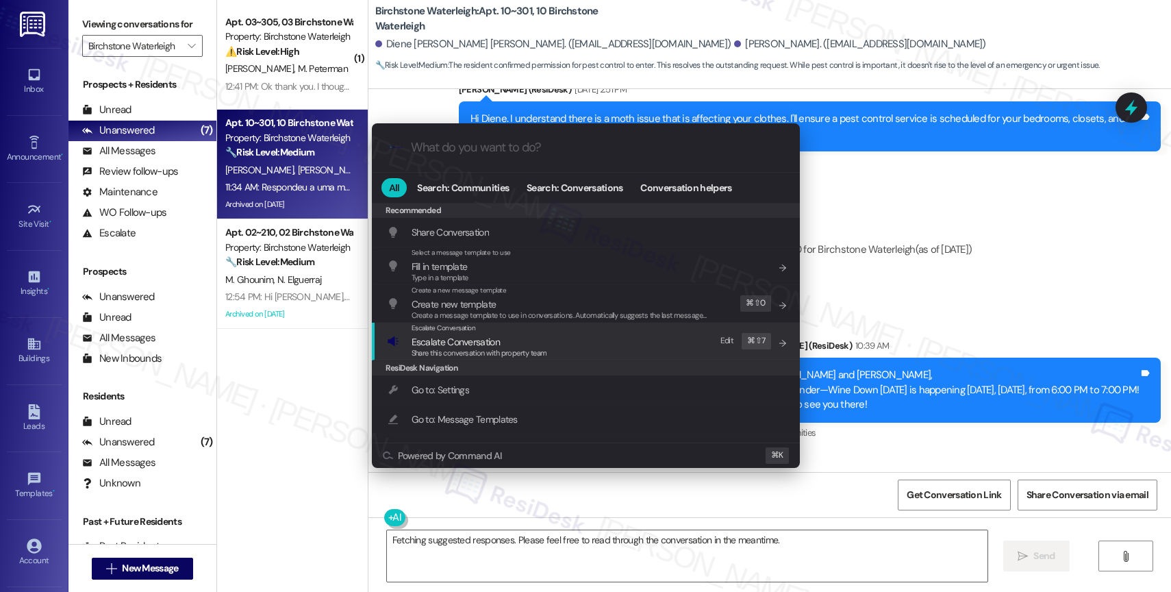
click at [924, 369] on div ".cls-1{fill:#0a055f;}.cls-2{fill:#0cc4c4;} resideskLogoBlueOrange All Search: C…" at bounding box center [585, 296] width 1171 height 592
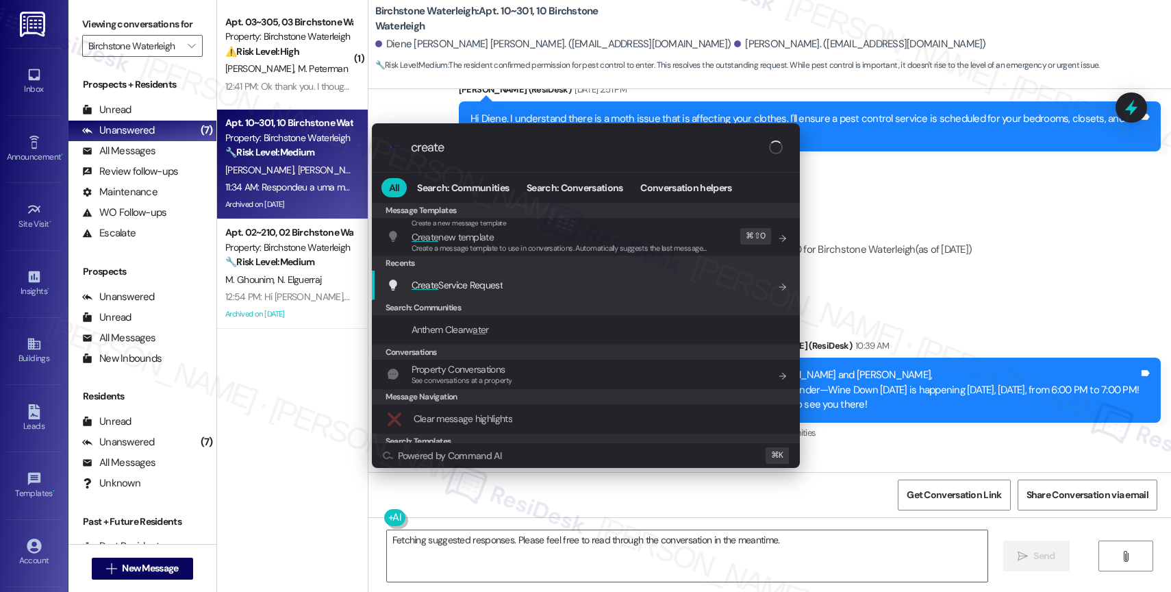
type input "create"
click at [460, 281] on span "Create Service Request" at bounding box center [457, 285] width 91 height 12
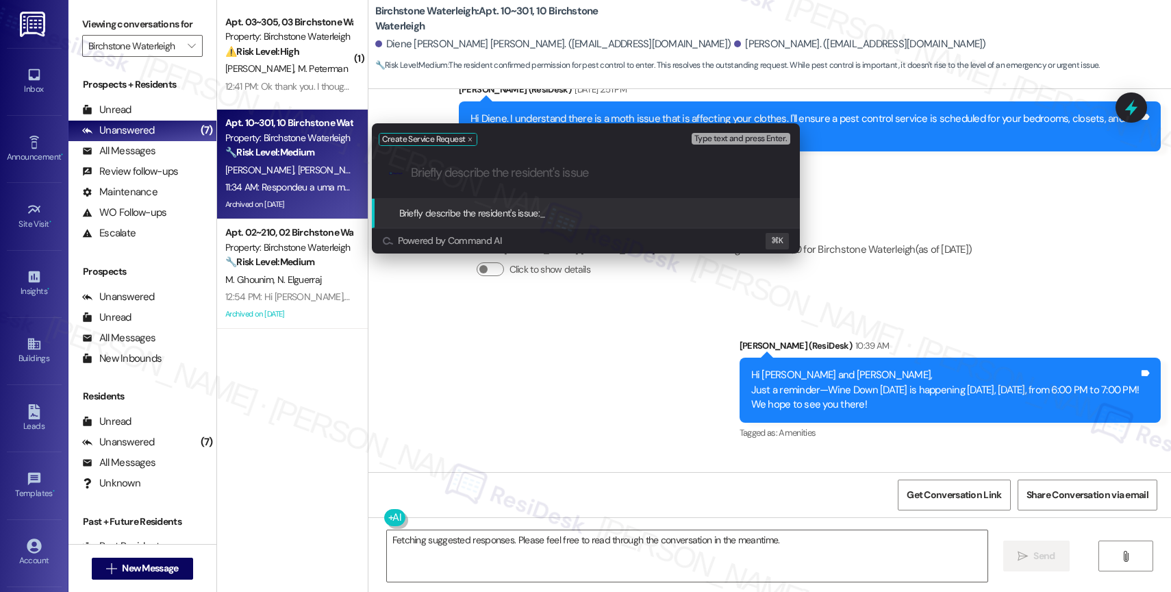
paste input "I would like to request pest control service in our bedrooms, closets, and bath…"
type input "I would like to request pest control service in our bedrooms, closets, and bath…"
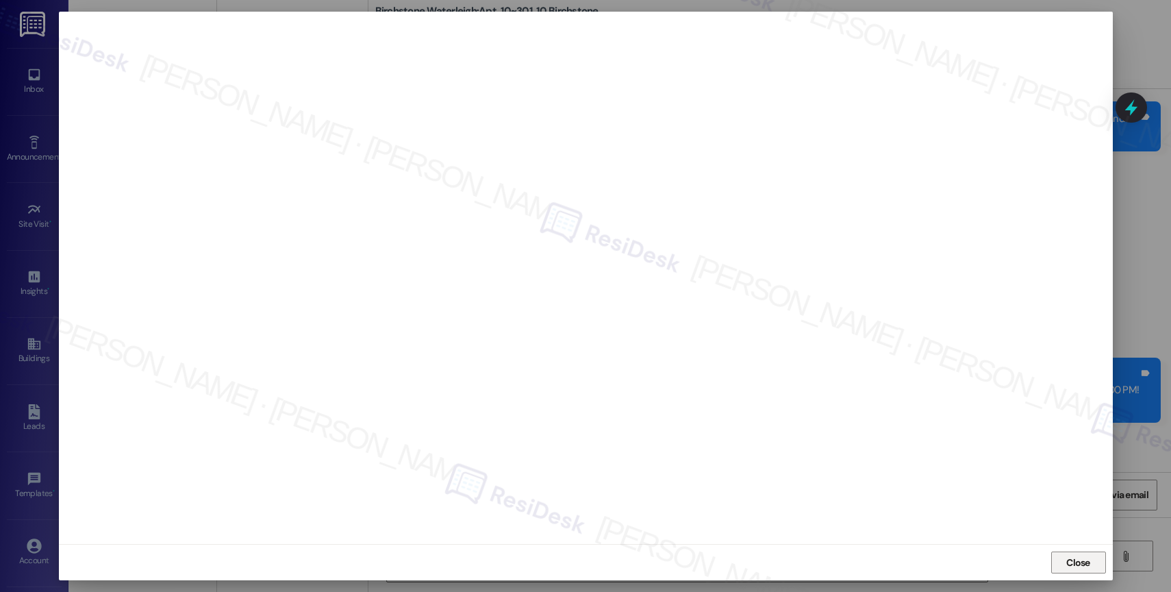
click at [1072, 557] on span "Close" at bounding box center [1078, 562] width 24 height 14
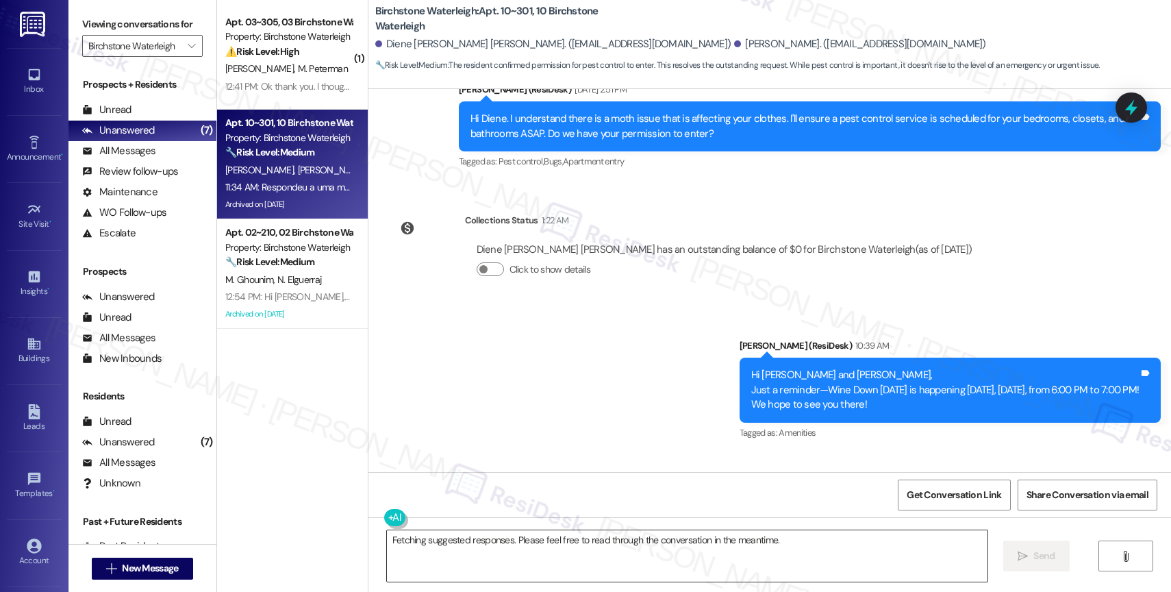
click at [508, 560] on textarea "Fetching suggested responses. Please feel free to read through the conversation…" at bounding box center [687, 555] width 601 height 51
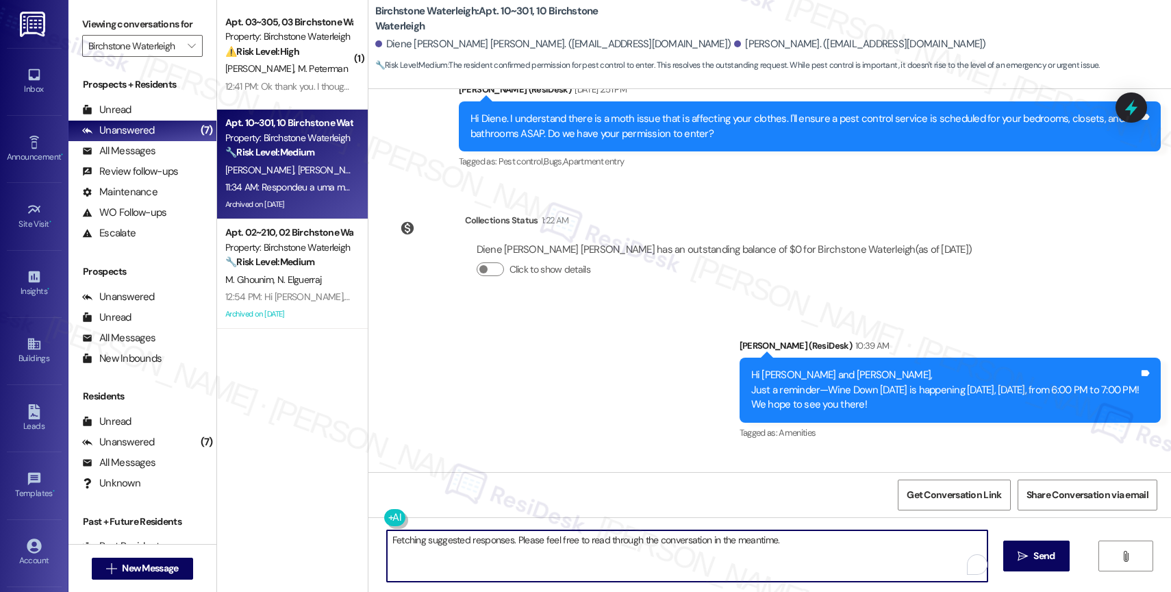
click at [508, 560] on textarea "Fetching suggested responses. Please feel free to read through the conversation…" at bounding box center [687, 555] width 601 height 51
type textarea "Perfect! I have submitte"
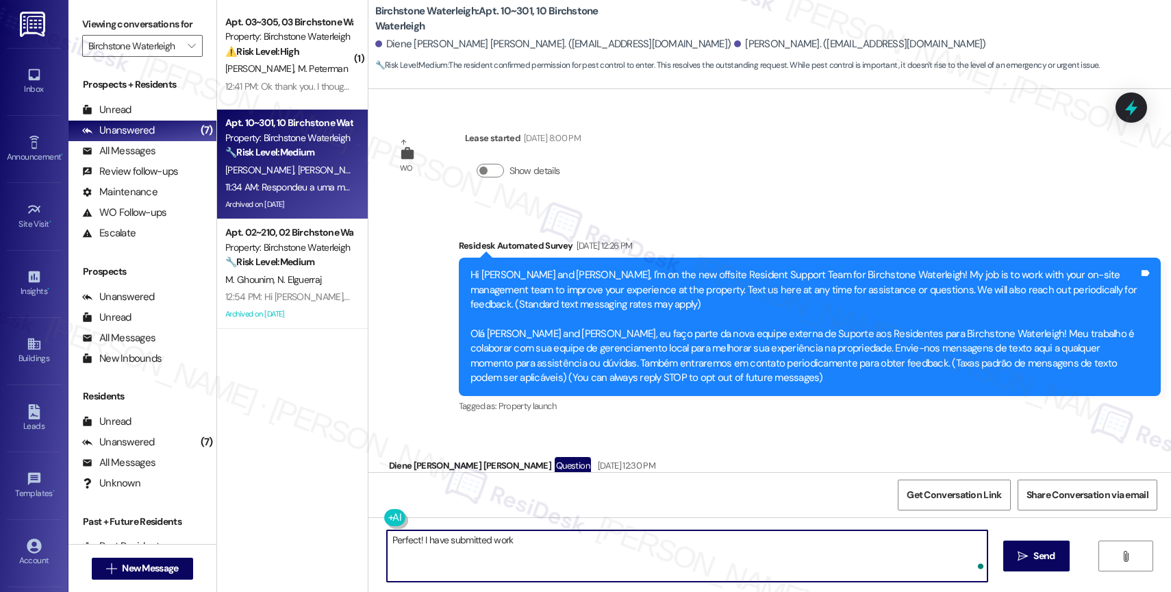
scroll to position [23766, 0]
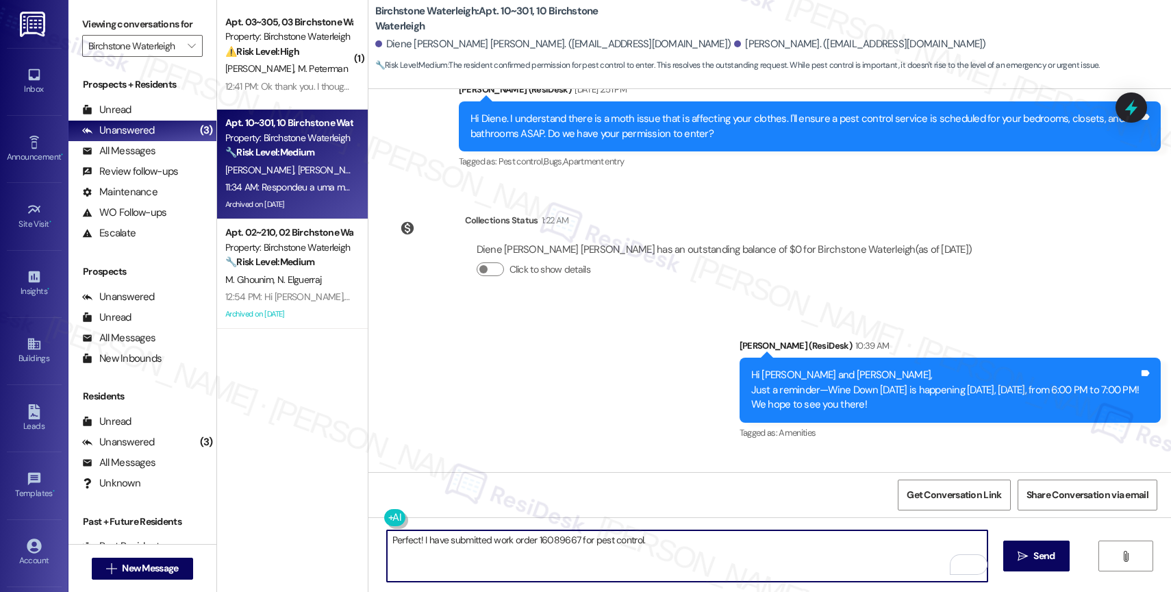
click at [670, 545] on textarea "Perfect! I have submitted work order 16089667 for pest control." at bounding box center [687, 555] width 601 height 51
click at [669, 544] on textarea "Perfect! I have submitted work order 16089667 for pest control." at bounding box center [687, 555] width 601 height 51
click at [675, 543] on textarea "Perfect! I have submitted work order 16089667 for pest control." at bounding box center [687, 555] width 601 height 51
click at [694, 554] on textarea "Perfect! I have submitted work order 16089667 for pest control." at bounding box center [687, 555] width 601 height 51
click at [672, 538] on textarea "Perfect! I have submitted work order 16089667 for pest control." at bounding box center [687, 555] width 601 height 51
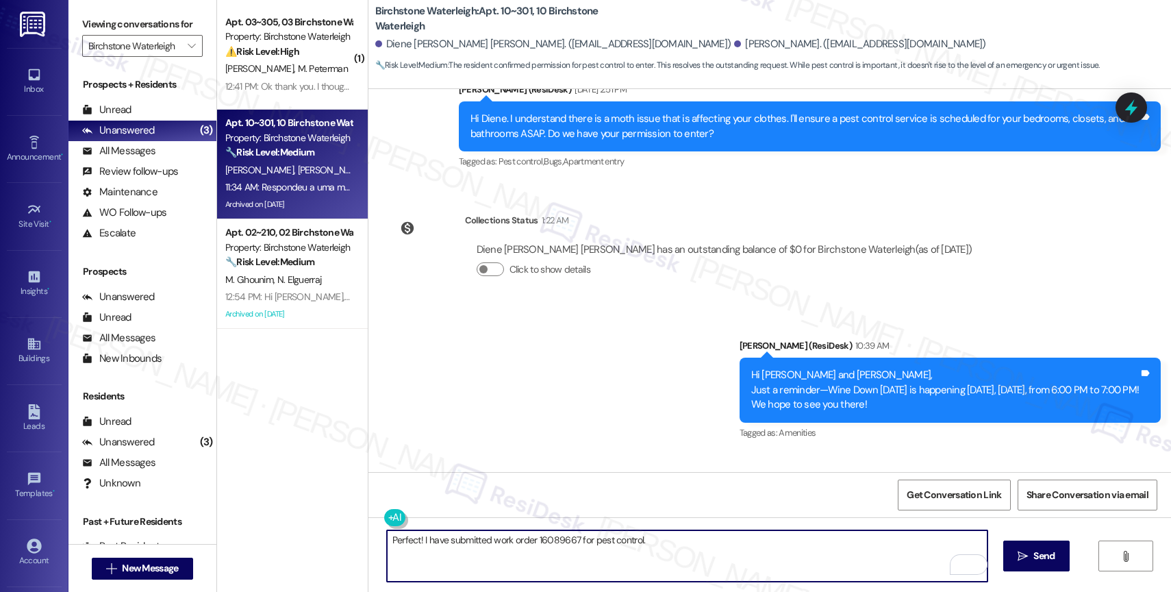
click at [668, 544] on textarea "Perfect! I have submitted work order 16089667 for pest control." at bounding box center [687, 555] width 601 height 51
click at [663, 539] on textarea "Perfect! I have submitted work order 16089667 for pest control." at bounding box center [687, 555] width 601 height 51
type textarea "Perfect! I have submitted work order 16089667 for pest control. Let me know if …"
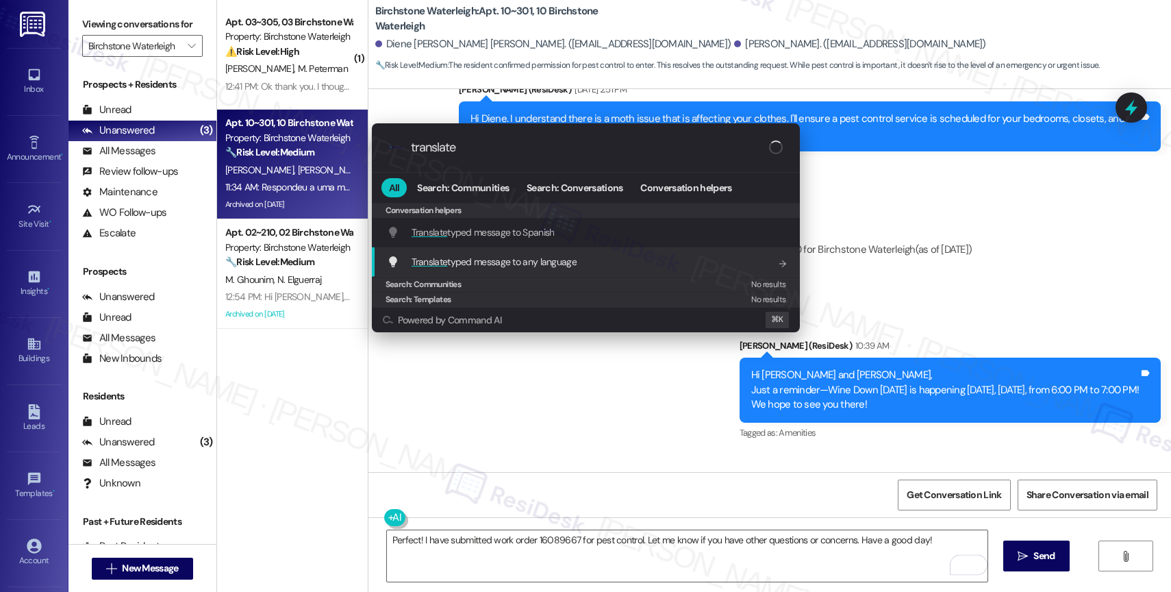
type input "translate"
click at [553, 259] on span "Translate typed message to any language" at bounding box center [494, 261] width 165 height 12
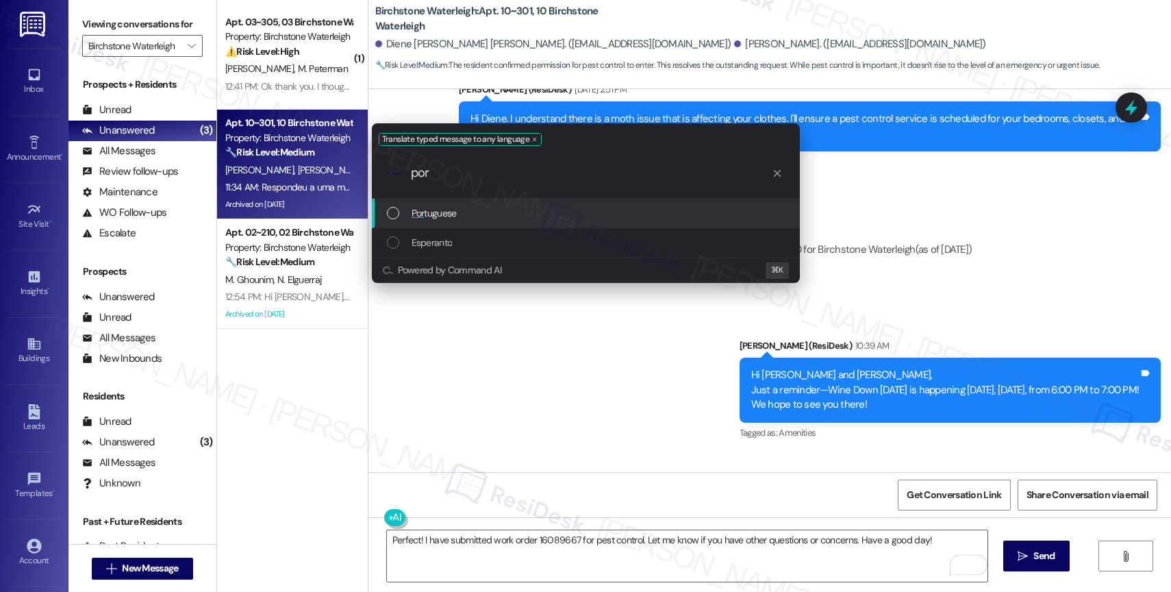
type input "por"
click at [446, 210] on span "Por tuguese" at bounding box center [434, 212] width 45 height 15
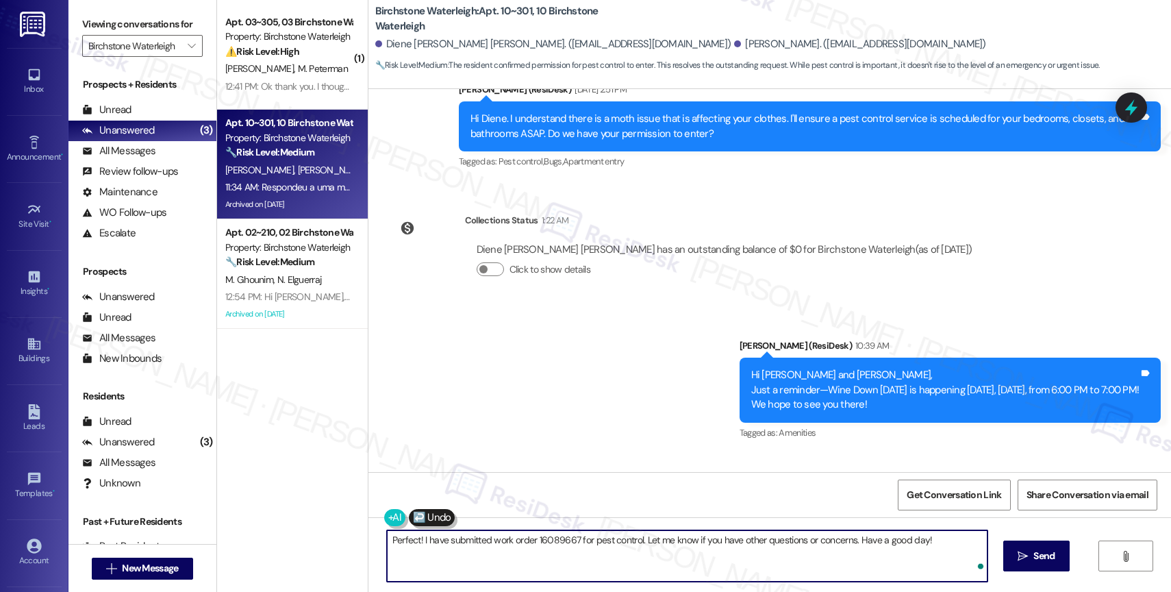
drag, startPoint x: 959, startPoint y: 538, endPoint x: 957, endPoint y: 575, distance: 37.0
click at [957, 575] on textarea "Perfeito! Enviei a ordem de serviço 16089667 para controle de pragas. Avise-me …" at bounding box center [687, 555] width 601 height 51
type textarea "Perfeito! Enviei a ordem de serviço 16089667 para controle de pragas. Avise-me …"
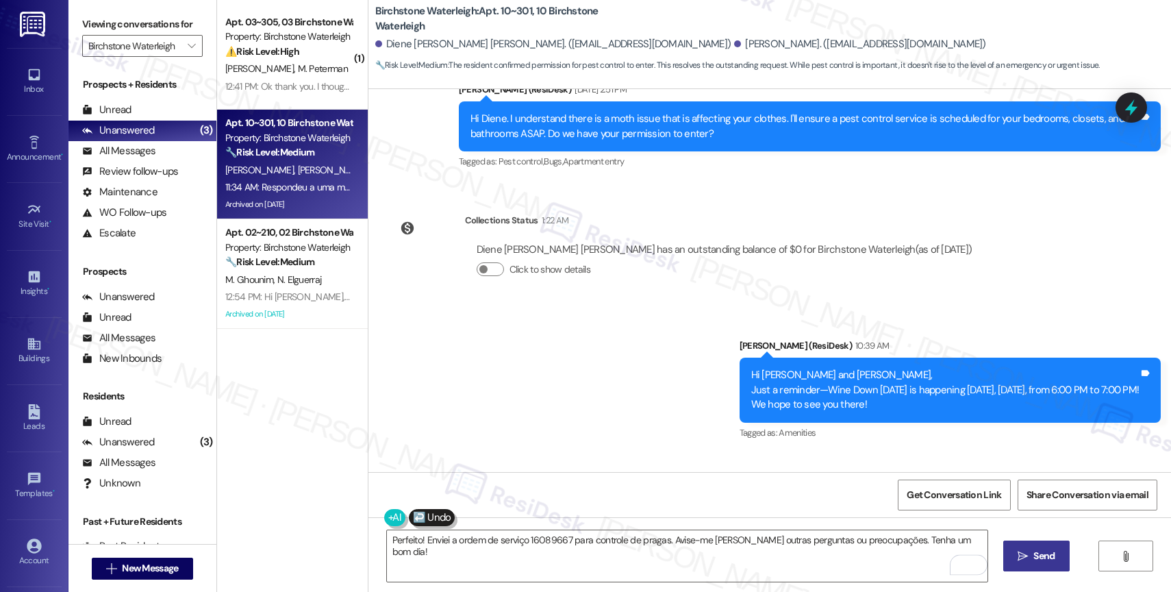
click at [1052, 557] on span "Send" at bounding box center [1043, 556] width 21 height 14
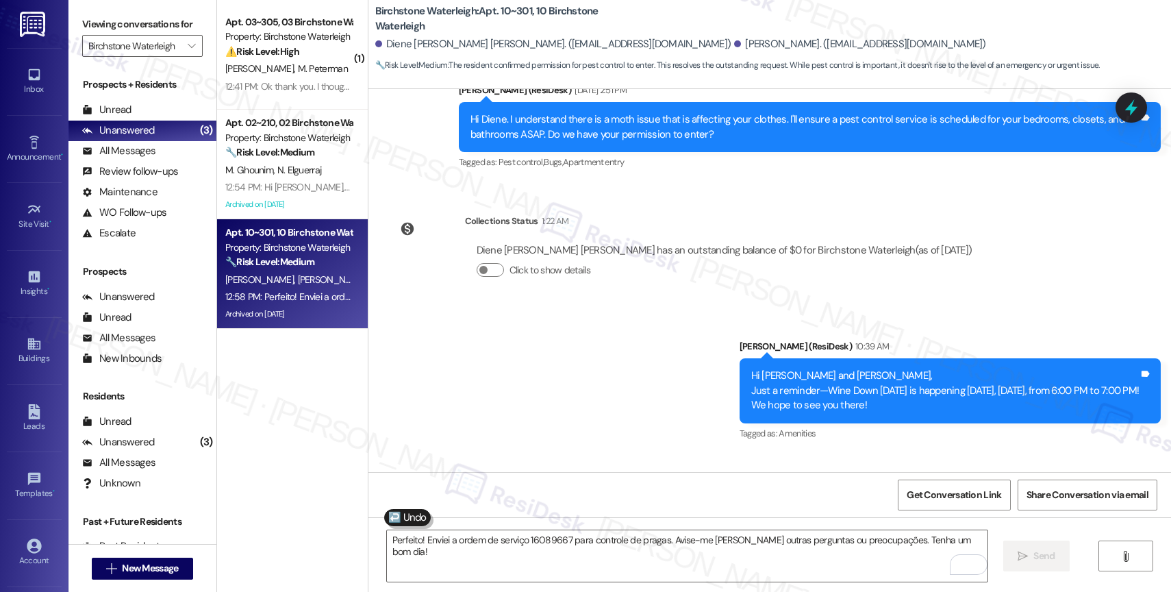
scroll to position [23862, 0]
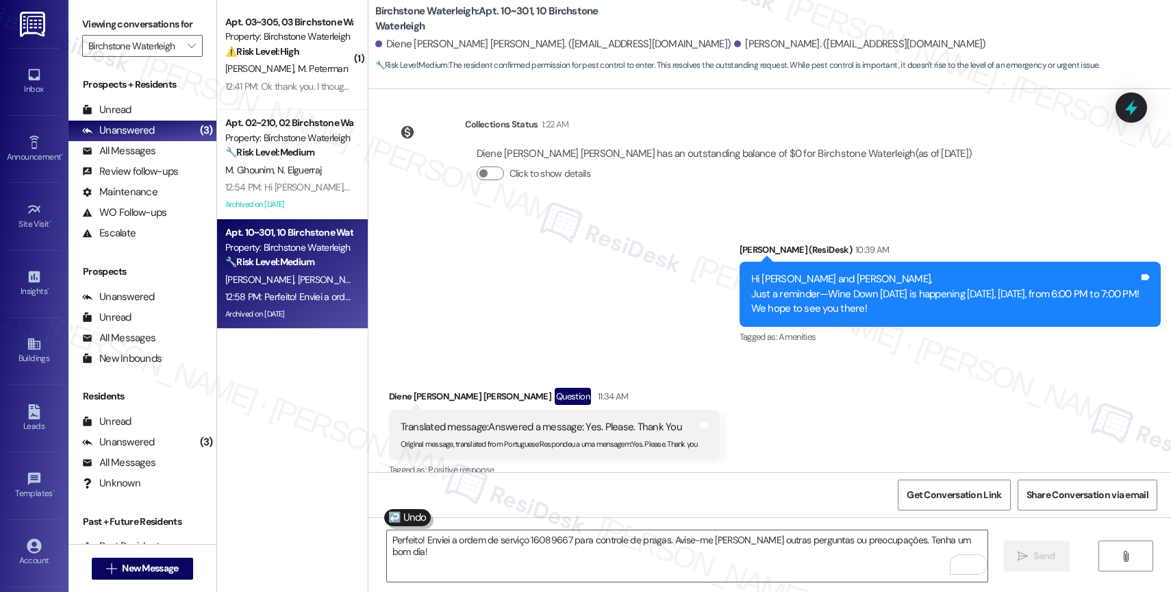
drag, startPoint x: 668, startPoint y: 442, endPoint x: 711, endPoint y: 439, distance: 42.6
click at [711, 550] on div "Perfeito! Enviei a ordem de serviço 16089667 para controle de pragas. Avise-me …" at bounding box center [805, 557] width 668 height 14
copy div "16089667"
click at [751, 357] on div "Received via SMS Diene De Moura Moura Question 11:34 AM Translated message: Ans…" at bounding box center [769, 423] width 803 height 133
click at [478, 490] on div "Sent via SMS Sarah 12:58 PM Perfeito! Enviei a ordem de serviço 16089667 para c…" at bounding box center [769, 537] width 803 height 95
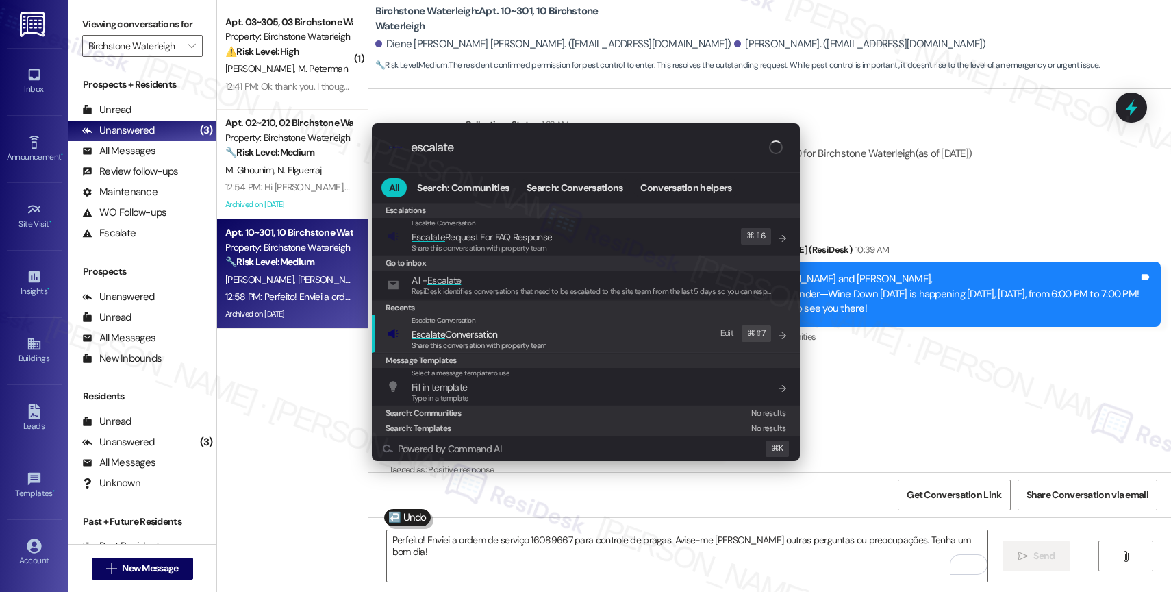
type input "escalate"
click at [455, 344] on span "Share this conversation with property team" at bounding box center [480, 345] width 136 height 10
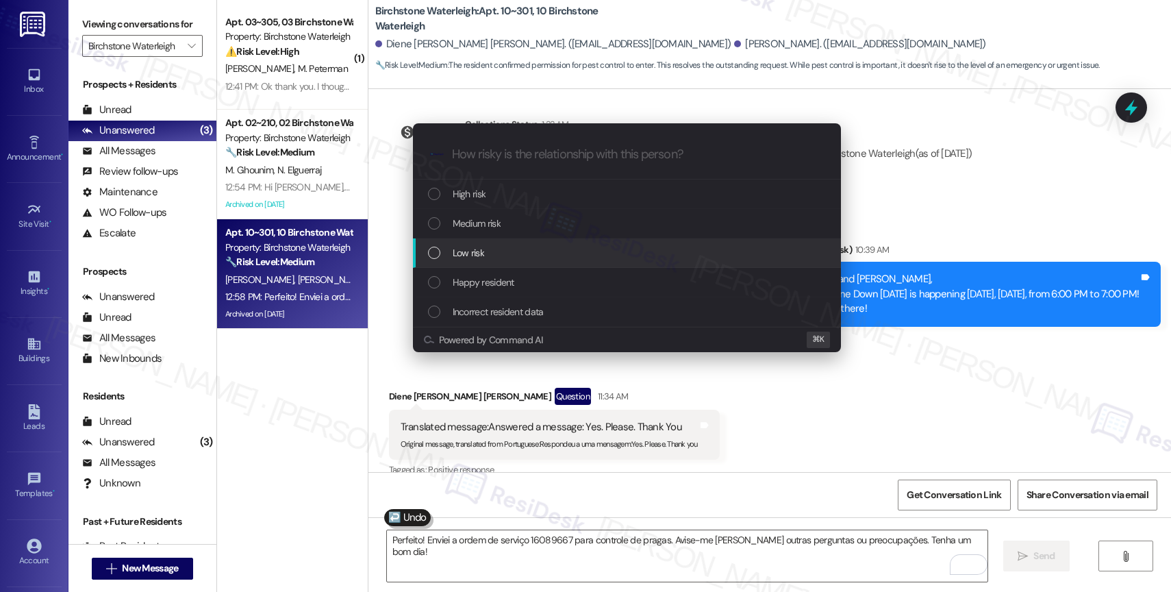
click at [463, 249] on span "Low risk" at bounding box center [469, 252] width 32 height 15
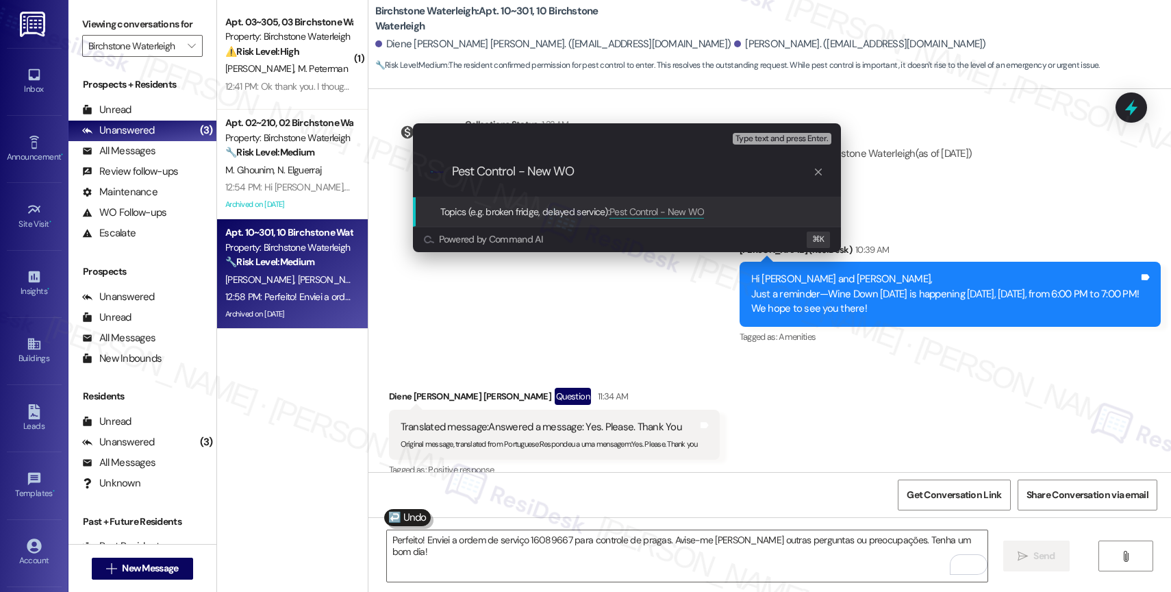
paste input "16089667"
type input "Pest Control - New WO 16089667 filed by ResiDesk"
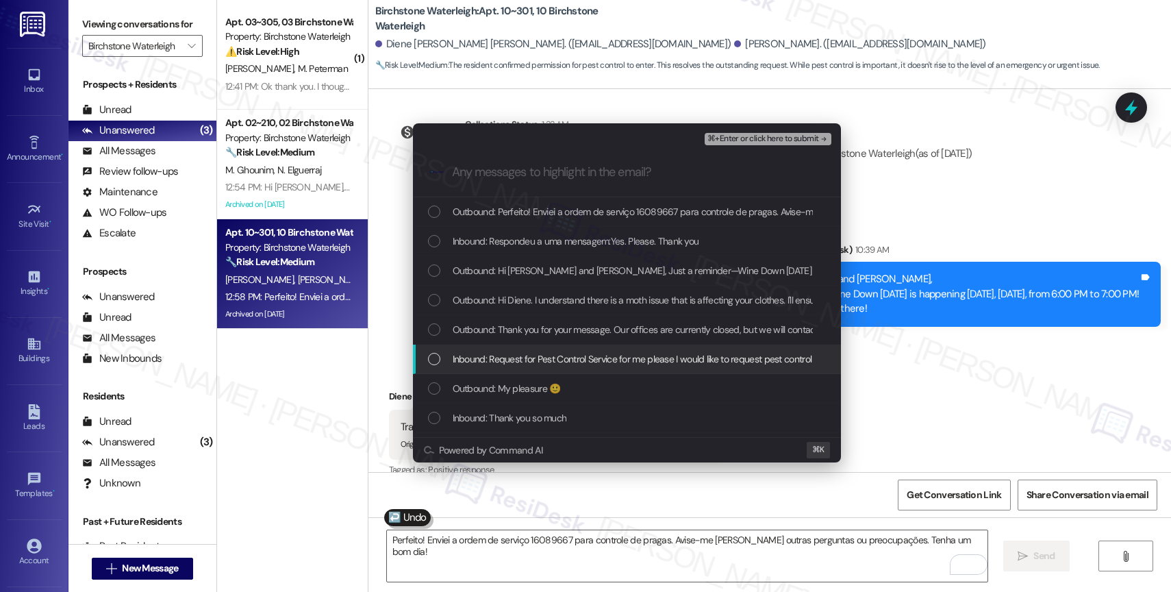
click at [512, 349] on div "Inbound: Request for Pest Control Service for me please I would like to request…" at bounding box center [627, 358] width 428 height 29
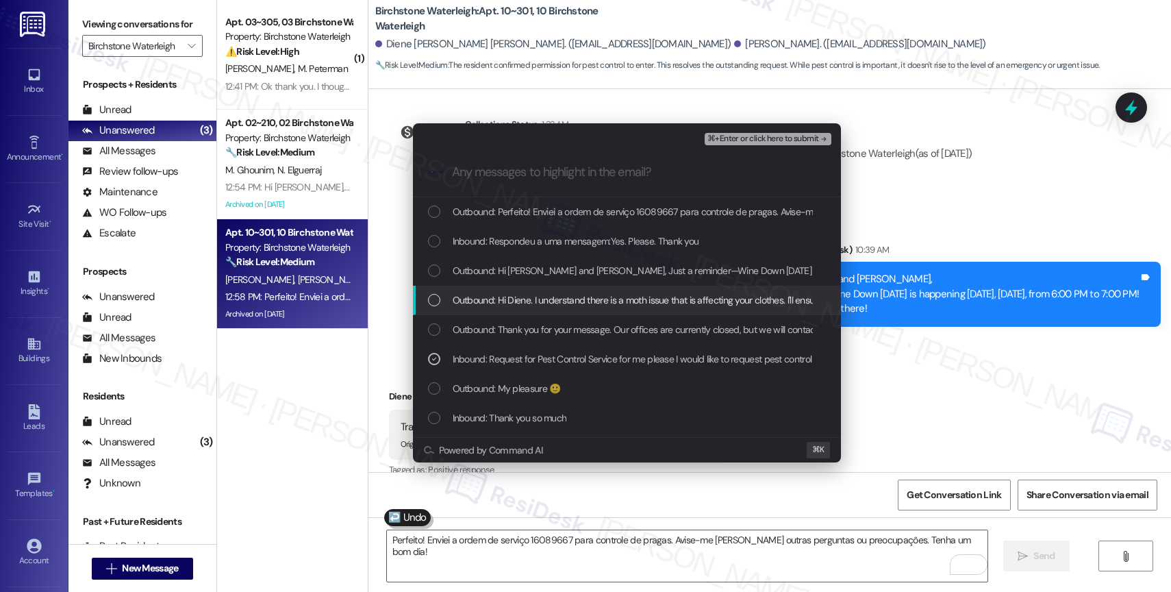
click at [530, 305] on span "Outbound: Hi Diene. I understand there is a moth issue that is affecting your c…" at bounding box center [883, 299] width 861 height 15
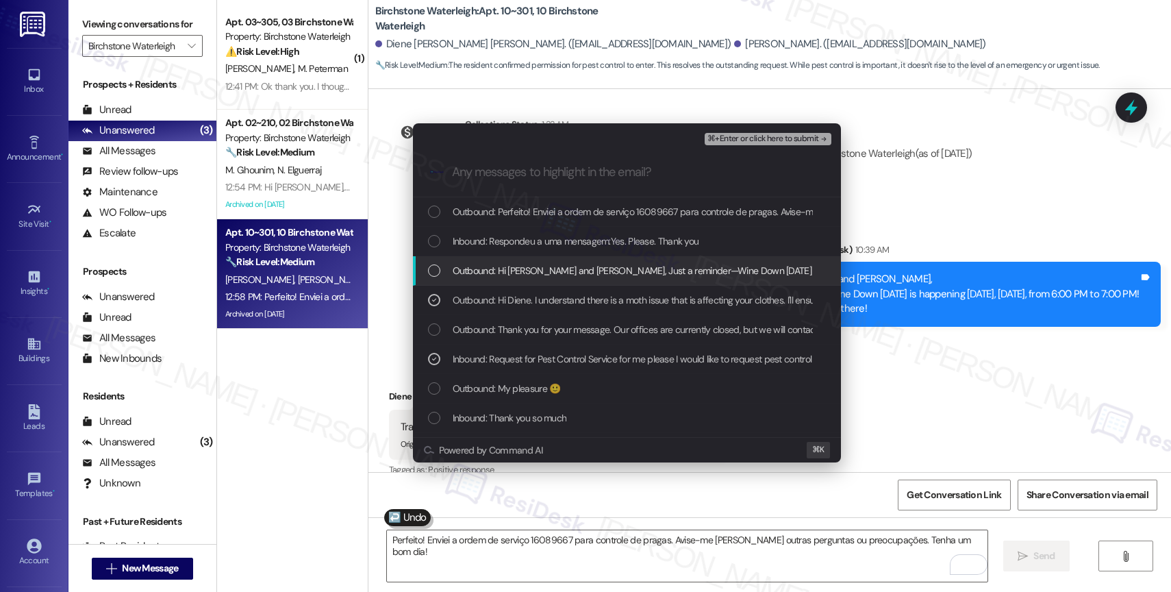
click at [533, 273] on span "Outbound: Hi Diene De Moura and Alexandre, Just a reminder—Wine Down Wednesday …" at bounding box center [795, 270] width 684 height 15
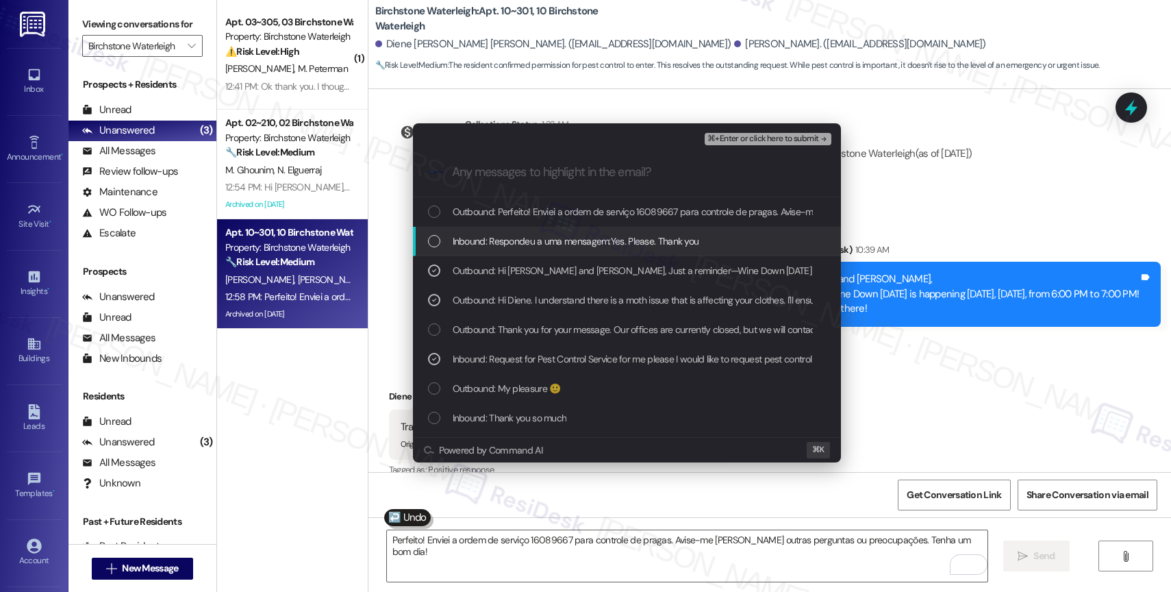
drag, startPoint x: 538, startPoint y: 243, endPoint x: 541, endPoint y: 234, distance: 9.5
click at [538, 242] on span "Inbound: Respondeu a uma mensagem:Yes. Please. Thank you" at bounding box center [576, 241] width 247 height 15
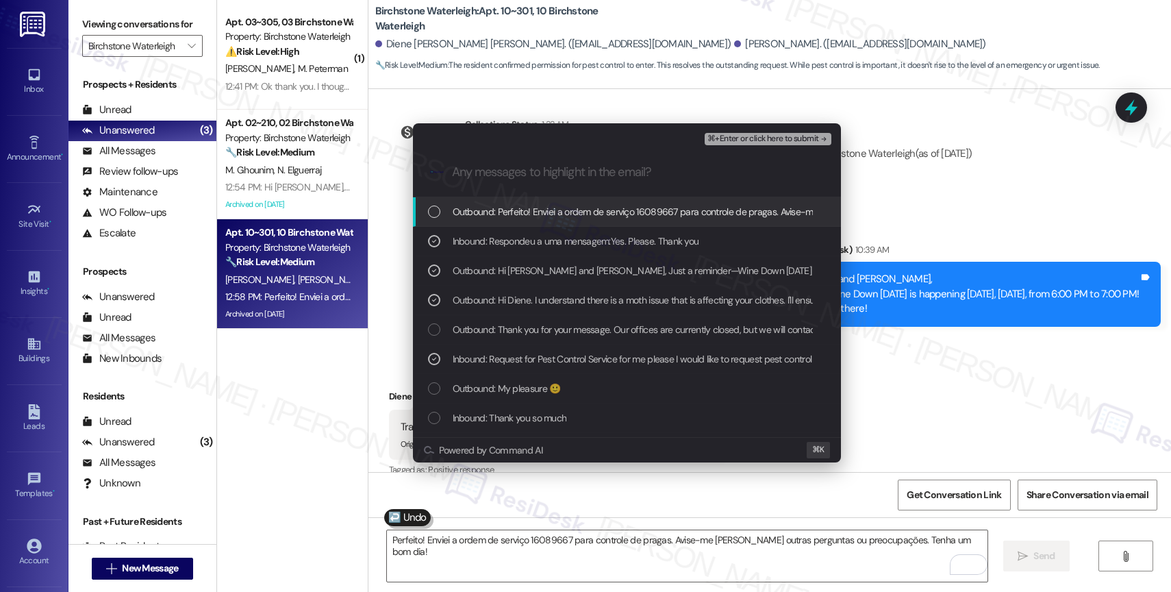
click at [547, 210] on span "Outbound: Perfeito! Enviei a ordem de serviço 16089667 para controle de pragas.…" at bounding box center [783, 211] width 661 height 15
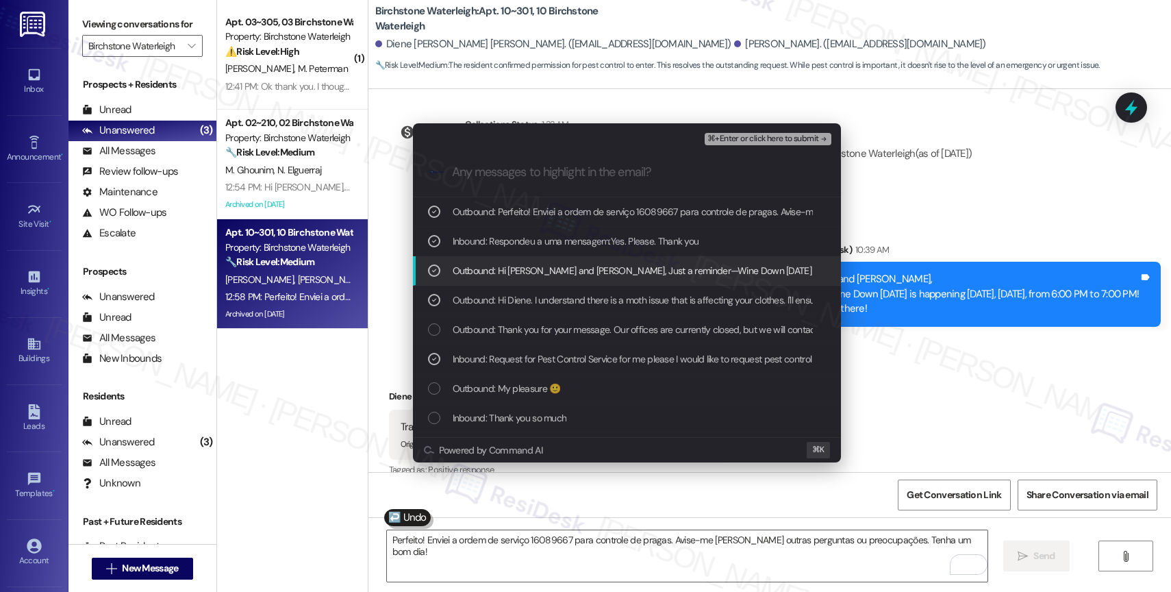
click at [554, 268] on span "Outbound: Hi Diene De Moura and Alexandre, Just a reminder—Wine Down Wednesday …" at bounding box center [795, 270] width 684 height 15
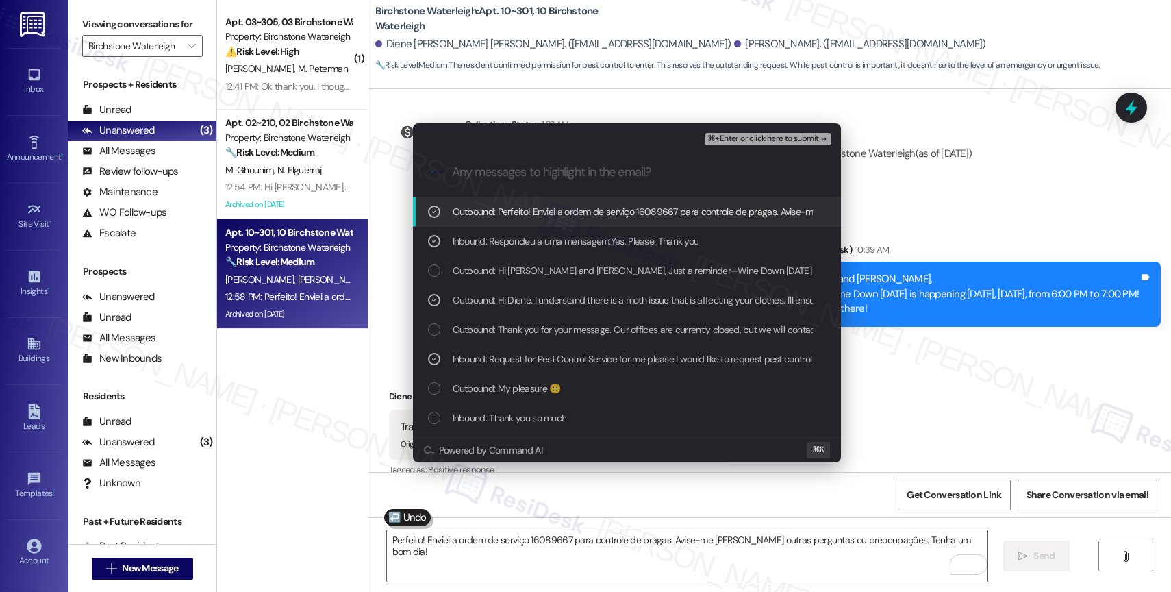
click at [784, 138] on span "⌘+Enter or click here to submit" at bounding box center [762, 139] width 111 height 10
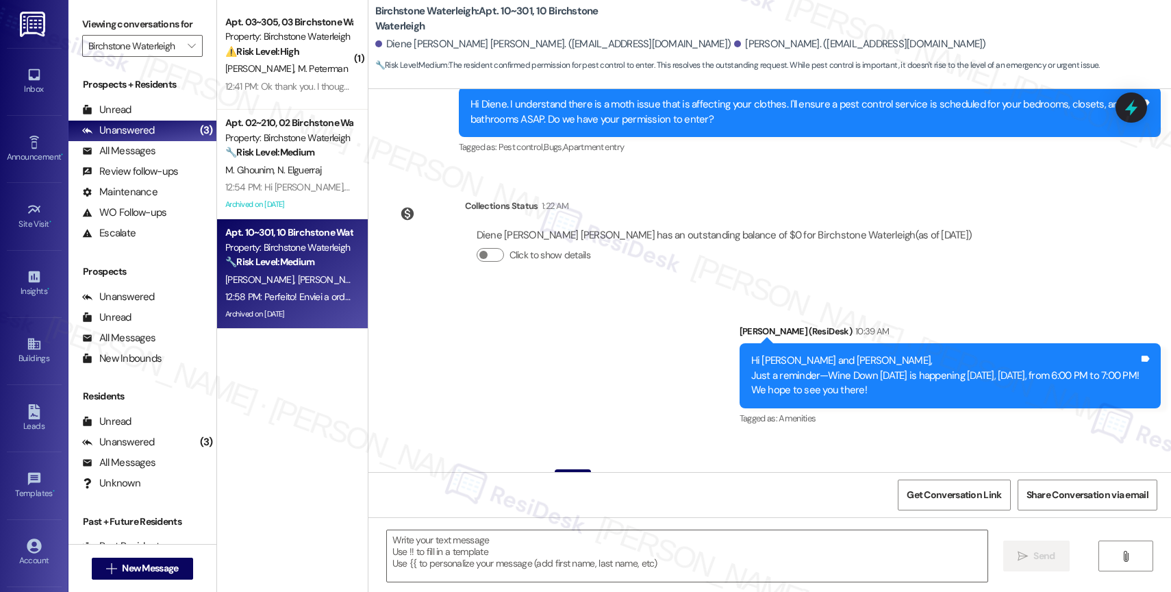
type textarea "Fetching suggested responses. Please feel free to read through the conversation…"
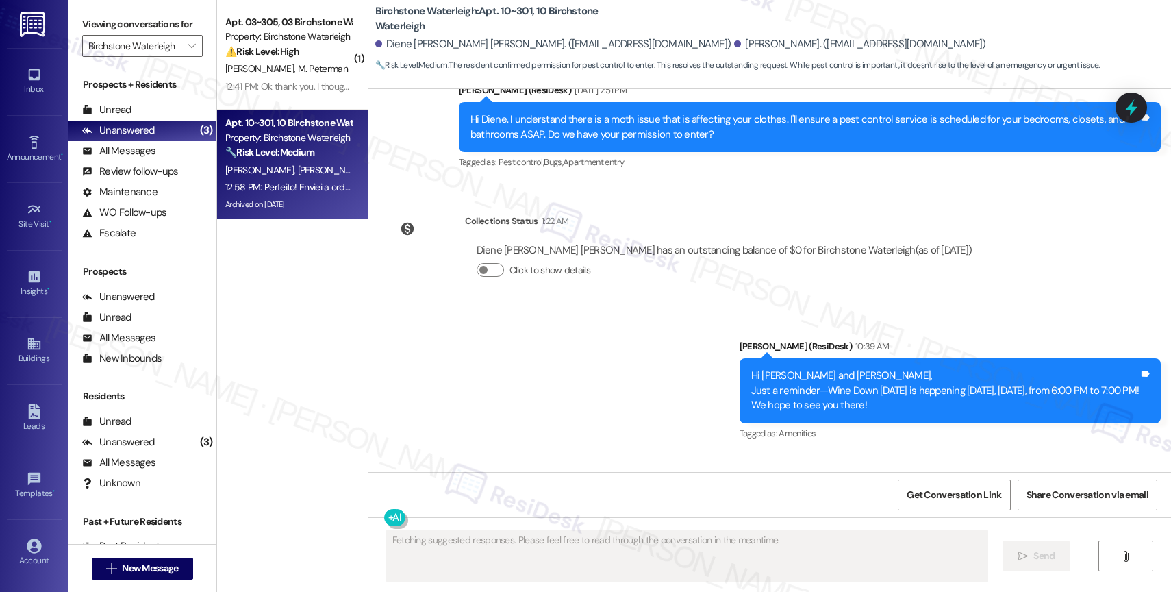
scroll to position [23911, 0]
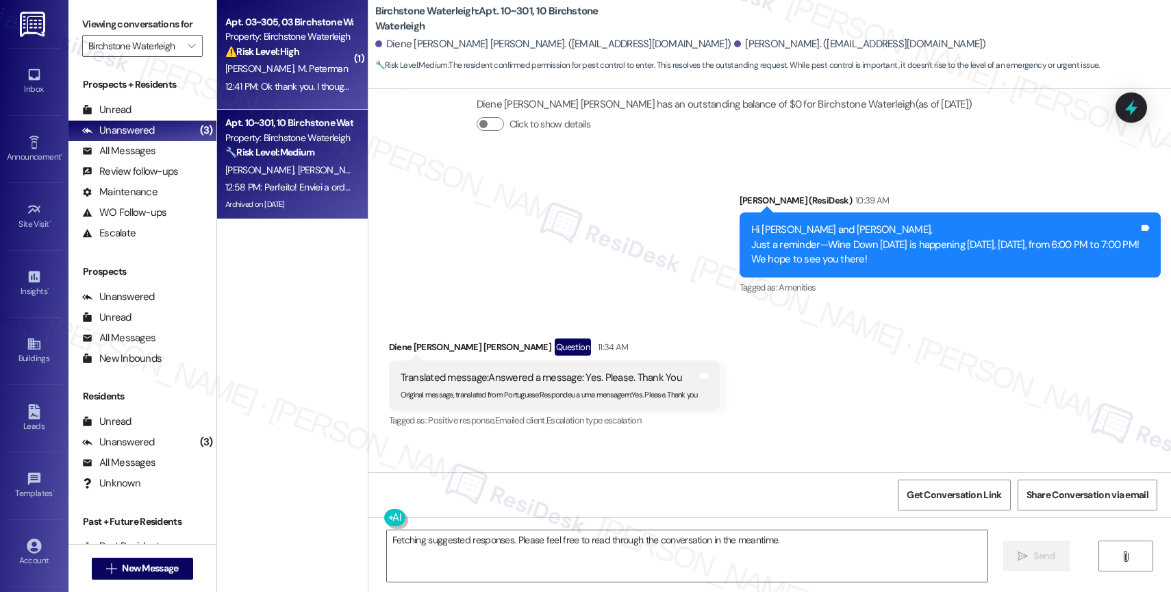
click at [281, 27] on div "Apt. 03~305, 03 Birchstone Waterleigh" at bounding box center [288, 22] width 127 height 14
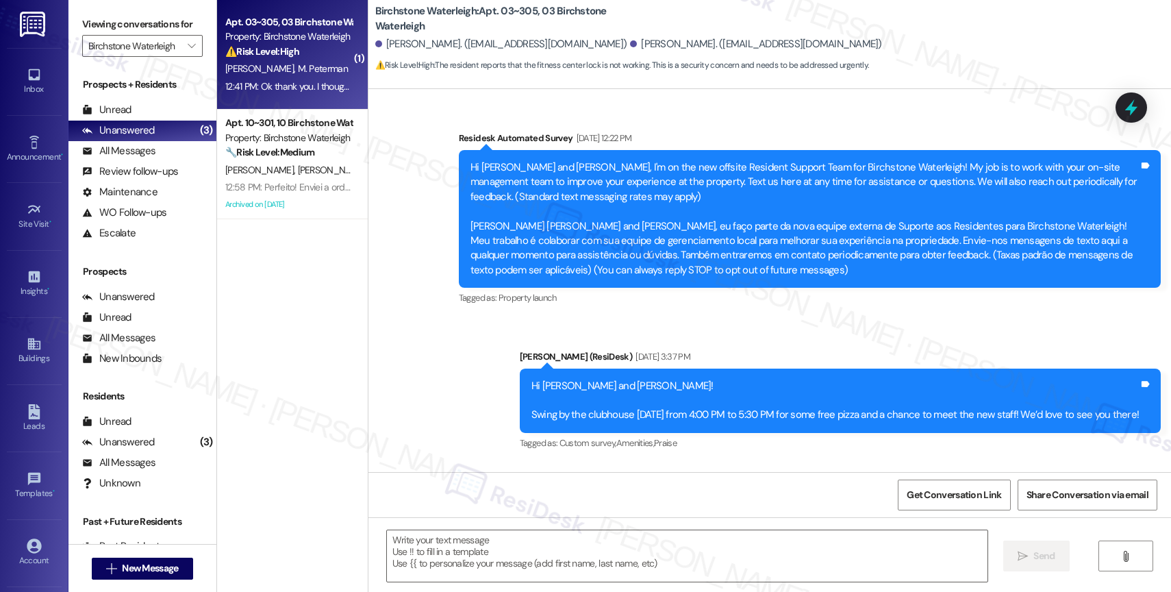
scroll to position [9005, 0]
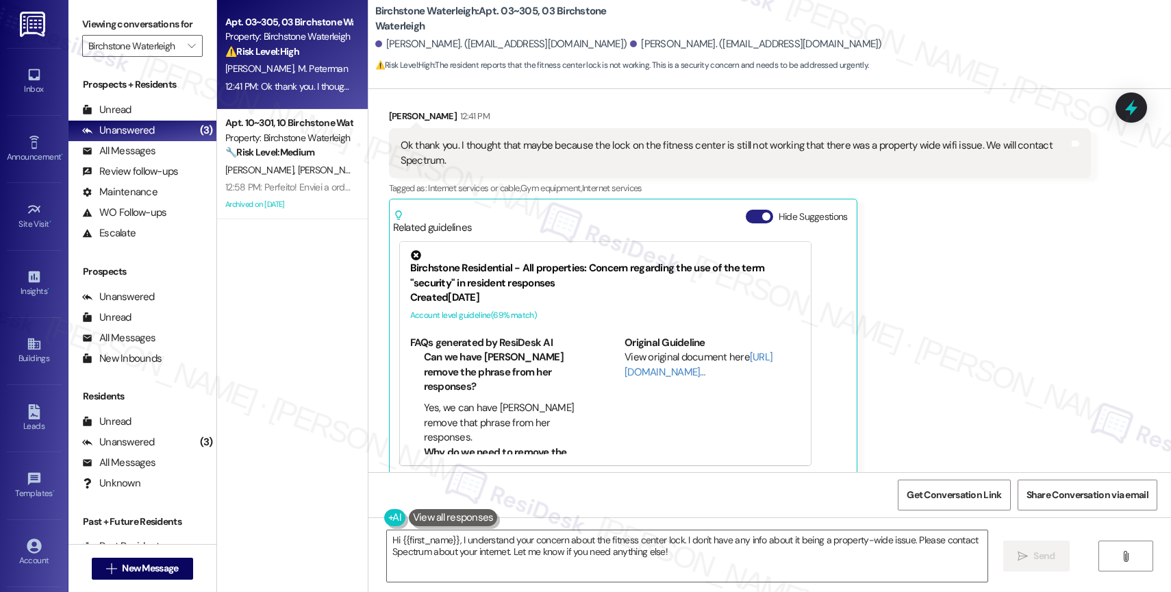
click at [748, 210] on button "Hide Suggestions" at bounding box center [759, 217] width 27 height 14
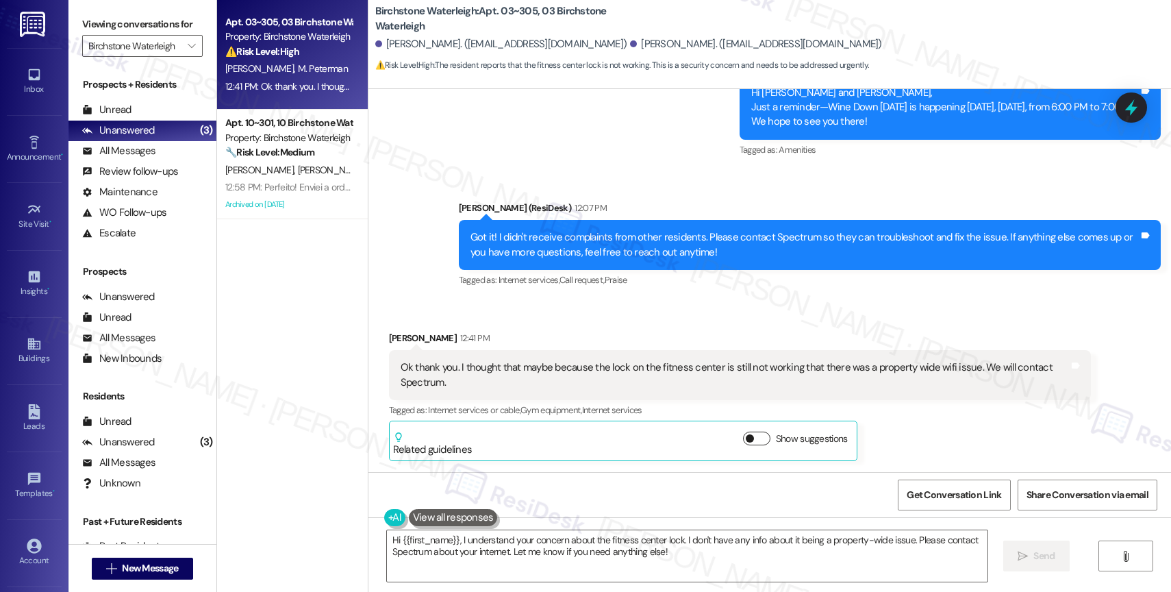
scroll to position [8770, 0]
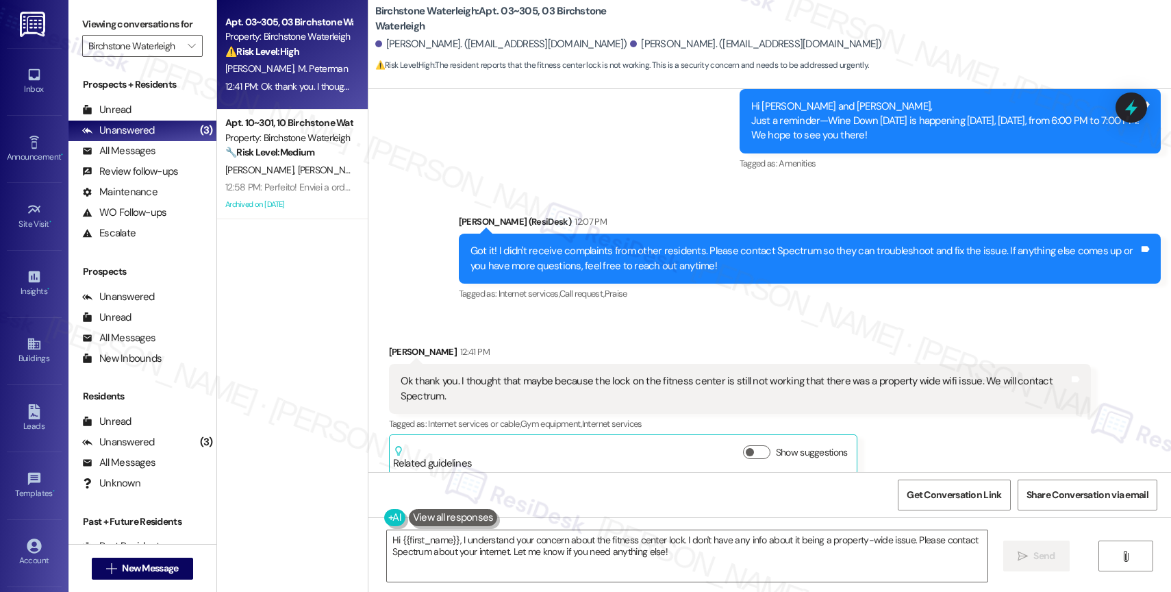
click at [610, 334] on div "Received via SMS Jaiyme Peterman 12:41 PM Ok thank you. I thought that maybe be…" at bounding box center [740, 409] width 722 height 151
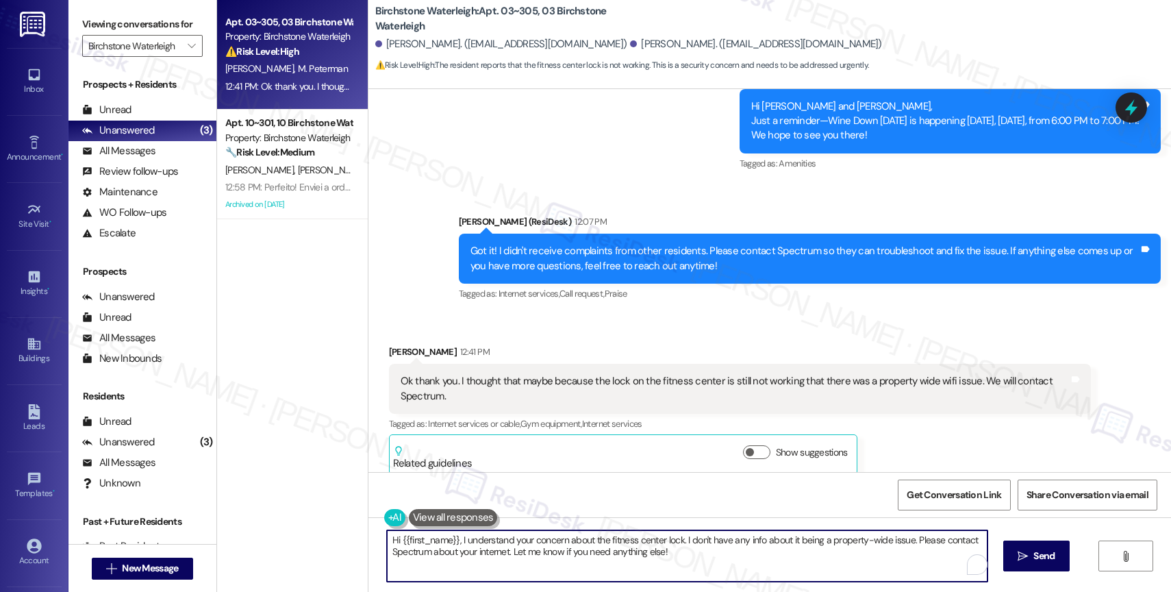
click at [494, 551] on textarea "Hi {{first_name}}, I understand your concern about the fitness center lock. I d…" at bounding box center [687, 555] width 601 height 51
drag, startPoint x: 610, startPoint y: 540, endPoint x: 946, endPoint y: 553, distance: 336.5
click at [946, 553] on textarea "Thank you, Jaiyme! I'll also bring this up with the site team and let you know …" at bounding box center [687, 555] width 601 height 51
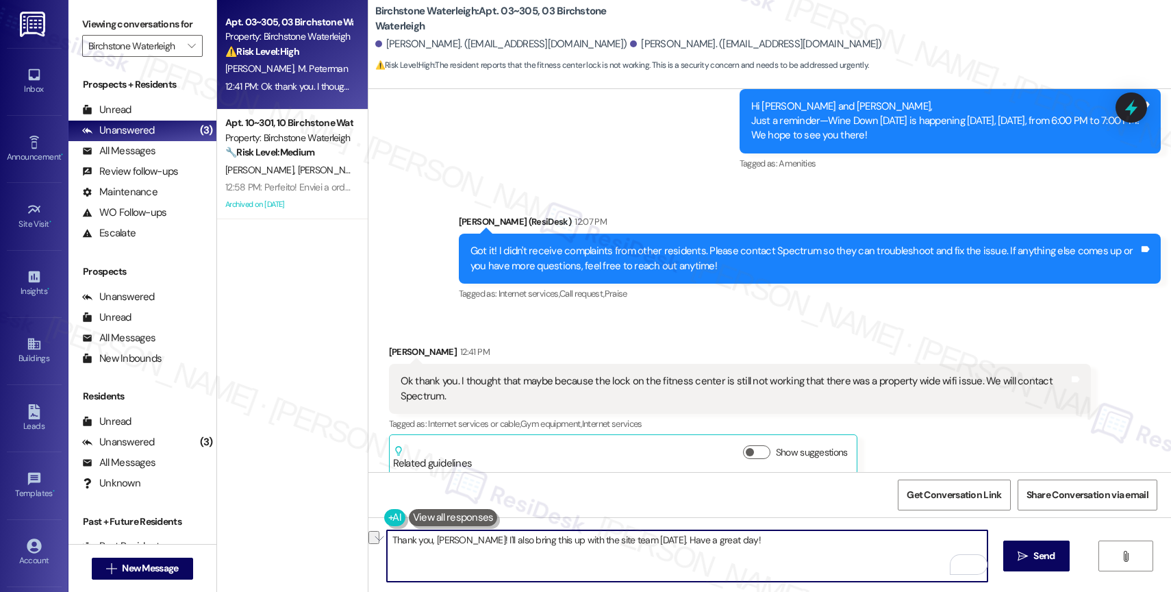
drag, startPoint x: 632, startPoint y: 539, endPoint x: 486, endPoint y: 539, distance: 146.6
click at [486, 539] on textarea "Thank you, Jaiyme! I'll also bring this up with the site team today. Have a gre…" at bounding box center [687, 555] width 601 height 51
click at [738, 548] on textarea "Thank you, Jaiyme! I'll also let the site team know of this issue. Have a great…" at bounding box center [687, 555] width 601 height 51
drag, startPoint x: 655, startPoint y: 541, endPoint x: 818, endPoint y: 545, distance: 163.0
click at [817, 545] on textarea "Thank you, Jaiyme! I'll also let the site team know of this issue. Have a great…" at bounding box center [687, 555] width 601 height 51
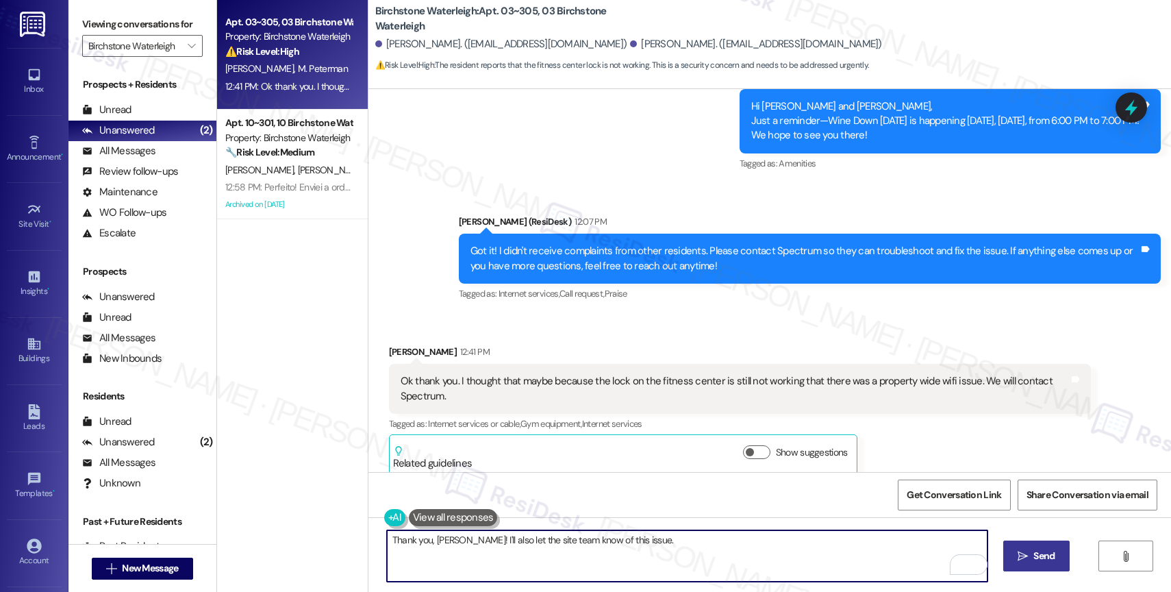
type textarea "Thank you, Jaiyme! I'll also let the site team know of this issue."
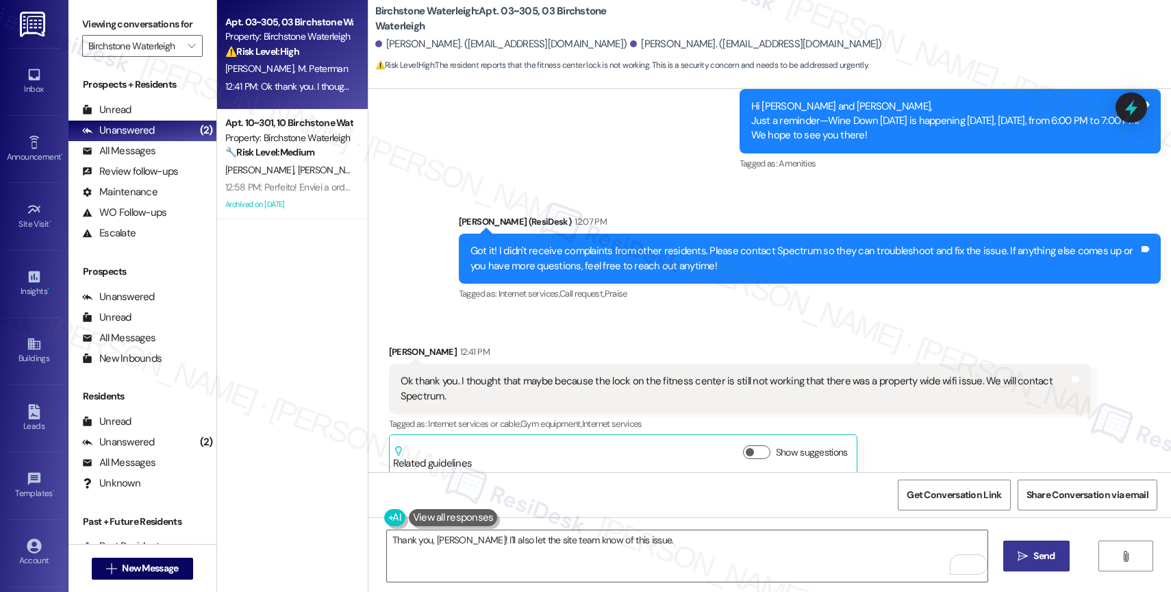
click at [1024, 555] on icon "" at bounding box center [1023, 556] width 10 height 11
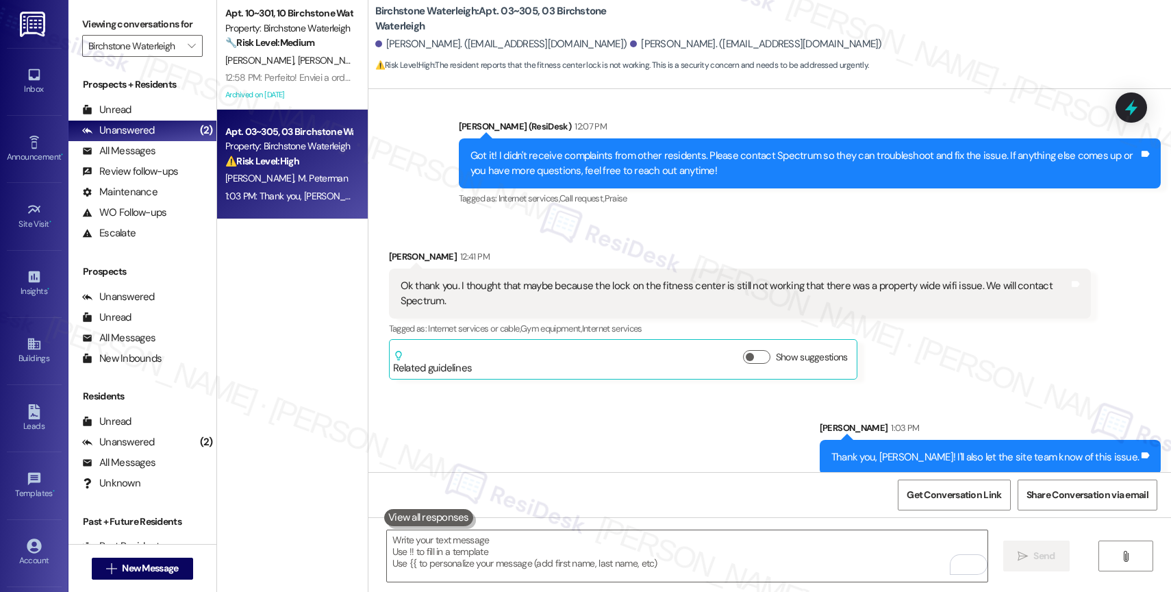
scroll to position [8698, 0]
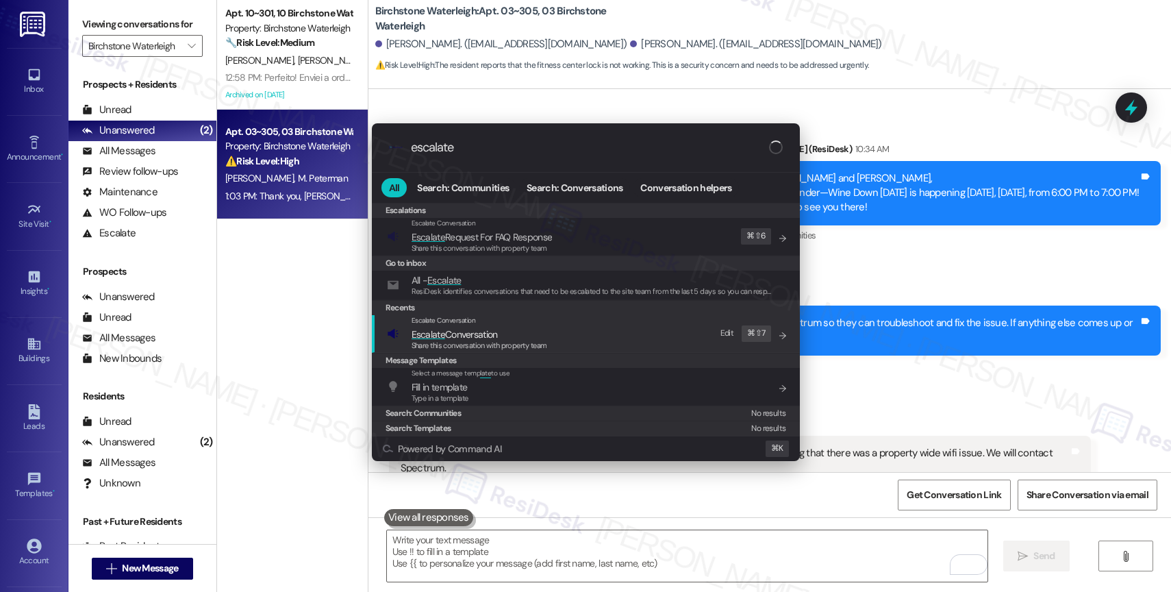
type input "escalate"
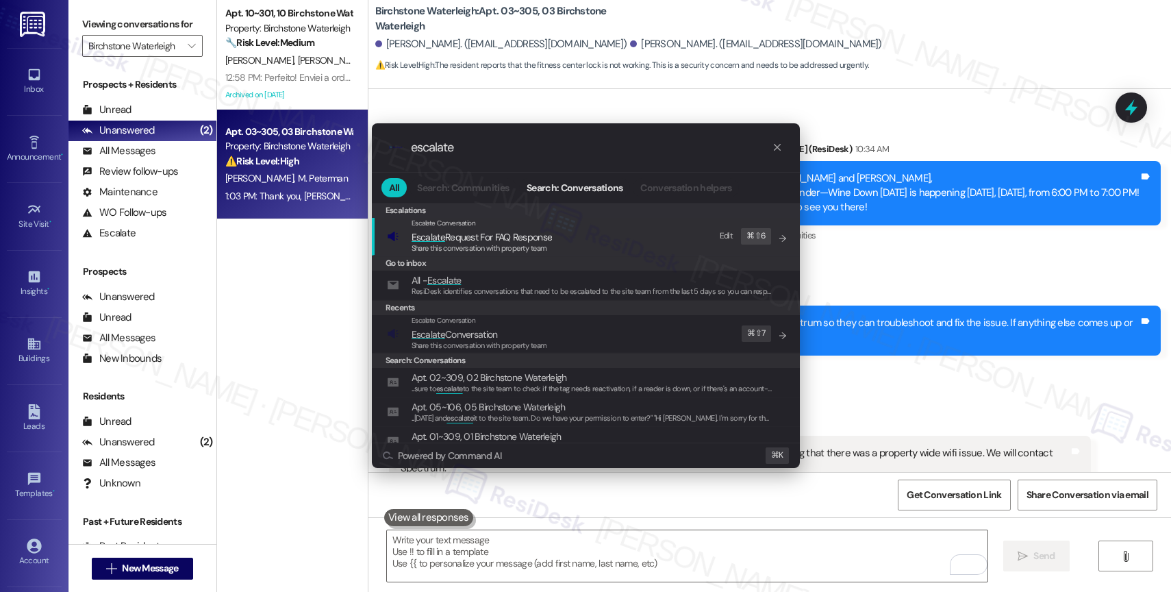
click at [505, 329] on span "Escalate Conversation" at bounding box center [480, 334] width 136 height 15
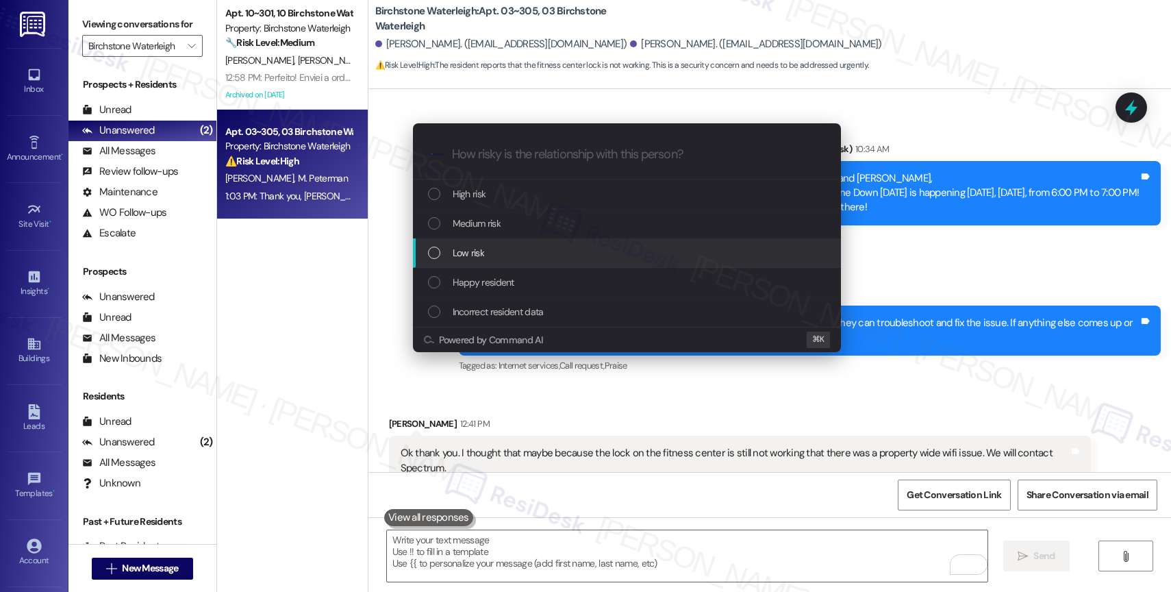
click at [489, 242] on div "Low risk" at bounding box center [627, 252] width 428 height 29
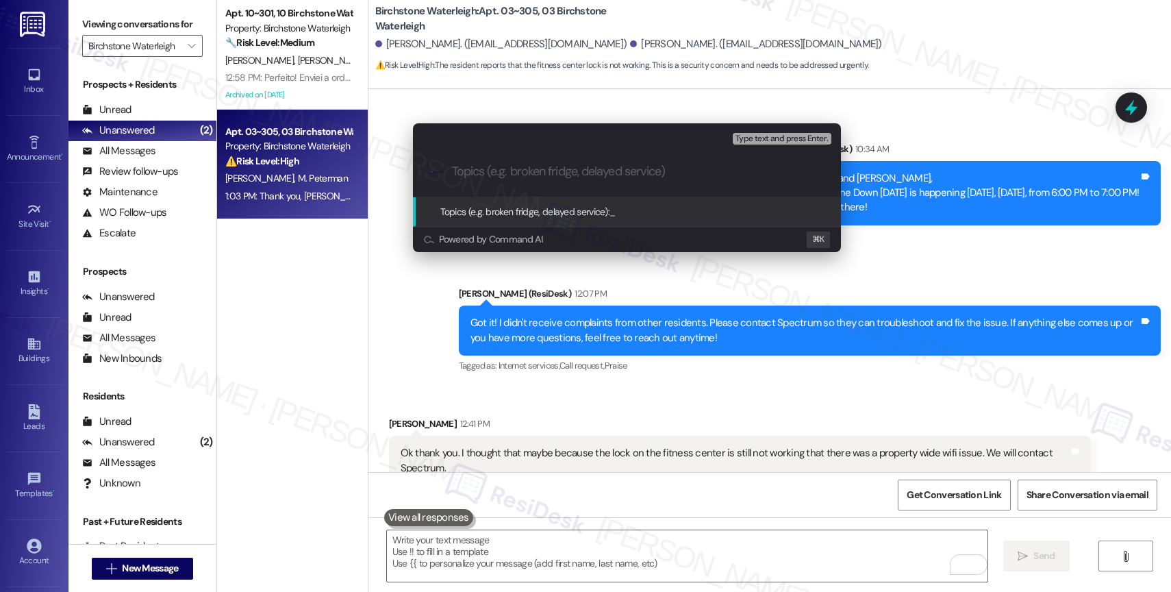
click at [517, 168] on input "Topics (e.g. broken fridge, delayed service)" at bounding box center [638, 171] width 372 height 14
click at [455, 168] on input "Cable and WiFi Issue" at bounding box center [632, 171] width 361 height 14
click at [636, 179] on div ".cls-1{fill:#0a055f;}.cls-2{fill:#0cc4c4;} resideskLogoBlueOrange FYI - Cable a…" at bounding box center [627, 171] width 428 height 49
click at [635, 176] on input "FYI - Cable and WiFi Issue" at bounding box center [632, 171] width 361 height 14
type input "FYI - Cable and WiFi Issue in Apt. 03-305"
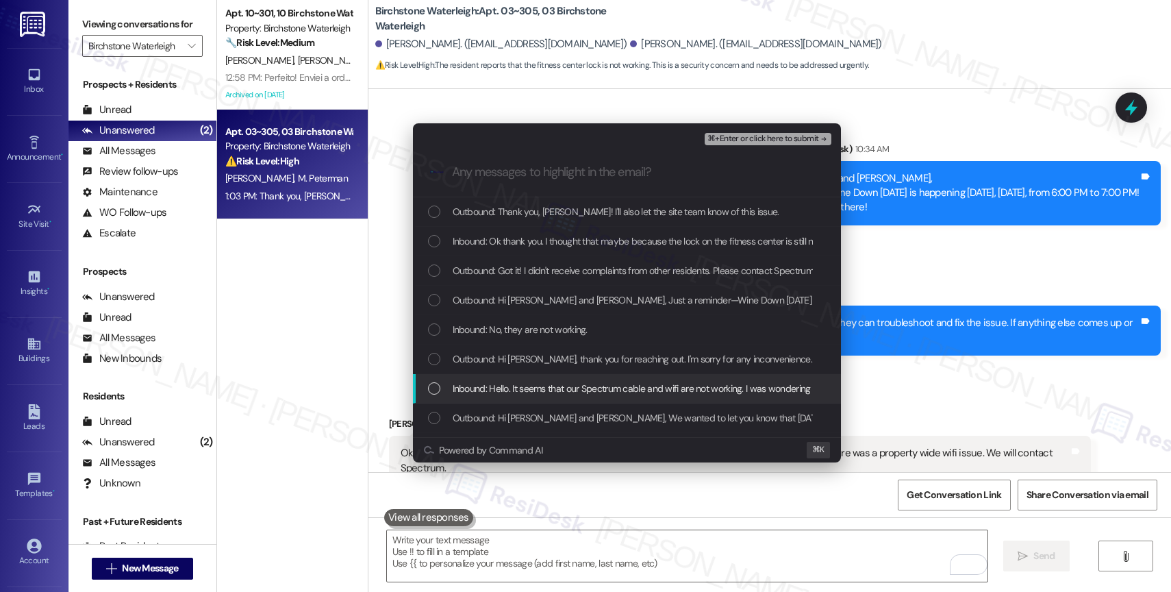
click at [548, 390] on span "Inbound: Hello. It seems that our Spectrum cable and wifi are not working. I wa…" at bounding box center [830, 388] width 755 height 15
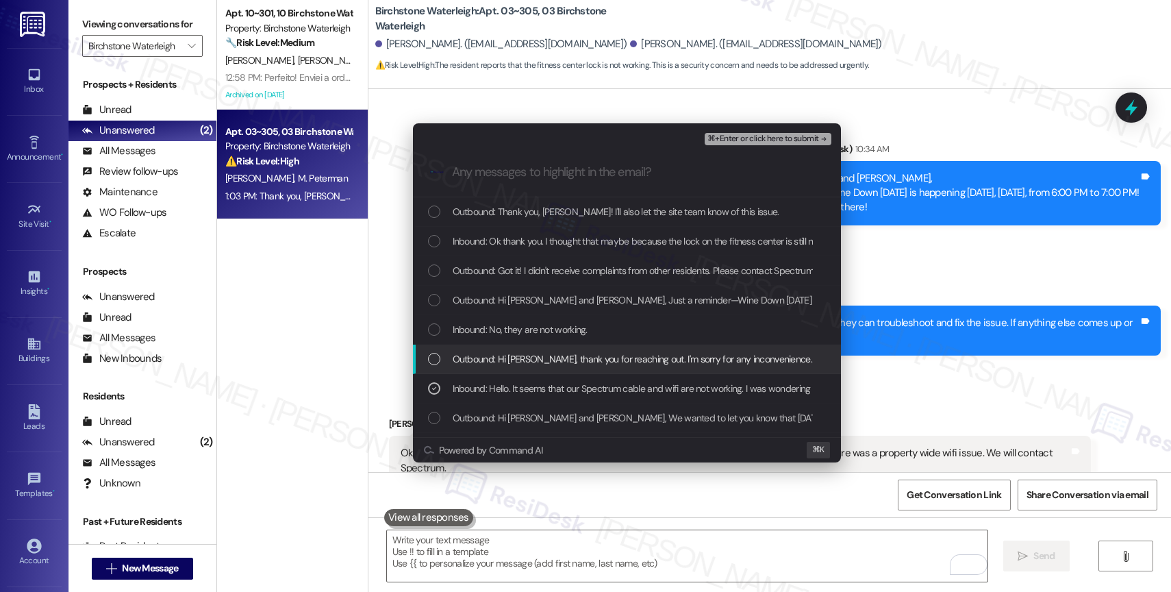
drag, startPoint x: 539, startPoint y: 355, endPoint x: 536, endPoint y: 320, distance: 34.4
click at [539, 355] on span "Outbound: Hi Jaiyme, thank you for reaching out. I'm sorry for any inconvenienc…" at bounding box center [767, 358] width 628 height 15
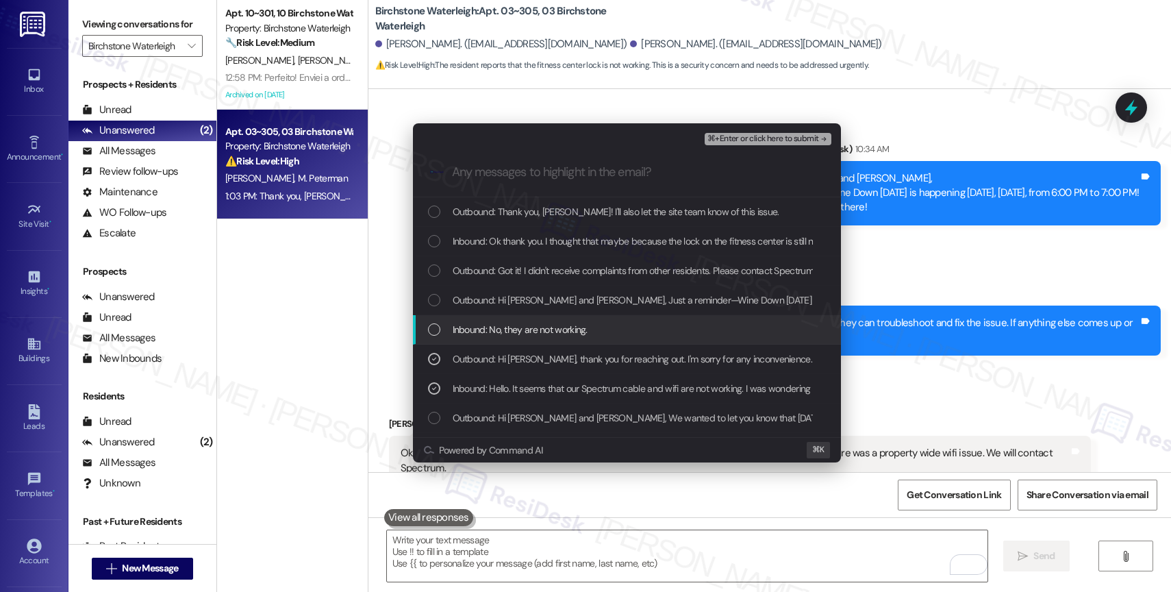
click at [536, 320] on div "Inbound: No, they are not working." at bounding box center [627, 329] width 428 height 29
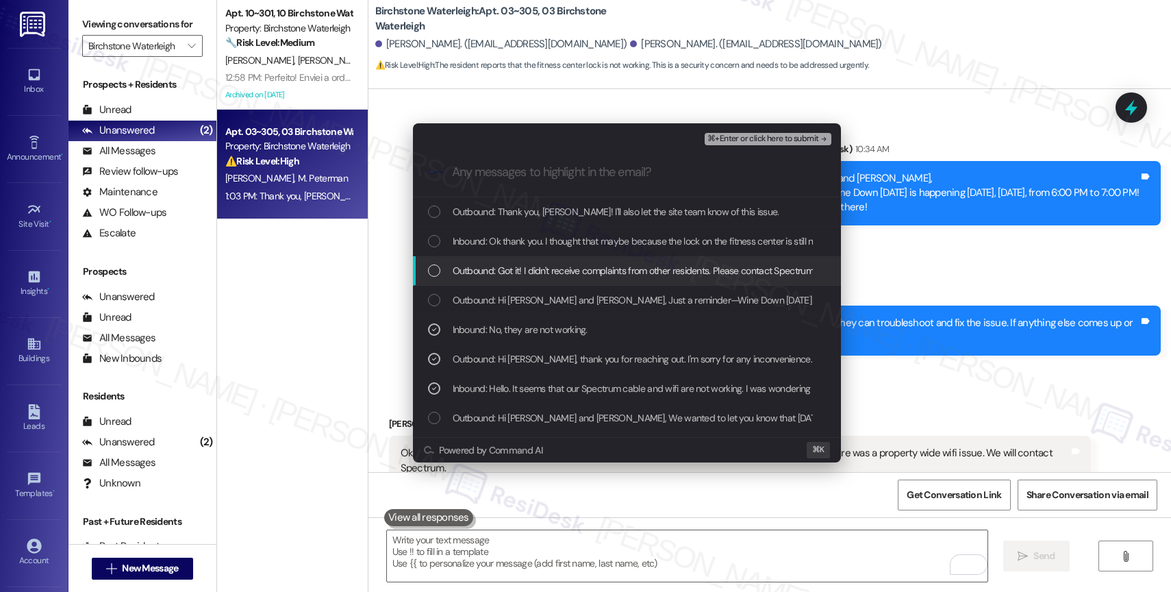
click at [555, 271] on span "Outbound: Got it! I didn't receive complaints from other residents. Please cont…" at bounding box center [888, 270] width 871 height 15
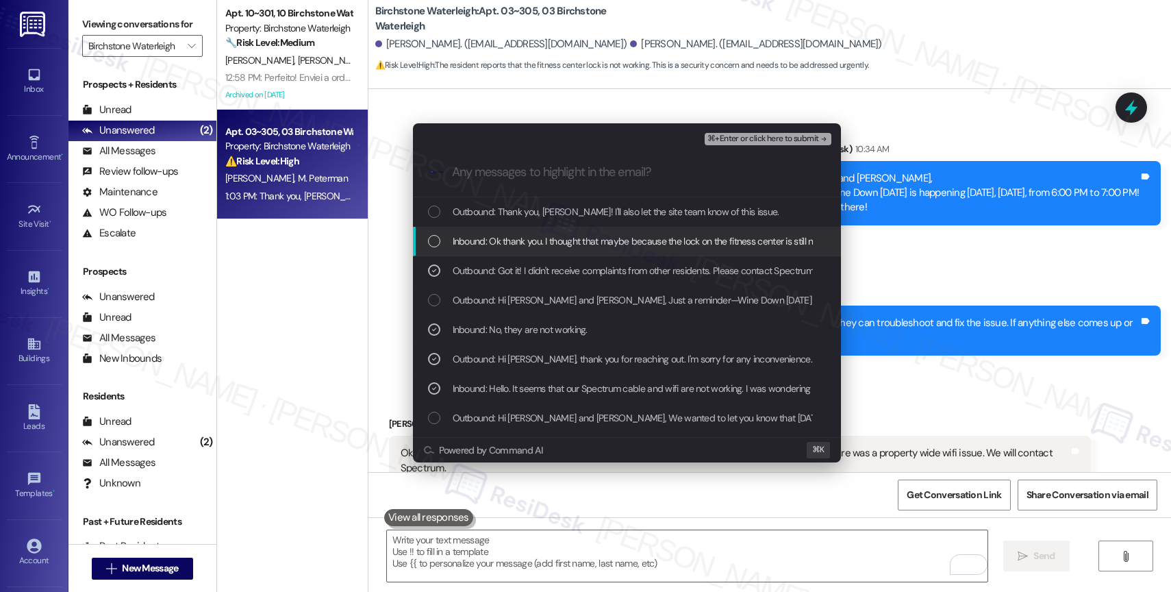
click at [564, 236] on span "Inbound: Ok thank you. I thought that maybe because the lock on the fitness cen…" at bounding box center [790, 241] width 674 height 15
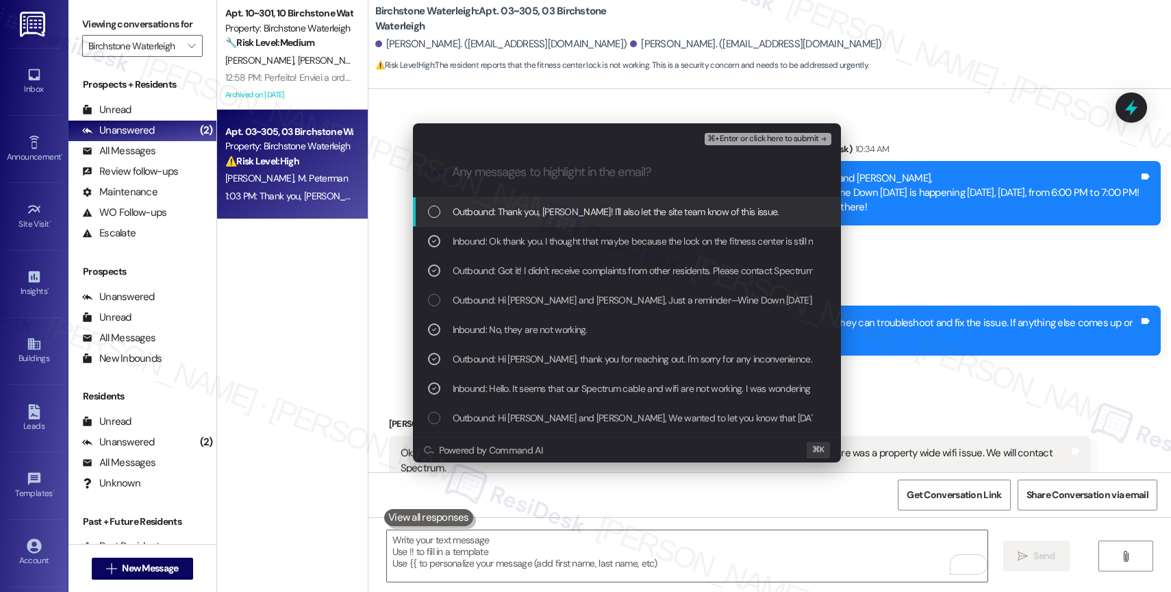
click at [575, 210] on span "Outbound: Thank you, Jaiyme! I'll also let the site team know of this issue." at bounding box center [616, 211] width 327 height 15
click at [793, 138] on span "⌘+Enter or click here to submit" at bounding box center [762, 139] width 111 height 10
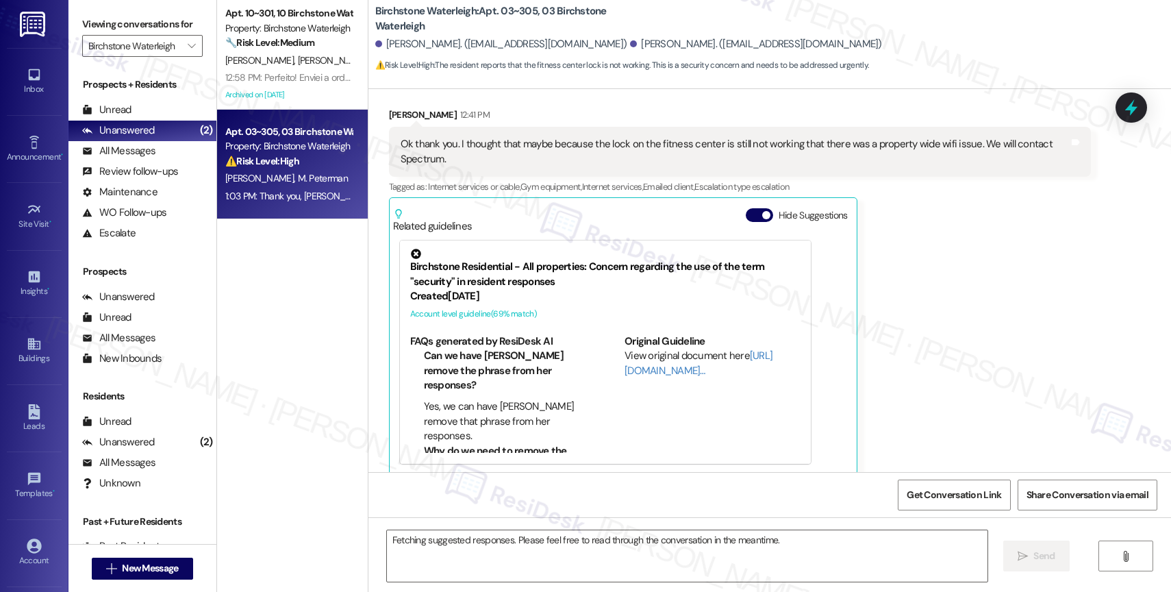
scroll to position [9005, 0]
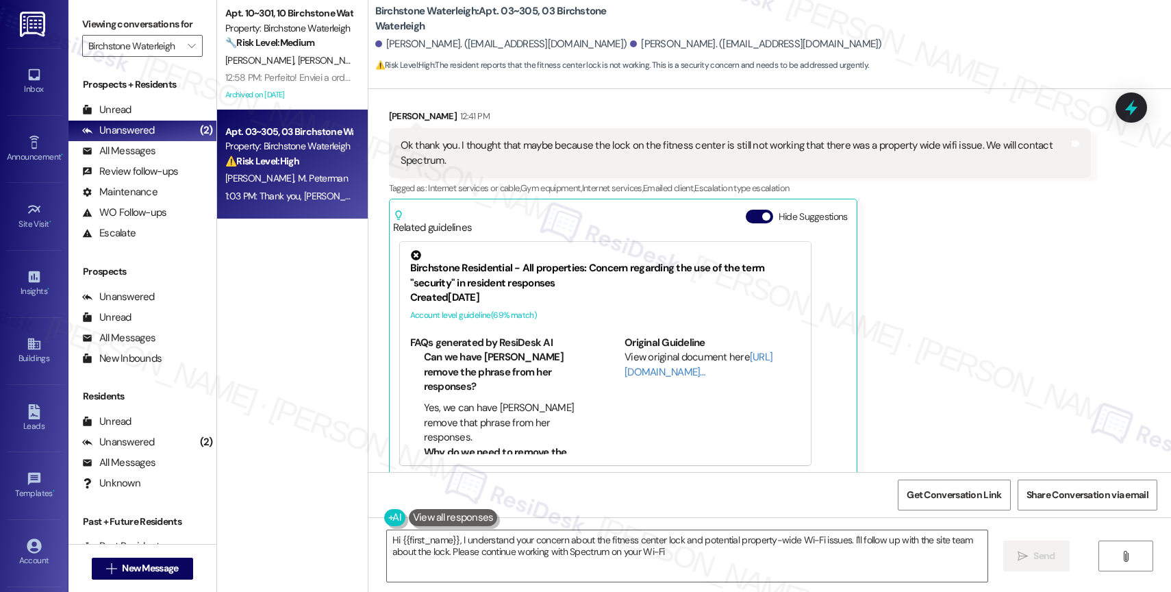
type textarea "Hi {{first_name}}, I understand your concern about the fitness center lock and …"
click at [749, 210] on button "Hide Suggestions" at bounding box center [759, 217] width 27 height 14
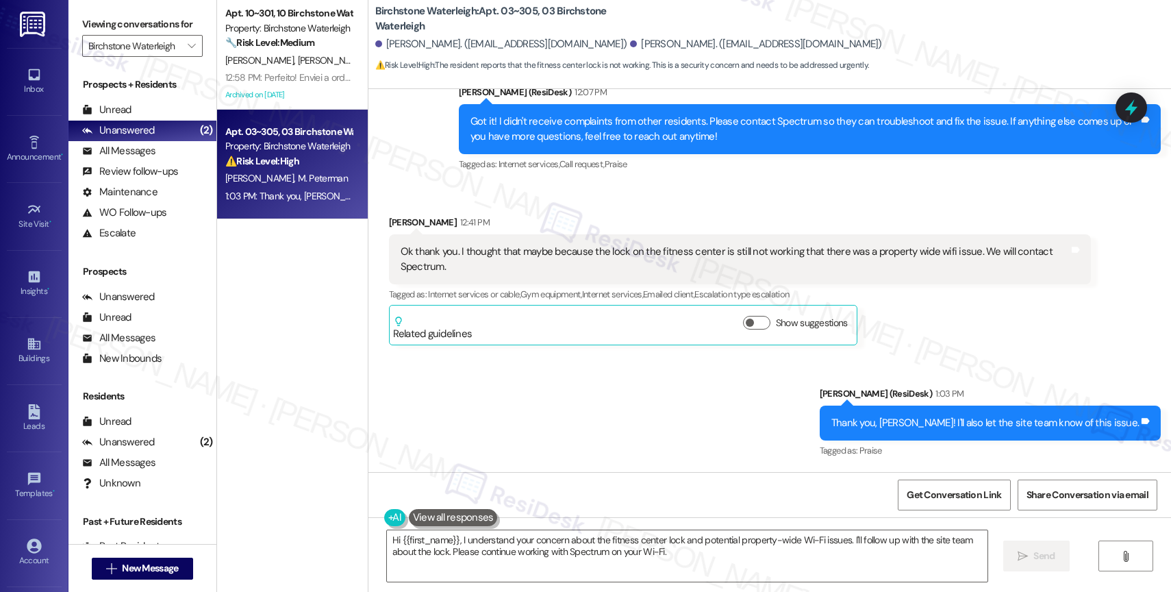
scroll to position [8885, 0]
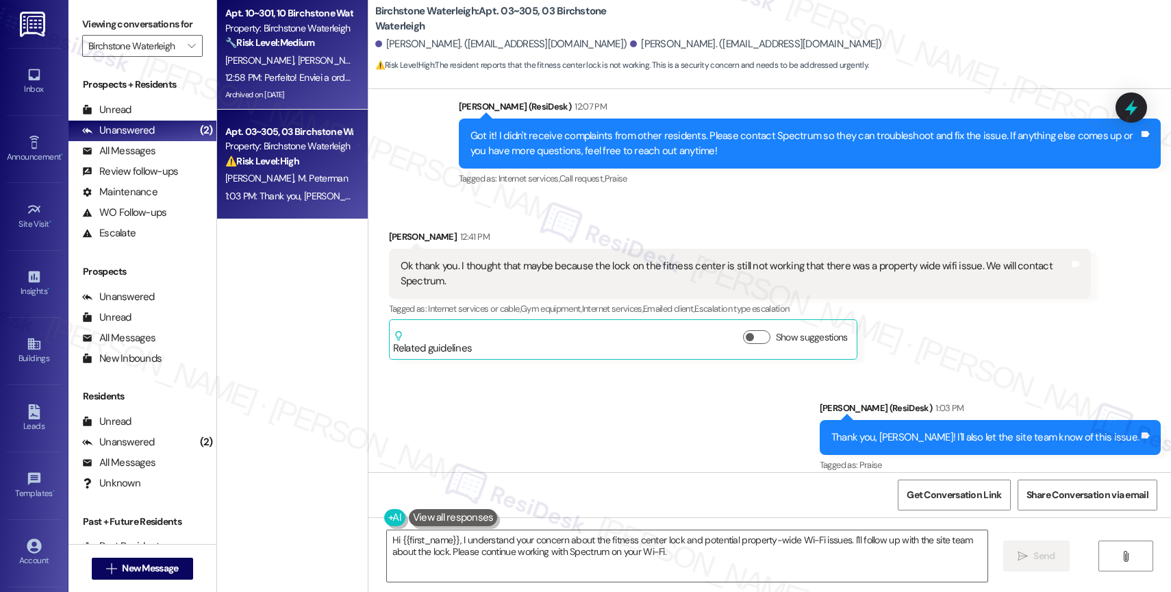
click at [297, 63] on span "A. Santos" at bounding box center [331, 60] width 68 height 12
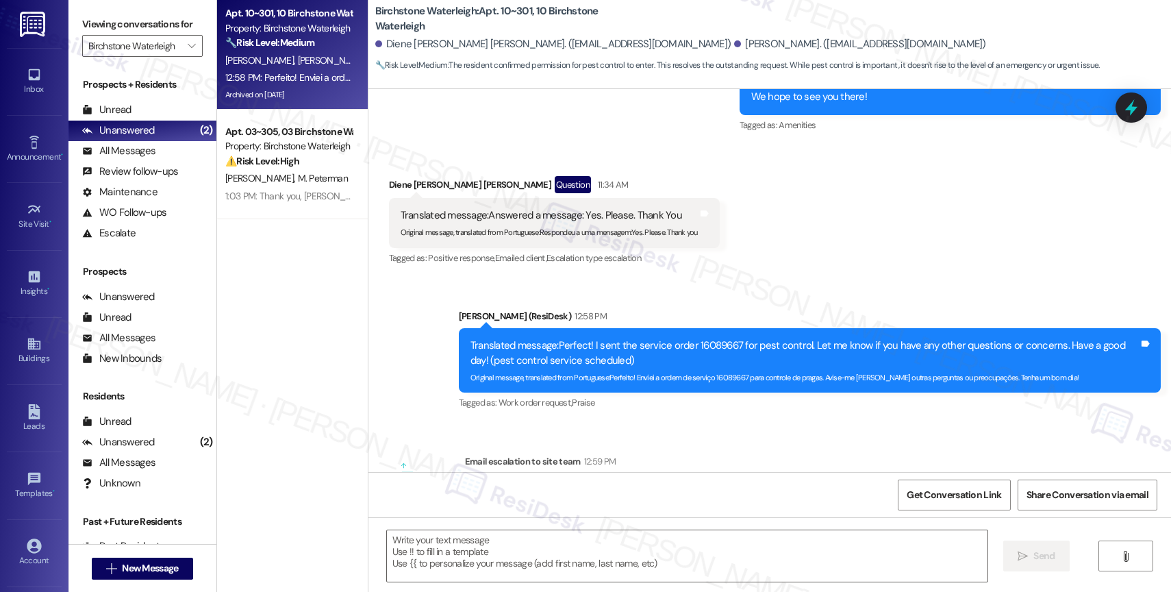
type textarea "Fetching suggested responses. Please feel free to read through the conversation…"
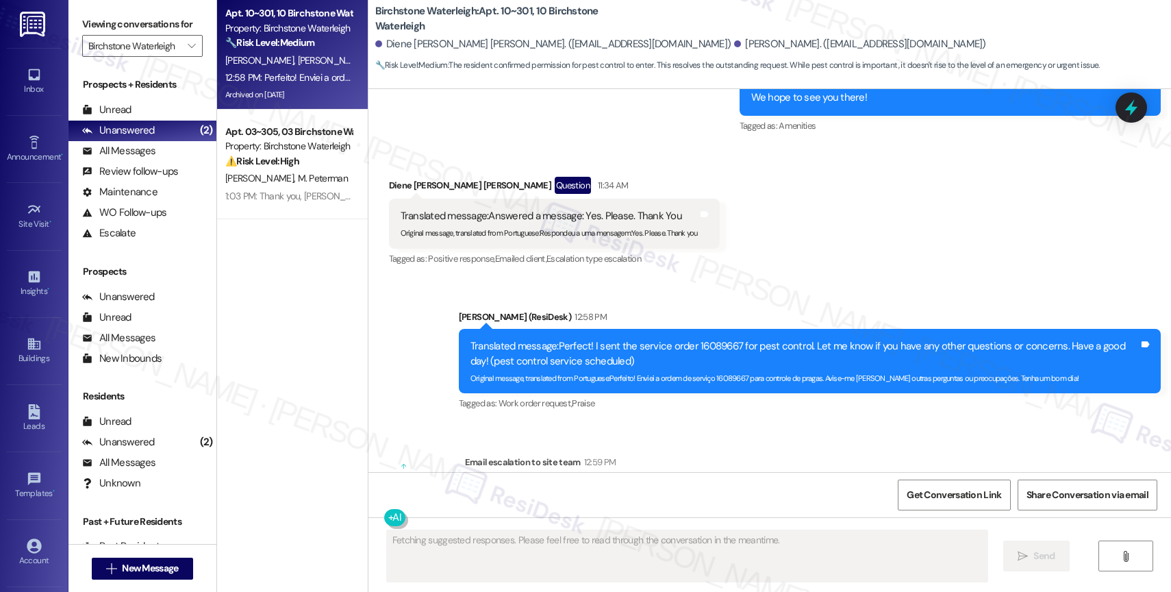
scroll to position [24079, 0]
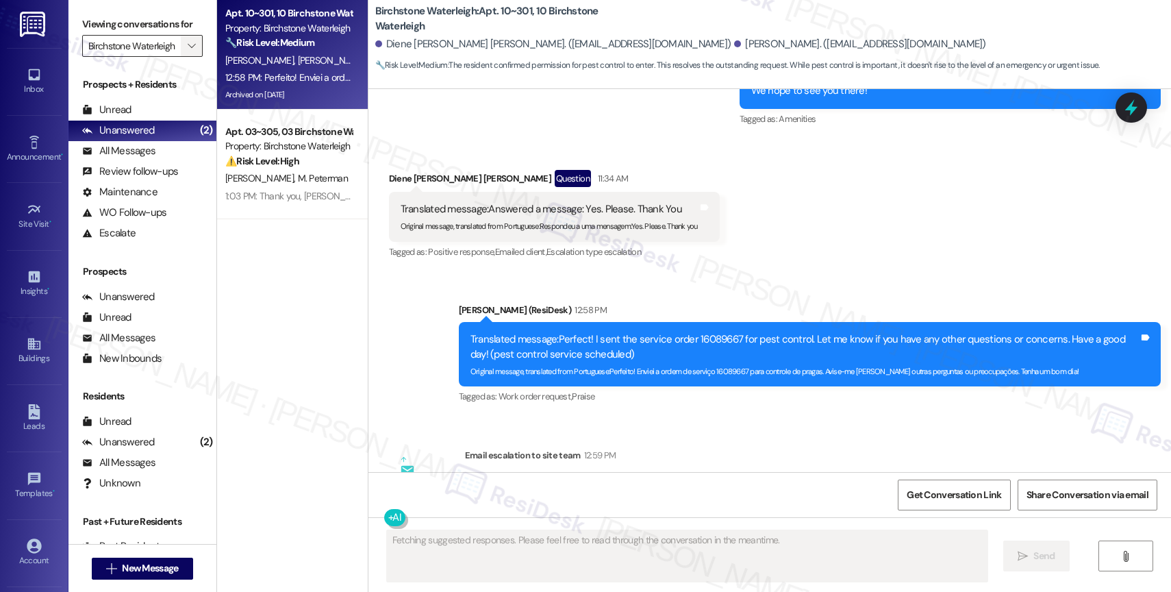
click at [188, 51] on icon "" at bounding box center [192, 45] width 8 height 11
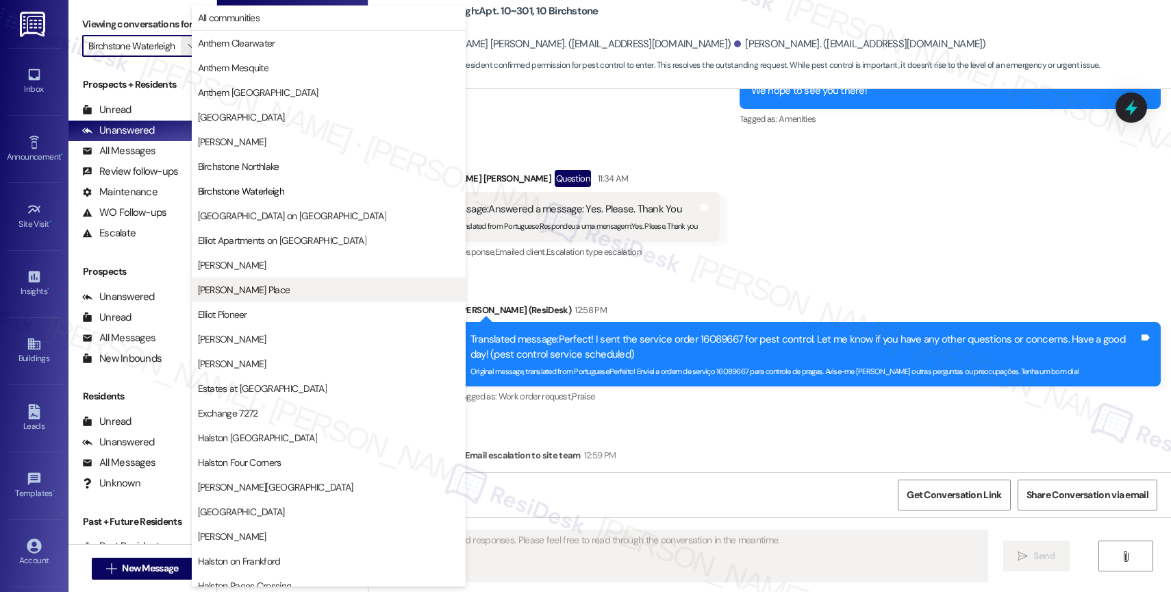
click at [255, 289] on span "[PERSON_NAME] Place" at bounding box center [244, 290] width 92 height 14
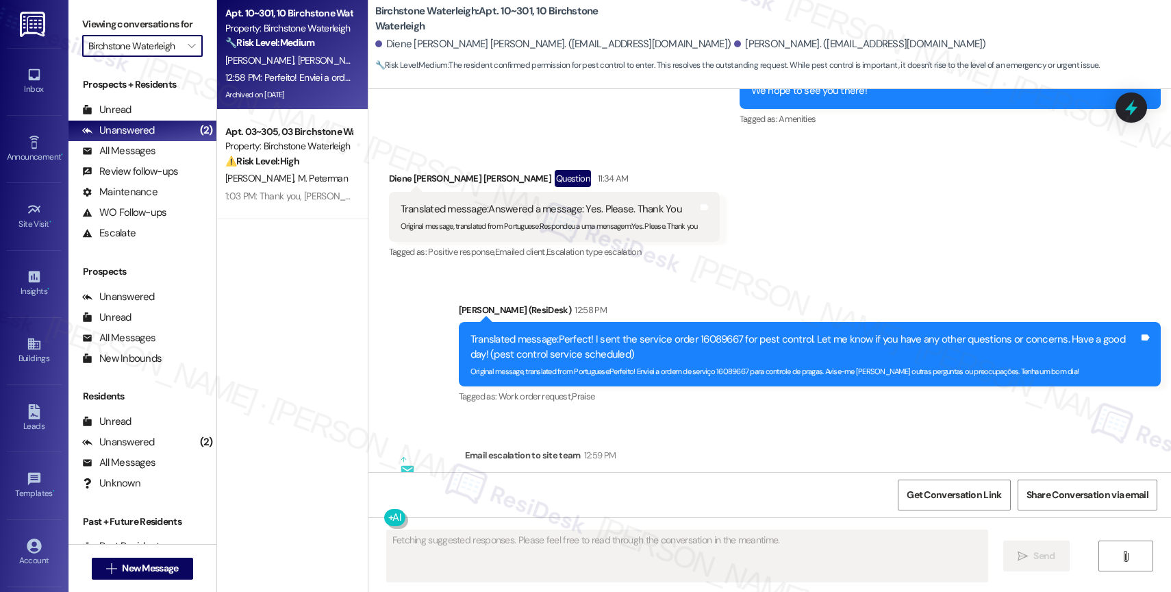
type input "[PERSON_NAME] Place"
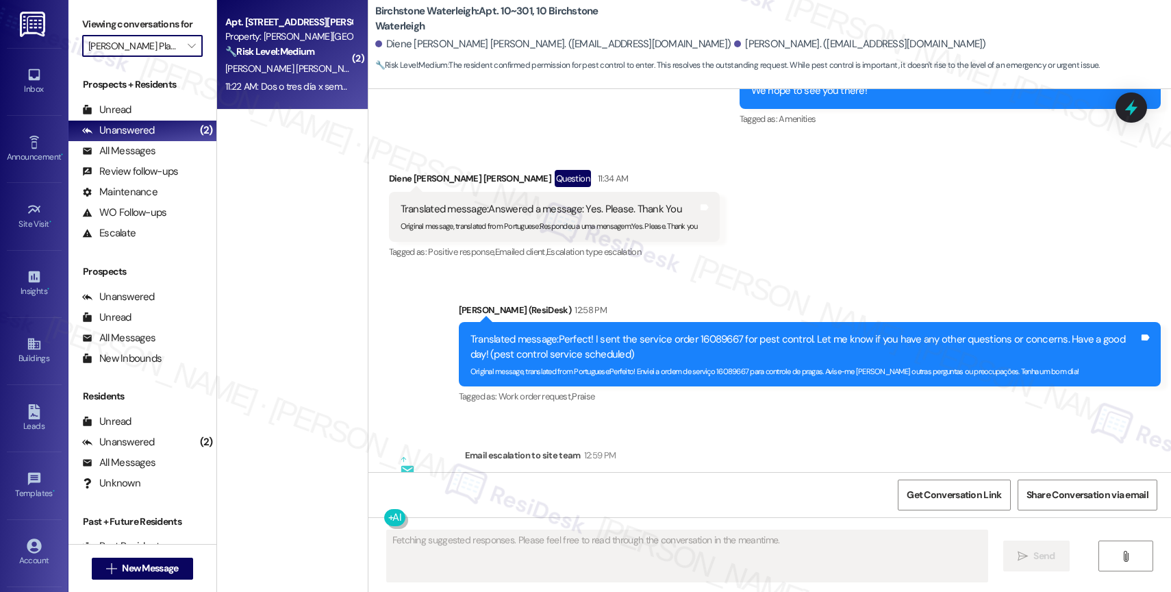
click at [279, 65] on span "[PERSON_NAME] [PERSON_NAME]" at bounding box center [294, 68] width 139 height 12
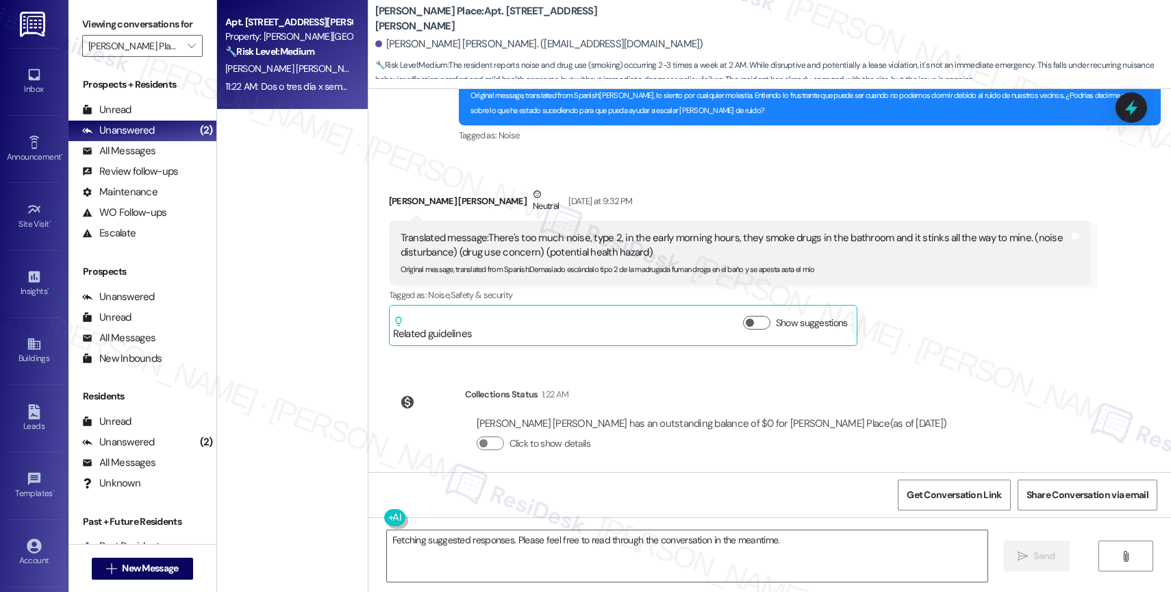
scroll to position [7784, 0]
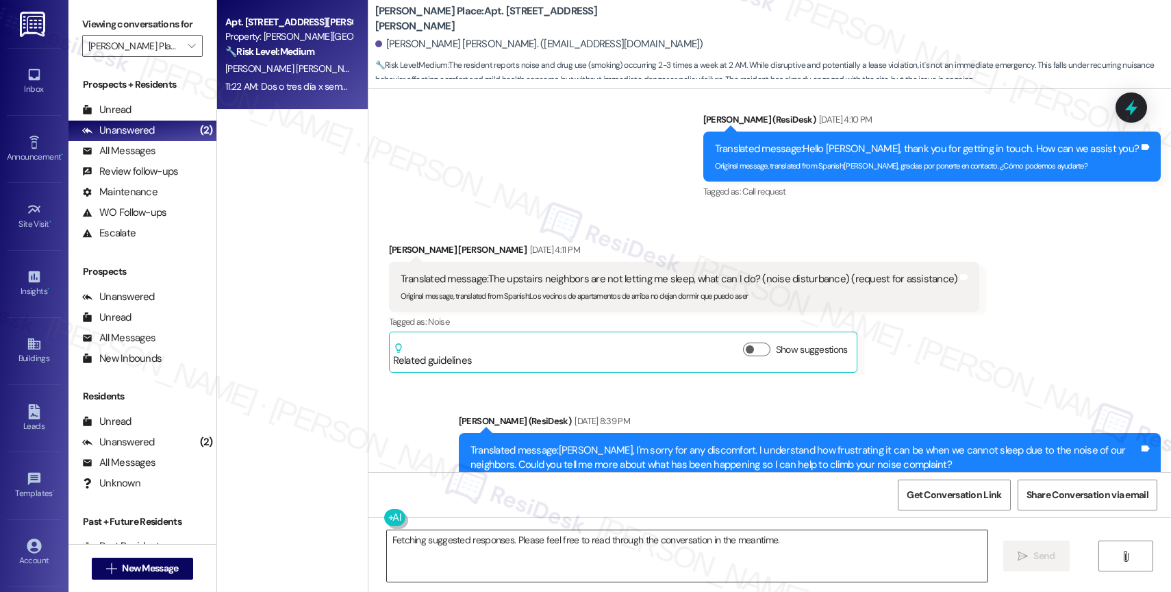
click at [464, 546] on textarea "Fetching suggested responses. Please feel free to read through the conversation…" at bounding box center [687, 555] width 601 height 51
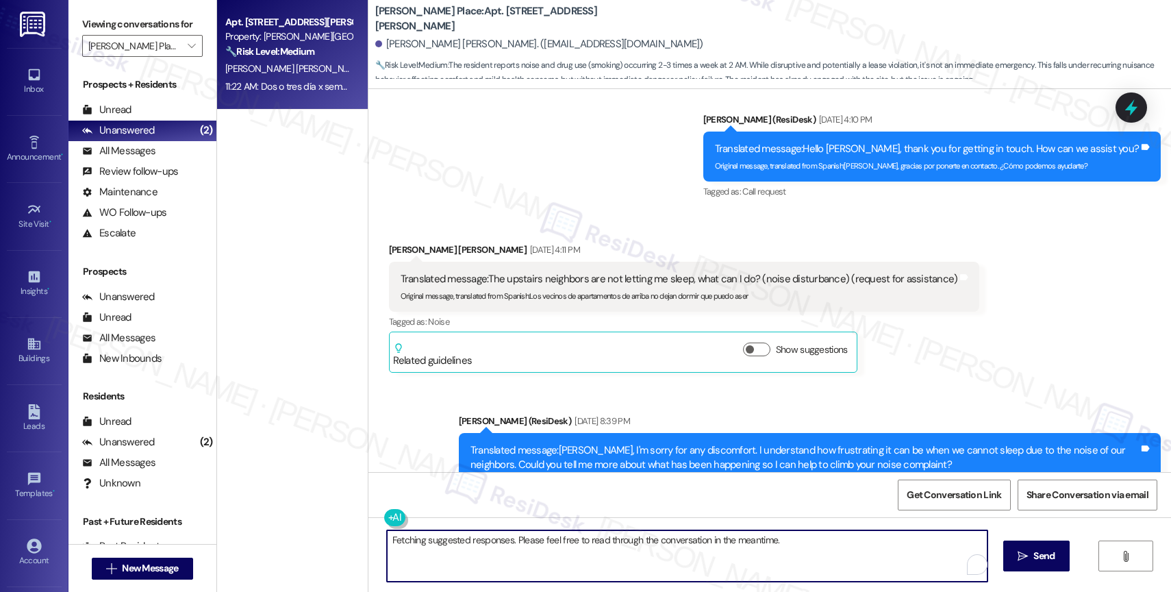
click at [464, 546] on textarea "Fetching suggested responses. Please feel free to read through the conversation…" at bounding box center [687, 555] width 601 height 51
type textarea "G"
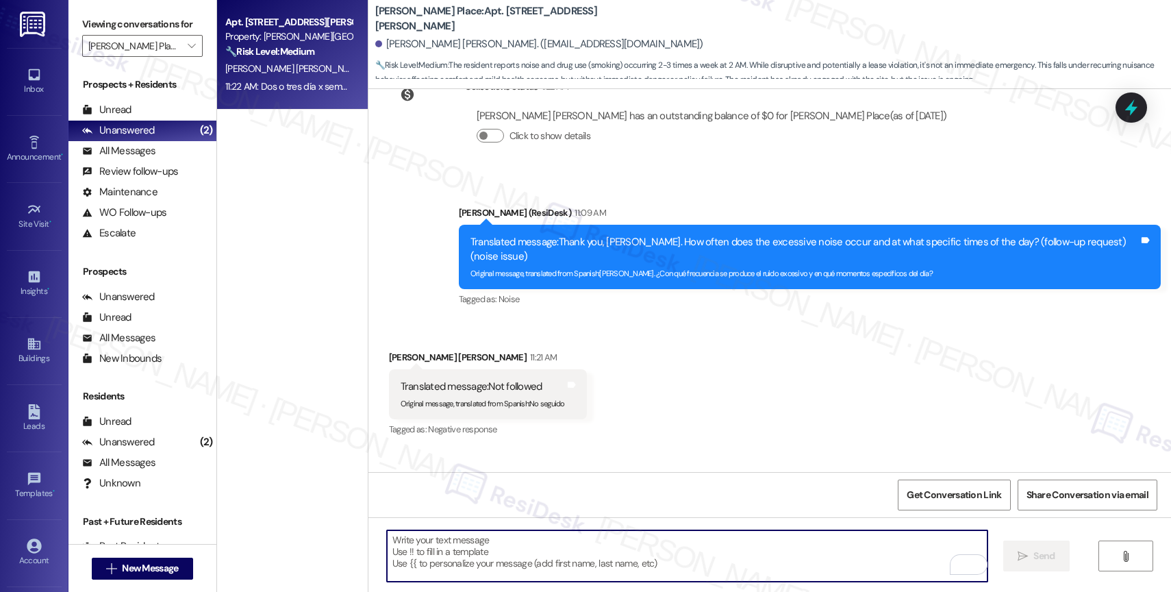
scroll to position [8477, 0]
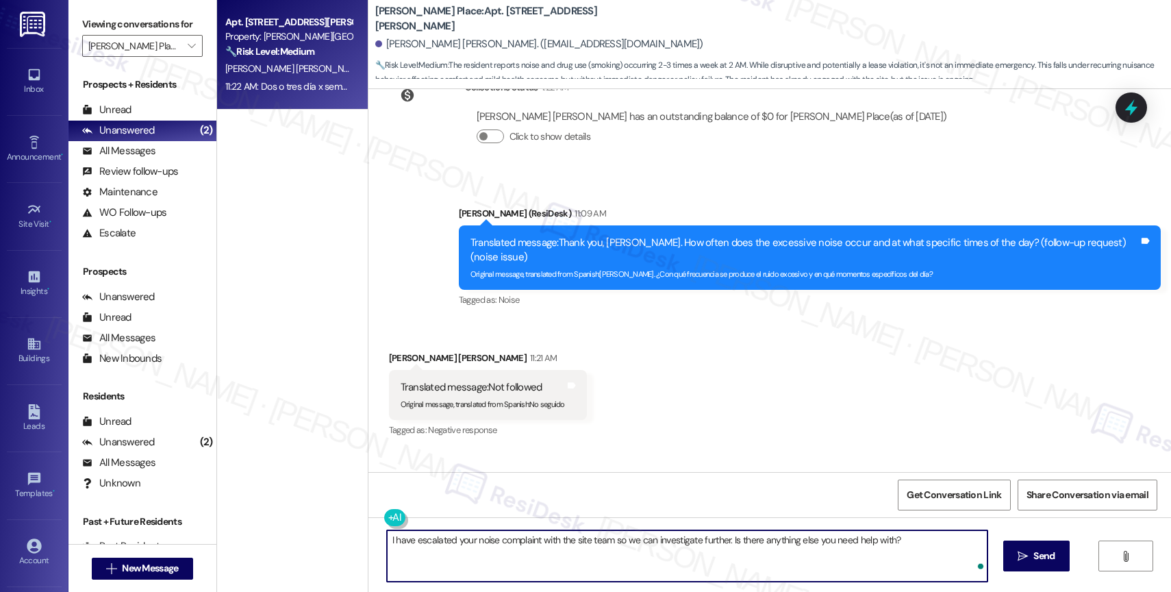
type textarea "I have escalated your noise complaint with the site team so we can investigate …"
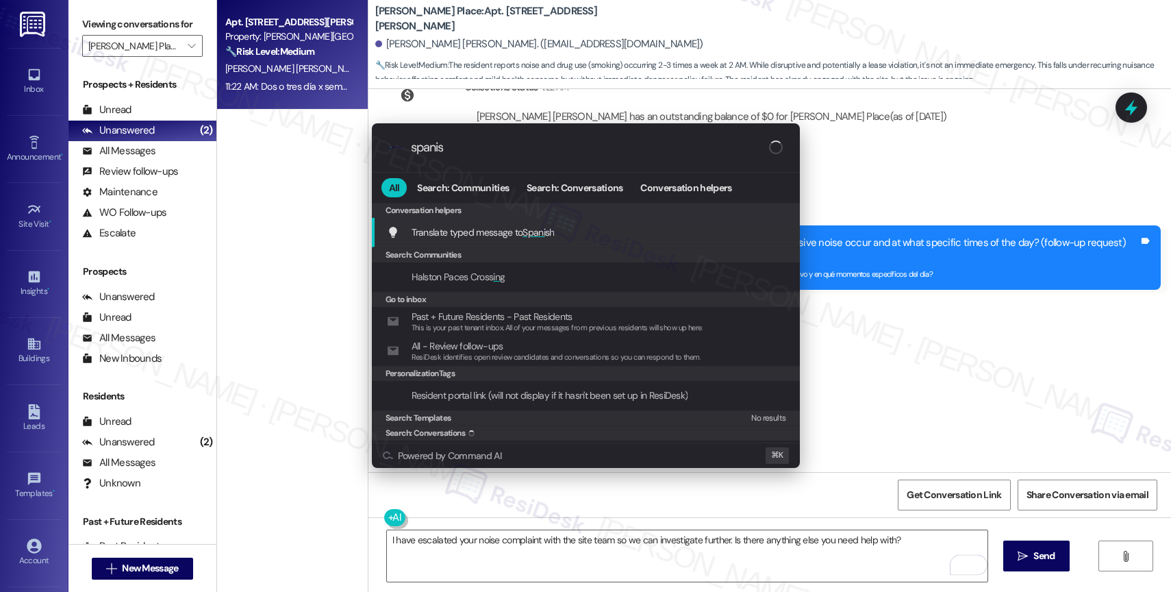
type input "spanish"
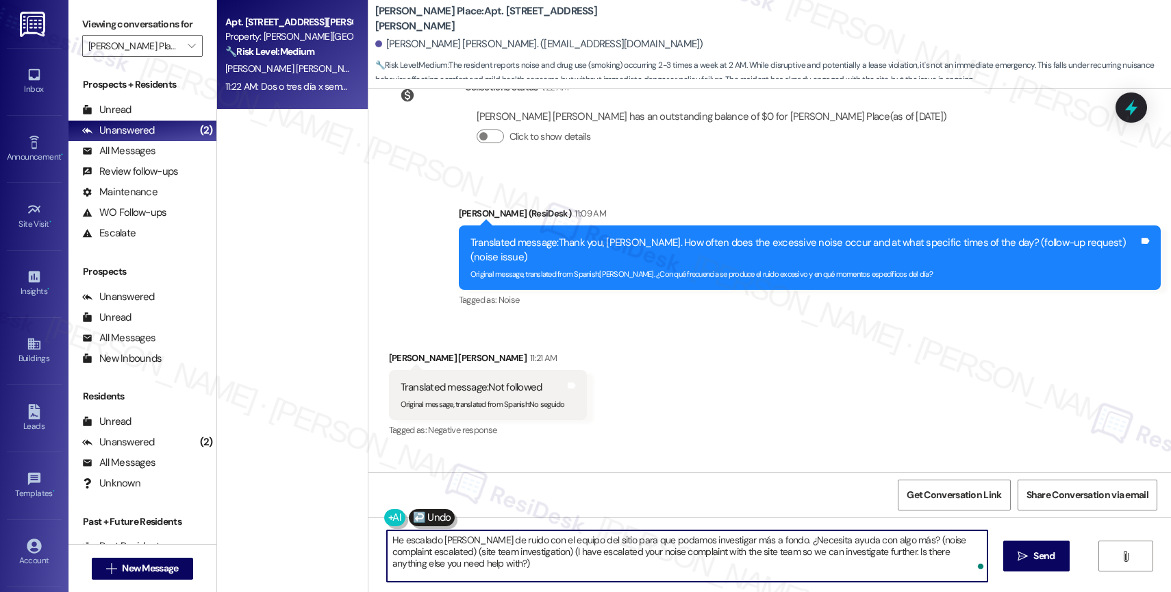
drag, startPoint x: 892, startPoint y: 540, endPoint x: 911, endPoint y: 569, distance: 35.1
click at [911, 569] on textarea "He escalado su queja de ruido con el equipo del sitio para que podamos investig…" at bounding box center [687, 555] width 601 height 51
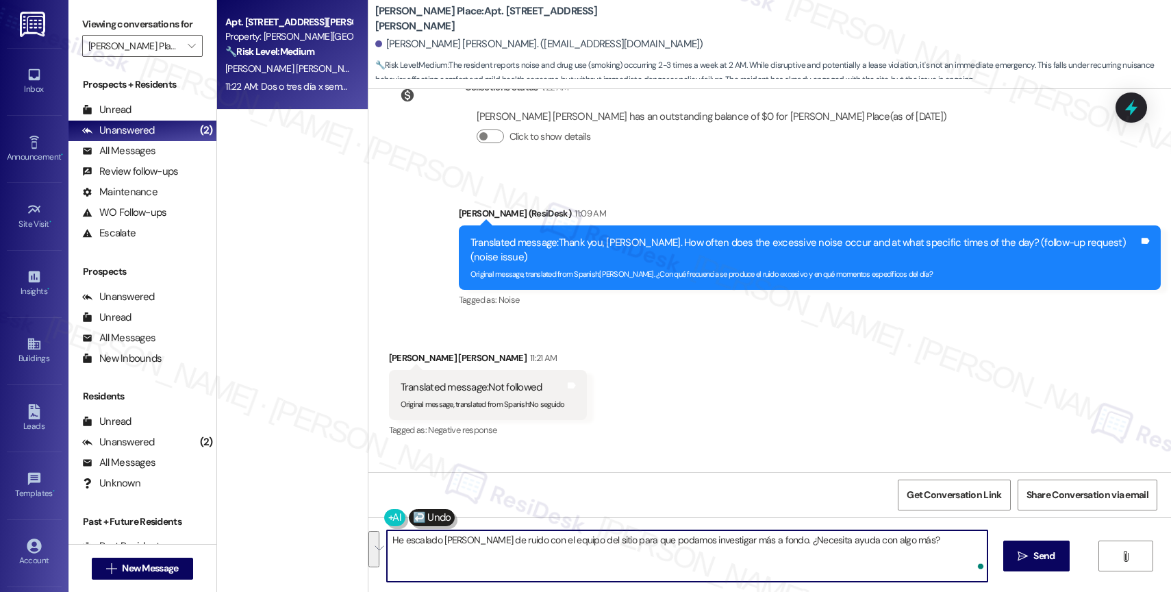
type textarea "He escalado [PERSON_NAME] de ruido con el equipo del sitio para que podamos inv…"
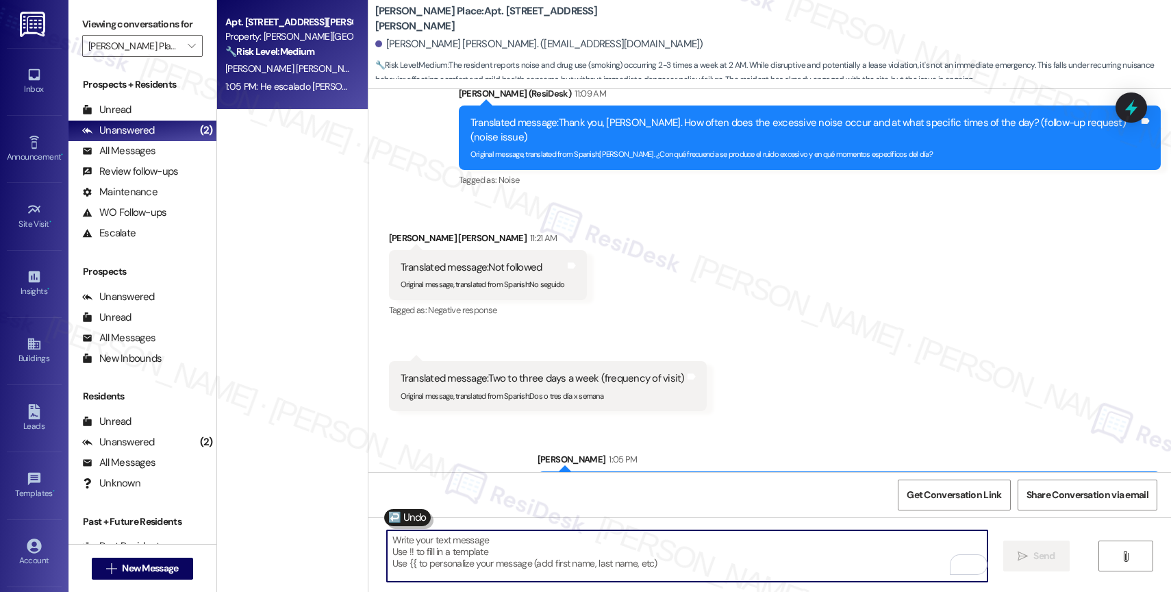
scroll to position [8629, 0]
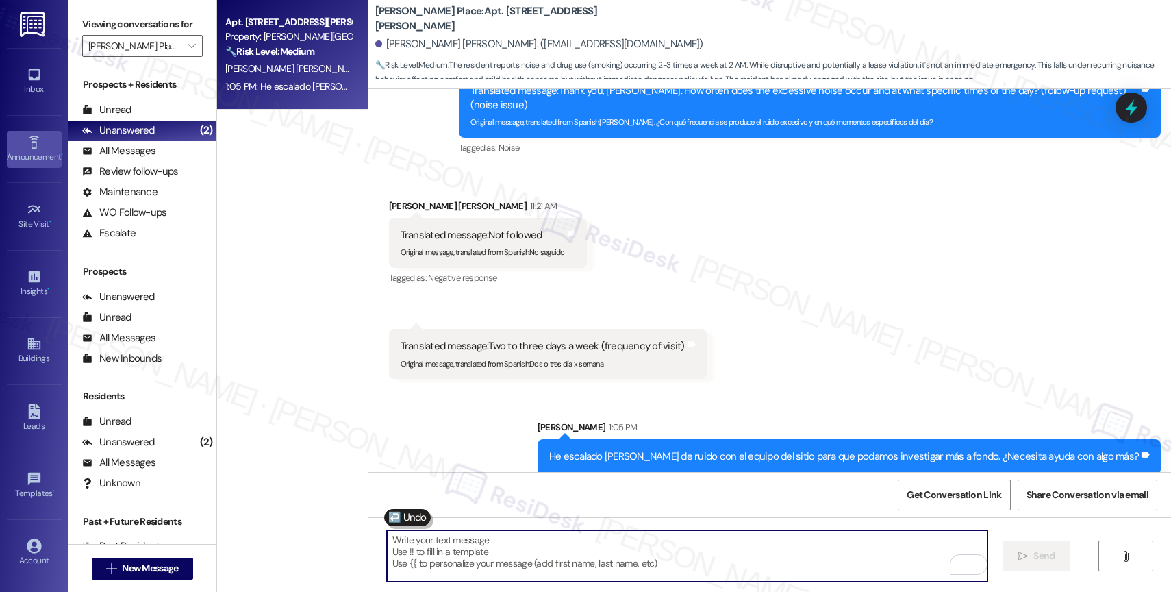
click at [15, 143] on link "Announcement •" at bounding box center [34, 149] width 55 height 37
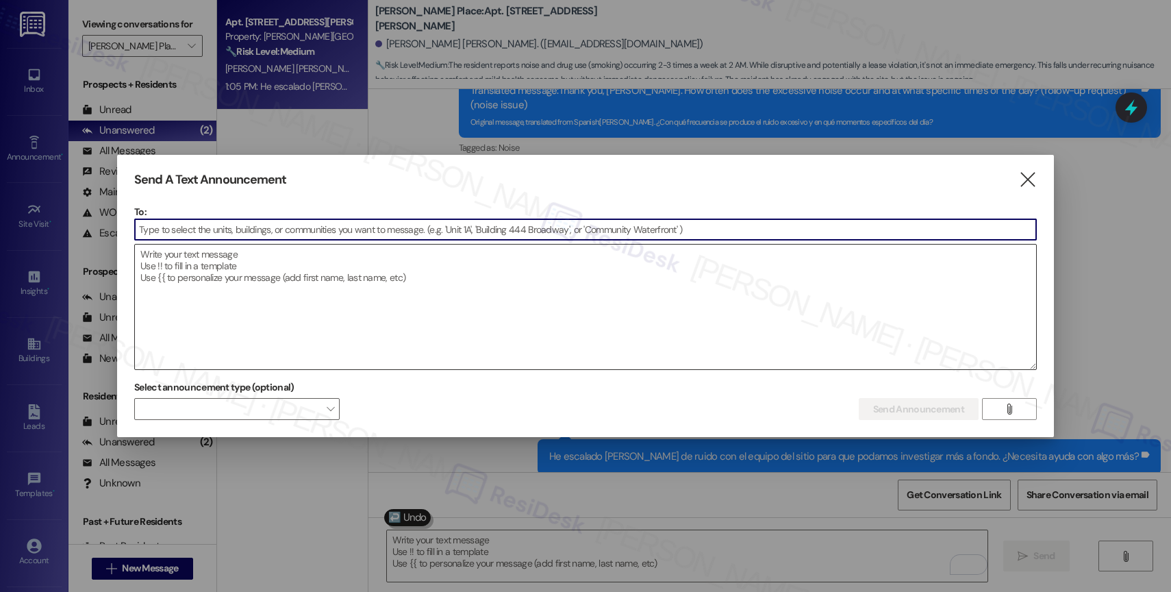
click at [229, 295] on textarea at bounding box center [585, 306] width 901 height 125
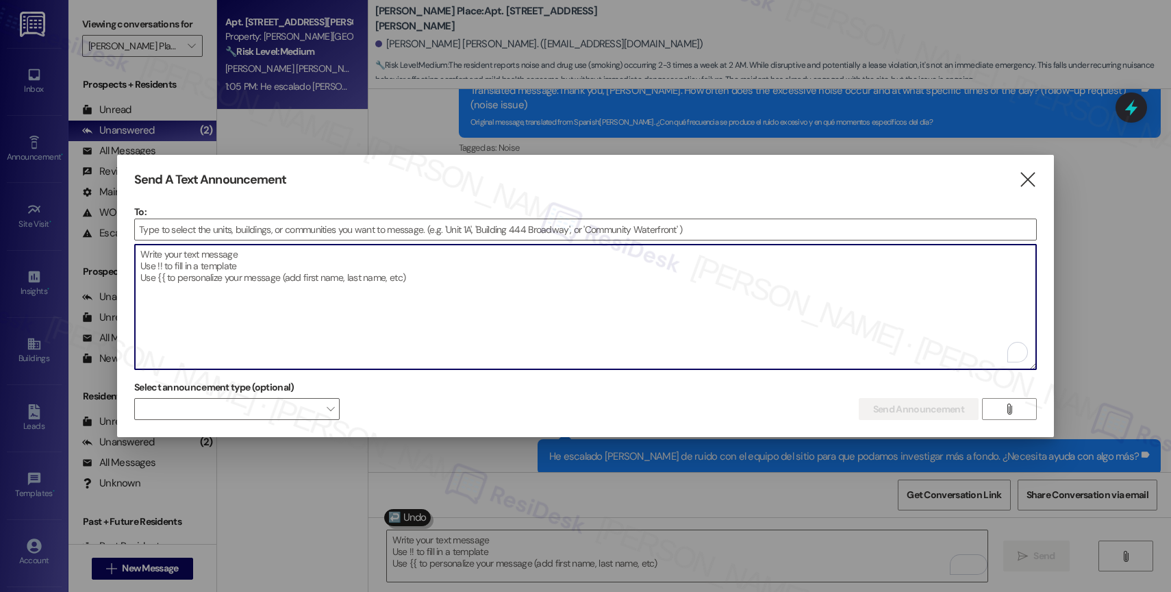
paste textarea "Hi {{first_name}}! :alarm_clock: Your lease is almost up and time is running ou…"
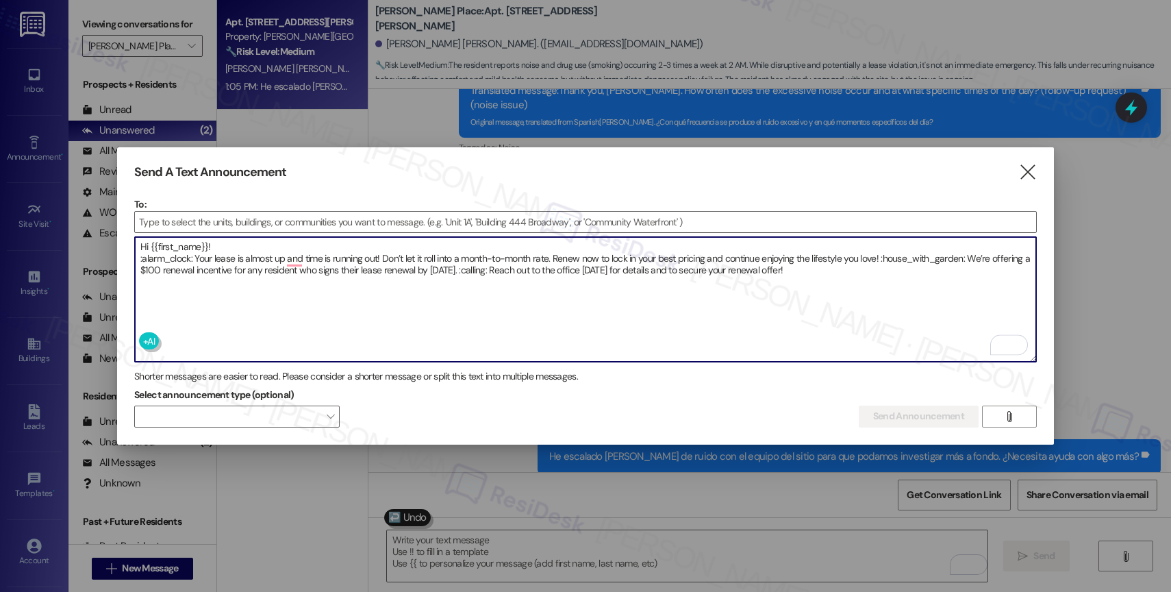
drag, startPoint x: 192, startPoint y: 260, endPoint x: 101, endPoint y: 255, distance: 91.9
click at [101, 255] on div "Send A Text Announcement  To:  Drop image file here Hi {{first_name}}! :alarm…" at bounding box center [585, 296] width 1171 height 592
drag, startPoint x: 839, startPoint y: 256, endPoint x: 922, endPoint y: 254, distance: 83.6
click at [922, 254] on textarea "Hi {{first_name}}! ⏰ Your lease is almost up and time is running out! Don’t let…" at bounding box center [585, 299] width 901 height 125
drag, startPoint x: 416, startPoint y: 266, endPoint x: 388, endPoint y: 262, distance: 28.3
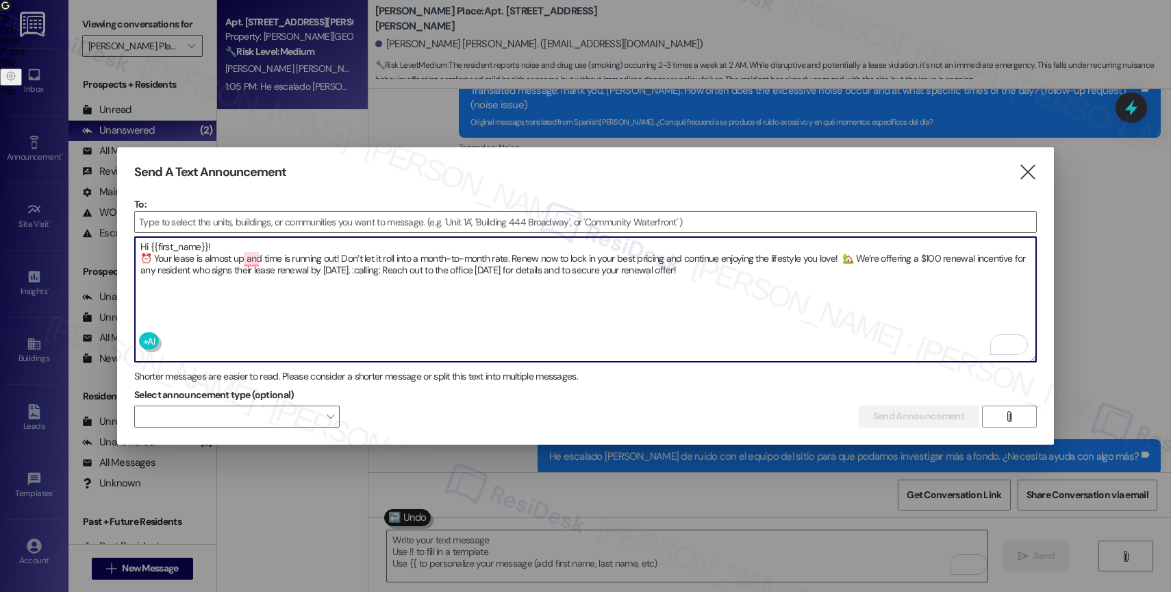
click at [388, 262] on textarea "Hi {{first_name}}! ⏰ Your lease is almost up and time is running out! Don’t let…" at bounding box center [585, 299] width 901 height 125
click at [777, 271] on textarea "Hi {{first_name}}! ⏰ Your lease is almost up and time is running out! Don’t let…" at bounding box center [585, 299] width 901 height 125
click at [260, 281] on span "and" at bounding box center [262, 277] width 18 height 12
click at [744, 278] on textarea "Hi {{first_name}}! ⏰ Your lease is almost up, and time is running out! Don’t le…" at bounding box center [585, 299] width 901 height 125
type textarea "Hi {{first_name}}! ⏰ Your lease is almost up, and time is running out! Don’t le…"
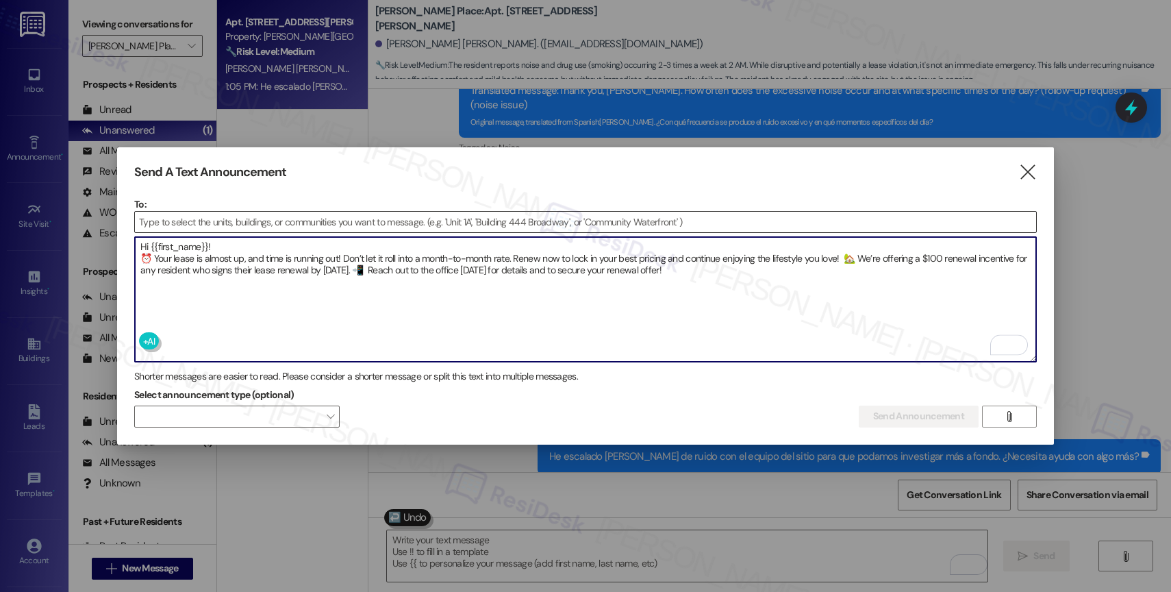
click at [234, 218] on input at bounding box center [585, 222] width 901 height 21
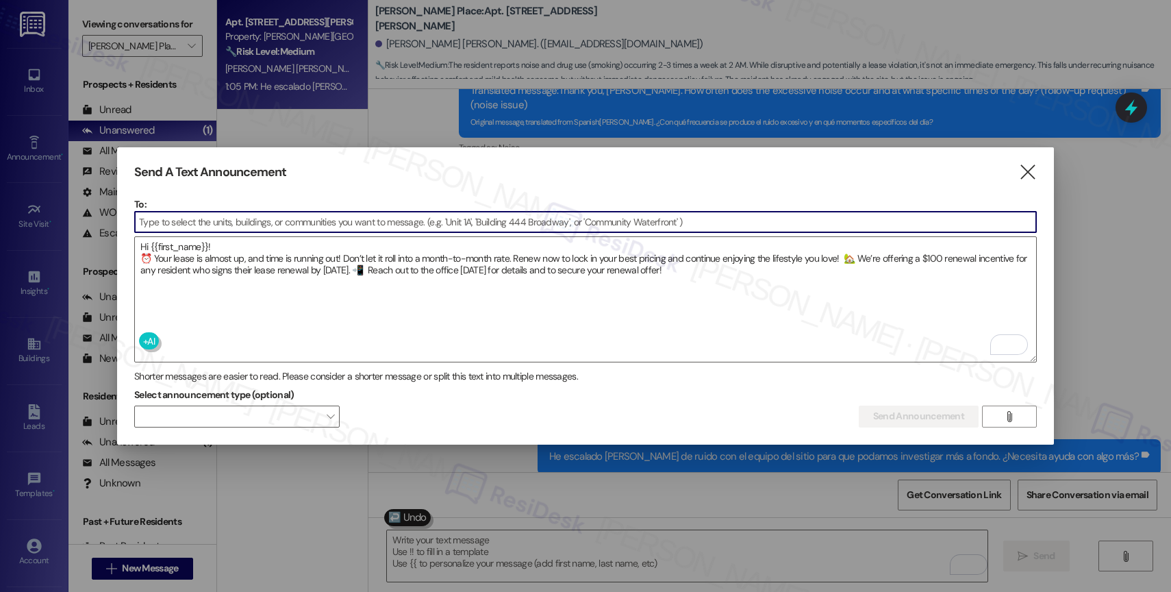
paste input "4041-8"
type input "4041-8"
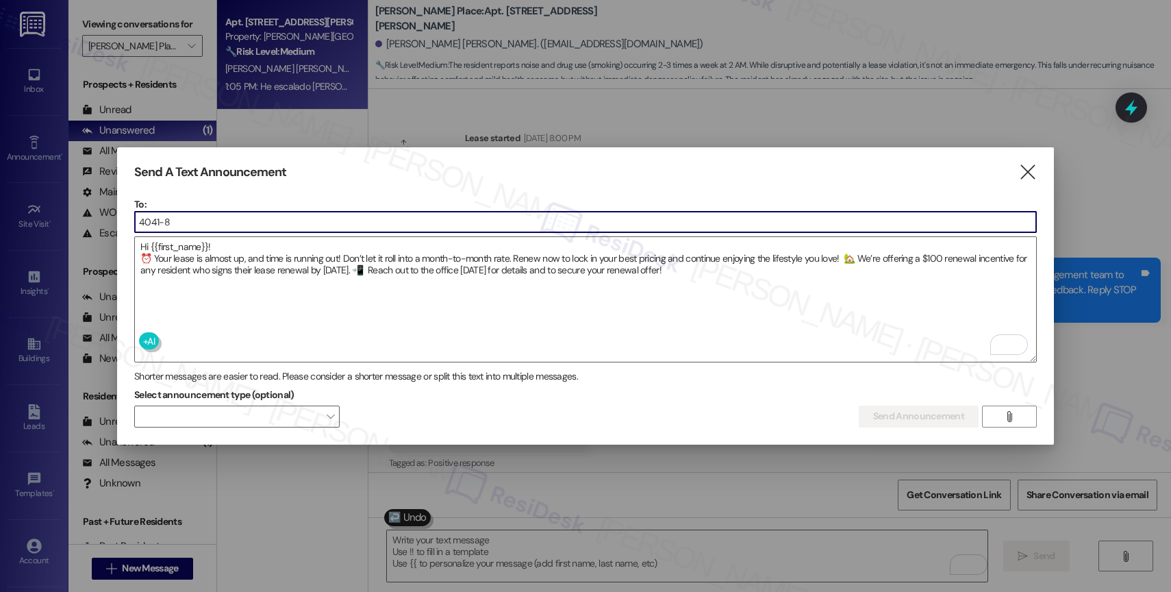
scroll to position [8629, 0]
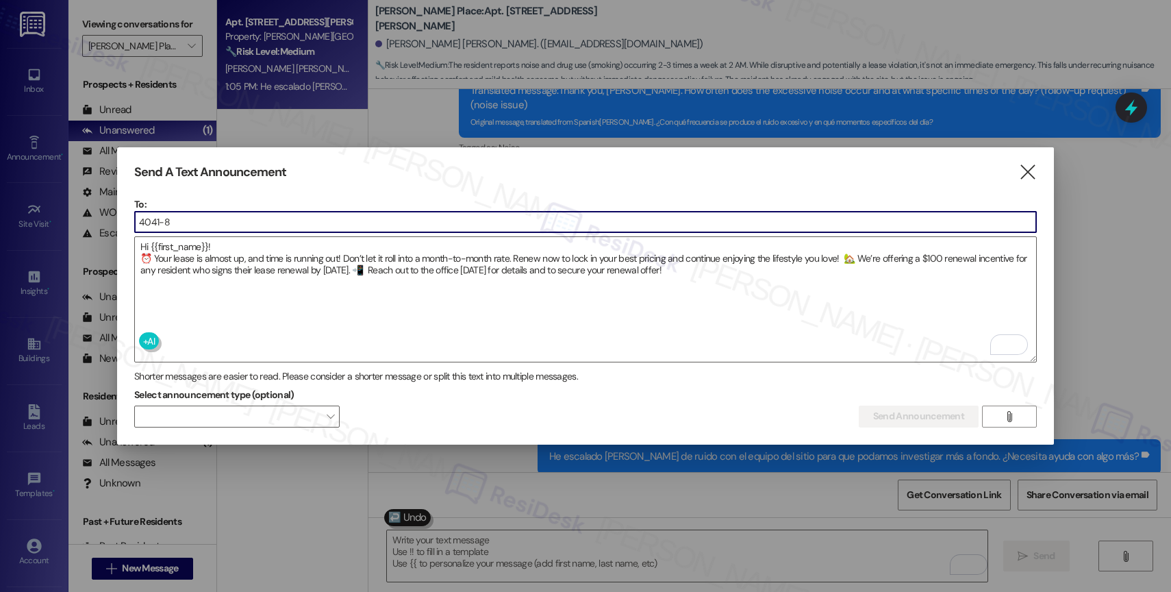
click at [188, 218] on input "4041-8" at bounding box center [585, 222] width 901 height 21
type input "4"
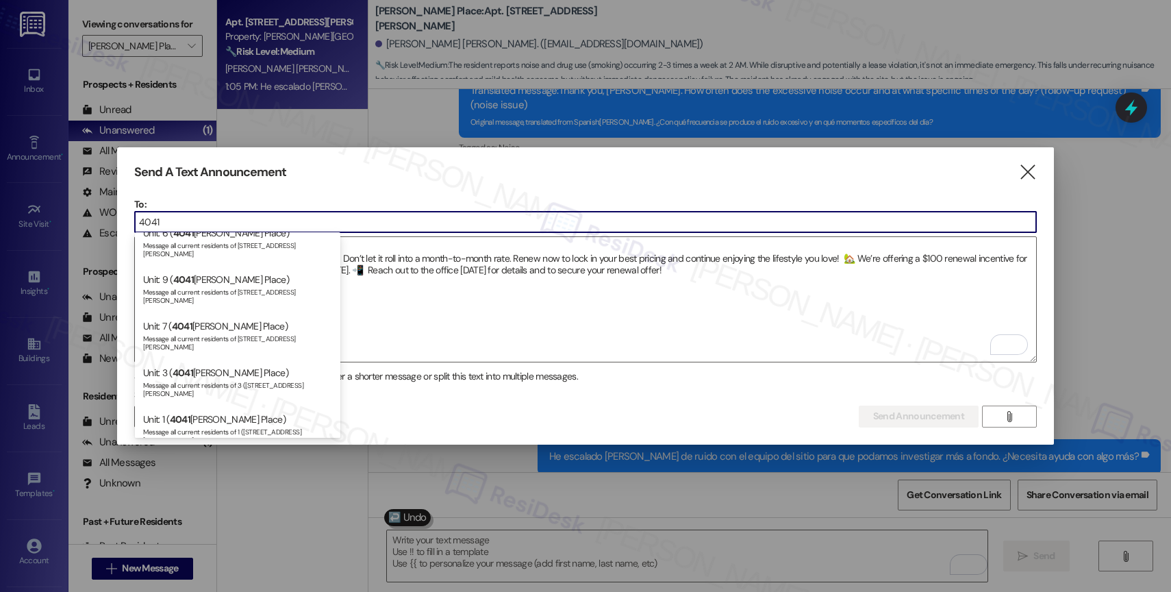
scroll to position [196, 0]
type input "4041"
click at [265, 448] on div "Unit: [STREET_ADDRESS][PERSON_NAME]) Message all current residents of 8 ([STREE…" at bounding box center [237, 471] width 205 height 47
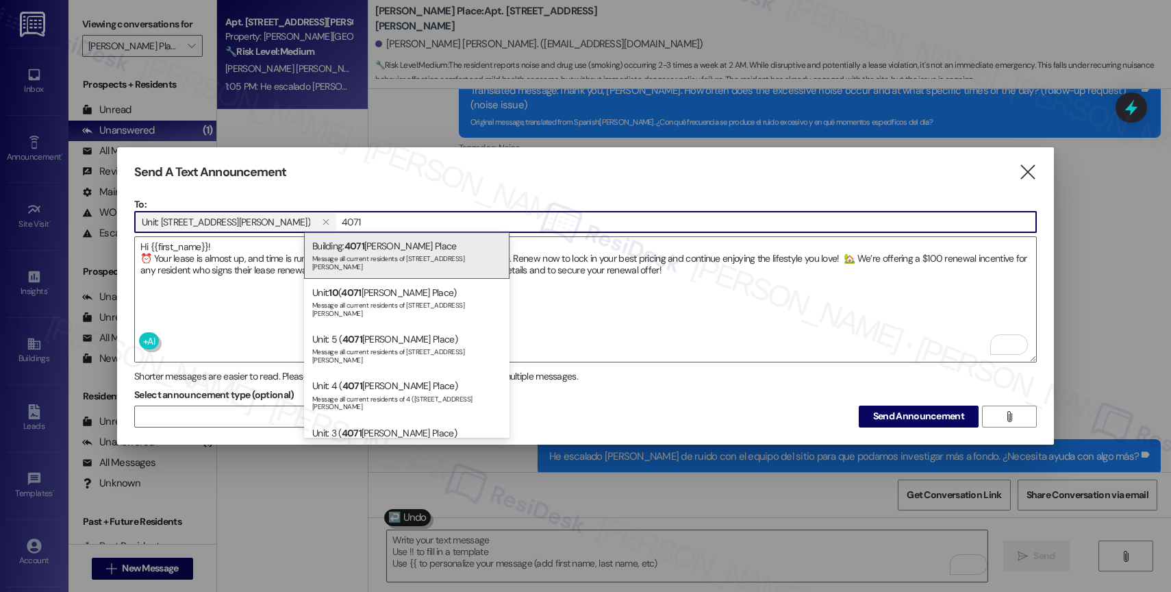
type input "4071"
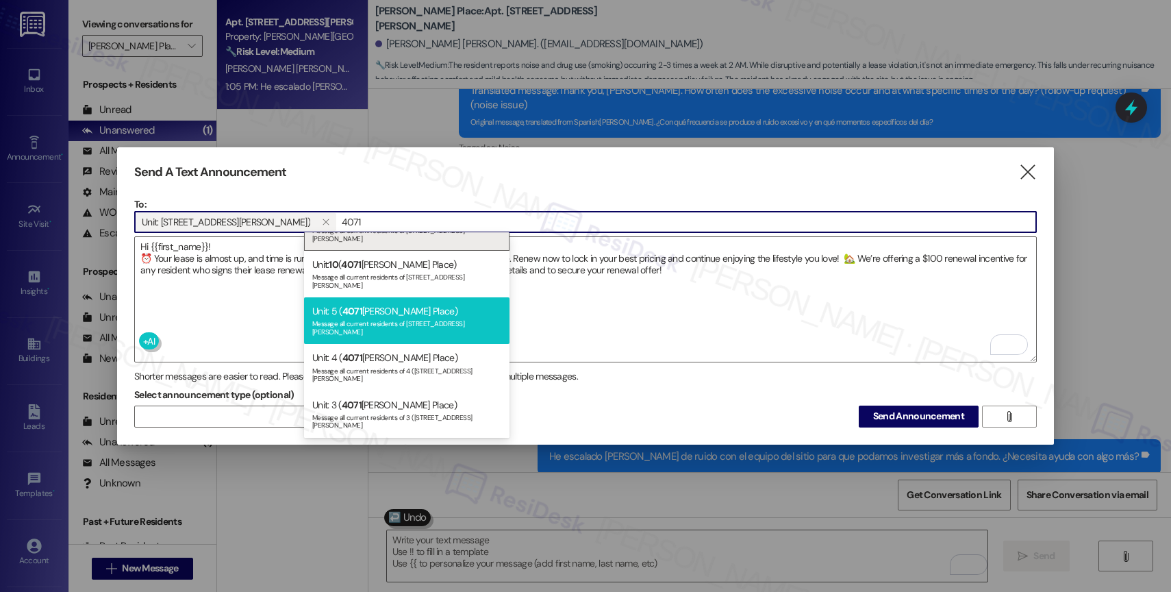
scroll to position [28, 0]
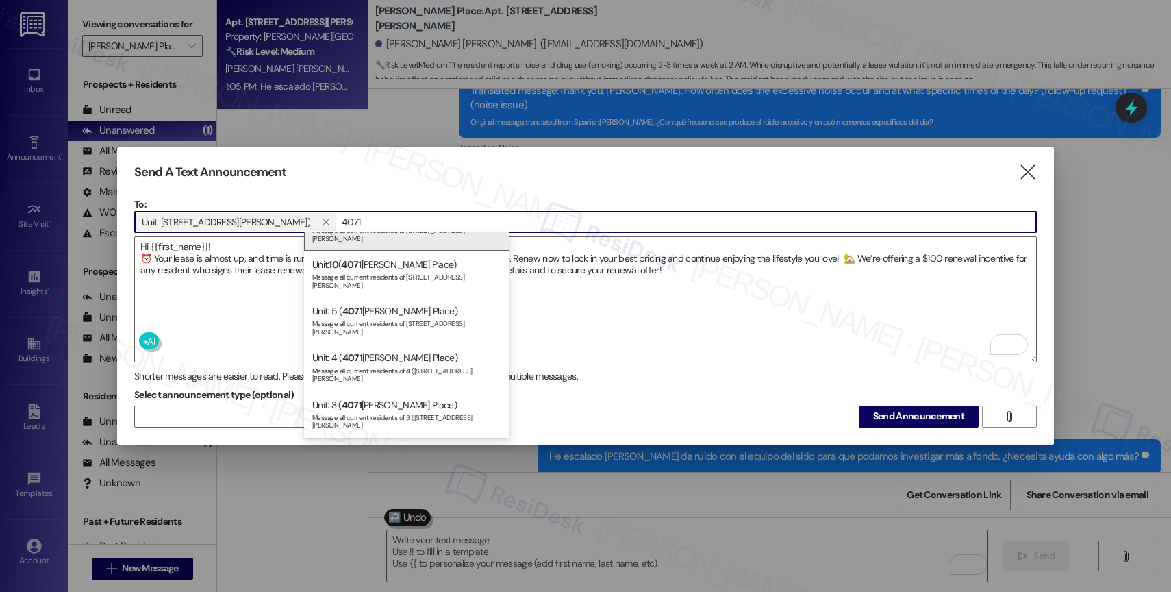
click at [391, 438] on div "Unit: [STREET_ADDRESS][PERSON_NAME]) Message all current residents of 8 ([STREE…" at bounding box center [406, 461] width 205 height 47
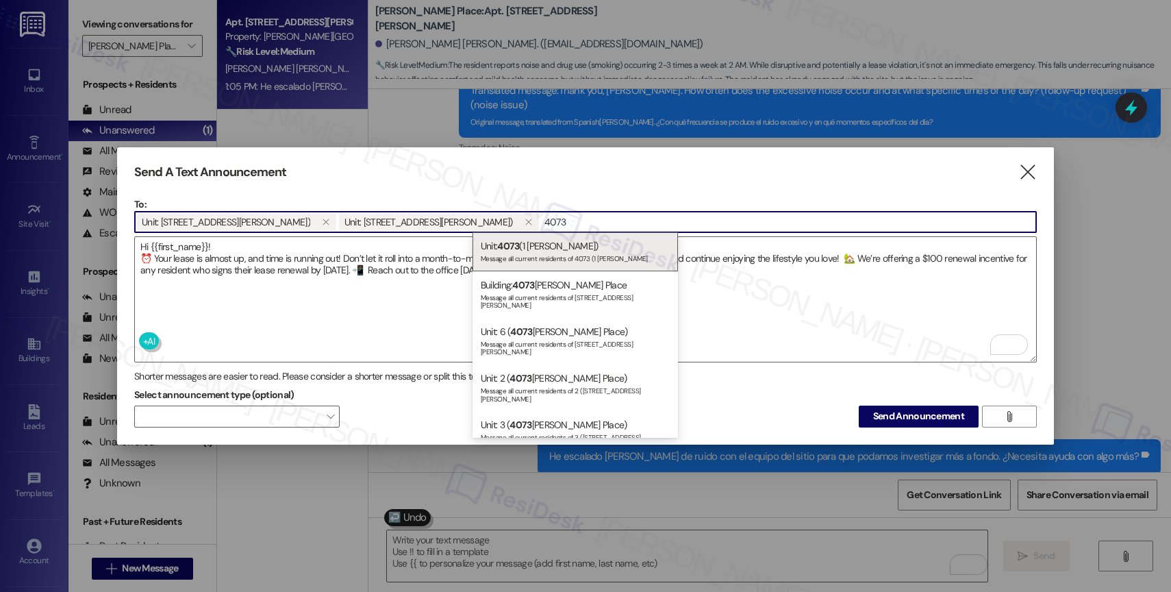
type input "4073"
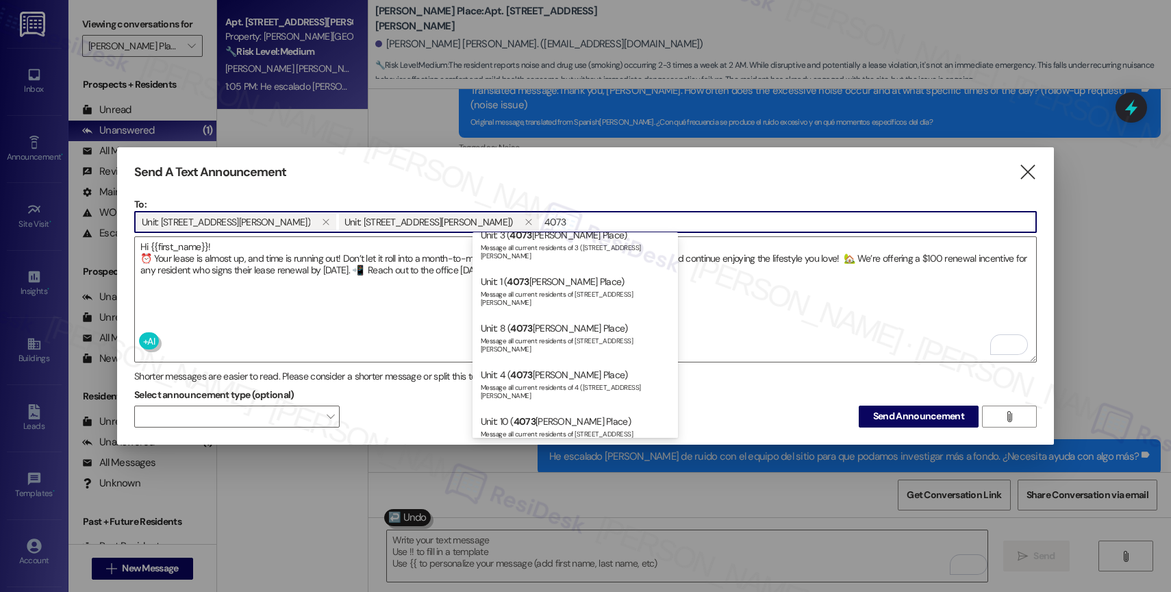
click at [554, 454] on div "Unit: [STREET_ADDRESS][PERSON_NAME]) Message all current residents of 7 ([STREE…" at bounding box center [575, 477] width 205 height 47
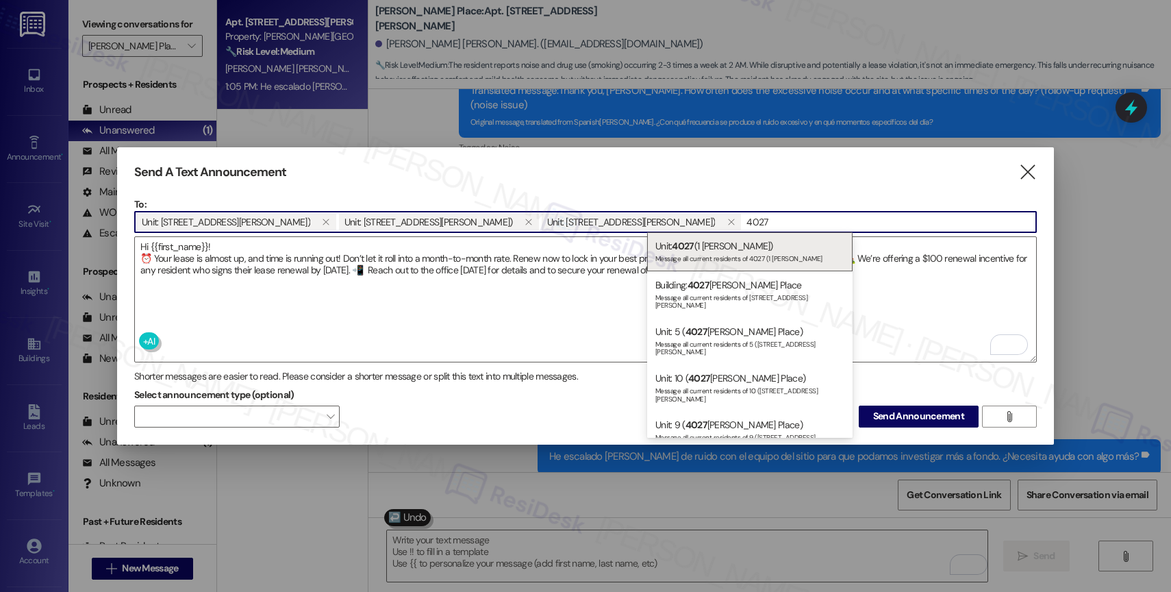
type input "4027"
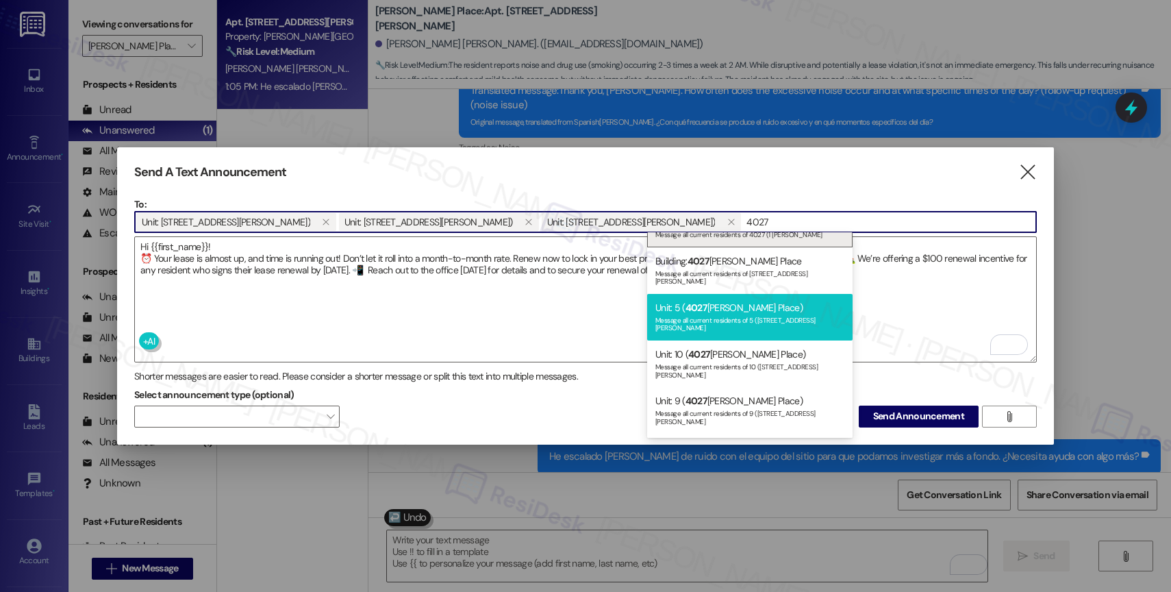
scroll to position [25, 0]
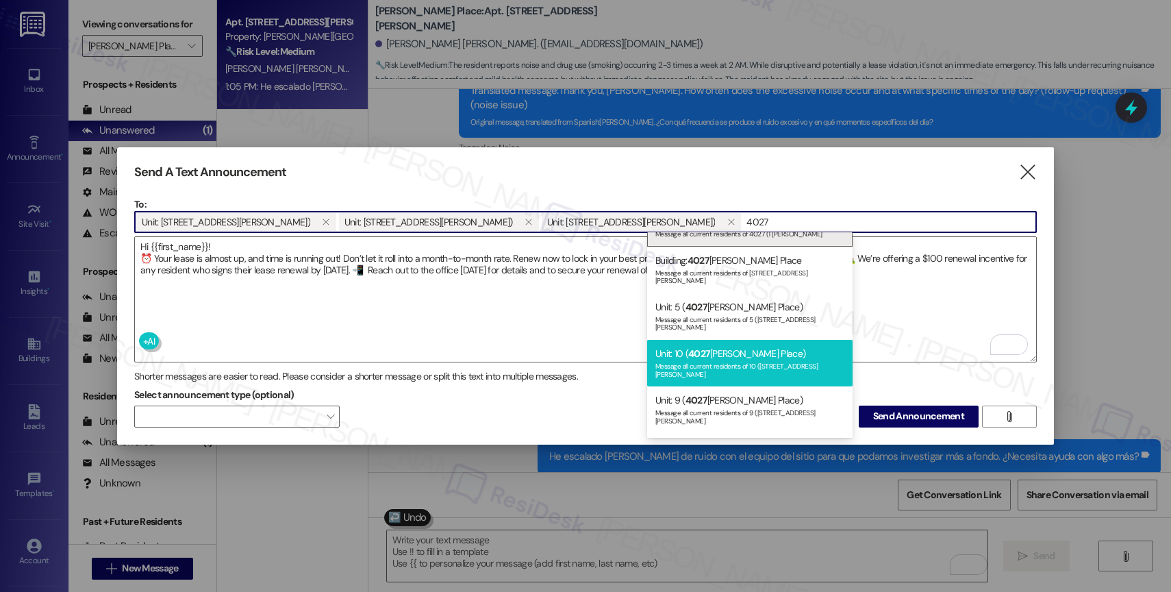
click at [728, 342] on div "Unit: [STREET_ADDRESS][PERSON_NAME]) Message all current residents of 10 ([STRE…" at bounding box center [749, 363] width 205 height 47
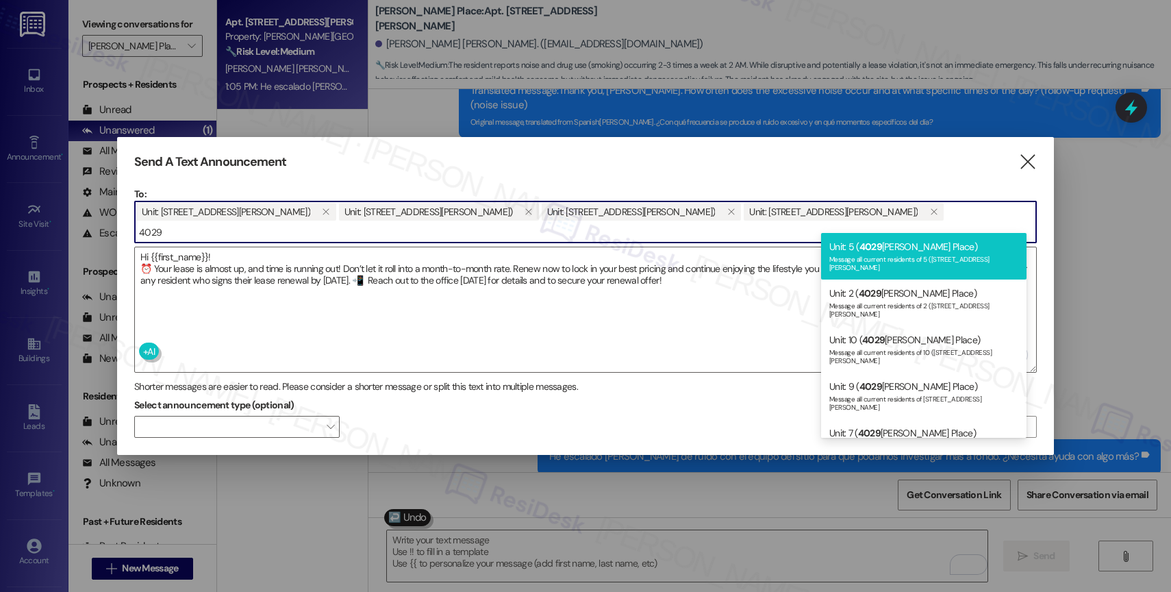
scroll to position [157, 0]
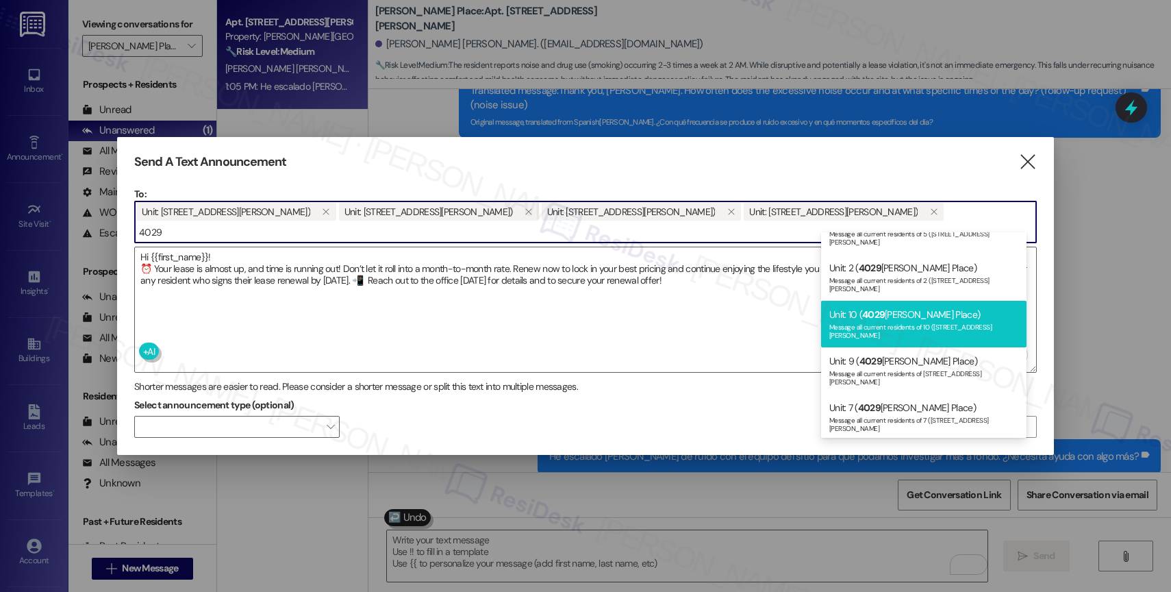
type input "4029"
click at [909, 301] on div "Unit: 10 ( [STREET_ADDRESS][PERSON_NAME]) Message all current residents of 10 (…" at bounding box center [923, 324] width 205 height 47
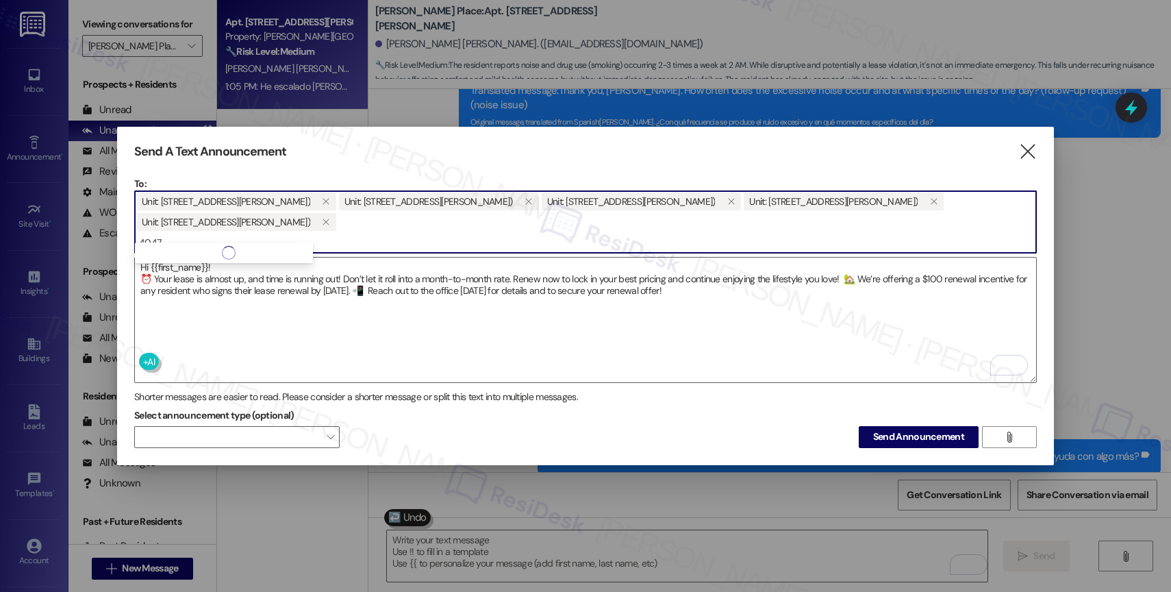
type input "4047"
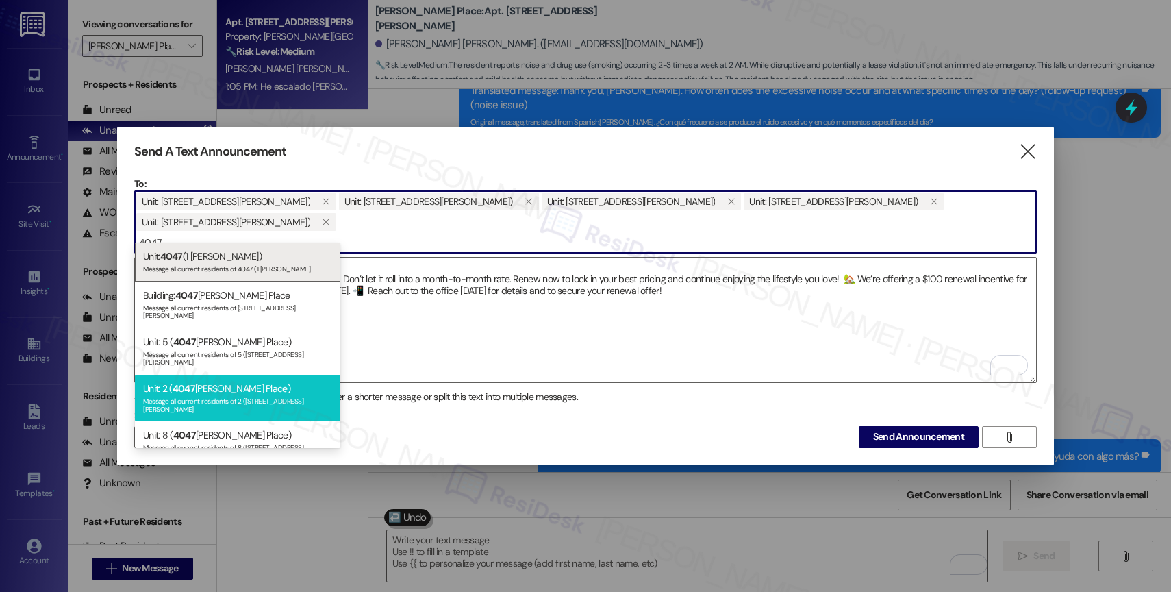
click at [208, 375] on div "Unit: 2 ( [STREET_ADDRESS][PERSON_NAME]) Message all current residents of 2 ([S…" at bounding box center [237, 398] width 205 height 47
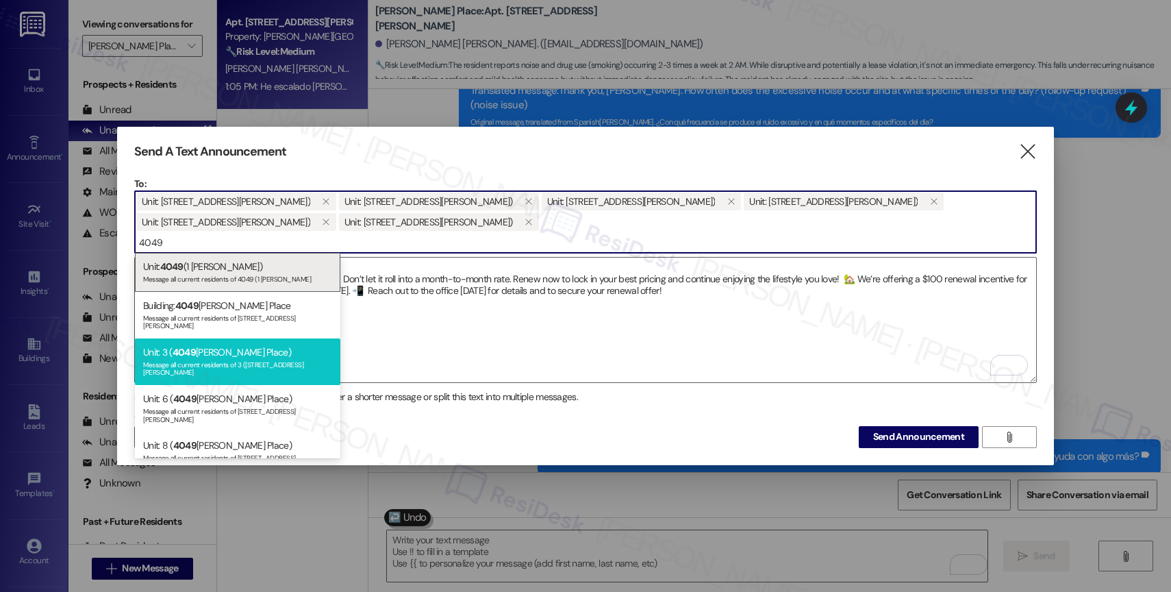
scroll to position [35, 0]
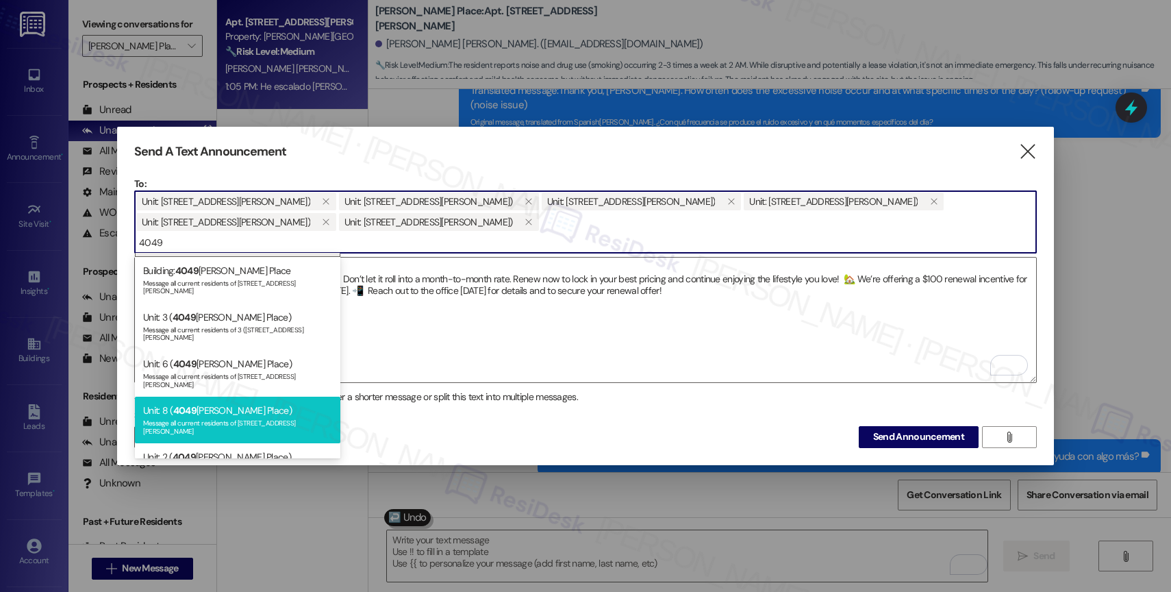
type input "4049"
click at [200, 397] on div "Unit: [STREET_ADDRESS][PERSON_NAME]) Message all current residents of 8 ([STREE…" at bounding box center [237, 420] width 205 height 47
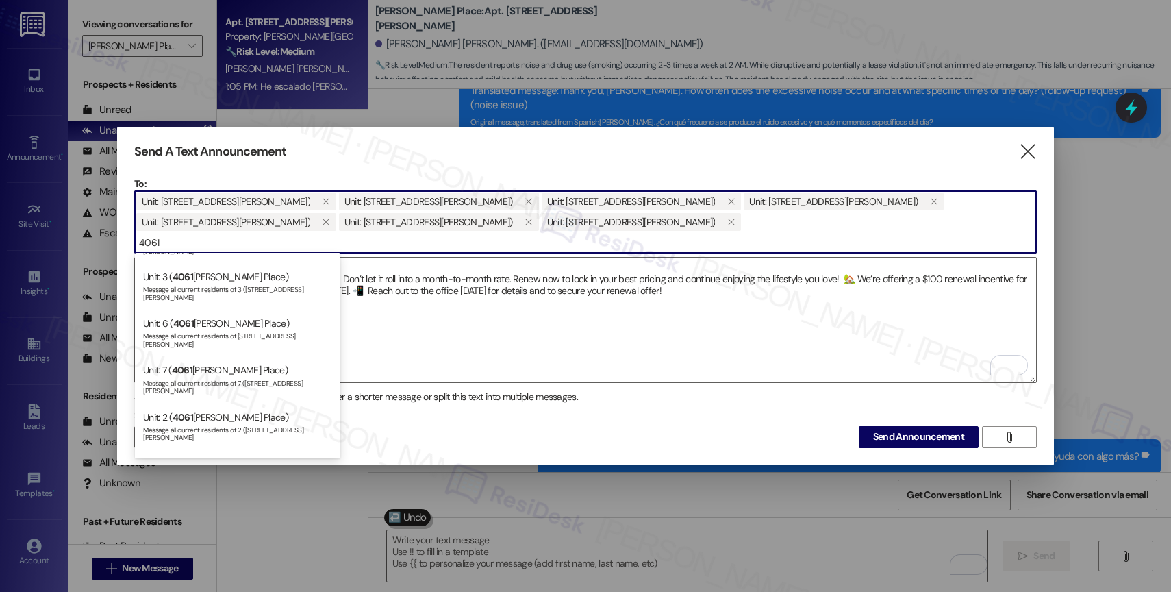
scroll to position [434, 0]
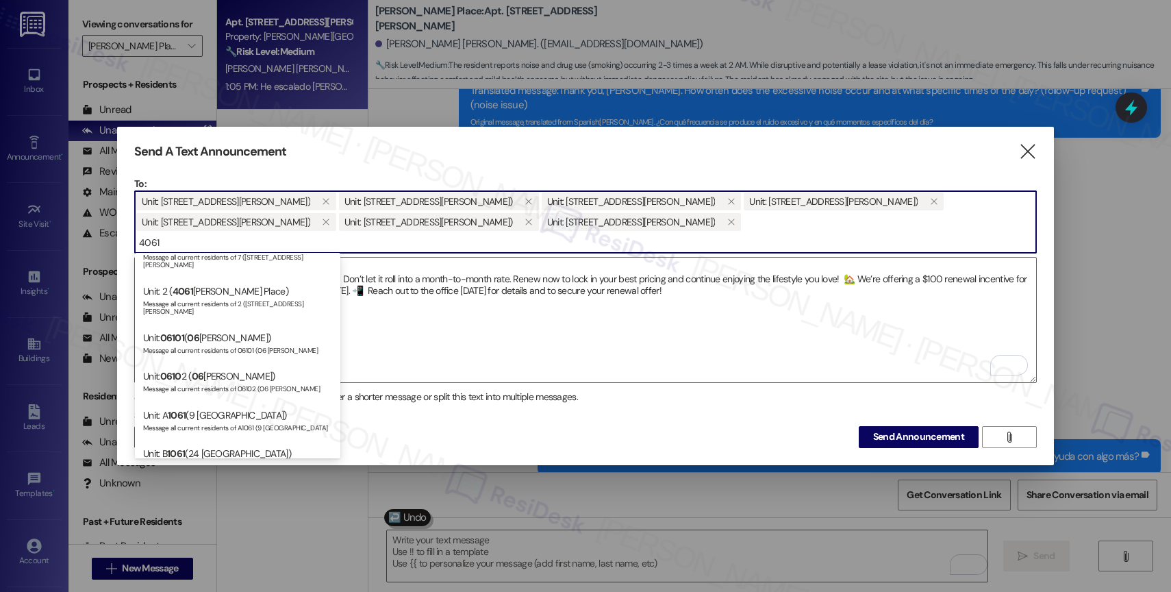
type input "4061"
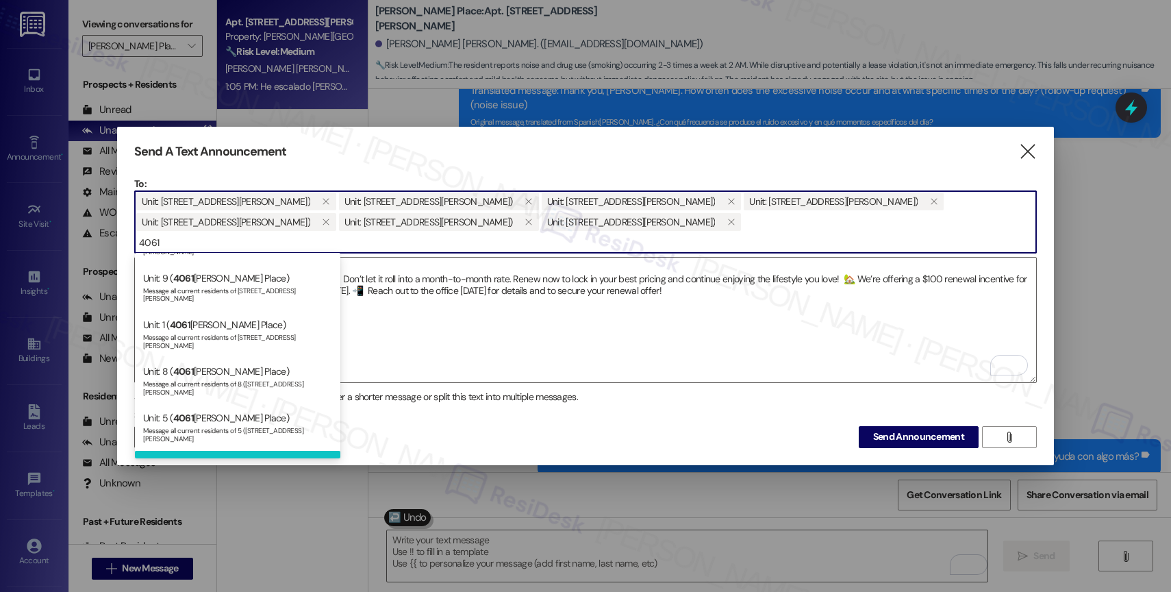
scroll to position [75, 0]
click at [226, 450] on div "Unit: 4 ( [STREET_ADDRESS][PERSON_NAME]) Message all current residents of 4 ([S…" at bounding box center [237, 473] width 205 height 47
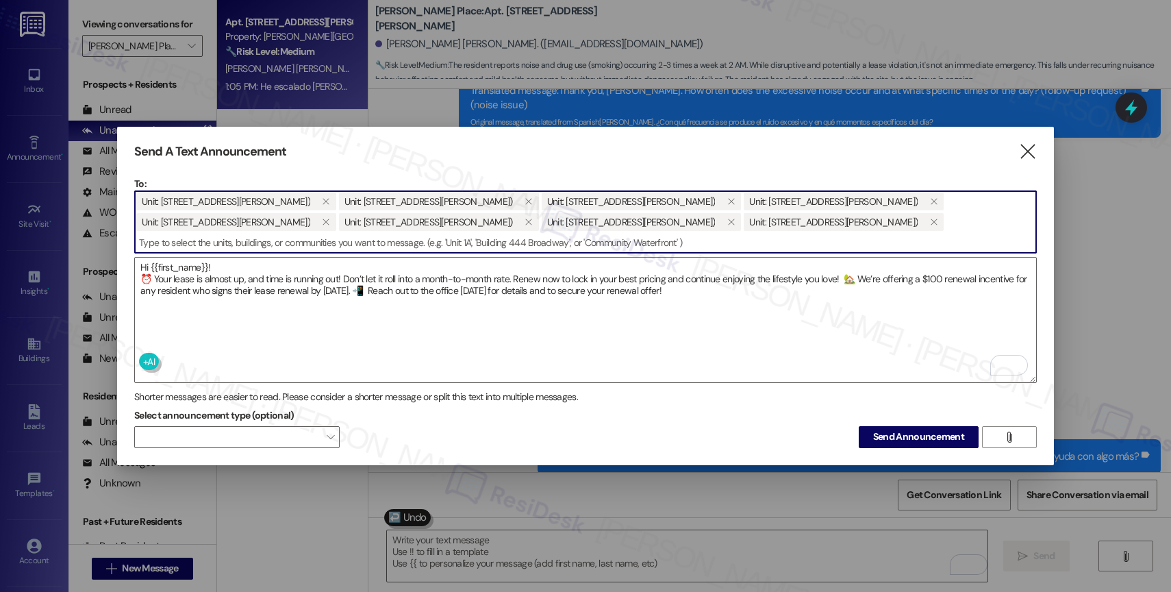
paste input "4073"
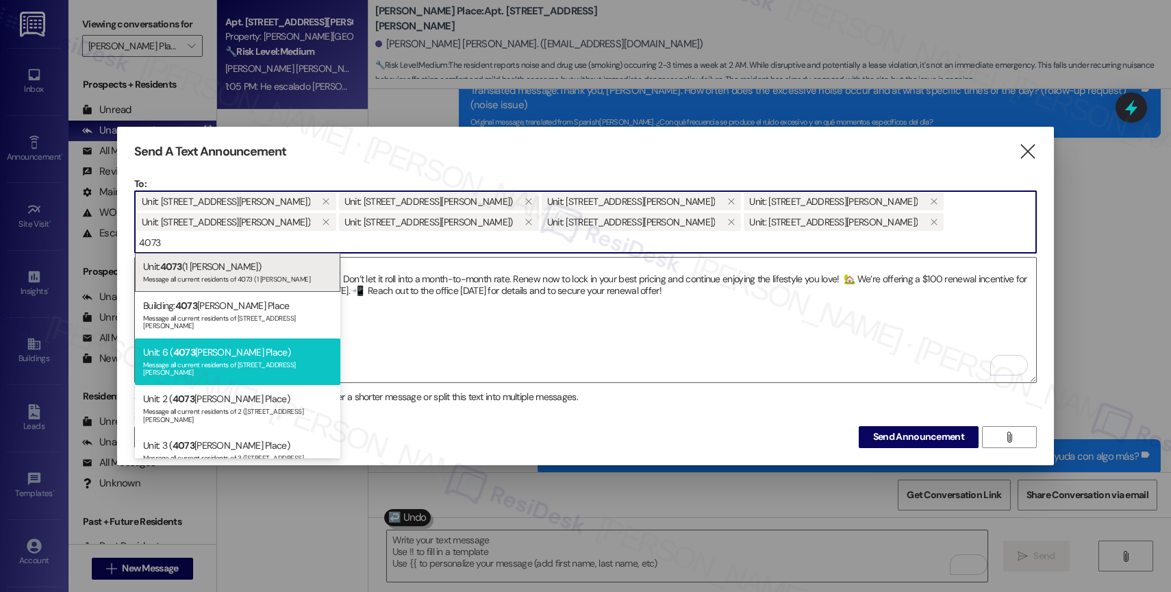
type input "4073"
click at [223, 347] on div "Unit: [STREET_ADDRESS][PERSON_NAME]) Message all current residents of 6 ([STREE…" at bounding box center [237, 361] width 205 height 47
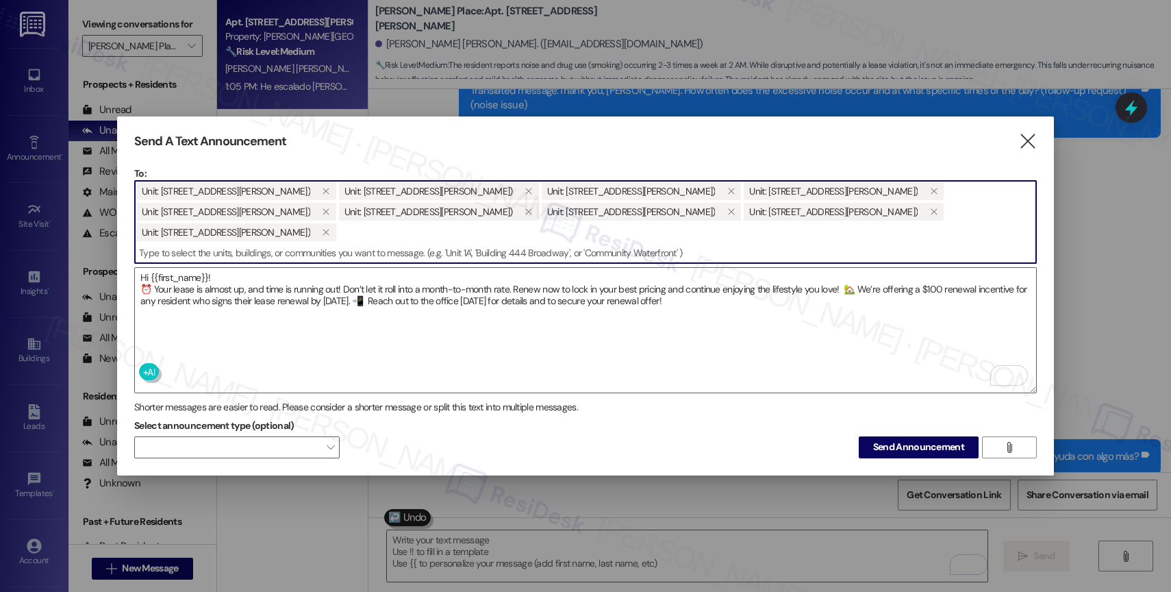
paste input "4077"
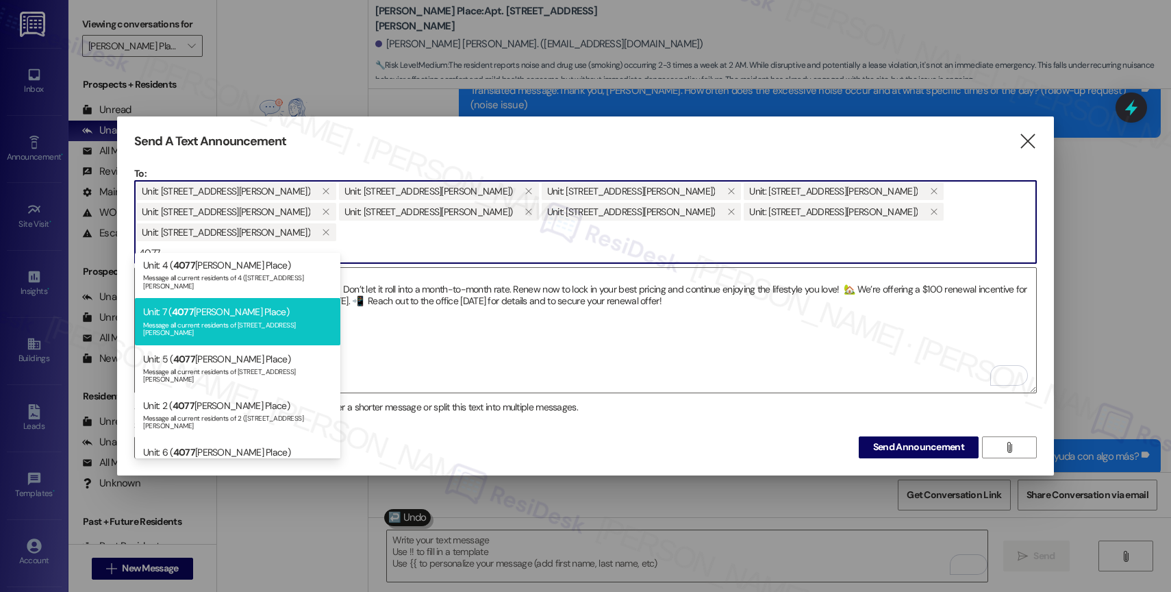
scroll to position [118, 0]
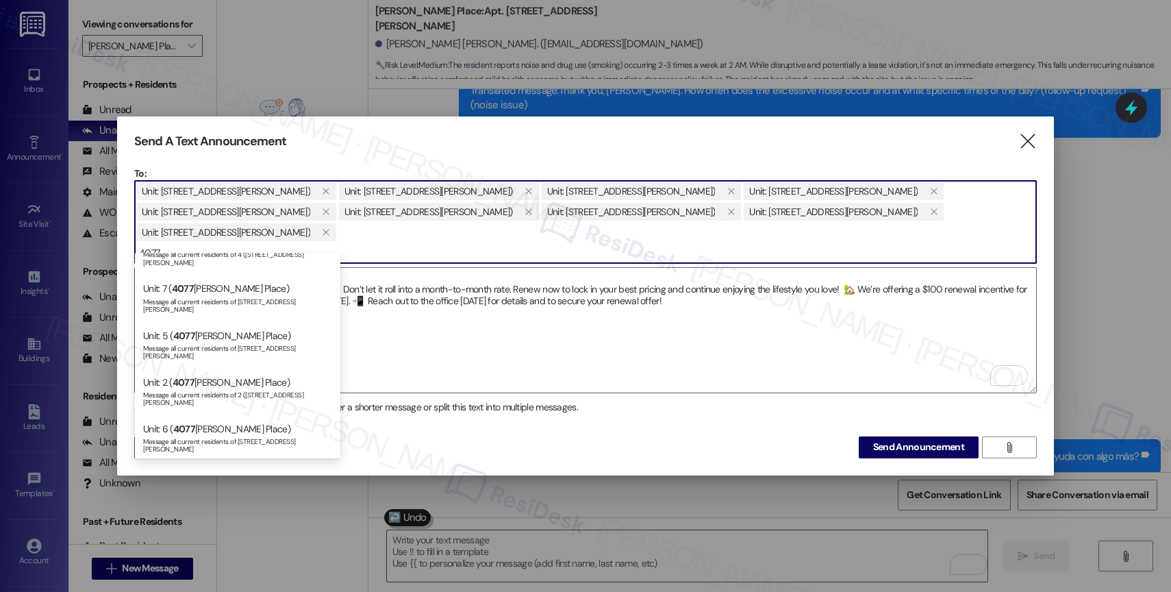
type input "4077"
click at [194, 462] on div "Unit: 3 ( [STREET_ADDRESS][PERSON_NAME]) Message all current residents of 3 ([S…" at bounding box center [237, 485] width 205 height 47
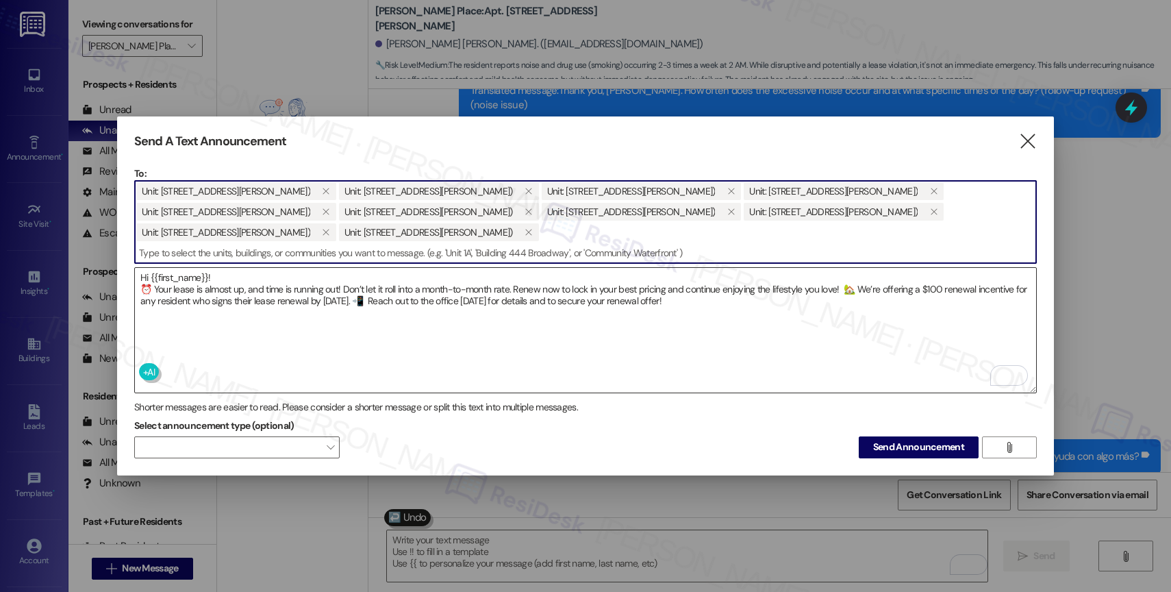
paste input "4083"
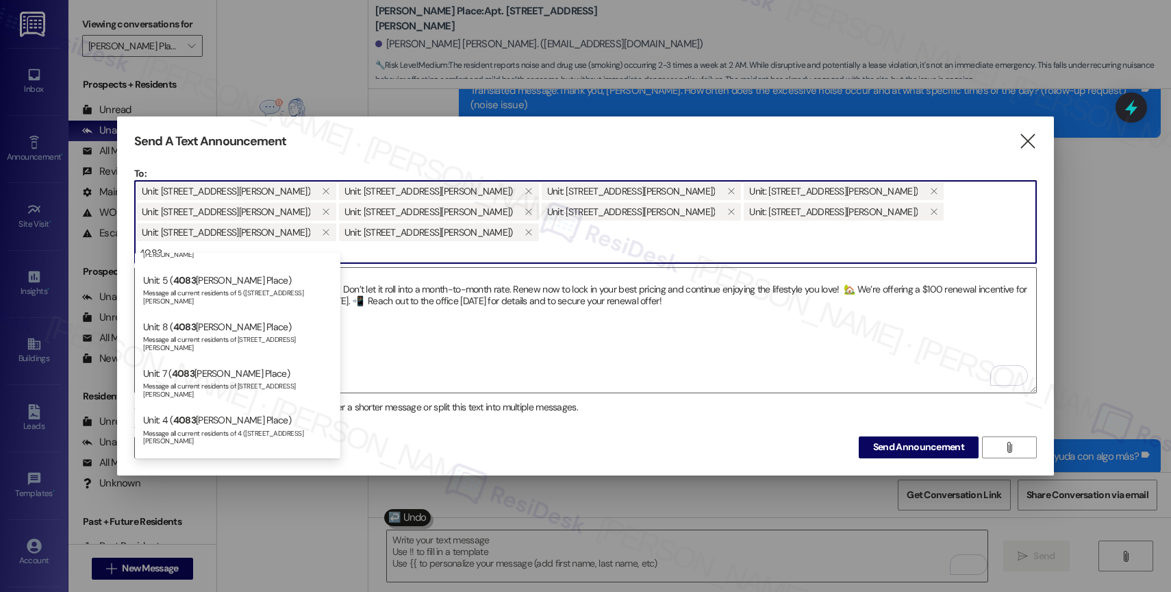
scroll to position [281, 0]
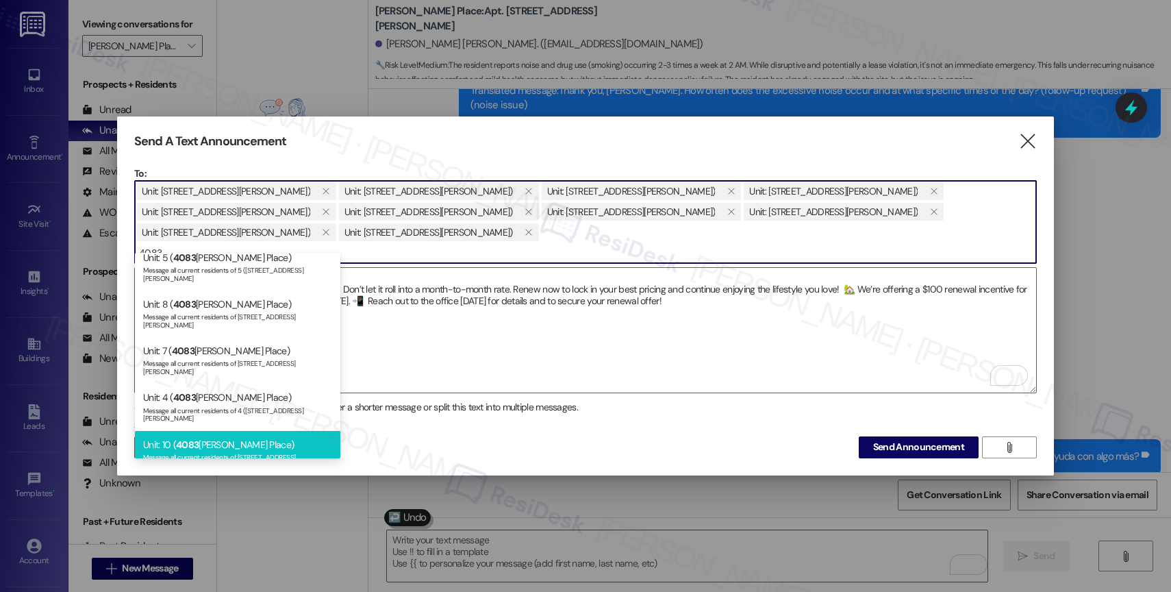
type input "4083"
click at [225, 431] on div "Unit: [STREET_ADDRESS][PERSON_NAME]) Message all current residents of 10 ([STRE…" at bounding box center [237, 454] width 205 height 47
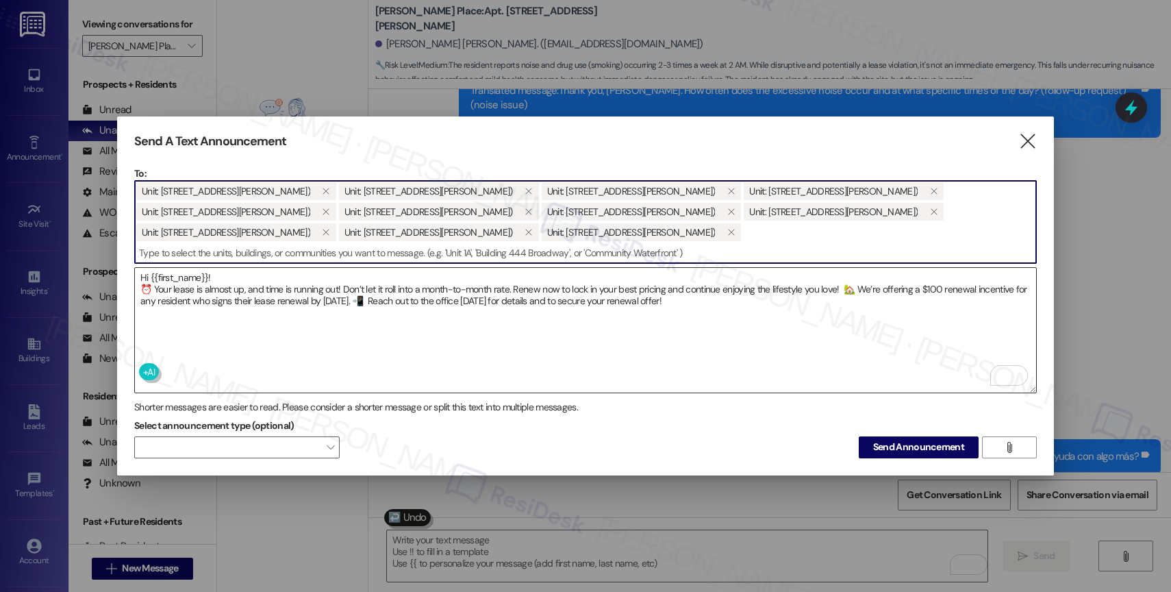
paste input "4029"
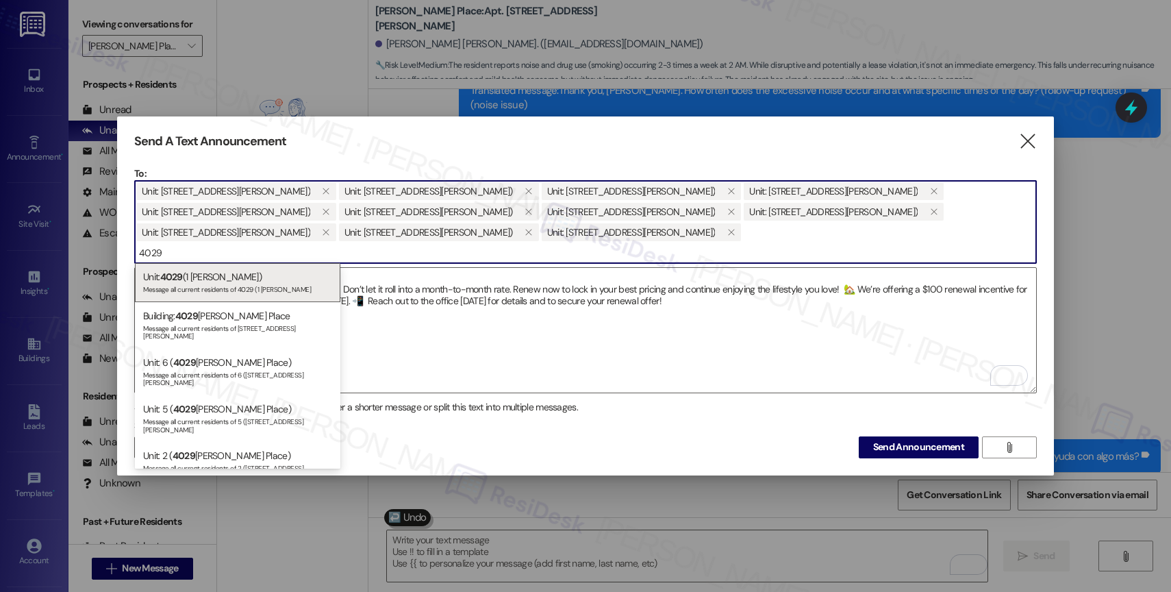
type input "4029"
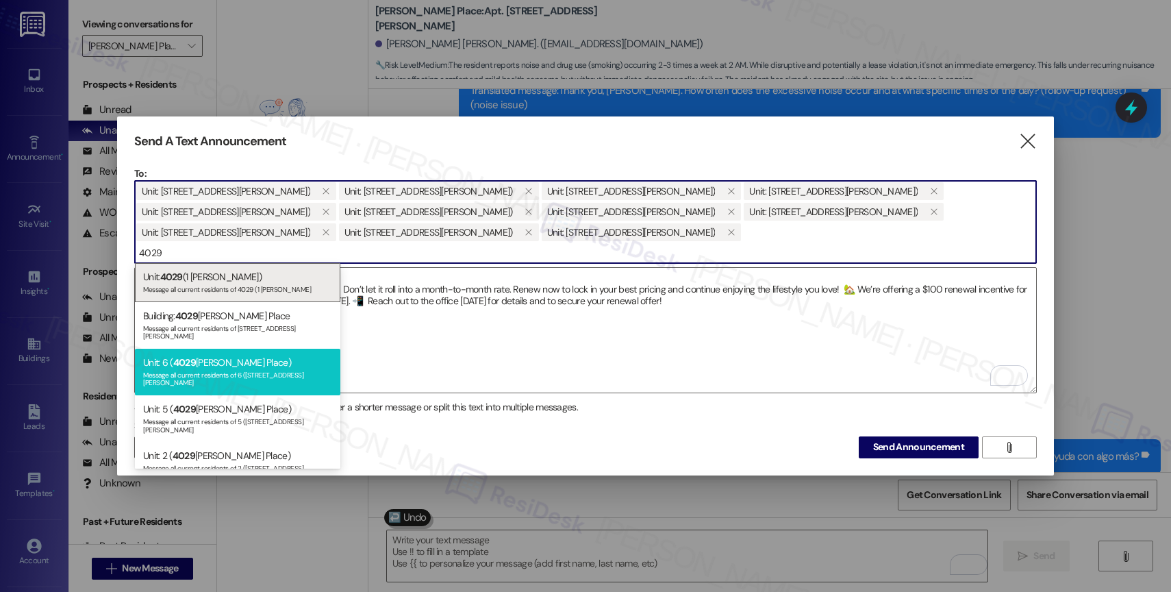
click at [227, 357] on div "Unit: [STREET_ADDRESS][PERSON_NAME]) Message all current residents of 6 ([STREE…" at bounding box center [237, 372] width 205 height 47
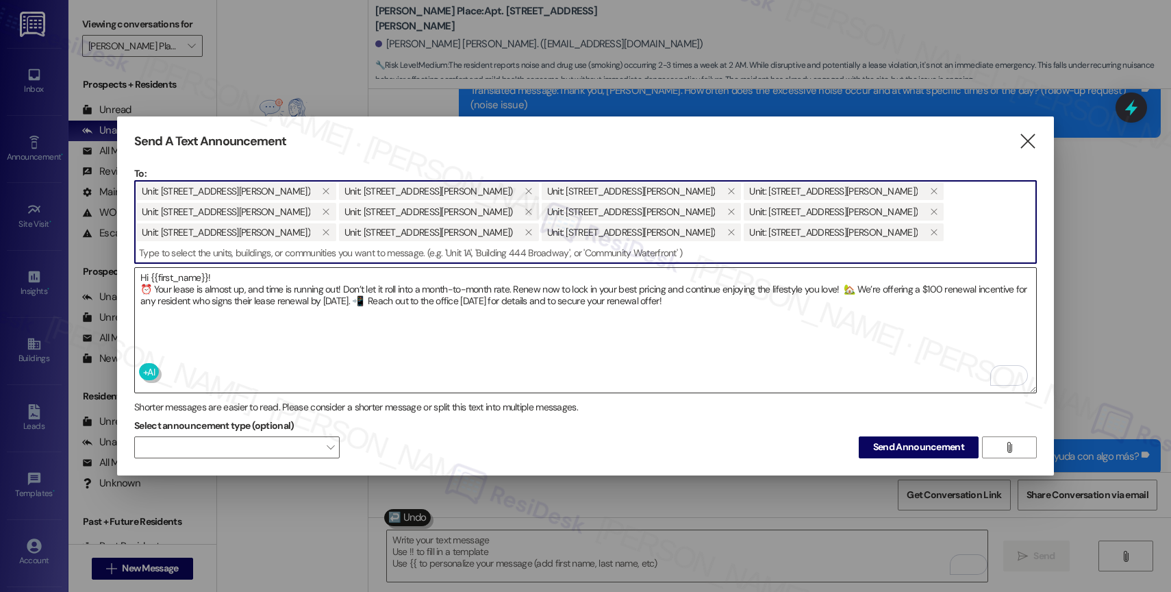
paste input "4035"
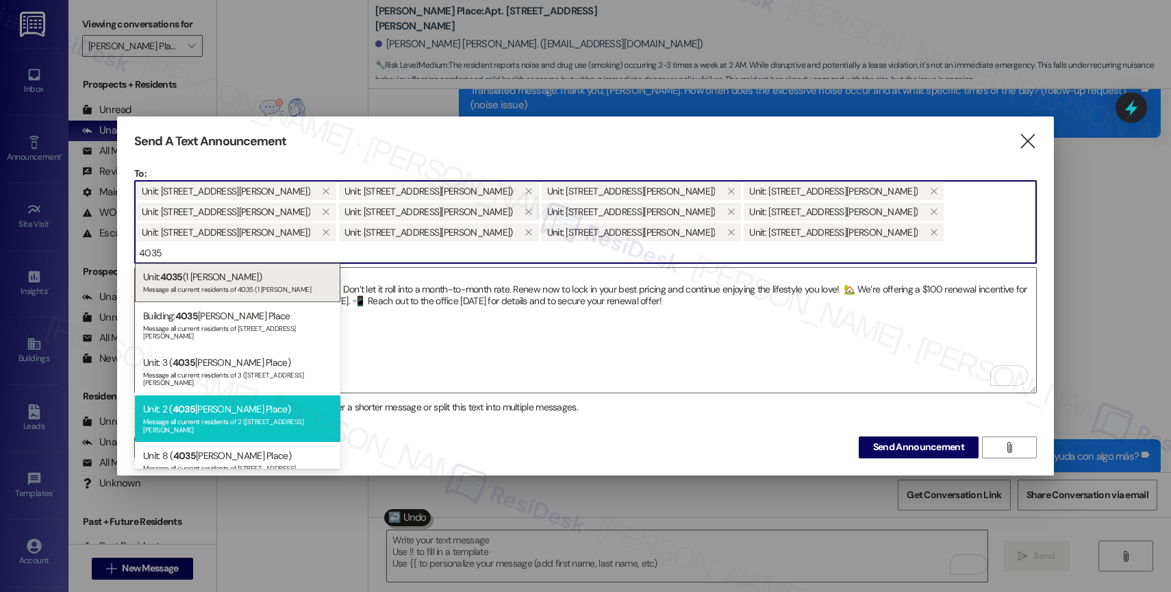
type input "4035"
click at [203, 395] on div "Unit: 2 ( [STREET_ADDRESS][PERSON_NAME]) Message all current residents of 2 ([S…" at bounding box center [237, 418] width 205 height 47
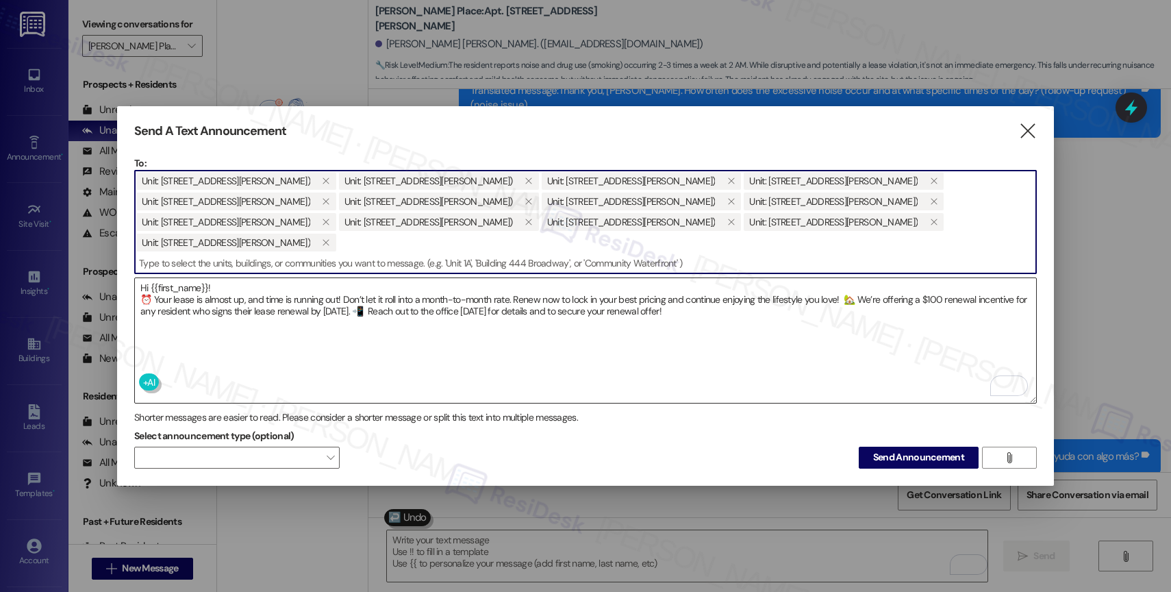
paste input "4035"
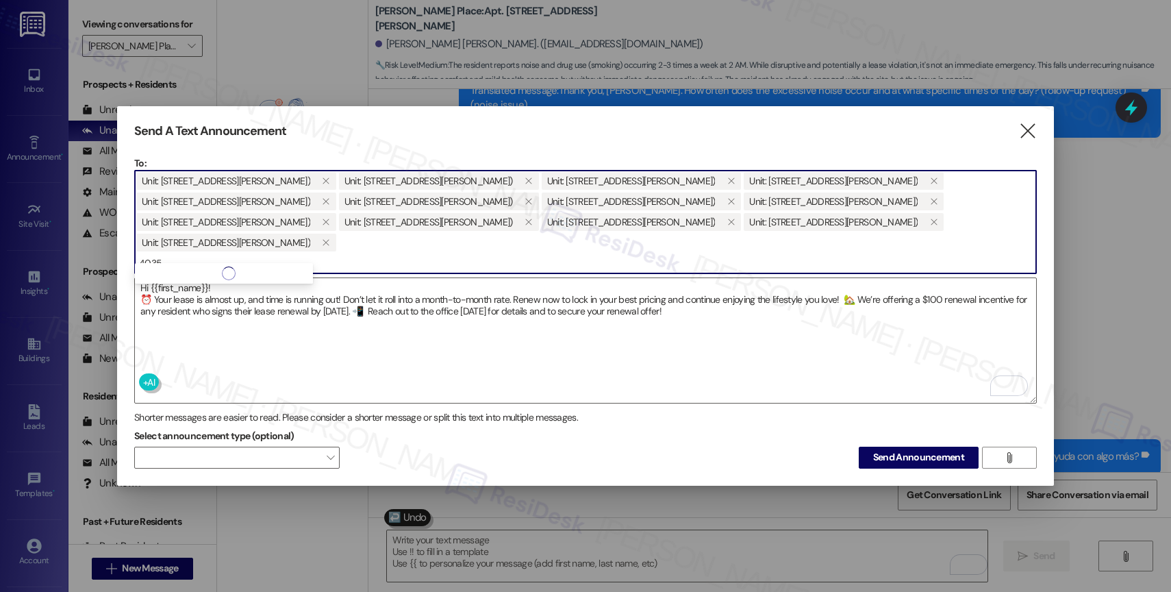
type input "4035"
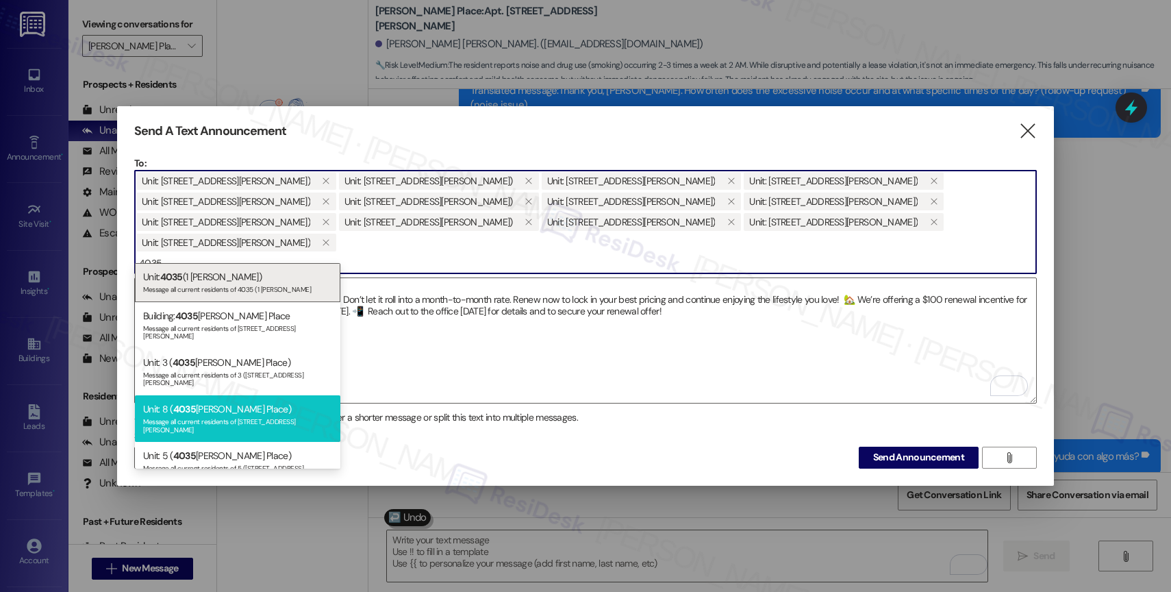
click at [225, 395] on div "Unit: [STREET_ADDRESS][PERSON_NAME]) Message all current residents of 8 ([STREE…" at bounding box center [237, 418] width 205 height 47
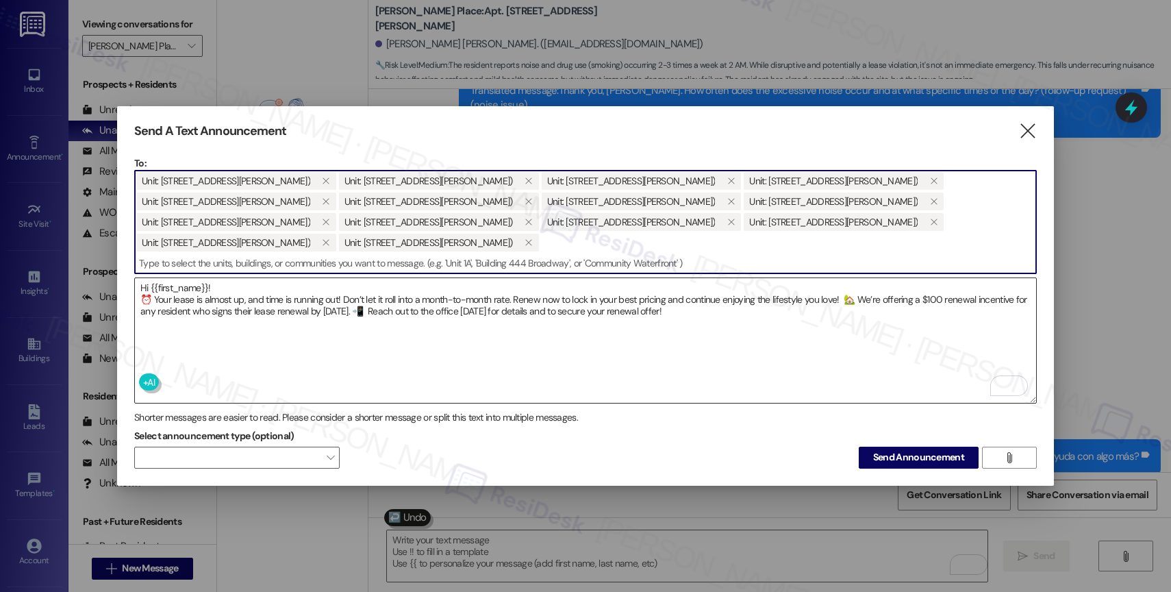
paste input "4043"
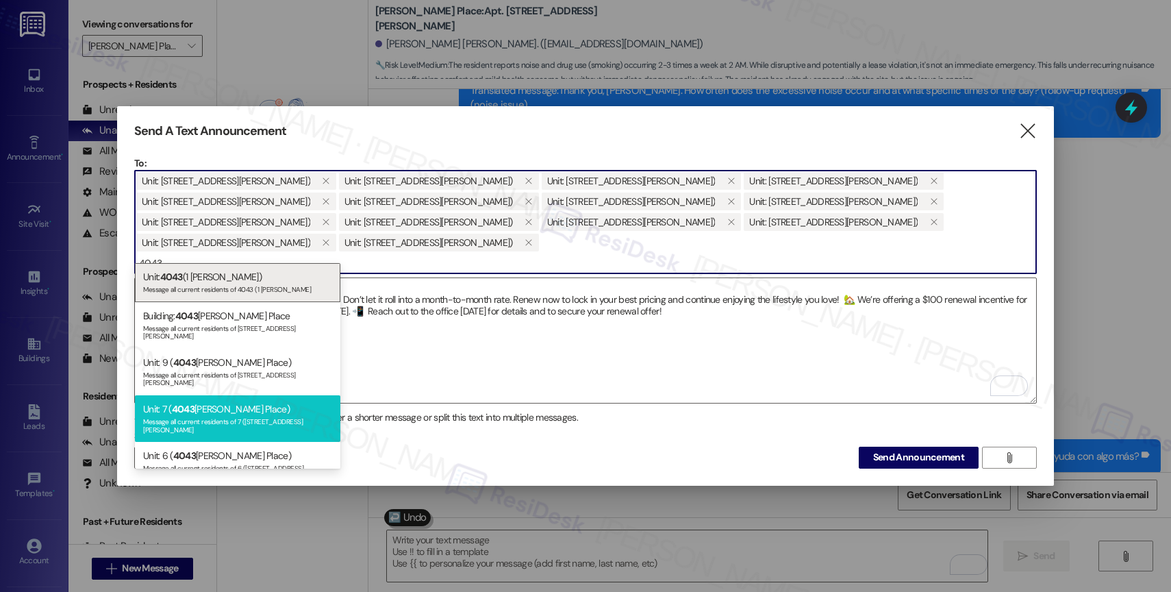
type input "4043"
click at [202, 414] on div "Message all current residents of 7 ([STREET_ADDRESS][PERSON_NAME]" at bounding box center [237, 423] width 189 height 19
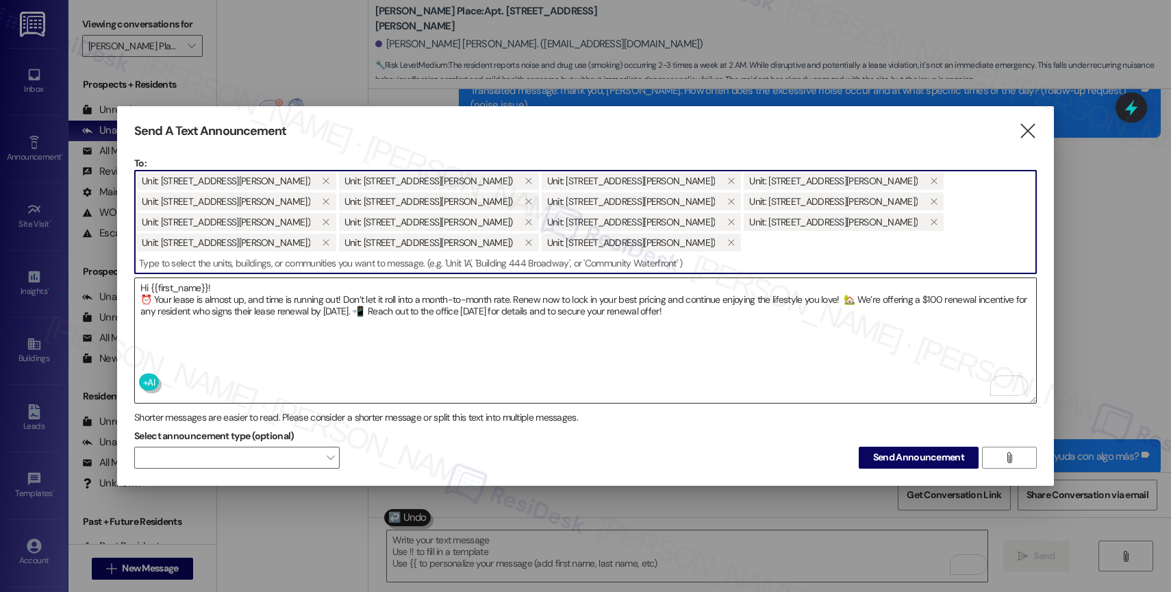
paste input "4045"
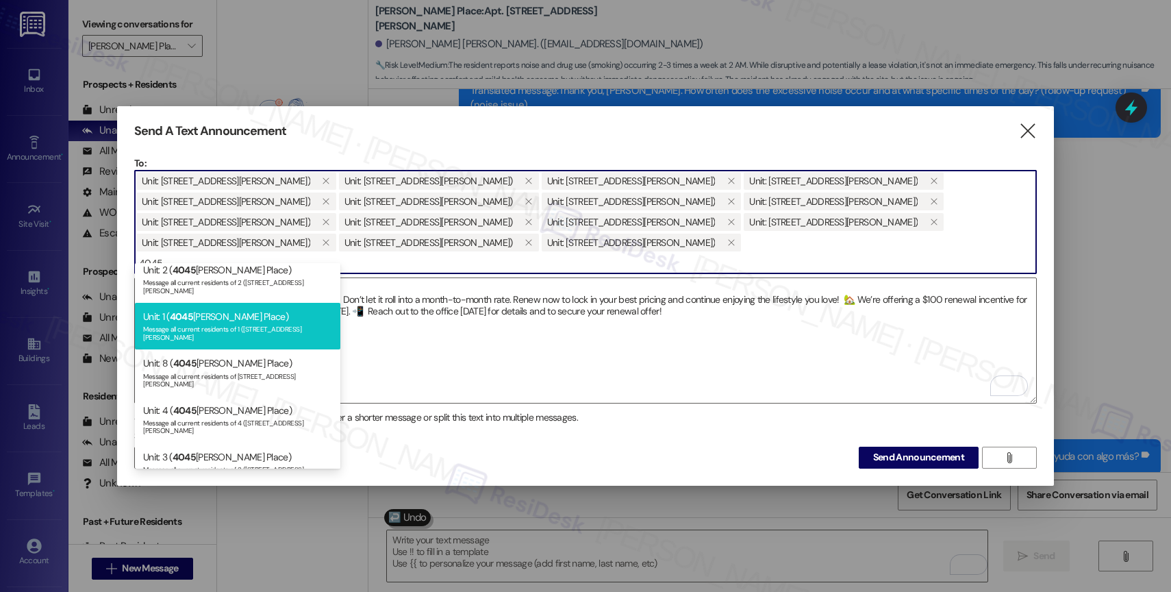
scroll to position [77, 0]
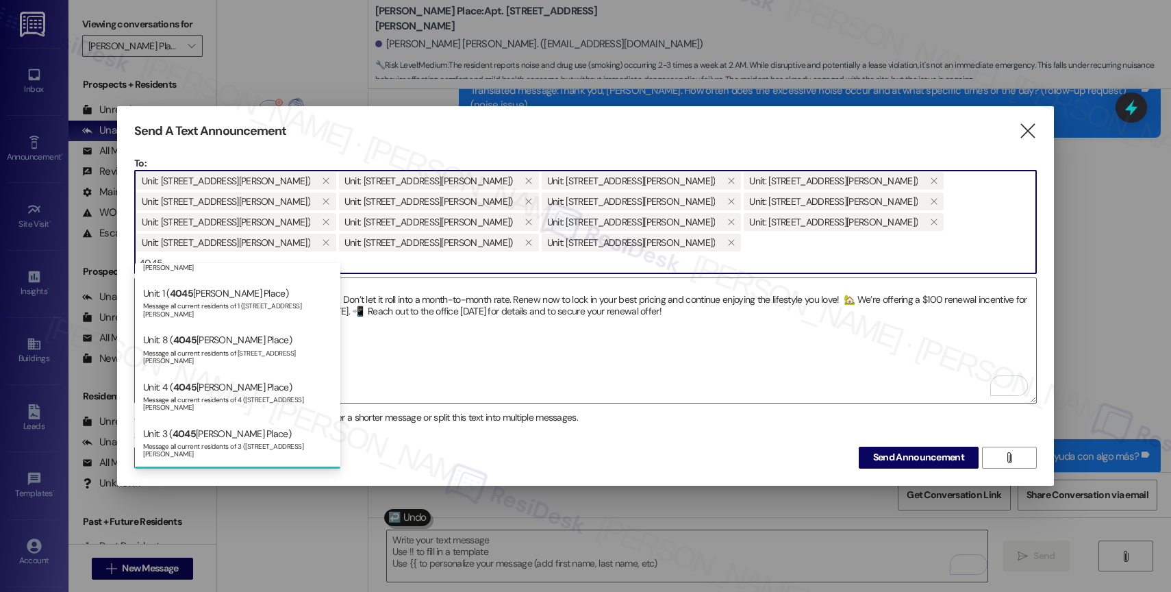
type input "4045"
click at [221, 466] on div "Unit: [STREET_ADDRESS][PERSON_NAME]) Message all current residents of 10 ([STRE…" at bounding box center [237, 489] width 205 height 47
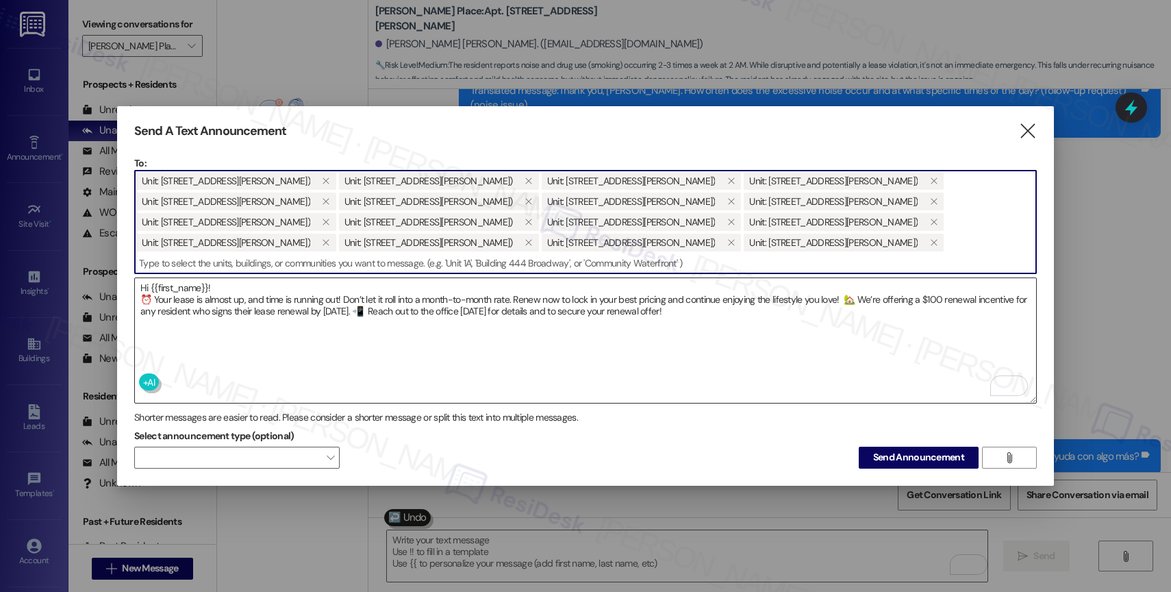
paste input "4057"
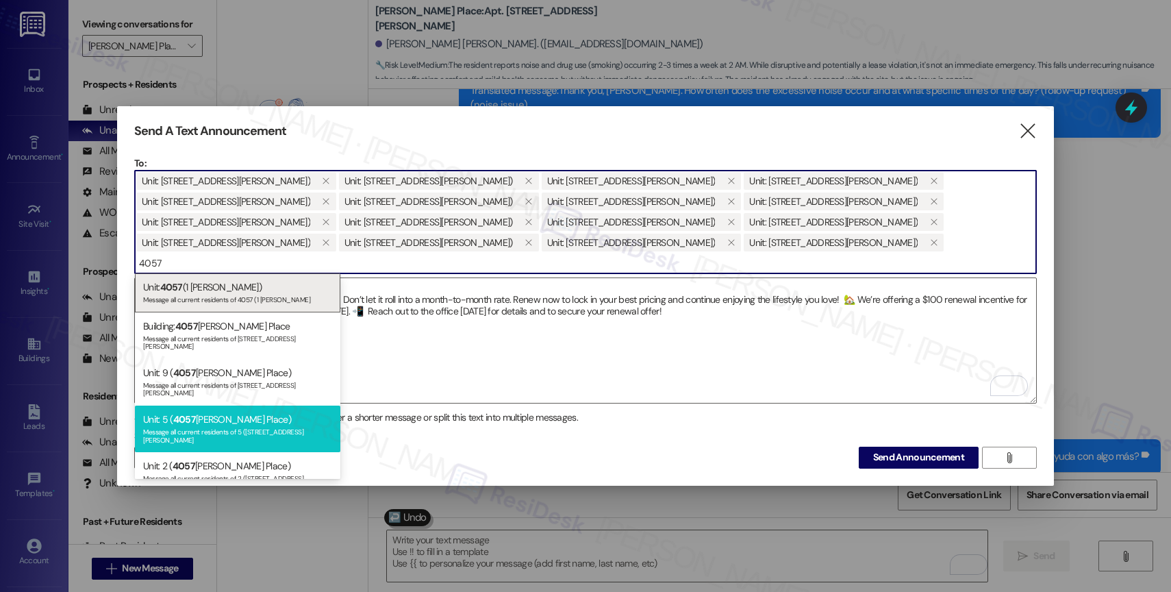
type input "4057"
click at [237, 405] on div "Unit: 5 ( [STREET_ADDRESS][PERSON_NAME]) Message all current residents of 5 ([S…" at bounding box center [237, 428] width 205 height 47
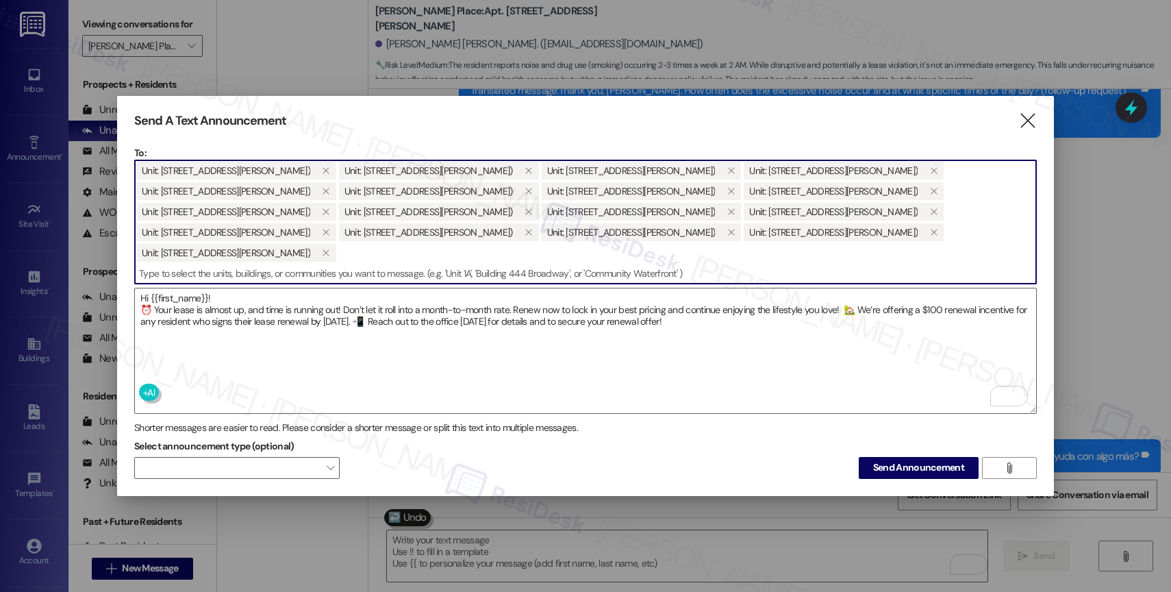
paste input "4067"
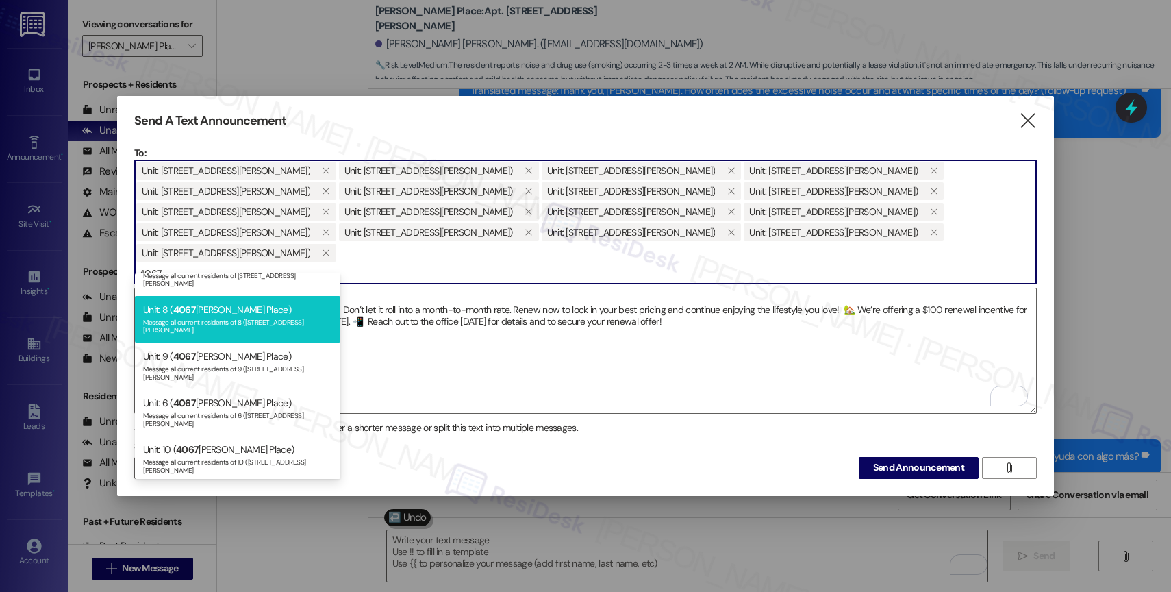
scroll to position [185, 0]
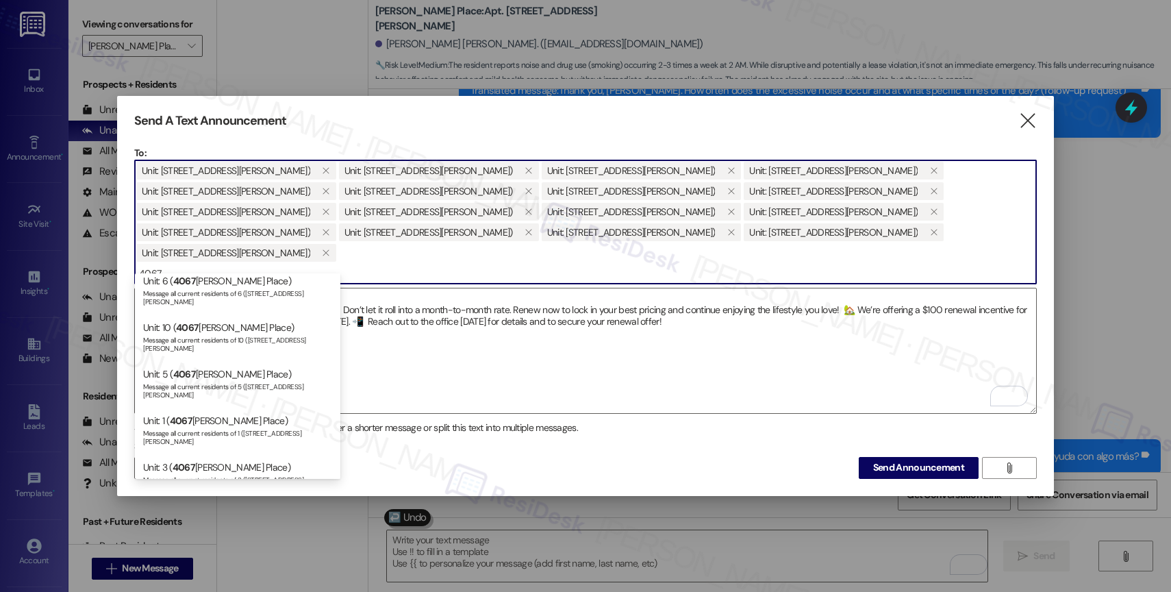
type input "4067"
click at [199, 500] on div "Unit: [STREET_ADDRESS][PERSON_NAME]) Message all current residents of 7 ([STREE…" at bounding box center [237, 523] width 205 height 47
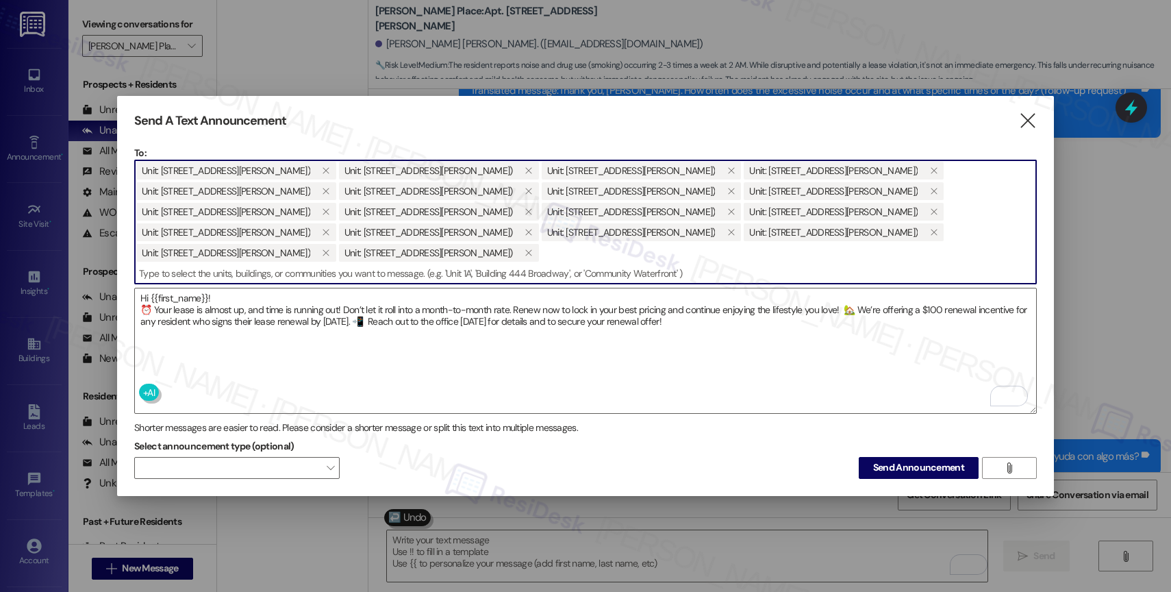
paste input "4071"
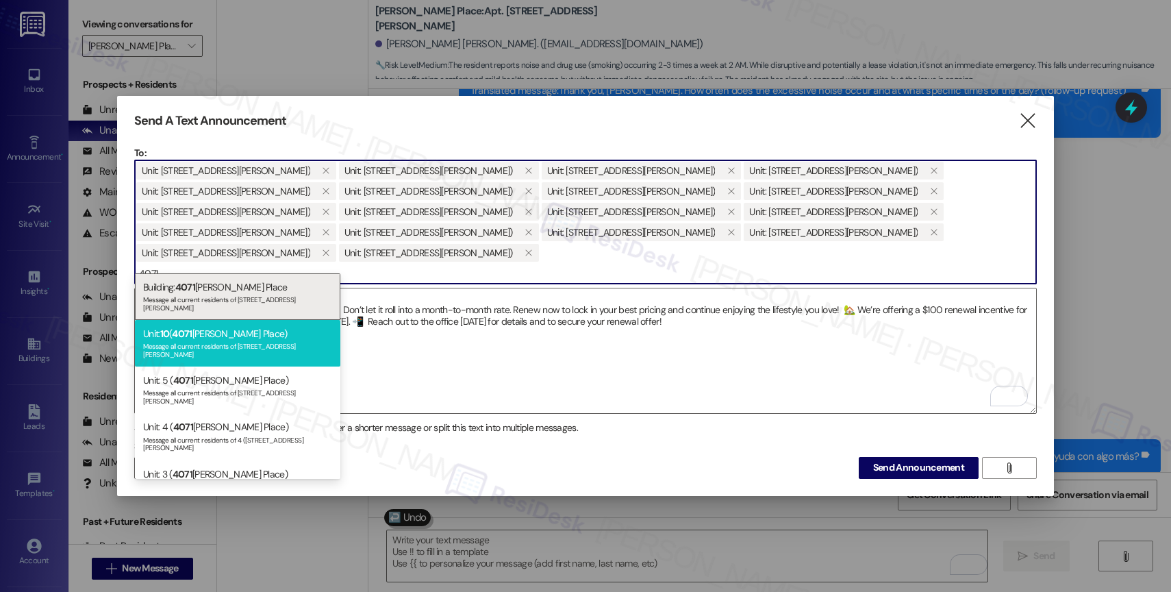
type input "4071"
click at [223, 325] on div "Unit: [STREET_ADDRESS][PERSON_NAME]) Message all current residents of 10 ([STRE…" at bounding box center [237, 343] width 205 height 47
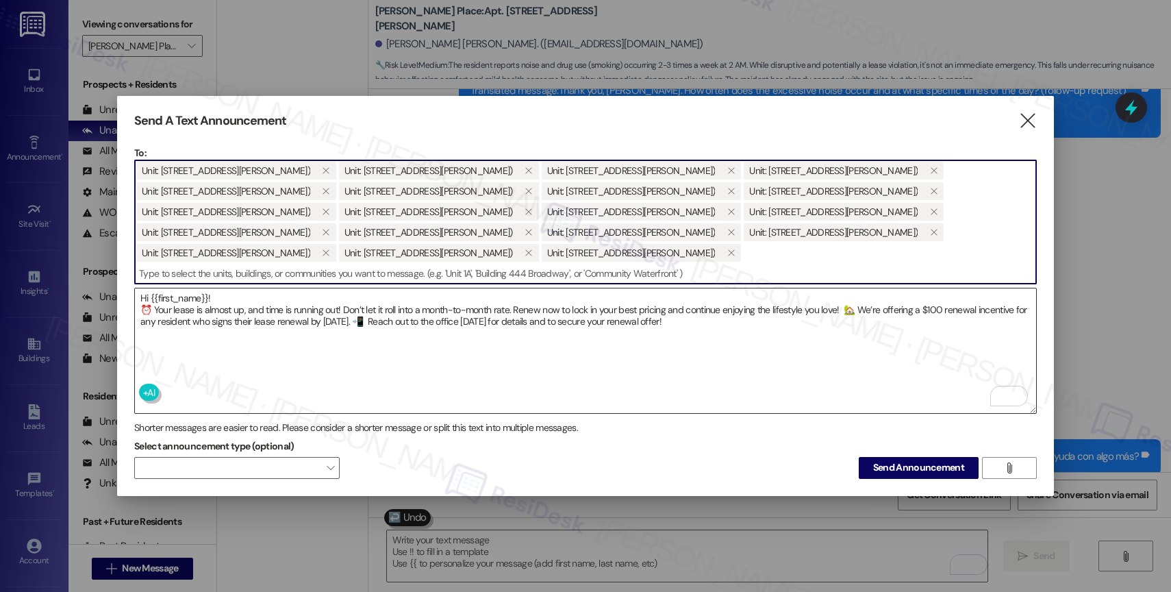
paste input "4073"
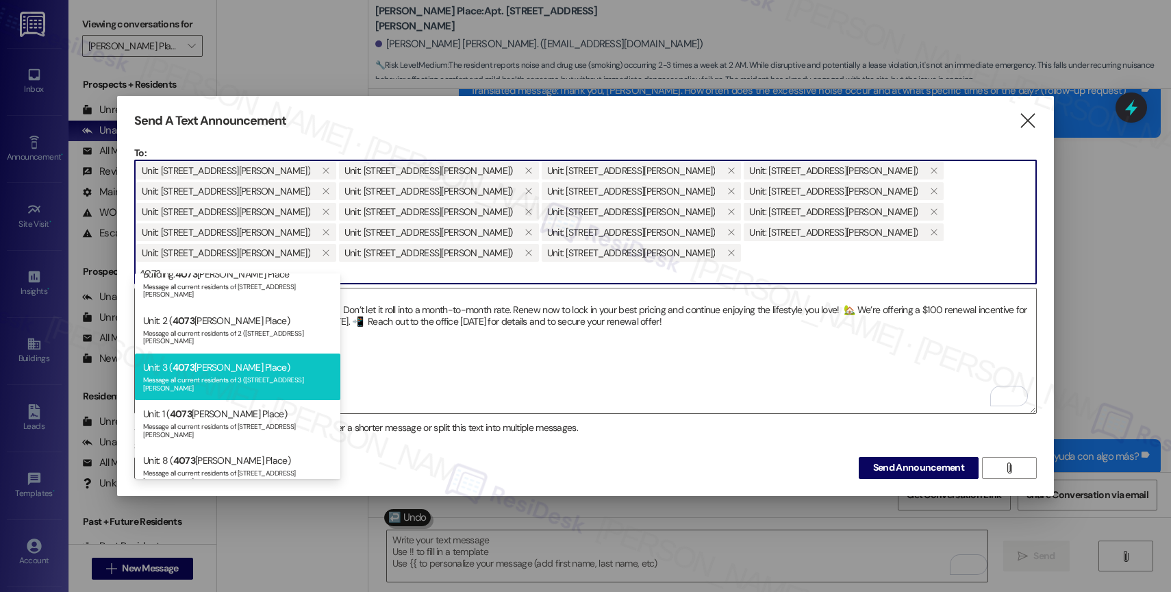
scroll to position [75, 0]
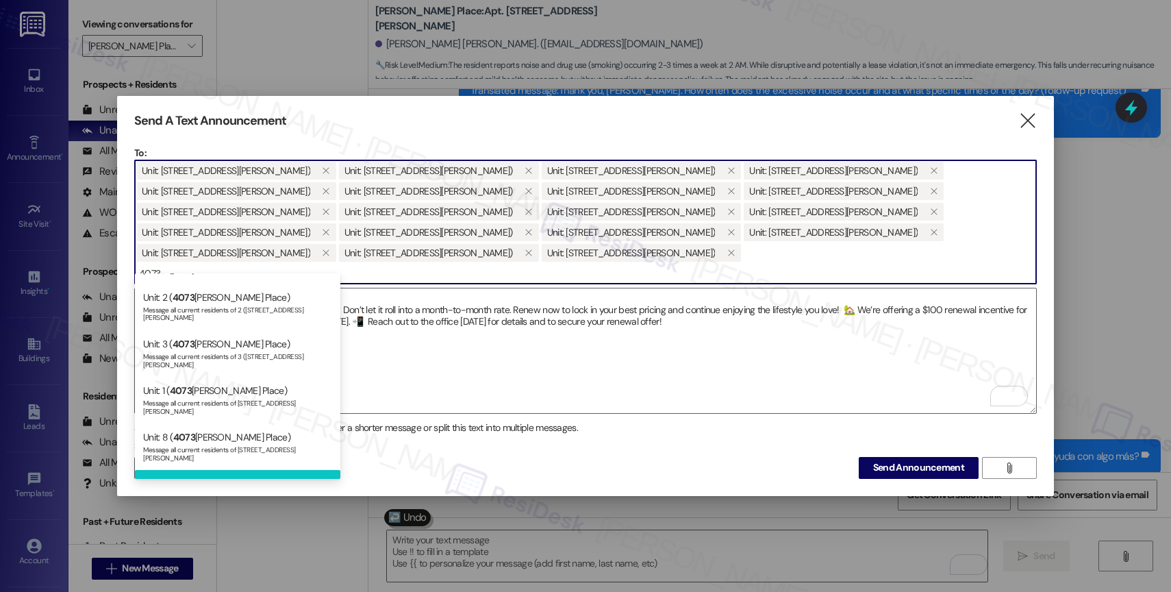
type input "4073"
click at [200, 470] on div "Unit: [STREET_ADDRESS][PERSON_NAME]) Message all current residents of 4 ([STREE…" at bounding box center [237, 493] width 205 height 47
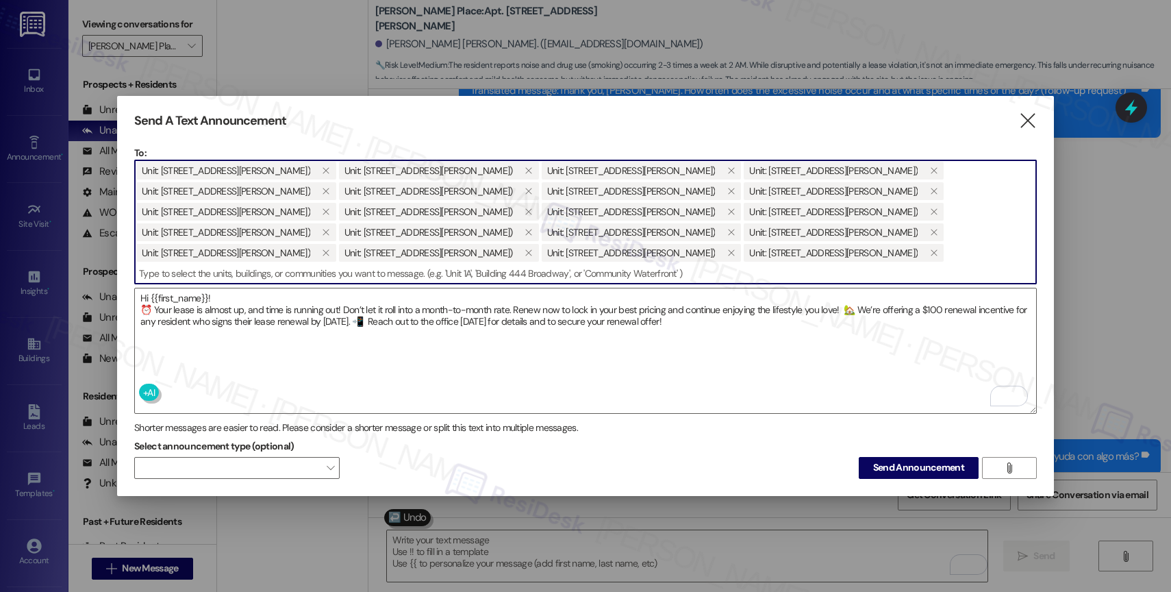
paste input "4079"
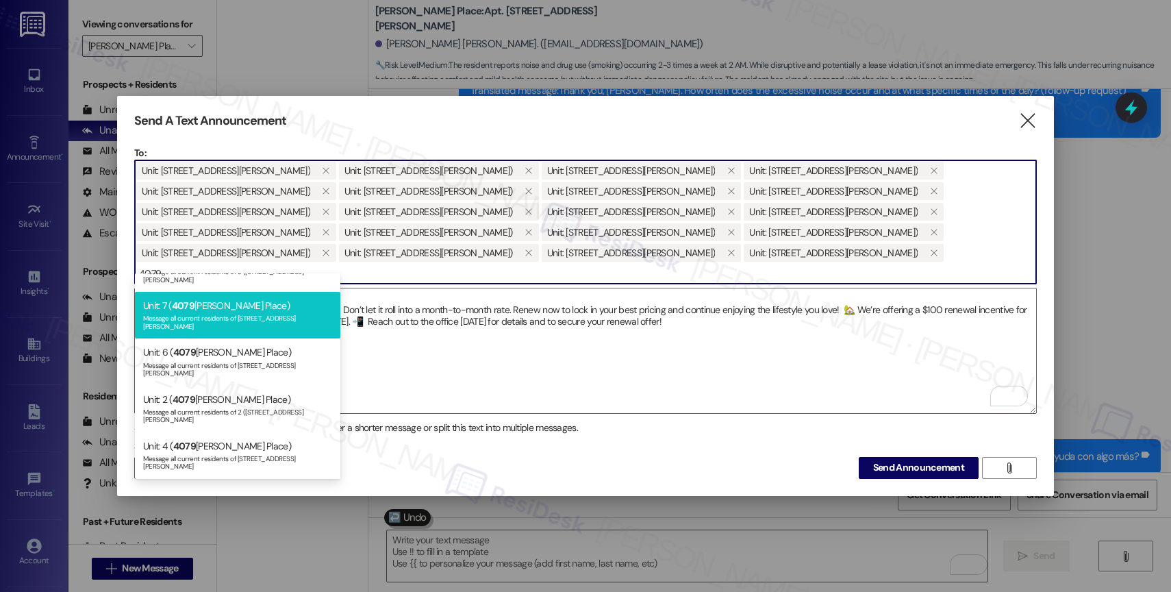
scroll to position [82, 0]
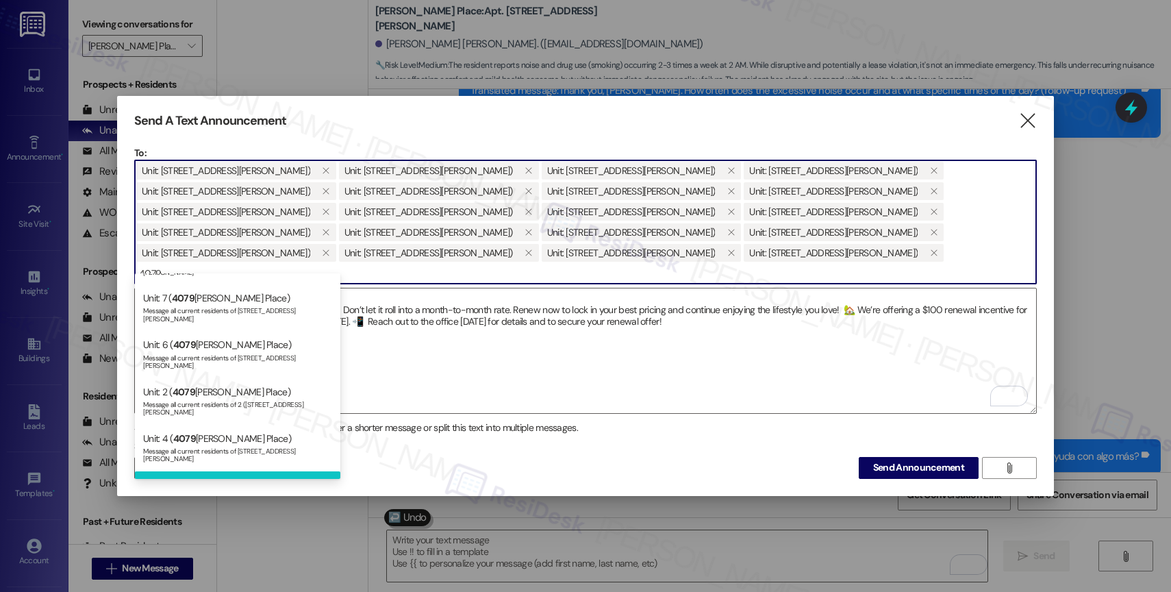
type input "4079"
click at [211, 471] on div "Unit: 5 ( [STREET_ADDRESS][PERSON_NAME]) Message all current residents of 5 ([S…" at bounding box center [237, 494] width 205 height 47
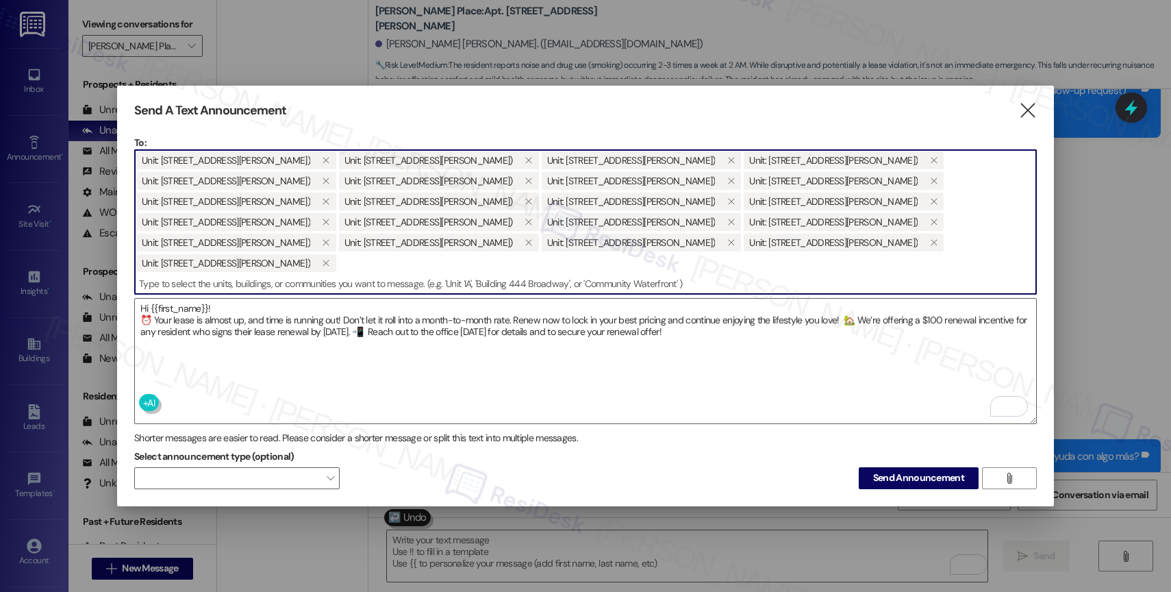
paste input "4079"
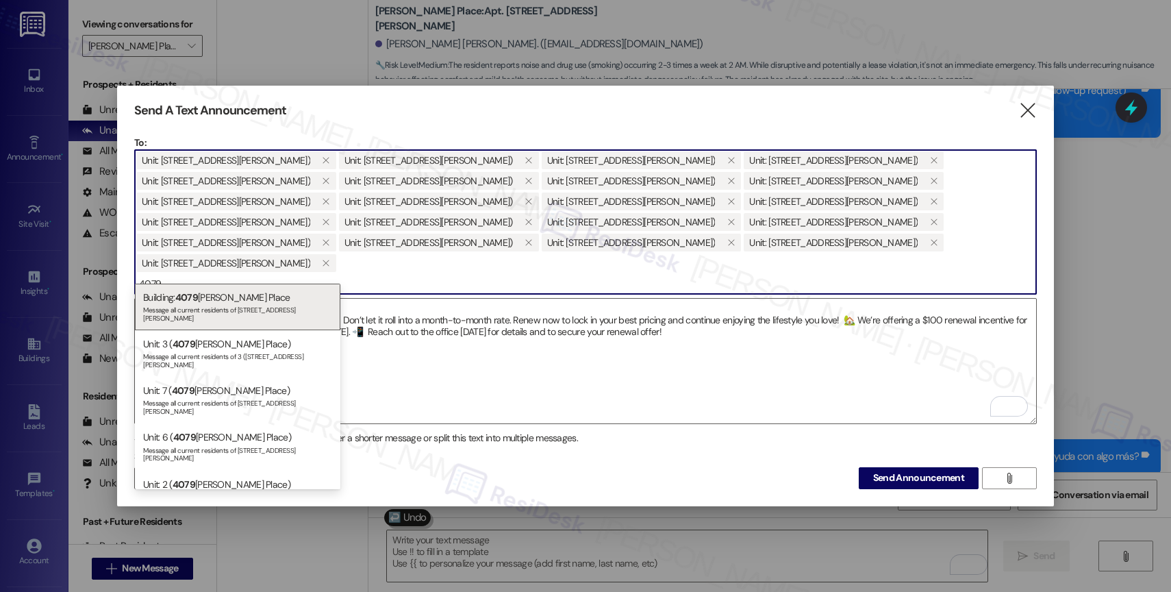
type input "4079"
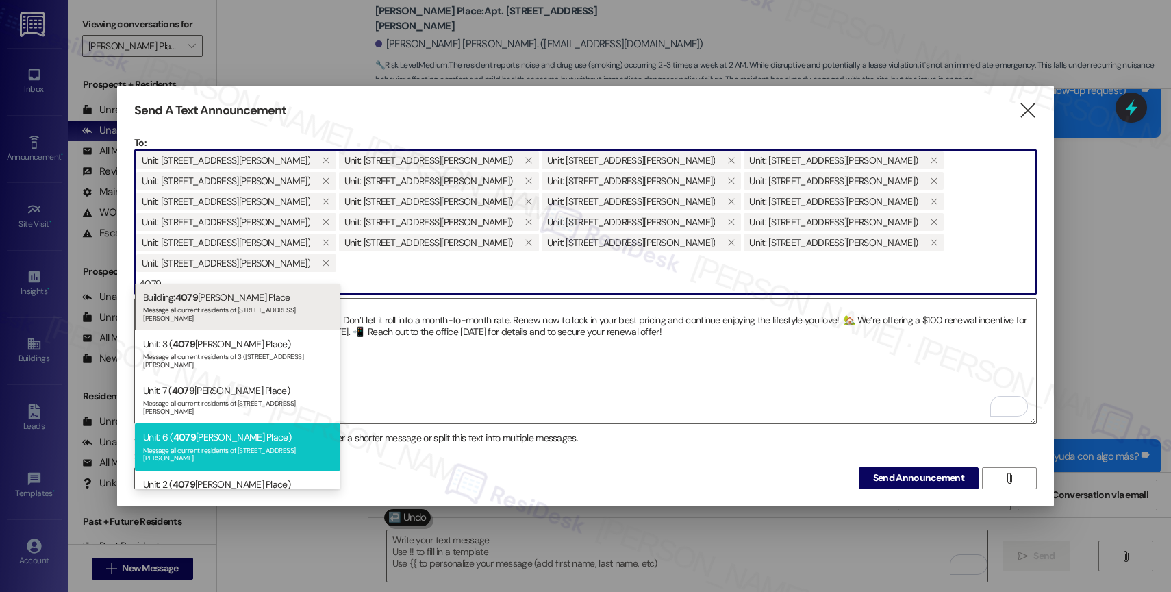
click at [220, 423] on div "Unit: [STREET_ADDRESS][PERSON_NAME]) Message all current residents of 6 ([STREE…" at bounding box center [237, 446] width 205 height 47
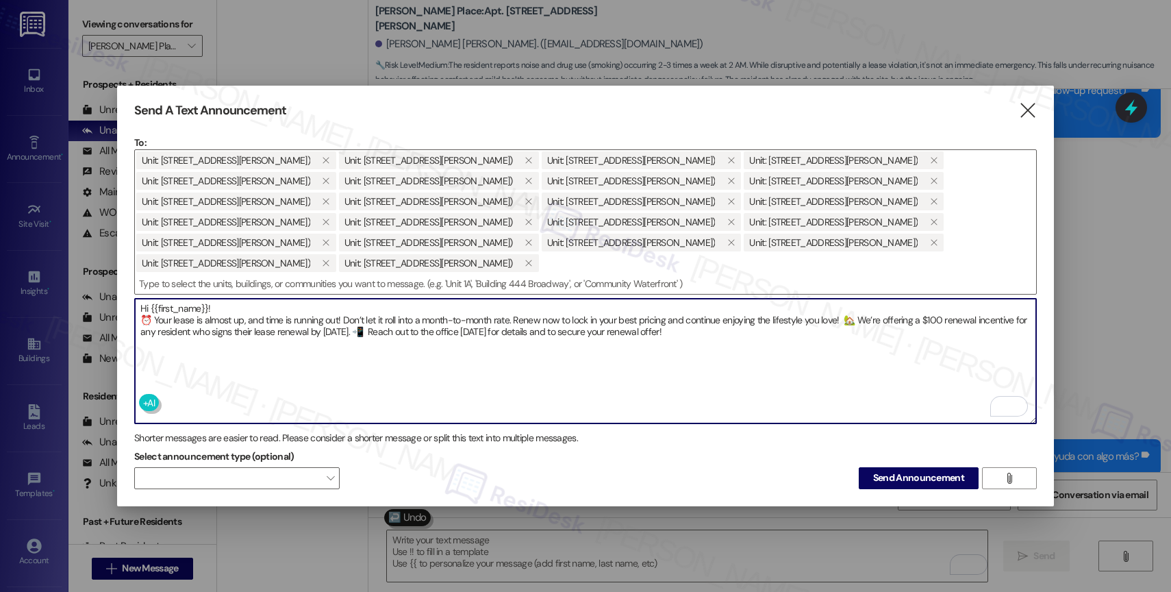
click at [743, 320] on textarea "Hi {{first_name}}! ⏰ Your lease is almost up, and time is running out! Don’t le…" at bounding box center [585, 361] width 901 height 125
click at [922, 470] on span "Send Announcement" at bounding box center [918, 477] width 91 height 14
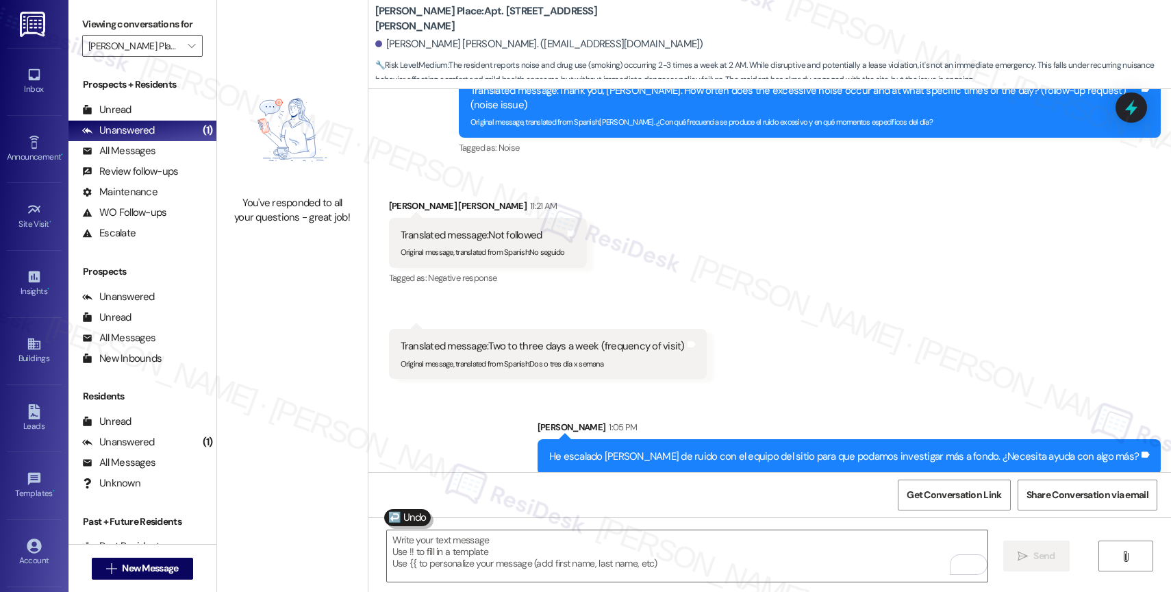
click at [666, 260] on div "Received via SMS [PERSON_NAME] [PERSON_NAME] 11:21 AM Translated message: Not f…" at bounding box center [769, 278] width 803 height 221
click at [136, 158] on div "All Messages" at bounding box center [118, 151] width 73 height 14
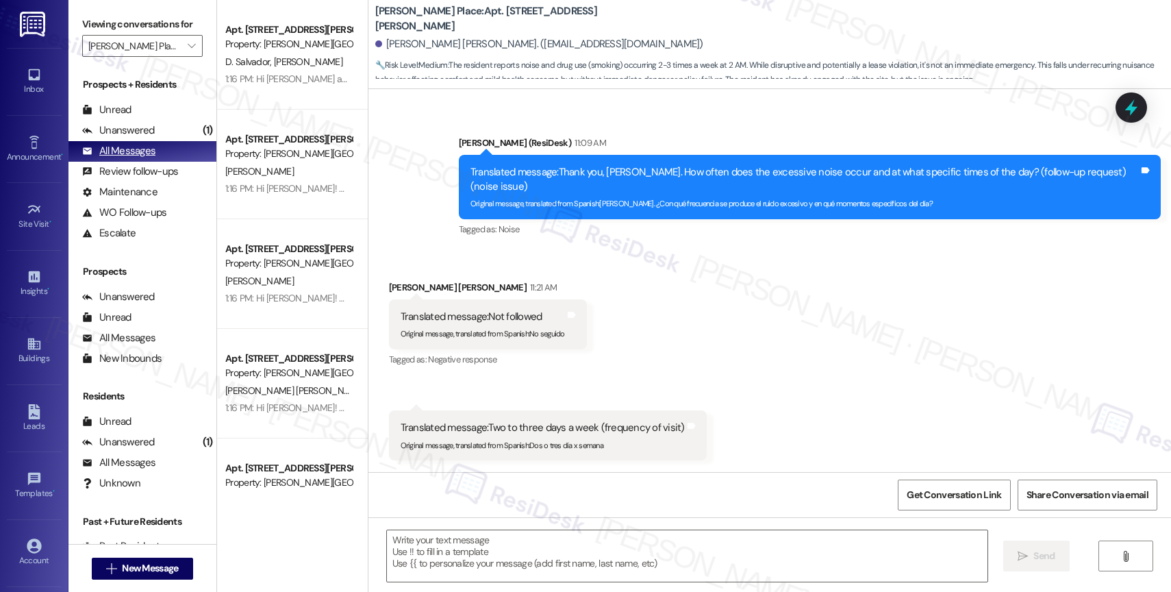
type textarea "Fetching suggested responses. Please feel free to read through the conversation…"
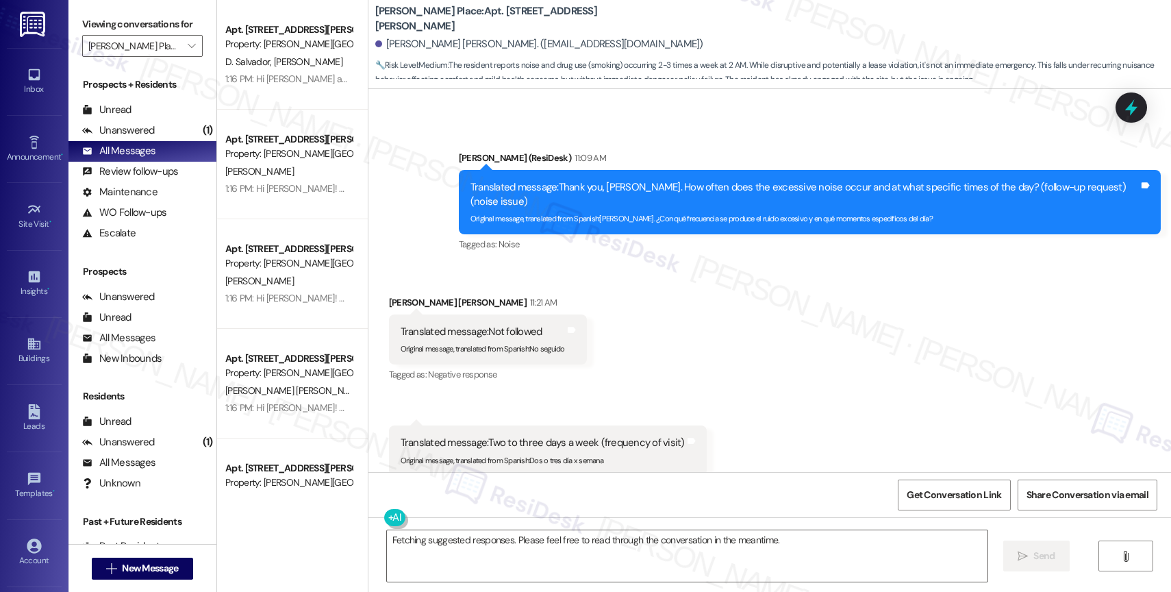
click at [698, 323] on div "Received via SMS [PERSON_NAME] [PERSON_NAME] 11:21 AM Translated message: Not f…" at bounding box center [769, 374] width 803 height 221
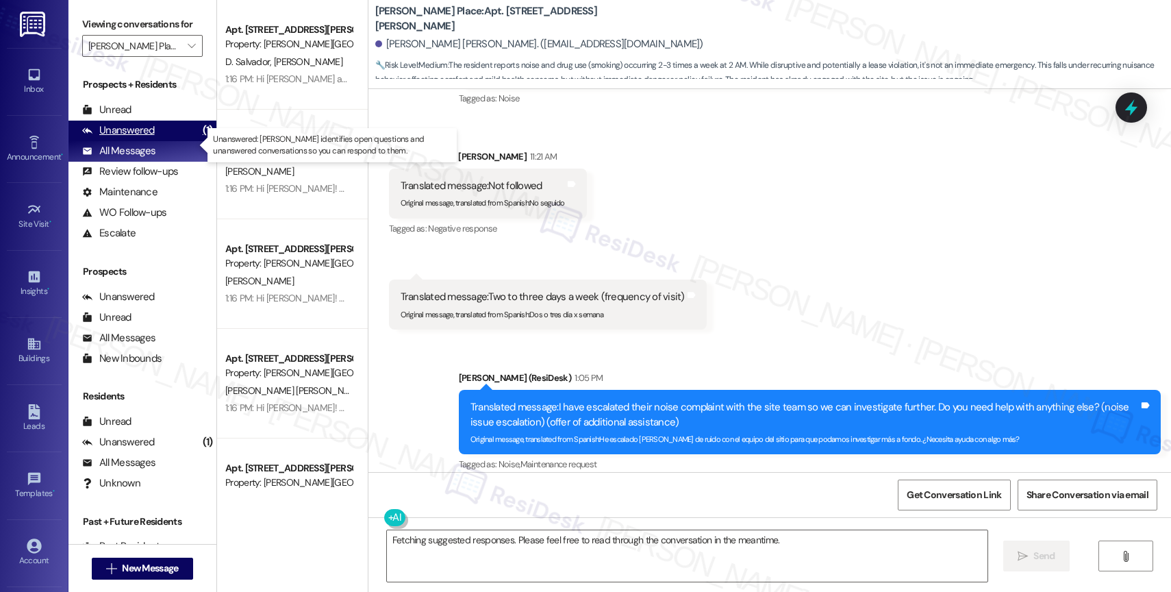
click at [118, 138] on div "Unanswered" at bounding box center [118, 130] width 73 height 14
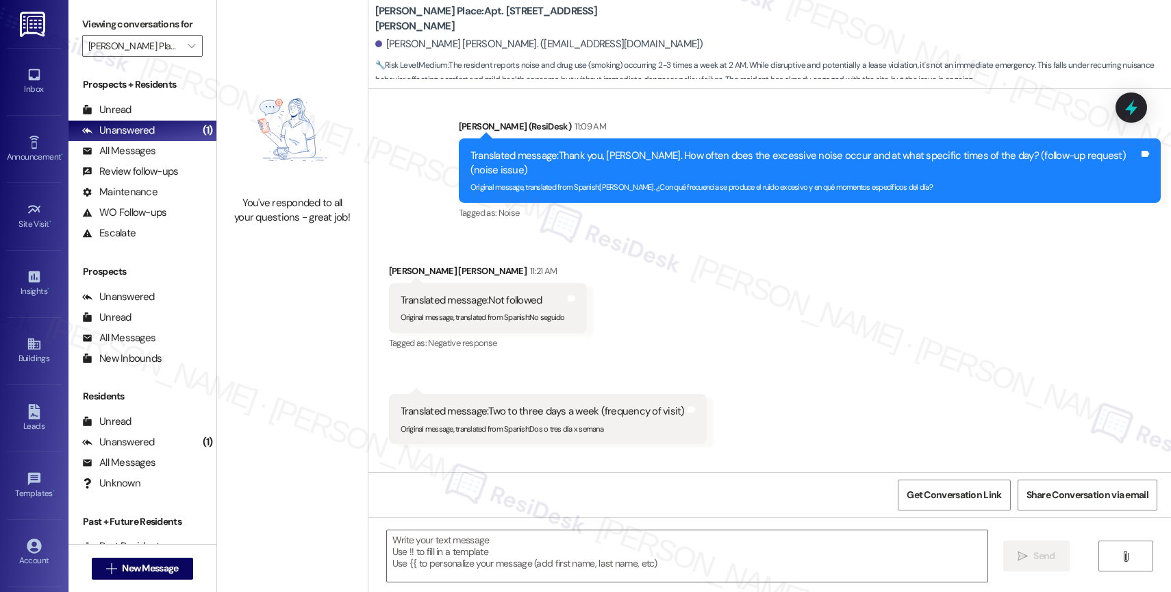
type textarea "Fetching suggested responses. Please feel free to read through the conversation…"
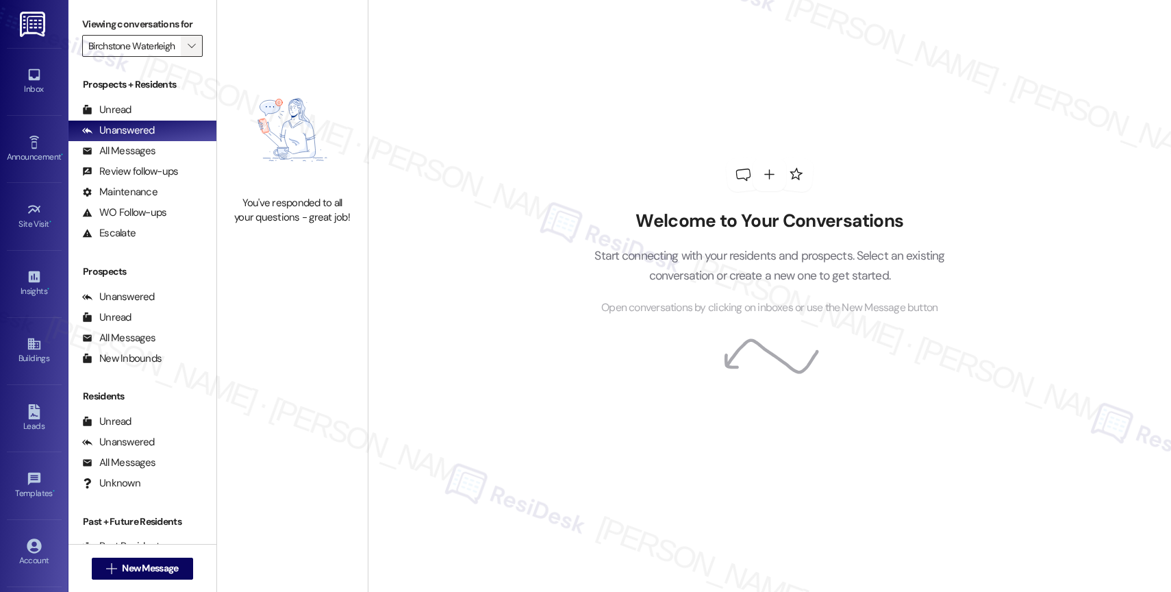
click at [188, 51] on icon "" at bounding box center [192, 45] width 8 height 11
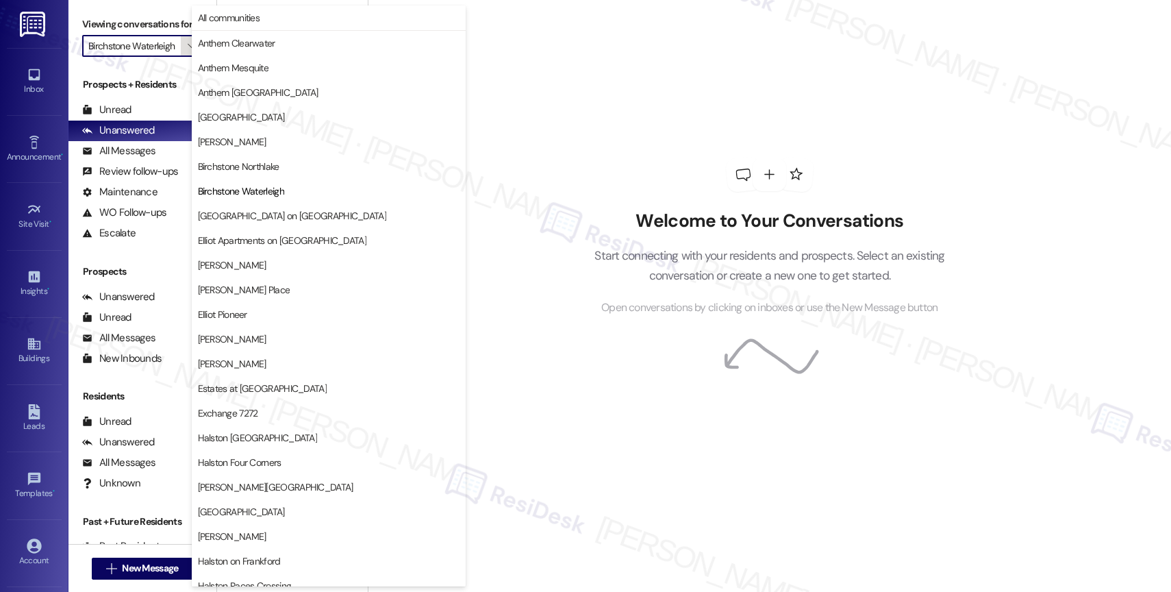
scroll to position [0, 5]
click at [271, 294] on span "[PERSON_NAME] Place" at bounding box center [244, 290] width 92 height 14
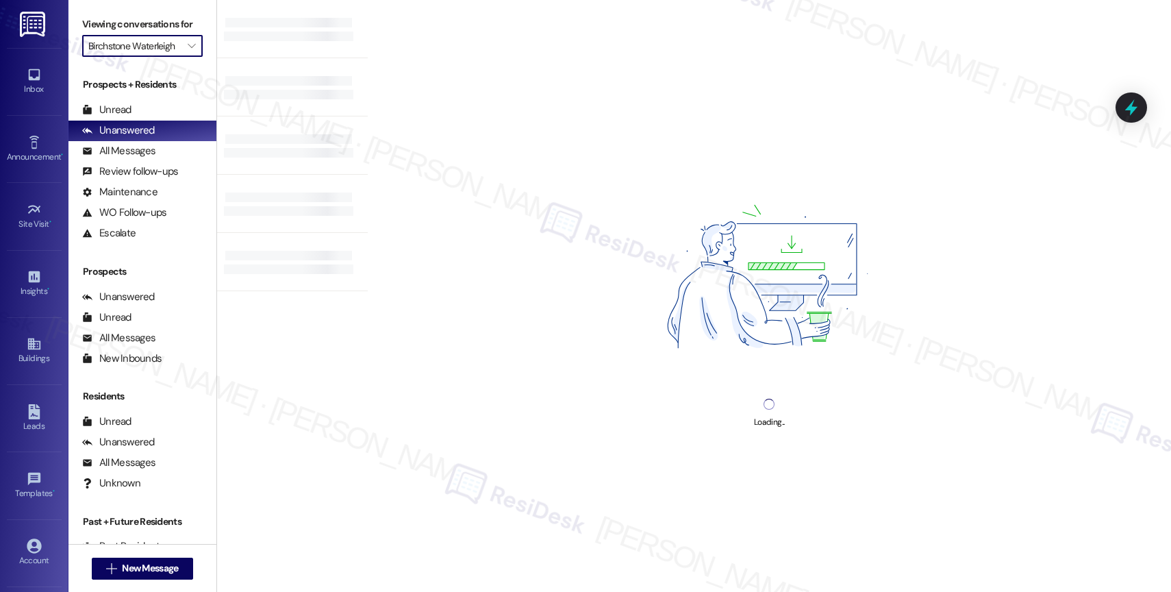
type input "[PERSON_NAME] Place"
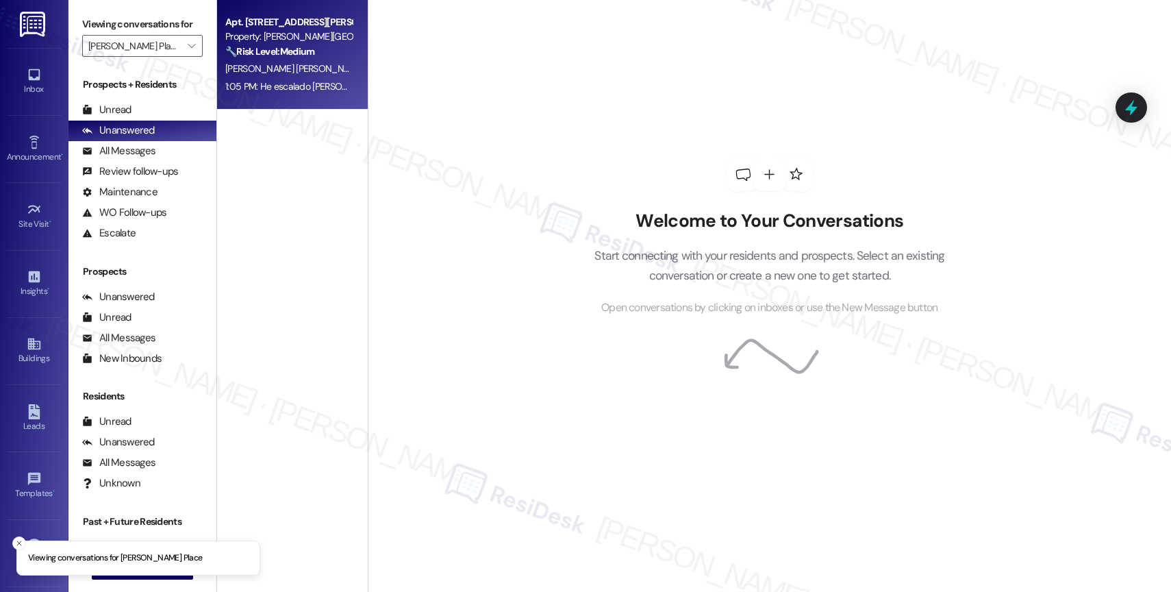
click at [293, 73] on div "[PERSON_NAME] [PERSON_NAME]" at bounding box center [288, 68] width 129 height 17
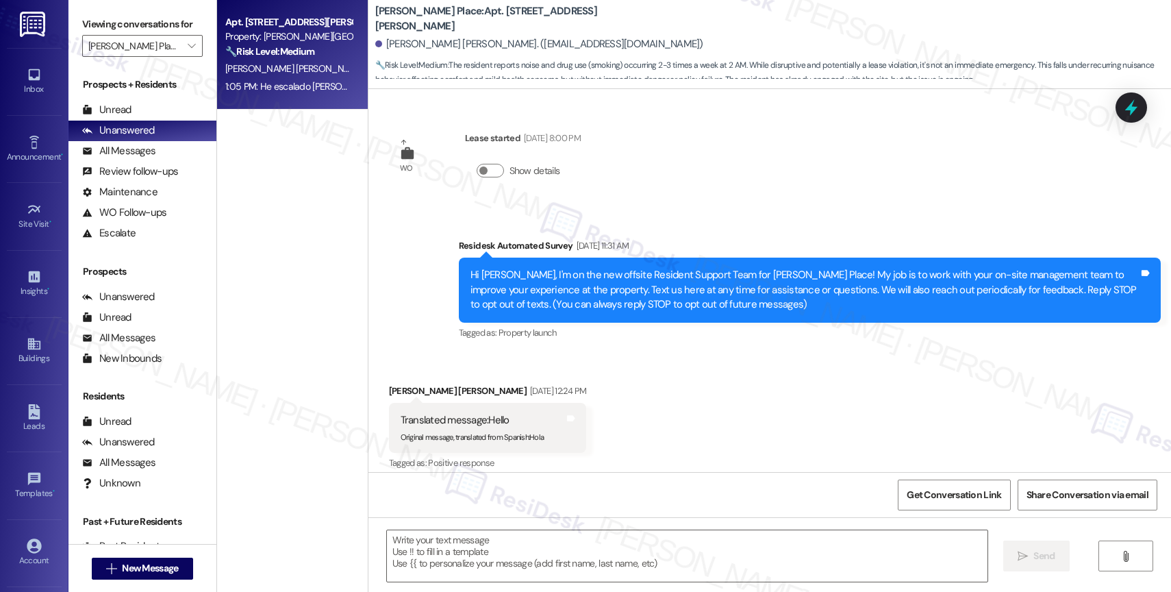
scroll to position [8678, 0]
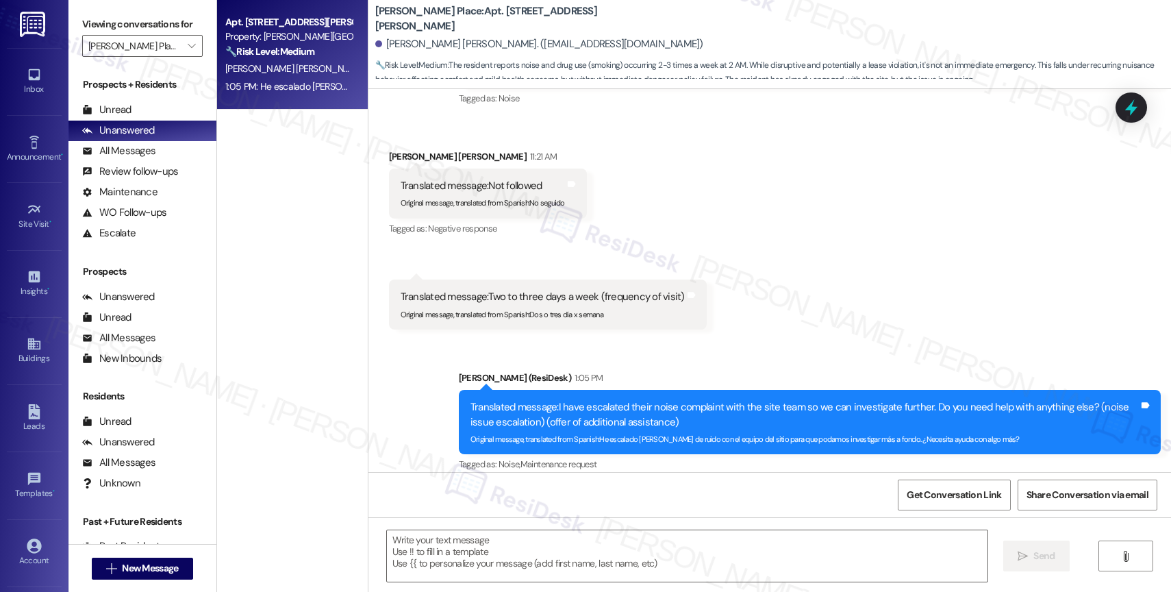
type textarea "Fetching suggested responses. Please feel free to read through the conversation…"
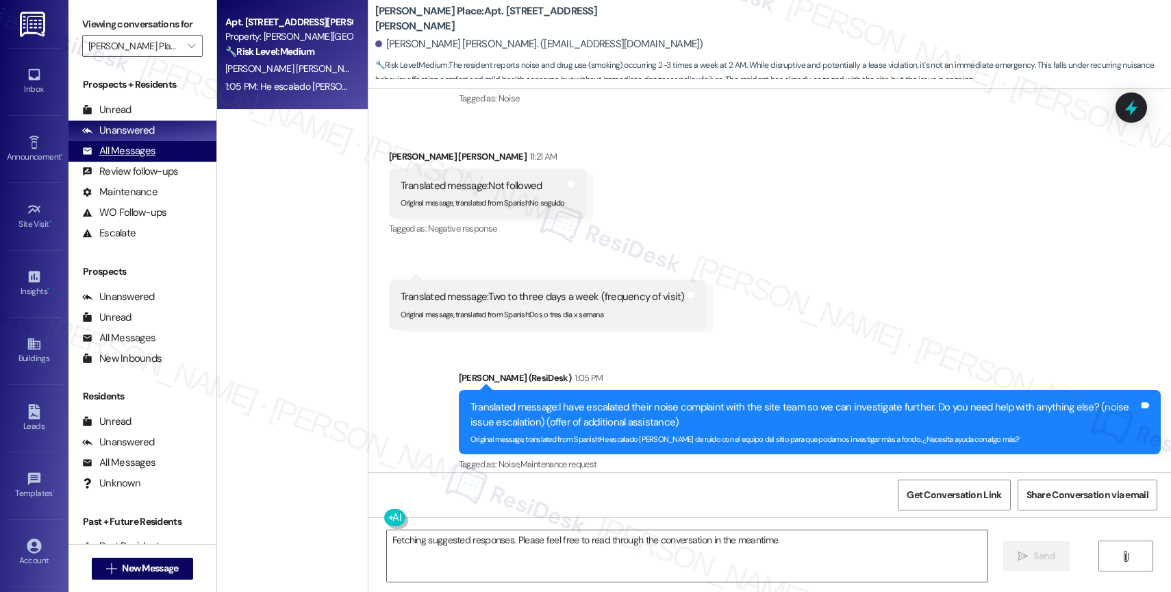
click at [165, 162] on div "All Messages (undefined)" at bounding box center [142, 151] width 148 height 21
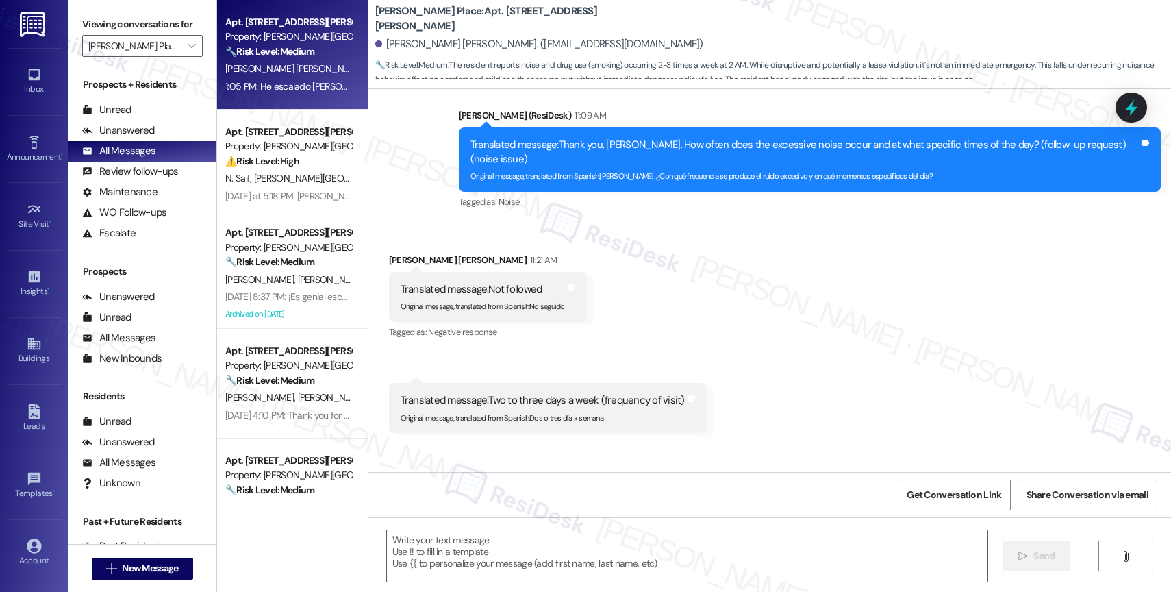
type textarea "Fetching suggested responses. Please feel free to read through the conversation…"
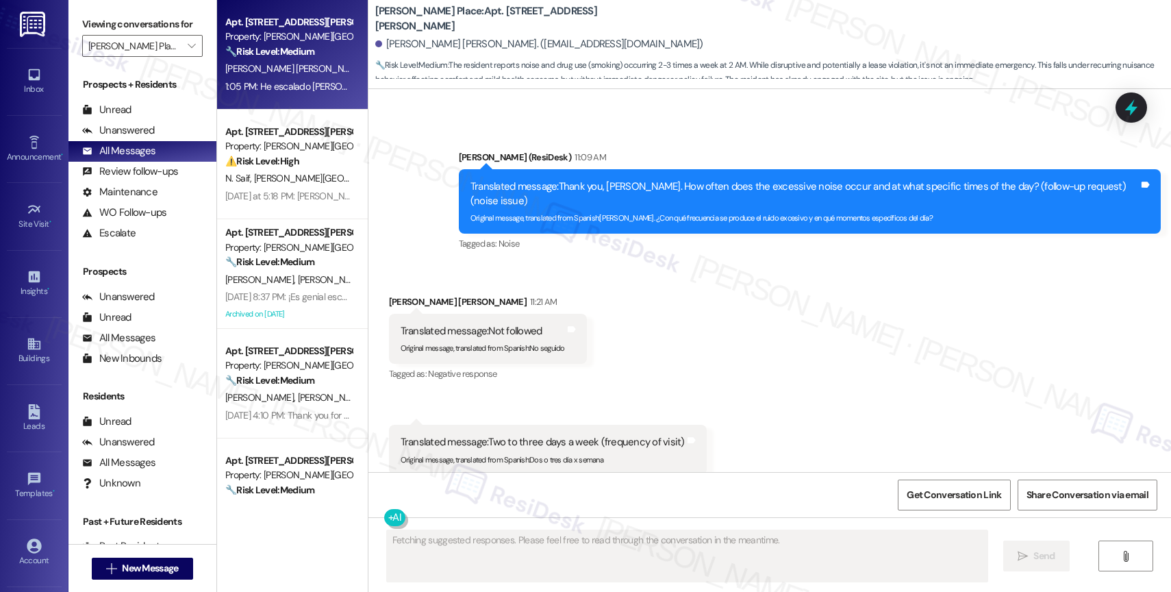
scroll to position [8532, 0]
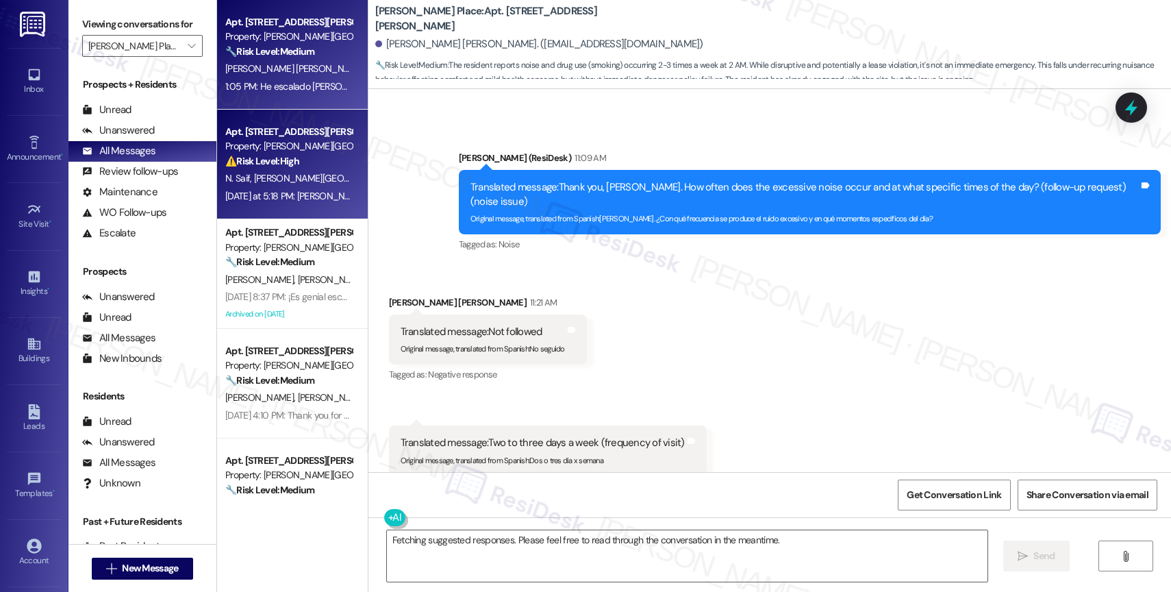
click at [292, 166] on div "⚠️ Risk Level: High The resident reports a malfunctioning AC unit affecting the…" at bounding box center [288, 161] width 127 height 14
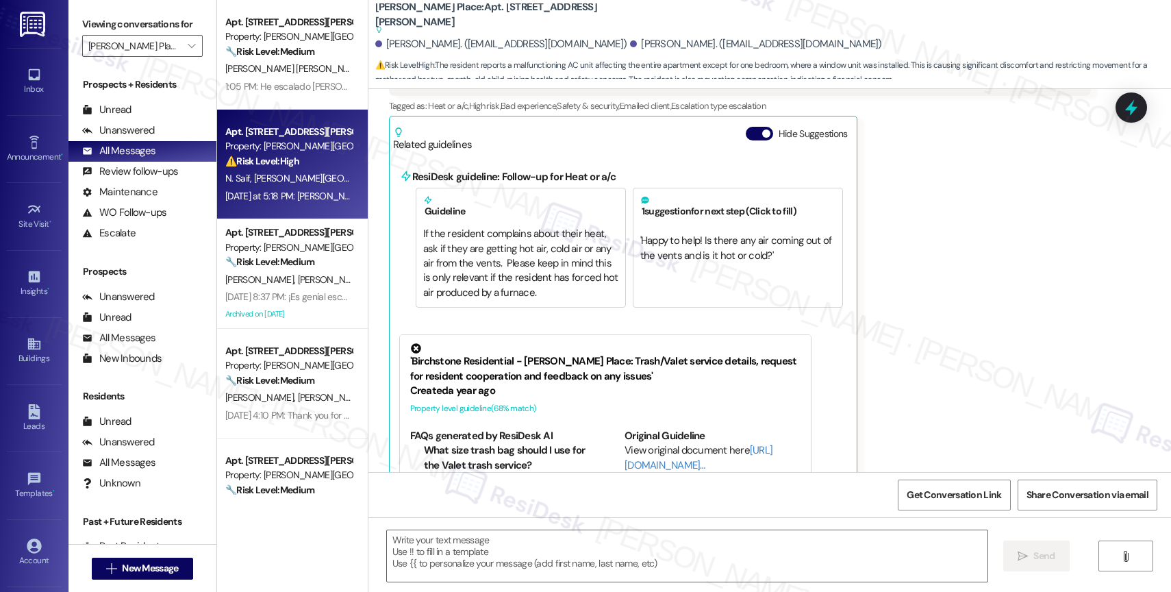
type textarea "Fetching suggested responses. Please feel free to read through the conversation…"
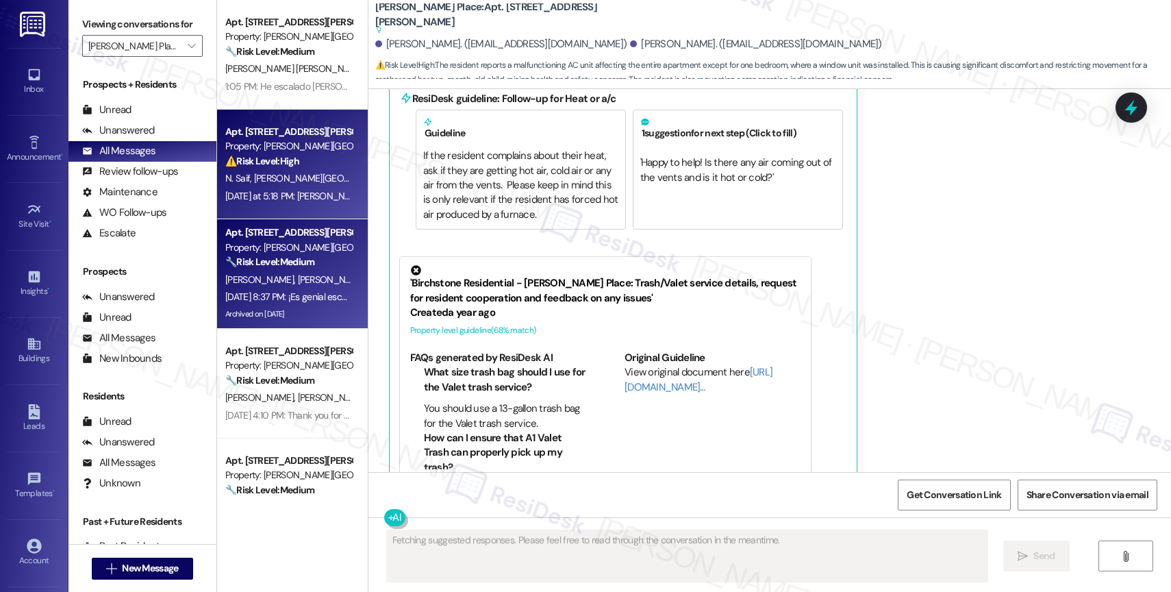
click at [273, 262] on strong "🔧 Risk Level: Medium" at bounding box center [269, 261] width 89 height 12
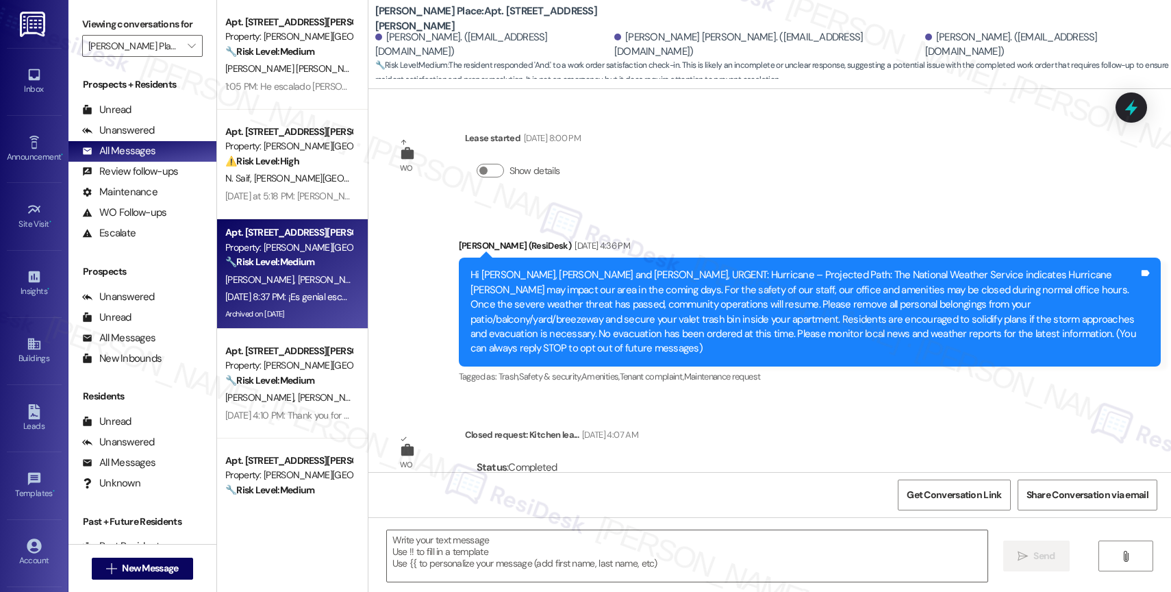
type textarea "Fetching suggested responses. Please feel free to read through the conversation…"
